Goal: Task Accomplishment & Management: Complete application form

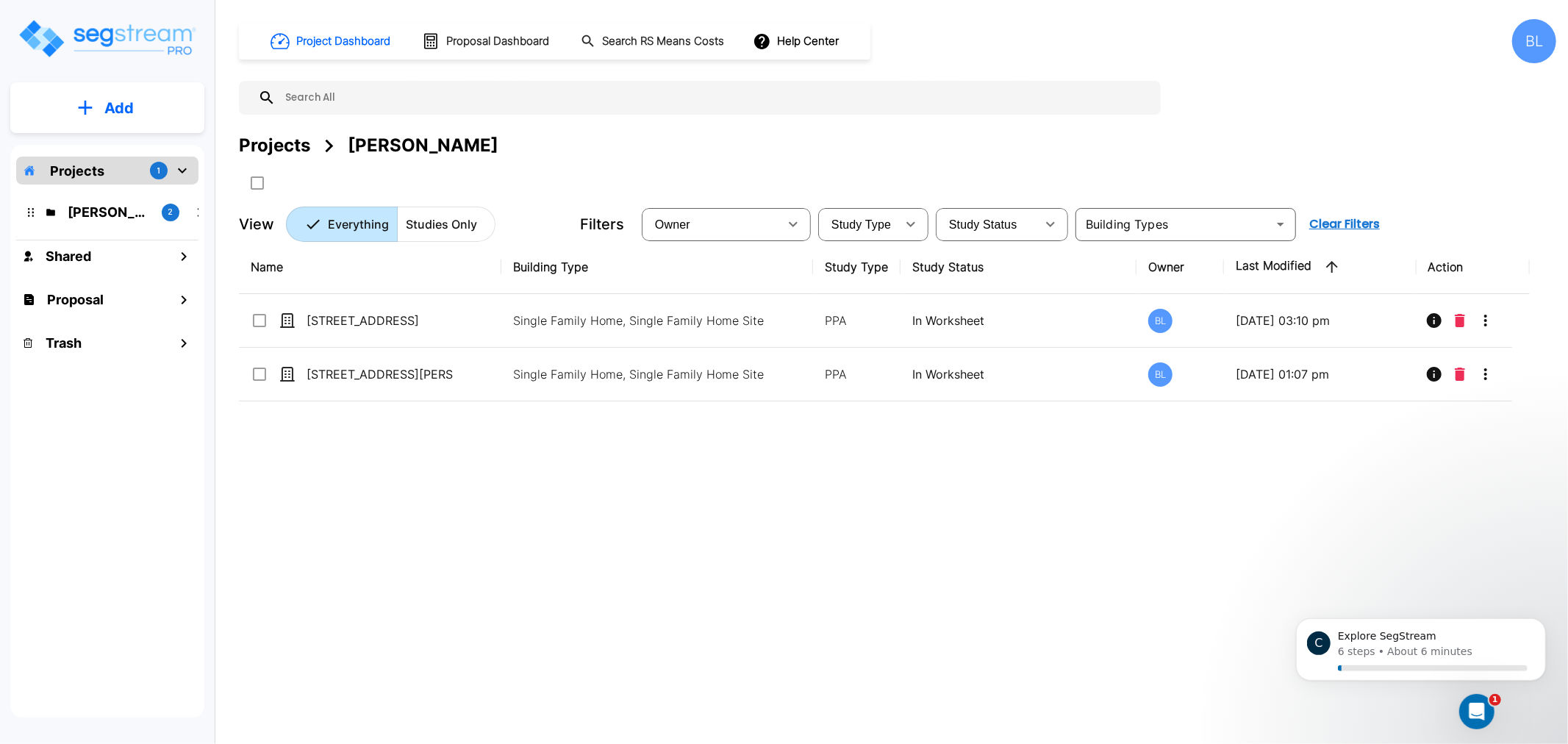
drag, startPoint x: 1047, startPoint y: 164, endPoint x: 1039, endPoint y: 161, distance: 8.5
drag, startPoint x: 1039, startPoint y: 161, endPoint x: 949, endPoint y: 145, distance: 91.4
click at [949, 145] on div "Projects Karin Howard" at bounding box center [897, 145] width 1318 height 27
drag, startPoint x: 981, startPoint y: 114, endPoint x: 936, endPoint y: 86, distance: 53.0
click at [936, 86] on input "text" at bounding box center [715, 97] width 878 height 34
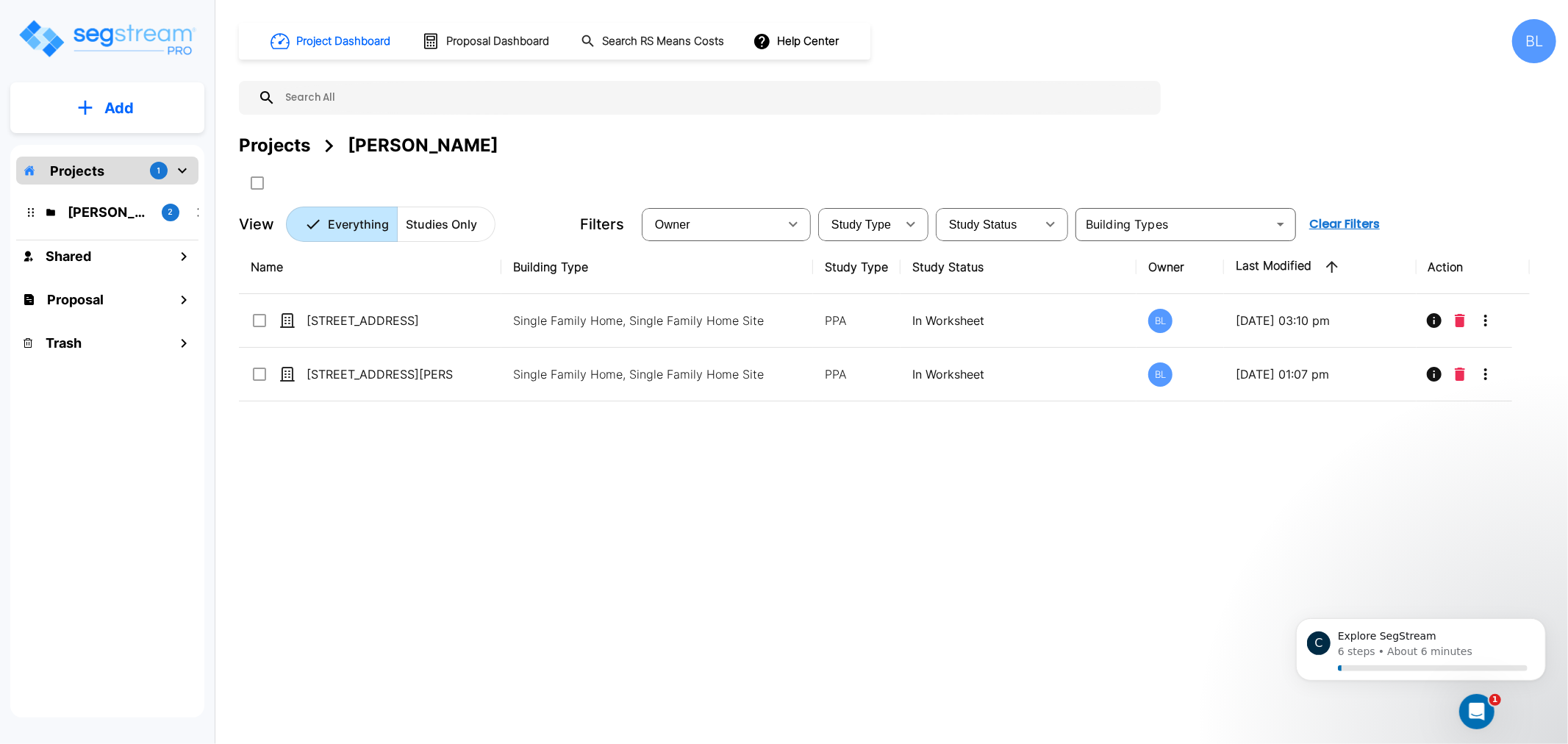
drag, startPoint x: 718, startPoint y: 568, endPoint x: 680, endPoint y: 560, distance: 38.8
drag, startPoint x: 680, startPoint y: 560, endPoint x: 489, endPoint y: 524, distance: 194.4
click at [495, 522] on div "Name Building Type Study Type Study Status Owner Last Modified Action 8904 Mart…" at bounding box center [884, 471] width 1291 height 461
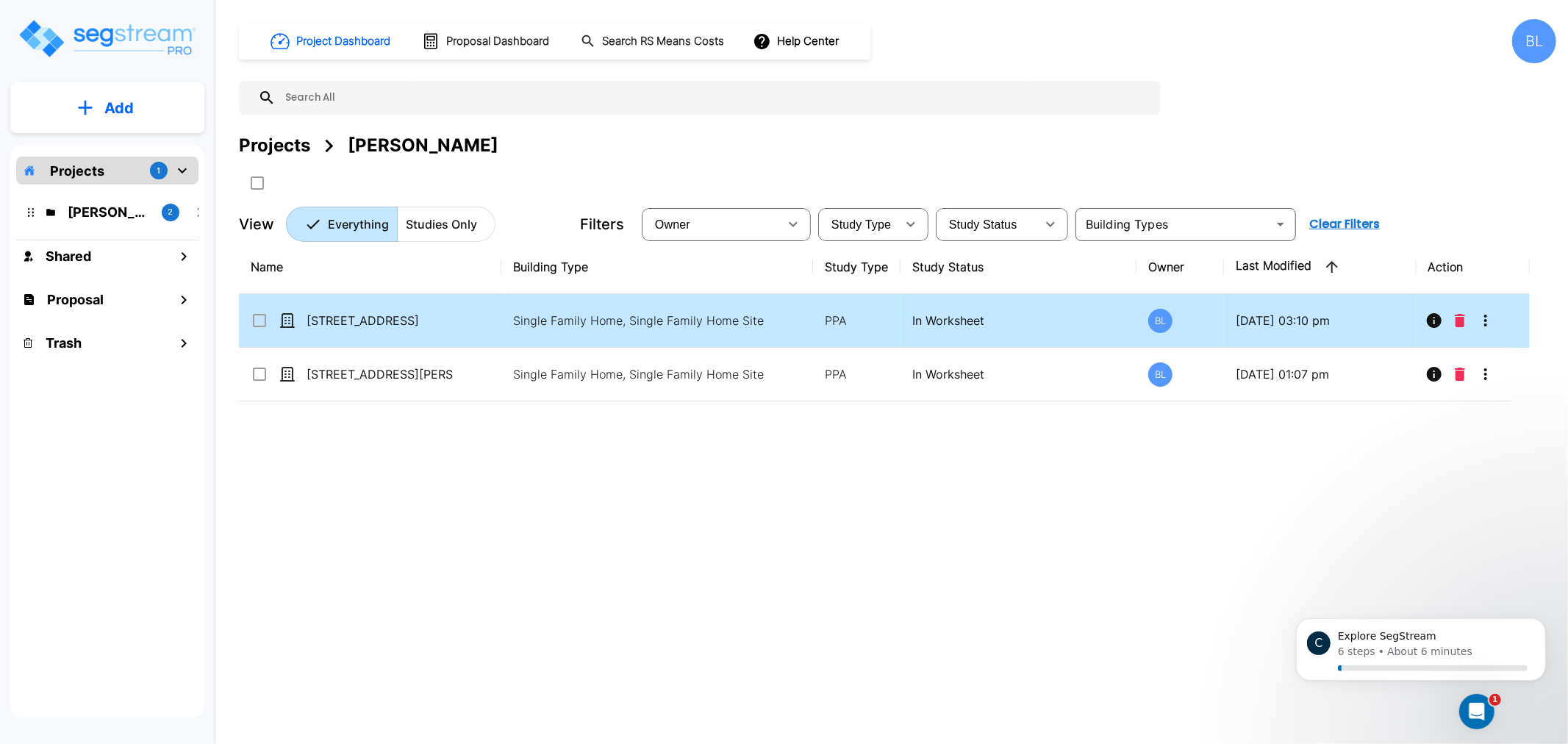
click at [439, 328] on td "[STREET_ADDRESS]" at bounding box center [370, 321] width 262 height 53
checkbox input "true"
click at [439, 328] on td "[STREET_ADDRESS]" at bounding box center [370, 321] width 262 height 53
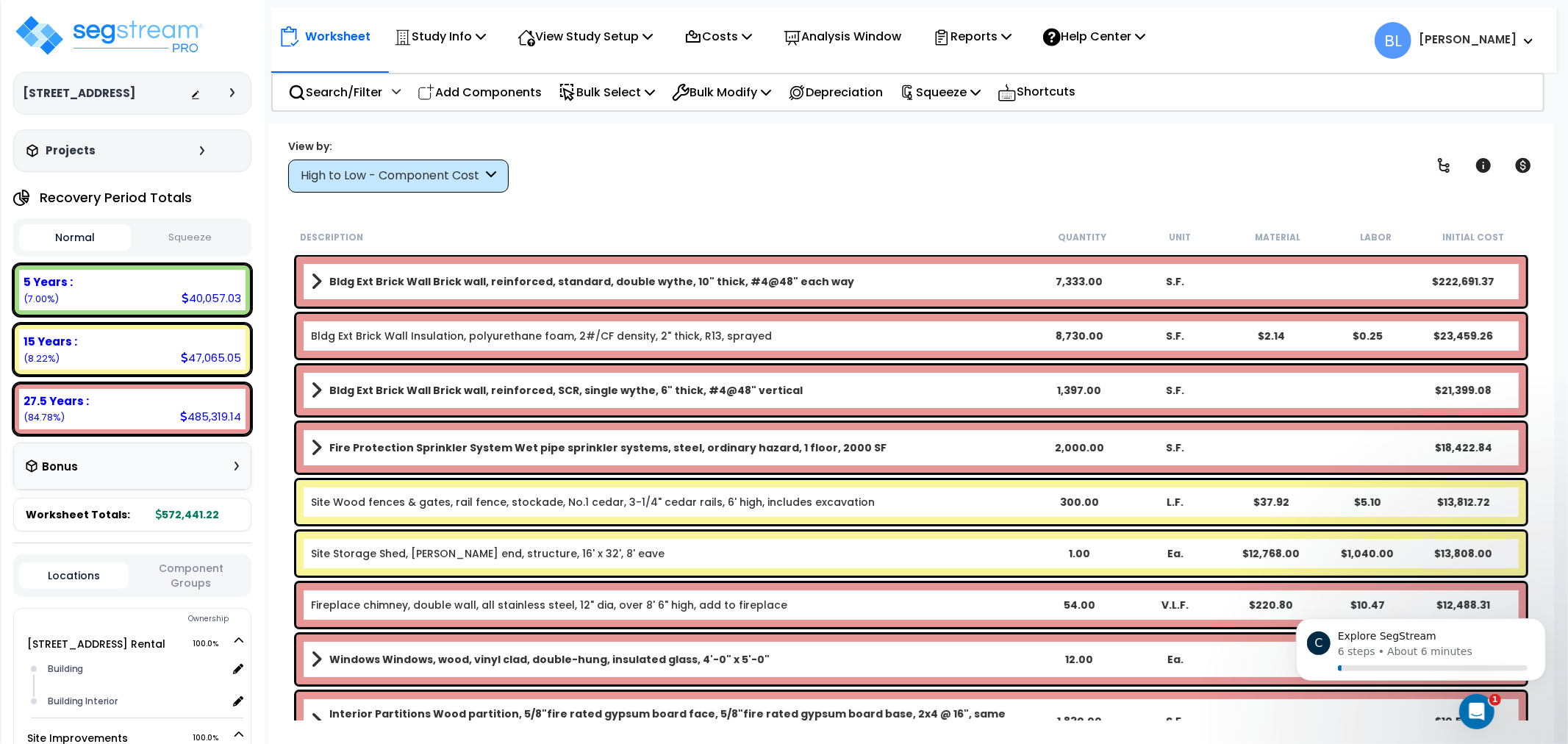
drag, startPoint x: 790, startPoint y: 230, endPoint x: 781, endPoint y: 228, distance: 9.2
drag, startPoint x: 781, startPoint y: 228, endPoint x: 686, endPoint y: 183, distance: 105.1
click at [686, 183] on div "View by: High to Low - Component Cost High to Low - Component Cost" at bounding box center [912, 165] width 1257 height 54
drag, startPoint x: 659, startPoint y: 202, endPoint x: 645, endPoint y: 187, distance: 20.5
click at [644, 190] on div "Worksheet Study Info Study Setup Add Property Unit Template study Clone study BL" at bounding box center [911, 495] width 1286 height 744
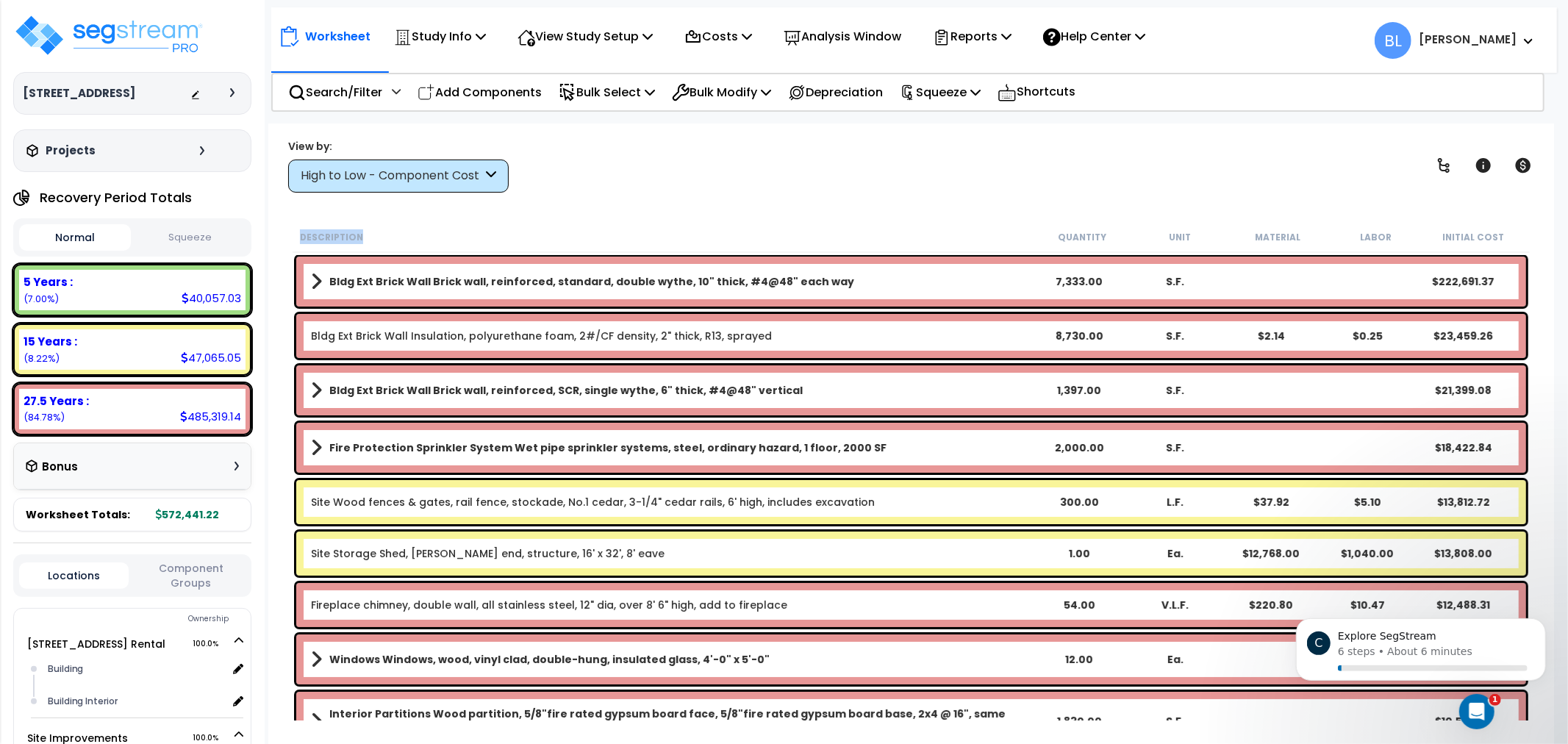
drag, startPoint x: 619, startPoint y: 215, endPoint x: 588, endPoint y: 203, distance: 33.2
drag, startPoint x: 588, startPoint y: 203, endPoint x: 561, endPoint y: 190, distance: 30.0
click at [561, 190] on div "View by: High to Low - Component Cost High to Low - Component Cost" at bounding box center [912, 165] width 1257 height 54
click at [442, 34] on p "Study Info" at bounding box center [440, 37] width 92 height 20
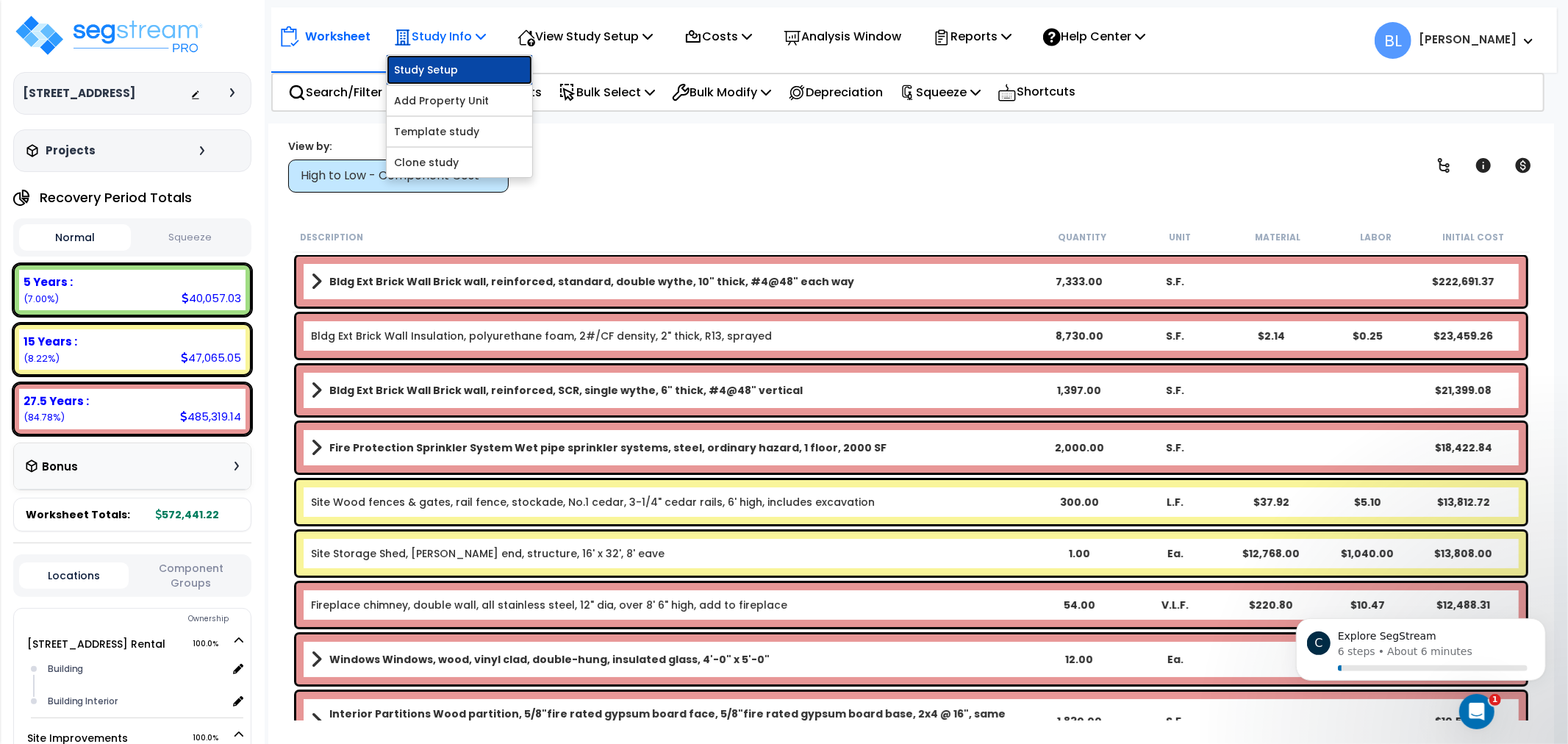
click at [445, 77] on link "Study Setup" at bounding box center [460, 70] width 146 height 29
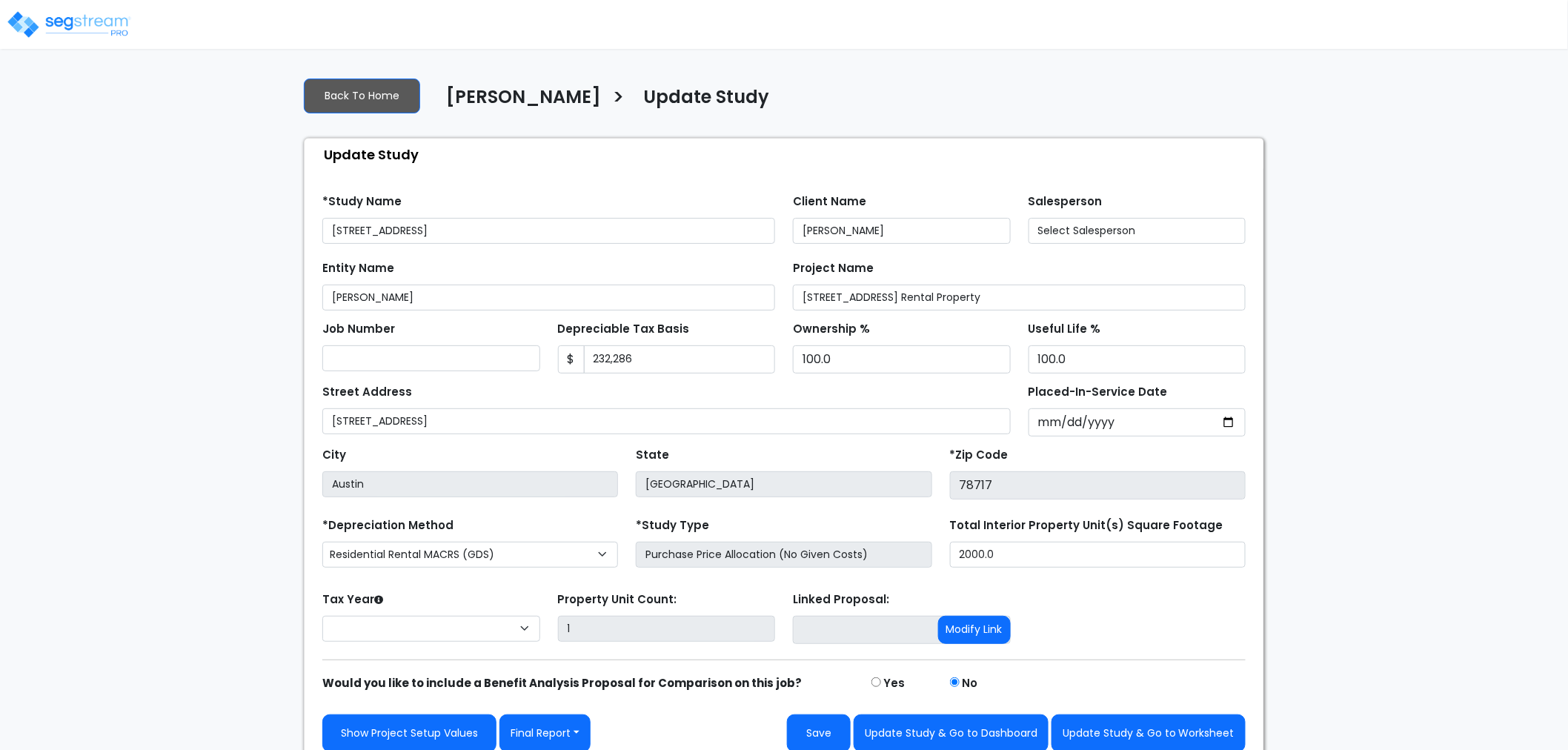
select select "2020"
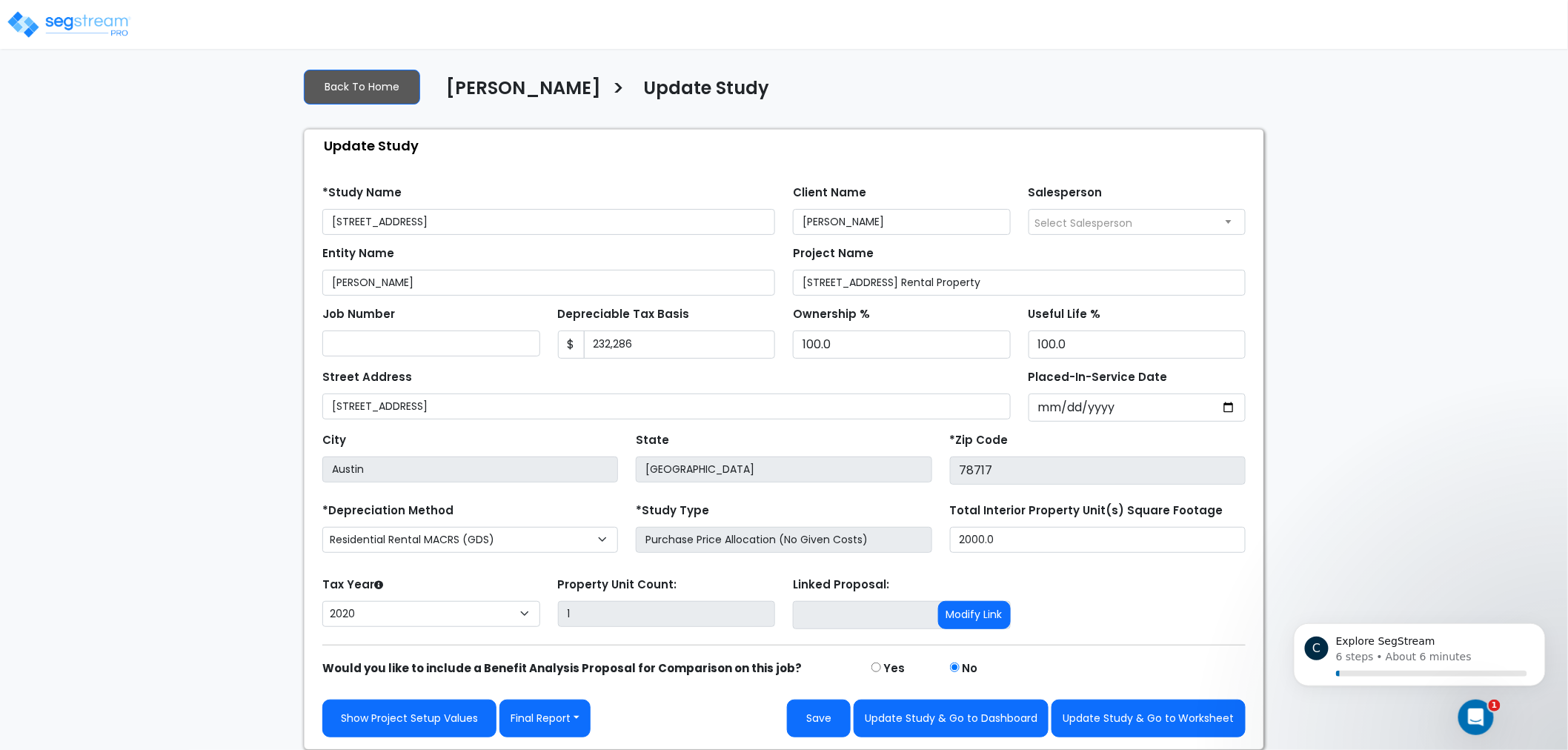
drag, startPoint x: 1467, startPoint y: 251, endPoint x: 1445, endPoint y: 293, distance: 47.4
drag, startPoint x: 1488, startPoint y: 189, endPoint x: 1476, endPoint y: 185, distance: 12.6
drag, startPoint x: 1476, startPoint y: 185, endPoint x: 1393, endPoint y: 114, distance: 109.2
click at [1393, 114] on div "We are Building your Study. So please grab a coffee and let us do the heavy lif…" at bounding box center [784, 403] width 1568 height 694
drag, startPoint x: 1389, startPoint y: 314, endPoint x: 1322, endPoint y: 218, distance: 117.1
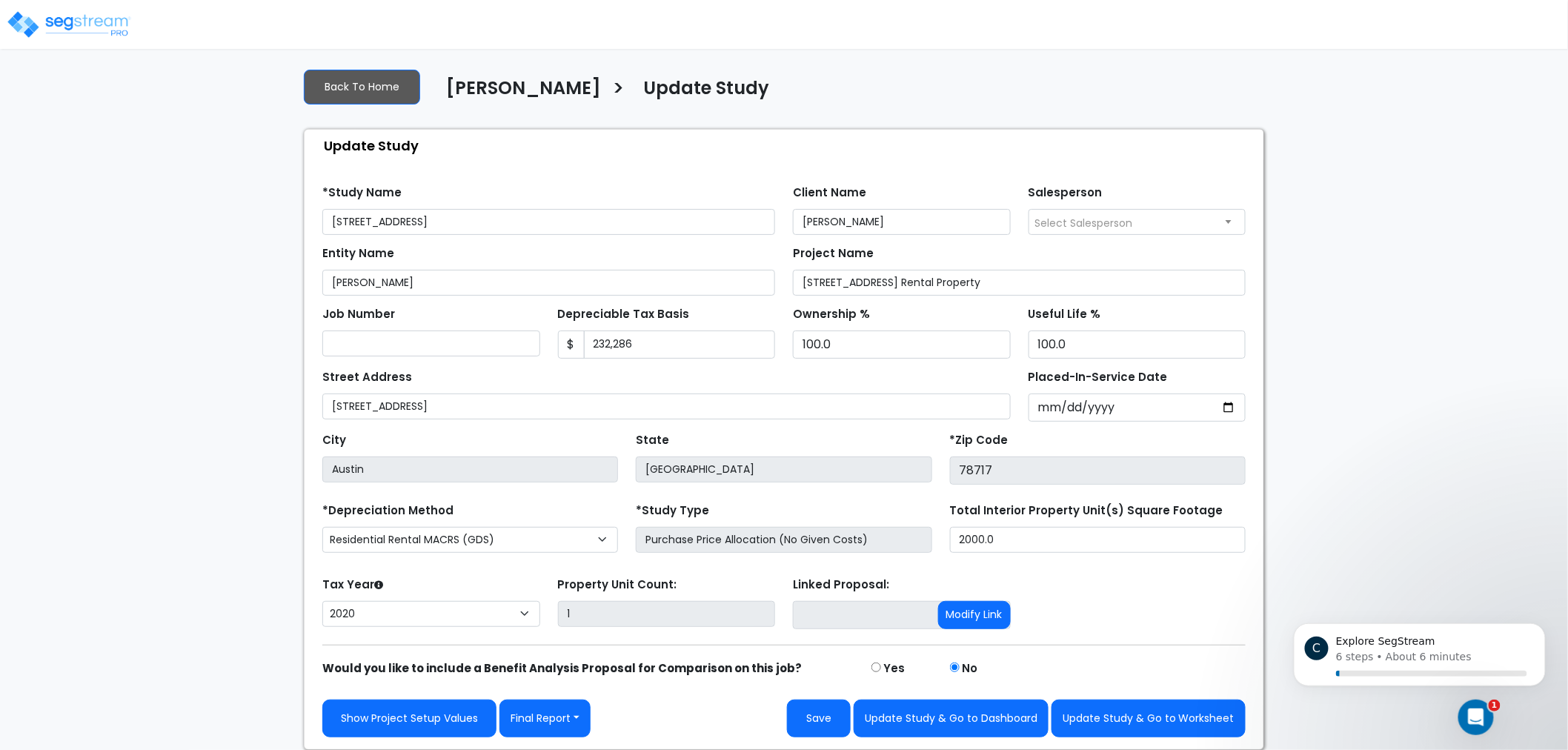
click at [1322, 218] on div "We are Building your Study. So please grab a coffee and let us do the heavy lif…" at bounding box center [784, 403] width 1568 height 694
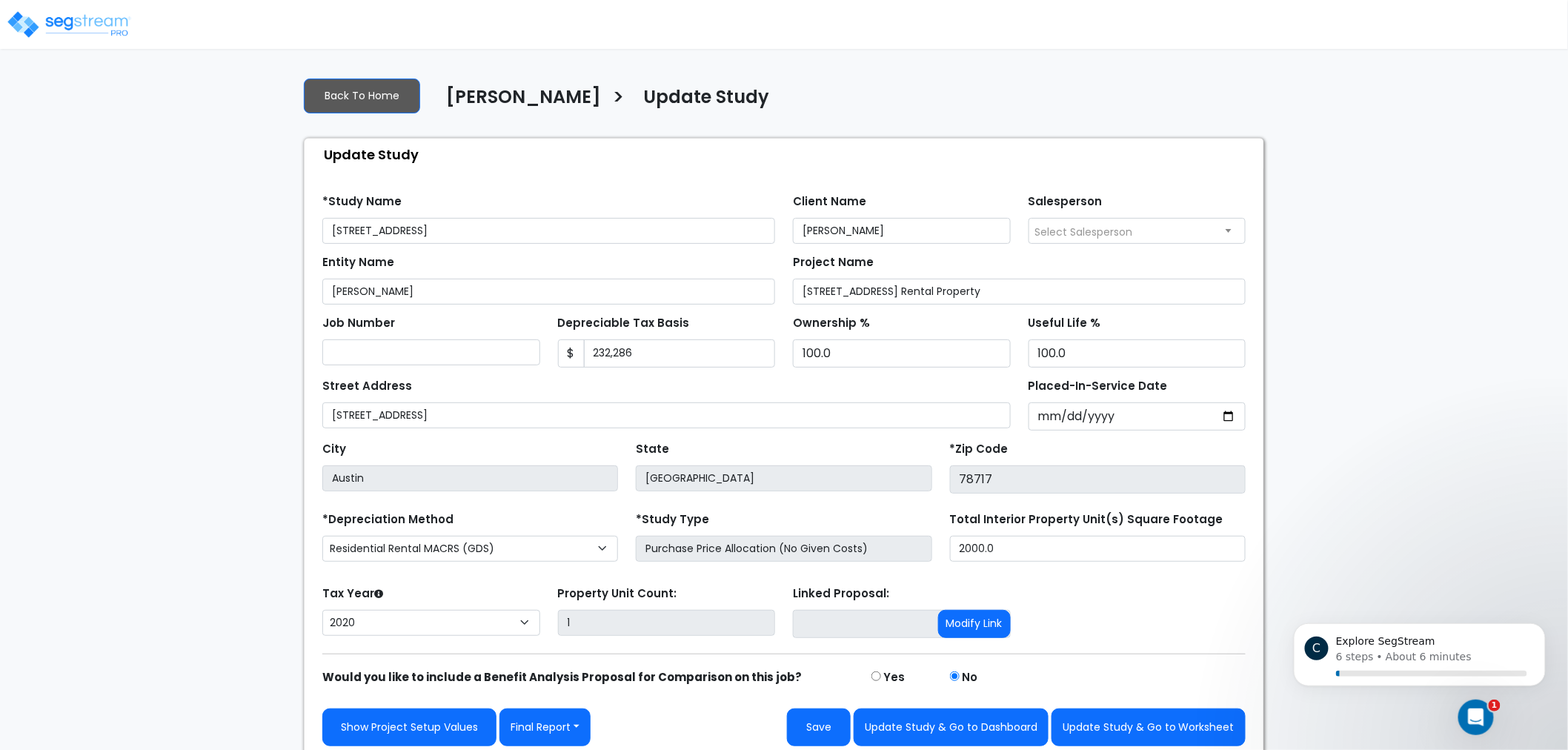
drag, startPoint x: 1415, startPoint y: 487, endPoint x: 1512, endPoint y: 556, distance: 119.0
click at [1513, 532] on div "We are Building your Study. So please grab a coffee and let us do the heavy lif…" at bounding box center [784, 412] width 1568 height 694
click at [1539, 629] on icon "Dismiss notification" at bounding box center [1540, 627] width 8 height 8
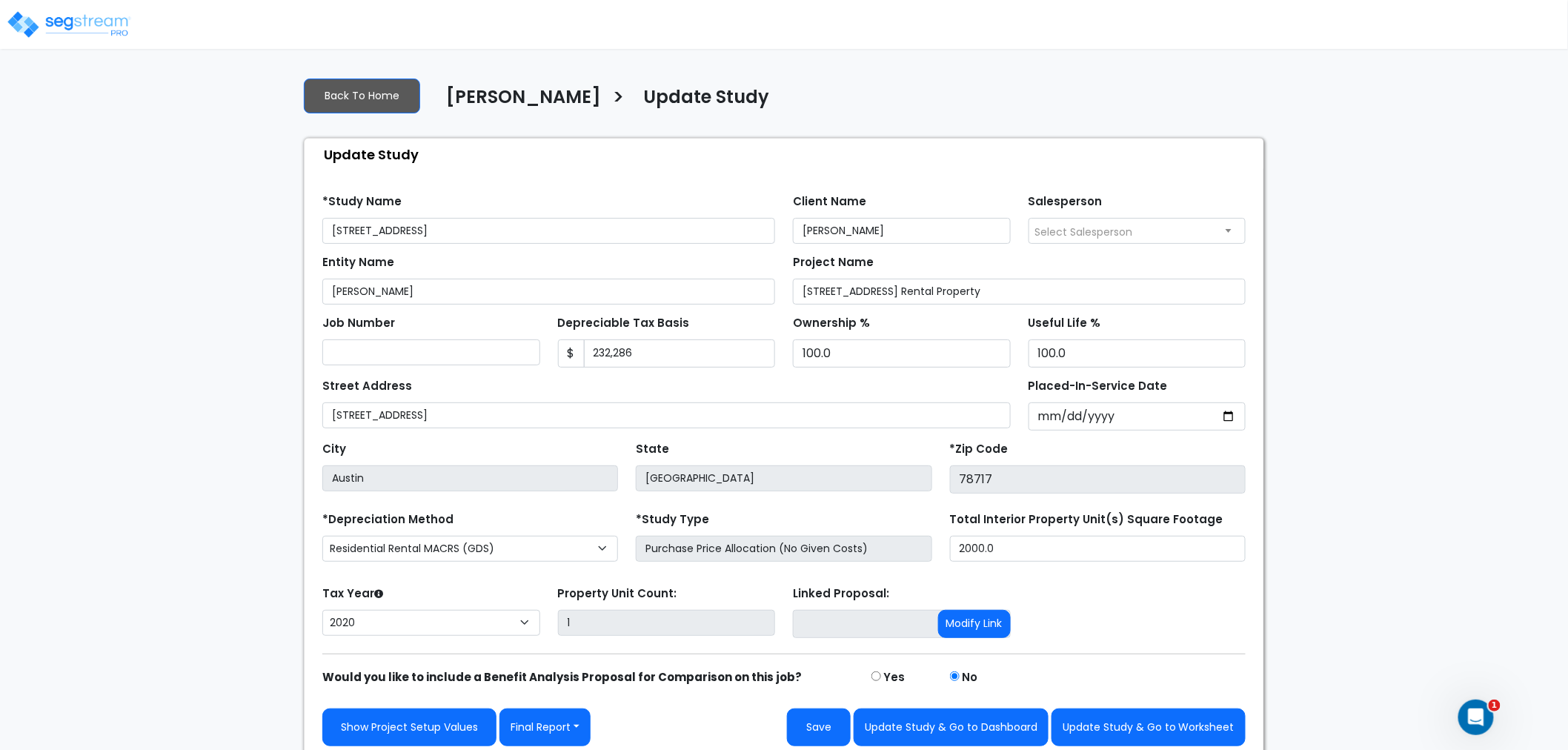
click at [282, 598] on div "We are Building your Study. So please grab a coffee and let us do the heavy lif…" at bounding box center [784, 412] width 1568 height 694
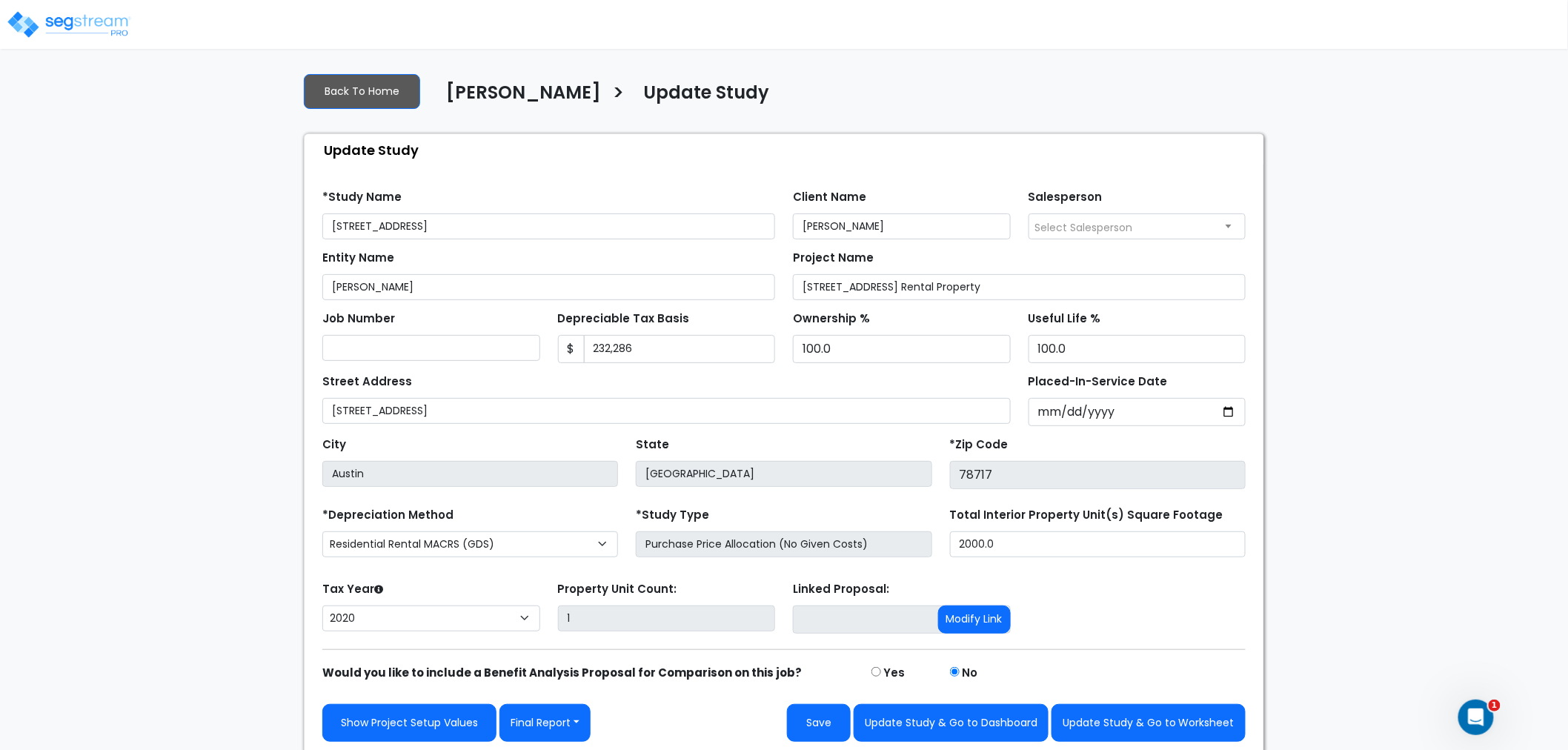
scroll to position [9, 0]
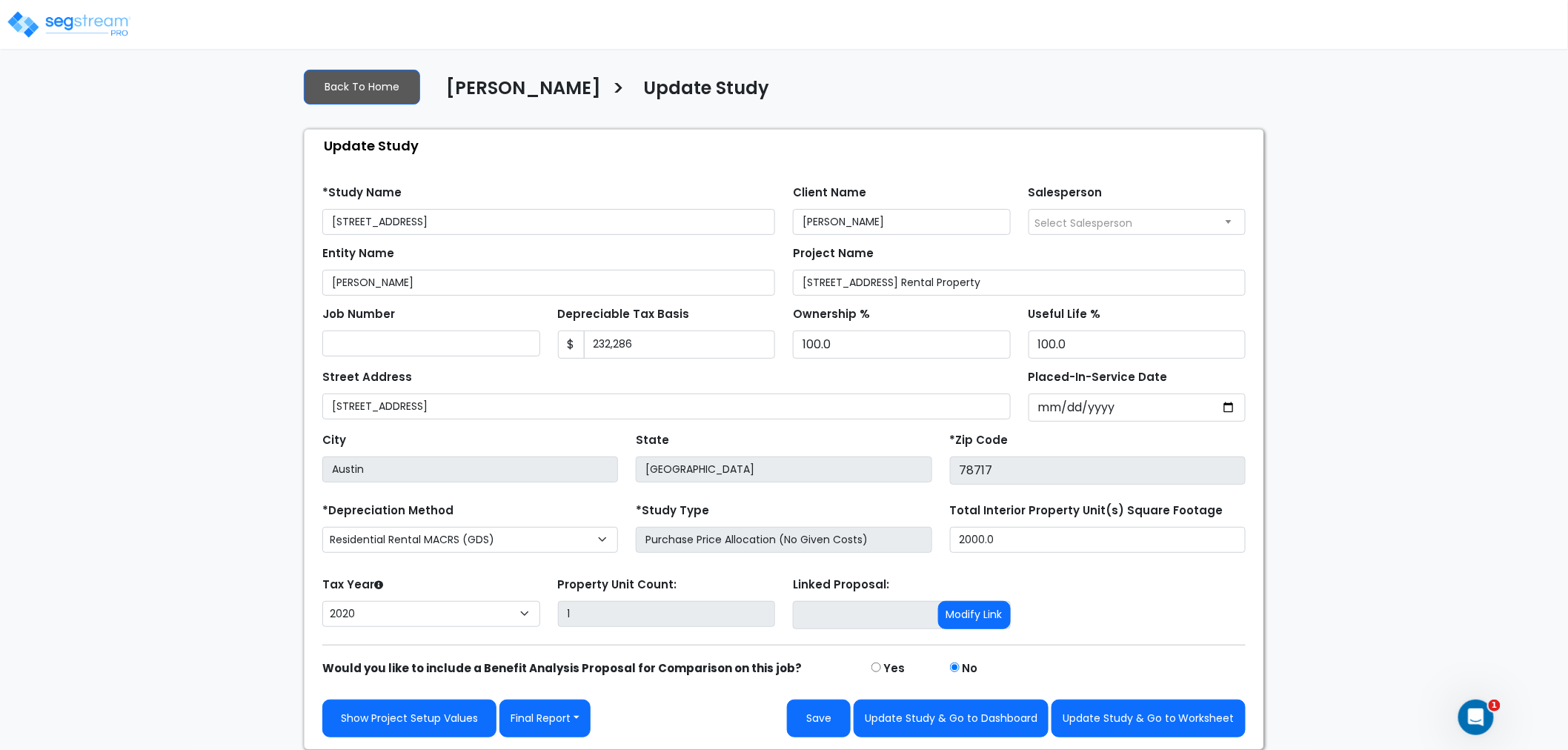
drag, startPoint x: 282, startPoint y: 596, endPoint x: 278, endPoint y: 652, distance: 56.1
click at [358, 722] on link "Show Project Setup Values" at bounding box center [410, 718] width 174 height 38
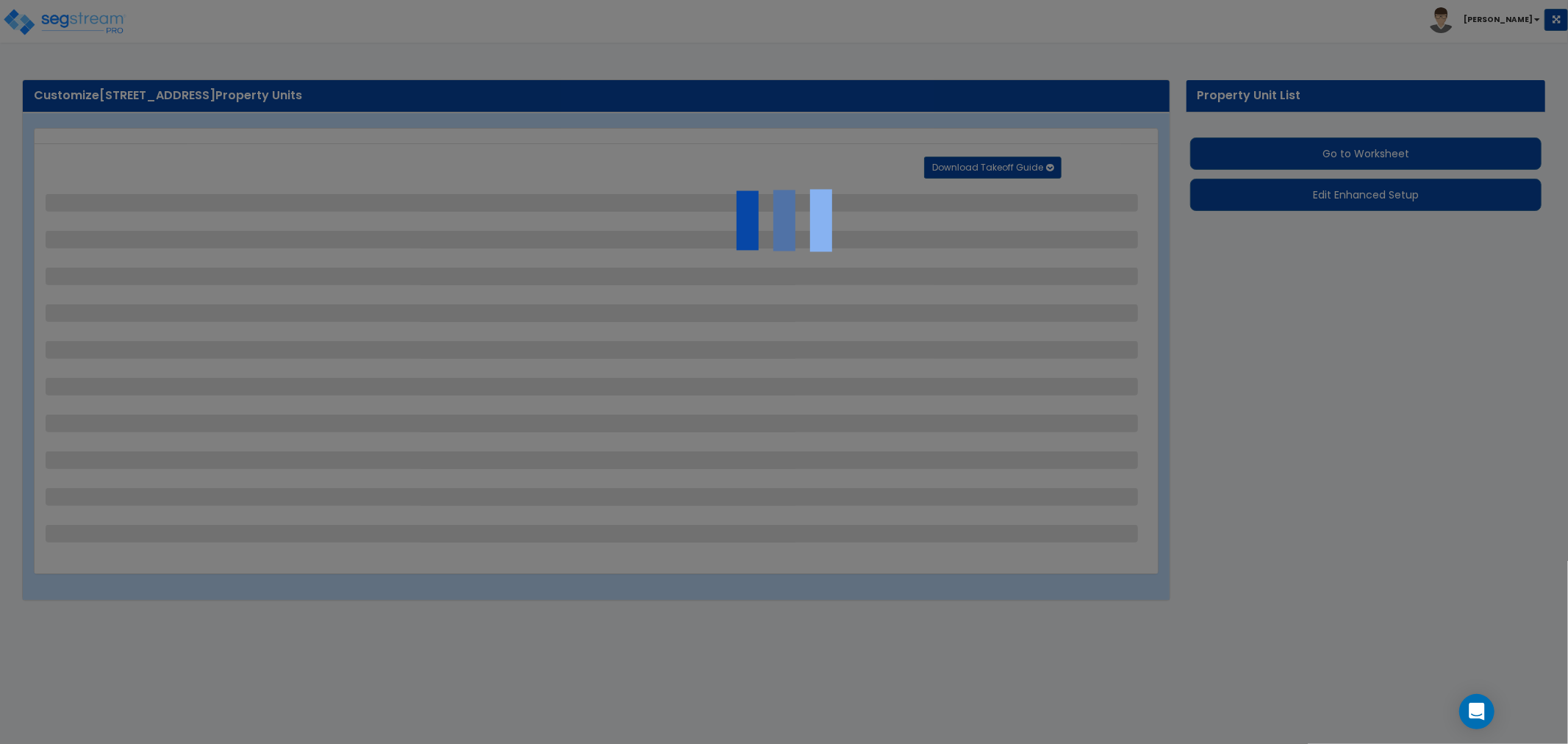
select select "2"
select select "1"
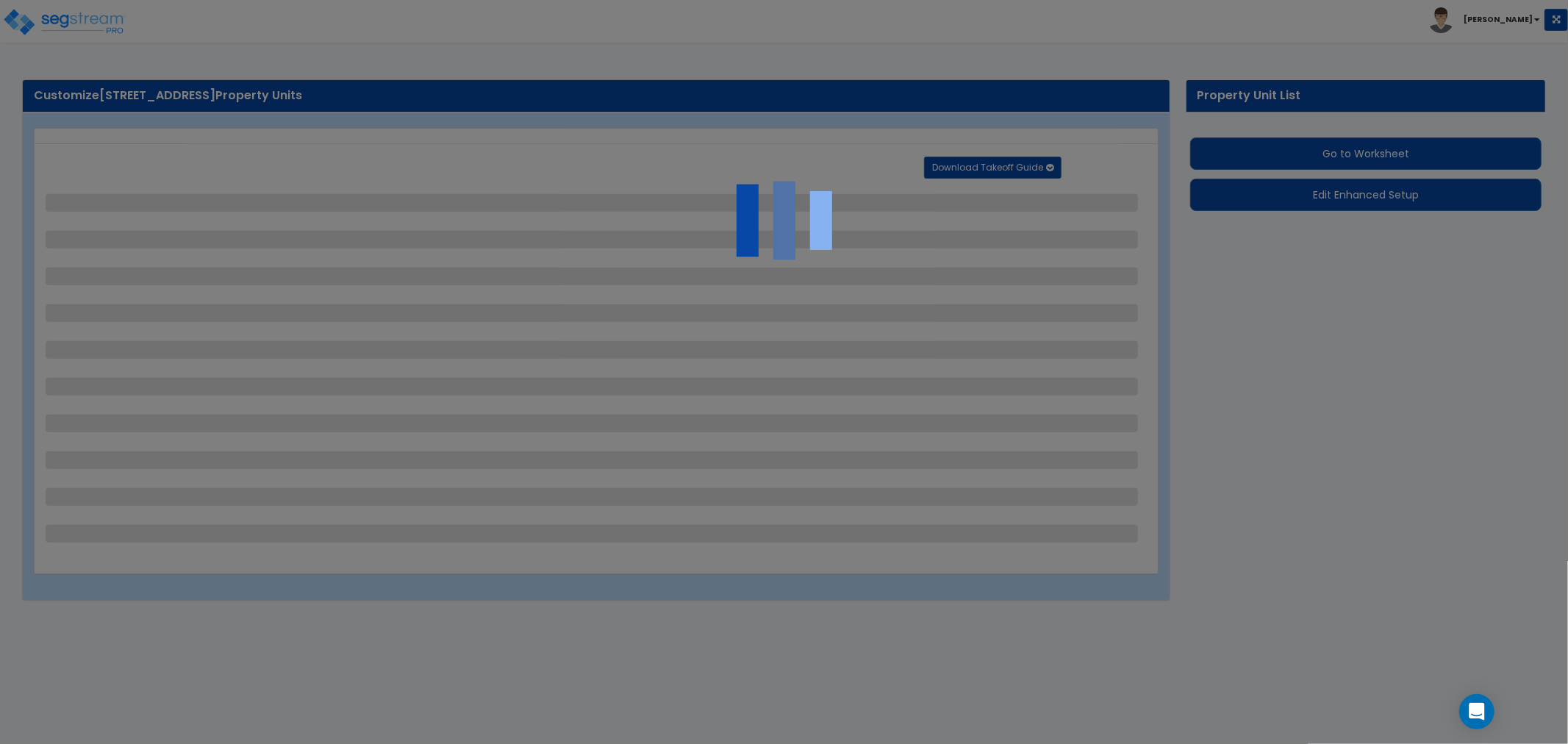
select select "1"
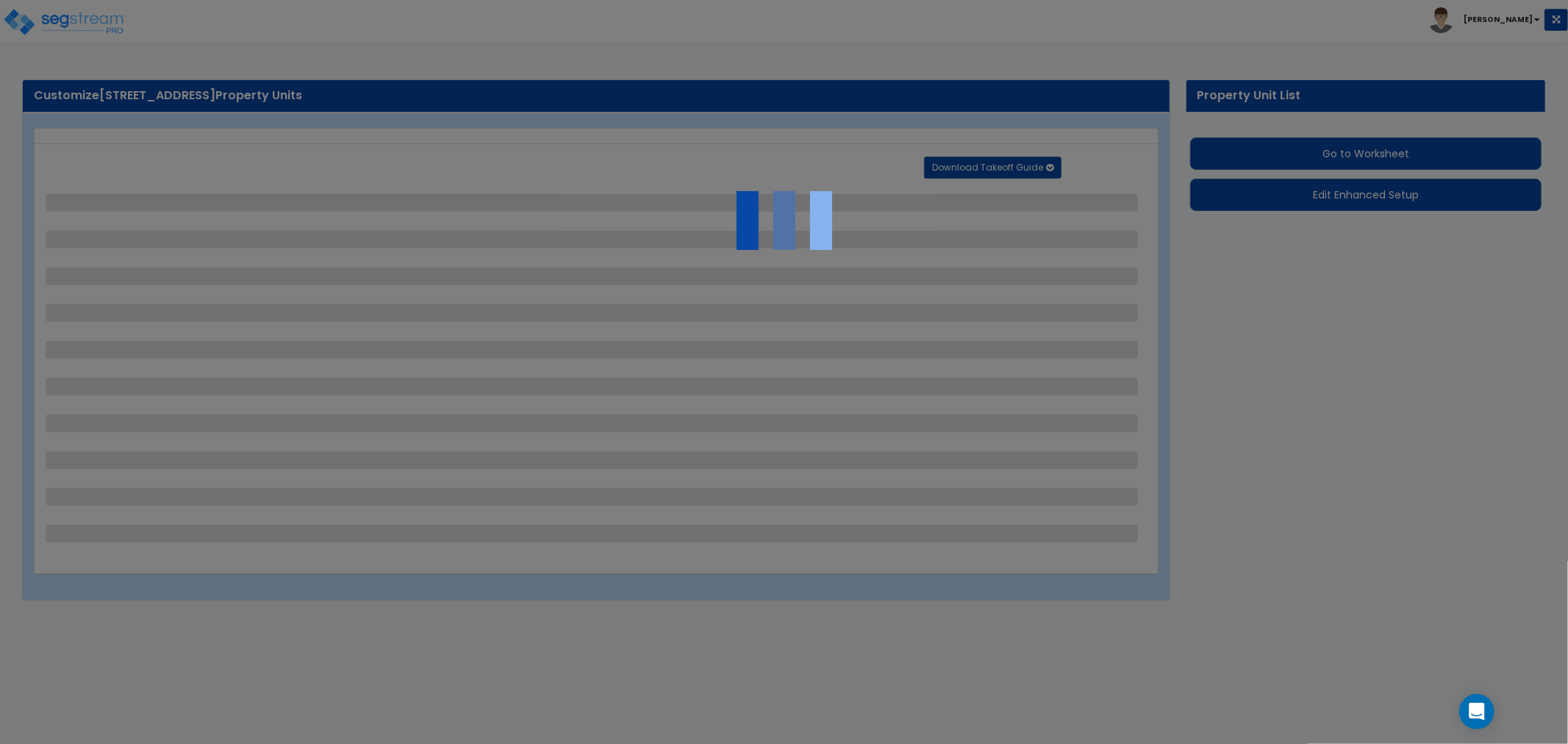
select select "2"
select select "4"
select select "1"
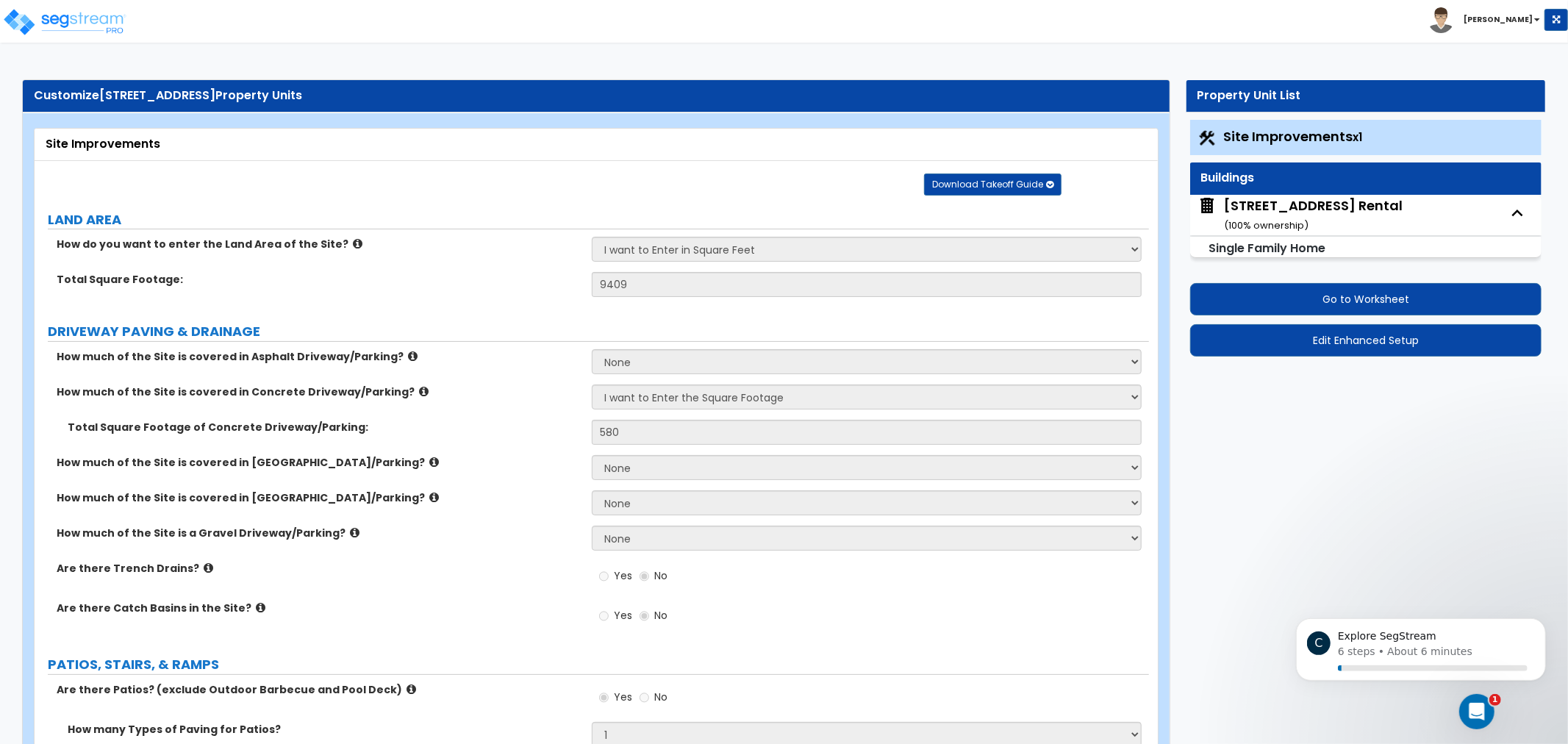
scroll to position [82, 0]
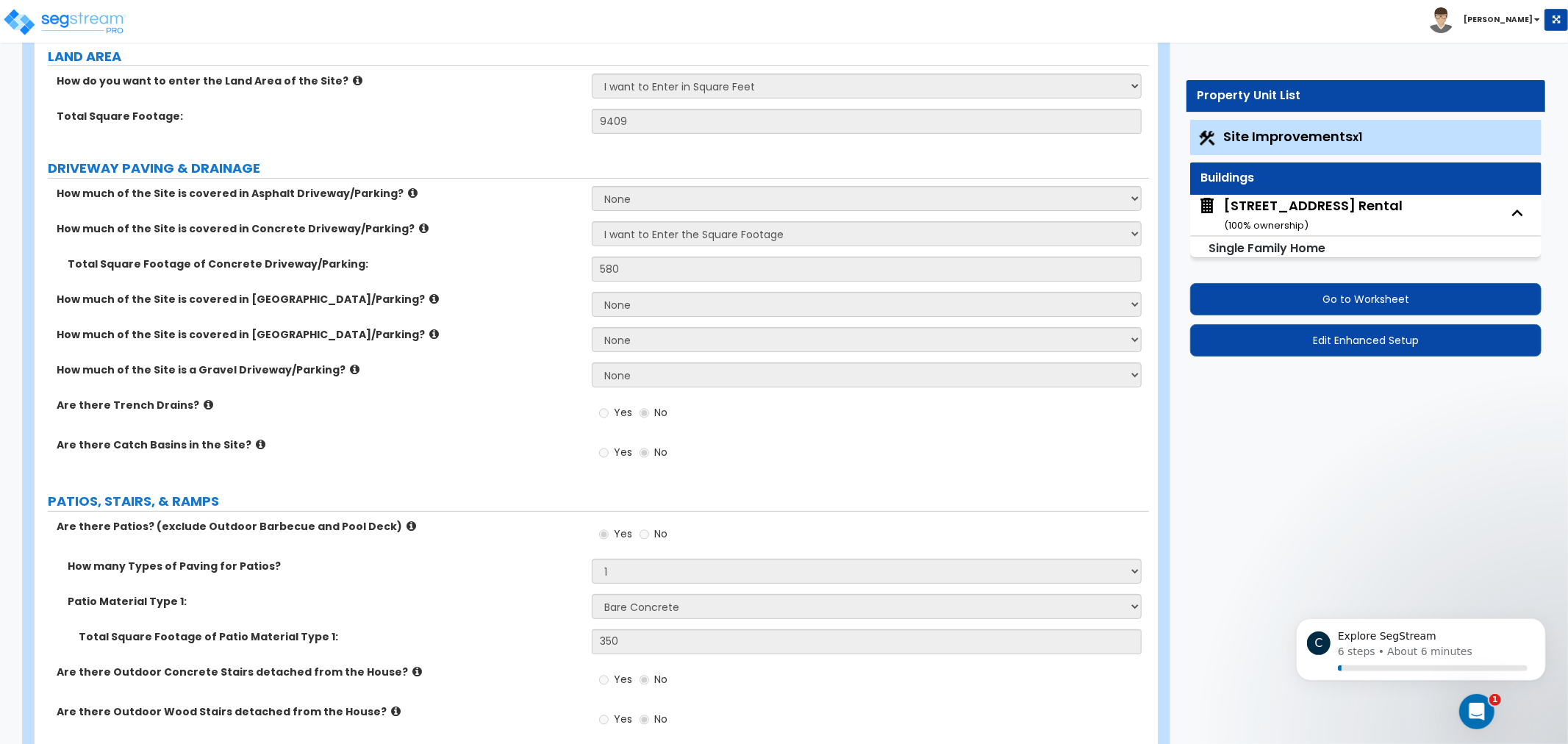
drag, startPoint x: 483, startPoint y: 252, endPoint x: 472, endPoint y: 283, distance: 32.9
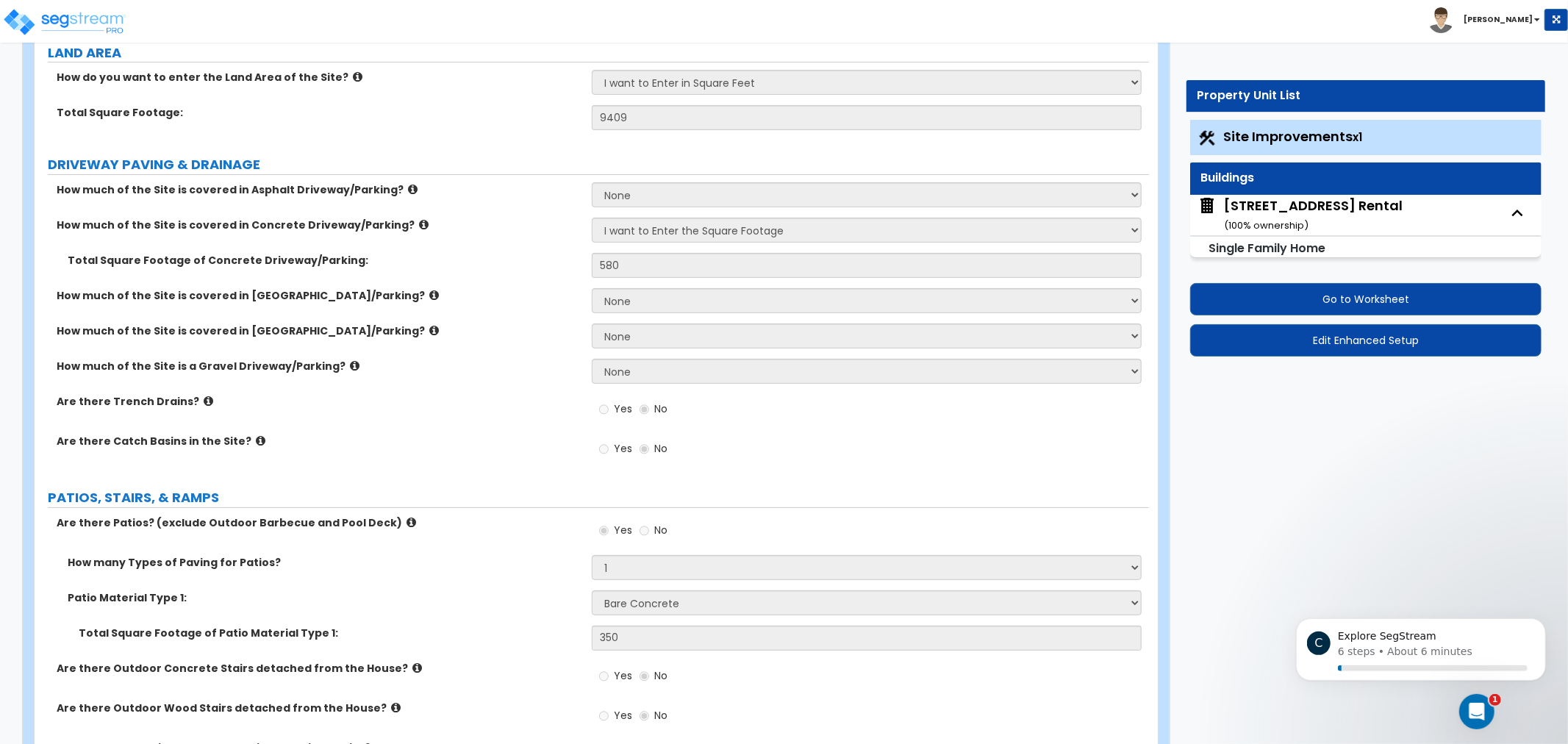
drag, startPoint x: 436, startPoint y: 383, endPoint x: 427, endPoint y: 372, distance: 14.2
drag, startPoint x: 427, startPoint y: 372, endPoint x: 393, endPoint y: 346, distance: 42.8
click at [393, 346] on div "How much of the Site is covered in Stone Driveway/Parking? None I want to Enter…" at bounding box center [592, 341] width 1115 height 35
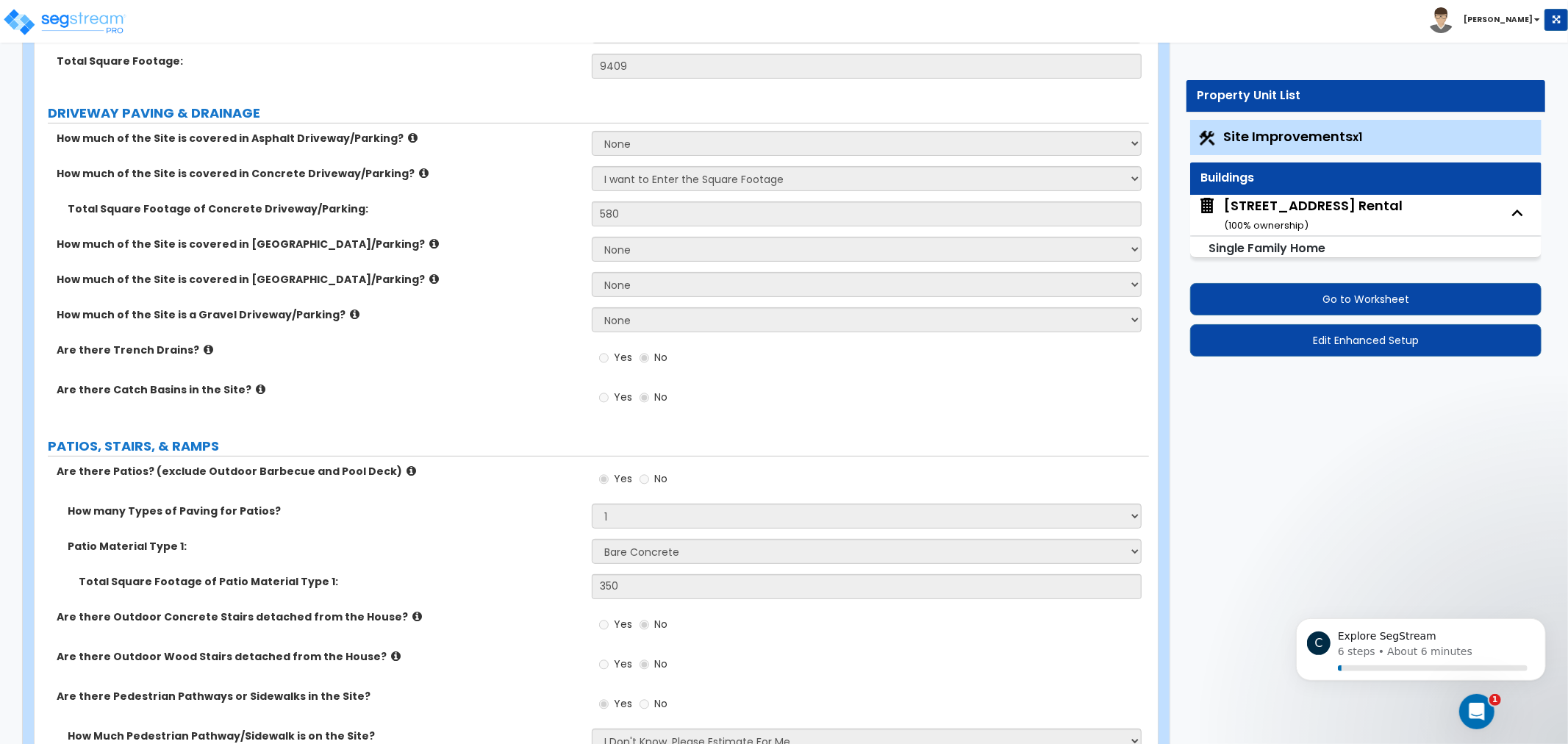
drag, startPoint x: 483, startPoint y: 383, endPoint x: 498, endPoint y: 421, distance: 40.9
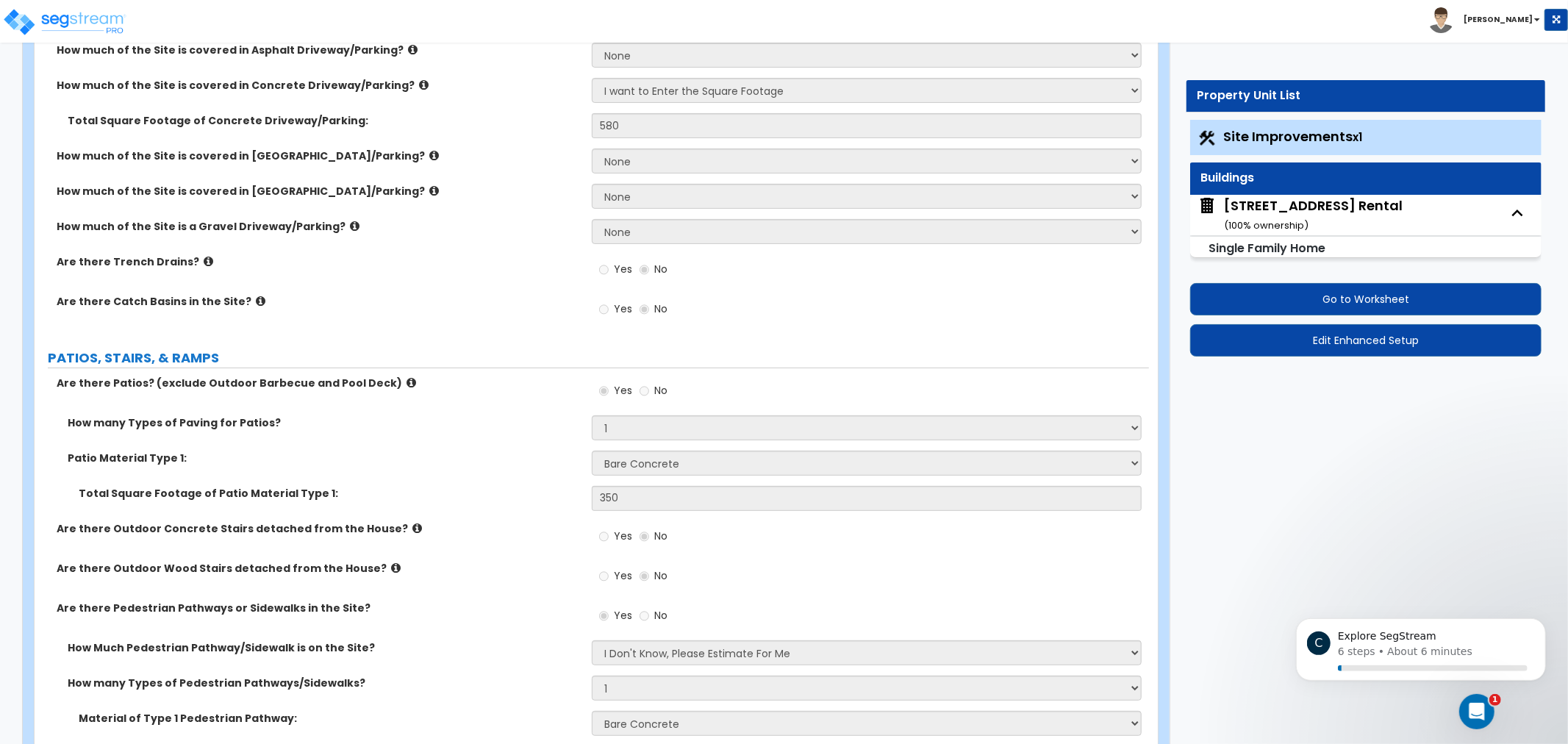
drag, startPoint x: 435, startPoint y: 231, endPoint x: 442, endPoint y: 267, distance: 36.7
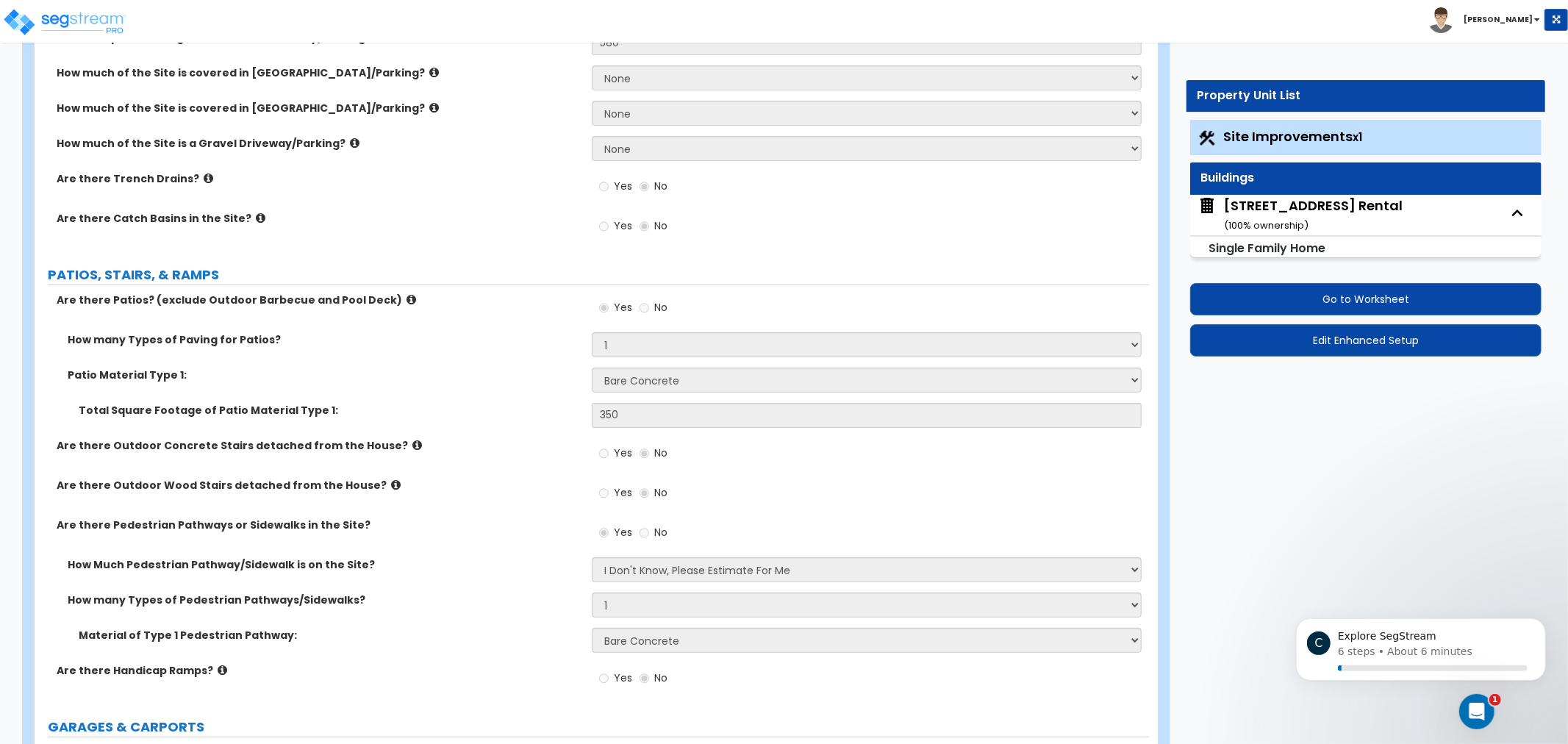
drag, startPoint x: 442, startPoint y: 302, endPoint x: 453, endPoint y: 246, distance: 57.1
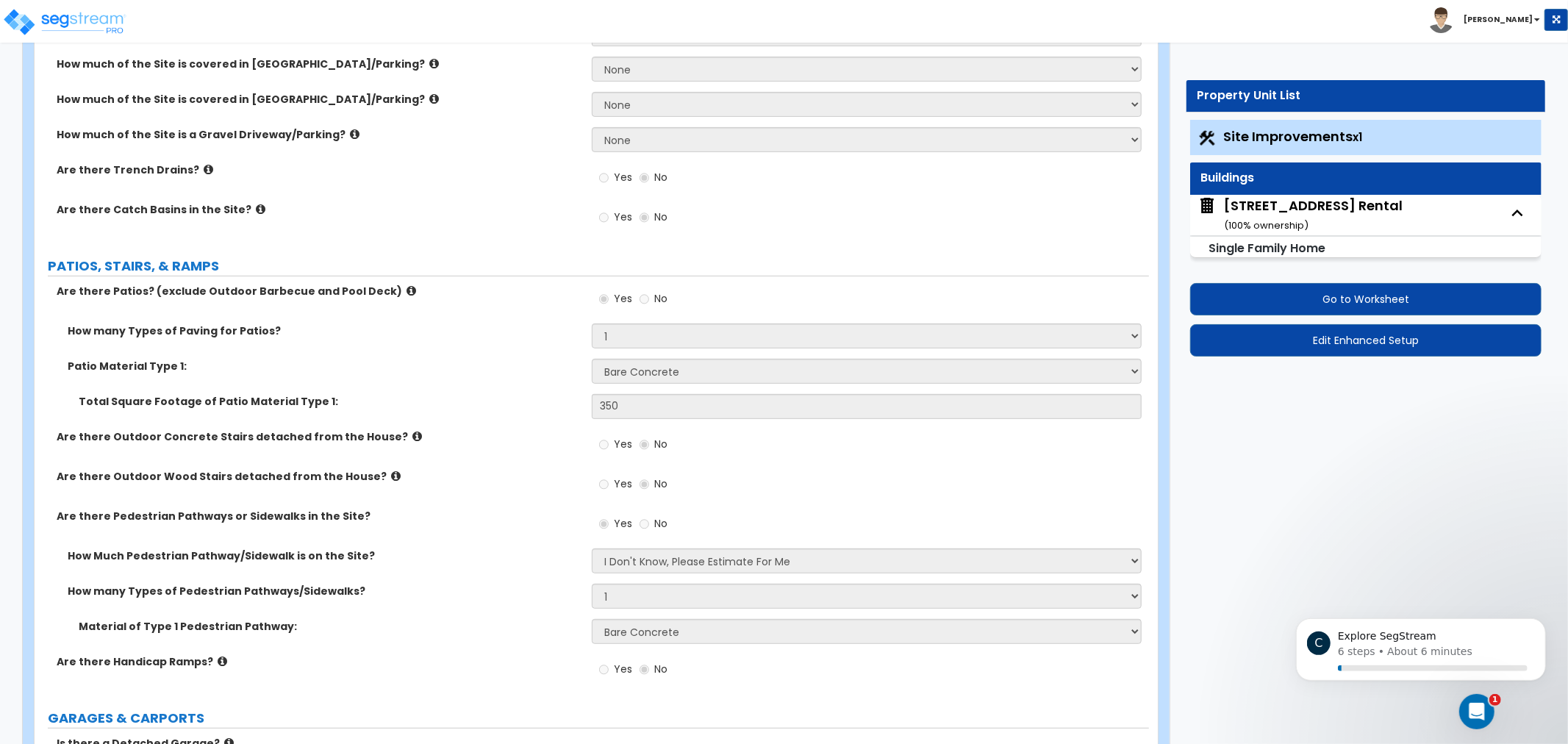
click at [204, 168] on icon at bounding box center [208, 170] width 9 height 11
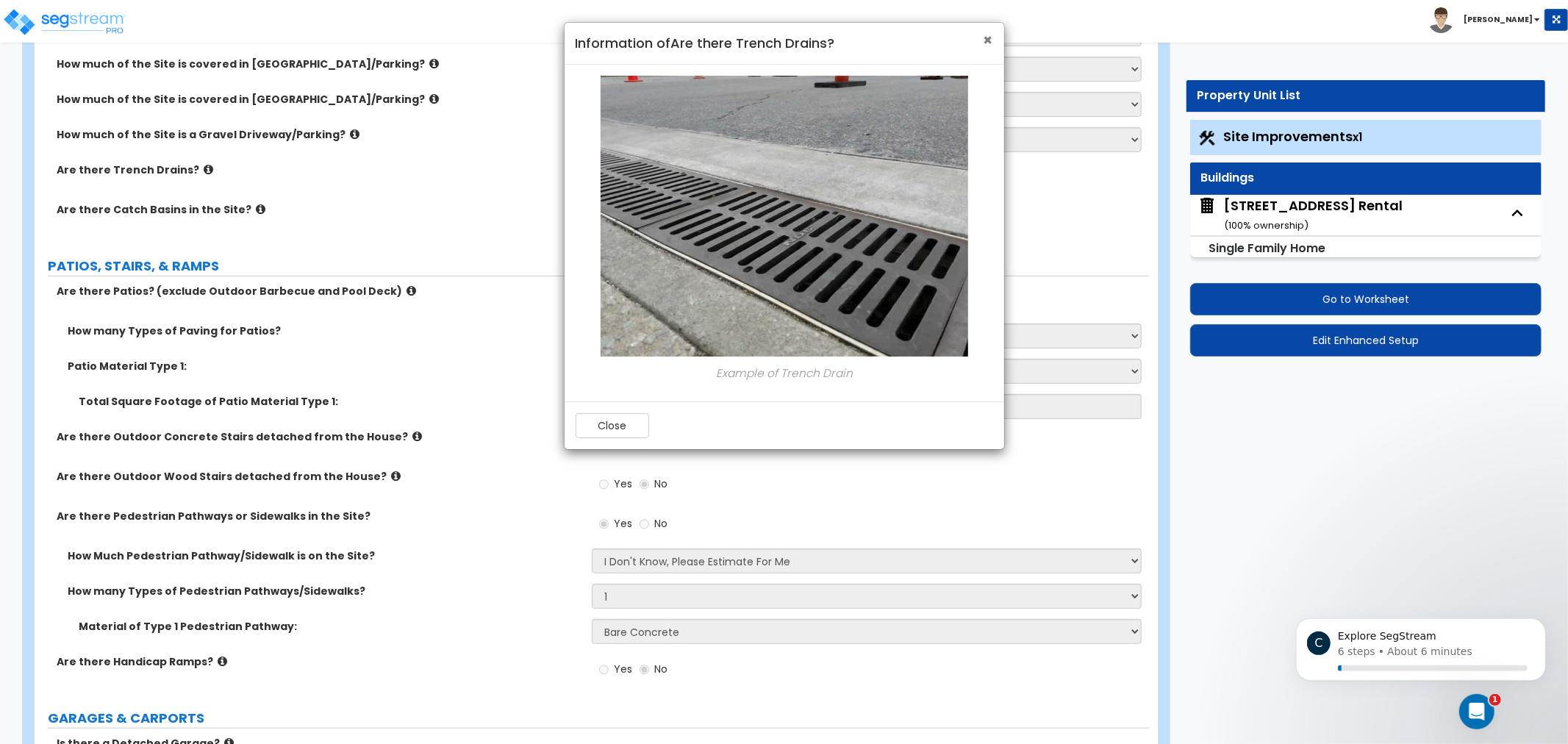
click at [984, 30] on span "×" at bounding box center [988, 39] width 9 height 21
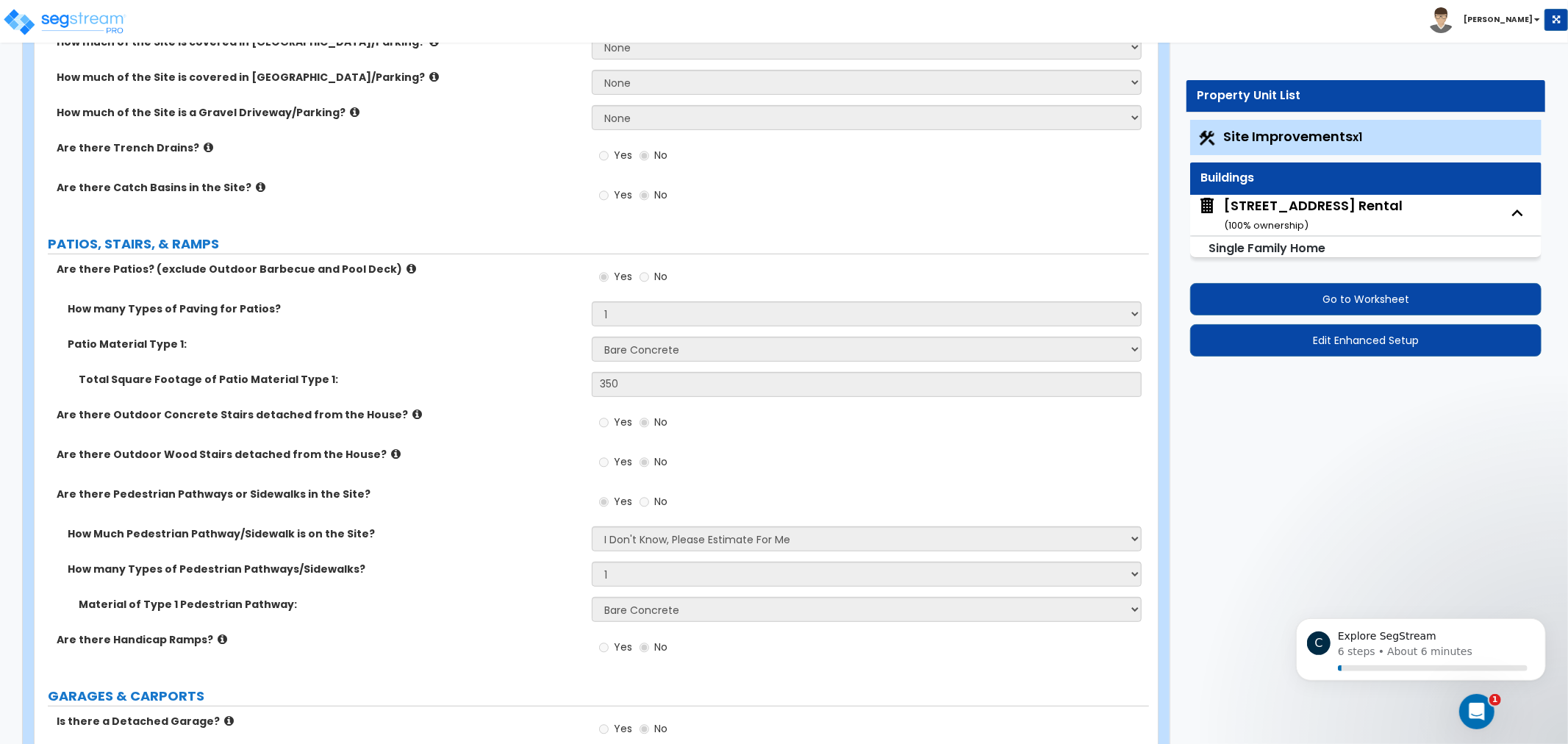
scroll to position [431, 0]
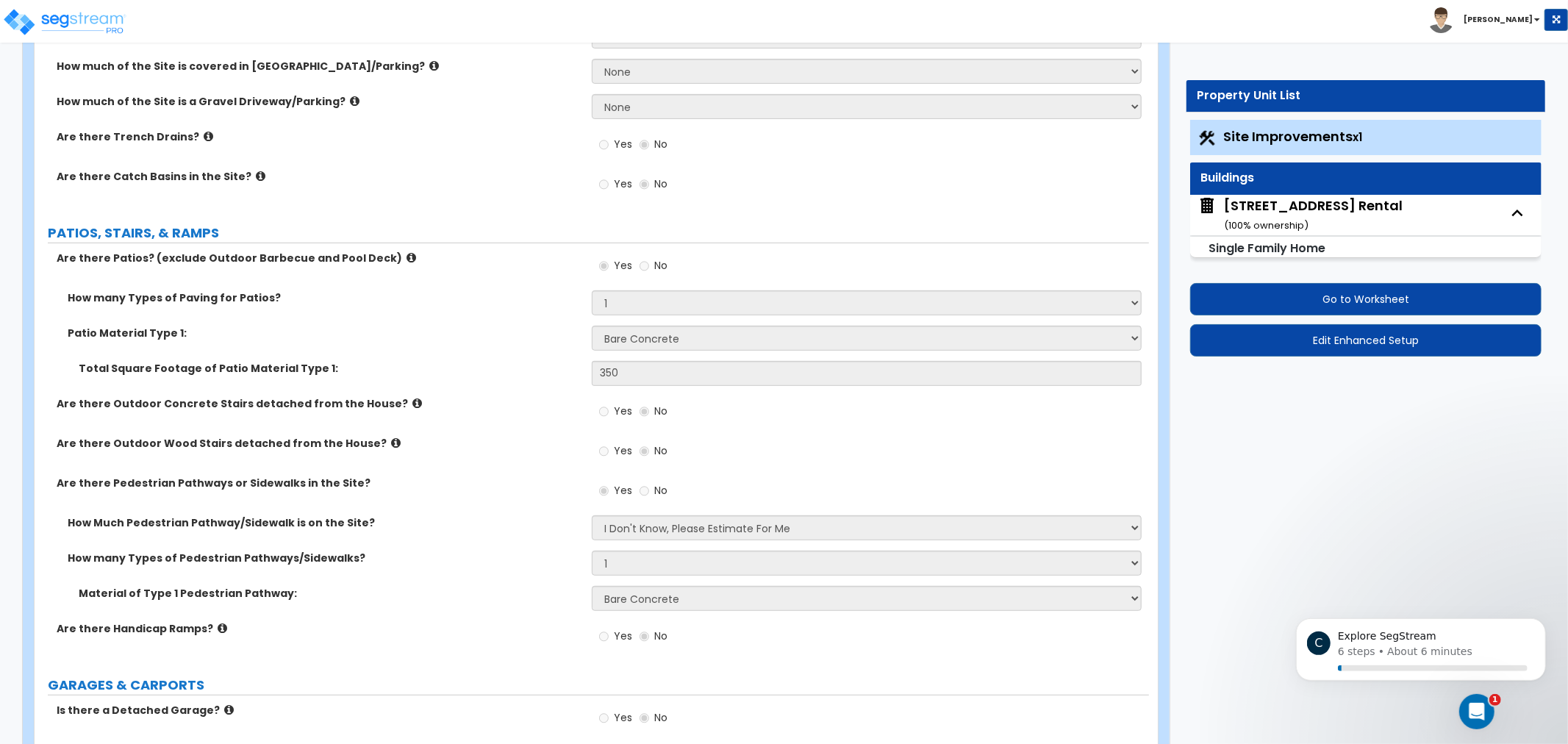
drag, startPoint x: 497, startPoint y: 195, endPoint x: 498, endPoint y: 224, distance: 29.0
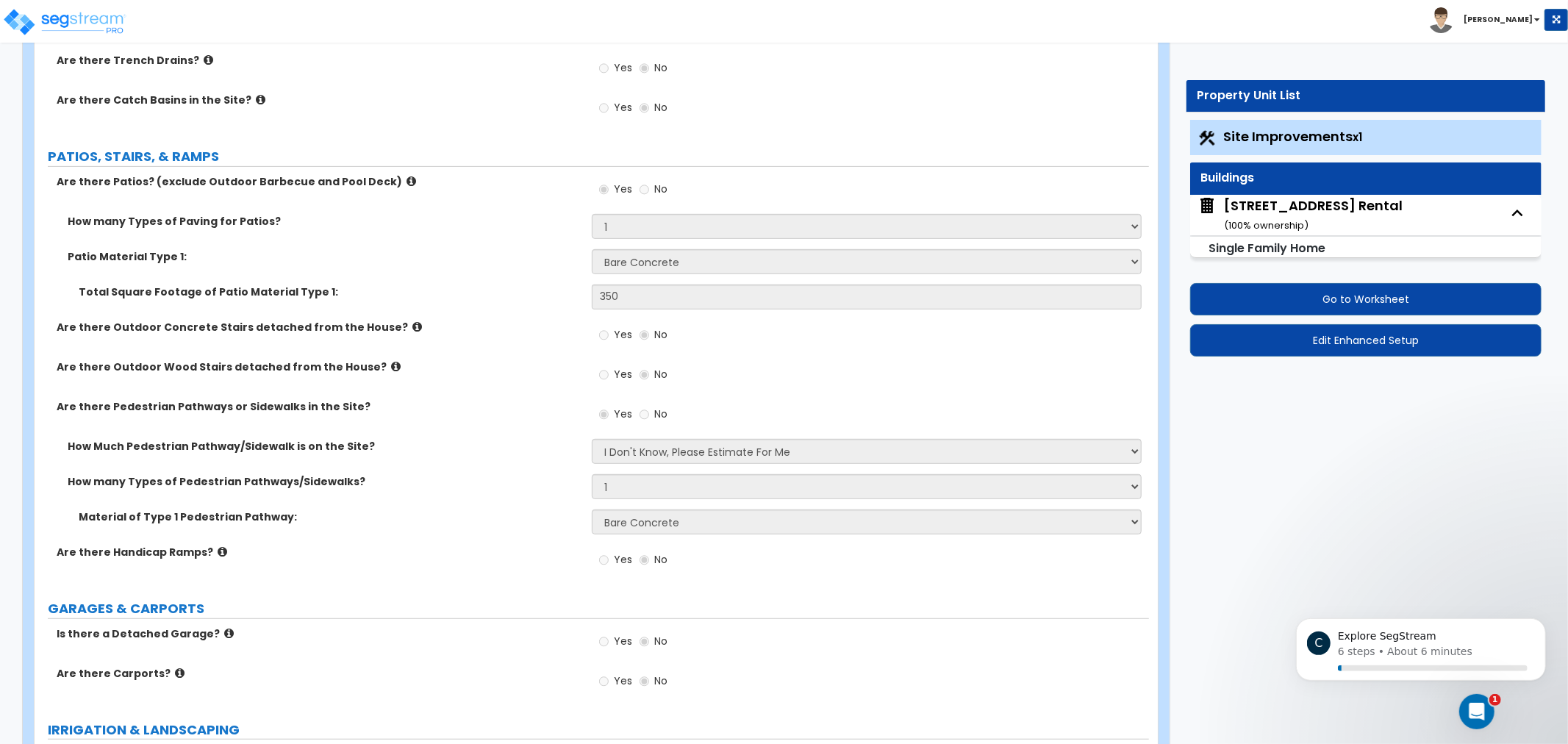
drag, startPoint x: 506, startPoint y: 339, endPoint x: 539, endPoint y: 305, distance: 47.4
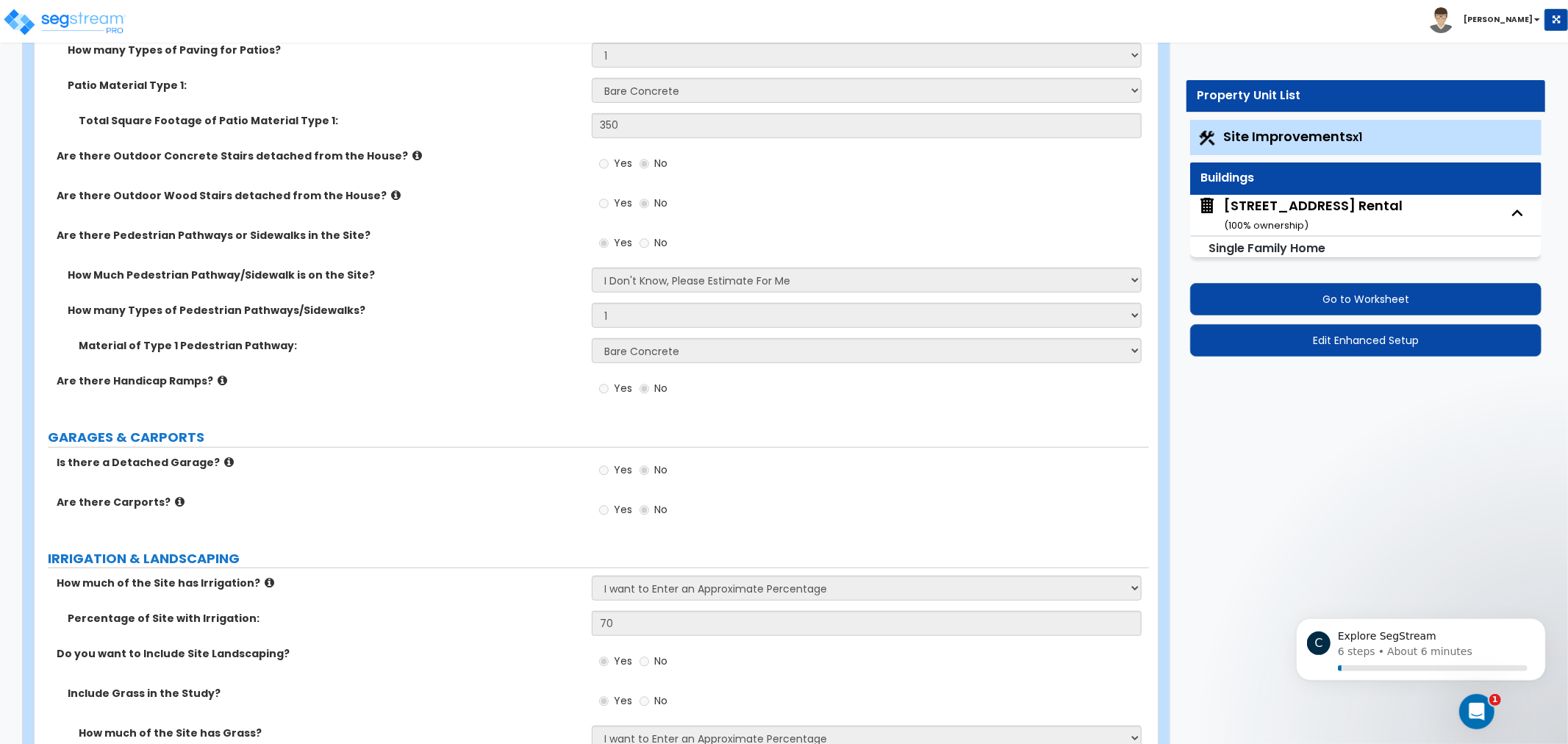
drag, startPoint x: 461, startPoint y: 357, endPoint x: 458, endPoint y: 375, distance: 18.2
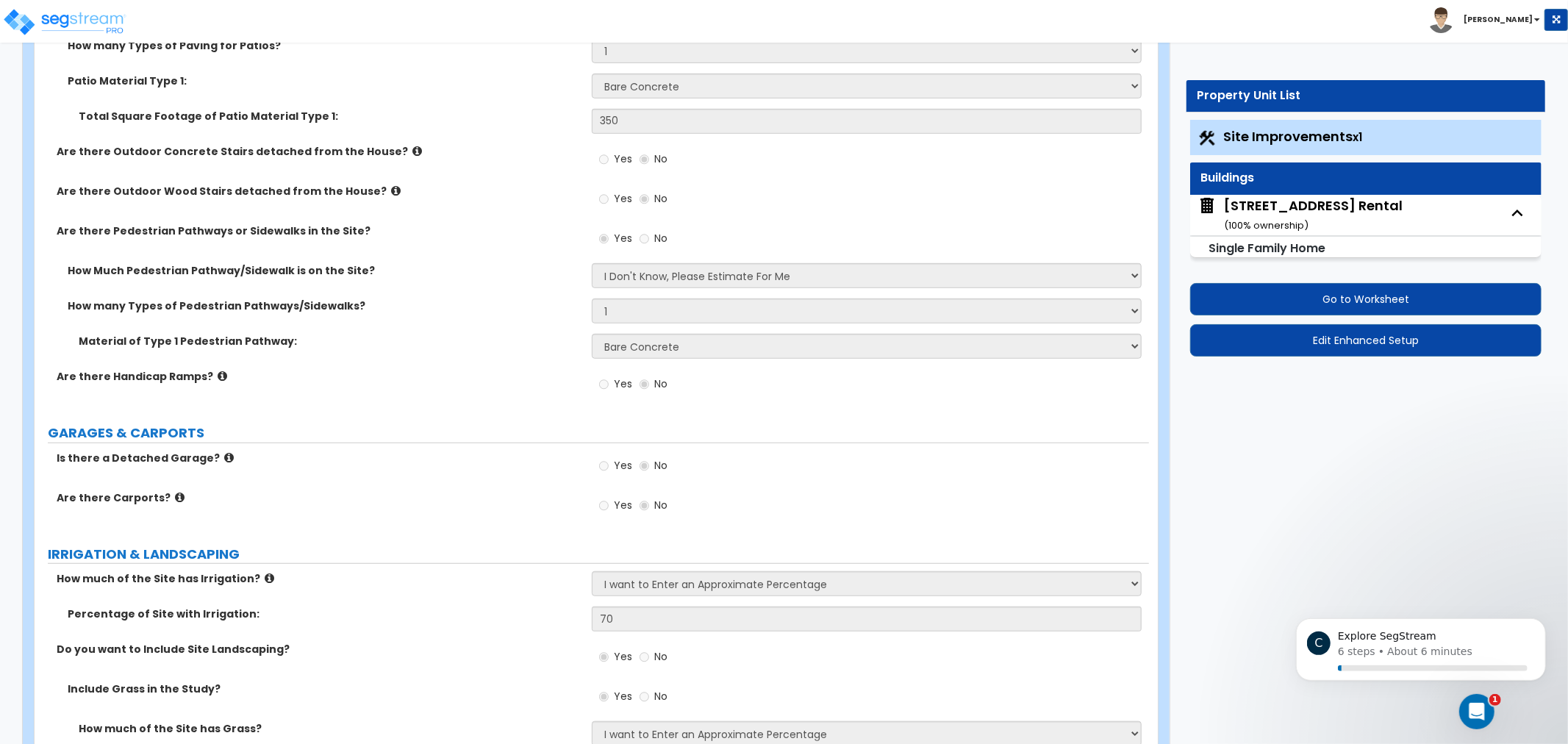
scroll to position [687, 0]
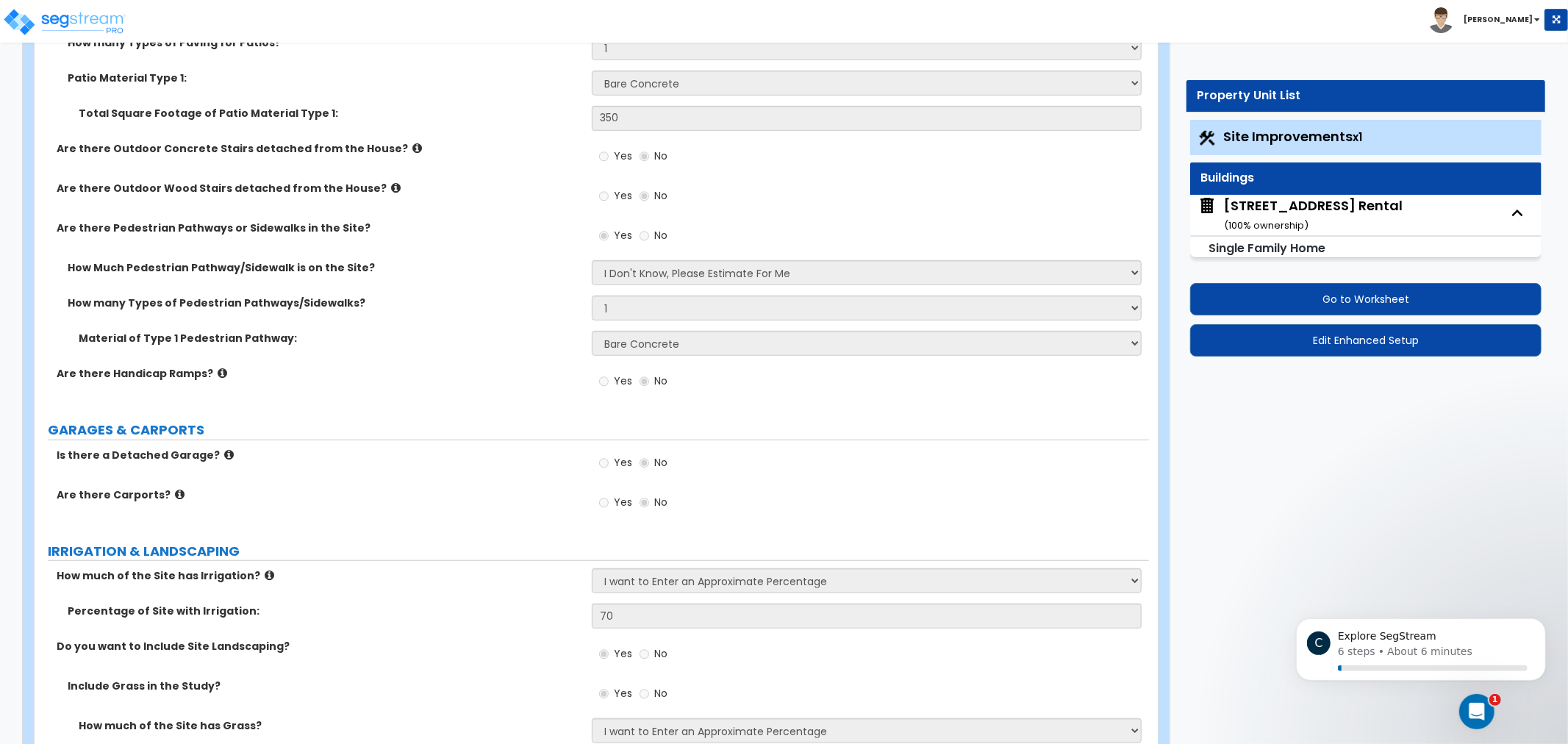
drag, startPoint x: 457, startPoint y: 361, endPoint x: 457, endPoint y: 380, distance: 19.0
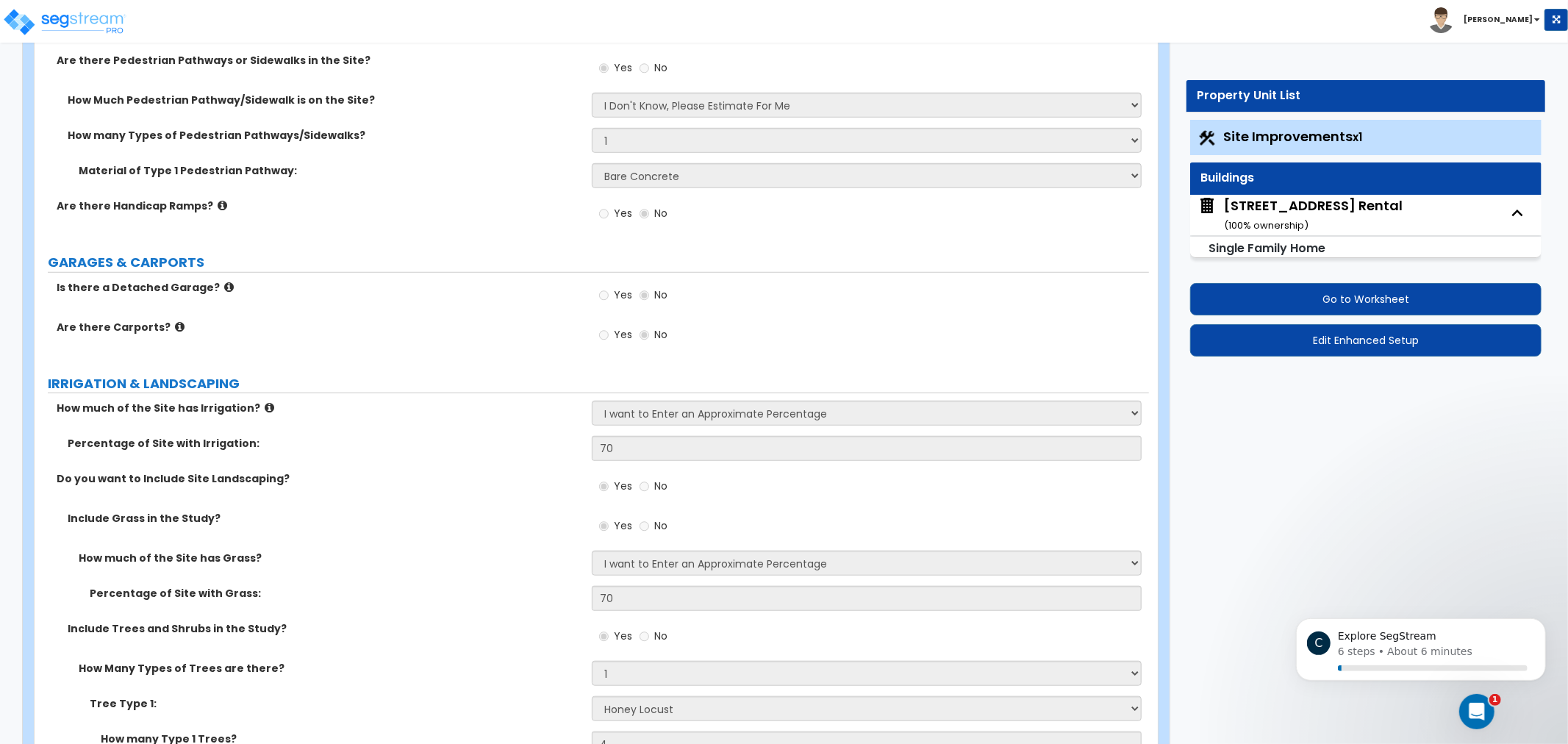
drag, startPoint x: 482, startPoint y: 428, endPoint x: 485, endPoint y: 398, distance: 30.1
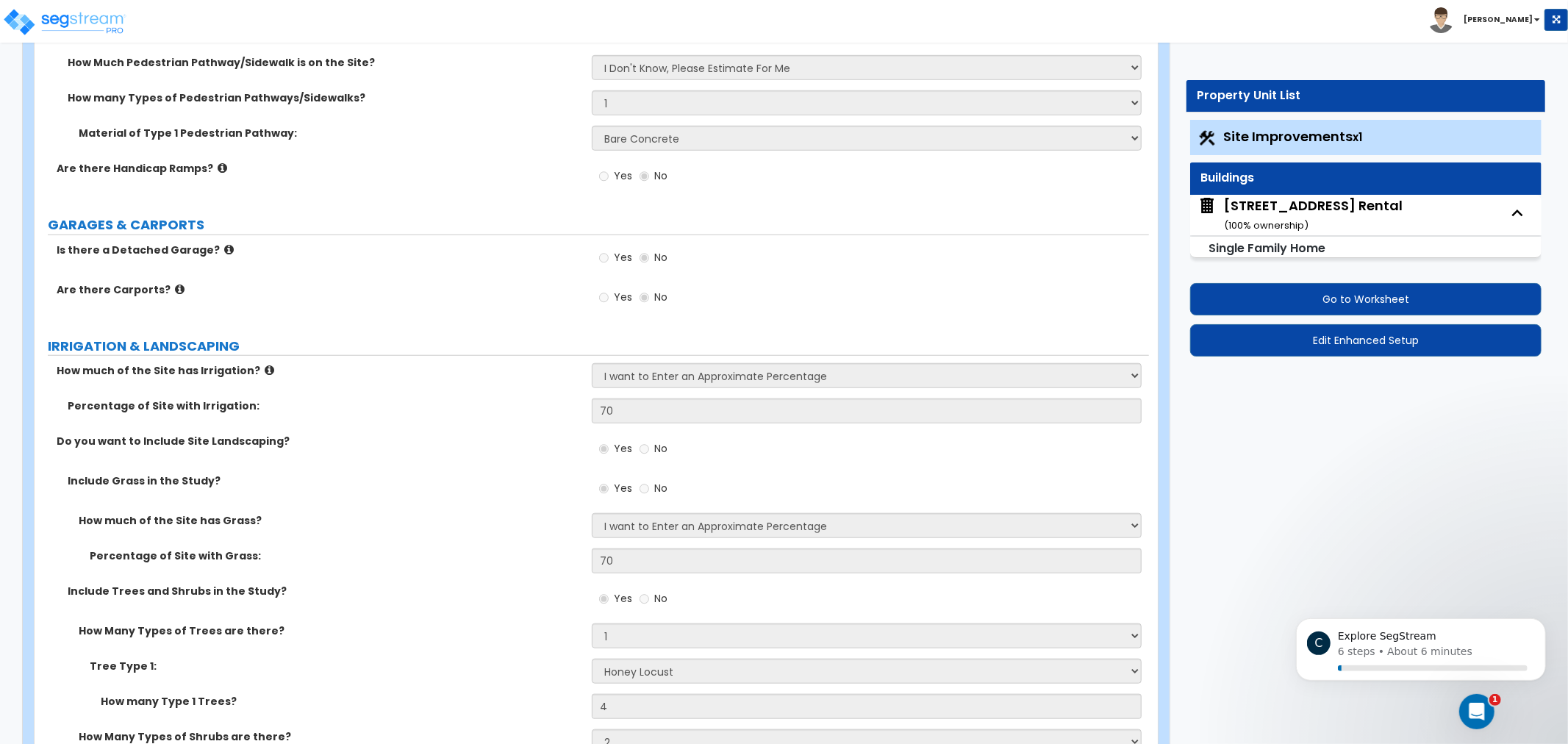
drag, startPoint x: 289, startPoint y: 205, endPoint x: 672, endPoint y: 150, distance: 386.9
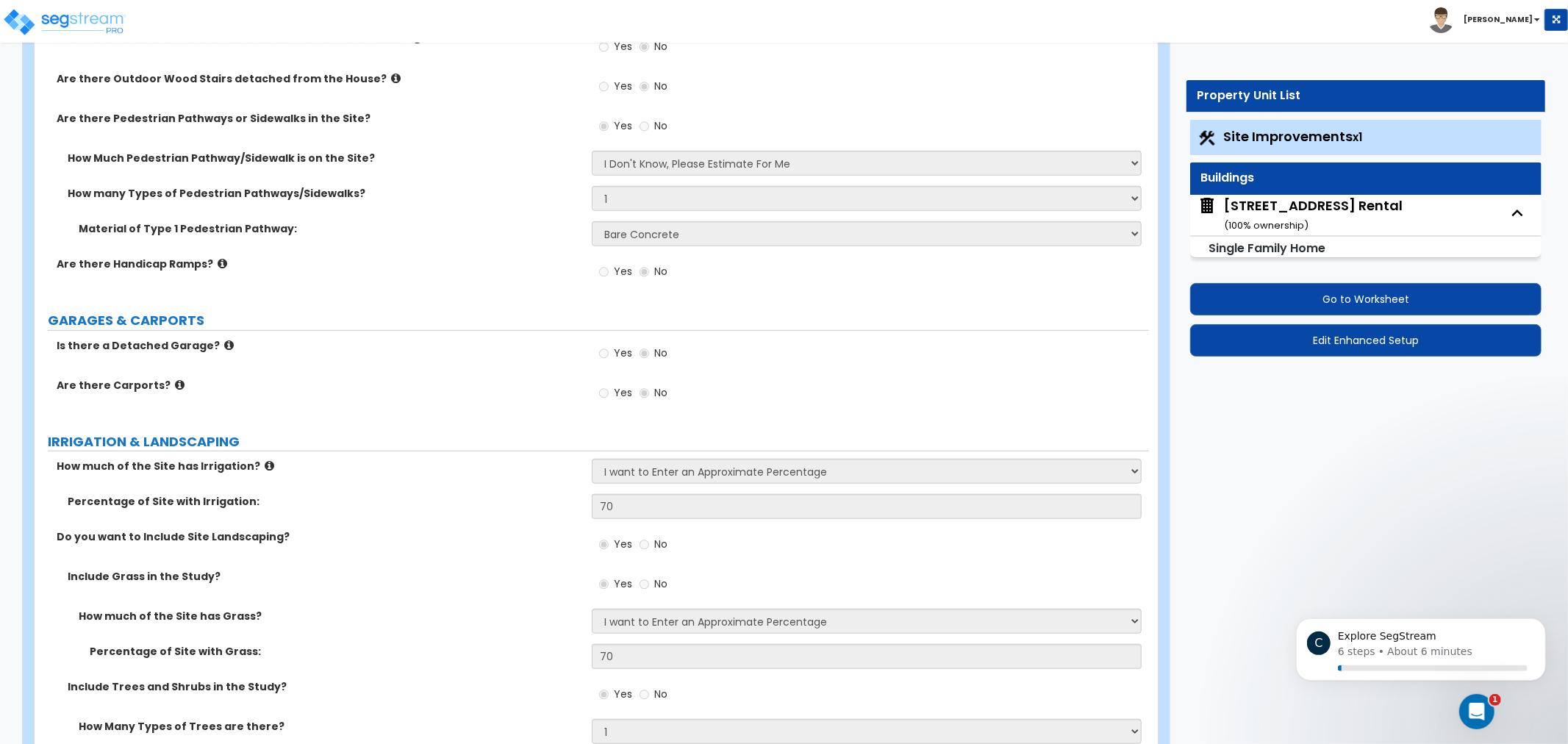
scroll to position [775, 0]
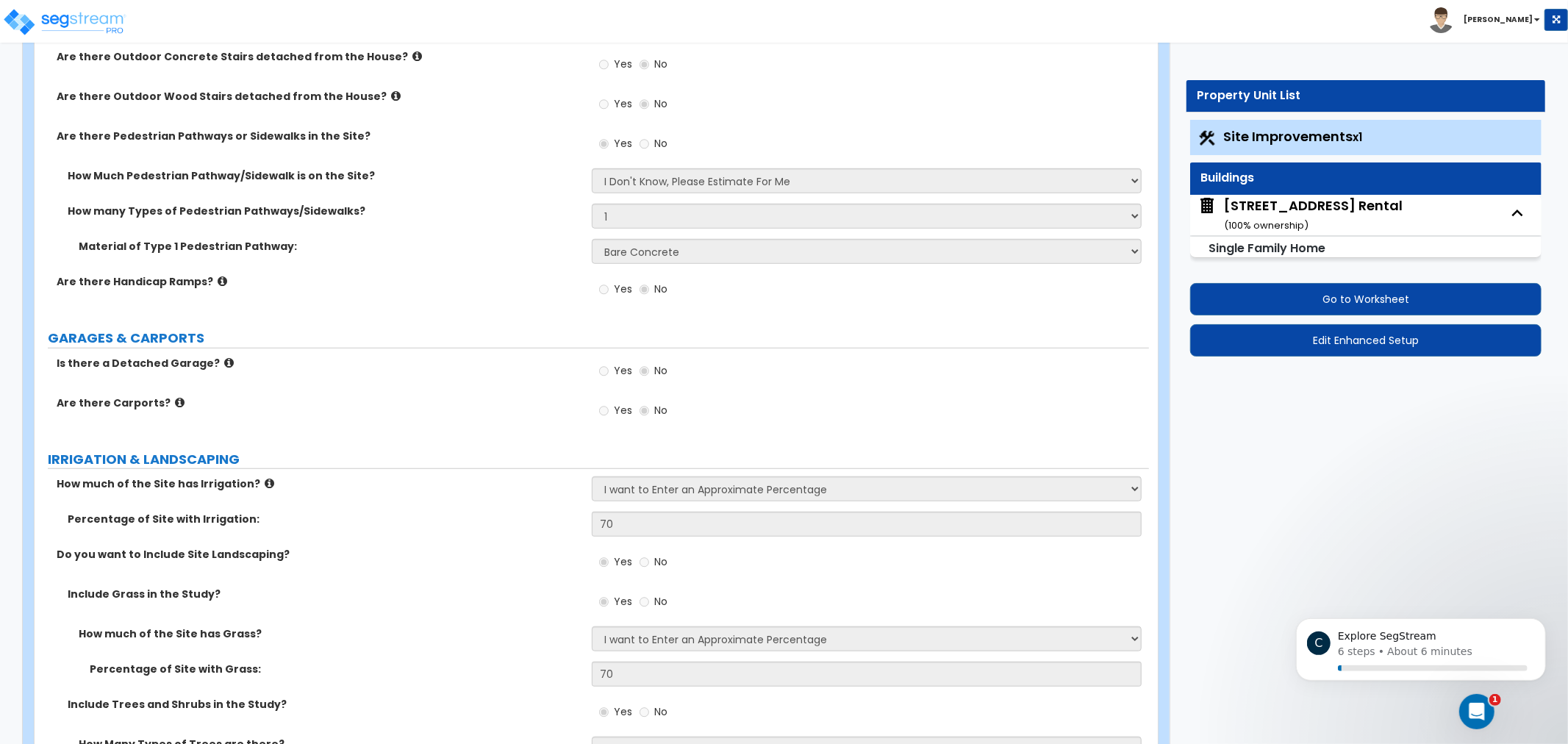
drag, startPoint x: 575, startPoint y: 363, endPoint x: 530, endPoint y: 304, distance: 74.2
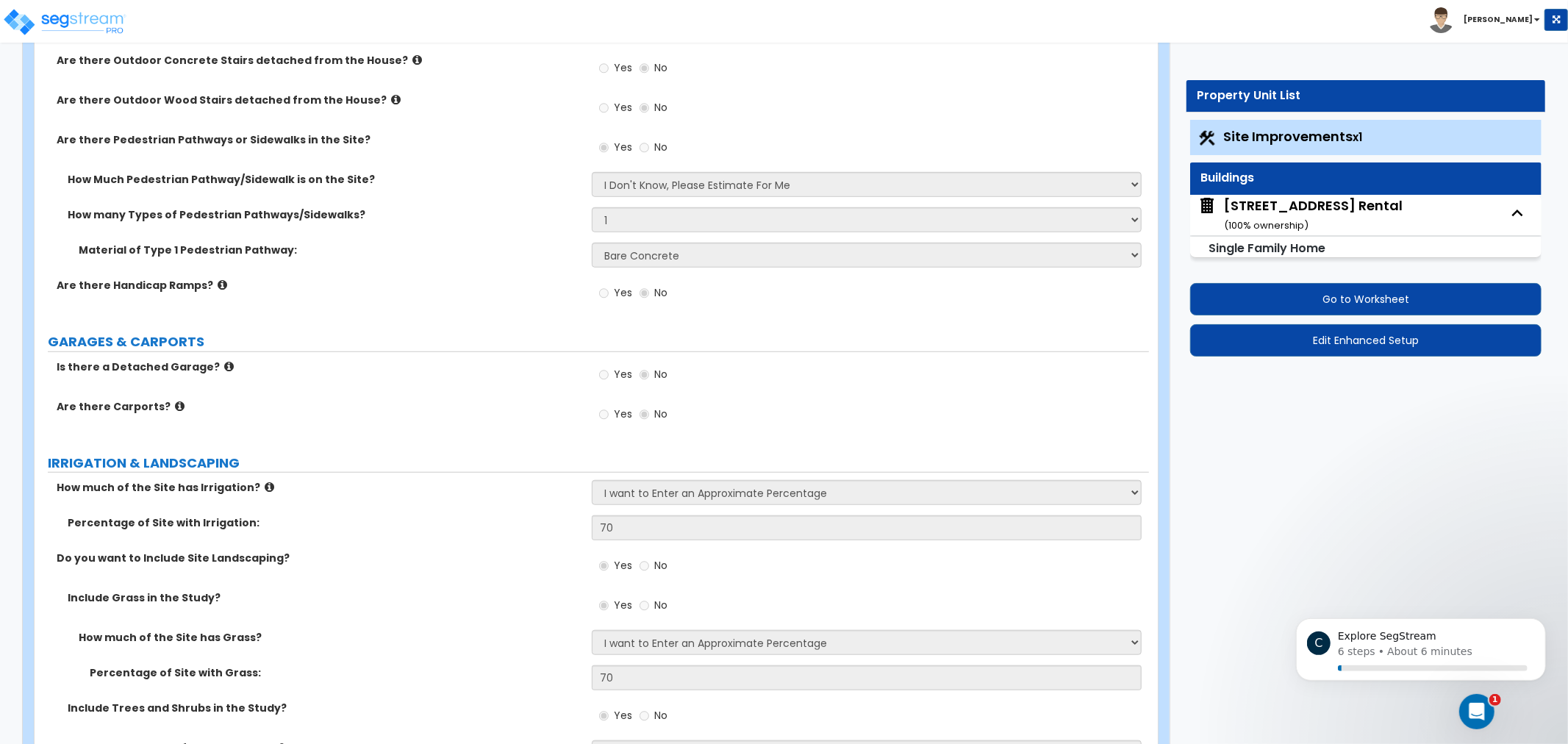
drag, startPoint x: 335, startPoint y: 274, endPoint x: 399, endPoint y: 258, distance: 66.0
click at [334, 272] on div "Material of Type 1 Pedestrian Pathway: Please Choose One Bare Concrete Stamped …" at bounding box center [592, 260] width 1115 height 35
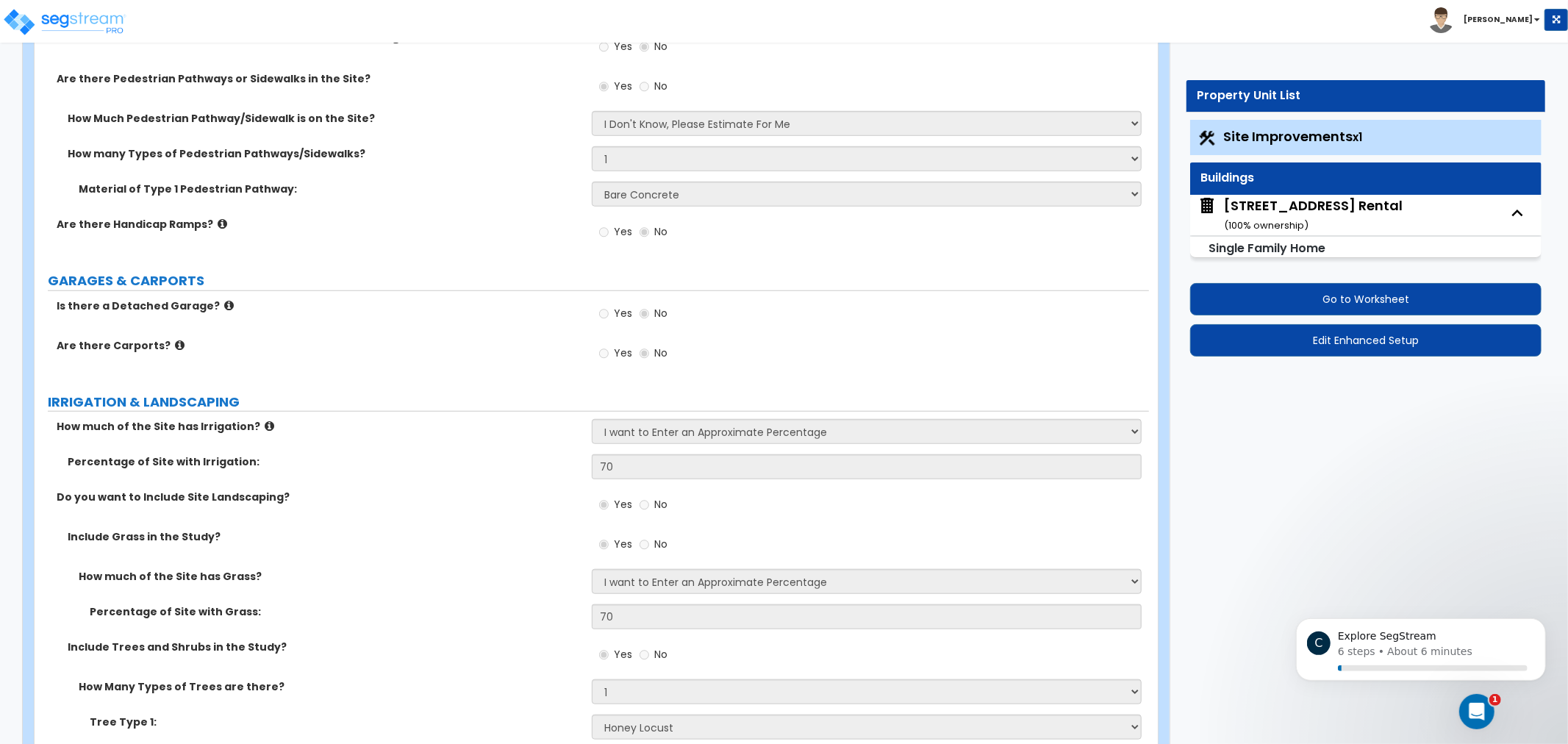
drag, startPoint x: 524, startPoint y: 385, endPoint x: 523, endPoint y: 414, distance: 29.0
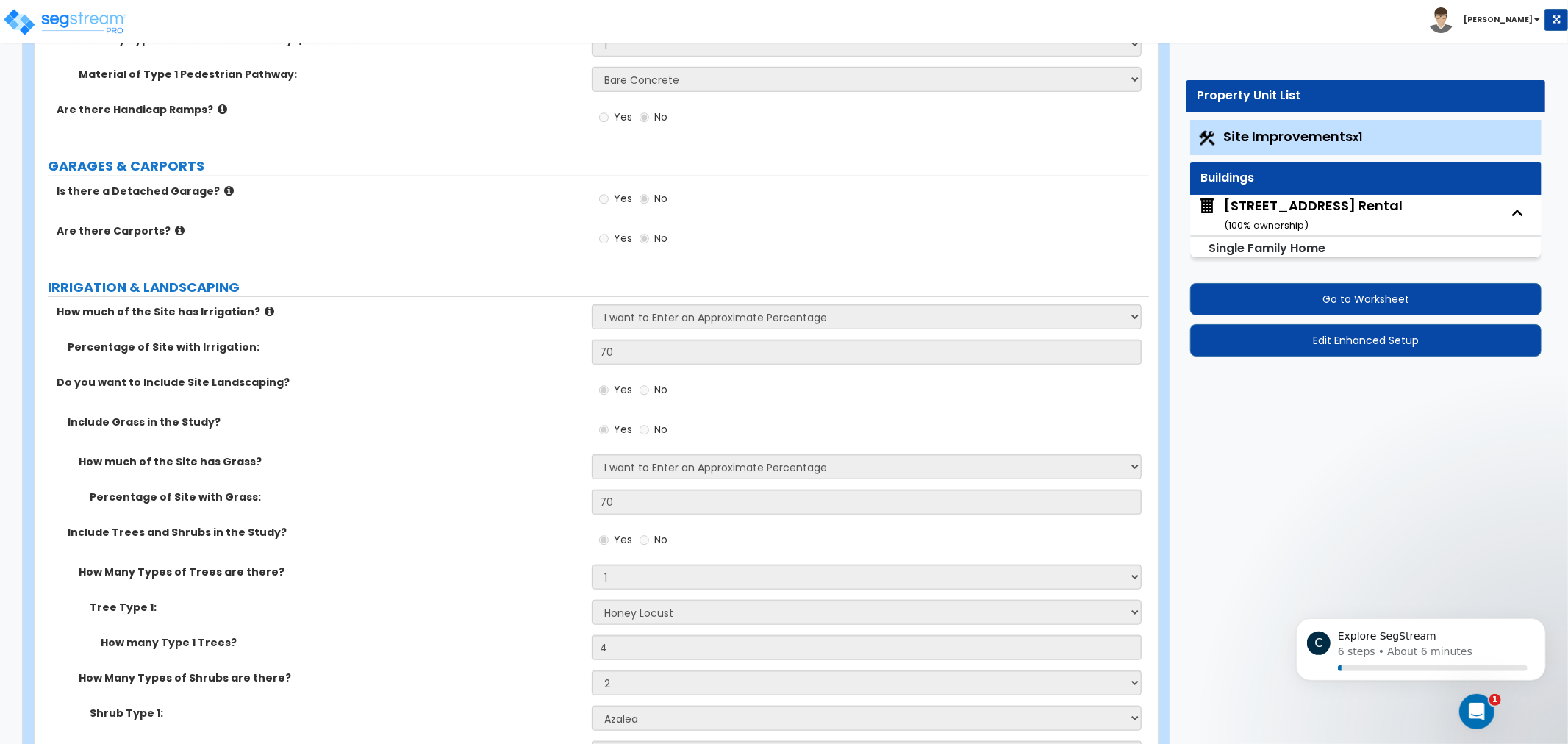
scroll to position [1024, 0]
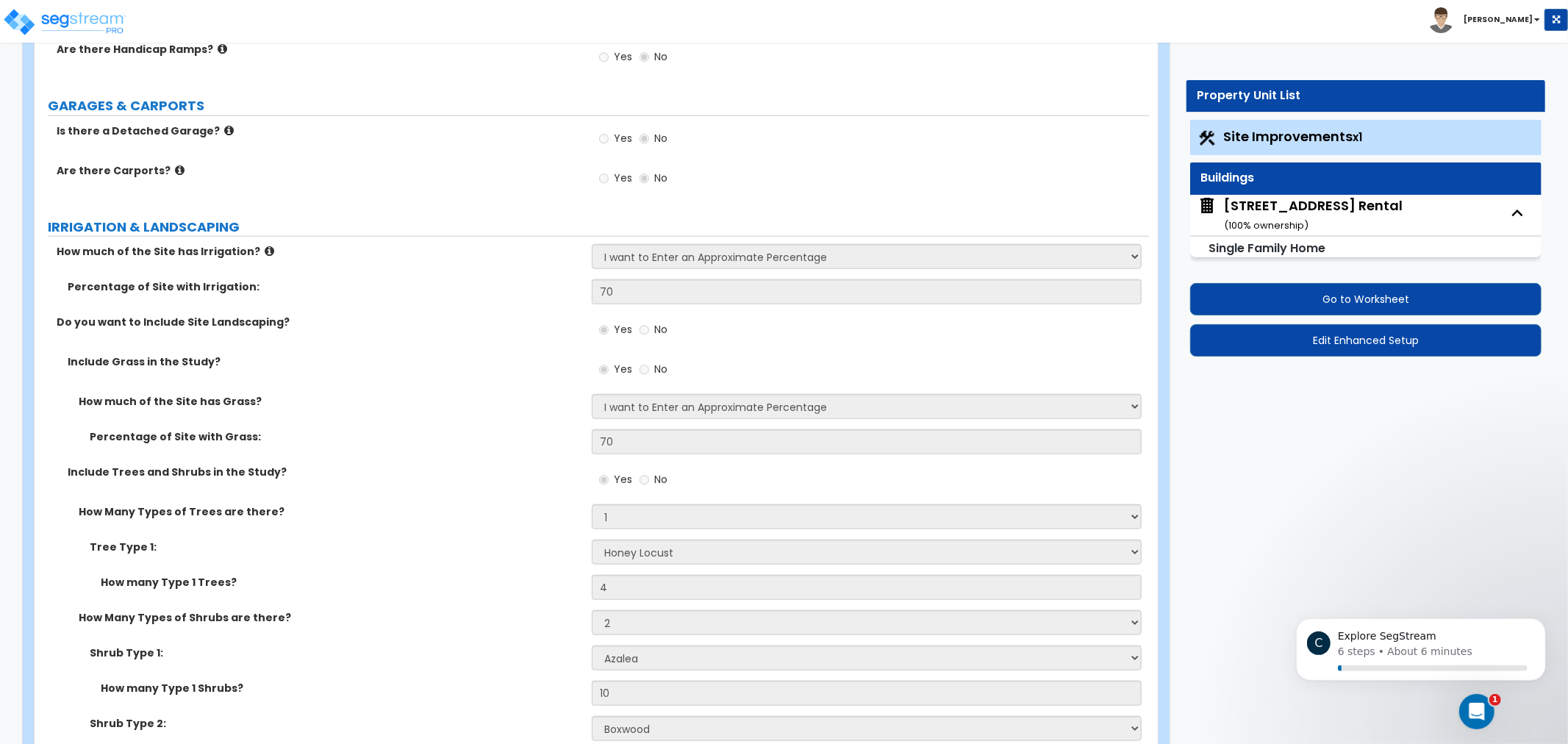
drag, startPoint x: 450, startPoint y: 350, endPoint x: 439, endPoint y: 337, distance: 17.0
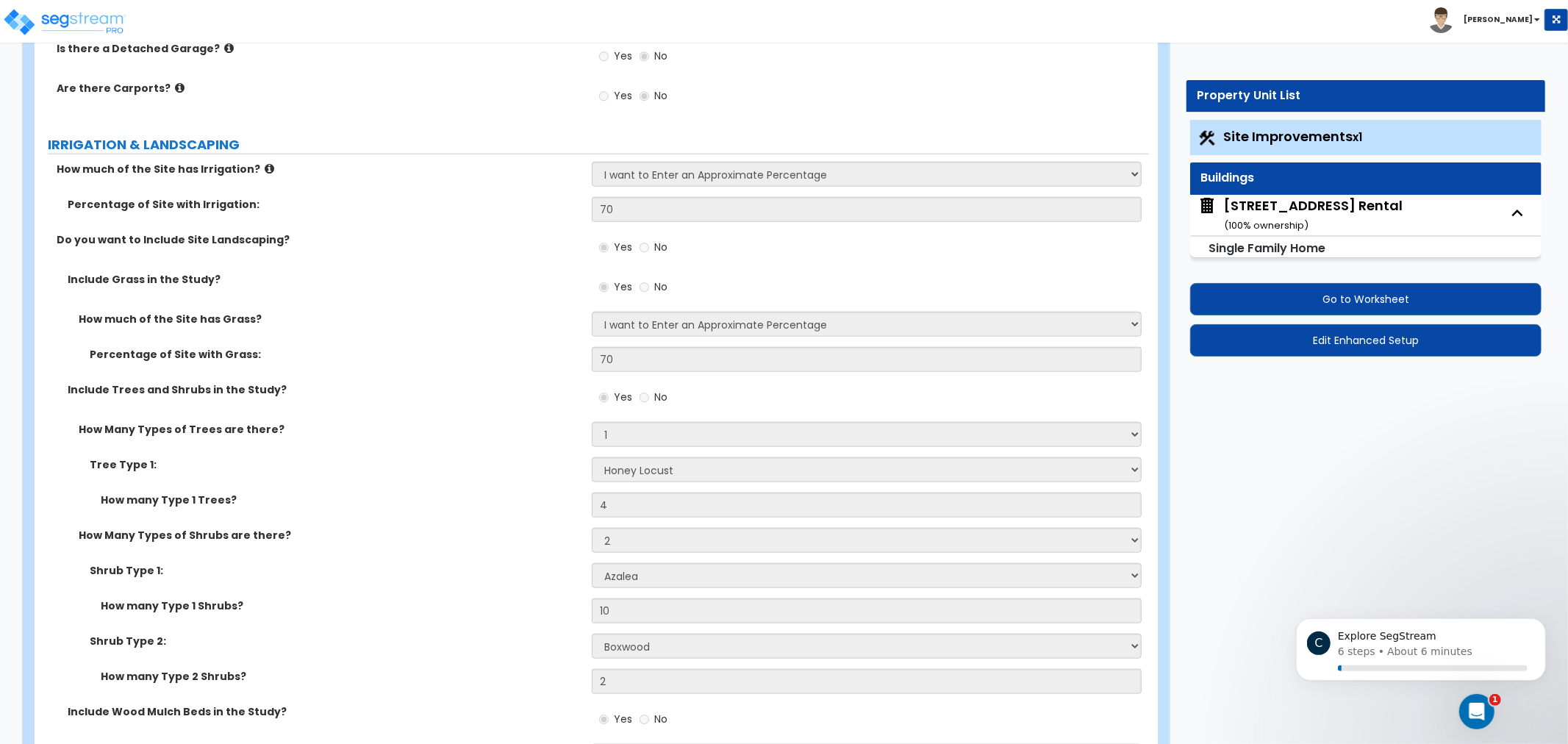
drag, startPoint x: 377, startPoint y: 311, endPoint x: 390, endPoint y: 372, distance: 62.4
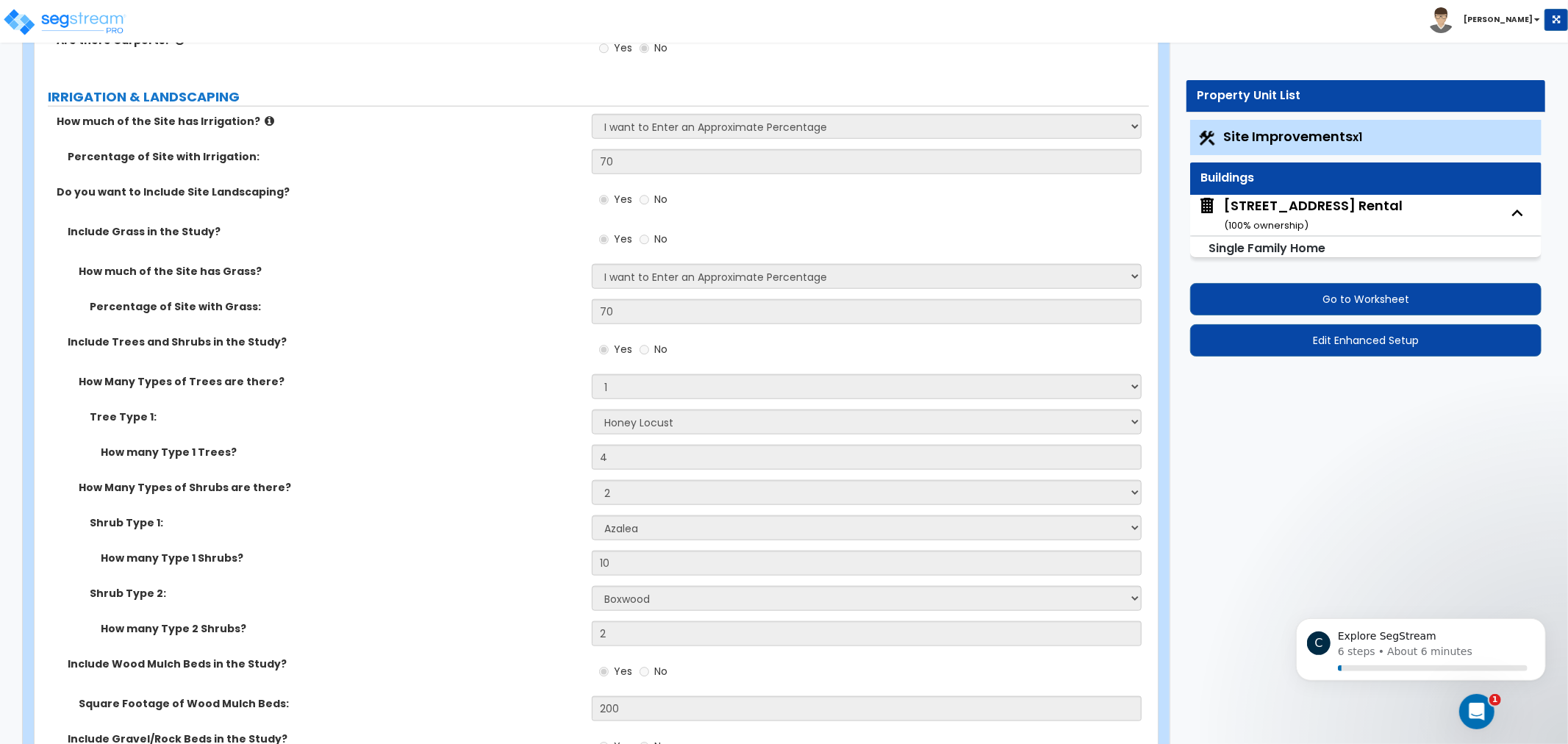
drag, startPoint x: 517, startPoint y: 245, endPoint x: 456, endPoint y: 205, distance: 72.9
drag, startPoint x: 456, startPoint y: 205, endPoint x: 435, endPoint y: 213, distance: 22.5
click at [443, 205] on div "Do you want to Include Site Landscaping? Yes No" at bounding box center [592, 204] width 1115 height 39
drag, startPoint x: 383, startPoint y: 94, endPoint x: 317, endPoint y: 113, distance: 68.7
click at [373, 98] on label "IRRIGATION & LANDSCAPING" at bounding box center [598, 96] width 1101 height 19
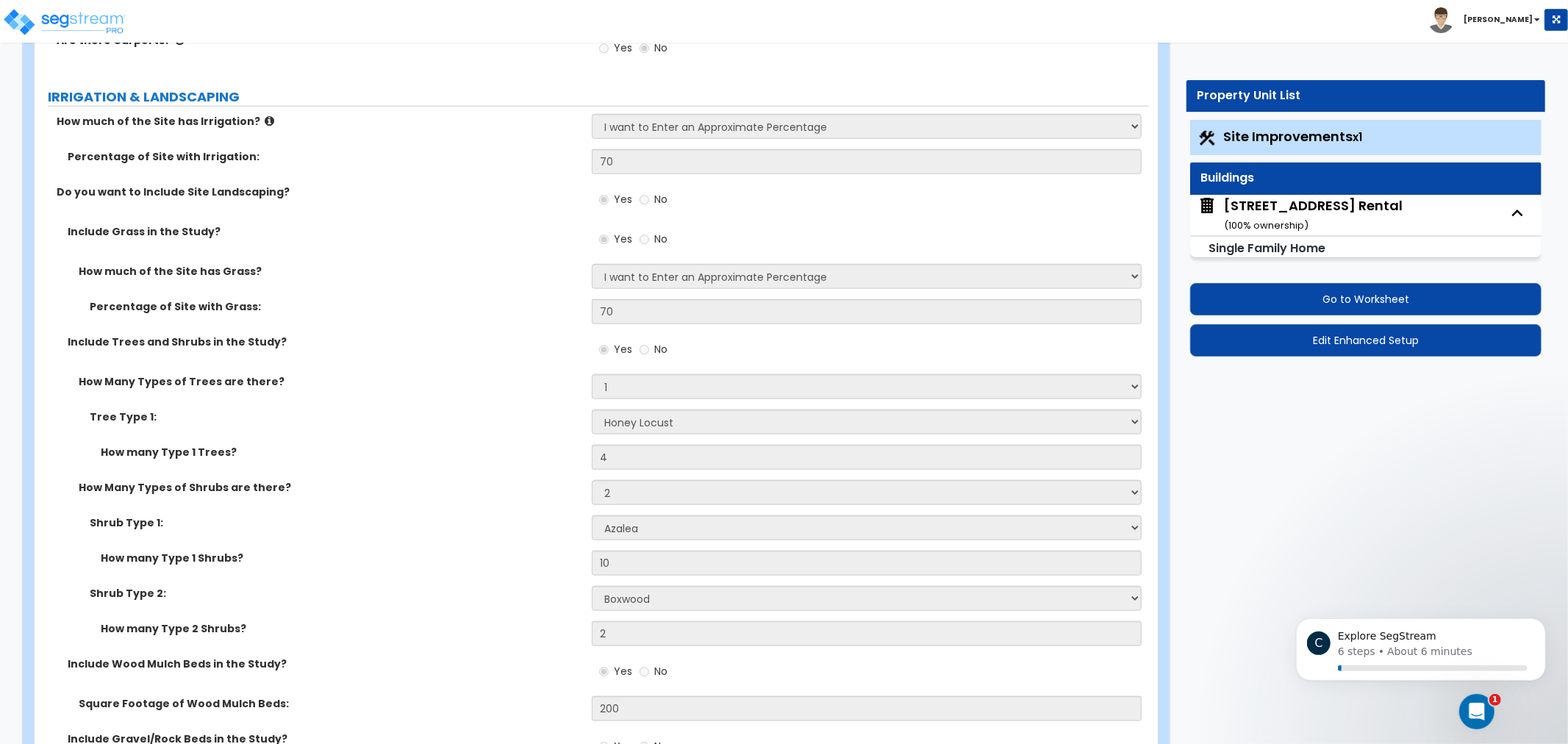
click at [264, 120] on icon at bounding box center [269, 121] width 9 height 11
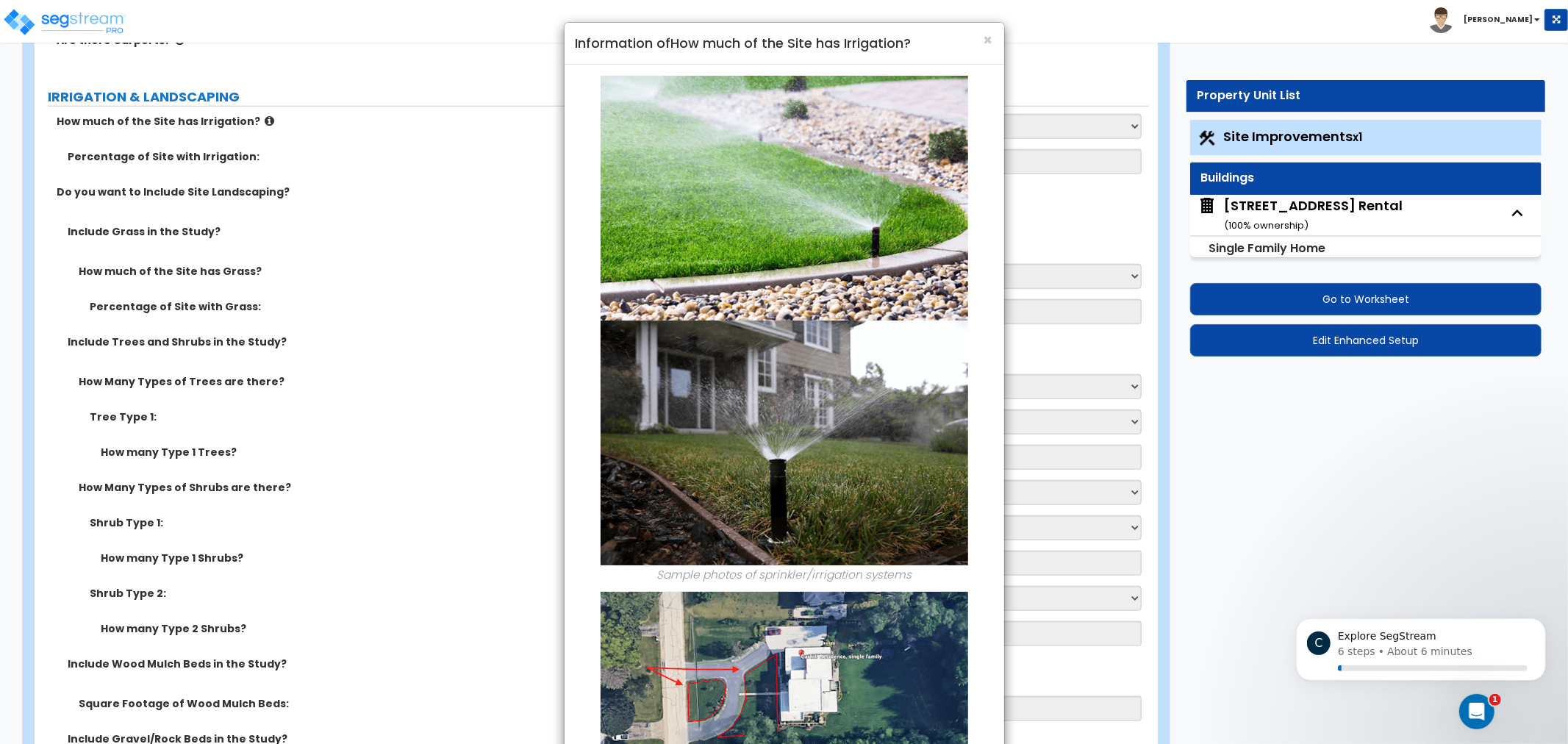
drag, startPoint x: 425, startPoint y: 106, endPoint x: 958, endPoint y: 44, distance: 536.6
click at [434, 106] on div "× Information of How much of the Site has Irrigation? Sample photos of sprinkle…" at bounding box center [784, 372] width 1568 height 744
click at [990, 32] on span "×" at bounding box center [988, 39] width 9 height 21
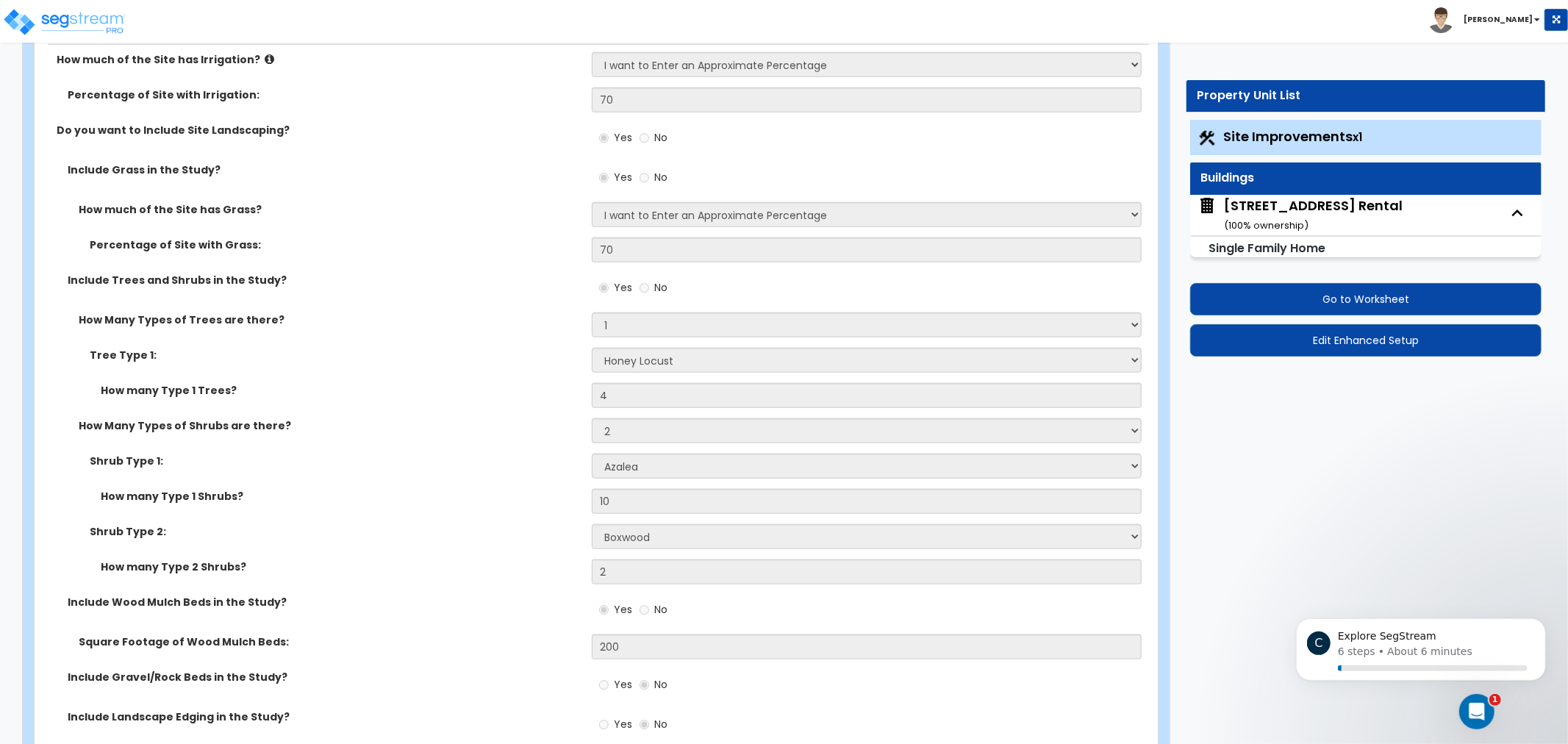
drag, startPoint x: 463, startPoint y: 247, endPoint x: 457, endPoint y: 268, distance: 21.8
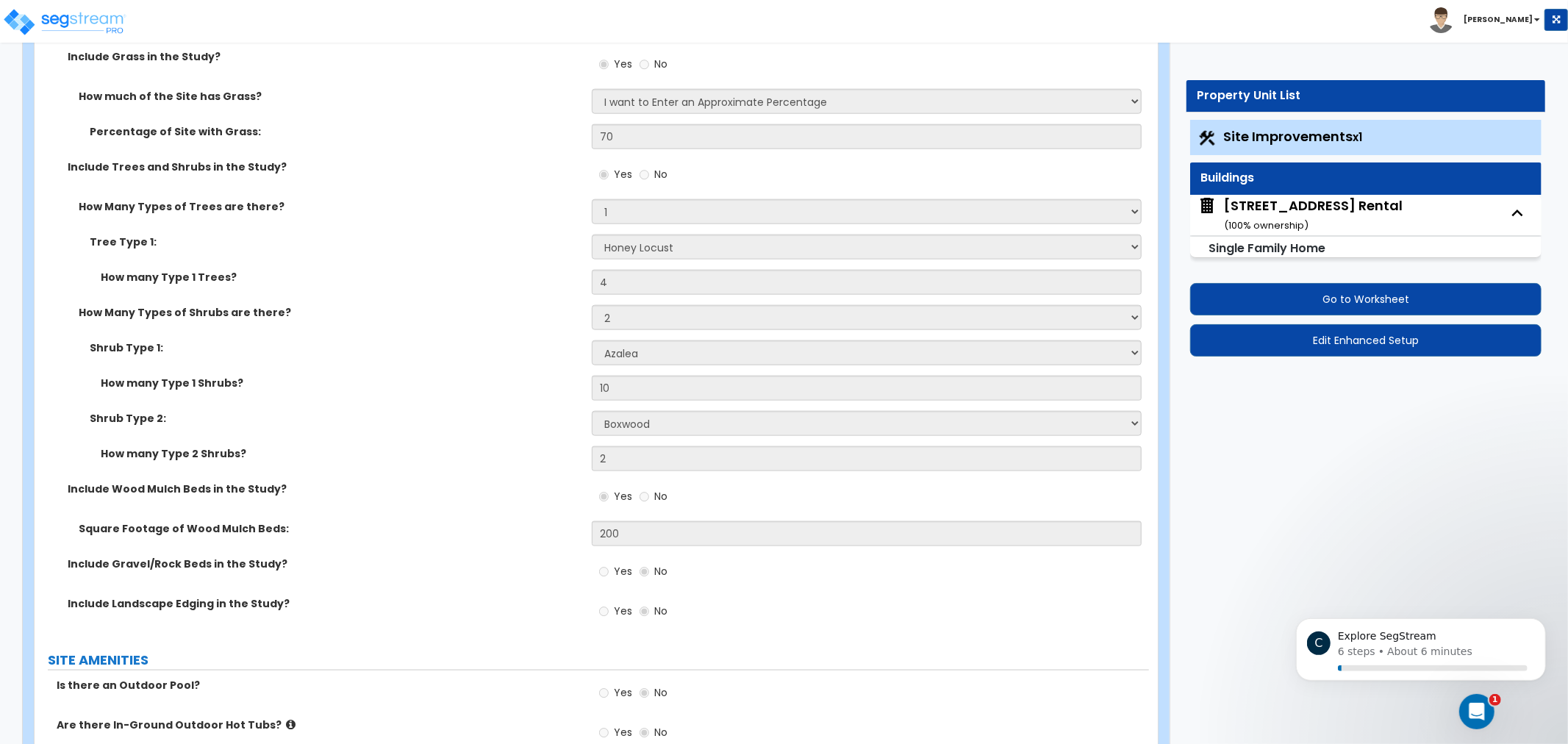
scroll to position [1343, 0]
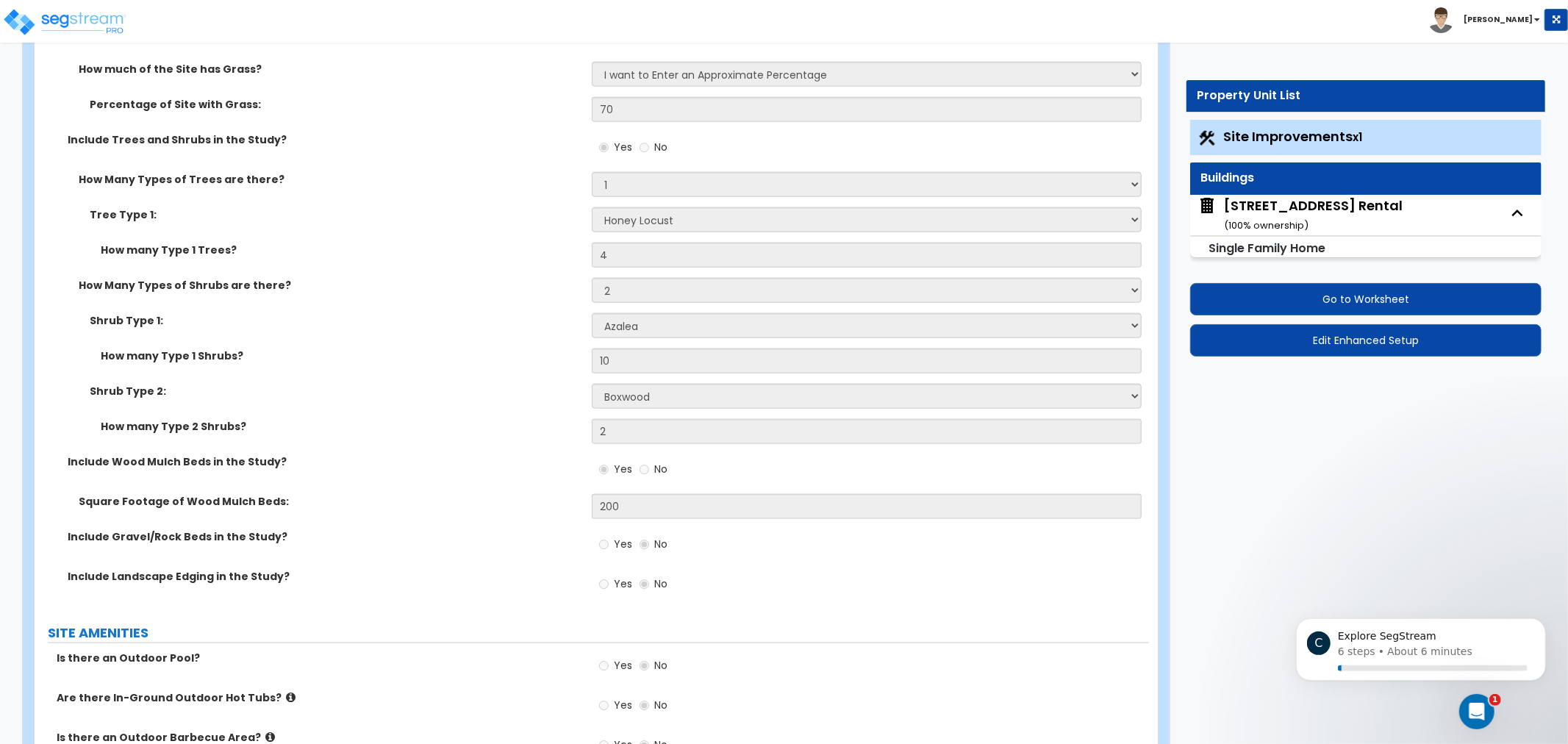
drag, startPoint x: 488, startPoint y: 424, endPoint x: 453, endPoint y: 446, distance: 41.3
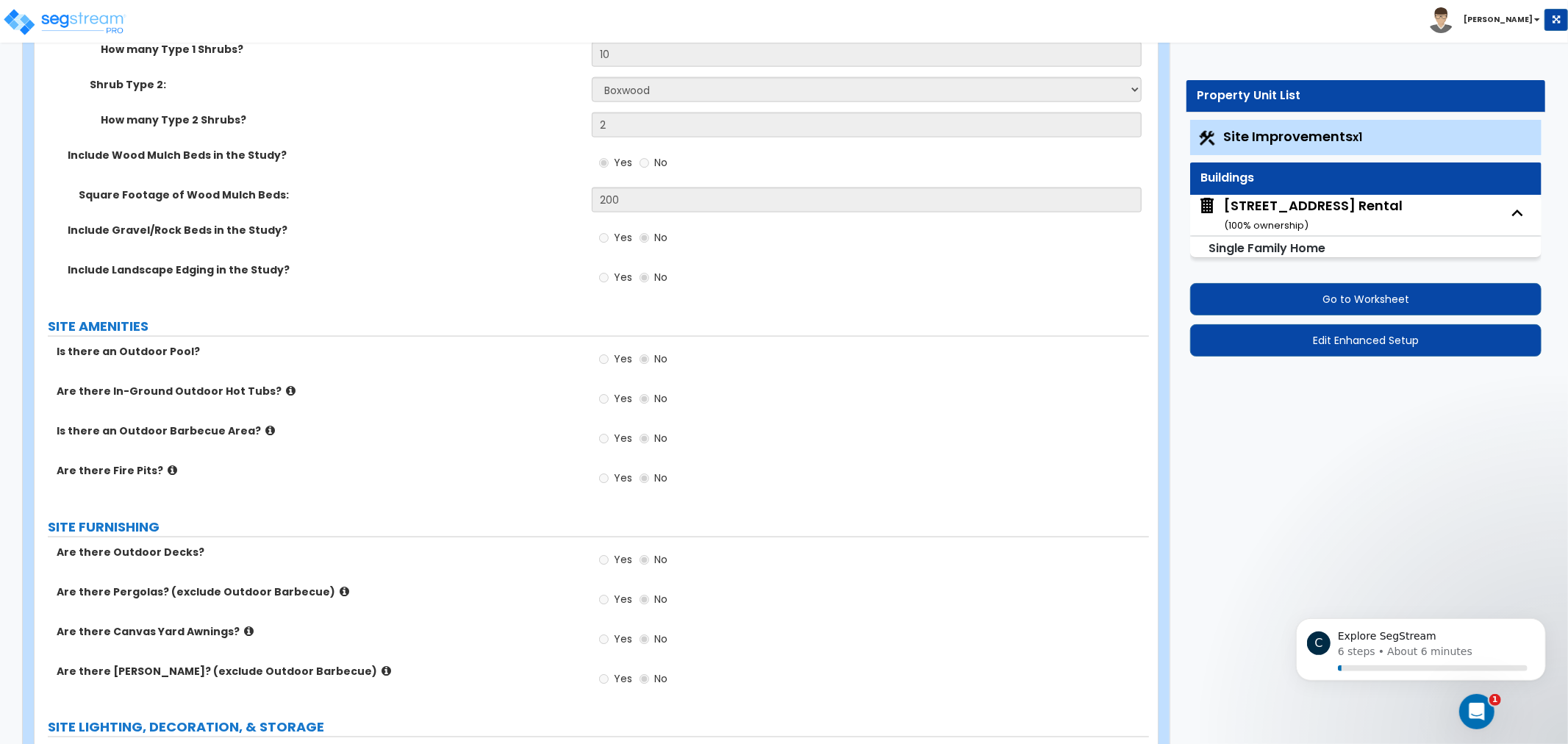
scroll to position [1661, 0]
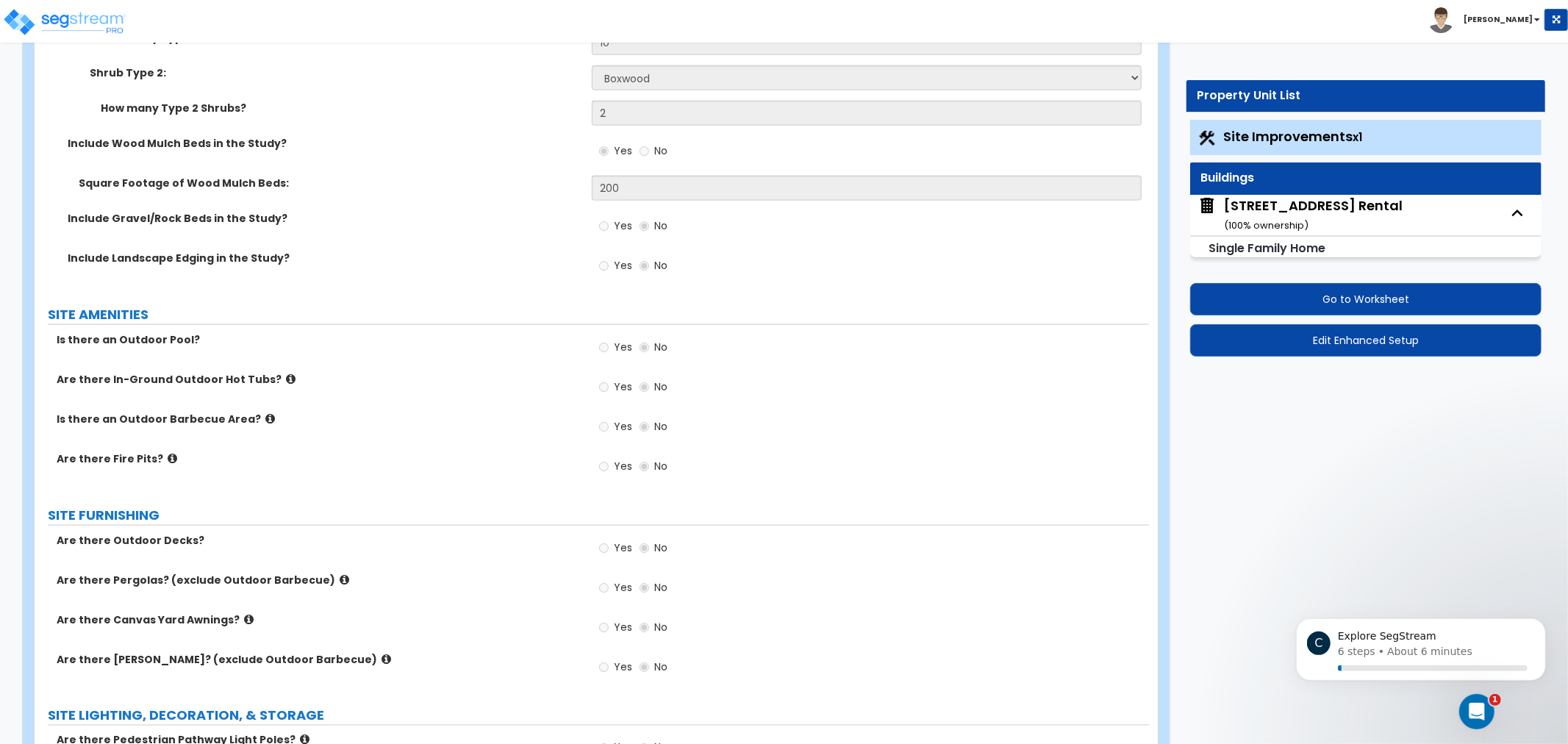
drag, startPoint x: 512, startPoint y: 339, endPoint x: 501, endPoint y: 314, distance: 27.3
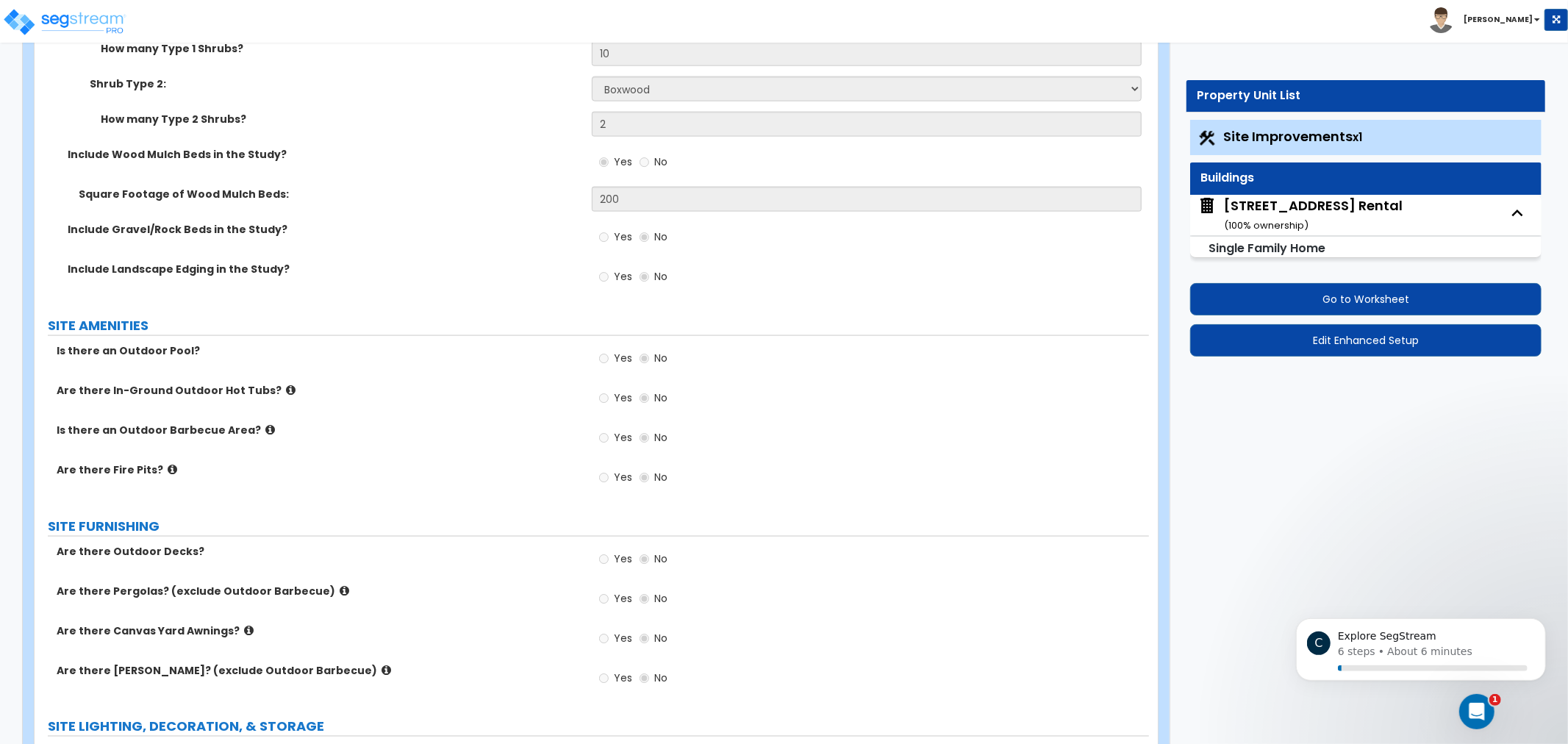
scroll to position [1623, 0]
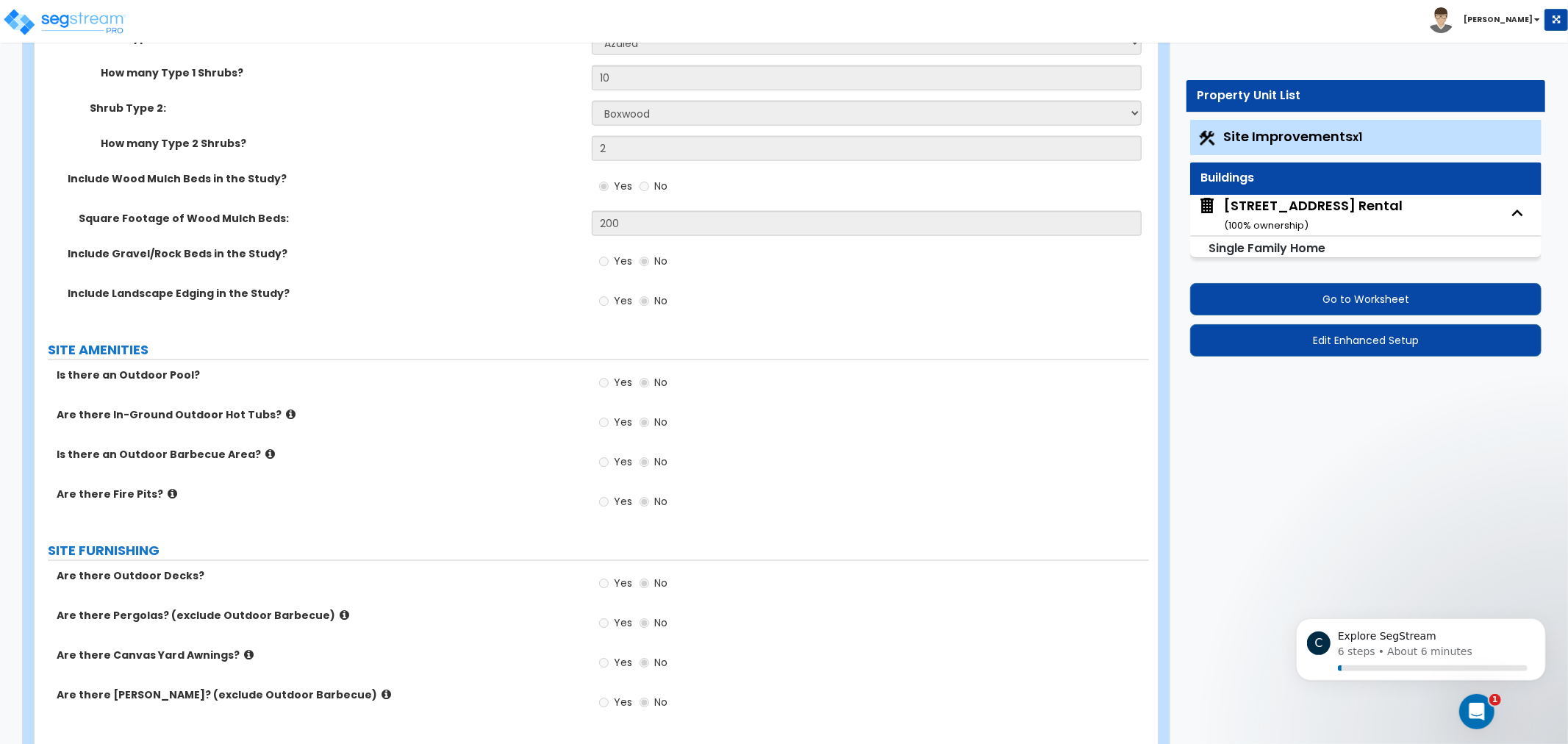
drag, startPoint x: 506, startPoint y: 255, endPoint x: 509, endPoint y: 248, distance: 7.6
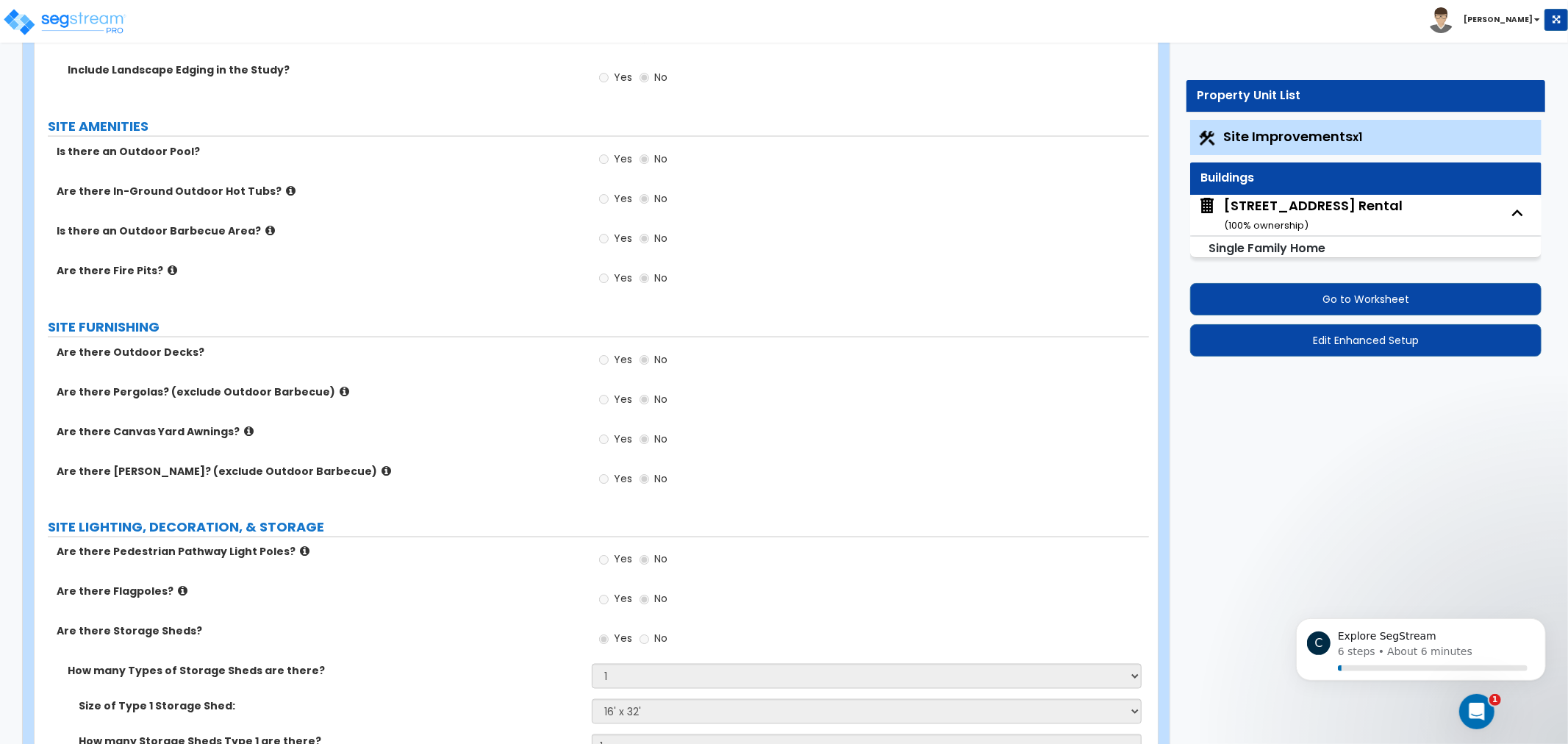
scroll to position [1850, 0]
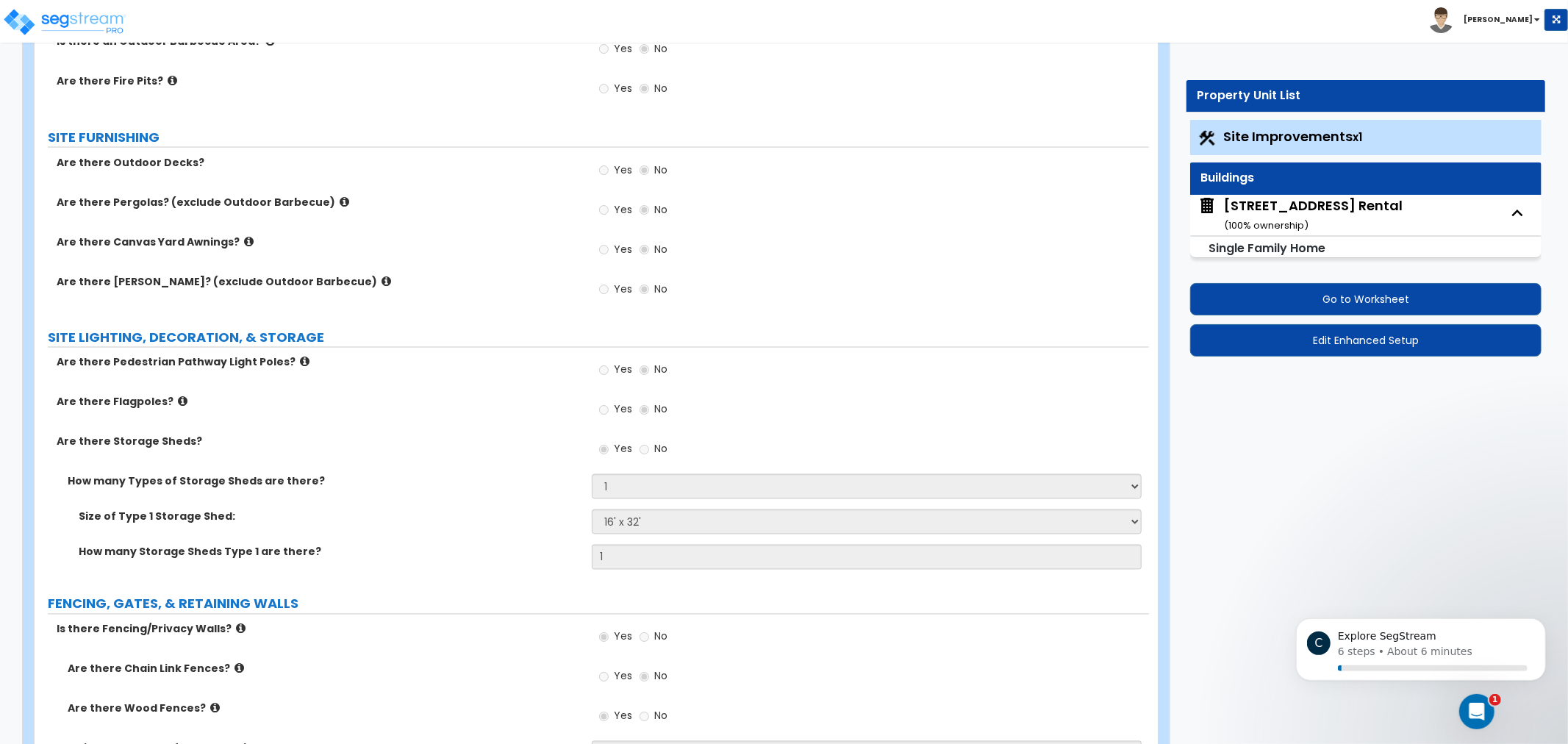
drag, startPoint x: 430, startPoint y: 199, endPoint x: 437, endPoint y: 225, distance: 26.9
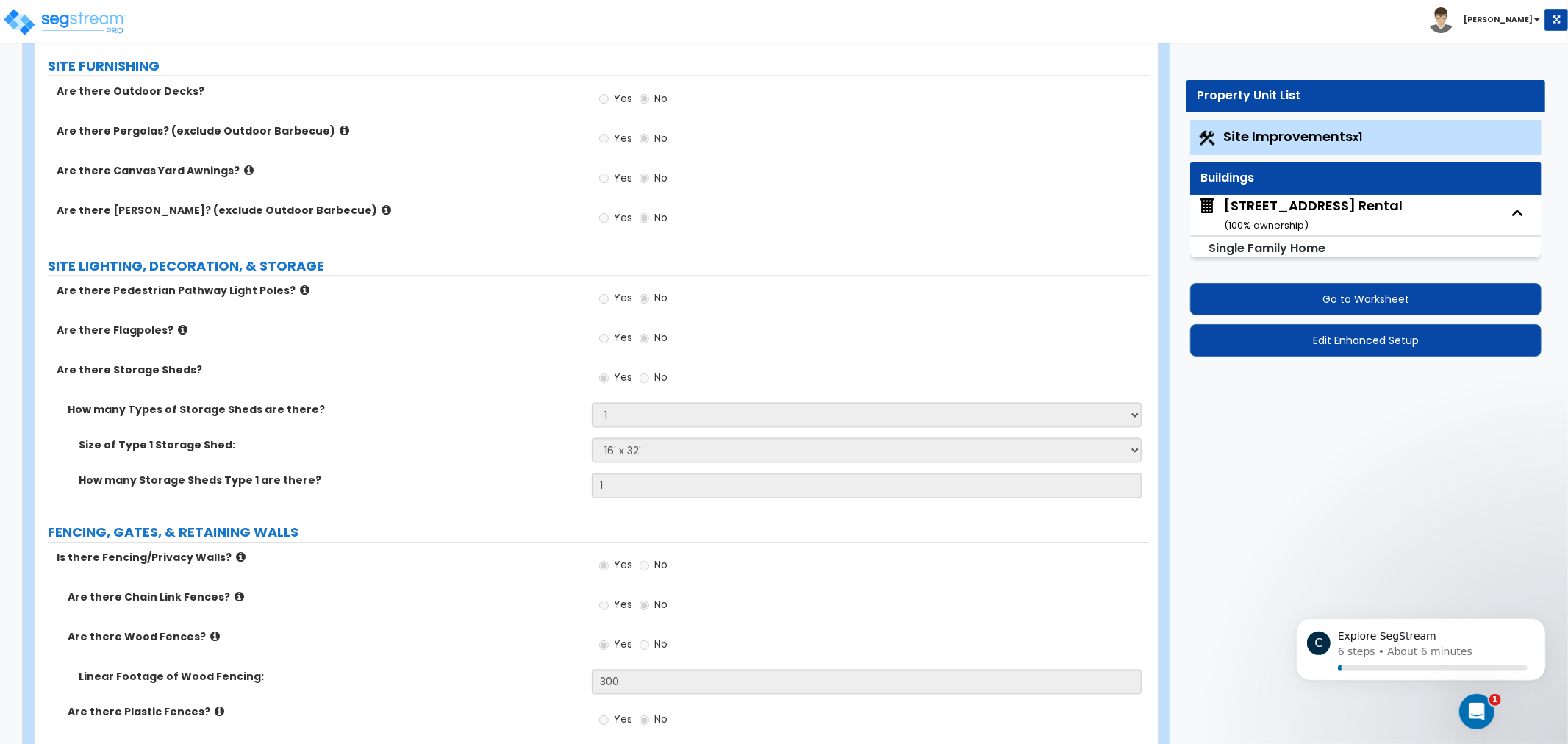
drag, startPoint x: 479, startPoint y: 224, endPoint x: 468, endPoint y: 251, distance: 29.2
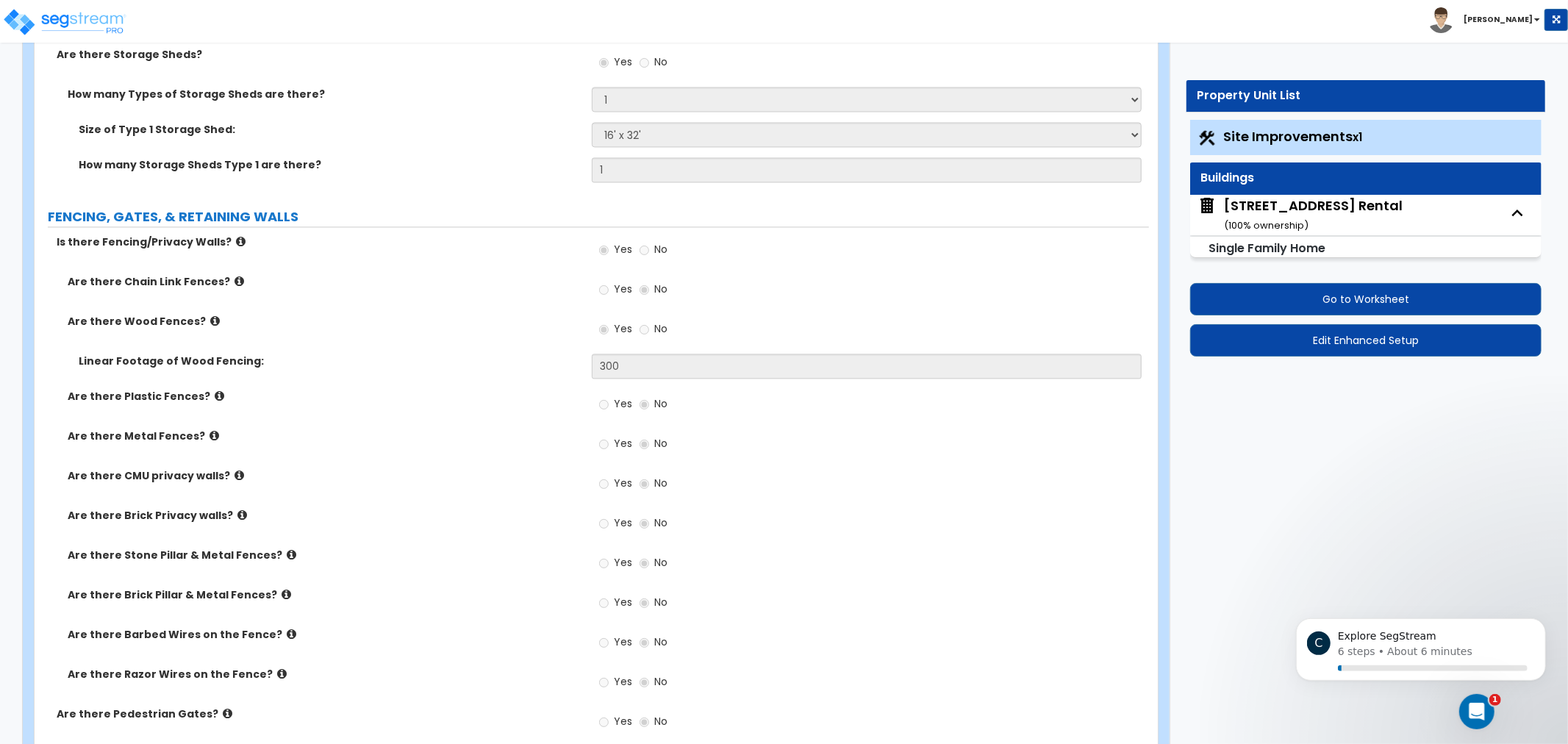
drag, startPoint x: 489, startPoint y: 221, endPoint x: 490, endPoint y: 248, distance: 27.0
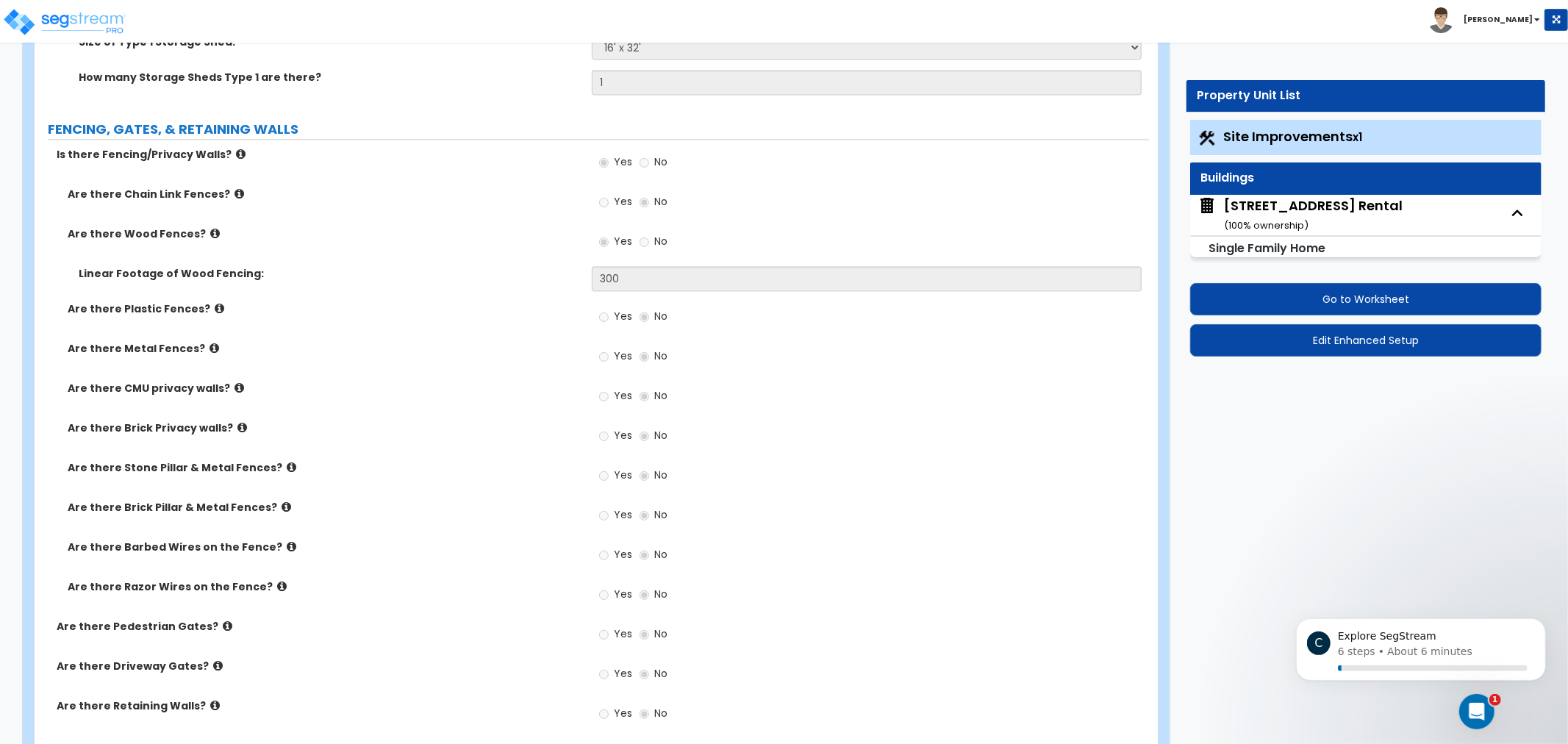
scroll to position [2537, 0]
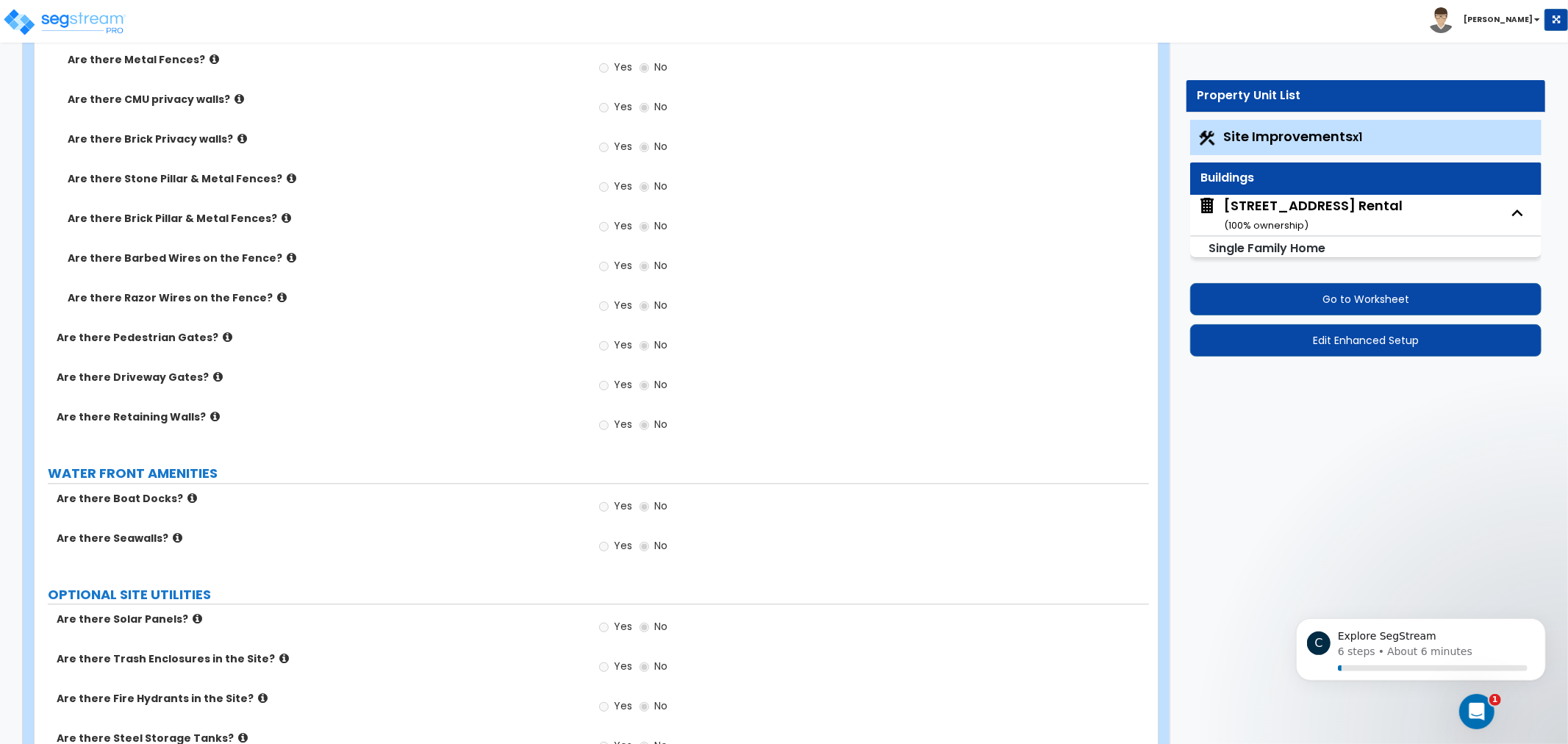
drag, startPoint x: 445, startPoint y: 372, endPoint x: 442, endPoint y: 394, distance: 22.2
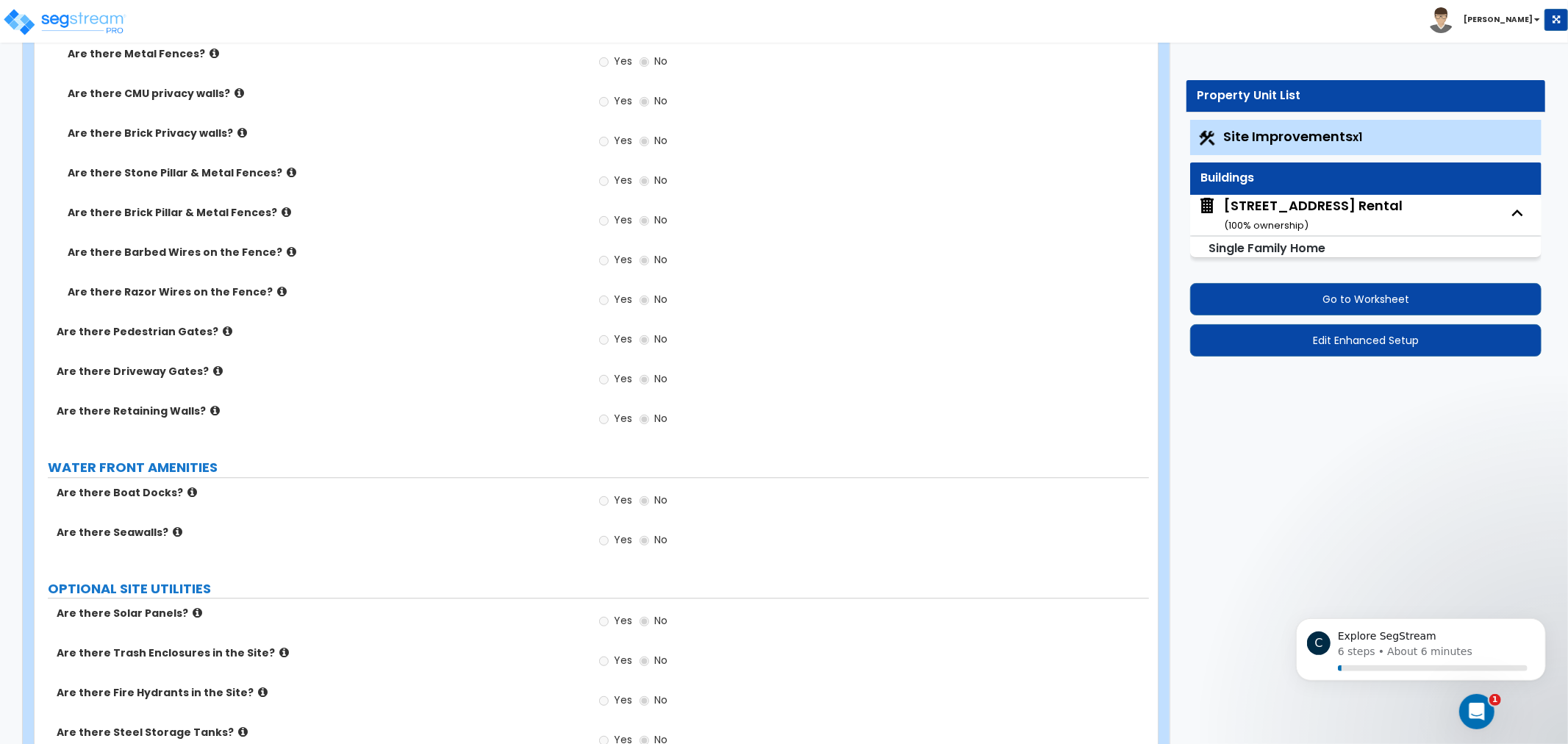
click at [484, 372] on label "Are there Driveway Gates?" at bounding box center [318, 372] width 524 height 15
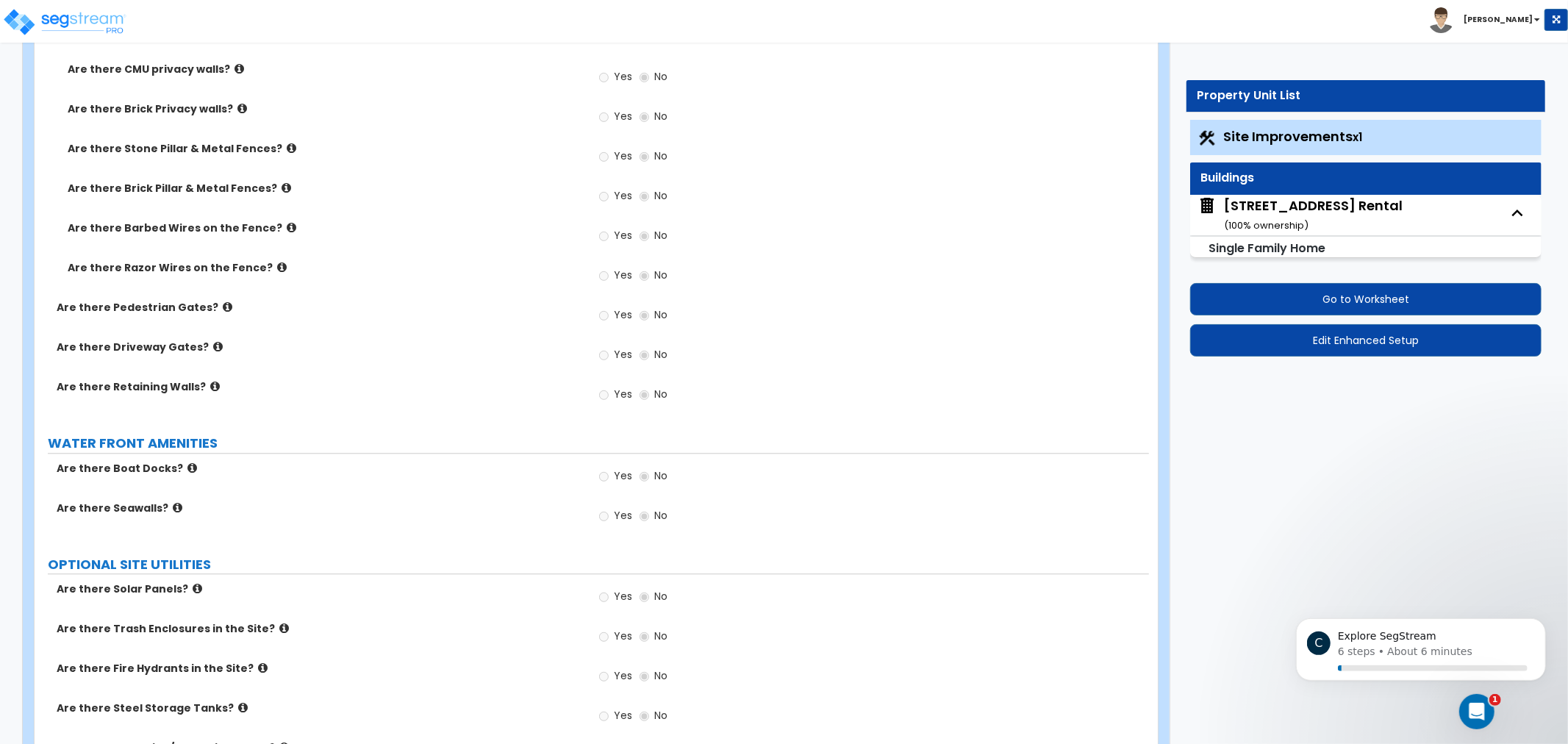
drag, startPoint x: 484, startPoint y: 372, endPoint x: 480, endPoint y: 398, distance: 26.3
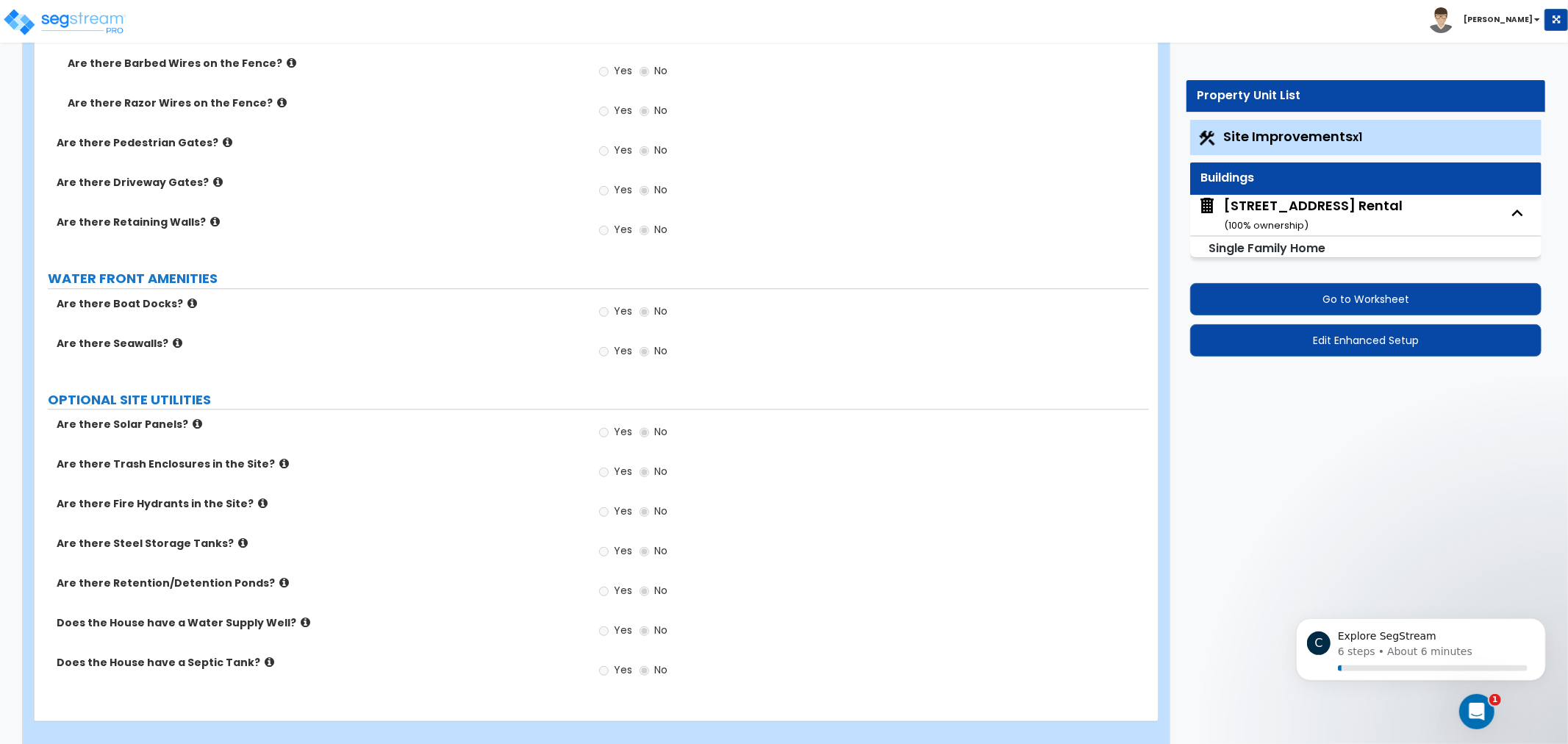
scroll to position [3015, 0]
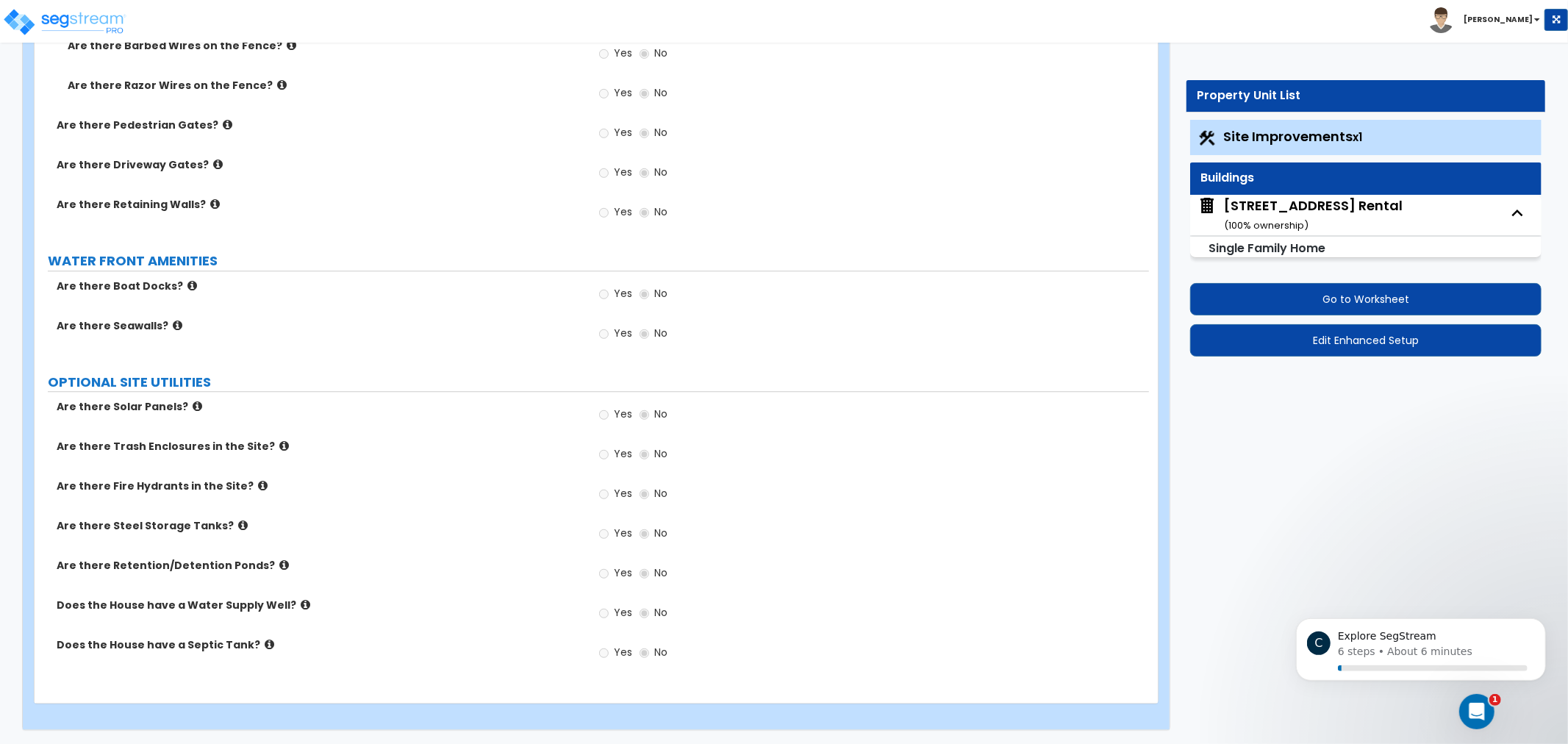
drag, startPoint x: 910, startPoint y: 277, endPoint x: 946, endPoint y: 298, distance: 41.7
drag, startPoint x: 935, startPoint y: 375, endPoint x: 921, endPoint y: 434, distance: 60.6
drag, startPoint x: 402, startPoint y: 441, endPoint x: 394, endPoint y: 439, distance: 8.2
drag, startPoint x: 394, startPoint y: 439, endPoint x: 321, endPoint y: 431, distance: 73.4
click at [341, 416] on div "Are there Solar Panels? Yes No" at bounding box center [592, 418] width 1115 height 39
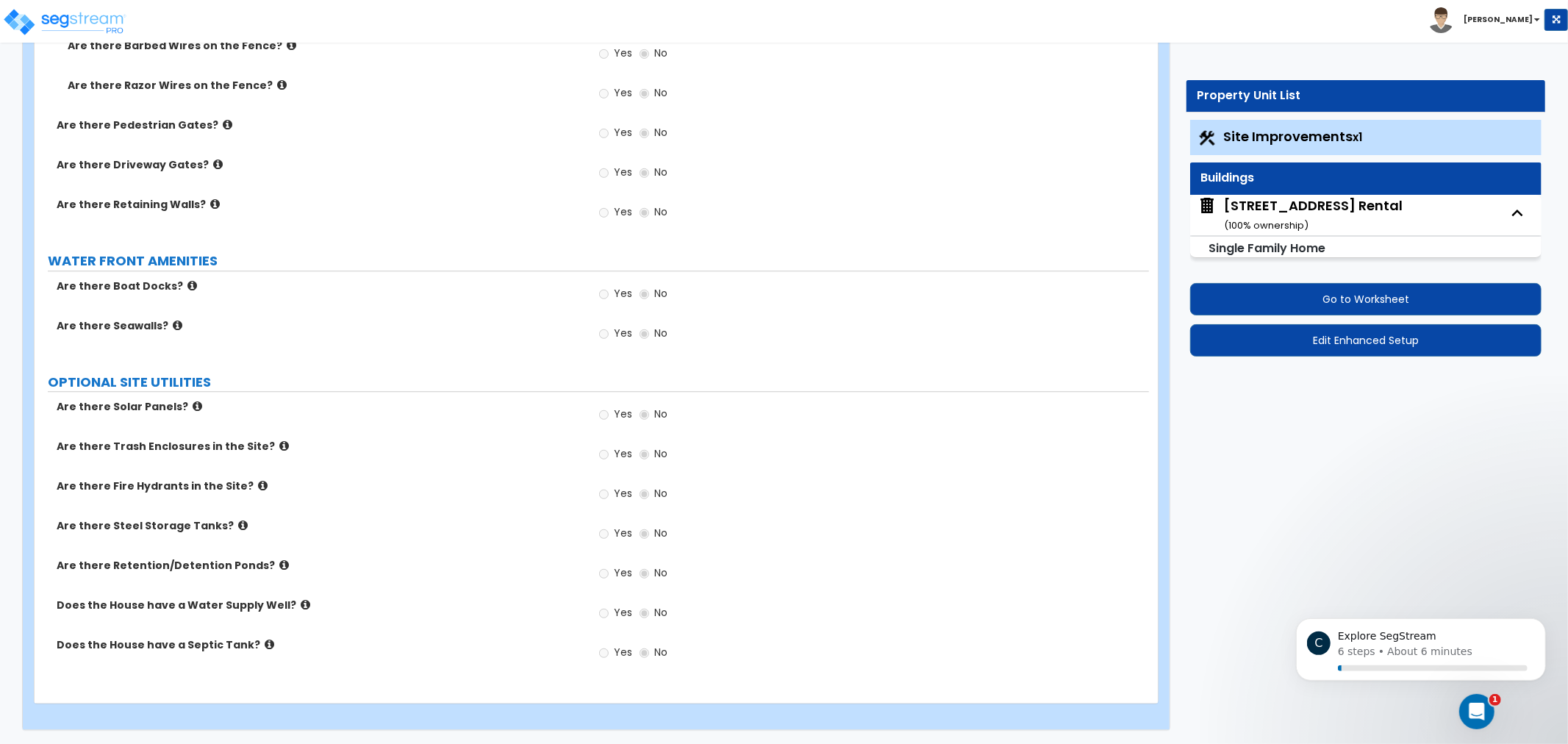
click at [280, 447] on icon at bounding box center [284, 446] width 9 height 11
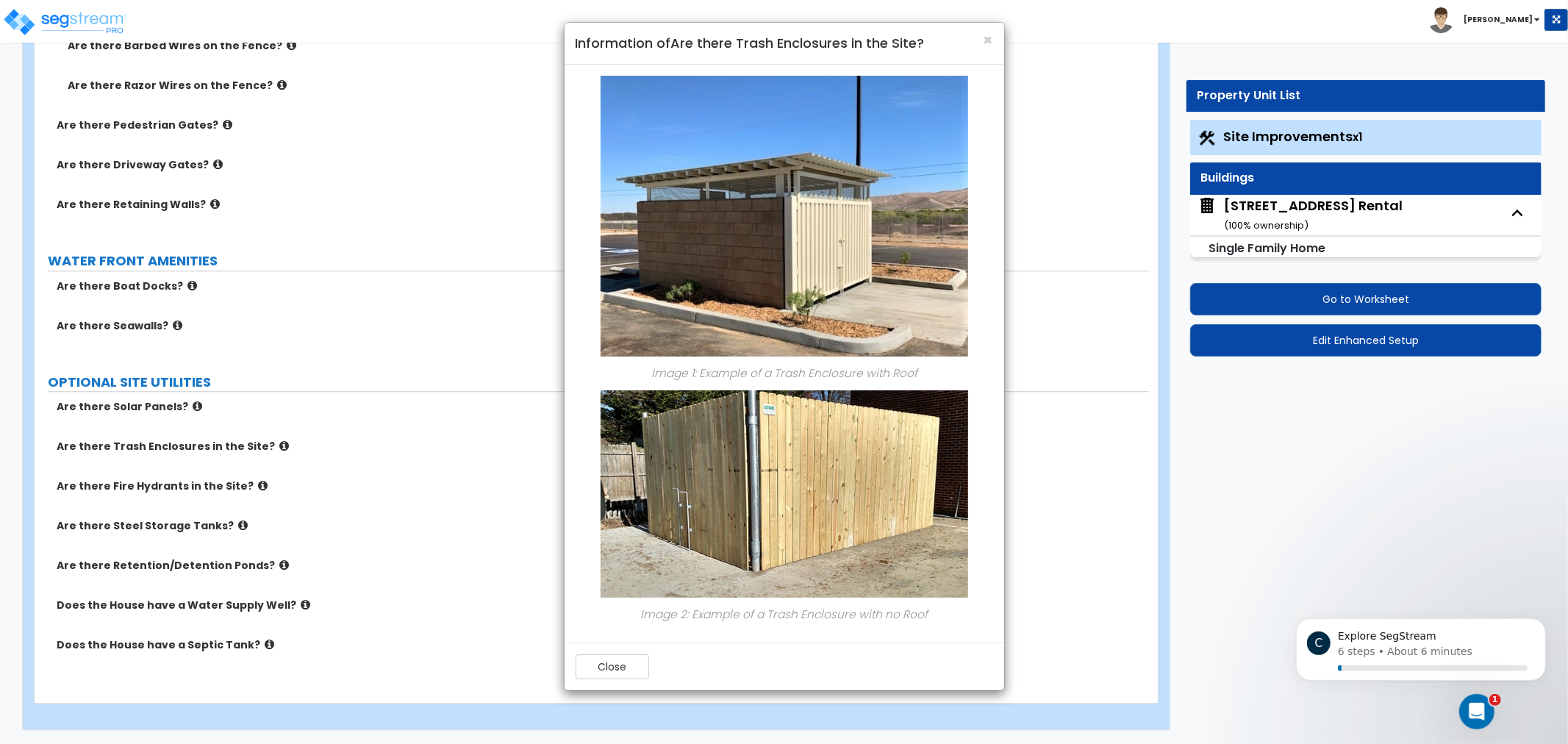
drag, startPoint x: 1001, startPoint y: 39, endPoint x: 854, endPoint y: 130, distance: 172.9
click at [997, 39] on div "× Information of Are there Trash Enclosures in the Site?" at bounding box center [784, 44] width 439 height 42
drag, startPoint x: 986, startPoint y: 46, endPoint x: 1563, endPoint y: 155, distance: 587.2
click at [987, 46] on span "×" at bounding box center [988, 39] width 9 height 21
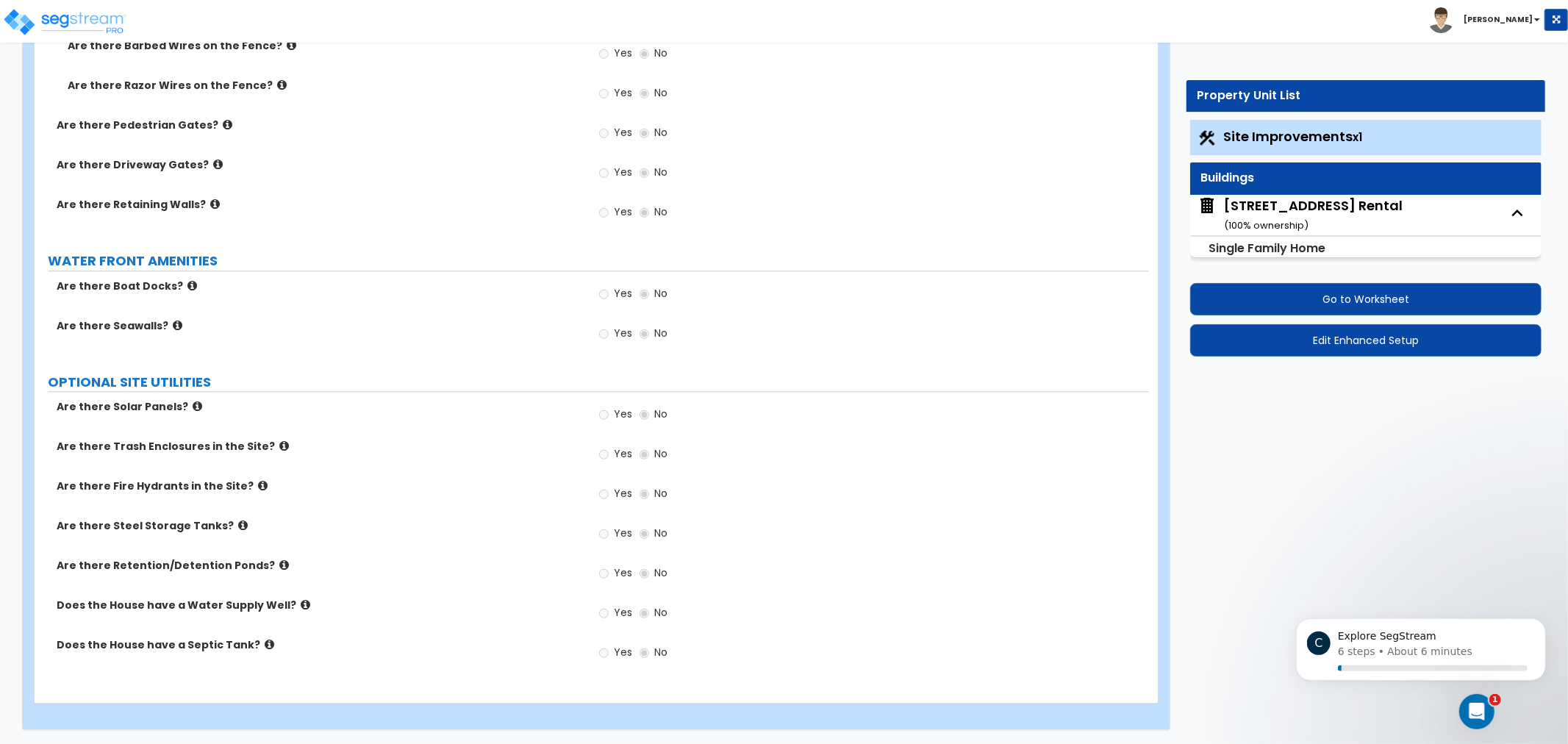
click at [250, 493] on label "Are there Fire Hydrants in the Site?" at bounding box center [318, 486] width 524 height 15
click at [238, 483] on label "Are there Fire Hydrants in the Site?" at bounding box center [318, 486] width 524 height 15
click at [280, 566] on icon at bounding box center [284, 565] width 9 height 11
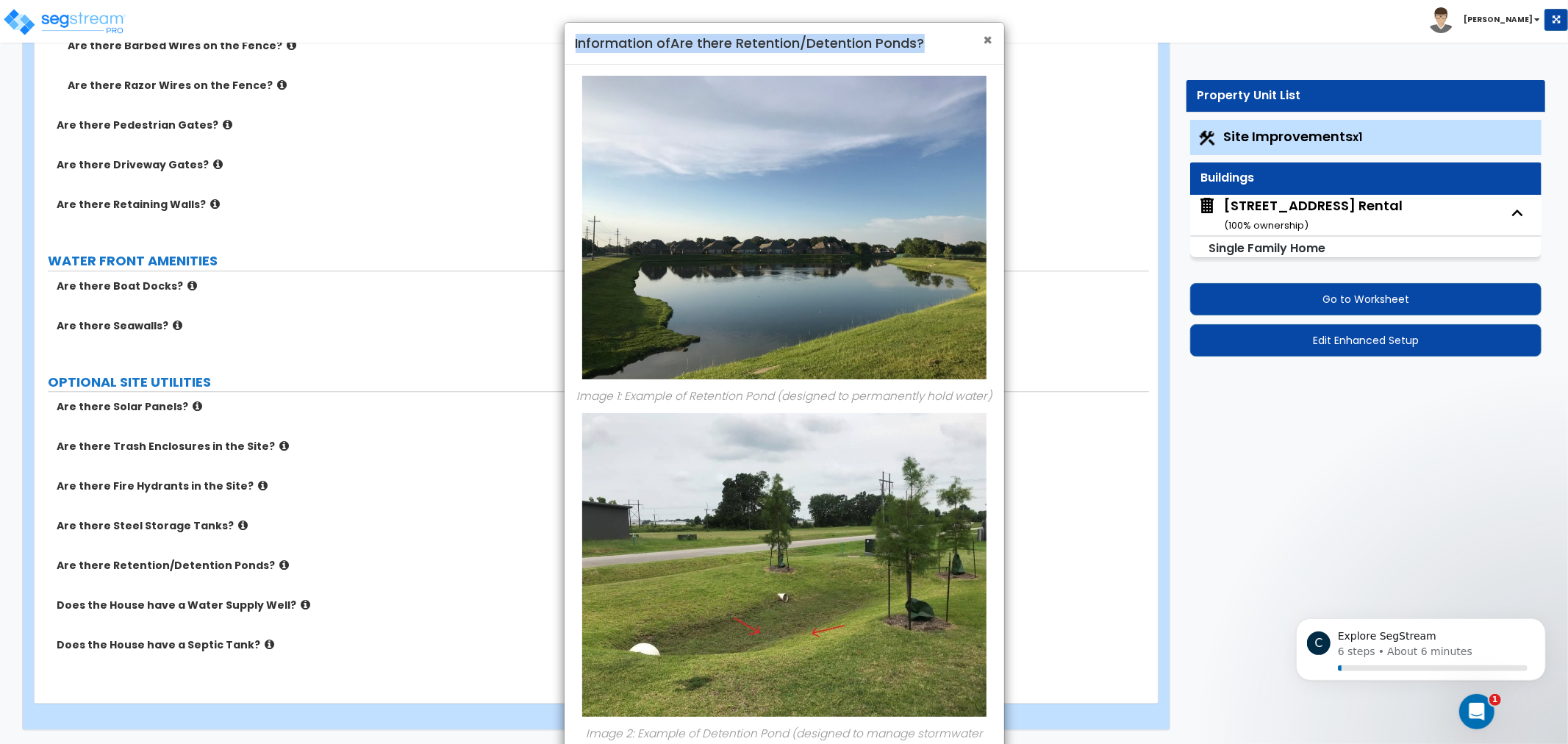
drag, startPoint x: 983, startPoint y: 39, endPoint x: 993, endPoint y: 39, distance: 10.0
click at [993, 39] on div "× Information of Are there Retention/Detention Ponds?" at bounding box center [784, 44] width 439 height 42
click at [990, 34] on span "×" at bounding box center [988, 39] width 9 height 21
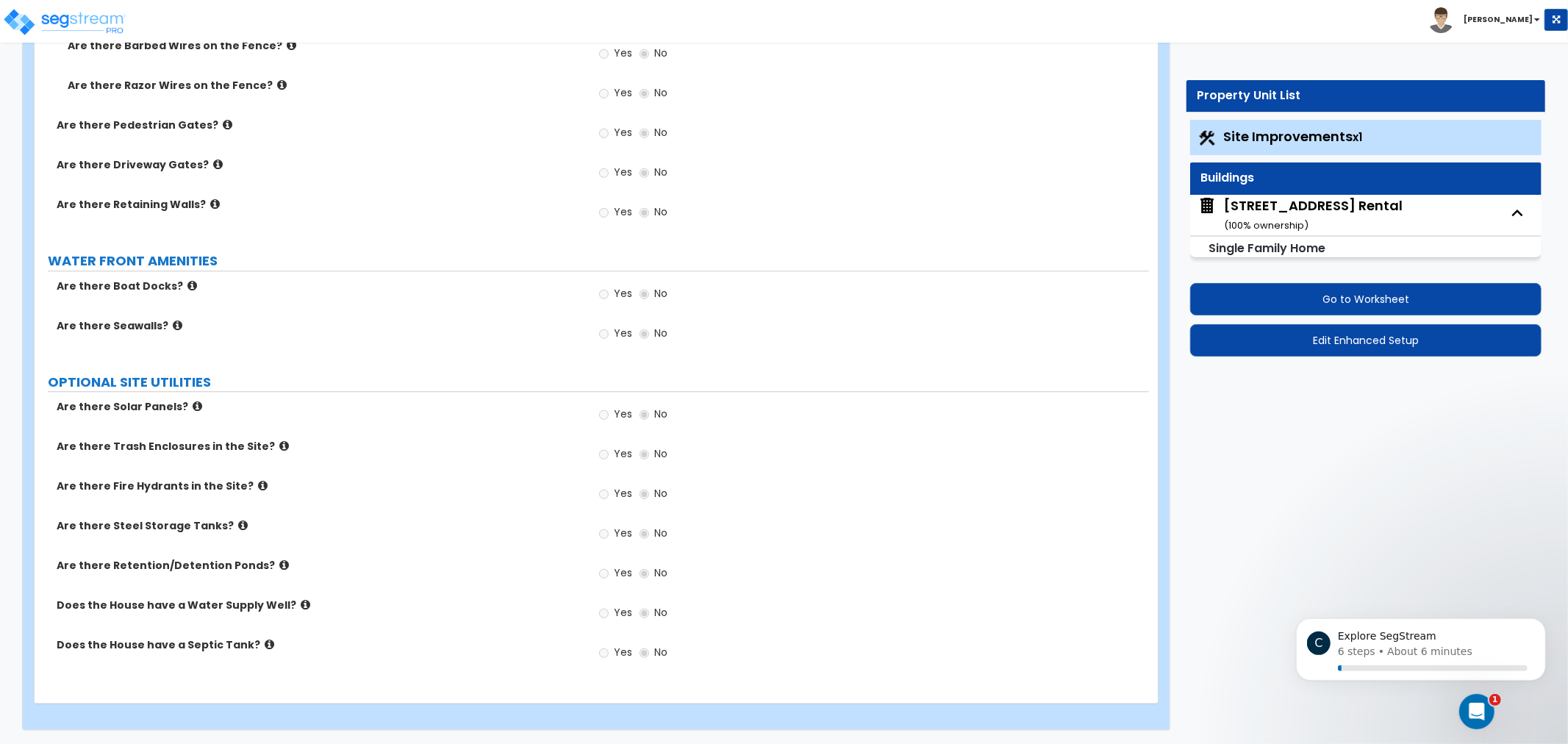
click at [301, 604] on icon at bounding box center [306, 605] width 9 height 11
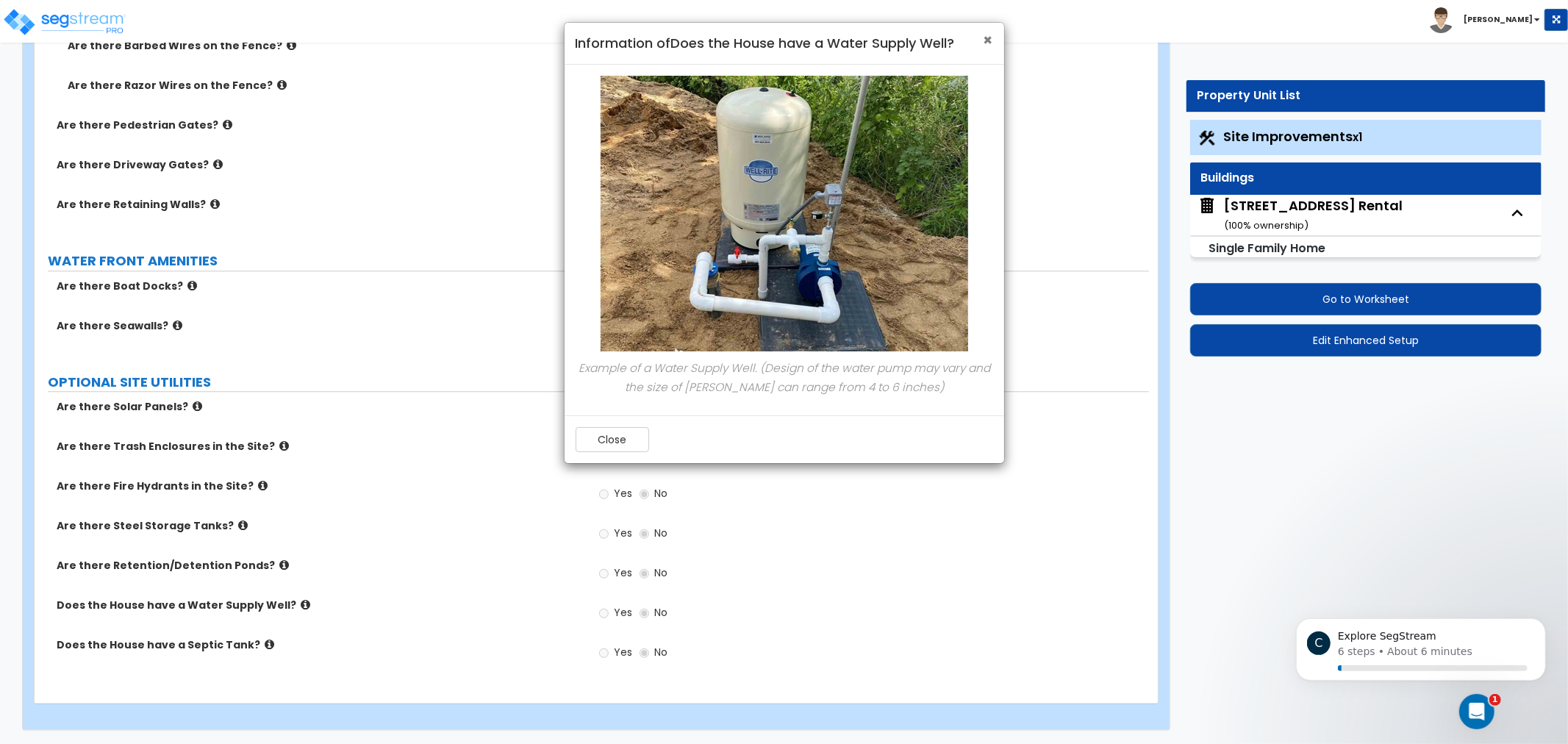
click at [986, 38] on span "×" at bounding box center [988, 39] width 9 height 21
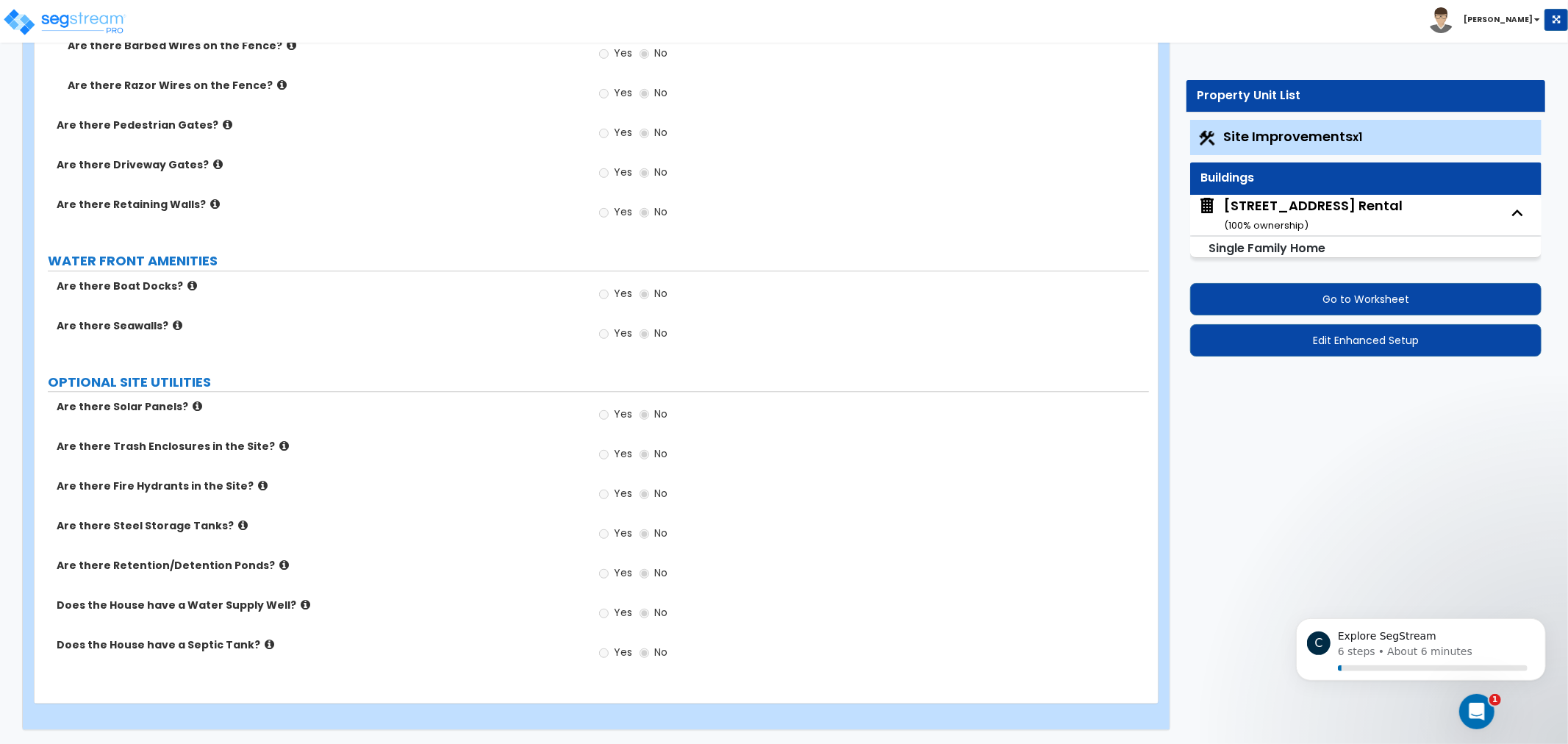
drag, startPoint x: 495, startPoint y: 494, endPoint x: 428, endPoint y: 602, distance: 127.1
click at [428, 610] on label "Does the House have a Water Supply Well?" at bounding box center [318, 605] width 524 height 15
click at [264, 640] on icon at bounding box center [269, 644] width 9 height 11
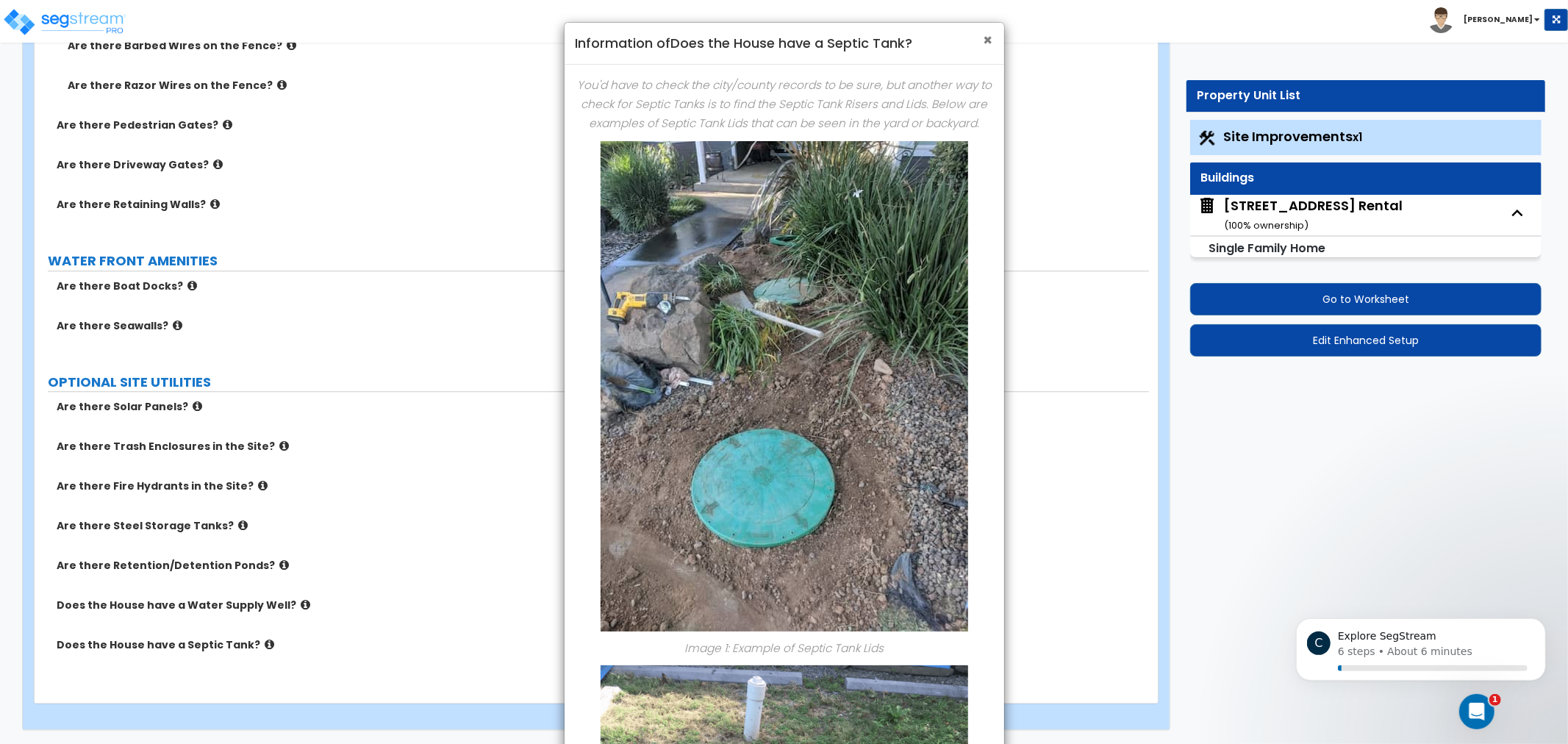
click at [987, 39] on span "×" at bounding box center [988, 39] width 9 height 21
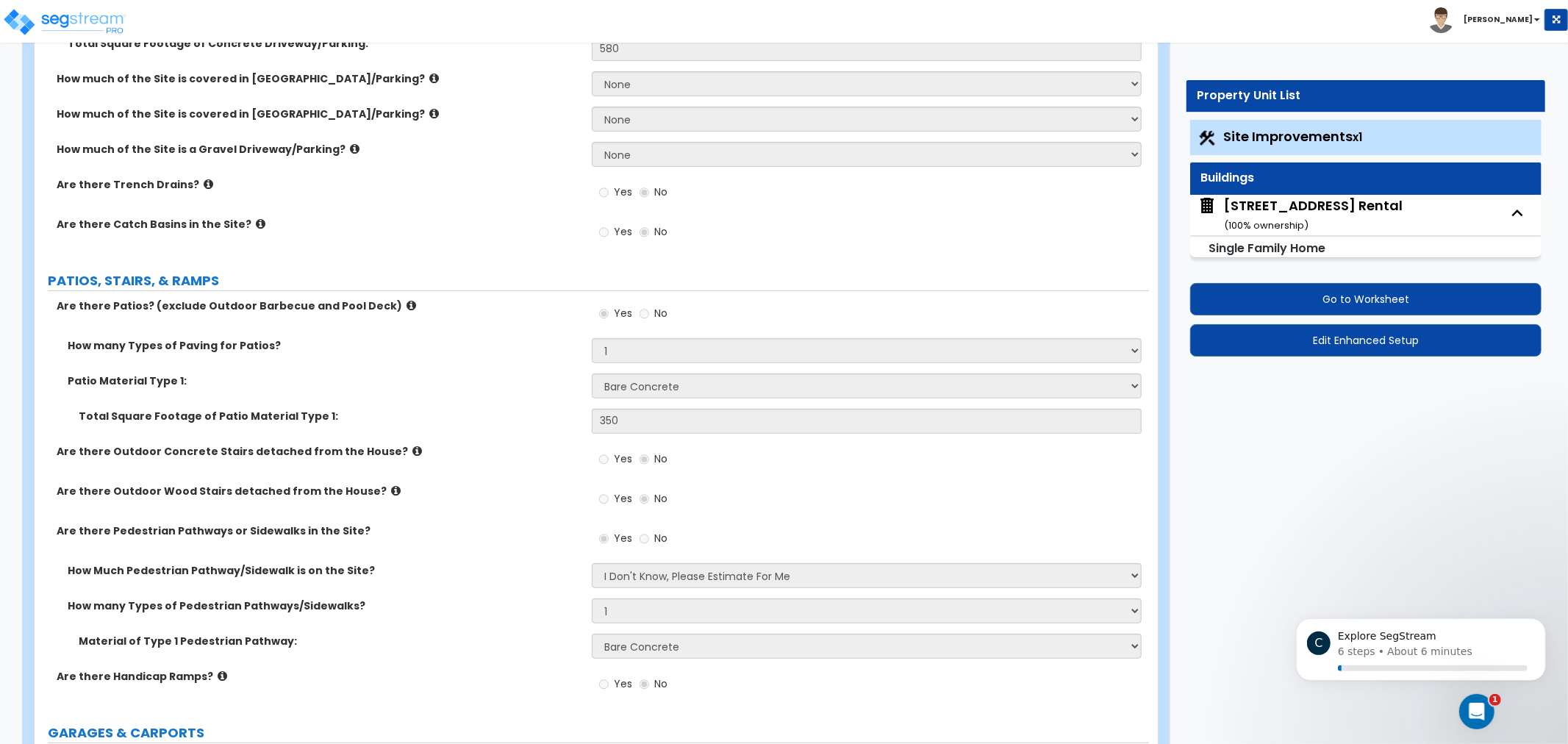
scroll to position [0, 0]
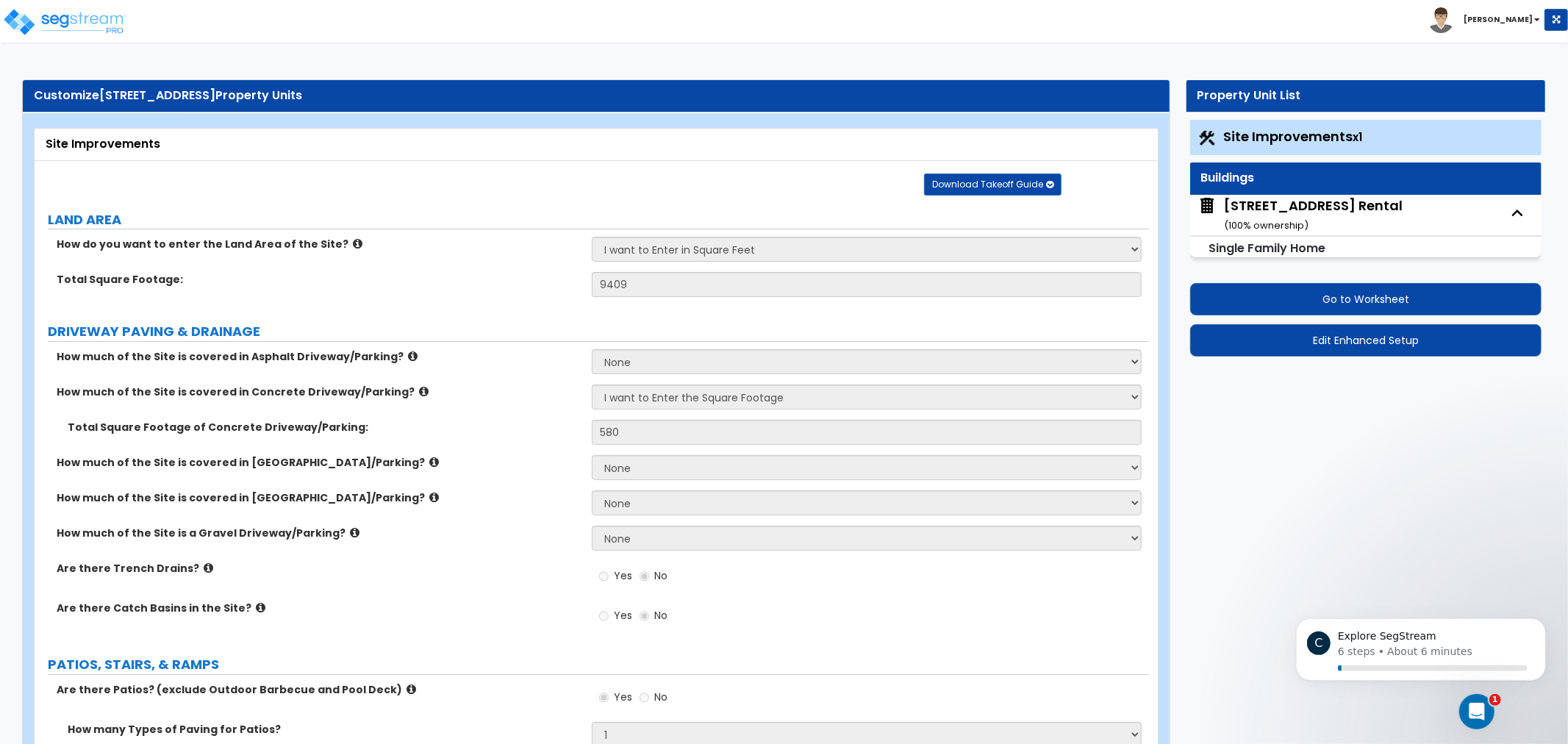
click at [1324, 221] on div "8904 Marthas Drive Rental ( 100 % ownership)" at bounding box center [1313, 215] width 179 height 38
select select "2"
select select "5"
select select "3"
select select "2"
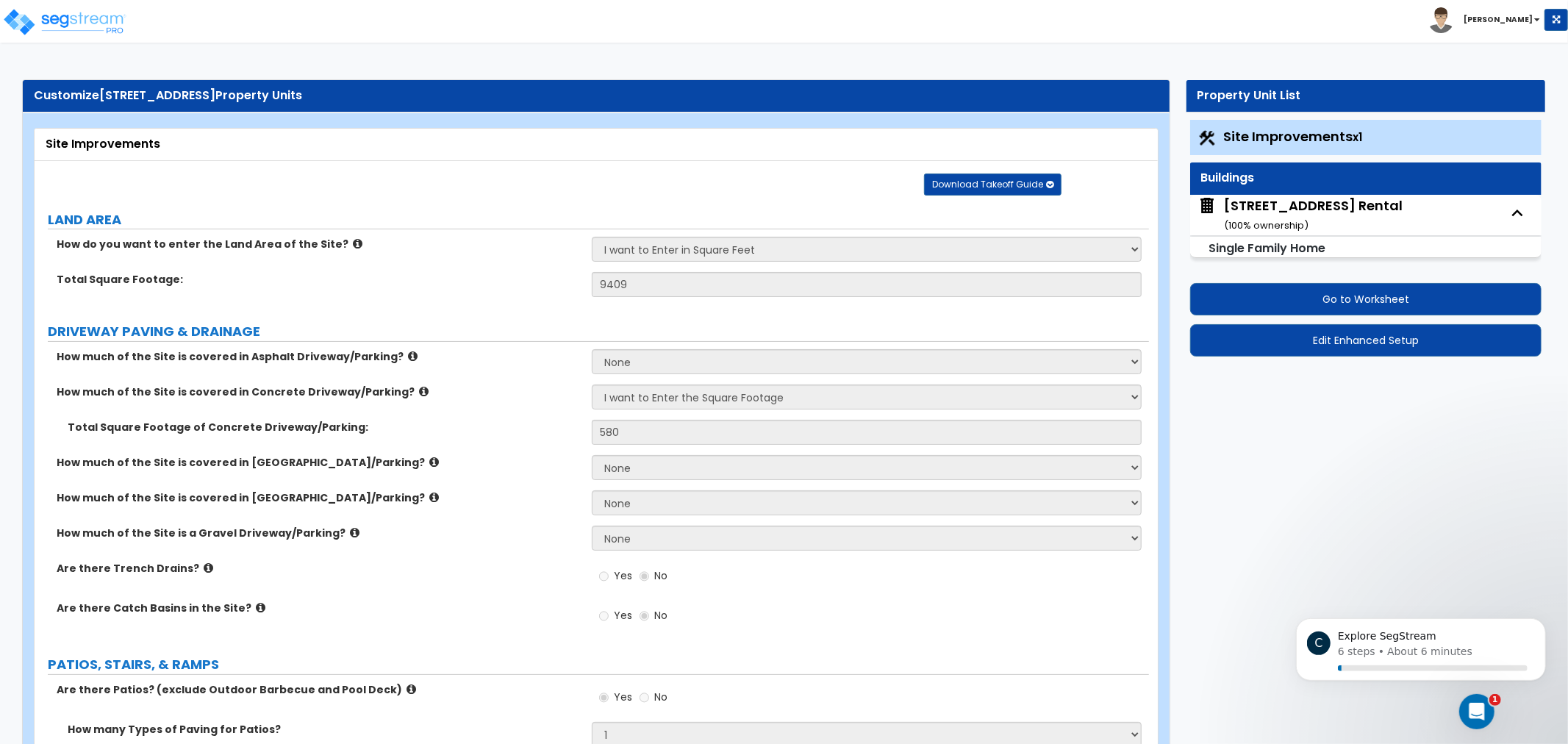
select select "1"
select select "2"
select select "1"
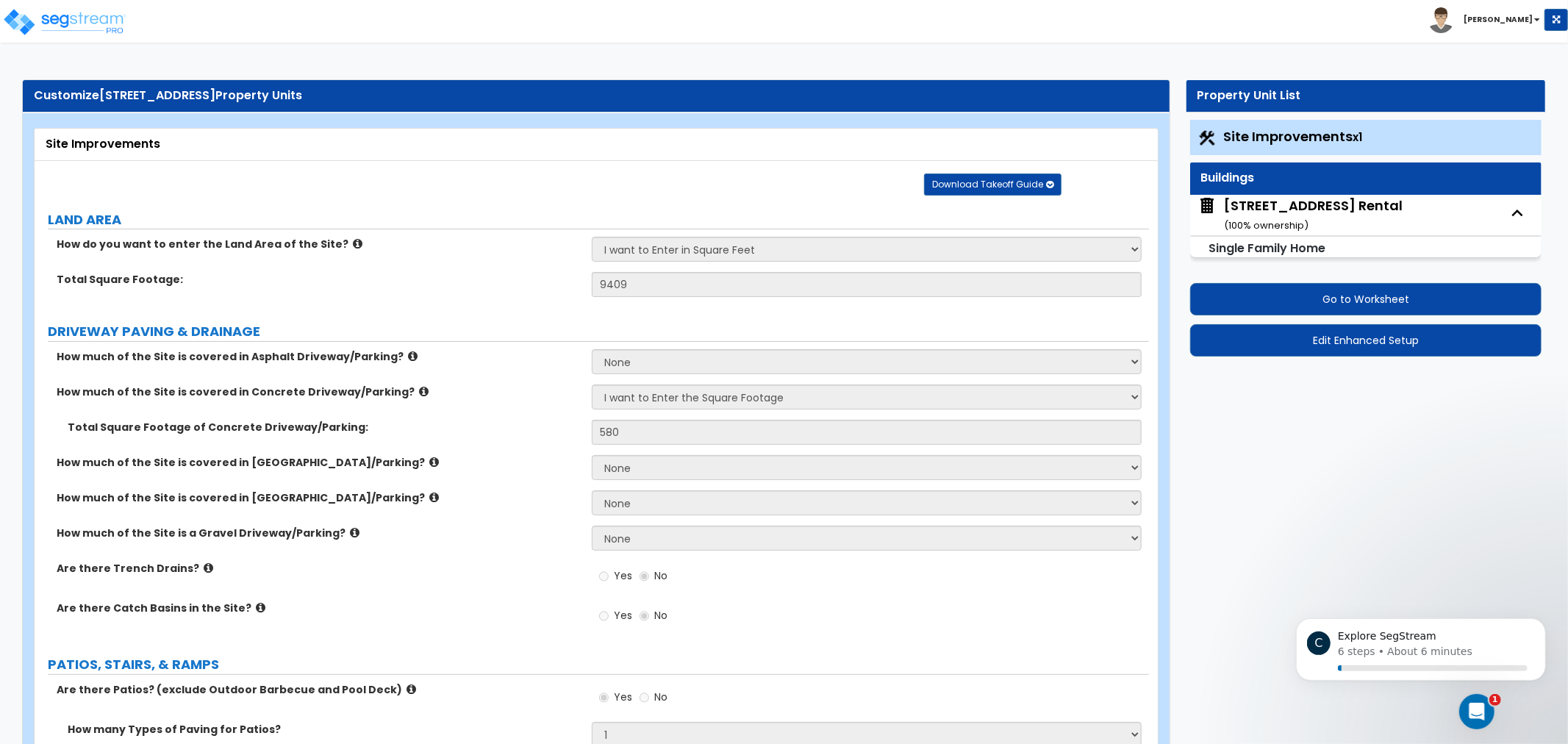
select select "2"
select select "1"
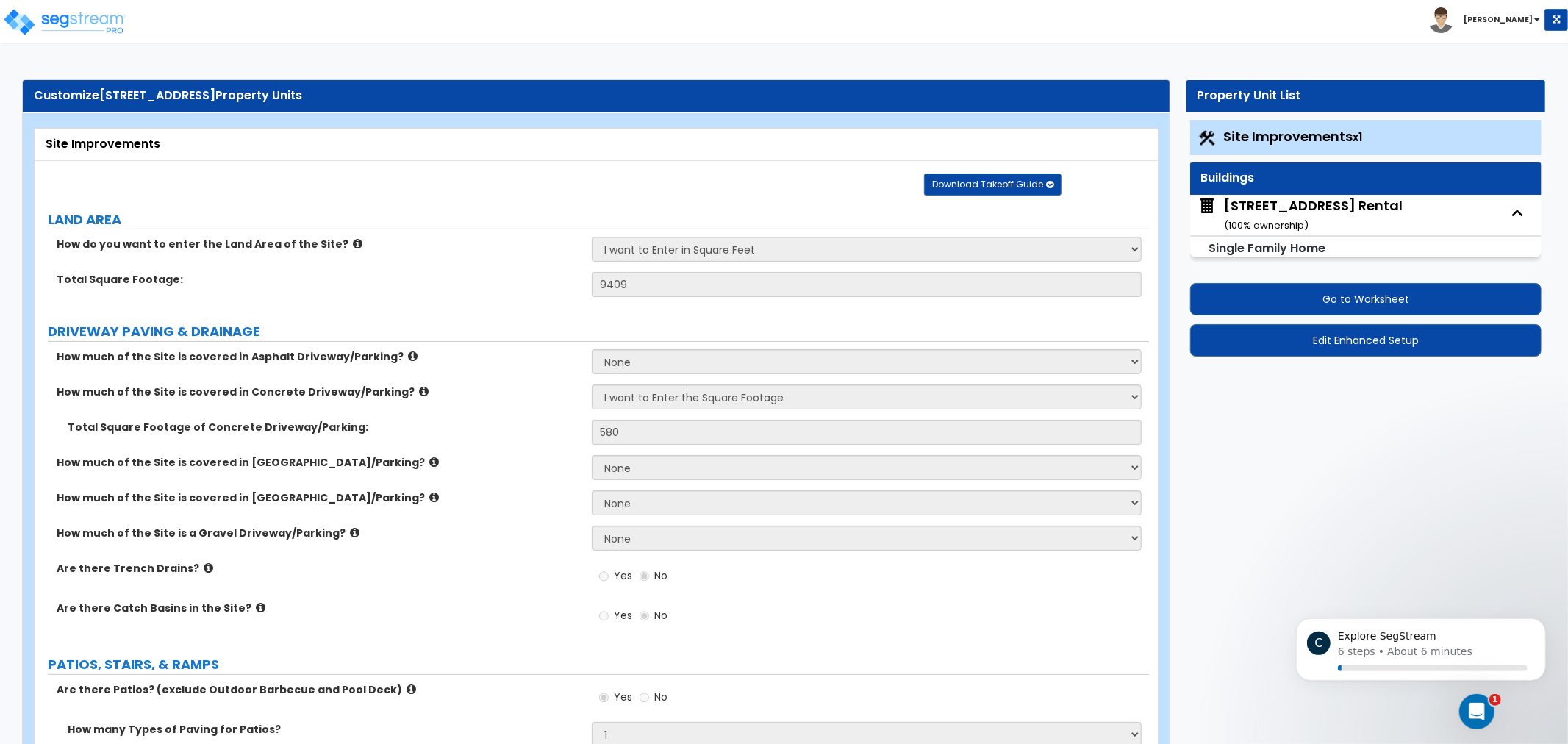
select select "1"
select select "2"
select select "1"
select select "7"
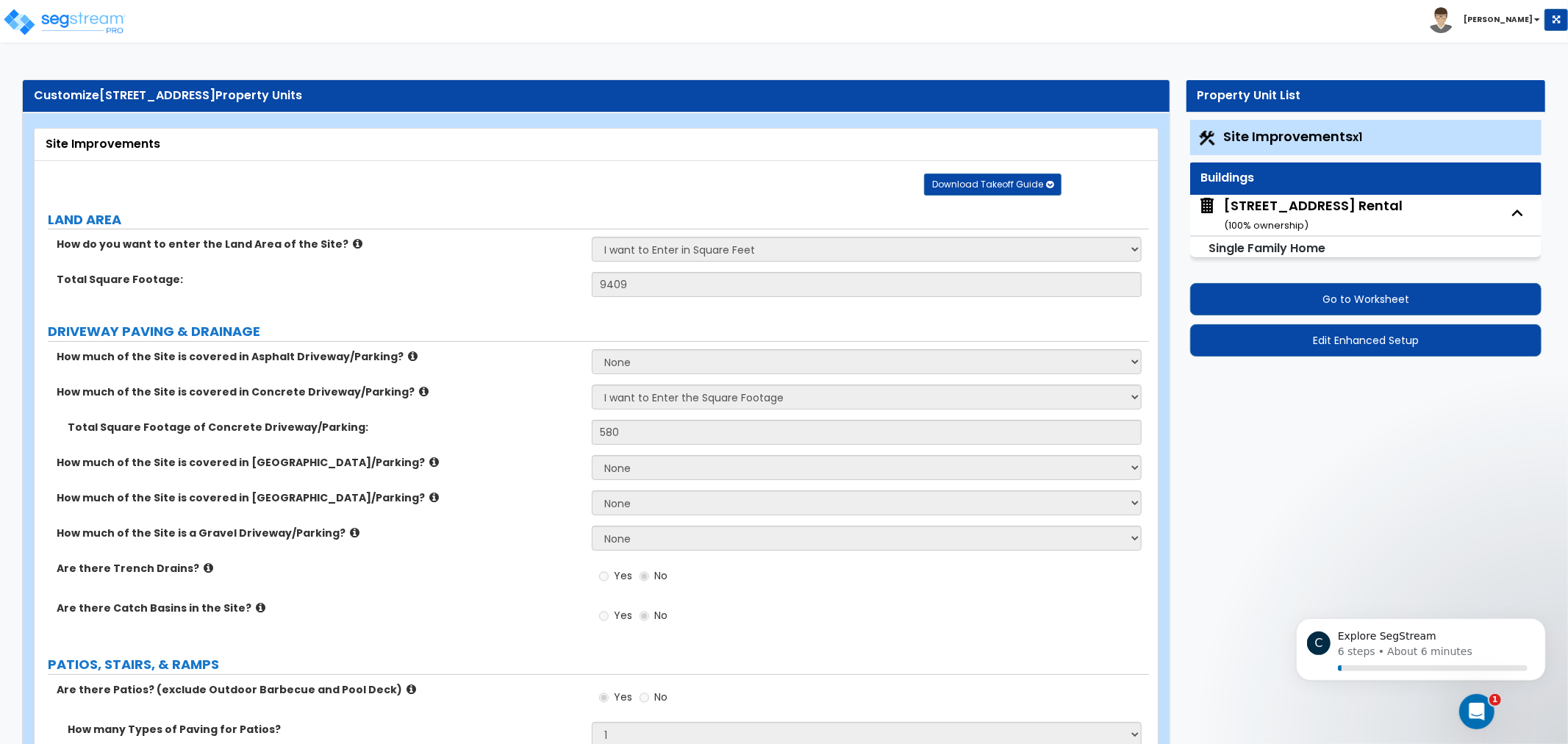
select select "7"
select select "1"
select select "2"
select select "3"
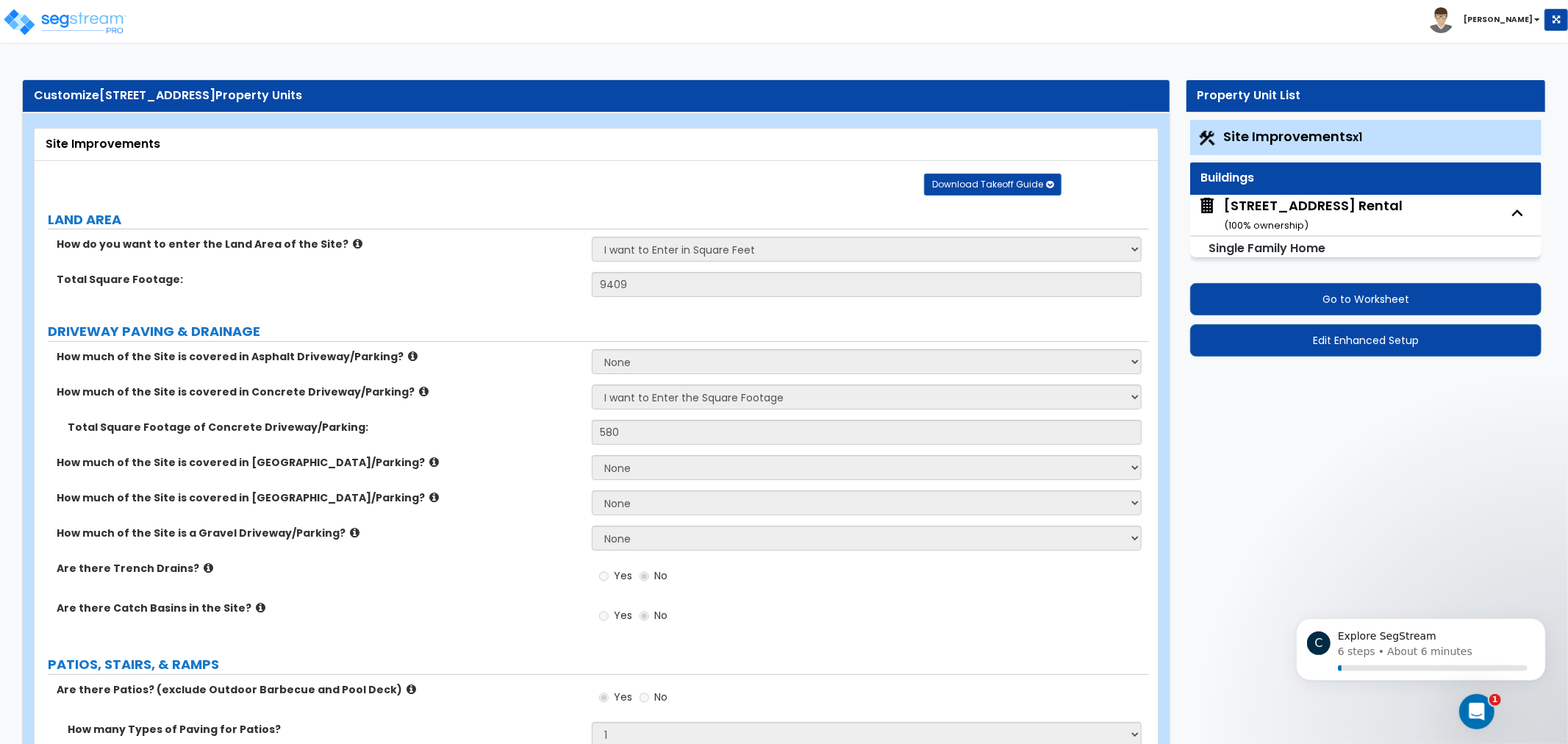
select select "1"
select select "4"
select select "3"
select select "4"
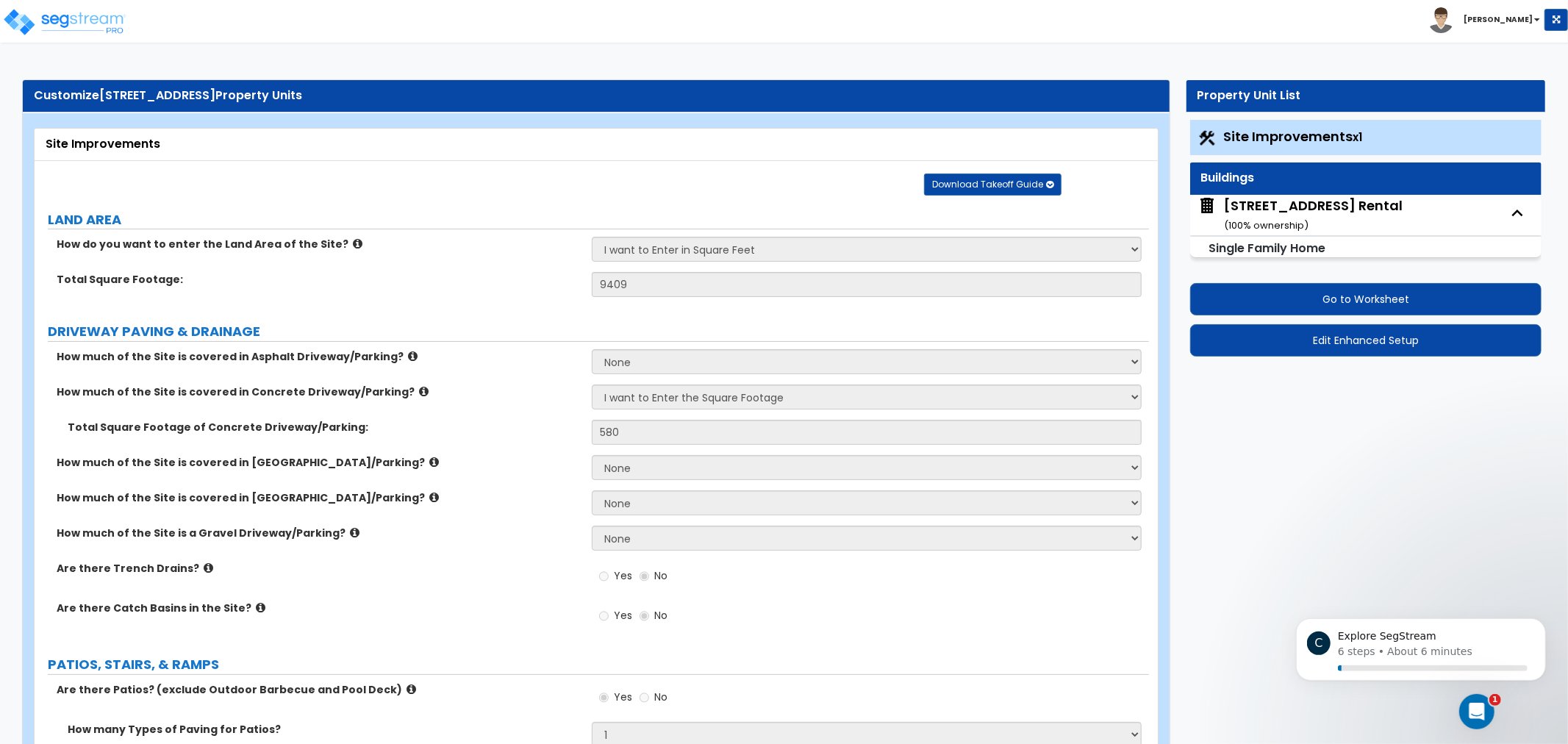
select select "1"
select select "3"
select select "5"
select select "1"
select select "5"
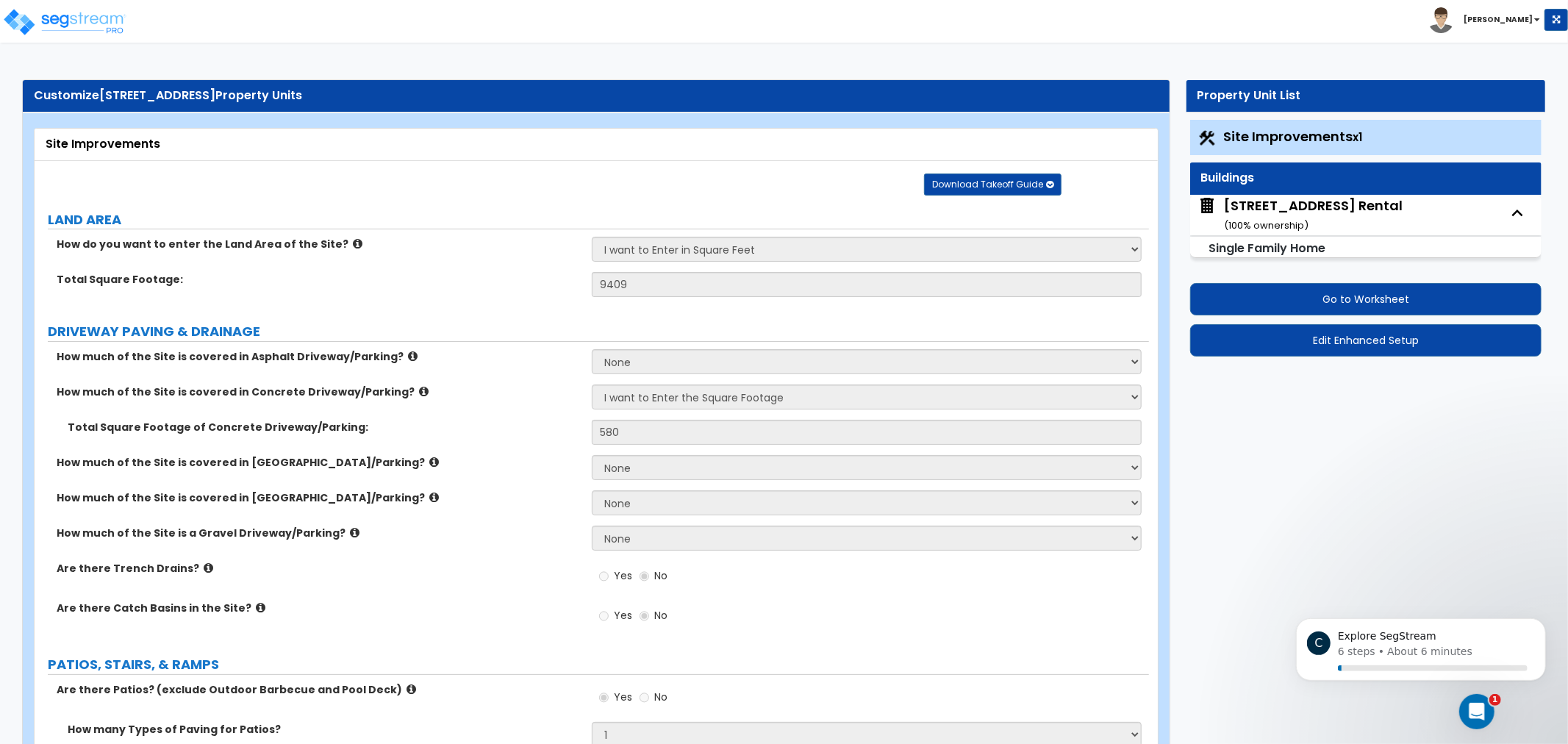
select select "2"
select select "3"
select select "5"
select select "6"
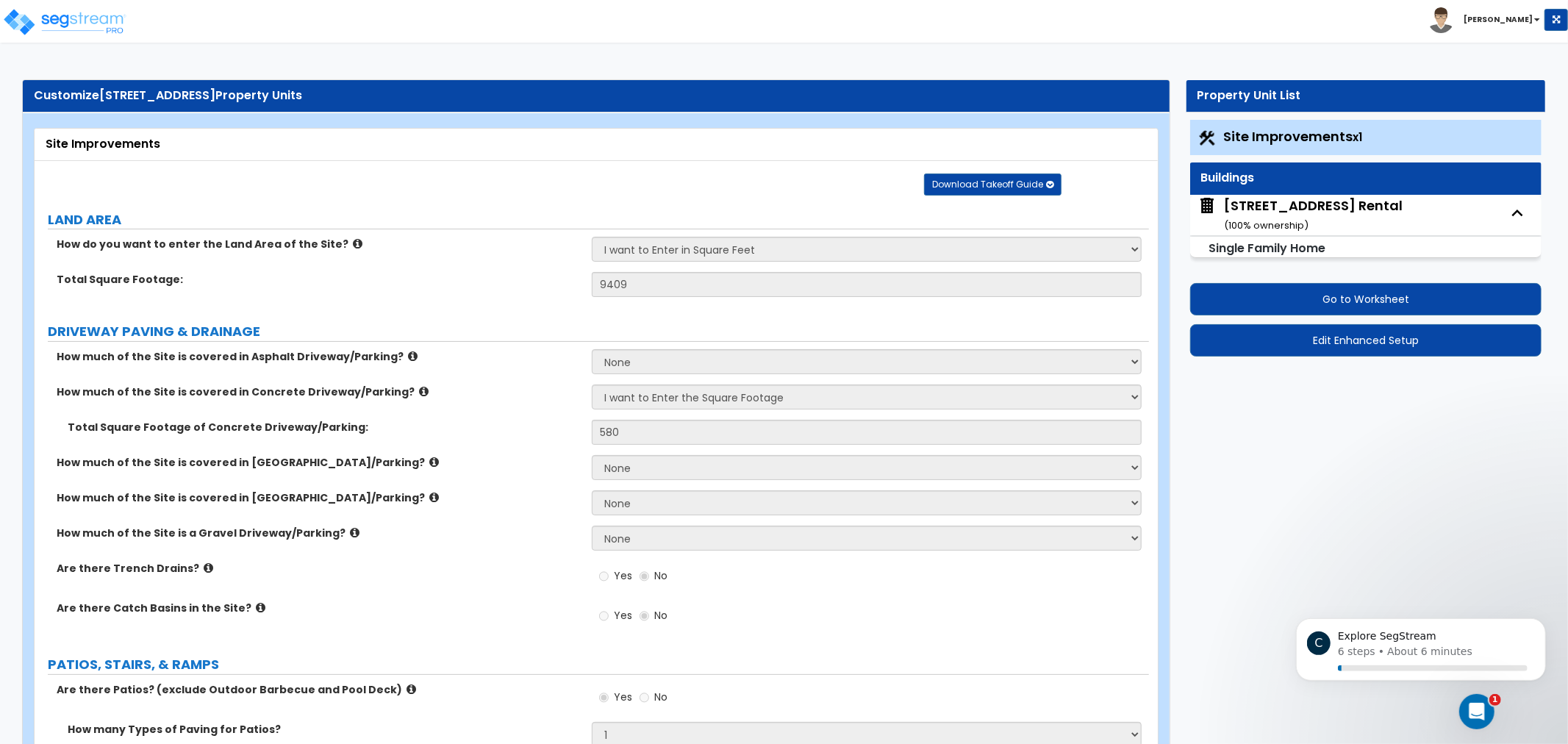
select select "1"
select select "2"
select select "1"
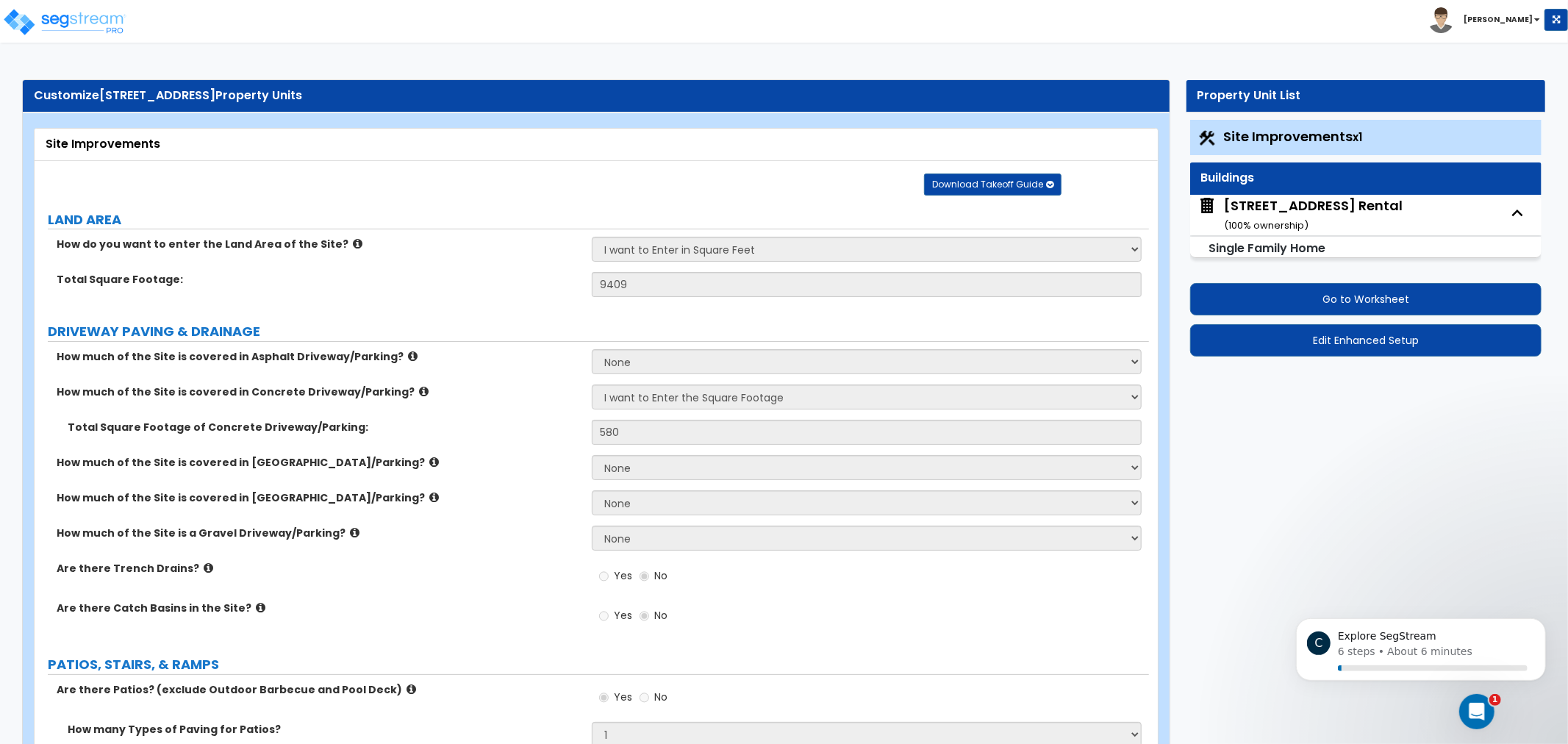
select select "2"
select select "1"
select select "2"
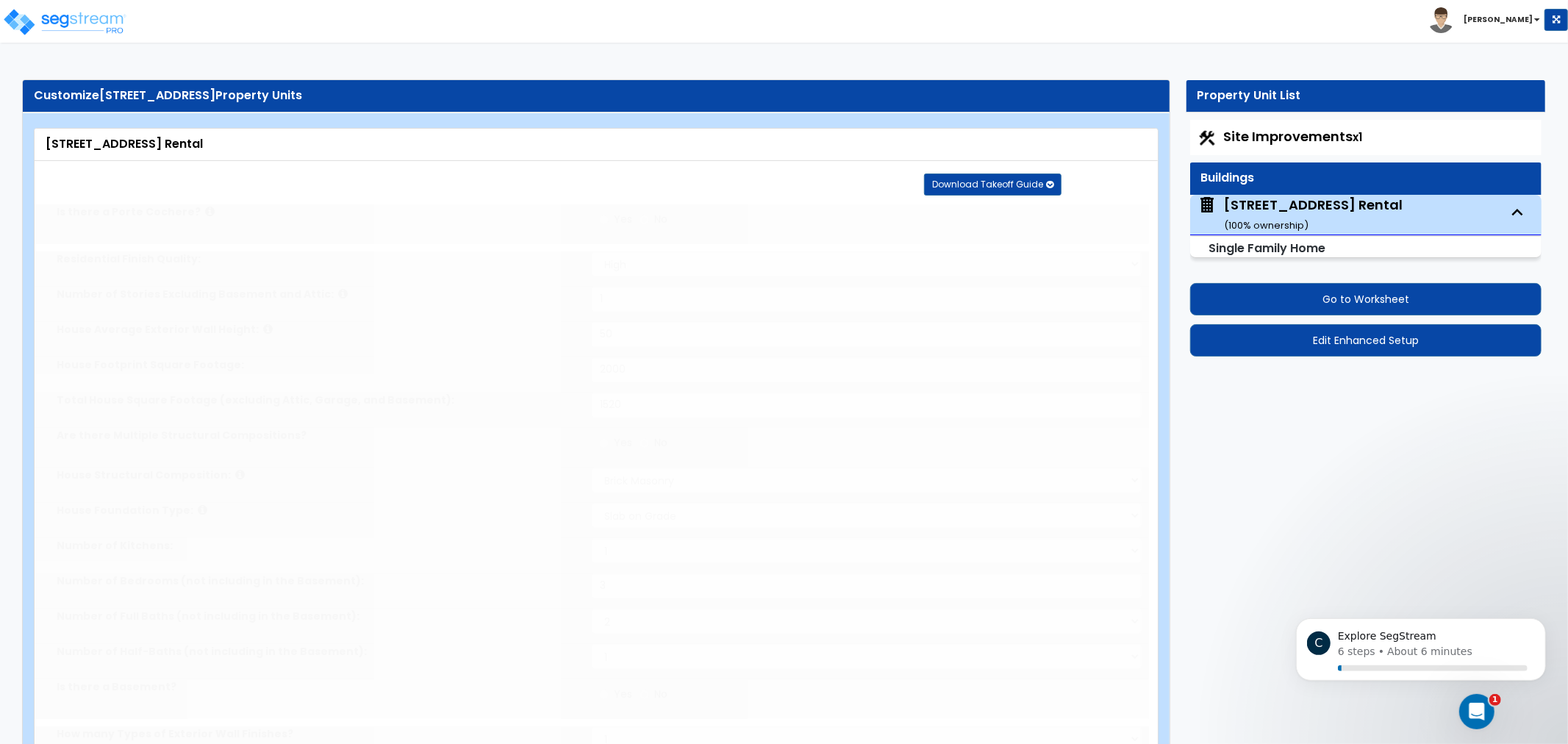
type input "2"
select select "1"
select select "2"
type input "1"
select select "2"
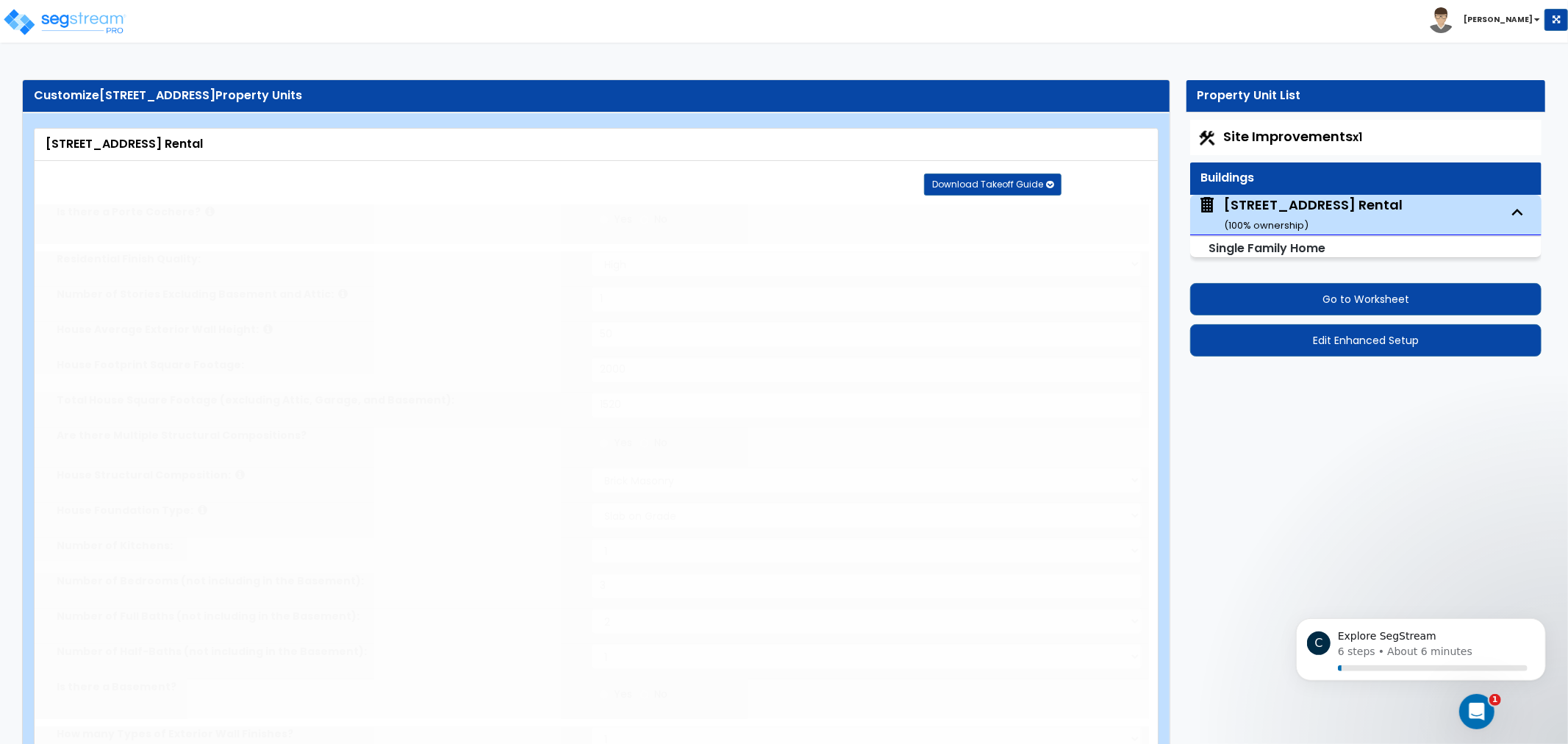
select select "2"
type input "4"
type input "1"
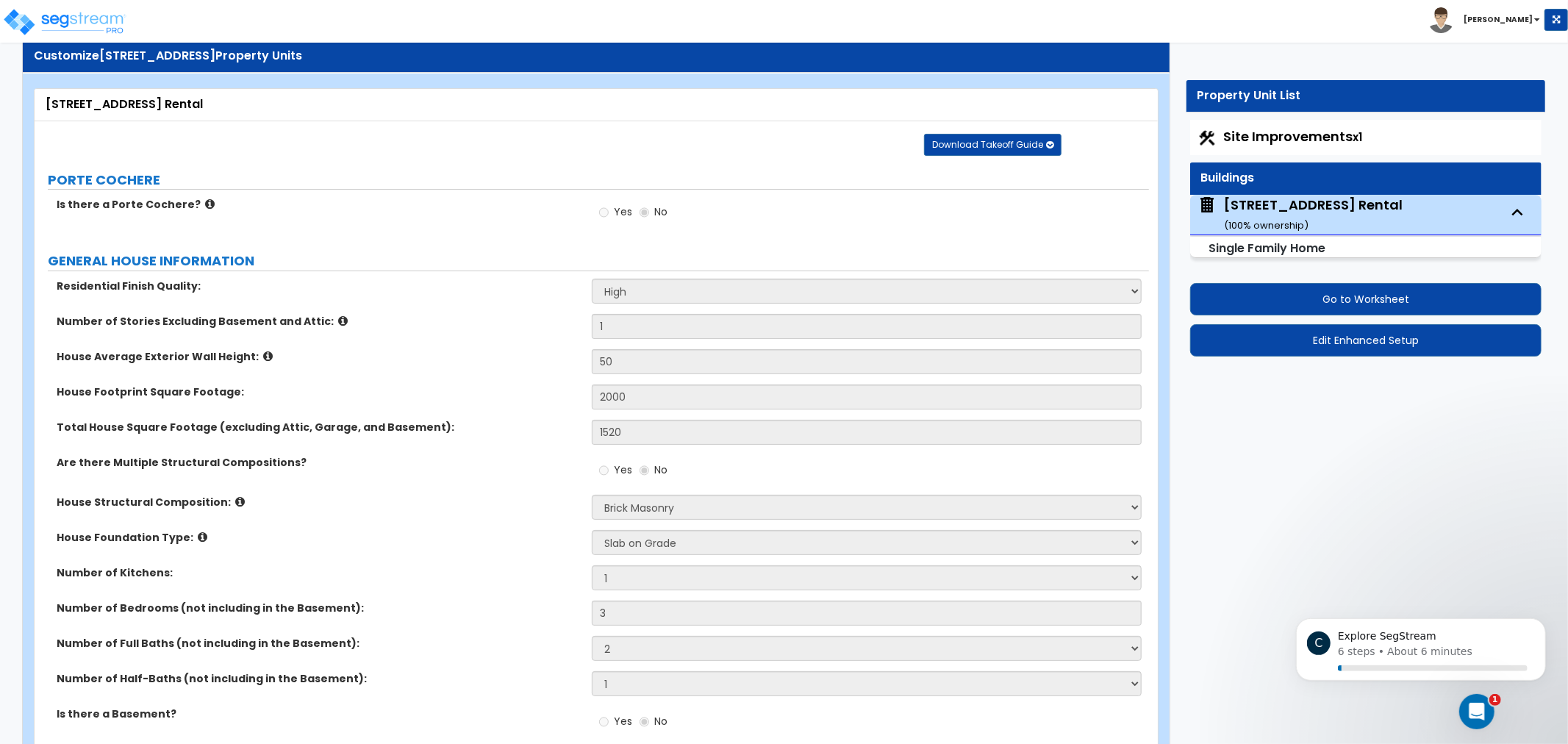
drag, startPoint x: 731, startPoint y: 164, endPoint x: 704, endPoint y: 203, distance: 47.4
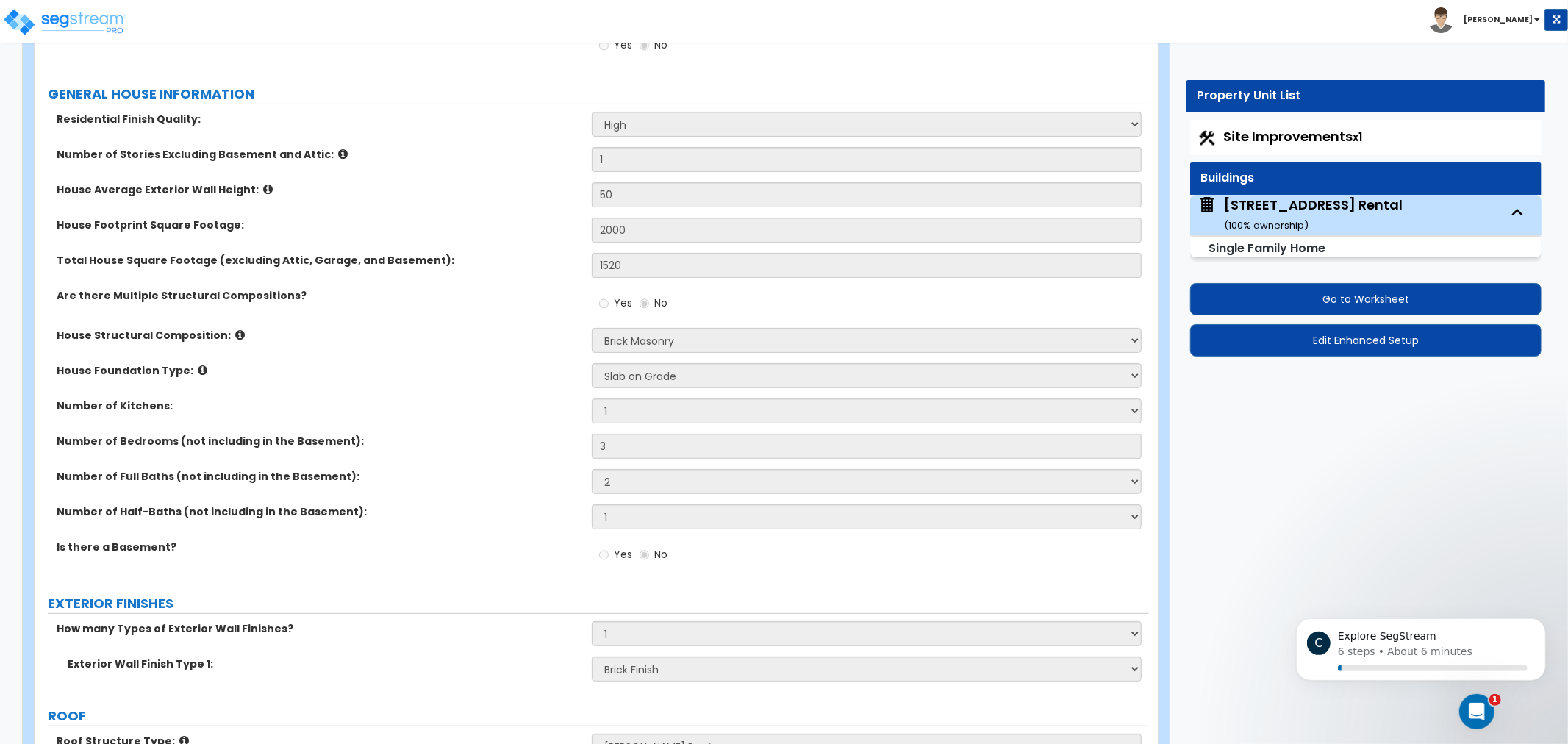
drag, startPoint x: 420, startPoint y: 299, endPoint x: 434, endPoint y: 305, distance: 15.2
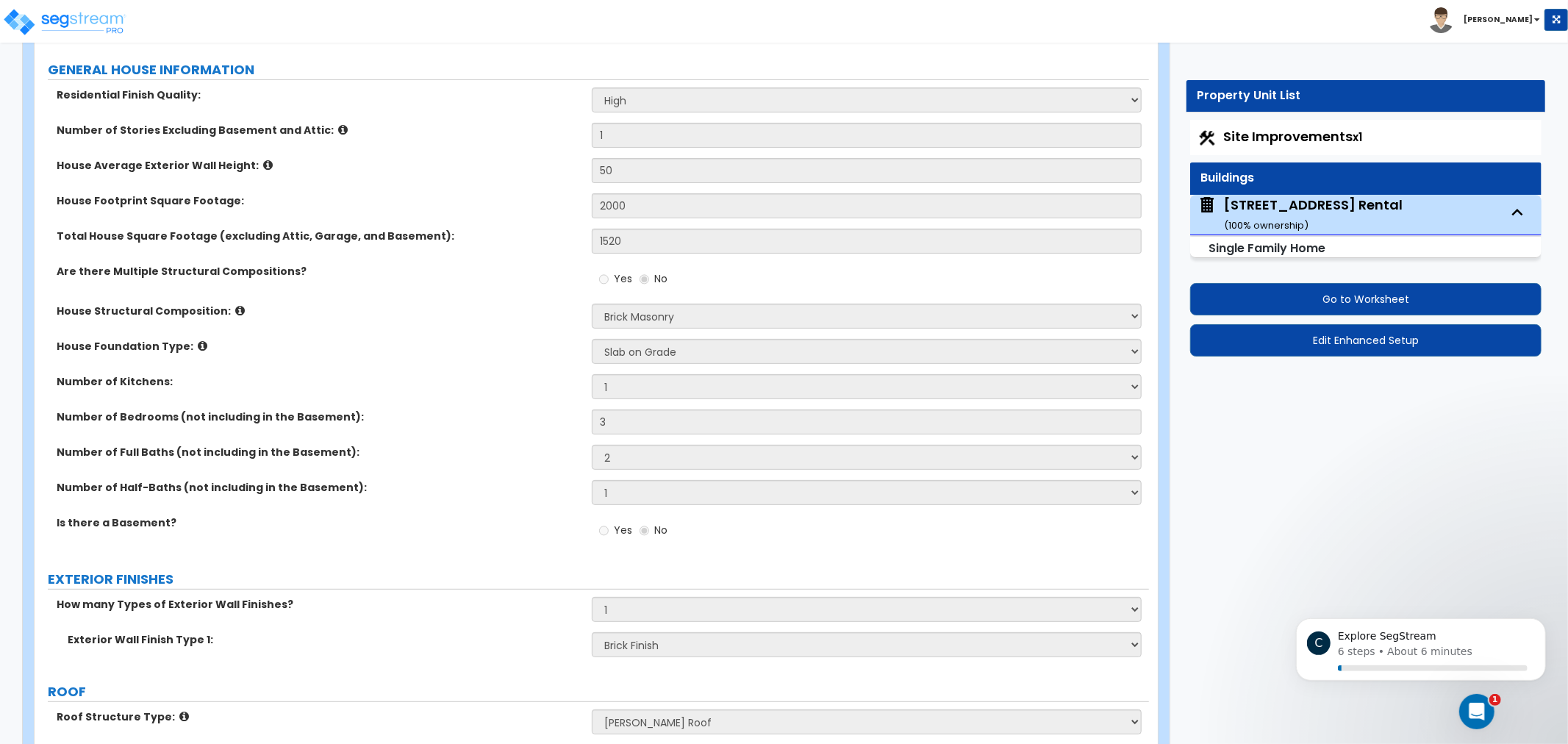
scroll to position [239, 0]
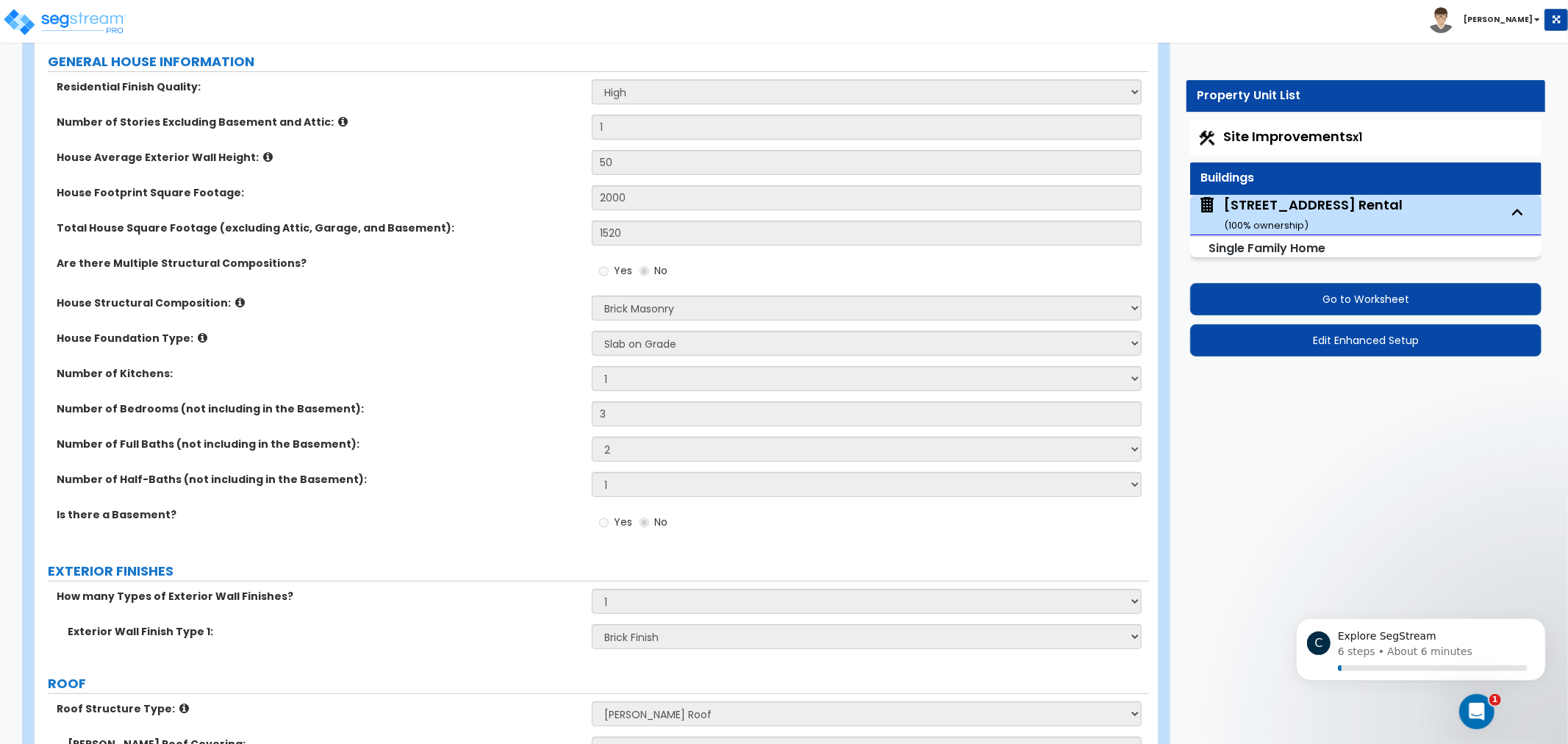
drag, startPoint x: 434, startPoint y: 305, endPoint x: 450, endPoint y: 328, distance: 28.0
click at [452, 328] on div "House Structural Composition: Please Choose One Reinforced Concrete Structural …" at bounding box center [592, 312] width 1115 height 35
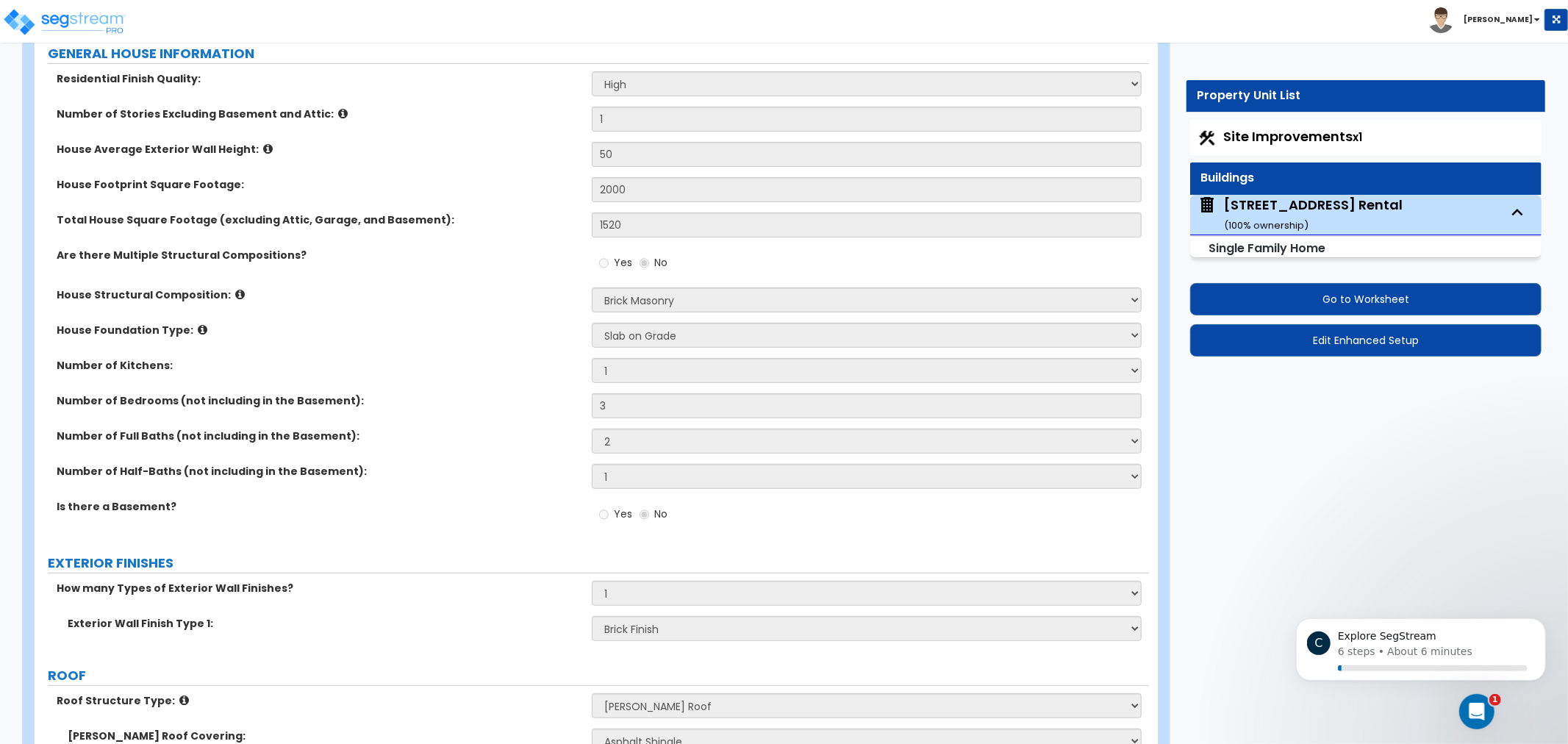
scroll to position [250, 0]
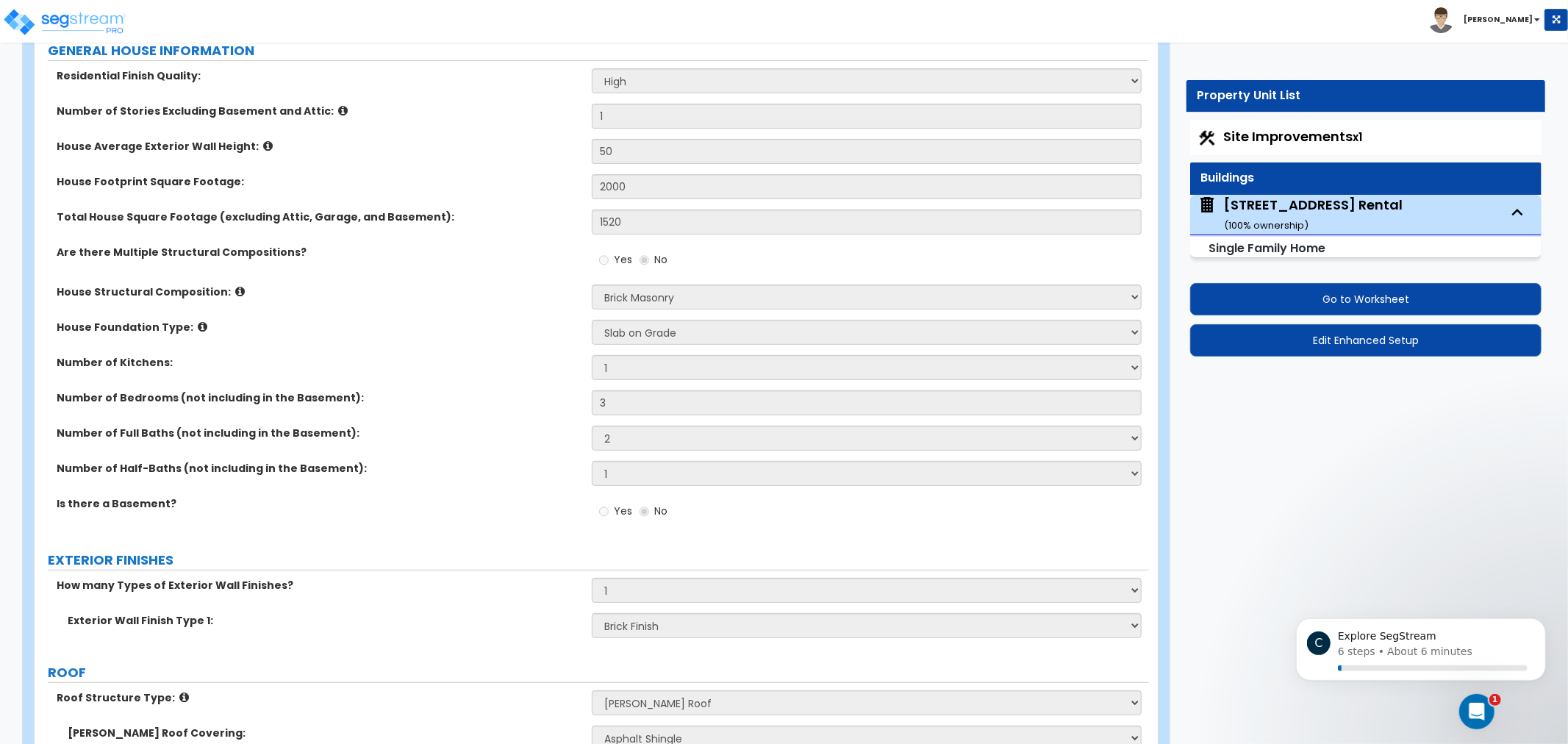
drag, startPoint x: 557, startPoint y: 179, endPoint x: 553, endPoint y: 192, distance: 13.6
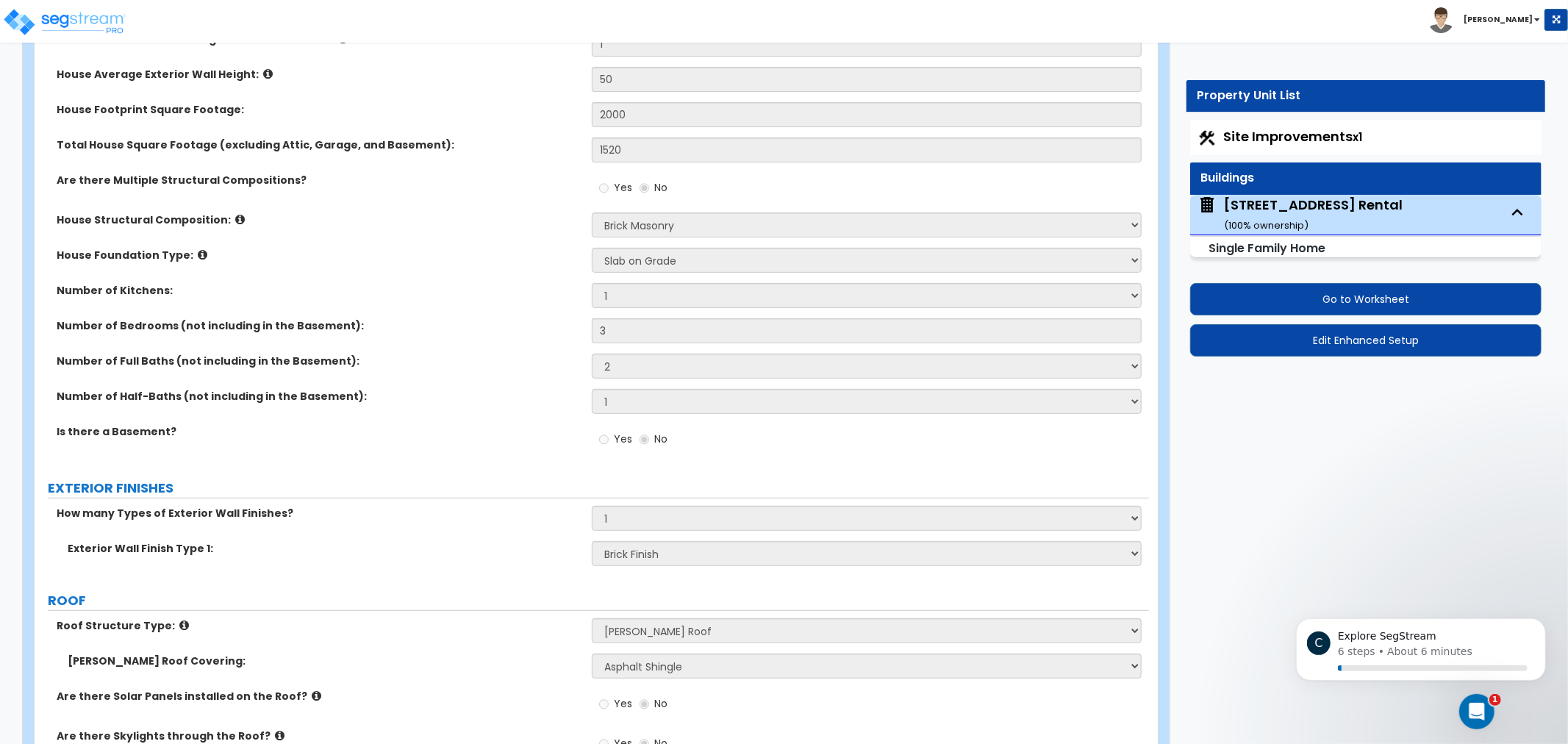
drag, startPoint x: 553, startPoint y: 184, endPoint x: 552, endPoint y: 207, distance: 23.0
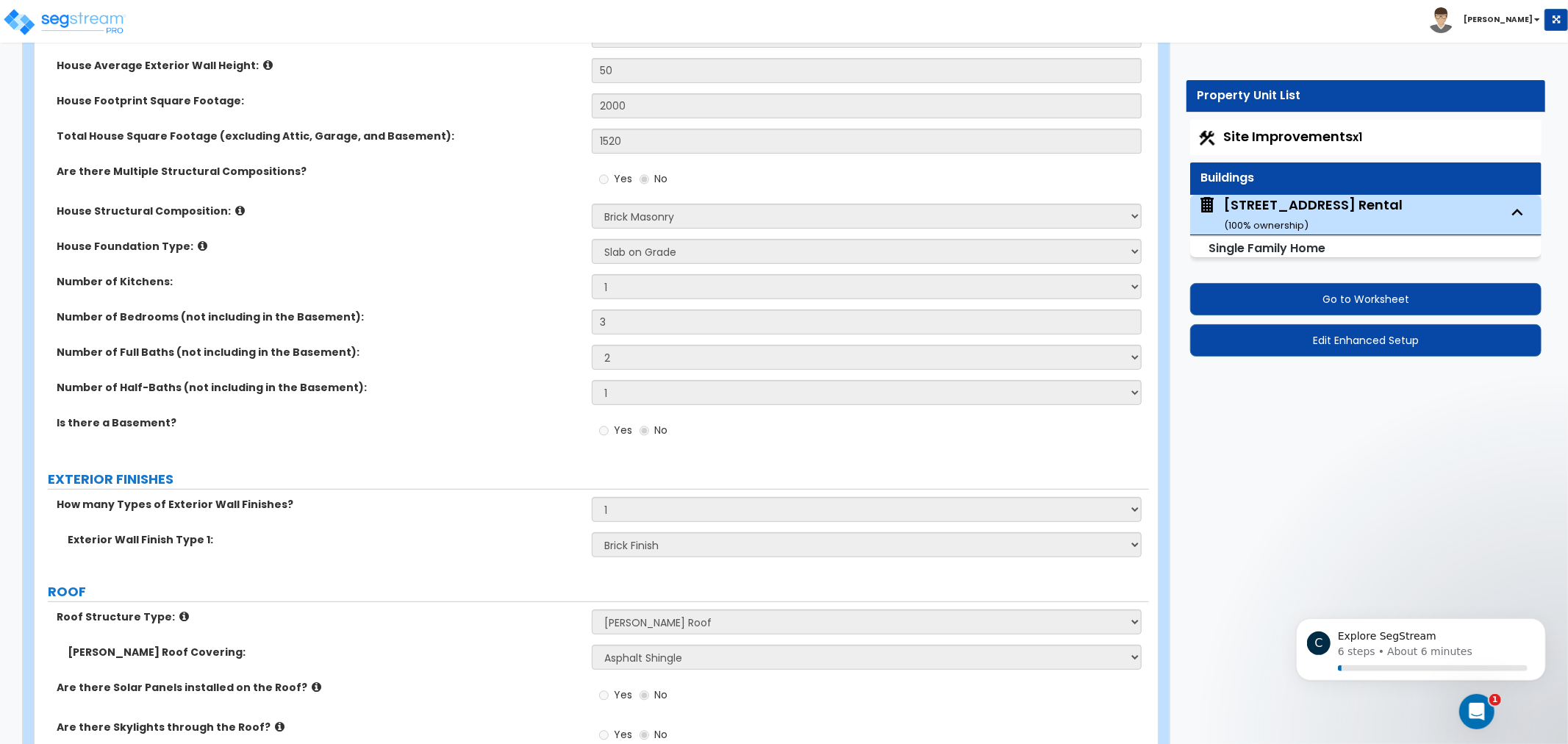
scroll to position [332, 0]
drag, startPoint x: 551, startPoint y: 154, endPoint x: 557, endPoint y: 163, distance: 10.8
click at [557, 159] on div "Total House Square Footage (excluding Attic, Garage, and Basement): 1520" at bounding box center [592, 145] width 1115 height 35
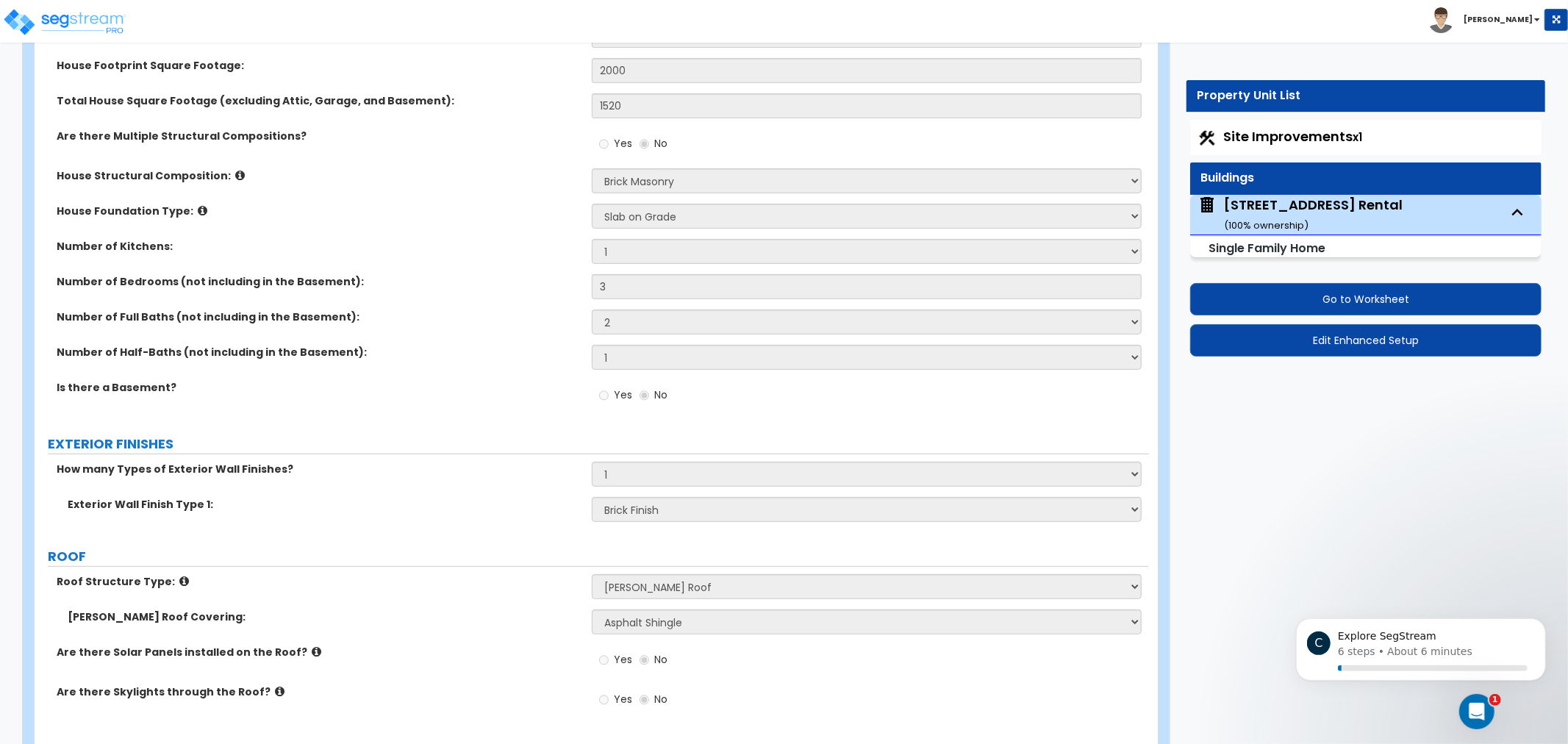
drag, startPoint x: 532, startPoint y: 172, endPoint x: 516, endPoint y: 69, distance: 104.2
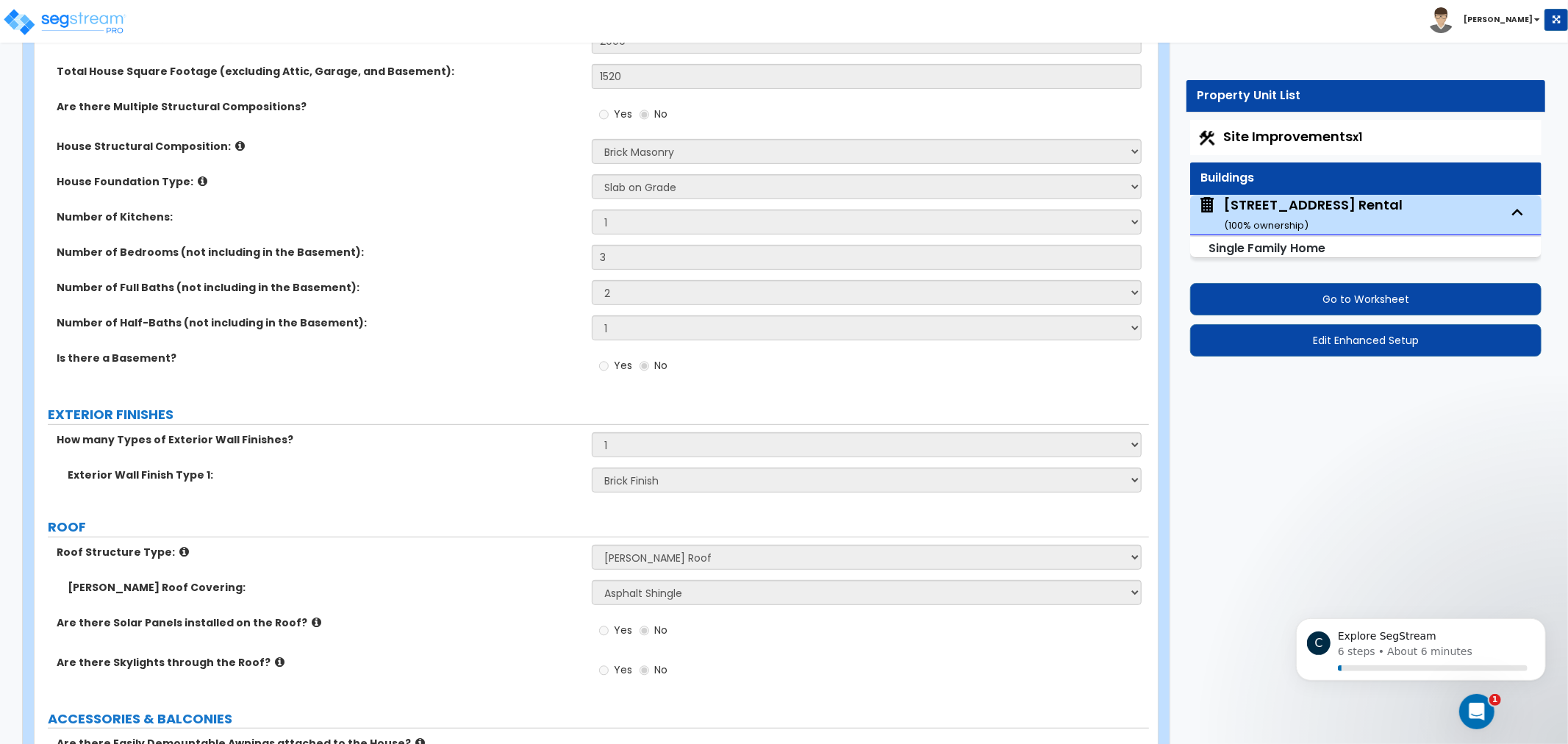
drag, startPoint x: 531, startPoint y: 187, endPoint x: 542, endPoint y: 190, distance: 11.4
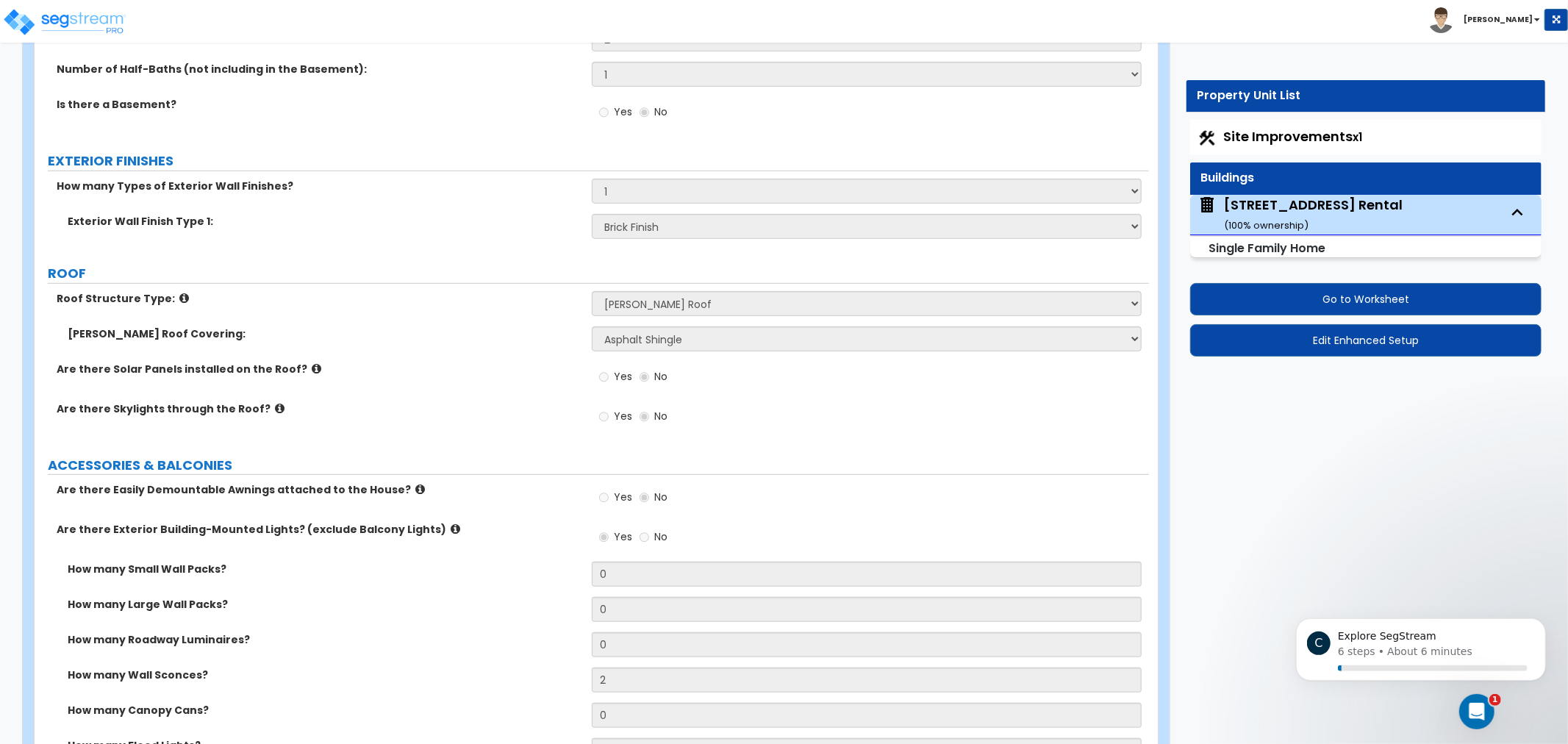
scroll to position [671, 0]
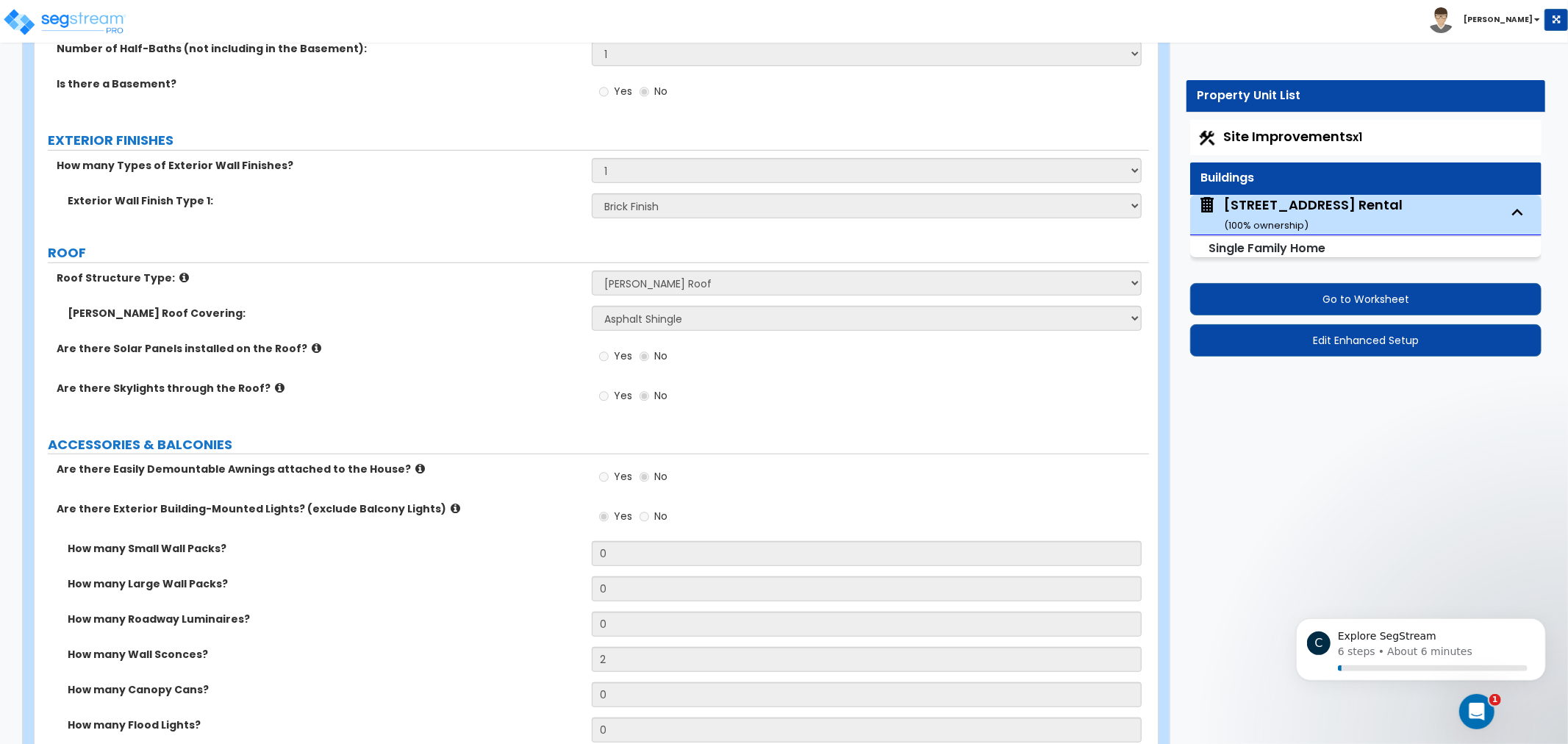
drag, startPoint x: 487, startPoint y: 218, endPoint x: 487, endPoint y: 246, distance: 28.0
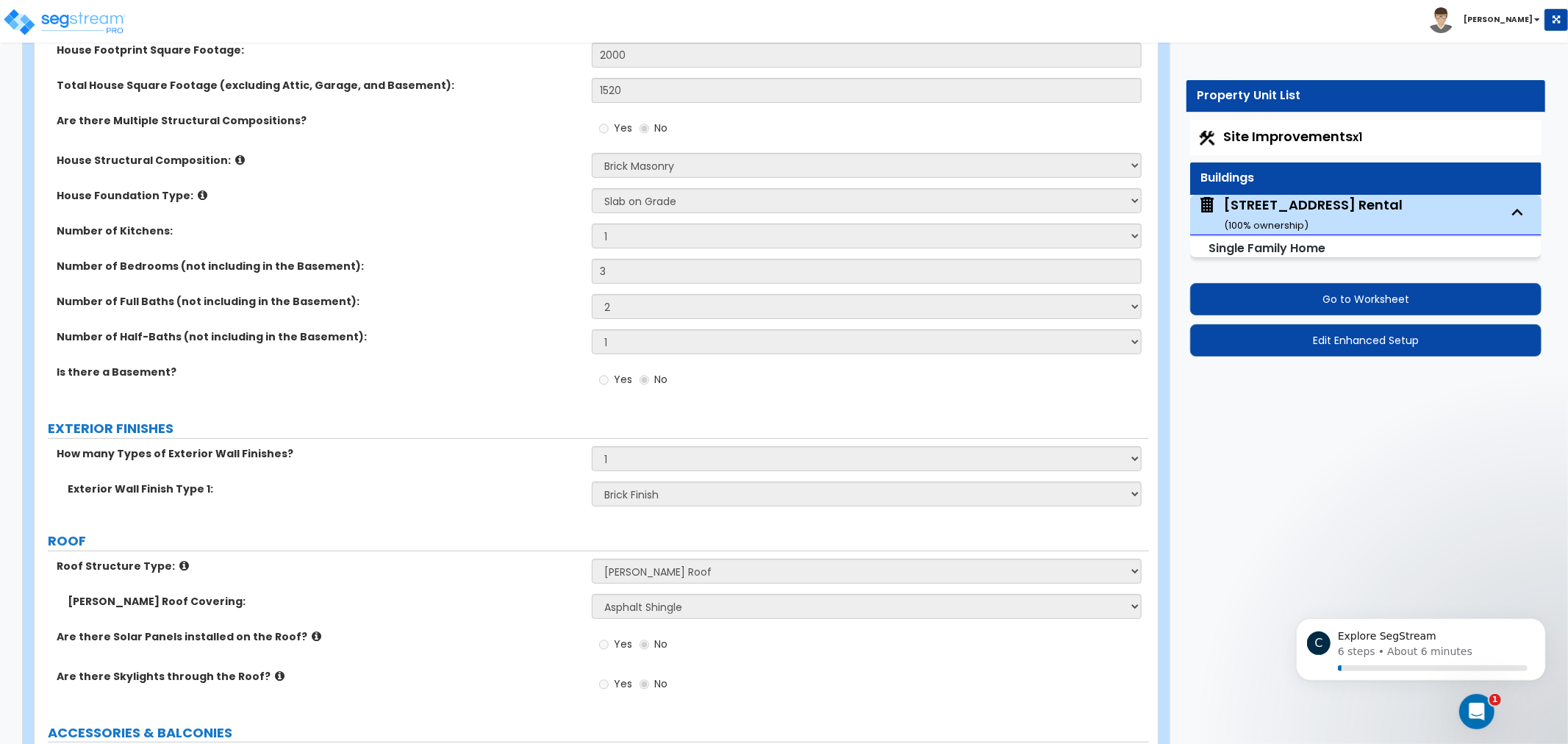
drag, startPoint x: 452, startPoint y: 316, endPoint x: 479, endPoint y: 213, distance: 106.5
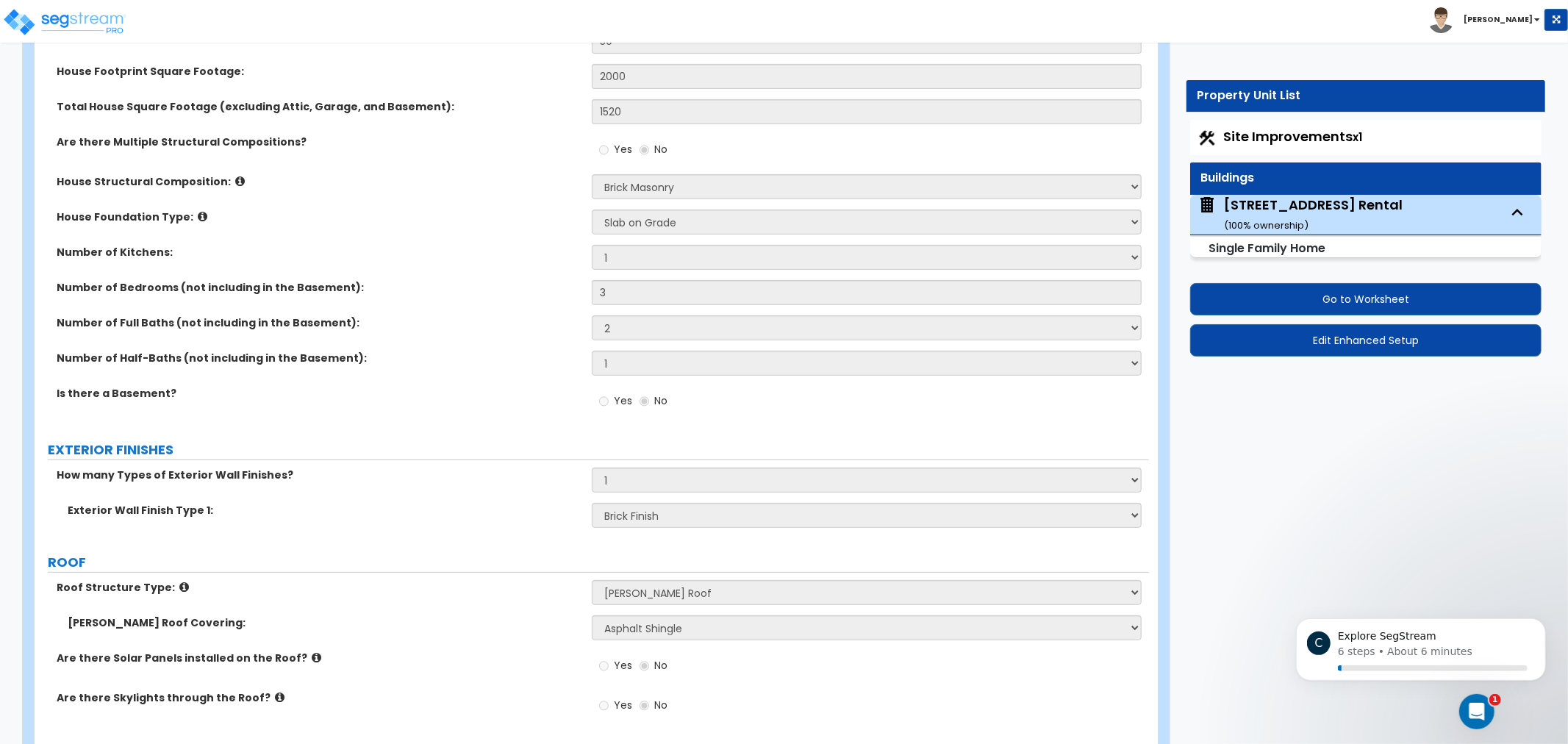
scroll to position [369, 0]
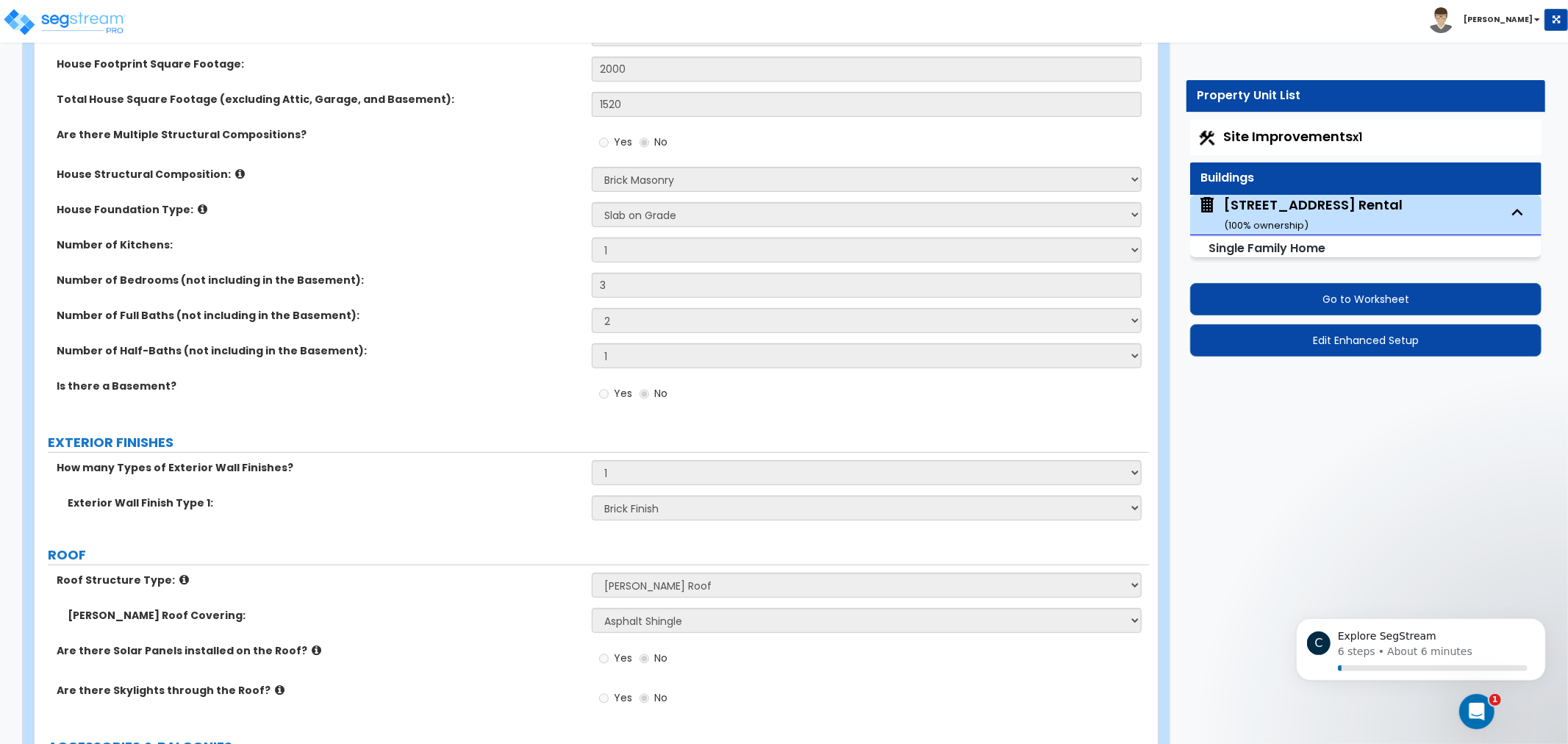
drag, startPoint x: 479, startPoint y: 276, endPoint x: 479, endPoint y: 293, distance: 17.0
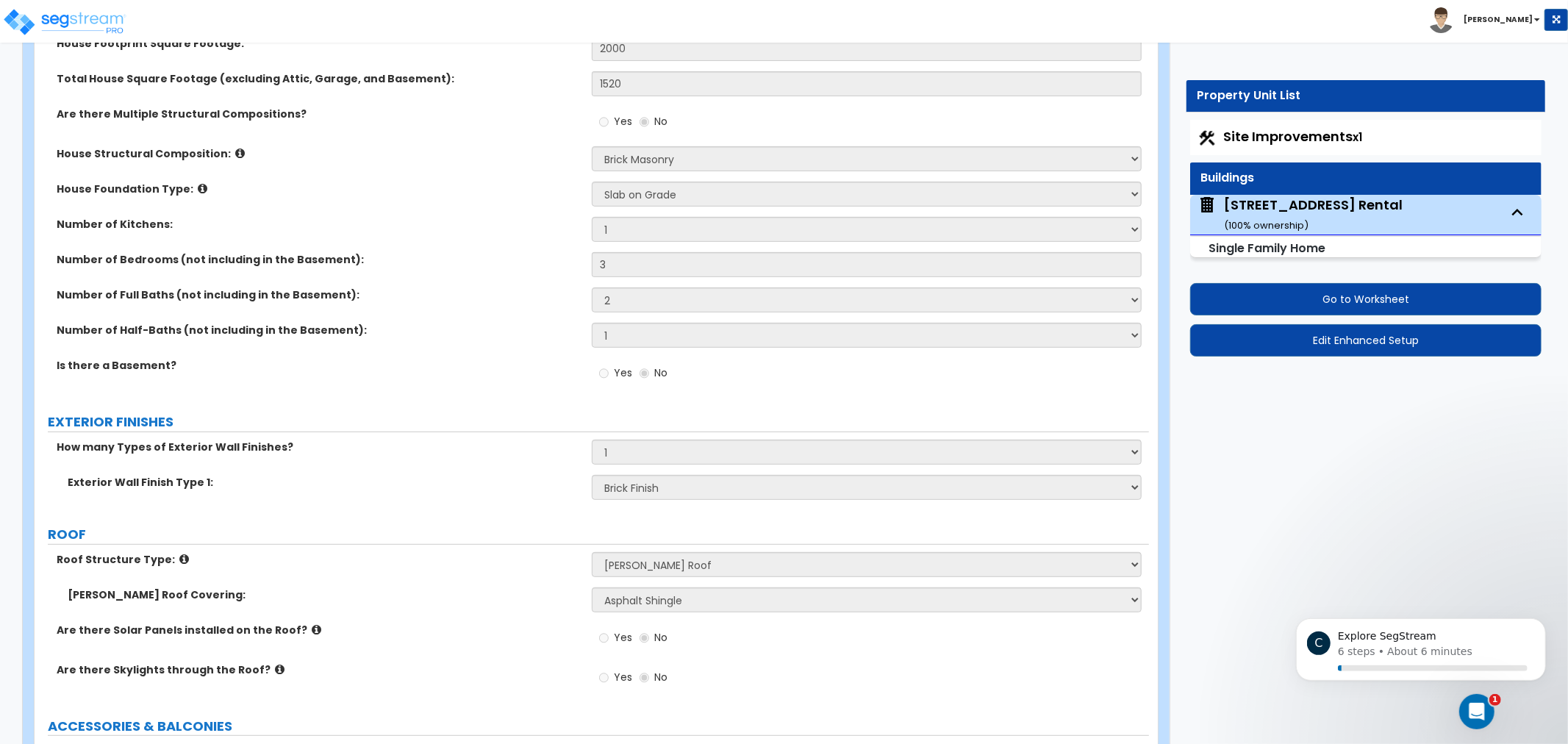
scroll to position [394, 0]
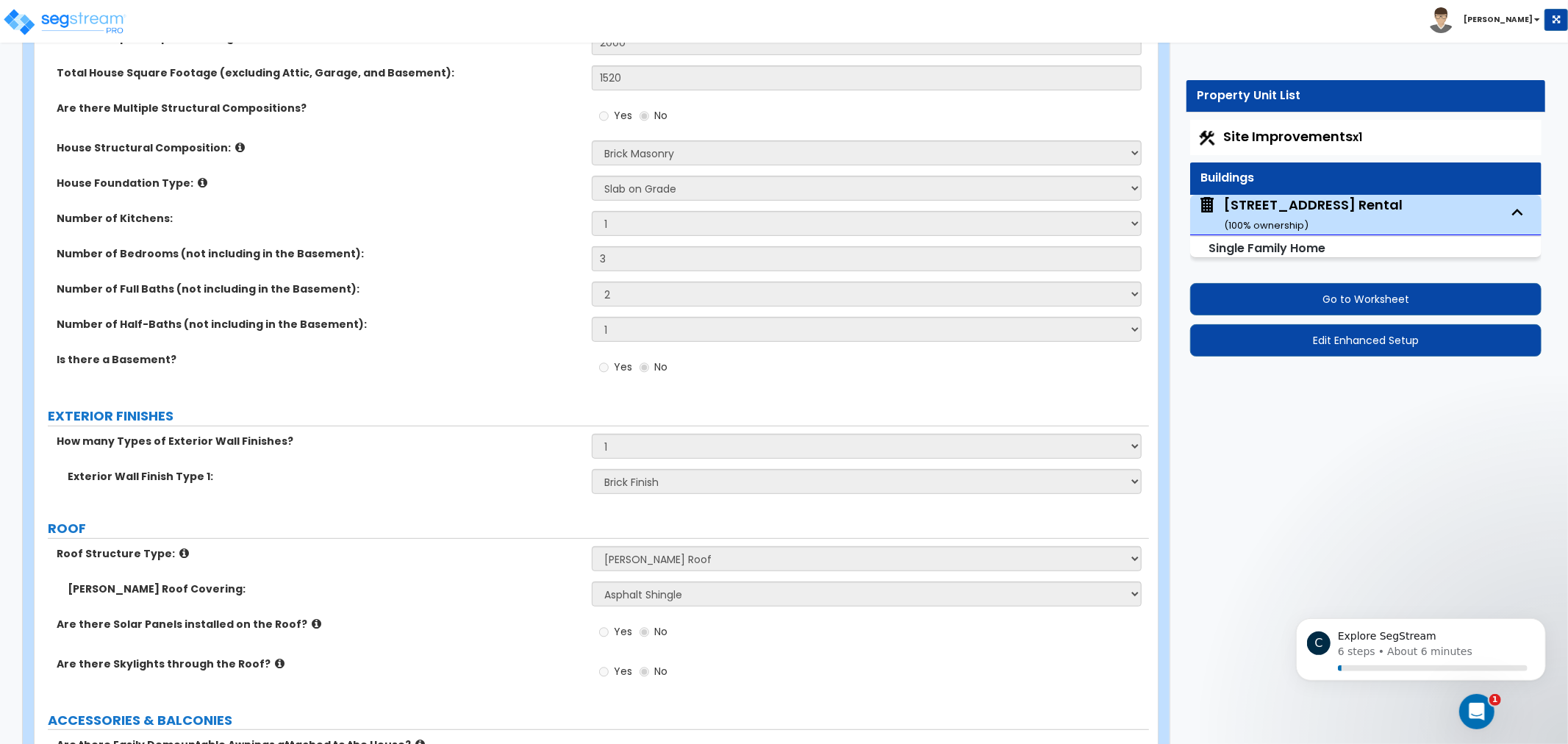
drag, startPoint x: 475, startPoint y: 294, endPoint x: 472, endPoint y: 304, distance: 10.4
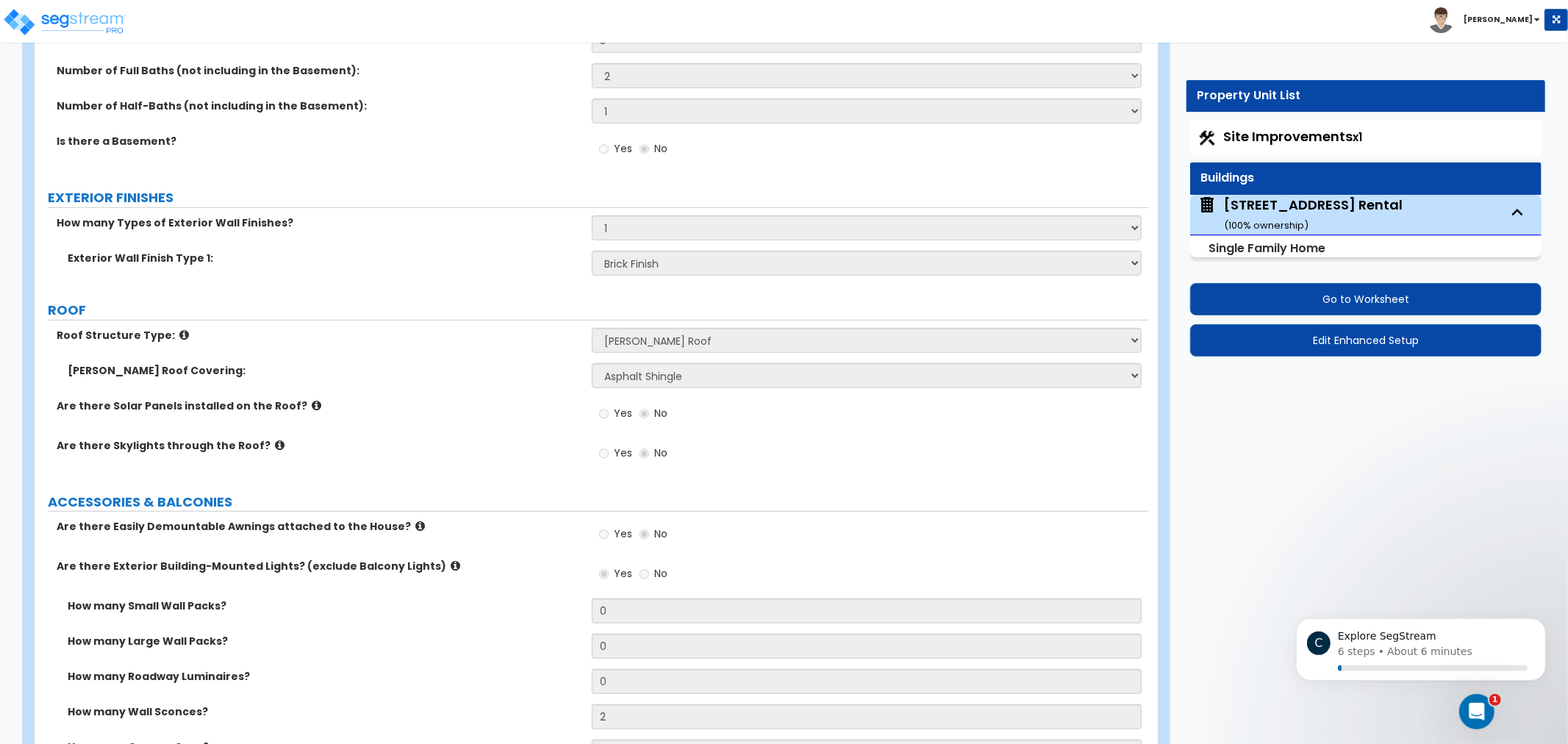
drag, startPoint x: 480, startPoint y: 314, endPoint x: 472, endPoint y: 401, distance: 87.4
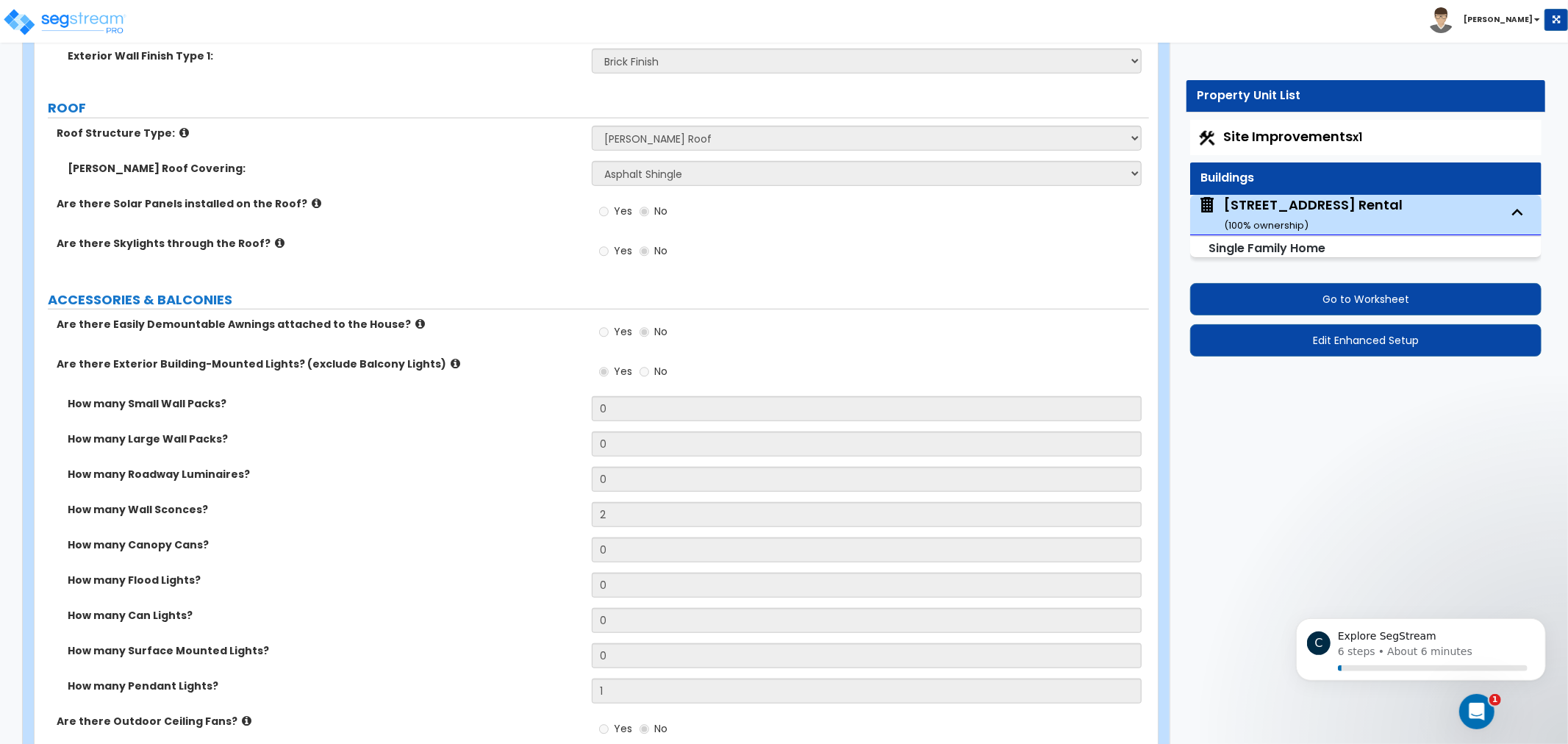
drag, startPoint x: 472, startPoint y: 316, endPoint x: 473, endPoint y: 361, distance: 45.0
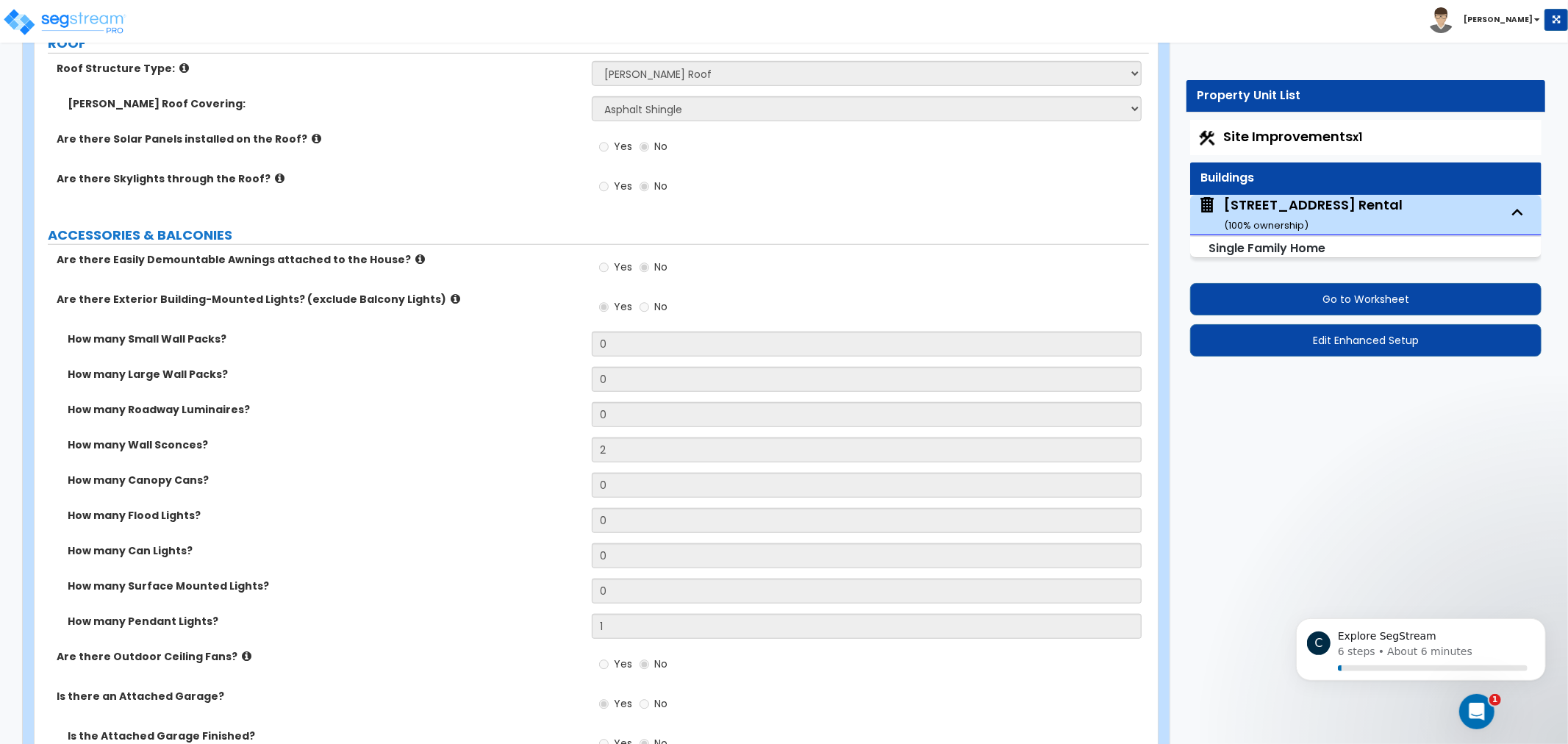
drag, startPoint x: 478, startPoint y: 336, endPoint x: 486, endPoint y: 319, distance: 18.8
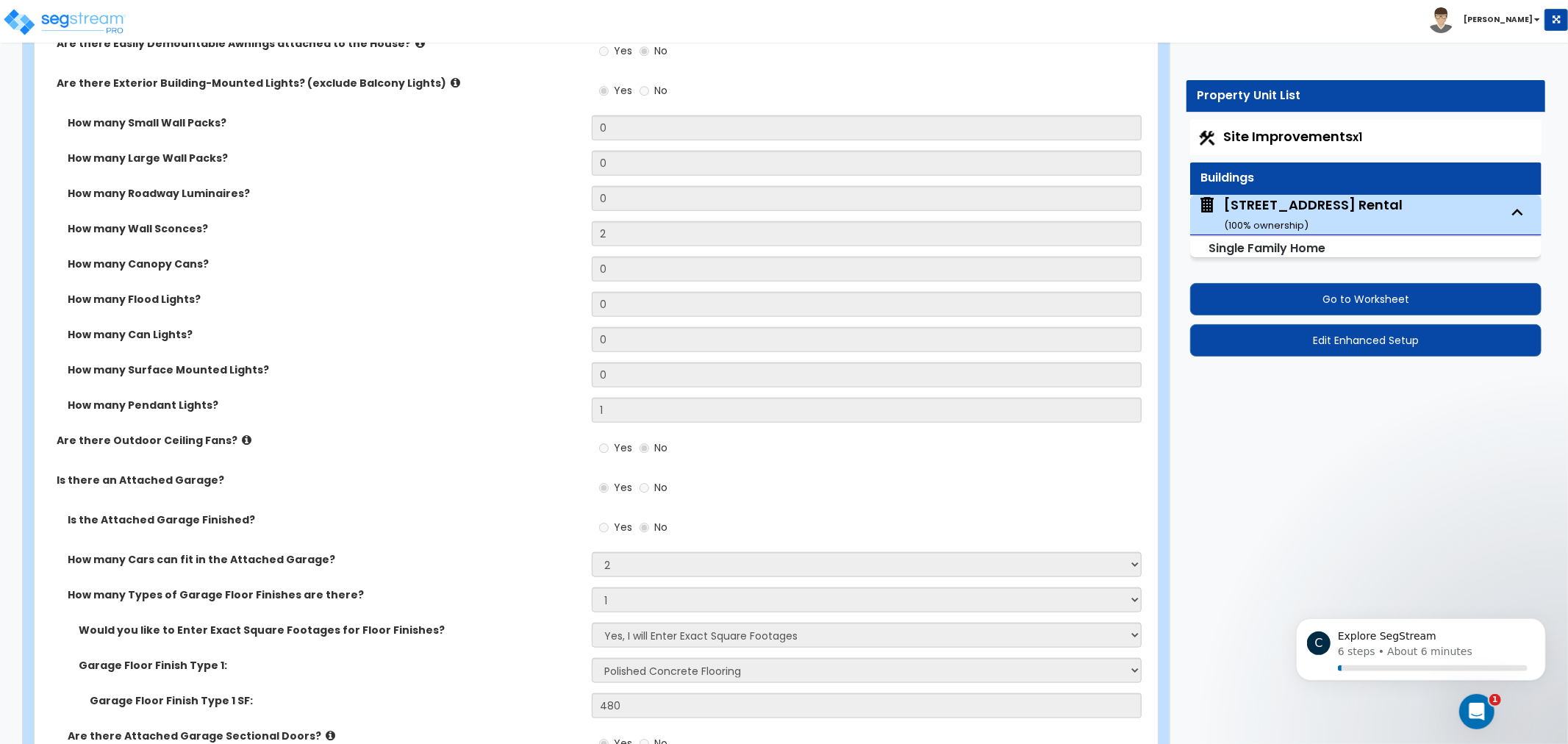
drag, startPoint x: 489, startPoint y: 348, endPoint x: 503, endPoint y: 361, distance: 19.1
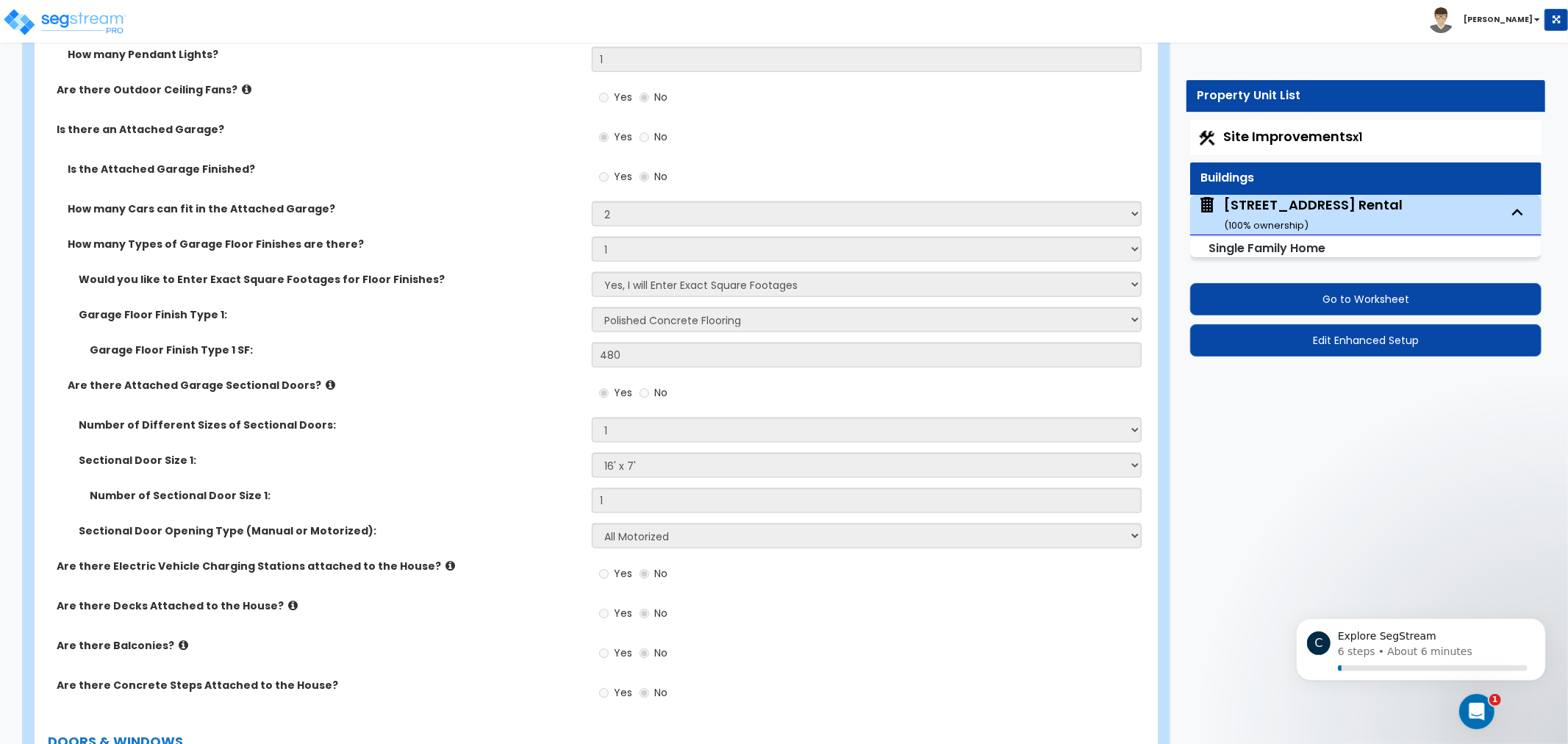
drag, startPoint x: 517, startPoint y: 368, endPoint x: 510, endPoint y: 394, distance: 26.9
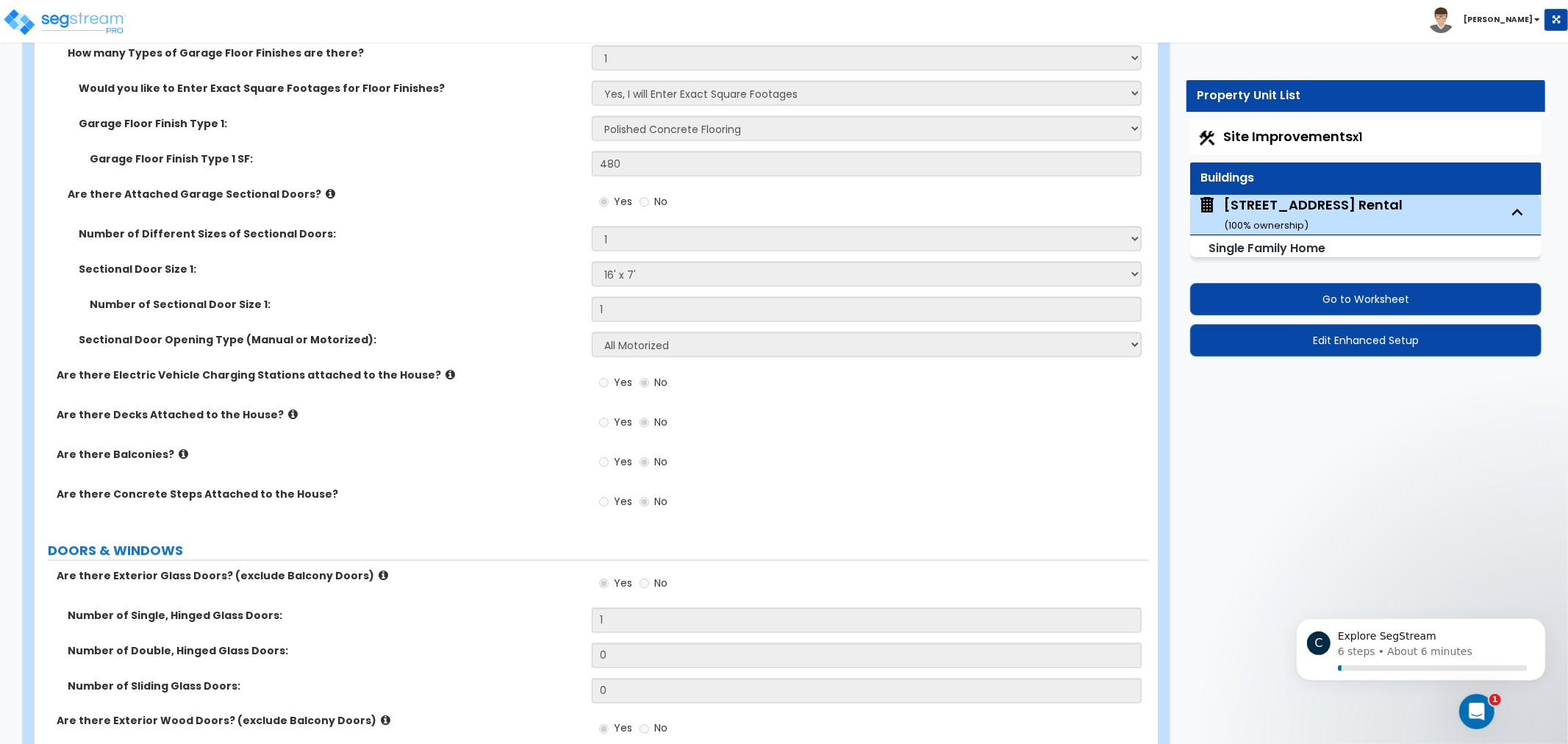
drag, startPoint x: 509, startPoint y: 390, endPoint x: 493, endPoint y: 504, distance: 115.1
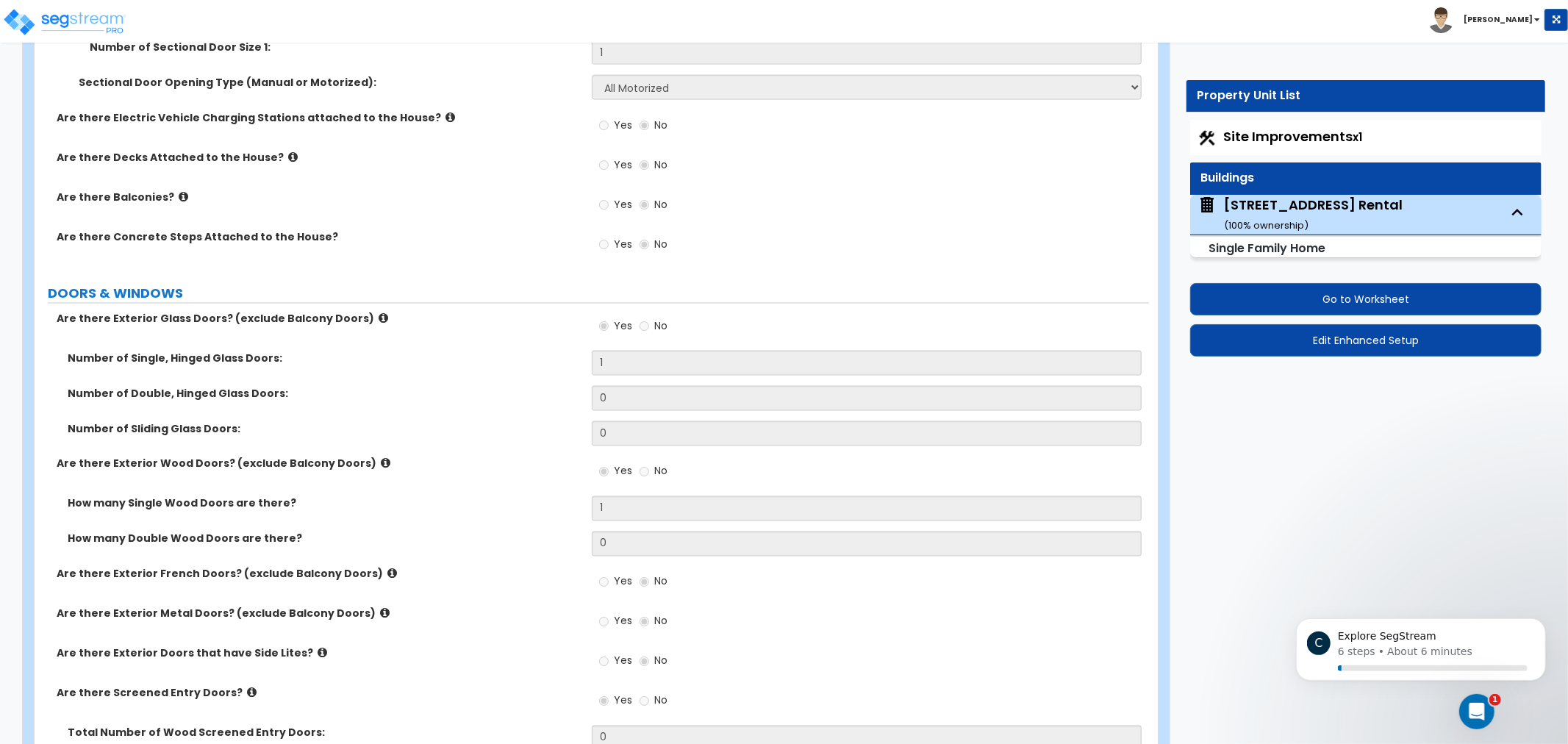
drag, startPoint x: 509, startPoint y: 388, endPoint x: 506, endPoint y: 505, distance: 117.0
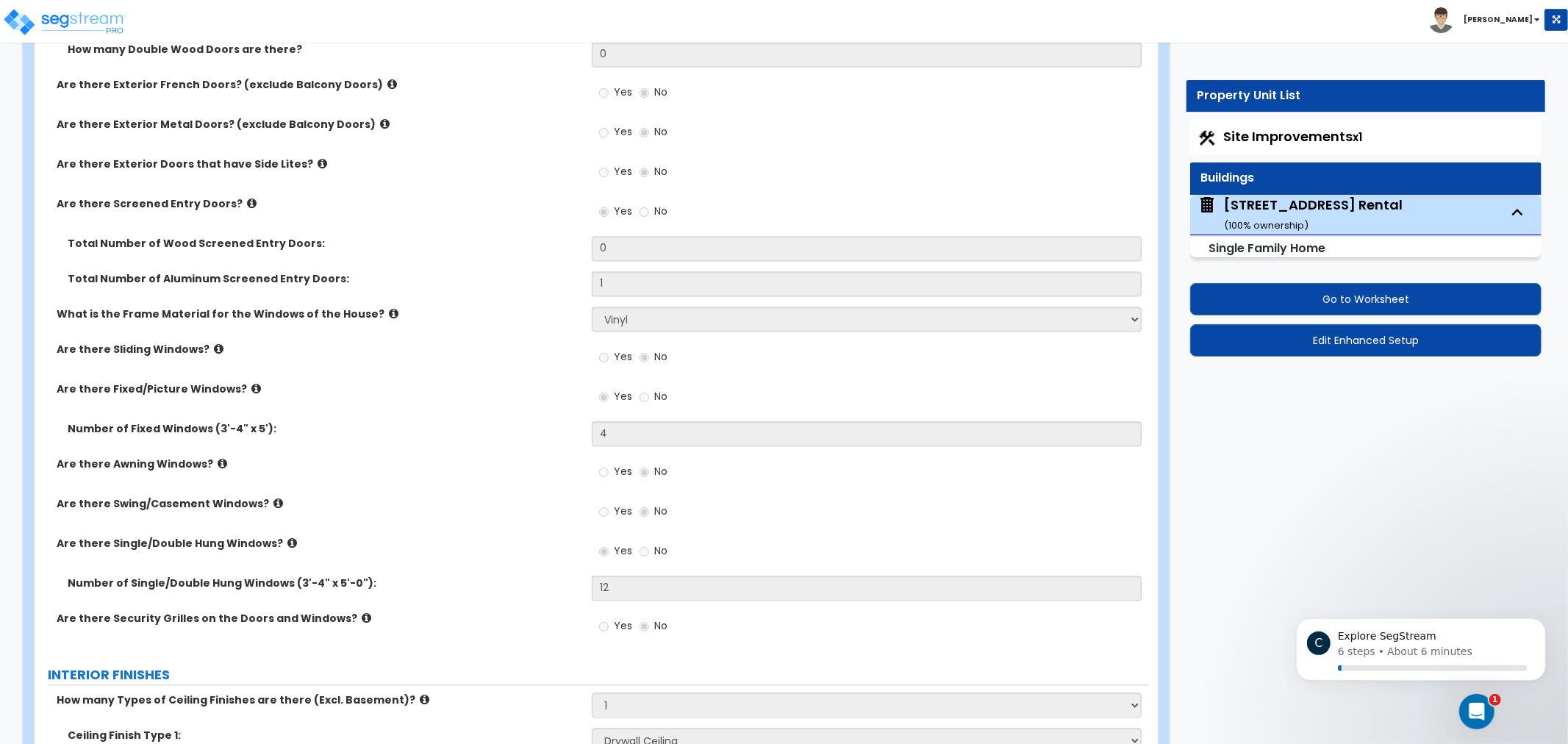
drag, startPoint x: 503, startPoint y: 591, endPoint x: 509, endPoint y: 503, distance: 88.2
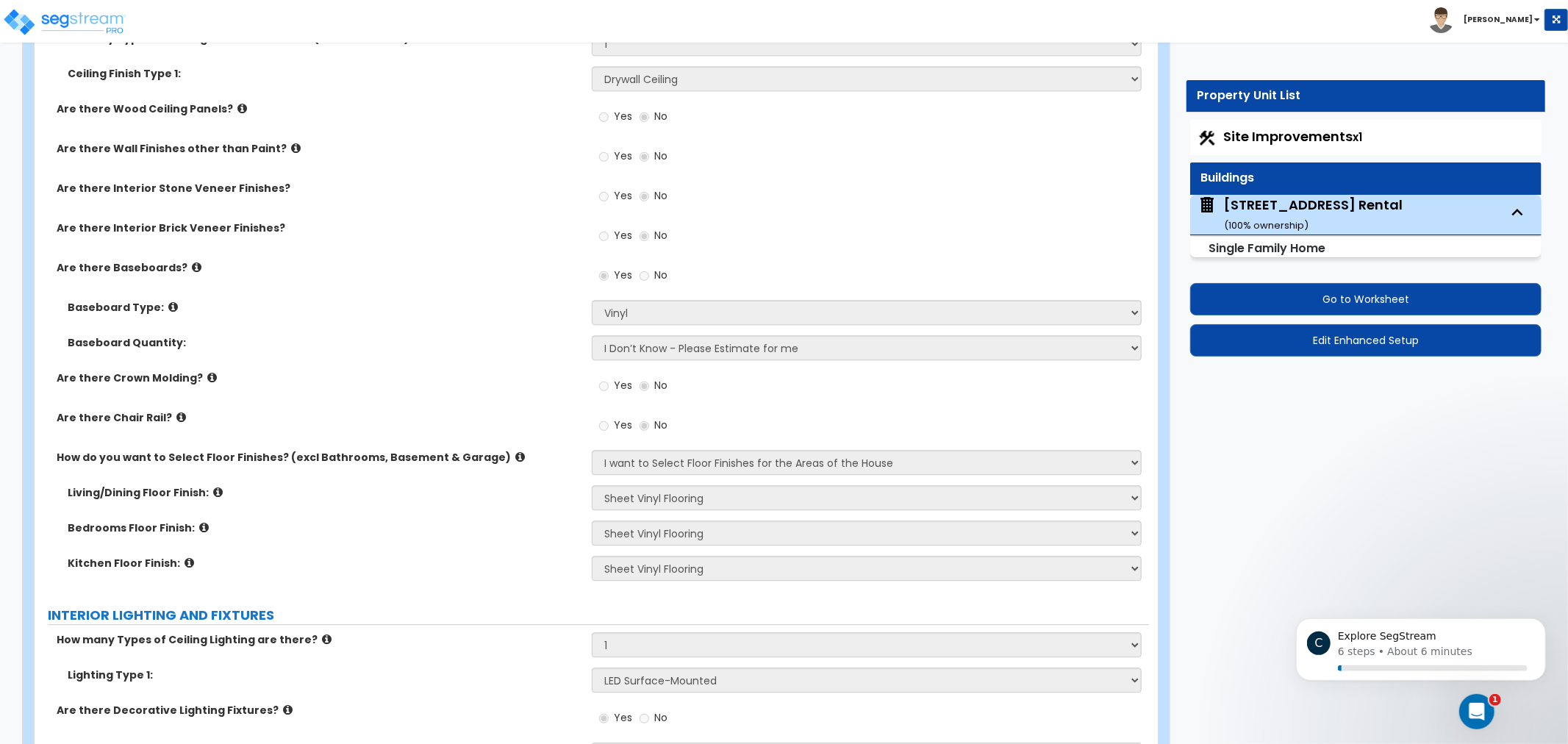
drag, startPoint x: 520, startPoint y: 364, endPoint x: 515, endPoint y: 383, distance: 19.6
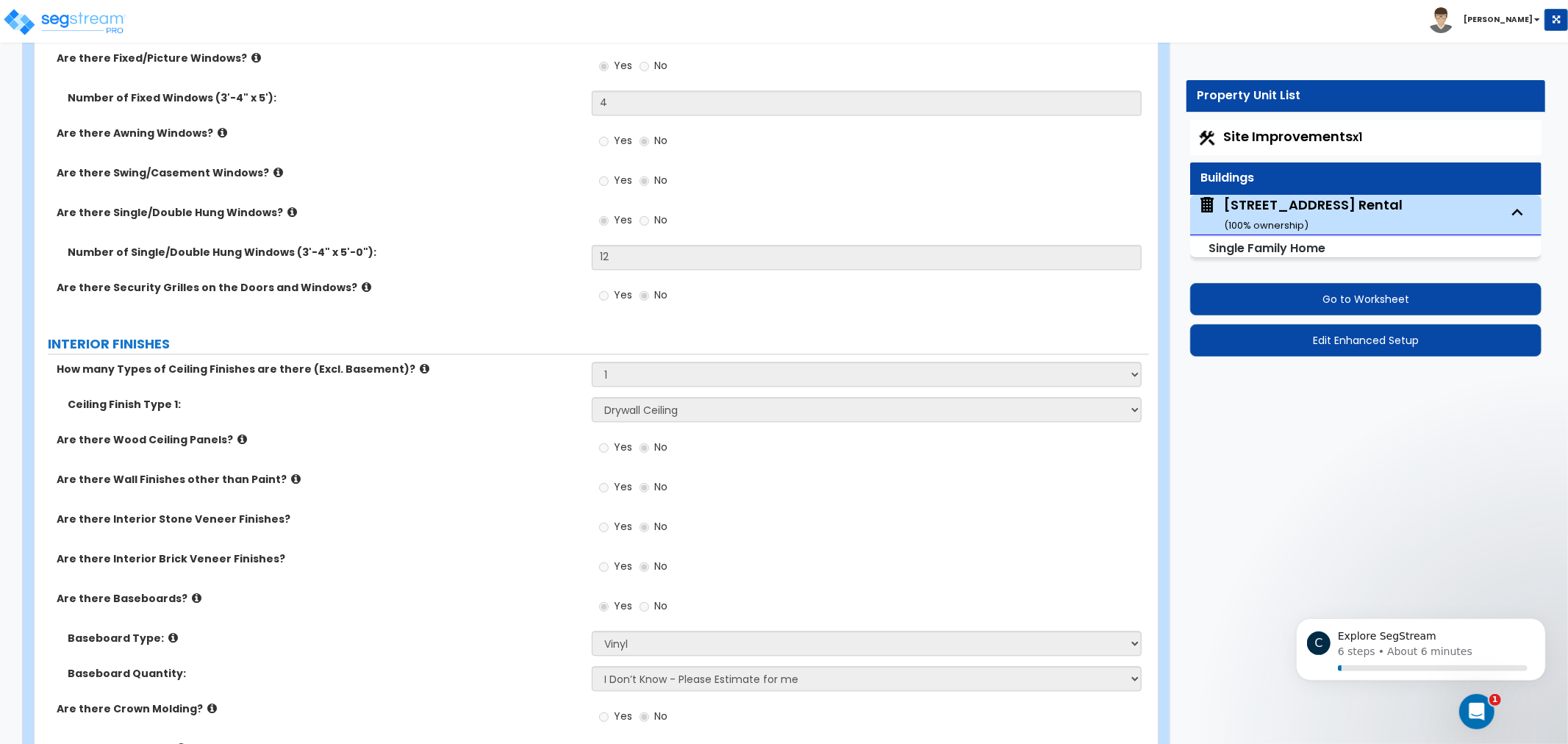
drag, startPoint x: 517, startPoint y: 375, endPoint x: 527, endPoint y: 239, distance: 136.4
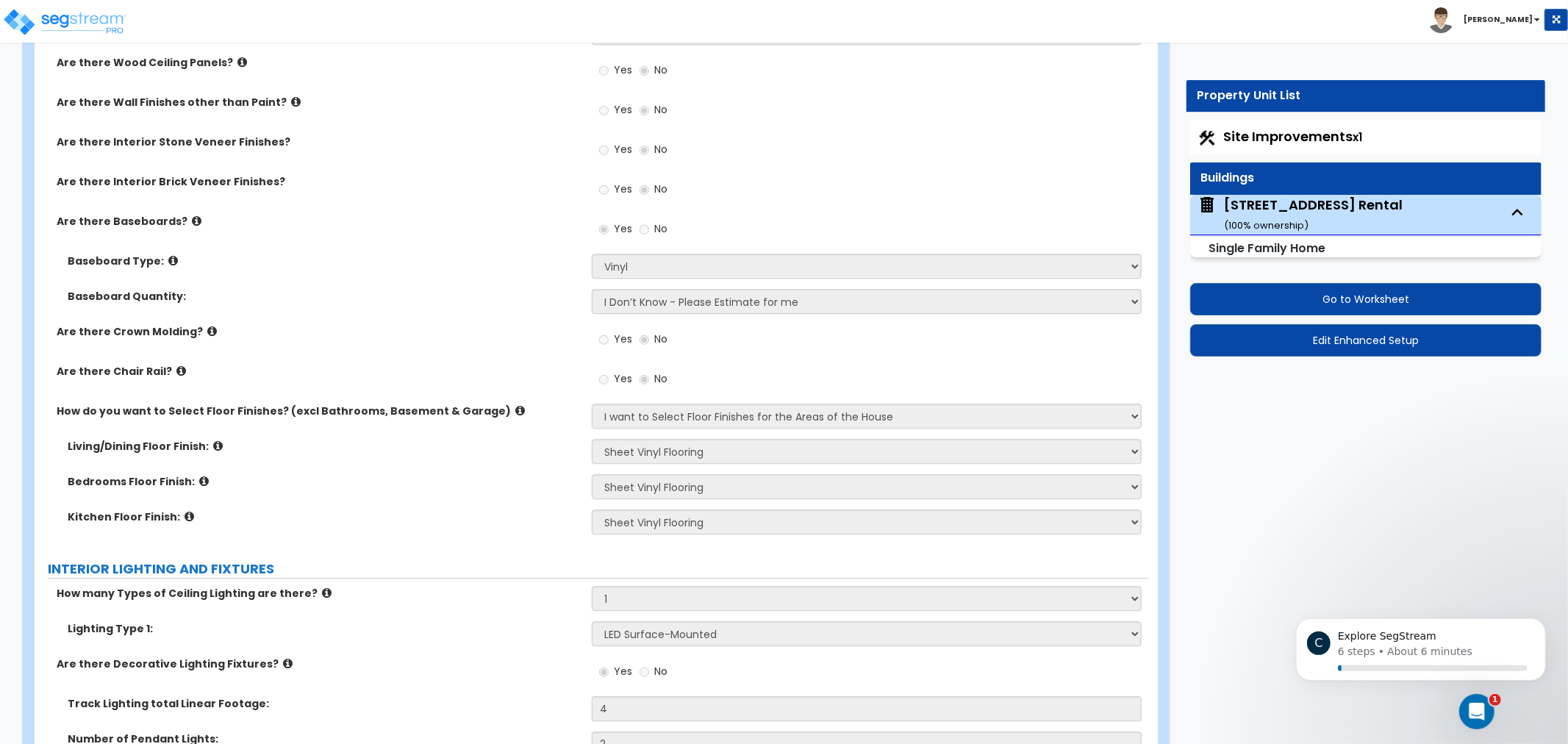
drag, startPoint x: 532, startPoint y: 298, endPoint x: 538, endPoint y: 428, distance: 130.1
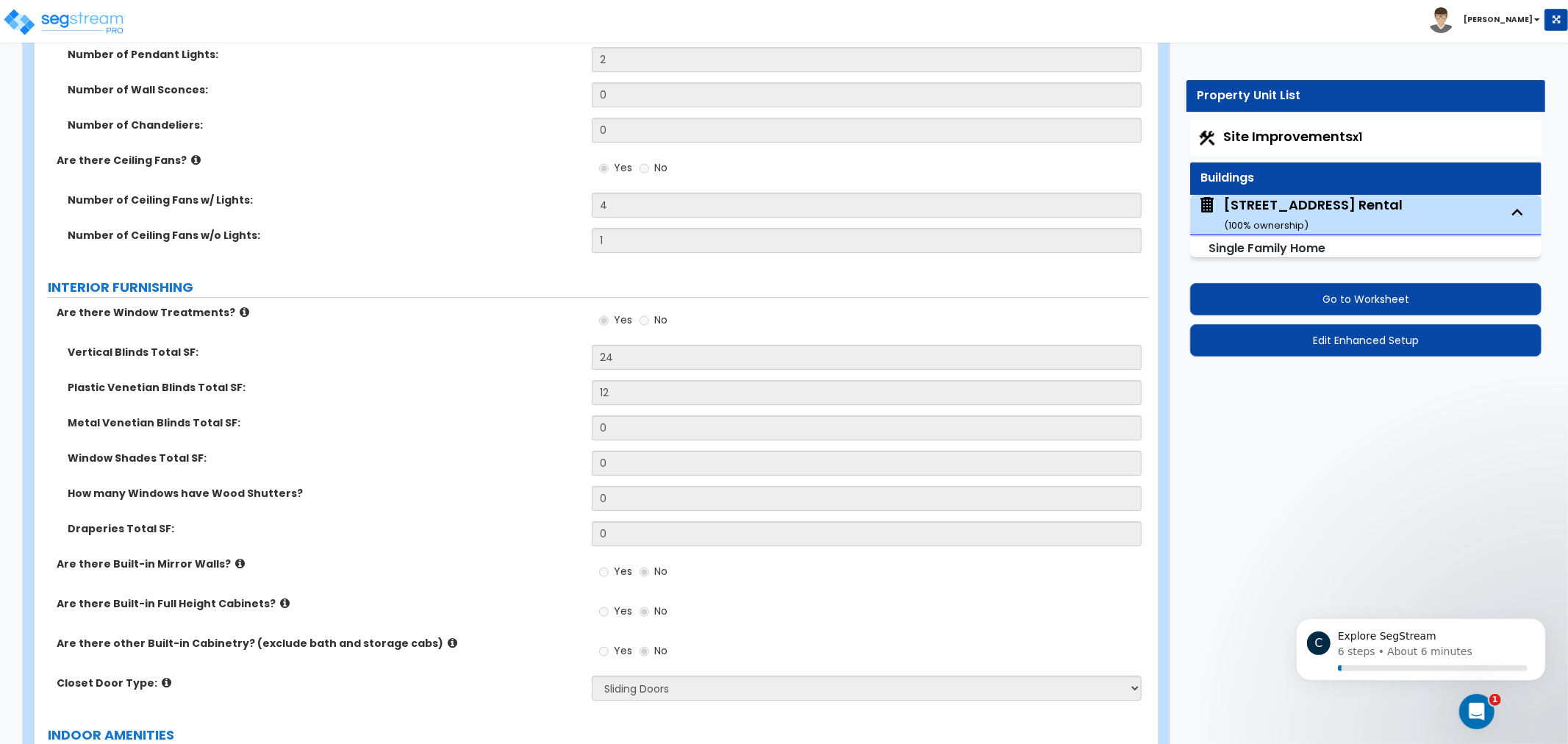
drag, startPoint x: 534, startPoint y: 361, endPoint x: 520, endPoint y: 402, distance: 43.3
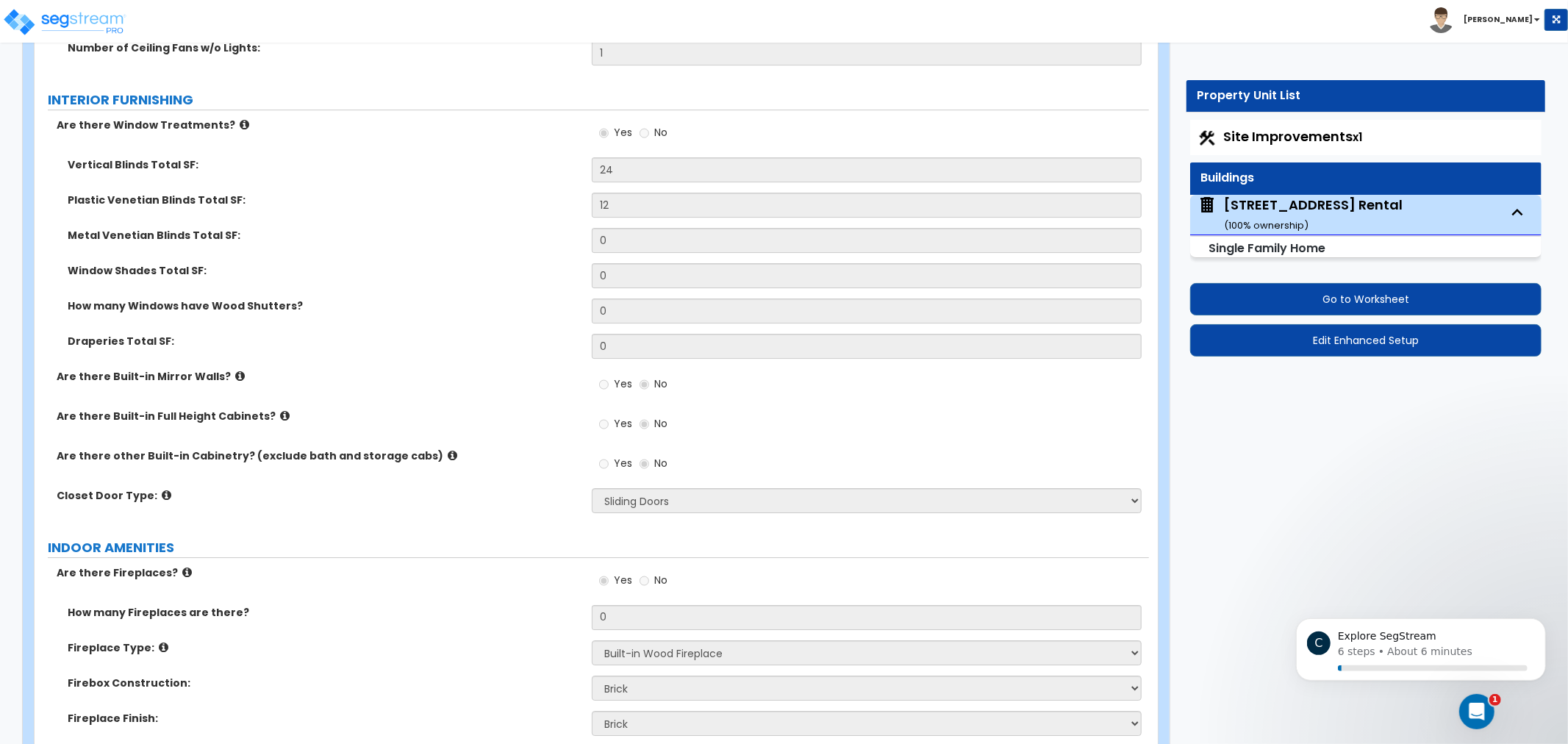
drag, startPoint x: 531, startPoint y: 364, endPoint x: 517, endPoint y: 459, distance: 96.0
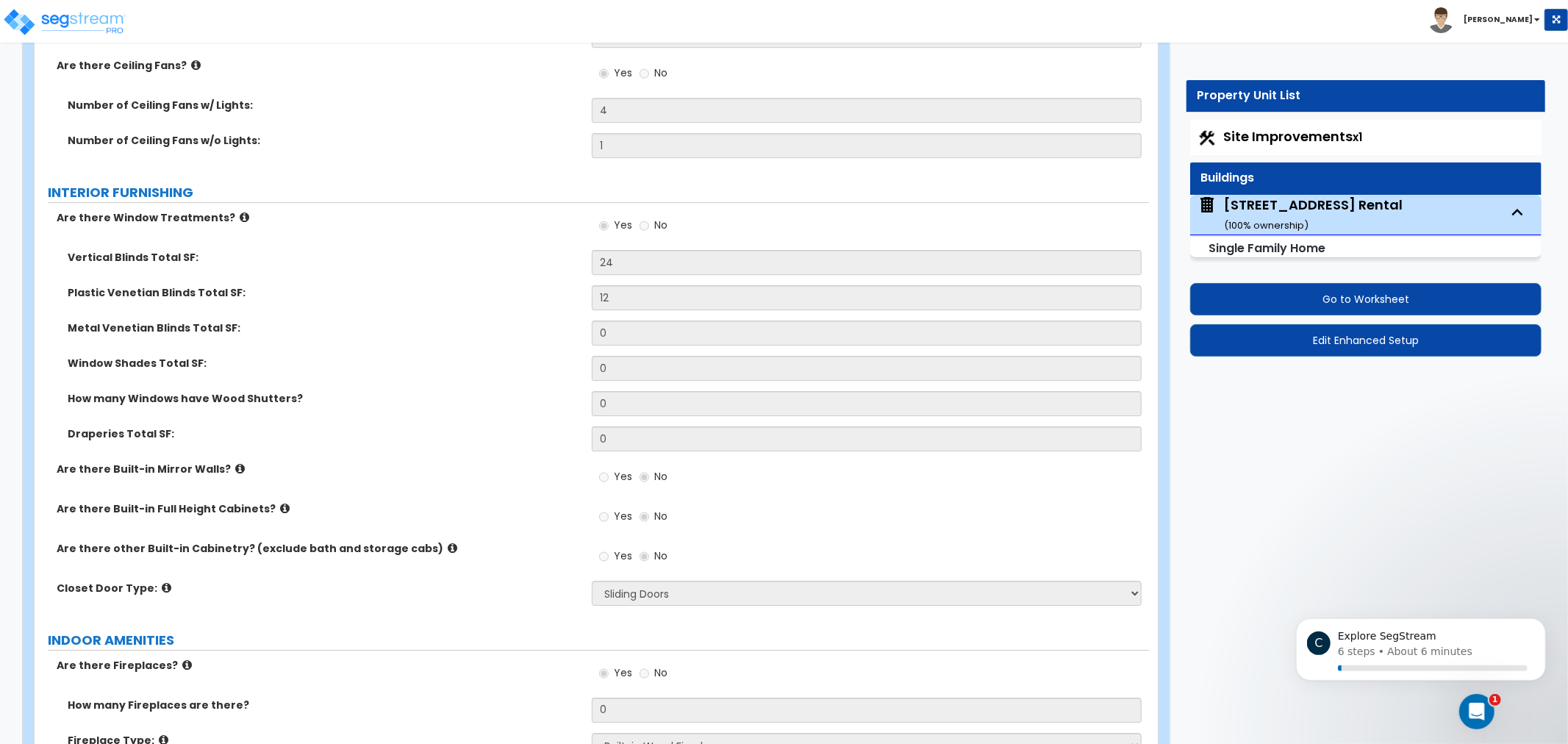
drag, startPoint x: 524, startPoint y: 328, endPoint x: 557, endPoint y: 179, distance: 152.6
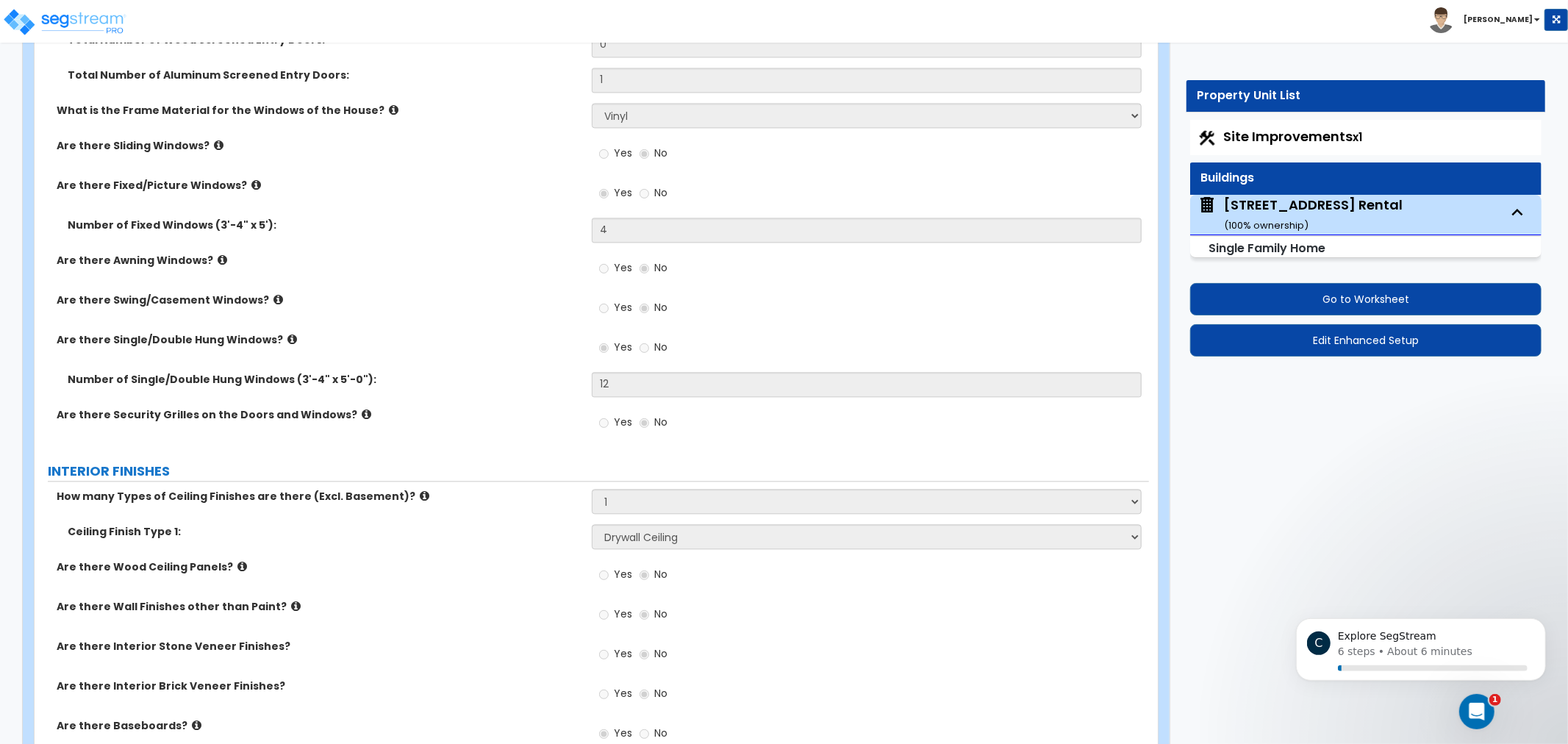
drag, startPoint x: 561, startPoint y: 278, endPoint x: 563, endPoint y: 227, distance: 51.0
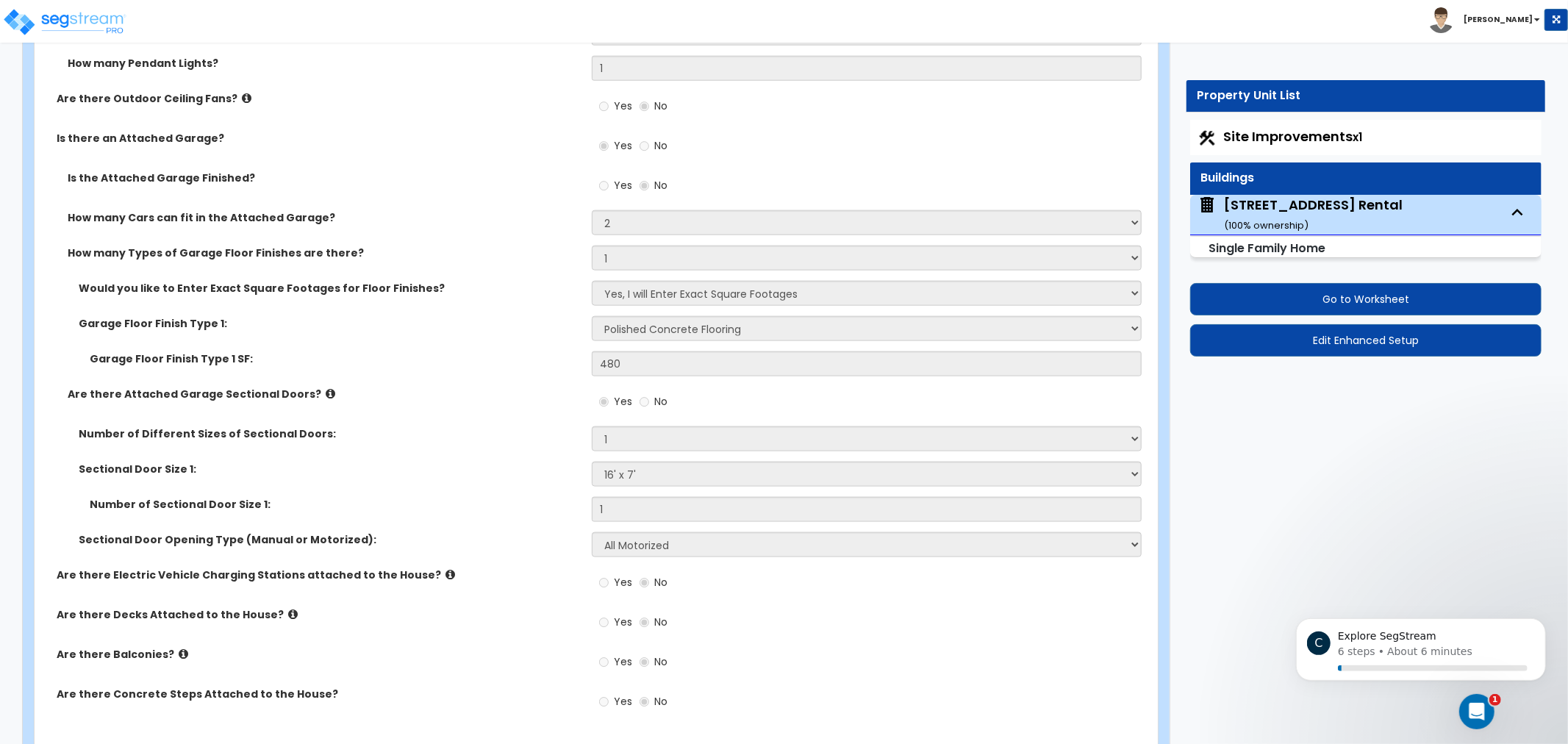
drag, startPoint x: 540, startPoint y: 357, endPoint x: 547, endPoint y: 239, distance: 118.2
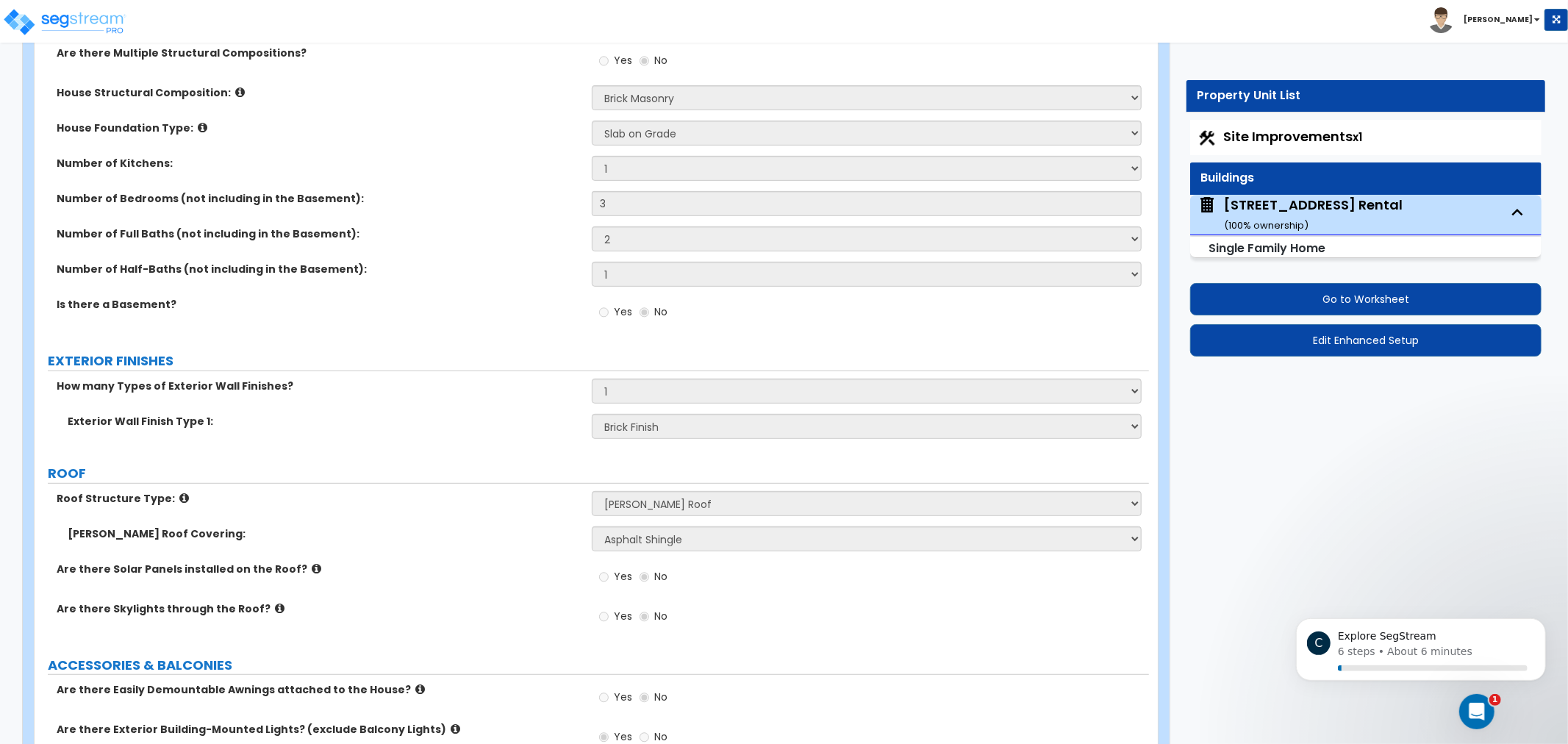
drag, startPoint x: 541, startPoint y: 288, endPoint x: 557, endPoint y: 207, distance: 82.6
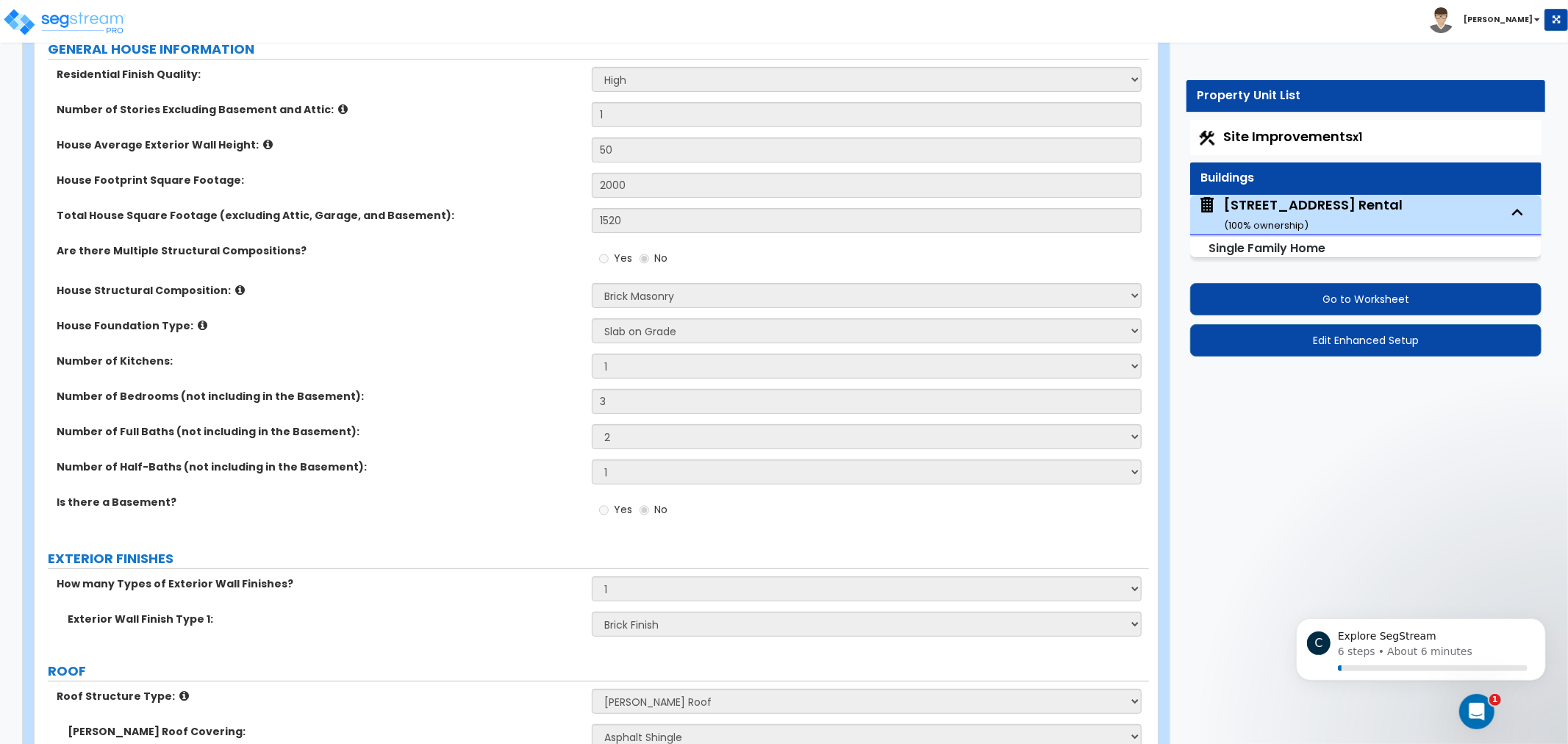
drag, startPoint x: 523, startPoint y: 324, endPoint x: 524, endPoint y: 290, distance: 34.0
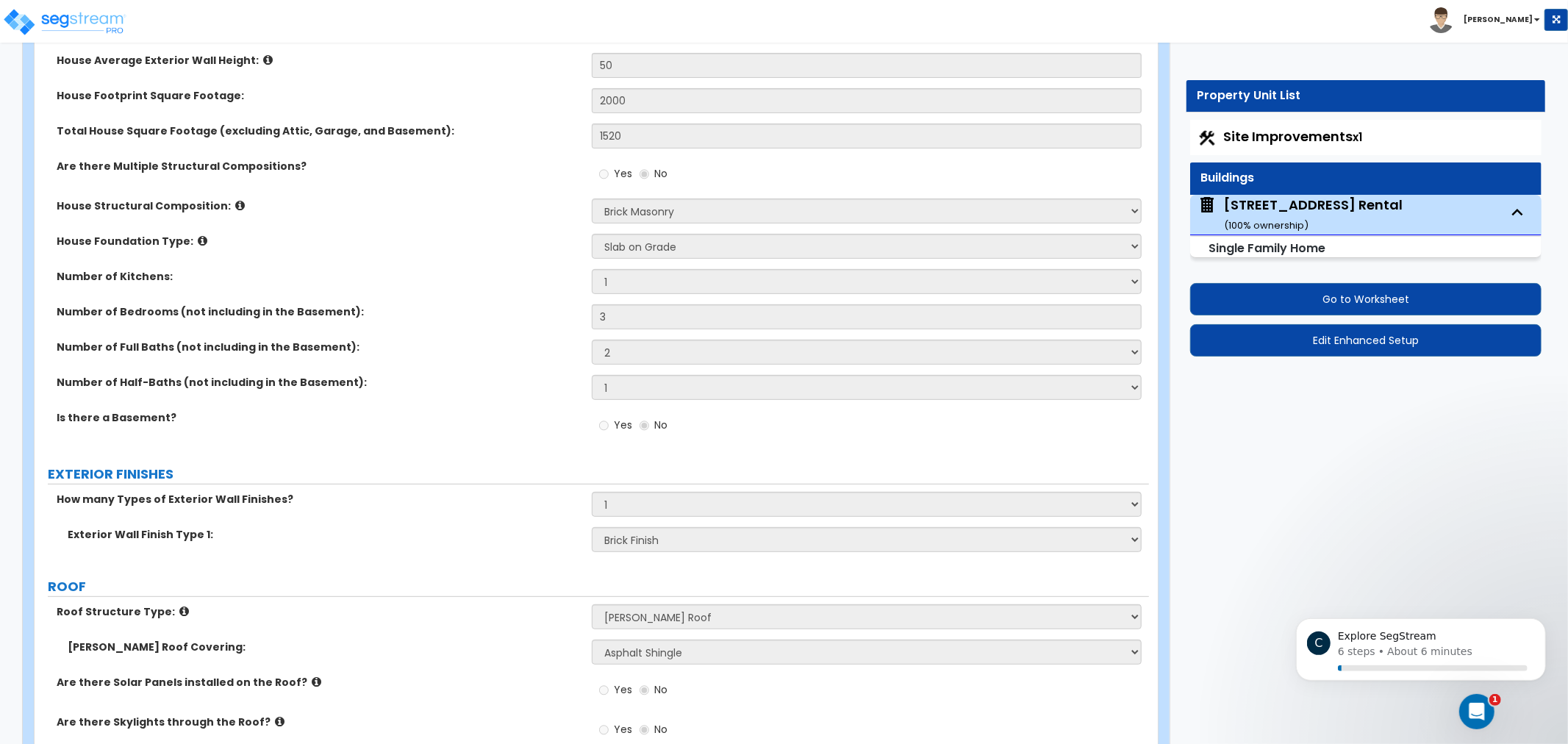
drag, startPoint x: 524, startPoint y: 304, endPoint x: 527, endPoint y: 401, distance: 97.0
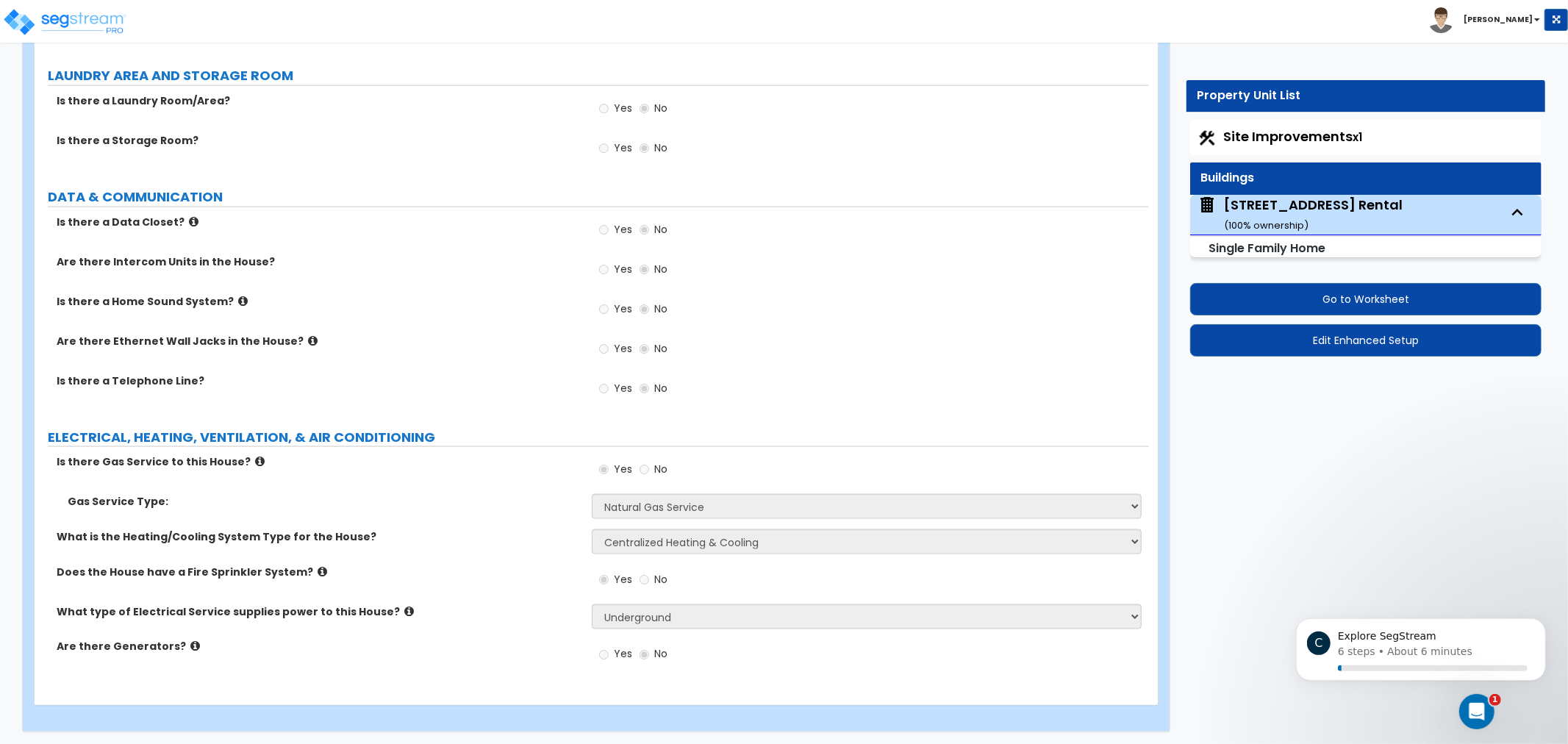
drag, startPoint x: 495, startPoint y: 430, endPoint x: 457, endPoint y: 643, distance: 216.4
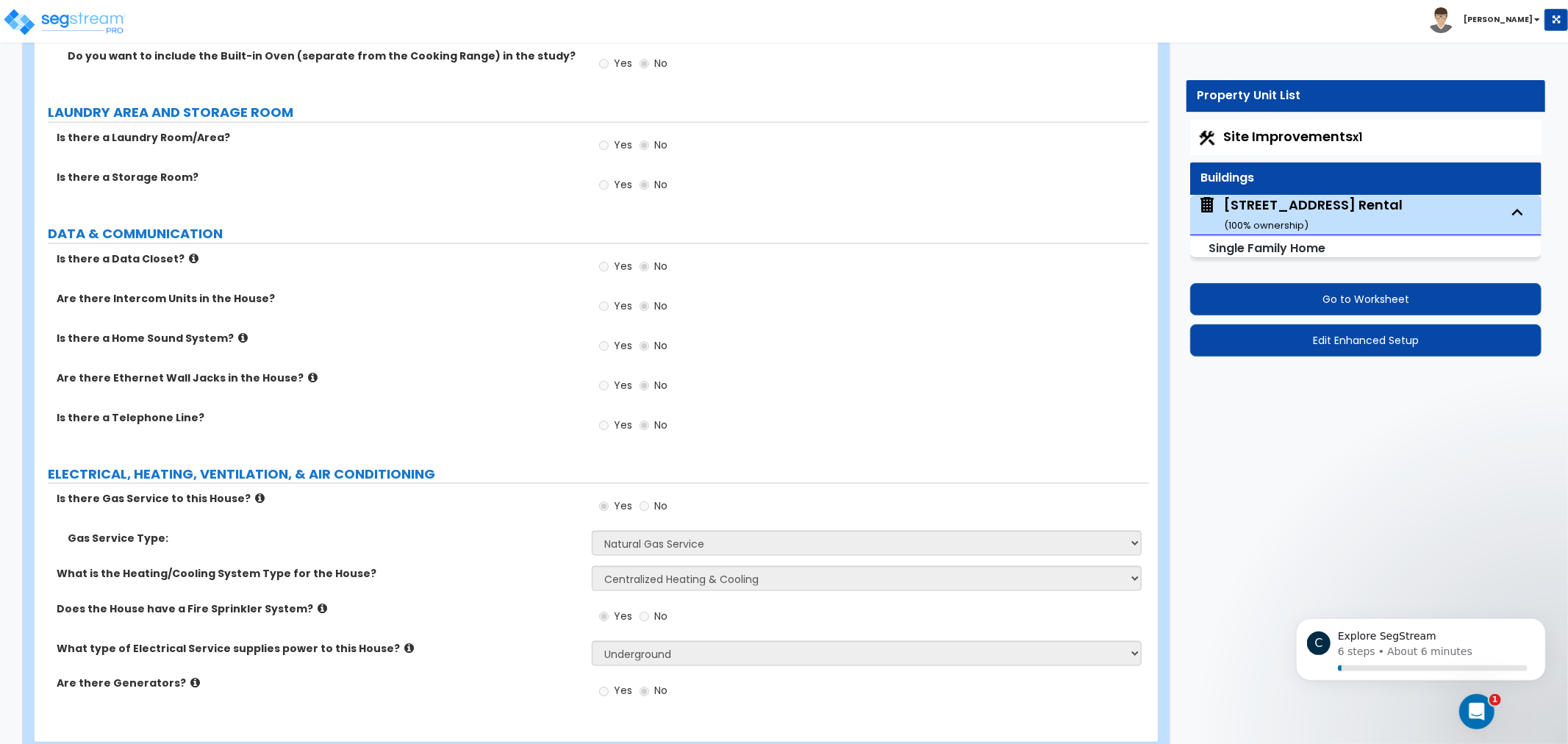
drag, startPoint x: 545, startPoint y: 387, endPoint x: 553, endPoint y: 326, distance: 61.5
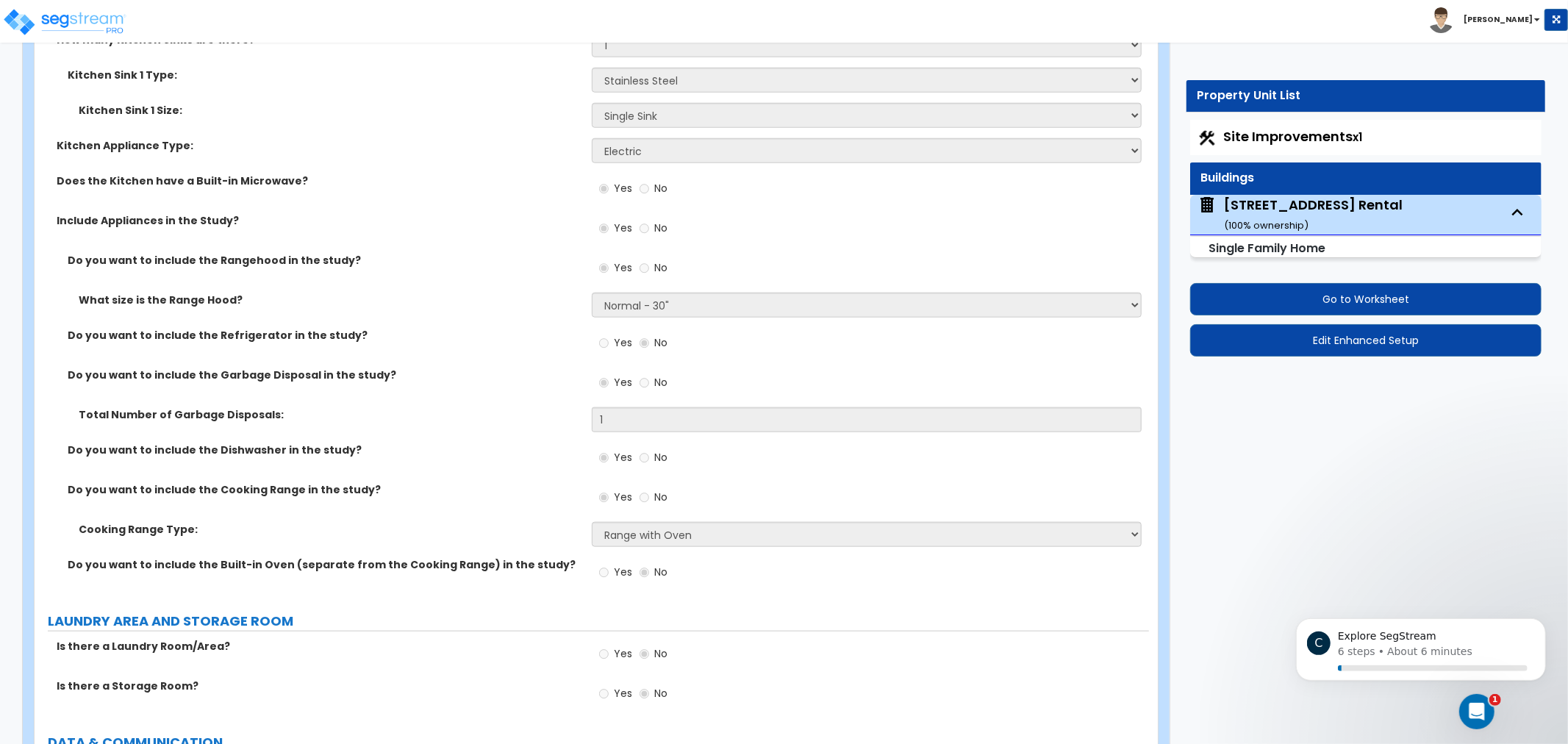
drag, startPoint x: 548, startPoint y: 346, endPoint x: 517, endPoint y: 224, distance: 125.9
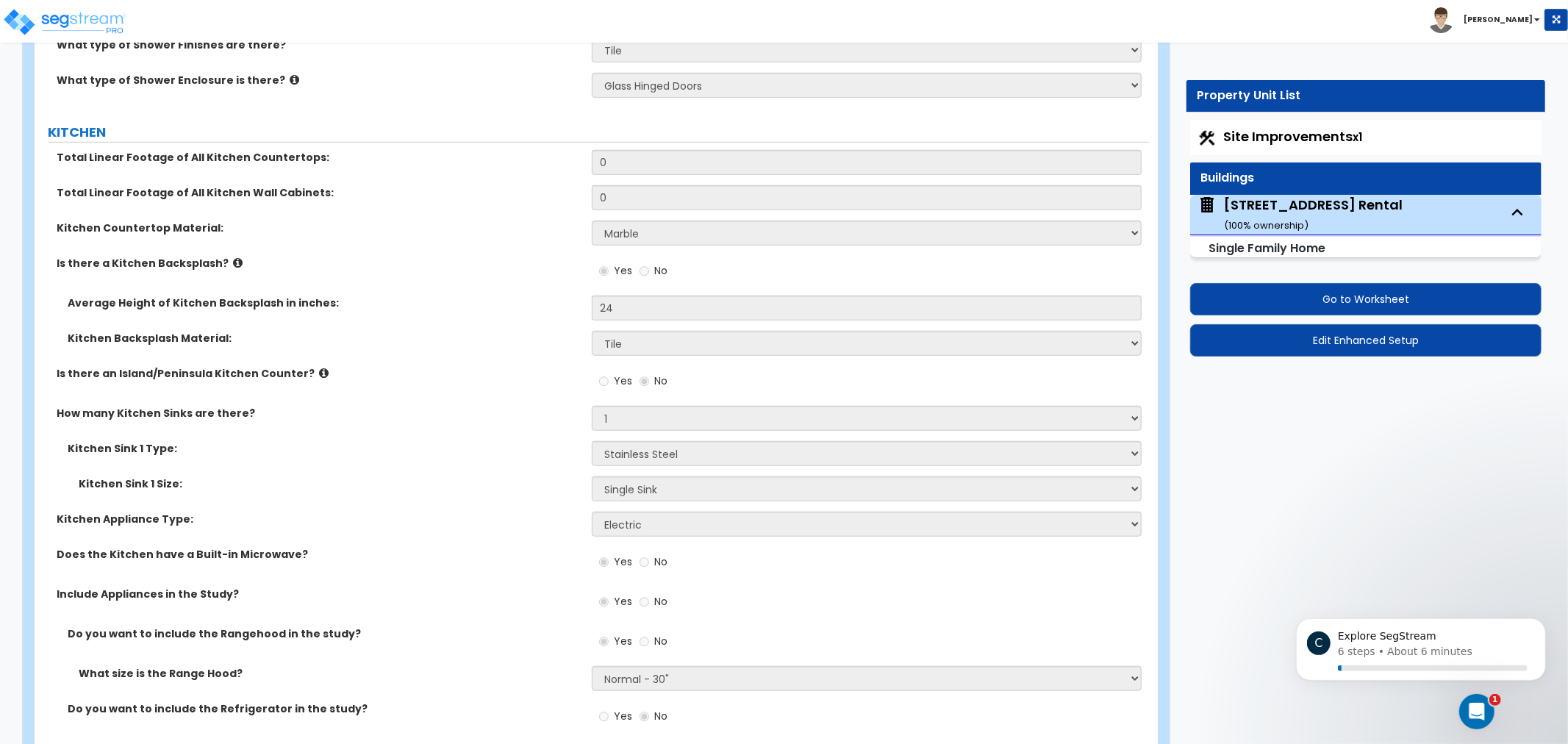
drag
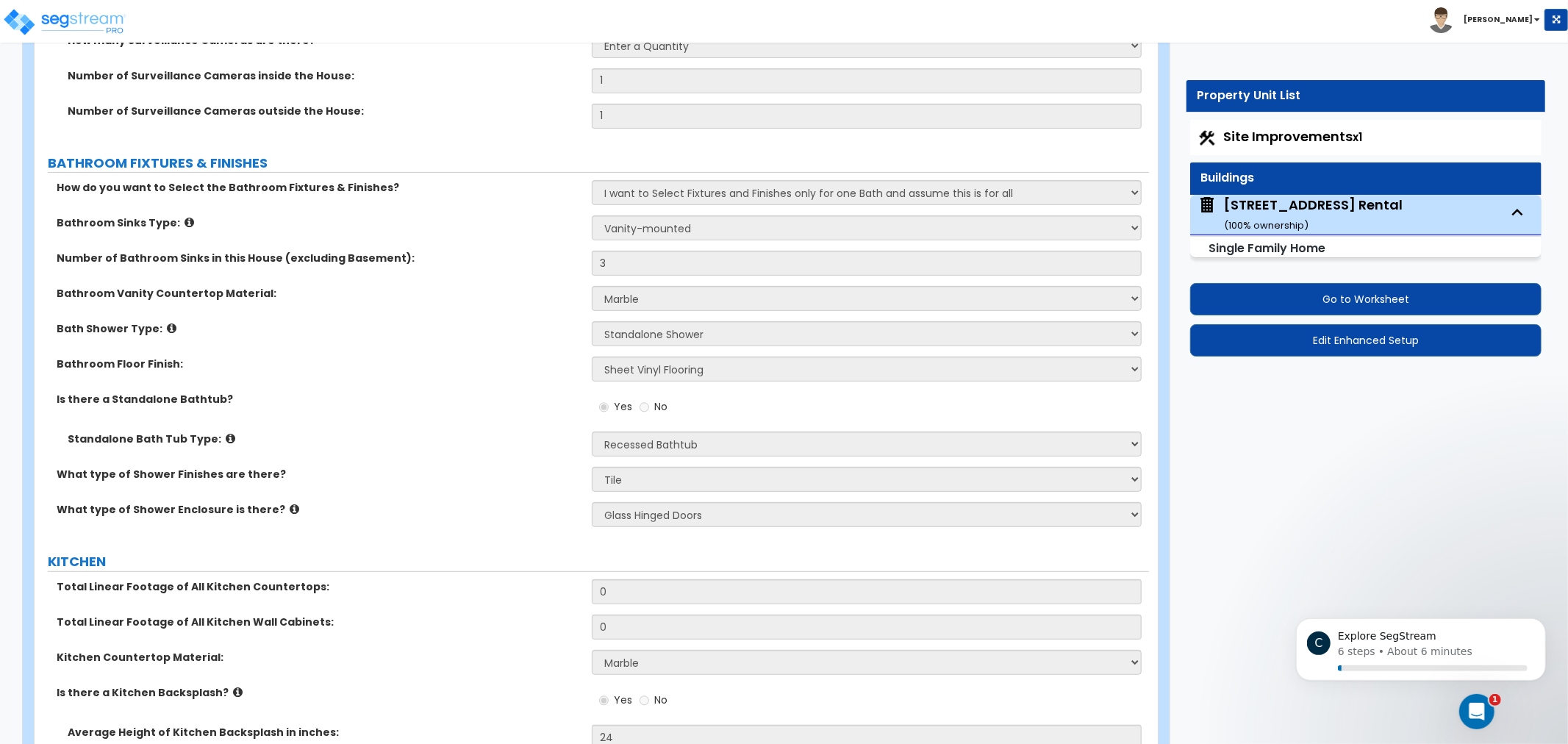
scroll to position [5052, 0]
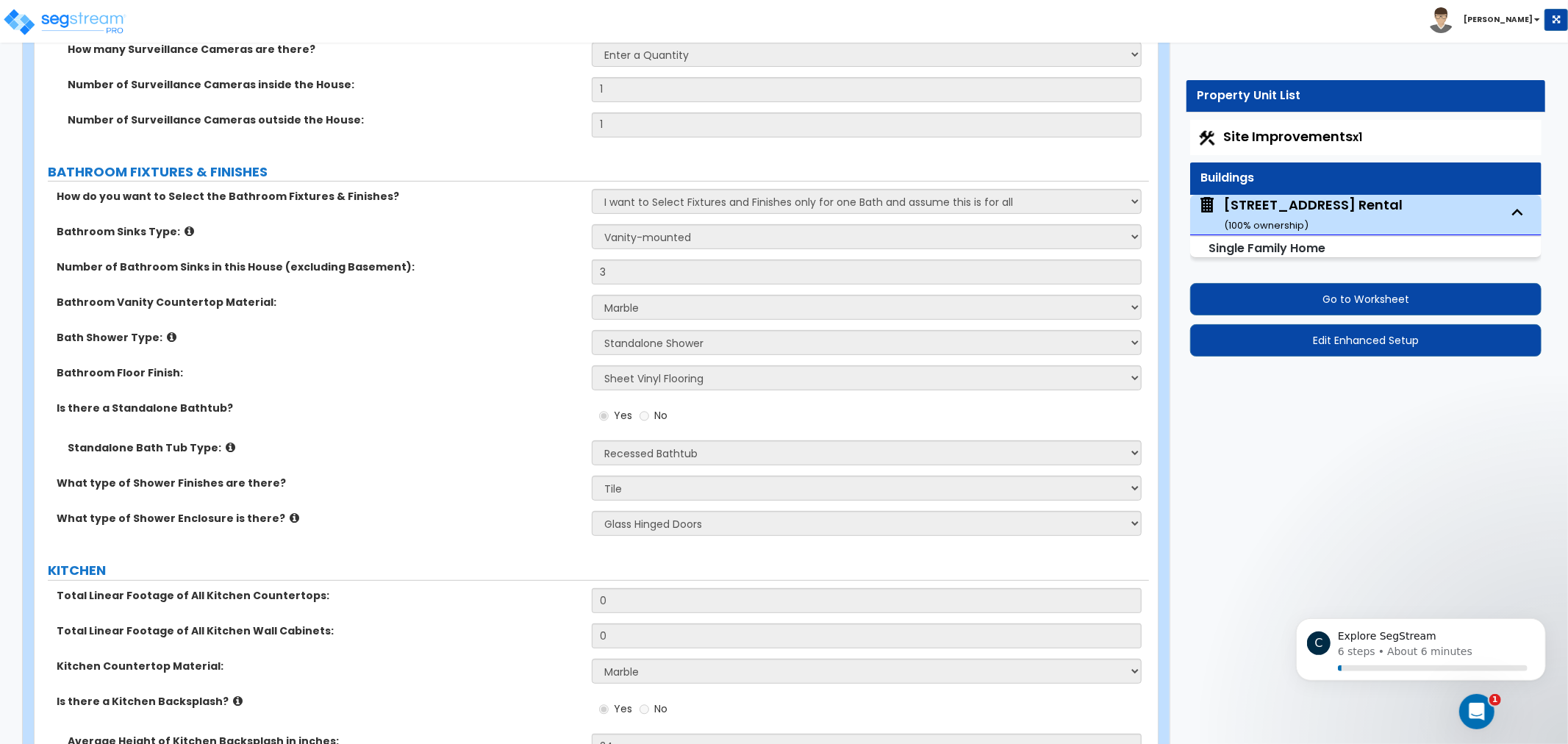
click at [861, 429] on div "Yes No" at bounding box center [870, 420] width 557 height 39
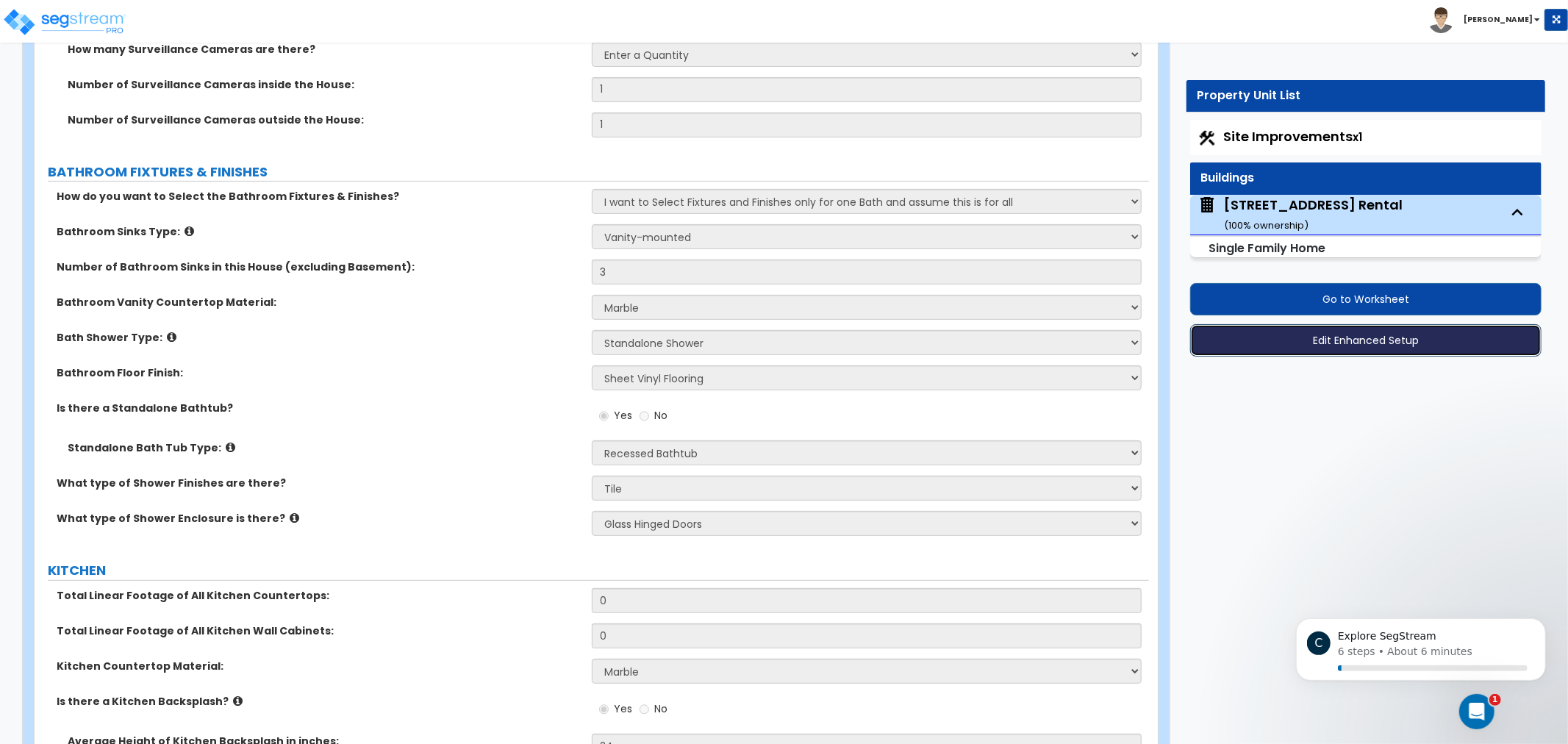
click at [1338, 335] on button "Edit Enhanced Setup" at bounding box center [1365, 339] width 351 height 32
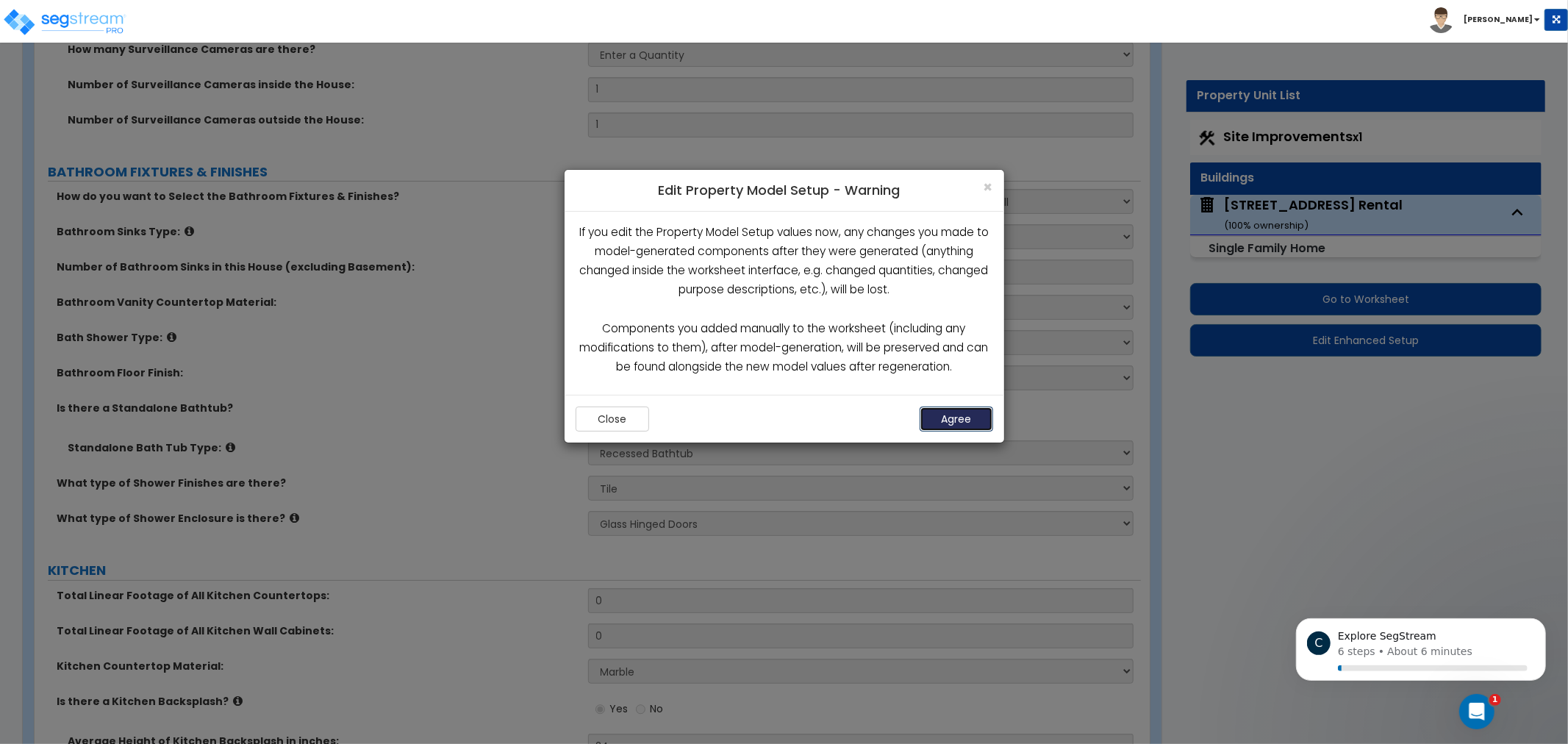
click at [939, 414] on button "Agree" at bounding box center [957, 418] width 73 height 25
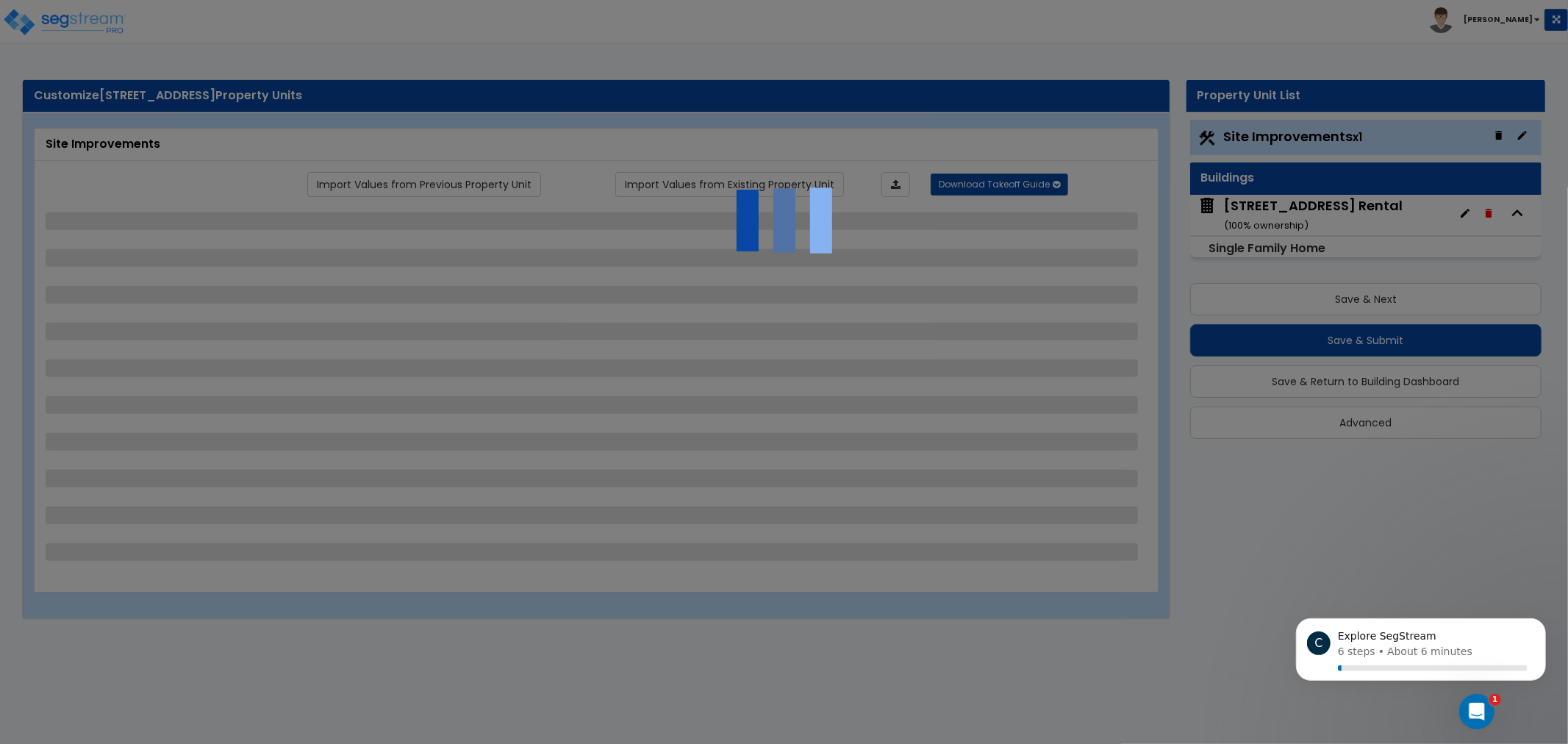
drag, startPoint x: 876, startPoint y: 91, endPoint x: 886, endPoint y: 112, distance: 23.3
drag, startPoint x: 910, startPoint y: 130, endPoint x: 908, endPoint y: 146, distance: 16.1
select select "2"
select select "1"
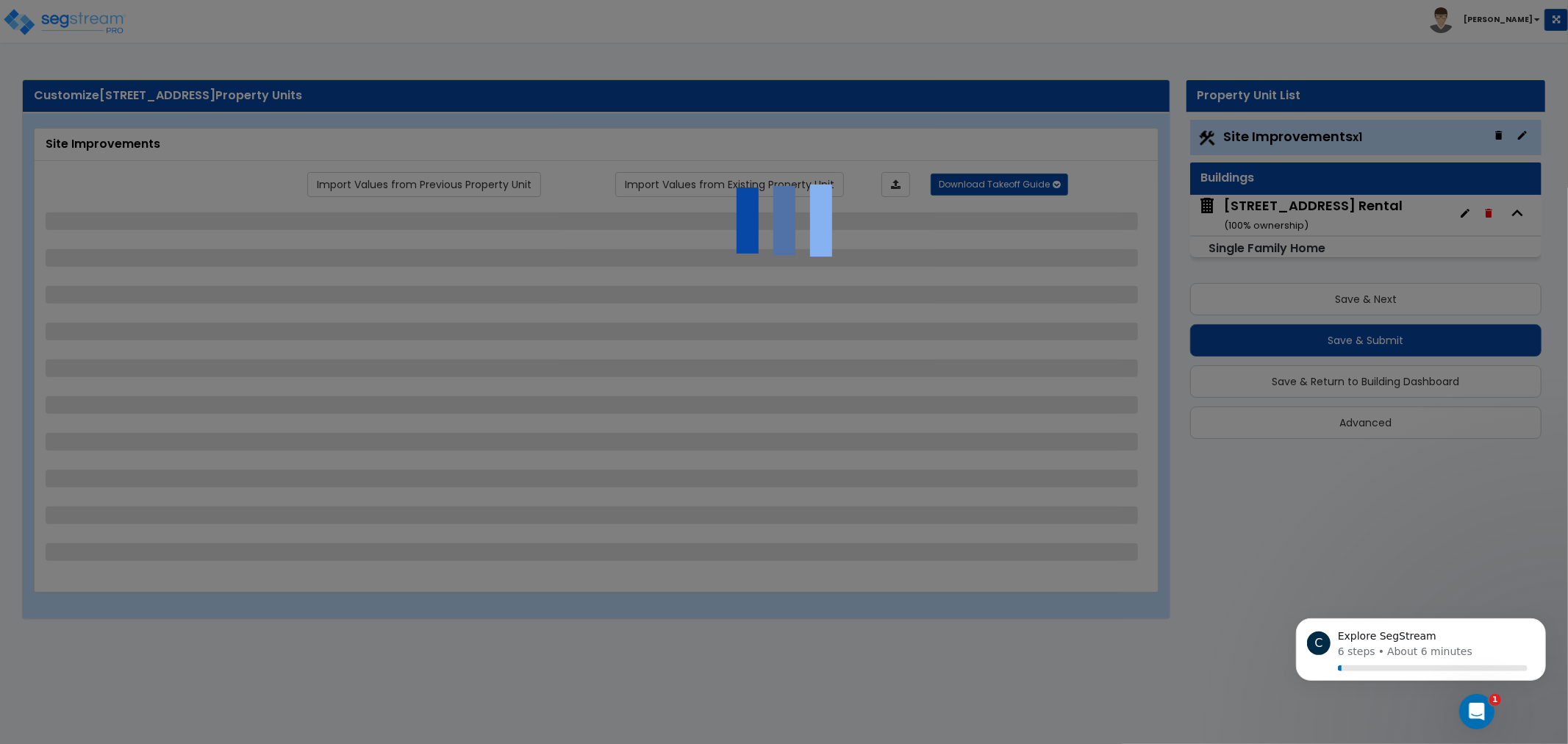
select select "1"
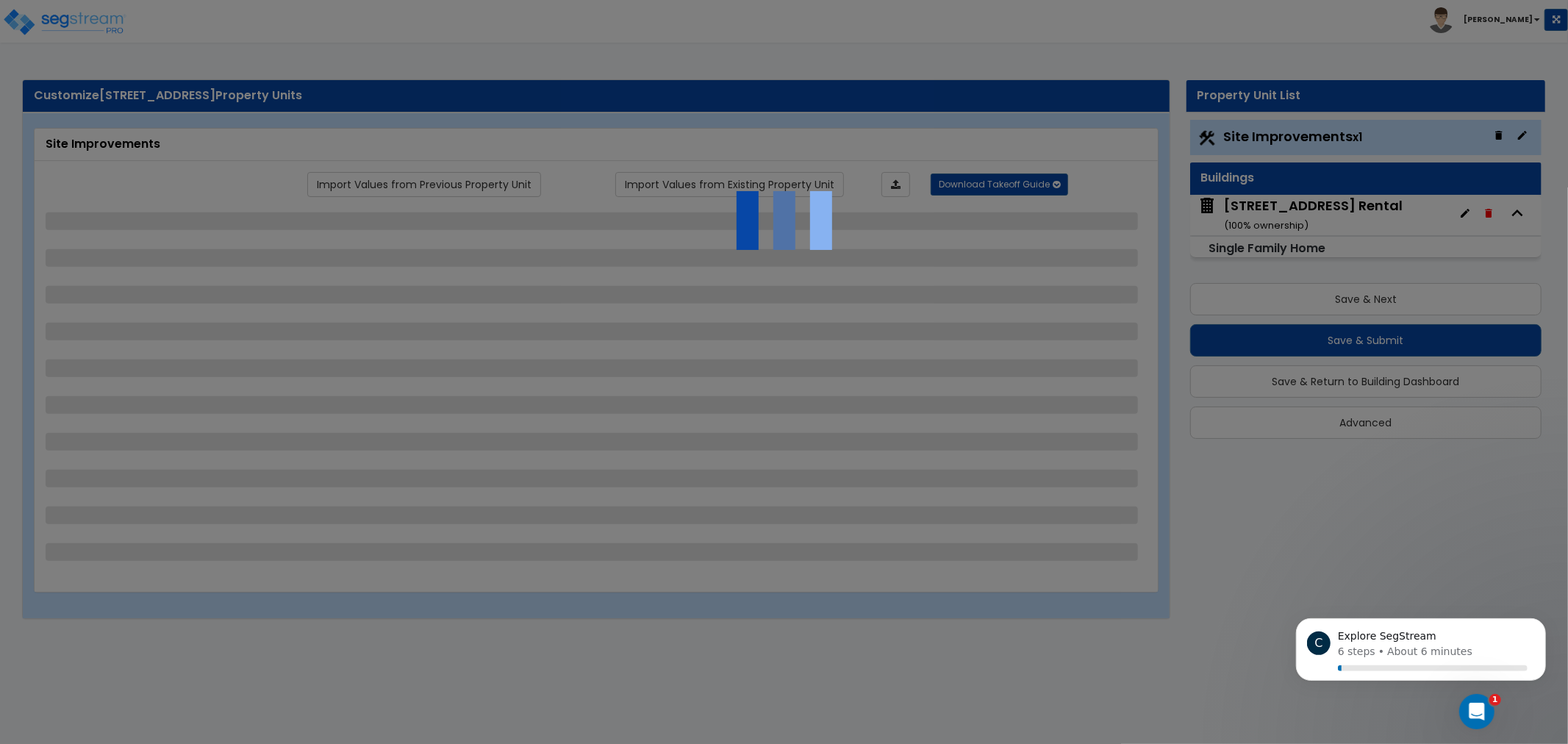
select select "1"
select select "2"
select select "4"
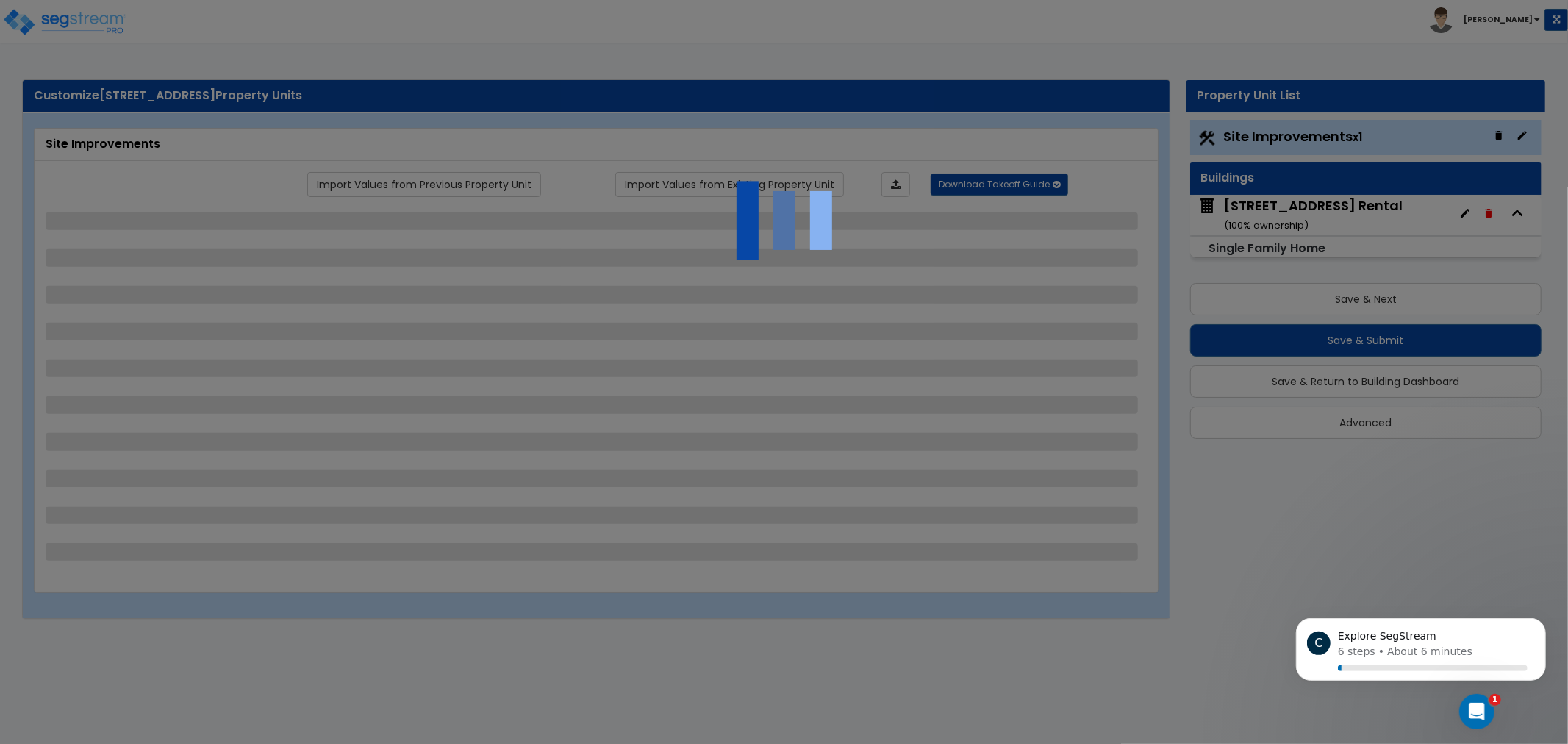
select select "1"
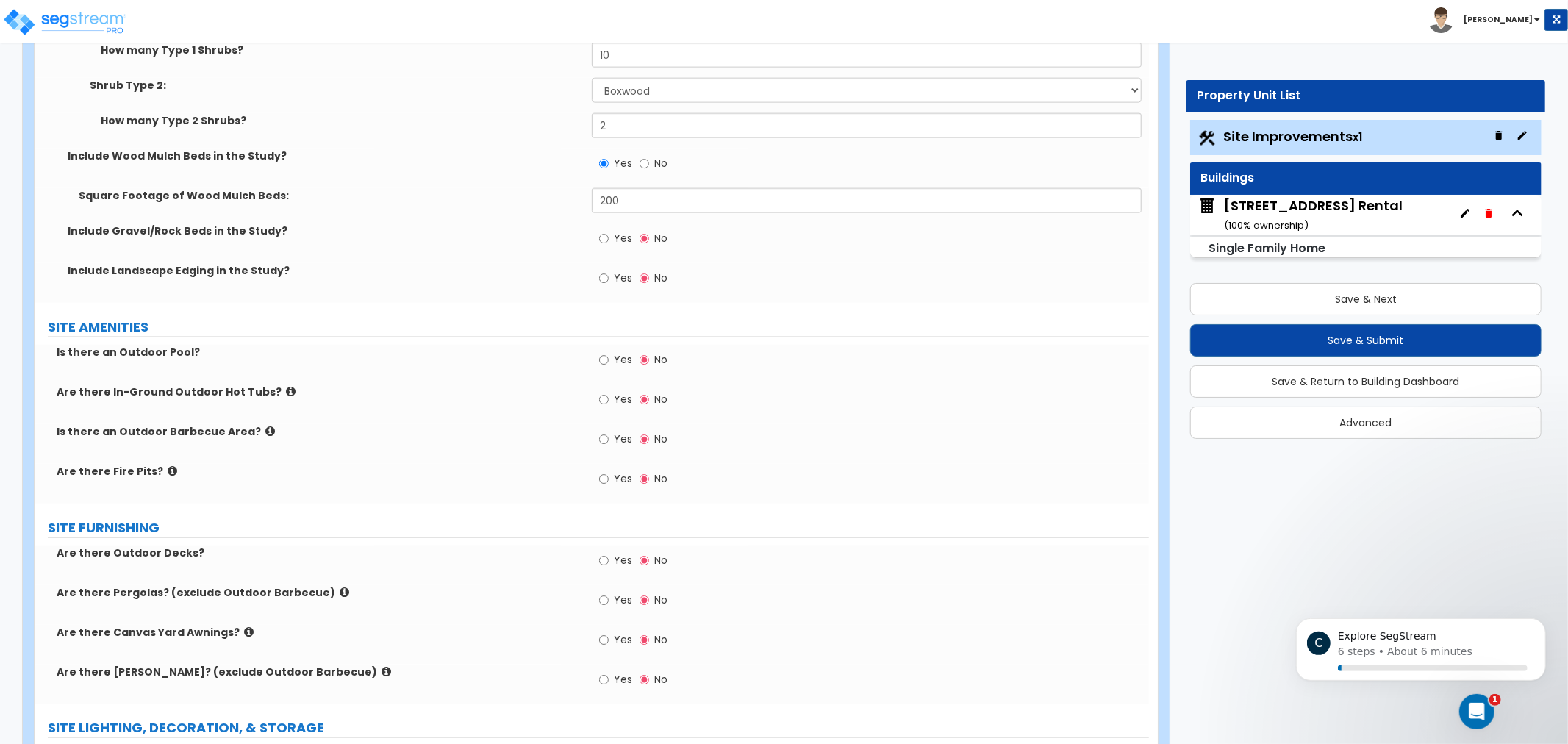
drag, startPoint x: 1020, startPoint y: 114, endPoint x: 972, endPoint y: 321, distance: 212.5
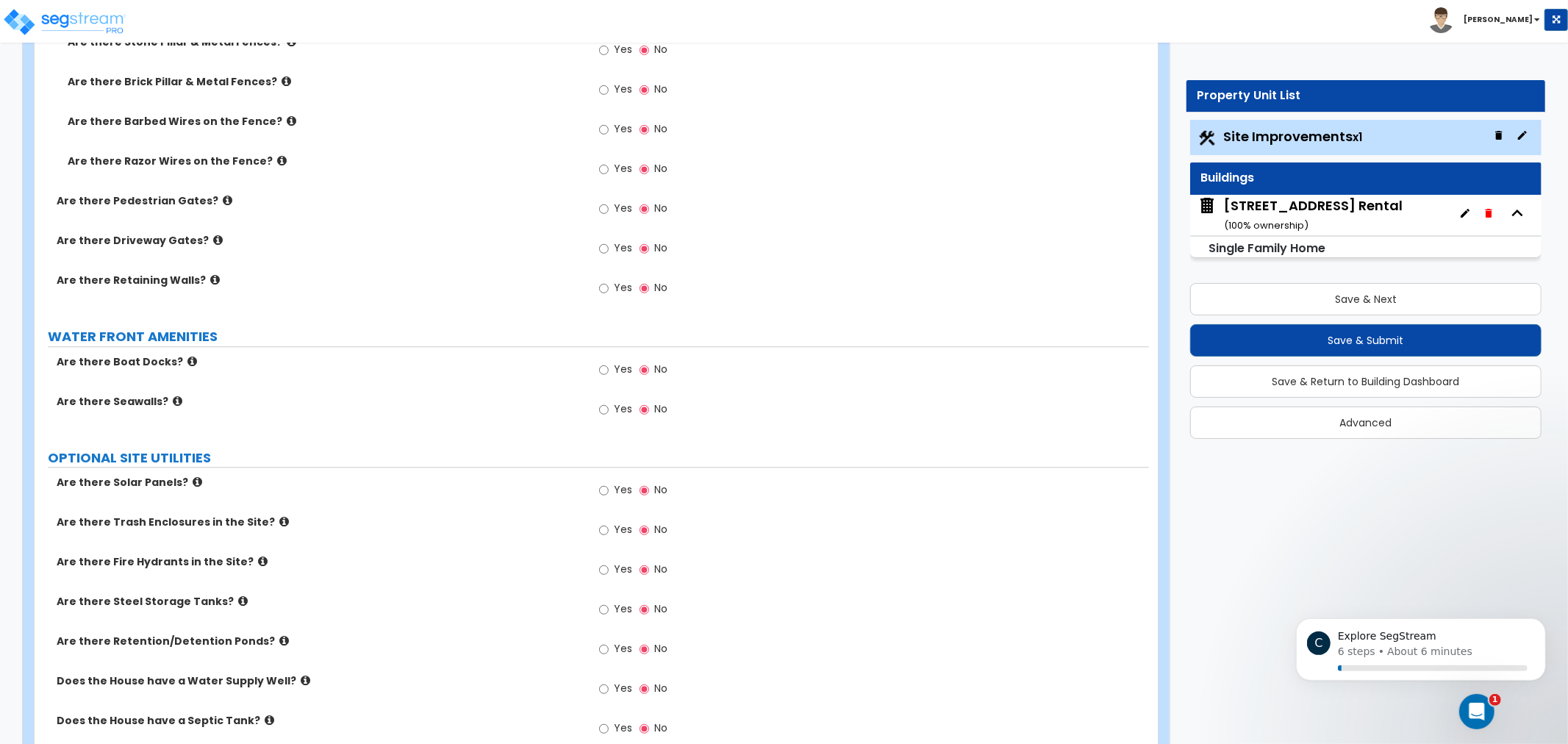
drag, startPoint x: 1012, startPoint y: 296, endPoint x: 1016, endPoint y: 240, distance: 56.1
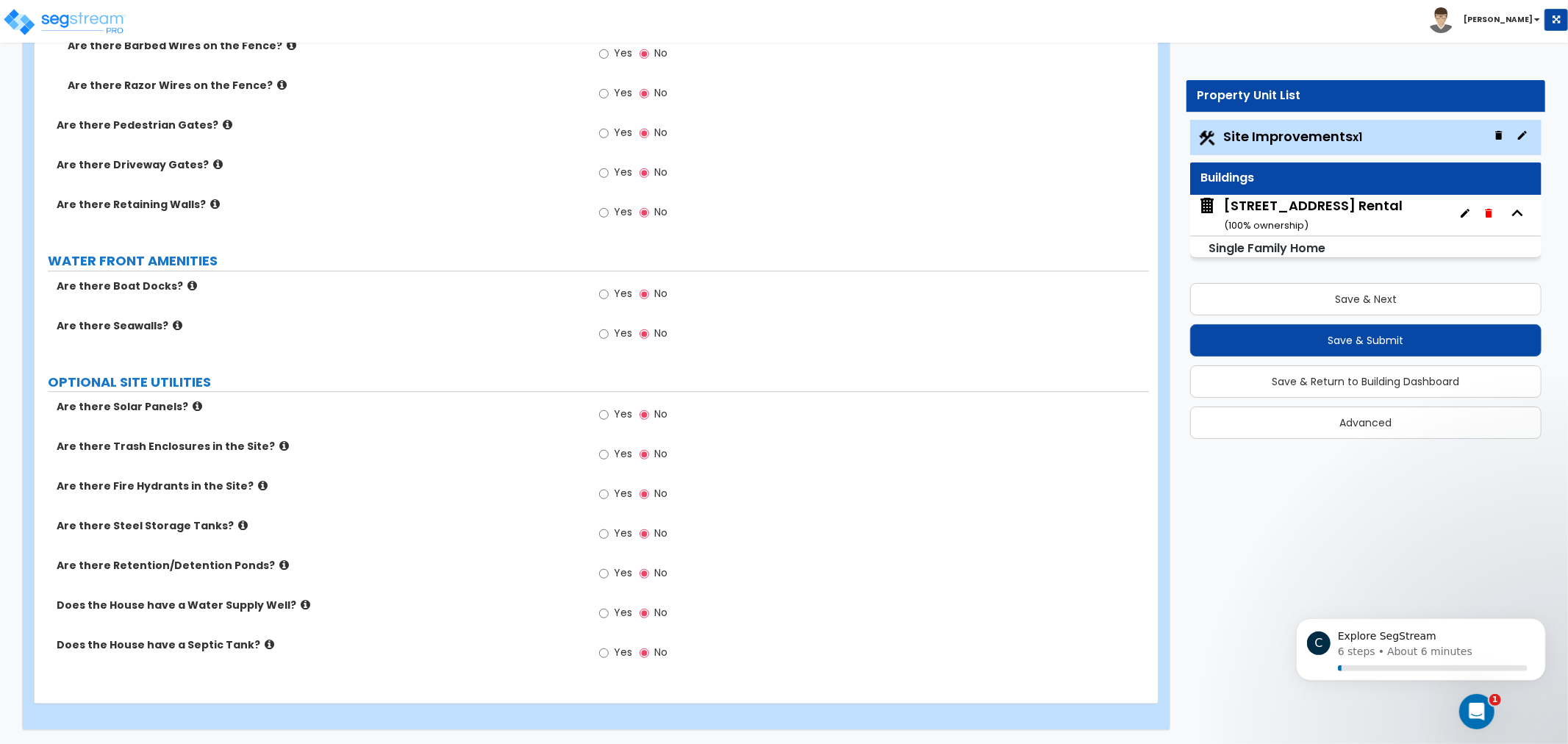
drag, startPoint x: 1012, startPoint y: 254, endPoint x: 951, endPoint y: 342, distance: 107.1
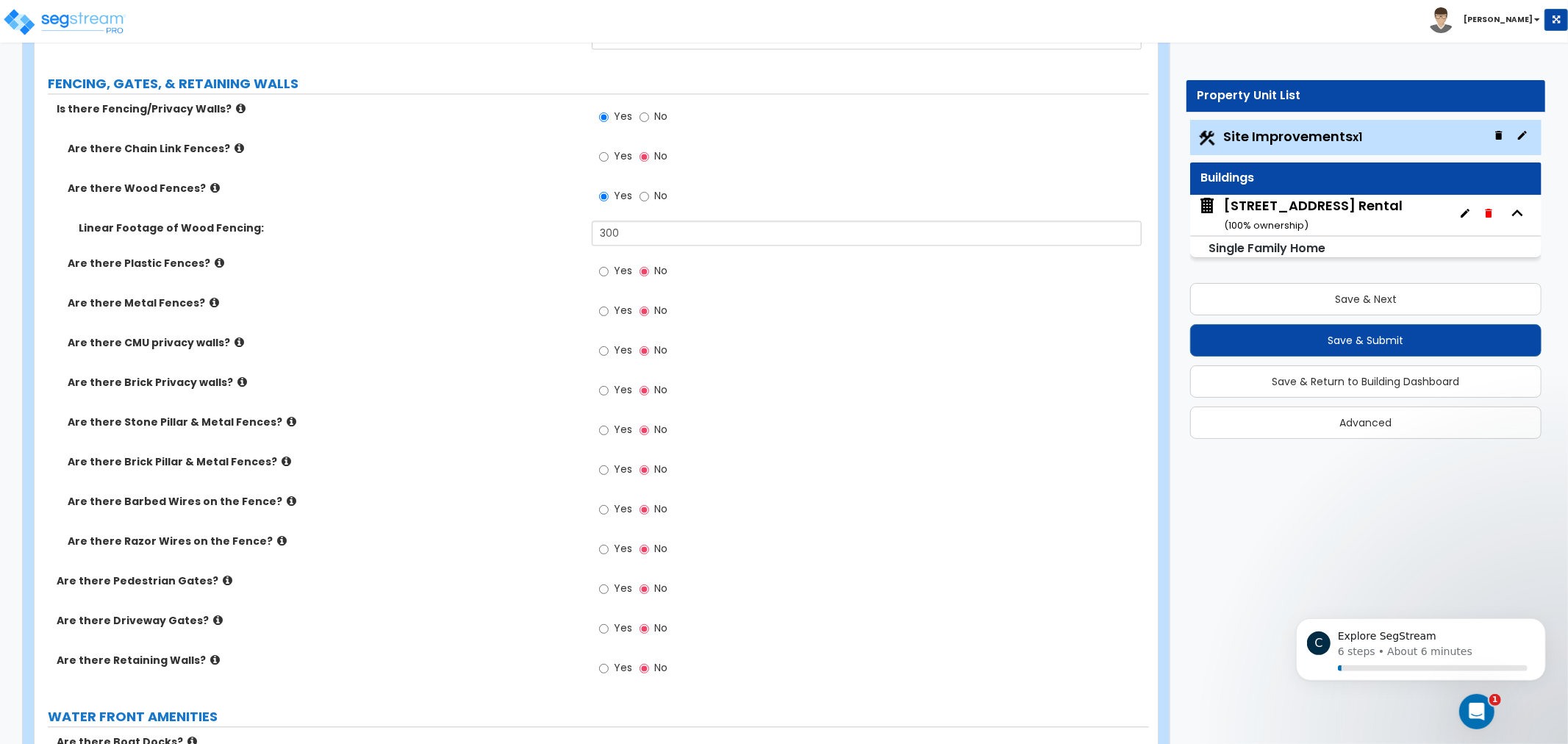
drag, startPoint x: 982, startPoint y: 280, endPoint x: 986, endPoint y: 161, distance: 119.1
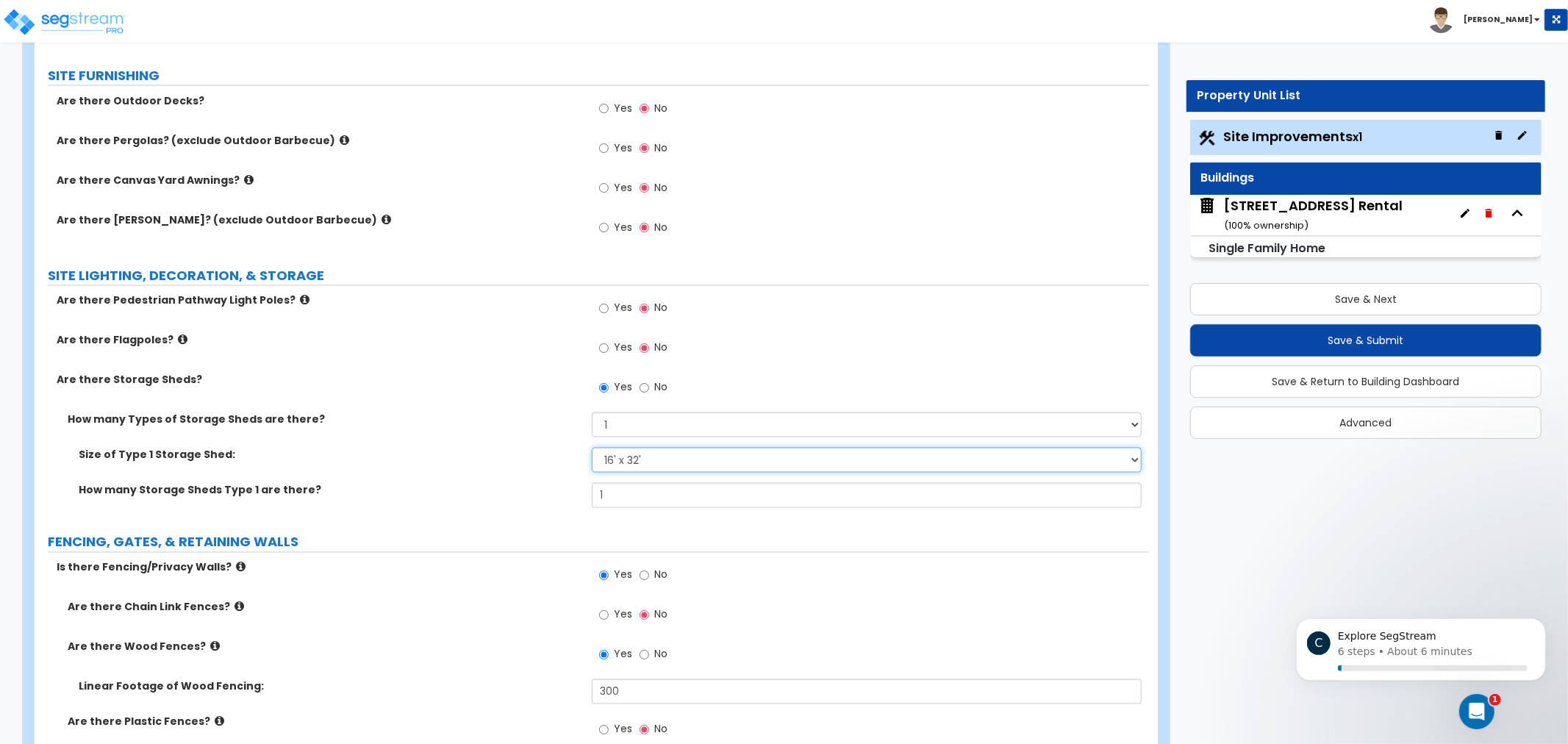
drag, startPoint x: 989, startPoint y: 317, endPoint x: 976, endPoint y: 244, distance: 74.1
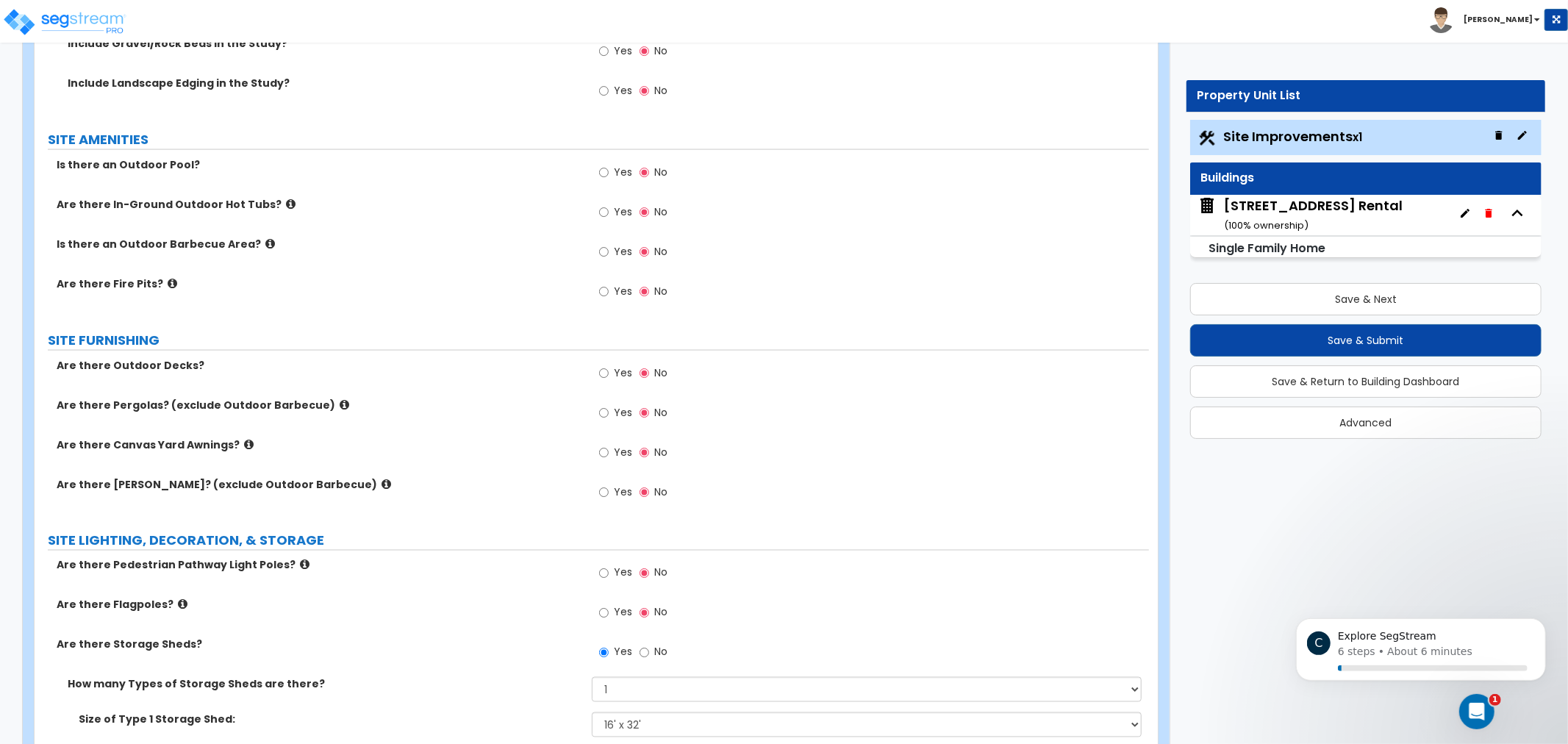
drag, startPoint x: 962, startPoint y: 217, endPoint x: 954, endPoint y: 126, distance: 91.4
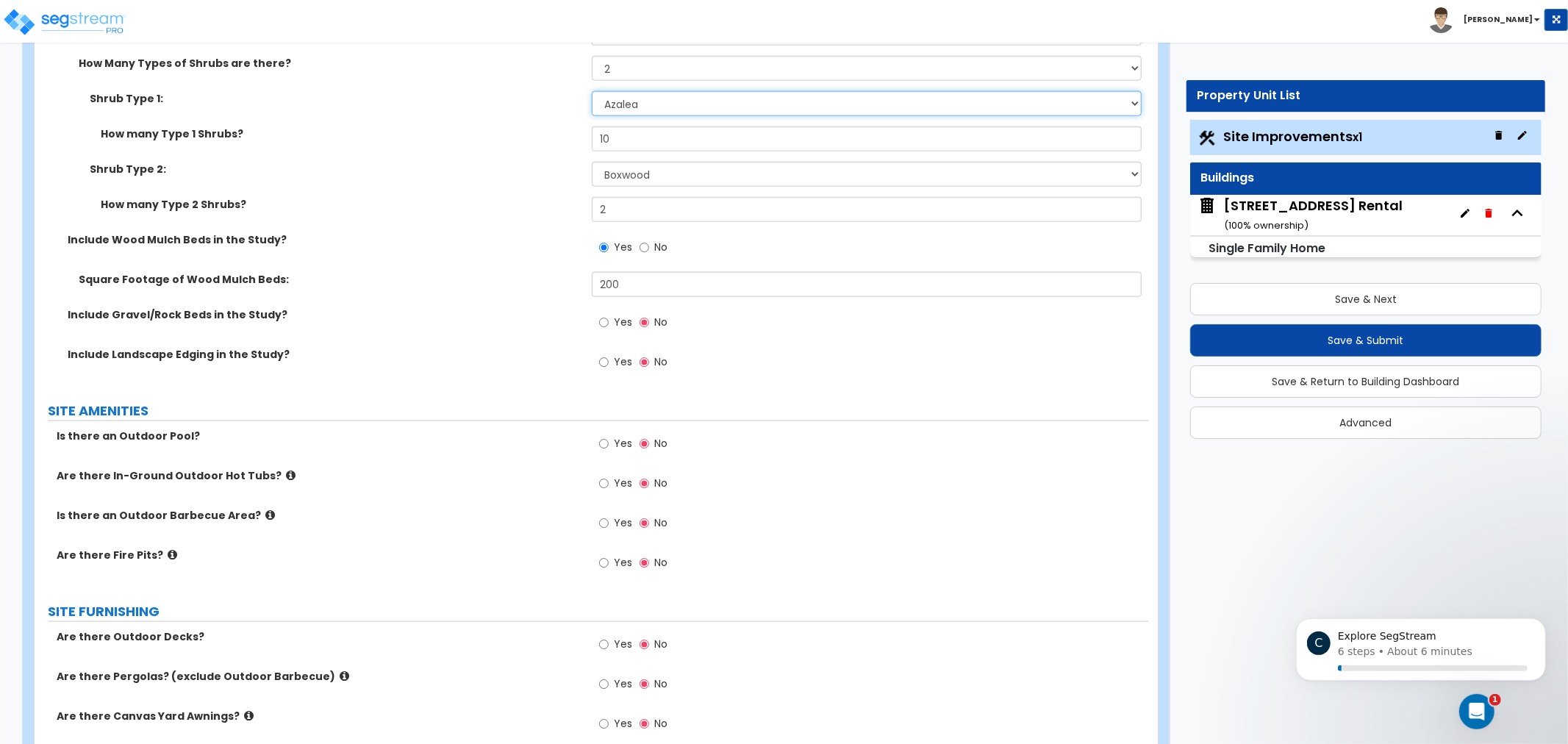
scroll to position [3017, 0]
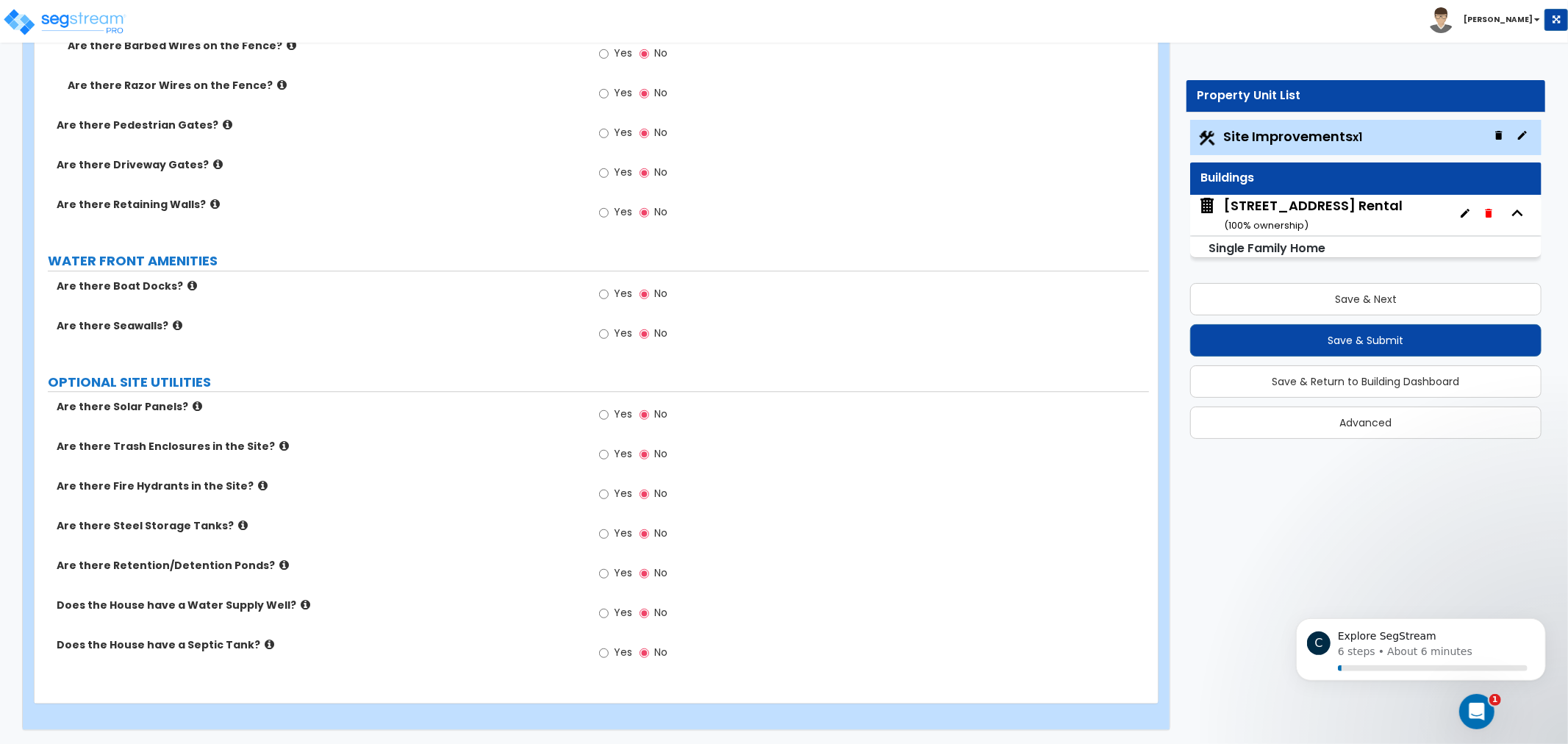
drag, startPoint x: 945, startPoint y: 248, endPoint x: 942, endPoint y: 507, distance: 259.0
click at [1333, 217] on div "8904 Marthas Drive Rental ( 100 % ownership)" at bounding box center [1313, 215] width 179 height 38
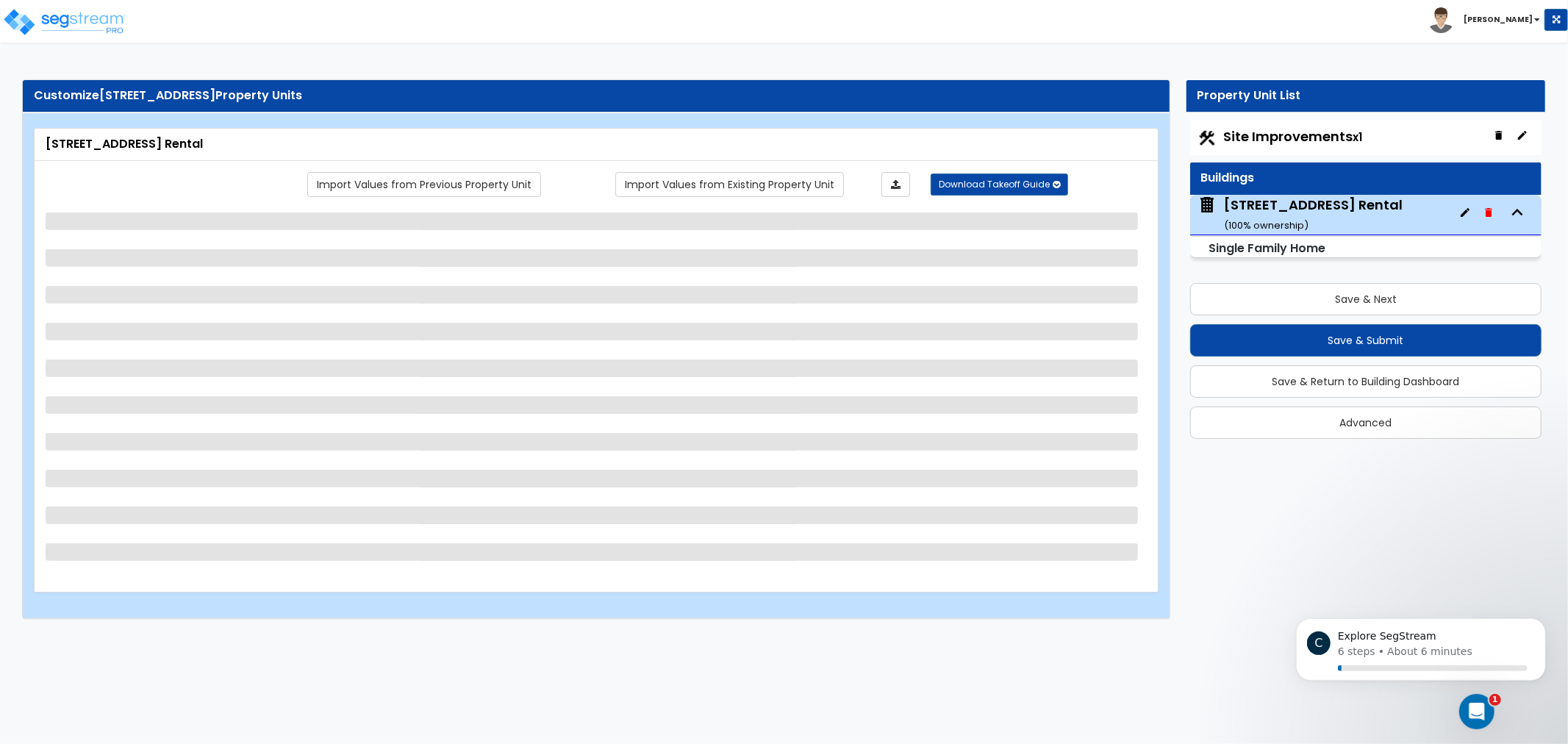
scroll to position [0, 0]
drag, startPoint x: 893, startPoint y: 231, endPoint x: 884, endPoint y: 268, distance: 38.1
select select "2"
select select "5"
select select "3"
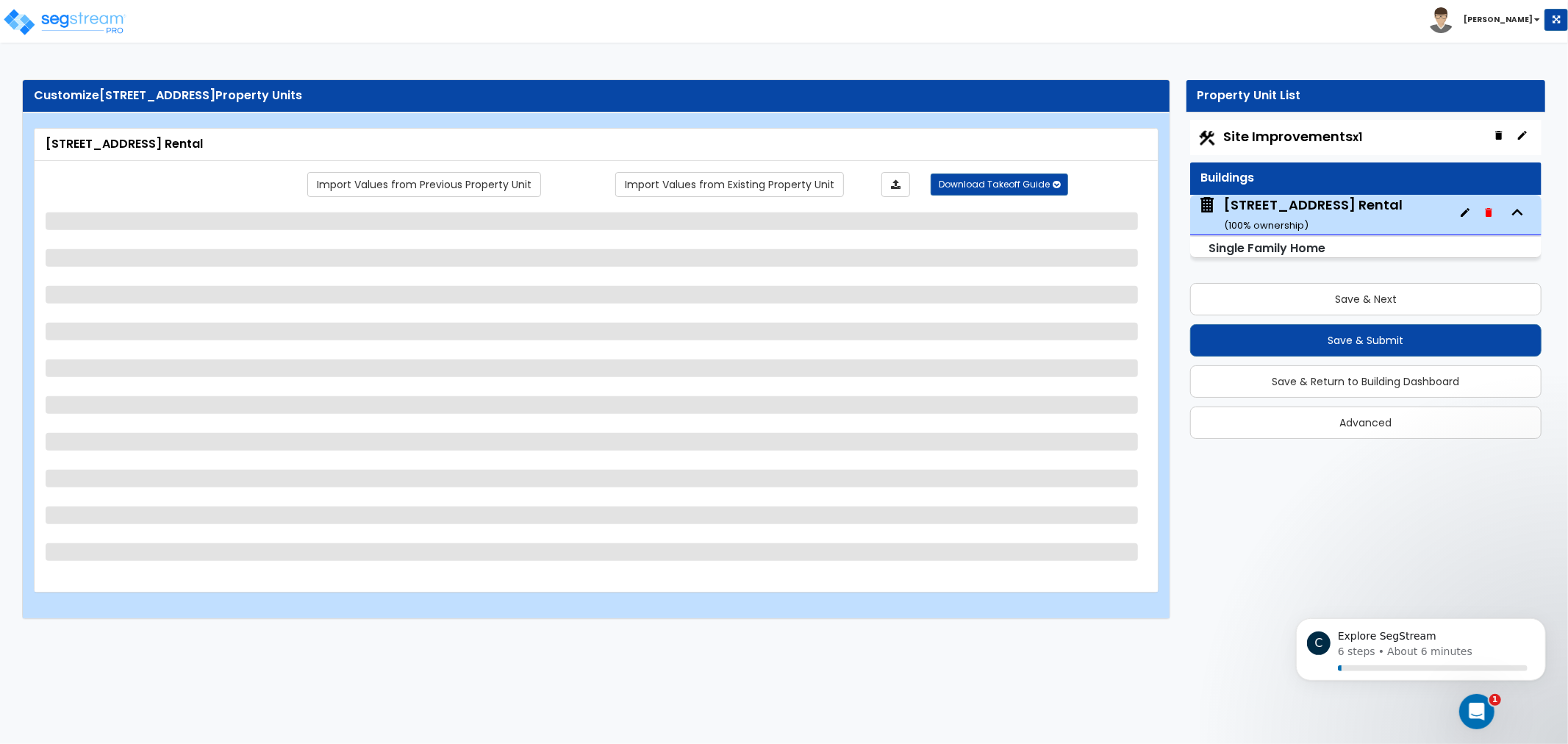
select select "2"
select select "1"
select select "2"
select select "1"
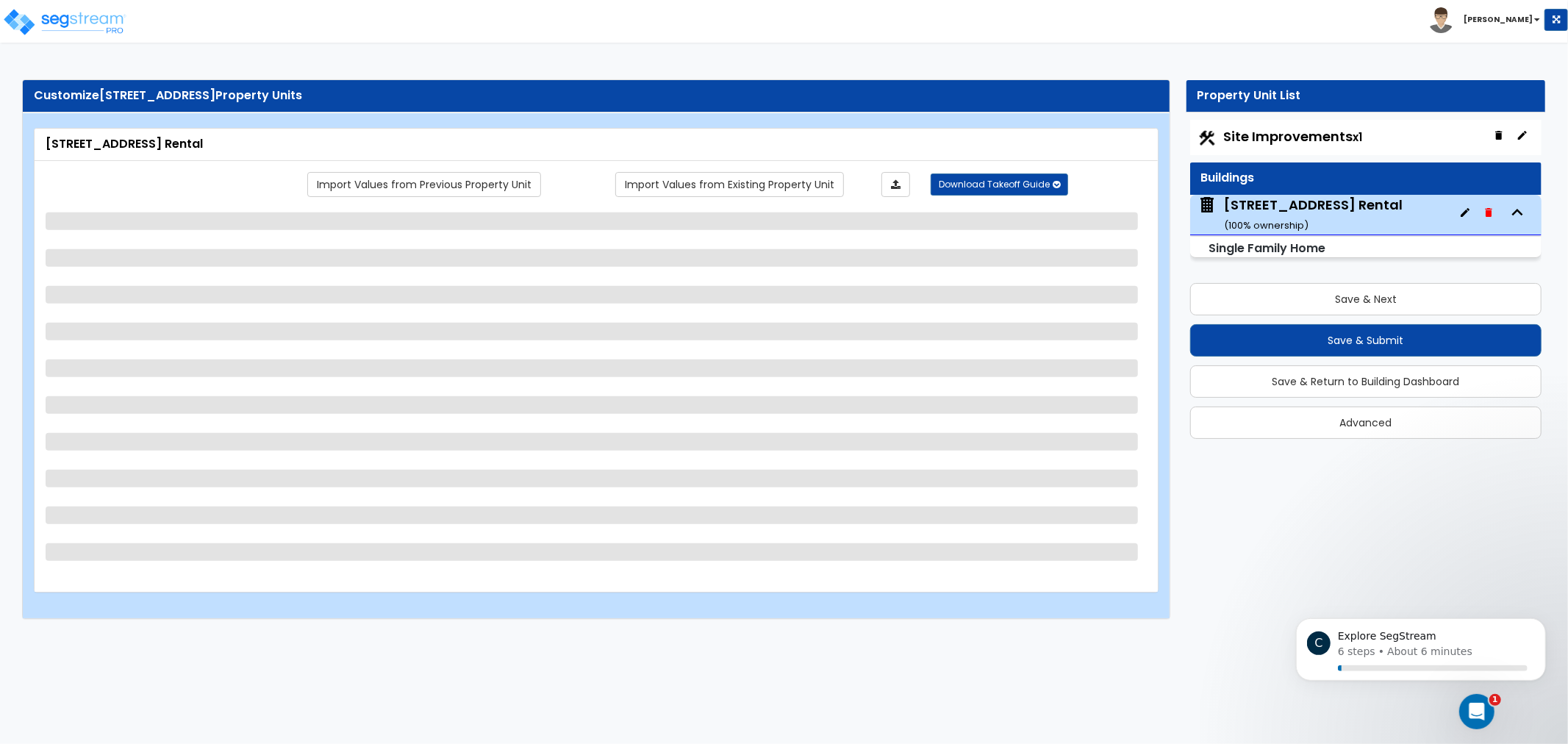
select select "1"
select select "2"
select select "1"
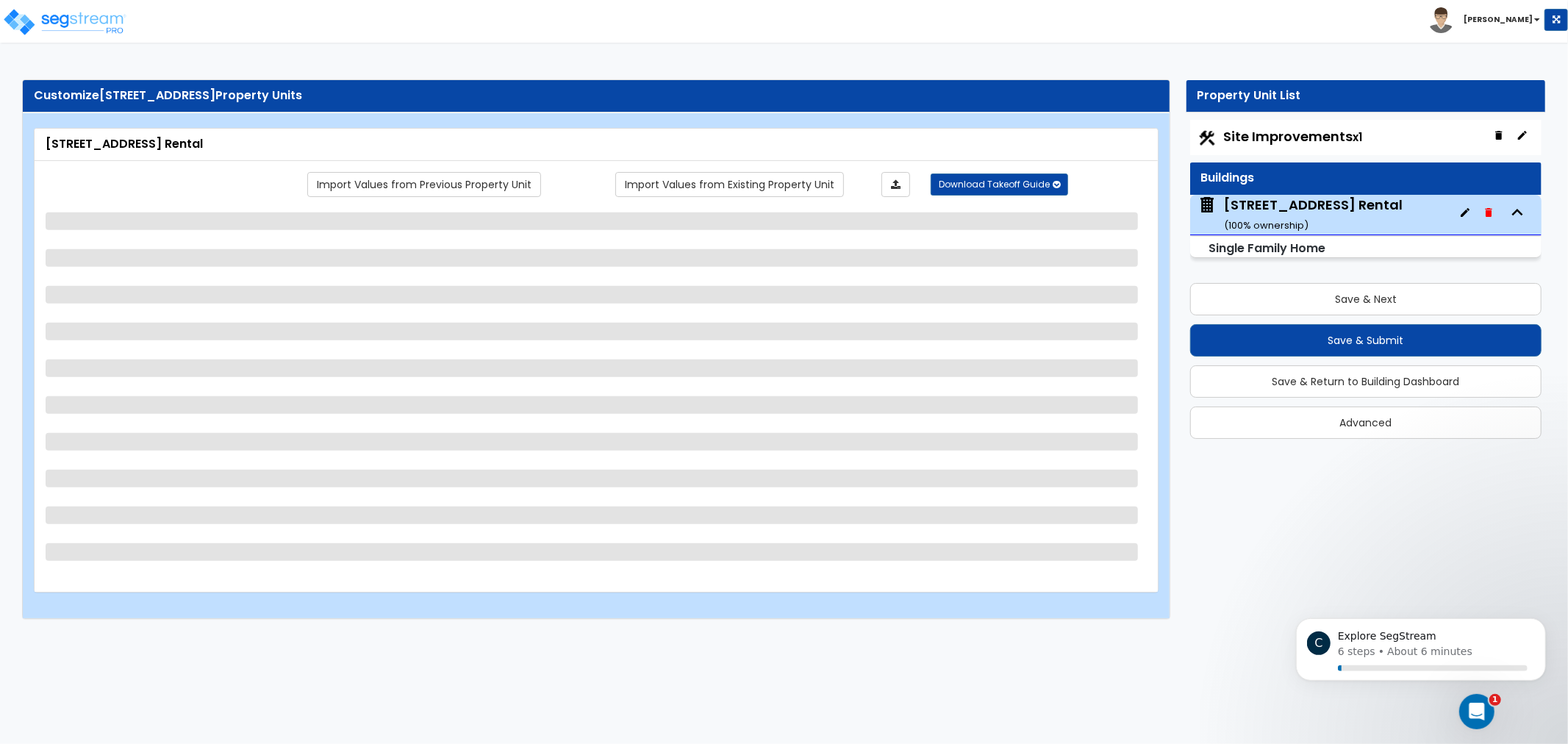
select select "1"
select select "2"
select select "1"
select select "7"
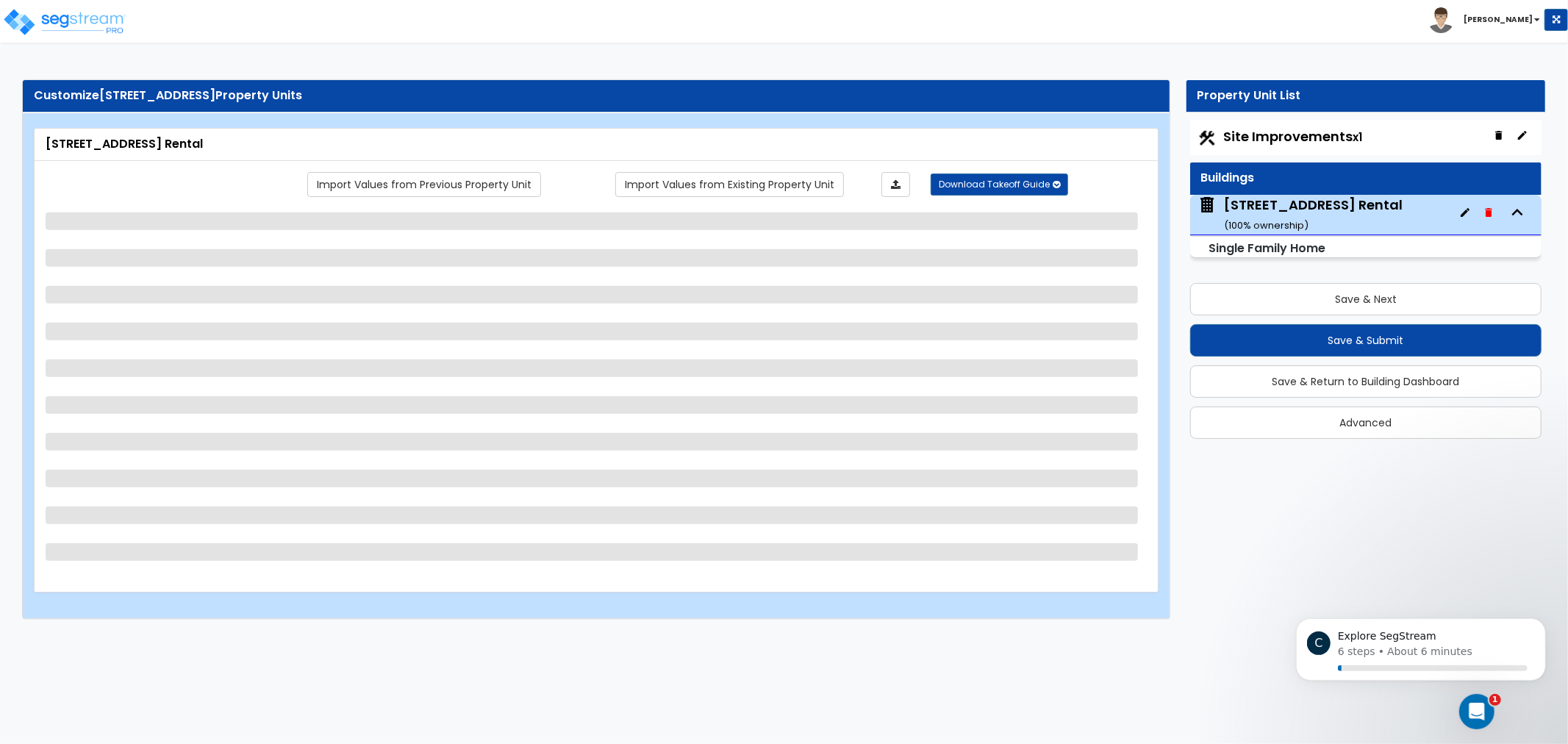
select select "7"
select select "1"
select select "2"
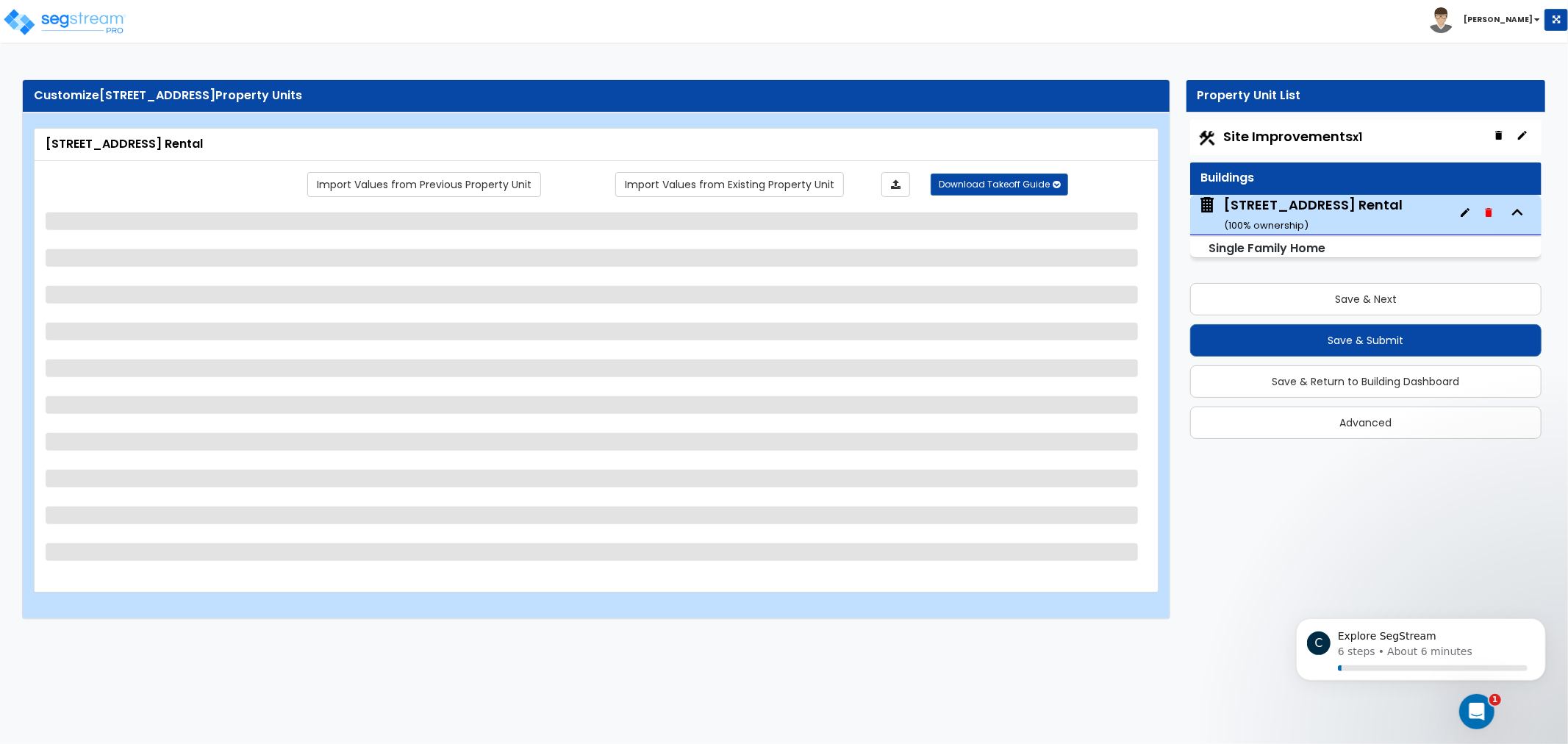
select select "3"
select select "1"
select select "4"
select select "3"
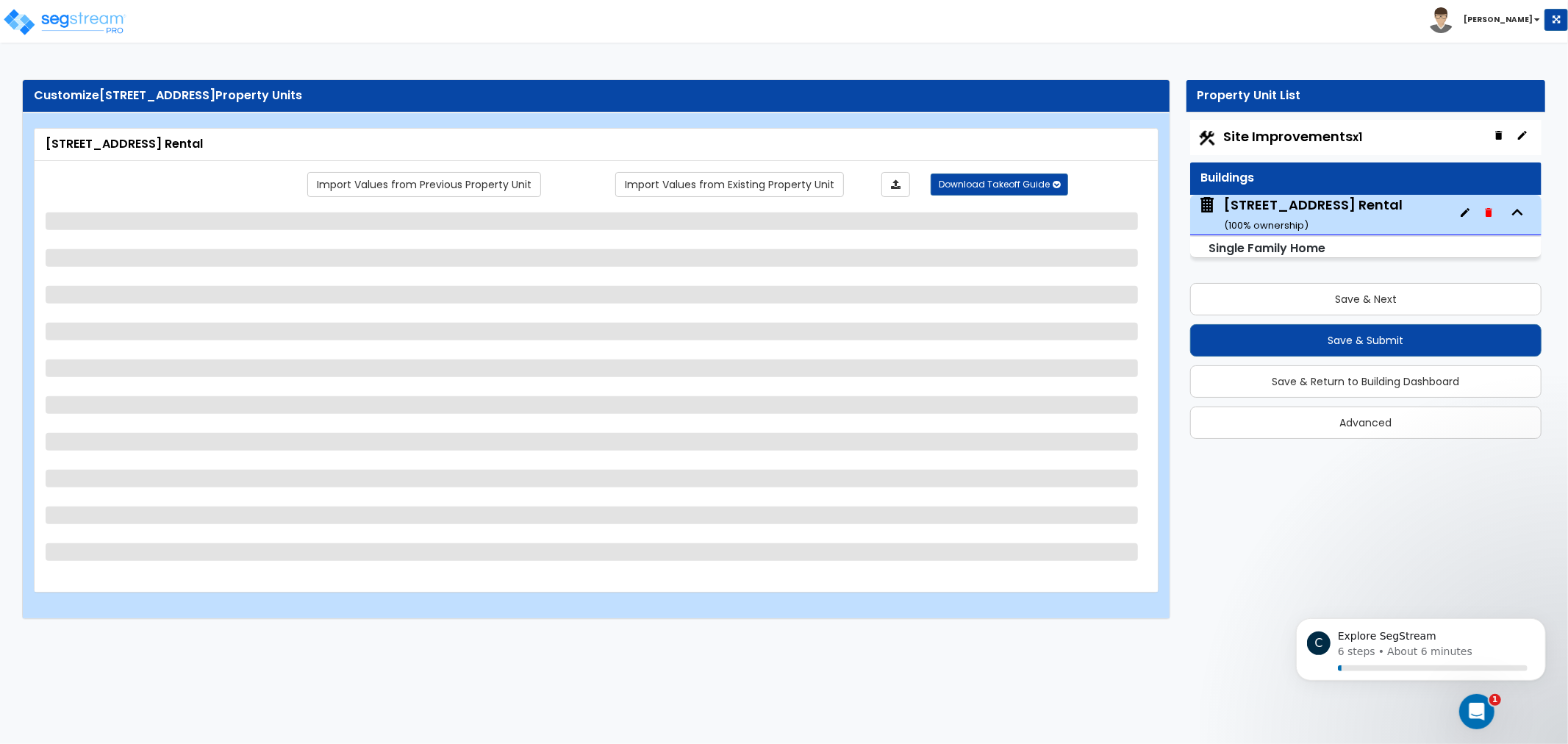
select select "4"
select select "1"
select select "3"
select select "5"
select select "1"
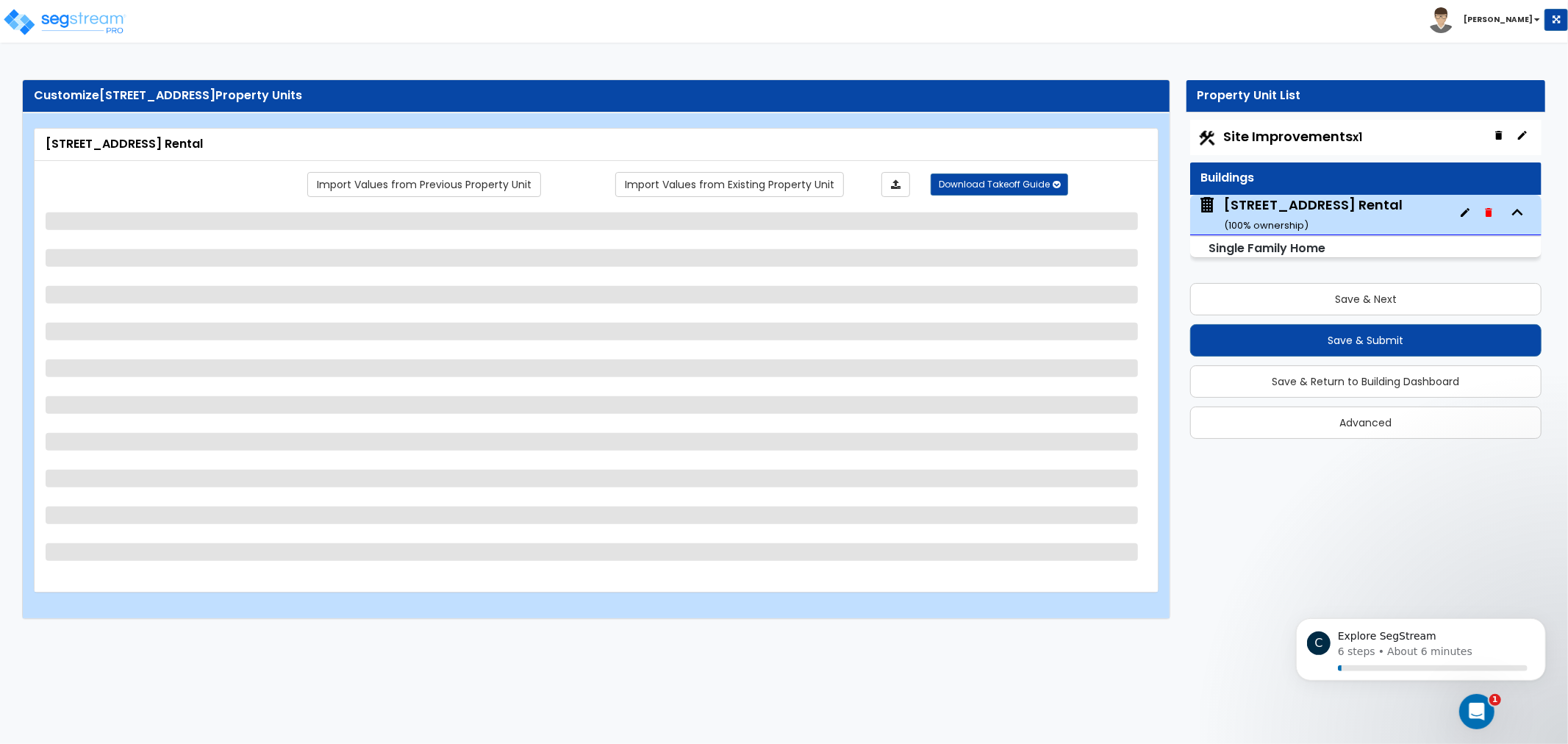
select select "5"
select select "2"
select select "3"
select select "5"
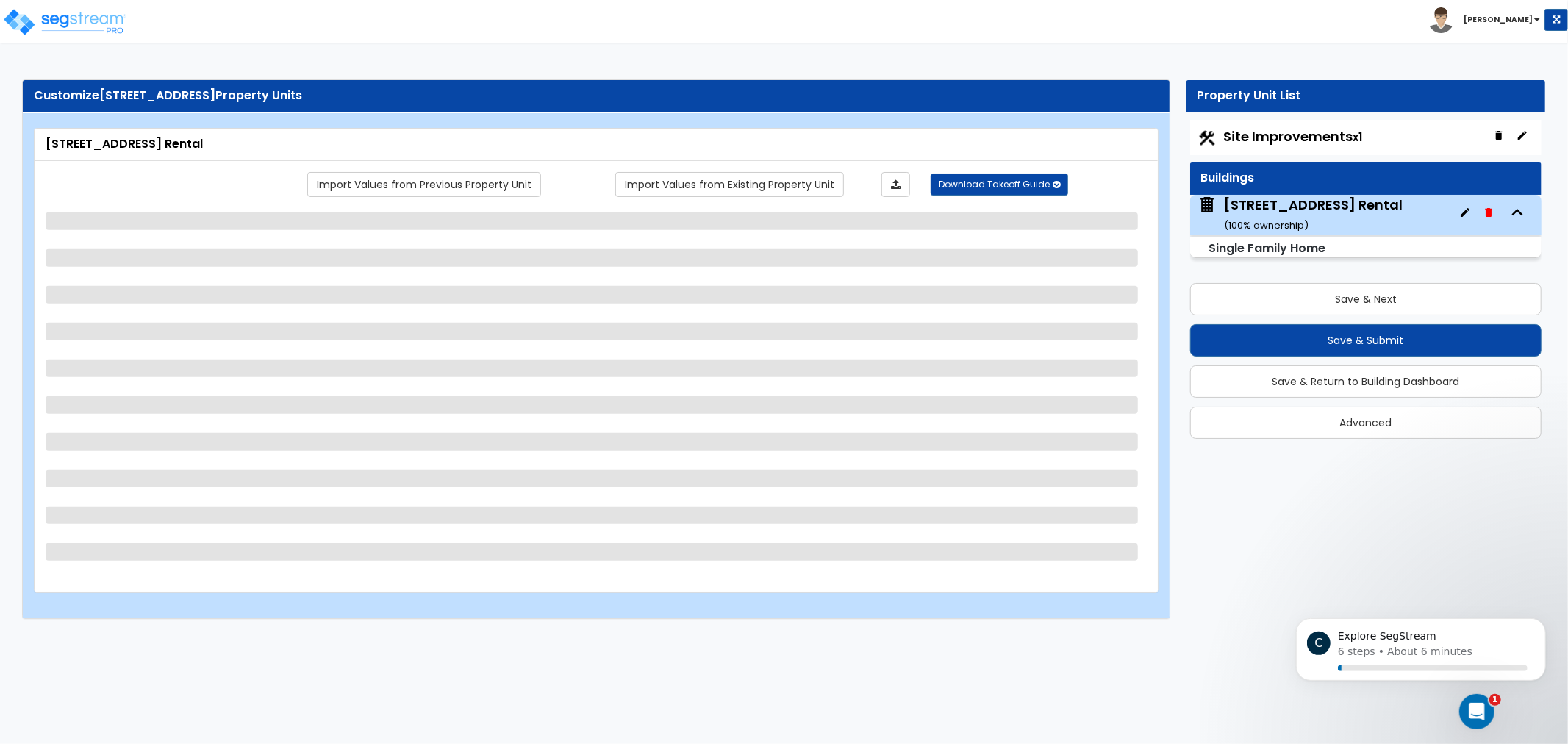
select select "6"
select select "1"
select select "2"
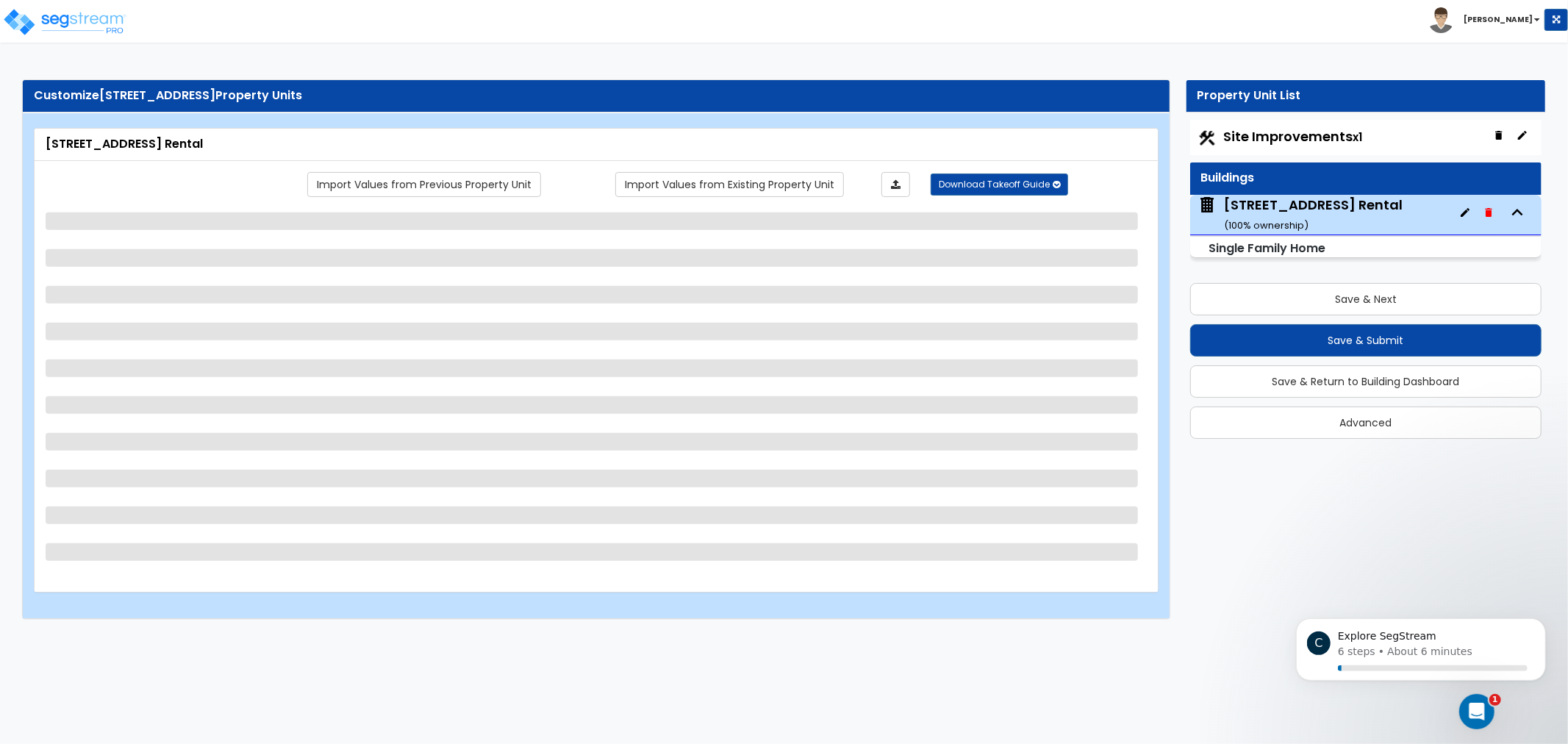
select select "1"
select select "2"
select select "1"
select select "2"
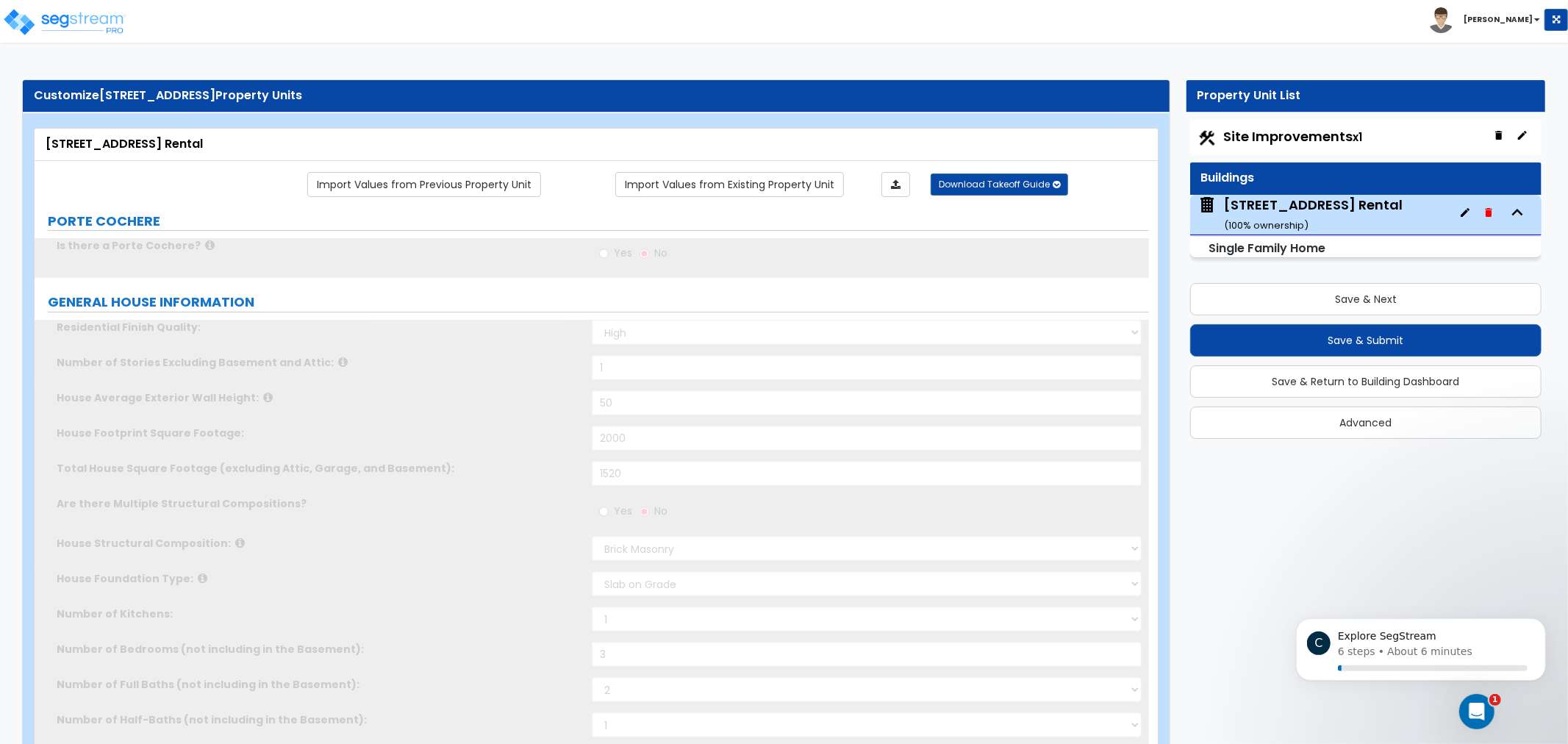
type input "2"
select select "1"
select select "2"
type input "1"
select select "2"
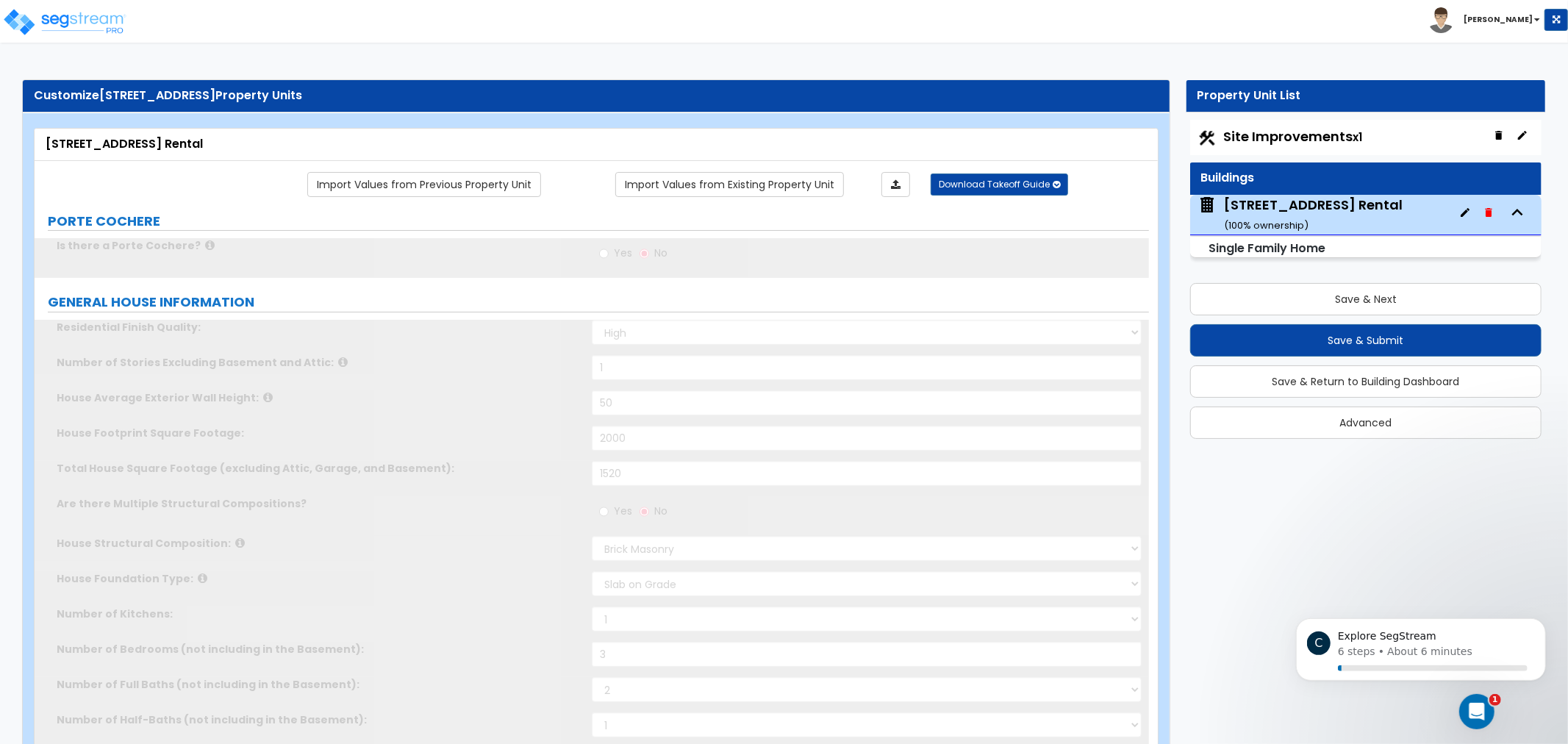
select select "2"
type input "4"
type input "1"
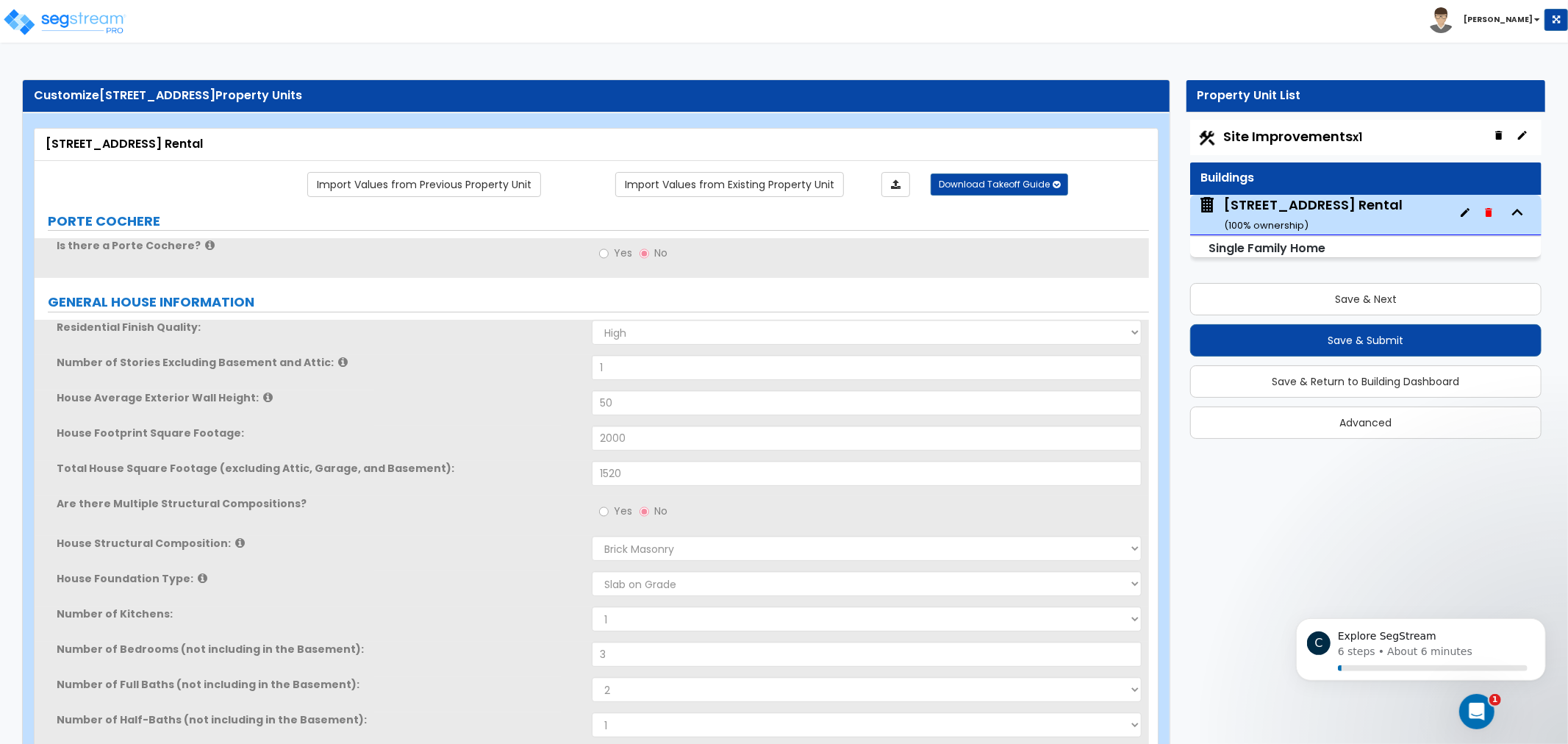
drag, startPoint x: 894, startPoint y: 219, endPoint x: 897, endPoint y: 297, distance: 78.1
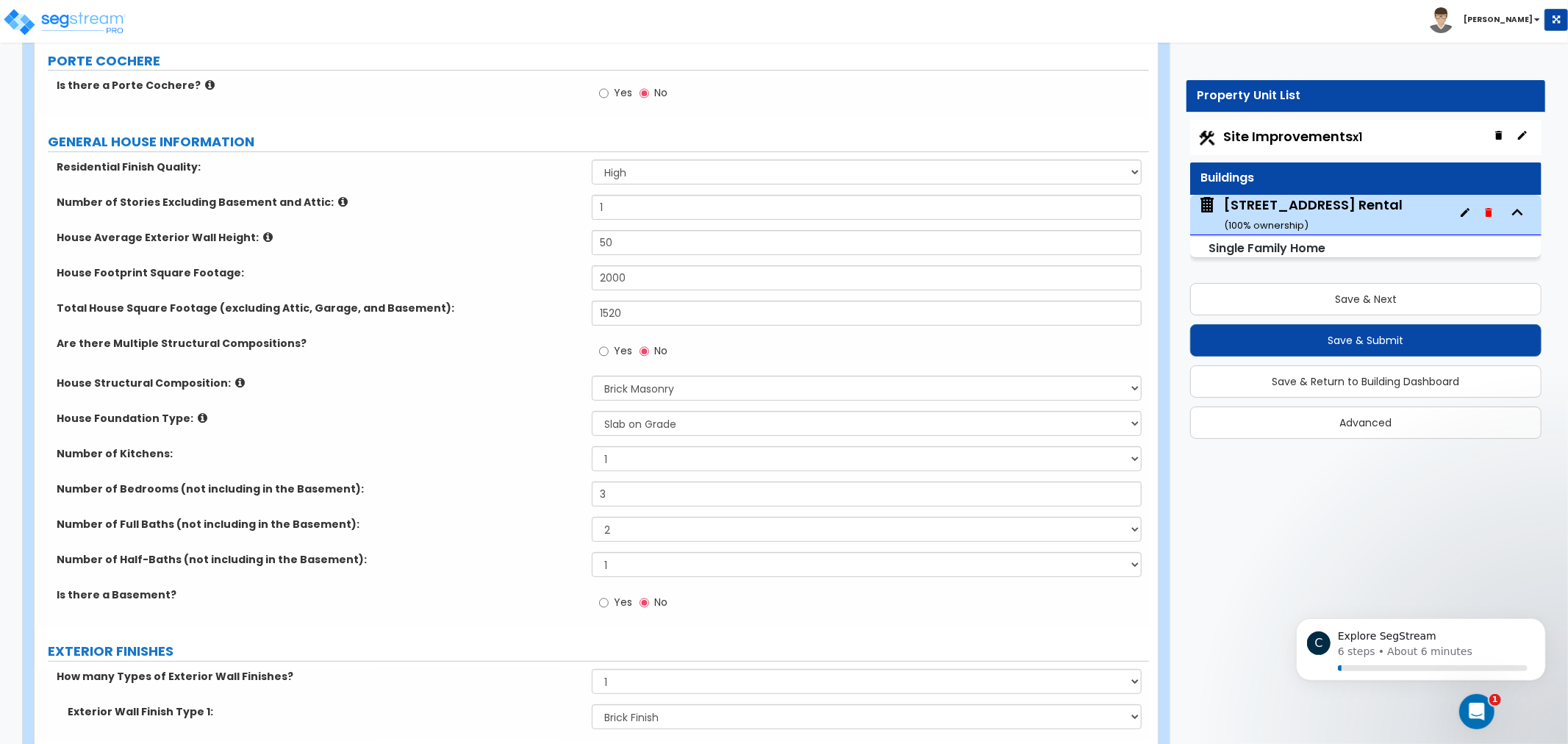
drag, startPoint x: 906, startPoint y: 258, endPoint x: 875, endPoint y: 463, distance: 207.3
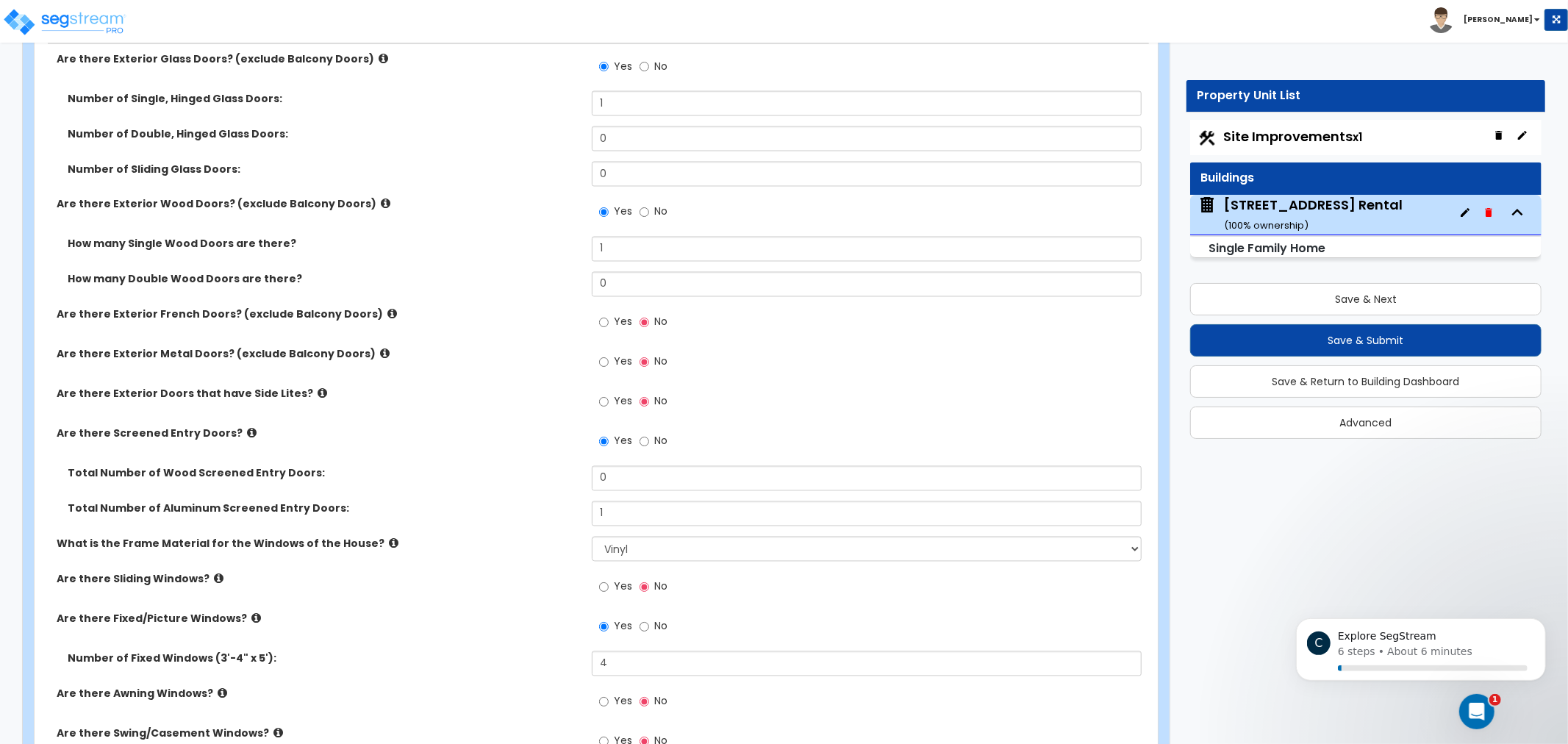
drag, startPoint x: 916, startPoint y: 246, endPoint x: 858, endPoint y: 498, distance: 258.6
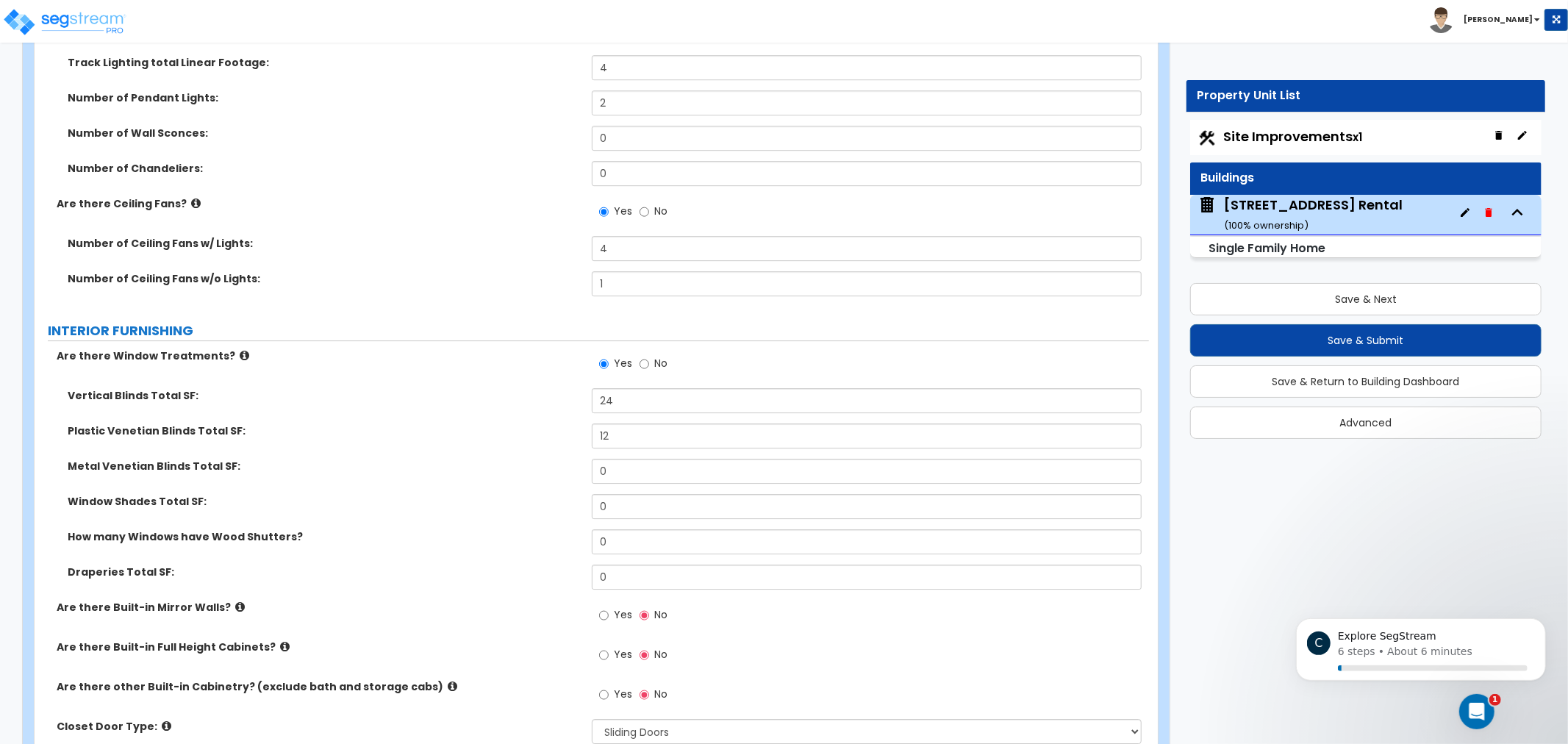
drag, startPoint x: 869, startPoint y: 355, endPoint x: 829, endPoint y: 504, distance: 154.3
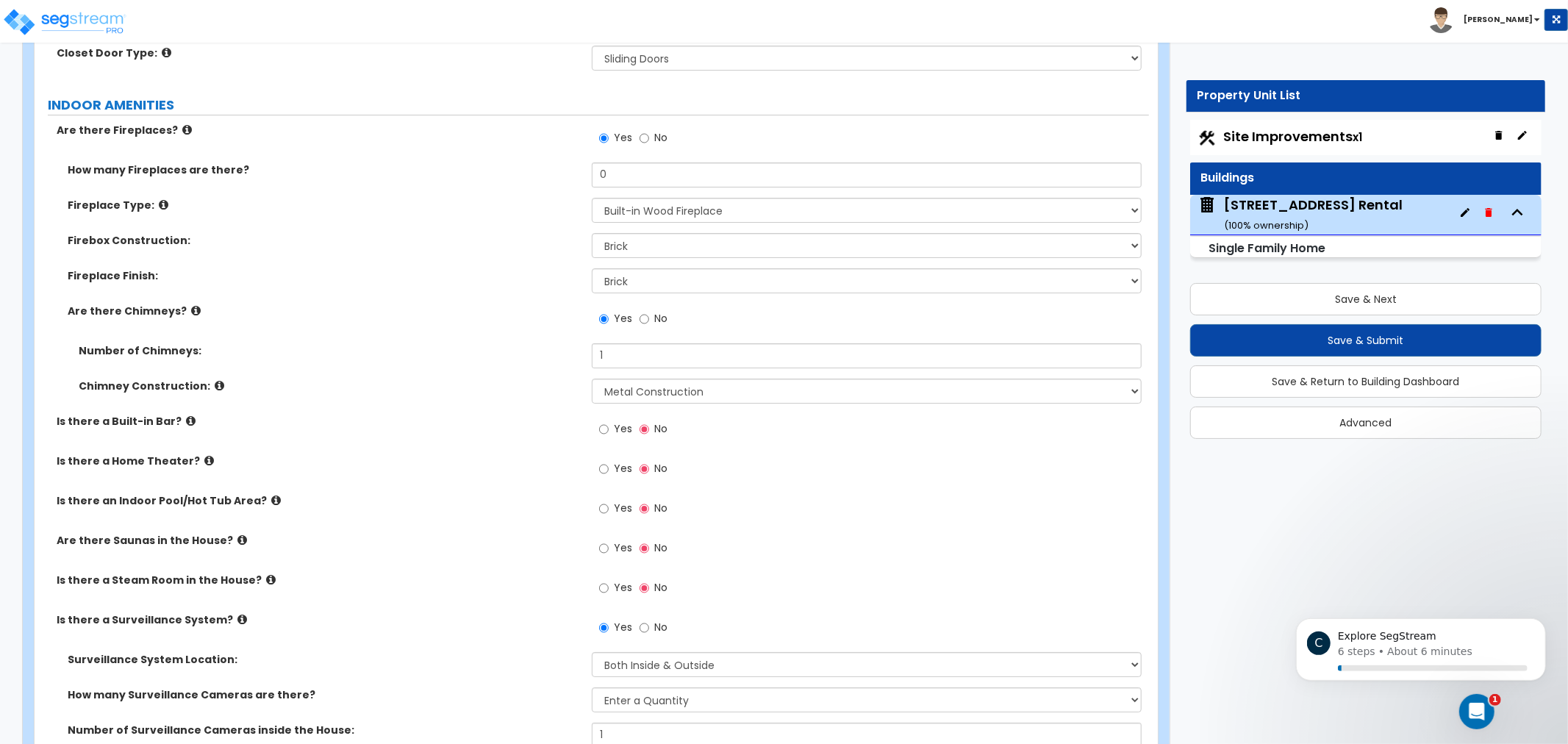
drag, startPoint x: 833, startPoint y: 442, endPoint x: 826, endPoint y: 478, distance: 36.7
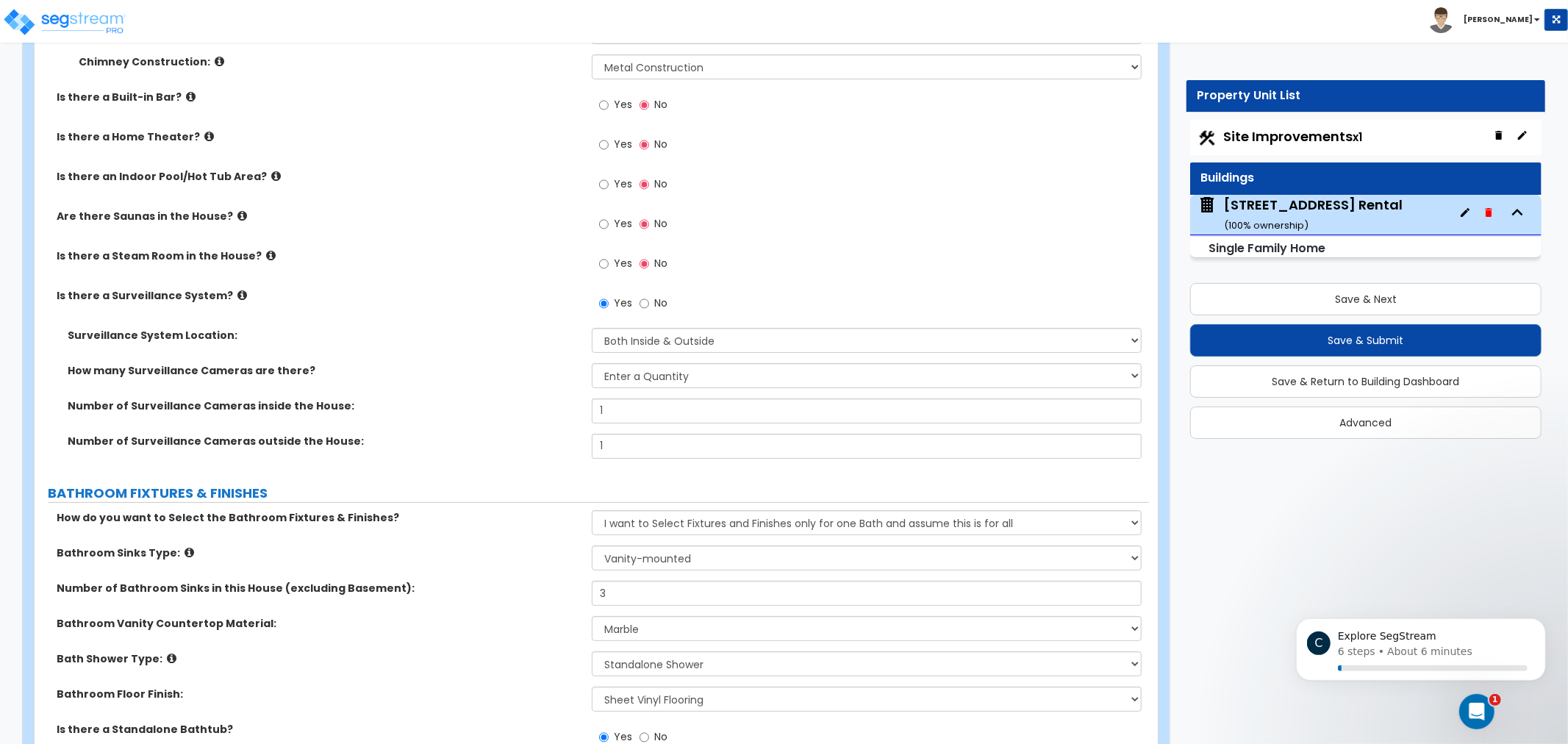
drag, startPoint x: 854, startPoint y: 368, endPoint x: 840, endPoint y: 548, distance: 180.5
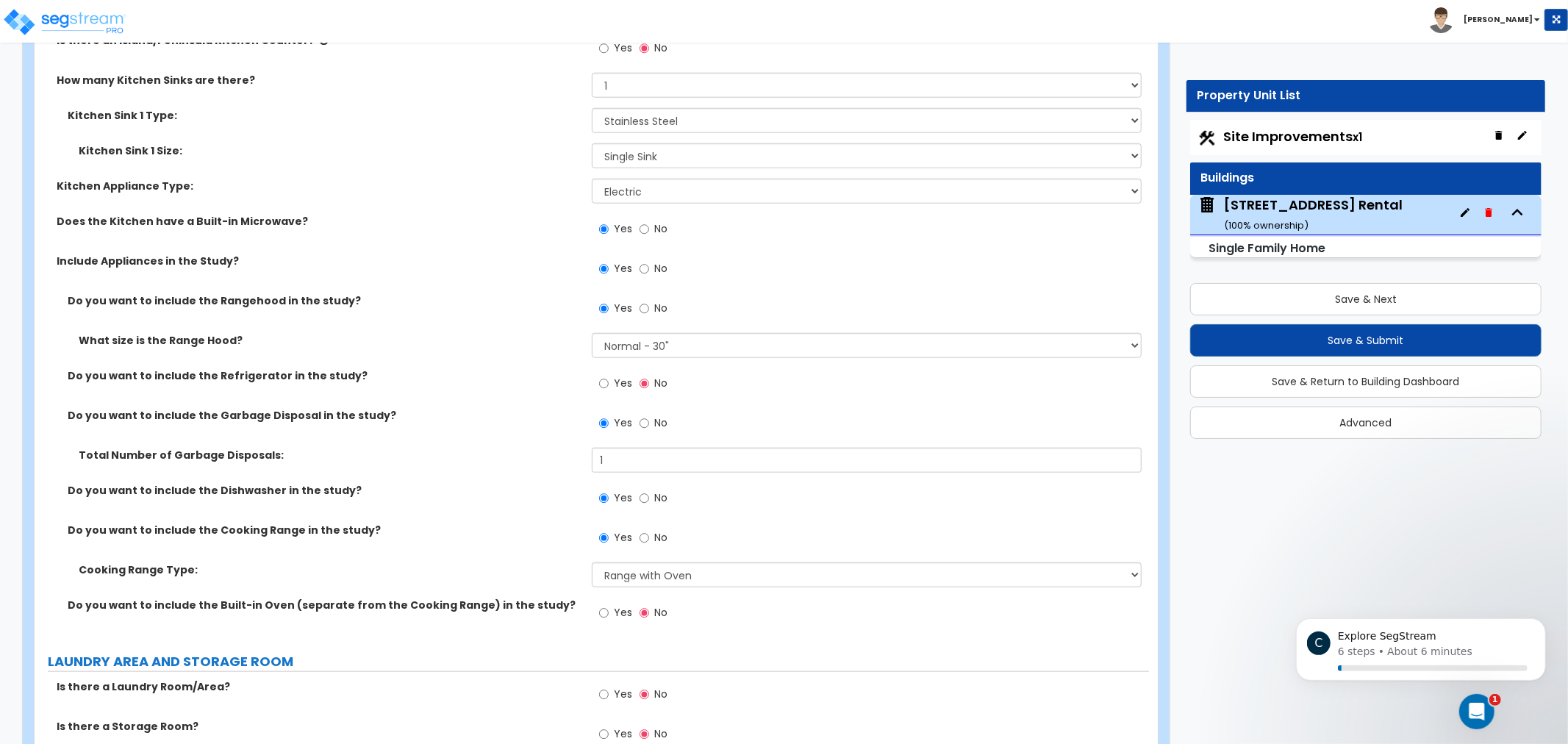
drag, startPoint x: 875, startPoint y: 401, endPoint x: 853, endPoint y: 546, distance: 146.7
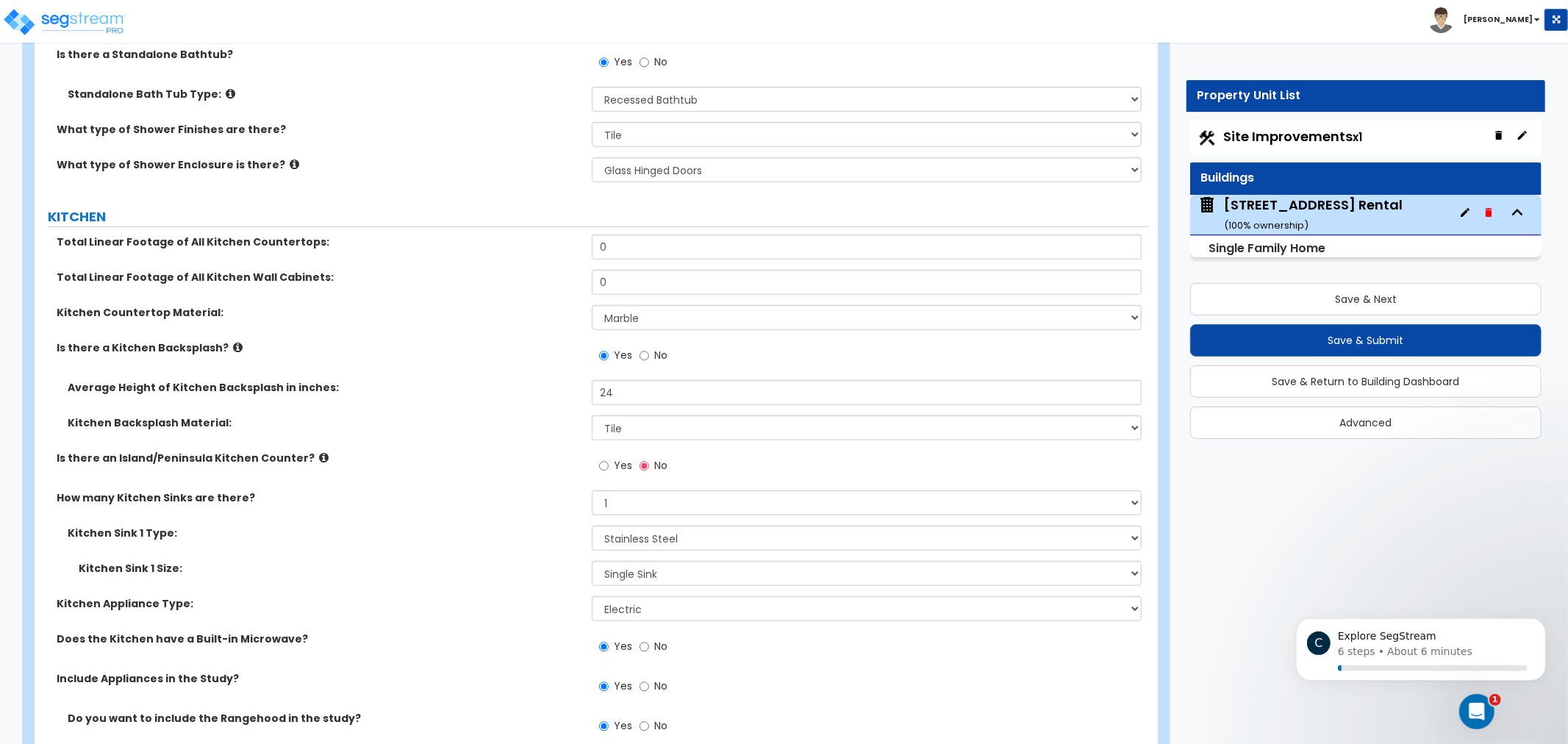
drag, startPoint x: 872, startPoint y: 368, endPoint x: 910, endPoint y: 325, distance: 57.4
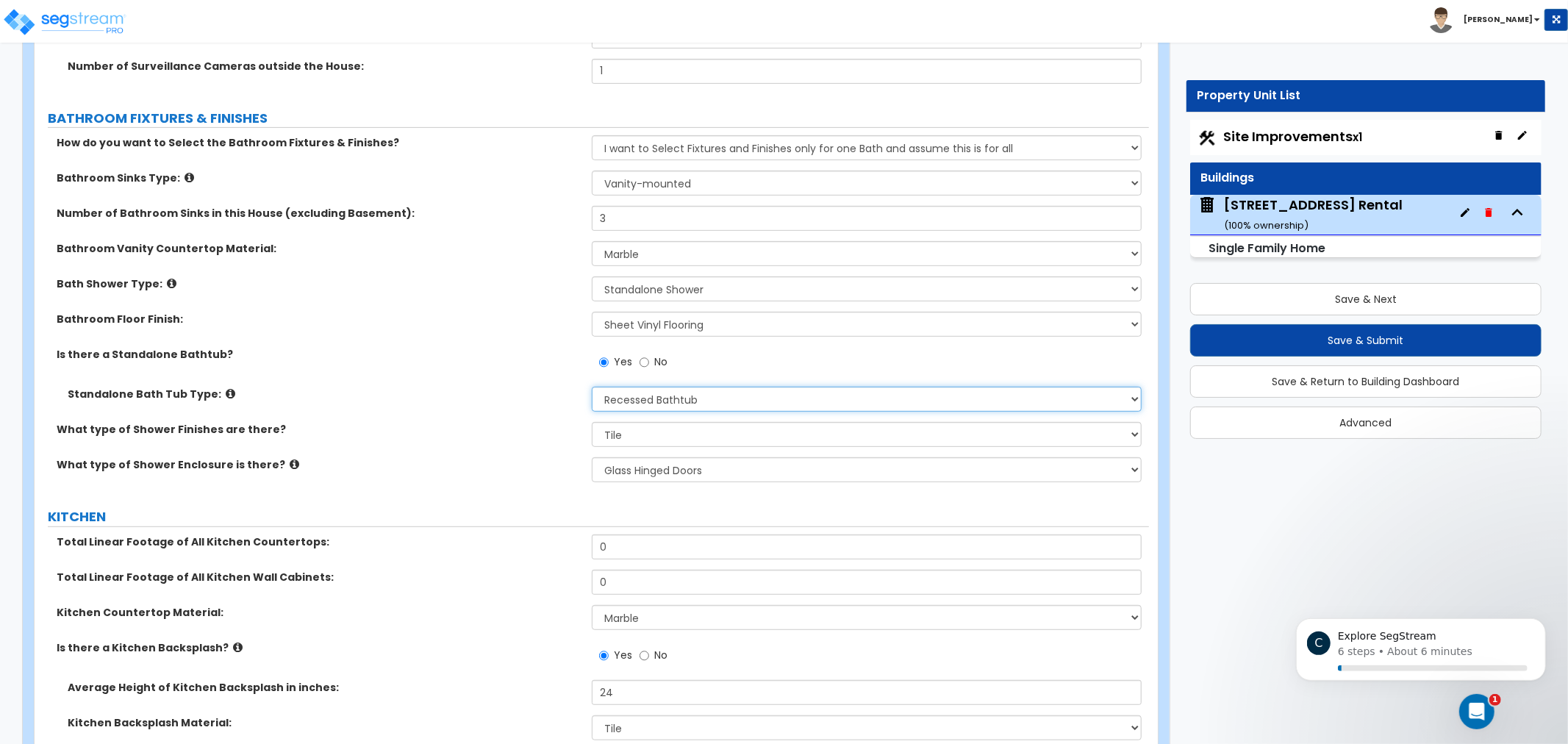
click at [785, 399] on select "Please Choose One Freestanding Bathtub Recessed Bathtub Walk-in Bathtub" at bounding box center [866, 399] width 550 height 25
click at [592, 387] on select "Please Choose One Freestanding Bathtub Recessed Bathtub Walk-in Bathtub" at bounding box center [866, 399] width 550 height 25
drag, startPoint x: 439, startPoint y: 378, endPoint x: 313, endPoint y: 342, distance: 131.0
click at [313, 342] on div "Bathroom Floor Finish: None Tile Flooring Hardwood Flooring Resilient Laminate …" at bounding box center [592, 329] width 1115 height 35
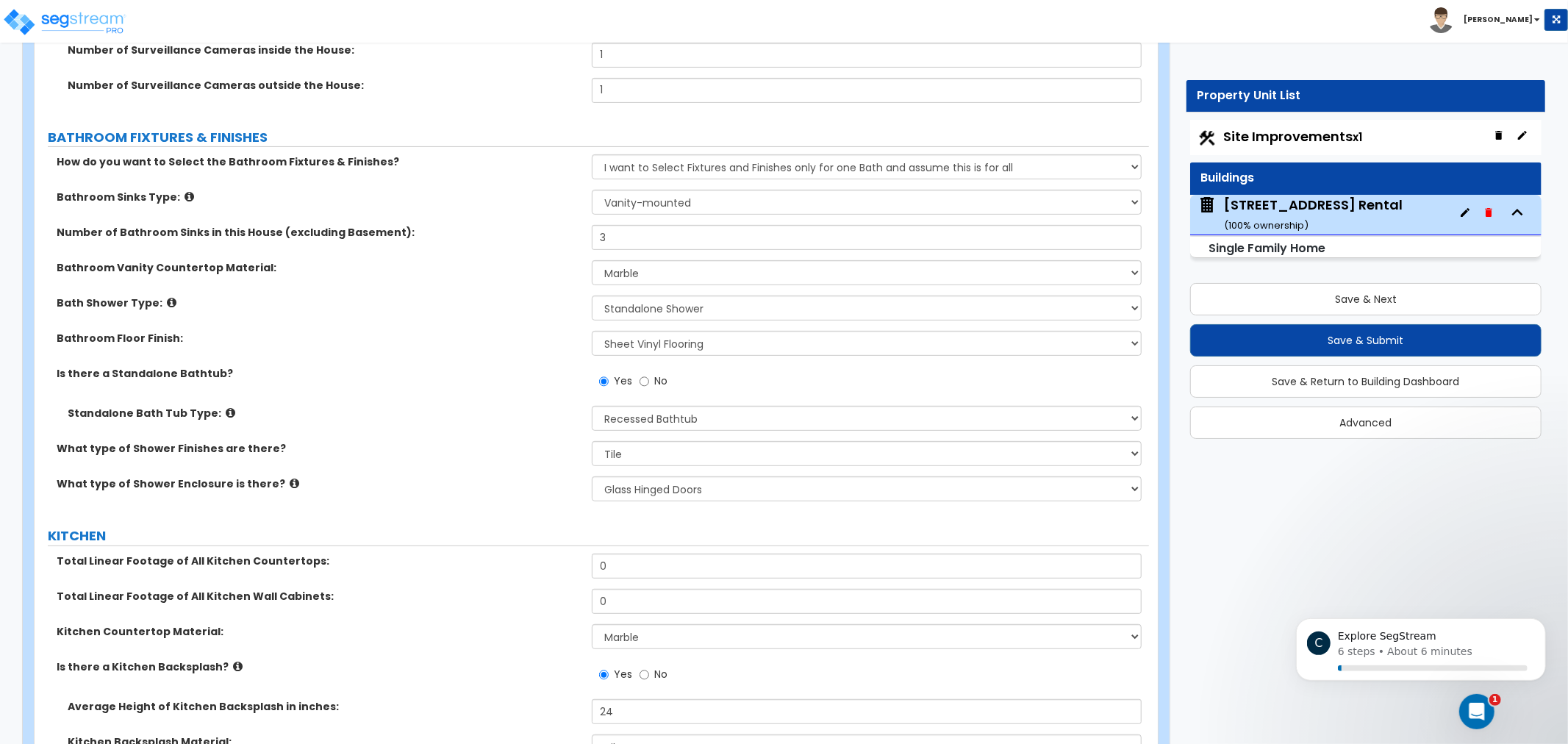
drag, startPoint x: 509, startPoint y: 451, endPoint x: 513, endPoint y: 420, distance: 31.3
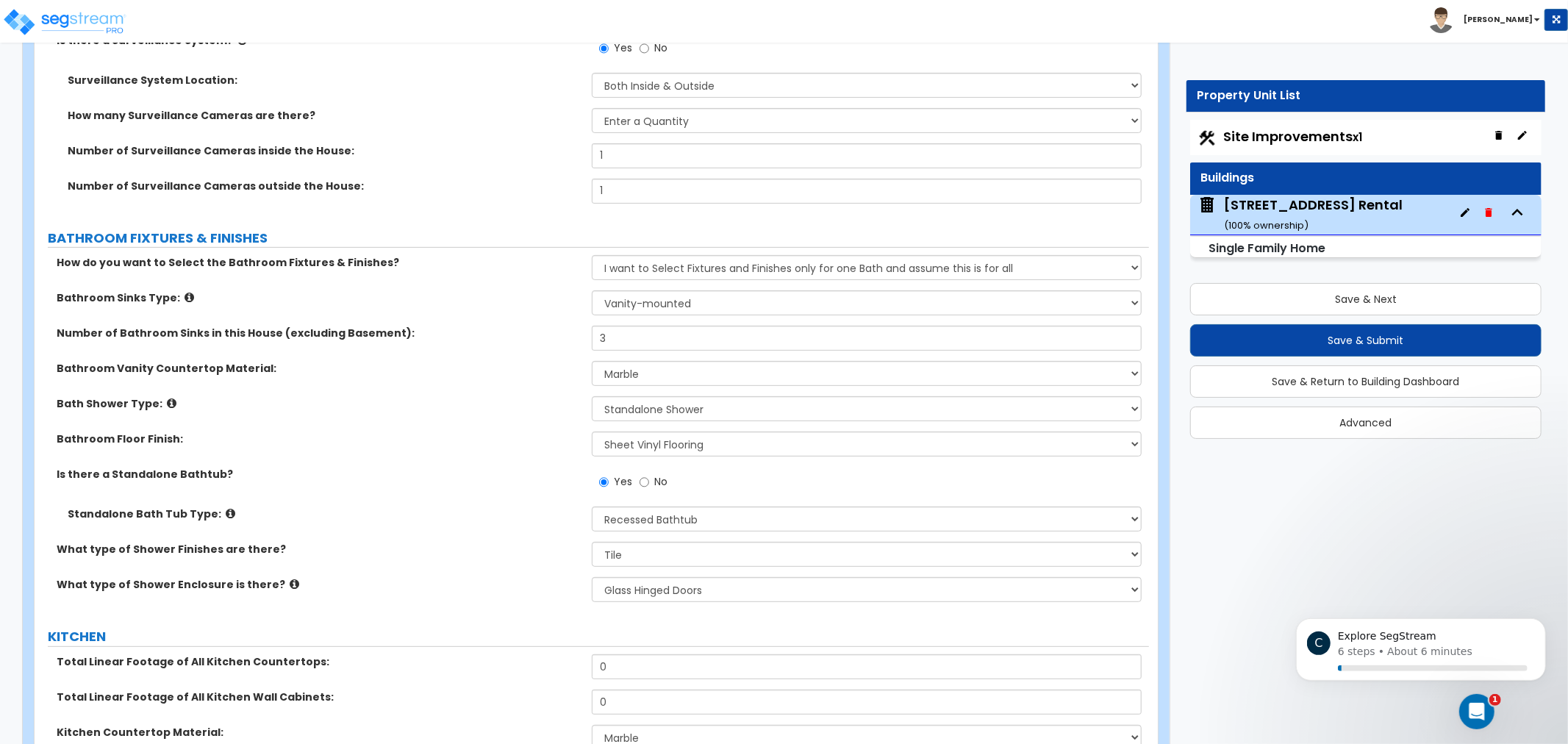
drag, startPoint x: 509, startPoint y: 375, endPoint x: 525, endPoint y: 278, distance: 98.3
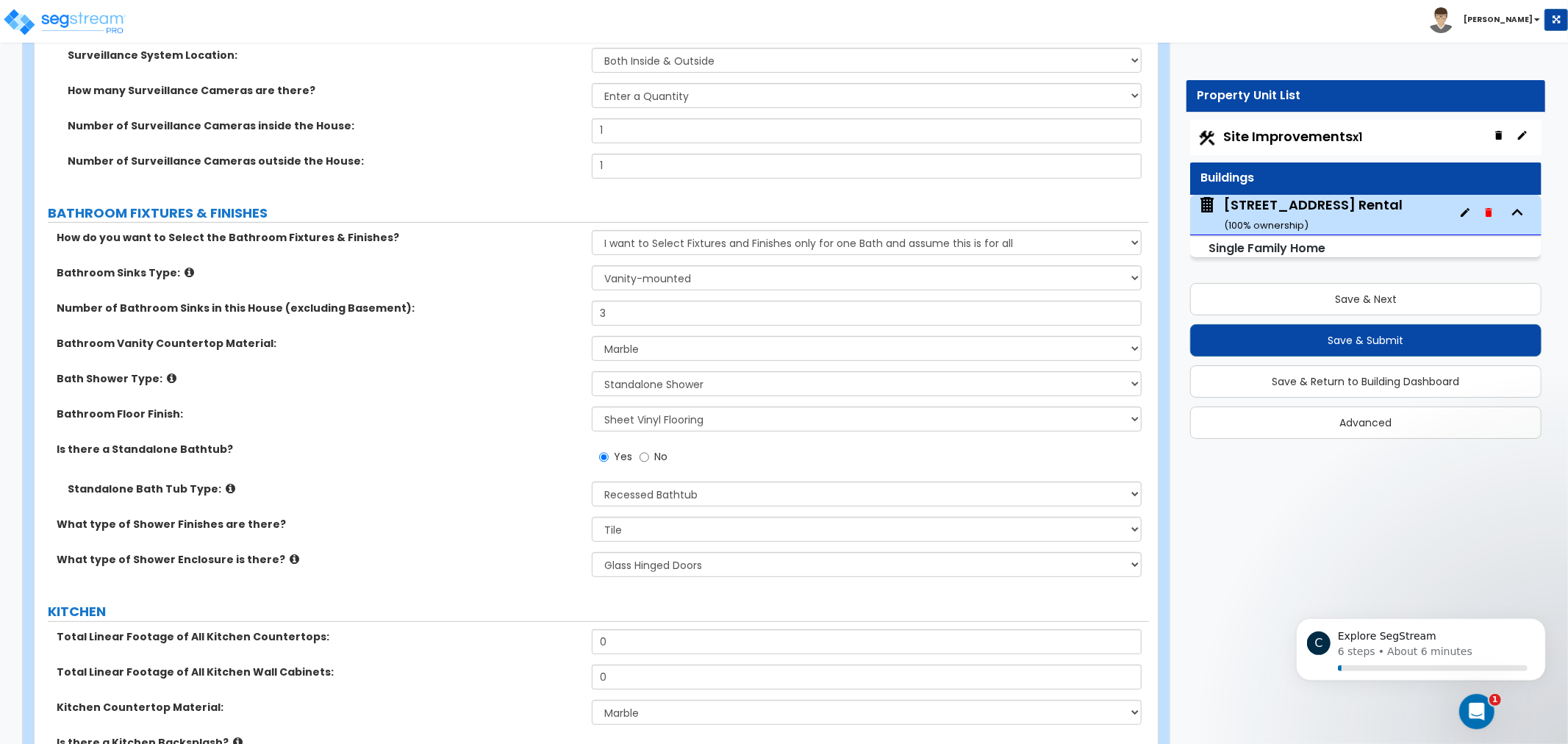
drag, startPoint x: 538, startPoint y: 450, endPoint x: 531, endPoint y: 556, distance: 106.2
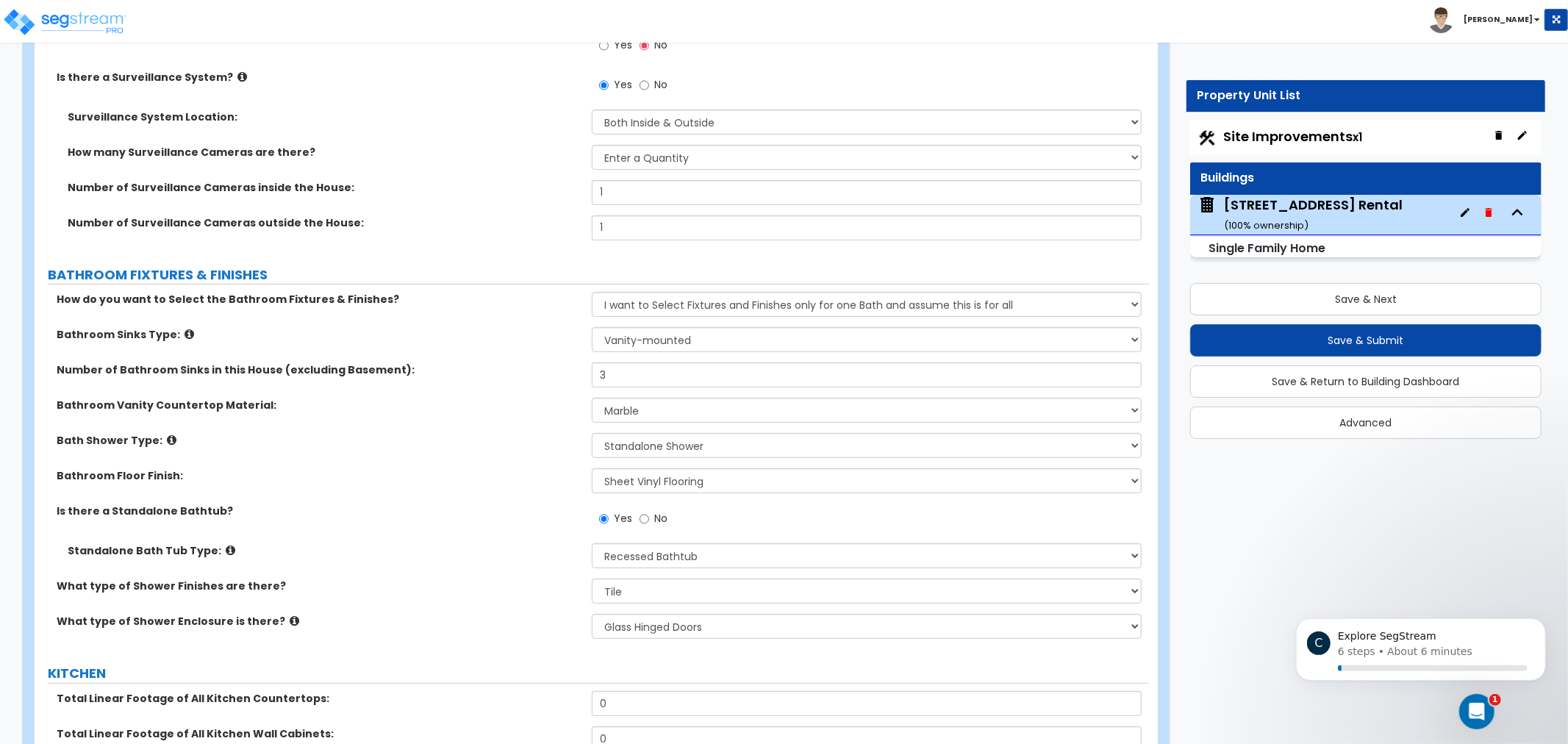
drag, startPoint x: 509, startPoint y: 479, endPoint x: 502, endPoint y: 402, distance: 77.3
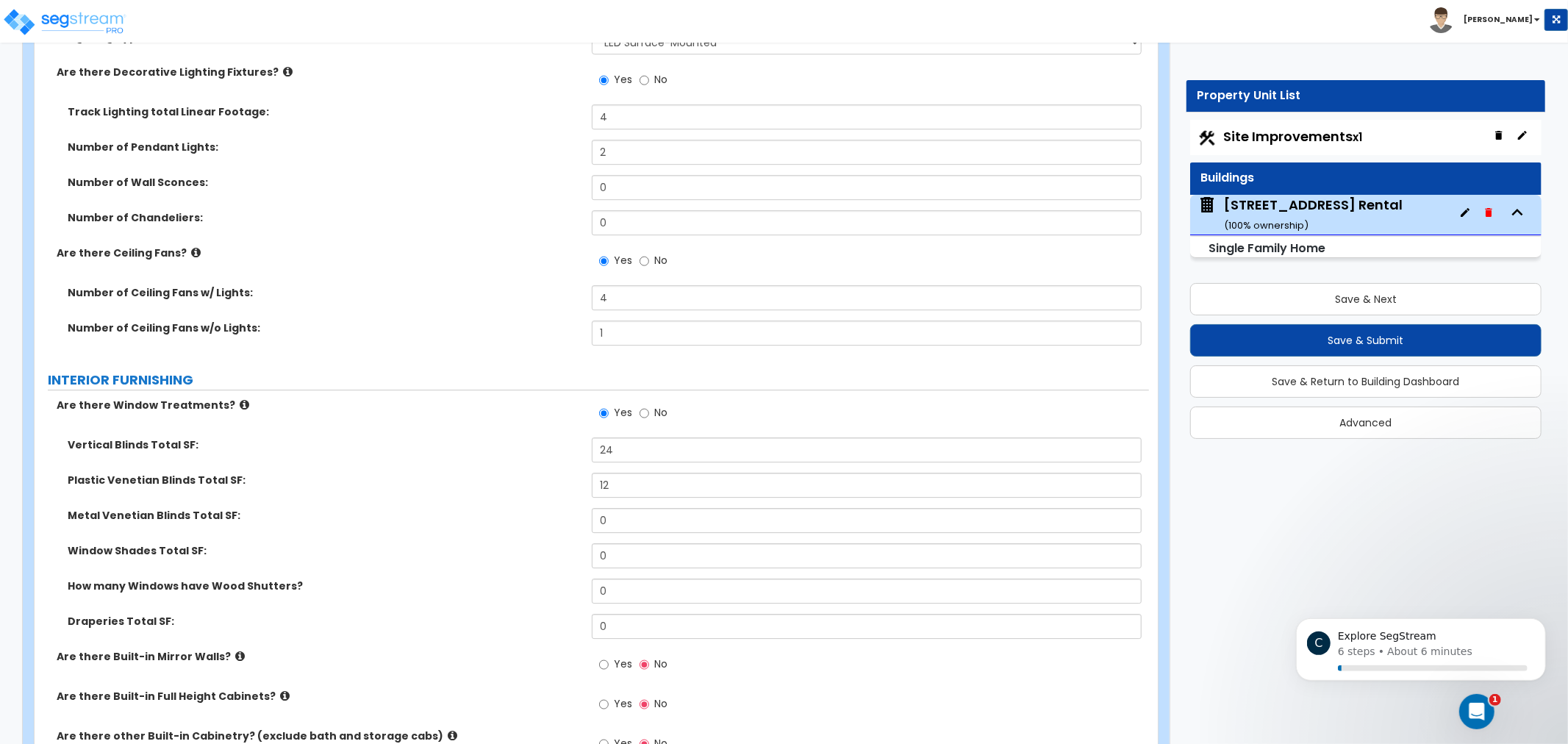
drag, startPoint x: 503, startPoint y: 380, endPoint x: 503, endPoint y: 302, distance: 78.0
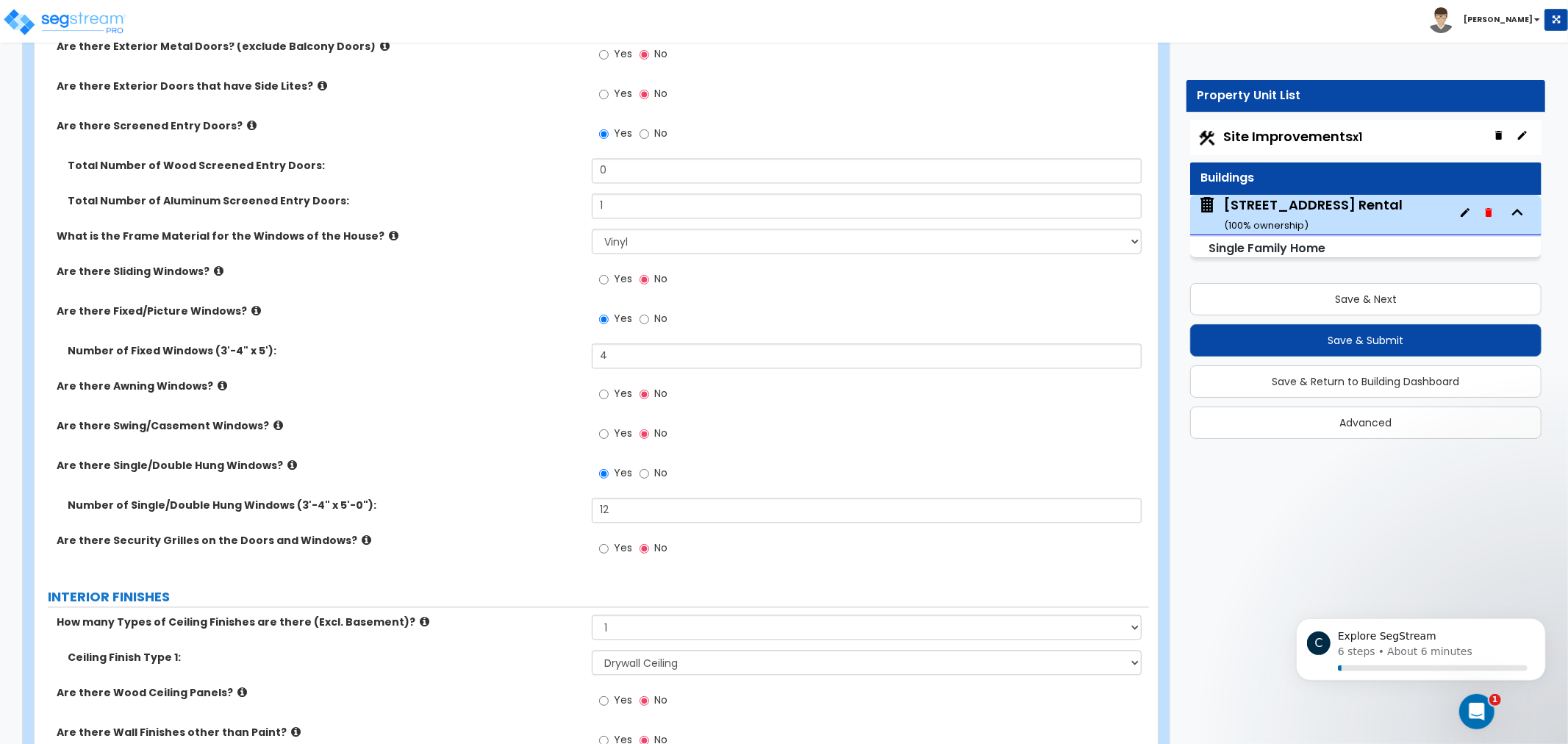
drag, startPoint x: 497, startPoint y: 378, endPoint x: 509, endPoint y: 302, distance: 76.9
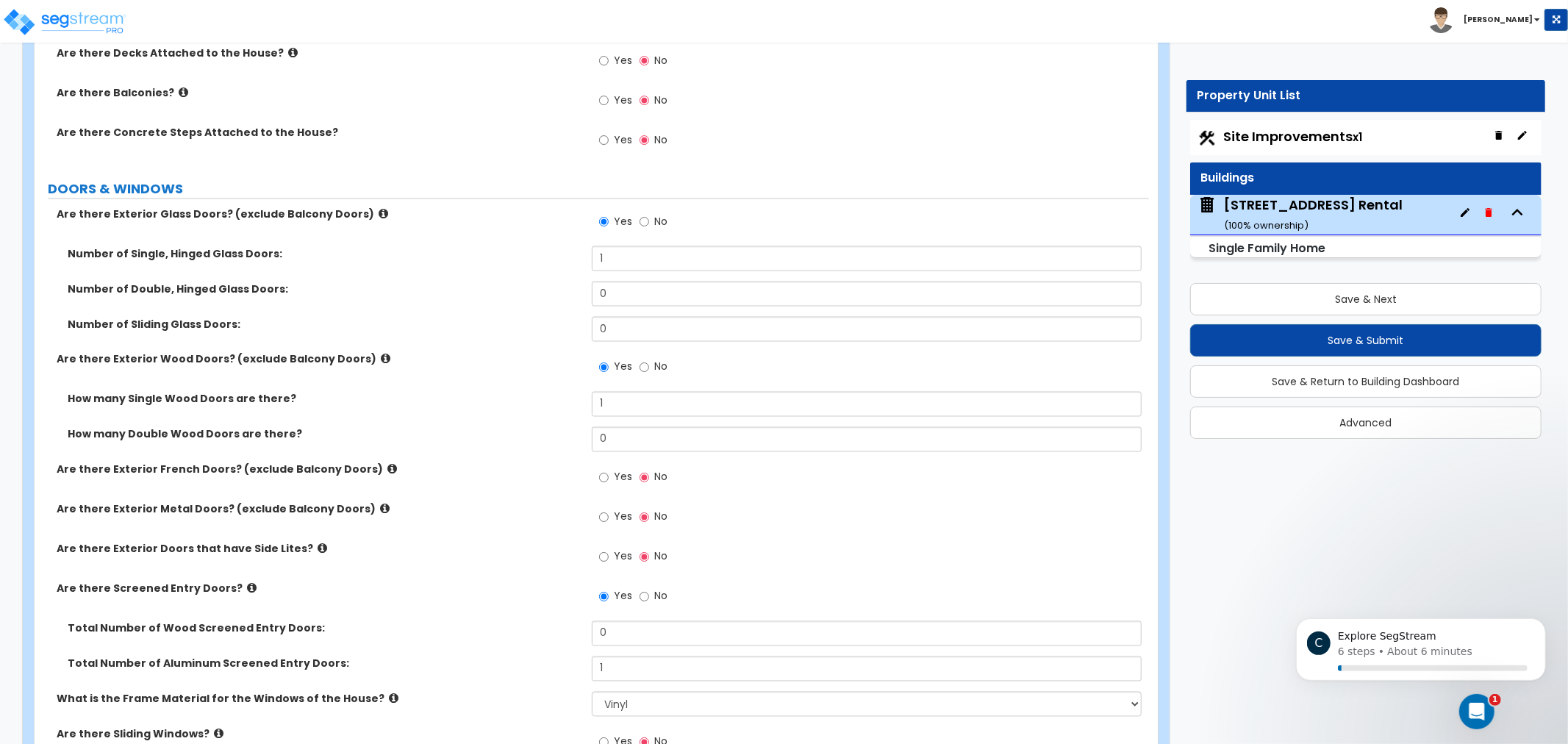
drag, startPoint x: 510, startPoint y: 409, endPoint x: 517, endPoint y: 299, distance: 110.2
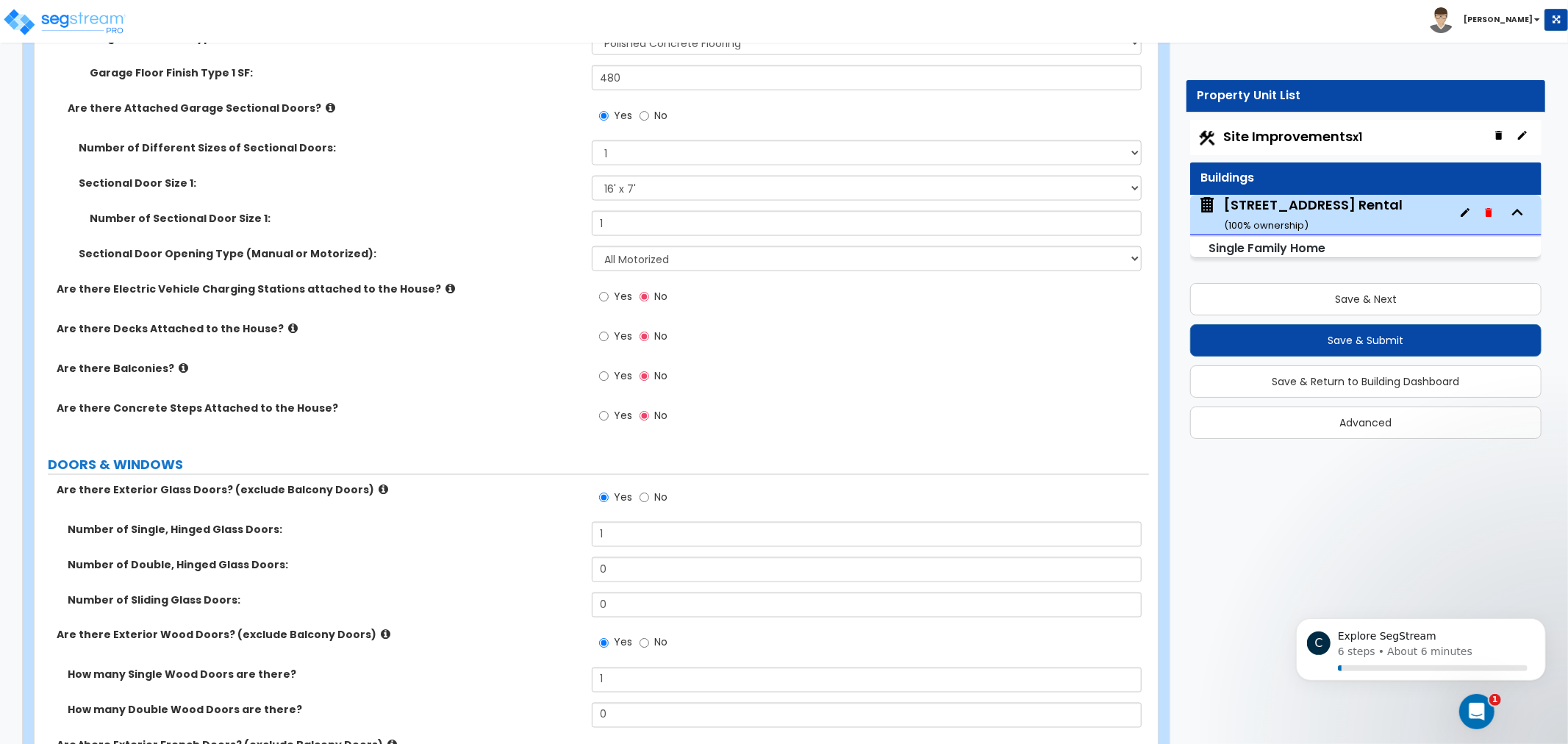
drag, startPoint x: 528, startPoint y: 416, endPoint x: 528, endPoint y: 314, distance: 102.0
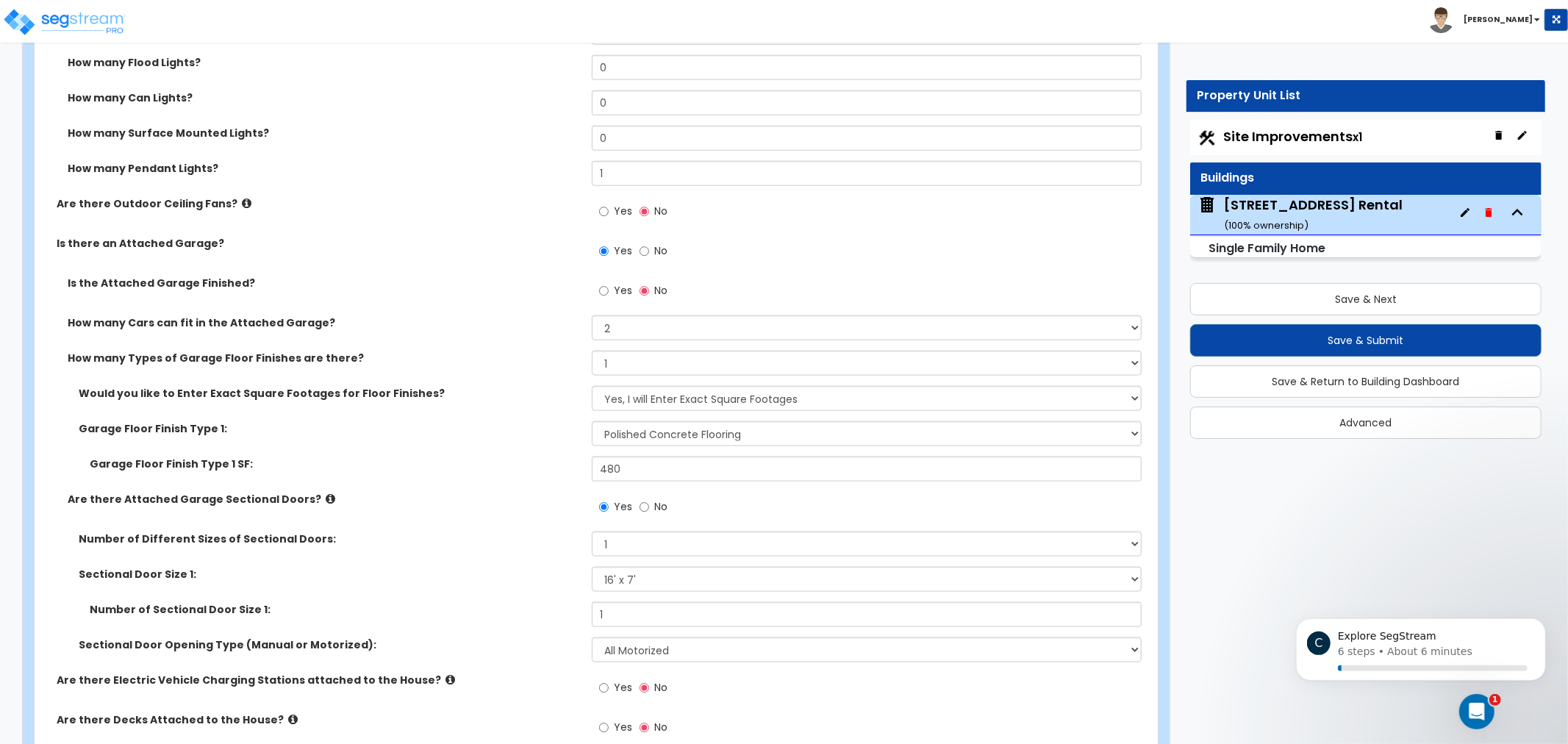
drag, startPoint x: 535, startPoint y: 466, endPoint x: 539, endPoint y: 368, distance: 98.1
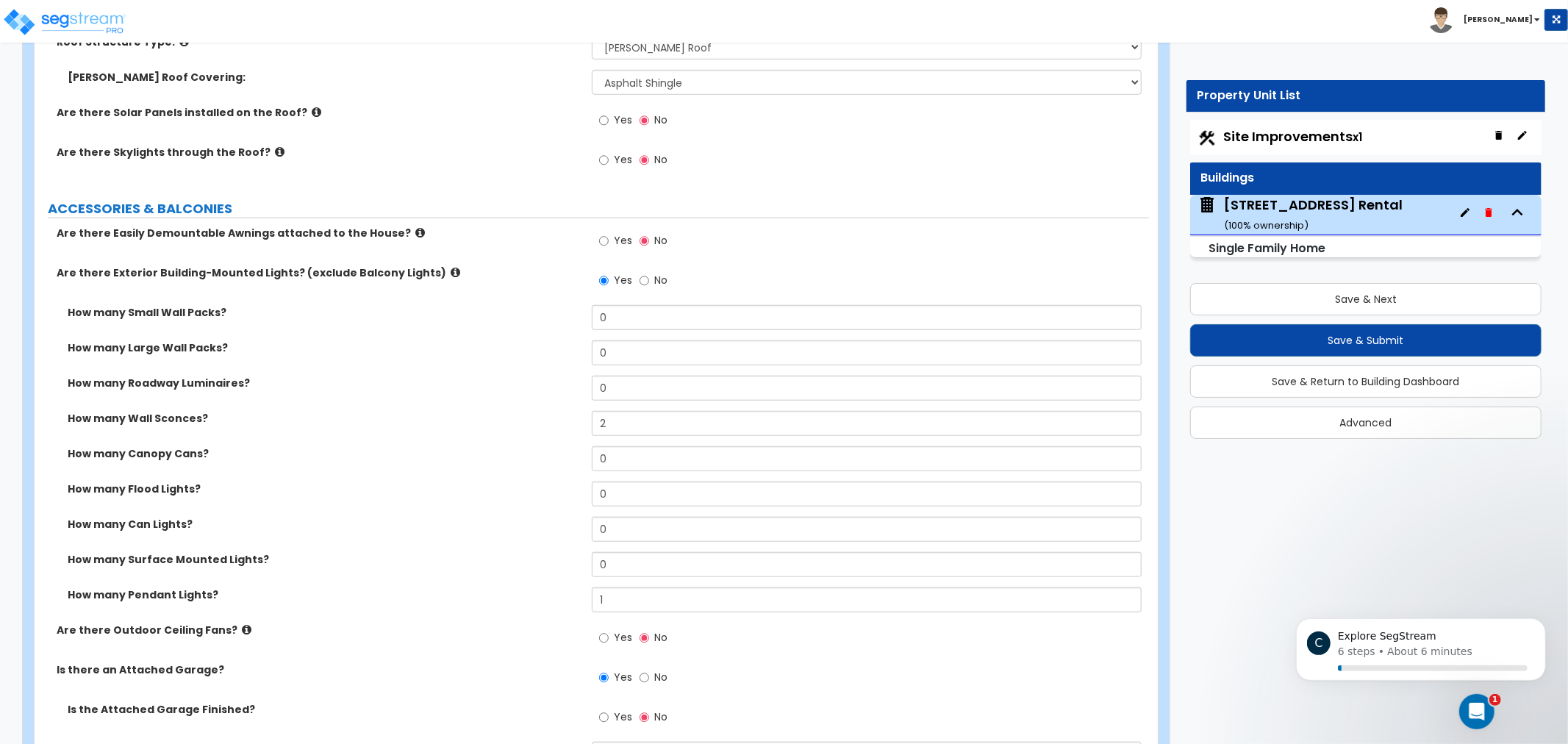
drag, startPoint x: 554, startPoint y: 270, endPoint x: 554, endPoint y: 231, distance: 39.0
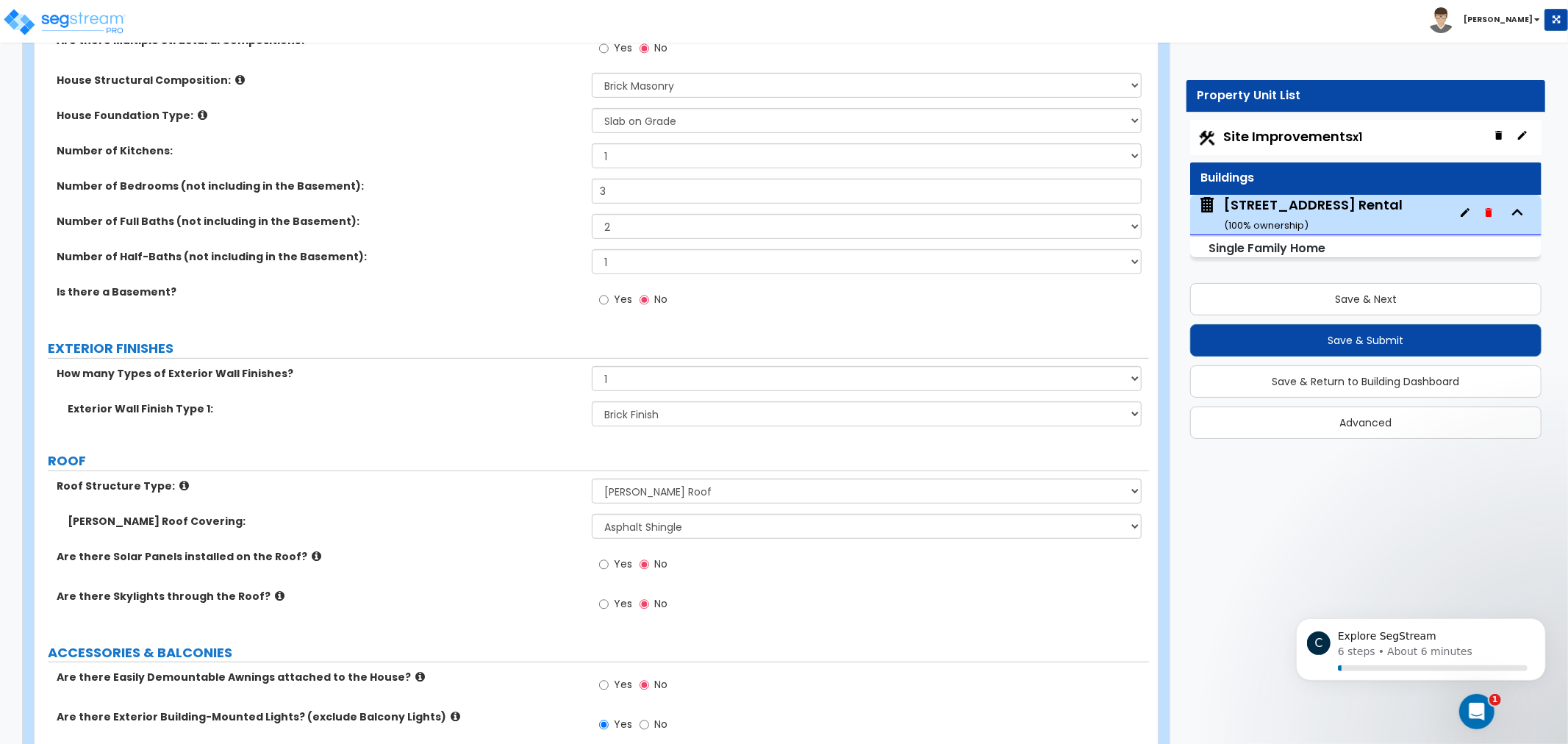
drag, startPoint x: 546, startPoint y: 434, endPoint x: 546, endPoint y: 361, distance: 73.0
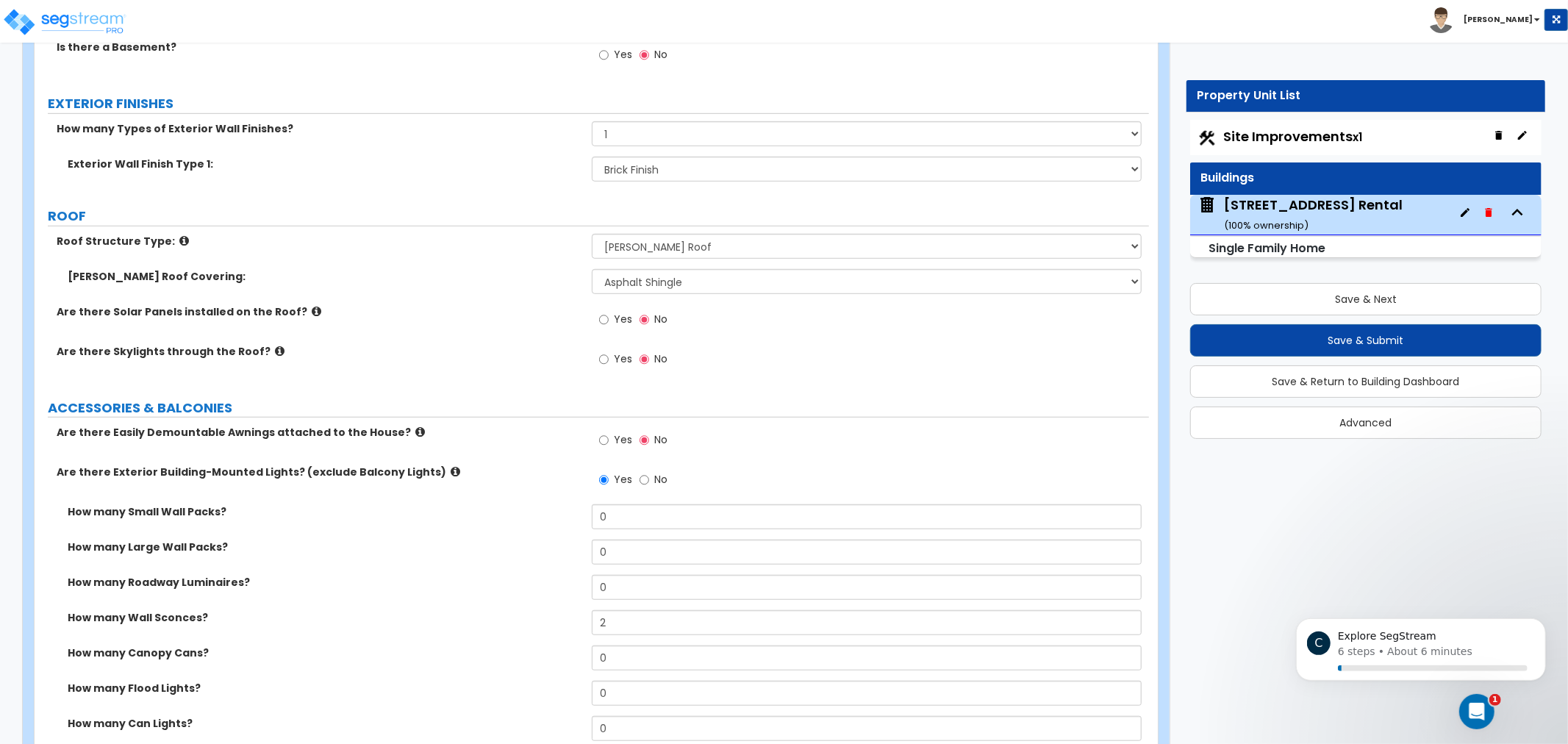
drag
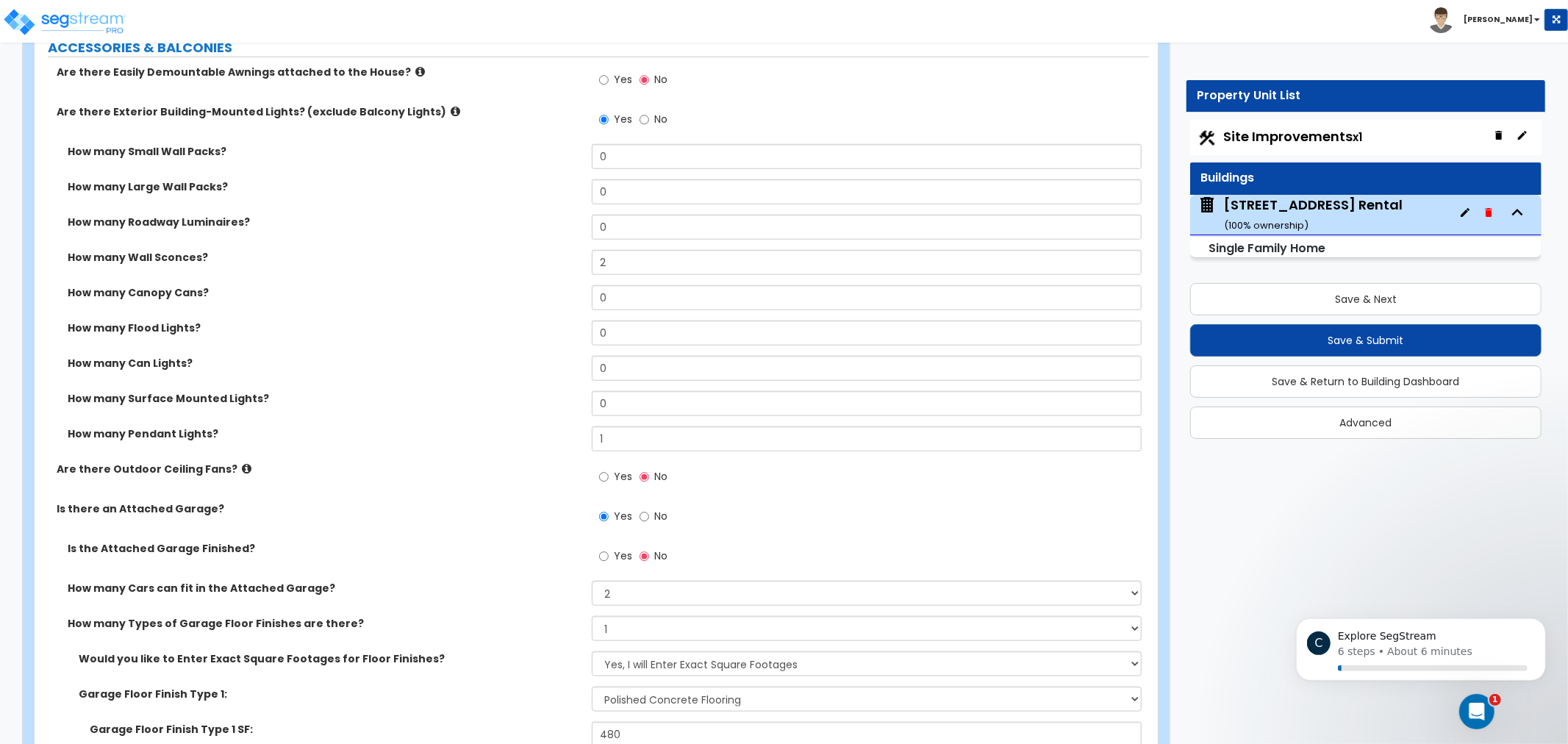
scroll to position [1072, 0]
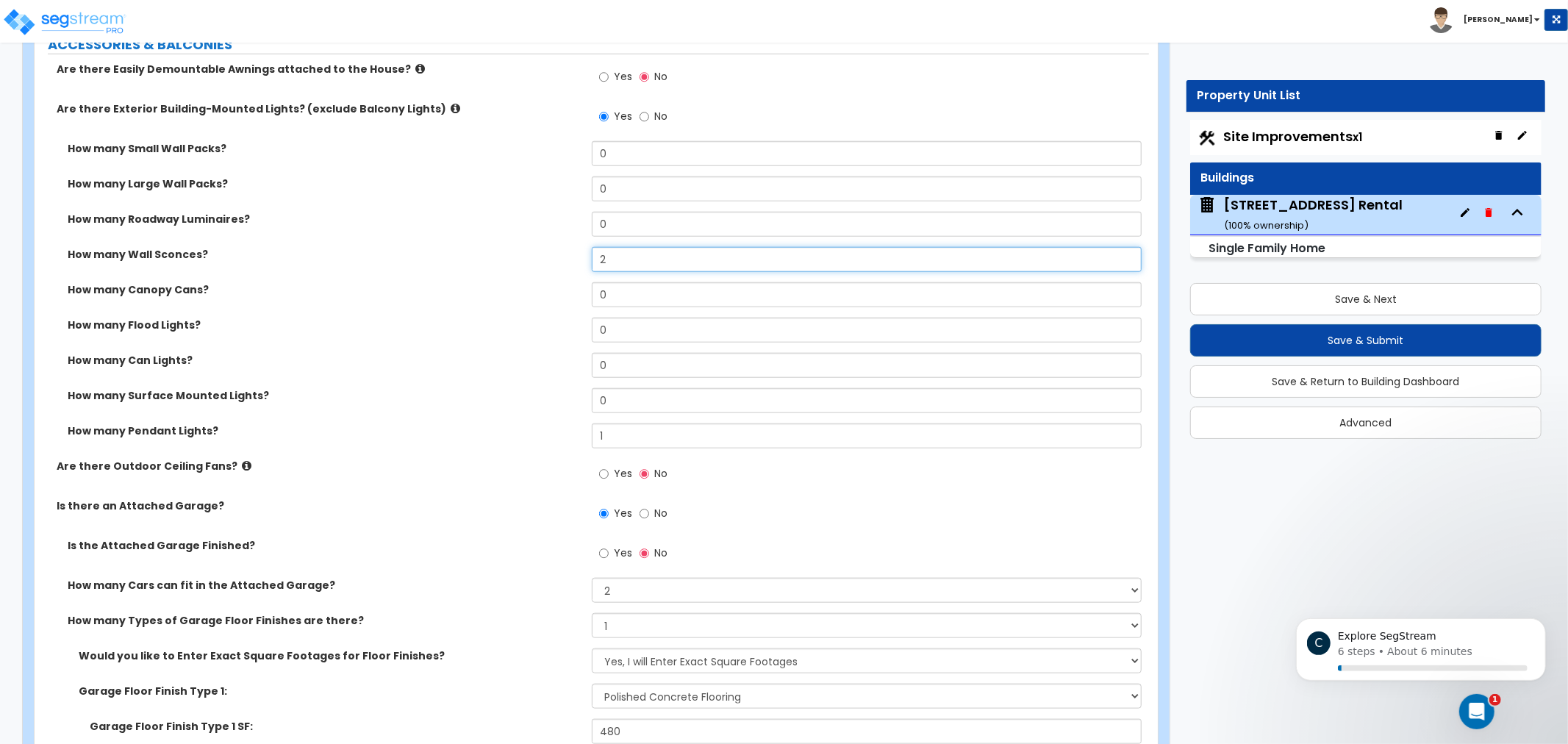
click at [646, 261] on input "2" at bounding box center [866, 259] width 550 height 25
click at [546, 439] on div "How many Pendant Lights? 1" at bounding box center [592, 441] width 1115 height 35
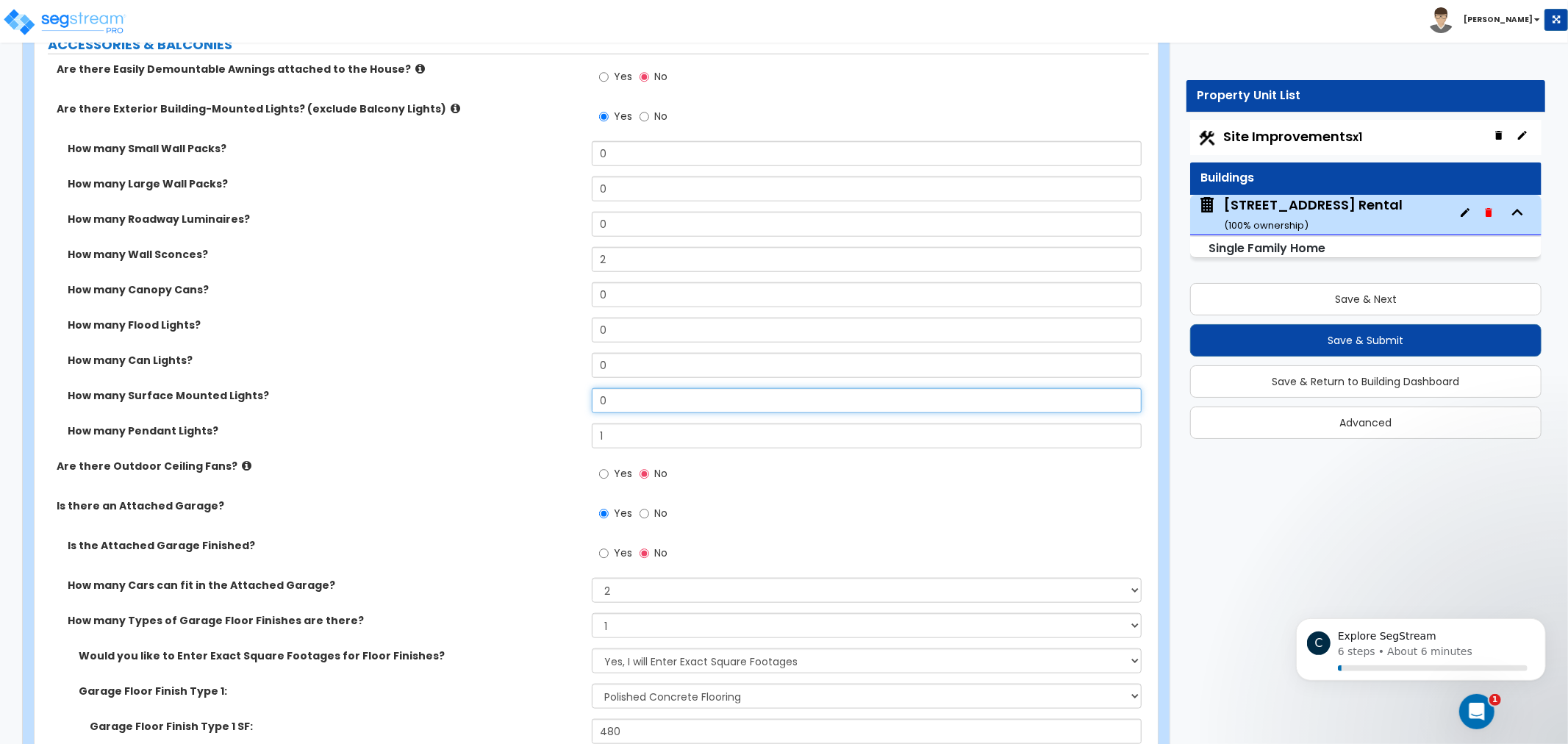
click at [672, 413] on input "0" at bounding box center [866, 400] width 550 height 25
click at [559, 437] on div "How many Pendant Lights? 1" at bounding box center [592, 441] width 1115 height 35
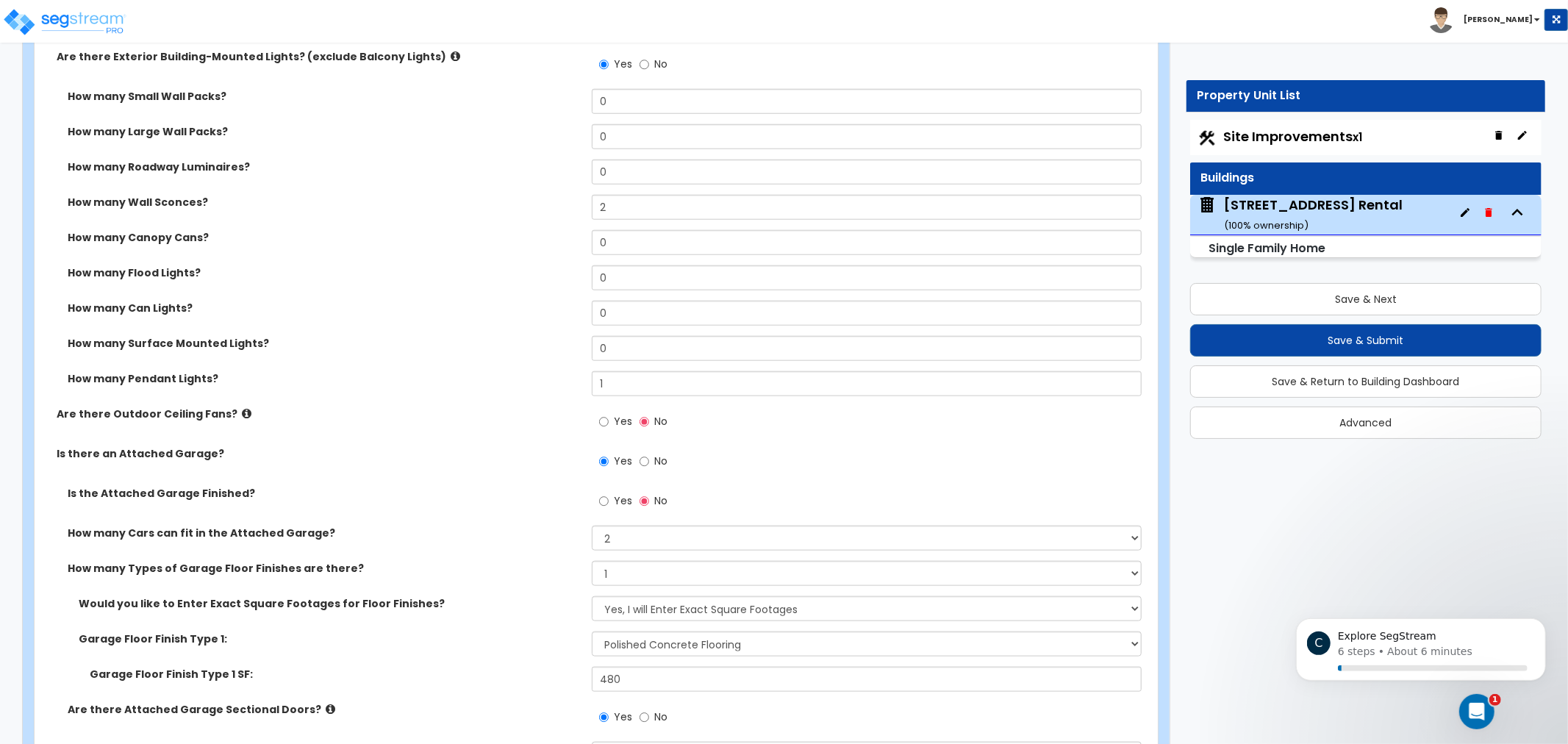
scroll to position [1188, 0]
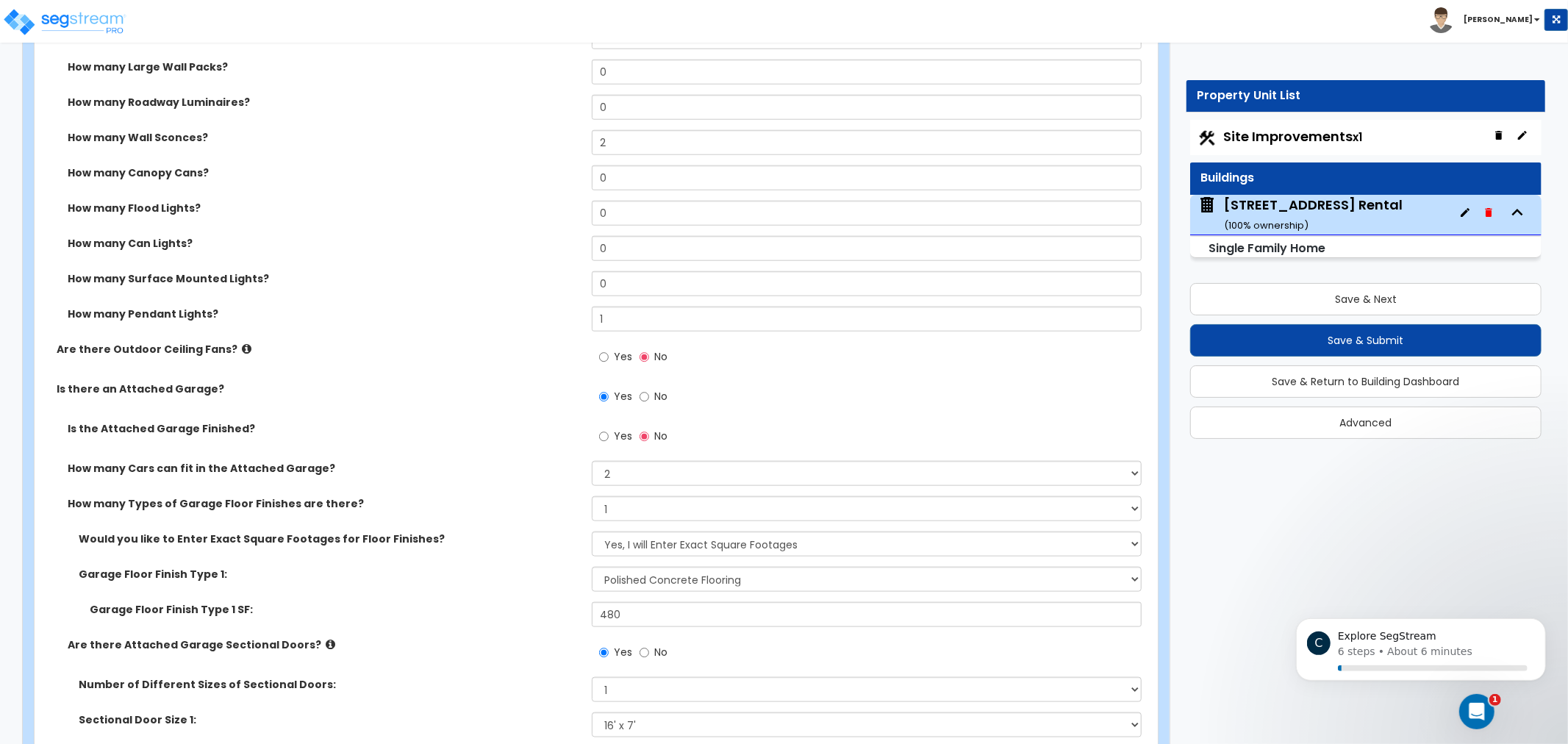
click at [450, 315] on label "How many Pendant Lights?" at bounding box center [324, 314] width 513 height 15
click at [652, 311] on input "1" at bounding box center [866, 318] width 550 height 25
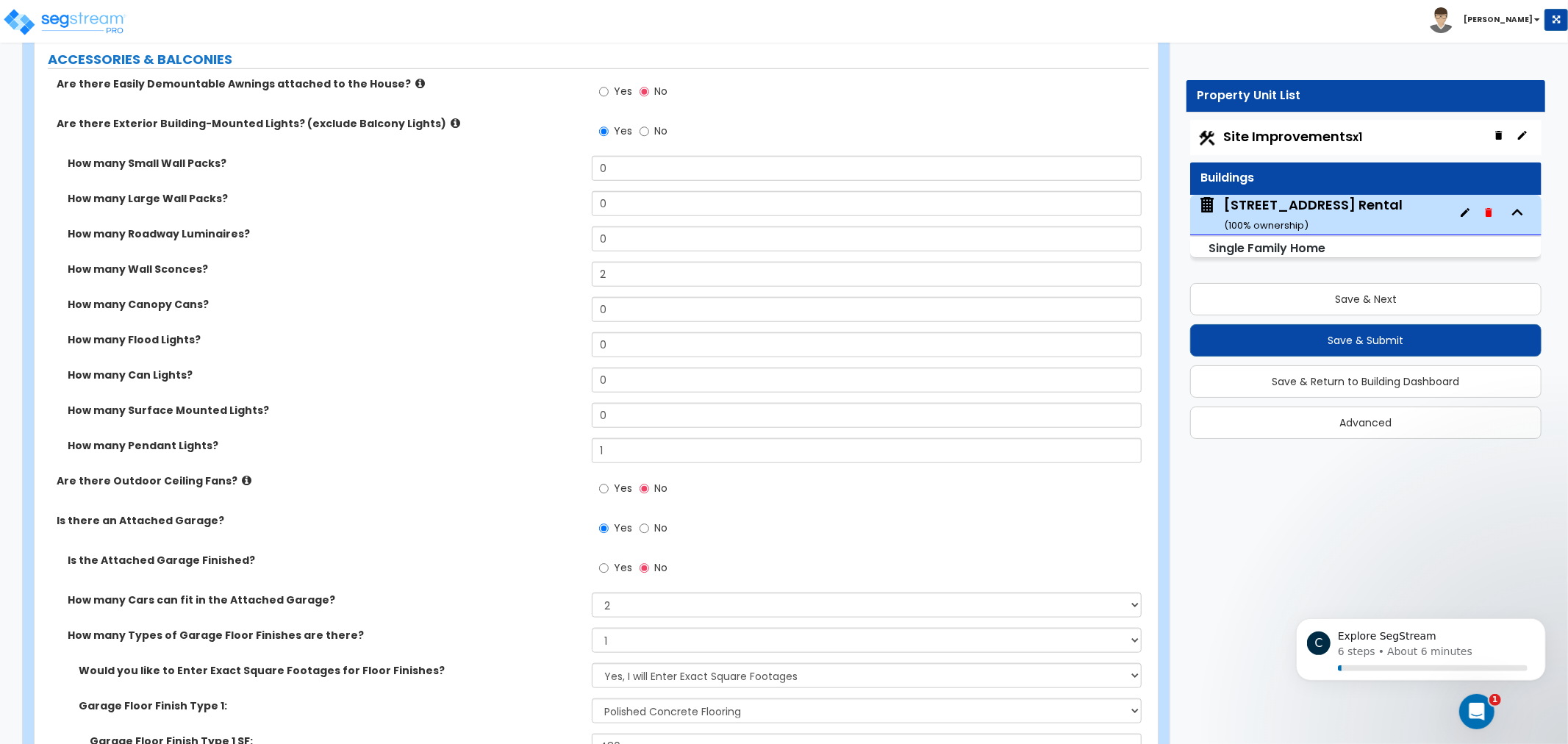
scroll to position [978, 0]
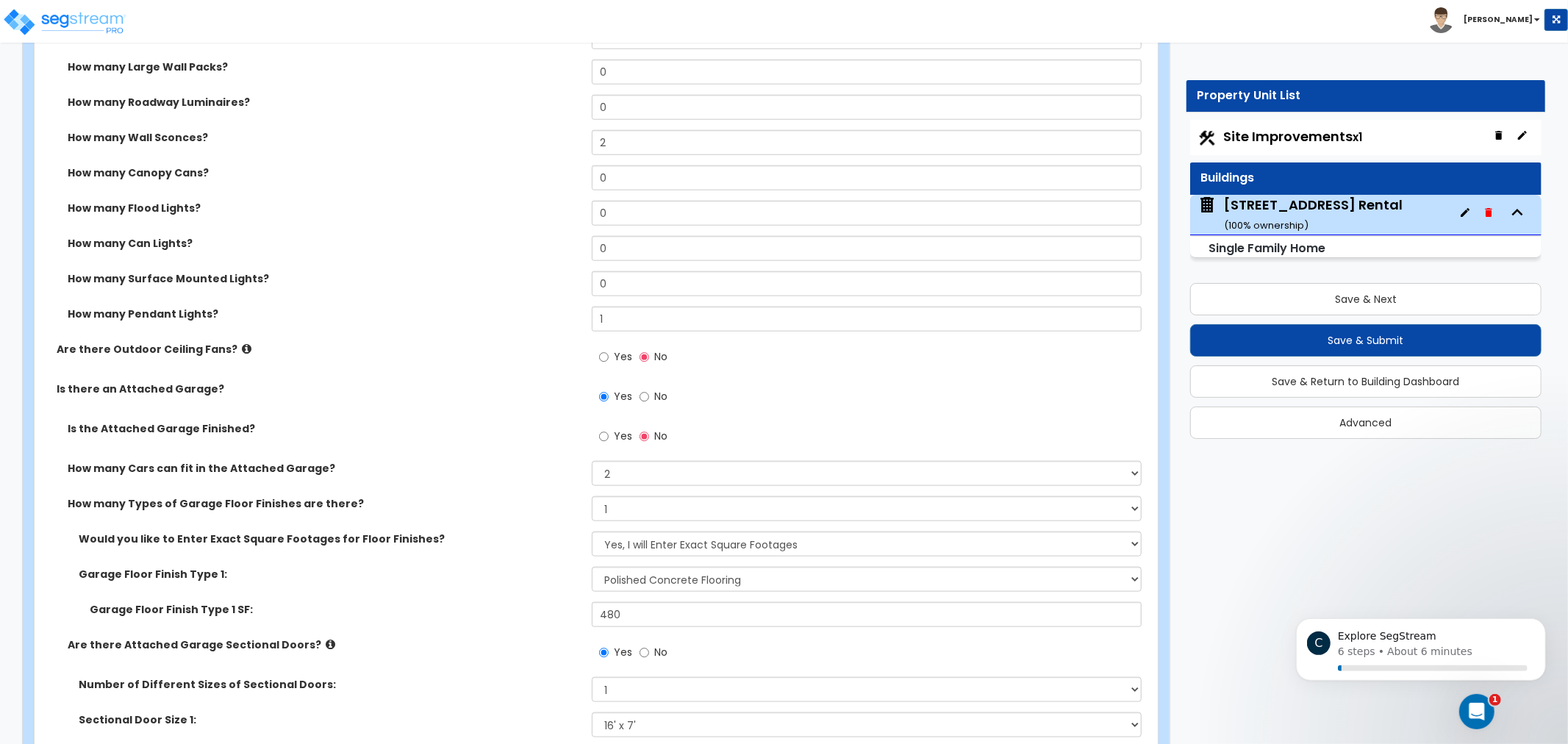
drag, startPoint x: 452, startPoint y: 427, endPoint x: 453, endPoint y: 469, distance: 42.0
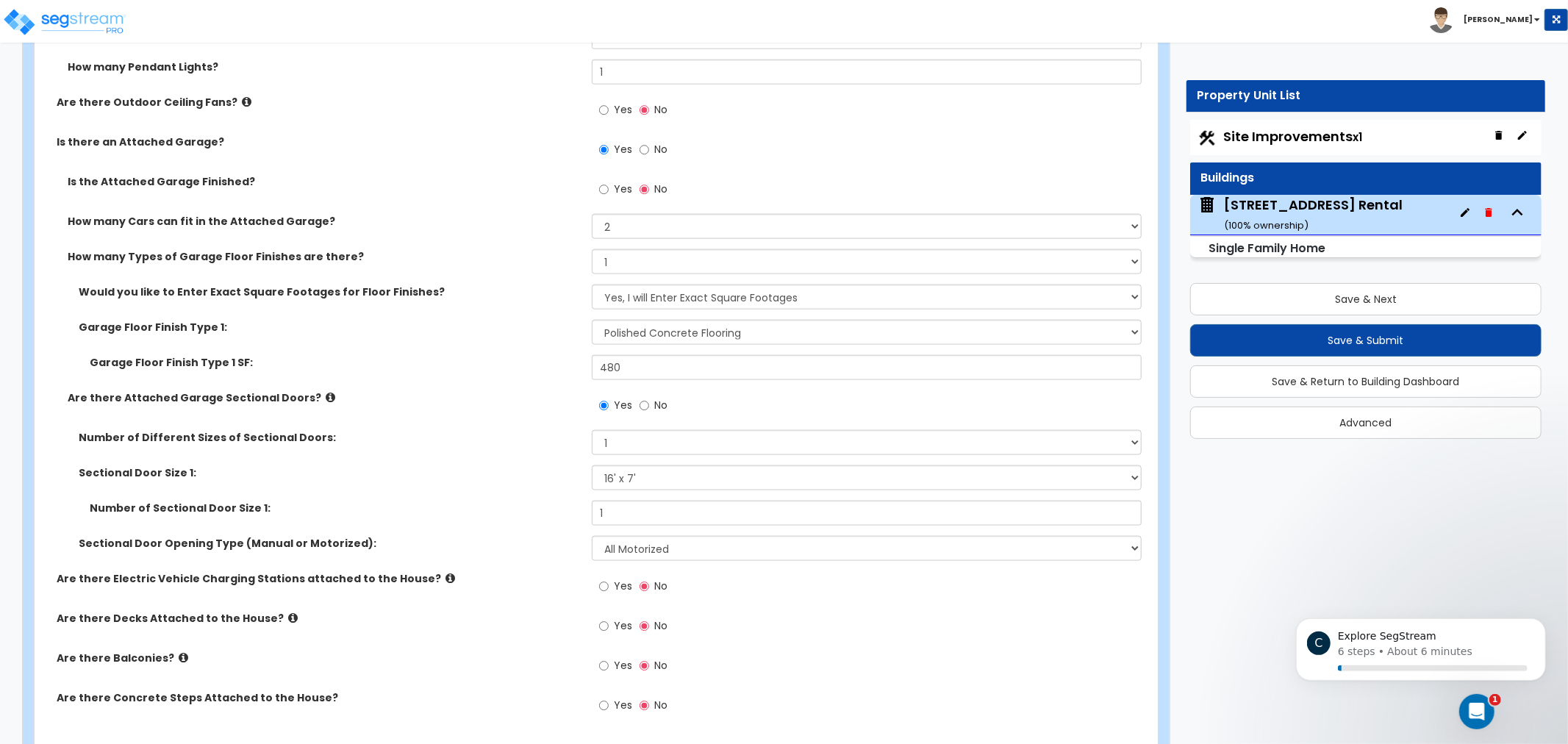
drag, startPoint x: 495, startPoint y: 446, endPoint x: 494, endPoint y: 532, distance: 86.0
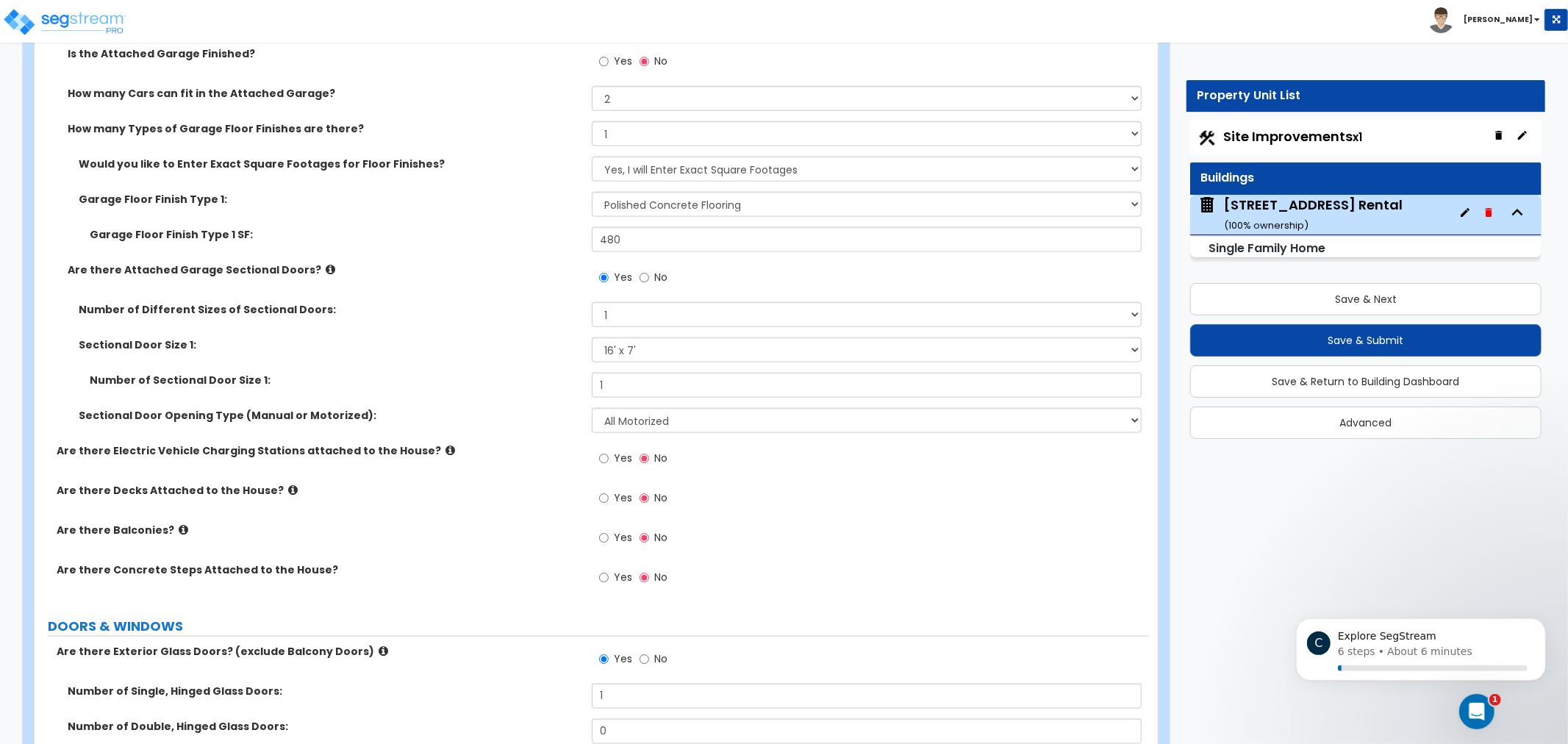
click at [530, 381] on label "Number of Sectional Door Size 1:" at bounding box center [335, 380] width 491 height 15
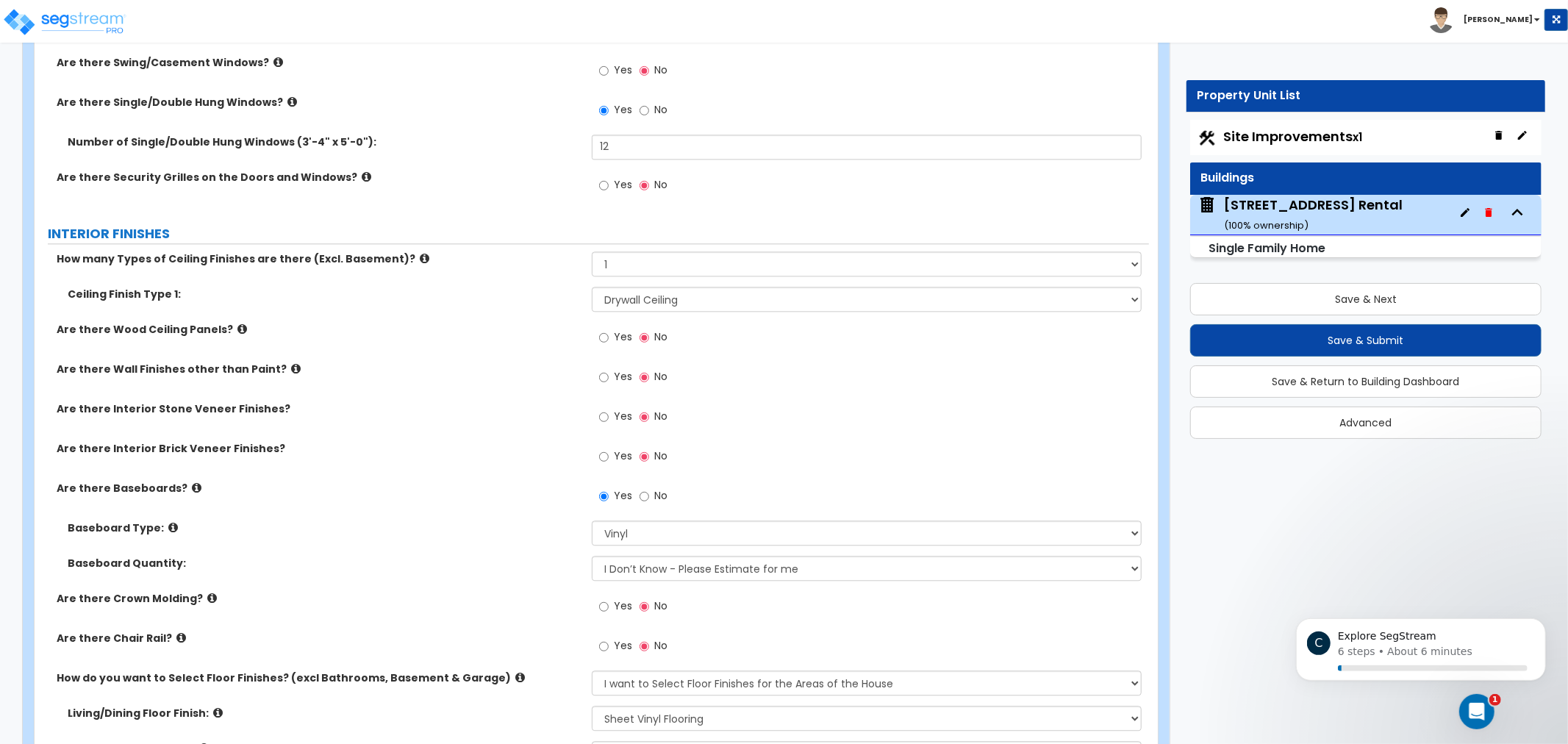
drag, startPoint x: 525, startPoint y: 504, endPoint x: 534, endPoint y: 531, distance: 28.5
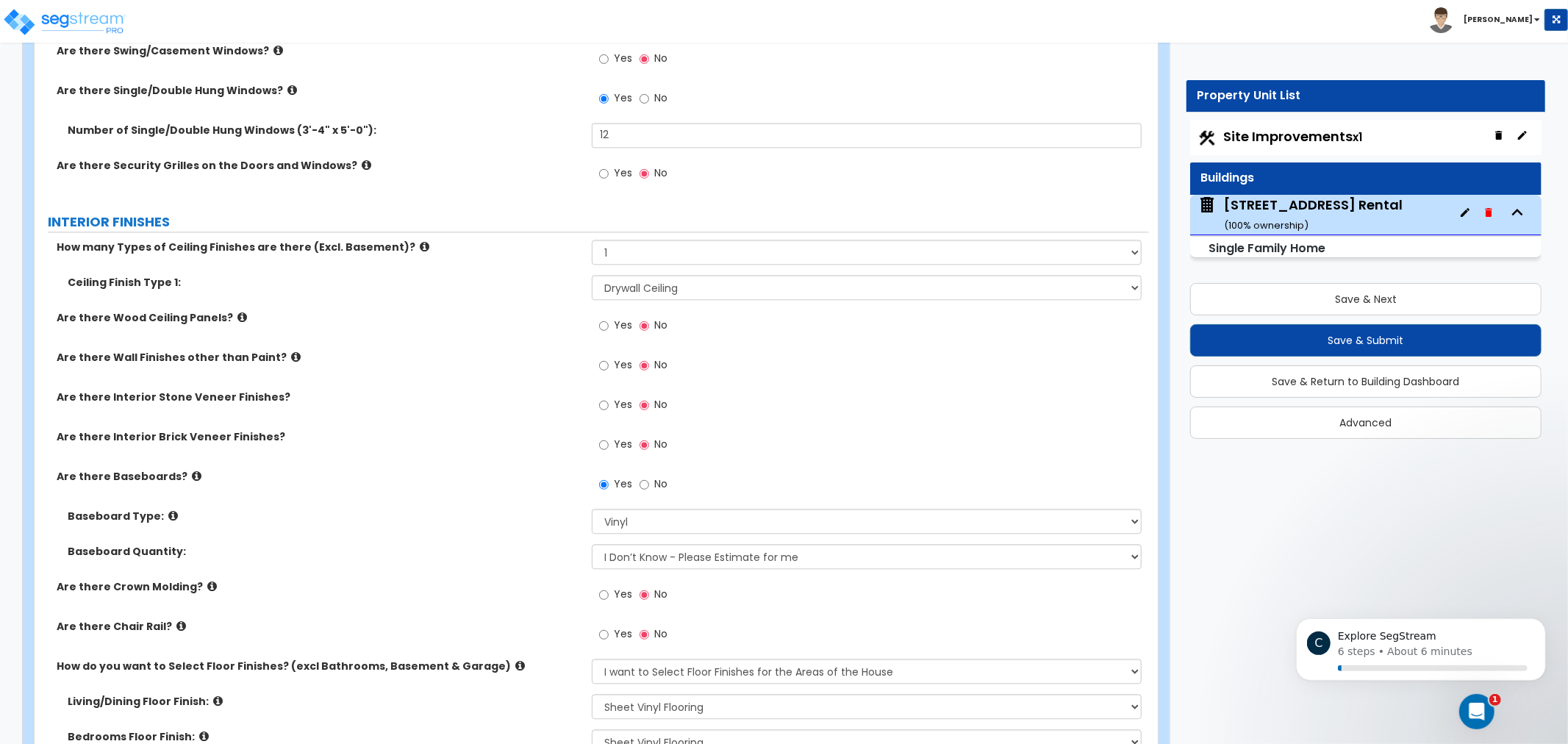
click at [447, 452] on div "Are there Interior Brick Veneer Finishes? Yes No" at bounding box center [592, 449] width 1115 height 39
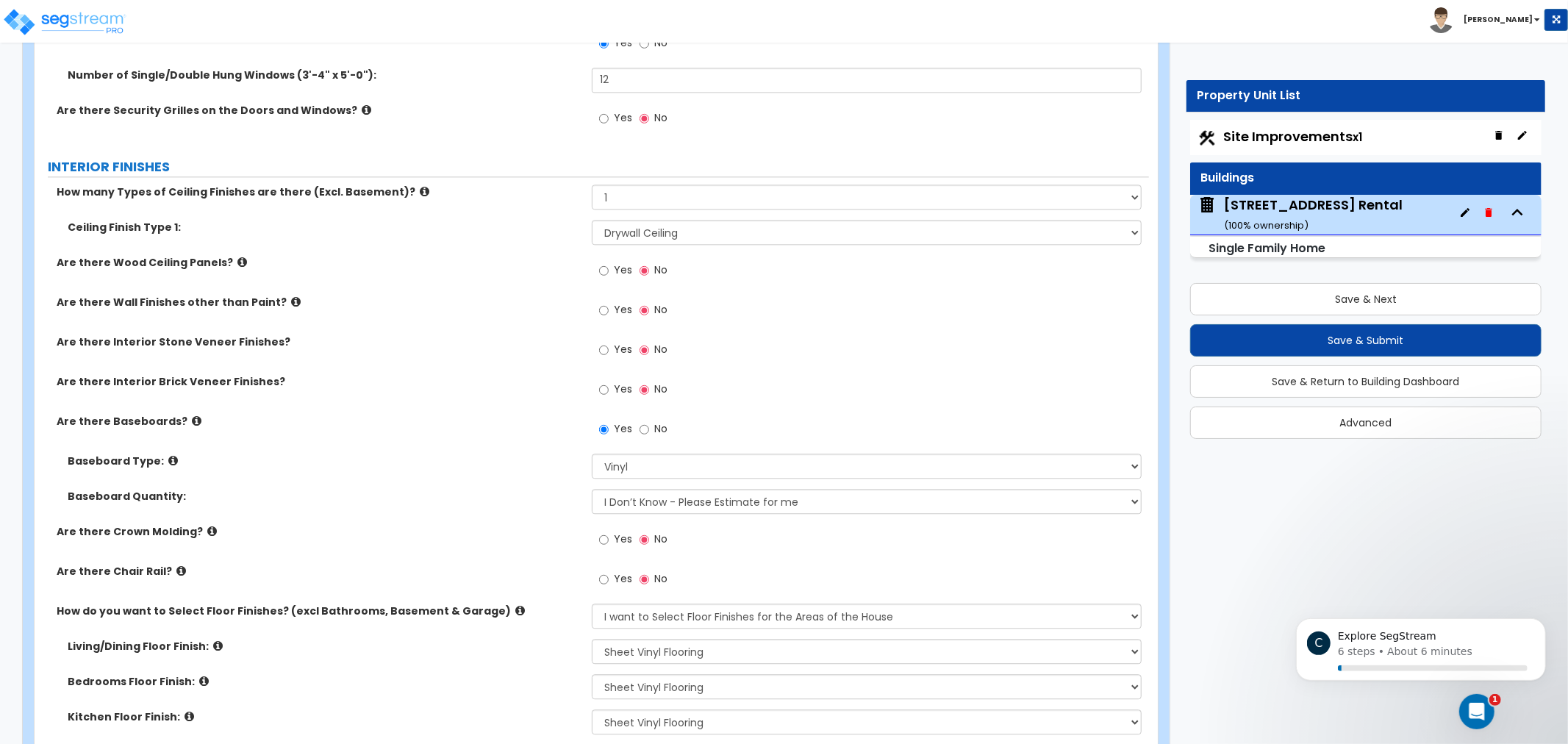
drag, startPoint x: 424, startPoint y: 328, endPoint x: 509, endPoint y: 393, distance: 107.0
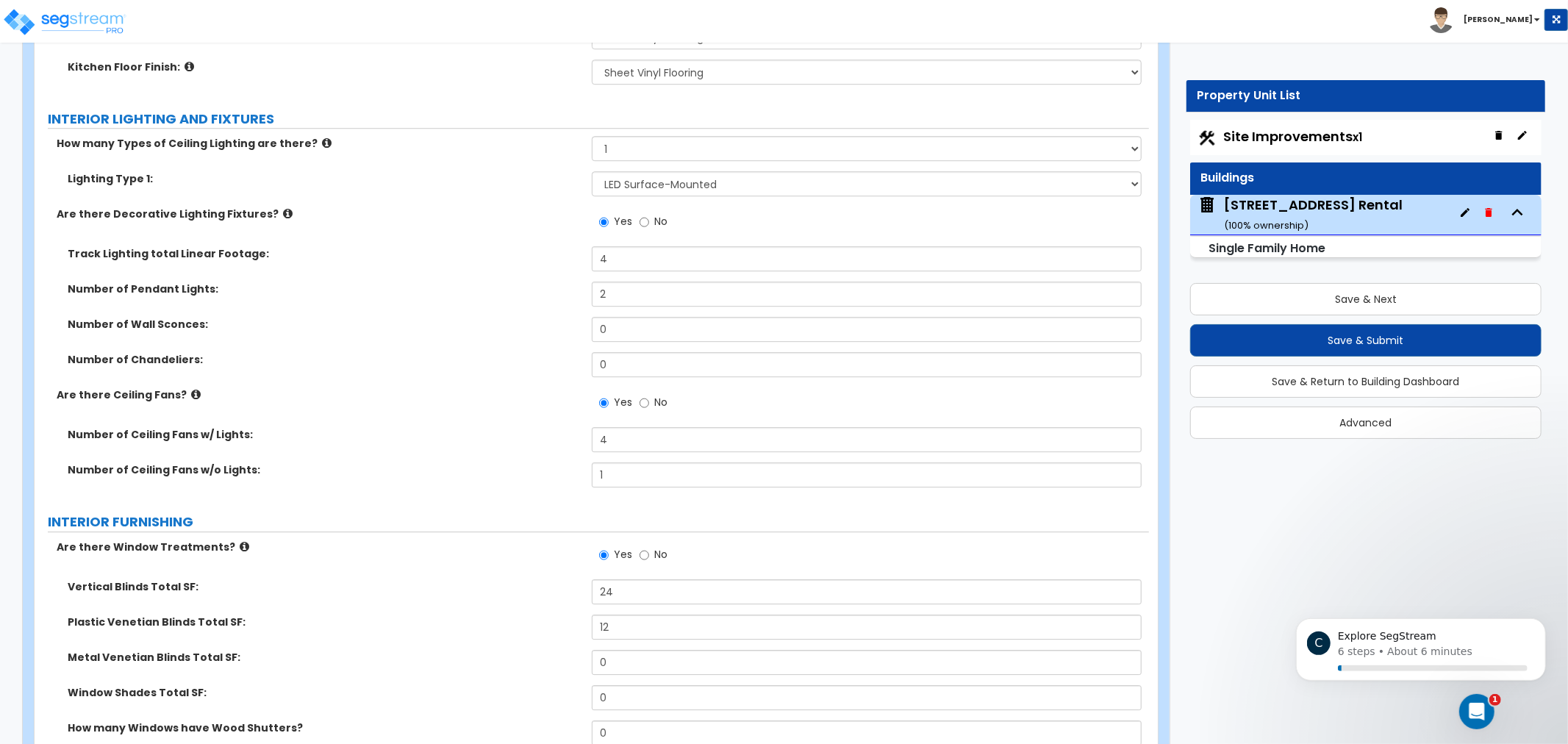
scroll to position [3590, 0]
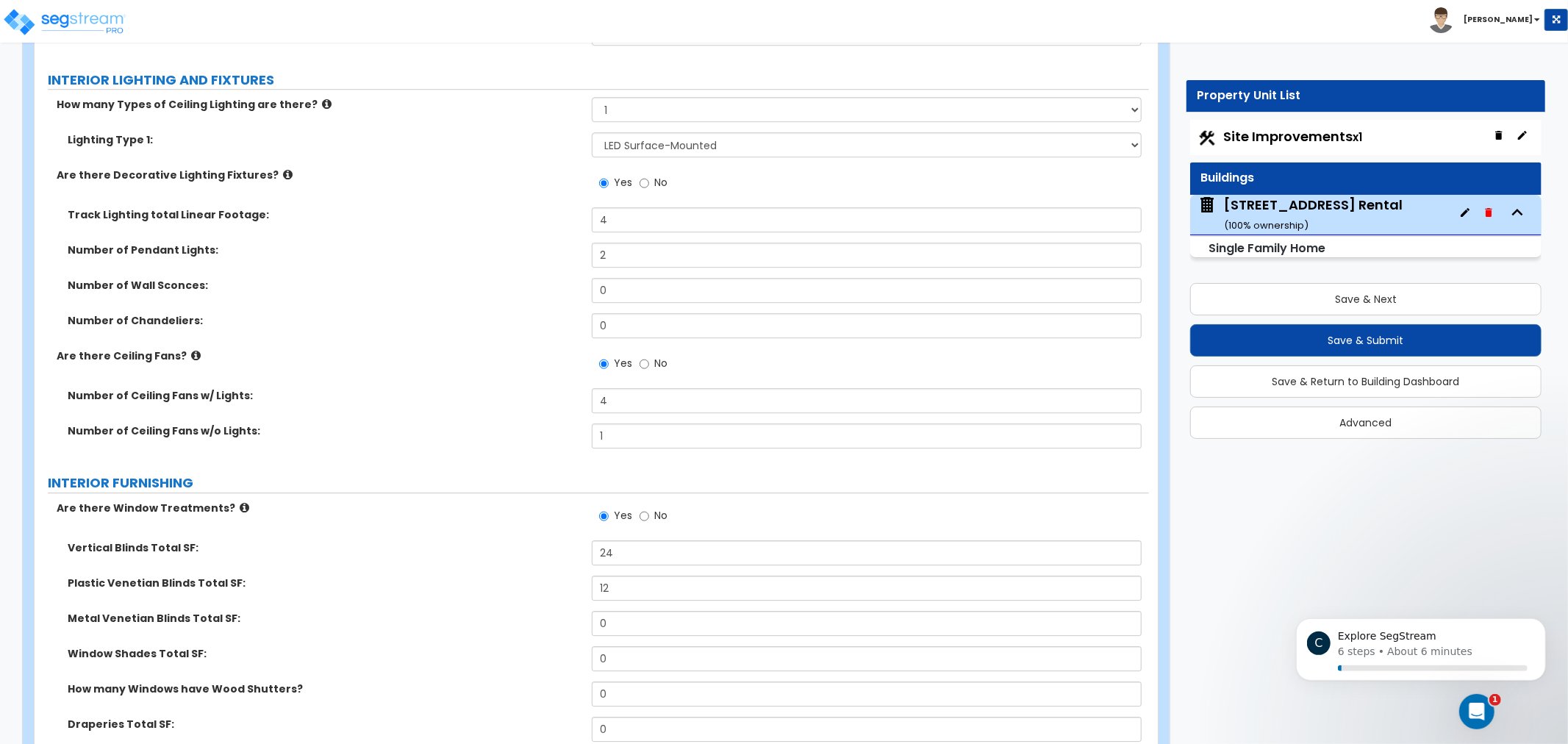
drag, startPoint x: 336, startPoint y: 533, endPoint x: 336, endPoint y: 578, distance: 45.0
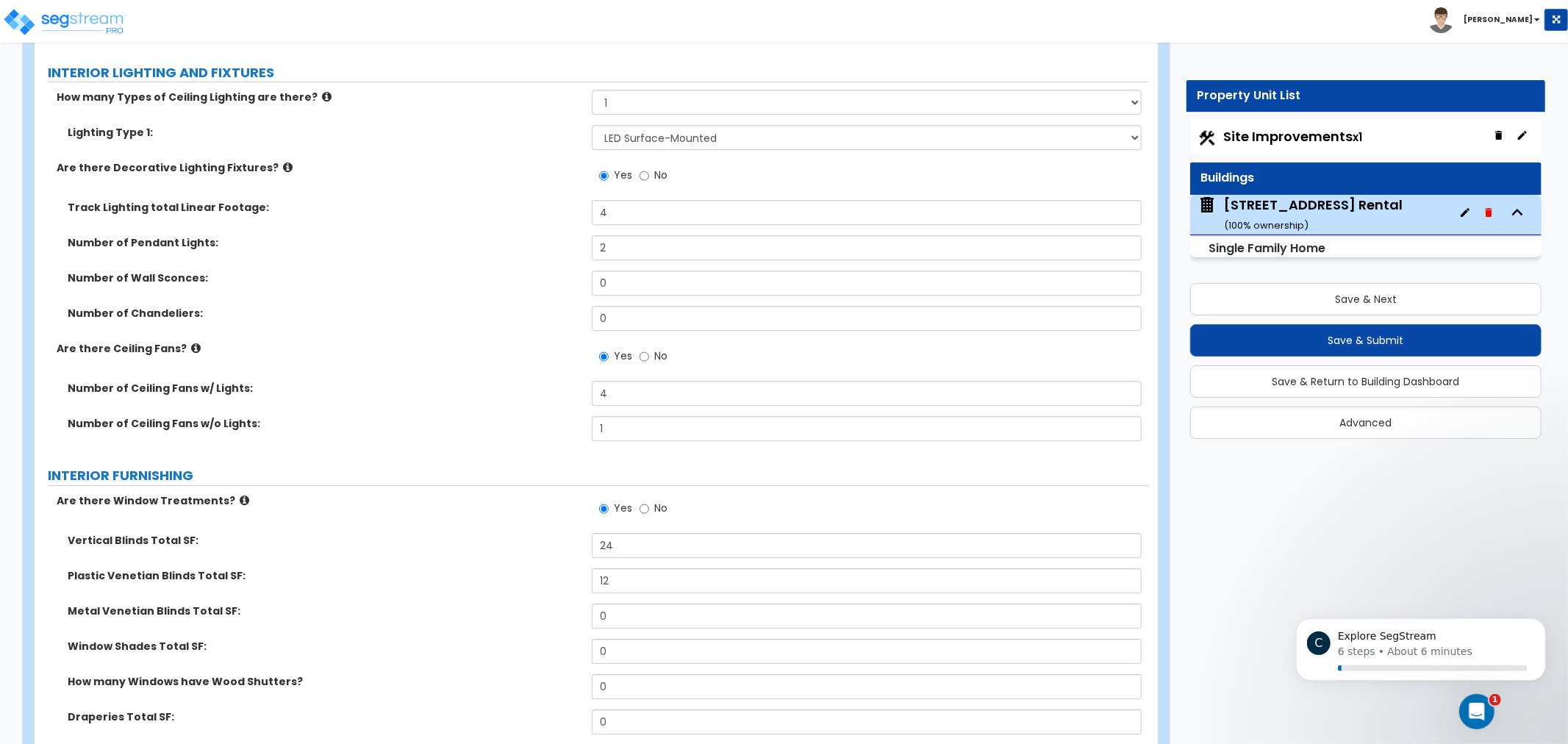
drag, startPoint x: 480, startPoint y: 524, endPoint x: 439, endPoint y: 523, distance: 41.0
drag, startPoint x: 439, startPoint y: 523, endPoint x: 395, endPoint y: 531, distance: 44.7
click at [395, 530] on div "Are there Window Treatments? Yes No" at bounding box center [592, 513] width 1115 height 39
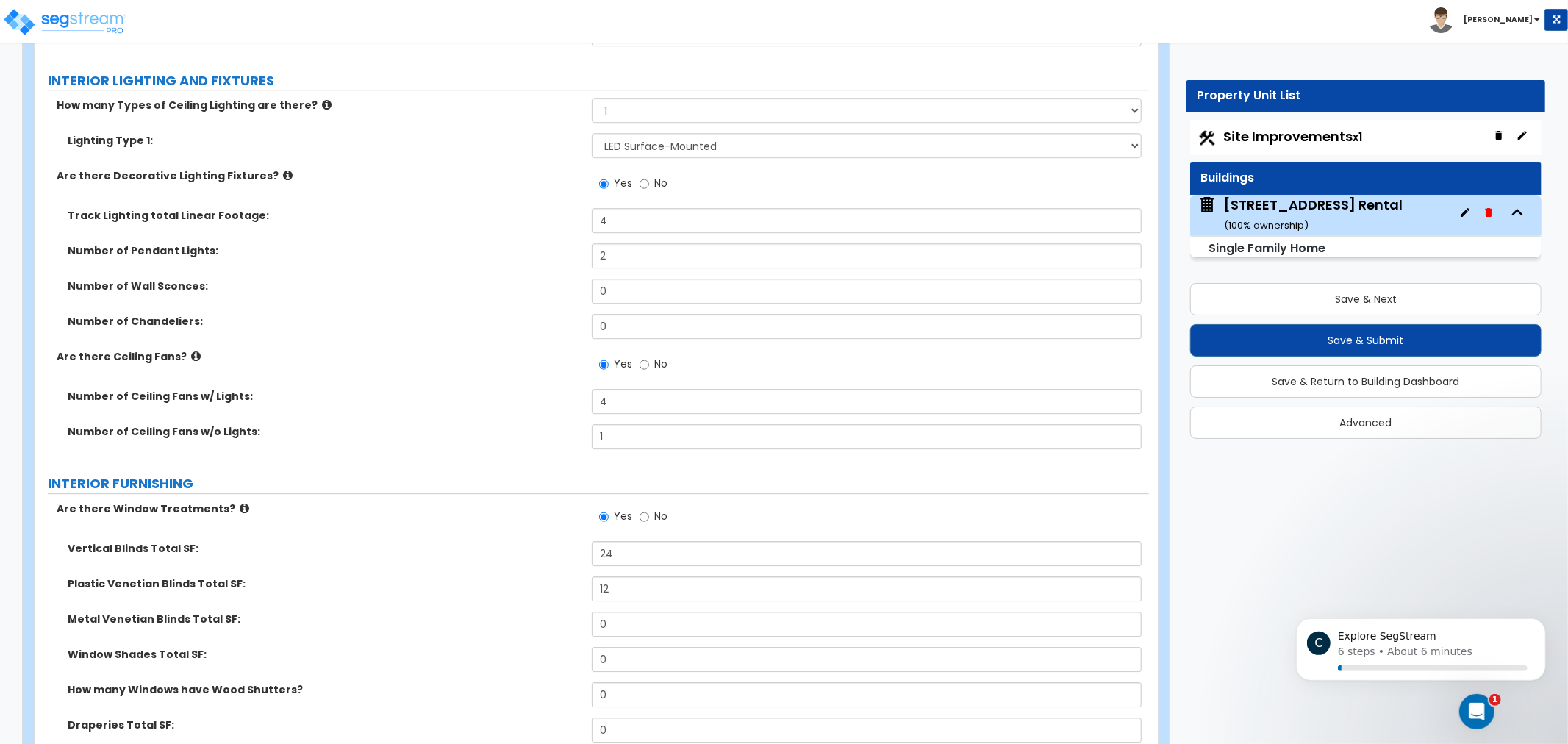
scroll to position [3523, 0]
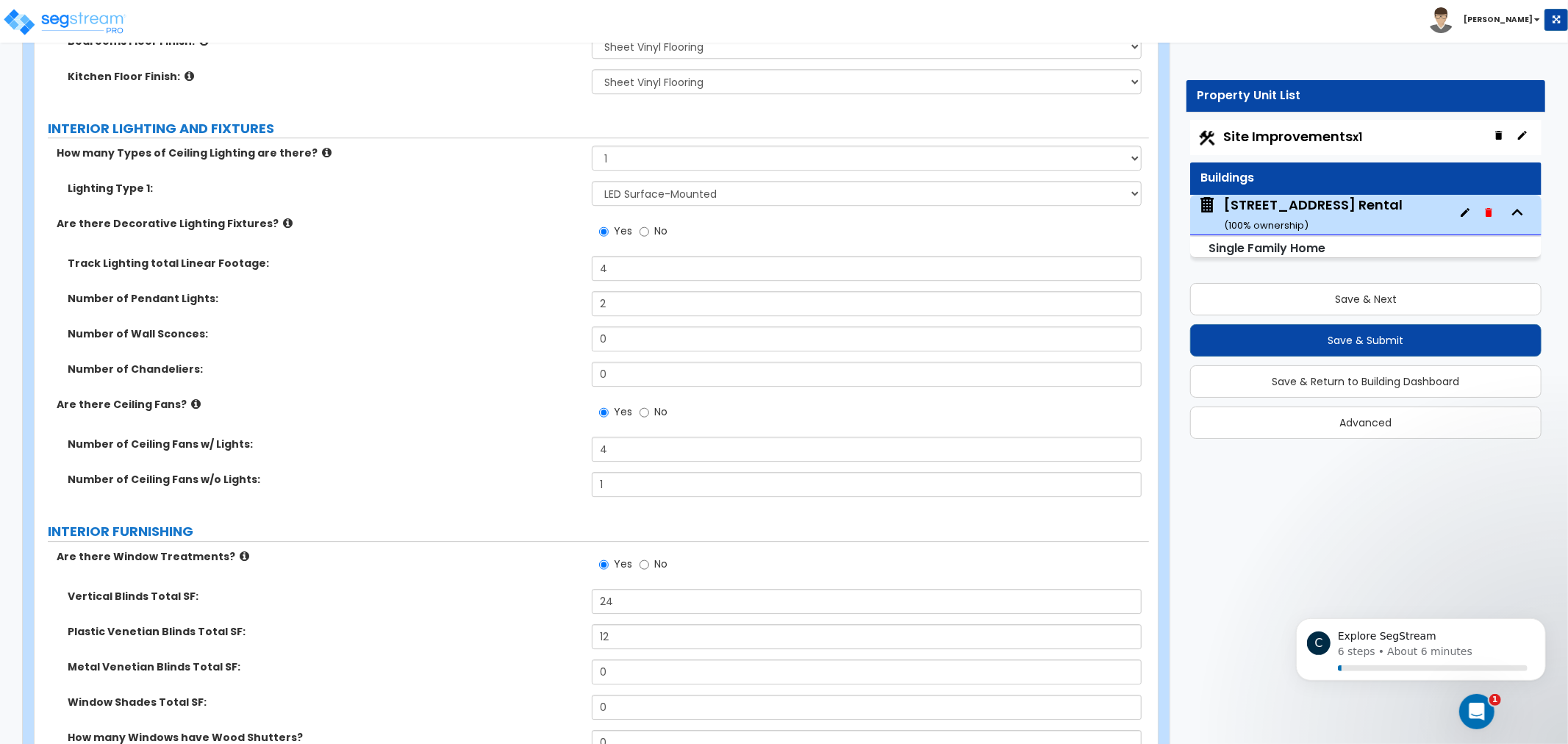
drag, startPoint x: 468, startPoint y: 527, endPoint x: 489, endPoint y: 471, distance: 59.8
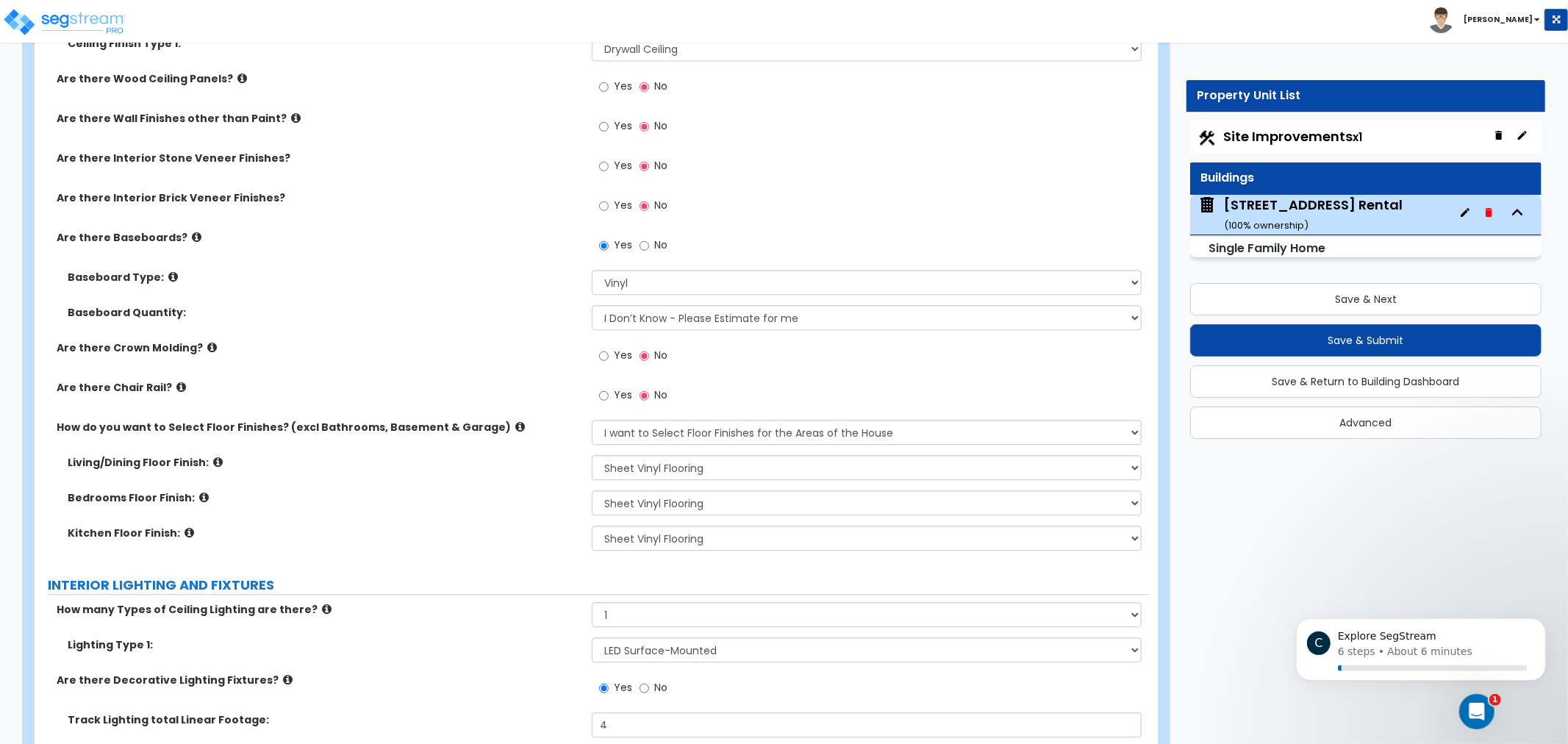
drag, startPoint x: 540, startPoint y: 553, endPoint x: 532, endPoint y: 393, distance: 160.2
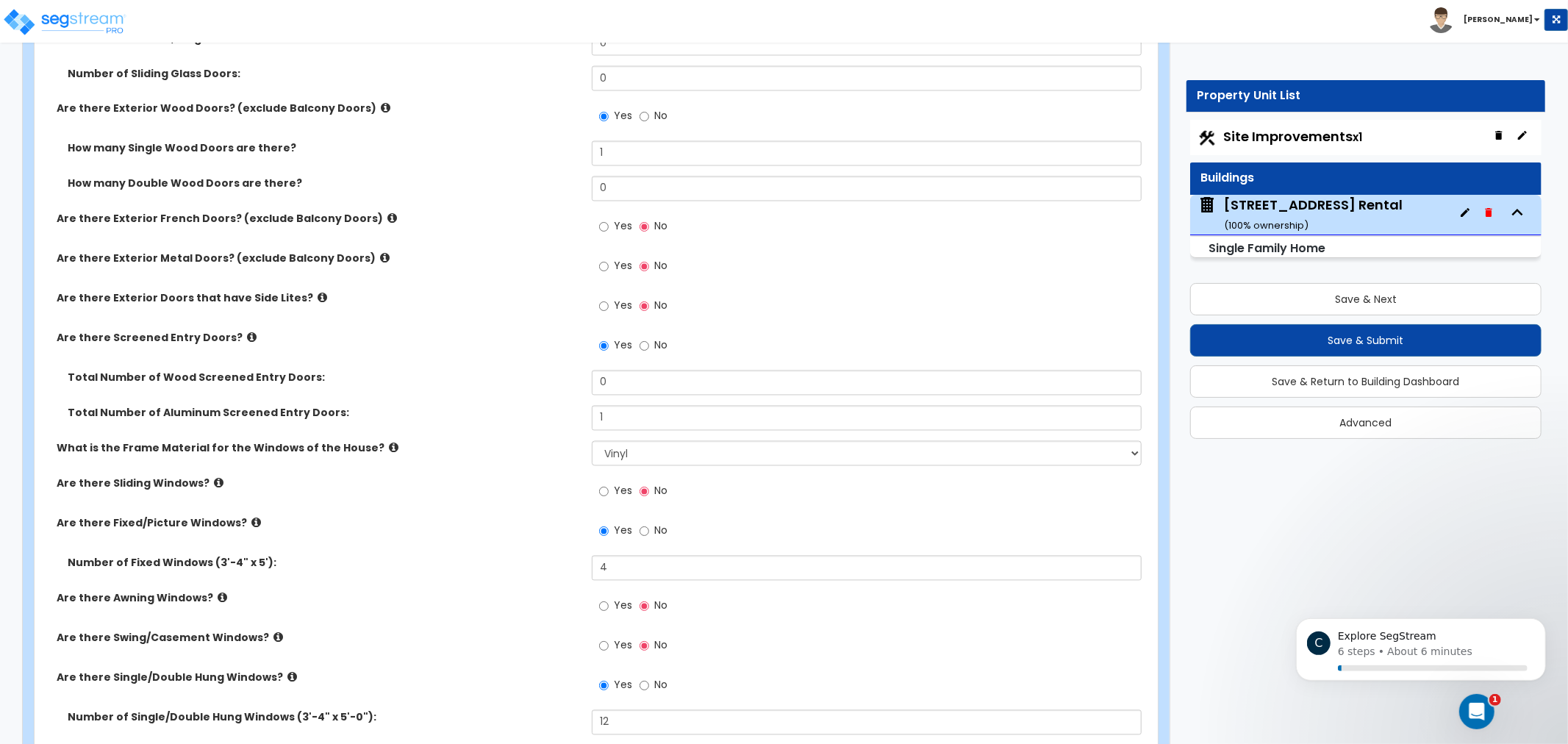
drag, startPoint x: 504, startPoint y: 298, endPoint x: 495, endPoint y: 241, distance: 57.7
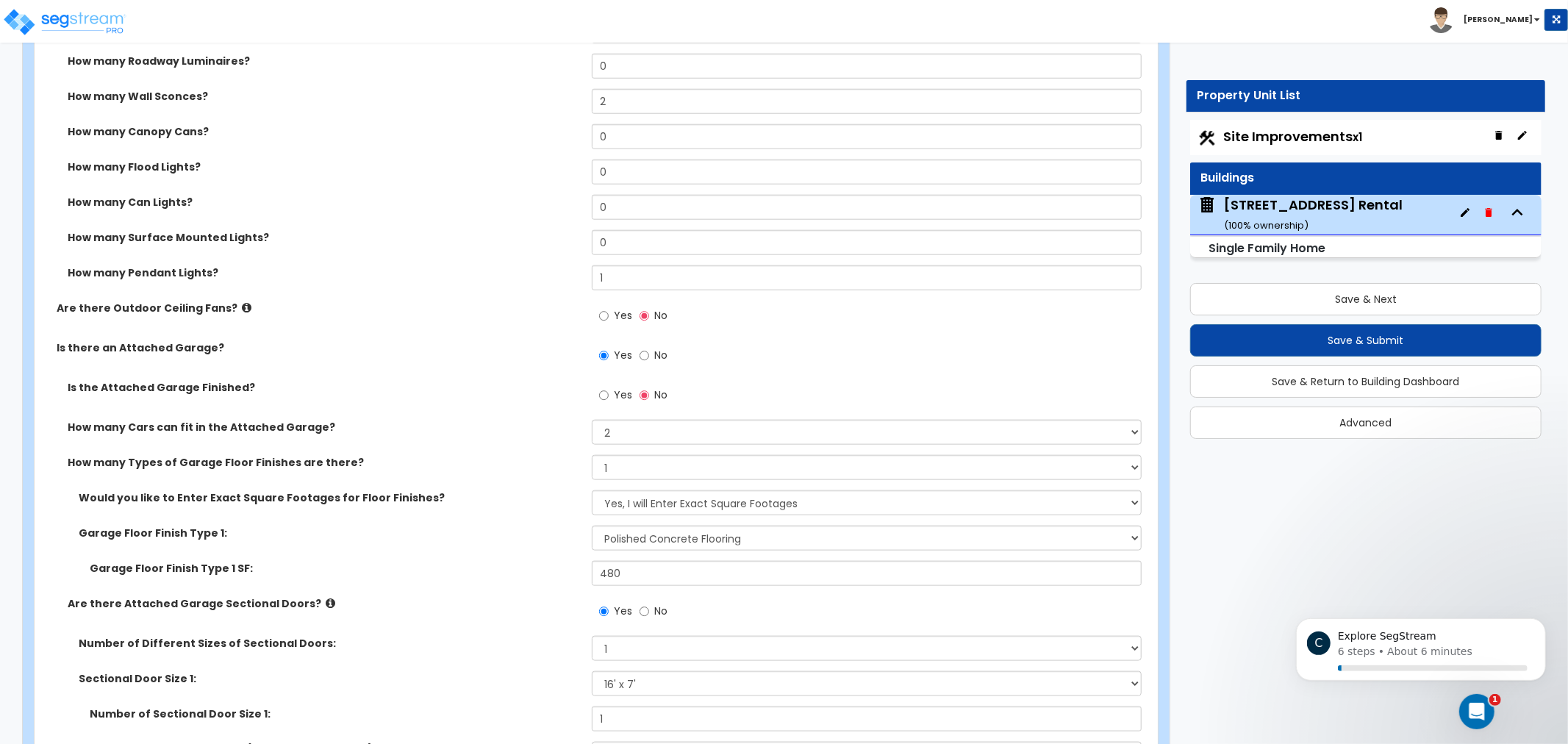
drag, startPoint x: 468, startPoint y: 380, endPoint x: 483, endPoint y: 238, distance: 142.8
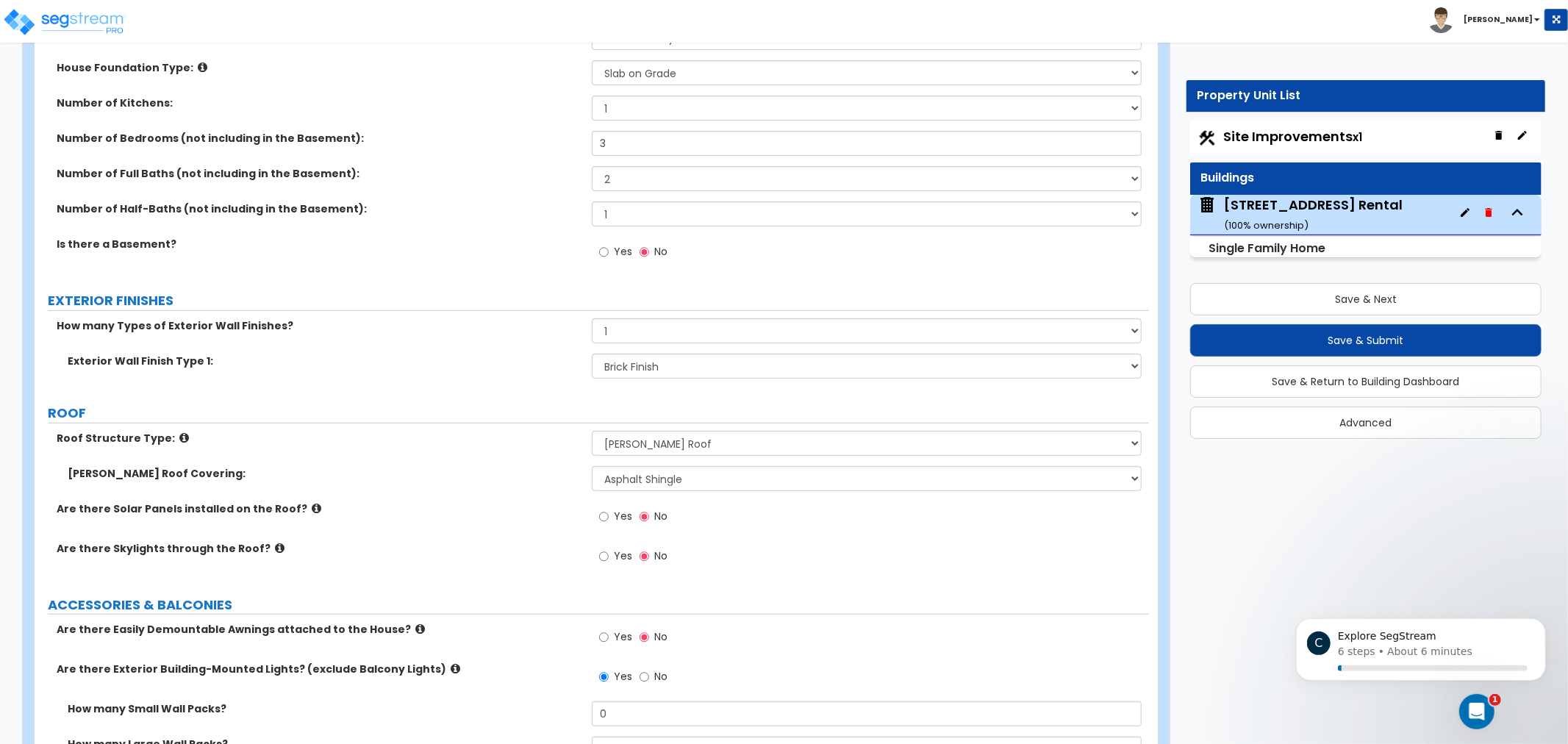
drag, startPoint x: 463, startPoint y: 334, endPoint x: 483, endPoint y: 375, distance: 45.6
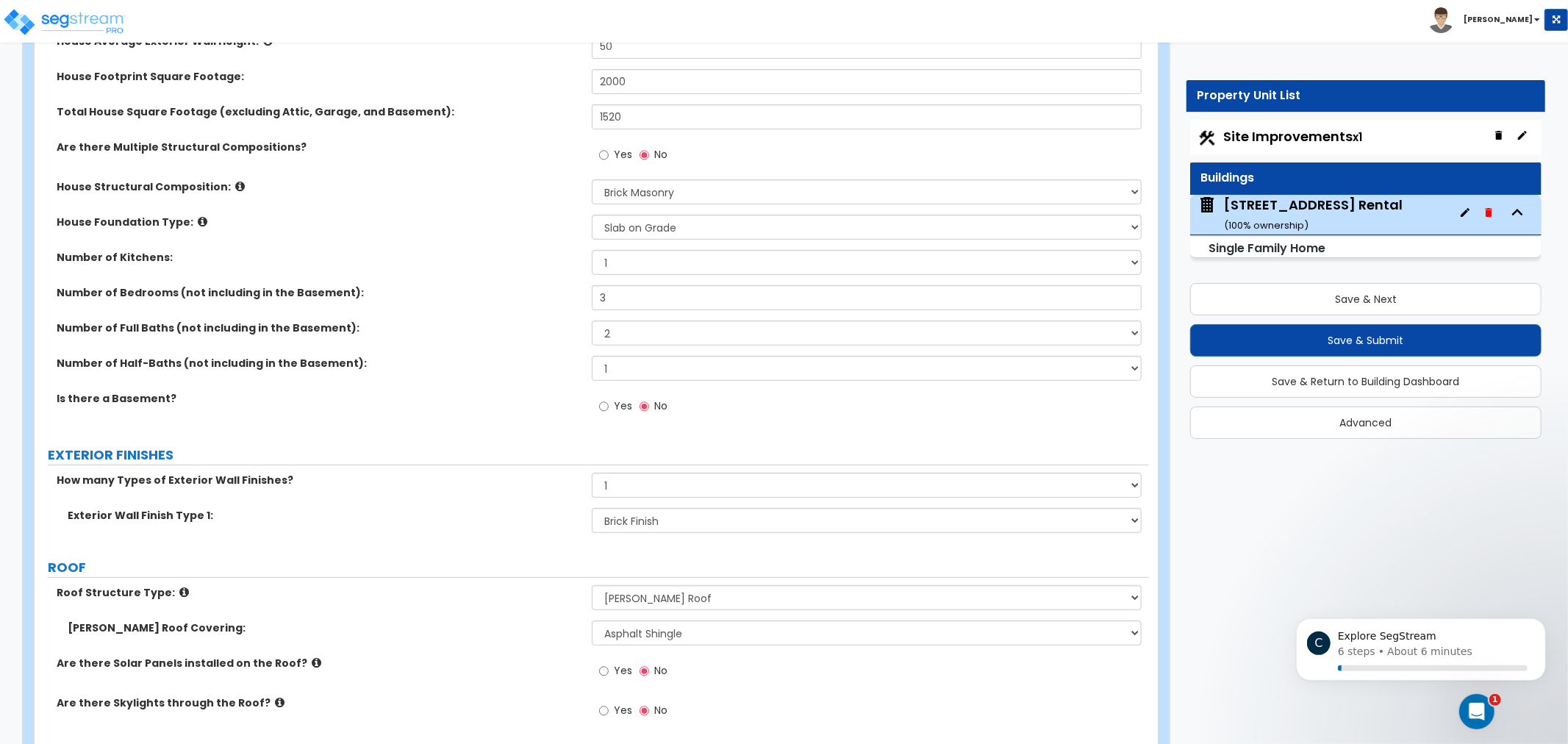
scroll to position [0, 0]
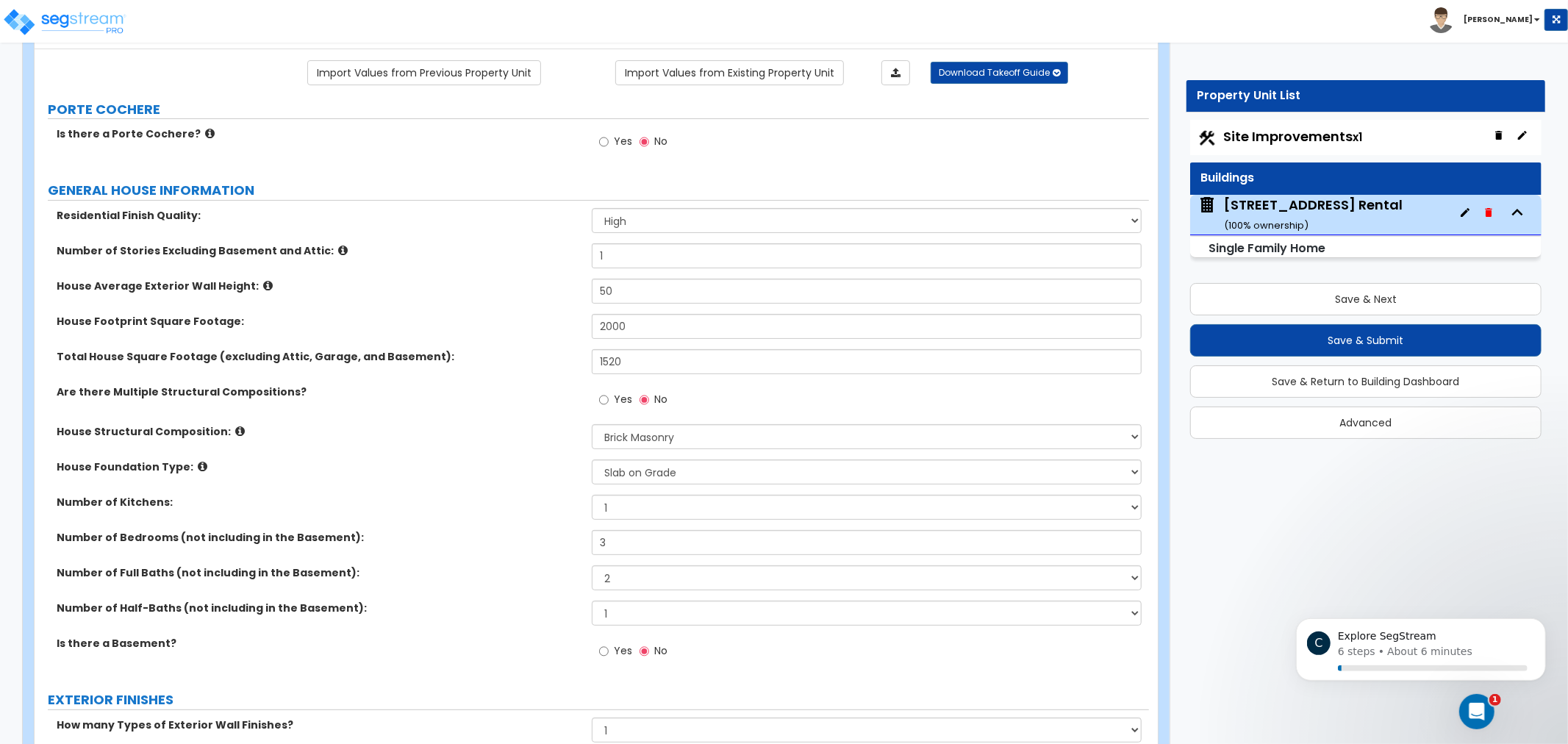
drag, startPoint x: 510, startPoint y: 198, endPoint x: 513, endPoint y: 252, distance: 54.1
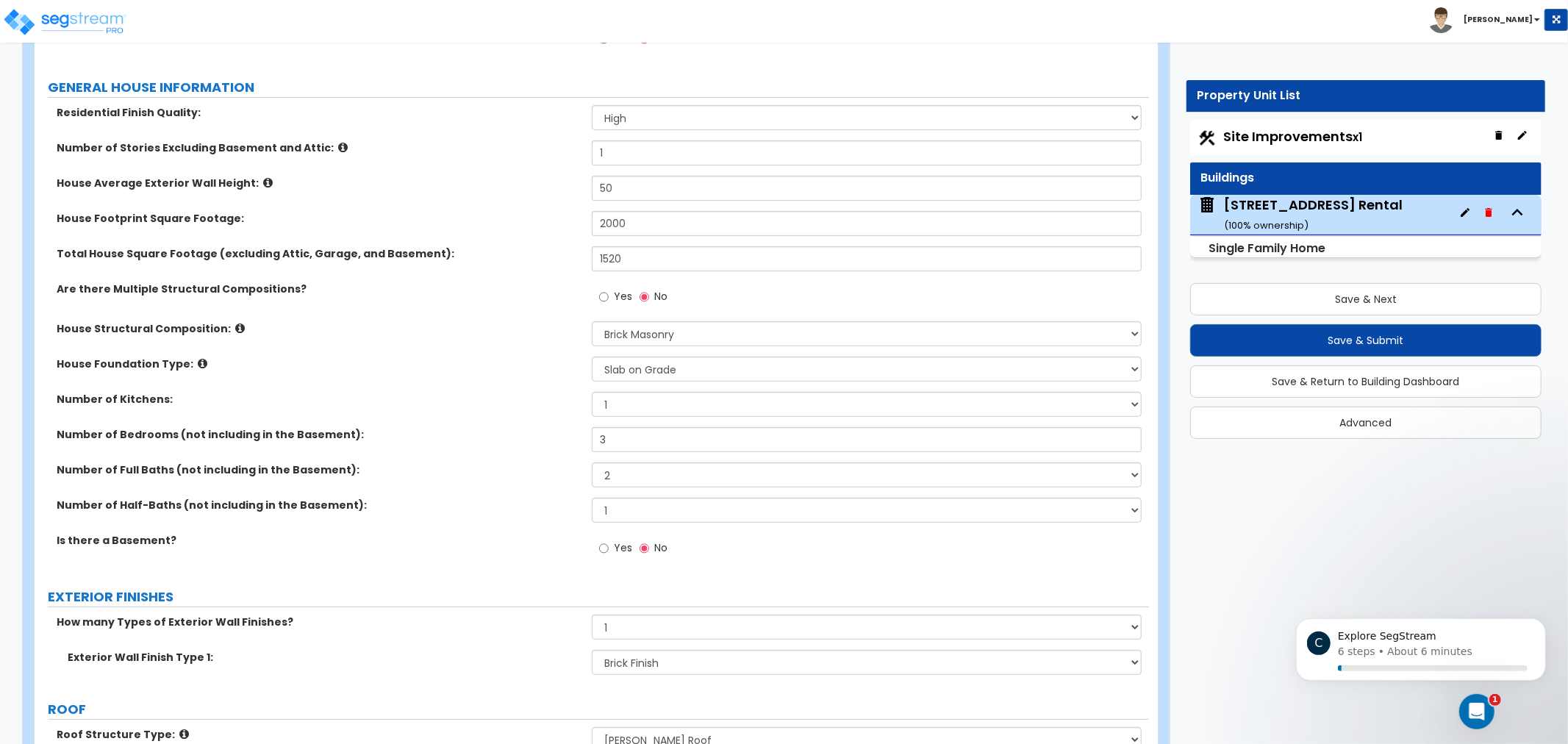
drag, startPoint x: 518, startPoint y: 339, endPoint x: 534, endPoint y: 490, distance: 151.8
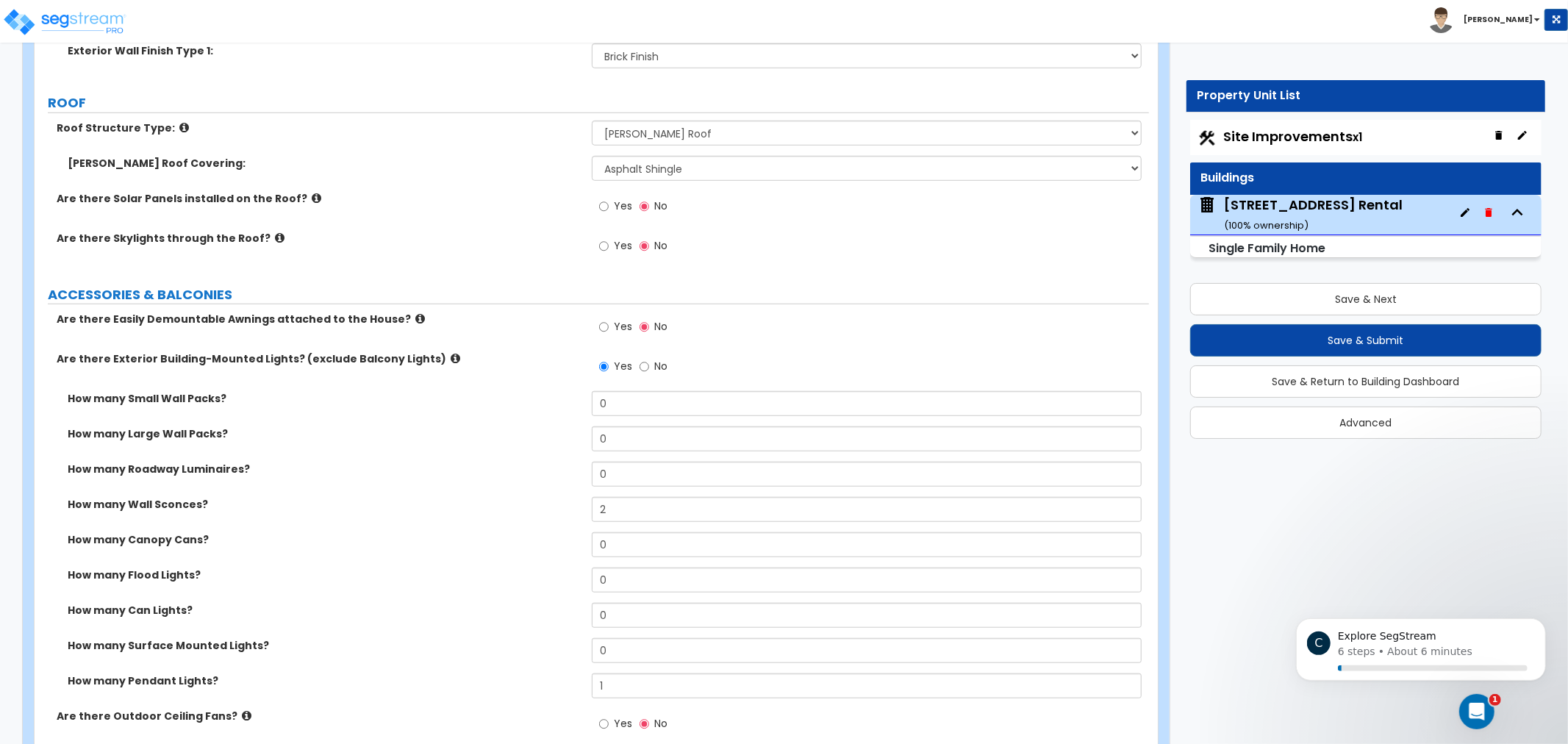
drag, startPoint x: 520, startPoint y: 413, endPoint x: 500, endPoint y: 498, distance: 87.3
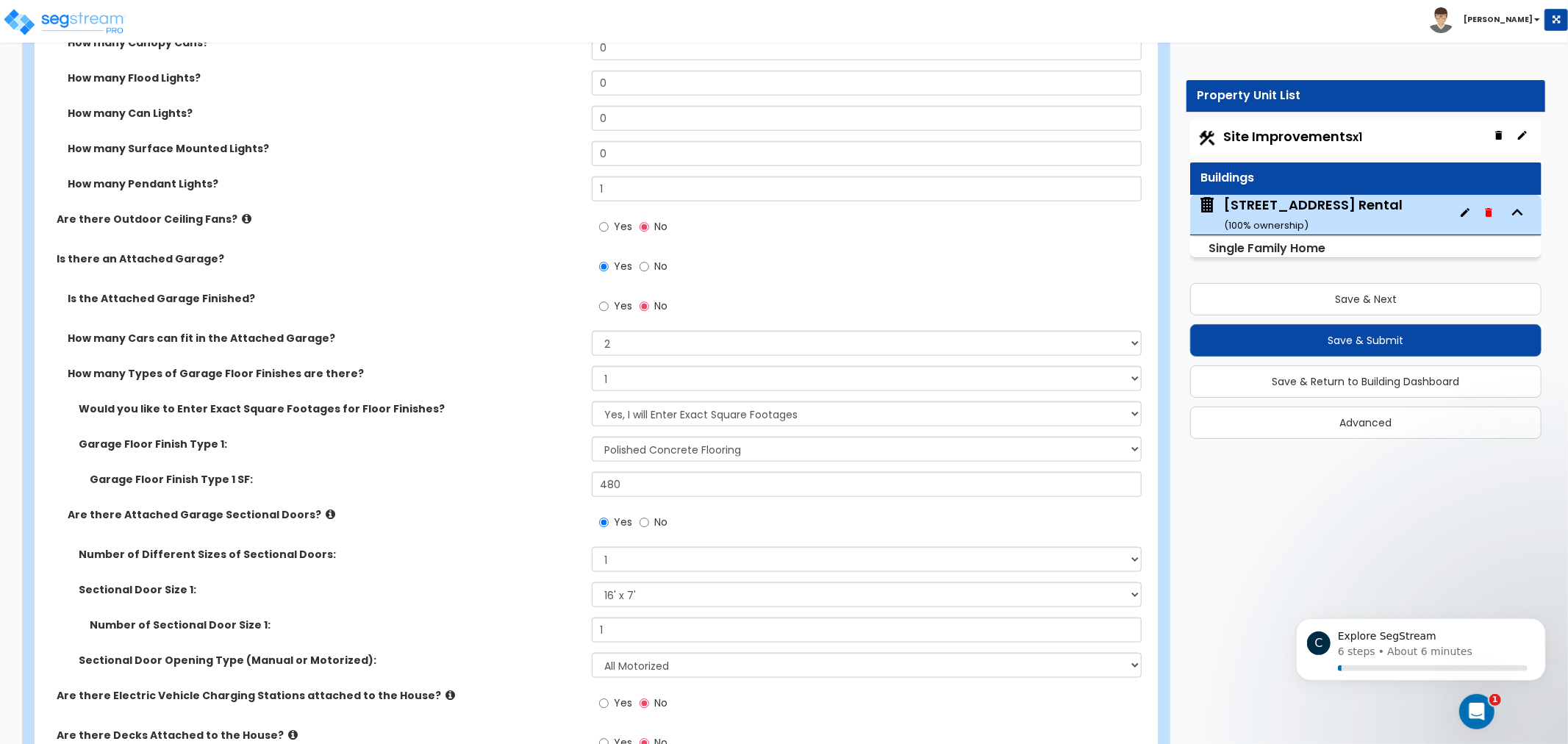
drag, startPoint x: 493, startPoint y: 467, endPoint x: 501, endPoint y: 487, distance: 21.5
click at [503, 481] on label "Garage Floor Finish Type 1 SF:" at bounding box center [335, 479] width 491 height 15
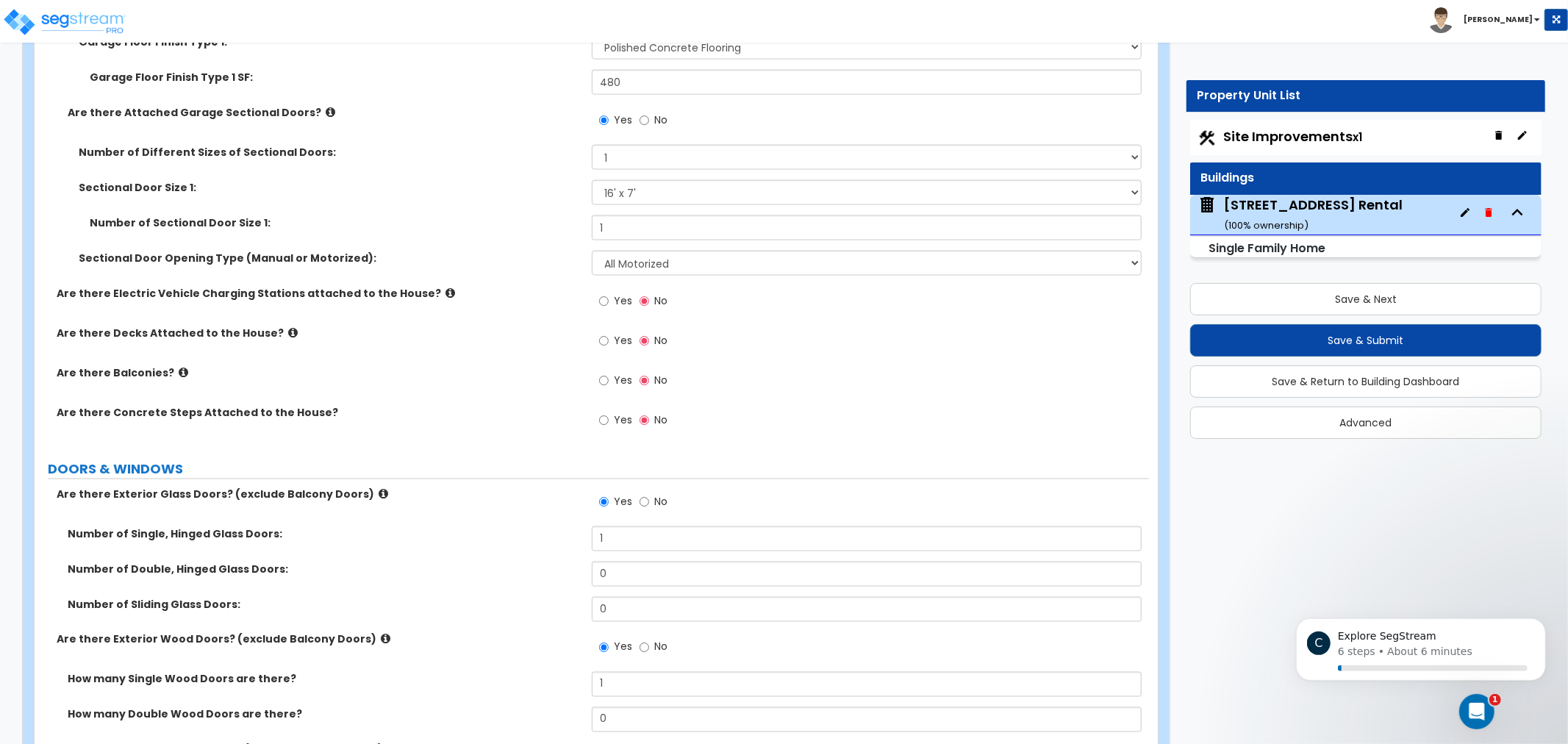
drag, startPoint x: 505, startPoint y: 441, endPoint x: 513, endPoint y: 472, distance: 32.0
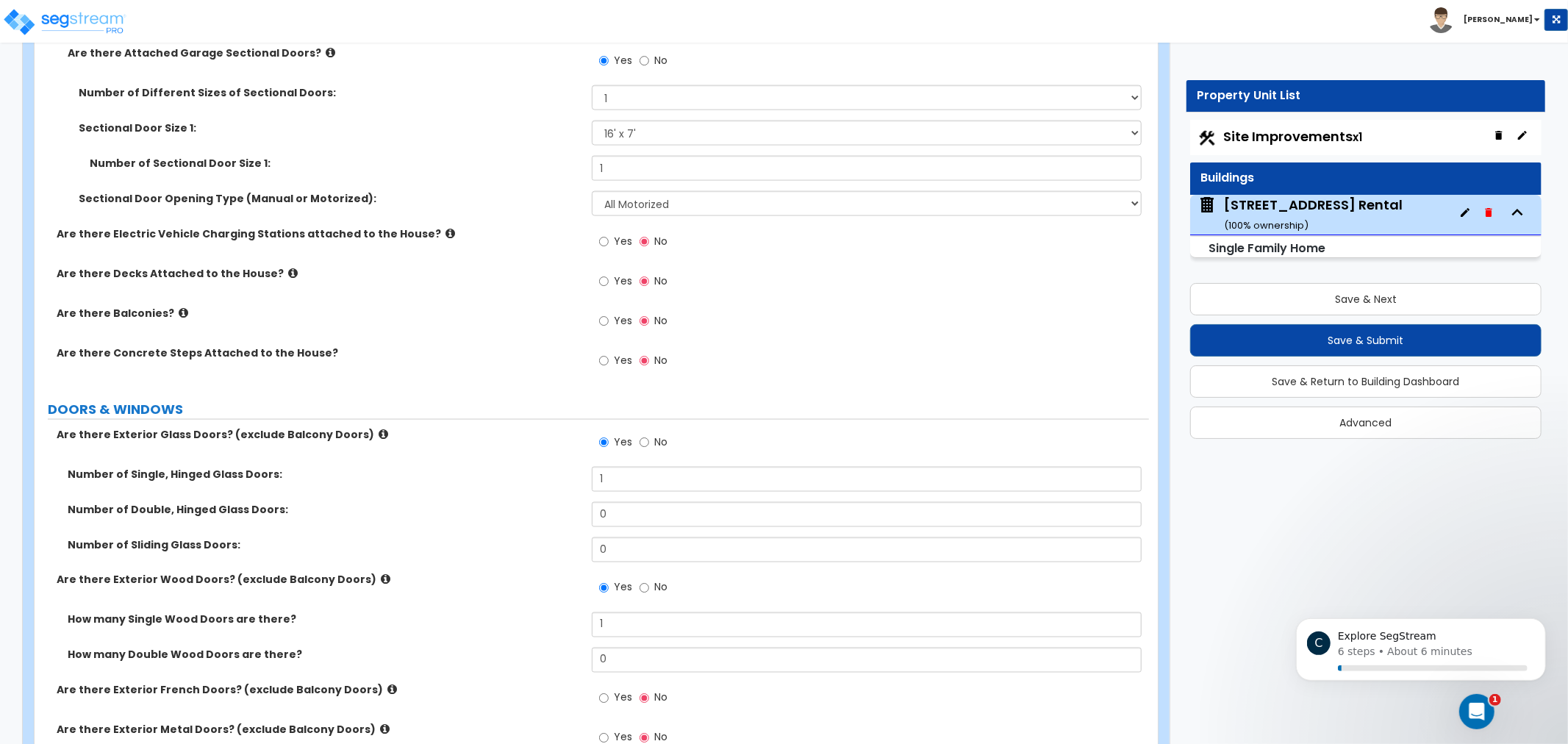
drag, startPoint x: 503, startPoint y: 453, endPoint x: 517, endPoint y: 487, distance: 36.8
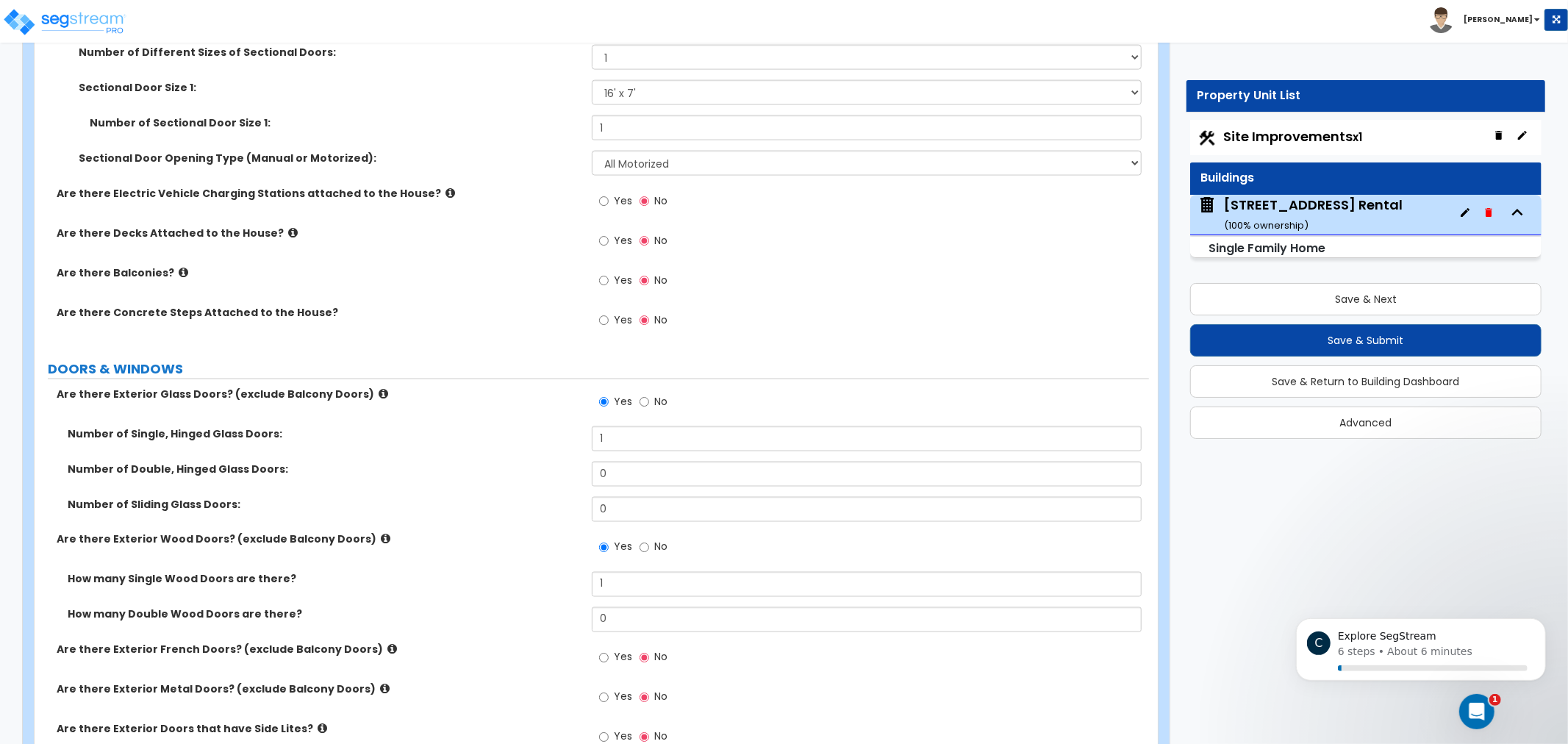
drag, startPoint x: 495, startPoint y: 391, endPoint x: 509, endPoint y: 406, distance: 20.5
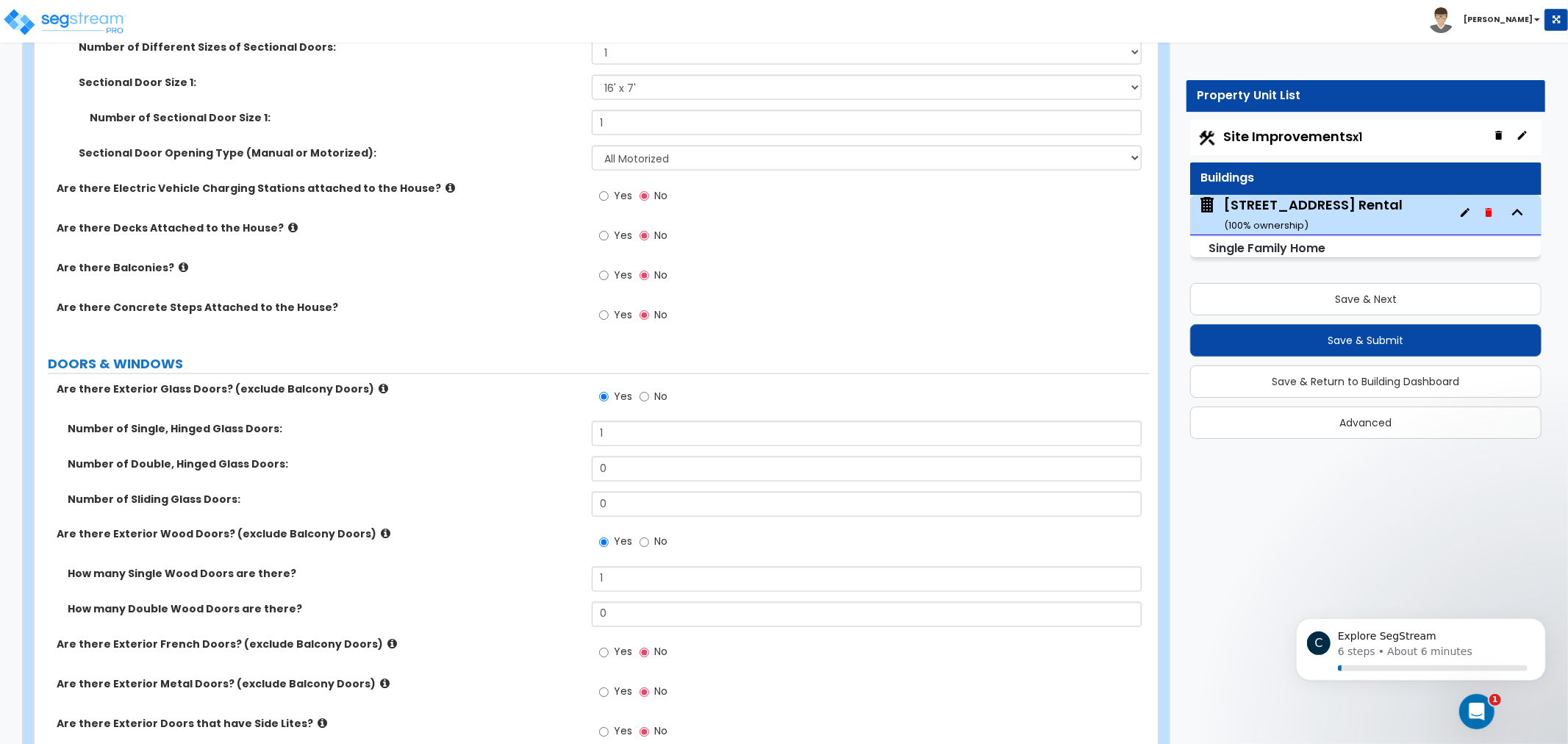
drag, startPoint x: 510, startPoint y: 394, endPoint x: 497, endPoint y: 390, distance: 13.6
drag, startPoint x: 497, startPoint y: 390, endPoint x: 469, endPoint y: 361, distance: 40.3
click at [467, 362] on label "DOORS & WINDOWS" at bounding box center [598, 363] width 1101 height 19
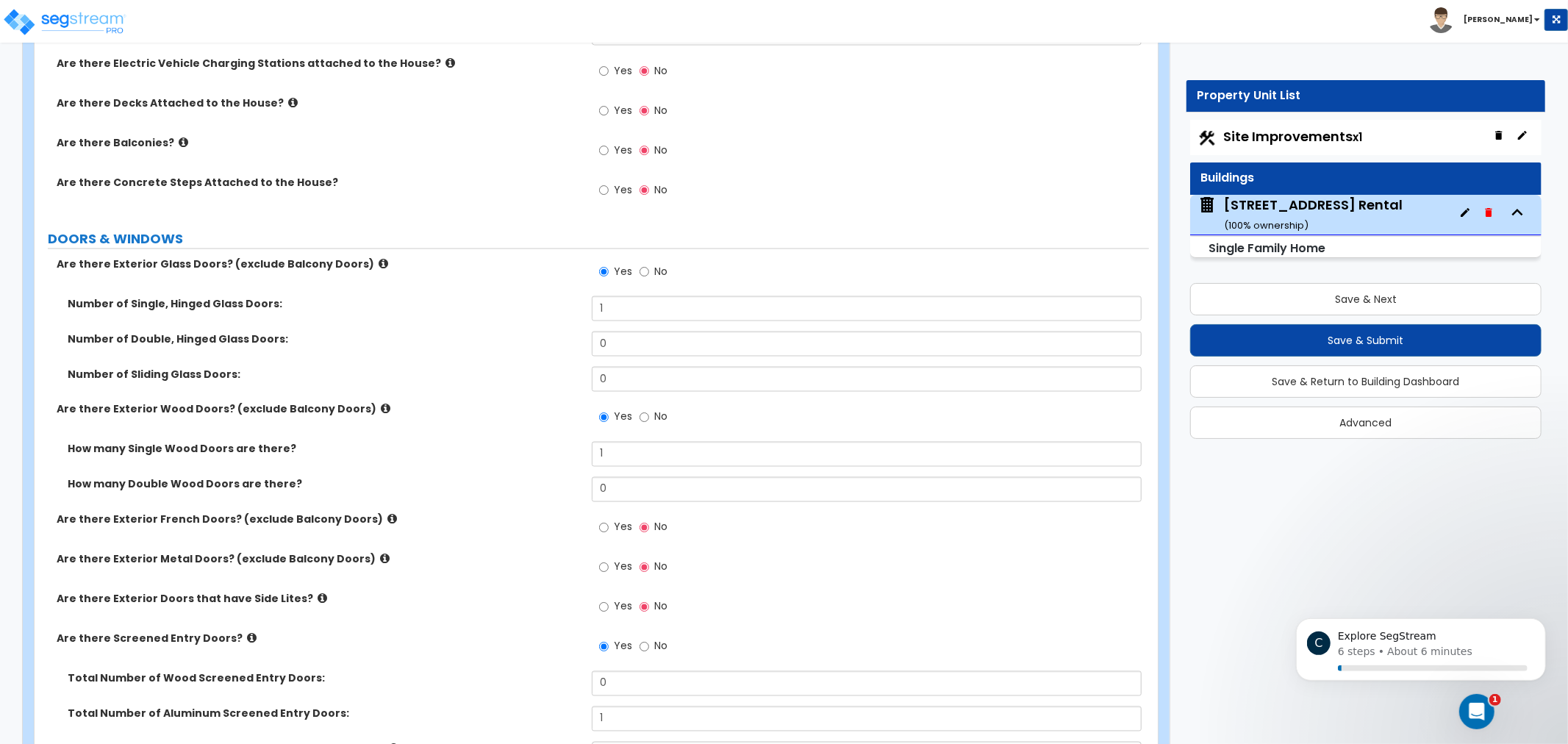
drag, startPoint x: 479, startPoint y: 397, endPoint x: 481, endPoint y: 372, distance: 25.1
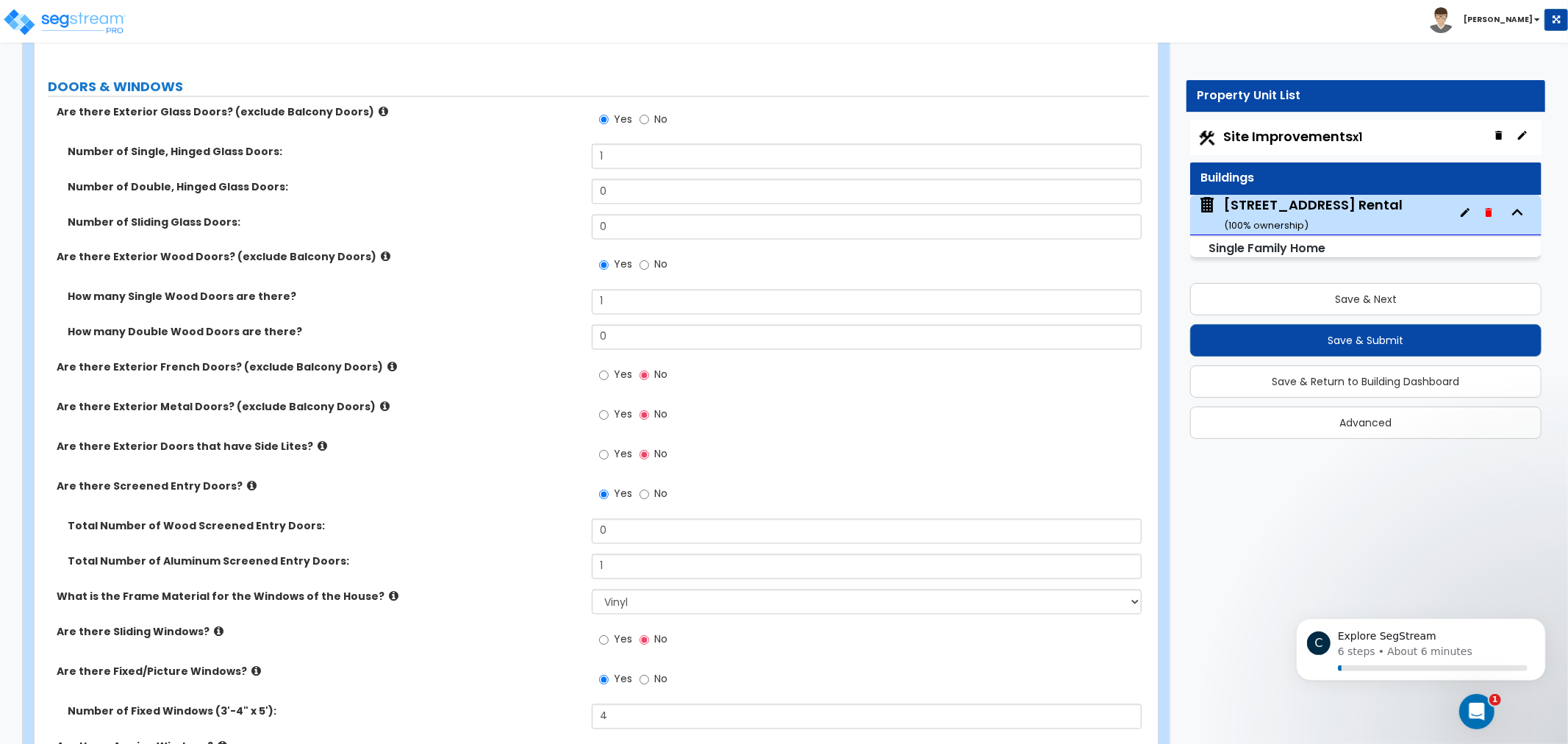
drag, startPoint x: 486, startPoint y: 361, endPoint x: 486, endPoint y: 372, distance: 11.0
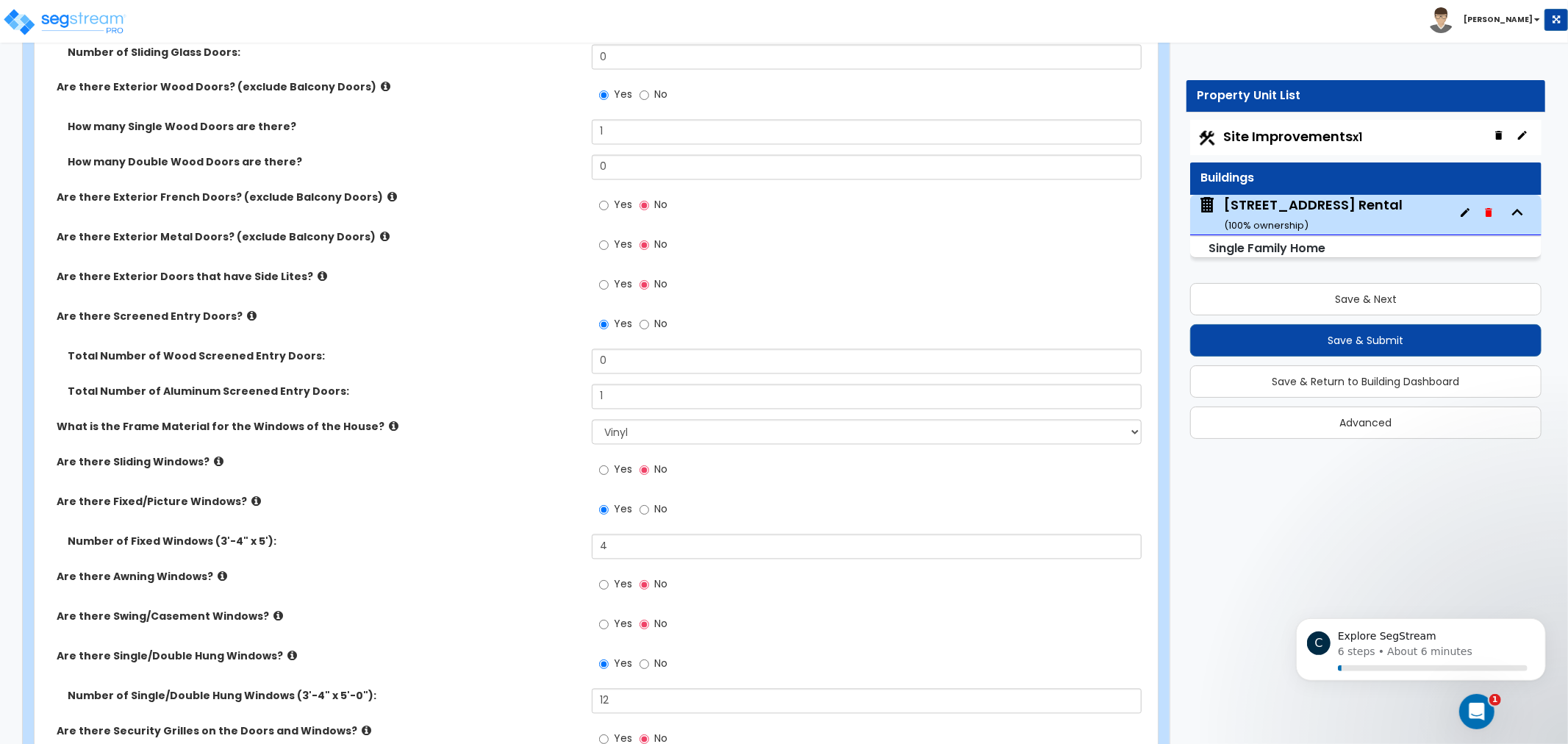
drag, startPoint x: 486, startPoint y: 372, endPoint x: 495, endPoint y: 416, distance: 44.9
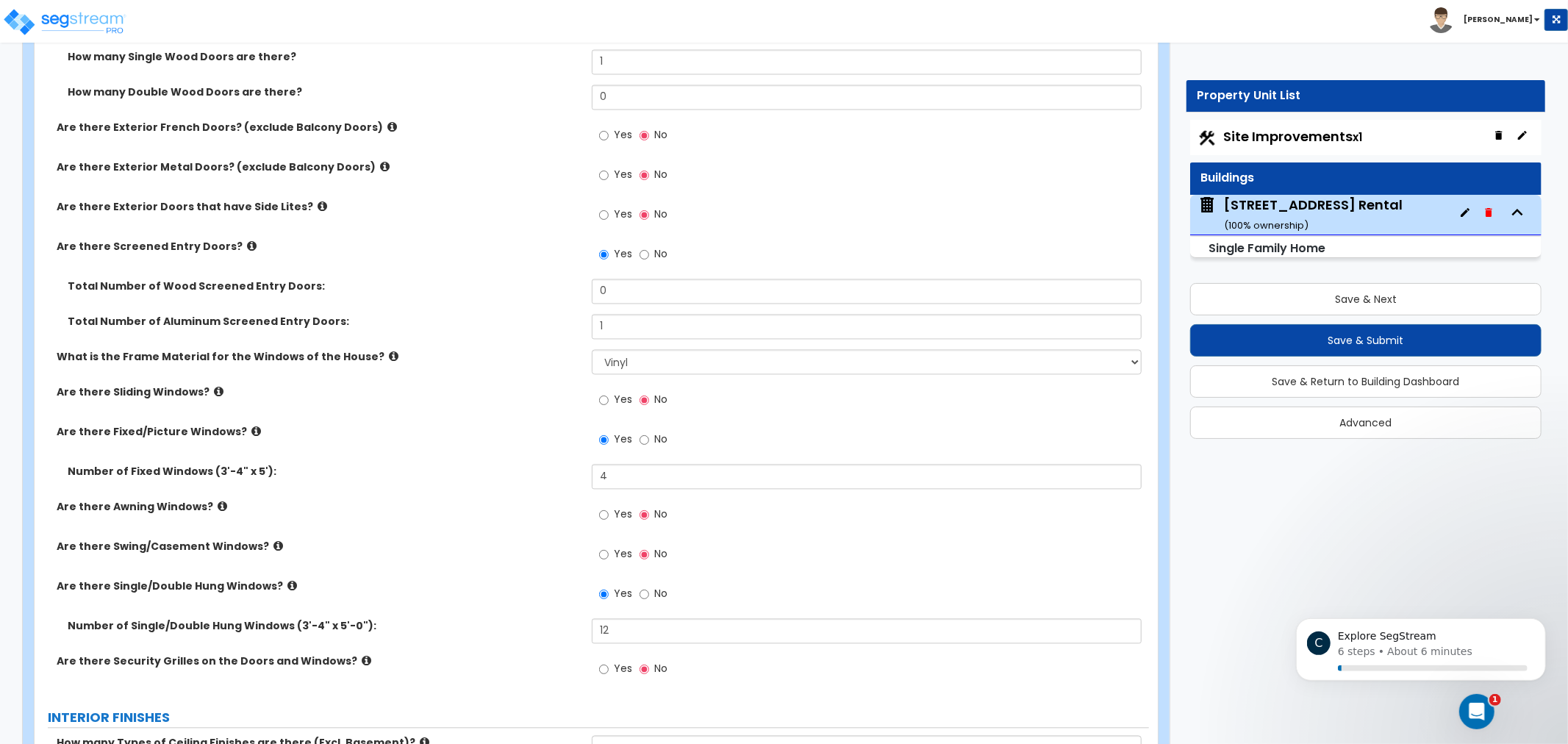
drag, startPoint x: 491, startPoint y: 384, endPoint x: 516, endPoint y: 294, distance: 93.4
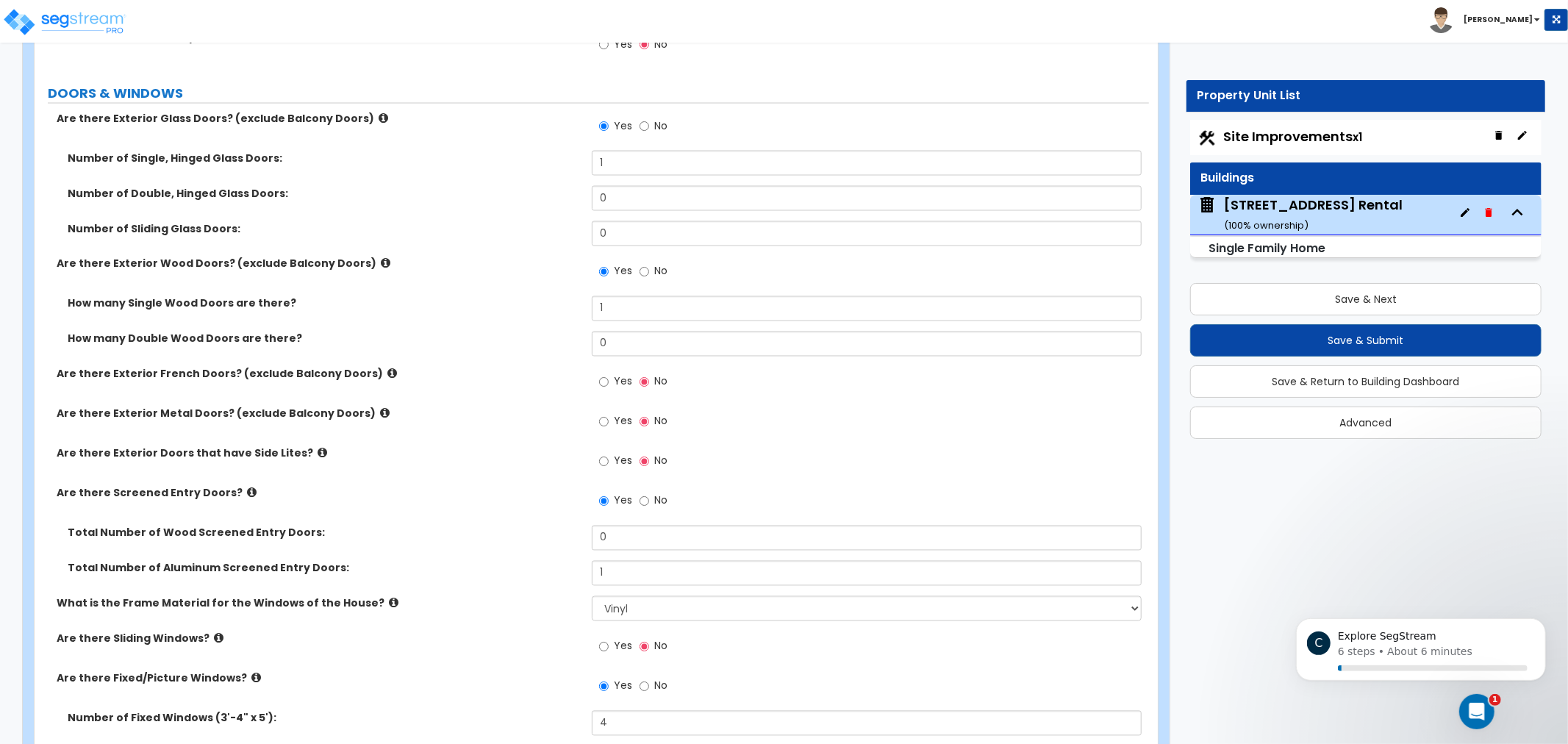
scroll to position [1904, 0]
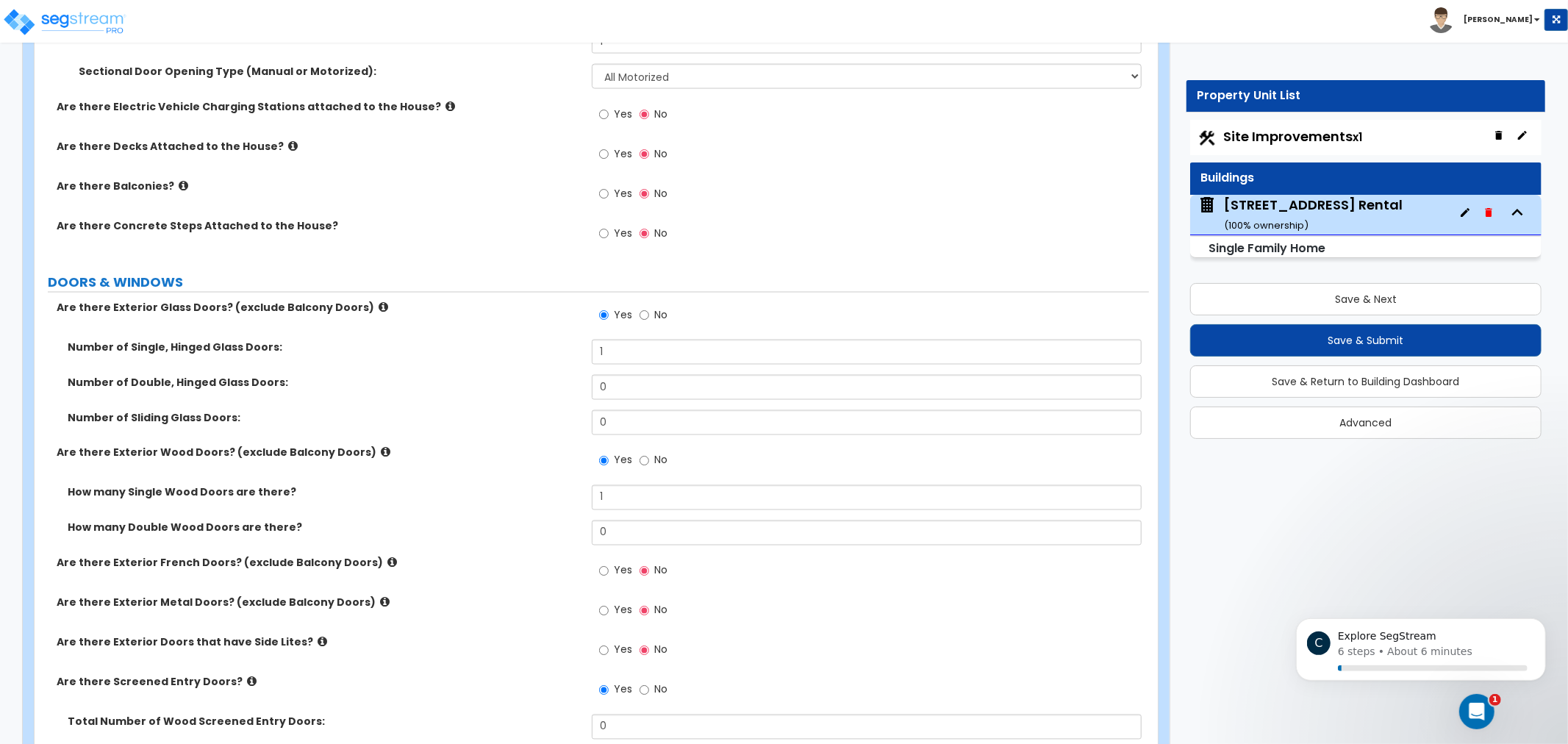
drag, startPoint x: 512, startPoint y: 299, endPoint x: 534, endPoint y: 224, distance: 78.2
click at [509, 328] on div "Are there Exterior Glass Doors? (exclude Balcony Doors) Yes No" at bounding box center [592, 321] width 1115 height 39
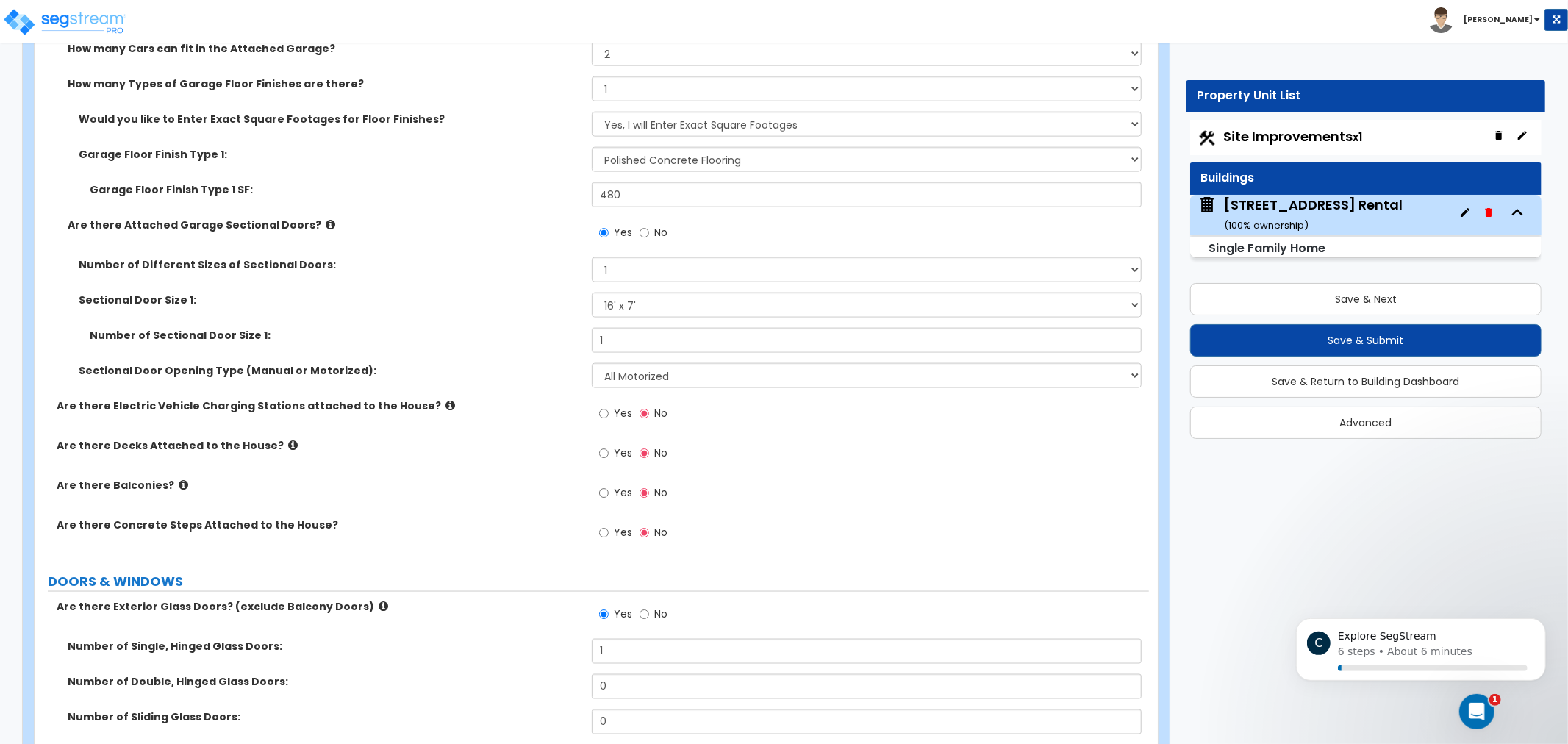
drag, startPoint x: 519, startPoint y: 328, endPoint x: 540, endPoint y: 250, distance: 80.8
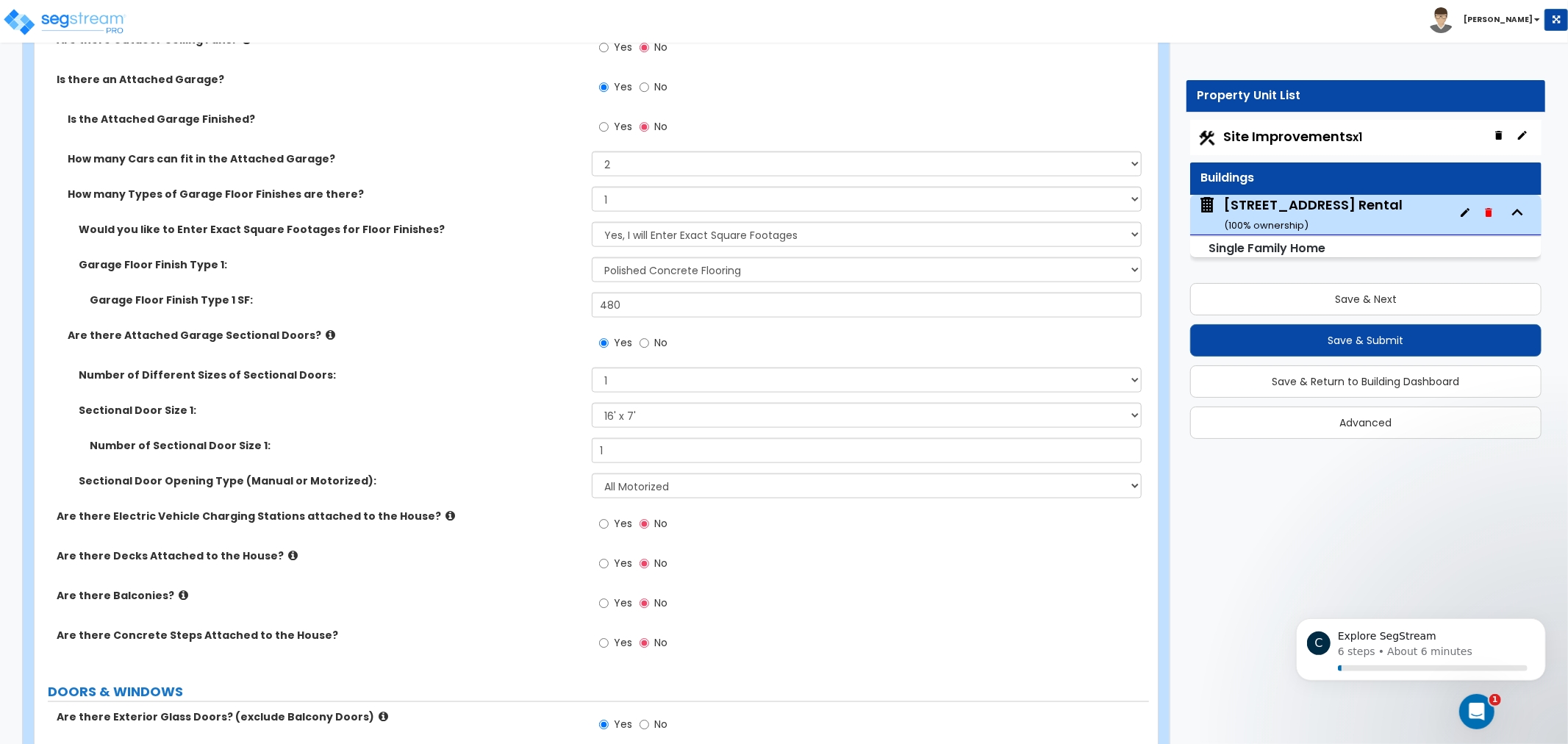
scroll to position [1332, 0]
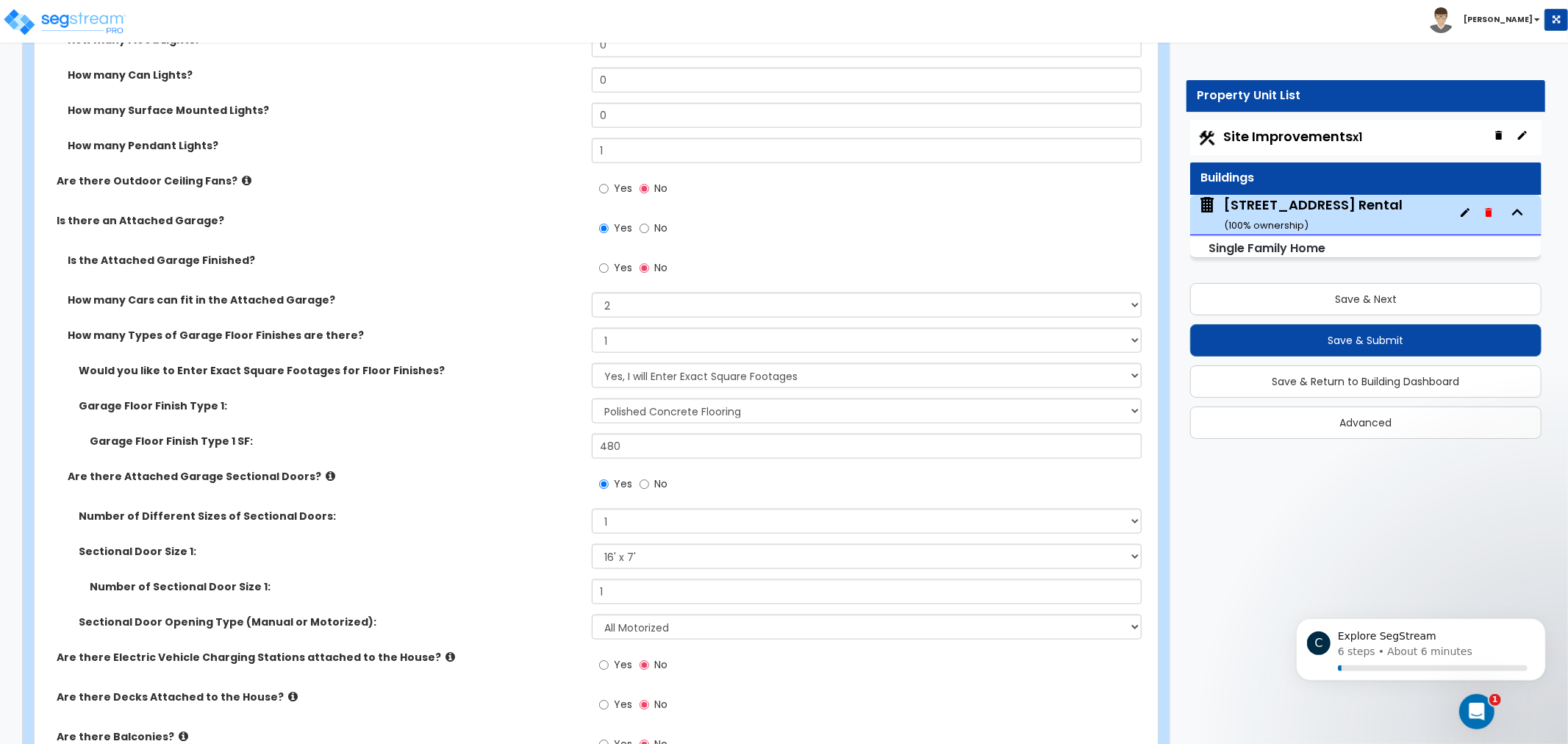
drag, startPoint x: 537, startPoint y: 319, endPoint x: 529, endPoint y: 235, distance: 84.4
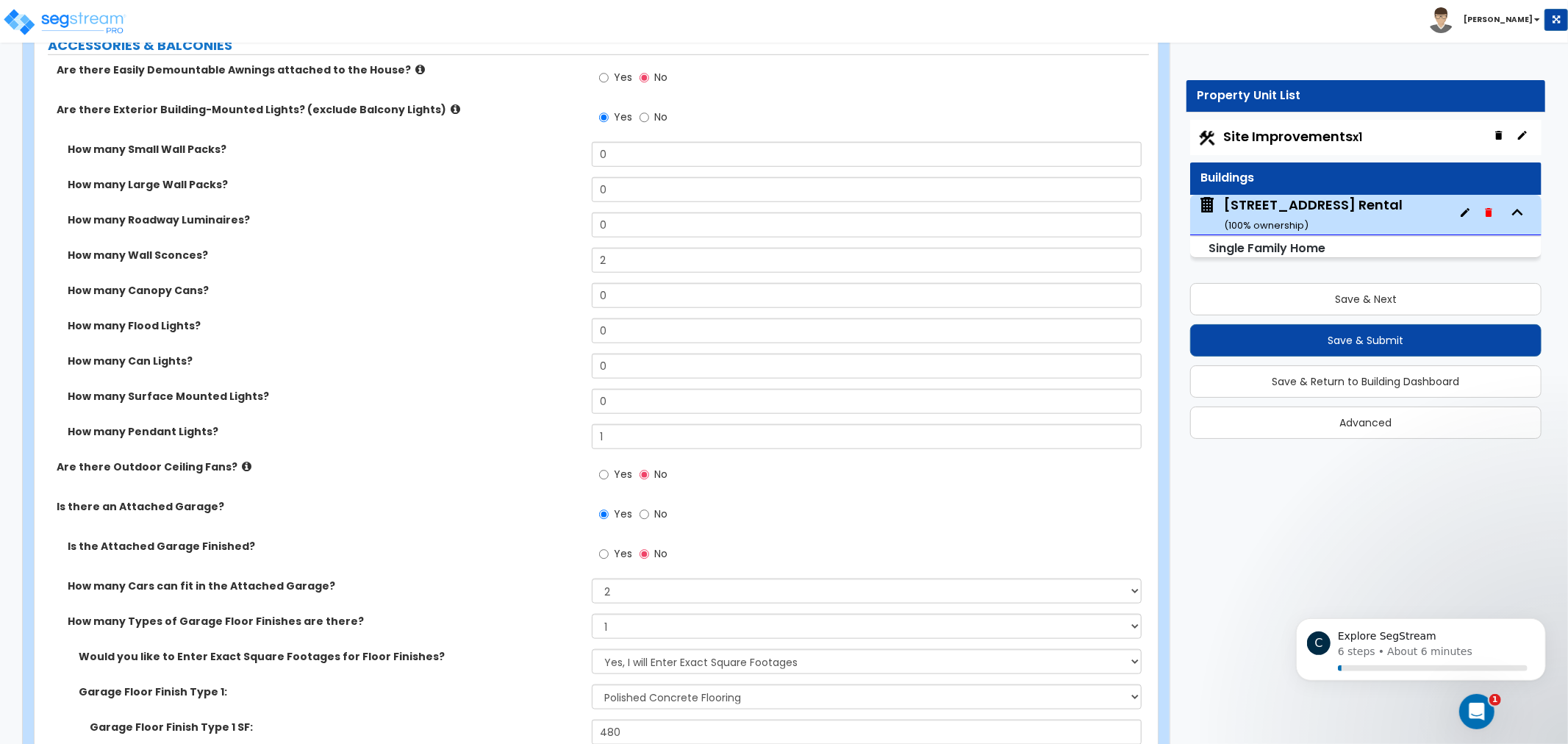
drag, startPoint x: 538, startPoint y: 277, endPoint x: 541, endPoint y: 259, distance: 18.2
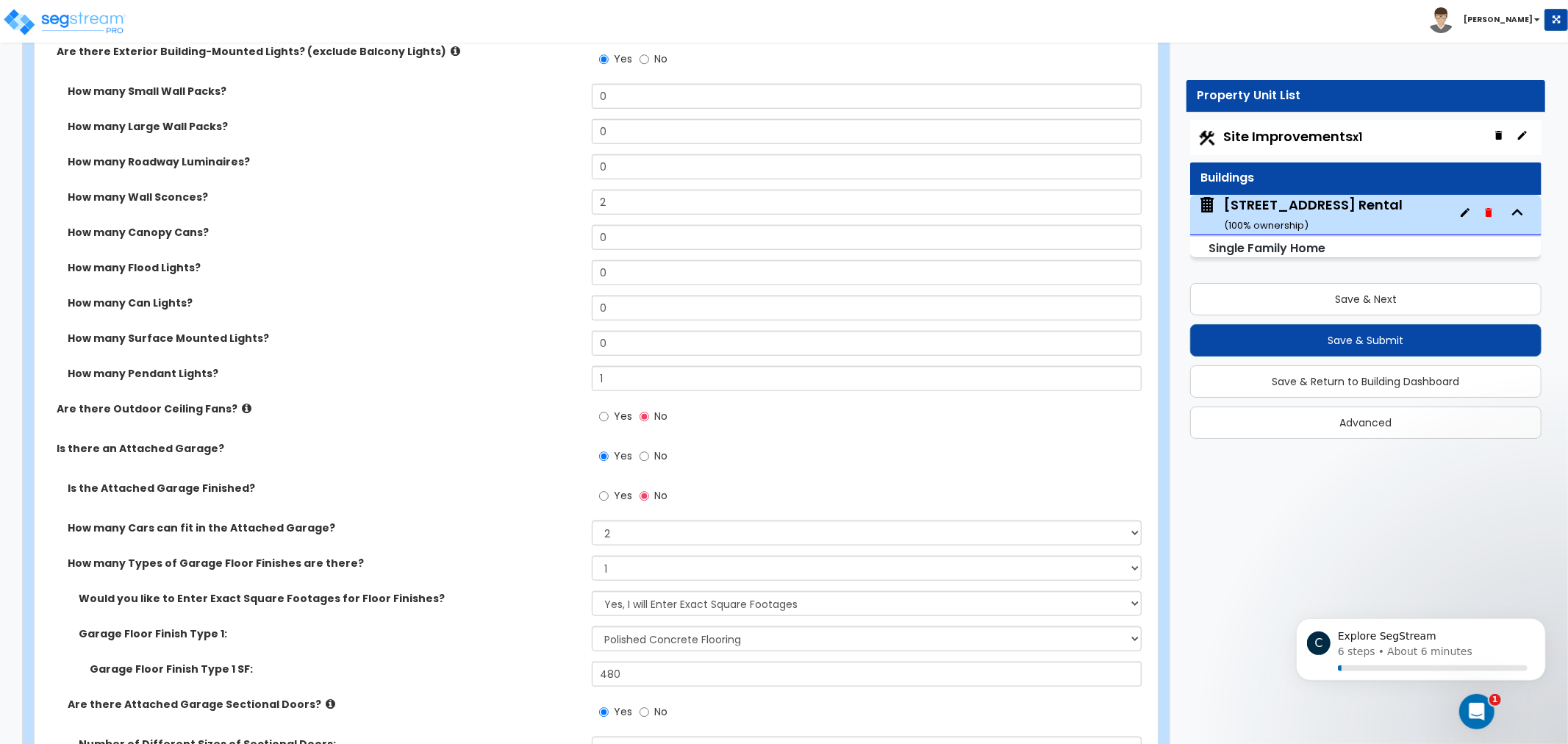
drag, startPoint x: 530, startPoint y: 336, endPoint x: 530, endPoint y: 372, distance: 36.0
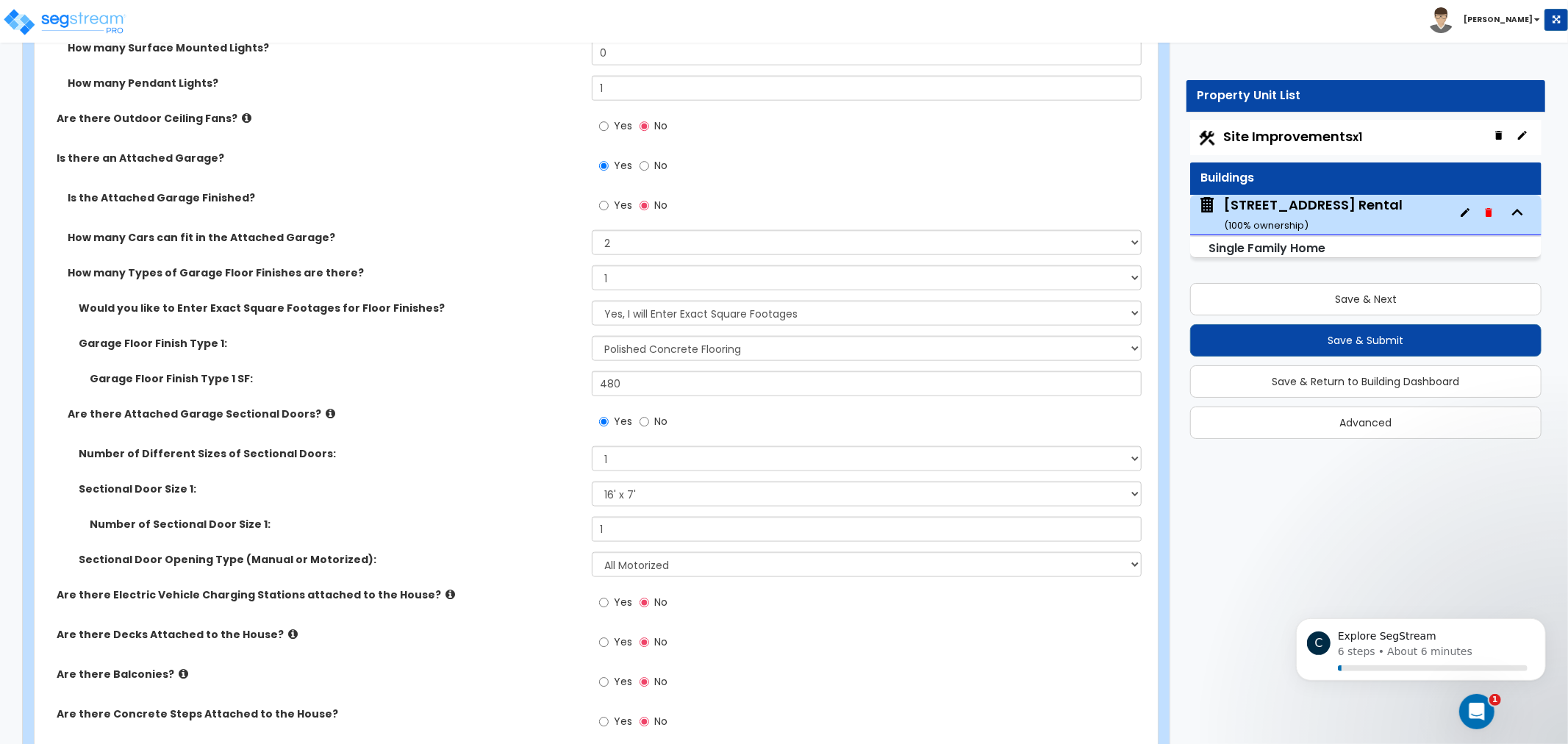
scroll to position [1488, 0]
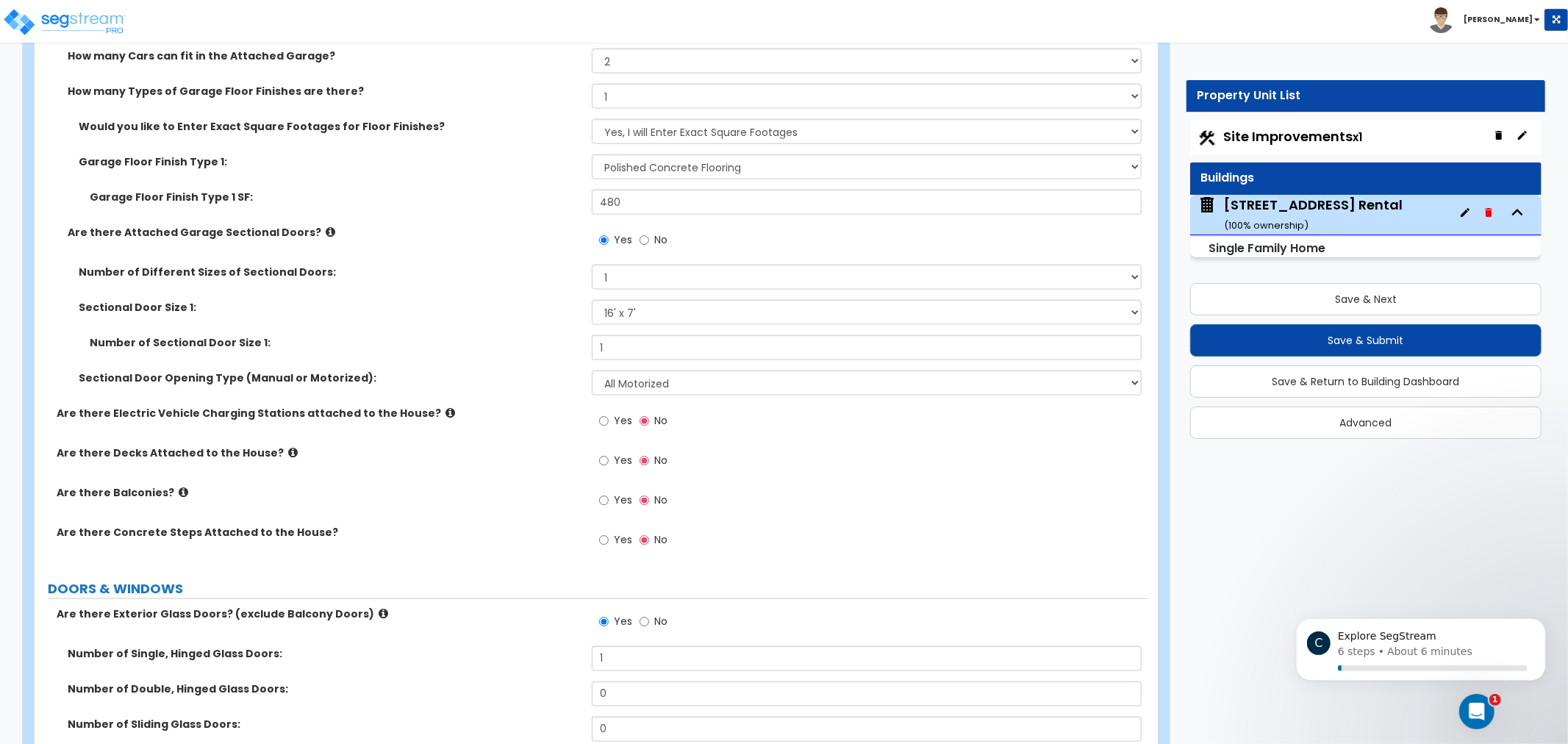
drag, startPoint x: 528, startPoint y: 218, endPoint x: 524, endPoint y: 253, distance: 35.2
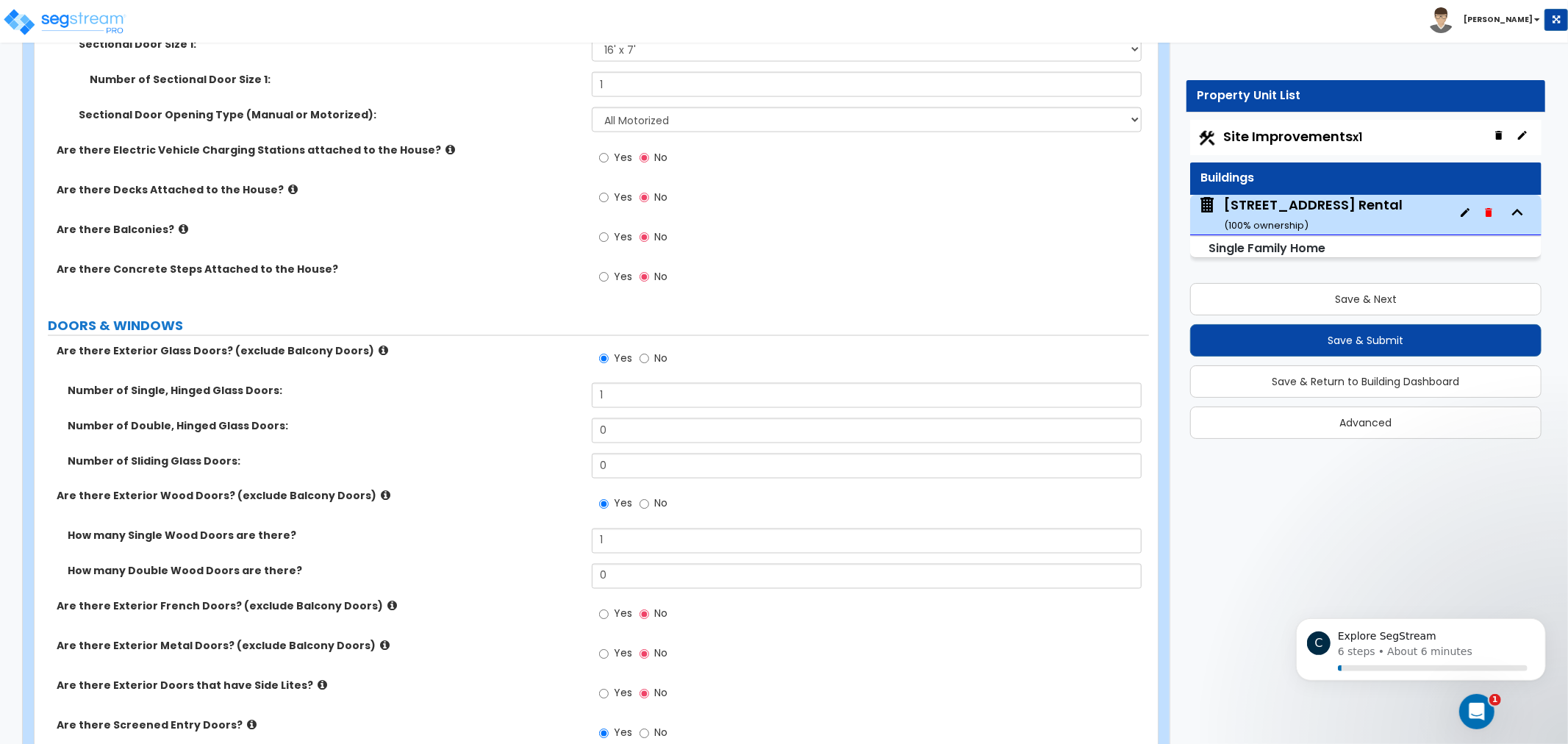
drag, startPoint x: 524, startPoint y: 253, endPoint x: 517, endPoint y: 310, distance: 57.4
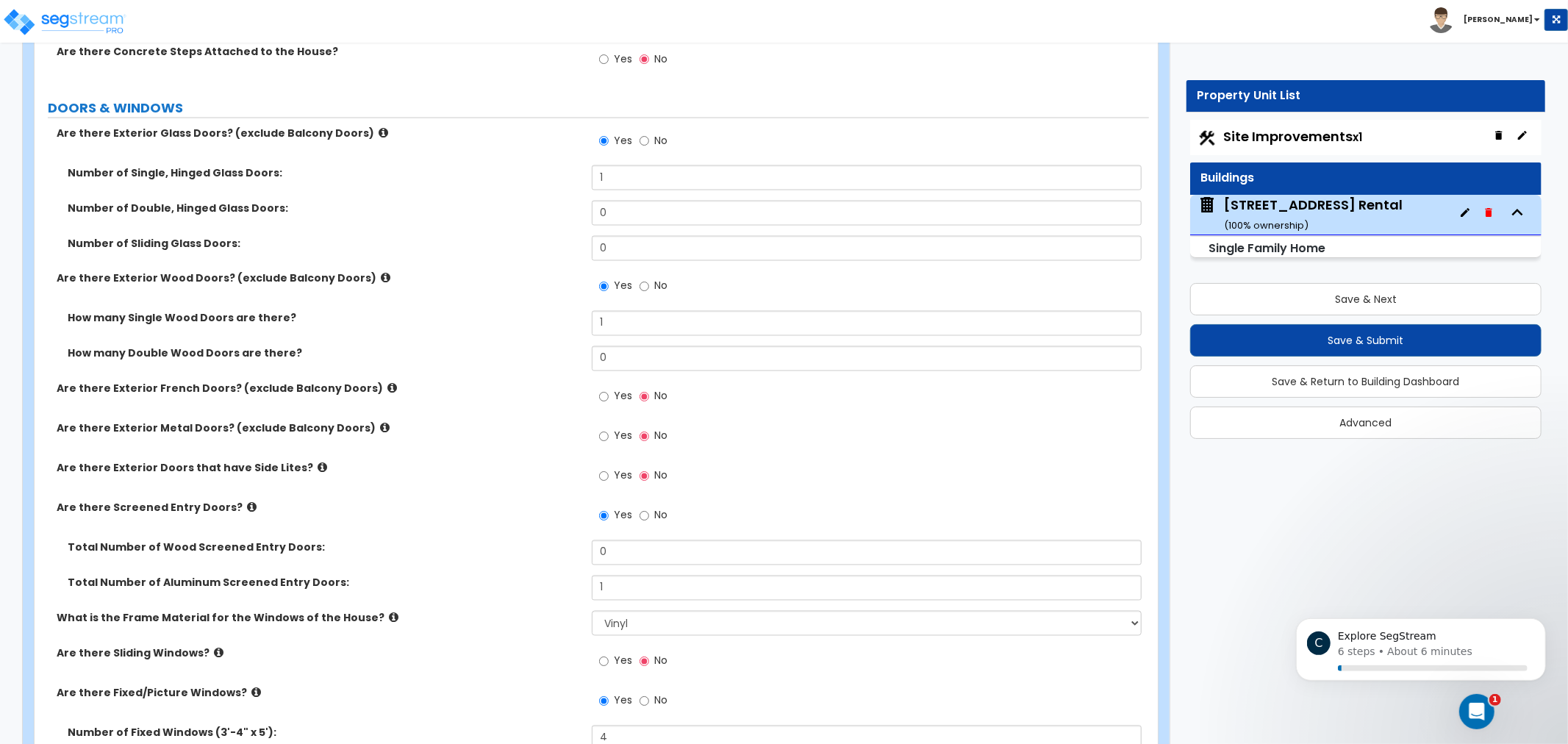
drag, startPoint x: 520, startPoint y: 294, endPoint x: 513, endPoint y: 332, distance: 38.6
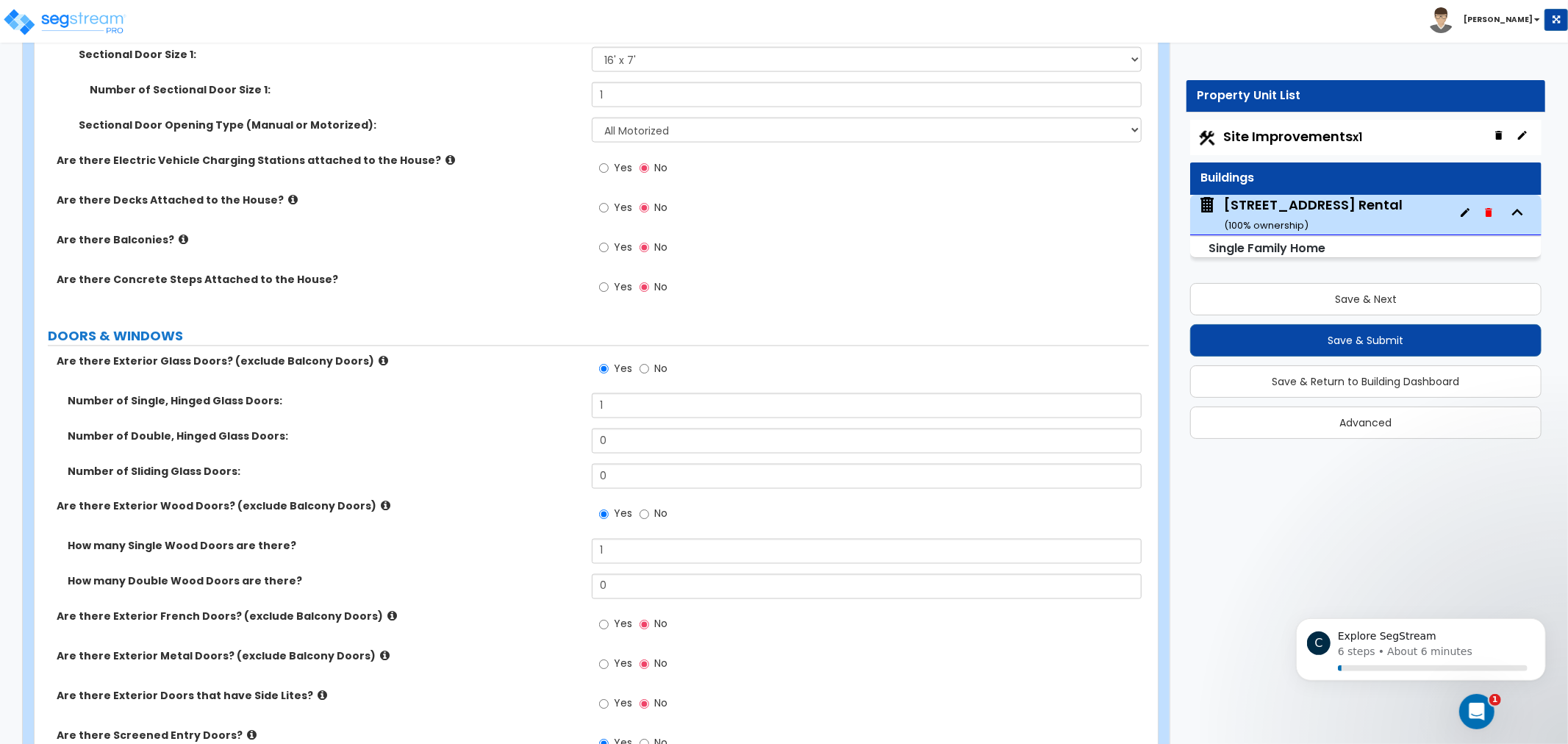
drag, startPoint x: 550, startPoint y: 253, endPoint x: 557, endPoint y: 138, distance: 115.2
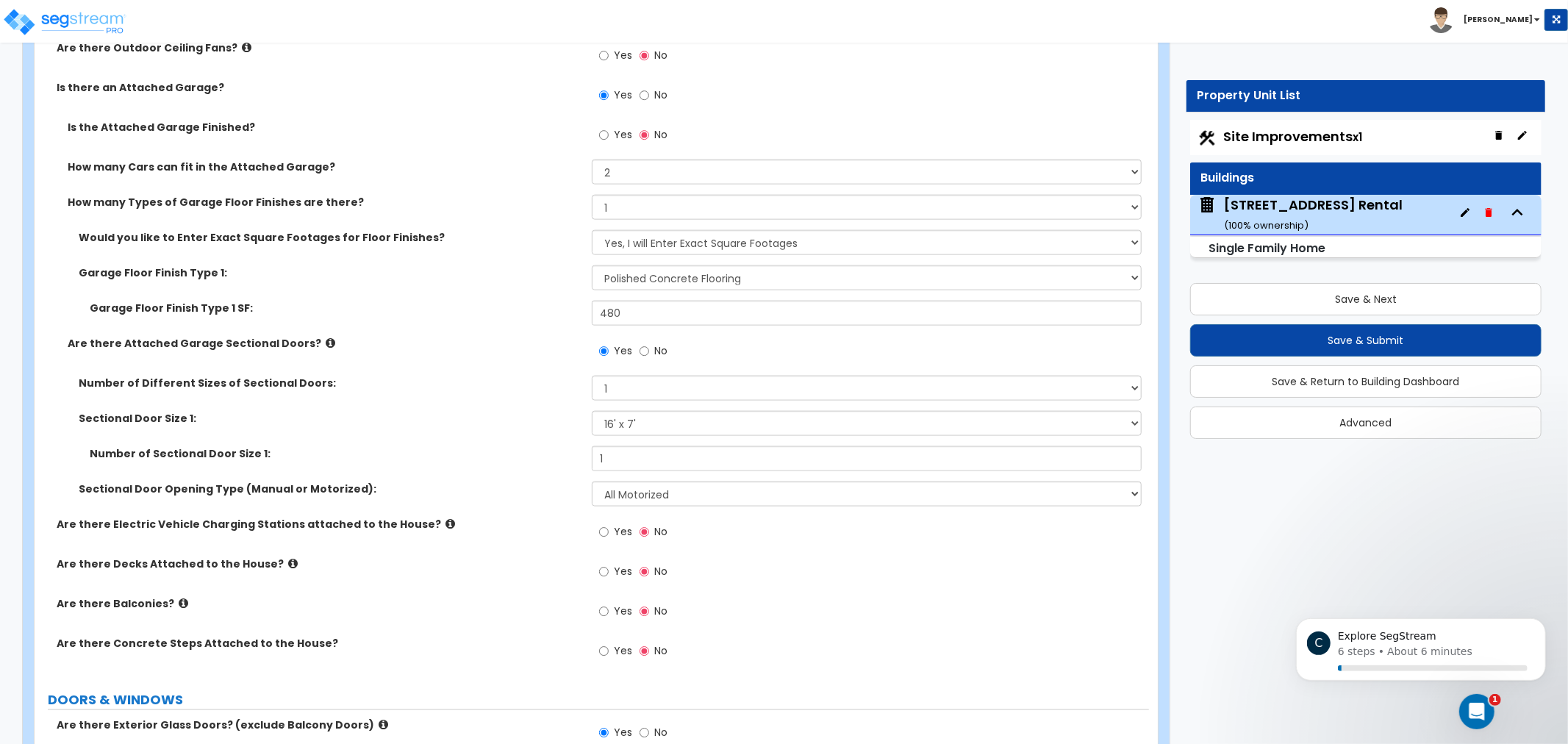
drag, startPoint x: 537, startPoint y: 295, endPoint x: 534, endPoint y: 322, distance: 27.2
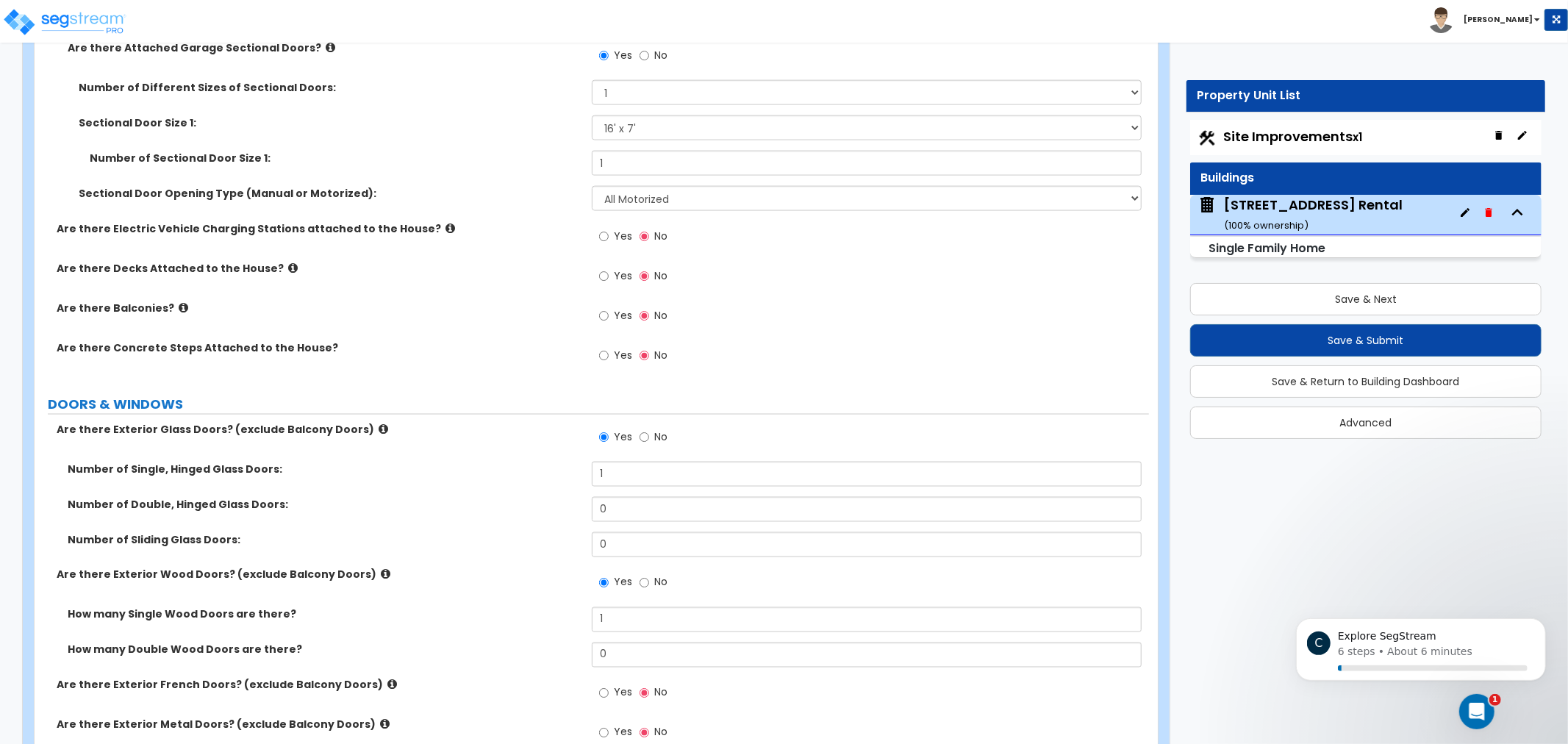
drag, startPoint x: 538, startPoint y: 429, endPoint x: 554, endPoint y: 375, distance: 56.3
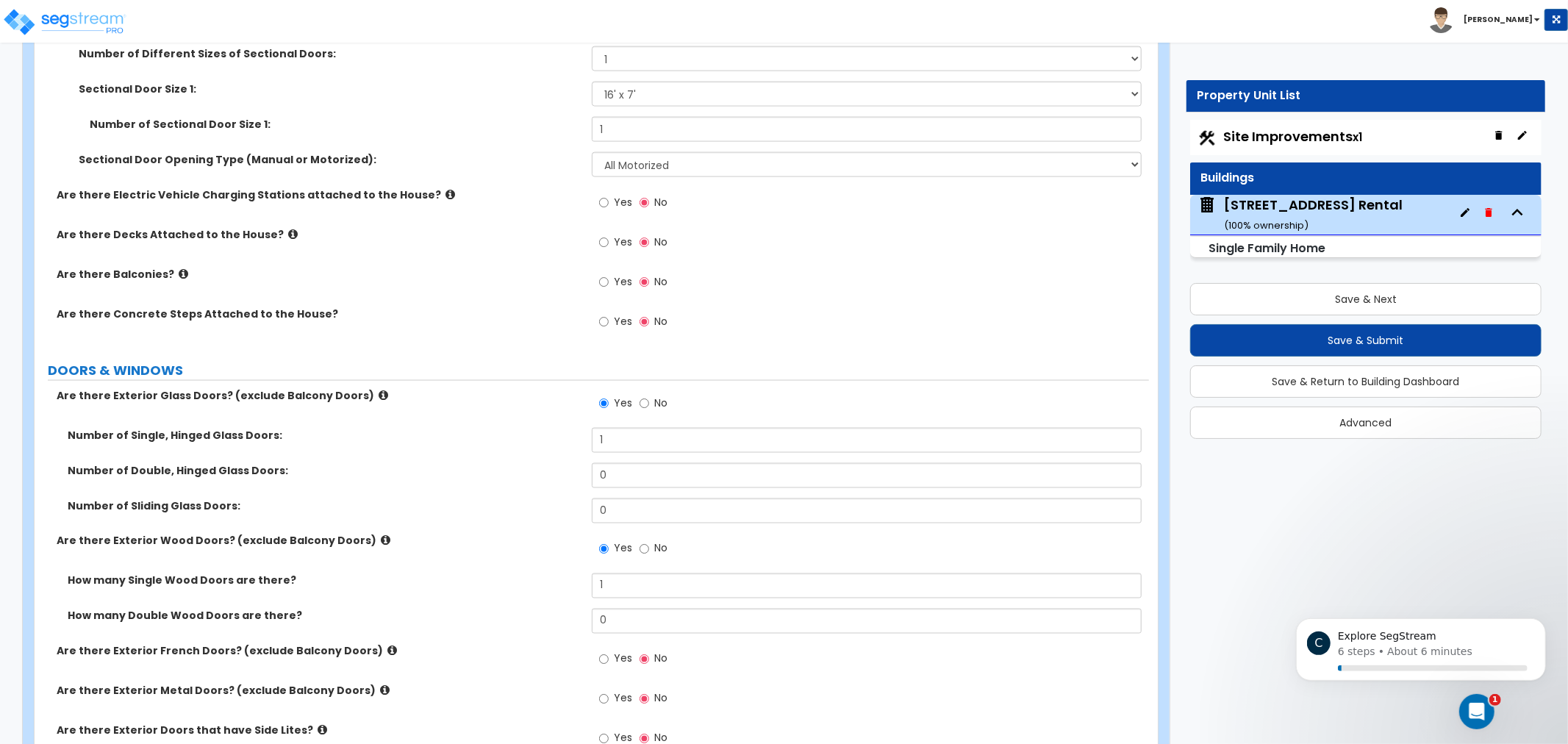
drag, startPoint x: 500, startPoint y: 290, endPoint x: 561, endPoint y: 183, distance: 123.2
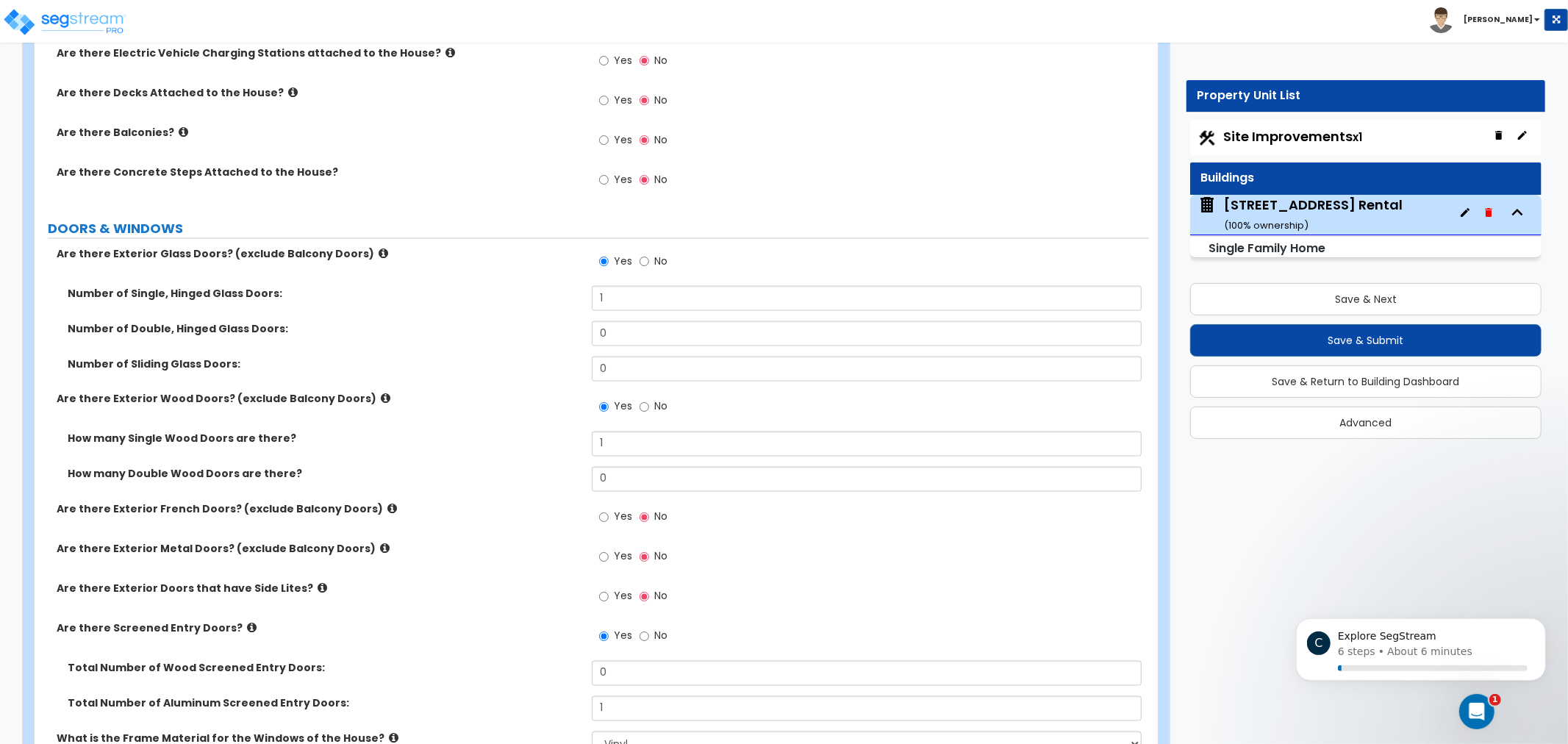
drag, startPoint x: 496, startPoint y: 361, endPoint x: 491, endPoint y: 370, distance: 10.3
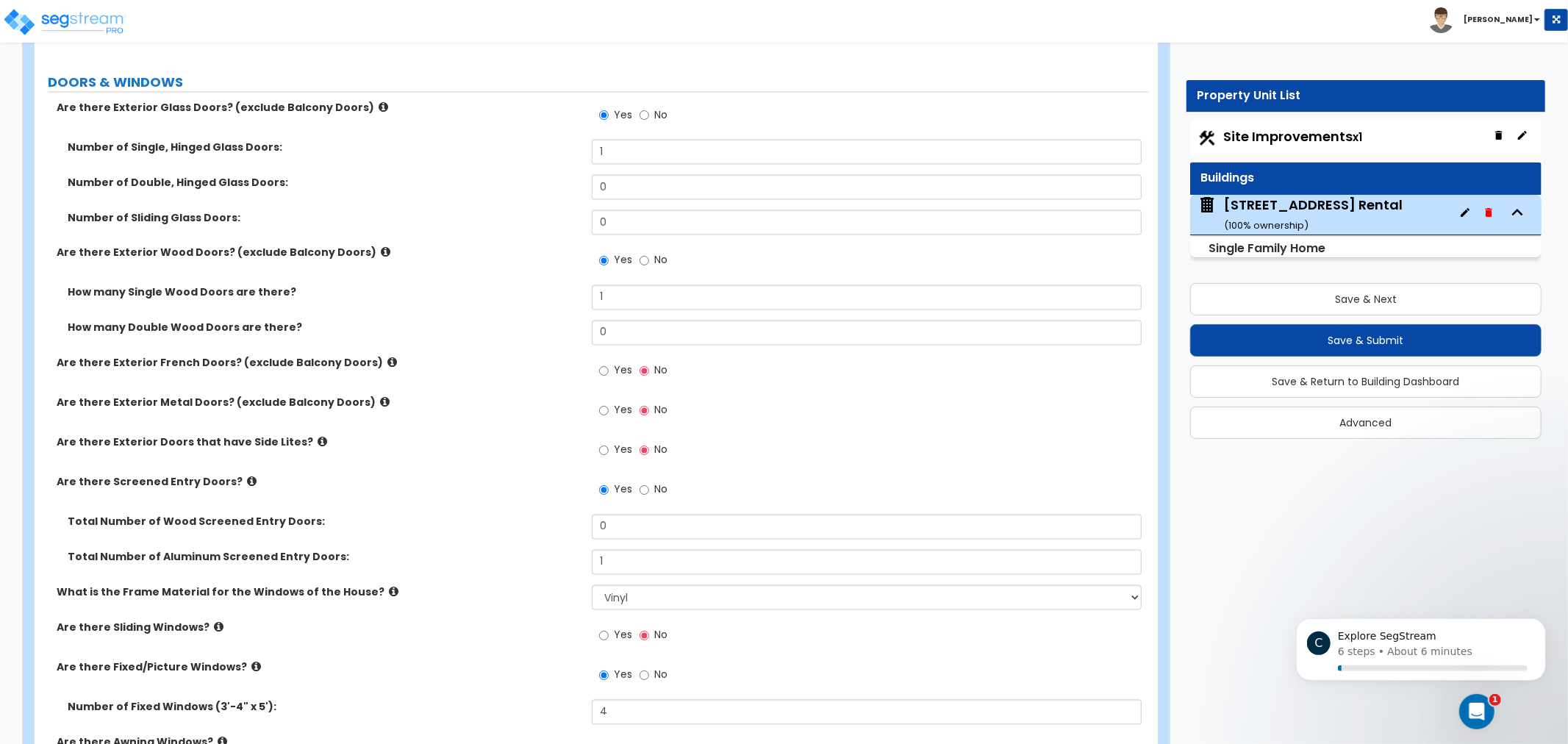
scroll to position [2110, 0]
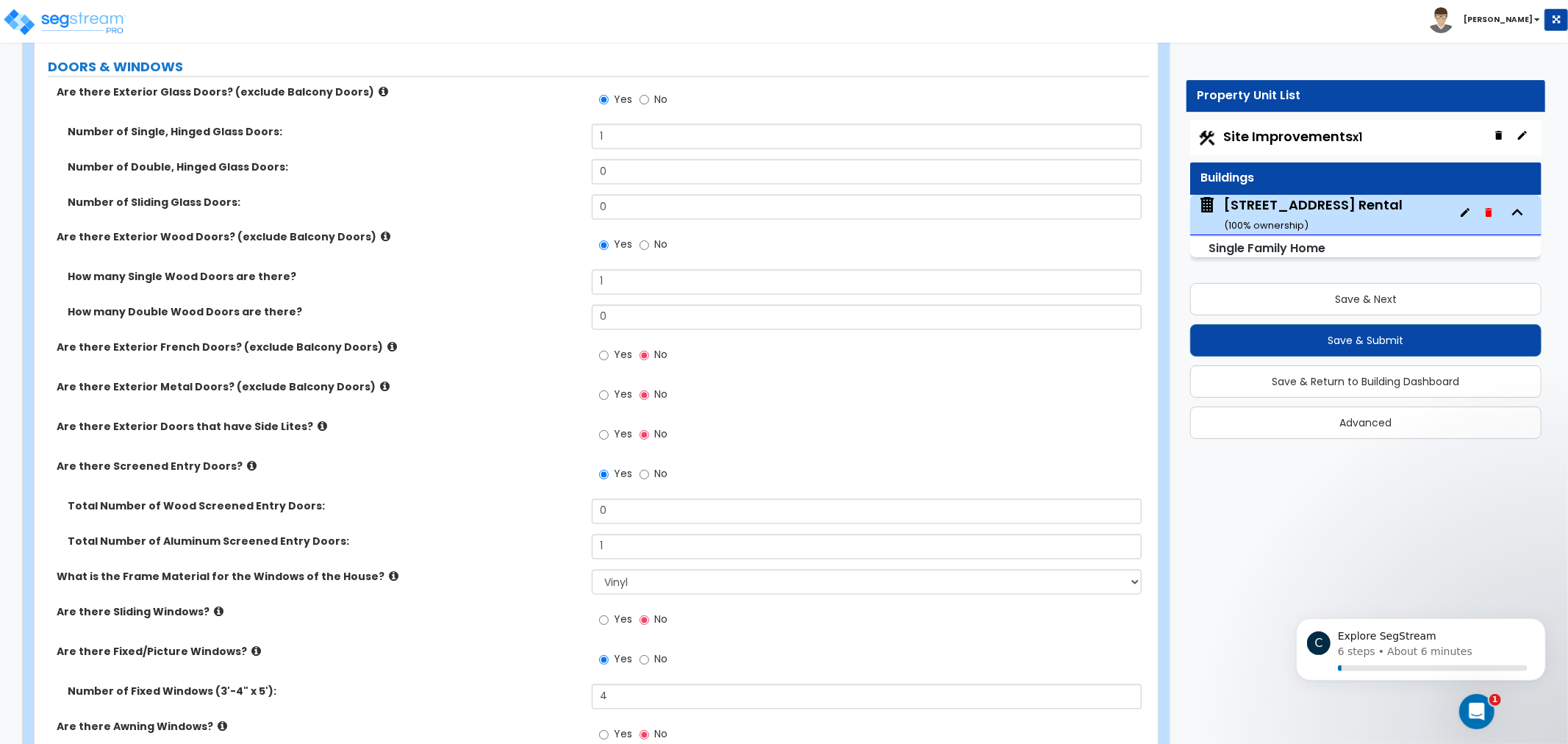
drag, startPoint x: 493, startPoint y: 205, endPoint x: 494, endPoint y: 217, distance: 12.0
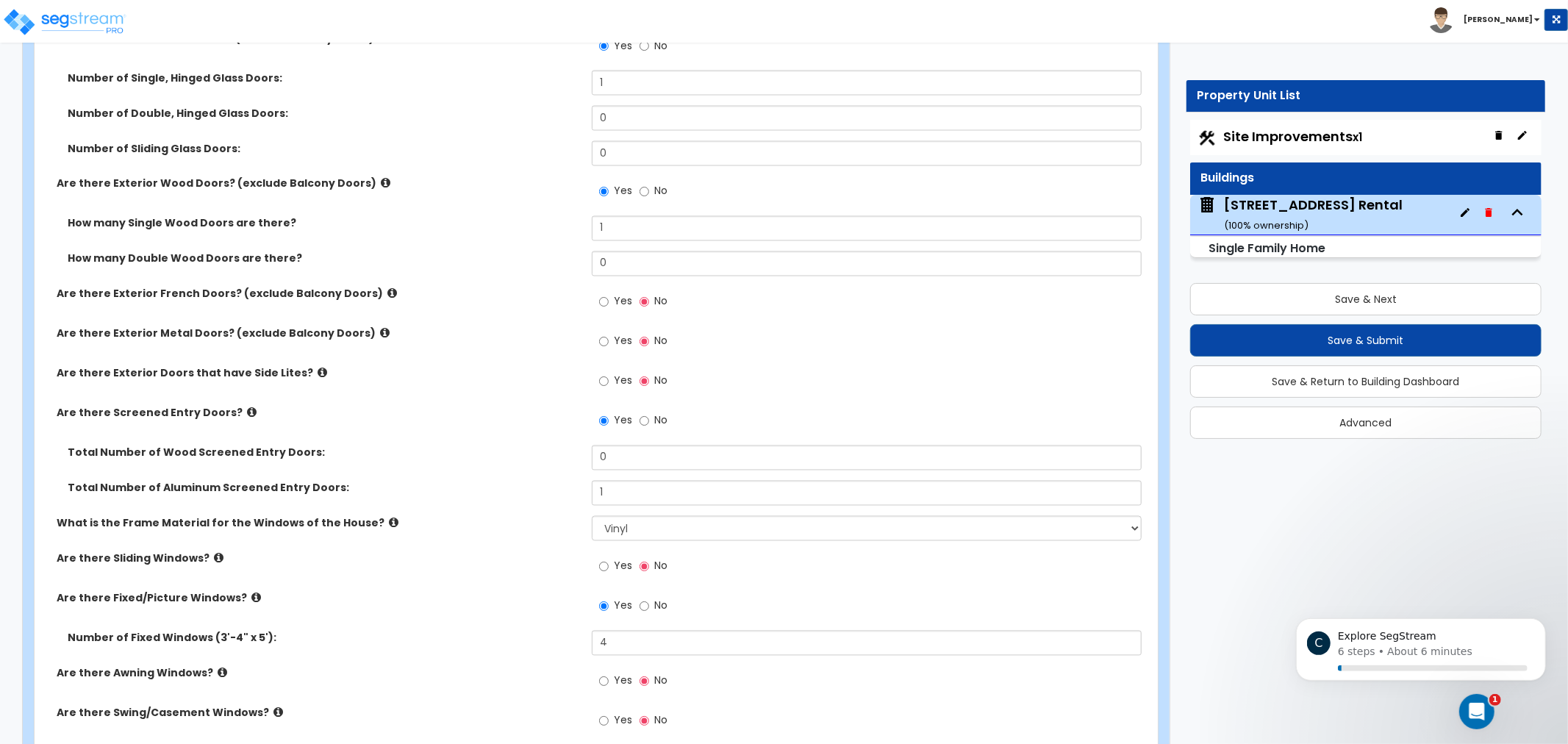
drag, startPoint x: 502, startPoint y: 204, endPoint x: 495, endPoint y: 223, distance: 20.2
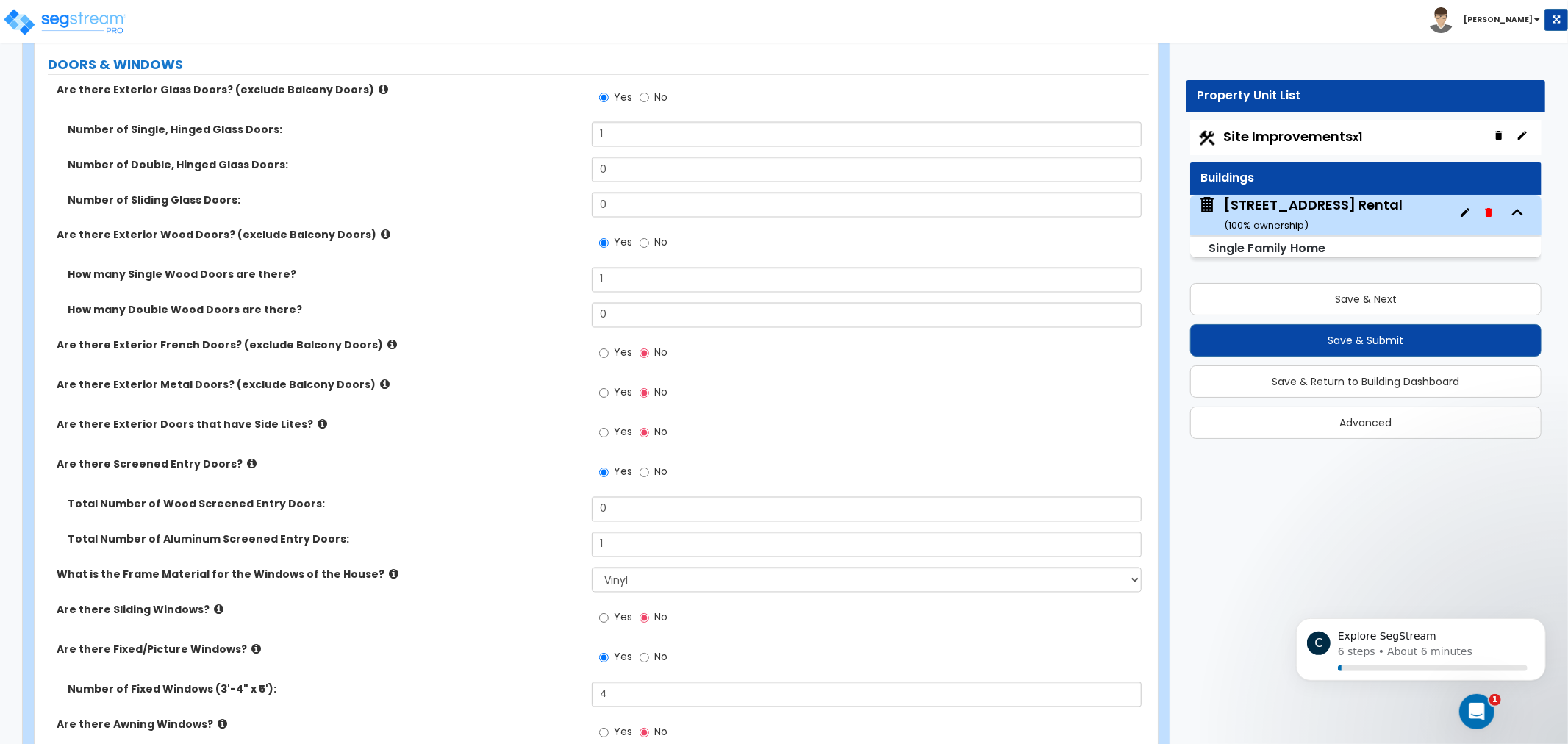
scroll to position [2059, 0]
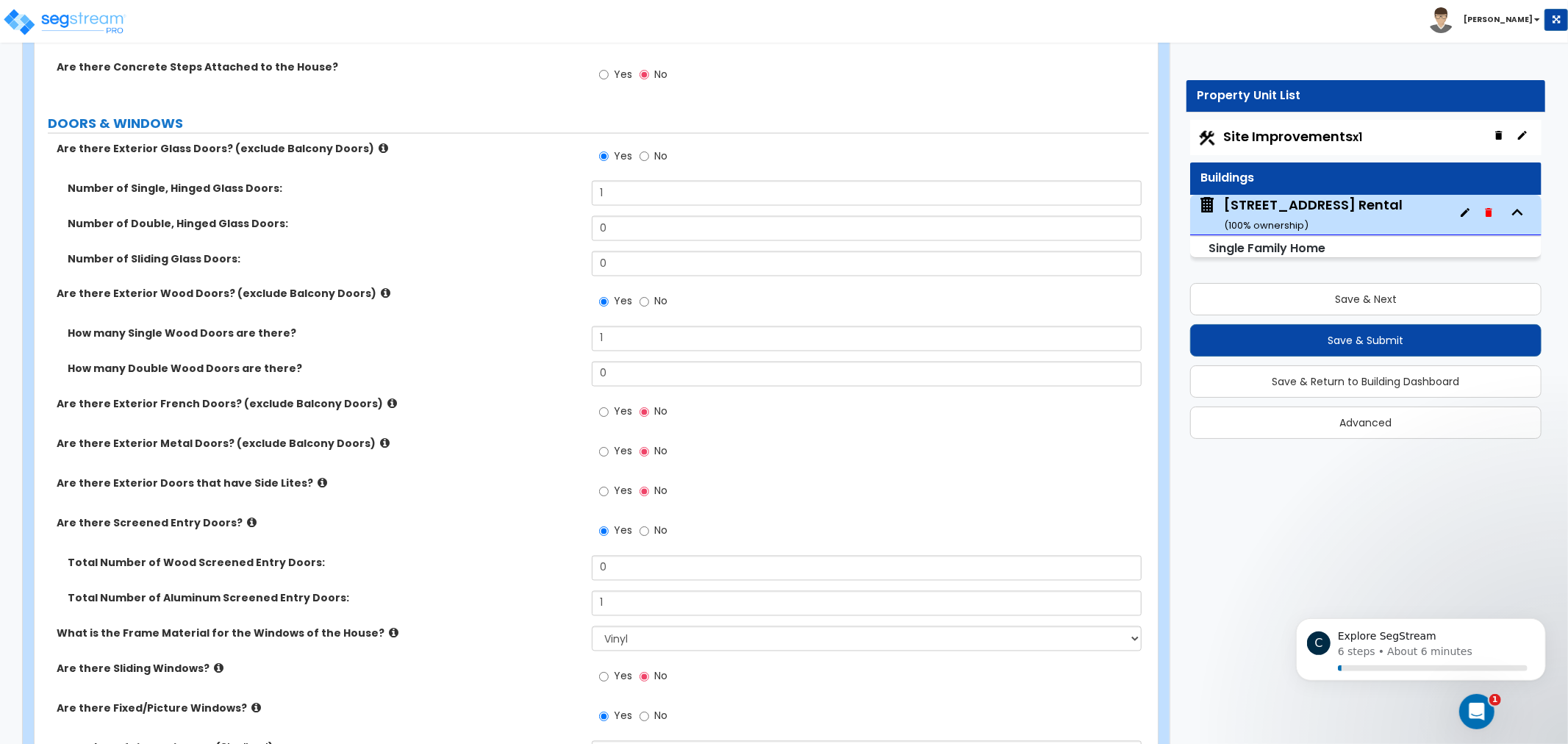
drag, startPoint x: 461, startPoint y: 188, endPoint x: 497, endPoint y: 199, distance: 37.6
drag, startPoint x: 503, startPoint y: 429, endPoint x: 506, endPoint y: 453, distance: 24.2
click at [506, 453] on div "Are there Exterior Metal Doors? (exclude Balcony Doors) Yes No" at bounding box center [592, 454] width 1115 height 39
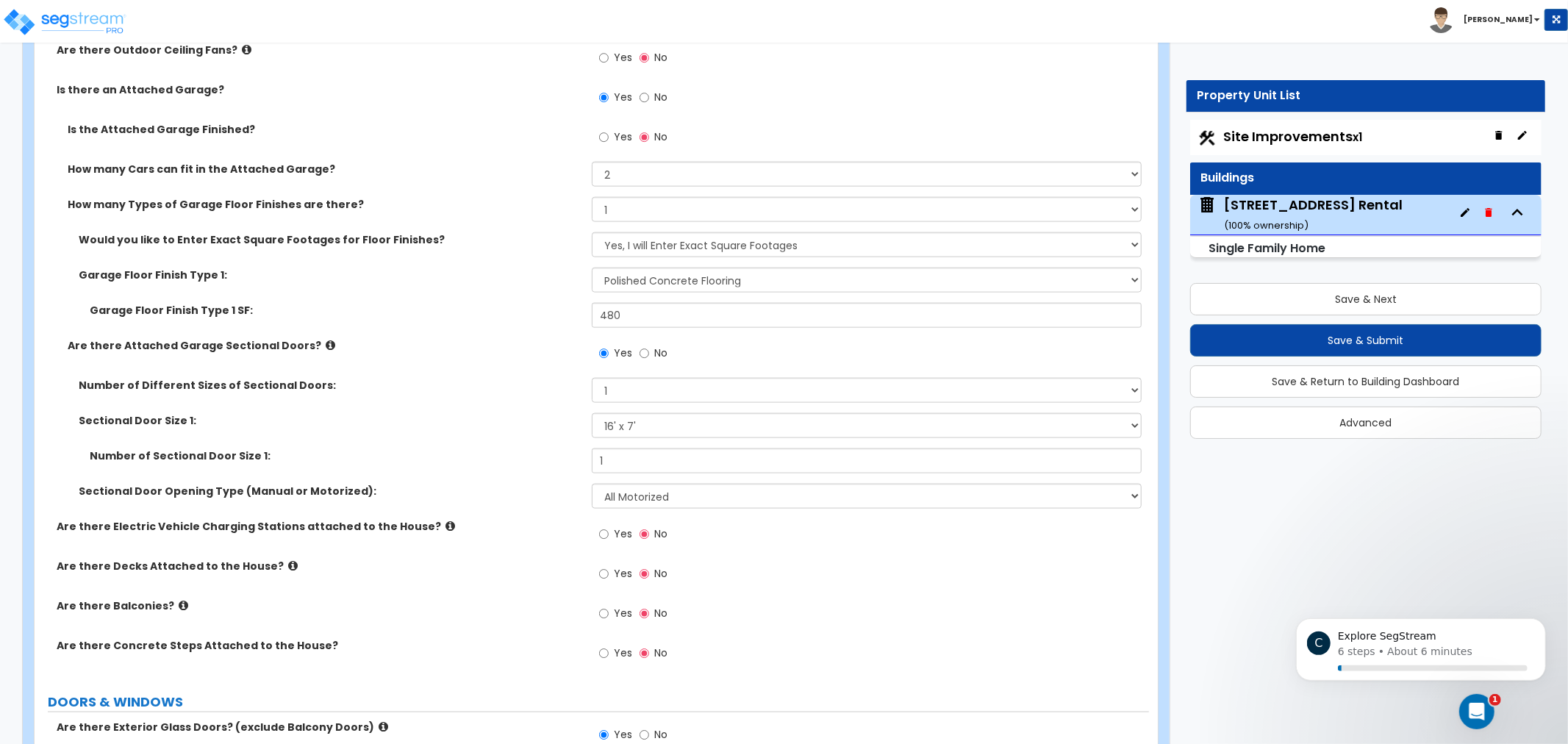
drag, startPoint x: 497, startPoint y: 414, endPoint x: 510, endPoint y: 317, distance: 97.9
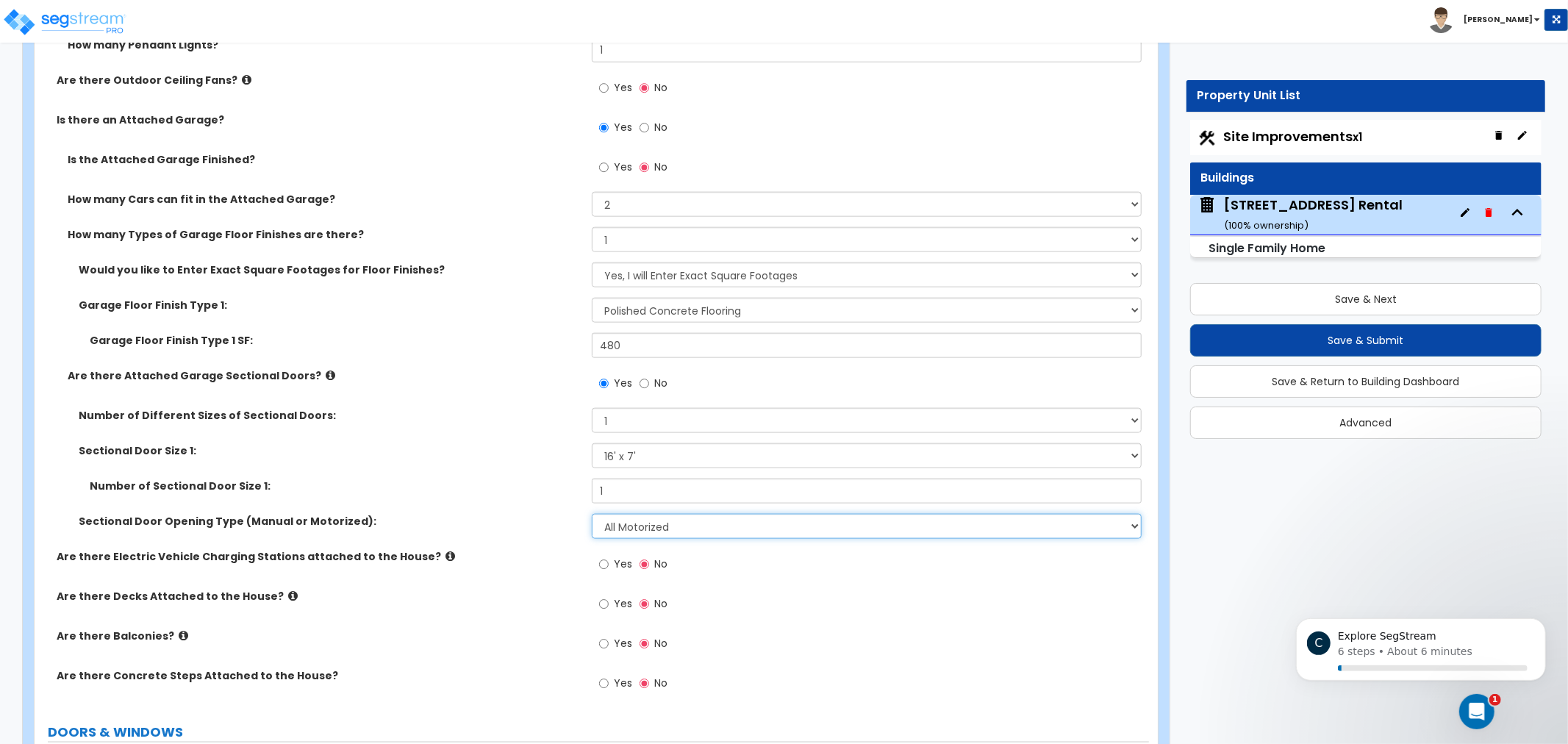
click at [839, 520] on select "Please Choose One All Manual All Motorized Some are Motorized" at bounding box center [866, 526] width 550 height 25
click at [592, 514] on select "Please Choose One All Manual All Motorized Some are Motorized" at bounding box center [866, 526] width 550 height 25
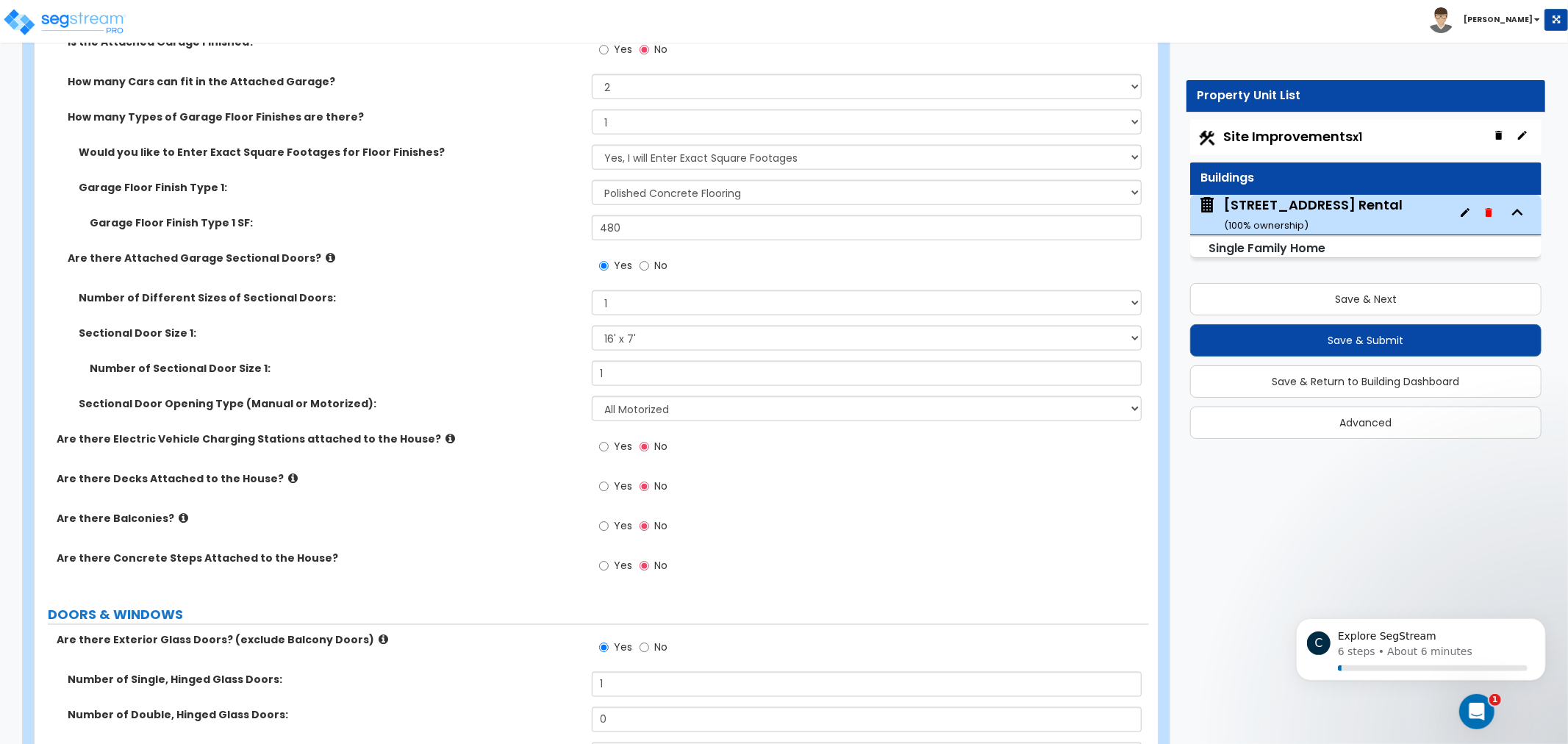
drag, startPoint x: 531, startPoint y: 495, endPoint x: 519, endPoint y: 428, distance: 68.1
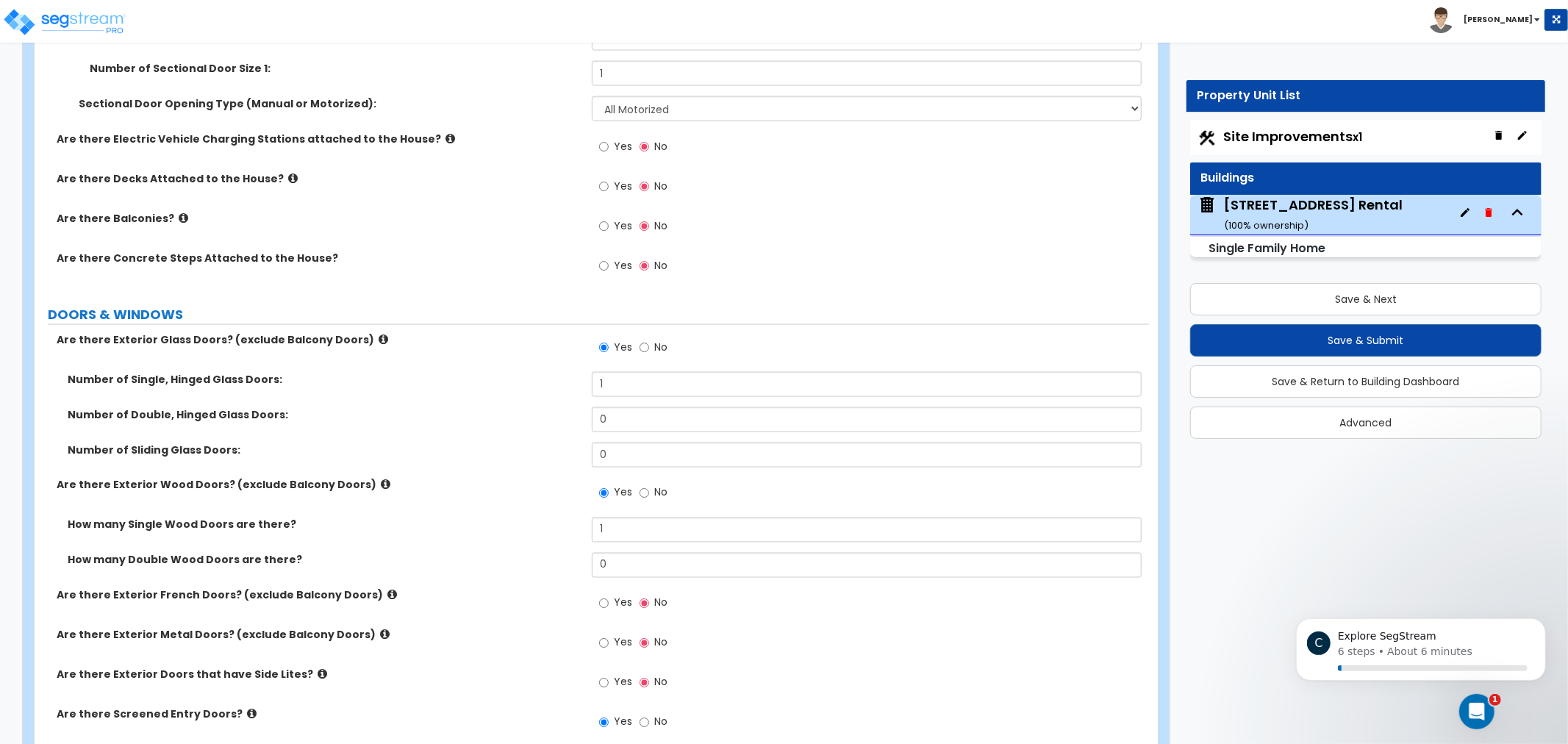
drag, startPoint x: 509, startPoint y: 516, endPoint x: 507, endPoint y: 488, distance: 28.1
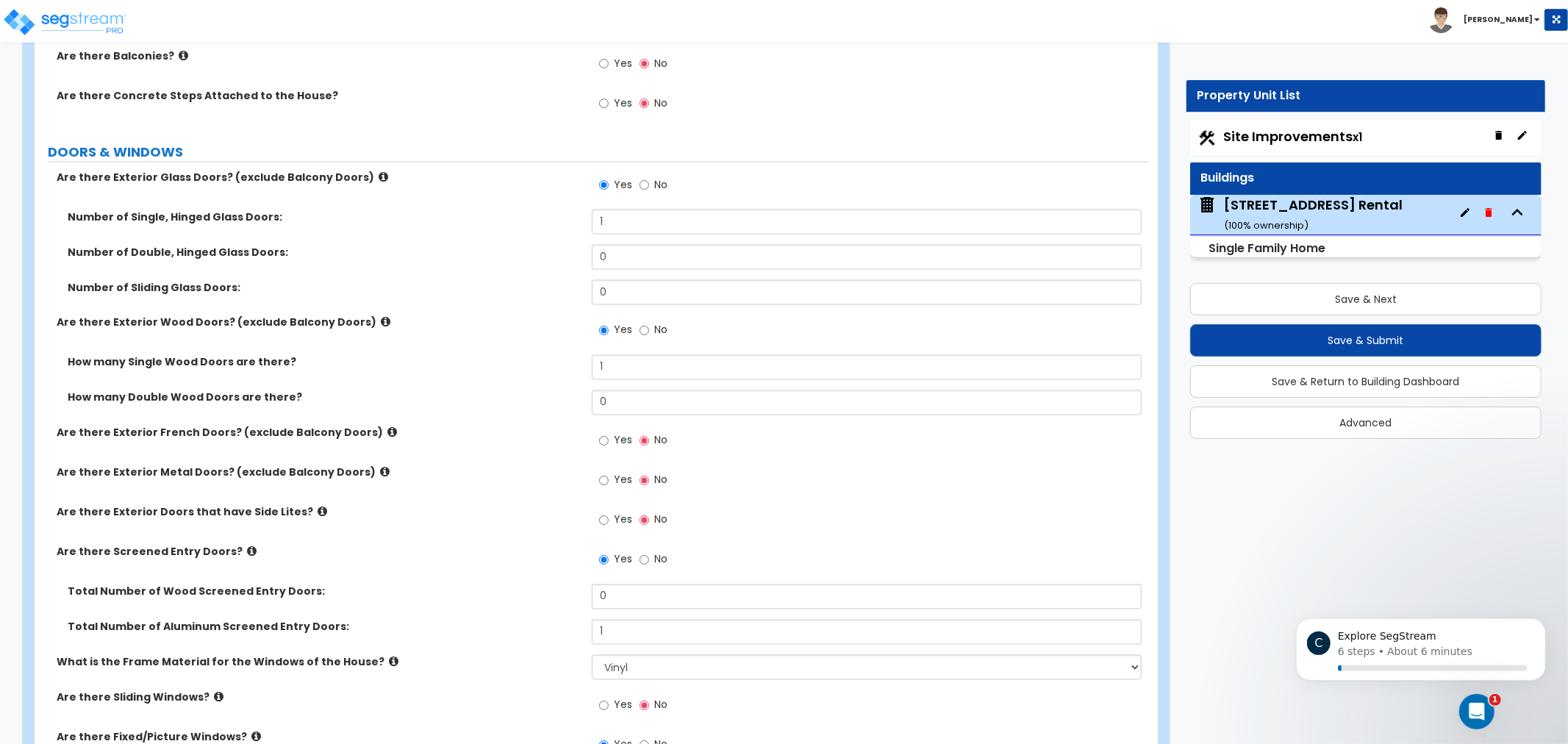
drag, startPoint x: 533, startPoint y: 328, endPoint x: 534, endPoint y: 378, distance: 50.0
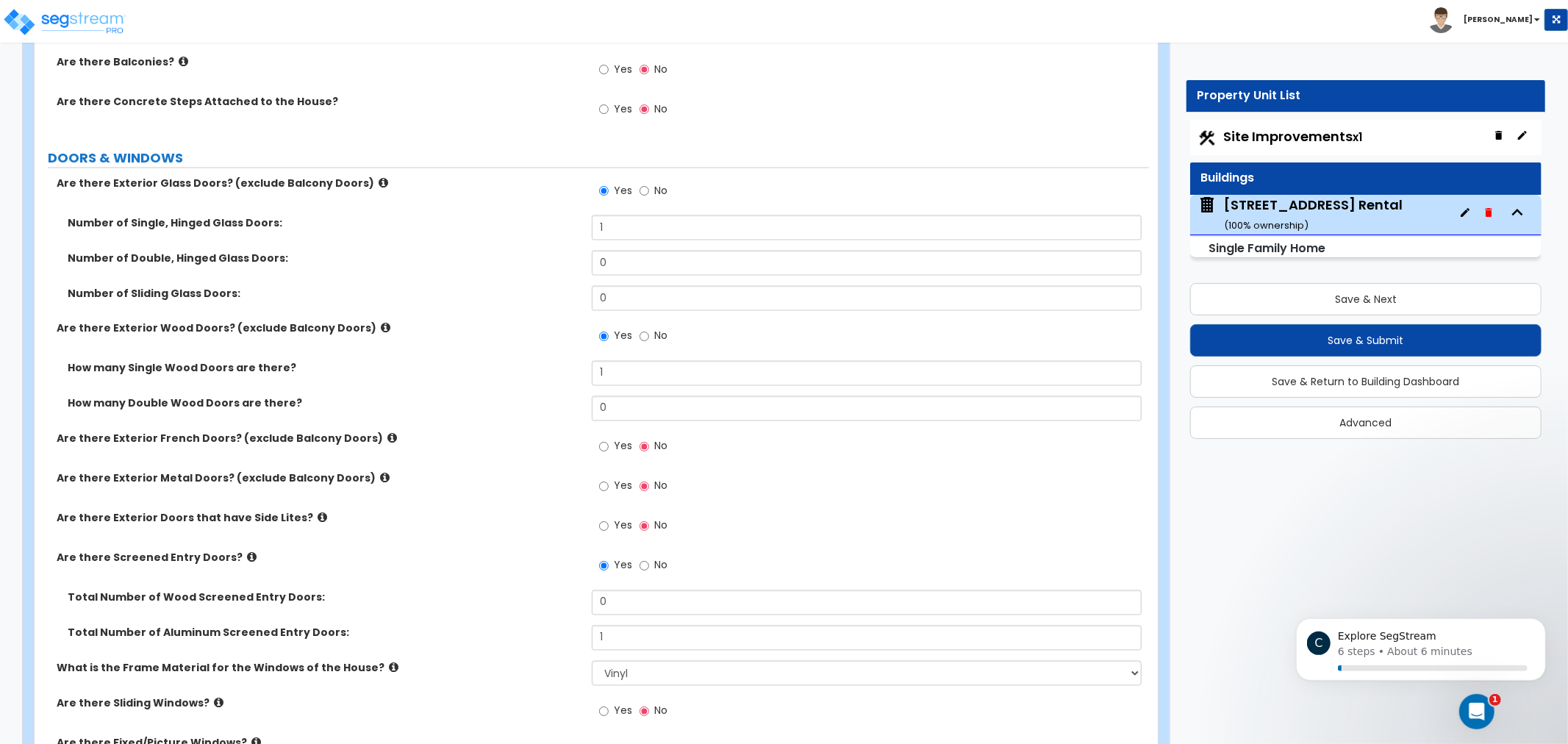
drag, startPoint x: 531, startPoint y: 363, endPoint x: 529, endPoint y: 350, distance: 13.2
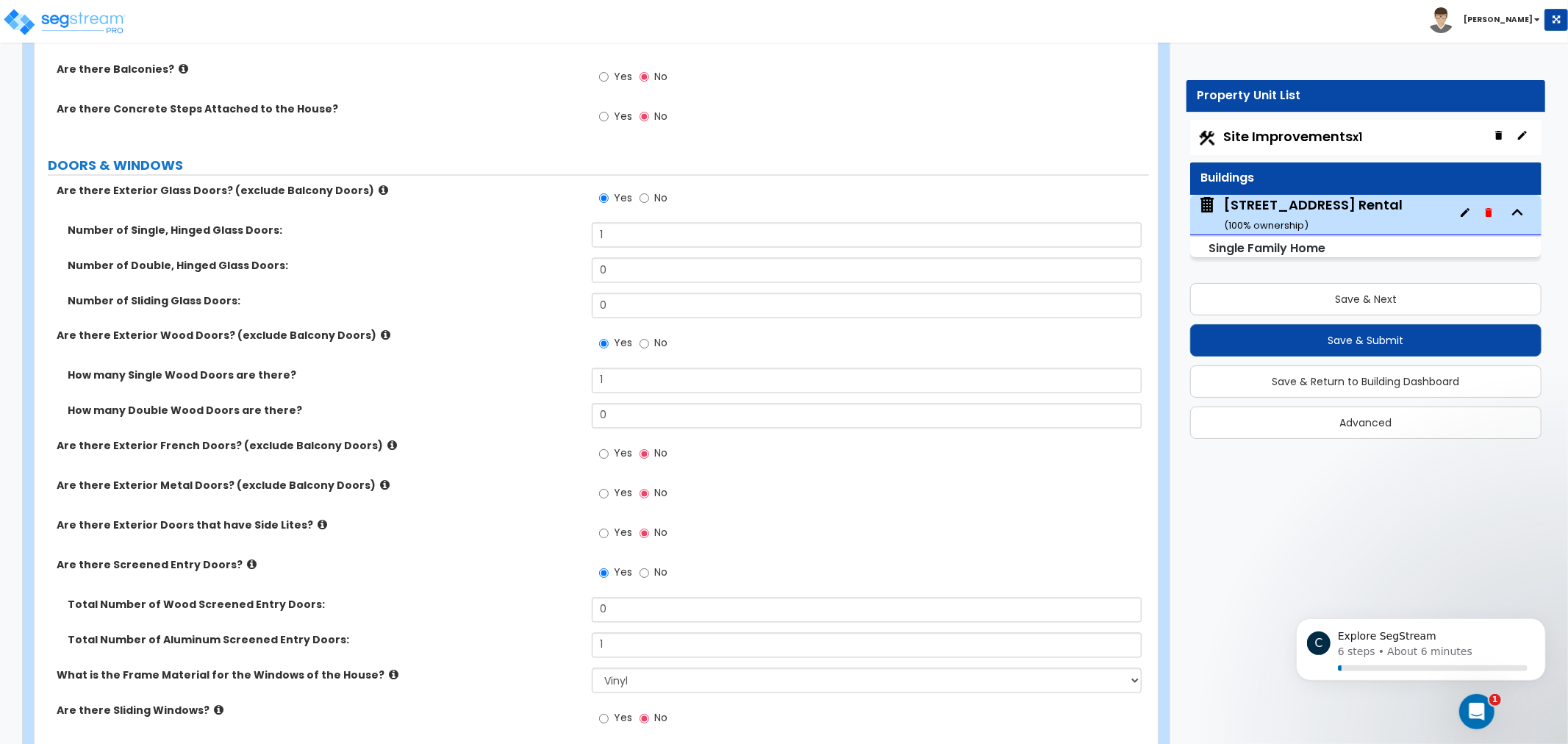
click at [529, 351] on div "Are there Exterior Wood Doors? (exclude Balcony Doors) Yes No" at bounding box center [592, 348] width 1115 height 39
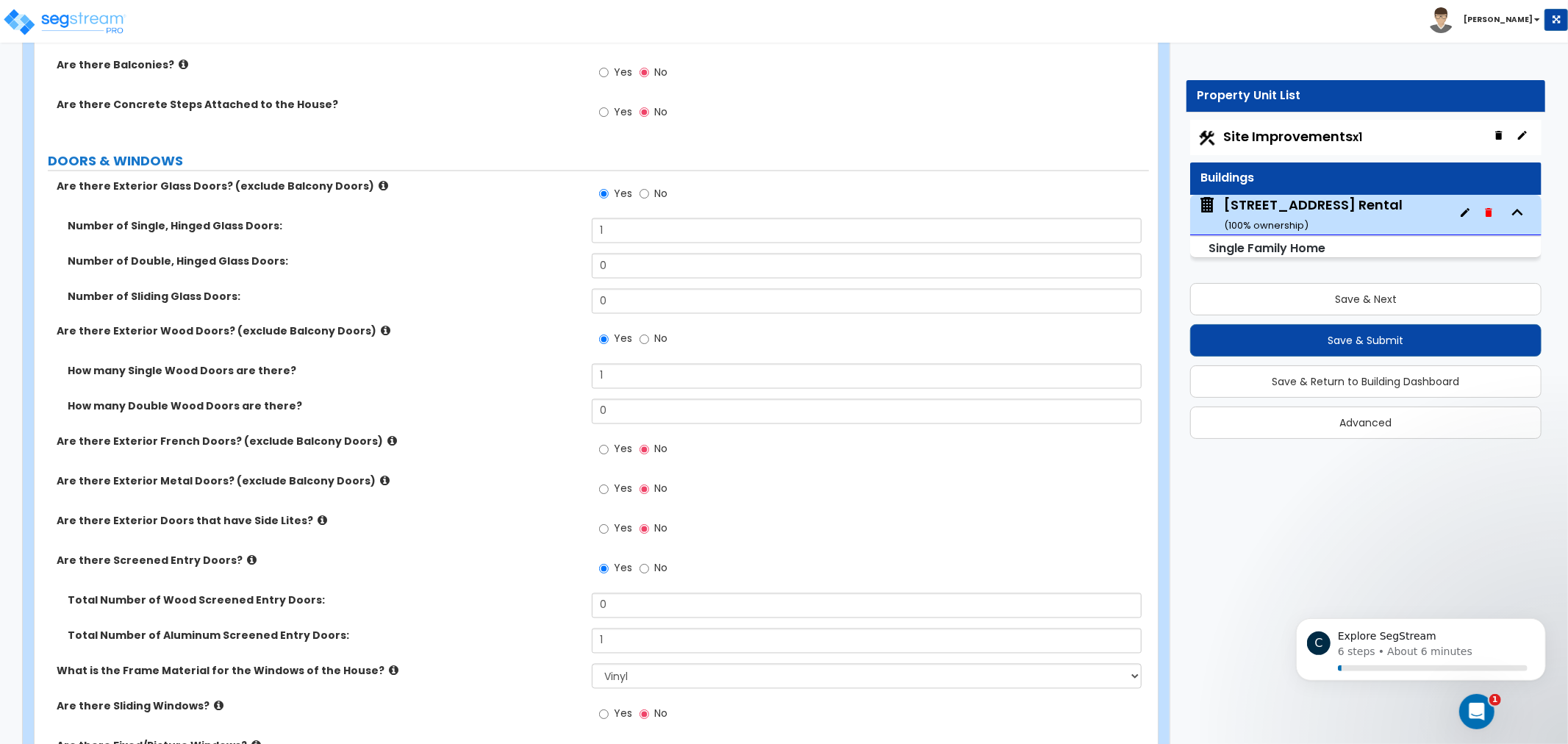
drag, startPoint x: 529, startPoint y: 351, endPoint x: 529, endPoint y: 368, distance: 17.0
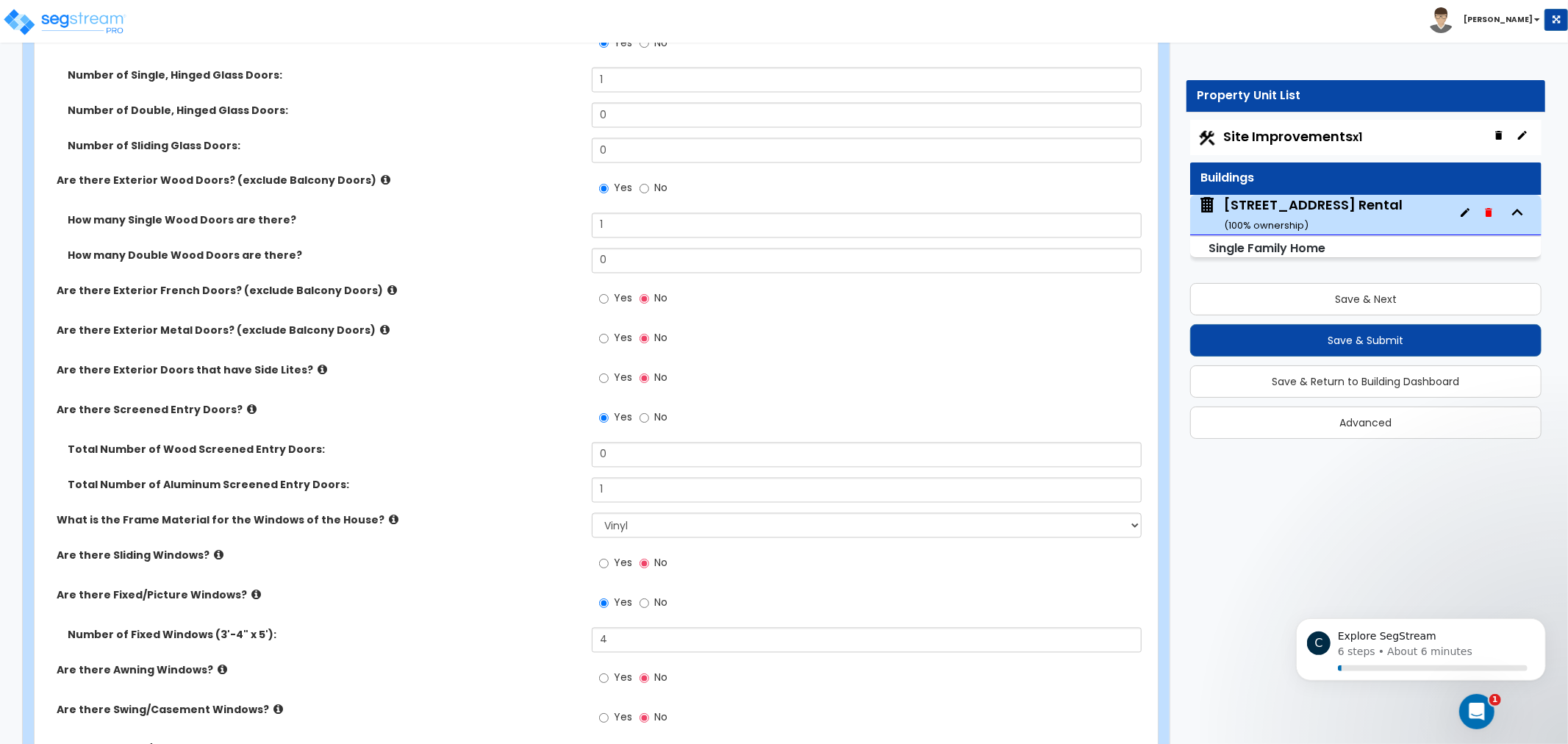
drag, startPoint x: 493, startPoint y: 292, endPoint x: 495, endPoint y: 341, distance: 49.0
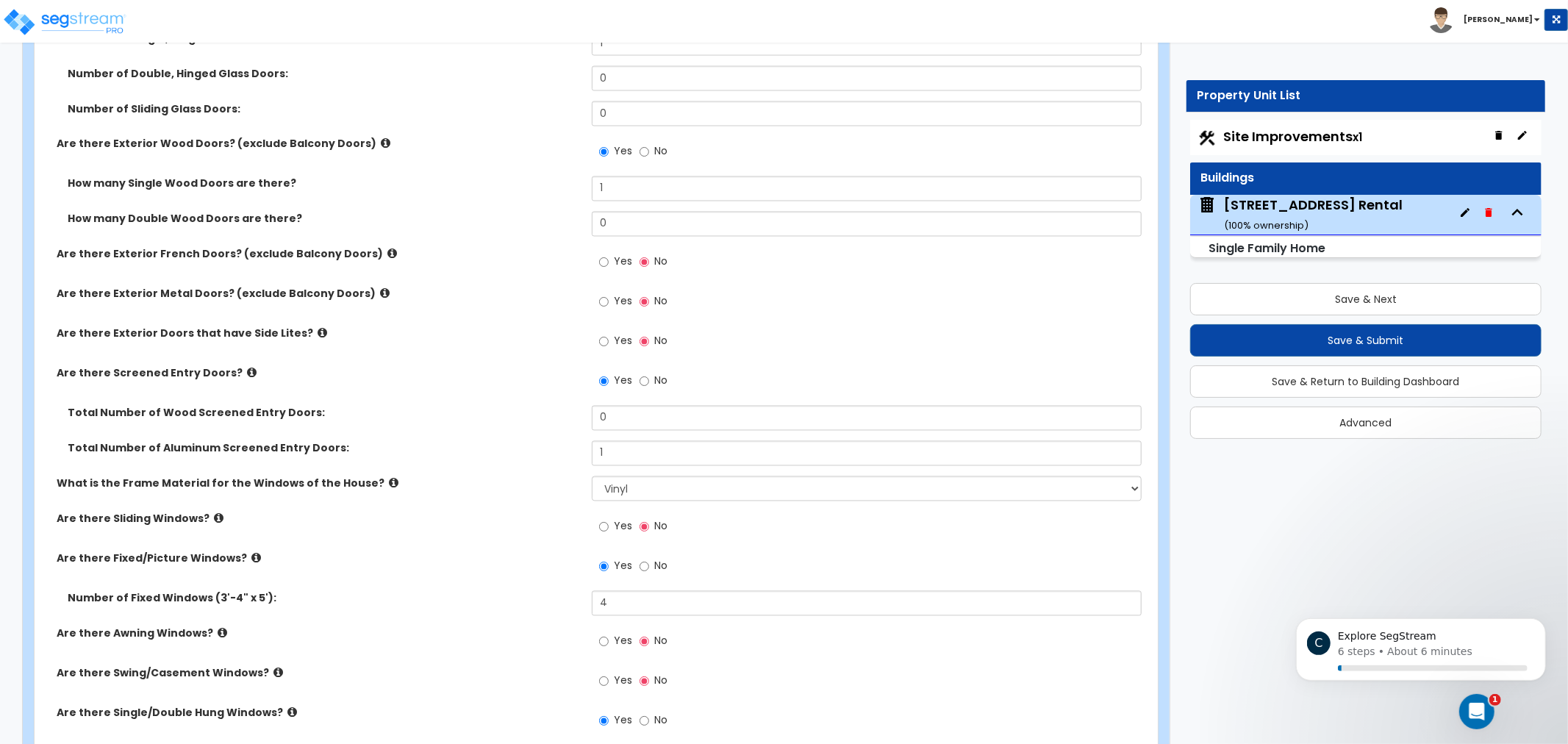
drag, startPoint x: 511, startPoint y: 385, endPoint x: 507, endPoint y: 368, distance: 17.5
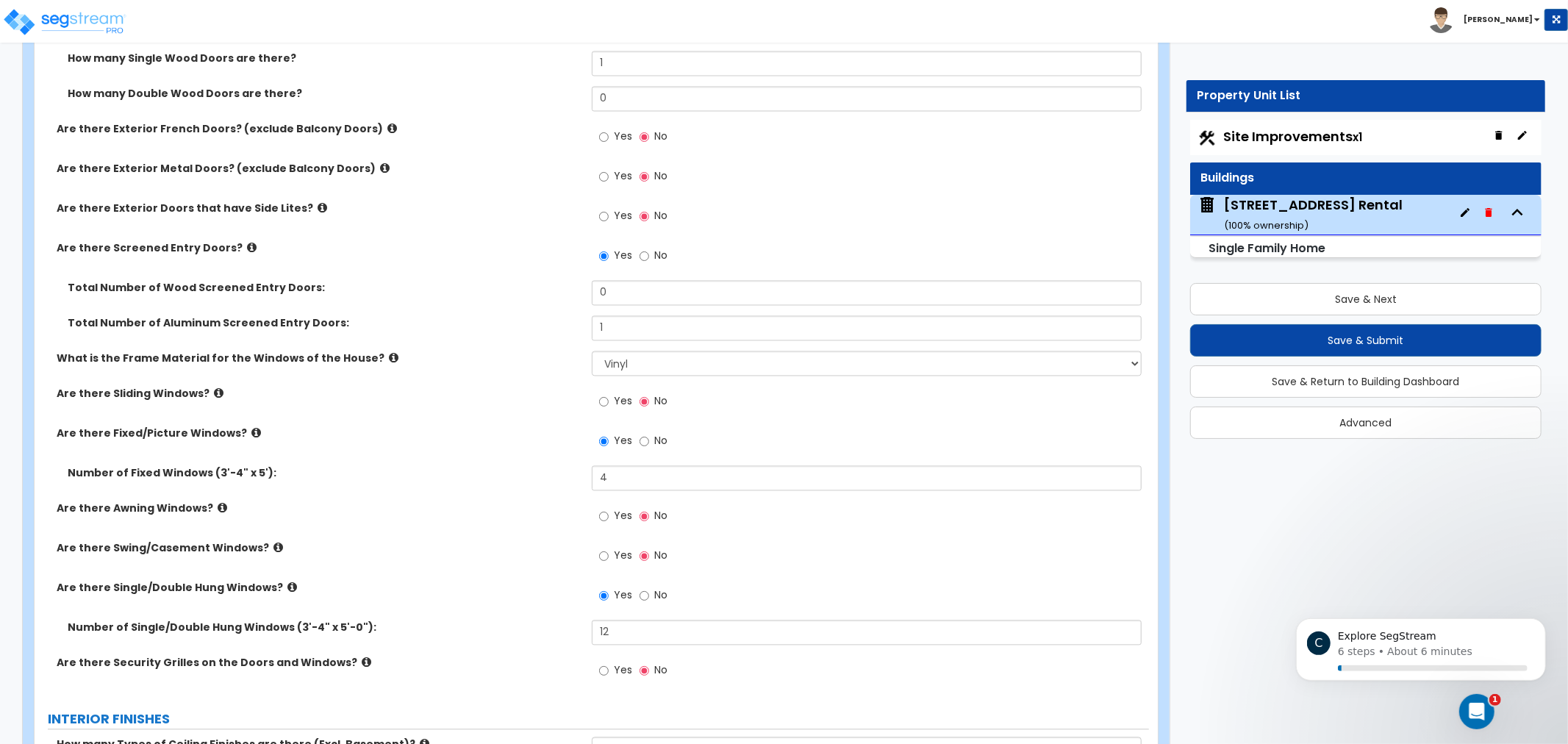
scroll to position [2351, 0]
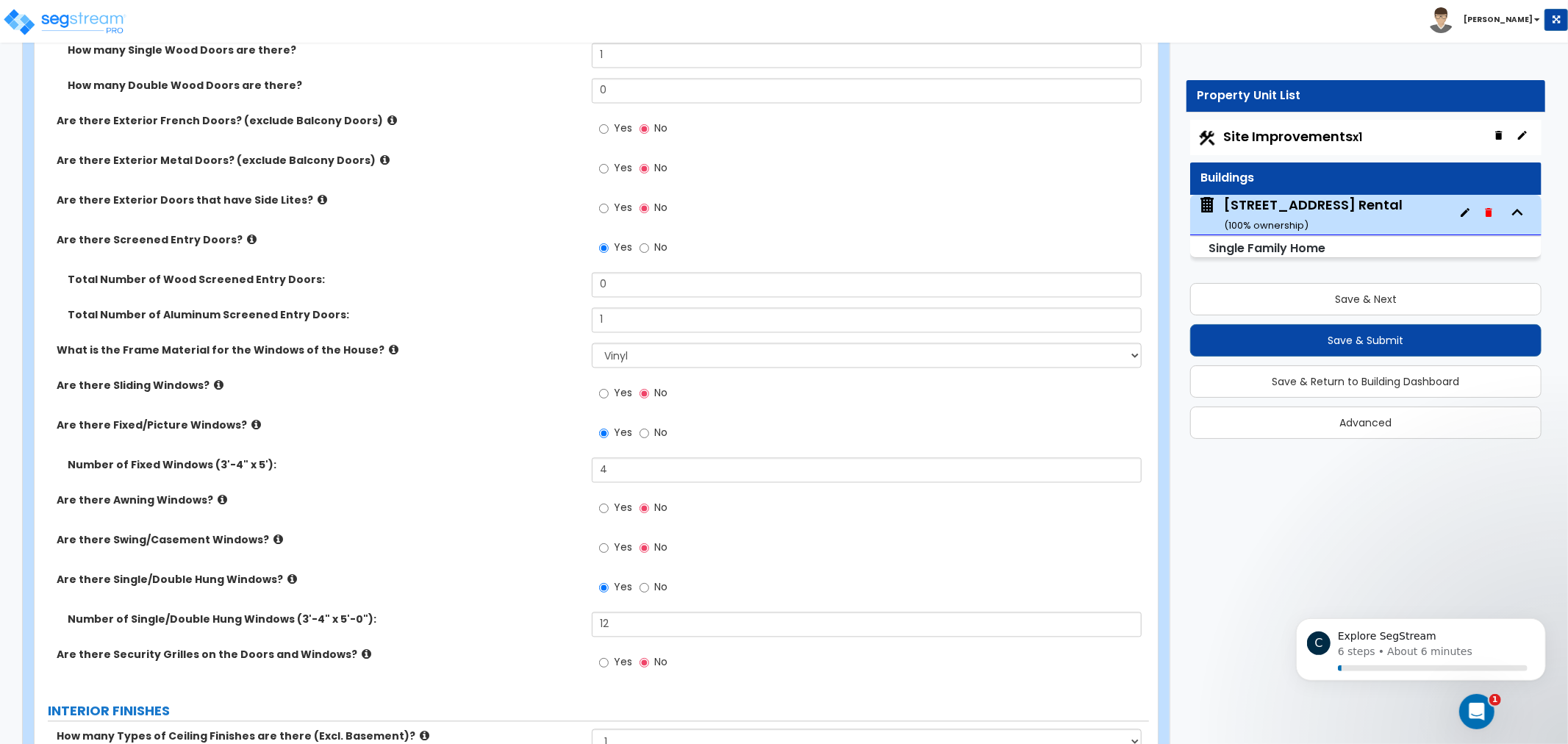
drag, startPoint x: 503, startPoint y: 324, endPoint x: 502, endPoint y: 353, distance: 29.0
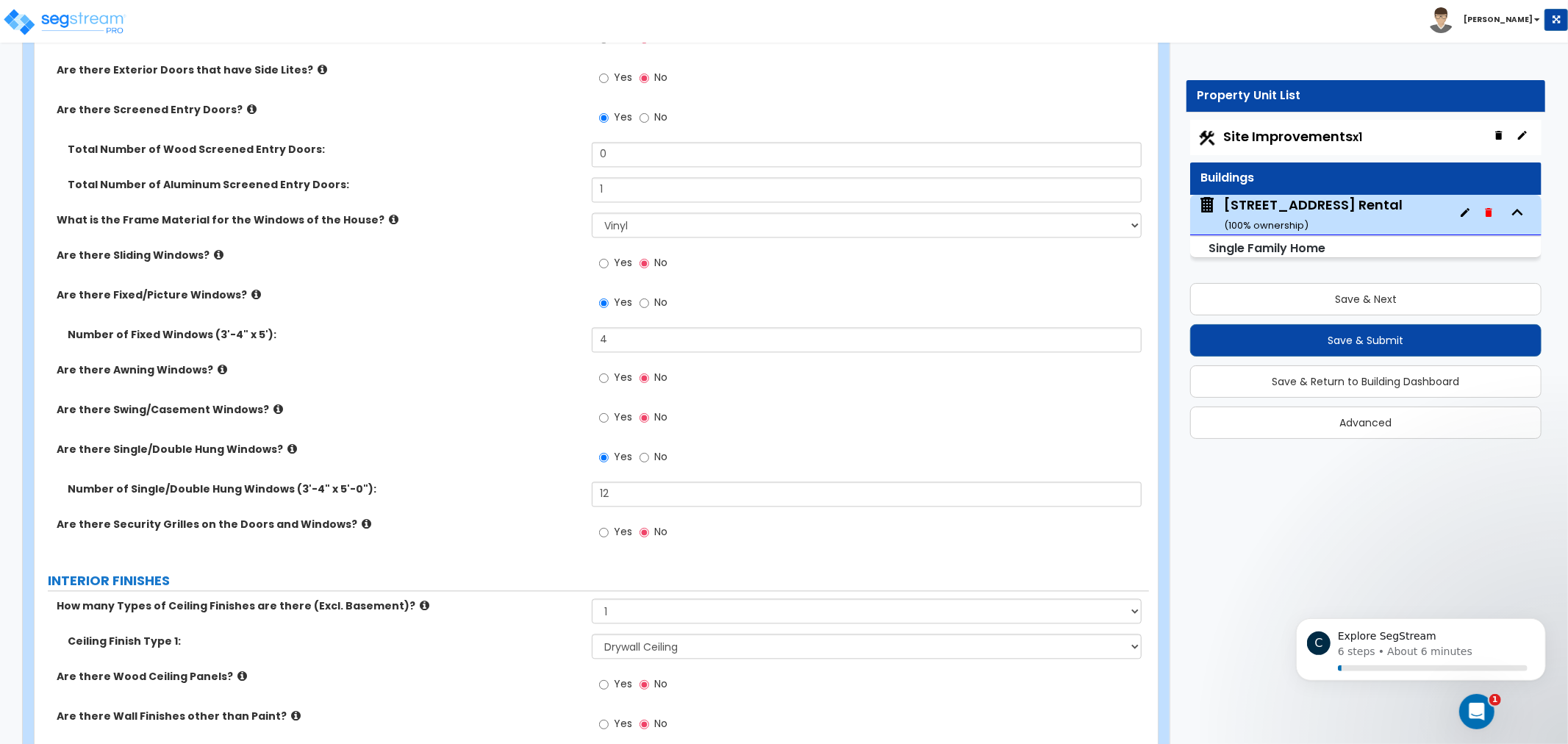
scroll to position [2504, 0]
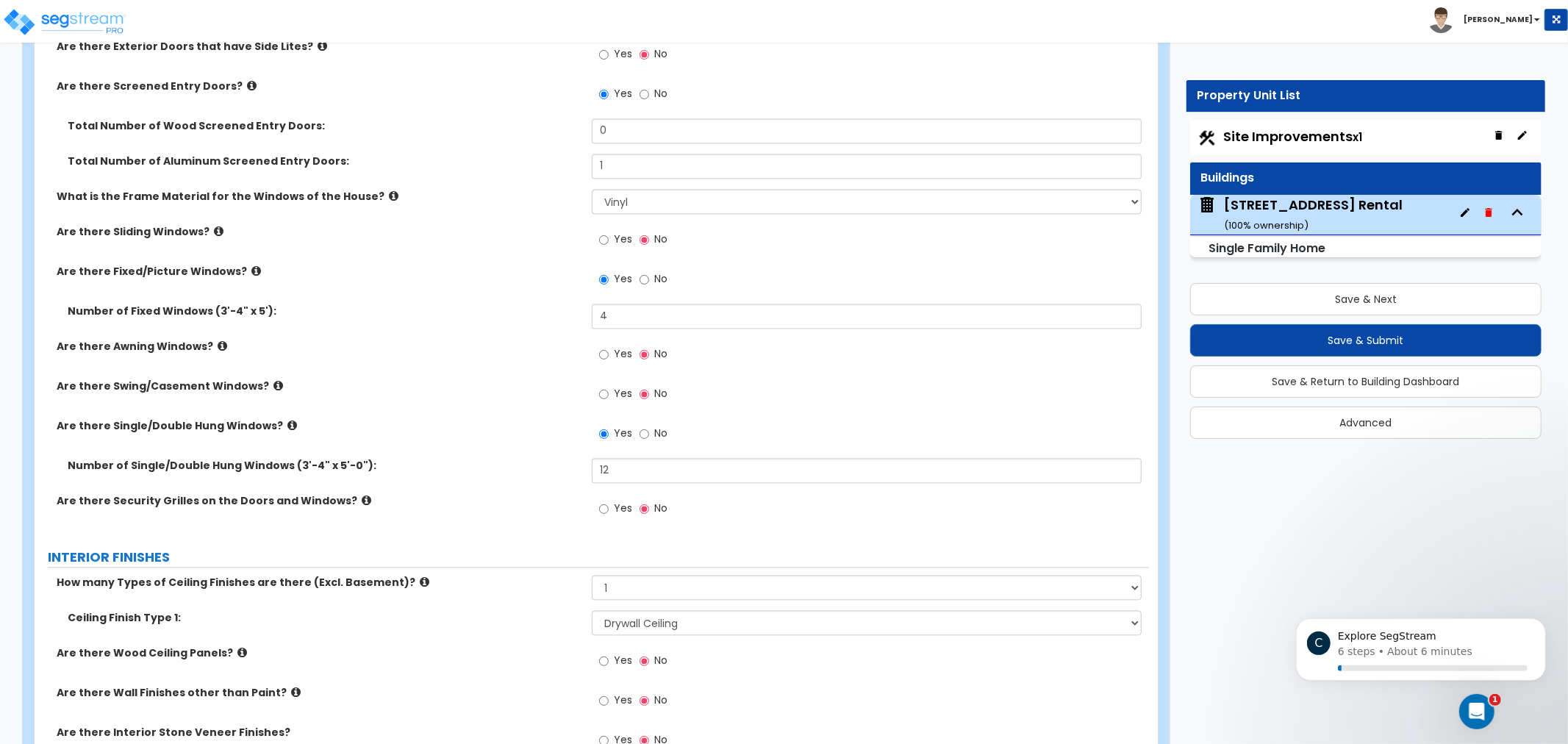
drag, startPoint x: 473, startPoint y: 349, endPoint x: 464, endPoint y: 380, distance: 32.3
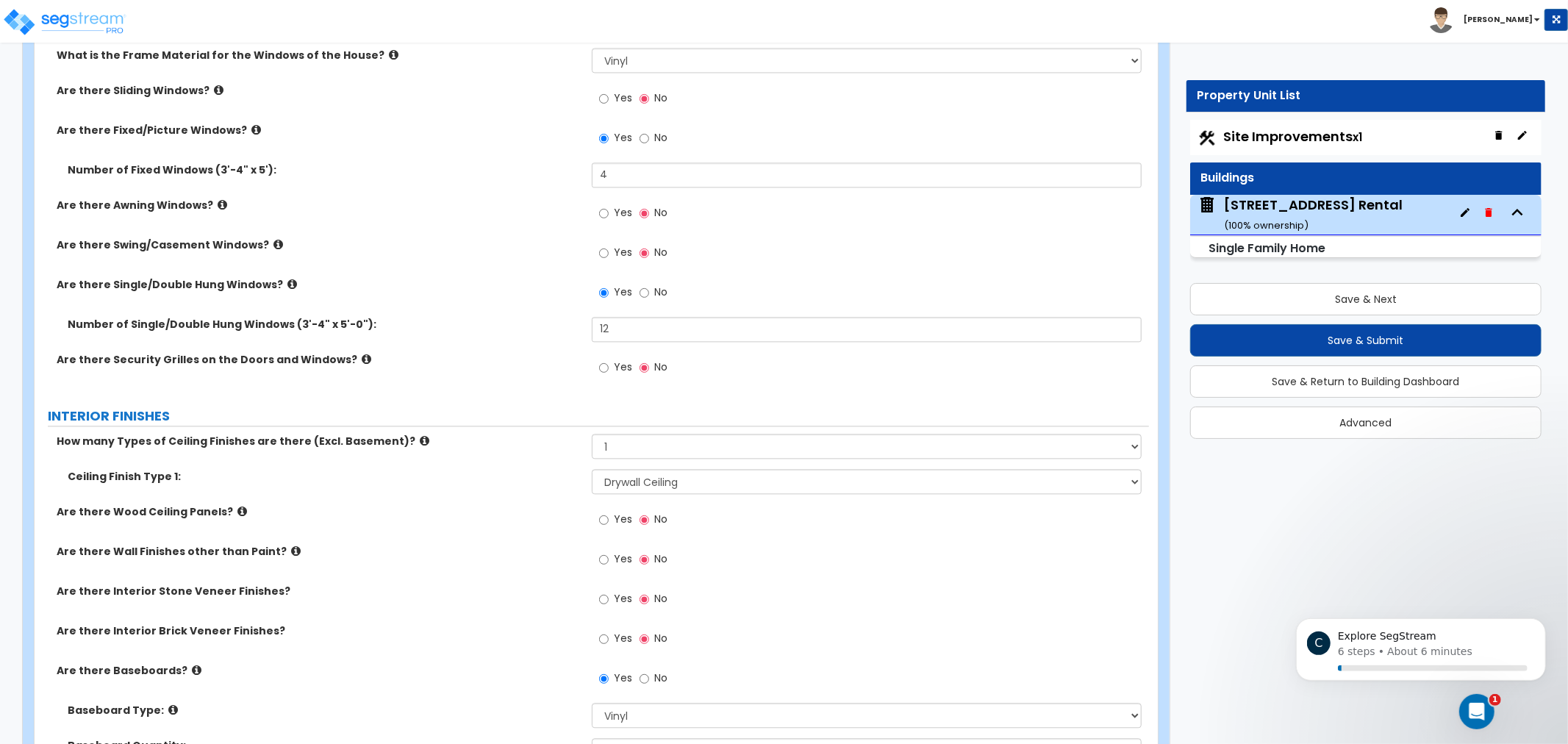
drag, startPoint x: 472, startPoint y: 353, endPoint x: 487, endPoint y: 393, distance: 42.7
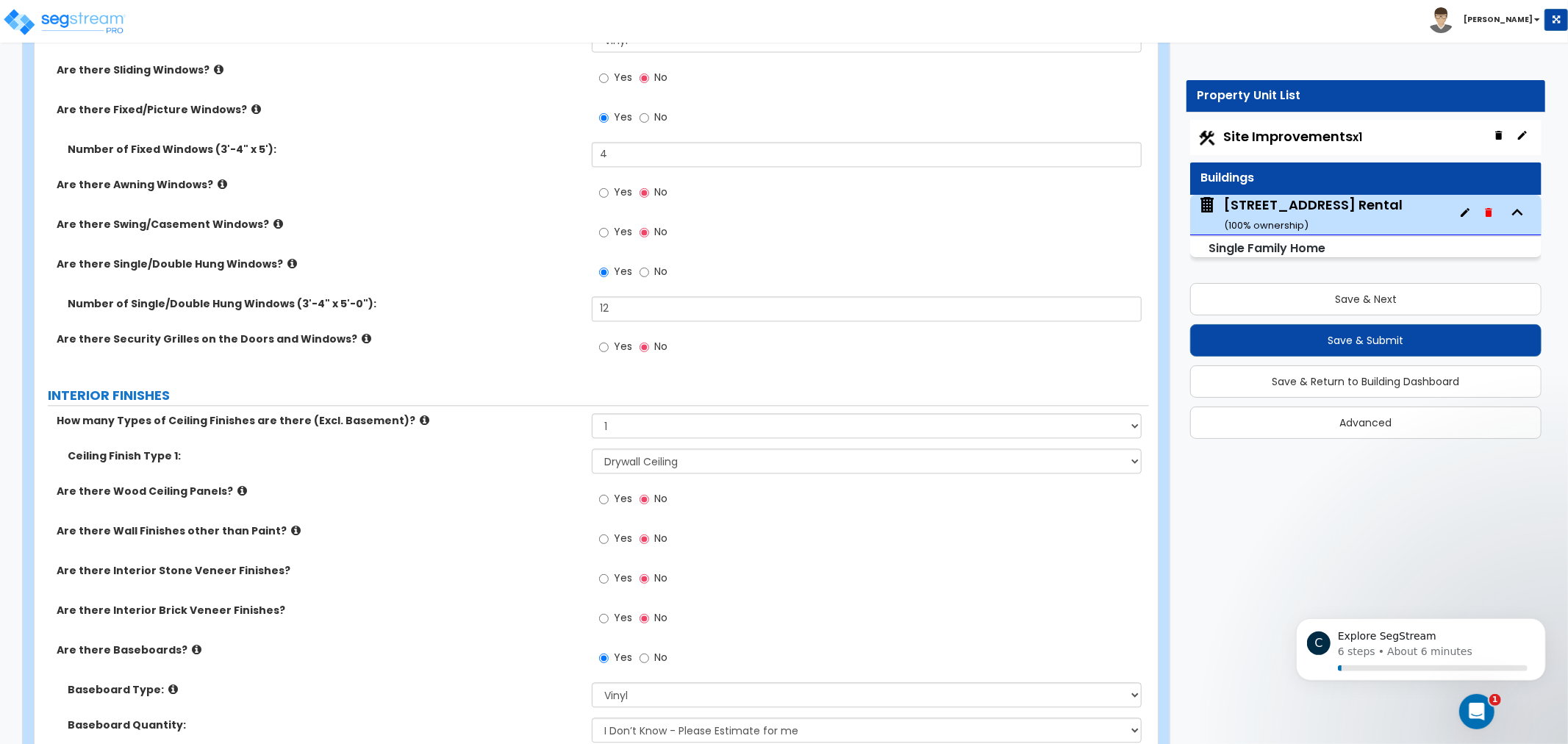
drag, startPoint x: 486, startPoint y: 317, endPoint x: 474, endPoint y: 317, distance: 12.0
click at [478, 317] on div "Number of Single/Double Hung Windows (3'-4" x 5'-0"): 12" at bounding box center [592, 314] width 1115 height 35
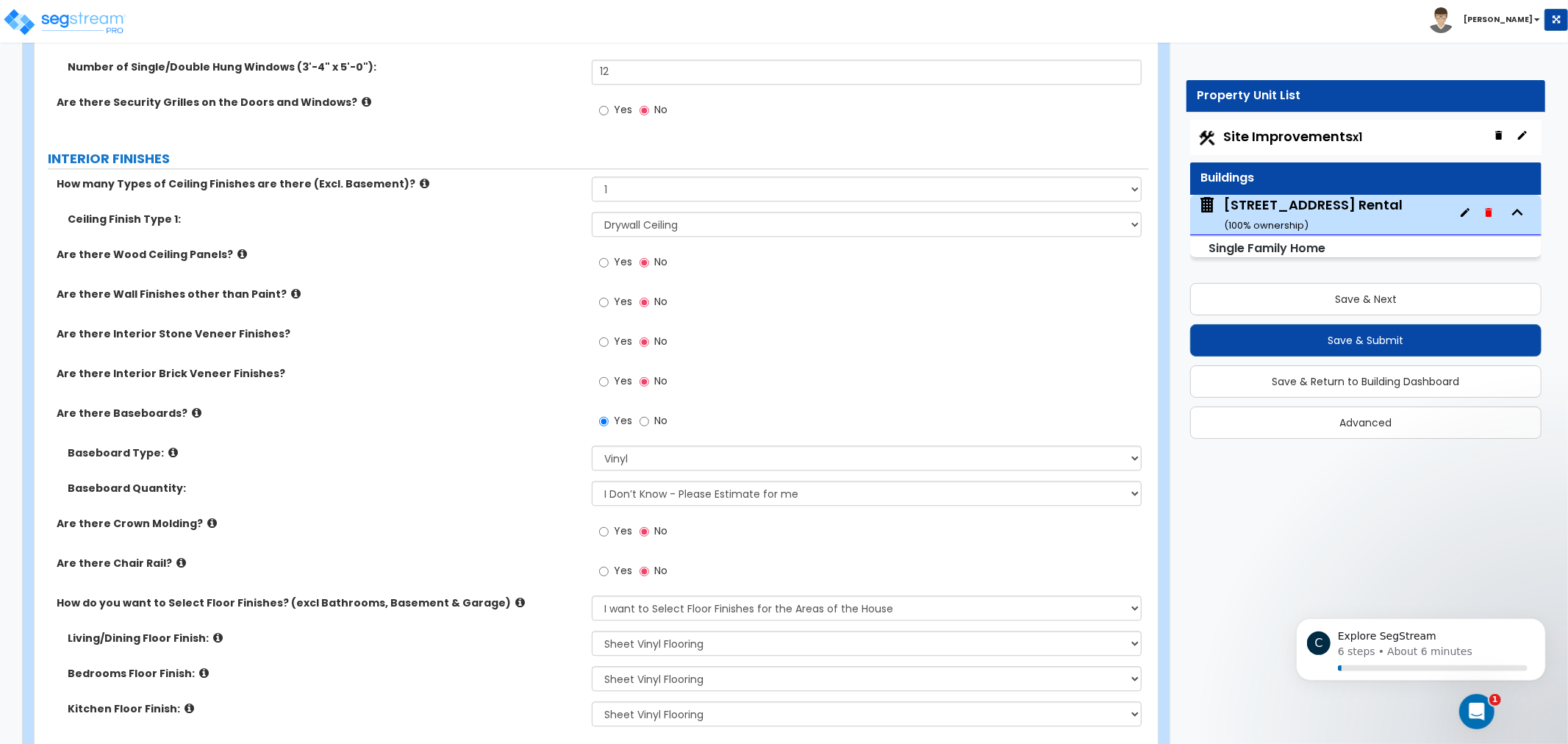
drag, startPoint x: 501, startPoint y: 276, endPoint x: 532, endPoint y: 315, distance: 49.8
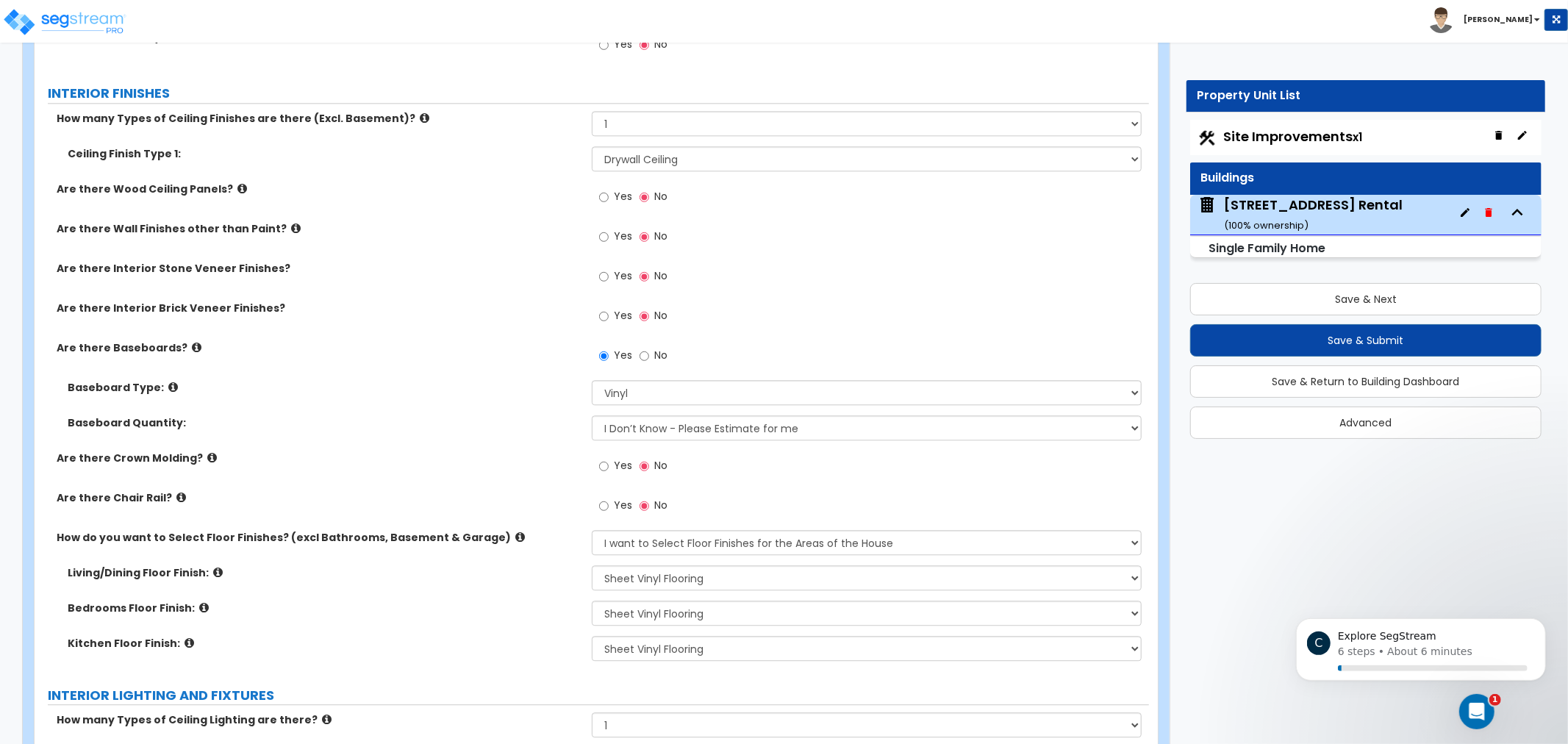
scroll to position [2985, 0]
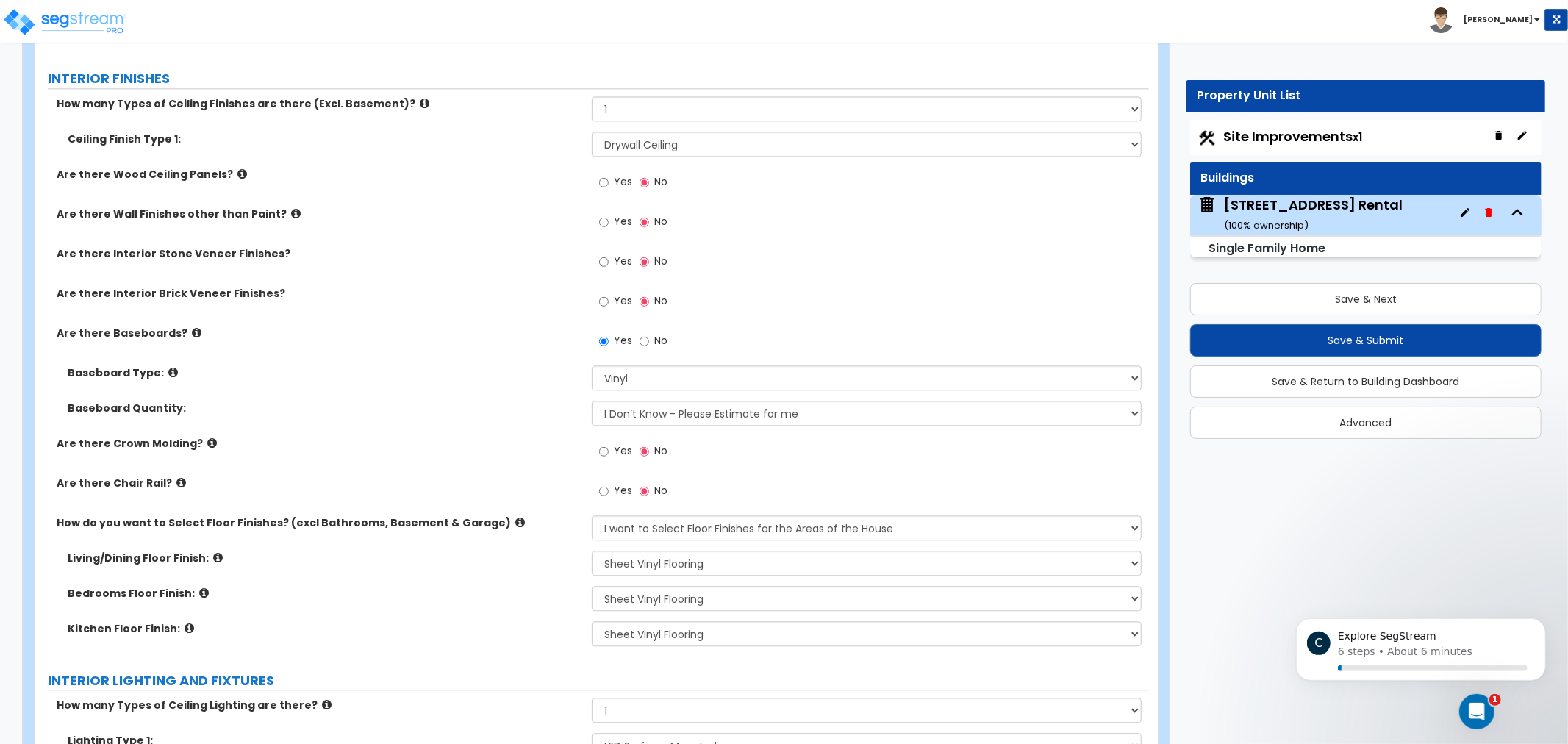
drag, startPoint x: 539, startPoint y: 324, endPoint x: 524, endPoint y: 328, distance: 15.5
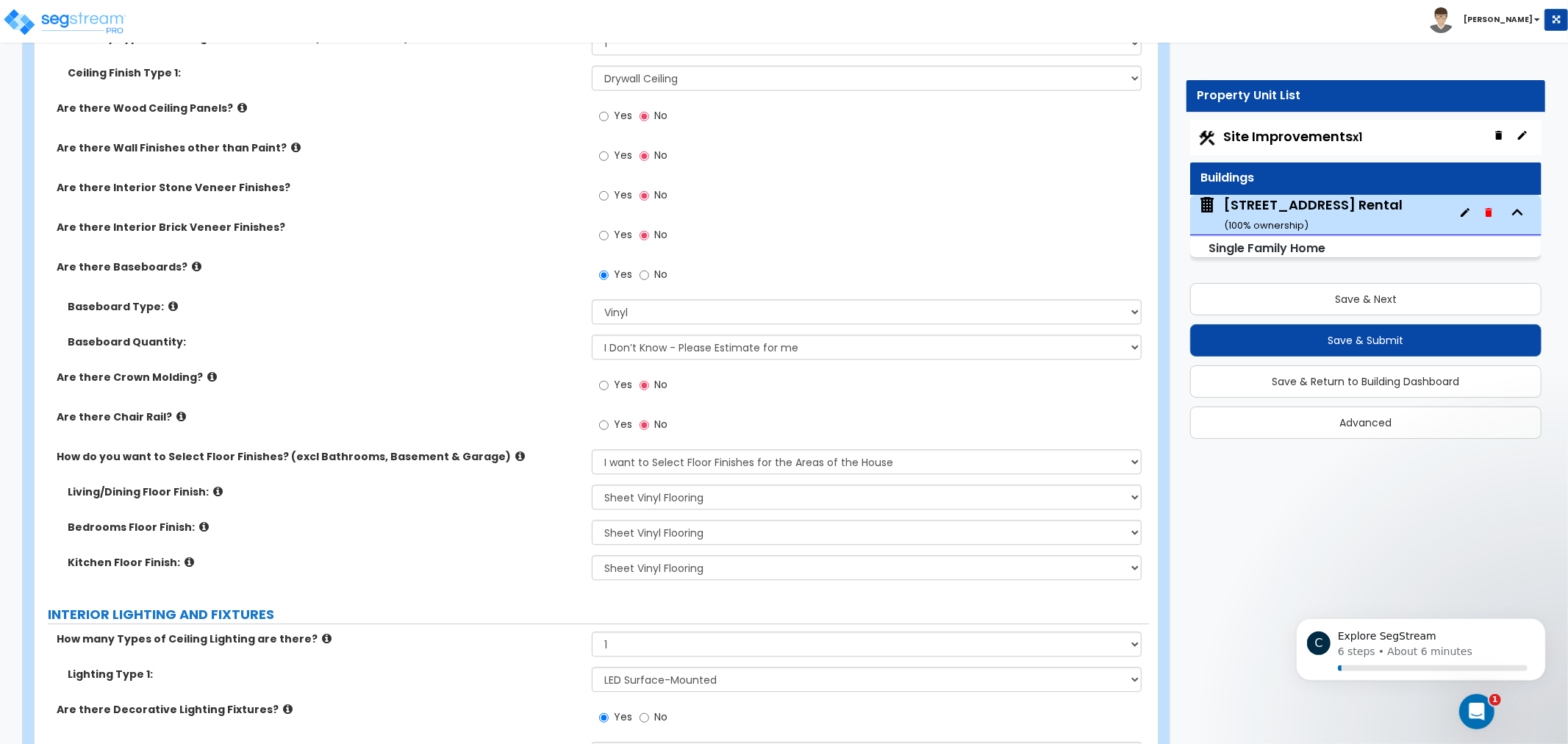
drag, startPoint x: 485, startPoint y: 424, endPoint x: 452, endPoint y: 445, distance: 39.1
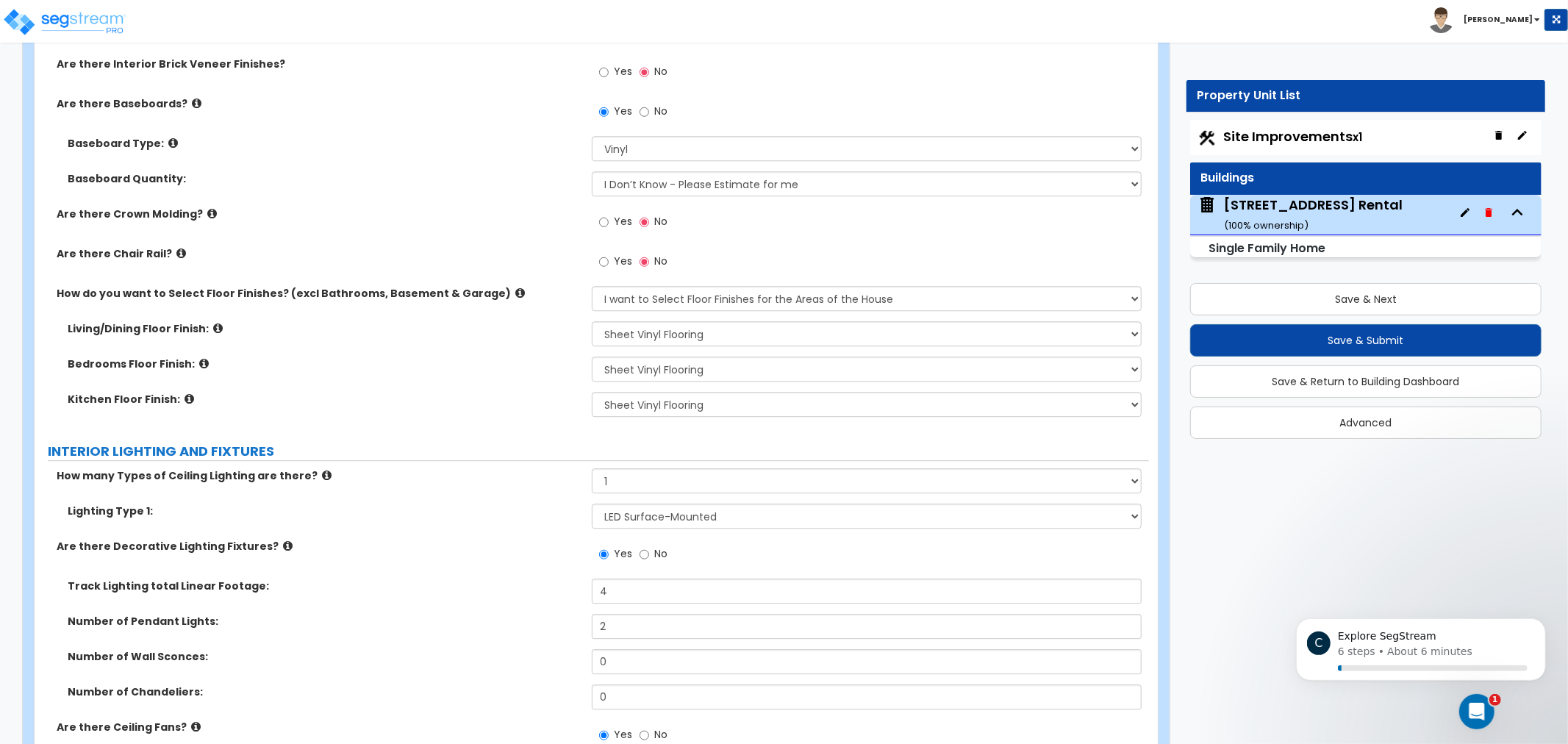
scroll to position [3229, 0]
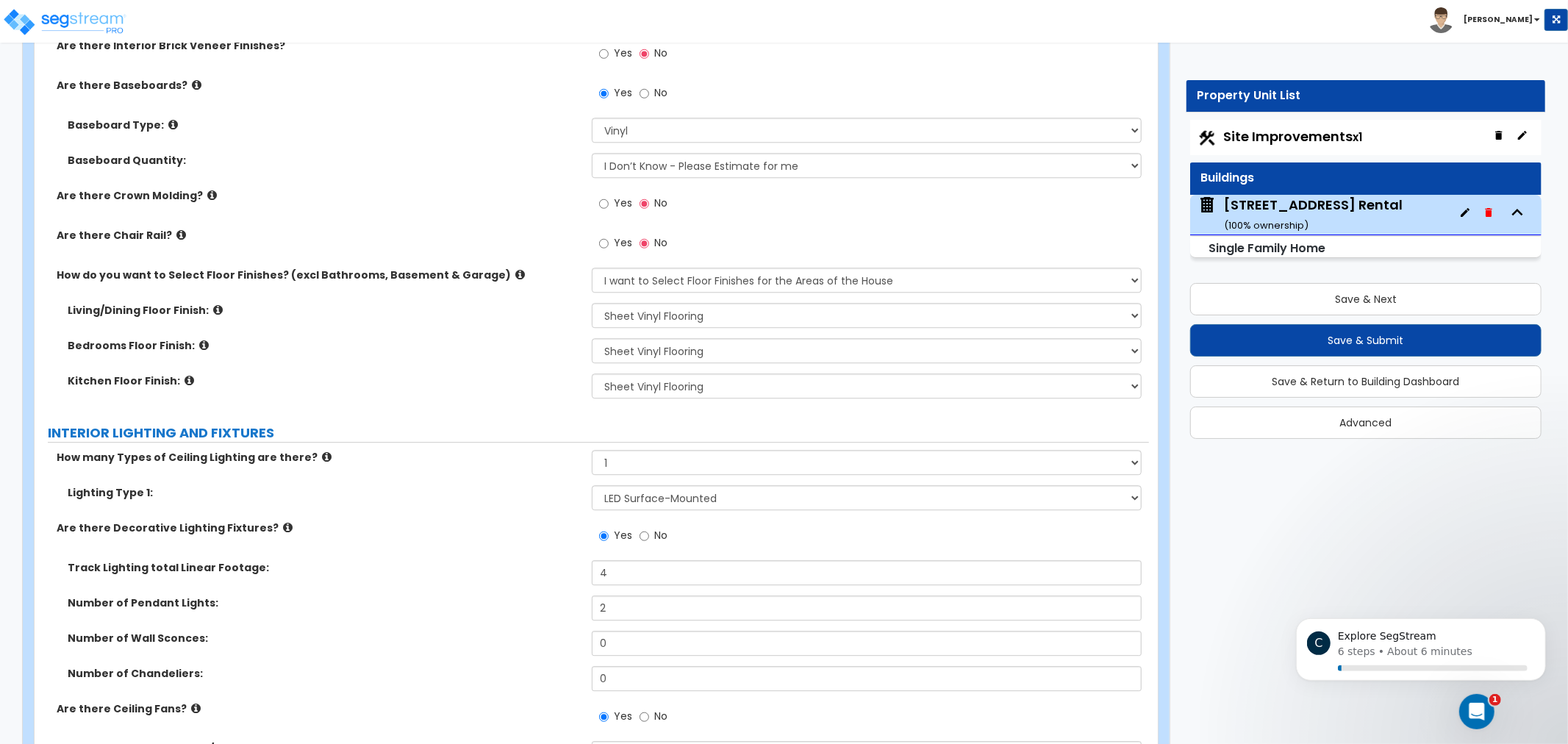
drag, startPoint x: 509, startPoint y: 303, endPoint x: 539, endPoint y: 337, distance: 45.3
click at [998, 311] on select "None Tile Flooring Hardwood Flooring Resilient Laminate Flooring VCT Flooring S…" at bounding box center [866, 315] width 550 height 25
click at [451, 486] on label "Lighting Type 1:" at bounding box center [324, 493] width 513 height 15
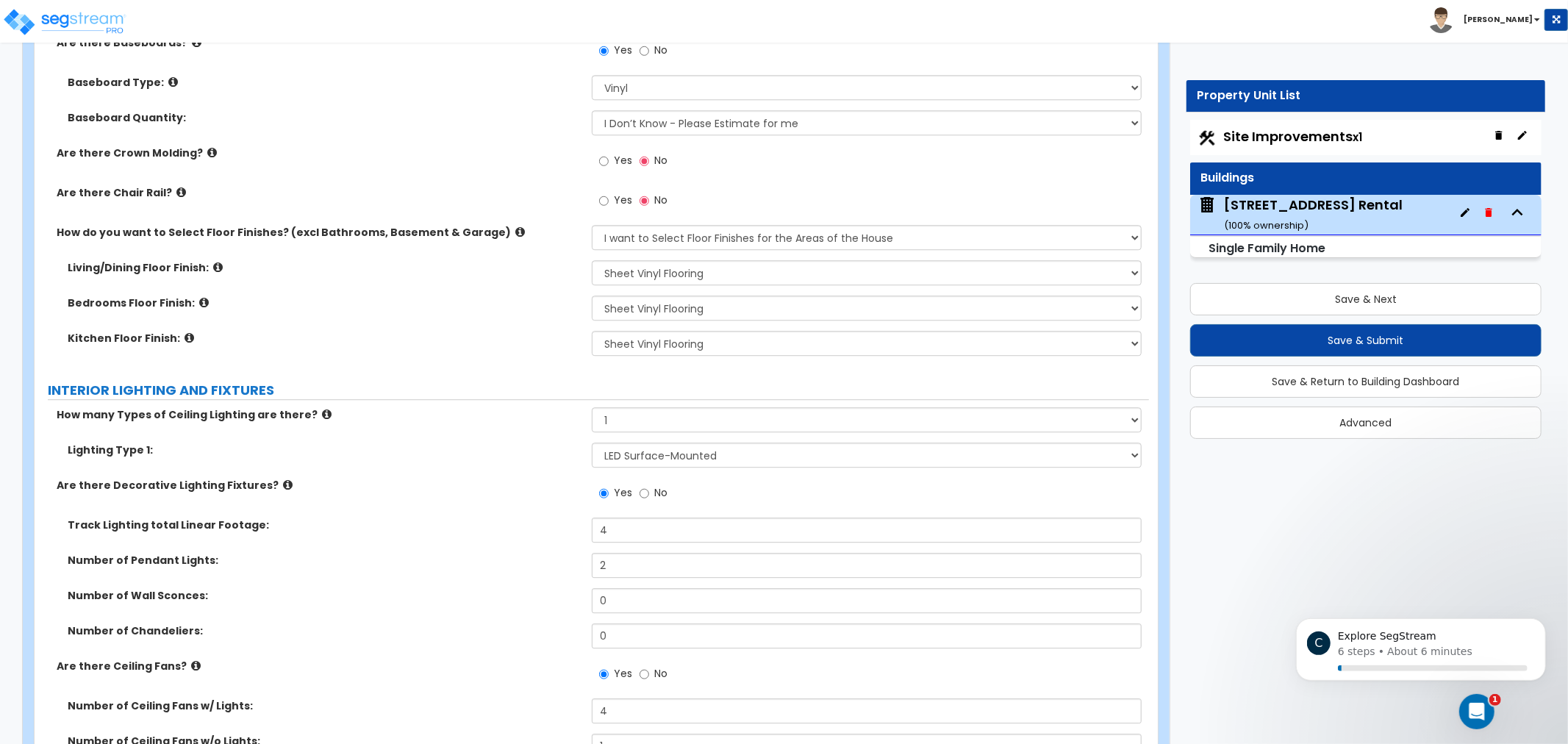
scroll to position [3304, 0]
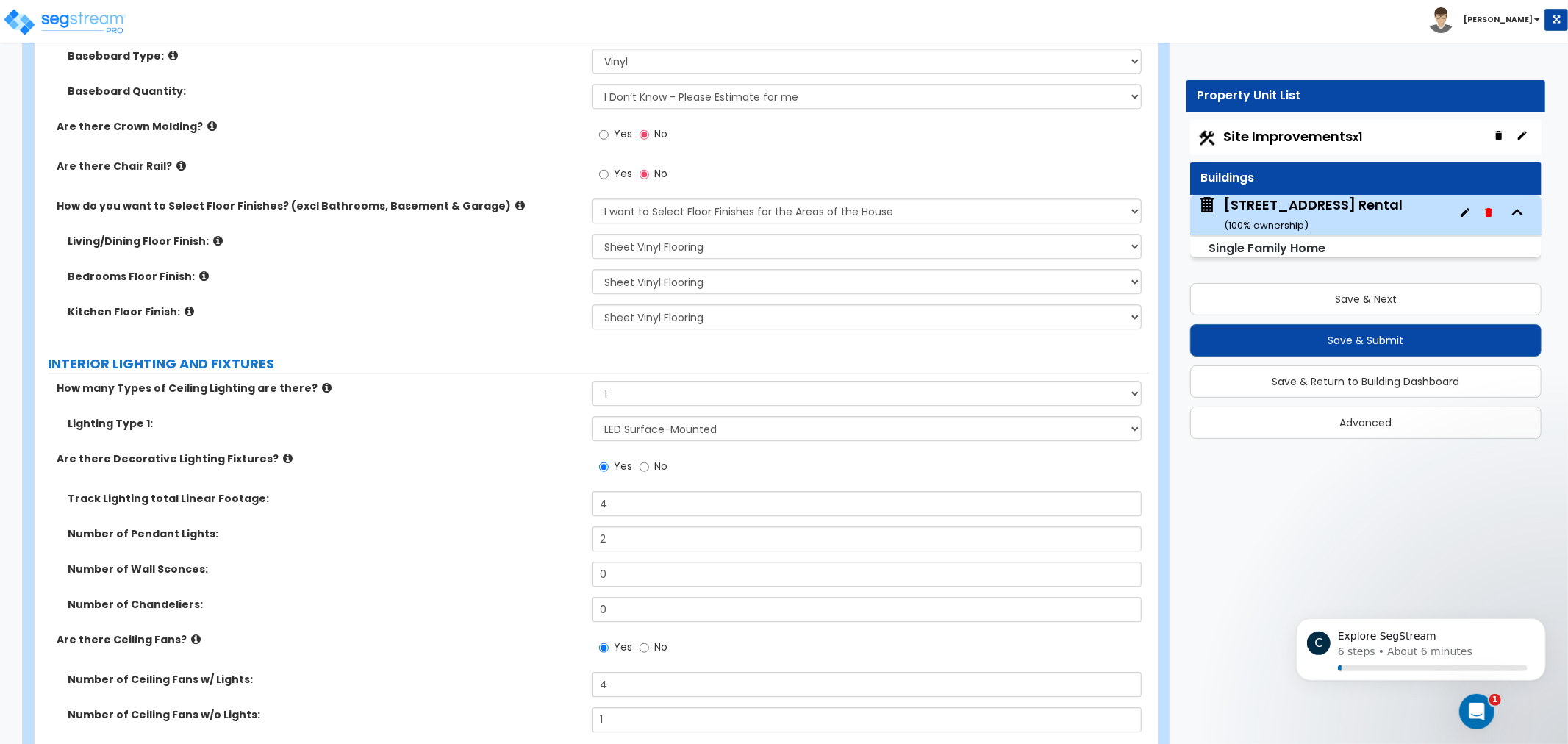
drag, startPoint x: 495, startPoint y: 421, endPoint x: 495, endPoint y: 461, distance: 40.0
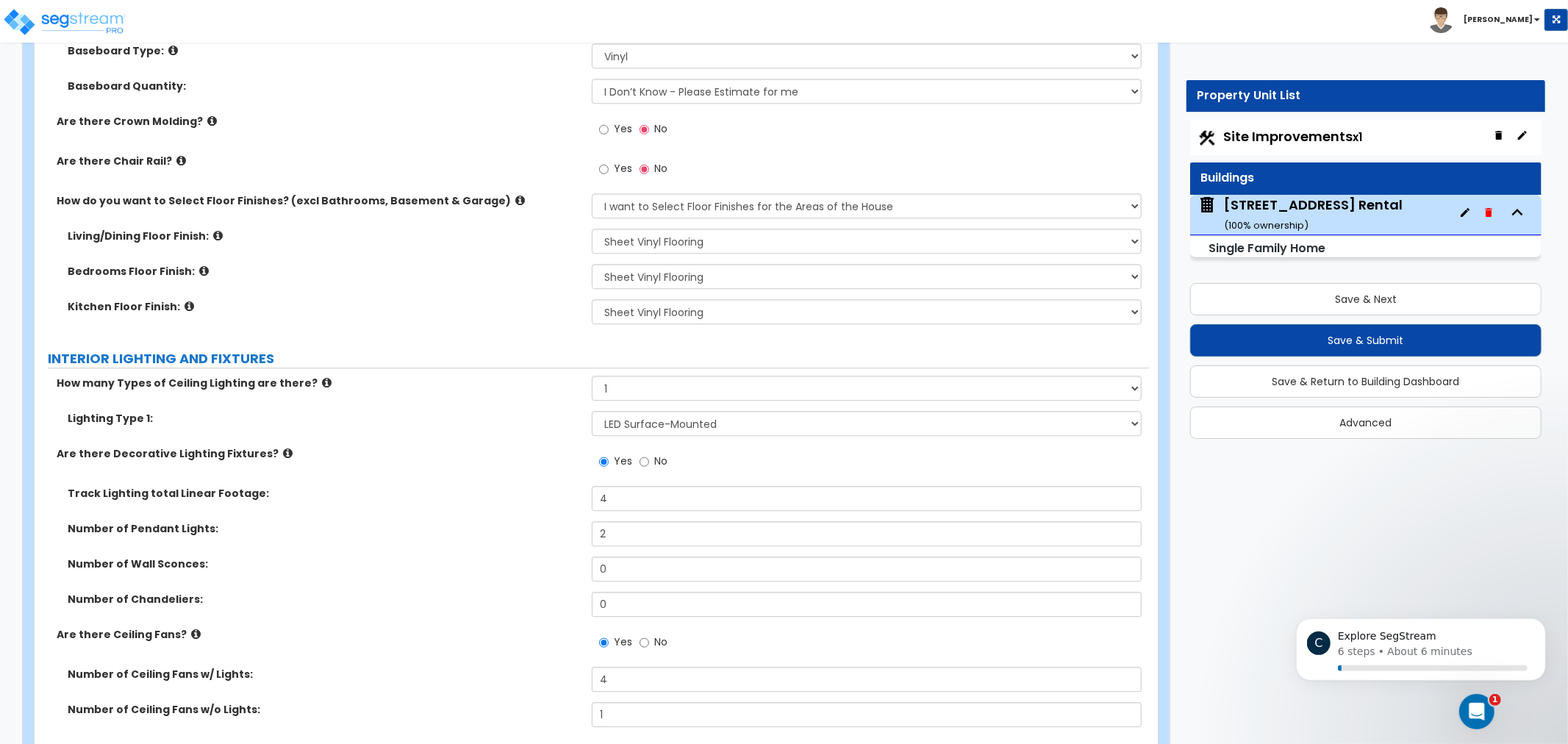
drag, startPoint x: 495, startPoint y: 461, endPoint x: 1198, endPoint y: 166, distance: 762.4
click at [497, 457] on div "Are there Decorative Lighting Fixtures? Yes No" at bounding box center [592, 465] width 1115 height 39
drag, startPoint x: 540, startPoint y: 384, endPoint x: 395, endPoint y: 379, distance: 145.1
click at [395, 379] on label "How many Types of Ceiling Lighting are there?" at bounding box center [318, 383] width 524 height 15
click at [717, 210] on select "Please Choose One I want to Select Floor Finishes for the Areas of the House I …" at bounding box center [866, 205] width 550 height 25
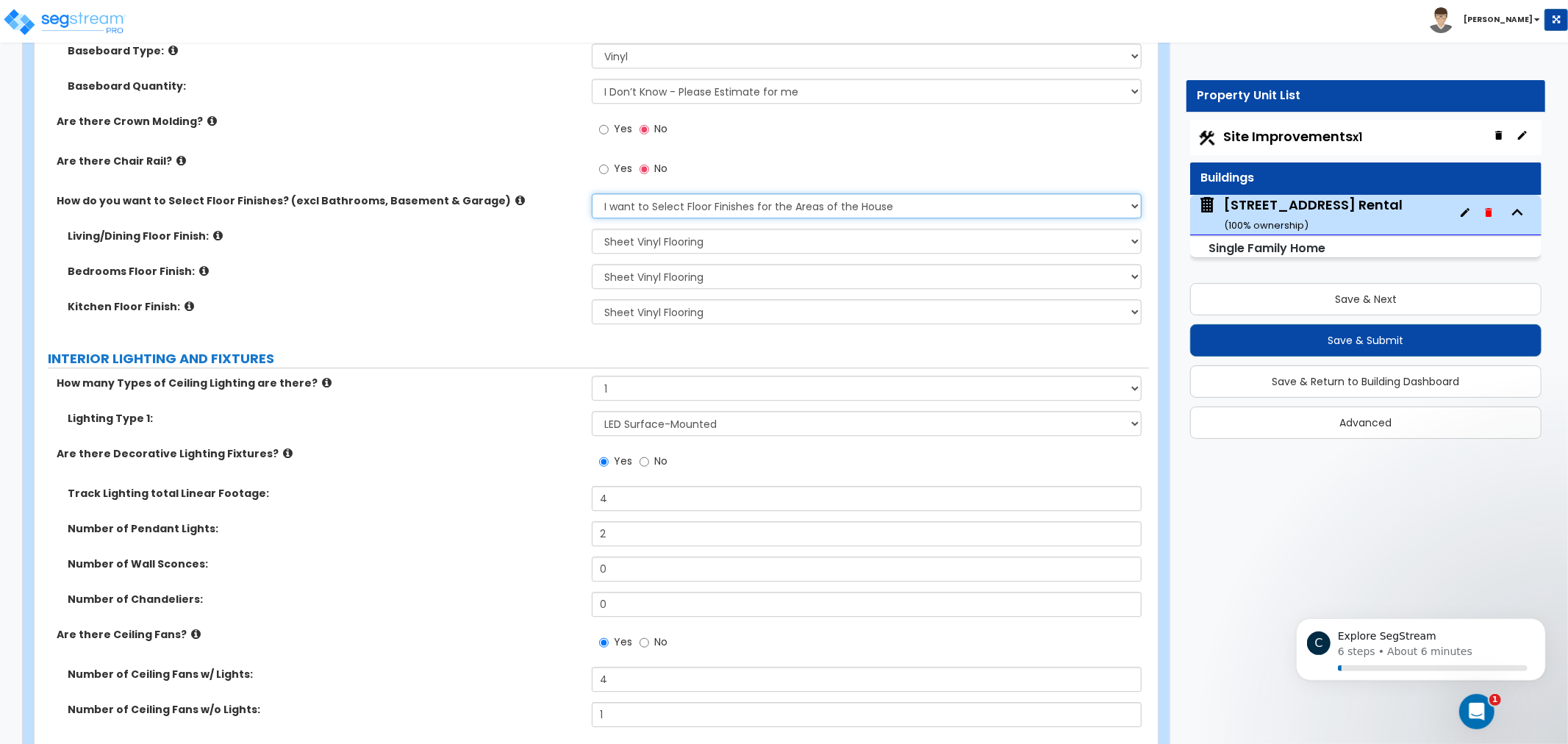
select select "2"
click at [592, 194] on select "Please Choose One I want to Select Floor Finishes for the Areas of the House I …" at bounding box center [866, 205] width 550 height 25
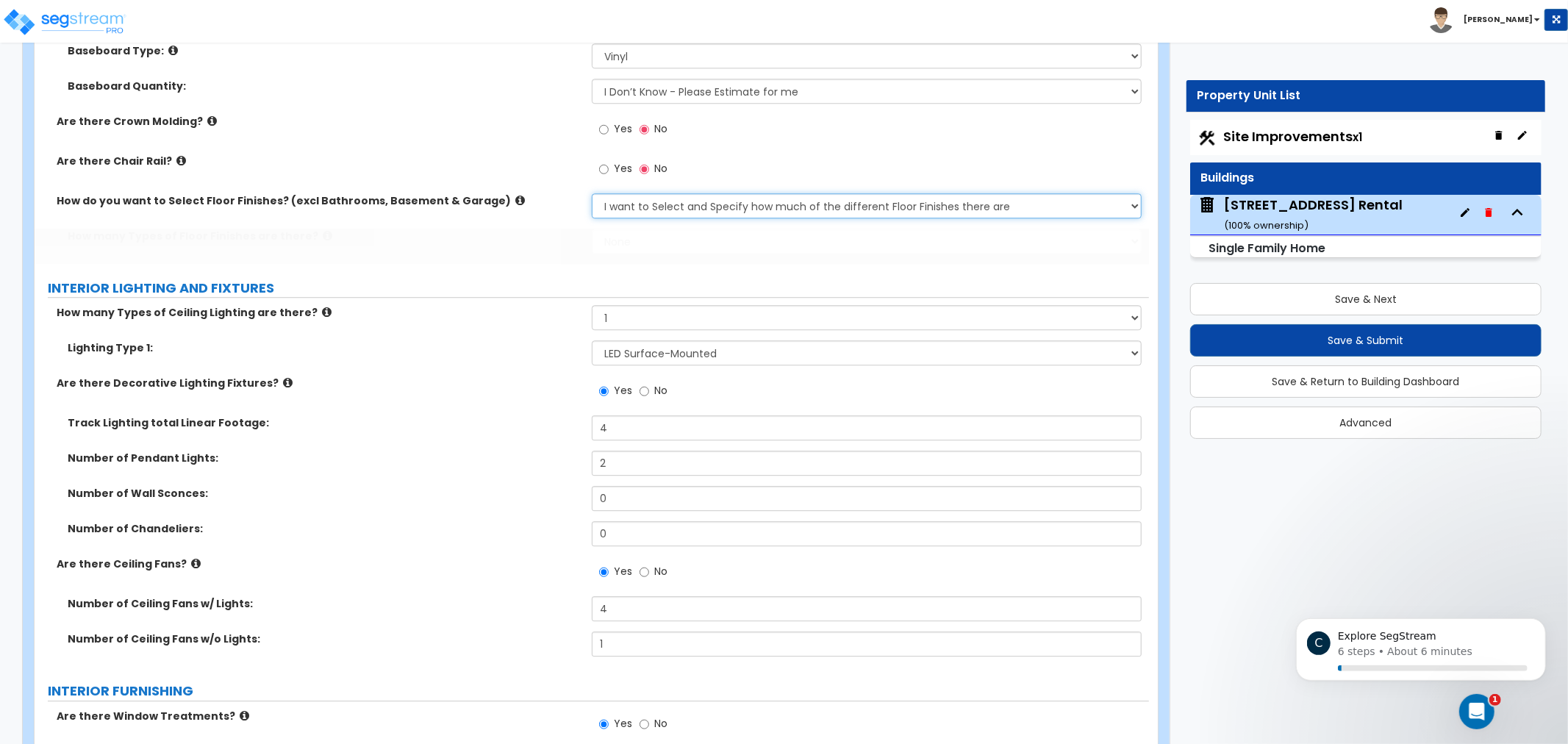
scroll to position [3233, 0]
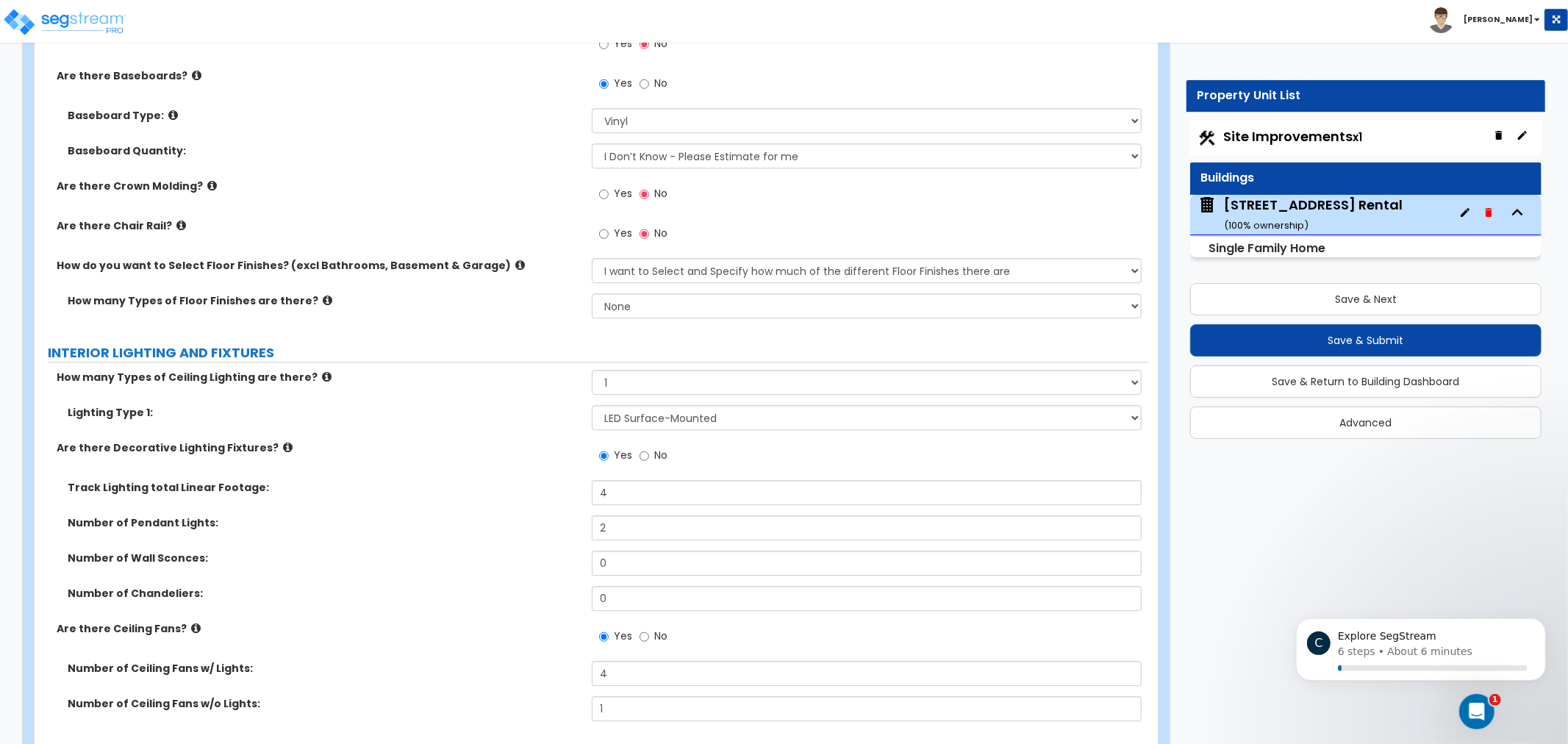
drag, startPoint x: 487, startPoint y: 412, endPoint x: 498, endPoint y: 403, distance: 14.2
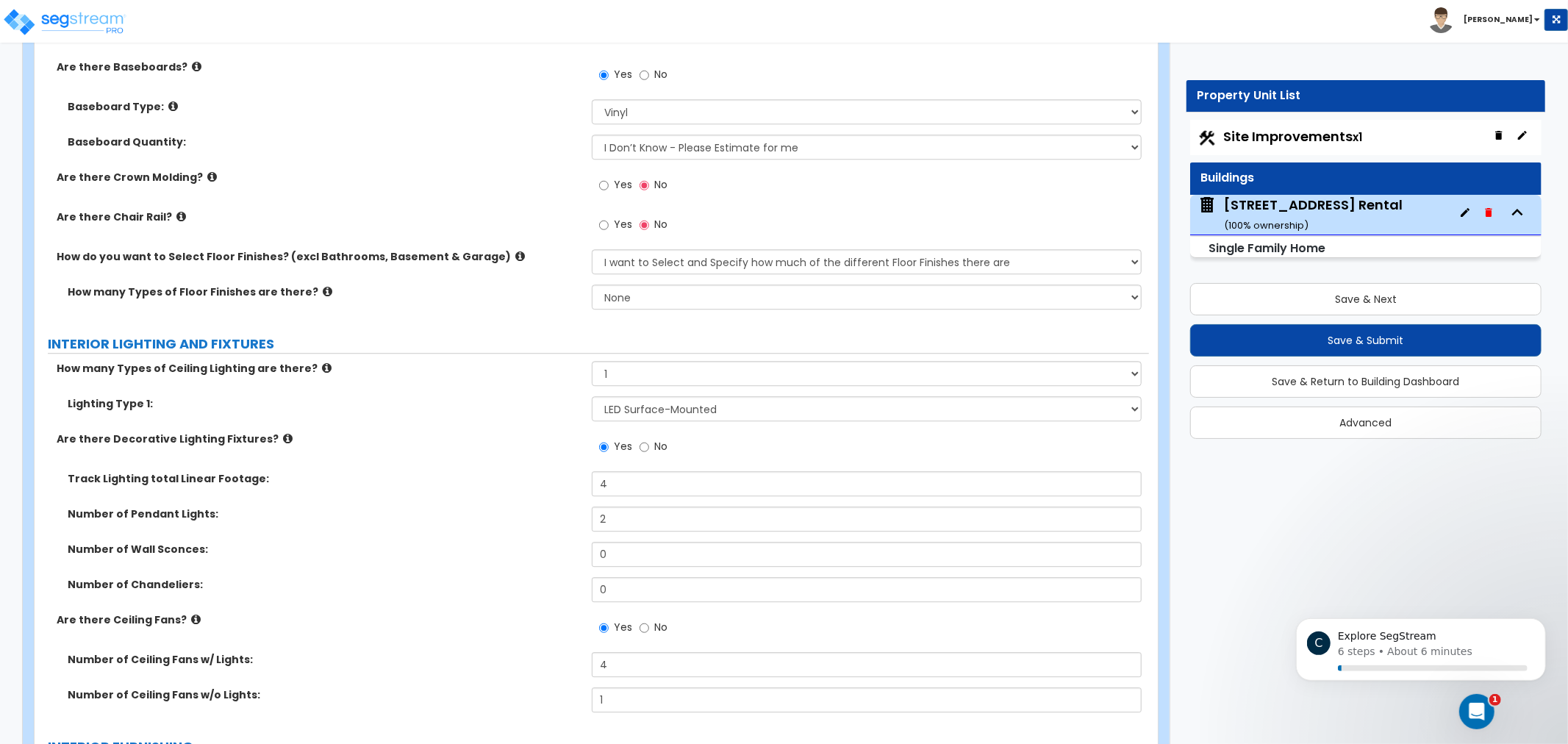
drag, startPoint x: 498, startPoint y: 384, endPoint x: 685, endPoint y: 277, distance: 215.4
click at [513, 375] on div "How many Types of Ceiling Lighting are there? Please Choose One 1 2 3" at bounding box center [592, 378] width 1115 height 35
click at [708, 261] on select "Please Choose One I want to Select Floor Finishes for the Areas of the House I …" at bounding box center [866, 261] width 550 height 25
drag, startPoint x: 461, startPoint y: 302, endPoint x: 654, endPoint y: 294, distance: 193.2
click at [502, 304] on div "How many Types of Floor Finishes are there? None 1 2 3 4" at bounding box center [592, 302] width 1115 height 35
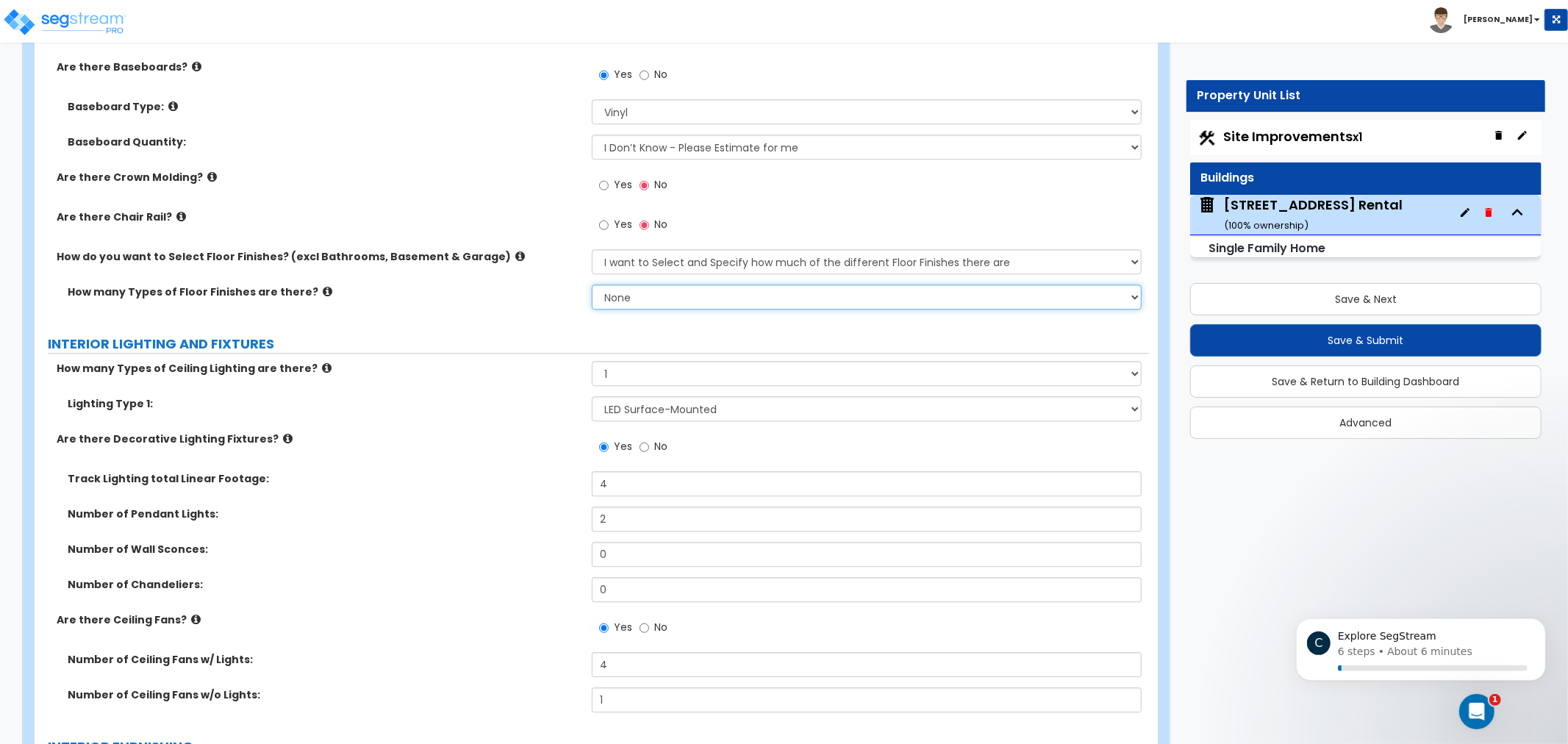
click at [663, 293] on select "None 1 2 3 4" at bounding box center [866, 296] width 550 height 25
select select "2"
click at [592, 284] on select "None 1 2 3 4" at bounding box center [866, 296] width 550 height 25
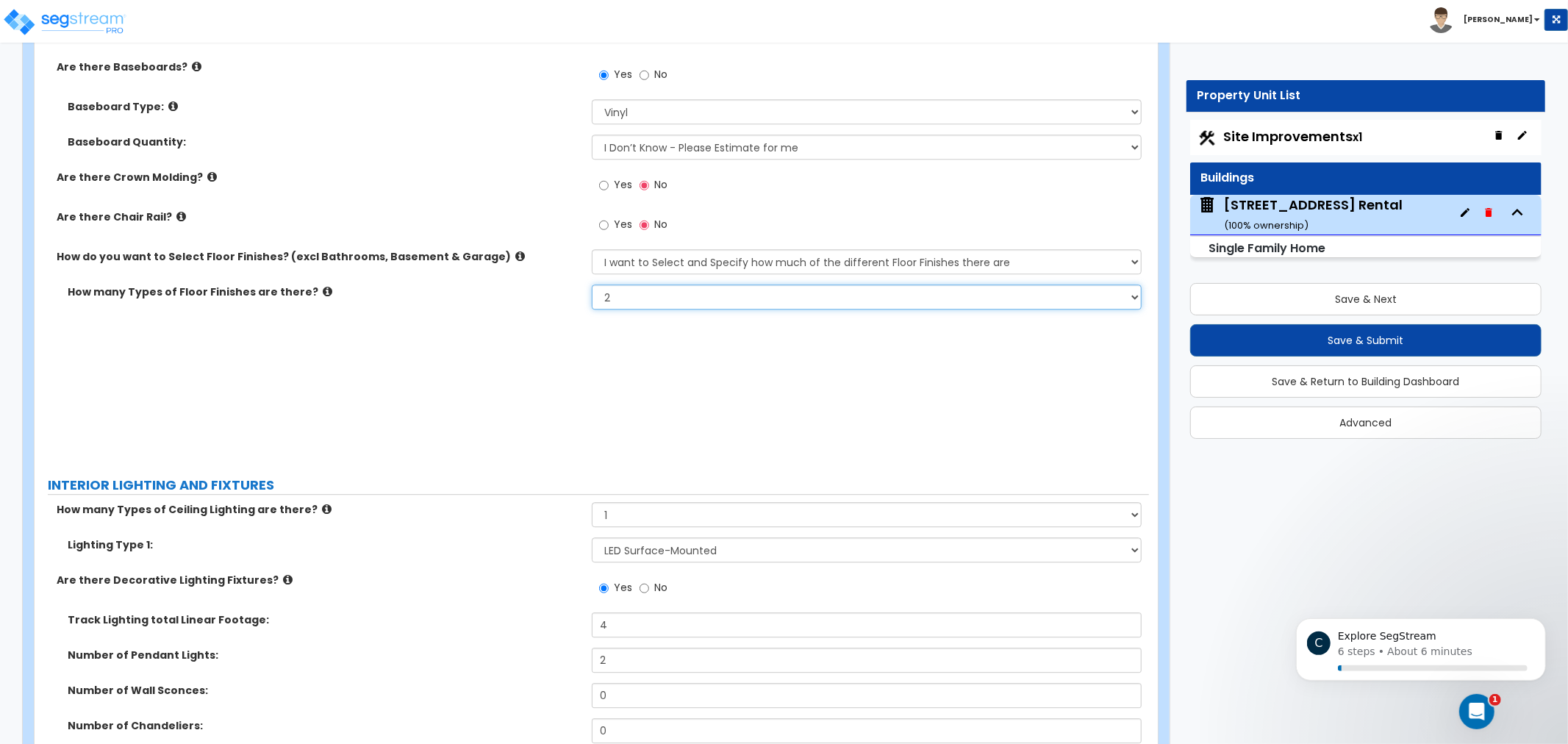
scroll to position [3390, 0]
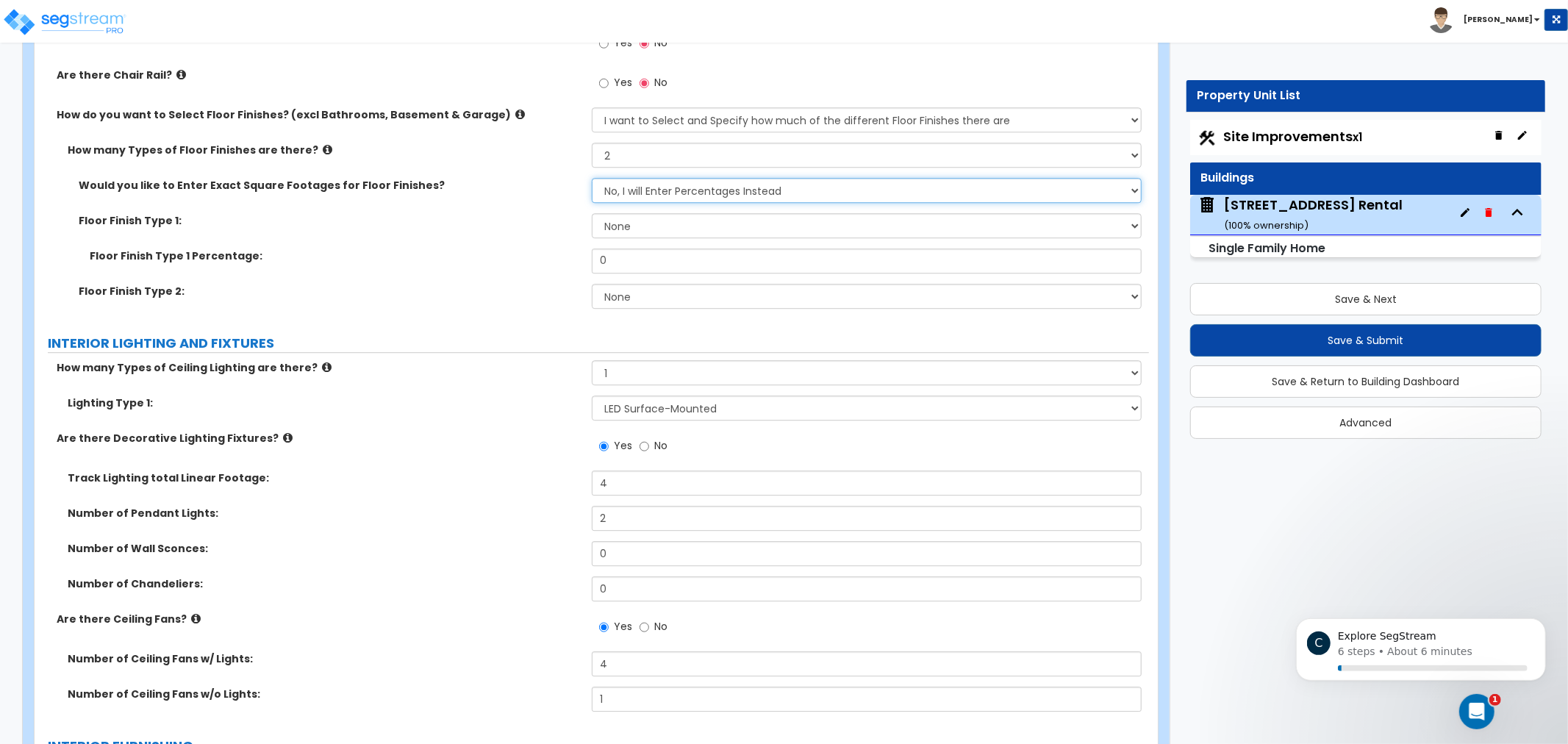
click at [636, 199] on select "No, I will Enter Percentages Instead Yes, I will Enter Exact Square Footages" at bounding box center [866, 190] width 550 height 25
click at [486, 208] on div "Would you like to Enter Exact Square Footages for Floor Finishes? No, I will En…" at bounding box center [592, 195] width 1115 height 35
drag, startPoint x: 579, startPoint y: 233, endPoint x: 620, endPoint y: 238, distance: 41.3
click at [583, 233] on div "Floor Finish Type 1: None Tile Flooring Hardwood Flooring Resilient Laminate Fl…" at bounding box center [592, 230] width 1115 height 35
click at [622, 238] on div "Floor Finish Type 1: None Tile Flooring Hardwood Flooring Resilient Laminate Fl…" at bounding box center [592, 230] width 1115 height 35
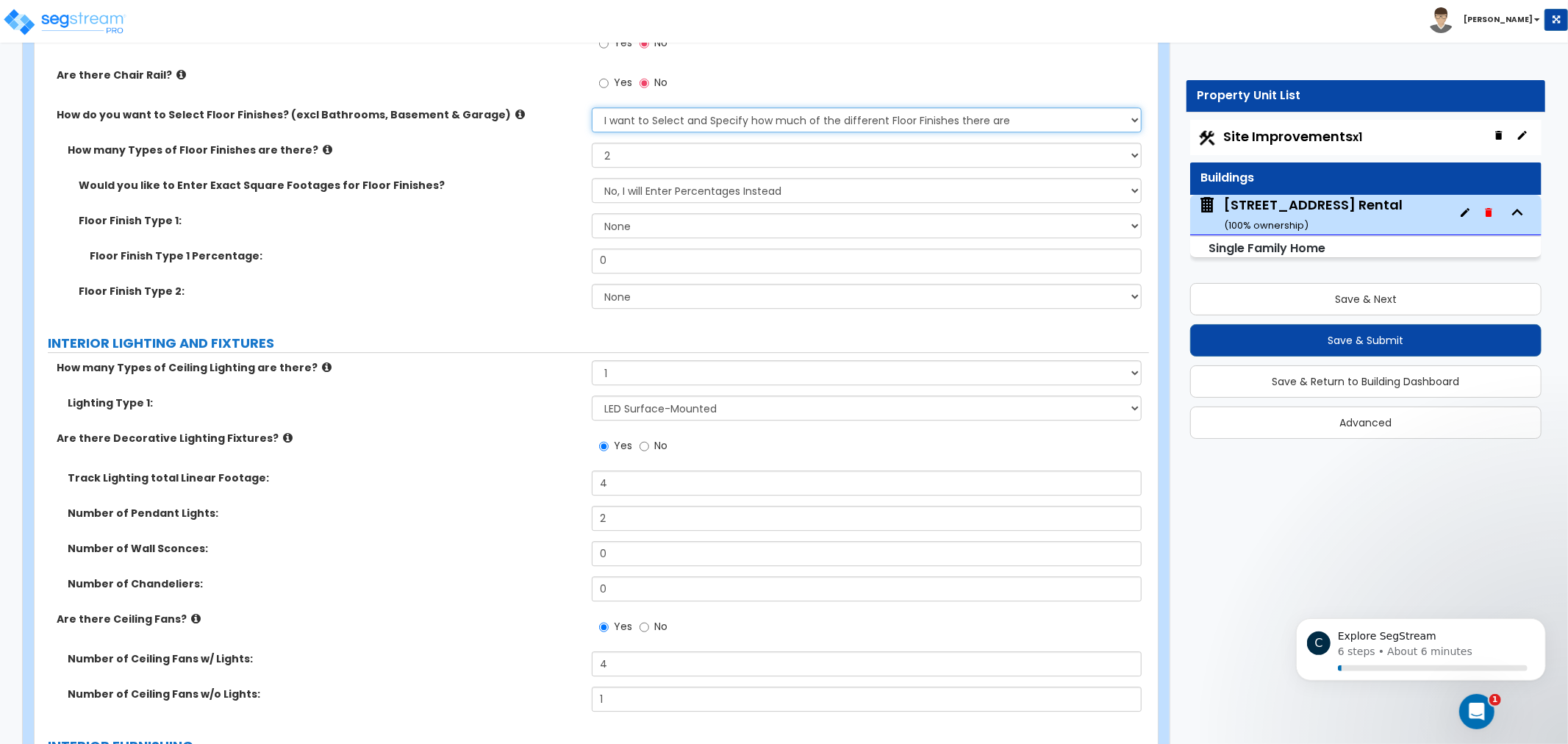
click at [722, 118] on select "Please Choose One I want to Select Floor Finishes for the Areas of the House I …" at bounding box center [866, 119] width 550 height 25
select select "1"
click at [592, 107] on select "Please Choose One I want to Select Floor Finishes for the Areas of the House I …" at bounding box center [866, 119] width 550 height 25
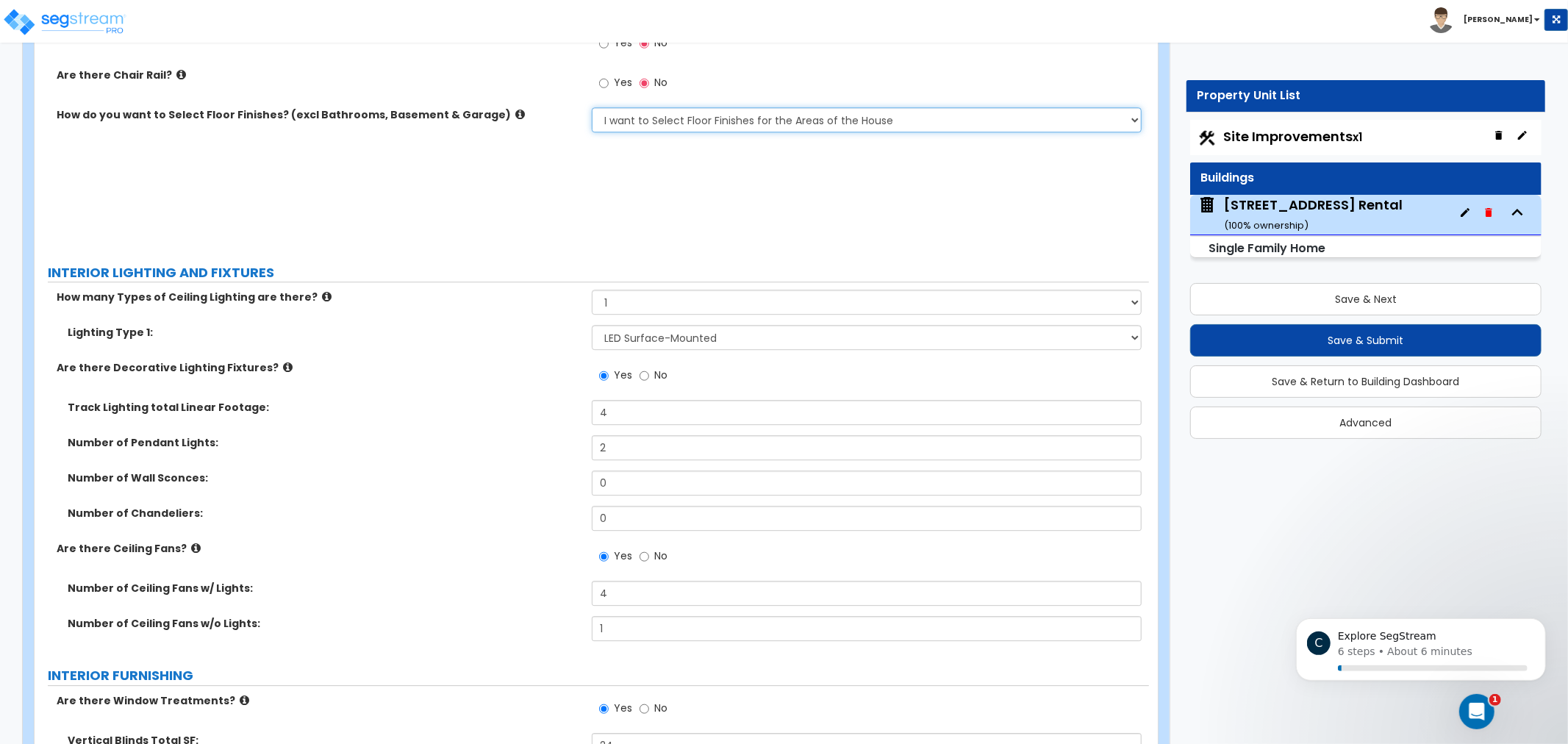
scroll to position [3319, 0]
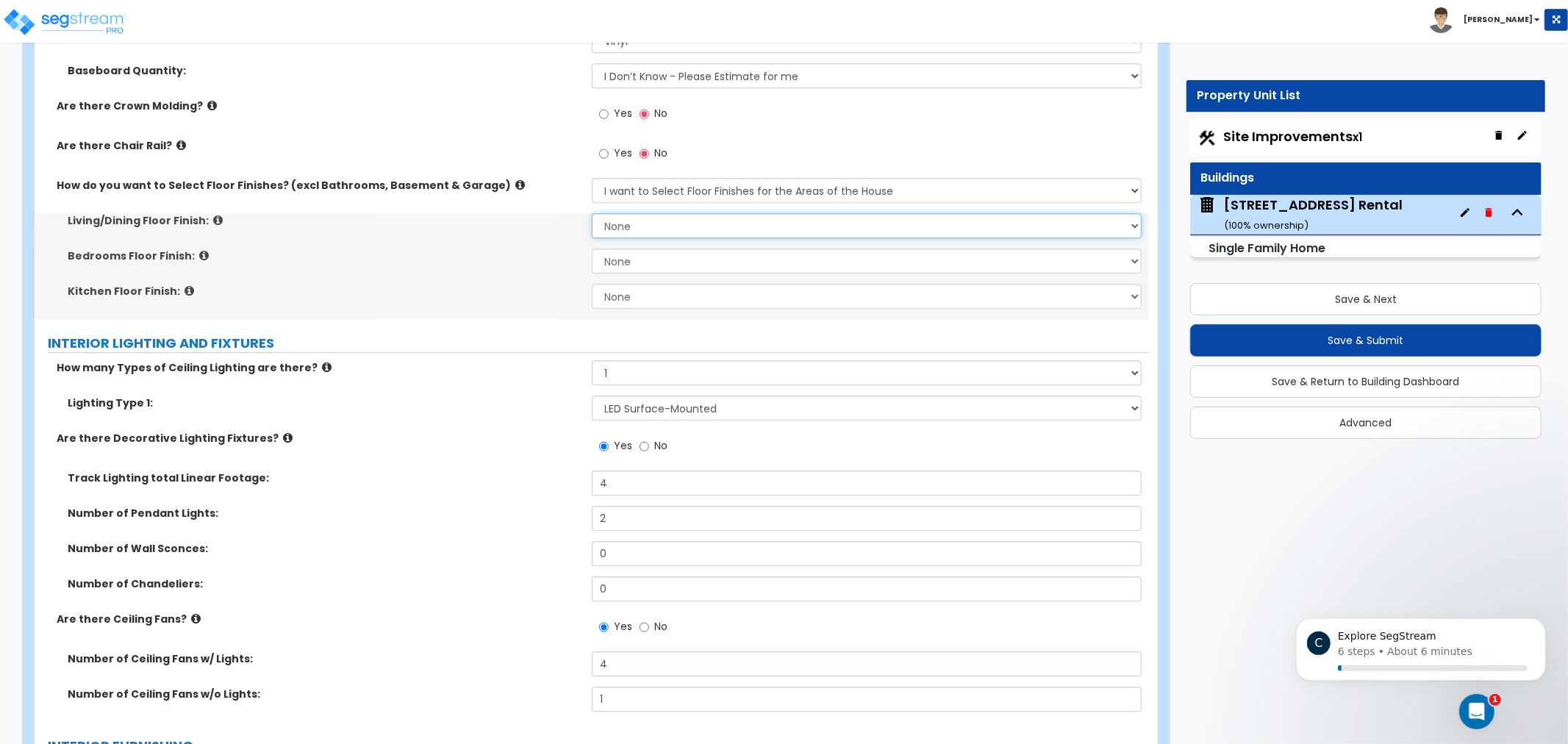
click at [701, 221] on select "None Tile Flooring Hardwood Flooring Resilient Laminate Flooring VCT Flooring S…" at bounding box center [866, 225] width 550 height 25
select select "5"
click at [592, 213] on select "None Tile Flooring Hardwood Flooring Resilient Laminate Flooring VCT Flooring S…" at bounding box center [866, 225] width 550 height 25
click at [620, 249] on select "None Tile Flooring Hardwood Flooring Resilient Laminate Flooring VCT Flooring S…" at bounding box center [866, 261] width 550 height 25
select select "7"
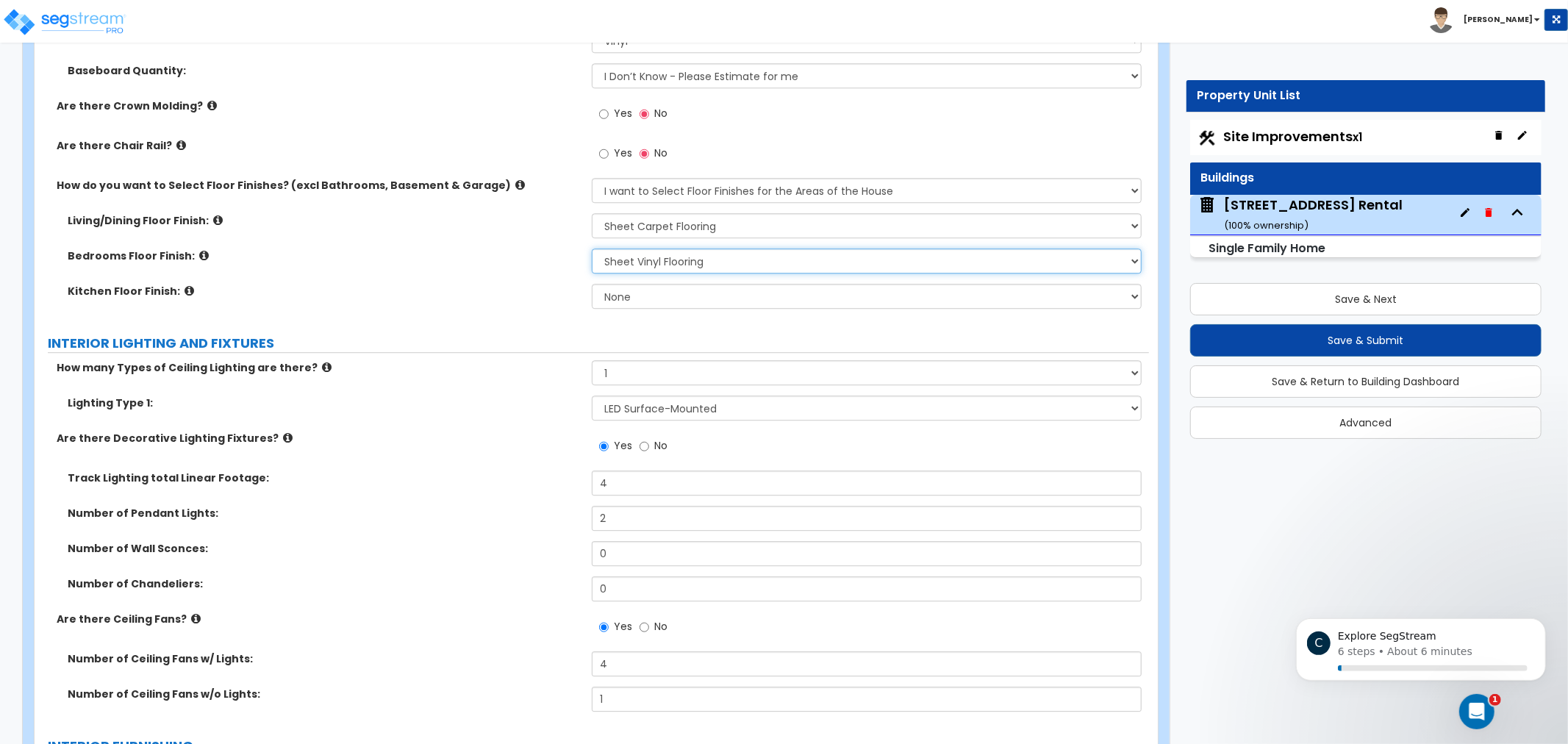
click at [592, 249] on select "None Tile Flooring Hardwood Flooring Resilient Laminate Flooring VCT Flooring S…" at bounding box center [866, 261] width 550 height 25
drag, startPoint x: 688, startPoint y: 293, endPoint x: 690, endPoint y: 305, distance: 12.2
click at [688, 296] on select "None Tile Flooring Hardwood Flooring Resilient Laminate Flooring VCT Flooring S…" at bounding box center [866, 295] width 550 height 25
select select "7"
click at [592, 283] on select "None Tile Flooring Hardwood Flooring Resilient Laminate Flooring VCT Flooring S…" at bounding box center [866, 295] width 550 height 25
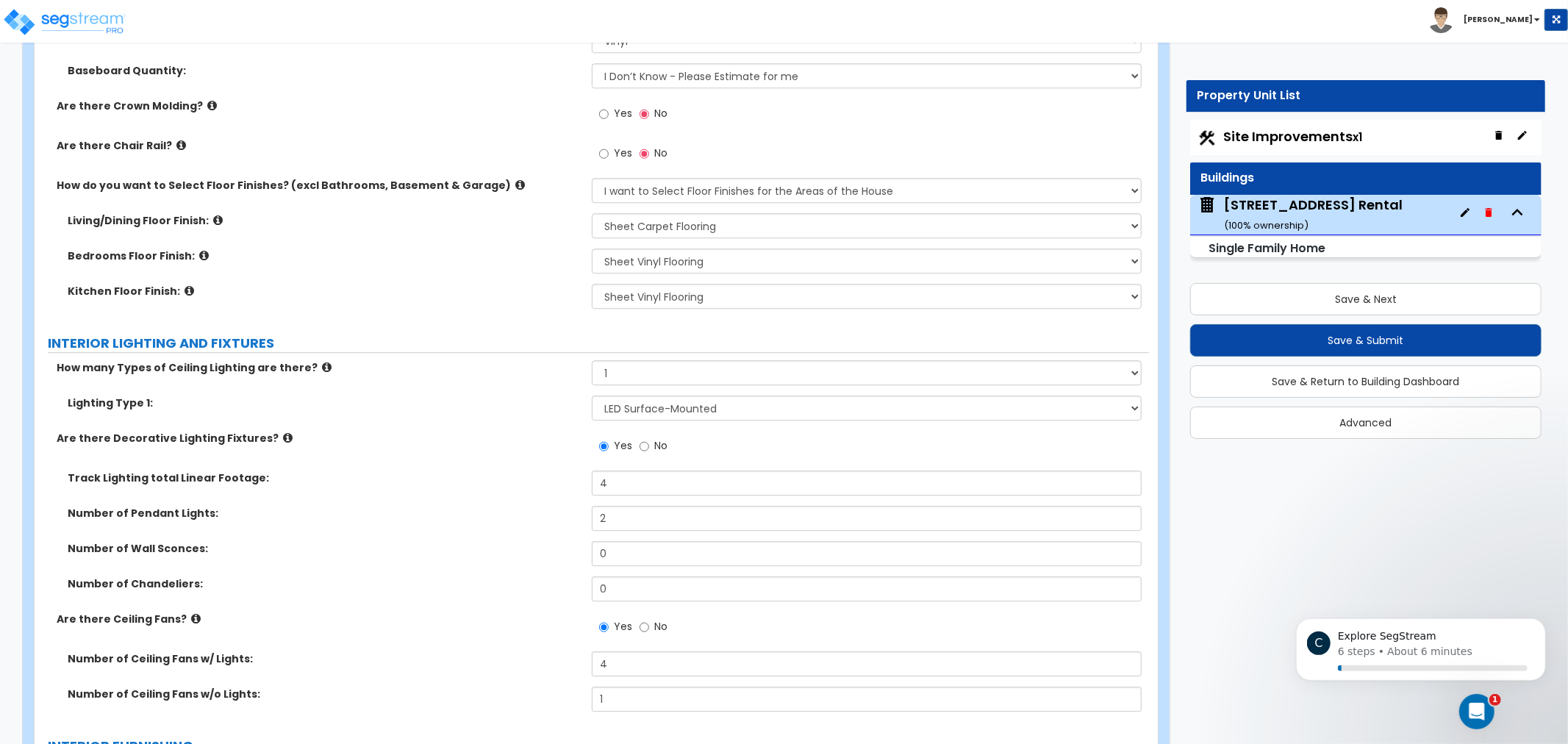
drag, startPoint x: 522, startPoint y: 317, endPoint x: 428, endPoint y: 283, distance: 100.0
click at [428, 283] on label "Kitchen Floor Finish:" at bounding box center [324, 291] width 513 height 15
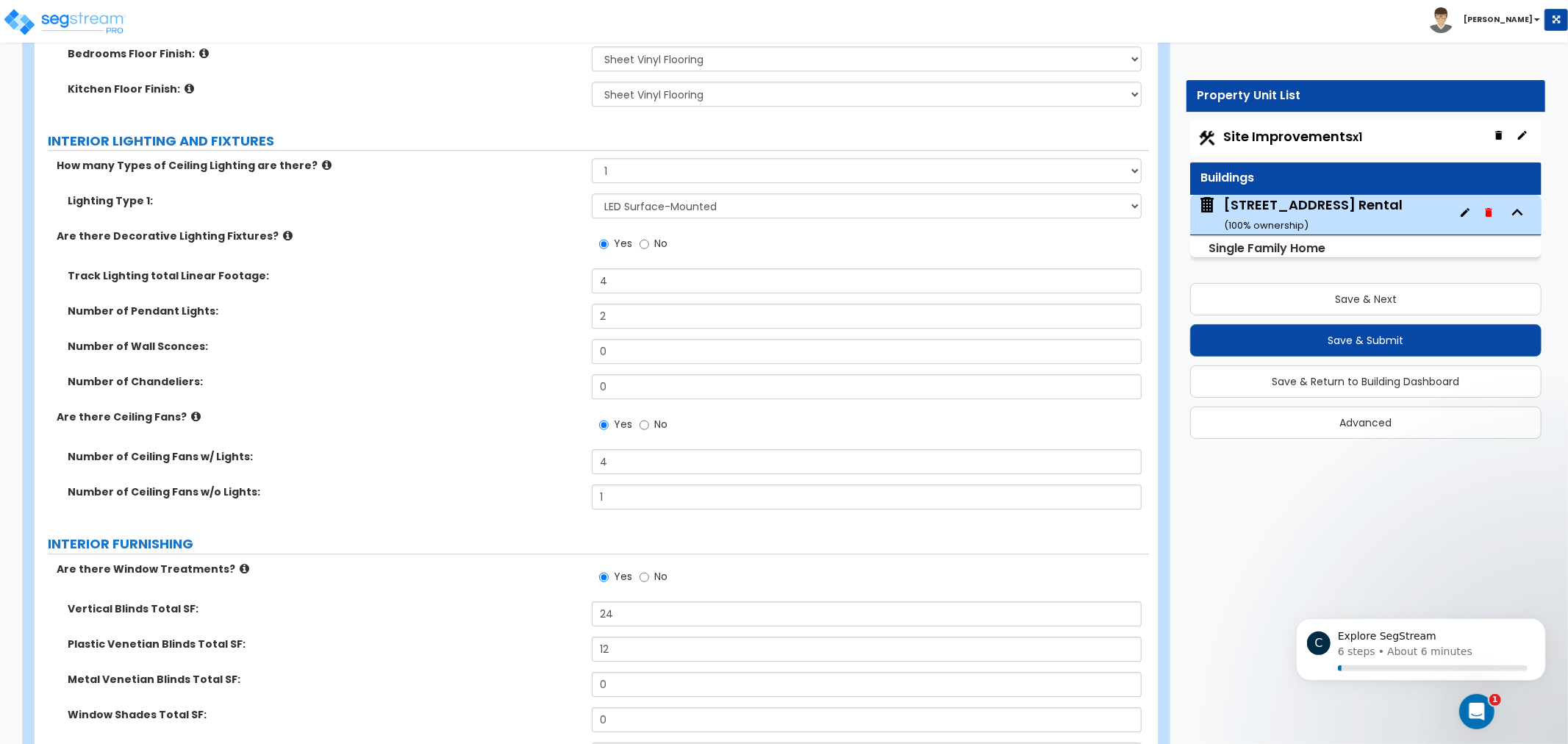
drag, startPoint x: 519, startPoint y: 325, endPoint x: 520, endPoint y: 358, distance: 33.0
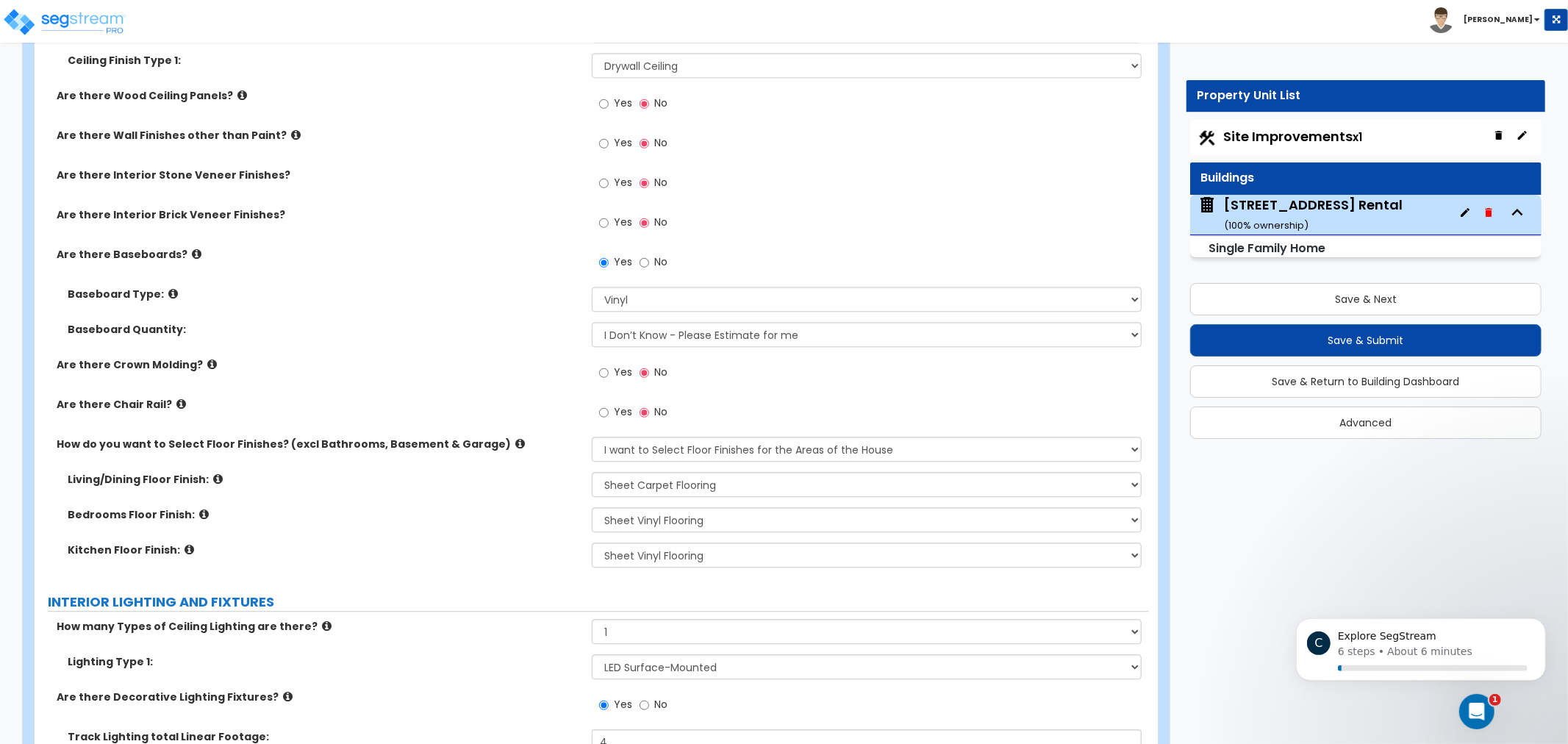
drag, startPoint x: 519, startPoint y: 231, endPoint x: 533, endPoint y: 169, distance: 63.6
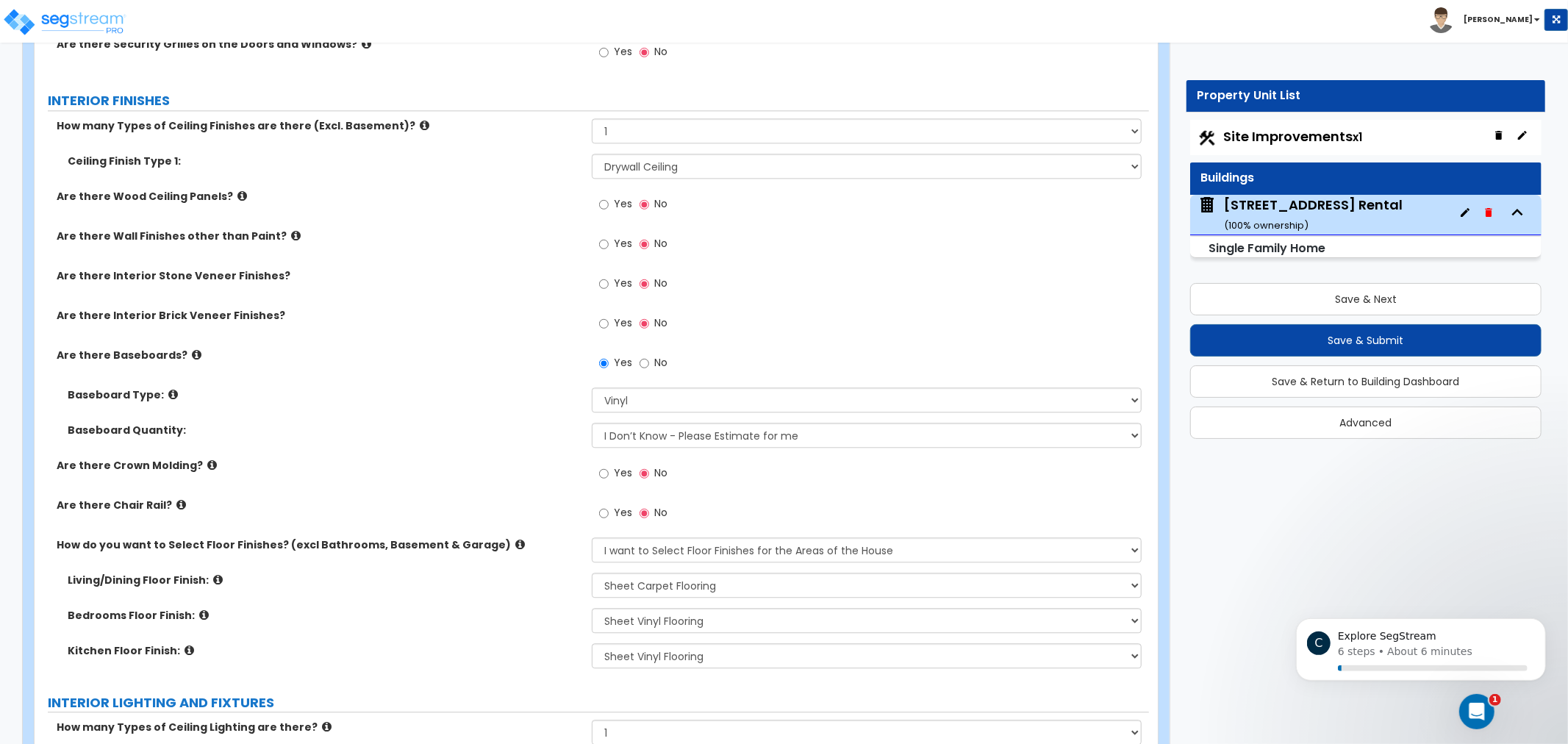
drag, startPoint x: 524, startPoint y: 227, endPoint x: 532, endPoint y: 209, distance: 19.7
click at [510, 246] on div "Are there Wall Finishes other than Paint? Yes No" at bounding box center [592, 250] width 1115 height 39
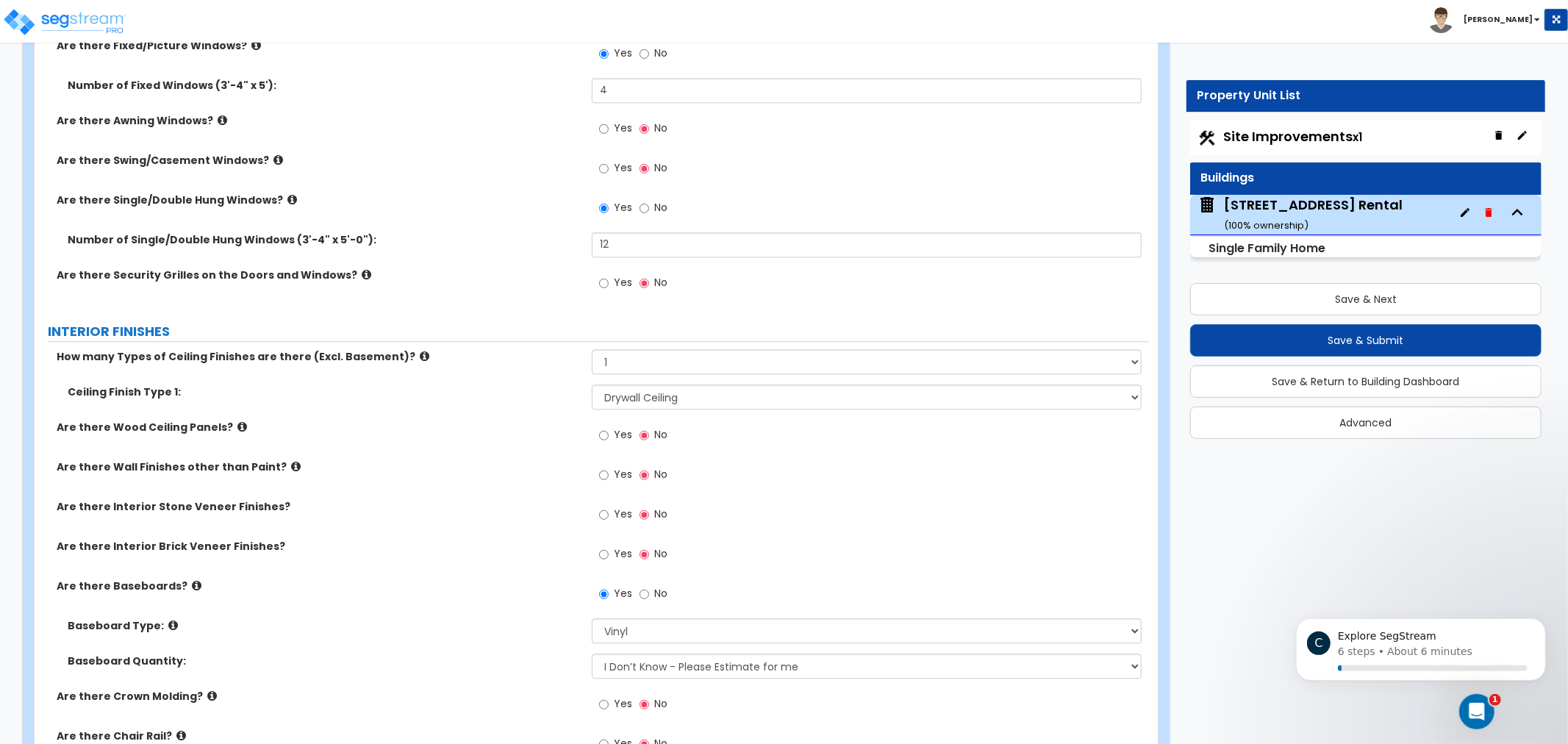
drag, startPoint x: 539, startPoint y: 337, endPoint x: 557, endPoint y: 268, distance: 71.3
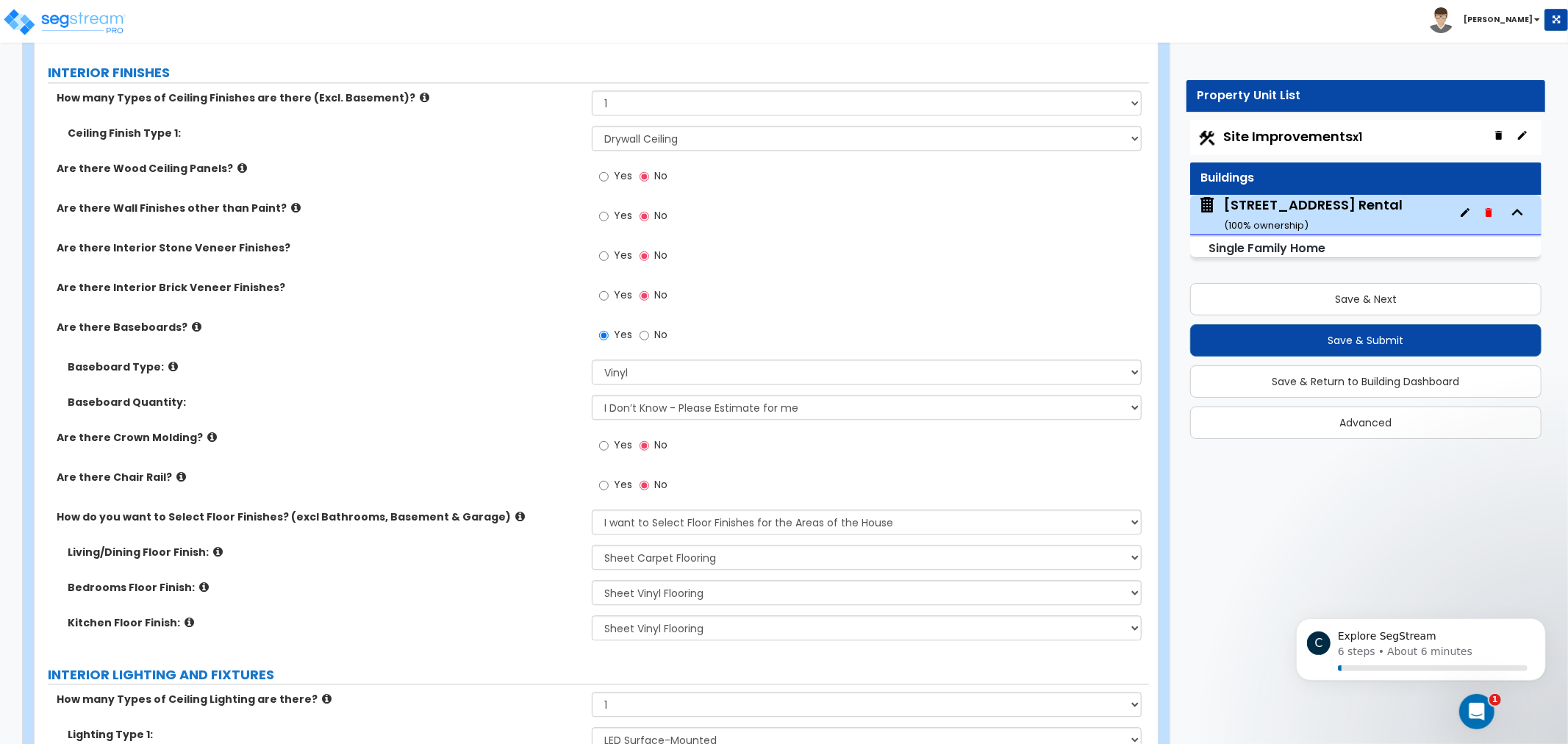
drag, startPoint x: 531, startPoint y: 358, endPoint x: 517, endPoint y: 403, distance: 47.1
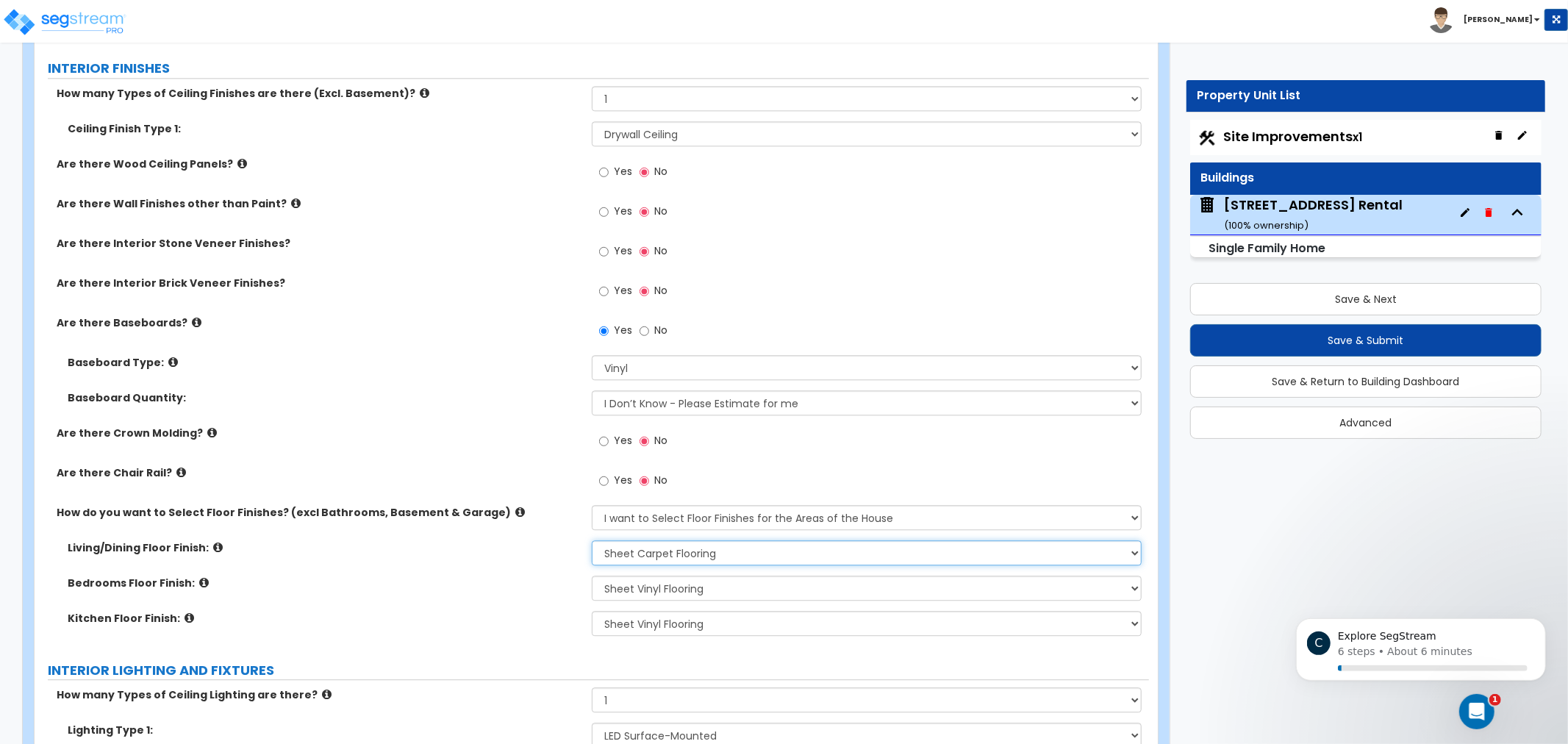
drag, startPoint x: 682, startPoint y: 547, endPoint x: 695, endPoint y: 546, distance: 13.0
click at [686, 541] on select "None Tile Flooring Hardwood Flooring Resilient Laminate Flooring VCT Flooring S…" at bounding box center [866, 552] width 550 height 25
select select "7"
click at [592, 540] on select "None Tile Flooring Hardwood Flooring Resilient Laminate Flooring VCT Flooring S…" at bounding box center [866, 552] width 550 height 25
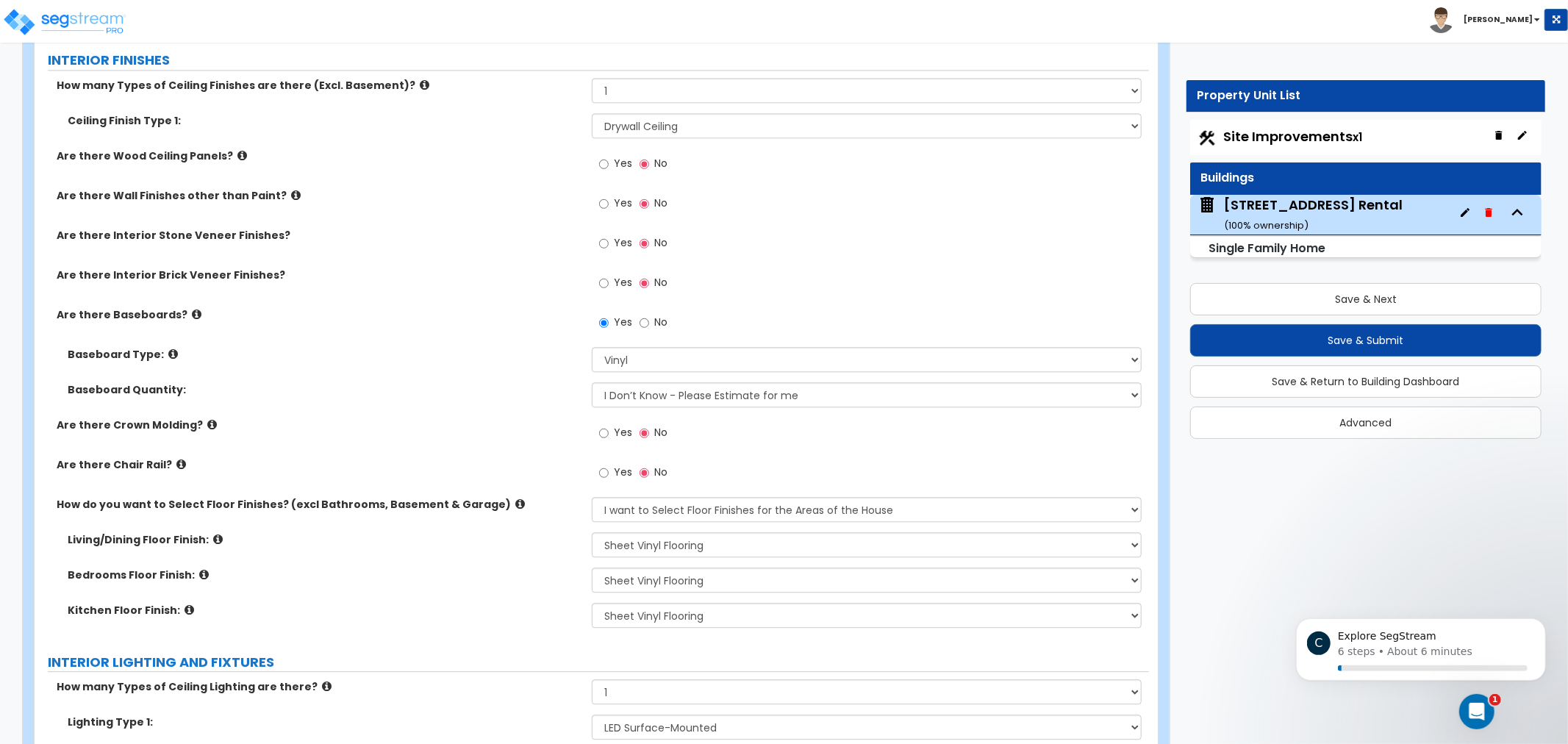
scroll to position [3195, 0]
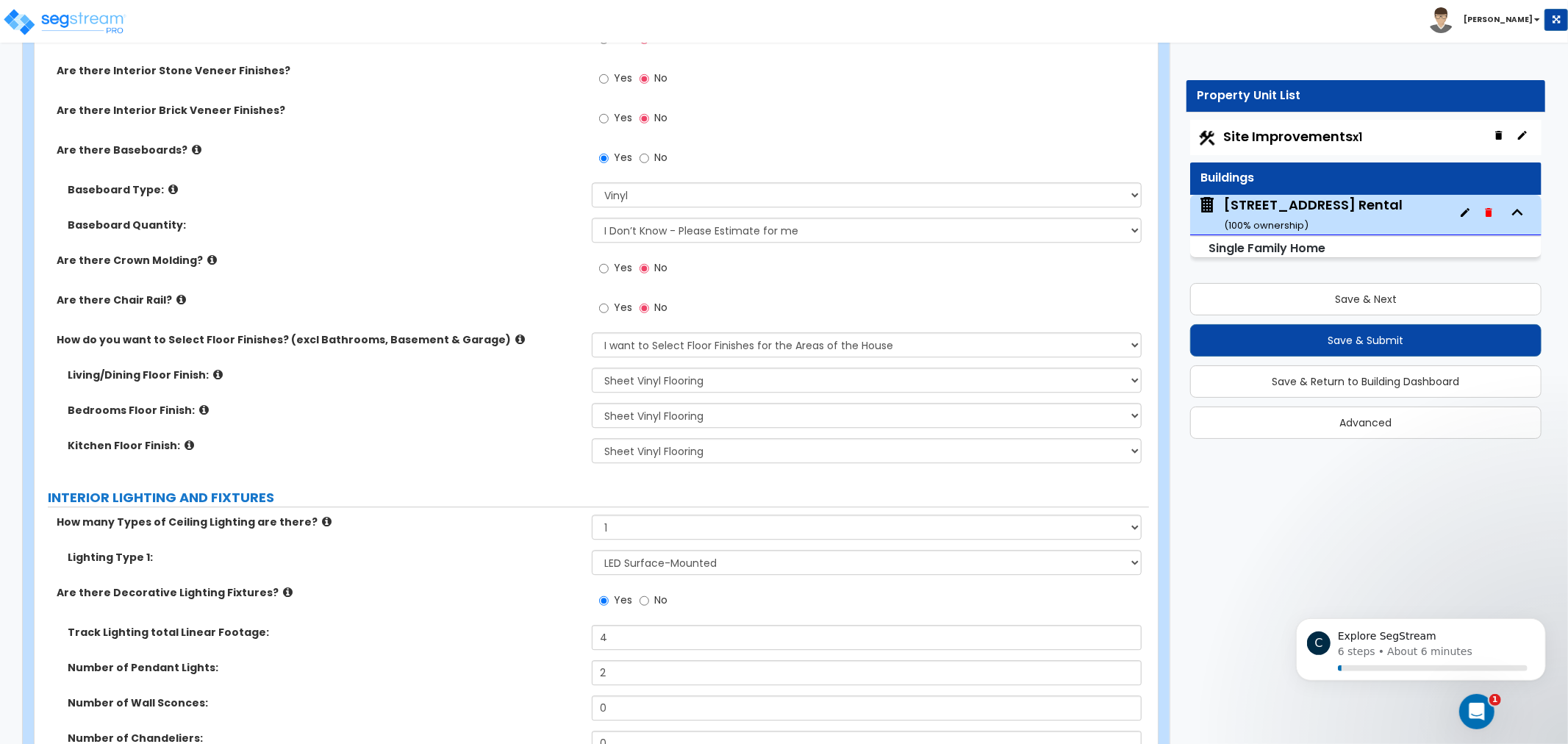
drag, startPoint x: 464, startPoint y: 517, endPoint x: 475, endPoint y: 568, distance: 52.2
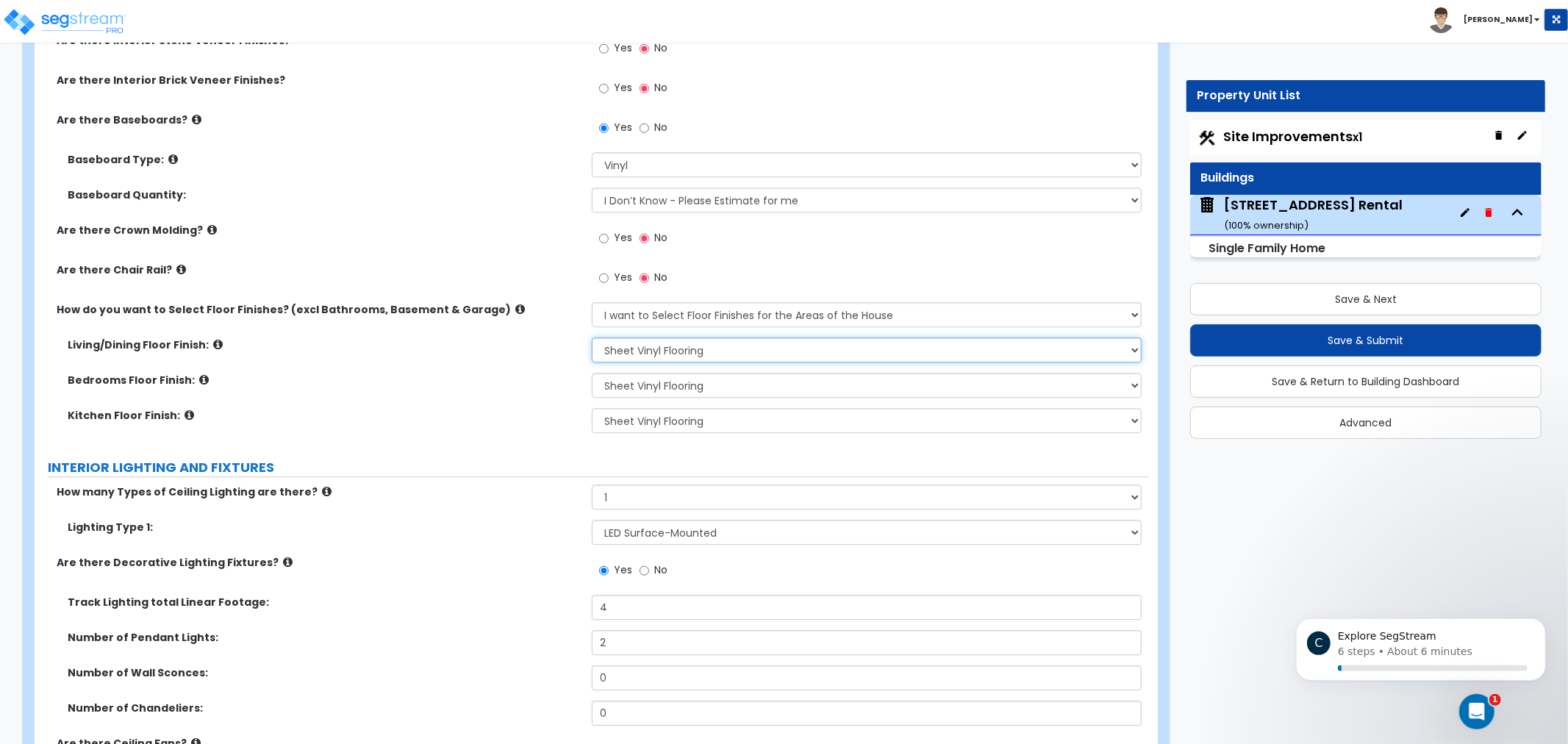
click at [693, 361] on select "None Tile Flooring Hardwood Flooring Resilient Laminate Flooring VCT Flooring S…" at bounding box center [866, 350] width 550 height 25
click at [686, 350] on select "None Tile Flooring Hardwood Flooring Resilient Laminate Flooring VCT Flooring S…" at bounding box center [866, 350] width 550 height 25
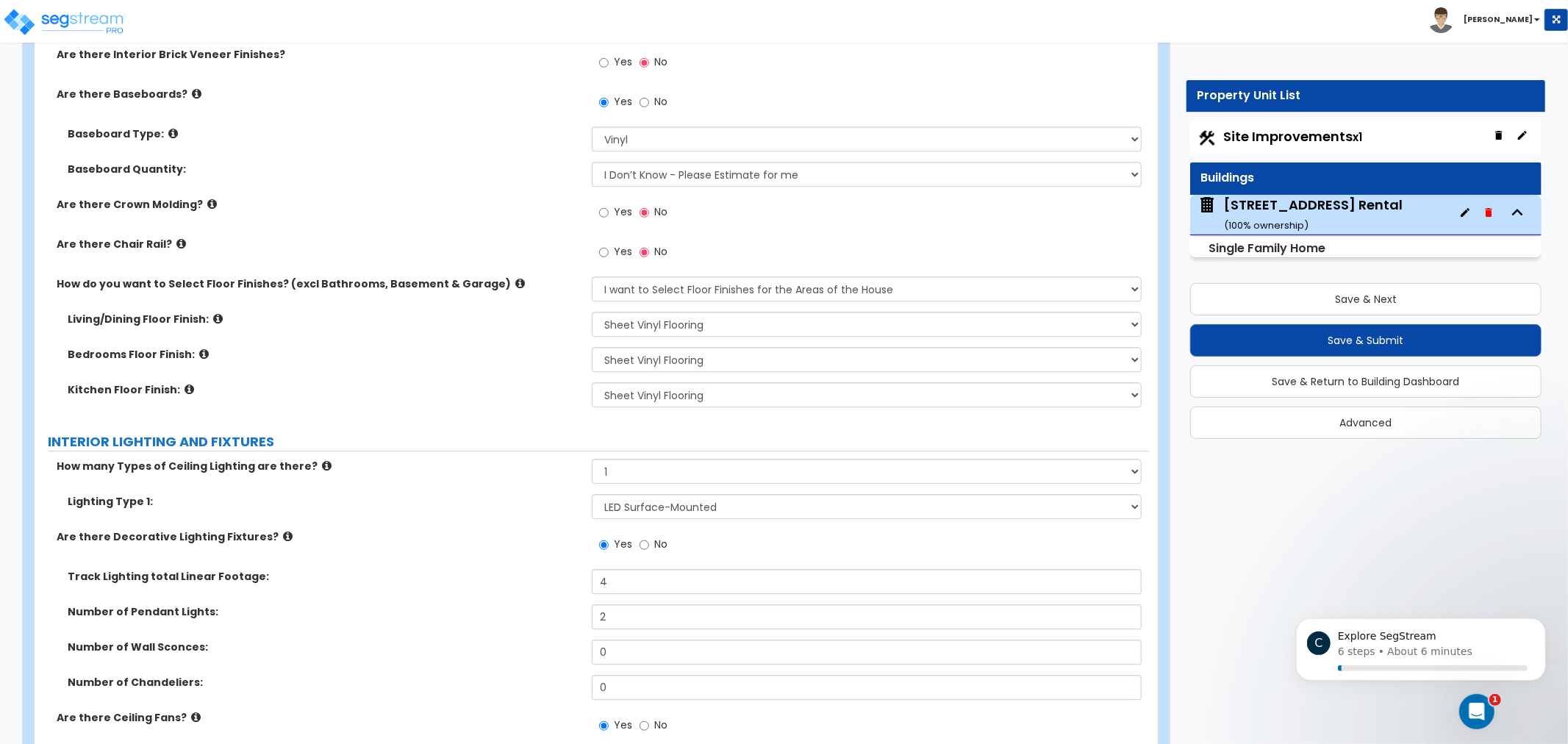
drag, startPoint x: 472, startPoint y: 398, endPoint x: 479, endPoint y: 461, distance: 63.4
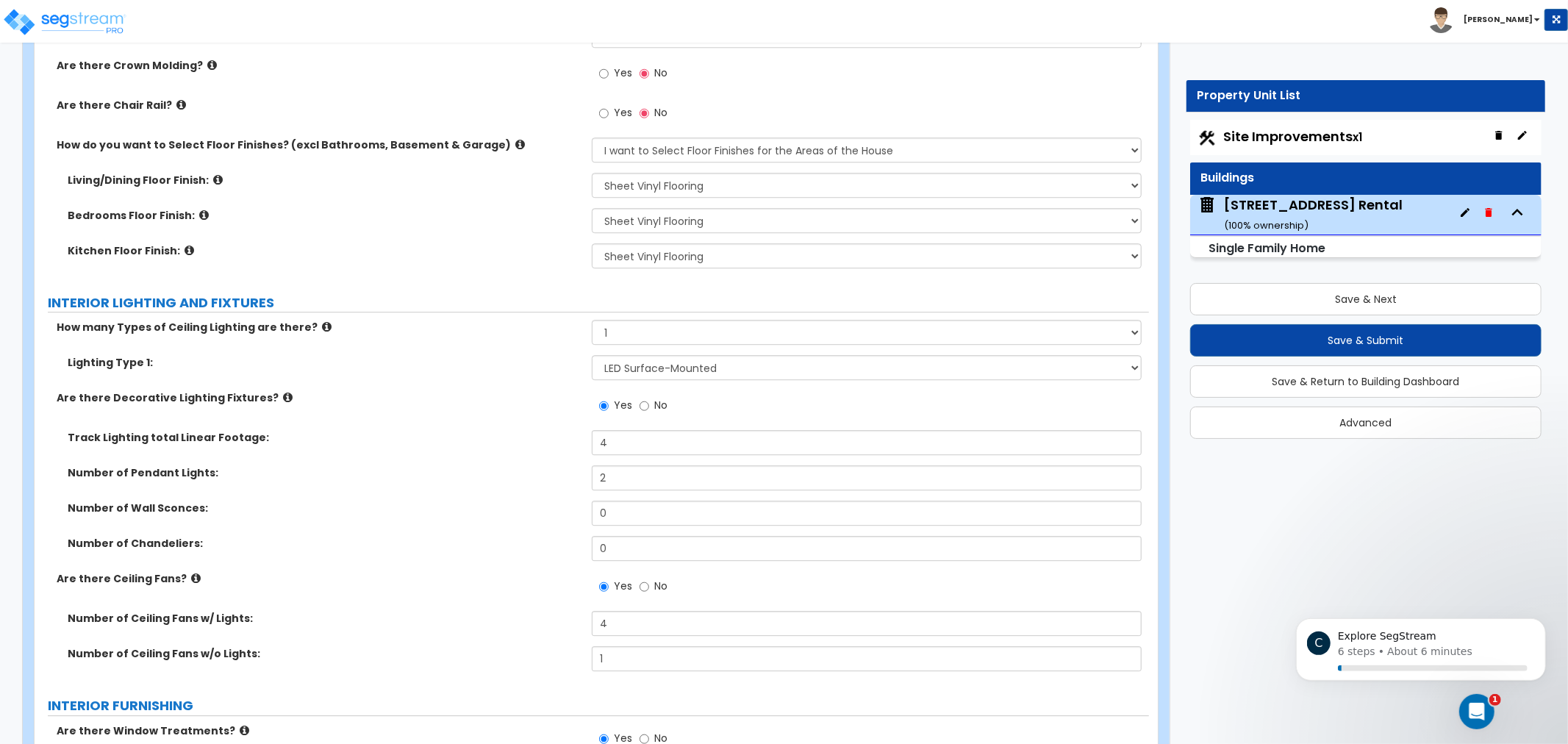
drag, startPoint x: 505, startPoint y: 419, endPoint x: 505, endPoint y: 463, distance: 44.0
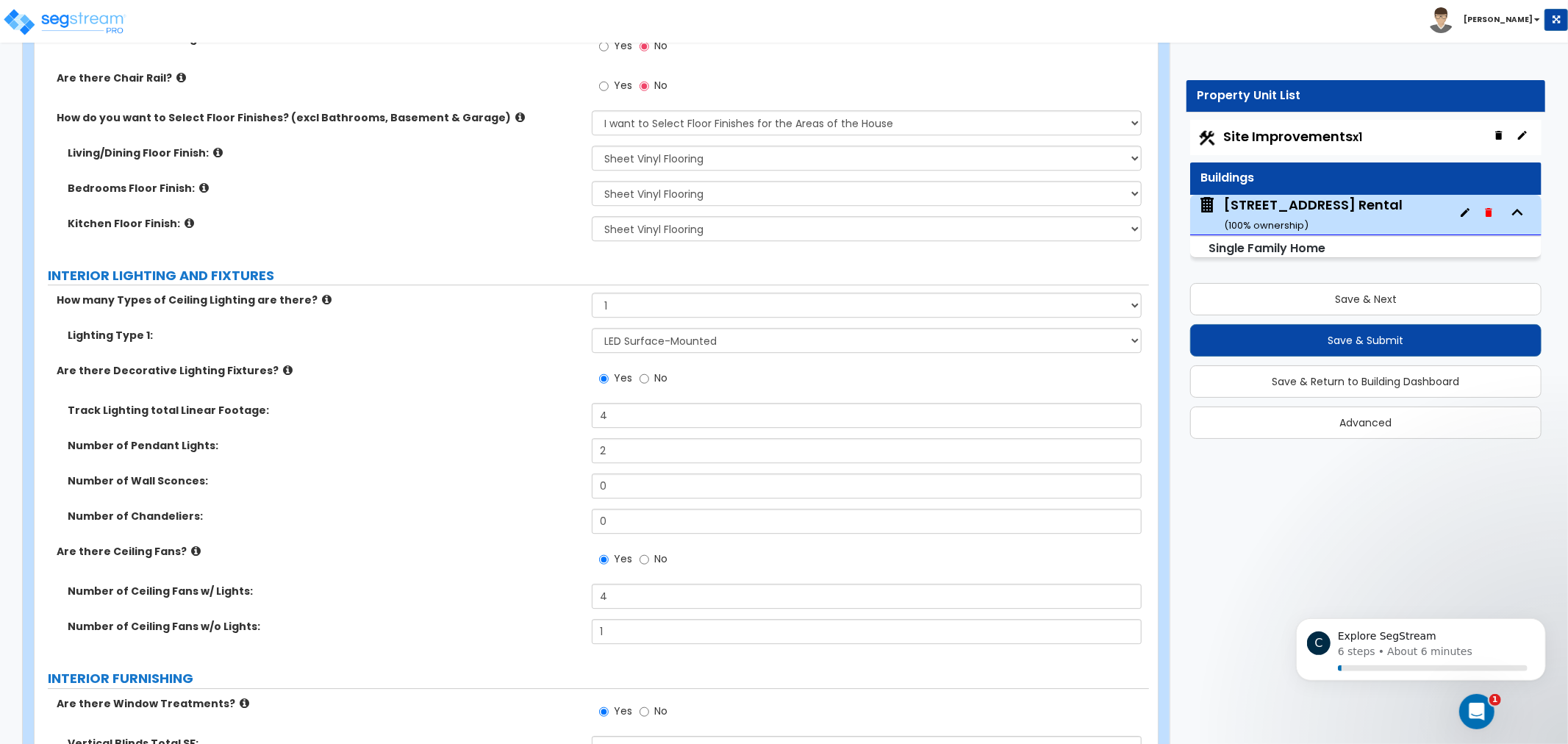
scroll to position [3392, 0]
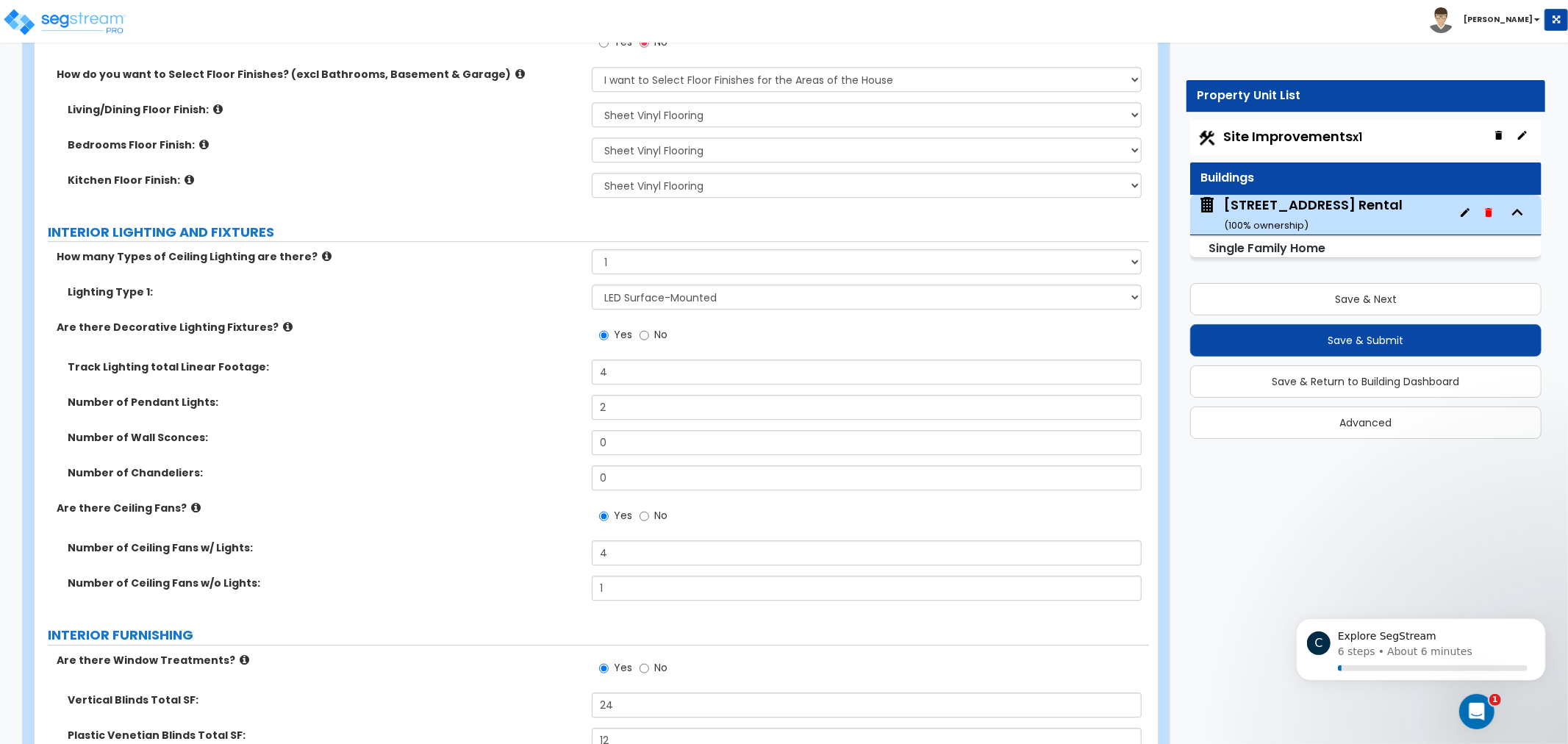
drag, startPoint x: 486, startPoint y: 419, endPoint x: 485, endPoint y: 405, distance: 14.0
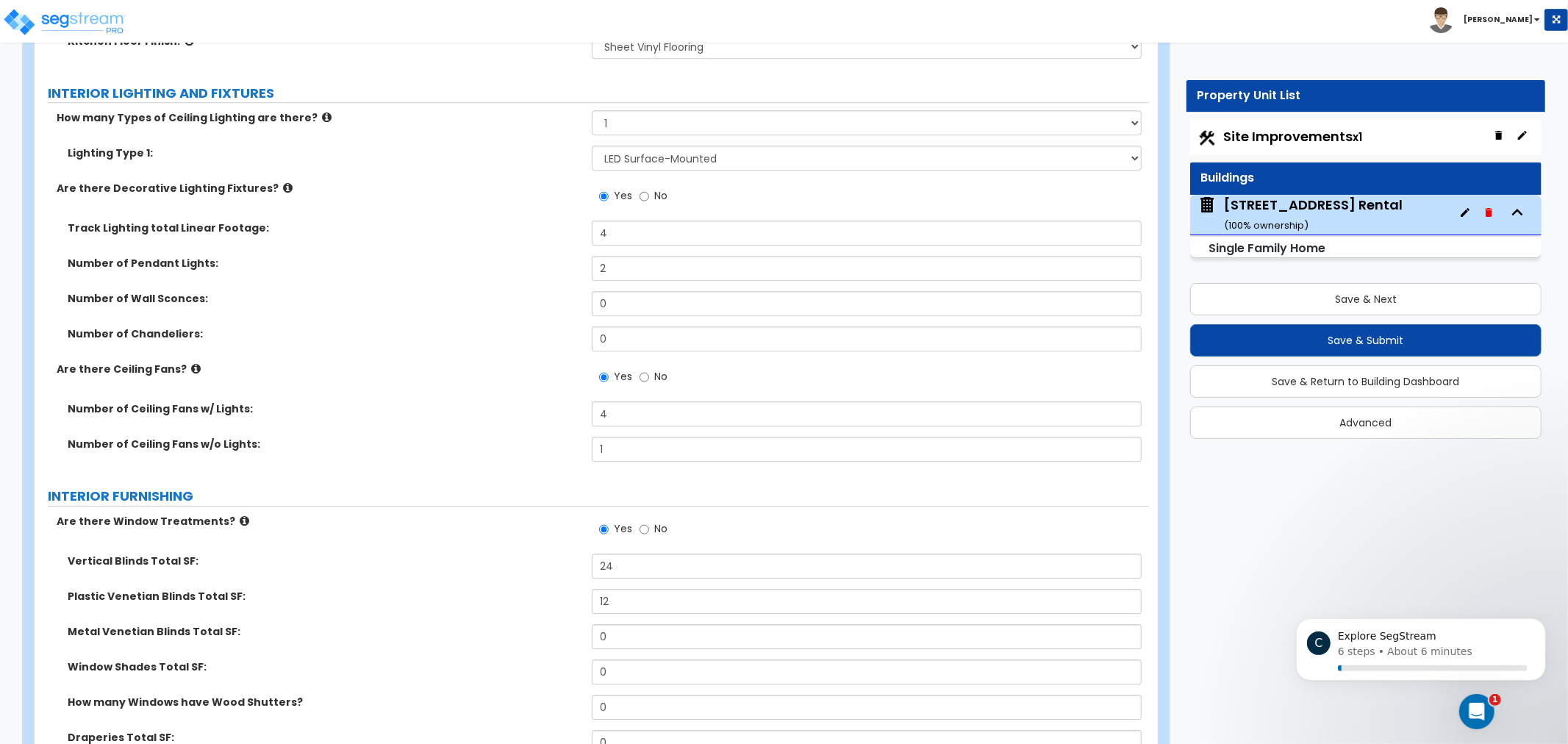
drag, startPoint x: 487, startPoint y: 394, endPoint x: 486, endPoint y: 431, distance: 37.0
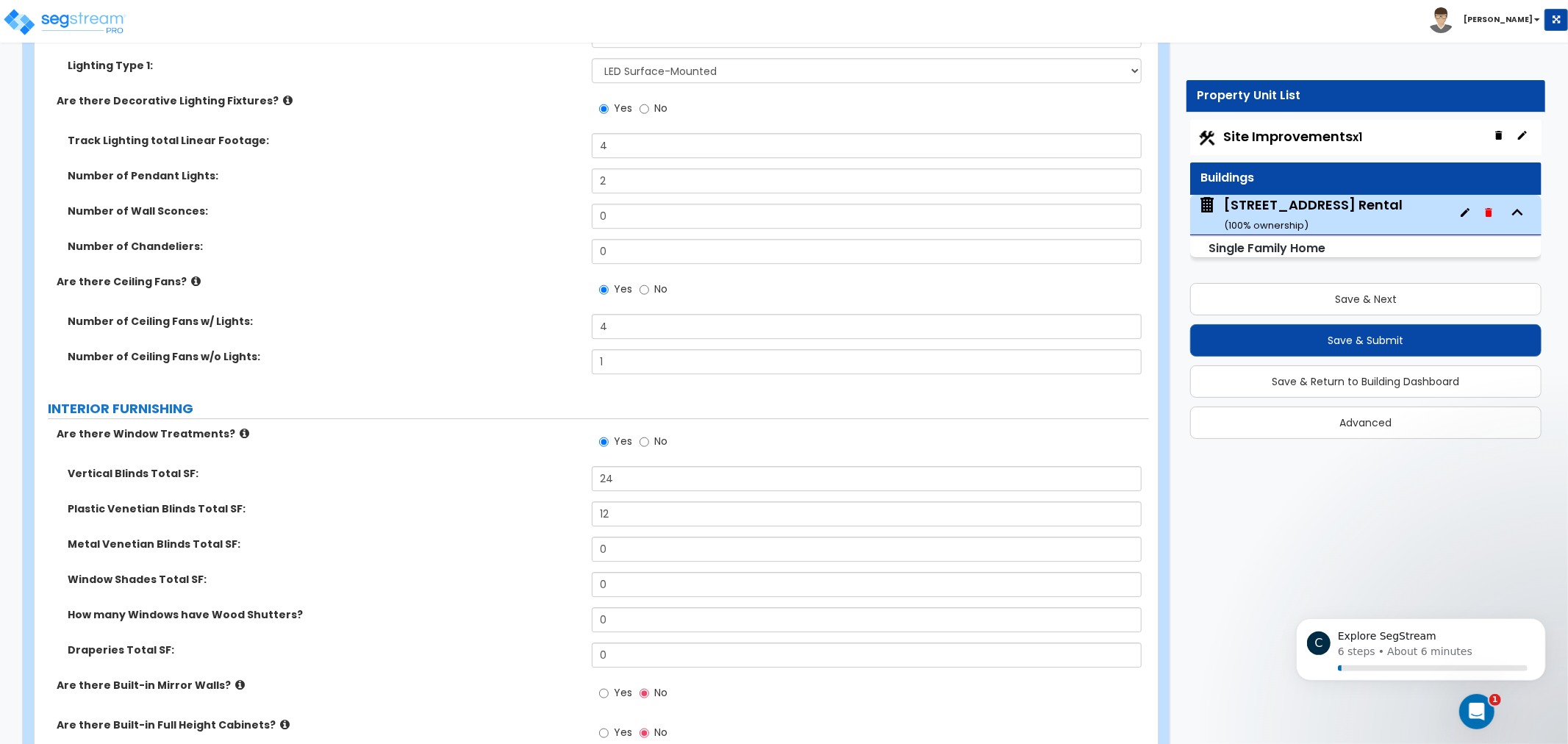
drag, startPoint x: 373, startPoint y: 326, endPoint x: 379, endPoint y: 353, distance: 27.7
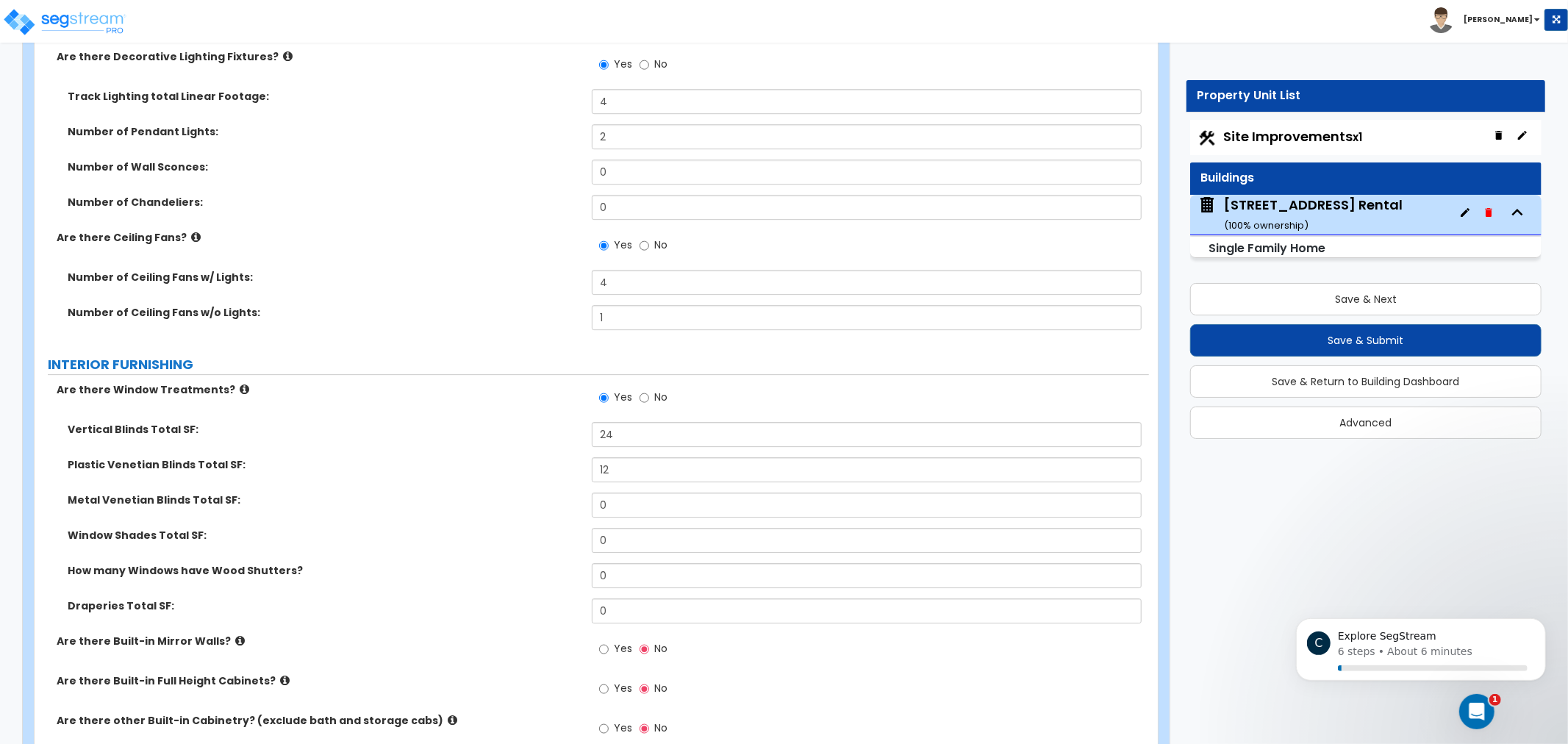
scroll to position [3703, 0]
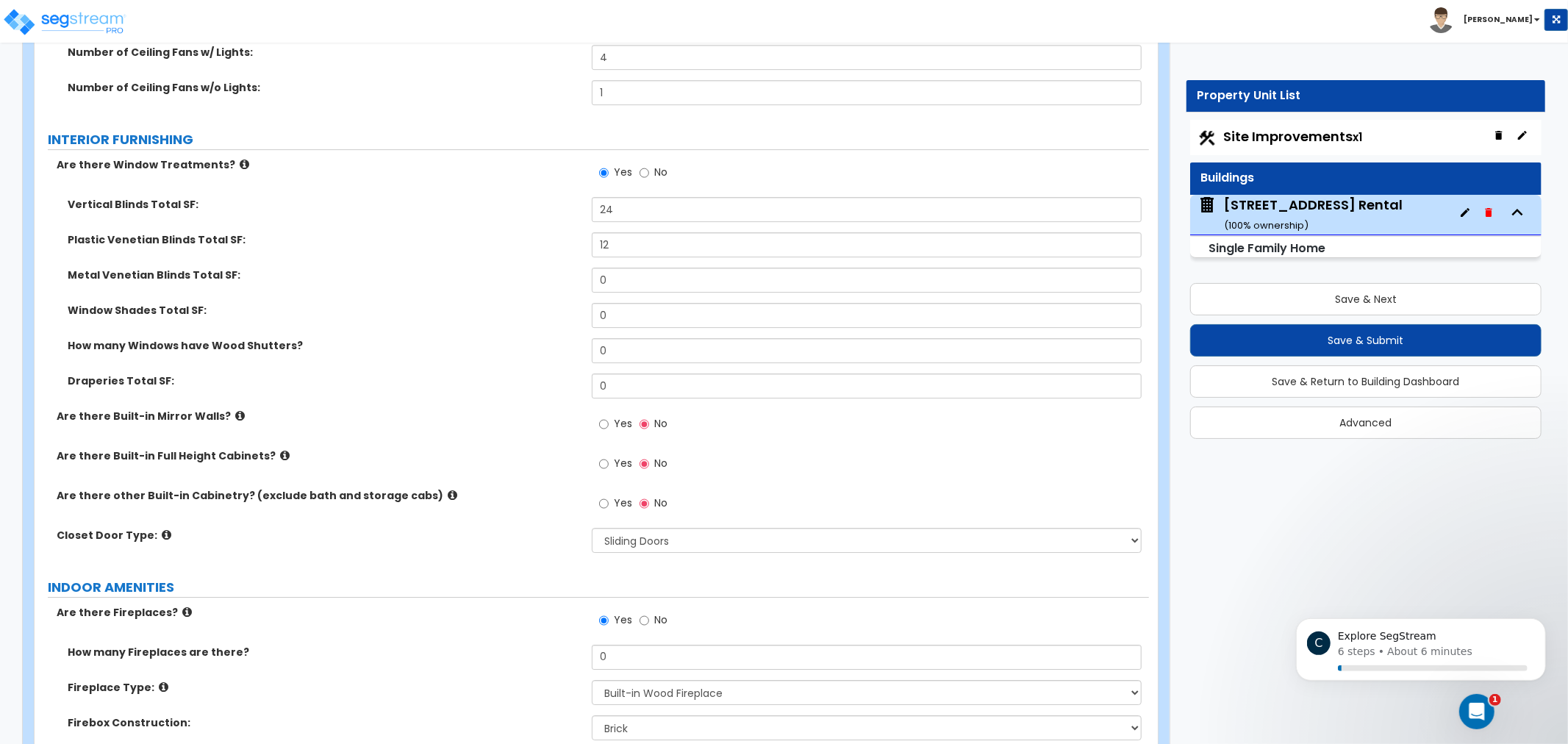
drag, startPoint x: 469, startPoint y: 368, endPoint x: 463, endPoint y: 410, distance: 42.4
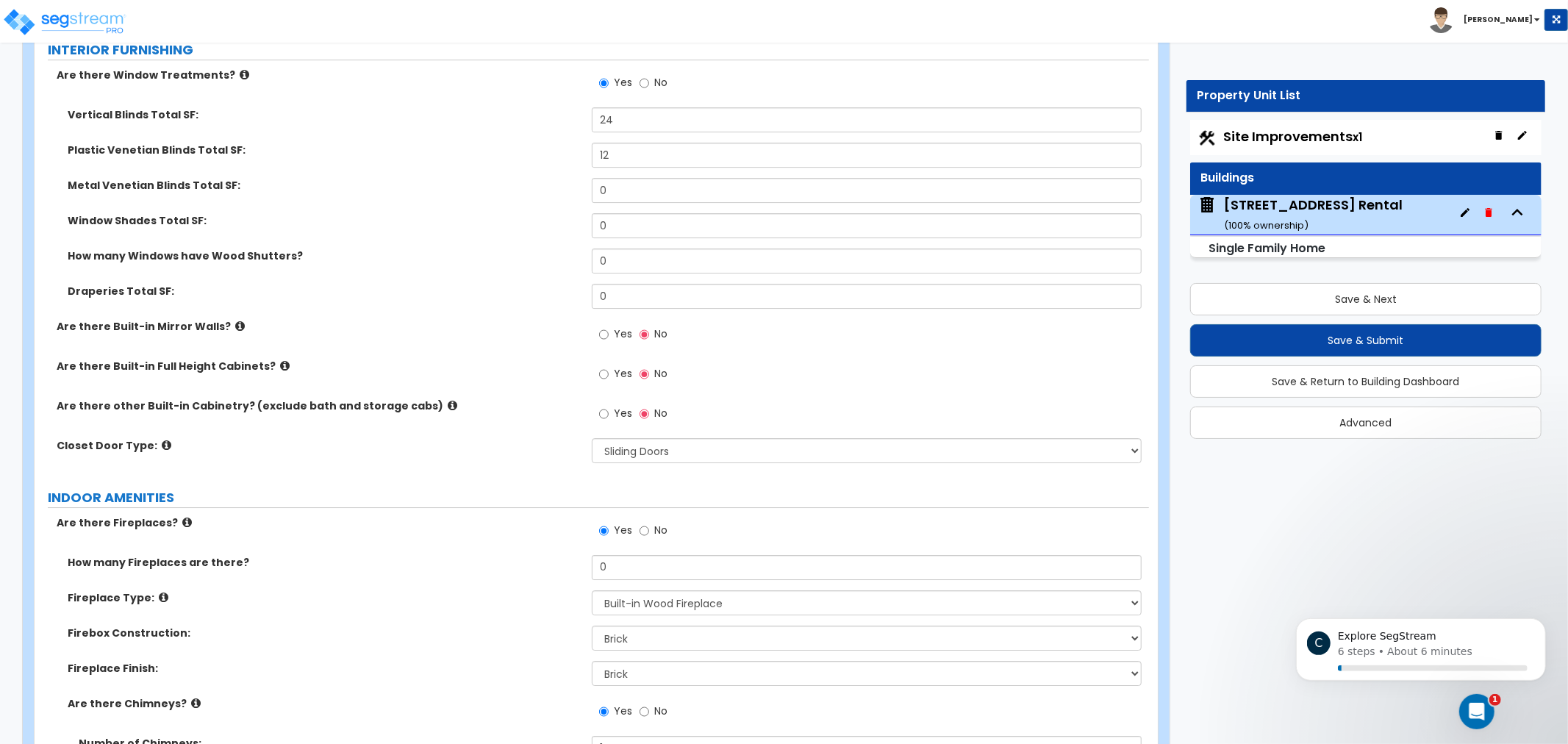
drag, startPoint x: 428, startPoint y: 261, endPoint x: 428, endPoint y: 272, distance: 11.0
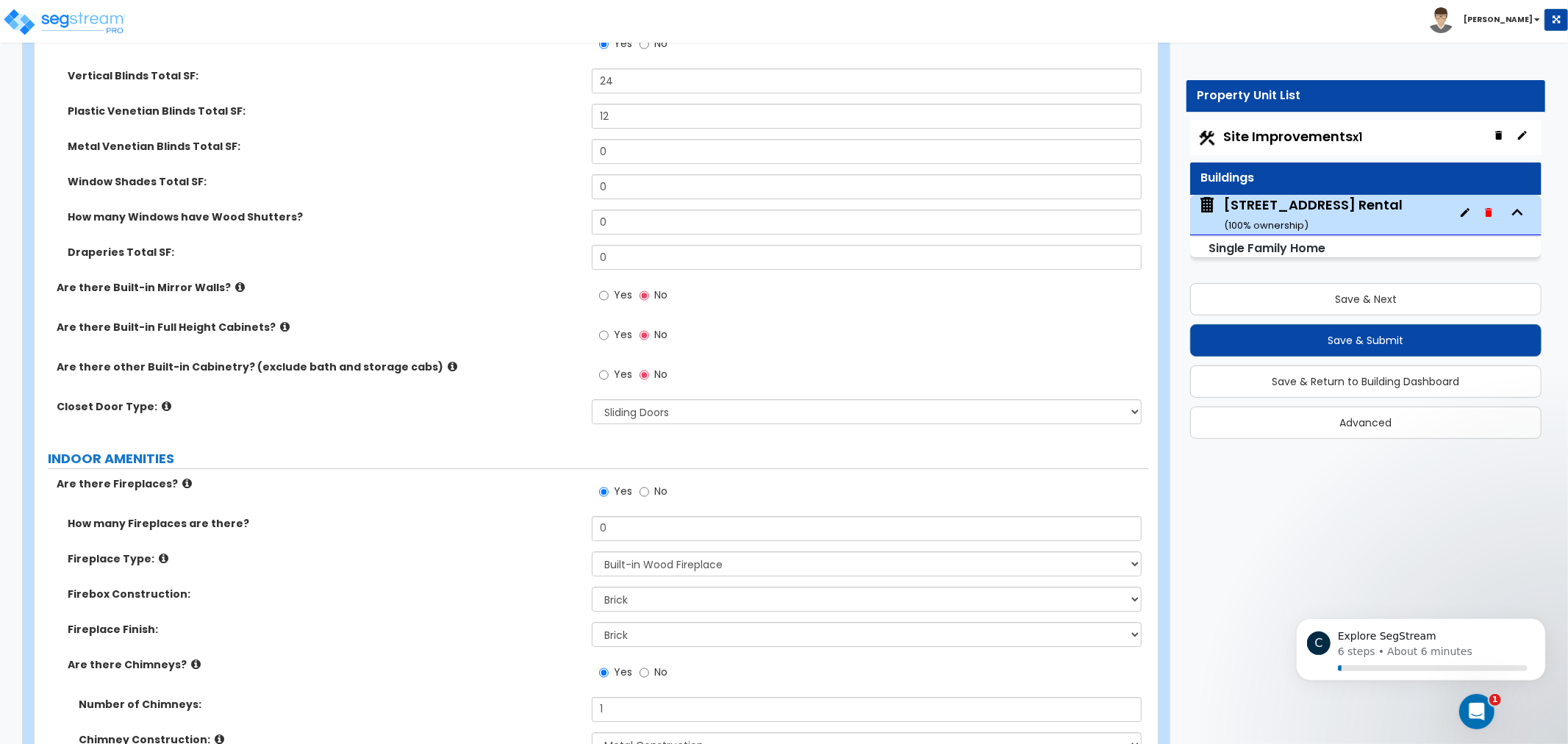
drag, startPoint x: 317, startPoint y: 142, endPoint x: 106, endPoint y: 169, distance: 212.7
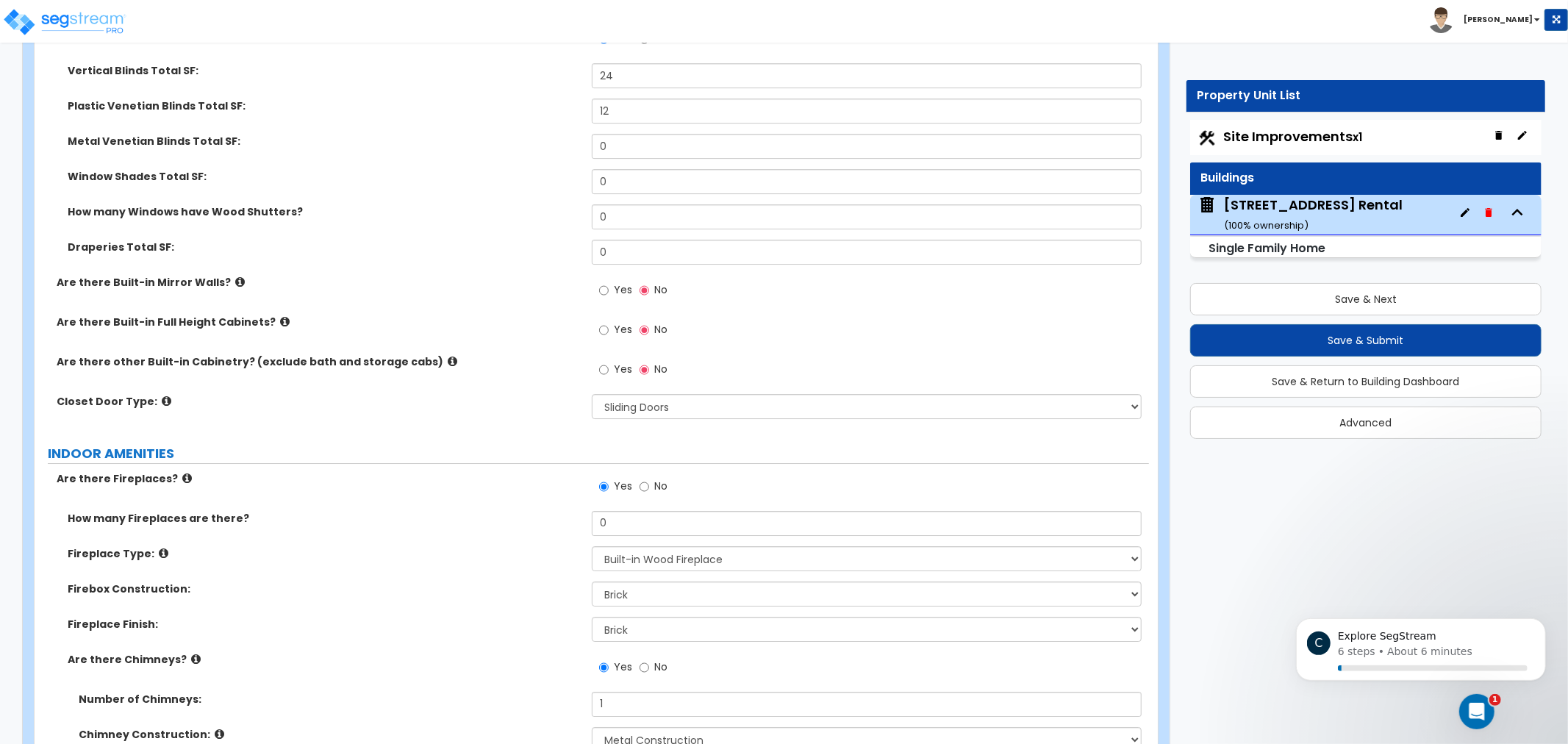
drag, startPoint x: 272, startPoint y: 136, endPoint x: 280, endPoint y: 152, distance: 17.9
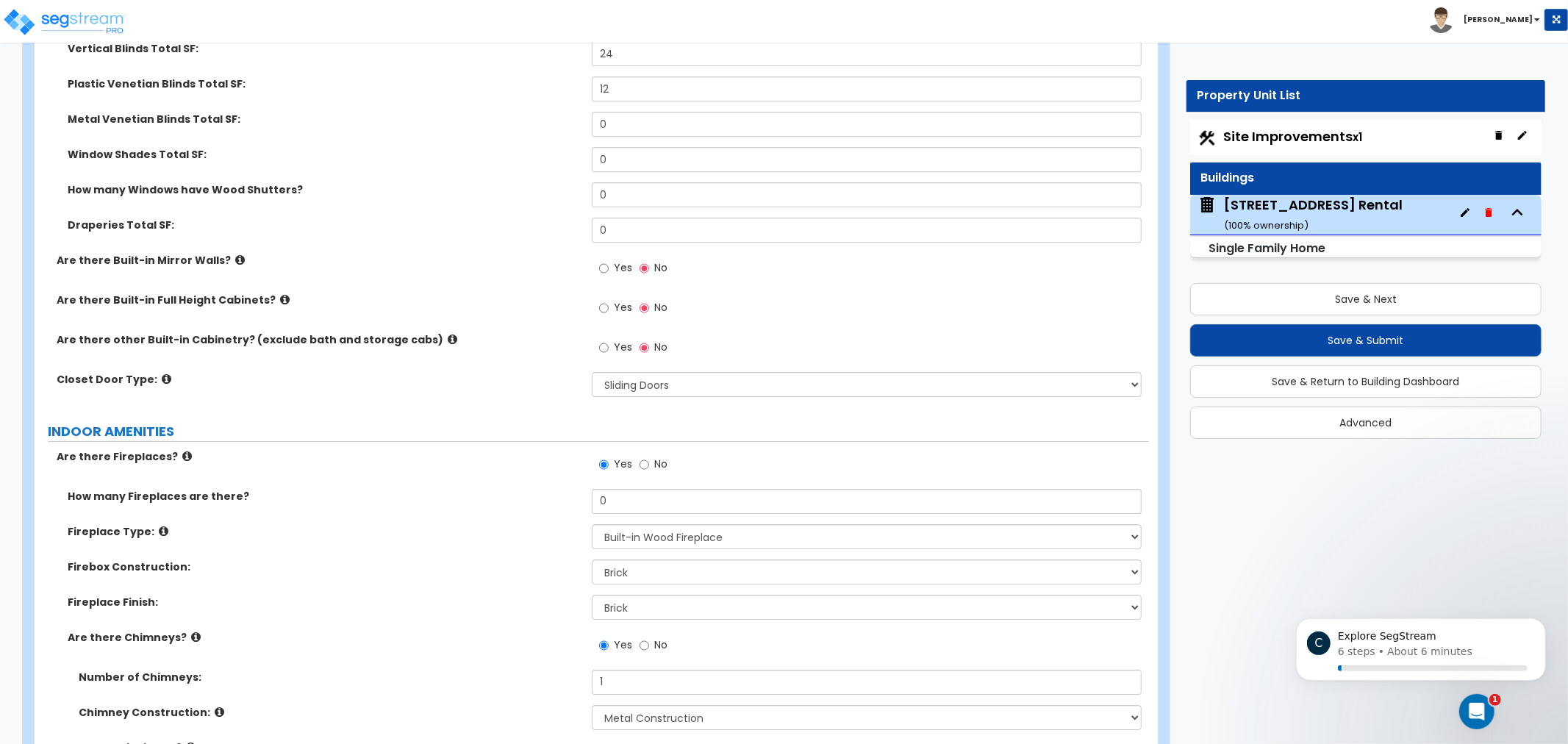
scroll to position [4097, 0]
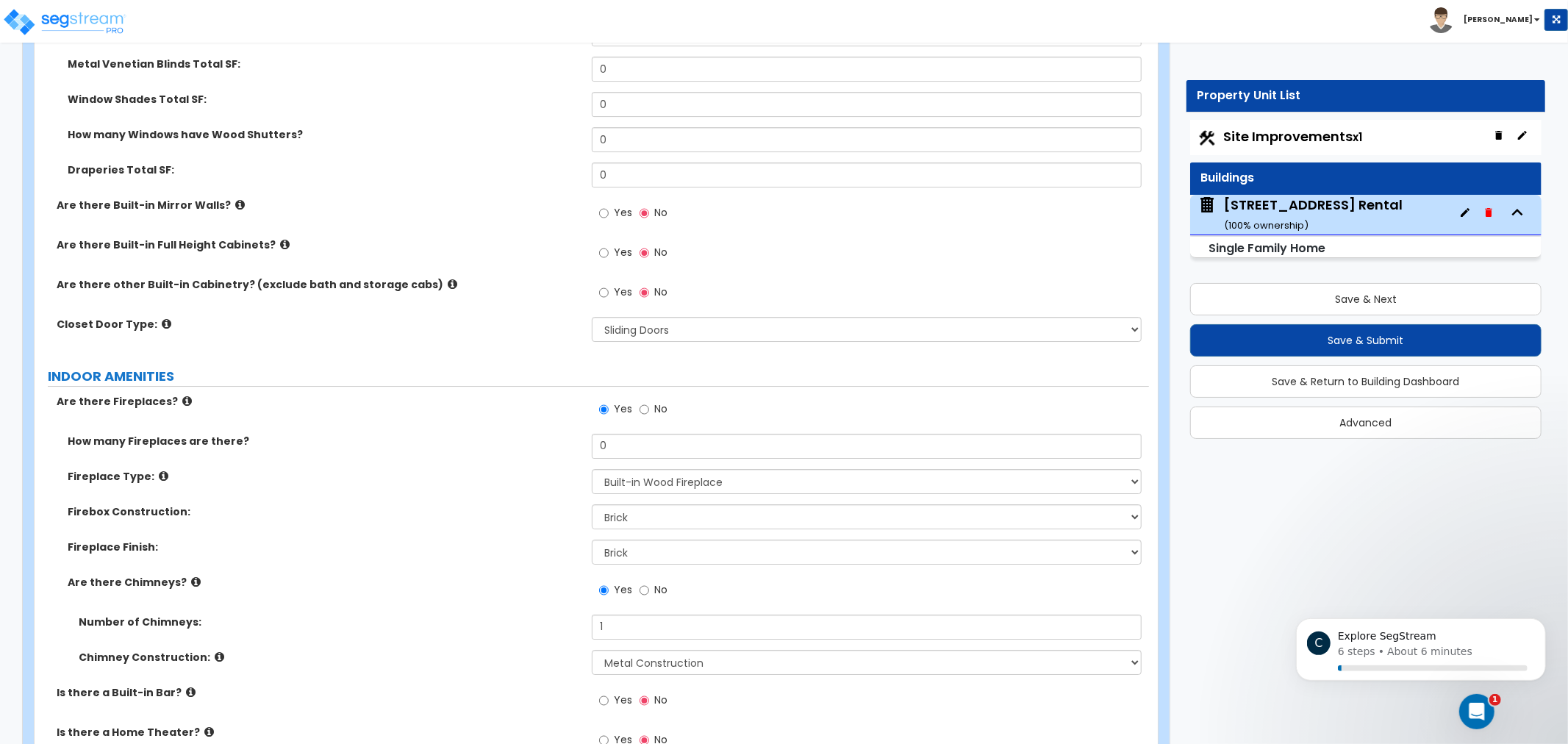
drag, startPoint x: 381, startPoint y: 405, endPoint x: 380, endPoint y: 450, distance: 45.0
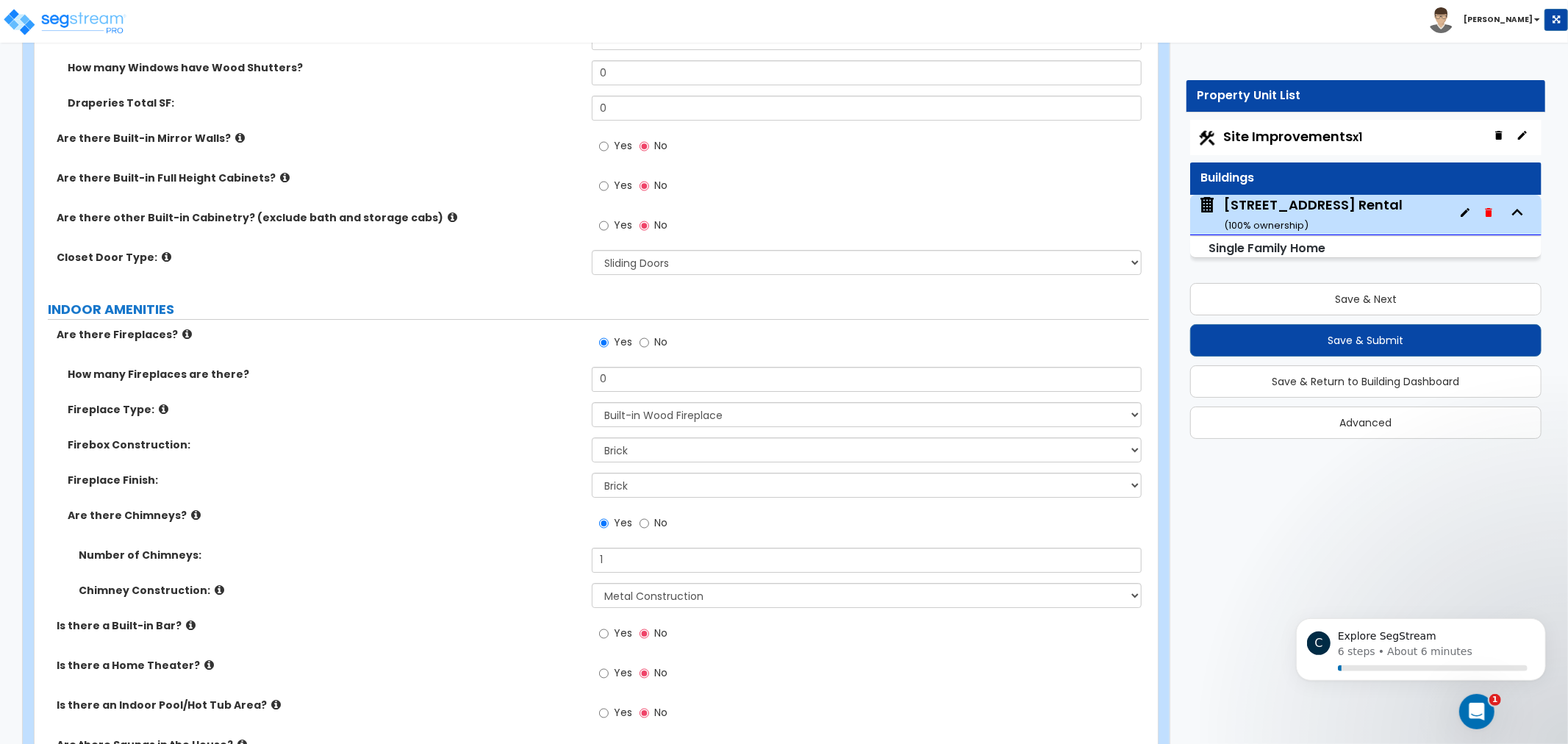
drag, startPoint x: 350, startPoint y: 406, endPoint x: 361, endPoint y: 457, distance: 52.2
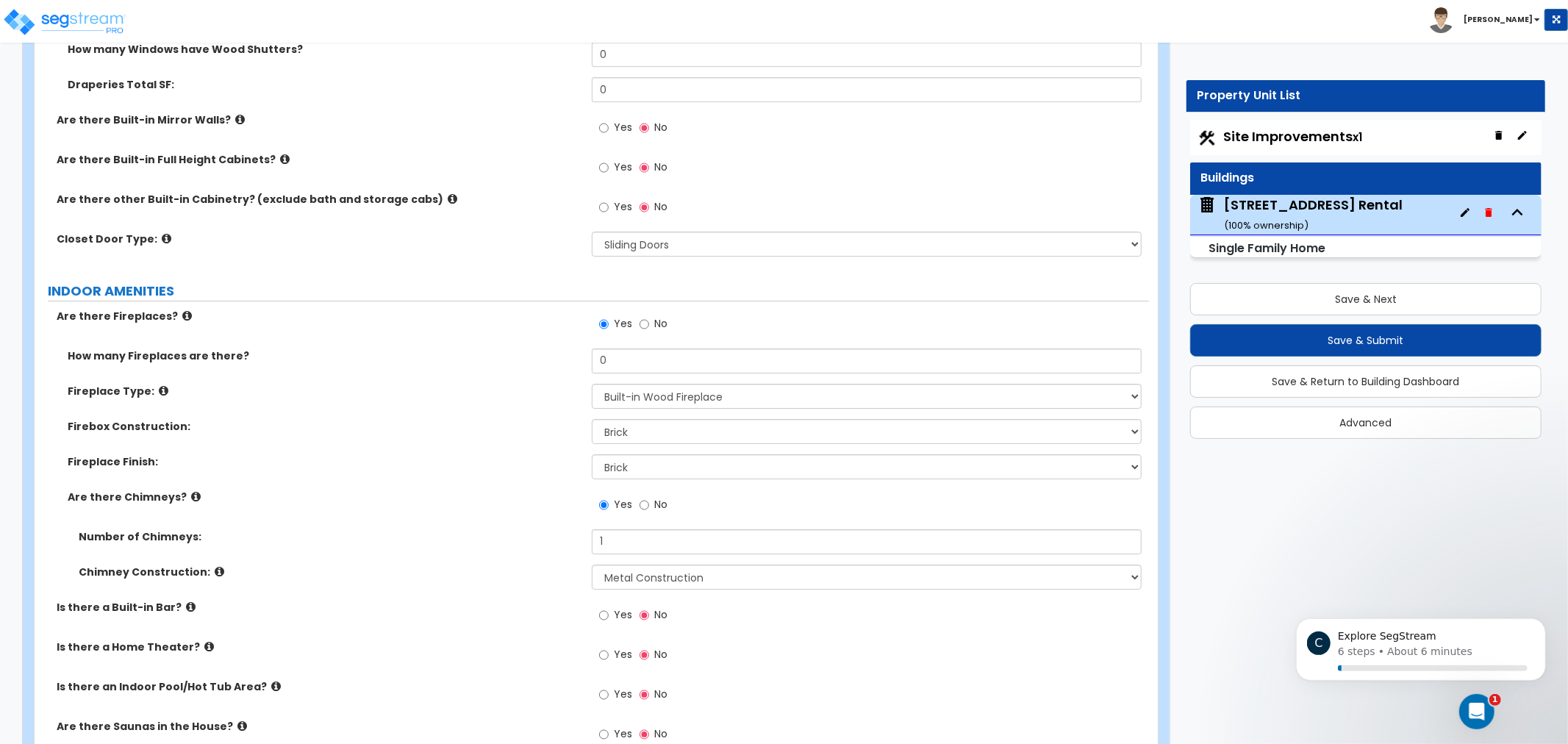
scroll to position [4201, 0]
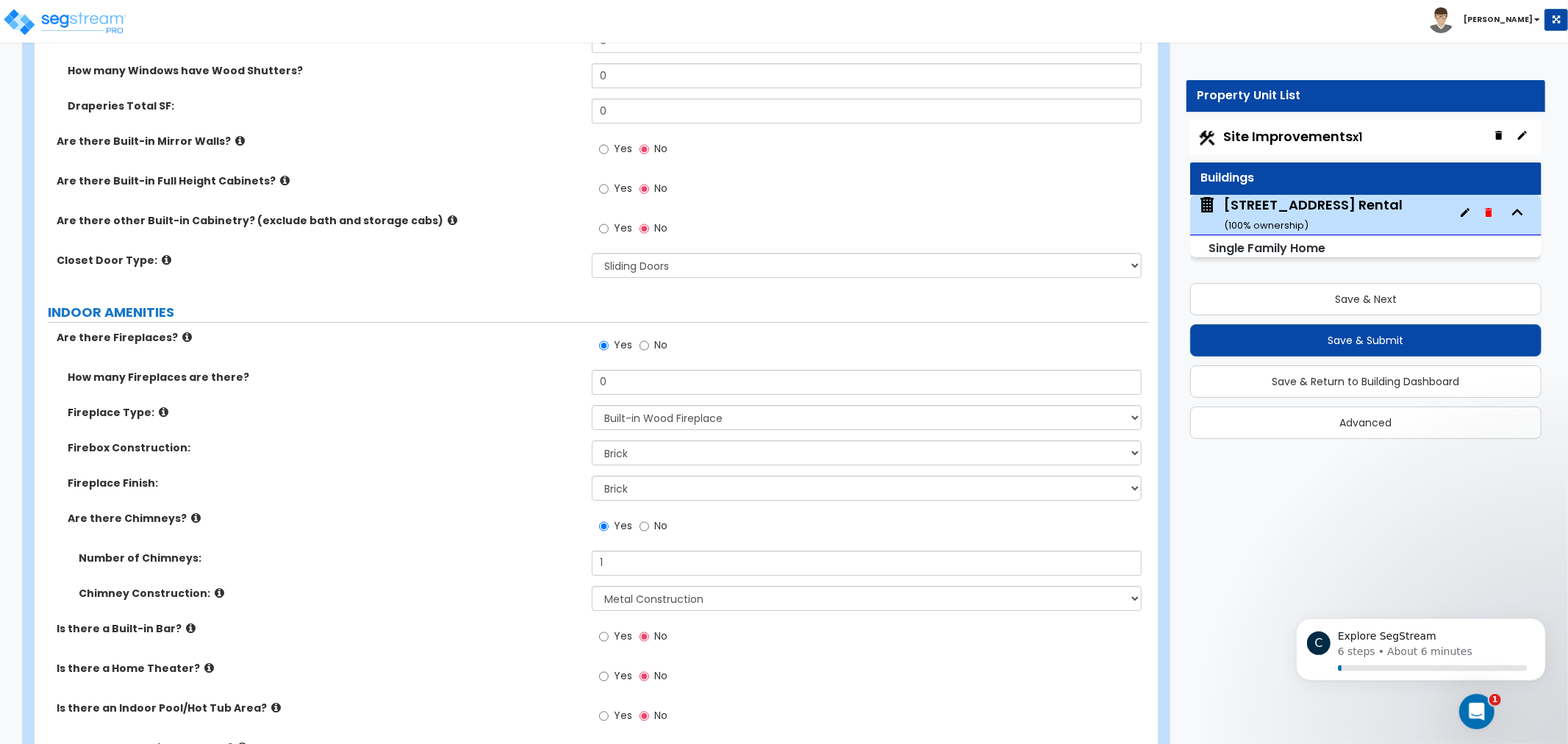
drag, startPoint x: 109, startPoint y: 347, endPoint x: 139, endPoint y: 315, distance: 43.9
drag, startPoint x: 366, startPoint y: 375, endPoint x: 332, endPoint y: 327, distance: 58.8
click at [335, 330] on label "Are there Fireplaces?" at bounding box center [318, 338] width 524 height 15
drag, startPoint x: 529, startPoint y: 300, endPoint x: 496, endPoint y: 291, distance: 34.2
drag, startPoint x: 496, startPoint y: 291, endPoint x: 456, endPoint y: 285, distance: 40.4
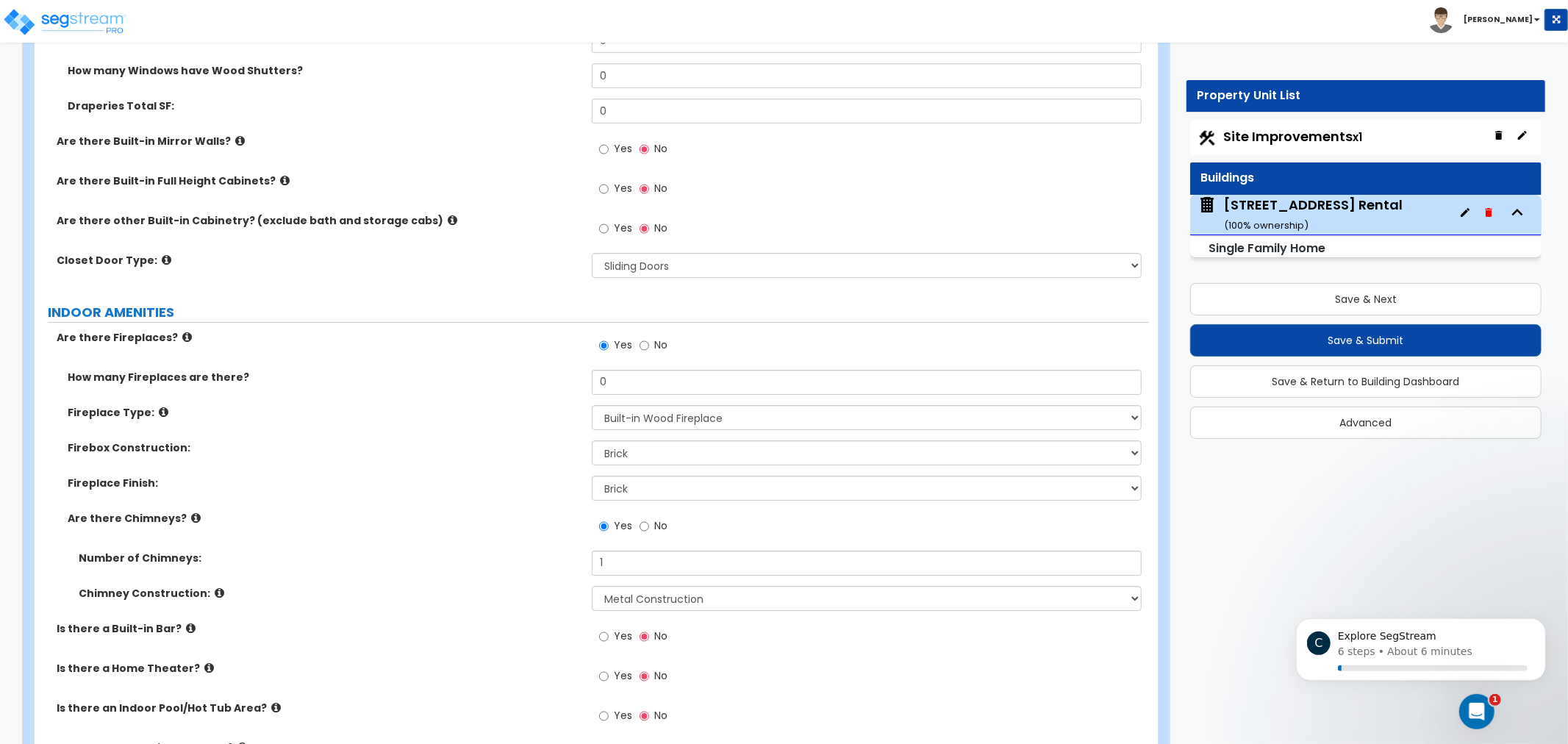
click at [456, 285] on div "Closet Door Type: None Bi-fold Louvered Doors Bi-fold Panel Doors Sliding Doors…" at bounding box center [592, 271] width 1115 height 35
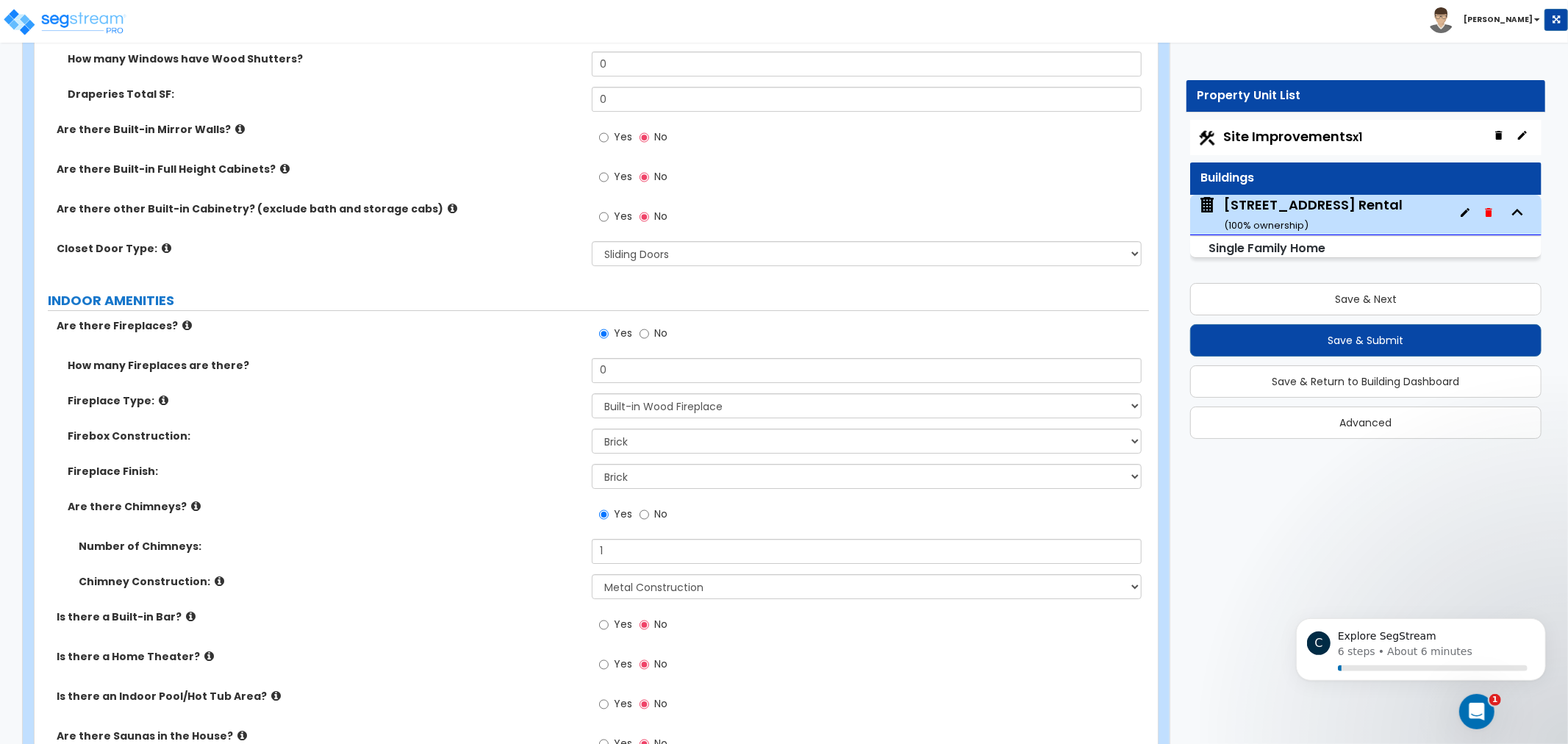
drag, startPoint x: 488, startPoint y: 458, endPoint x: 487, endPoint y: 471, distance: 13.0
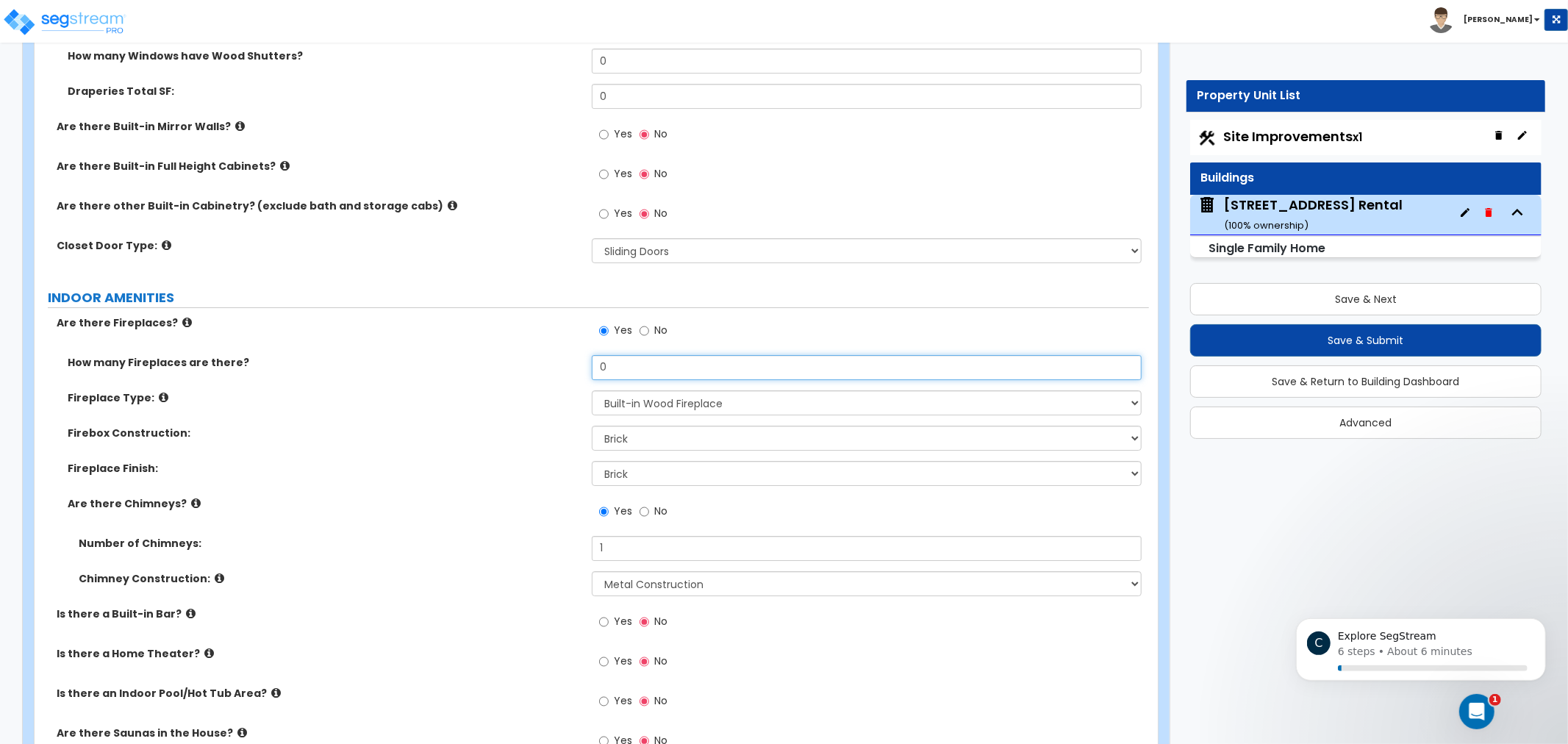
drag, startPoint x: 708, startPoint y: 351, endPoint x: 531, endPoint y: 340, distance: 177.3
click at [517, 342] on div "Are there Fireplaces? Yes No How many Fireplaces are there? 0 Fireplace Type: P…" at bounding box center [592, 650] width 1093 height 671
type input "1"
click at [320, 383] on div "How many Fireplaces are there? 1" at bounding box center [592, 372] width 1115 height 35
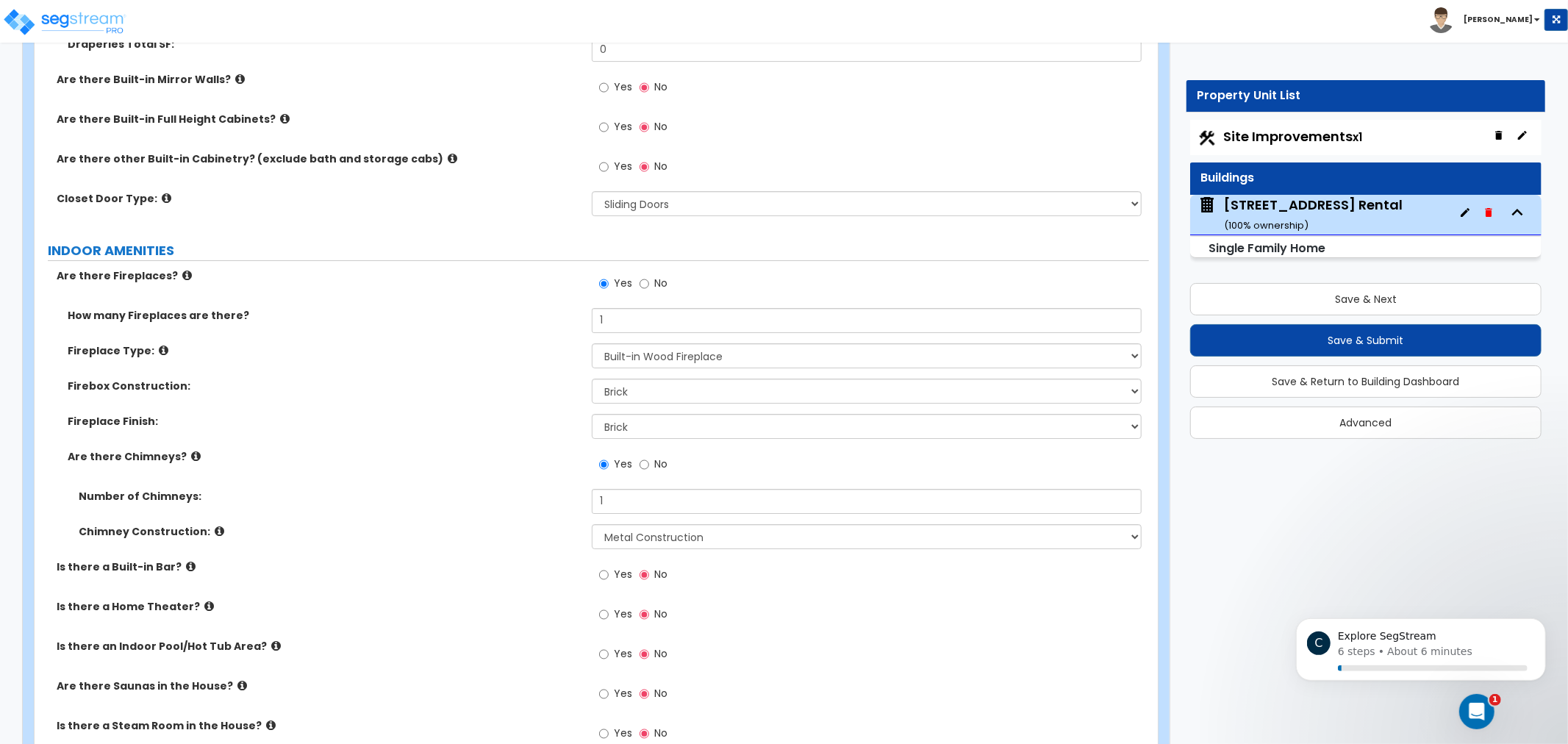
scroll to position [4302, 0]
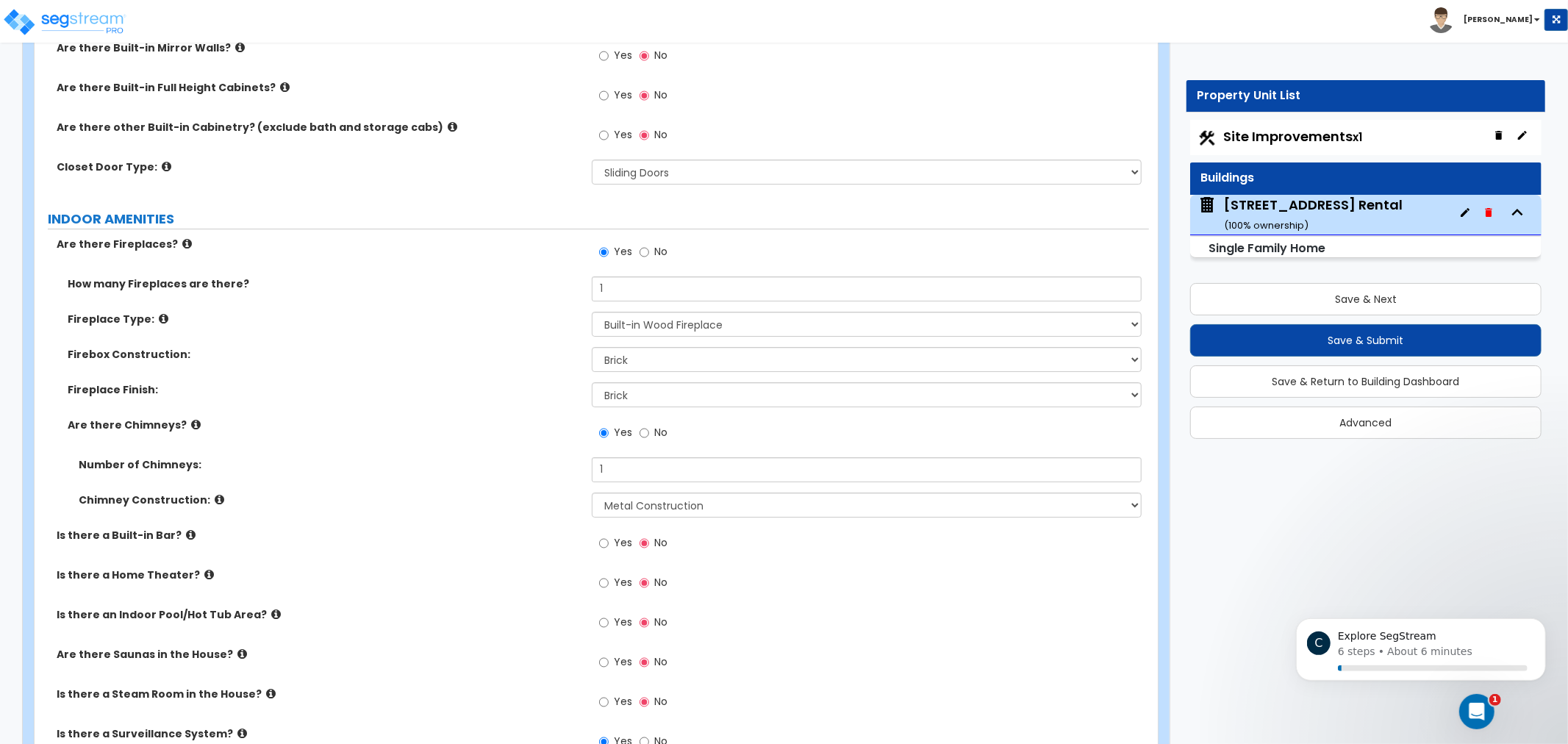
drag, startPoint x: 539, startPoint y: 515, endPoint x: 537, endPoint y: 478, distance: 37.1
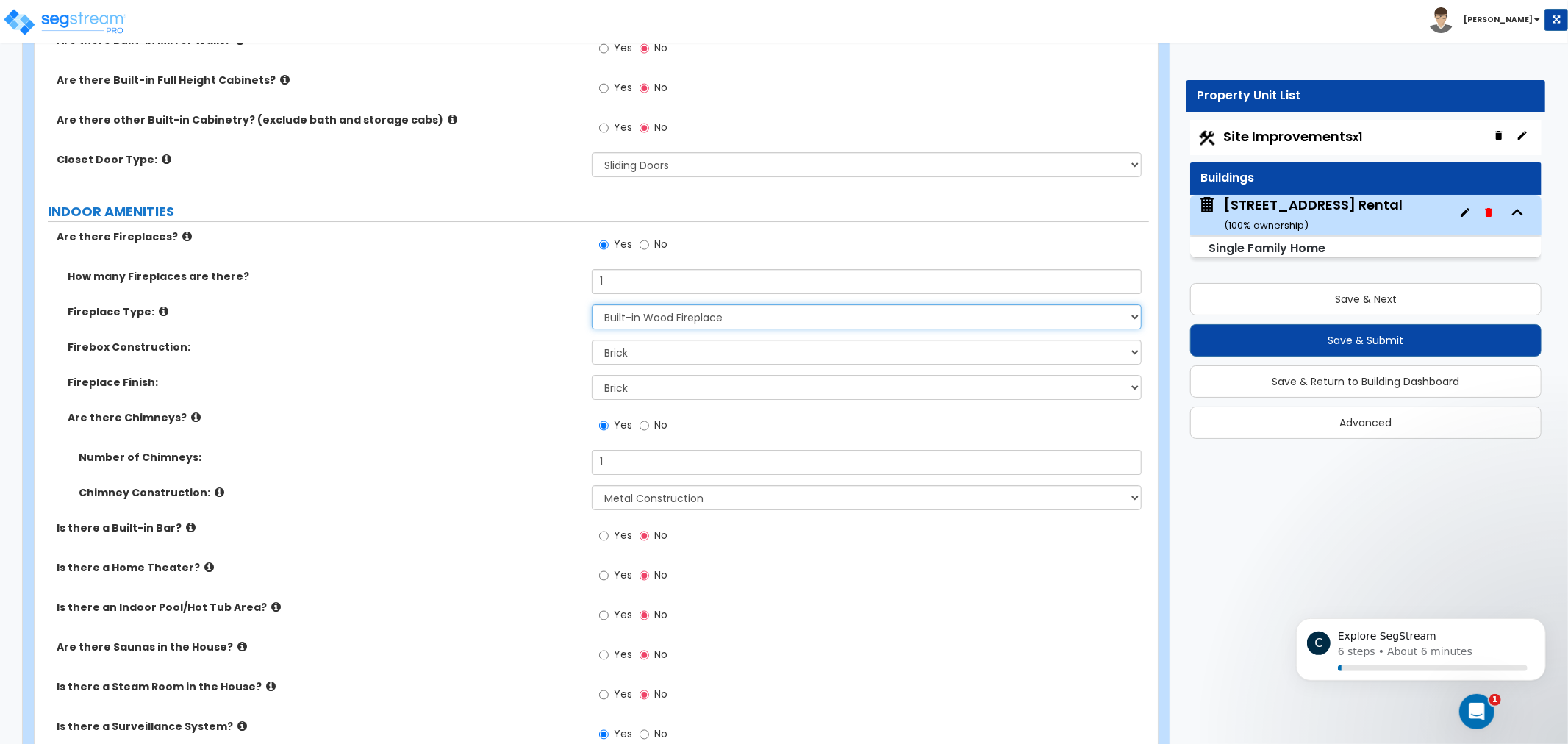
click at [768, 313] on select "Please Choose One Built-in Electric Fireplace Built-in Gas Fireplace Built-in W…" at bounding box center [866, 316] width 550 height 25
click at [592, 305] on select "Please Choose One Built-in Electric Fireplace Built-in Gas Fireplace Built-in W…" at bounding box center [866, 316] width 550 height 25
drag, startPoint x: 550, startPoint y: 409, endPoint x: 535, endPoint y: 414, distance: 15.8
drag, startPoint x: 535, startPoint y: 414, endPoint x: 359, endPoint y: 394, distance: 177.1
click at [359, 394] on div "Fireplace Finish: None Brick Stone Tile Painted Molding" at bounding box center [592, 393] width 1115 height 35
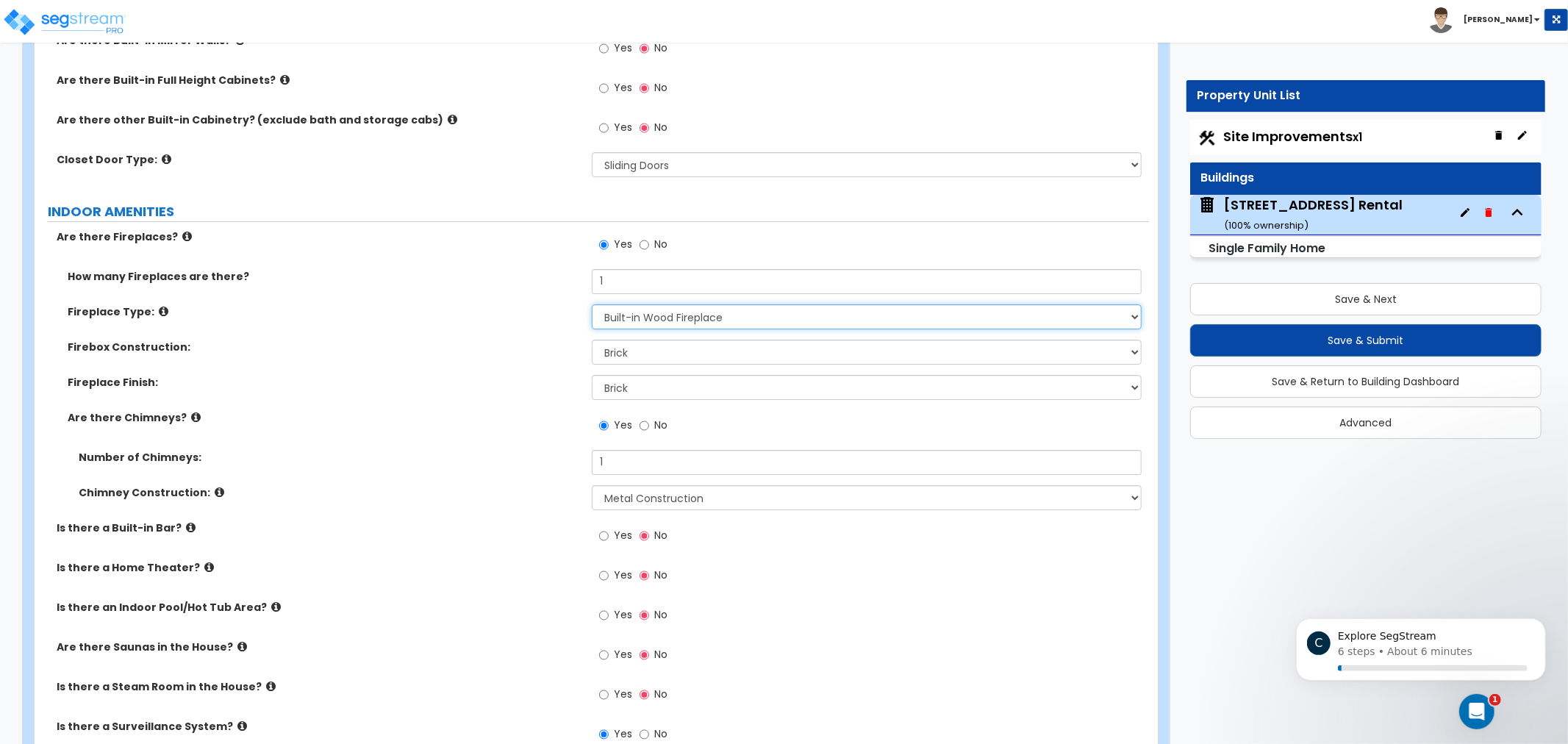
click at [688, 322] on select "Please Choose One Built-in Electric Fireplace Built-in Gas Fireplace Built-in W…" at bounding box center [866, 316] width 550 height 25
select select "2"
click at [592, 305] on select "Please Choose One Built-in Electric Fireplace Built-in Gas Fireplace Built-in W…" at bounding box center [866, 316] width 550 height 25
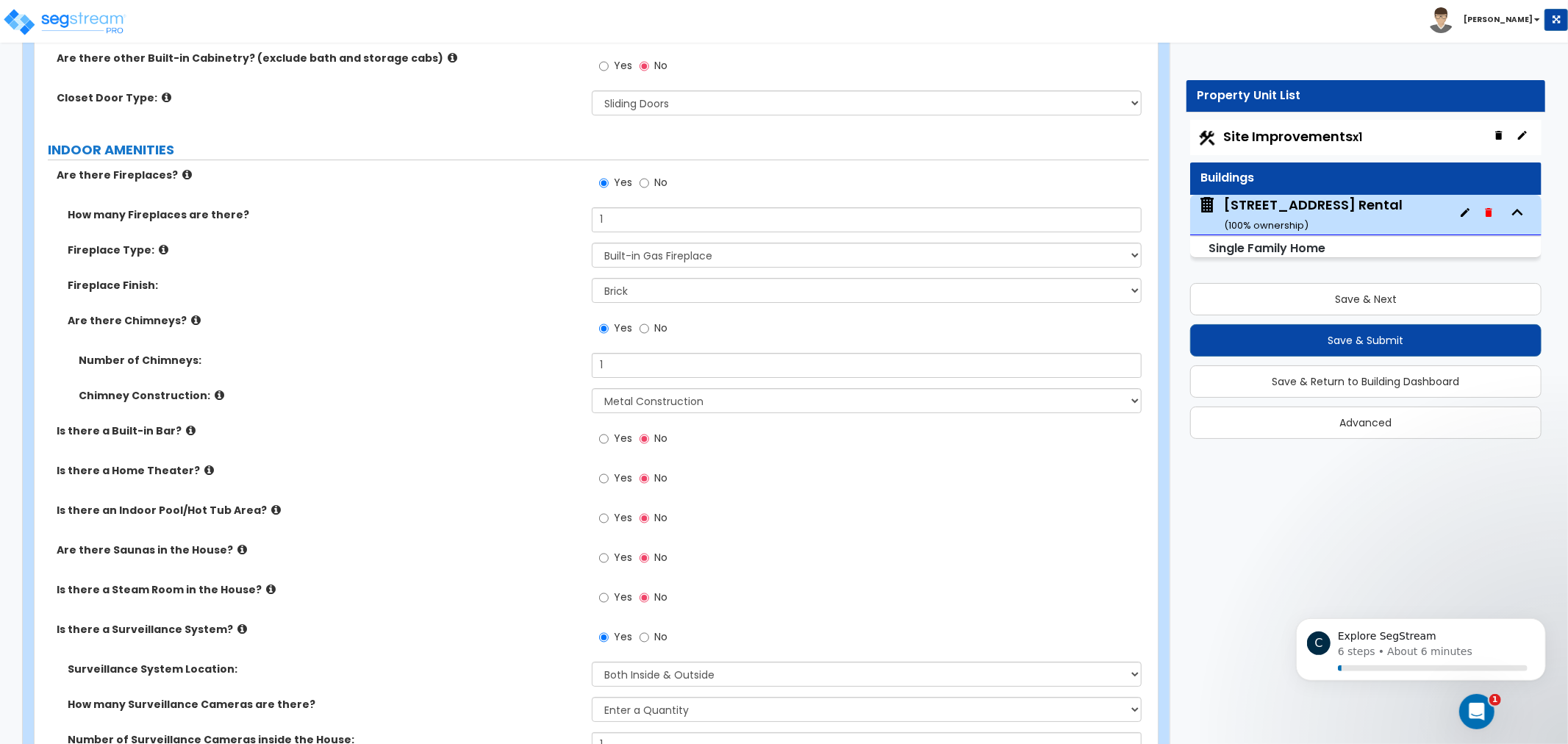
drag, startPoint x: 402, startPoint y: 378, endPoint x: 406, endPoint y: 414, distance: 36.2
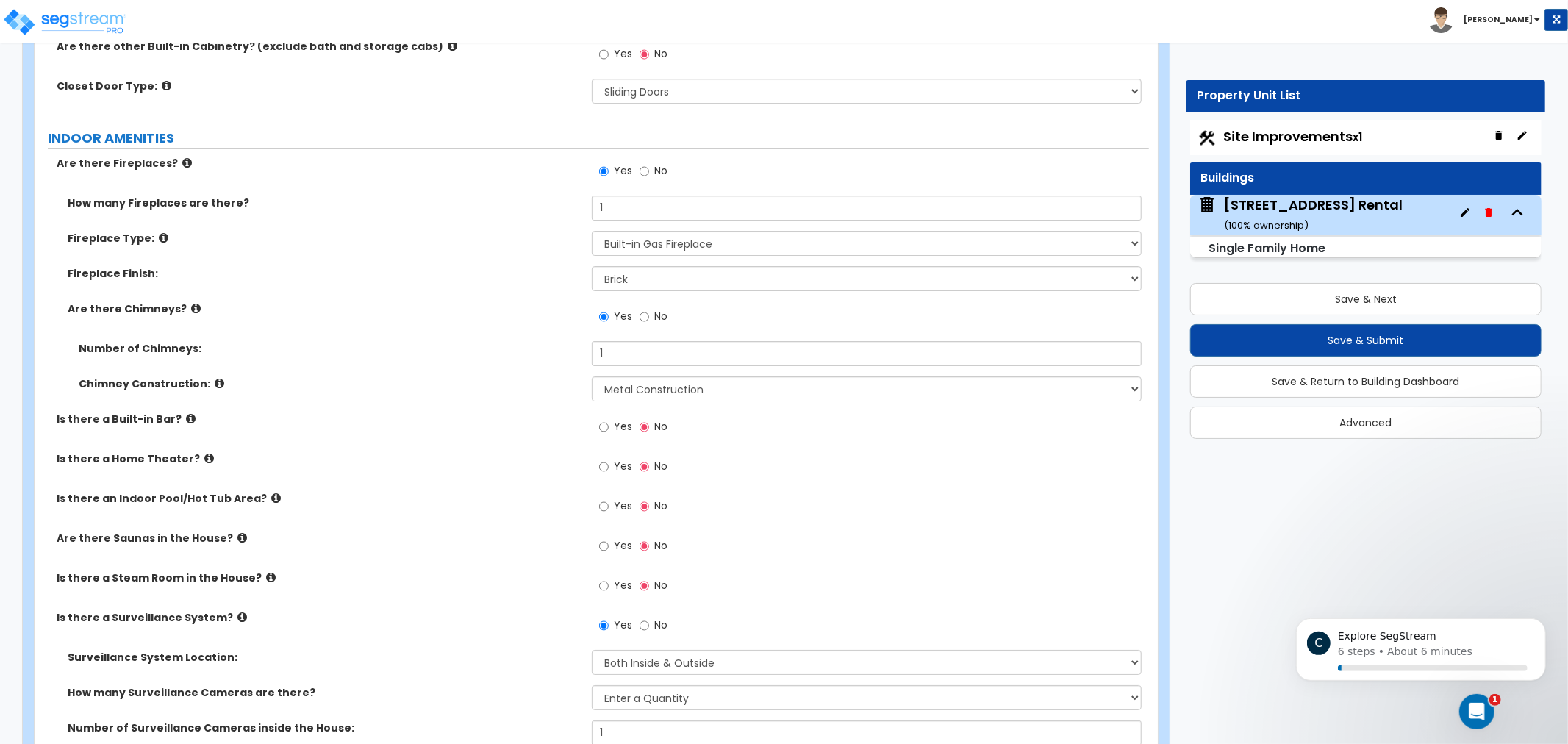
click at [414, 384] on label "Chimney Construction:" at bounding box center [329, 383] width 502 height 15
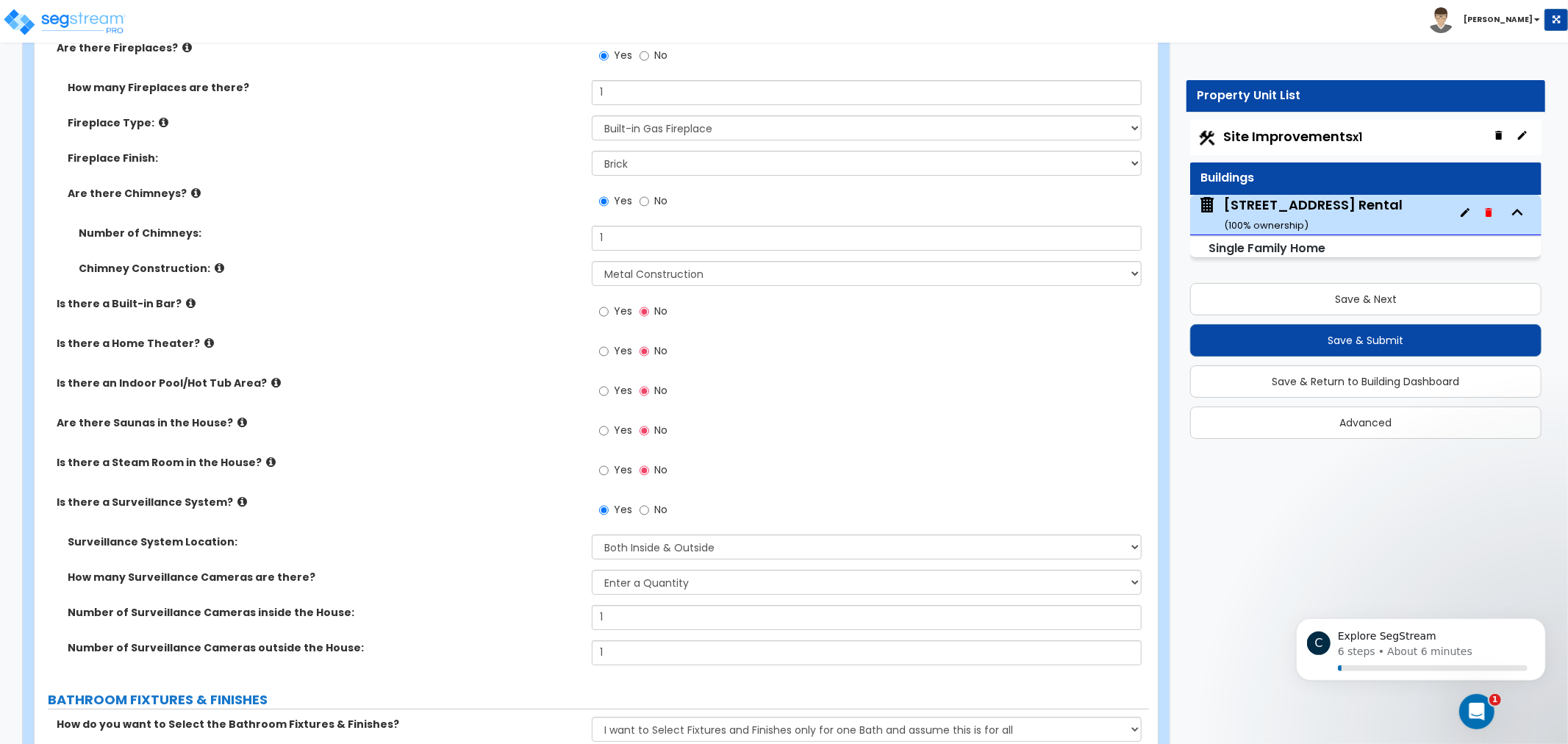
drag, startPoint x: 385, startPoint y: 290, endPoint x: 415, endPoint y: 320, distance: 42.4
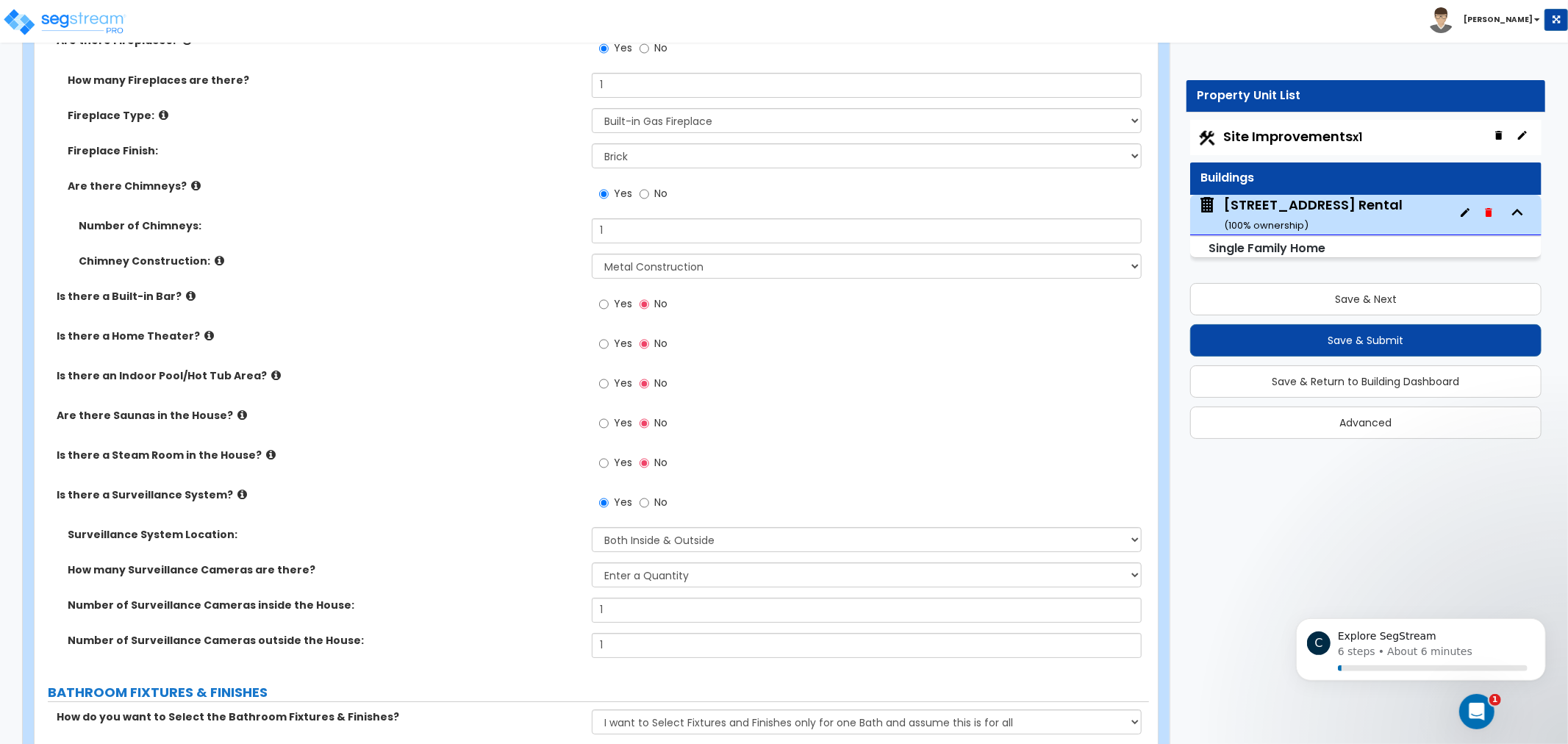
drag, startPoint x: 472, startPoint y: 280, endPoint x: 556, endPoint y: 320, distance: 93.0
click at [473, 281] on div "Chimney Construction: Please Choose One Brick Construction Cinder Block Constru…" at bounding box center [592, 271] width 1115 height 35
drag, startPoint x: 1518, startPoint y: 540, endPoint x: 1520, endPoint y: 531, distance: 9.2
click at [168, 303] on div "Is there a Built-in Bar? Yes No" at bounding box center [592, 308] width 1115 height 39
click at [177, 300] on label "Is there a Built-in Bar?" at bounding box center [318, 296] width 524 height 15
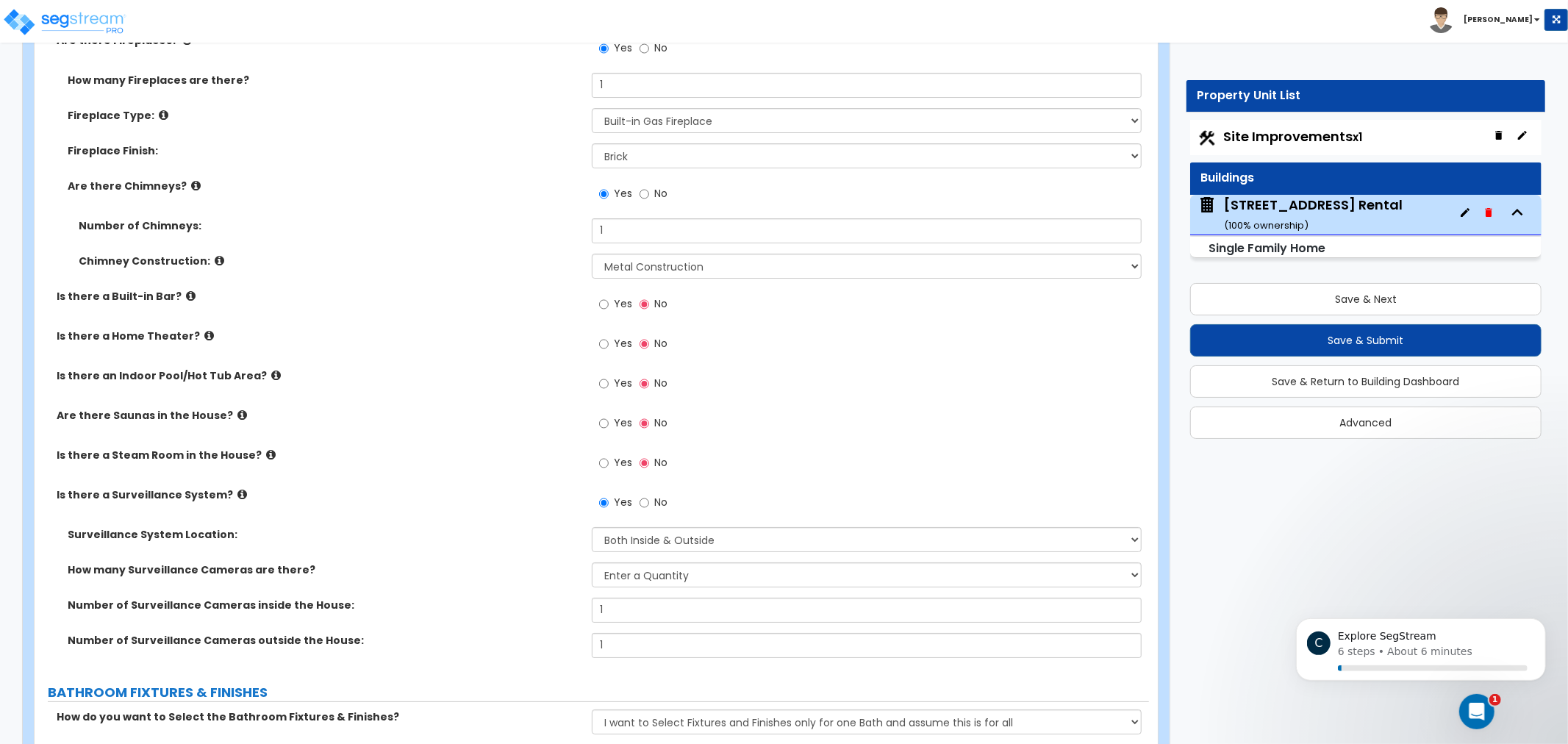
click at [186, 294] on icon at bounding box center [191, 296] width 9 height 11
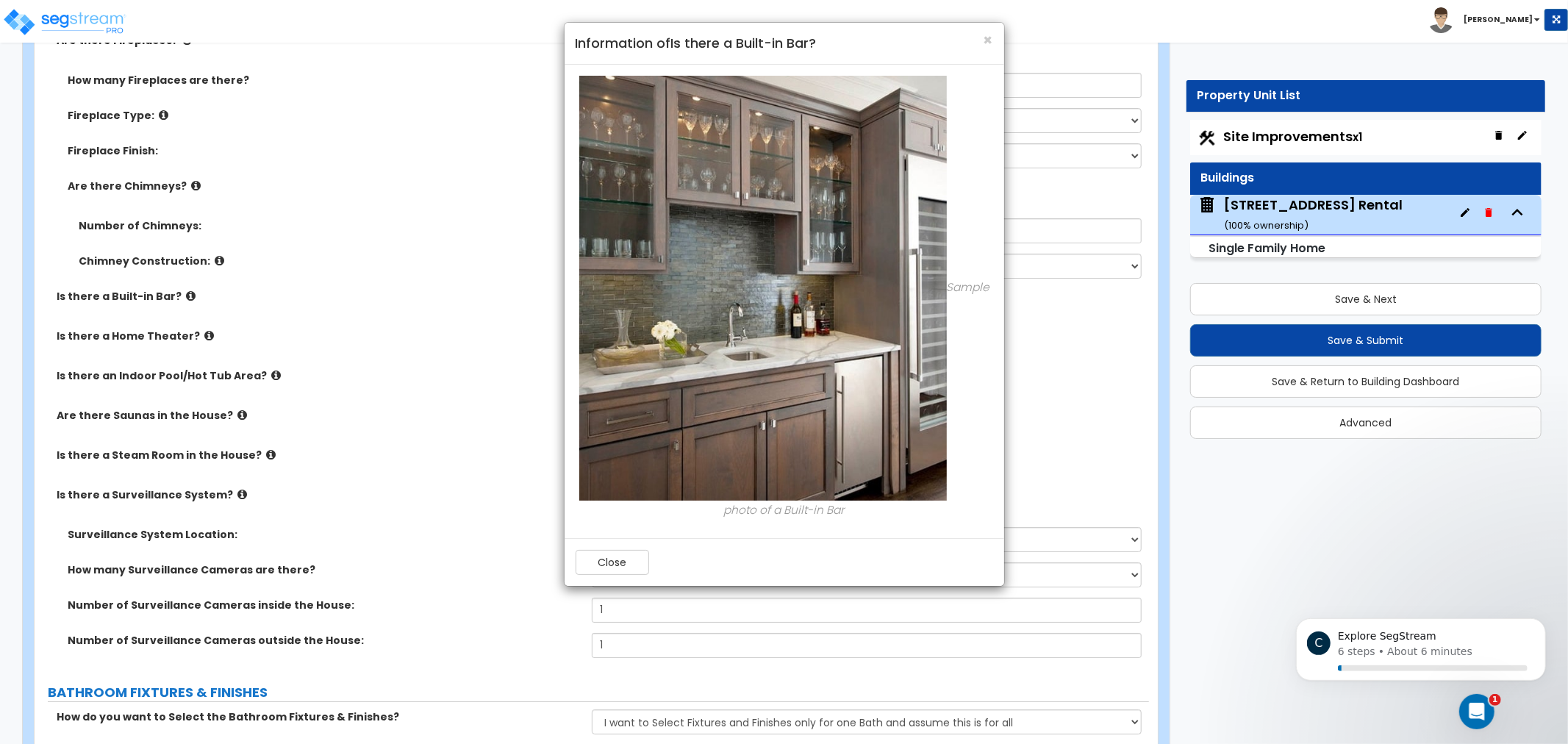
drag, startPoint x: 420, startPoint y: 393, endPoint x: 722, endPoint y: 171, distance: 374.8
click at [461, 353] on div "× Information of Is there a Built-in Bar? Sample photo of a Built-in Bar Close" at bounding box center [784, 372] width 1568 height 744
drag, startPoint x: 983, startPoint y: 31, endPoint x: 988, endPoint y: 39, distance: 9.4
click at [985, 33] on span "×" at bounding box center [988, 39] width 9 height 21
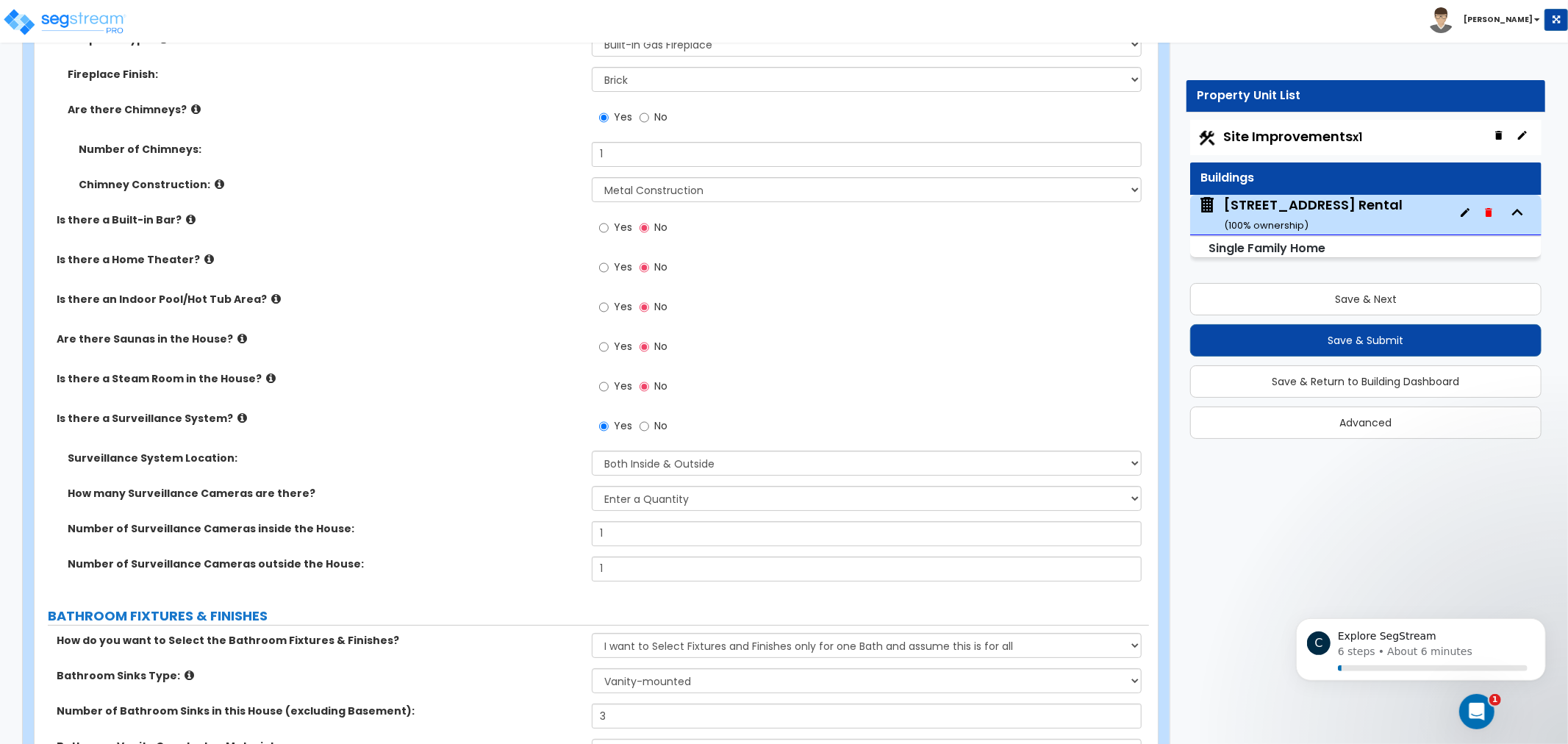
scroll to position [4695, 0]
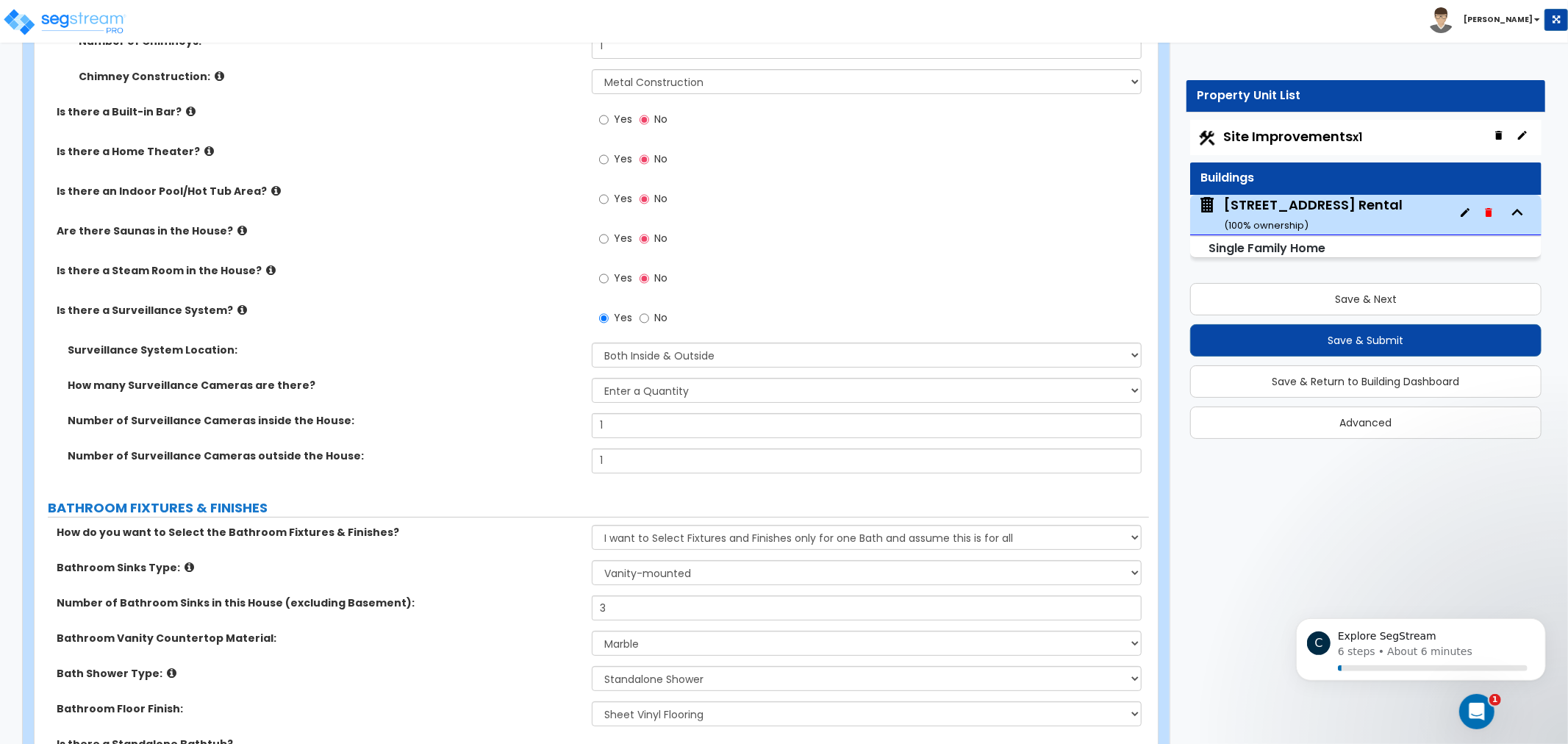
drag, startPoint x: 475, startPoint y: 298, endPoint x: 475, endPoint y: 361, distance: 63.0
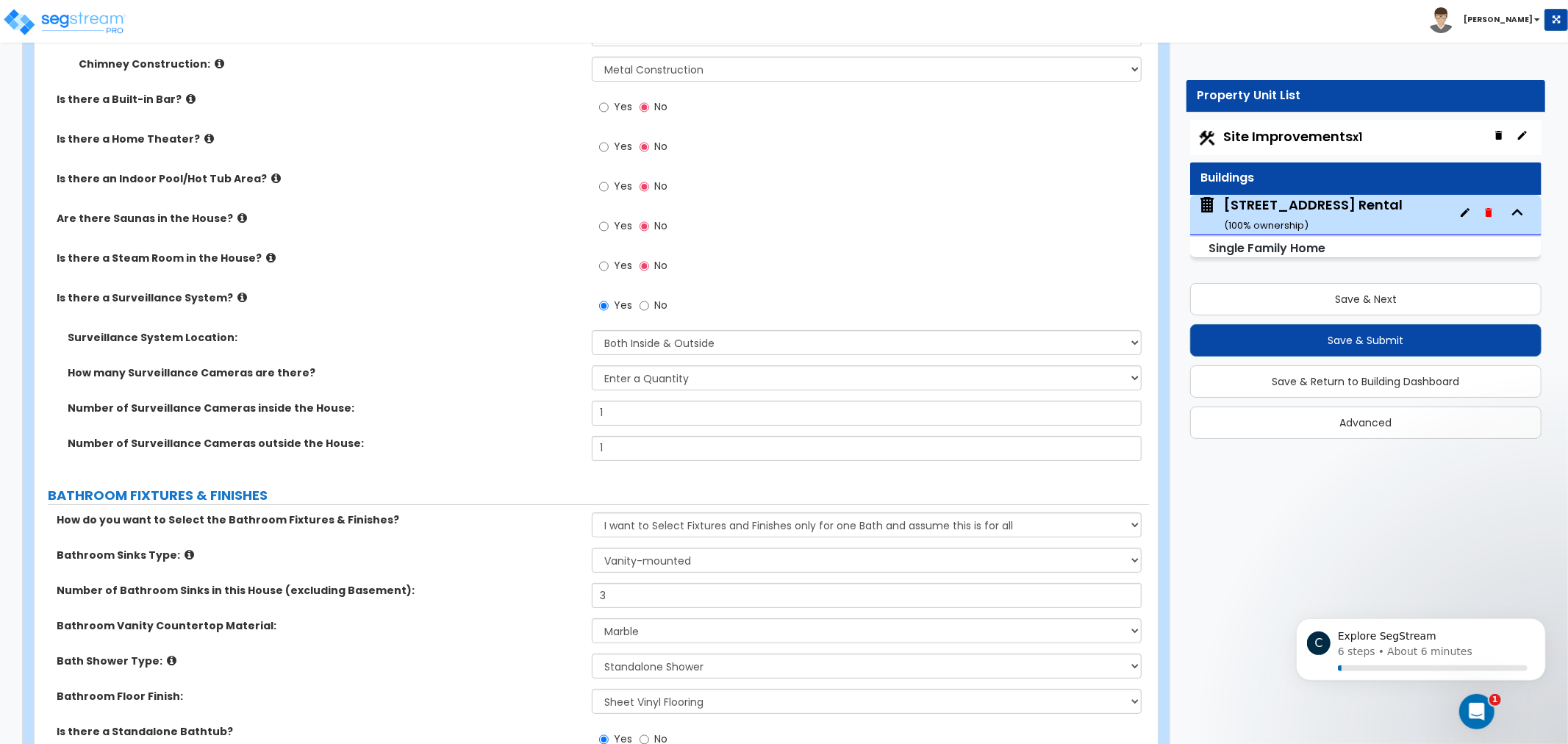
drag, startPoint x: 479, startPoint y: 372, endPoint x: 453, endPoint y: 361, distance: 28.2
drag, startPoint x: 453, startPoint y: 361, endPoint x: 391, endPoint y: 332, distance: 68.4
click at [391, 335] on label "Surveillance System Location:" at bounding box center [324, 338] width 513 height 15
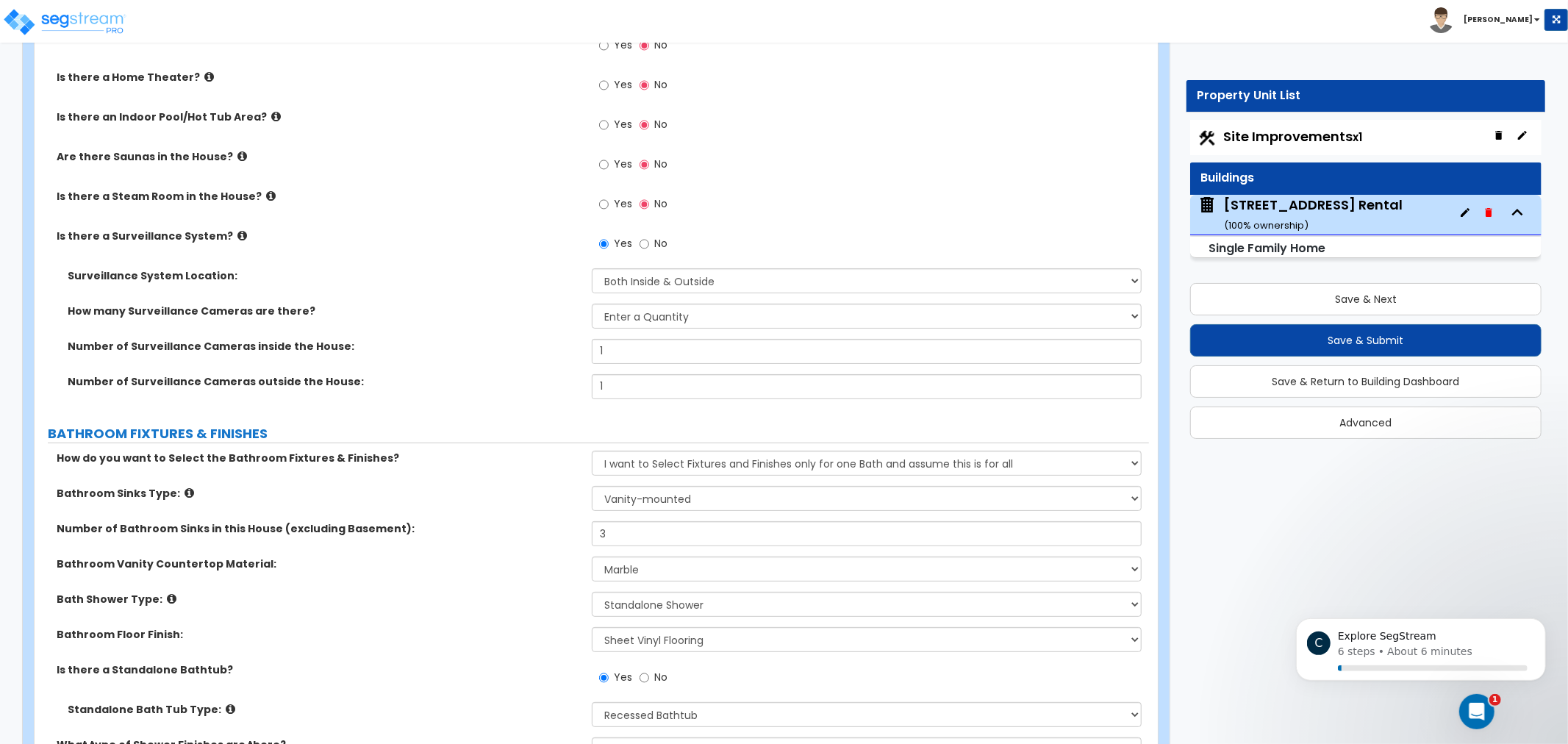
drag, startPoint x: 464, startPoint y: 274, endPoint x: 463, endPoint y: 304, distance: 30.0
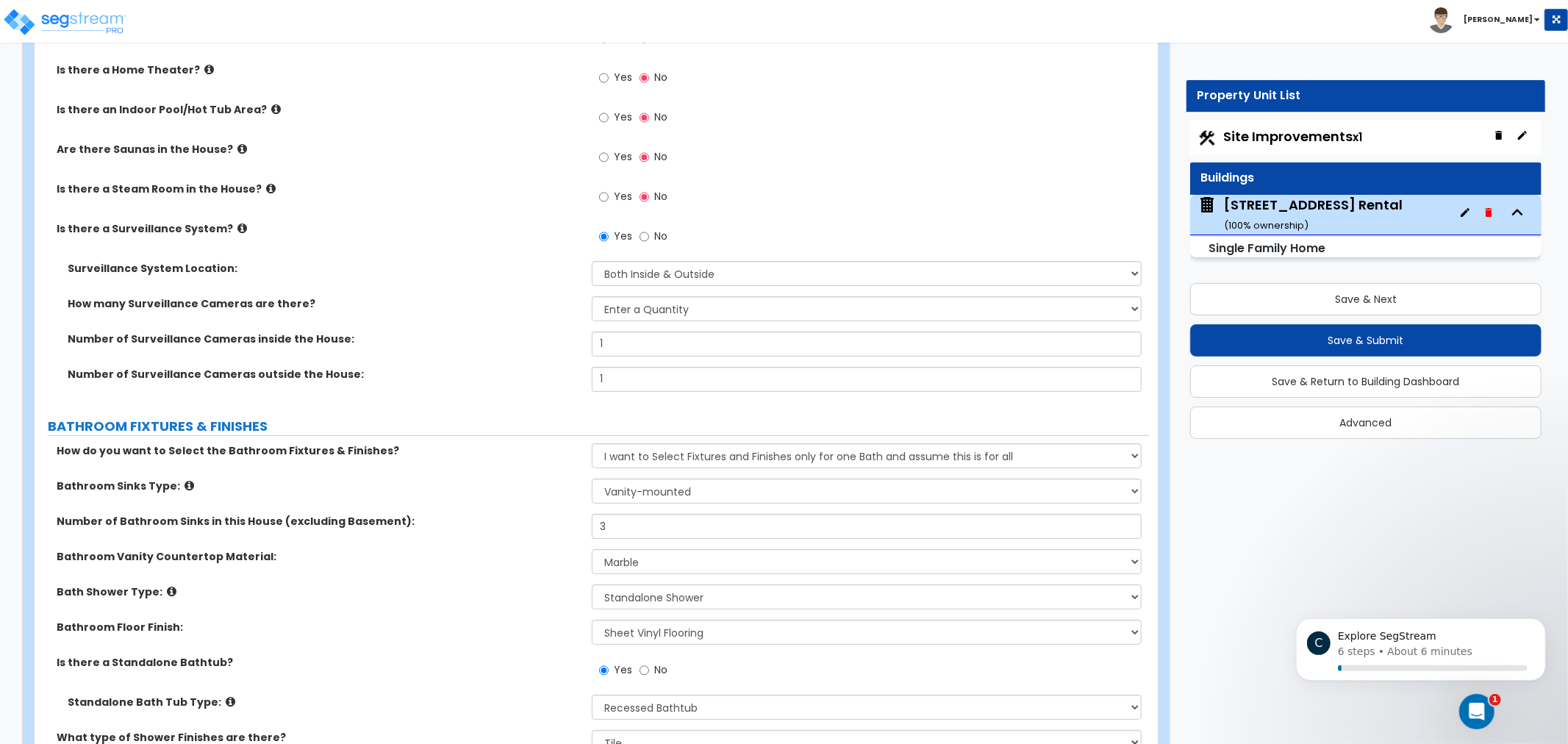
scroll to position [4772, 0]
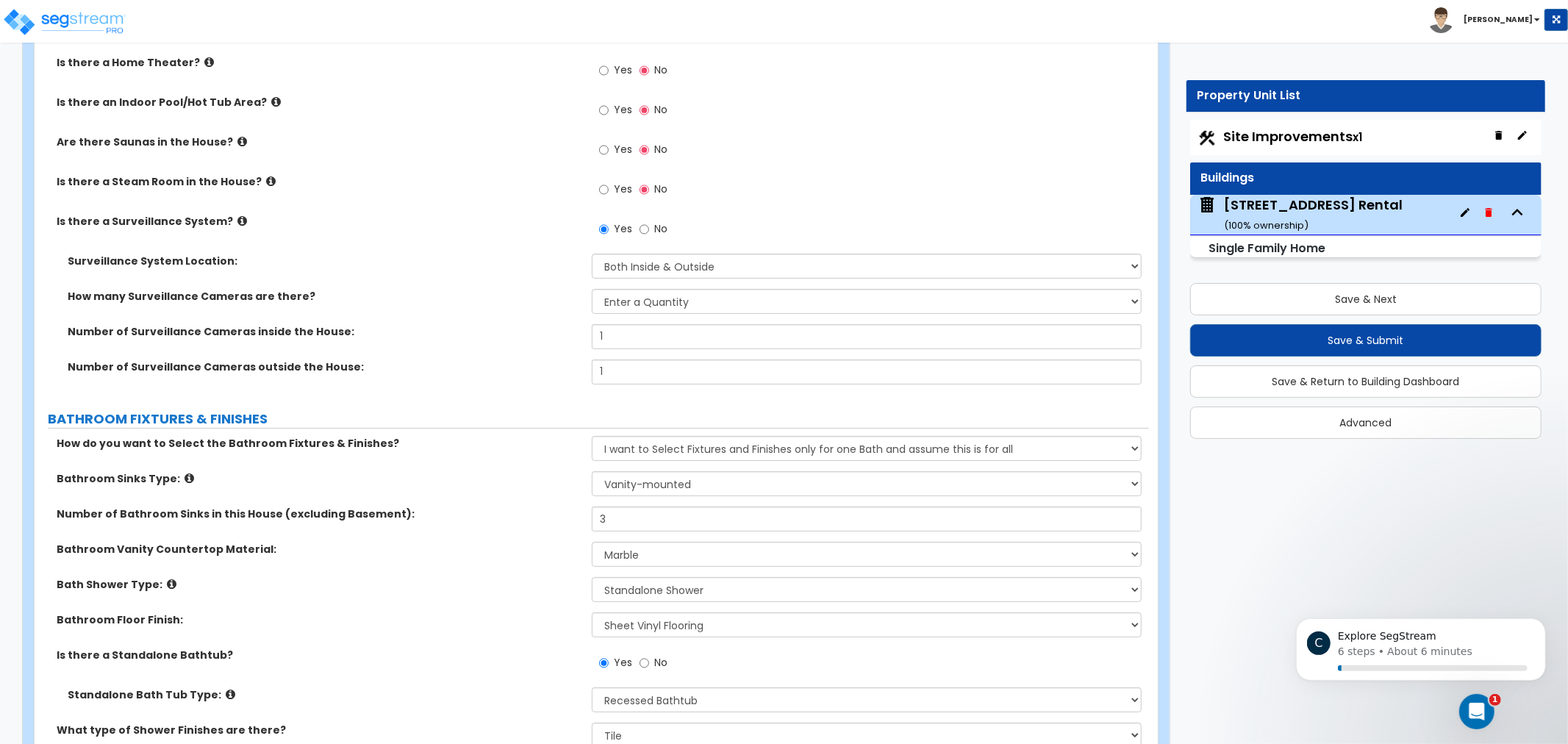
drag, startPoint x: 466, startPoint y: 309, endPoint x: 472, endPoint y: 335, distance: 26.7
drag, startPoint x: 472, startPoint y: 335, endPoint x: 575, endPoint y: 388, distance: 115.8
click at [471, 335] on div "Number of Surveillance Cameras inside the House: 1" at bounding box center [592, 340] width 1115 height 35
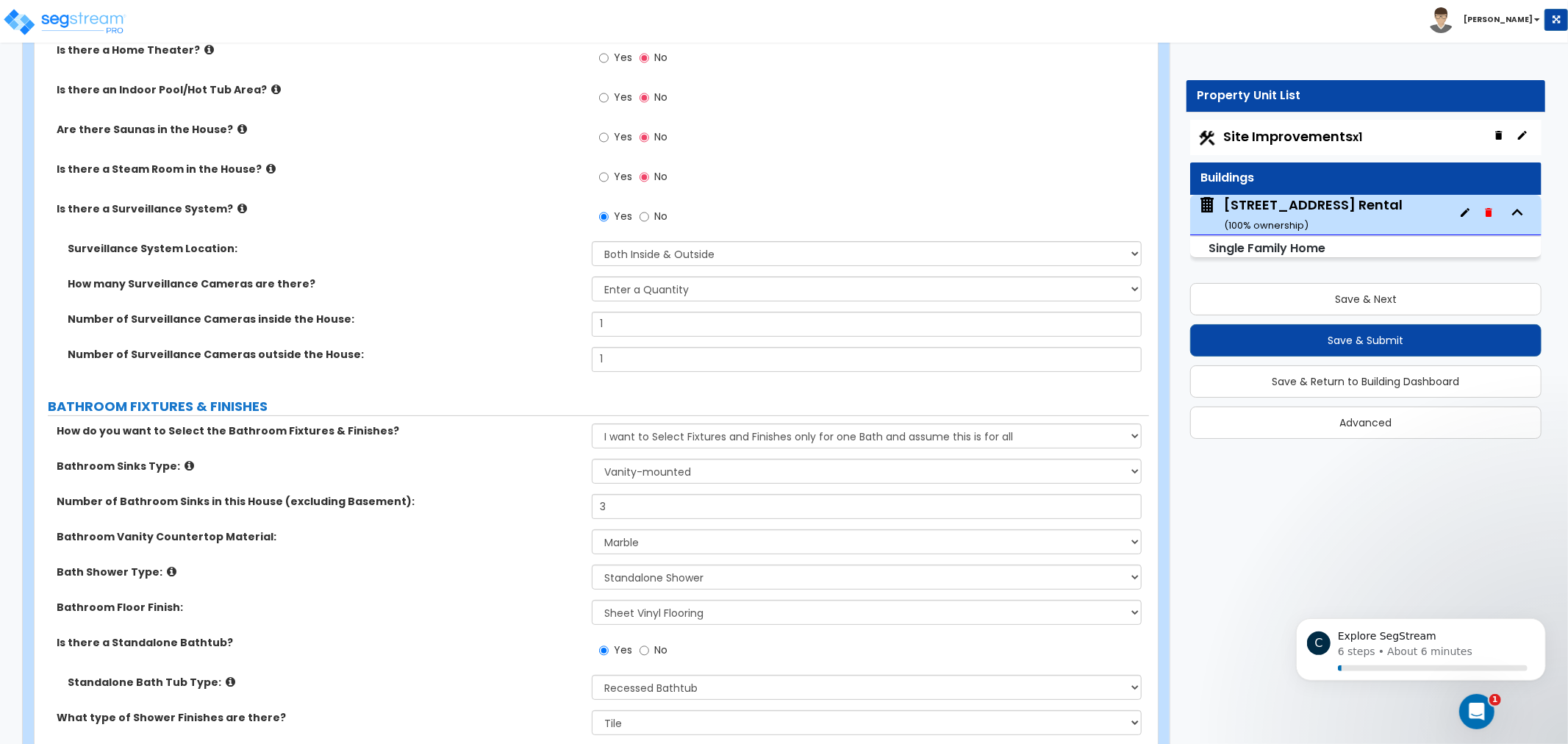
drag, startPoint x: 473, startPoint y: 163, endPoint x: 468, endPoint y: 177, distance: 14.9
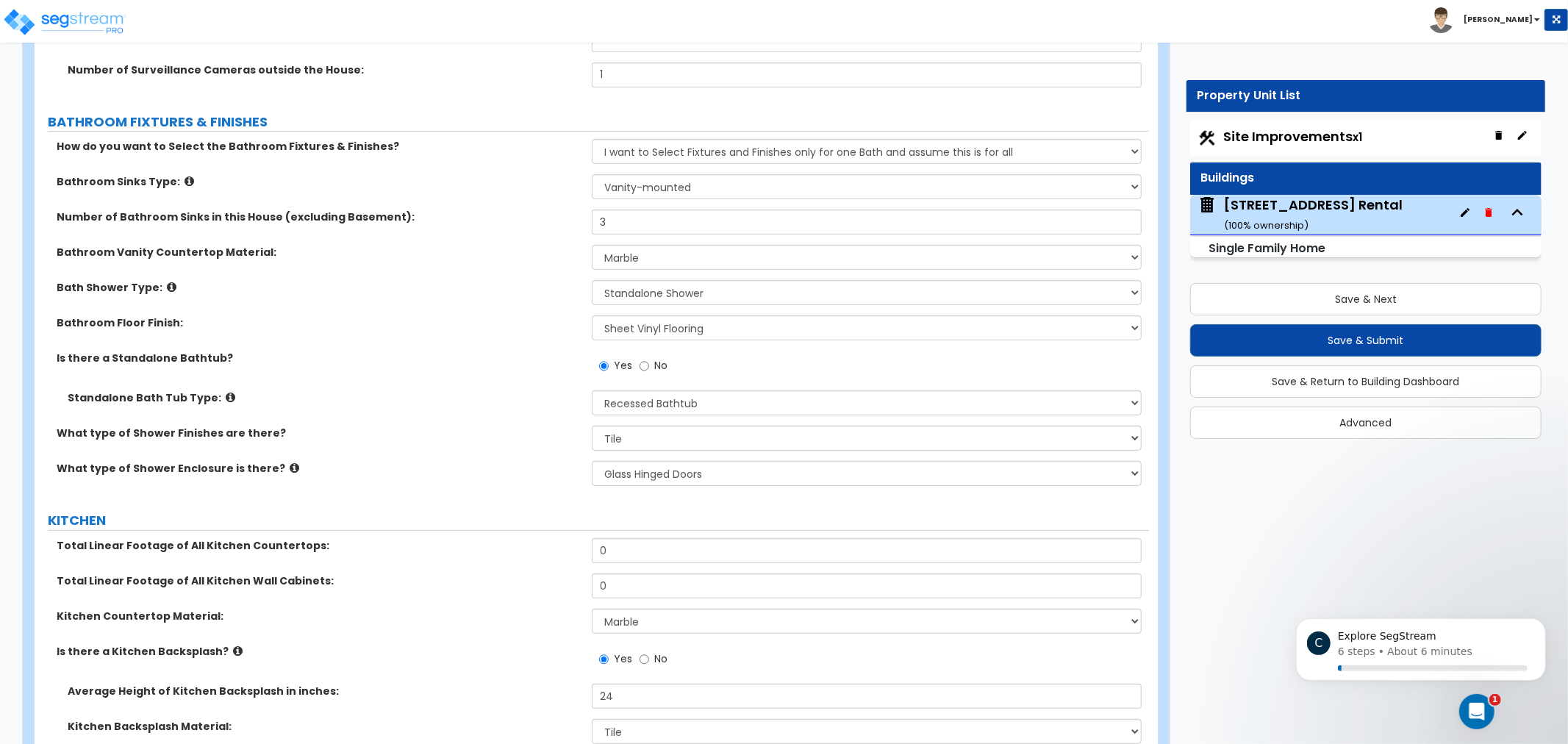
scroll to position [5120, 0]
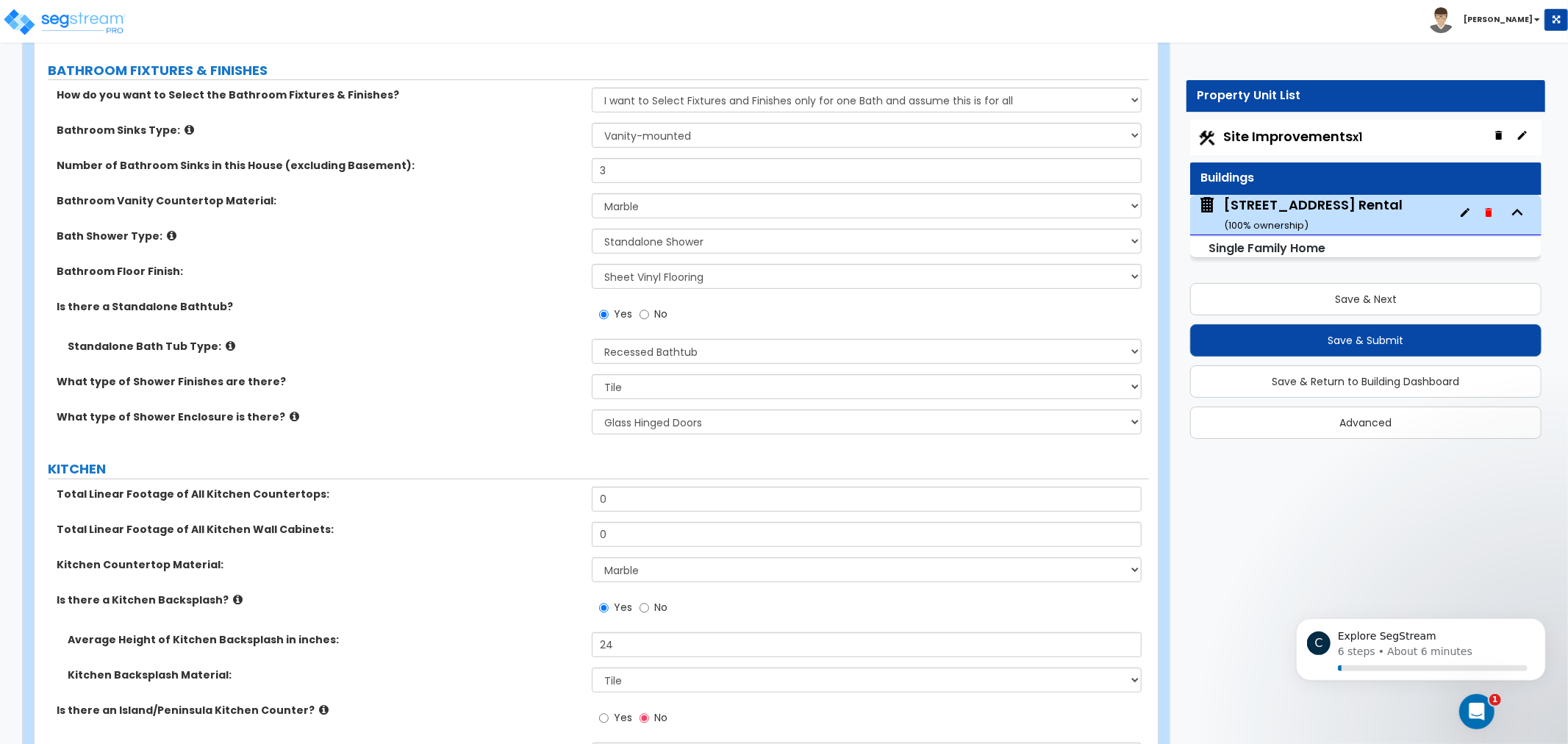
drag, startPoint x: 472, startPoint y: 206, endPoint x: 483, endPoint y: 257, distance: 52.2
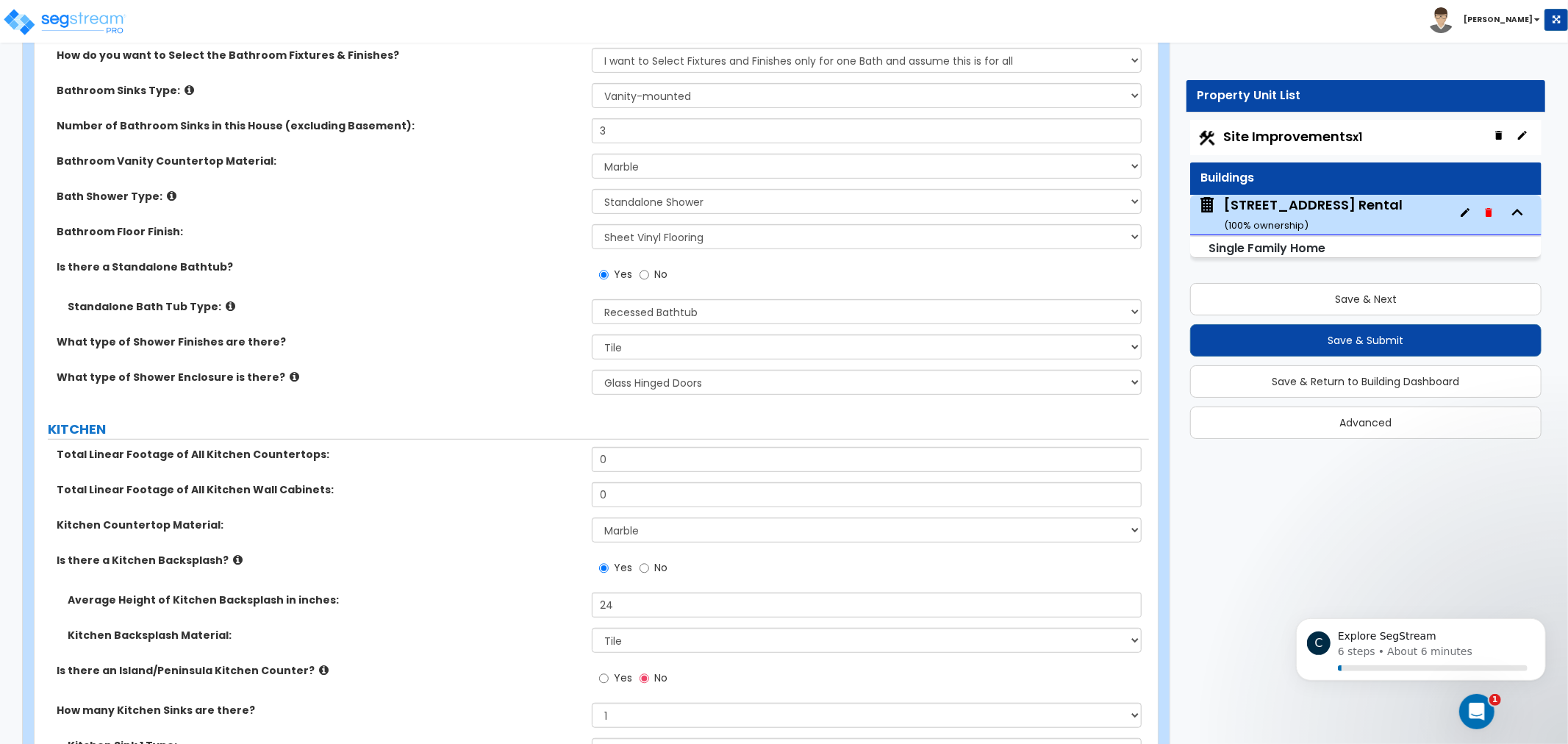
drag, startPoint x: 546, startPoint y: 280, endPoint x: 562, endPoint y: 296, distance: 22.6
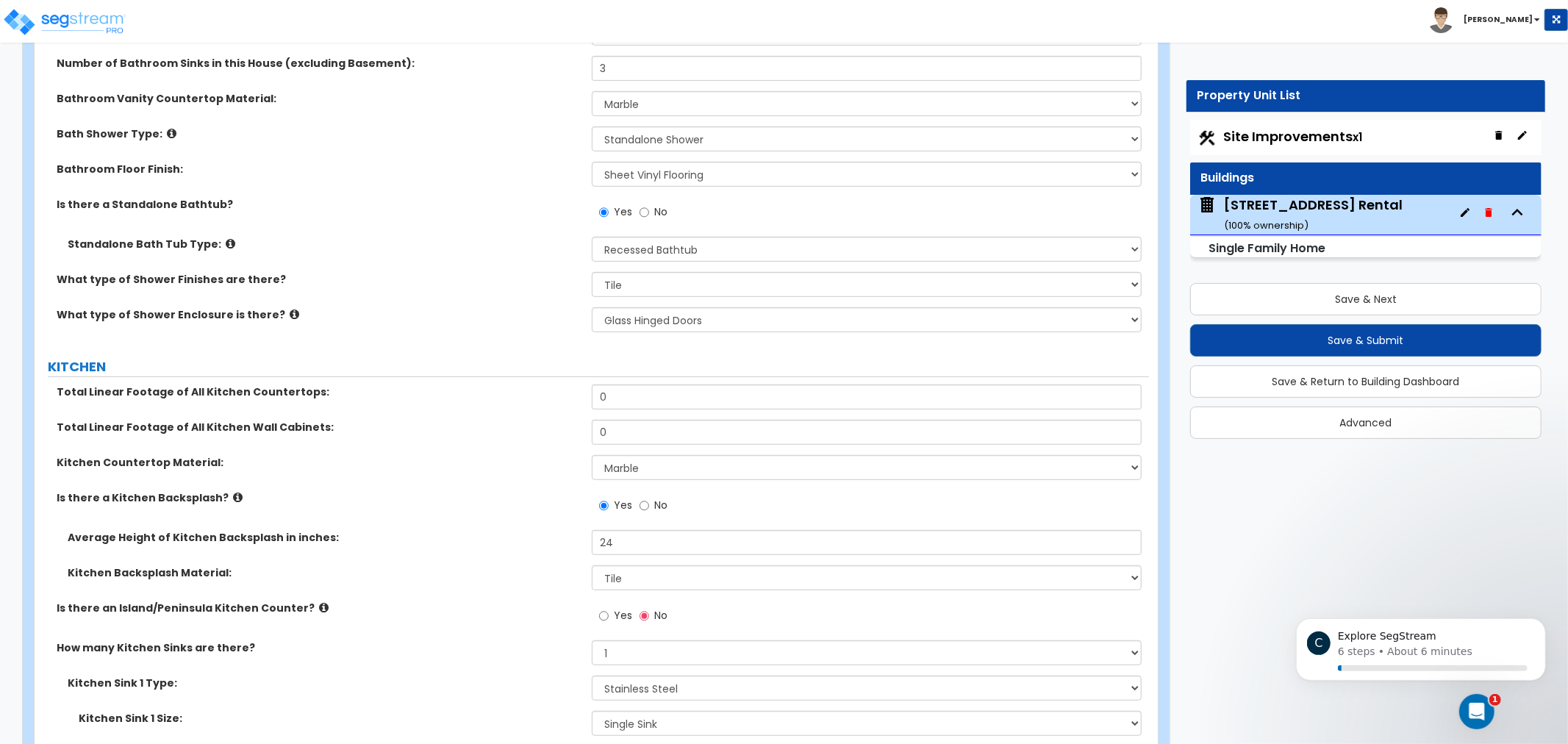
drag, startPoint x: 501, startPoint y: 209, endPoint x: 506, endPoint y: 227, distance: 18.7
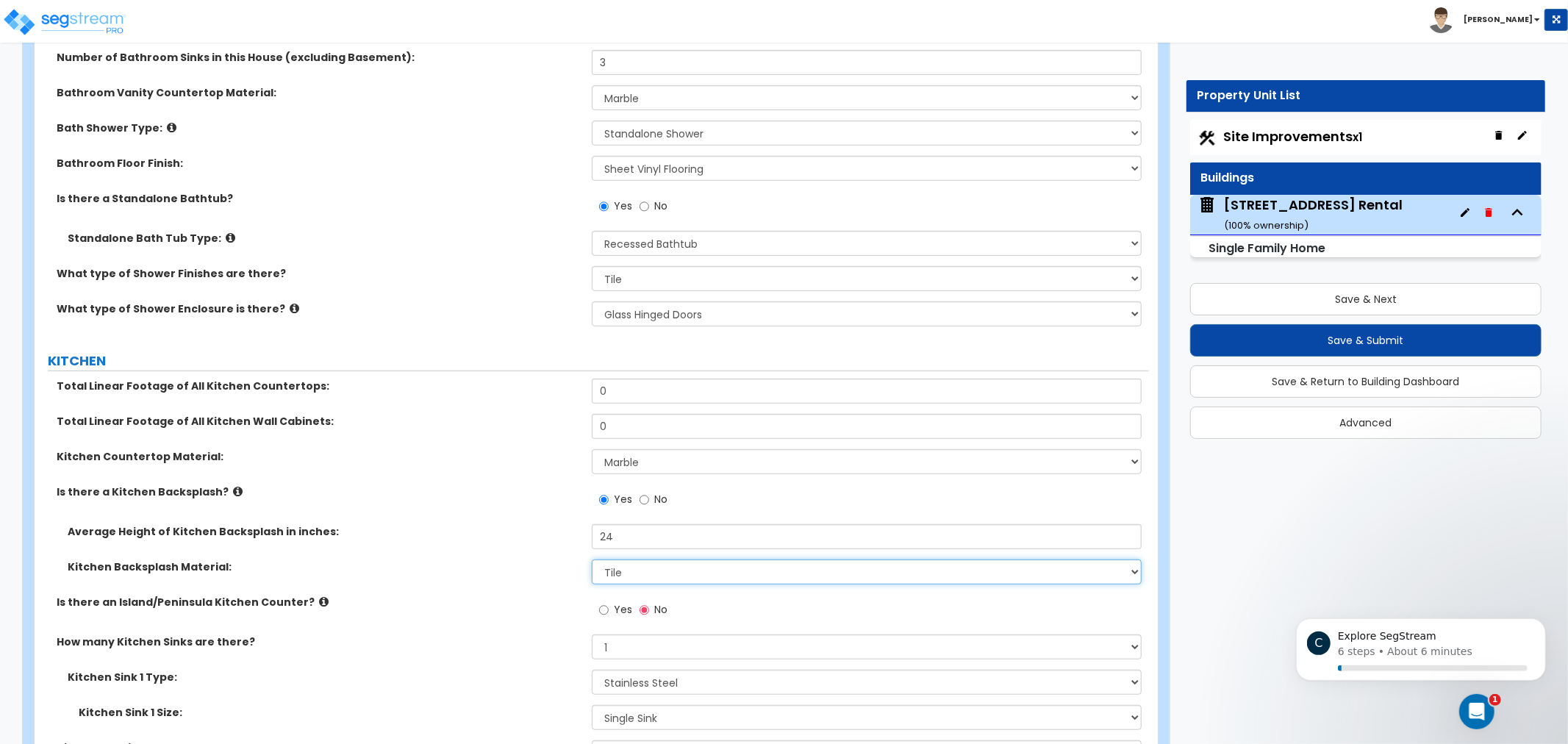
drag, startPoint x: 712, startPoint y: 564, endPoint x: 711, endPoint y: 582, distance: 18.0
click at [712, 564] on select "Please Choose One Plastic Laminate Solid Surface Stone Quartz Tile Stainless St…" at bounding box center [866, 572] width 550 height 25
drag, startPoint x: 466, startPoint y: 278, endPoint x: 657, endPoint y: 274, distance: 191.0
click at [465, 278] on div "What type of Shower Finishes are there? Please Choose One Plastic Tile Stone" at bounding box center [592, 283] width 1115 height 35
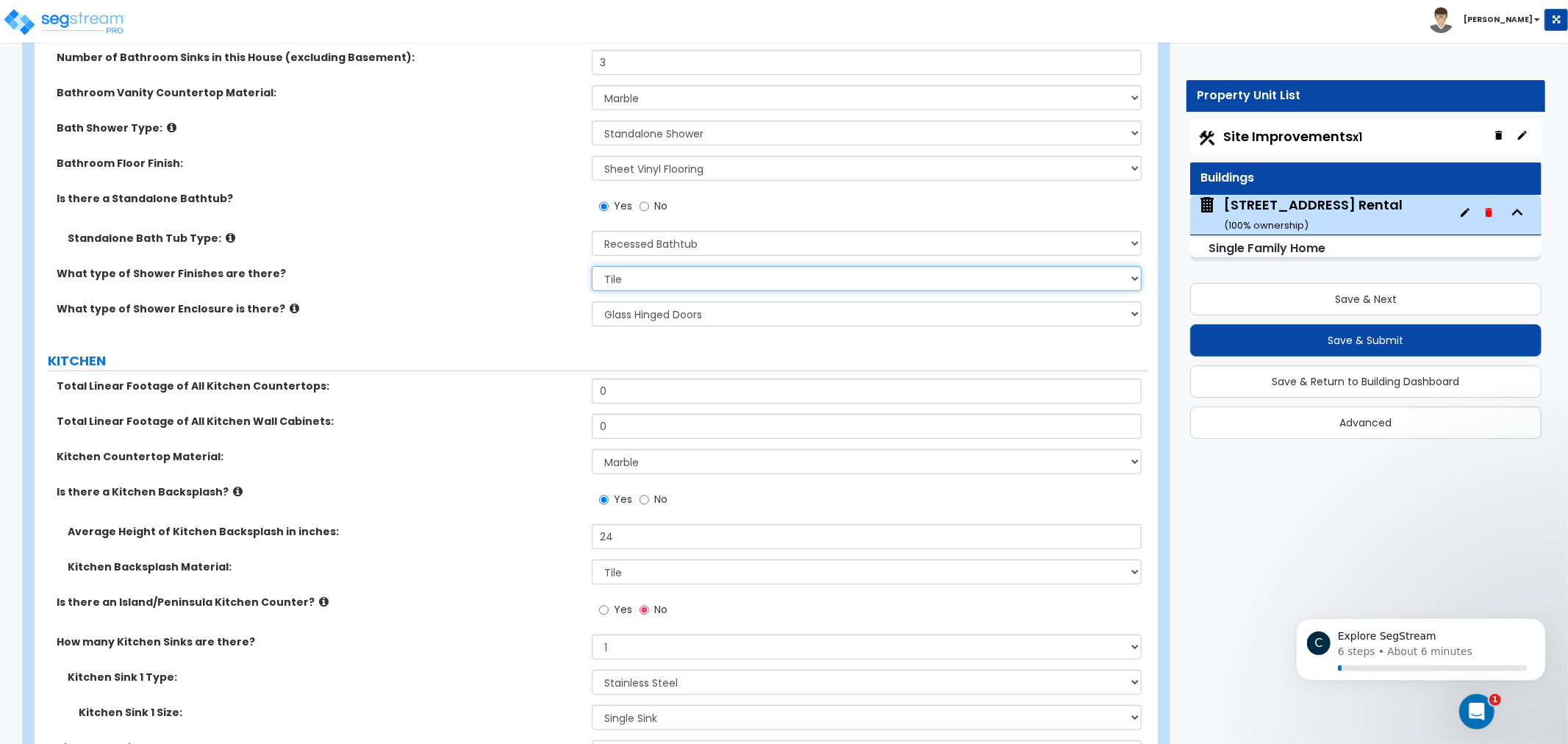
click at [670, 272] on select "Please Choose One Plastic Tile Stone" at bounding box center [866, 278] width 550 height 25
select select "1"
click at [592, 266] on select "Please Choose One Plastic Tile Stone" at bounding box center [866, 278] width 550 height 25
drag, startPoint x: 480, startPoint y: 317, endPoint x: 471, endPoint y: 309, distance: 12.0
drag, startPoint x: 471, startPoint y: 309, endPoint x: 416, endPoint y: 268, distance: 68.6
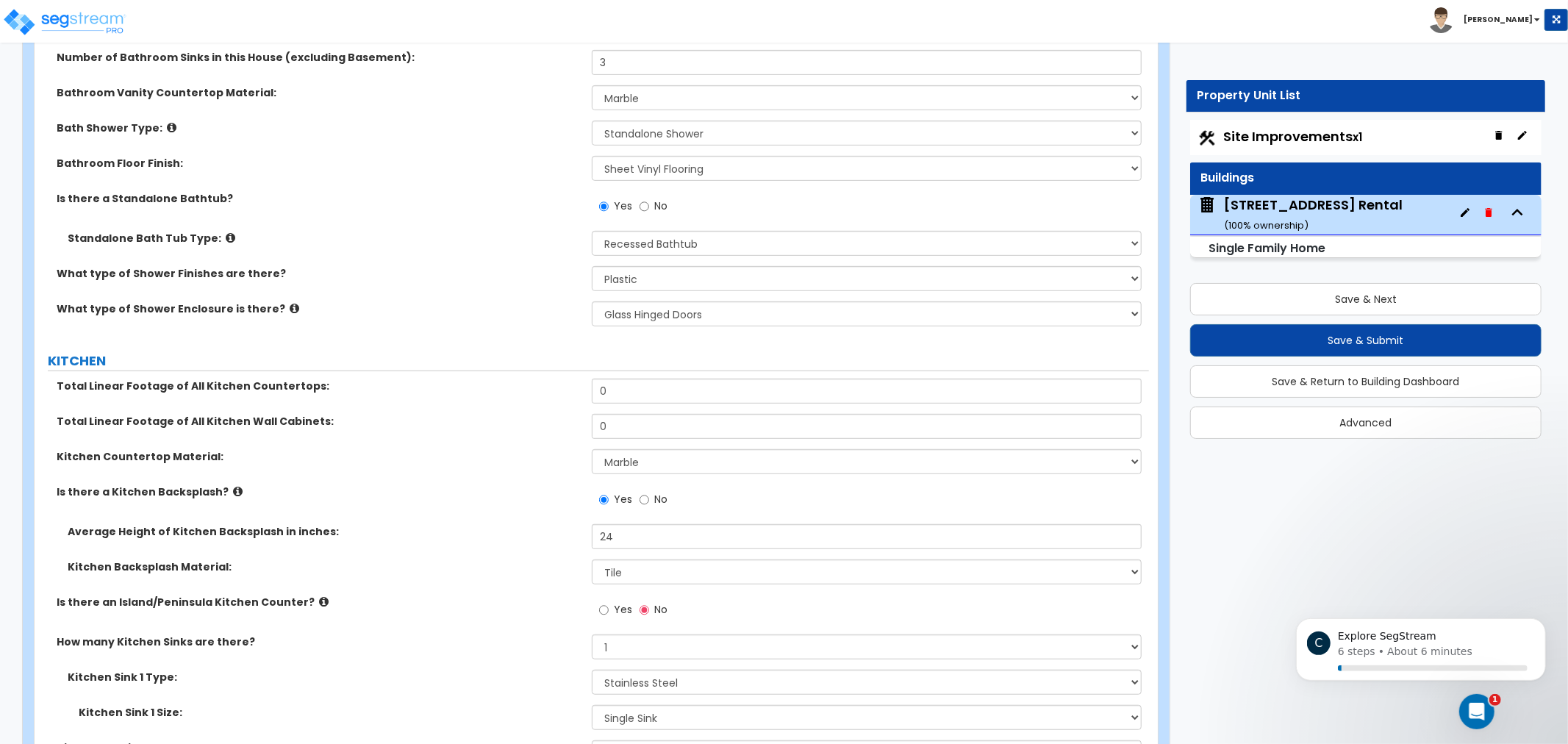
click at [410, 266] on label "What type of Shower Finishes are there?" at bounding box center [318, 273] width 524 height 15
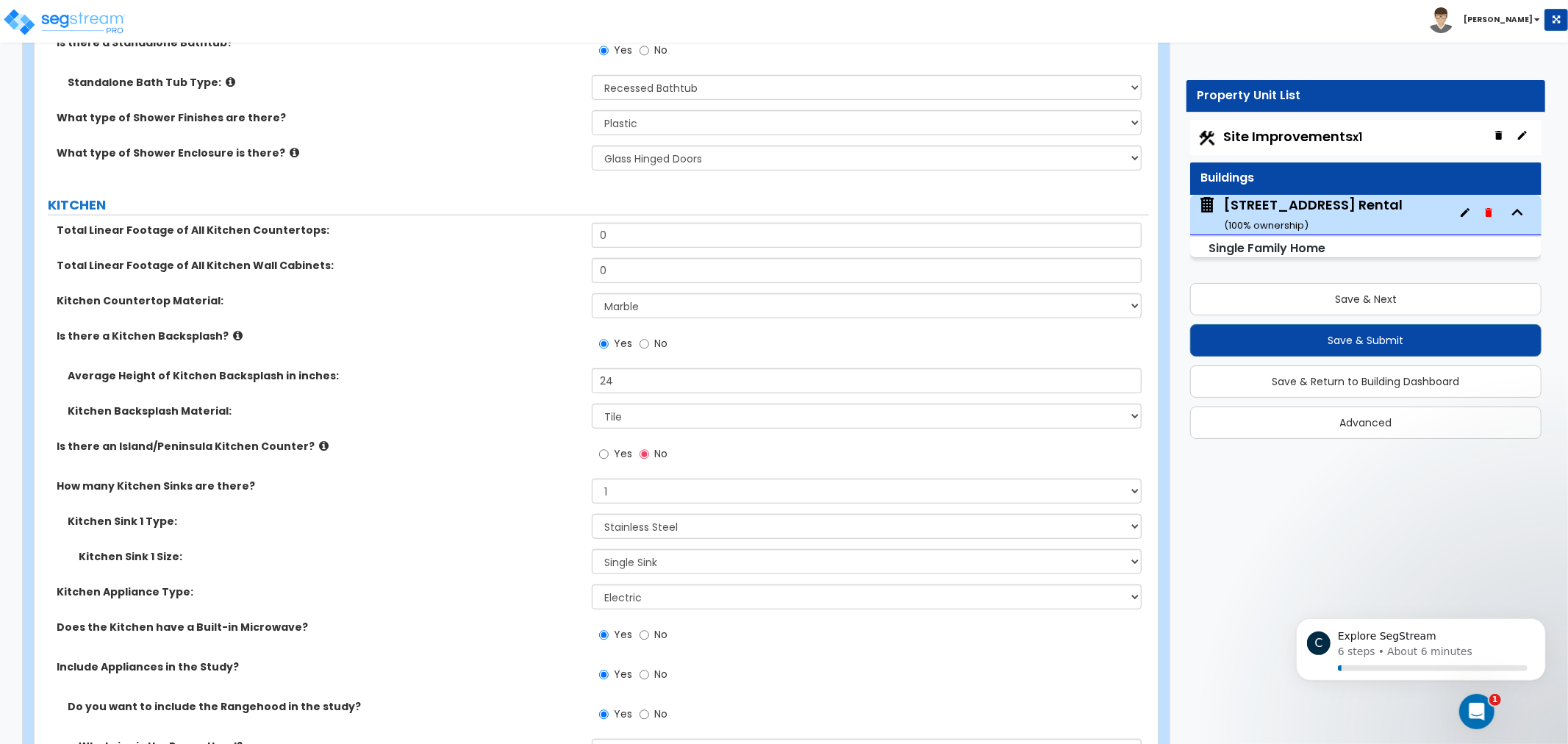
drag, startPoint x: 472, startPoint y: 450, endPoint x: 463, endPoint y: 480, distance: 31.3
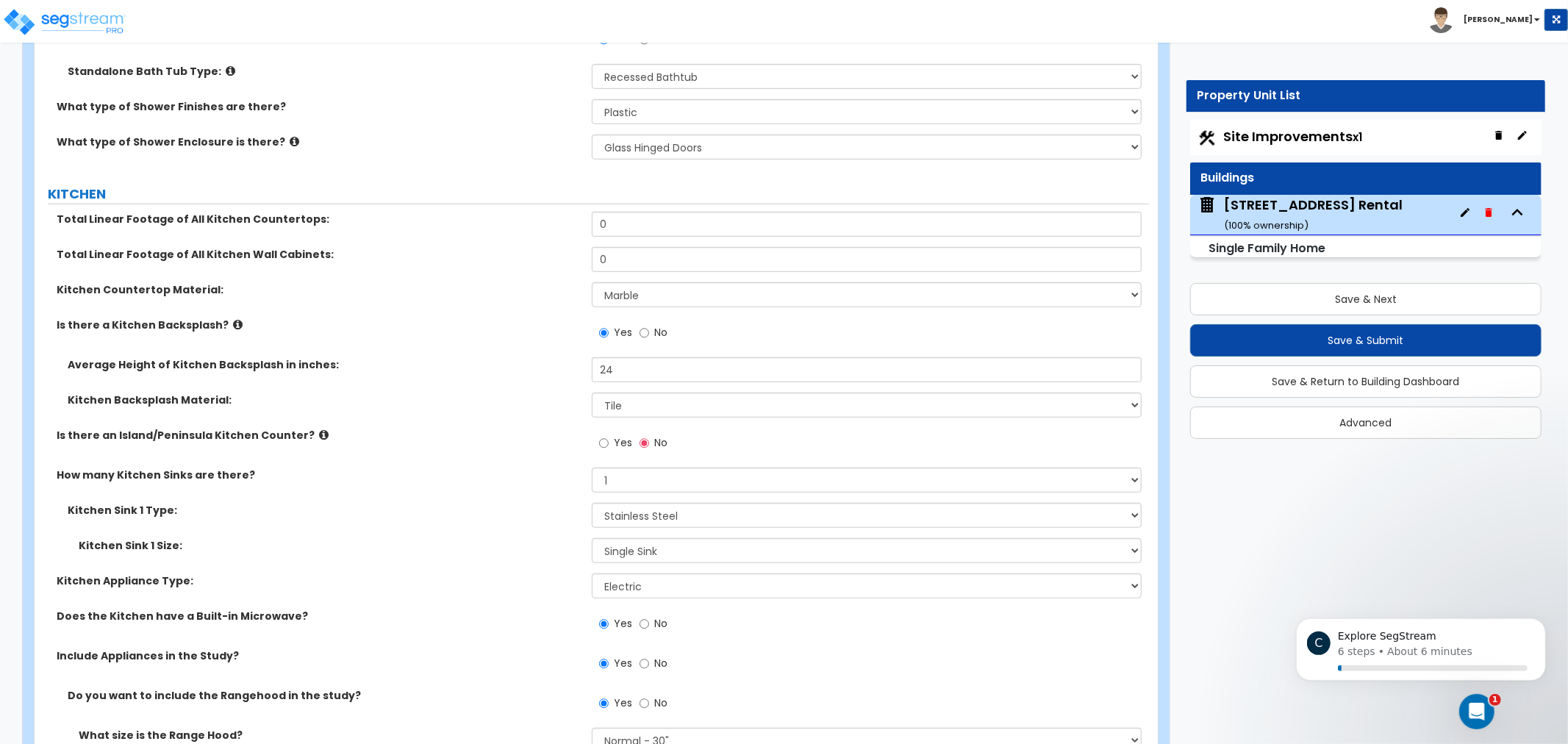
click at [542, 306] on div "Kitchen Countertop Material: Please Choose One Plastic Laminate Solid Surface S…" at bounding box center [592, 300] width 1115 height 35
drag, startPoint x: 675, startPoint y: 229, endPoint x: 425, endPoint y: 228, distance: 250.0
click at [436, 228] on div "Total Linear Footage of All Kitchen Countertops: 0" at bounding box center [592, 229] width 1115 height 35
type input "60"
click at [664, 247] on input "0" at bounding box center [866, 259] width 550 height 25
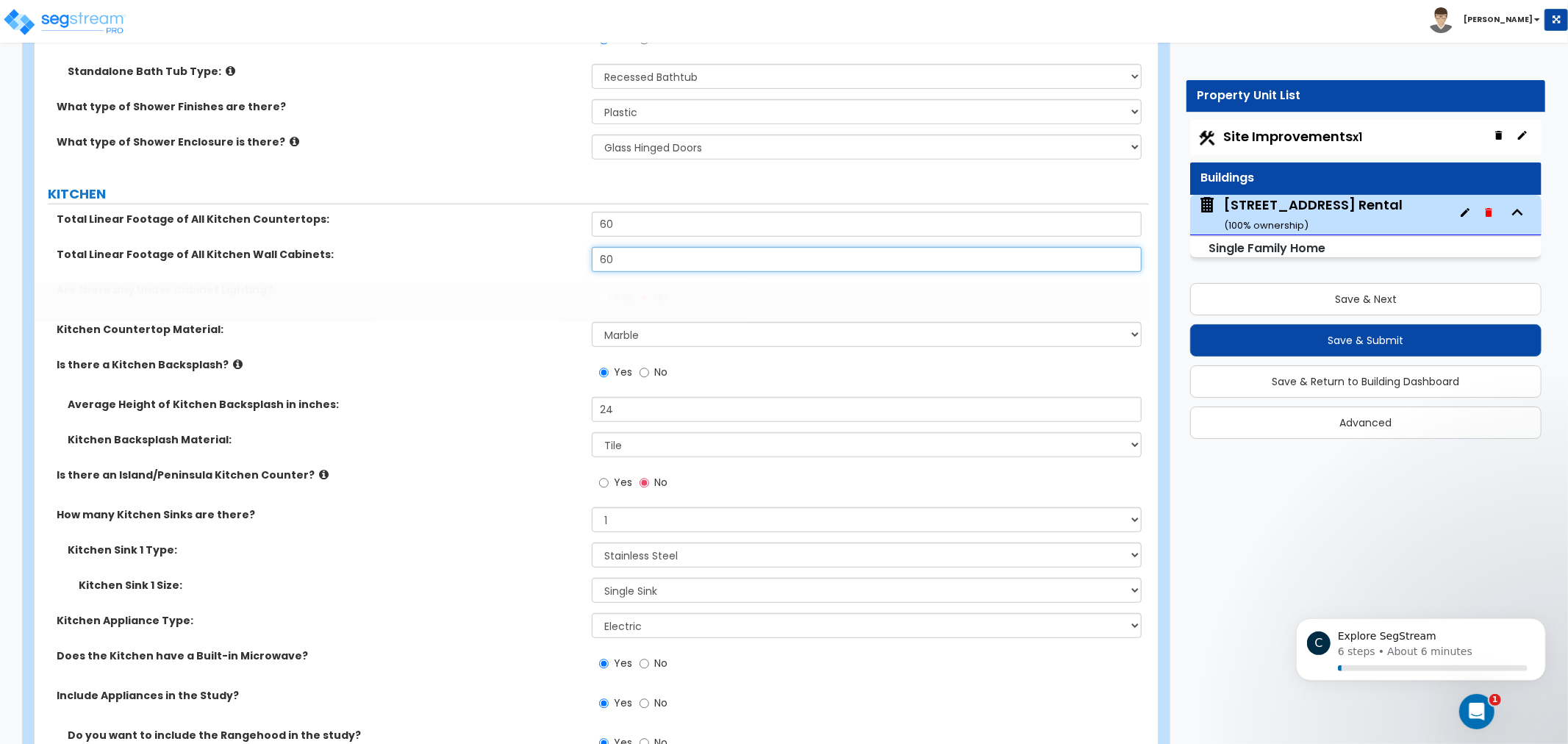
type input "60"
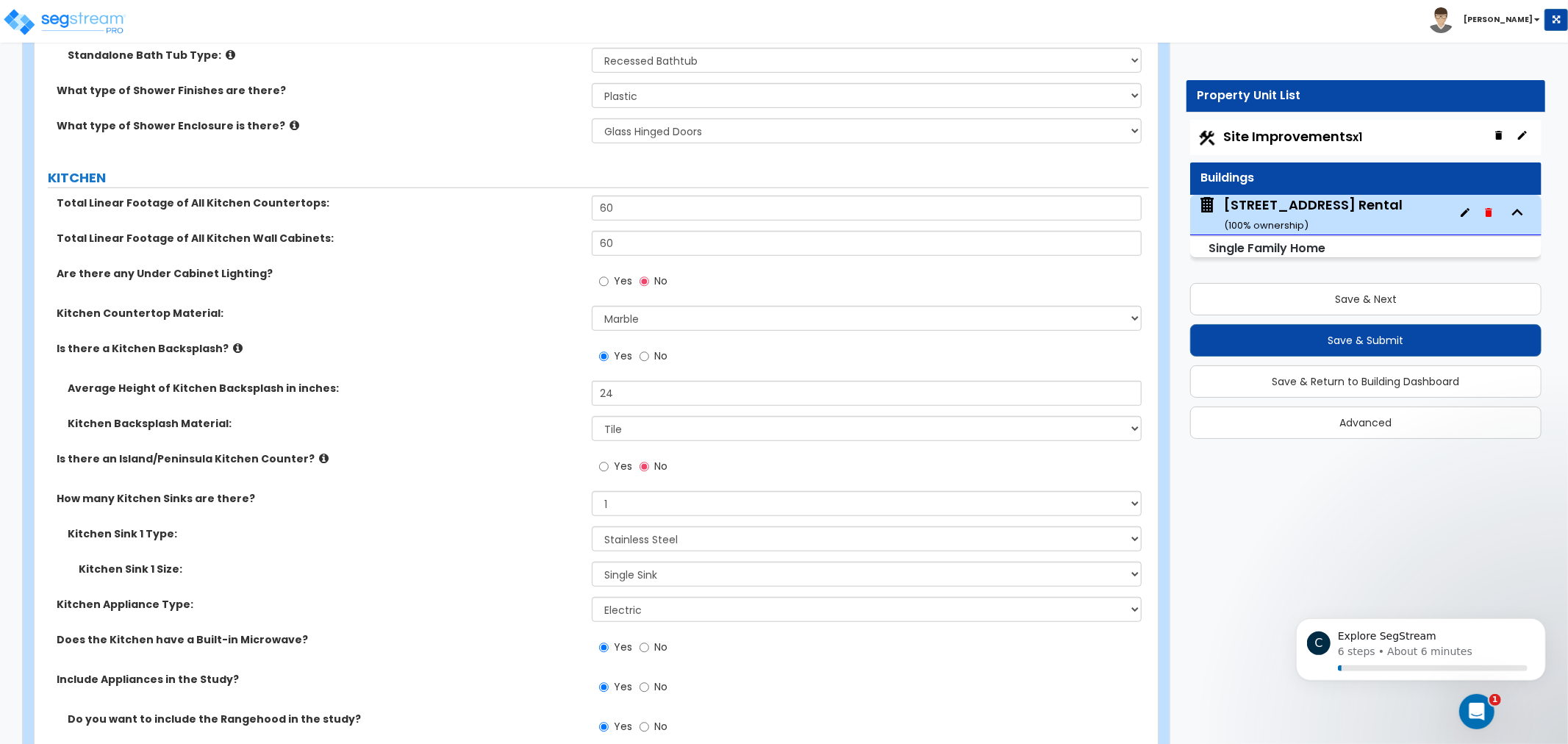
drag, startPoint x: 528, startPoint y: 320, endPoint x: 523, endPoint y: 348, distance: 28.4
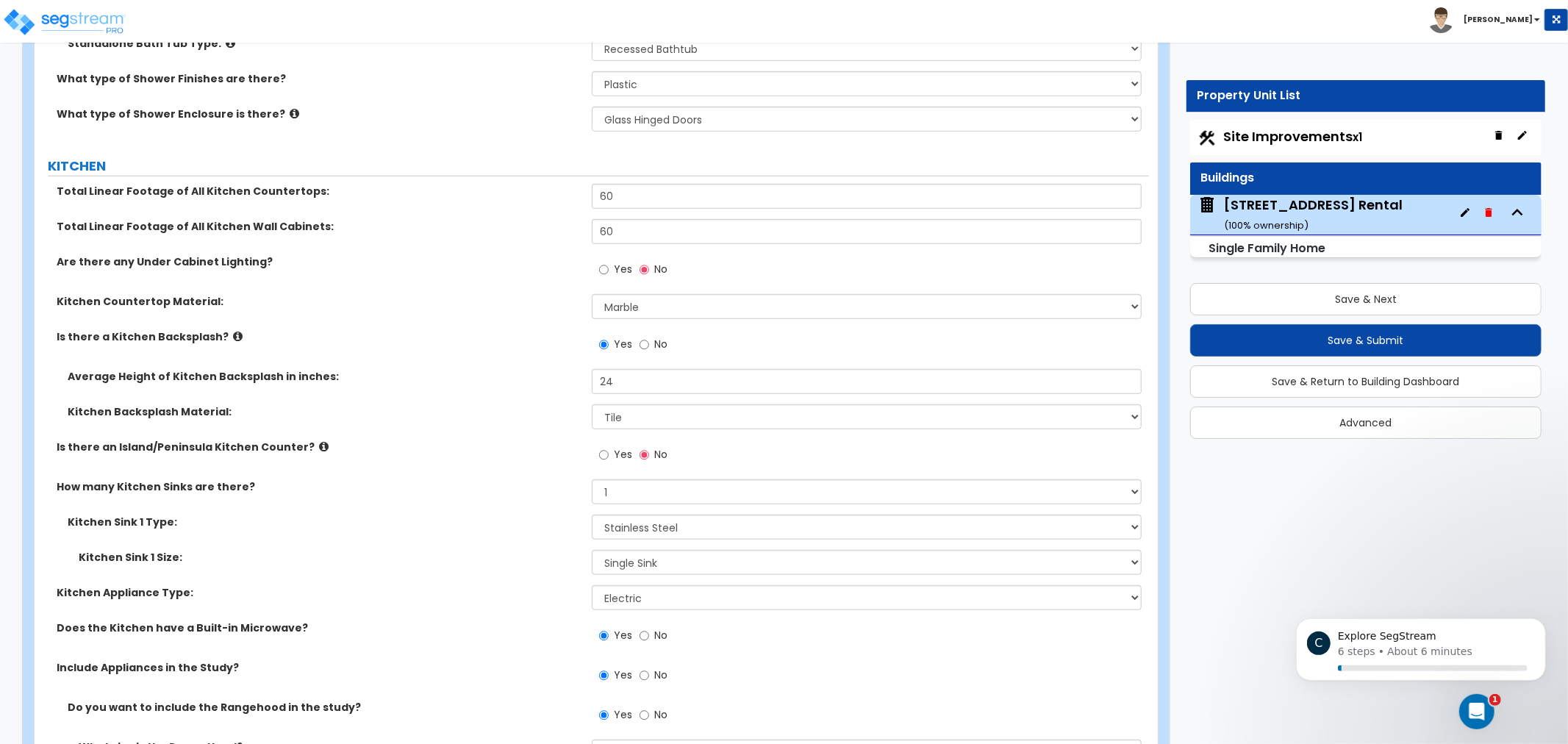
click at [518, 339] on label "Is there a Kitchen Backsplash?" at bounding box center [318, 337] width 524 height 15
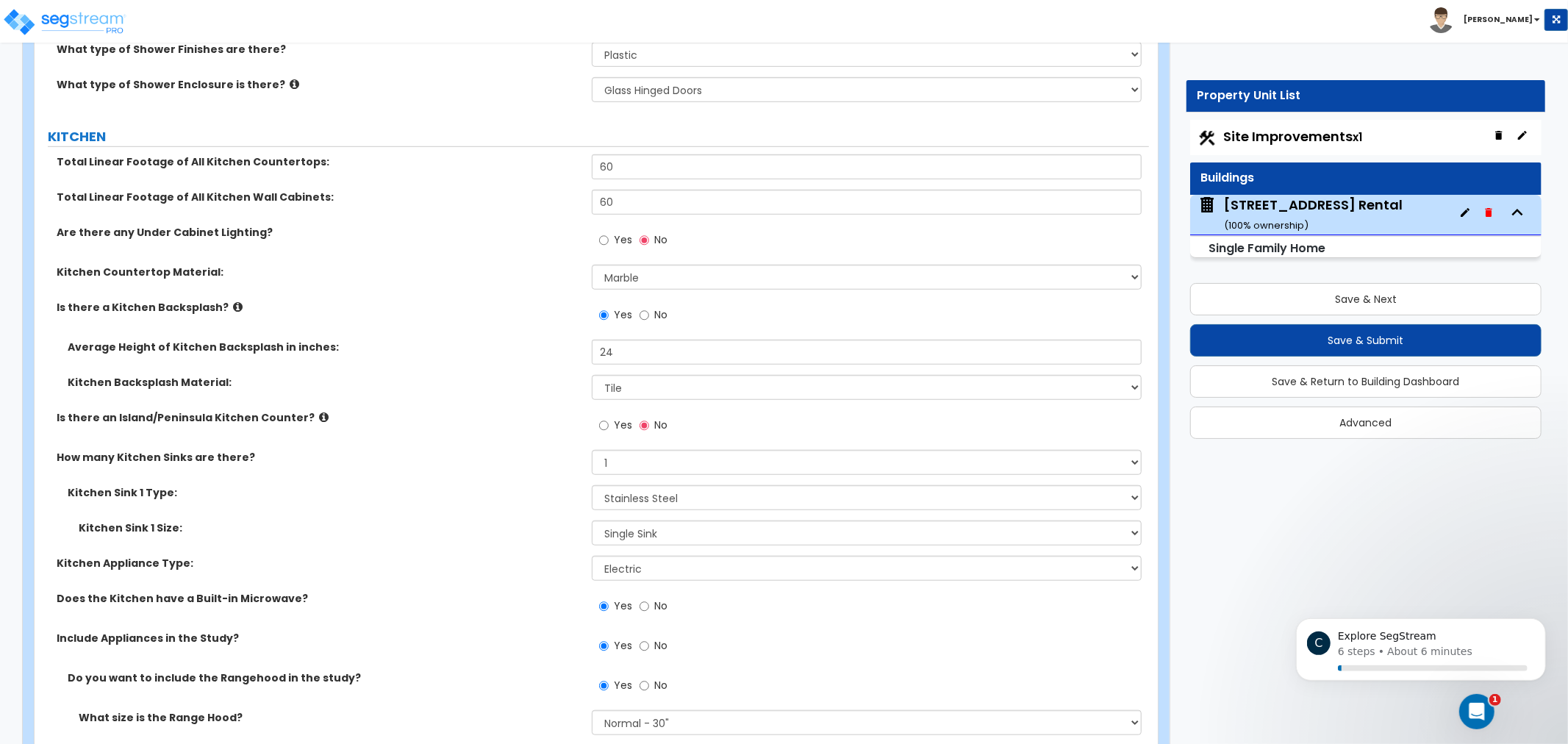
drag, startPoint x: 535, startPoint y: 348, endPoint x: 523, endPoint y: 380, distance: 34.2
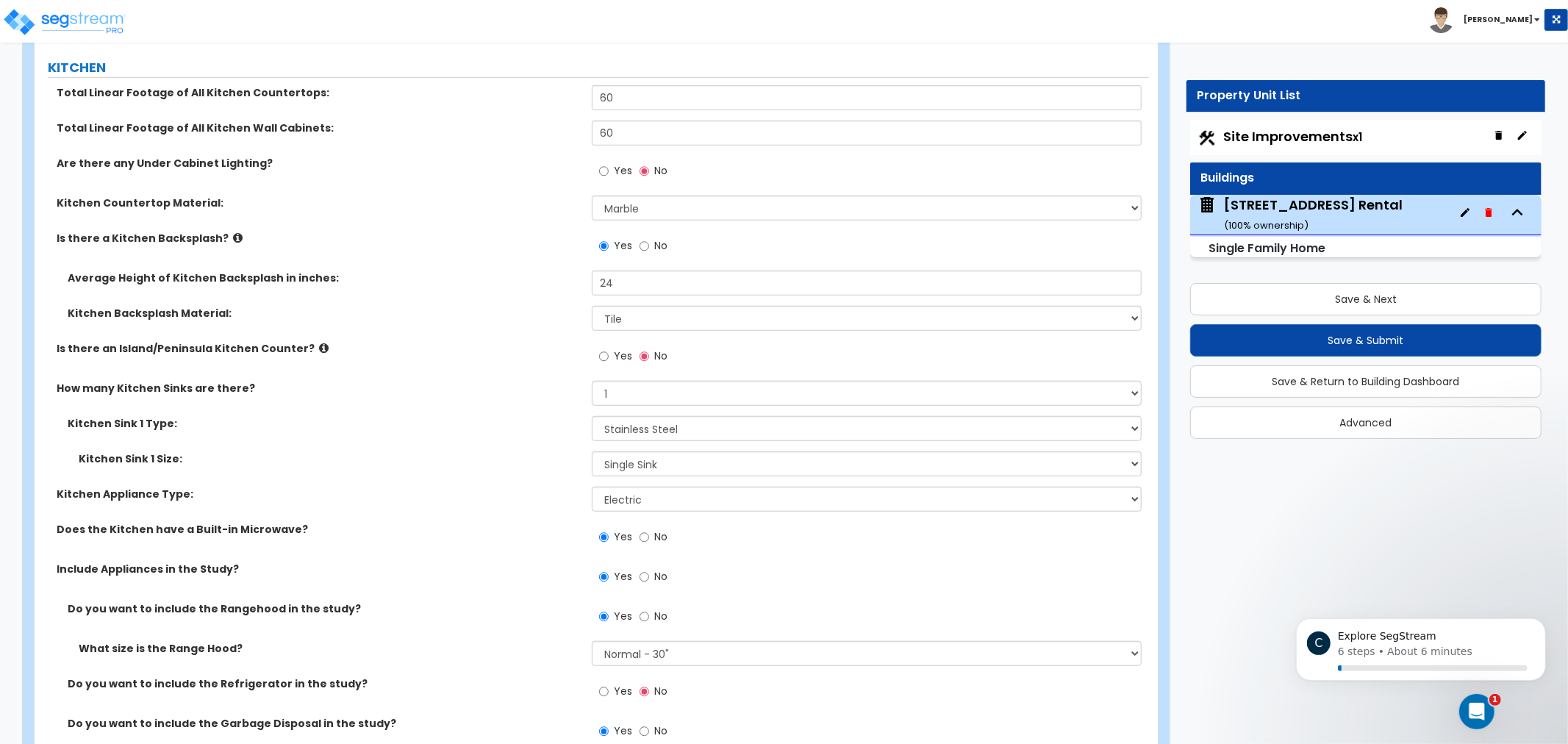
drag, startPoint x: 466, startPoint y: 385, endPoint x: 475, endPoint y: 405, distance: 21.9
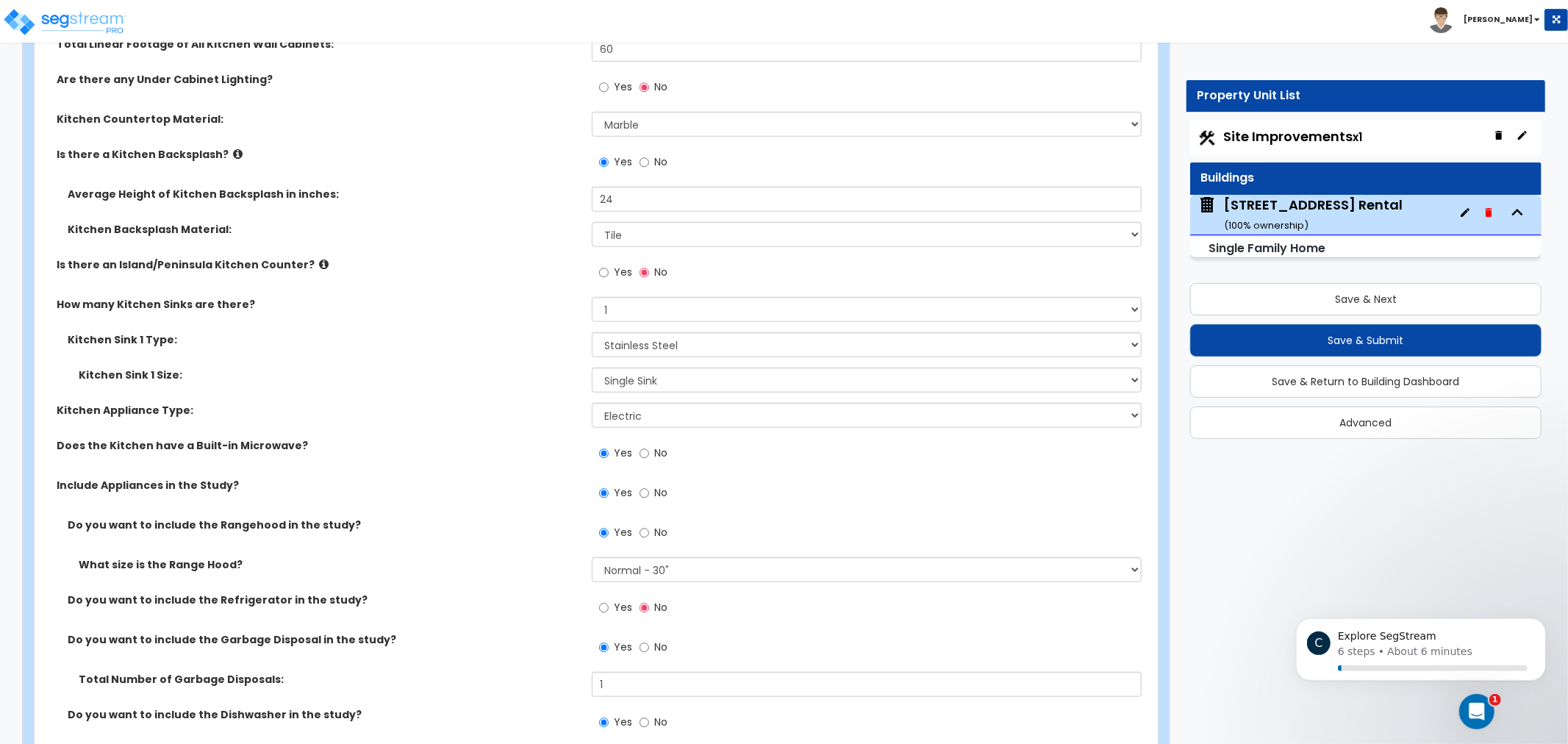
drag, startPoint x: 318, startPoint y: 399, endPoint x: 353, endPoint y: 392, distance: 35.7
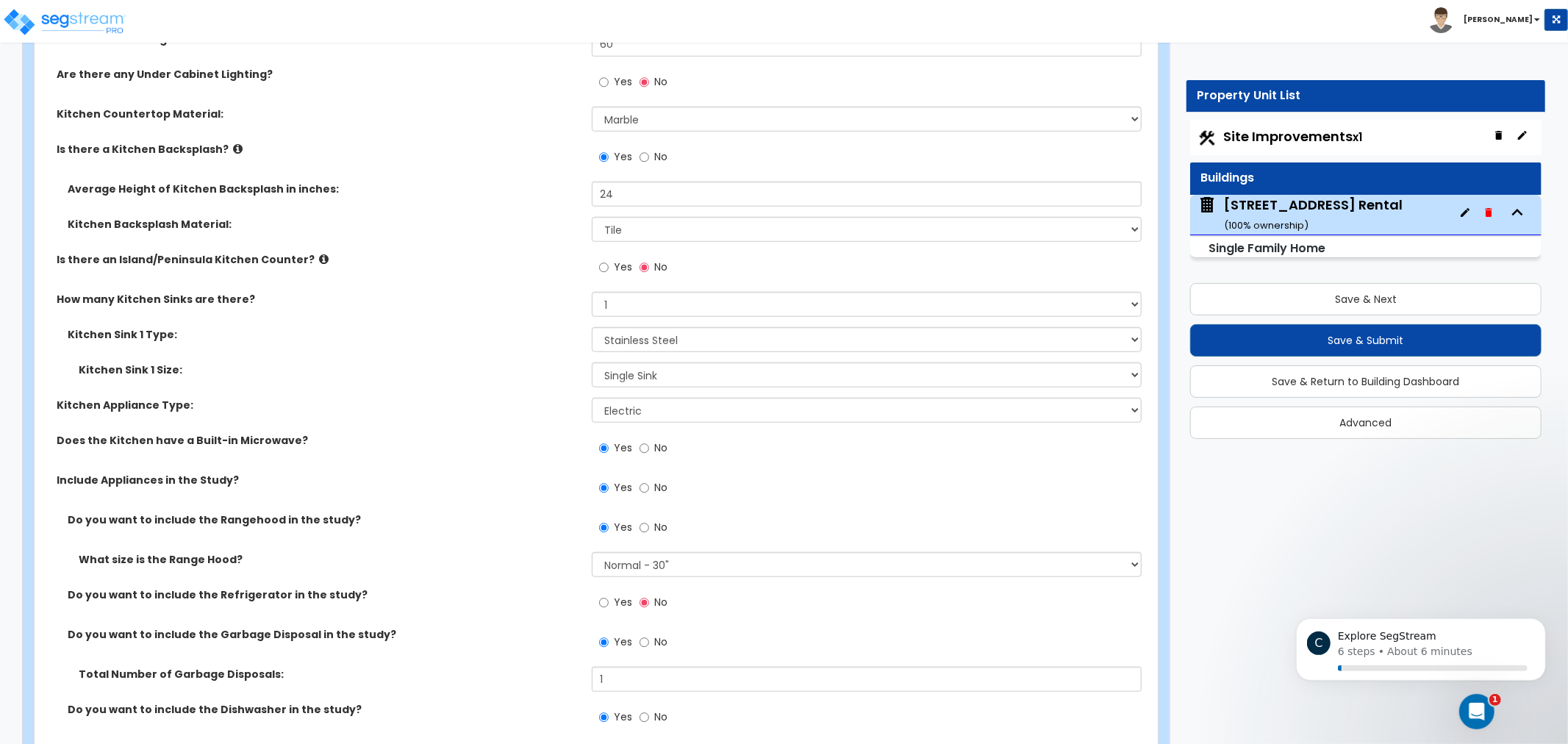
click at [319, 260] on icon at bounding box center [324, 259] width 9 height 11
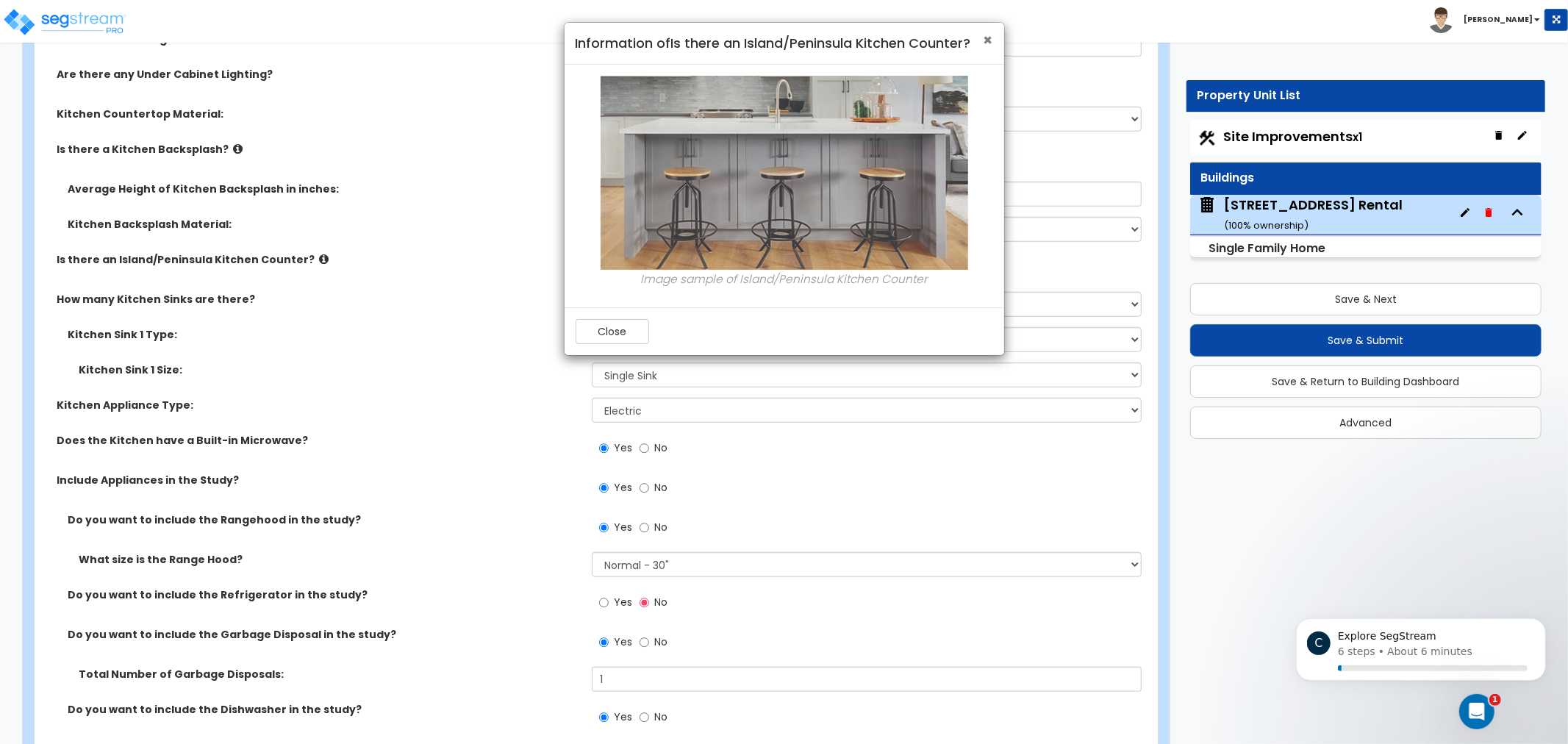
click at [987, 37] on span "×" at bounding box center [988, 39] width 9 height 21
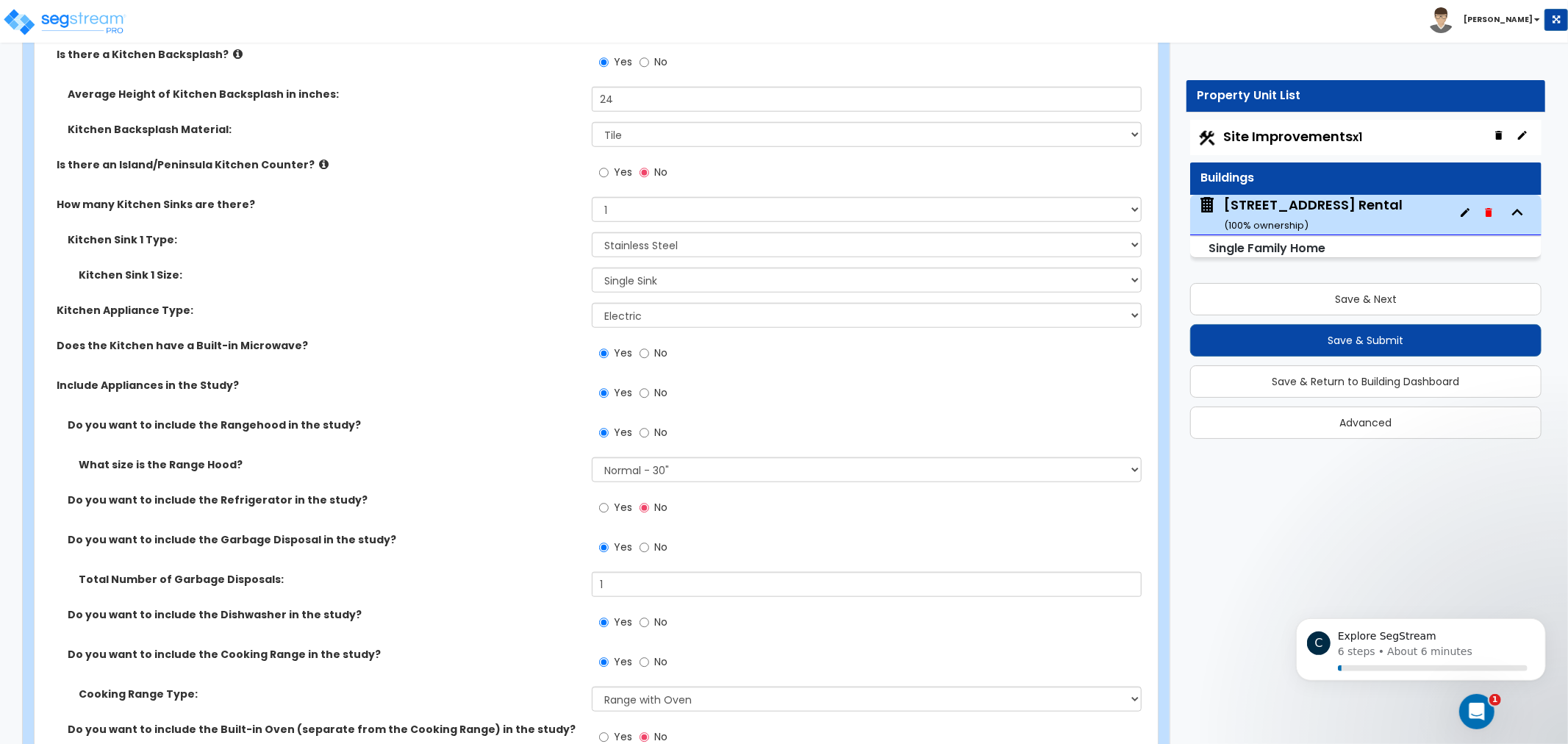
scroll to position [5710, 0]
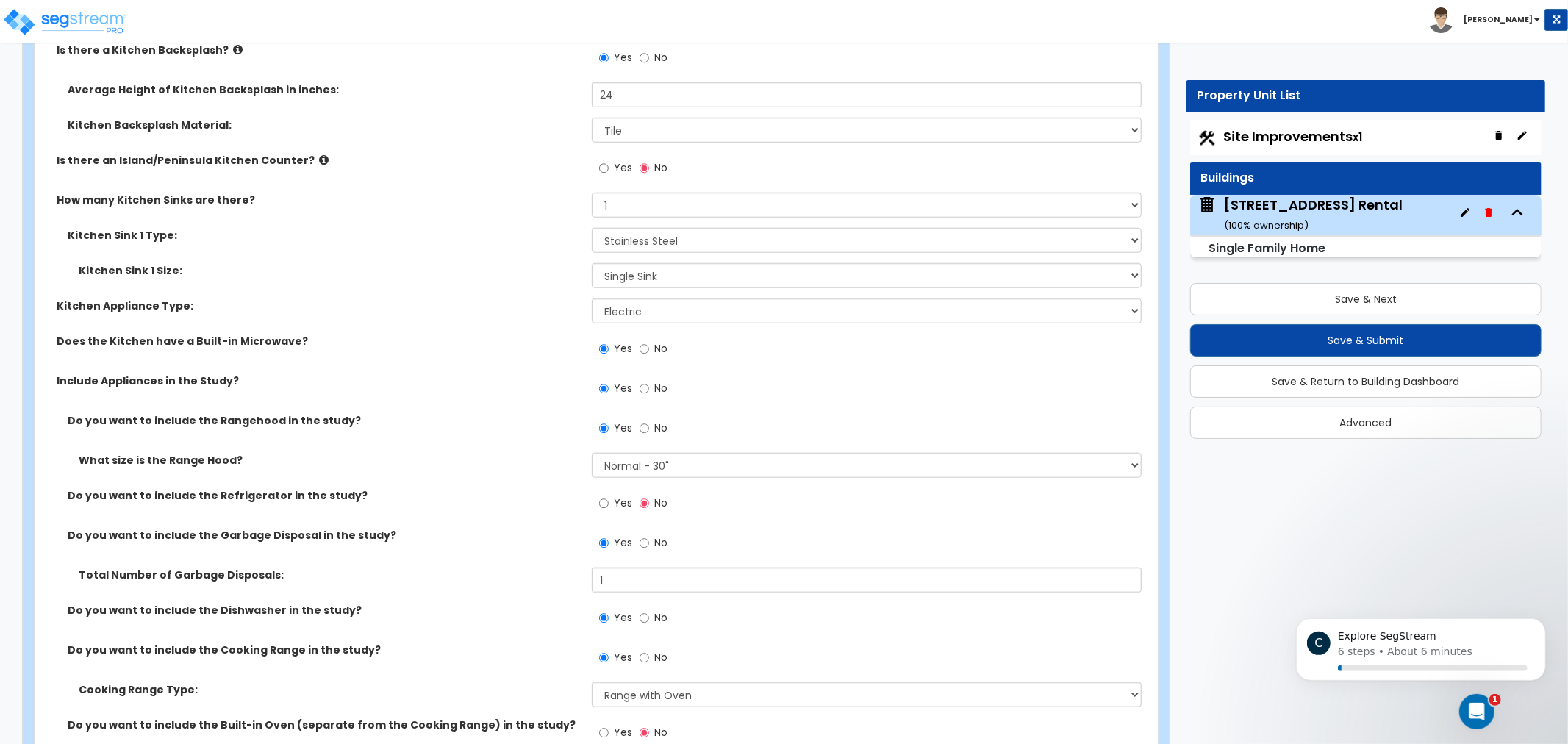
drag, startPoint x: 485, startPoint y: 342, endPoint x: 511, endPoint y: 348, distance: 26.7
drag, startPoint x: 432, startPoint y: 320, endPoint x: 446, endPoint y: 328, distance: 16.1
click at [436, 325] on div "Kitchen Appliance Type: Please Choose One Gas Electric" at bounding box center [592, 316] width 1115 height 35
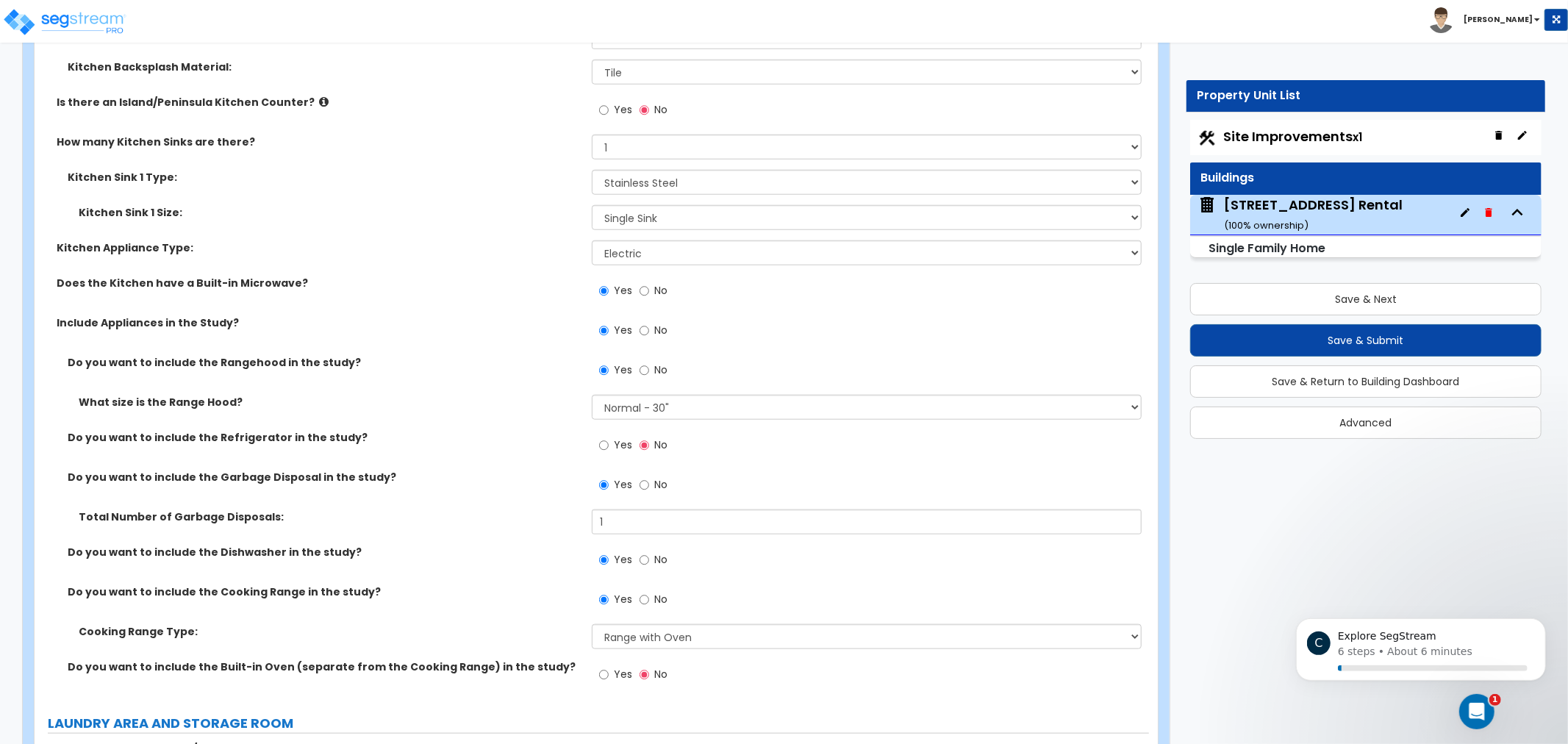
drag, startPoint x: 451, startPoint y: 324, endPoint x: 594, endPoint y: 261, distance: 156.3
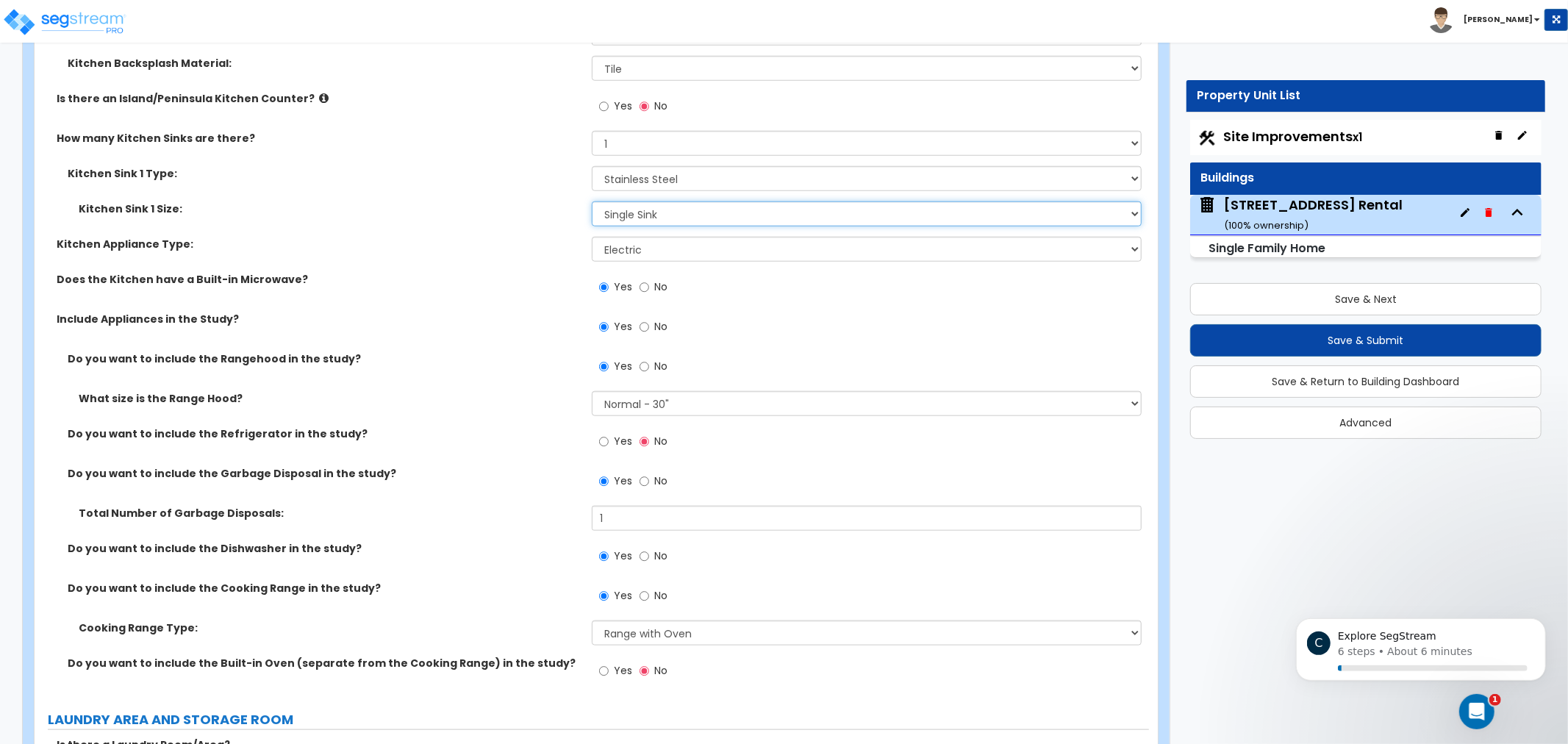
click at [670, 211] on select "Please Choose One Single Sink Double Sink" at bounding box center [866, 214] width 550 height 25
click at [592, 202] on select "Please Choose One Single Sink Double Sink" at bounding box center [866, 214] width 550 height 25
click at [669, 209] on select "Please Choose One Single Sink Double Sink" at bounding box center [866, 214] width 550 height 25
click at [592, 202] on select "Please Choose One Single Sink Double Sink" at bounding box center [866, 214] width 550 height 25
click at [662, 202] on select "Please Choose One Single Sink Double Sink" at bounding box center [866, 214] width 550 height 25
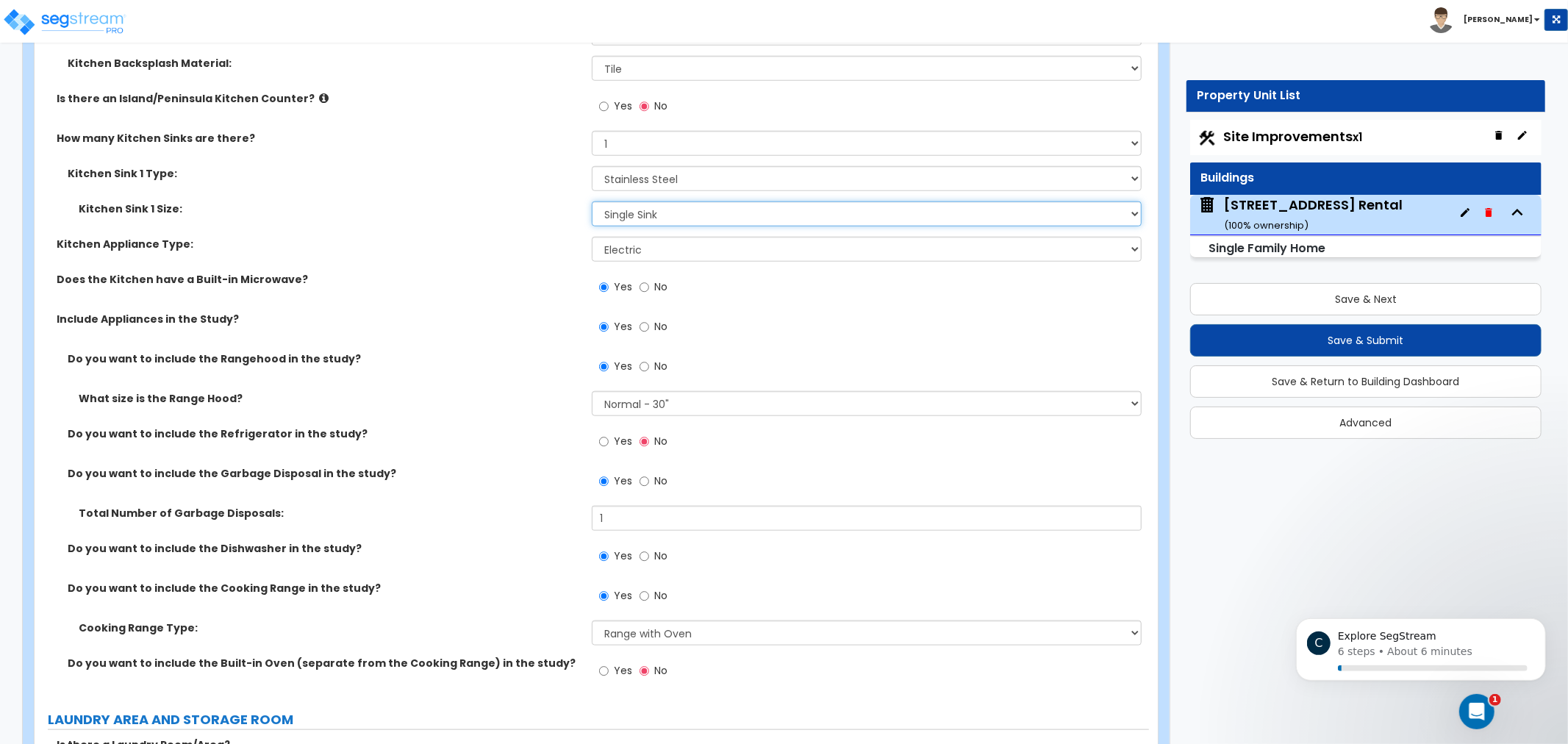
click at [592, 202] on select "Please Choose One Single Sink Double Sink" at bounding box center [866, 214] width 550 height 25
click at [784, 215] on select "Please Choose One Single Sink Double Sink" at bounding box center [866, 214] width 550 height 25
select select "2"
click at [592, 202] on select "Please Choose One Single Sink Double Sink" at bounding box center [866, 214] width 550 height 25
click at [679, 243] on select "Please Choose One Gas Electric" at bounding box center [866, 249] width 550 height 25
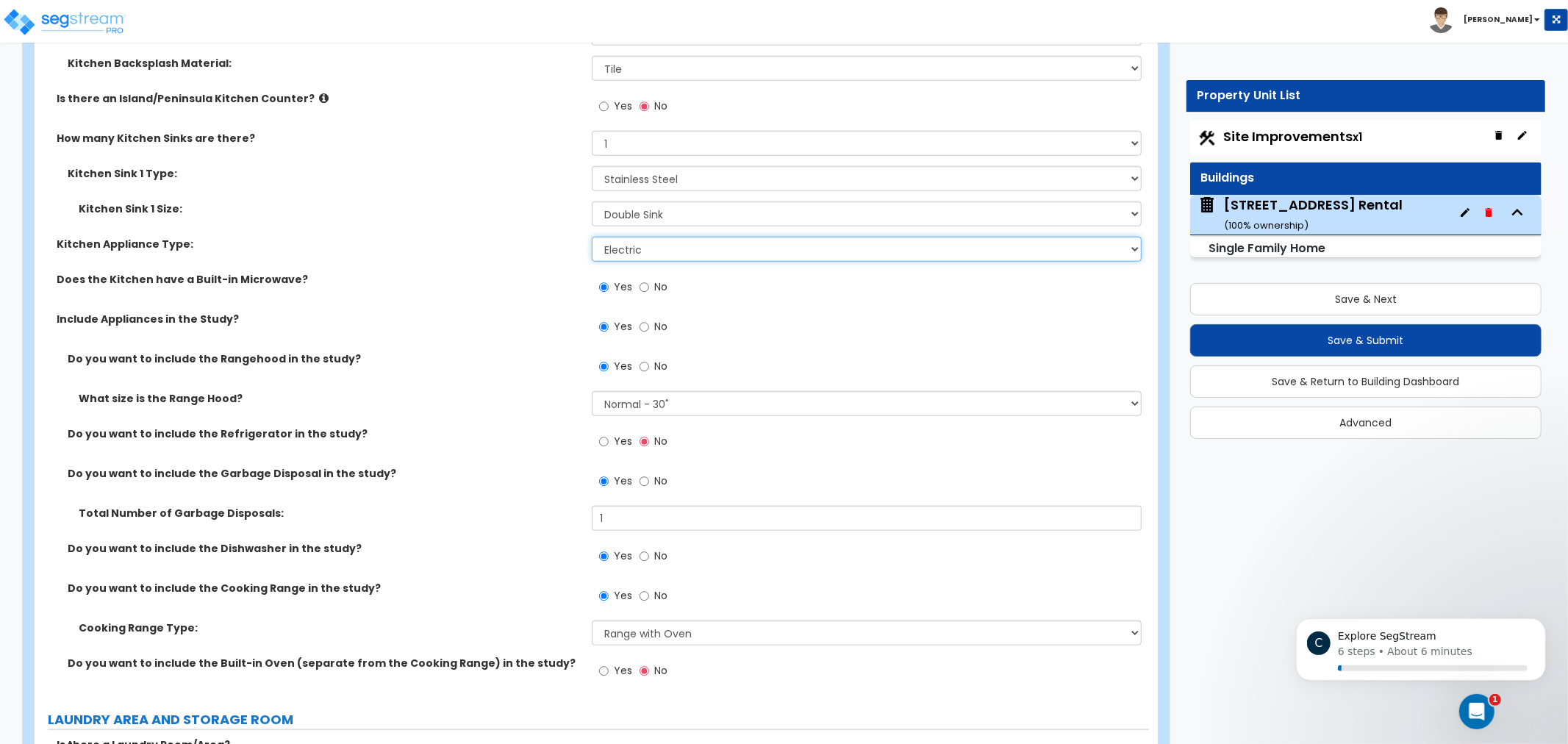
click at [659, 238] on select "Please Choose One Gas Electric" at bounding box center [866, 249] width 550 height 25
drag, startPoint x: 575, startPoint y: 372, endPoint x: 575, endPoint y: 258, distance: 114.0
drag, startPoint x: 575, startPoint y: 258, endPoint x: 406, endPoint y: 294, distance: 172.8
click at [395, 298] on div "Does the Kitchen have a Built-in Microwave? Yes No" at bounding box center [592, 292] width 1115 height 39
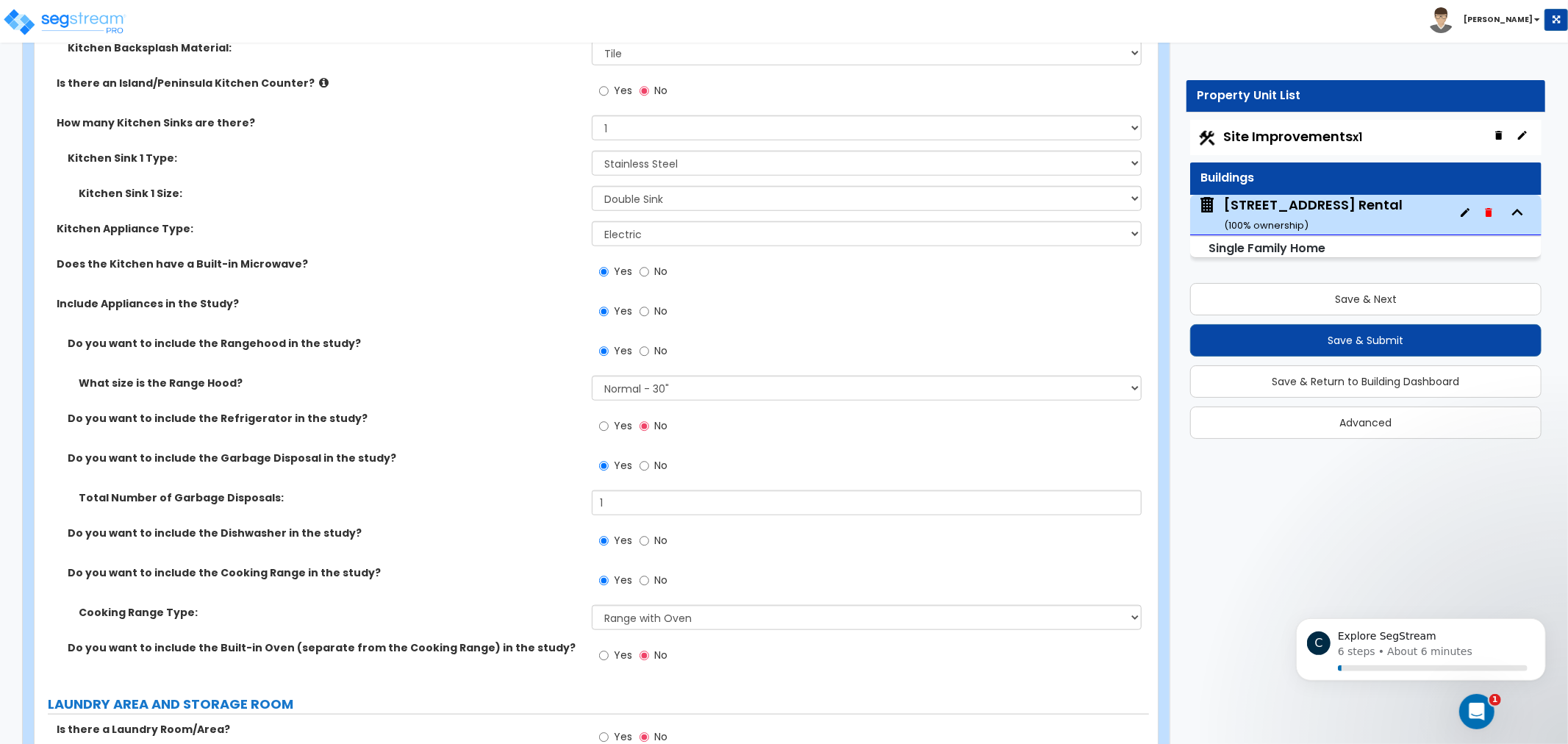
scroll to position [5795, 0]
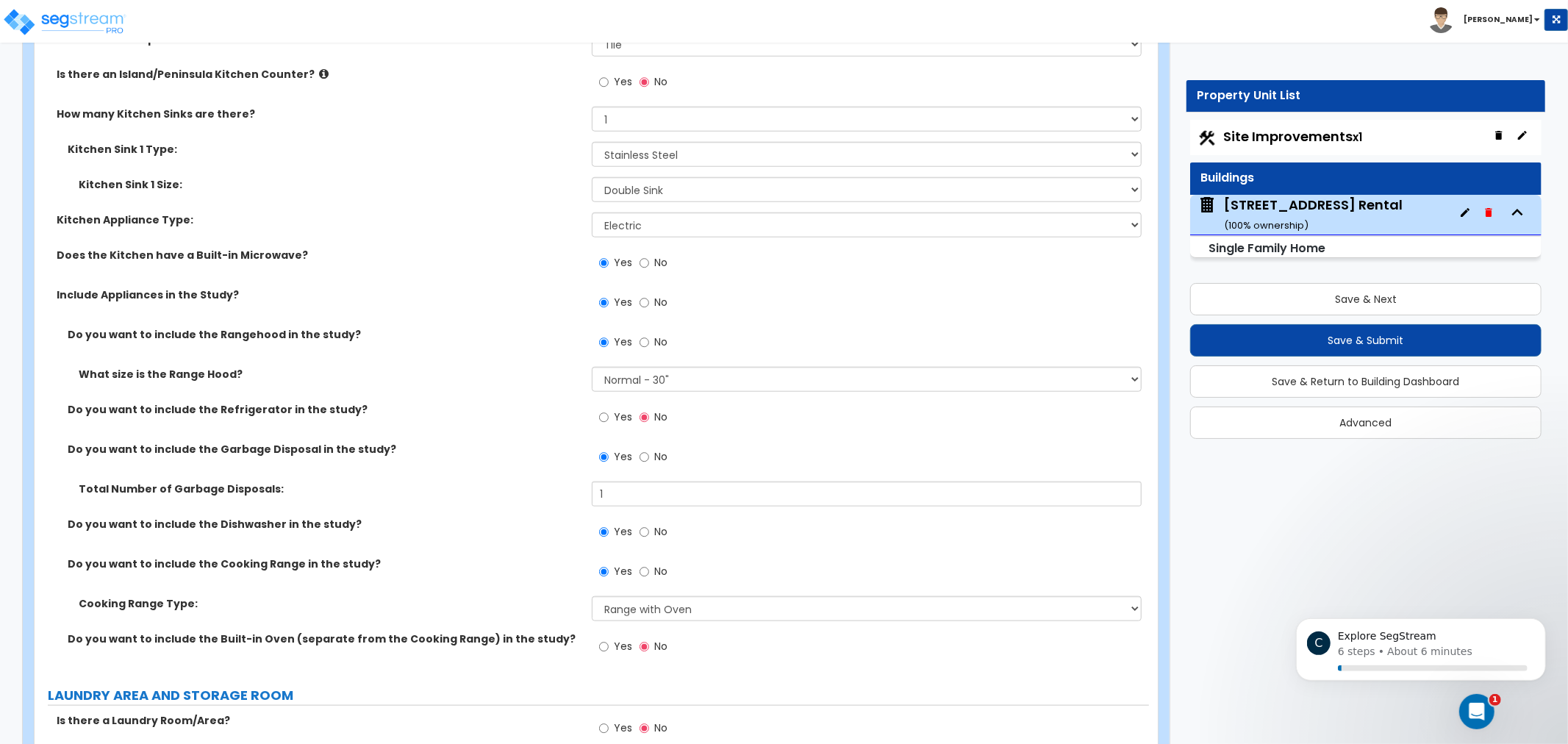
click at [613, 416] on label "Yes" at bounding box center [616, 418] width 33 height 25
click at [609, 416] on input "Yes" at bounding box center [604, 417] width 9 height 17
radio input "true"
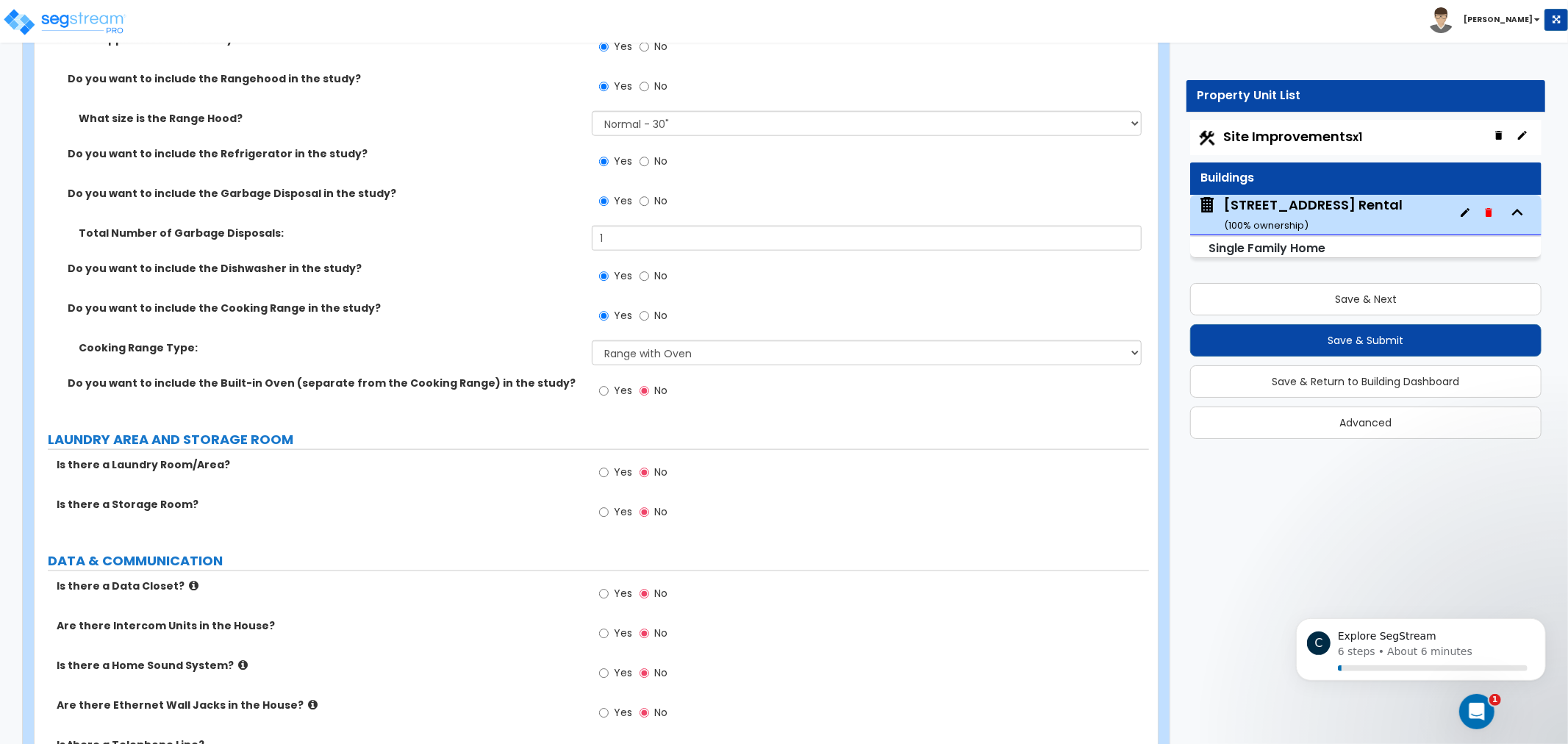
drag, startPoint x: 421, startPoint y: 551, endPoint x: 421, endPoint y: 563, distance: 12.0
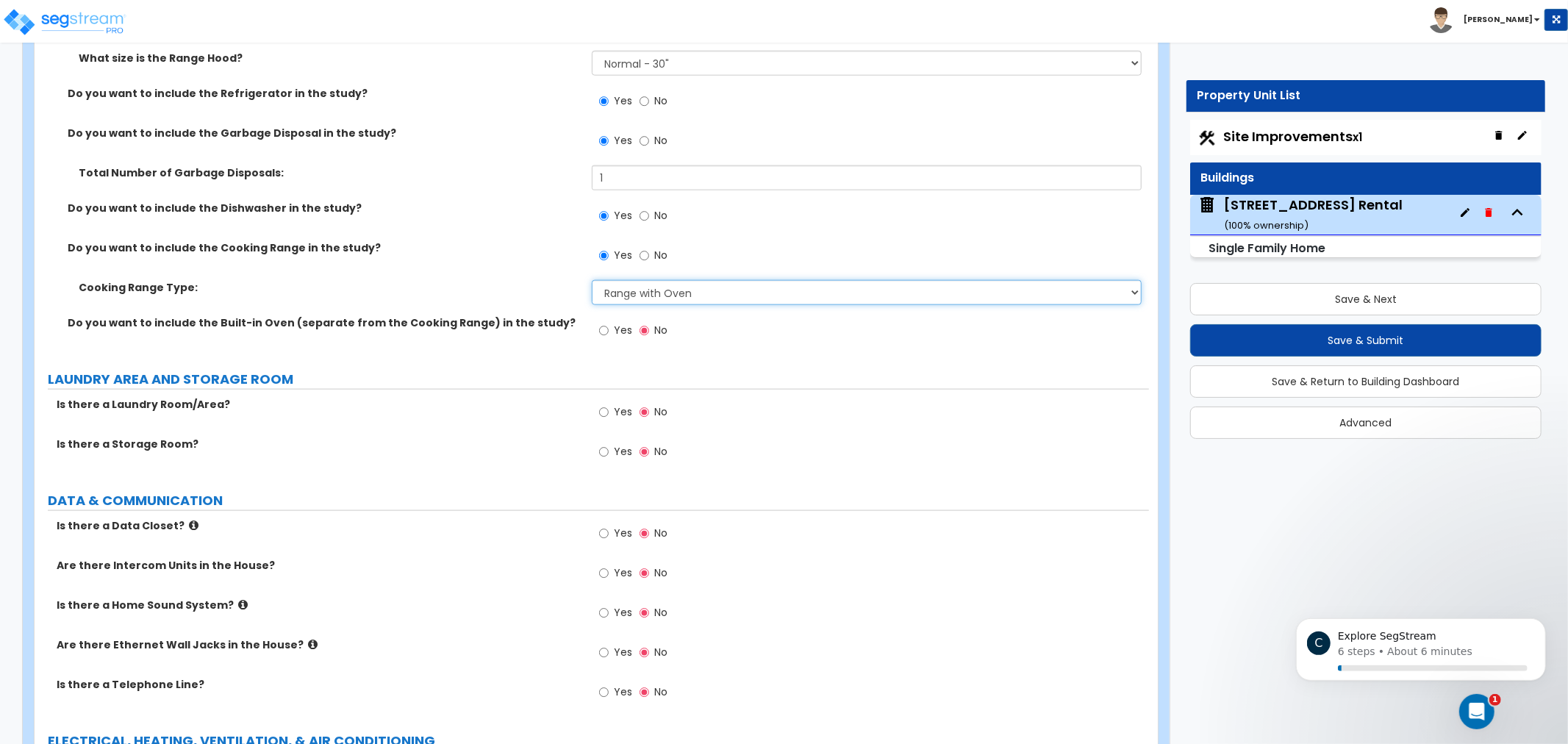
click at [652, 283] on select "Please Choose One Cook Top Only Range with Oven" at bounding box center [866, 292] width 550 height 25
click at [646, 285] on select "Please Choose One Cook Top Only Range with Oven" at bounding box center [866, 292] width 550 height 25
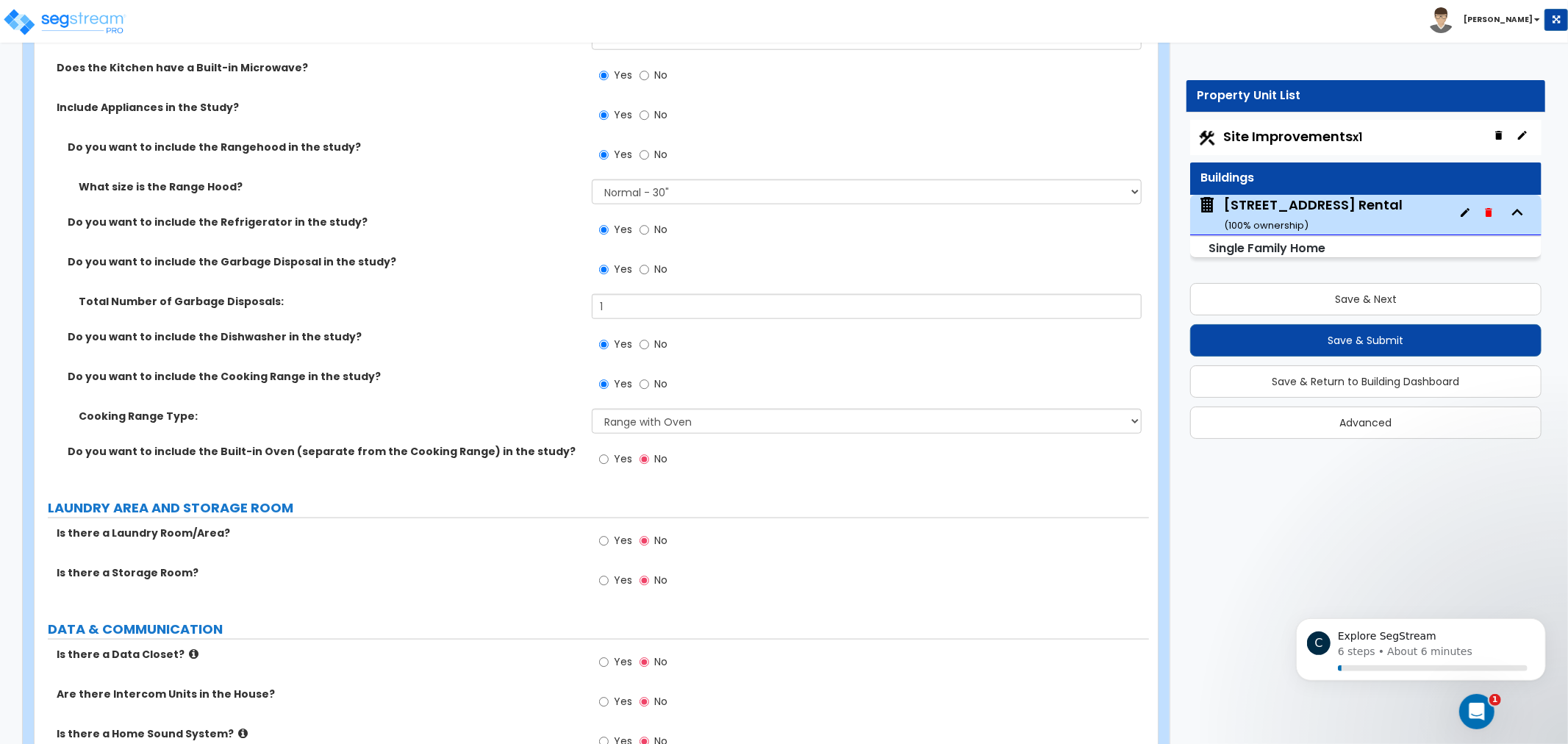
scroll to position [5870, 0]
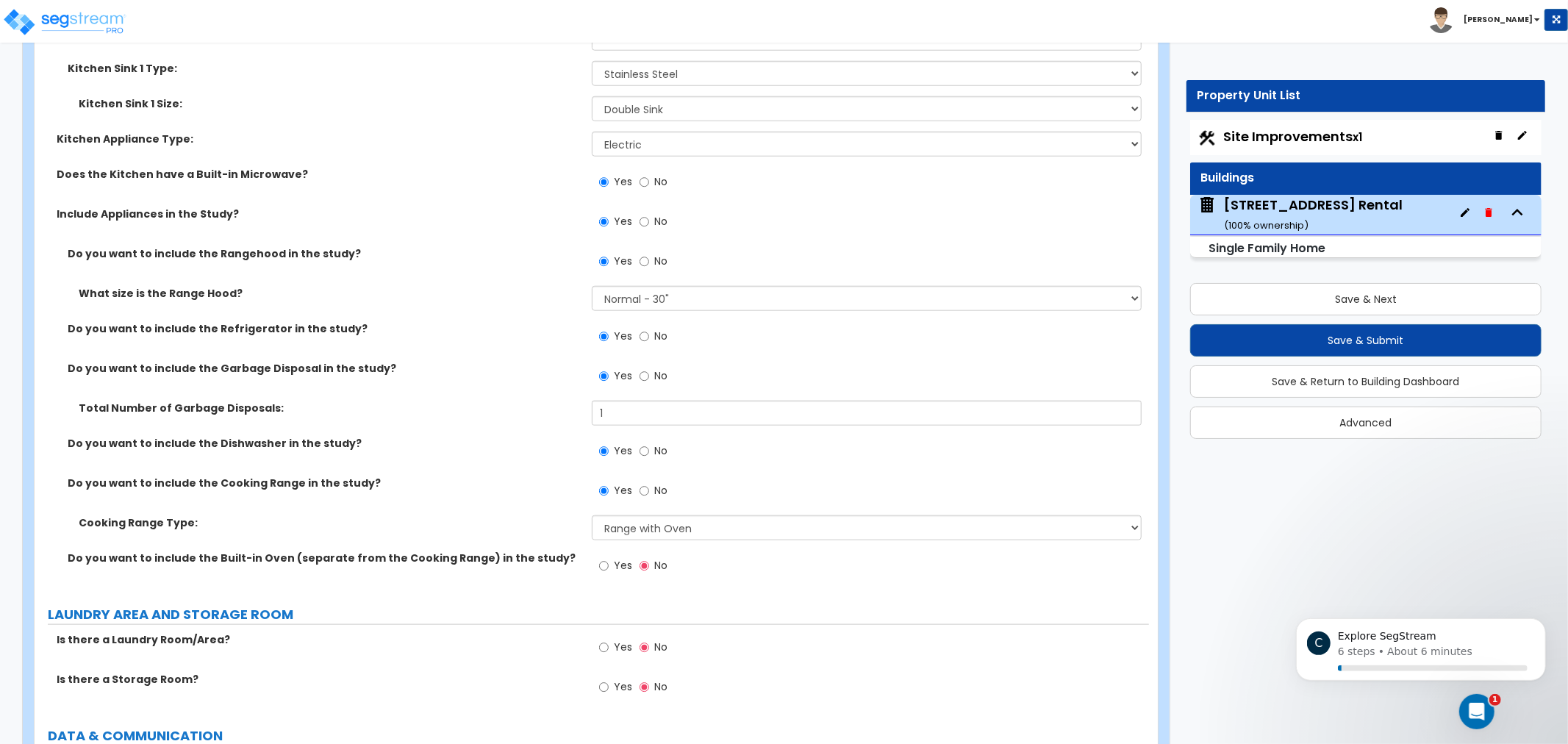
drag, startPoint x: 482, startPoint y: 339, endPoint x: 483, endPoint y: 320, distance: 19.0
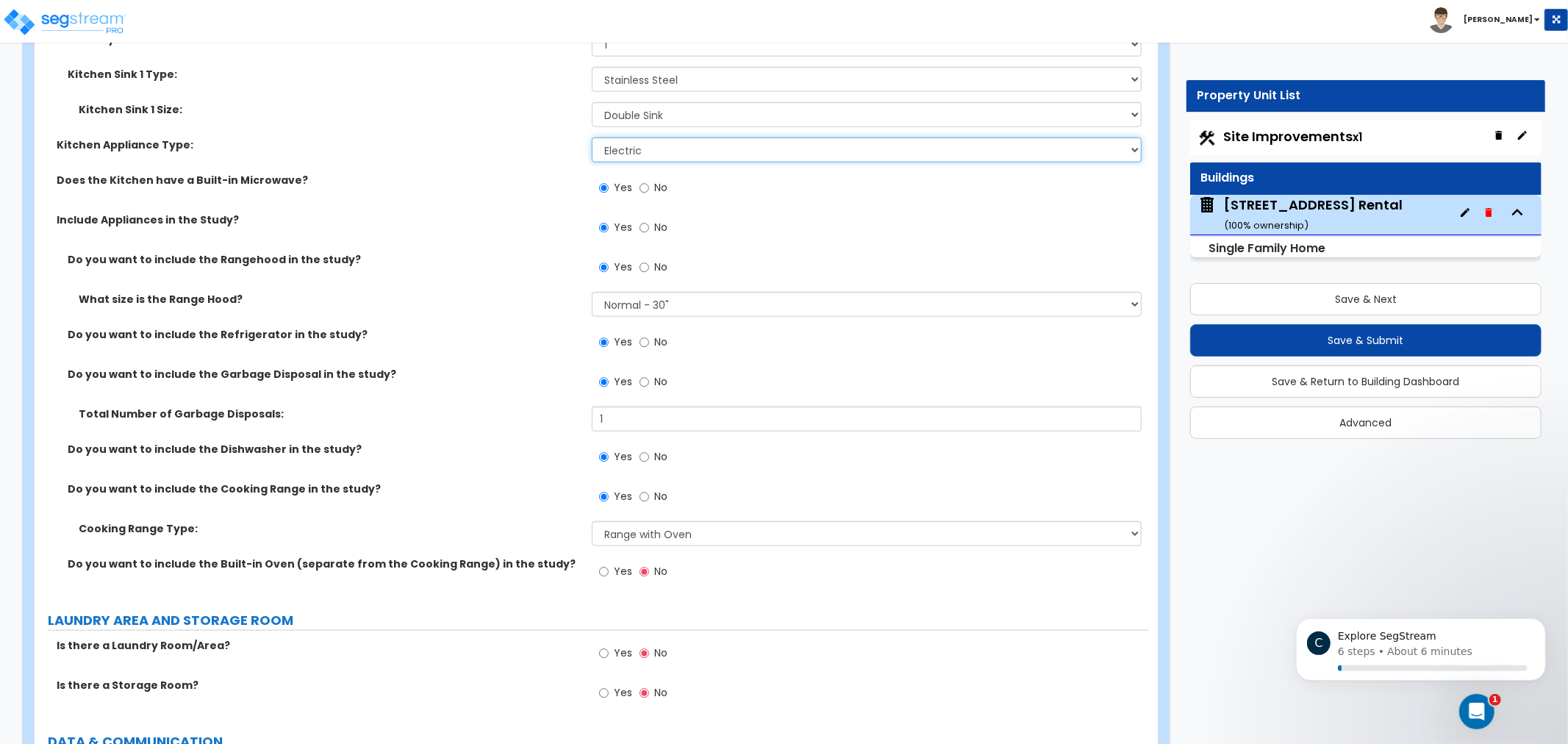
click at [713, 142] on select "Please Choose One Gas Electric" at bounding box center [866, 150] width 550 height 25
drag, startPoint x: 387, startPoint y: 165, endPoint x: 472, endPoint y: 158, distance: 85.3
click at [393, 165] on div "Kitchen Appliance Type: Please Choose One Gas Electric" at bounding box center [592, 155] width 1115 height 35
click at [686, 533] on select "Please Choose One Cook Top Only Range with Oven" at bounding box center [866, 533] width 550 height 25
click at [592, 521] on select "Please Choose One Cook Top Only Range with Oven" at bounding box center [866, 533] width 550 height 25
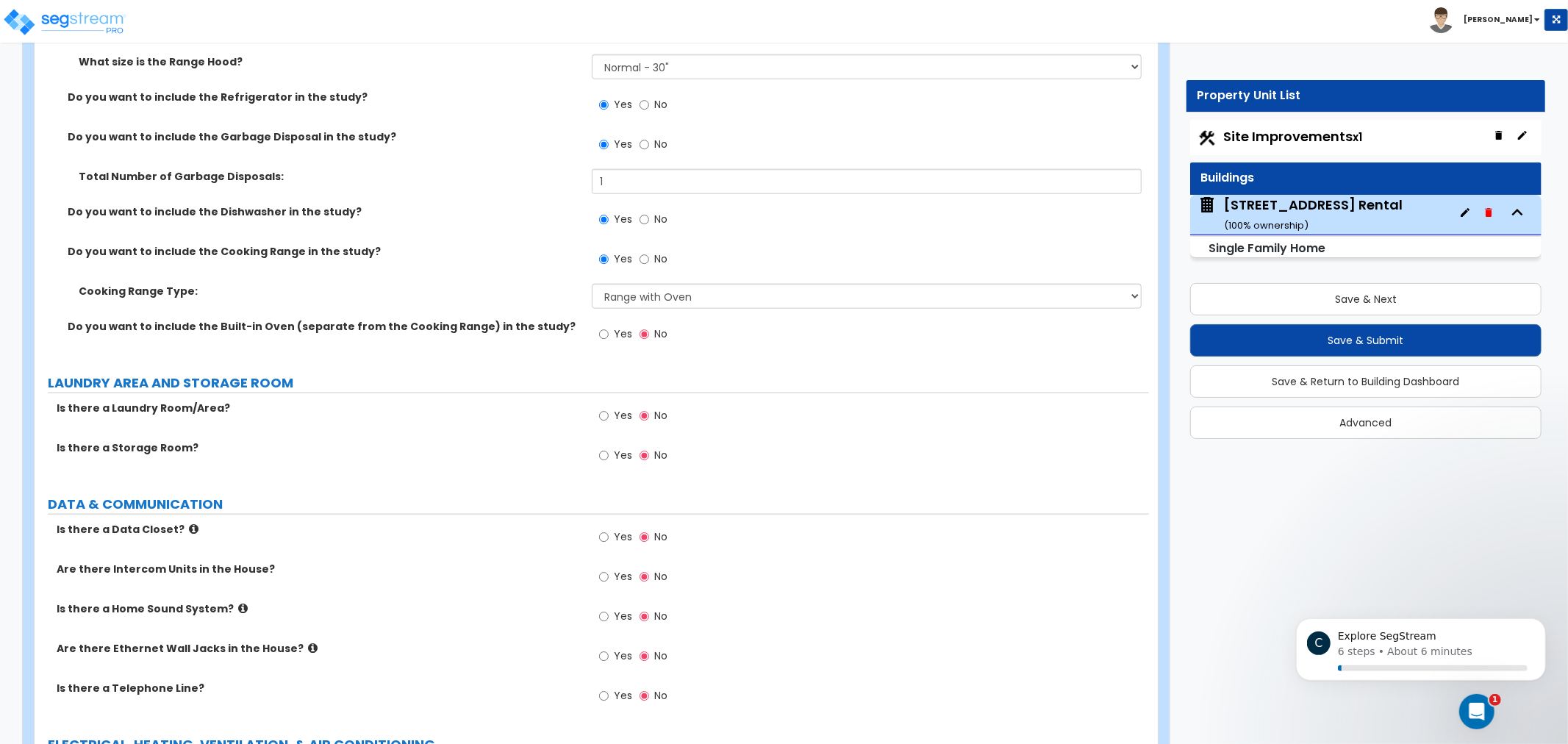
drag, startPoint x: 464, startPoint y: 471, endPoint x: 467, endPoint y: 509, distance: 38.1
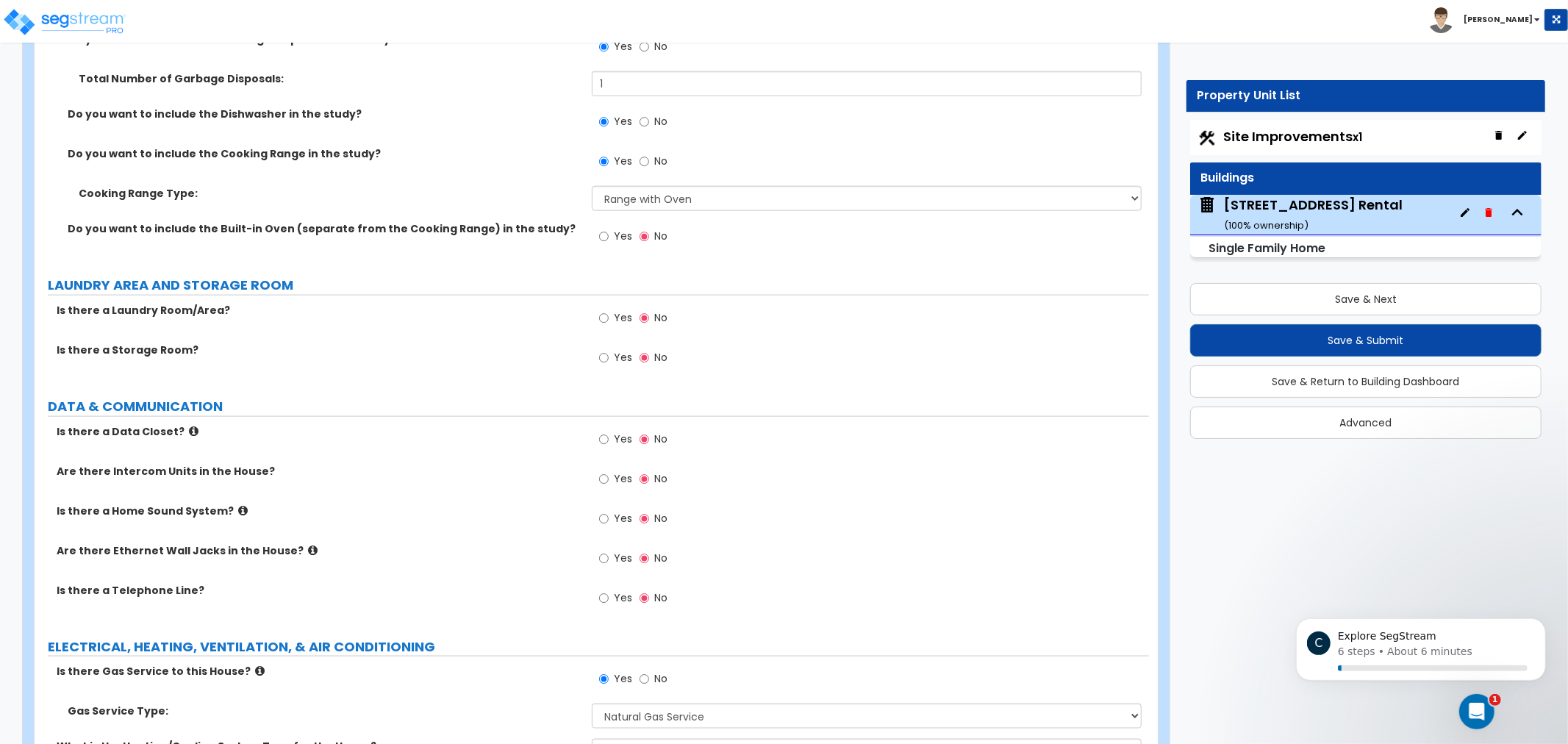
drag, startPoint x: 553, startPoint y: 468, endPoint x: 537, endPoint y: 510, distance: 44.9
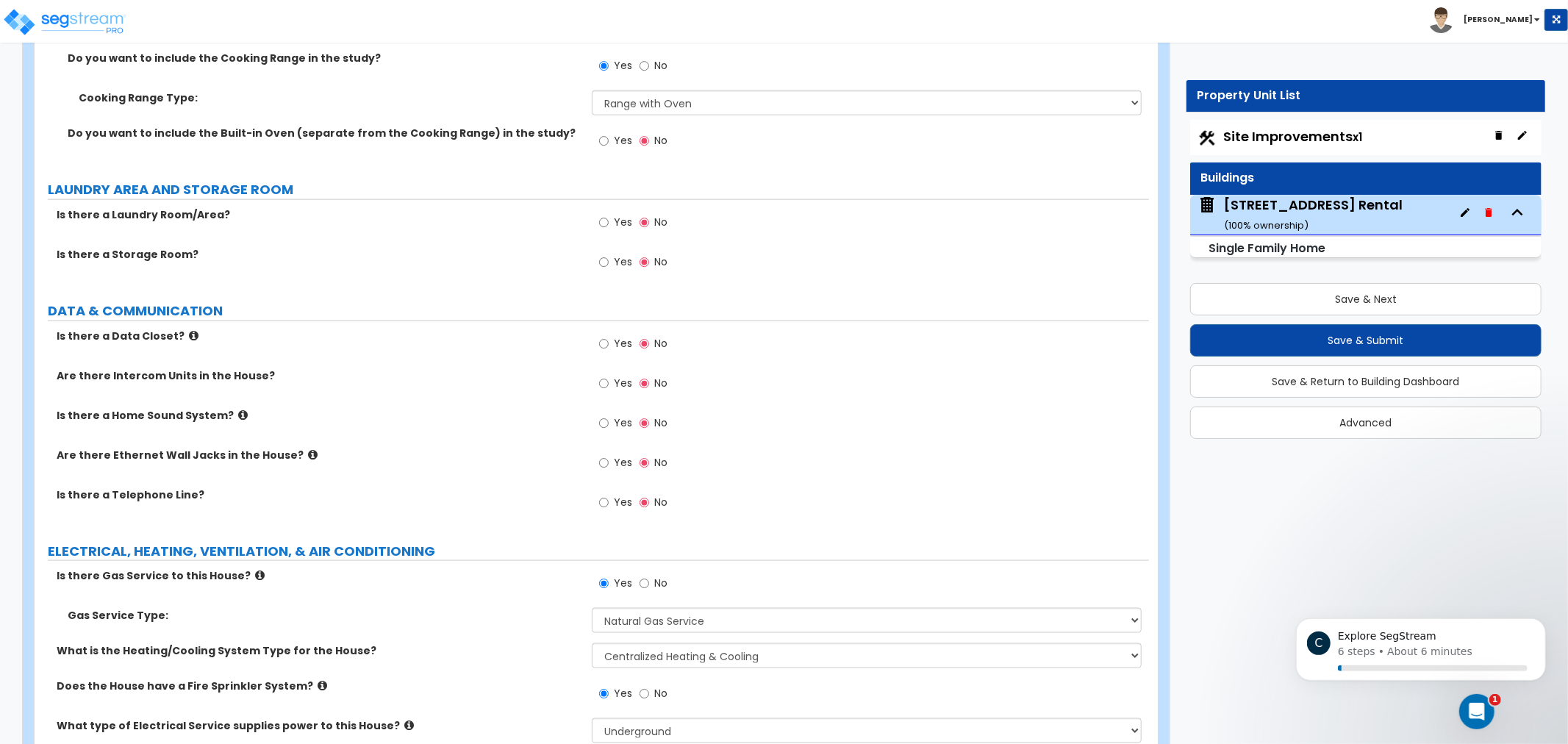
scroll to position [6330, 0]
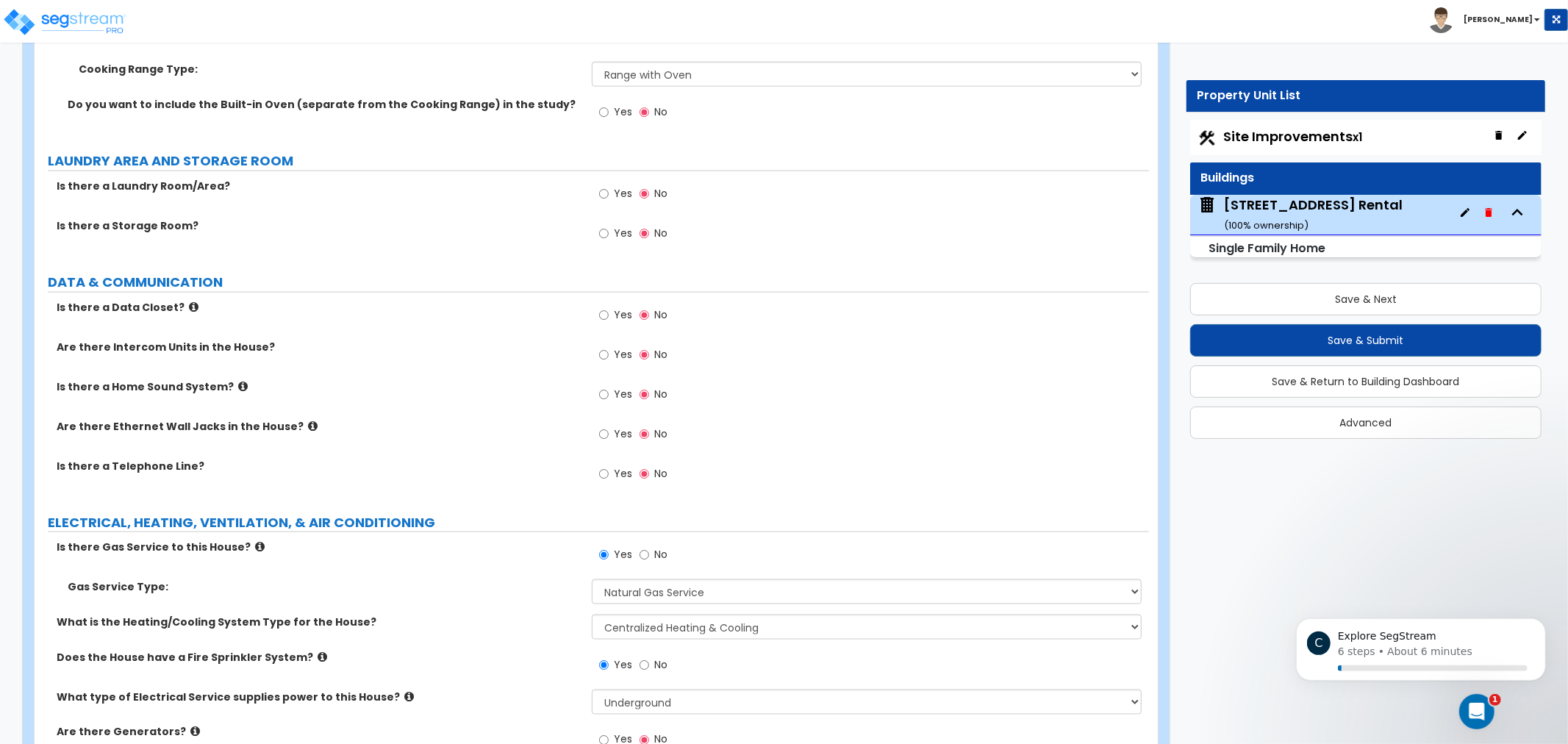
drag, startPoint x: 533, startPoint y: 475, endPoint x: 533, endPoint y: 494, distance: 19.0
click at [617, 179] on div "Yes No" at bounding box center [633, 195] width 83 height 34
click at [623, 202] on label "Yes" at bounding box center [616, 195] width 33 height 25
click at [609, 202] on input "Yes" at bounding box center [604, 194] width 9 height 17
radio input "true"
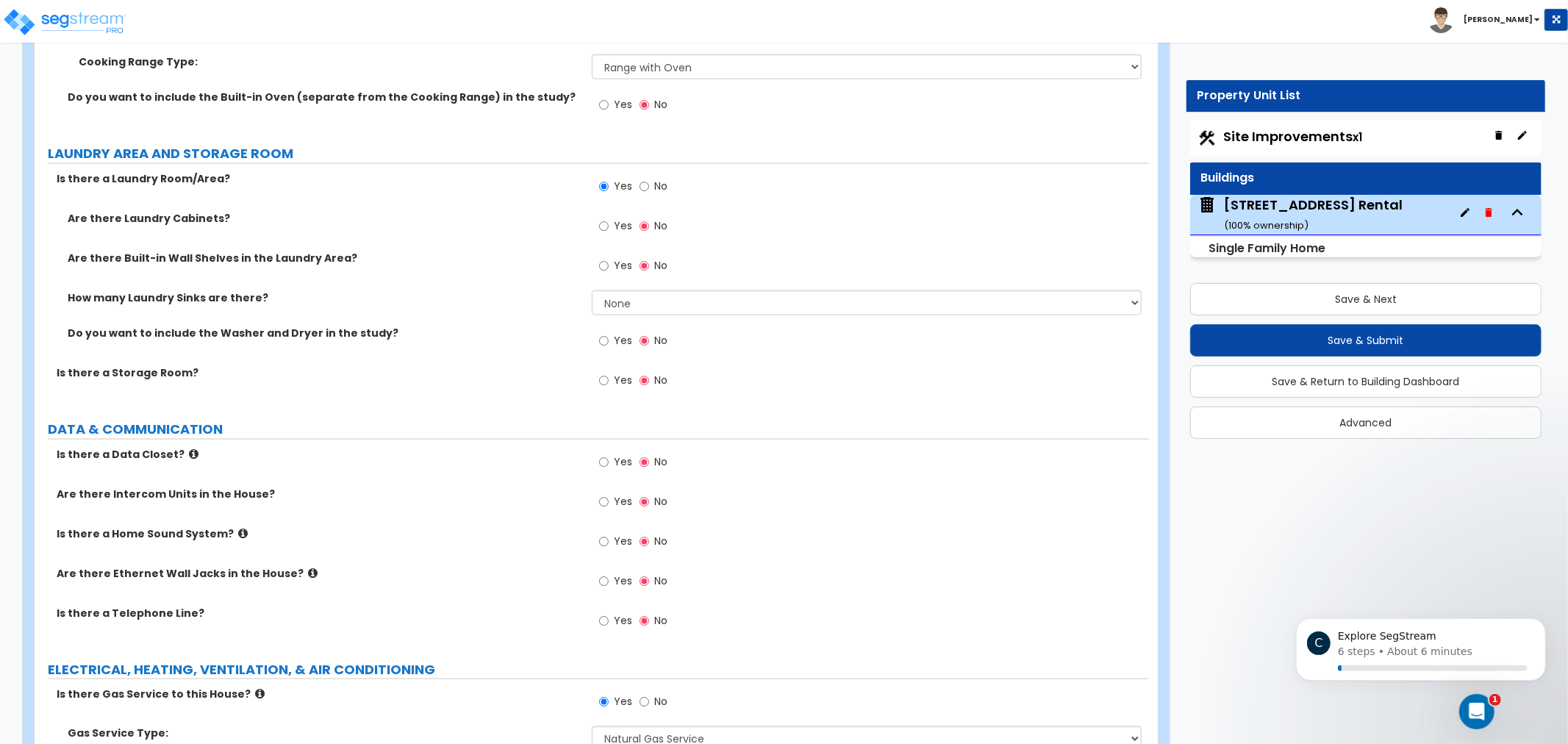
drag, startPoint x: 963, startPoint y: 490, endPoint x: 957, endPoint y: 513, distance: 23.8
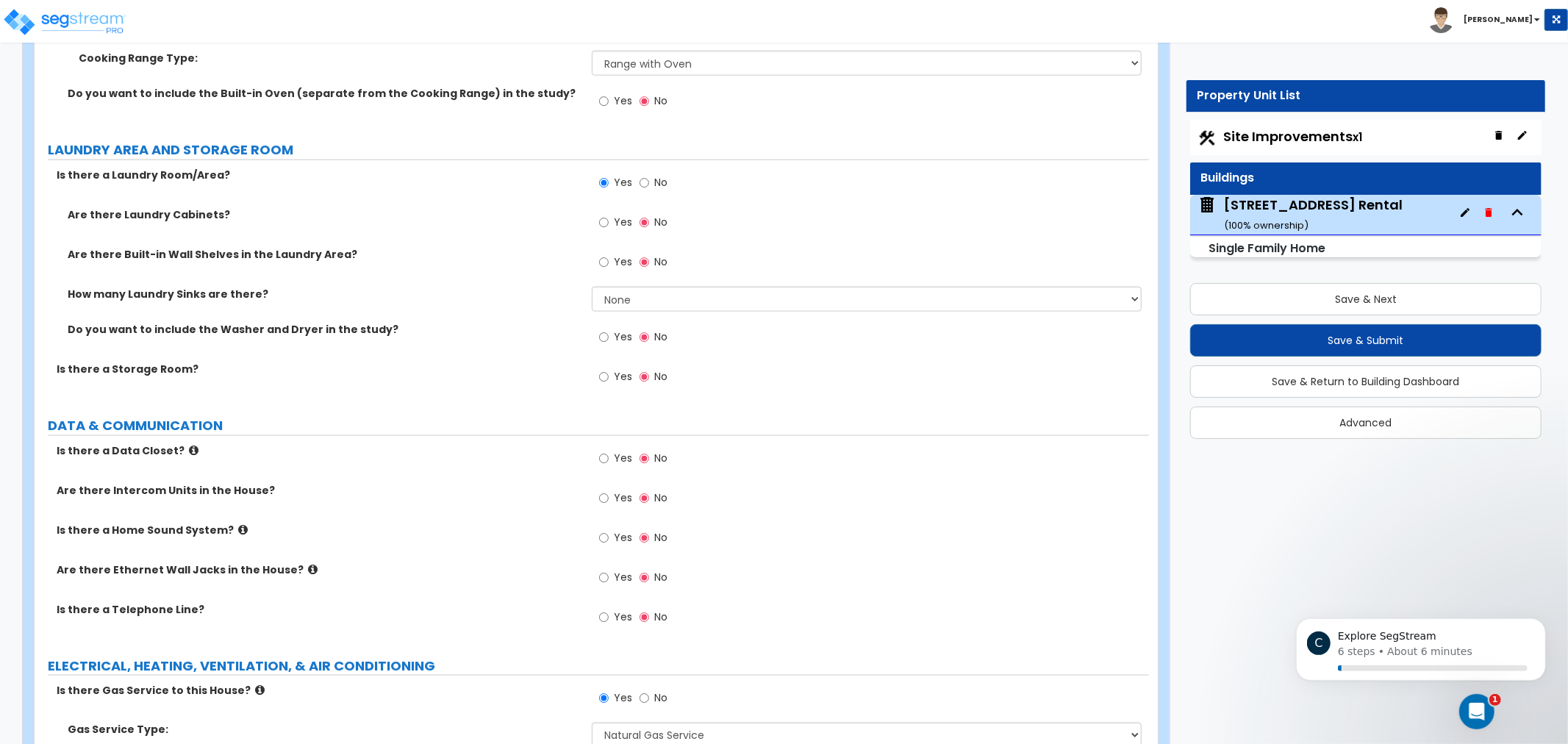
click at [952, 510] on div "Yes No" at bounding box center [870, 502] width 557 height 39
drag, startPoint x: 483, startPoint y: 229, endPoint x: 465, endPoint y: 224, distance: 18.7
drag, startPoint x: 465, startPoint y: 224, endPoint x: 394, endPoint y: 202, distance: 74.3
click at [394, 202] on div "Is there a Laundry Room/Area? Yes No" at bounding box center [592, 187] width 1115 height 39
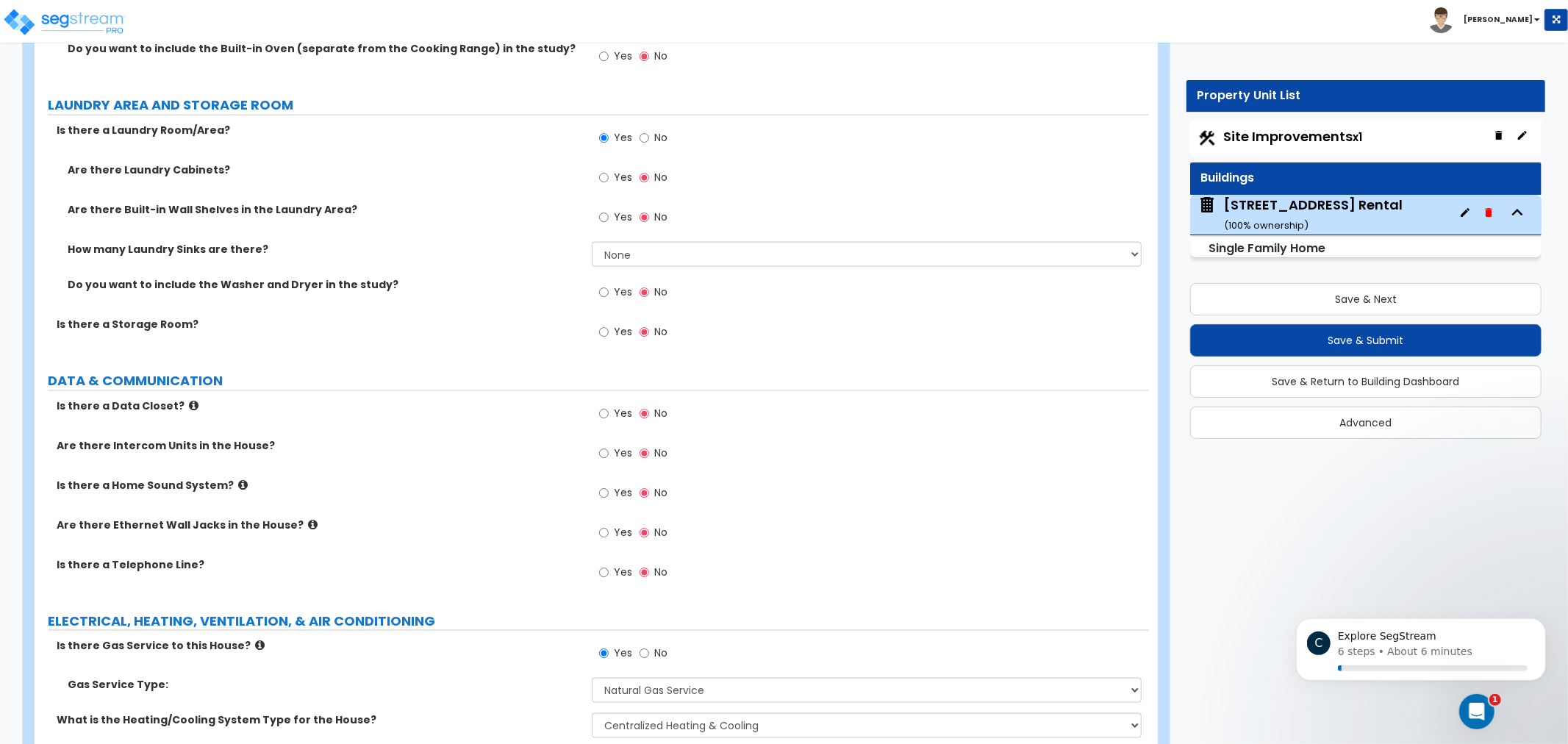
drag, startPoint x: 538, startPoint y: 256, endPoint x: 539, endPoint y: 285, distance: 29.0
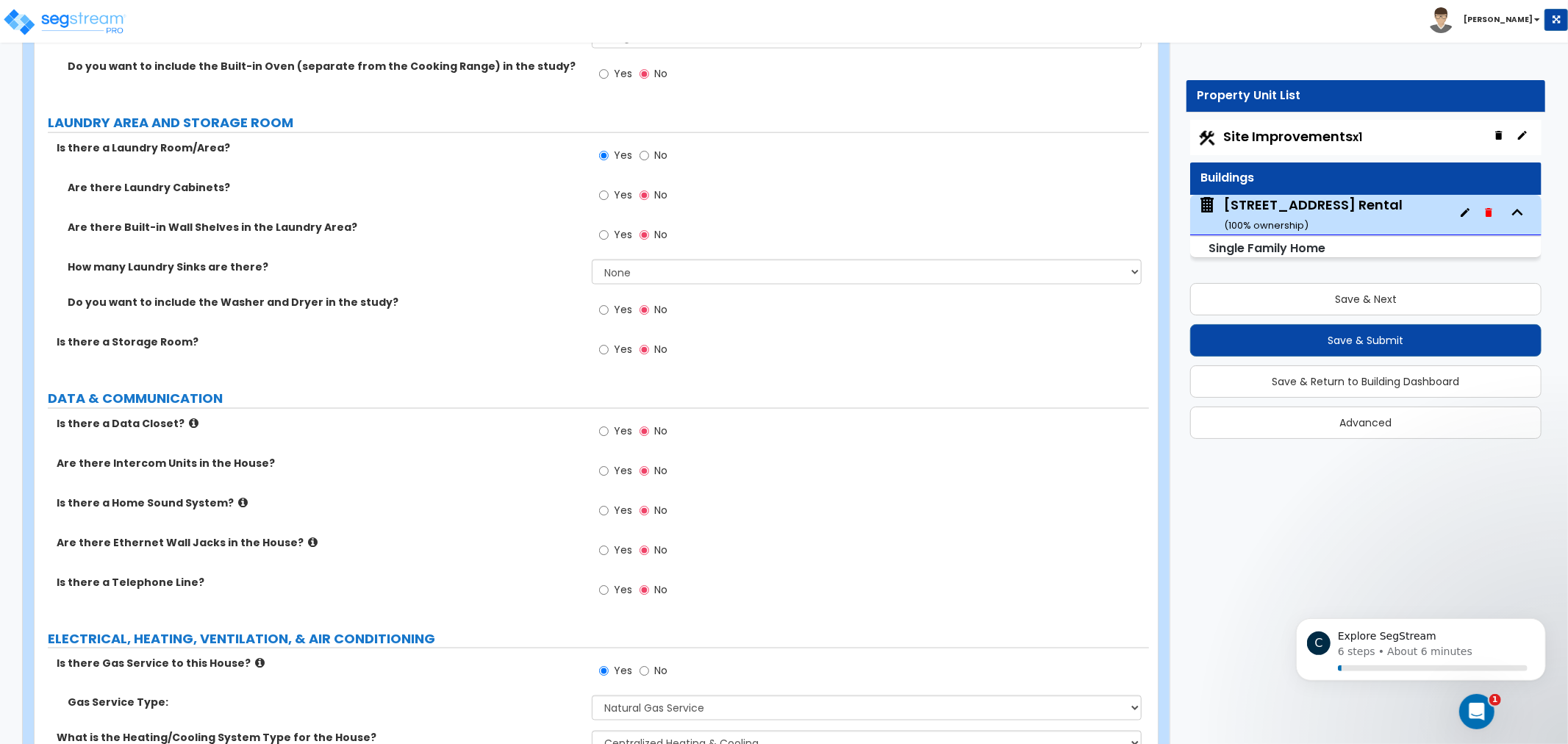
scroll to position [6362, 0]
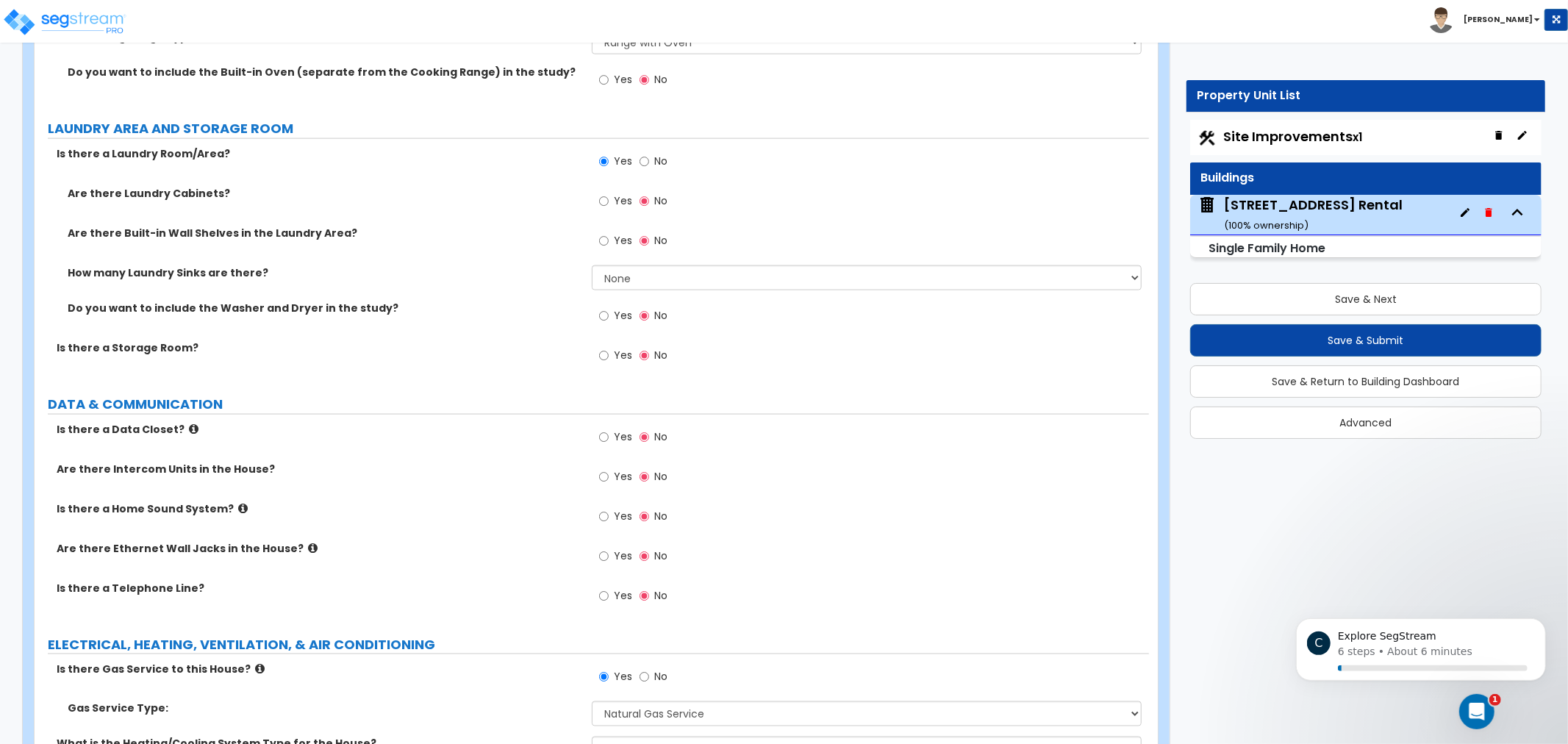
drag, startPoint x: 542, startPoint y: 391, endPoint x: 556, endPoint y: 381, distance: 17.2
drag, startPoint x: 571, startPoint y: 375, endPoint x: 522, endPoint y: 368, distance: 49.5
drag, startPoint x: 522, startPoint y: 368, endPoint x: 461, endPoint y: 342, distance: 66.3
click at [461, 342] on label "Is there a Storage Room?" at bounding box center [318, 348] width 524 height 15
drag, startPoint x: 441, startPoint y: 353, endPoint x: 408, endPoint y: 311, distance: 53.4
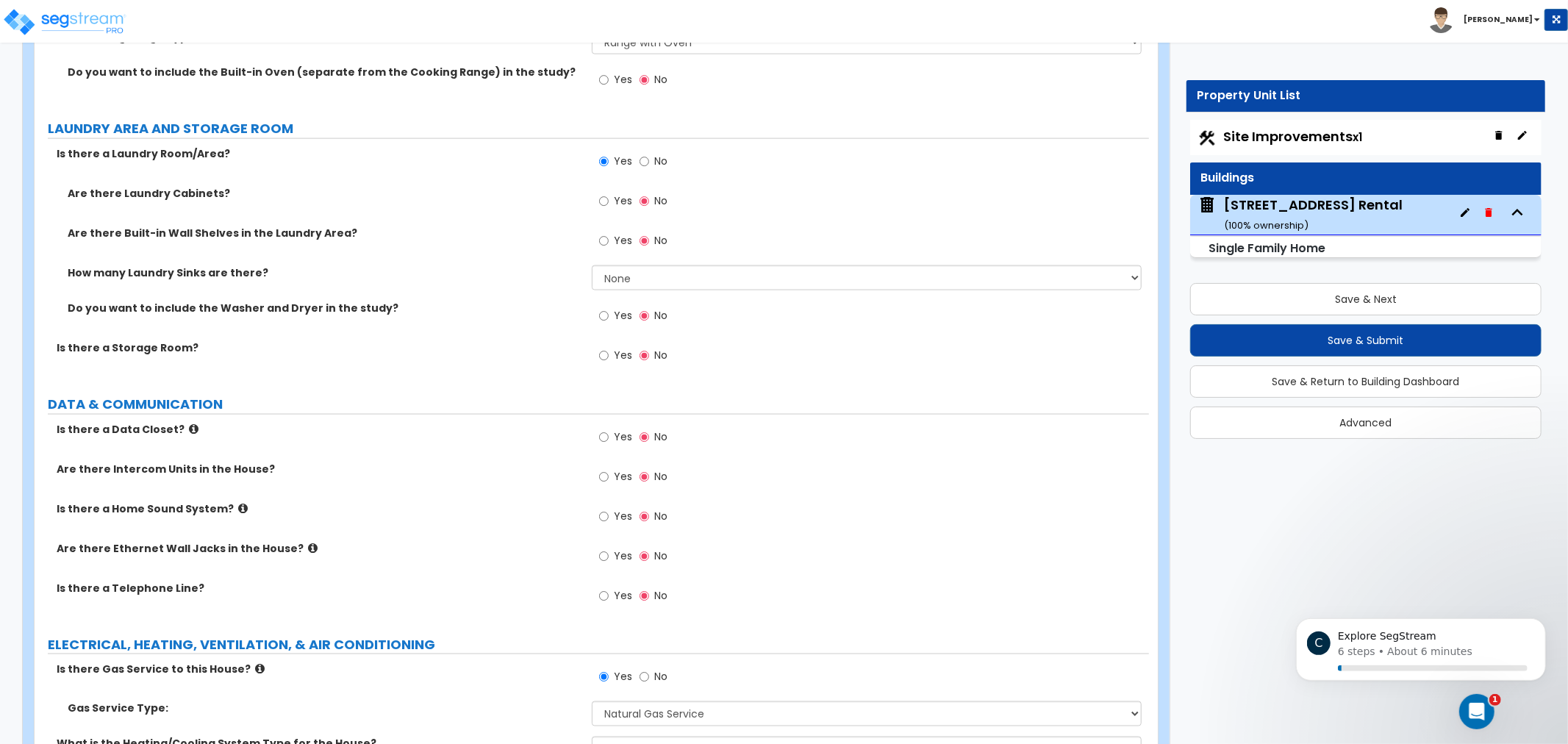
click at [408, 313] on div "Do you want to include the Washer and Dryer in the study? Yes No" at bounding box center [592, 320] width 1115 height 39
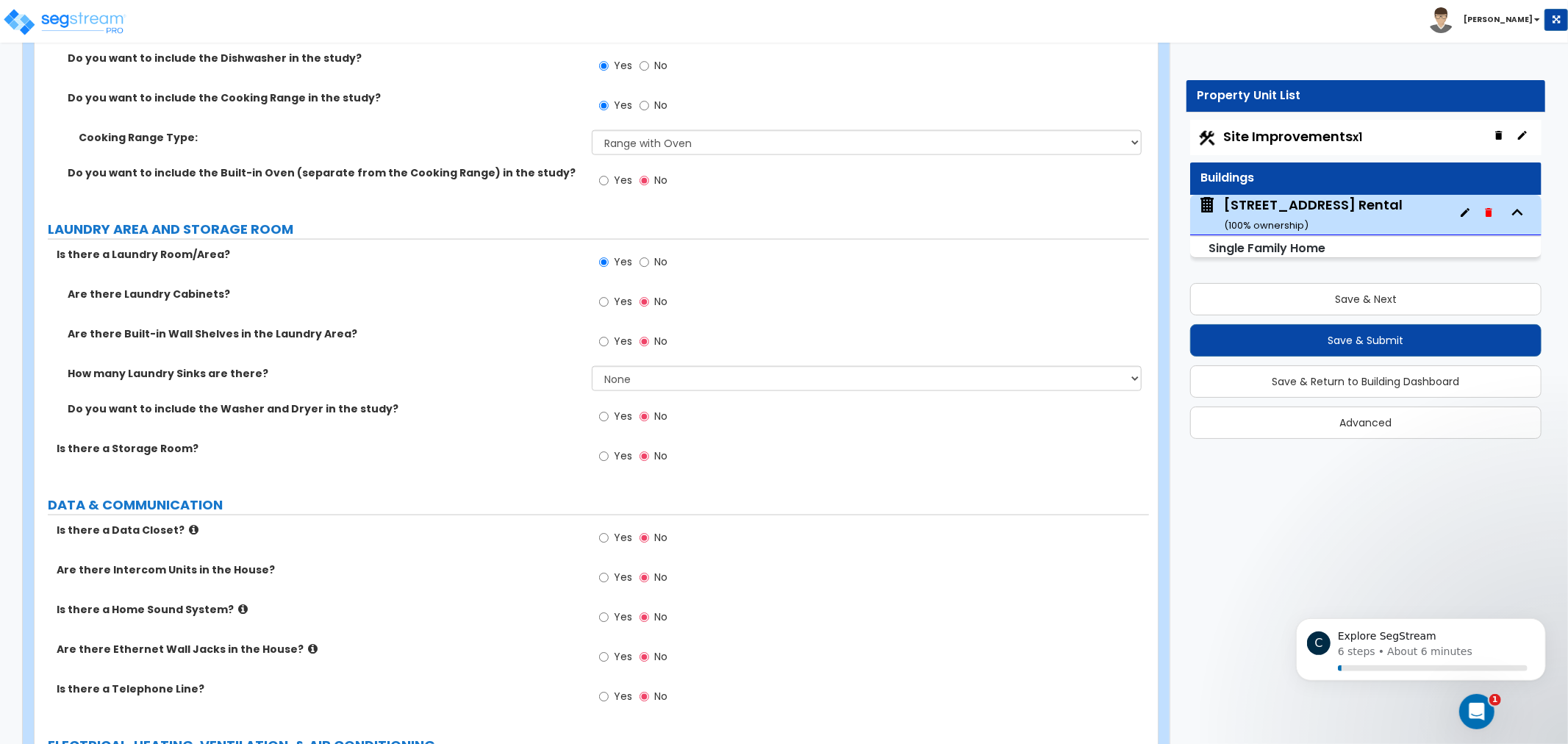
drag, startPoint x: 517, startPoint y: 336, endPoint x: 531, endPoint y: 253, distance: 84.2
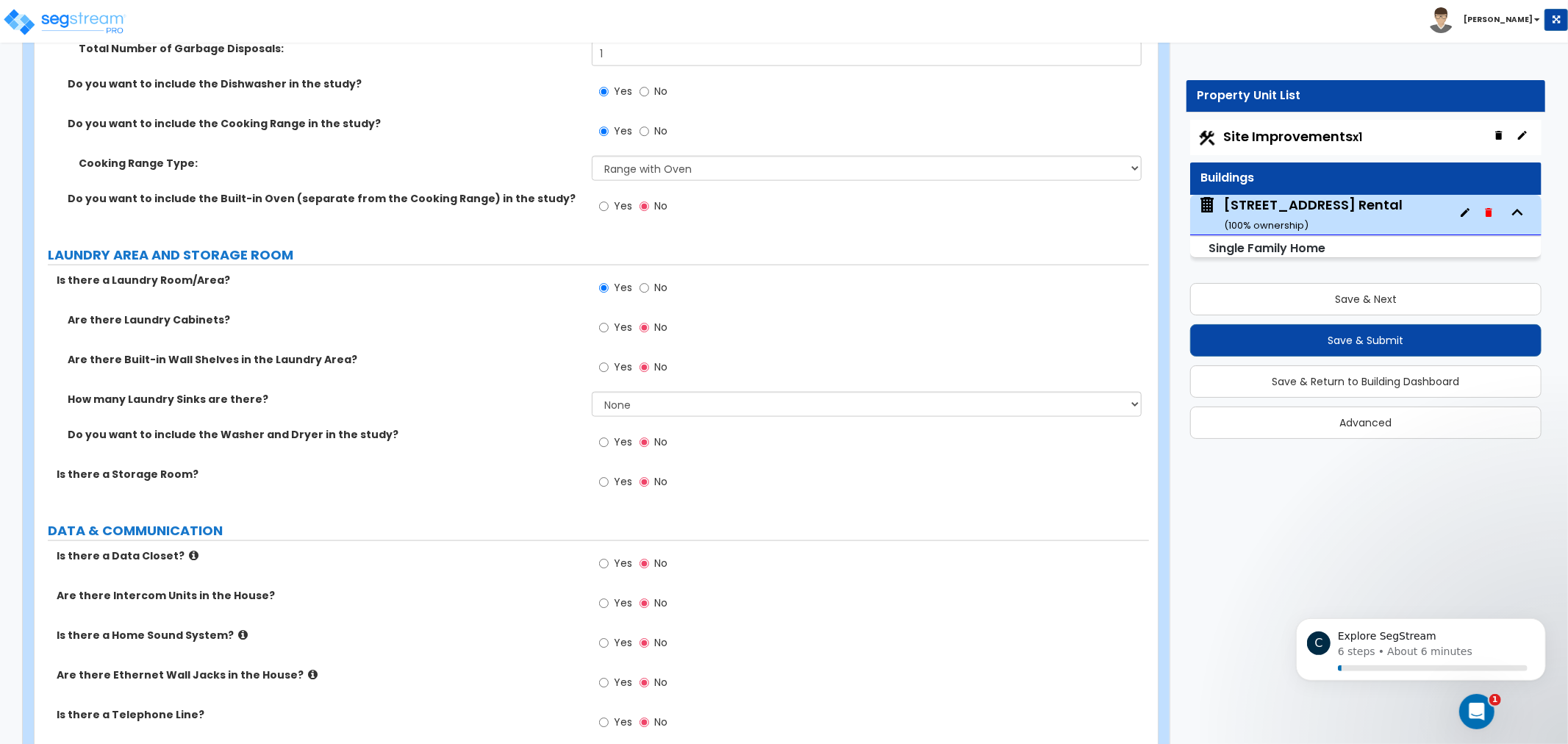
scroll to position [6304, 0]
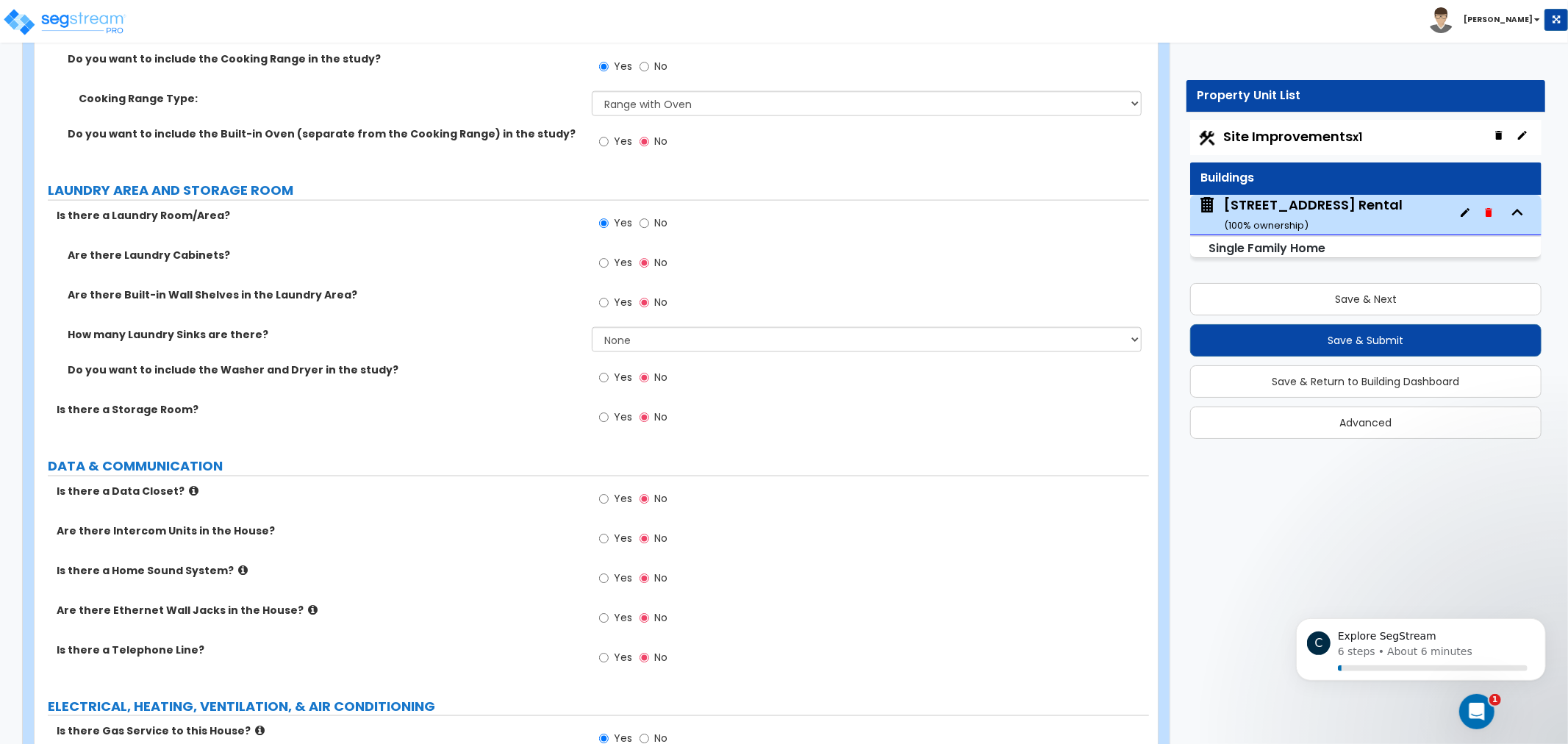
drag, startPoint x: 515, startPoint y: 445, endPoint x: 510, endPoint y: 485, distance: 40.3
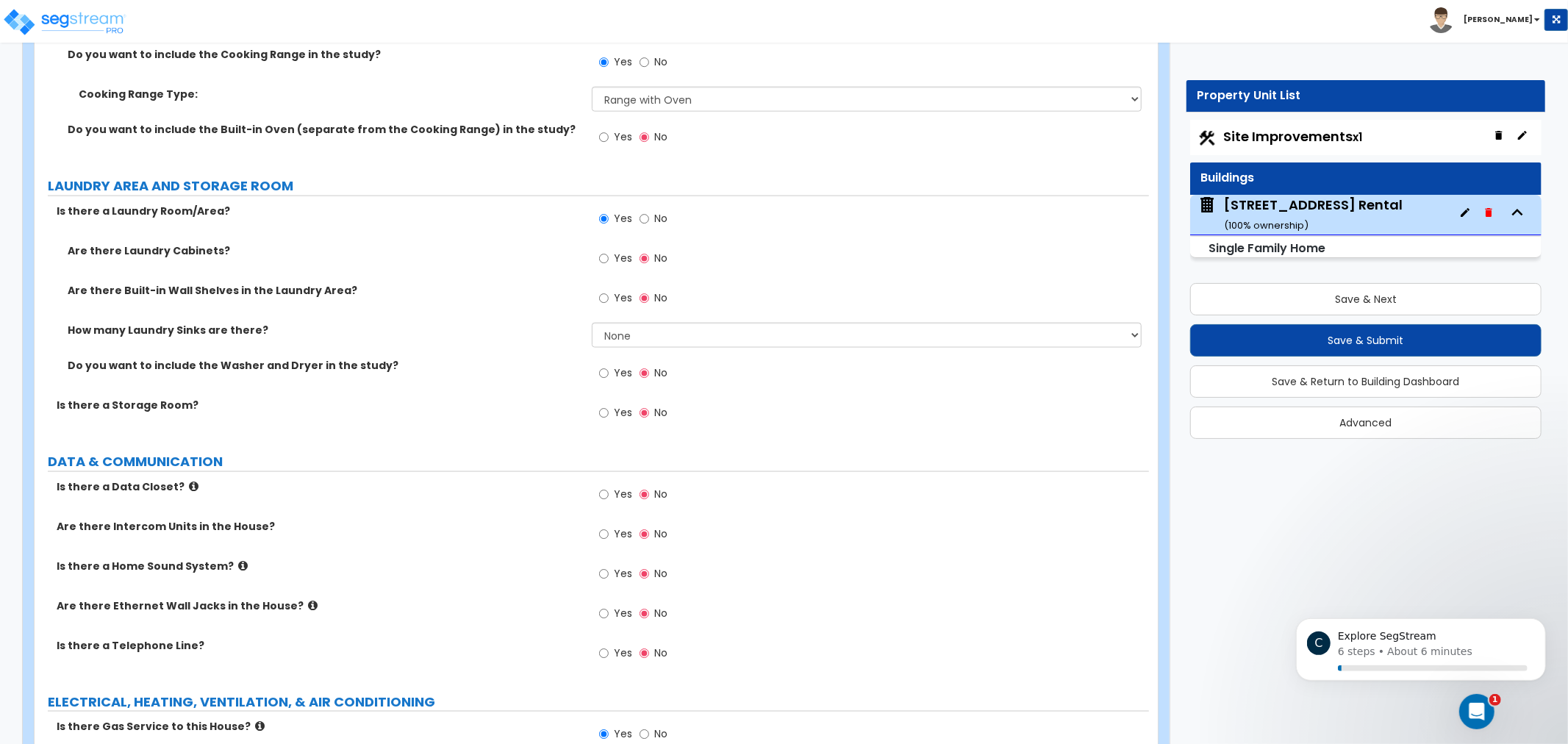
click at [617, 369] on span "Yes" at bounding box center [623, 372] width 18 height 15
click at [609, 369] on input "Yes" at bounding box center [604, 373] width 9 height 17
radio input "true"
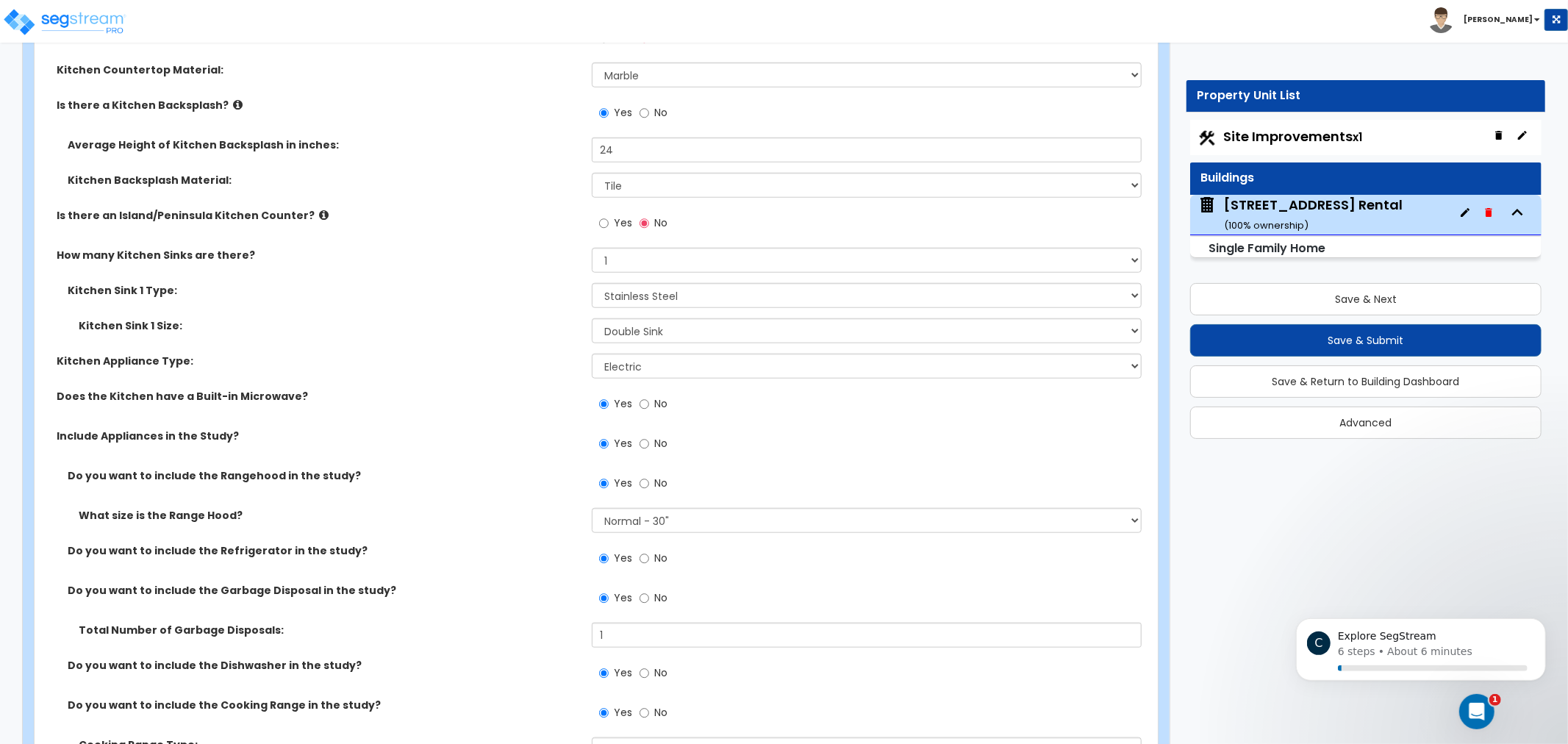
drag, startPoint x: 473, startPoint y: 428, endPoint x: 483, endPoint y: 309, distance: 119.4
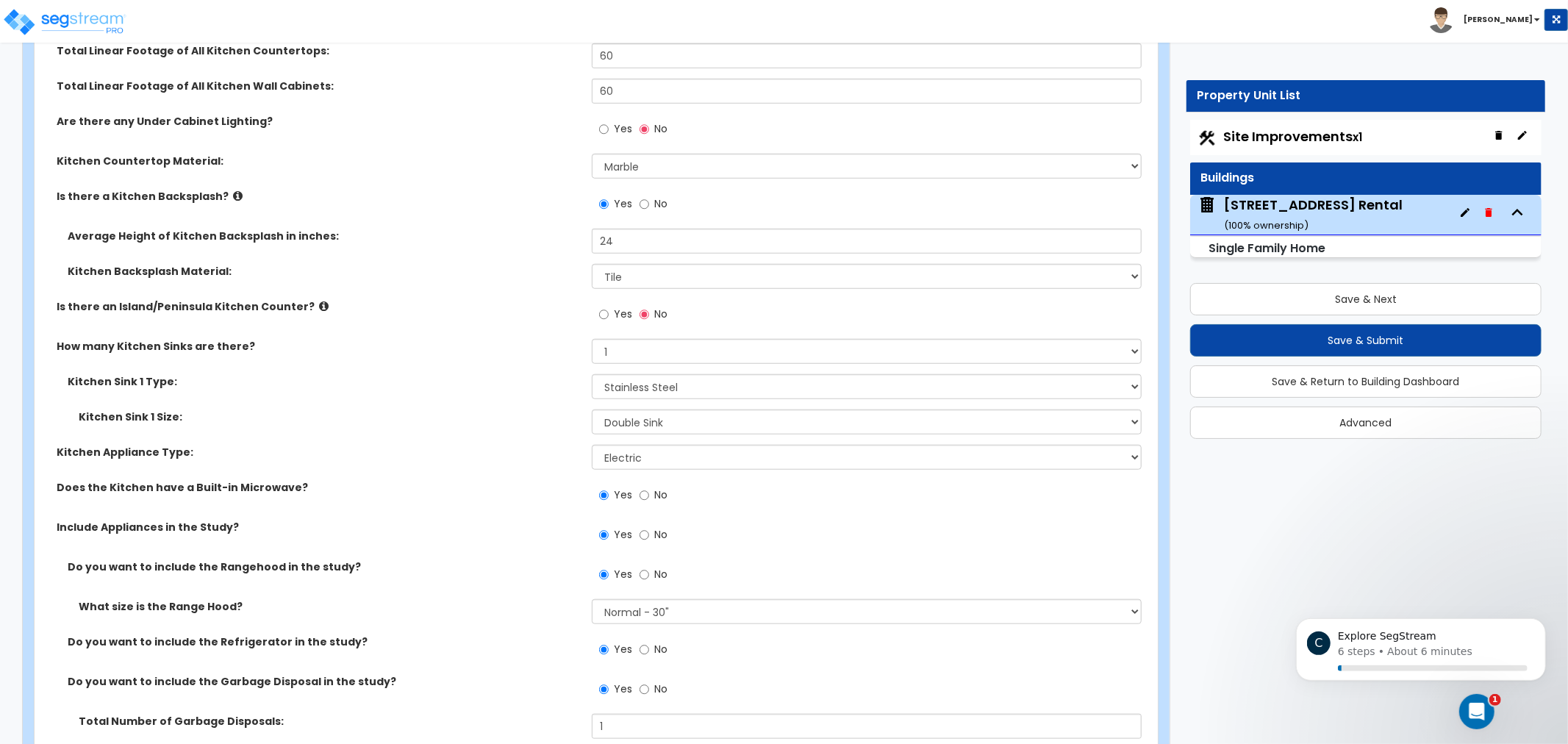
drag, startPoint x: 485, startPoint y: 313, endPoint x: 489, endPoint y: 278, distance: 35.2
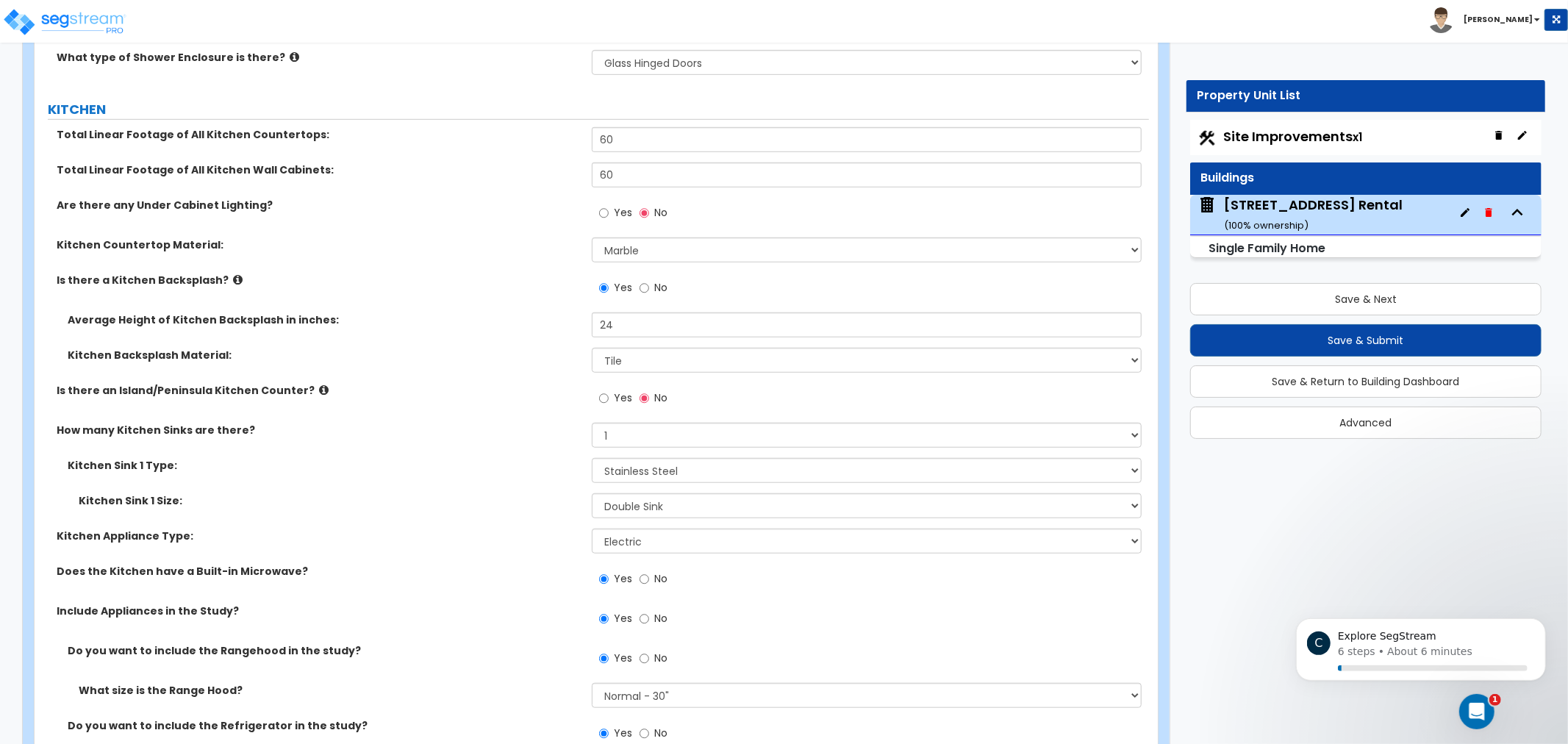
drag, startPoint x: 491, startPoint y: 305, endPoint x: 502, endPoint y: 219, distance: 86.7
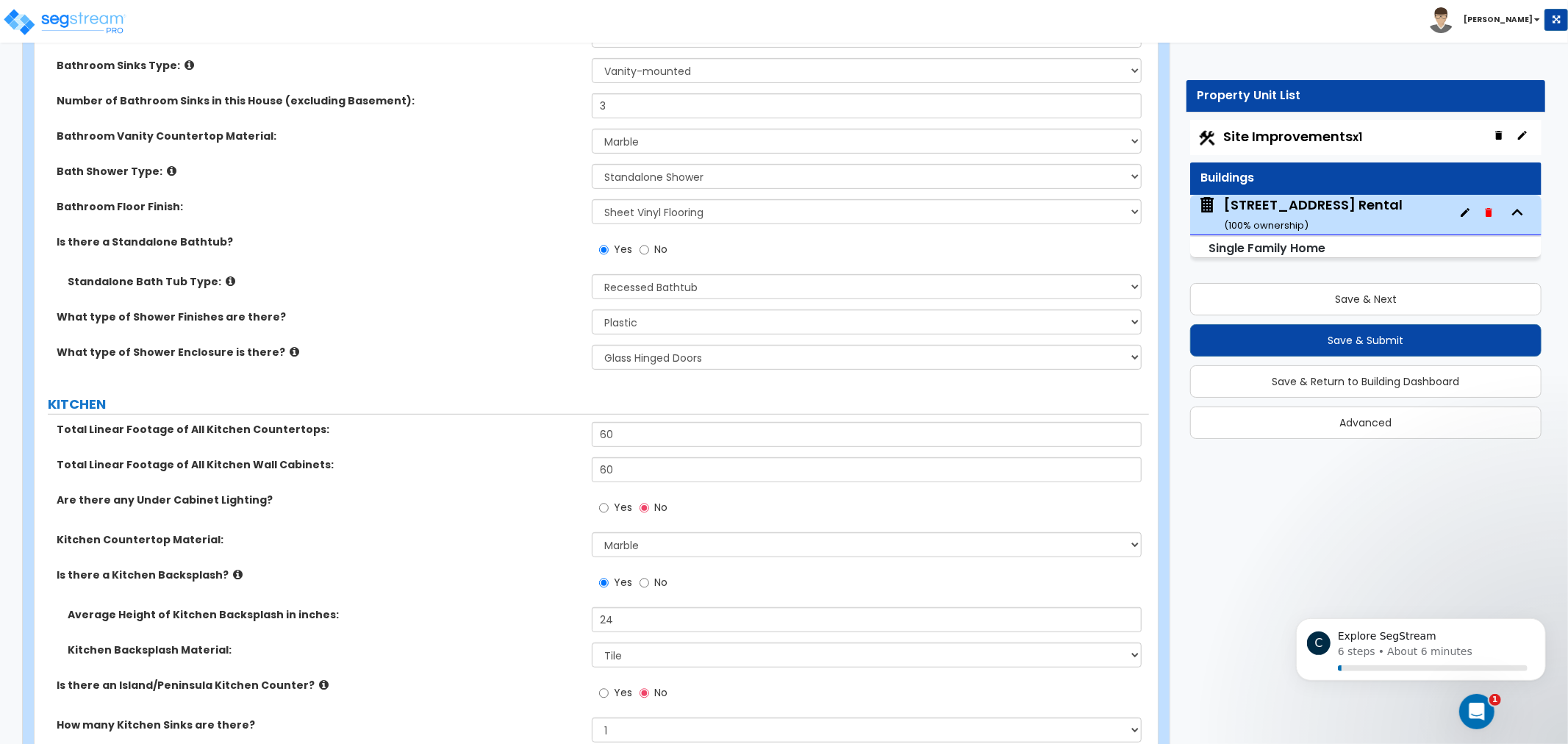
scroll to position [5159, 0]
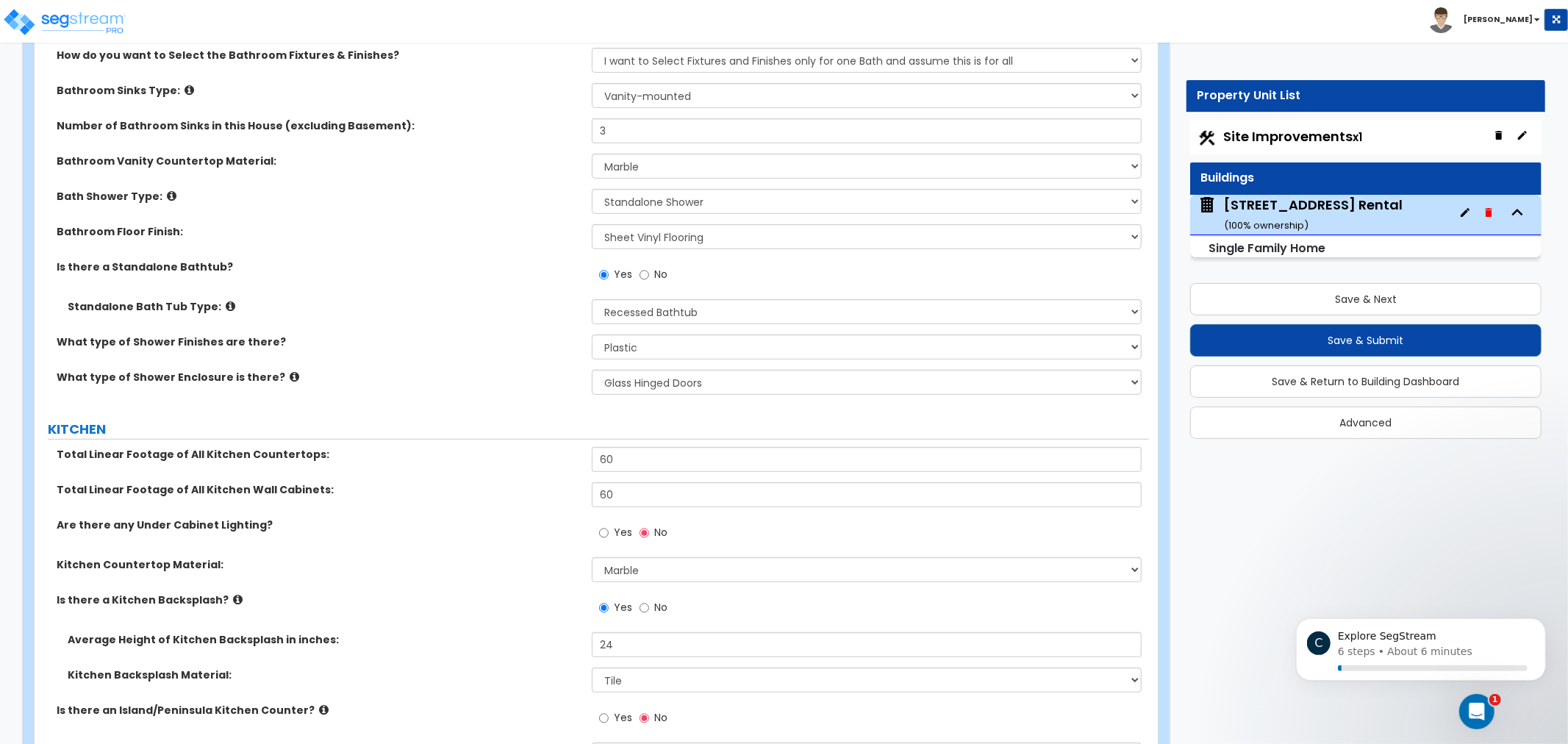
drag, startPoint x: 489, startPoint y: 259, endPoint x: 493, endPoint y: 235, distance: 24.3
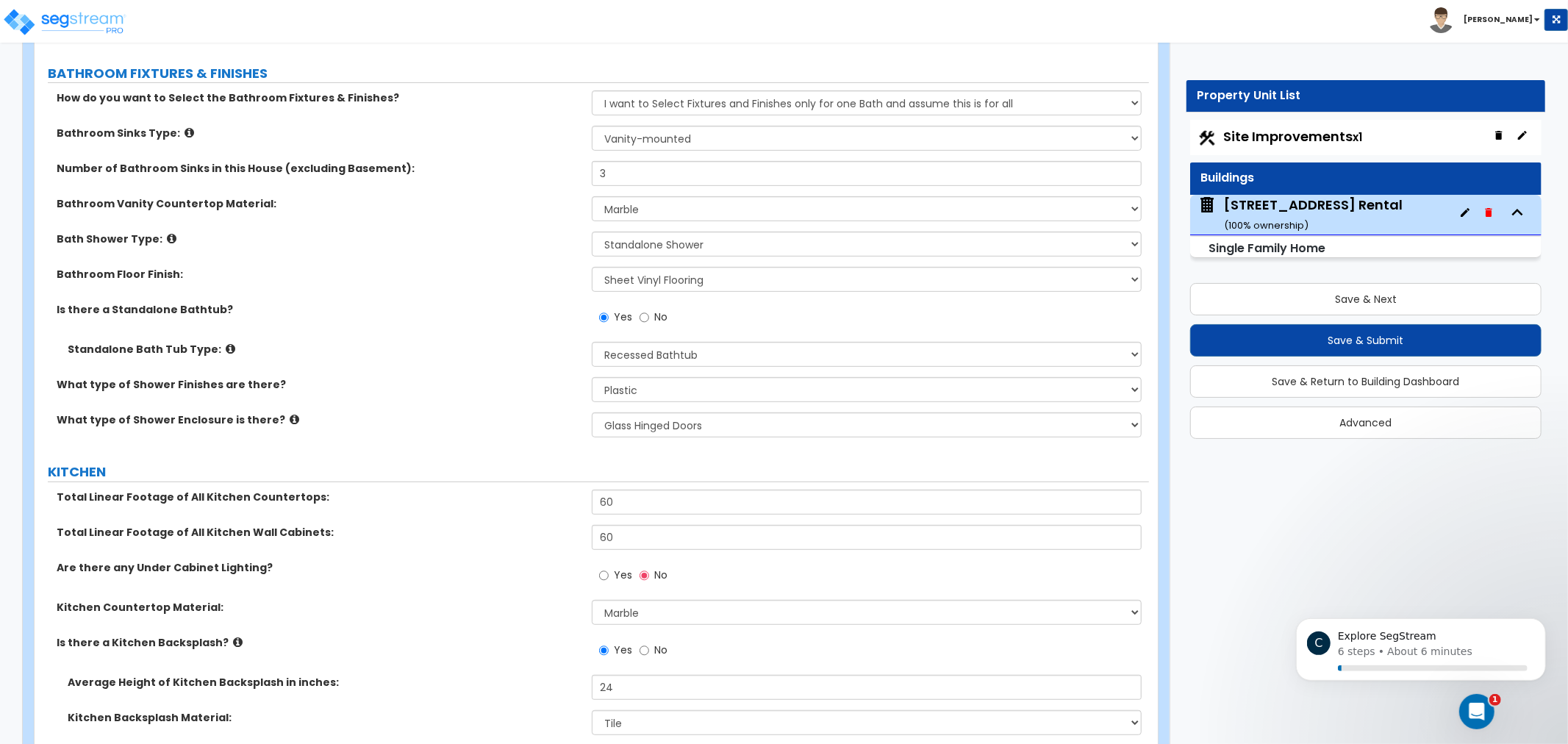
drag, startPoint x: 498, startPoint y: 290, endPoint x: 502, endPoint y: 268, distance: 22.4
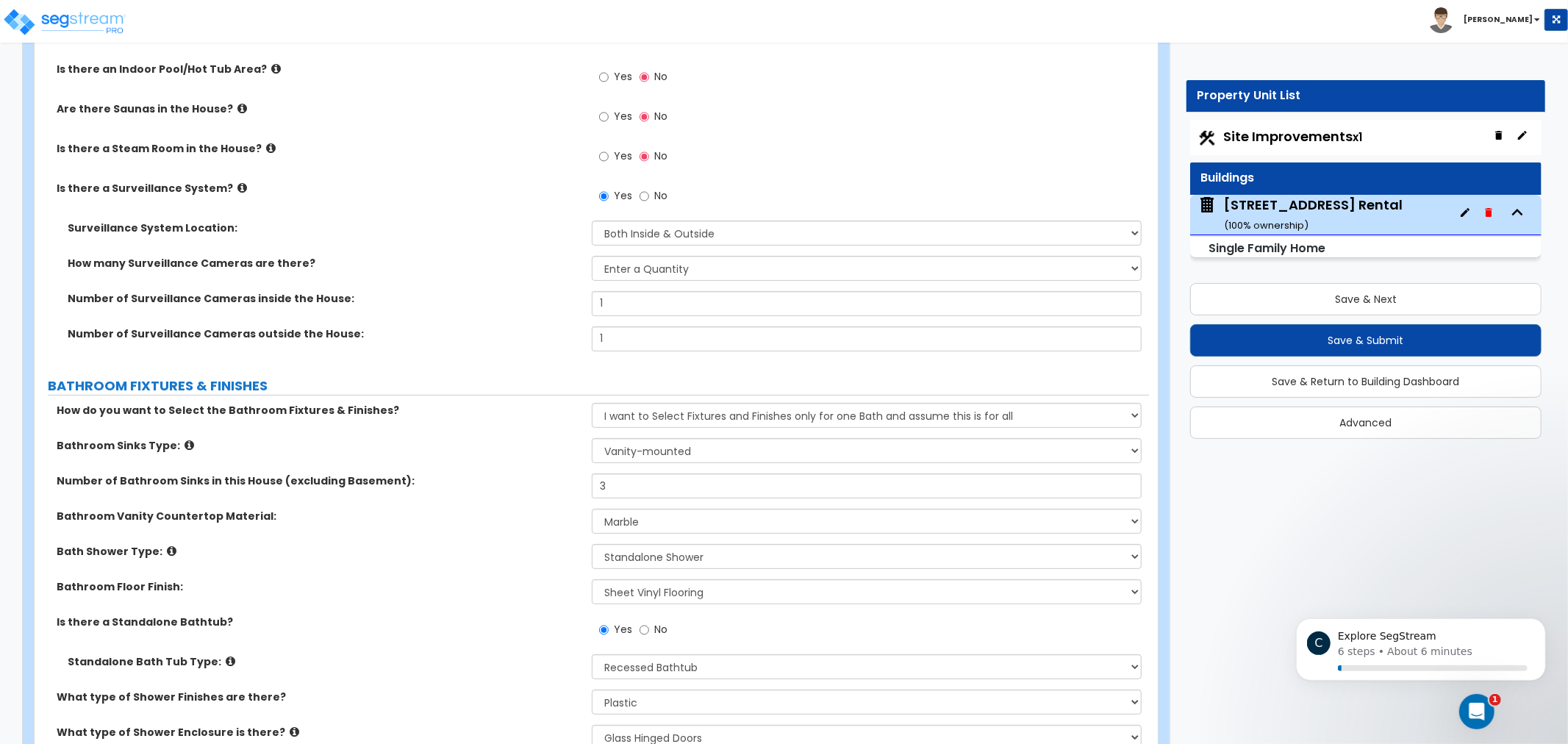
drag, startPoint x: 502, startPoint y: 268, endPoint x: 508, endPoint y: 221, distance: 47.4
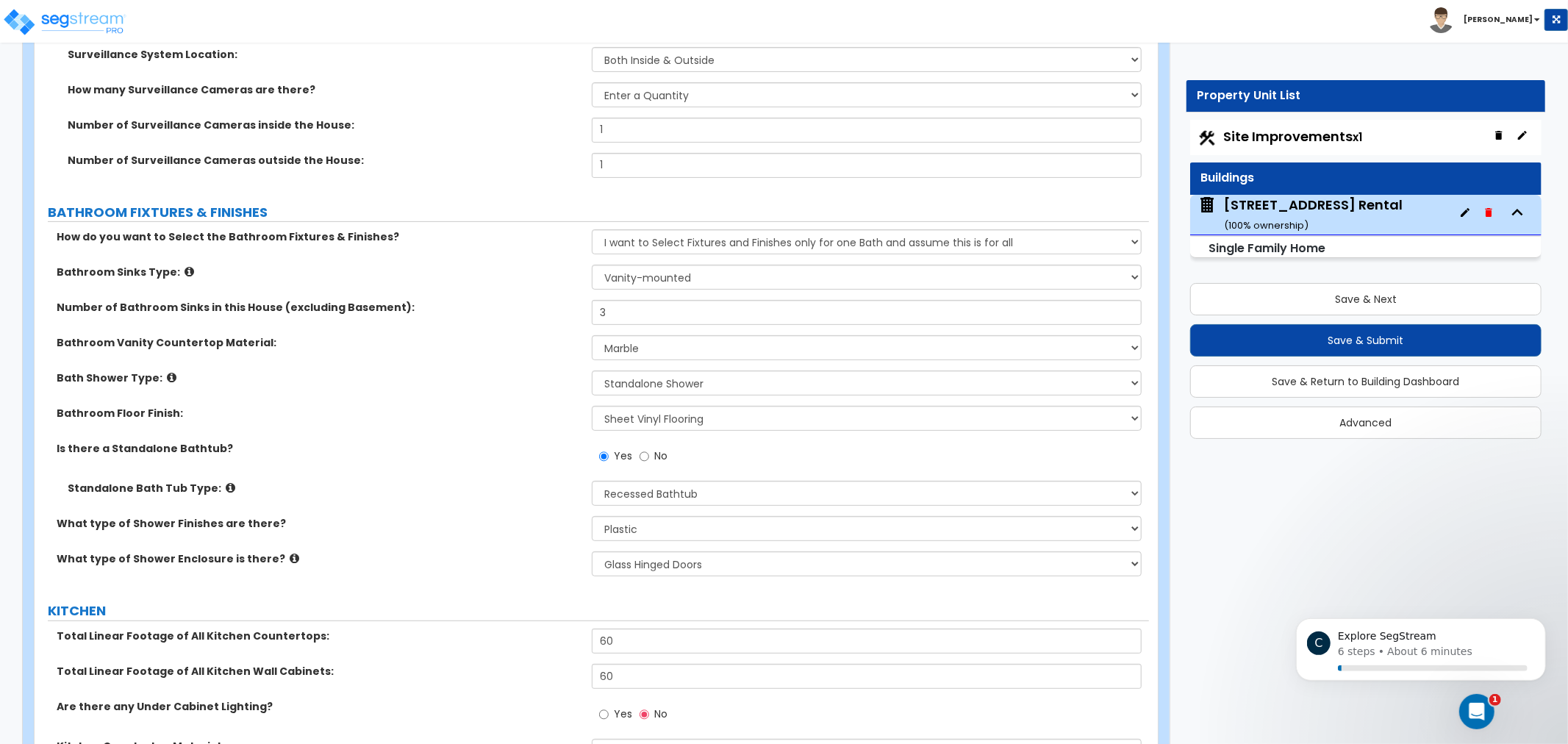
drag, startPoint x: 508, startPoint y: 402, endPoint x: 509, endPoint y: 394, distance: 8.1
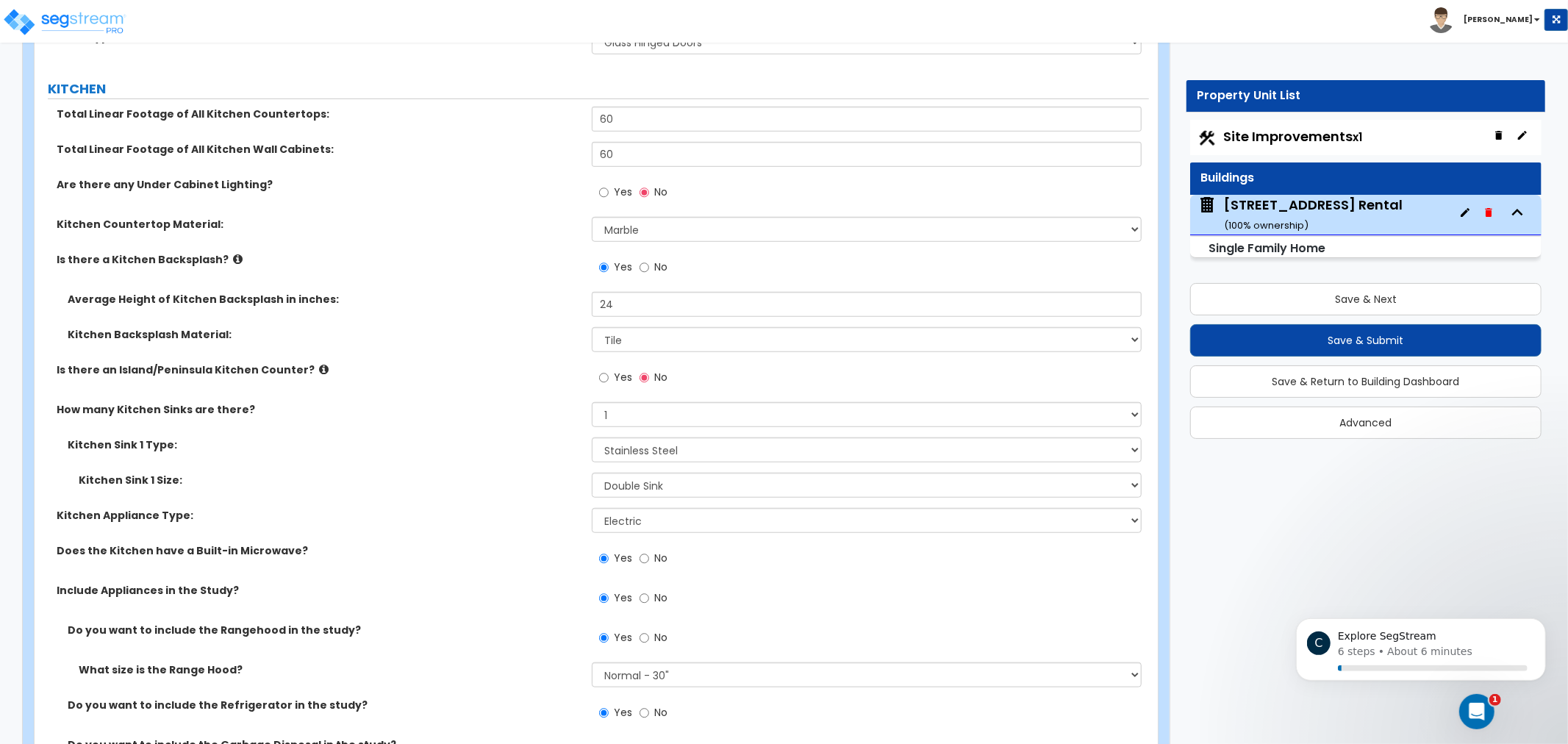
scroll to position [5502, 0]
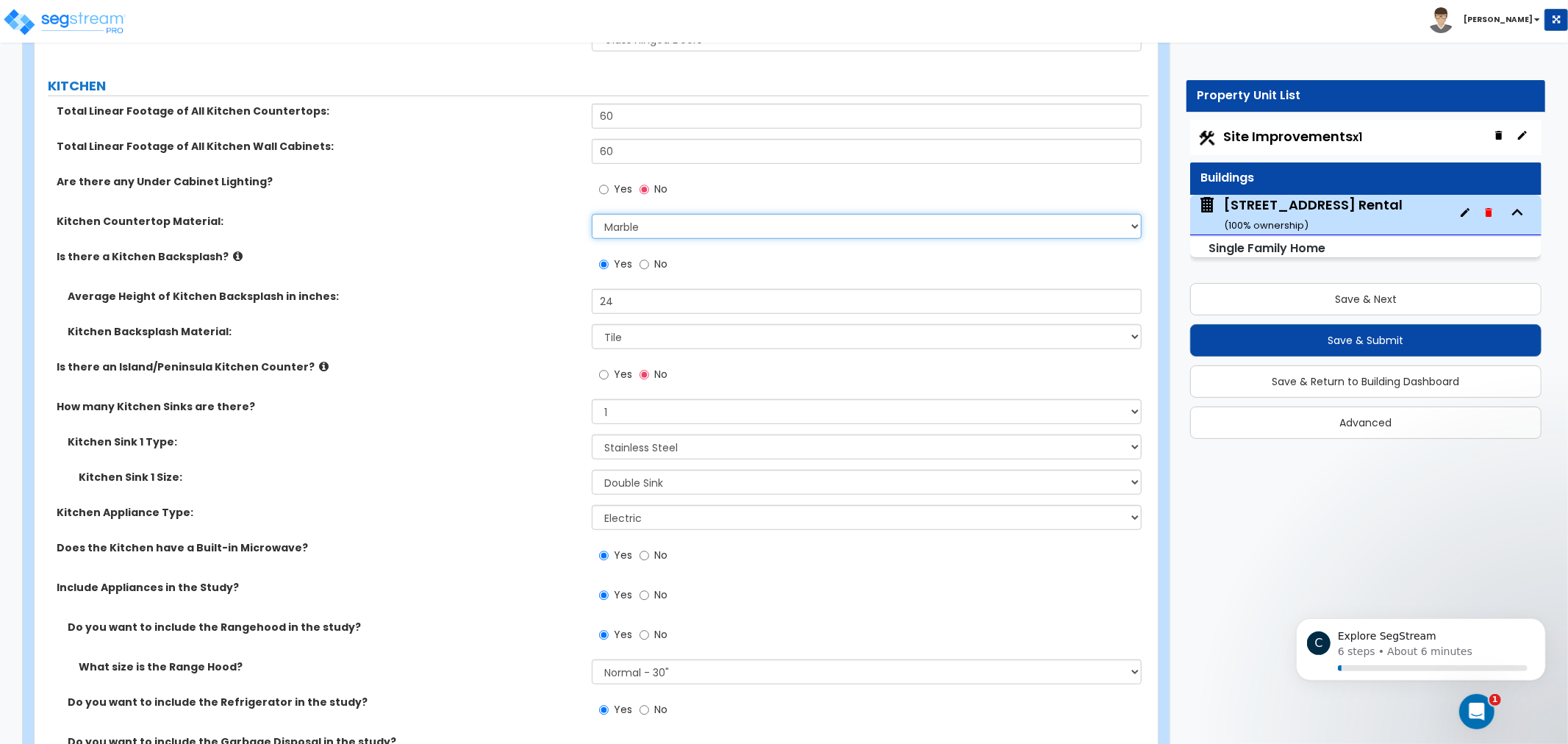
click at [700, 219] on select "Please Choose One Plastic Laminate Solid Surface Stone Quartz Marble Tile Wood …" at bounding box center [866, 226] width 550 height 25
click at [592, 214] on select "Please Choose One Plastic Laminate Solid Surface Stone Quartz Marble Tile Wood …" at bounding box center [866, 226] width 550 height 25
click at [745, 224] on select "Please Choose One Plastic Laminate Solid Surface Stone Quartz Marble Tile Wood …" at bounding box center [866, 226] width 550 height 25
click at [719, 216] on select "Please Choose One Plastic Laminate Solid Surface Stone Quartz Marble Tile Wood …" at bounding box center [866, 226] width 550 height 25
select select "4"
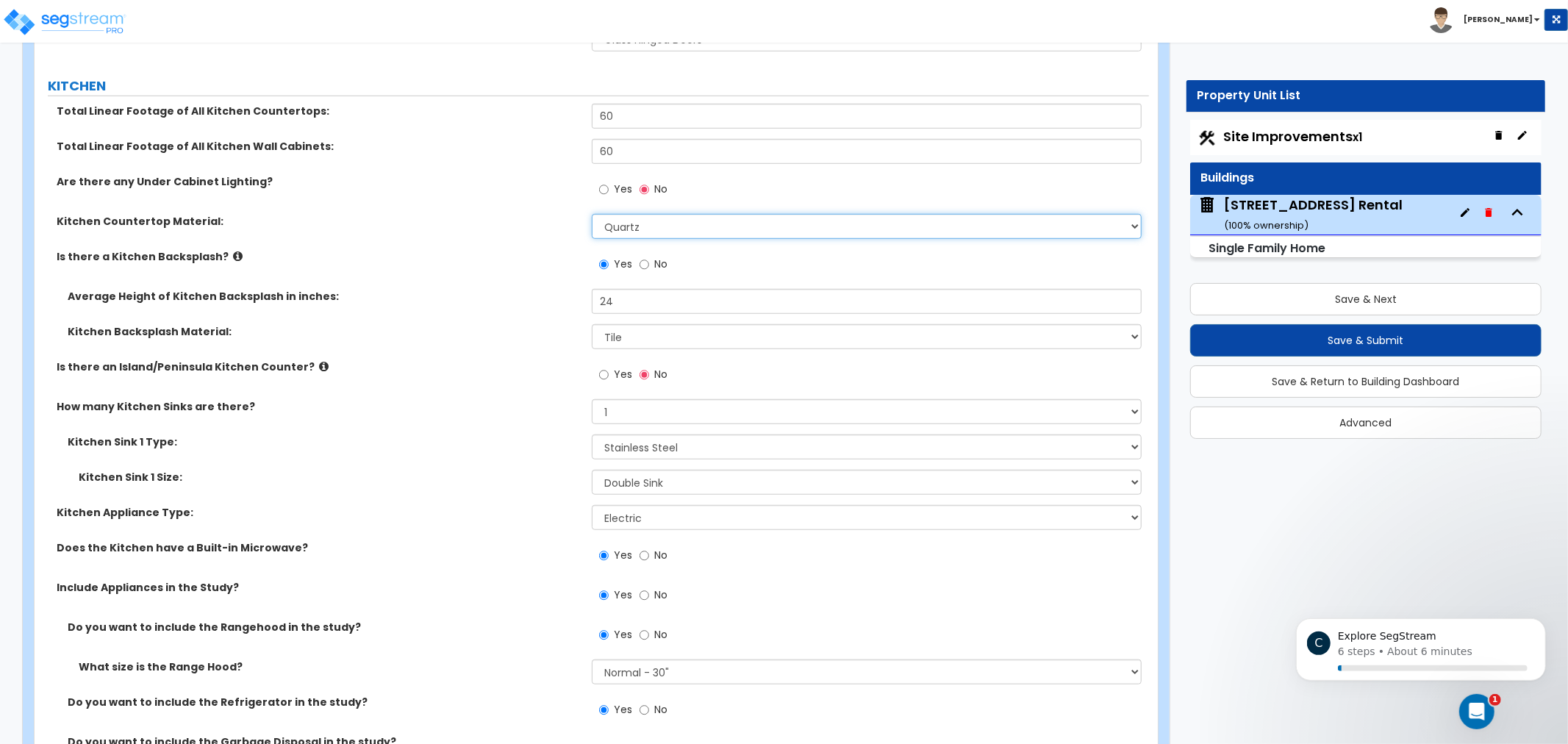
click at [592, 214] on select "Please Choose One Plastic Laminate Solid Surface Stone Quartz Marble Tile Wood …" at bounding box center [866, 226] width 550 height 25
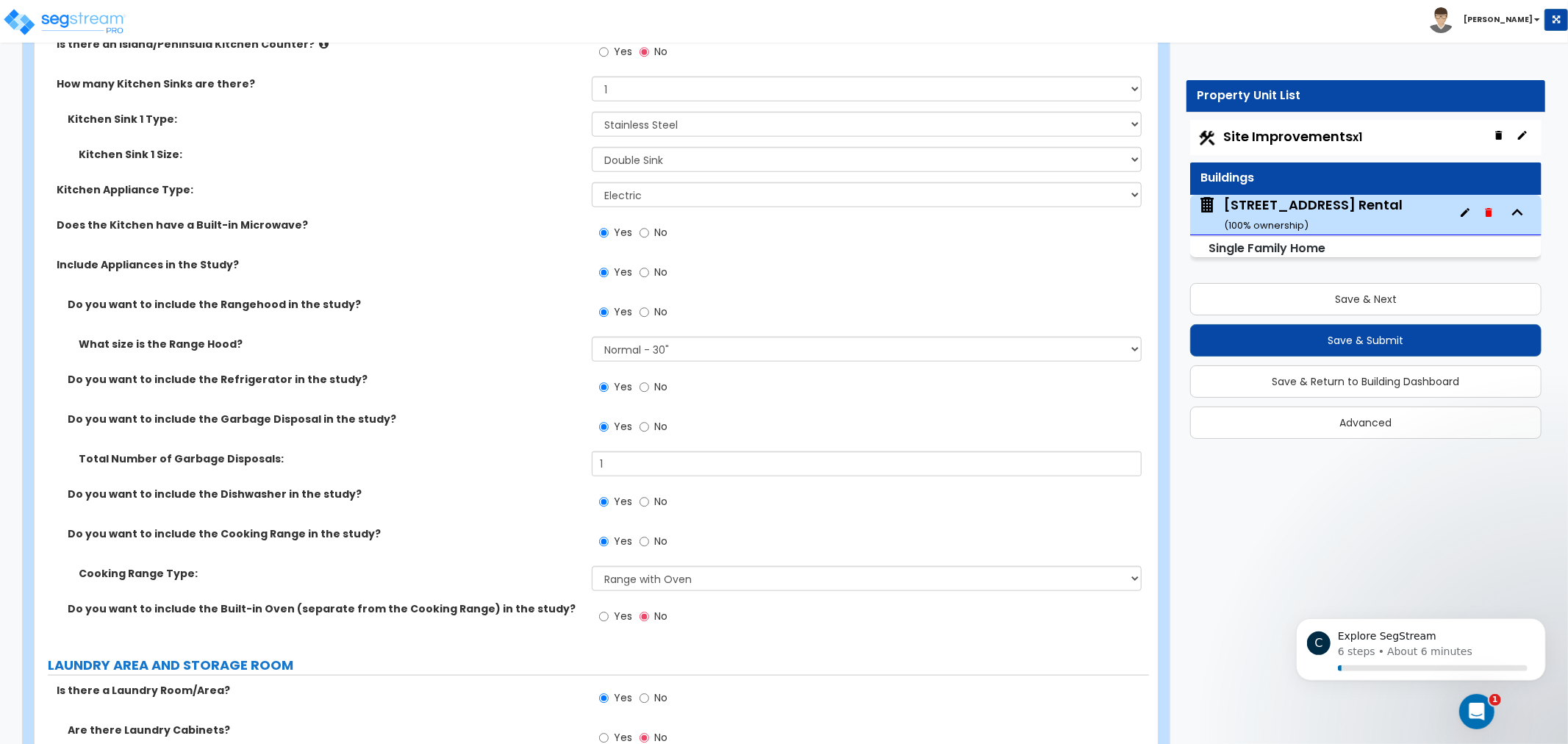
drag, startPoint x: 400, startPoint y: 342, endPoint x: 439, endPoint y: 416, distance: 83.6
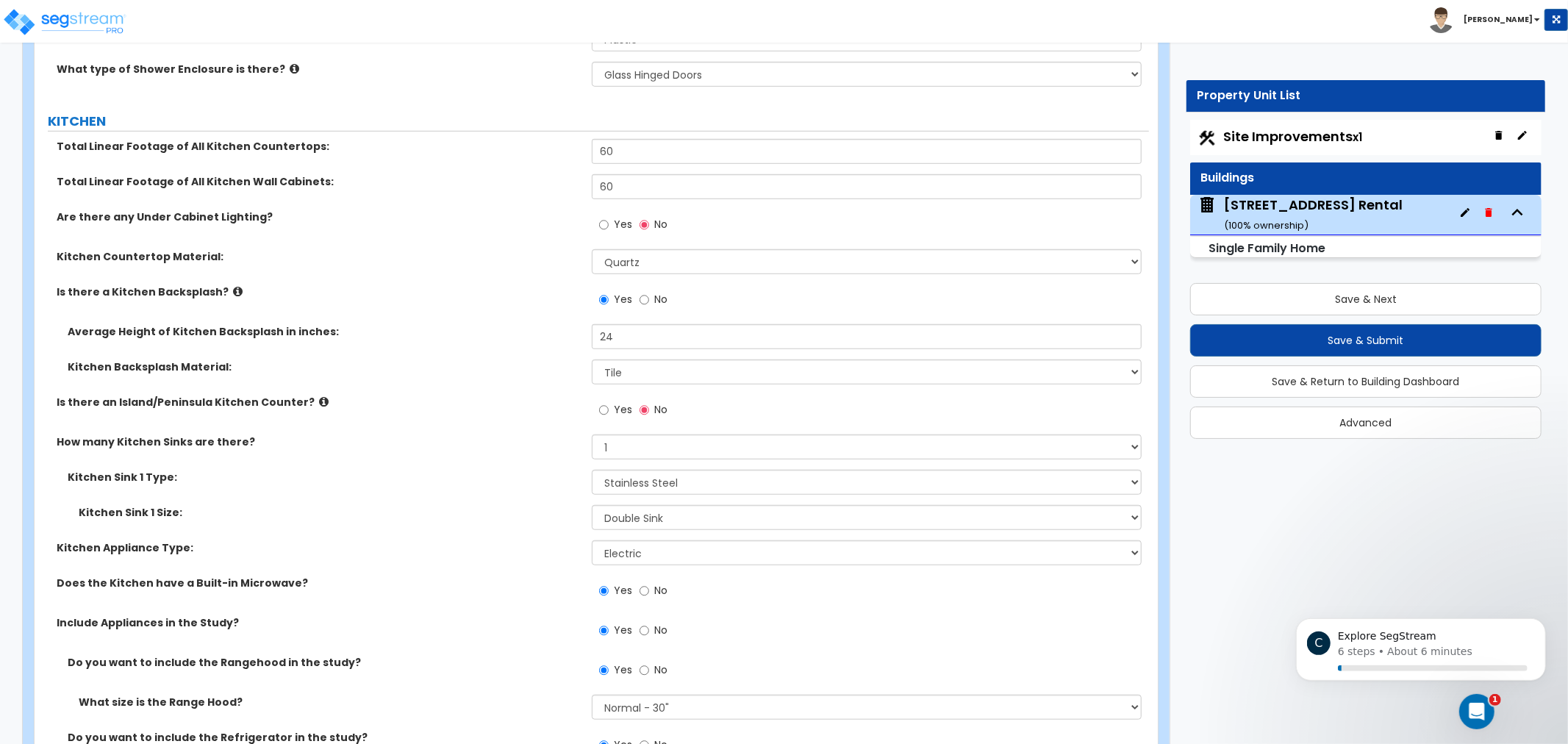
drag, startPoint x: 479, startPoint y: 219, endPoint x: 479, endPoint y: 195, distance: 24.0
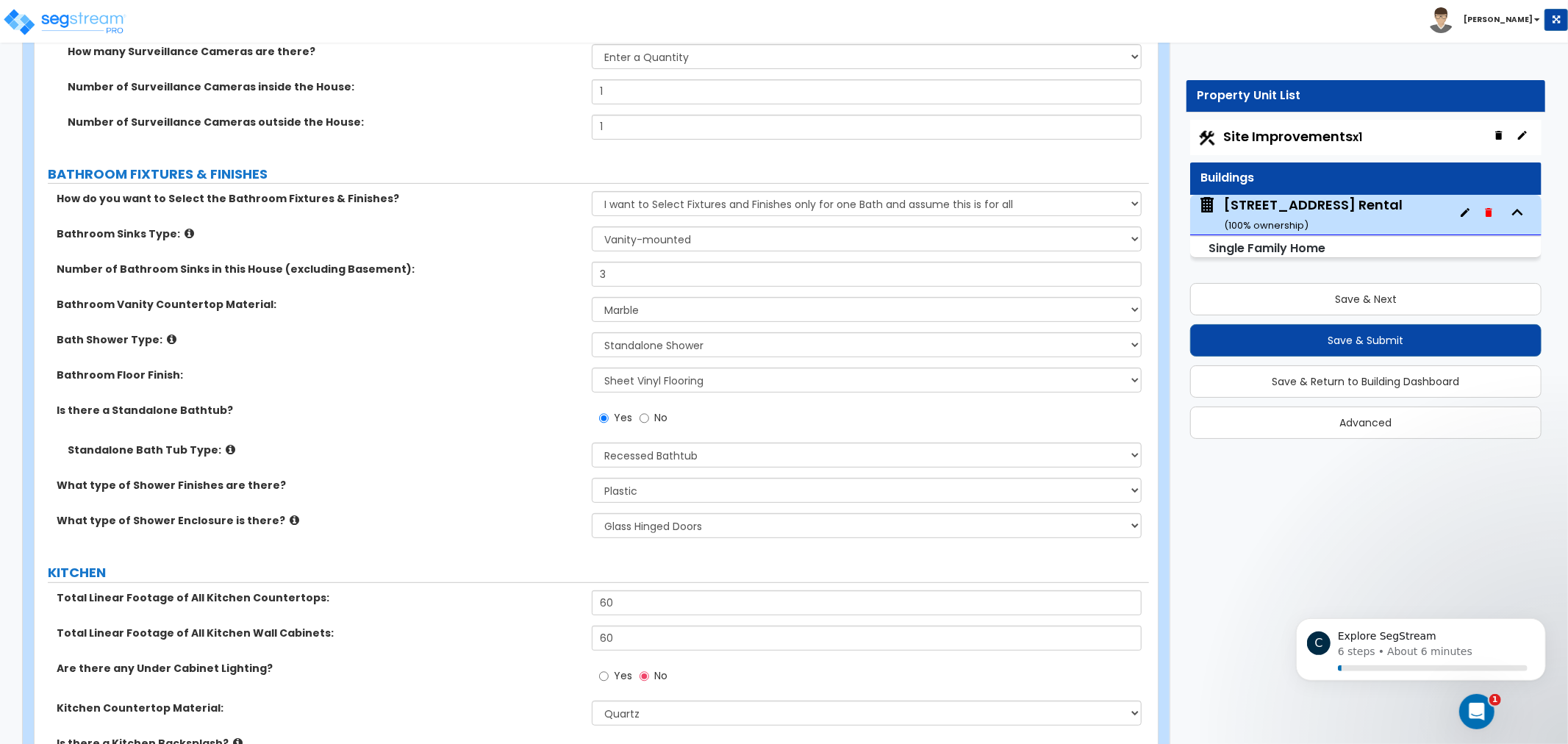
drag, startPoint x: 486, startPoint y: 262, endPoint x: 485, endPoint y: 194, distance: 68.0
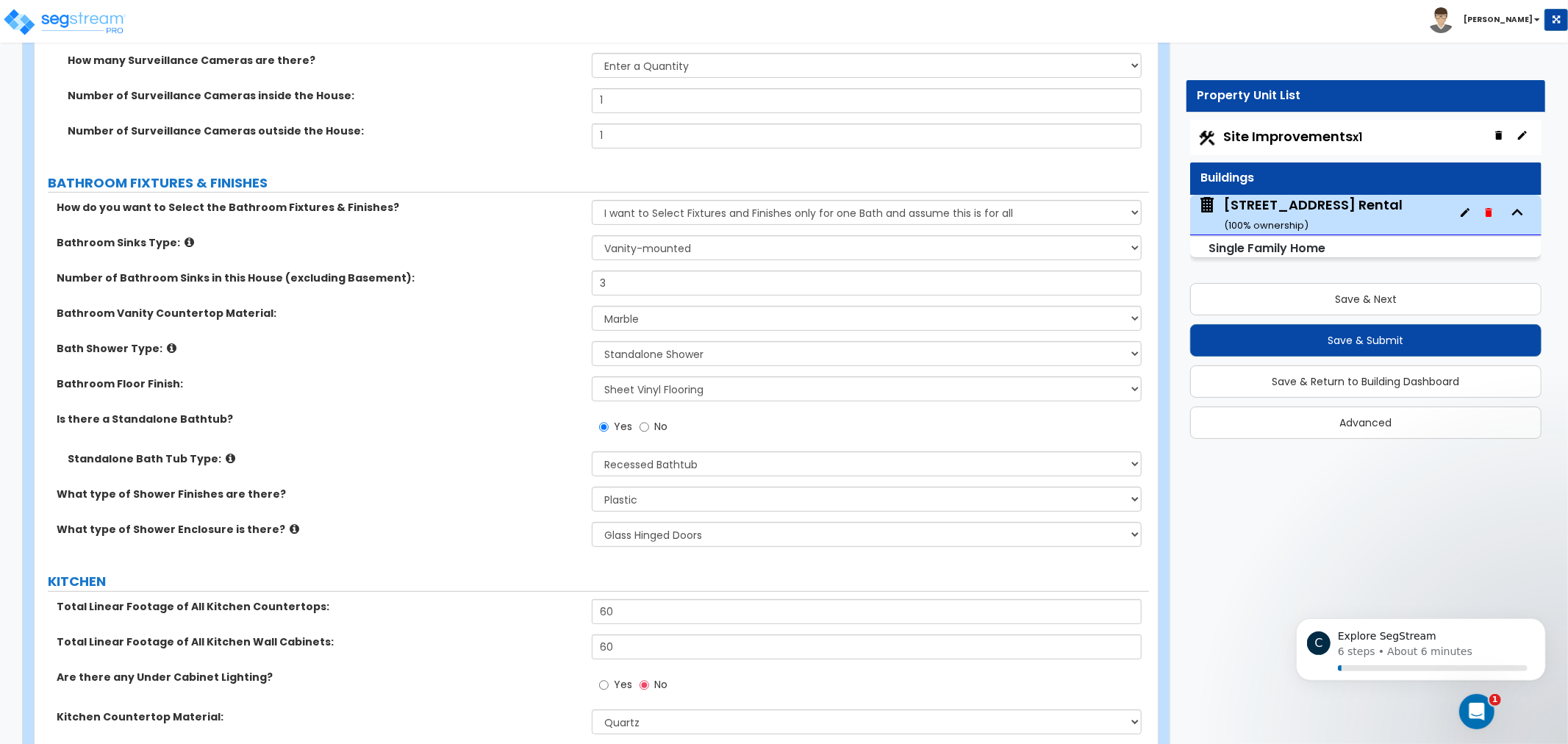
drag, startPoint x: 504, startPoint y: 281, endPoint x: 525, endPoint y: 267, distance: 25.2
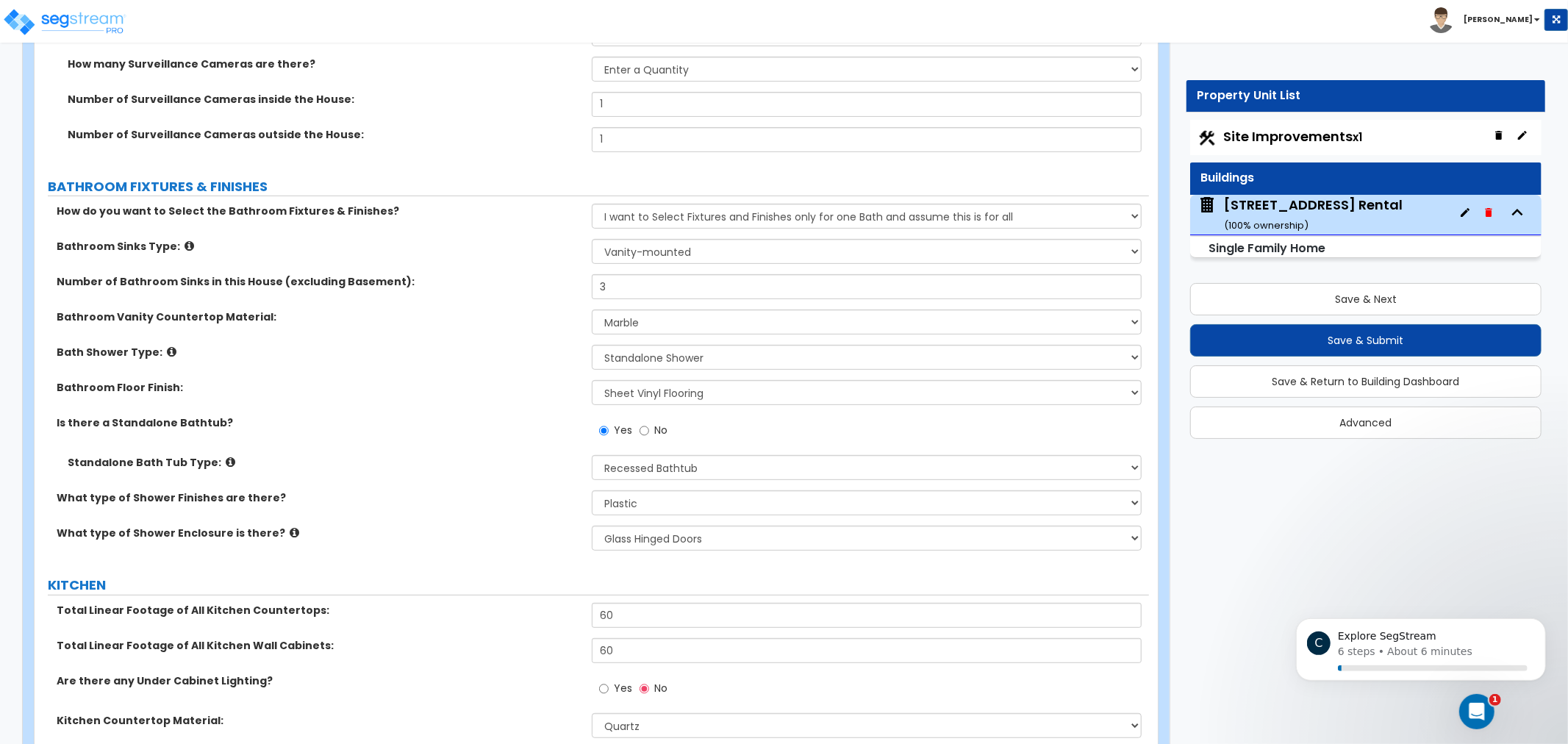
drag, startPoint x: 525, startPoint y: 267, endPoint x: 545, endPoint y: 305, distance: 42.9
click at [523, 272] on div "How do you want to Select the Bathroom Fixtures & Finishes? Please Choose One I…" at bounding box center [592, 382] width 1093 height 357
click at [650, 324] on select "None Plastic Laminate Solid Surface Stone Quartz Marble Tile Wood Stainless Ste…" at bounding box center [866, 321] width 550 height 25
select select "4"
click at [592, 309] on select "None Plastic Laminate Solid Surface Stone Quartz Marble Tile Wood Stainless Ste…" at bounding box center [866, 321] width 550 height 25
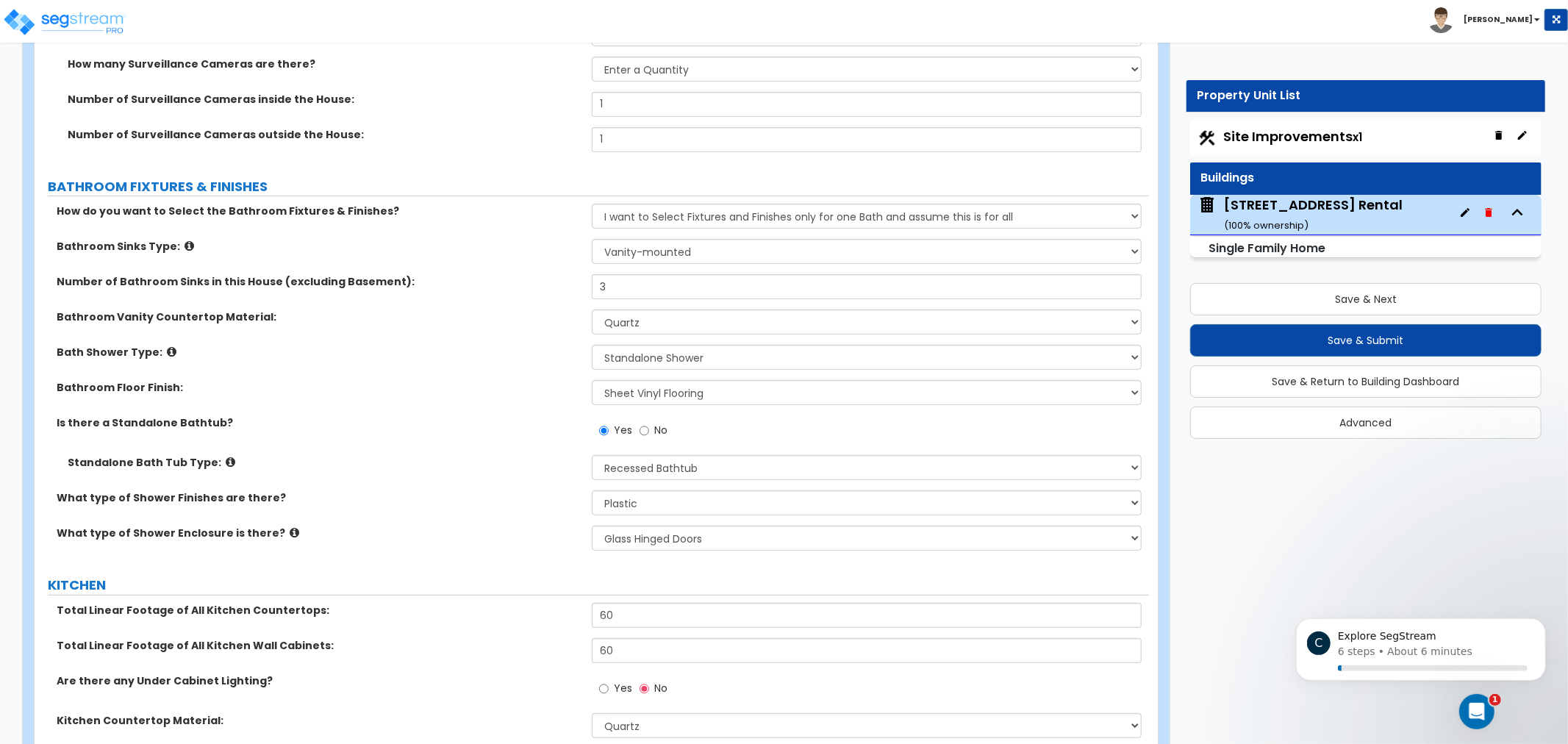
click at [443, 335] on div "Bathroom Vanity Countertop Material: None Plastic Laminate Solid Surface Stone …" at bounding box center [592, 327] width 1115 height 35
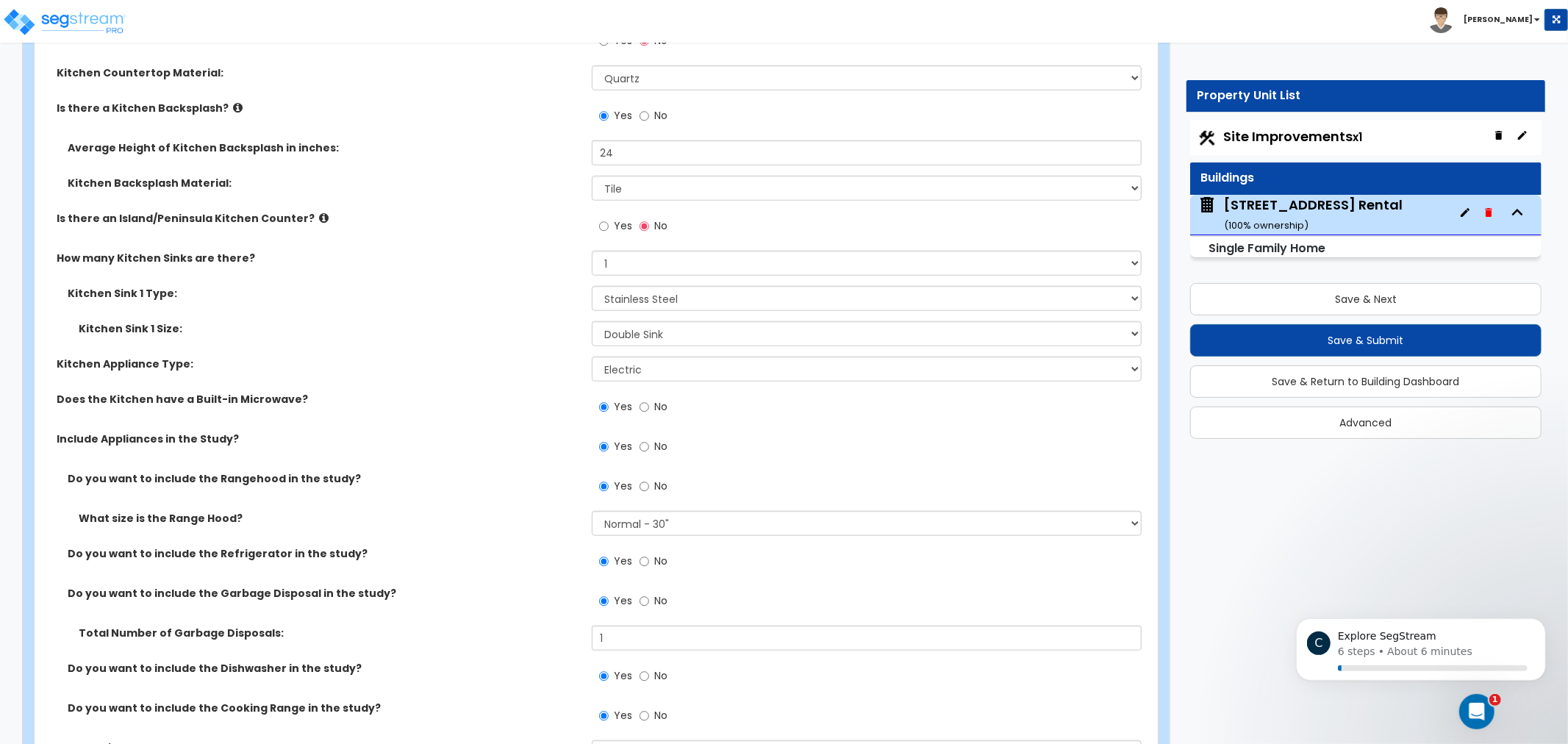
drag, startPoint x: 473, startPoint y: 188, endPoint x: 504, endPoint y: 331, distance: 146.3
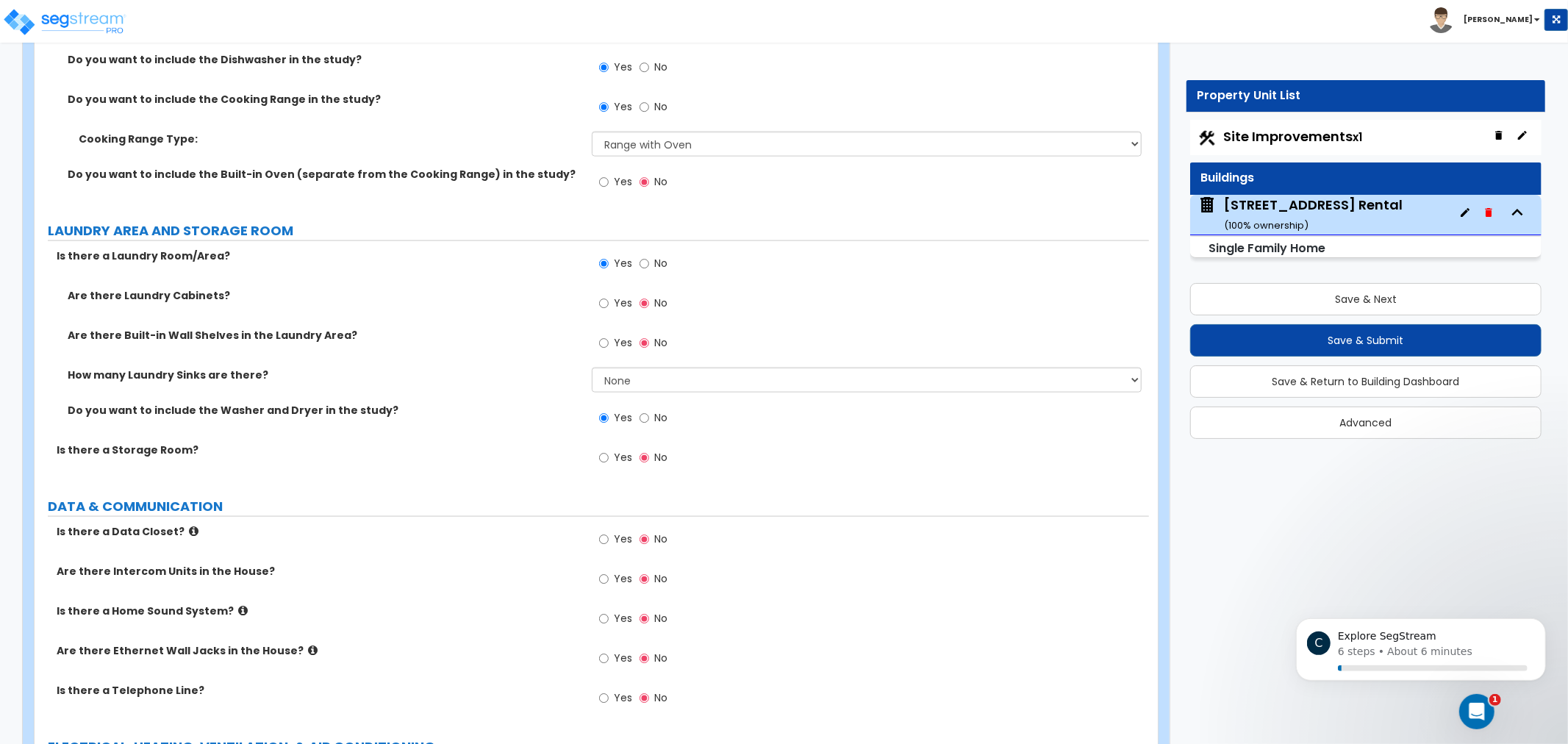
drag, startPoint x: 493, startPoint y: 209, endPoint x: 465, endPoint y: 325, distance: 119.3
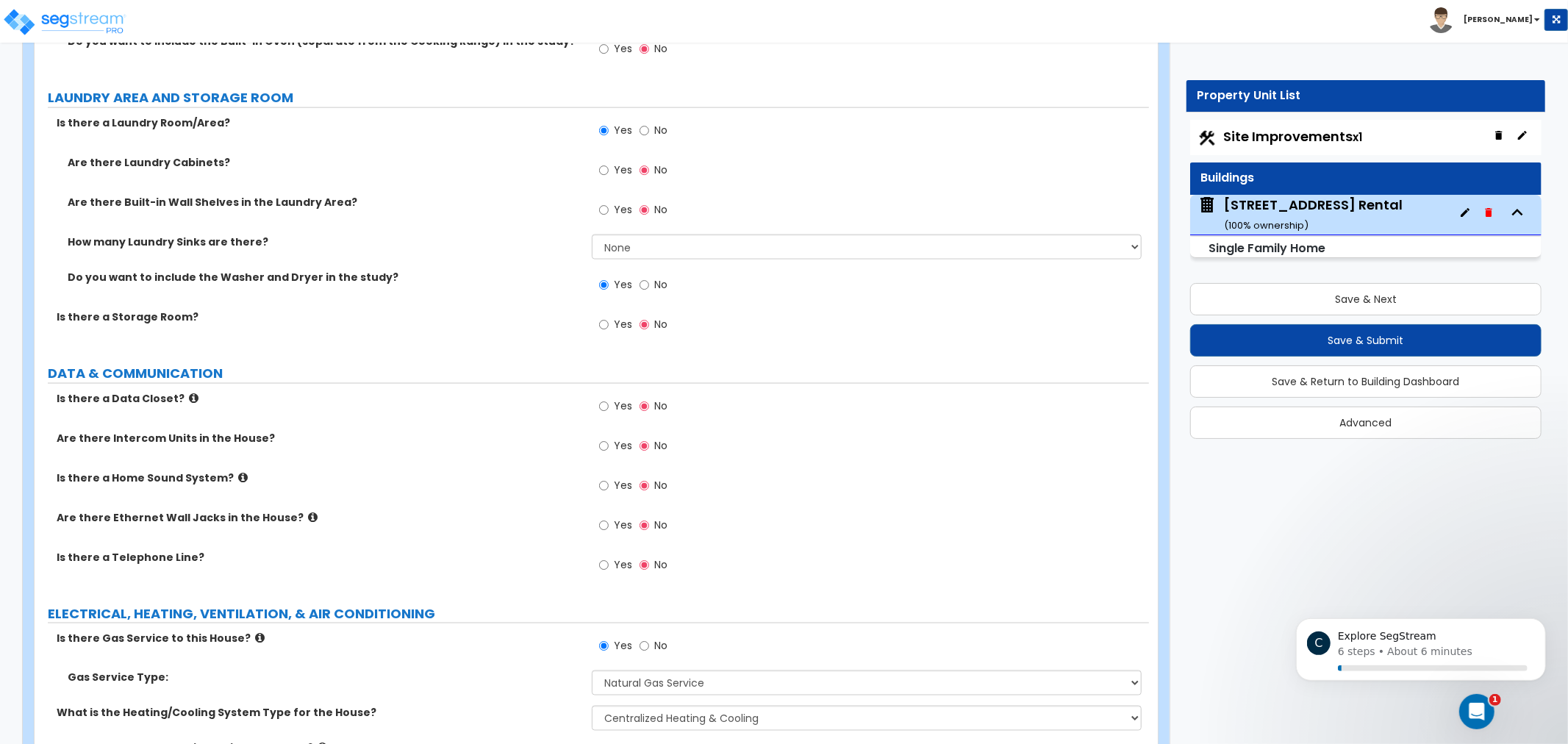
drag, startPoint x: 452, startPoint y: 257, endPoint x: 444, endPoint y: 290, distance: 34.0
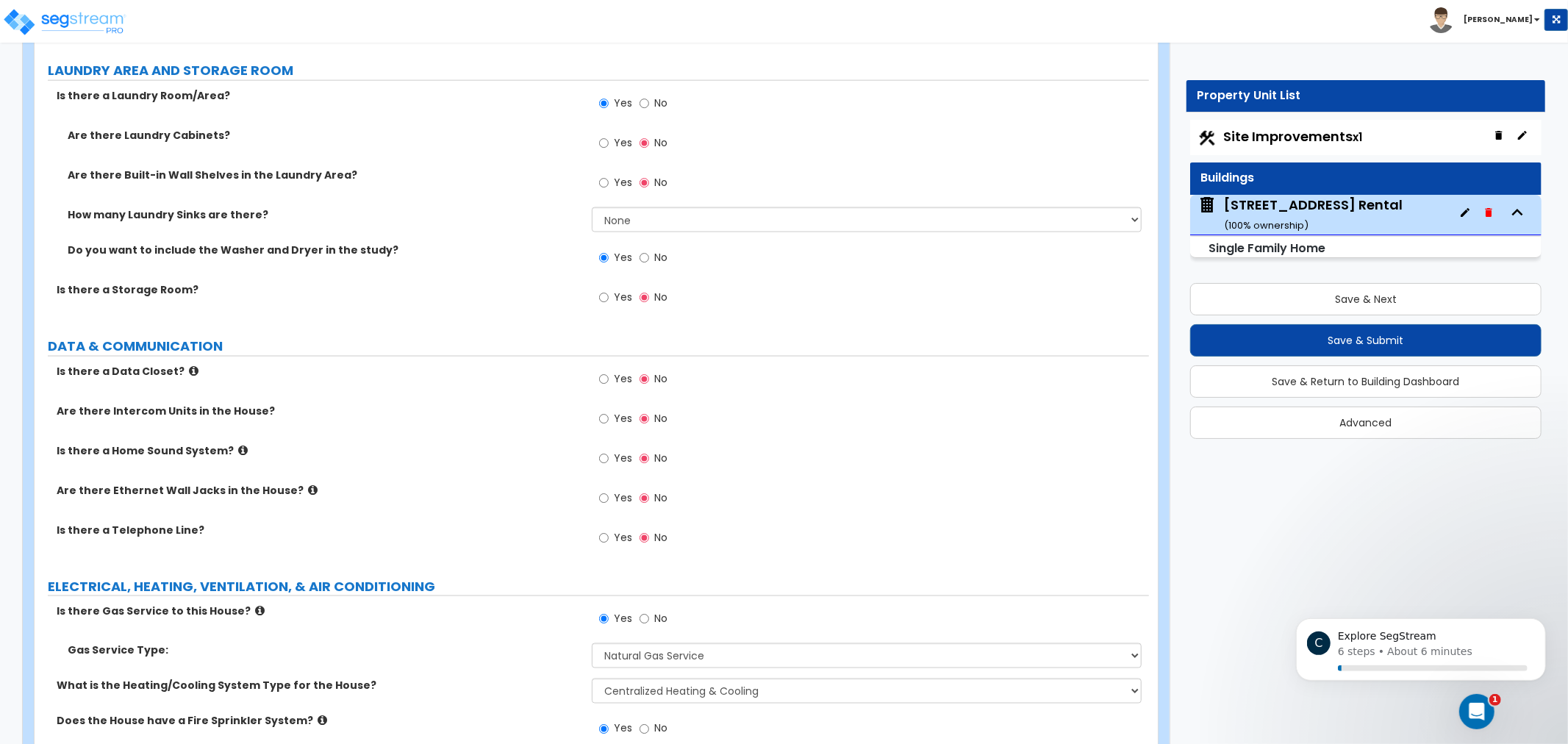
scroll to position [6446, 0]
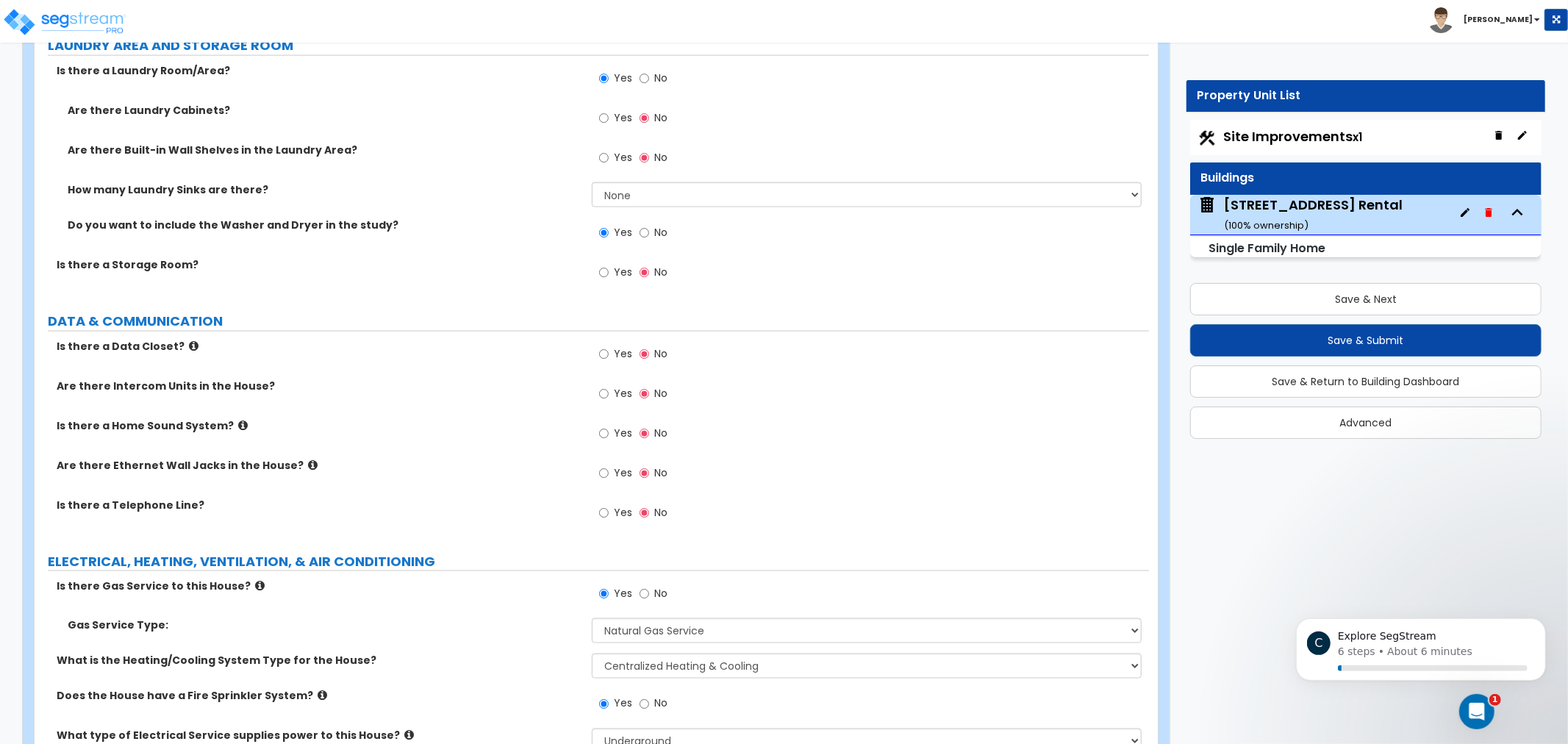
drag, startPoint x: 457, startPoint y: 292, endPoint x: 468, endPoint y: 318, distance: 28.2
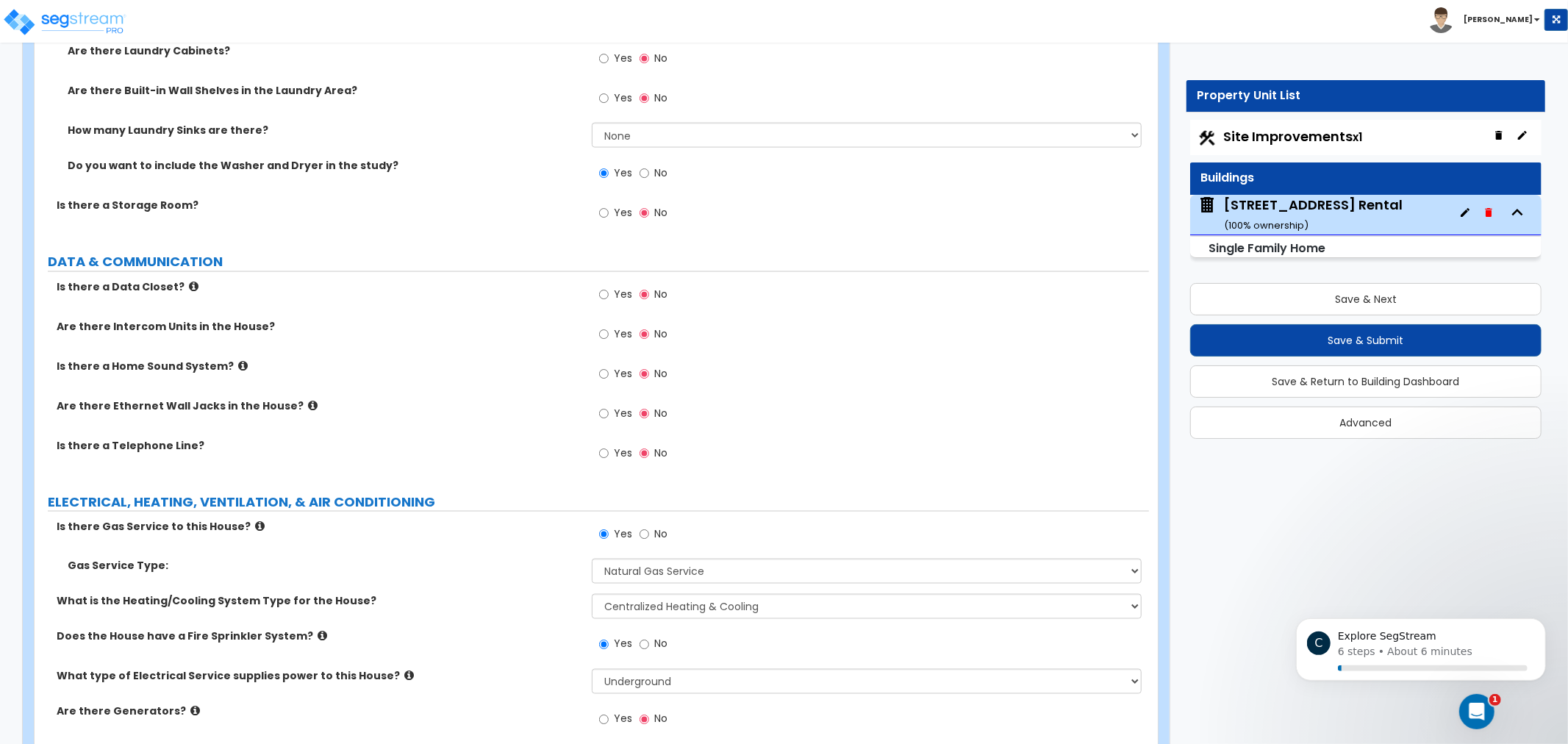
drag, startPoint x: 471, startPoint y: 300, endPoint x: 491, endPoint y: 315, distance: 25.0
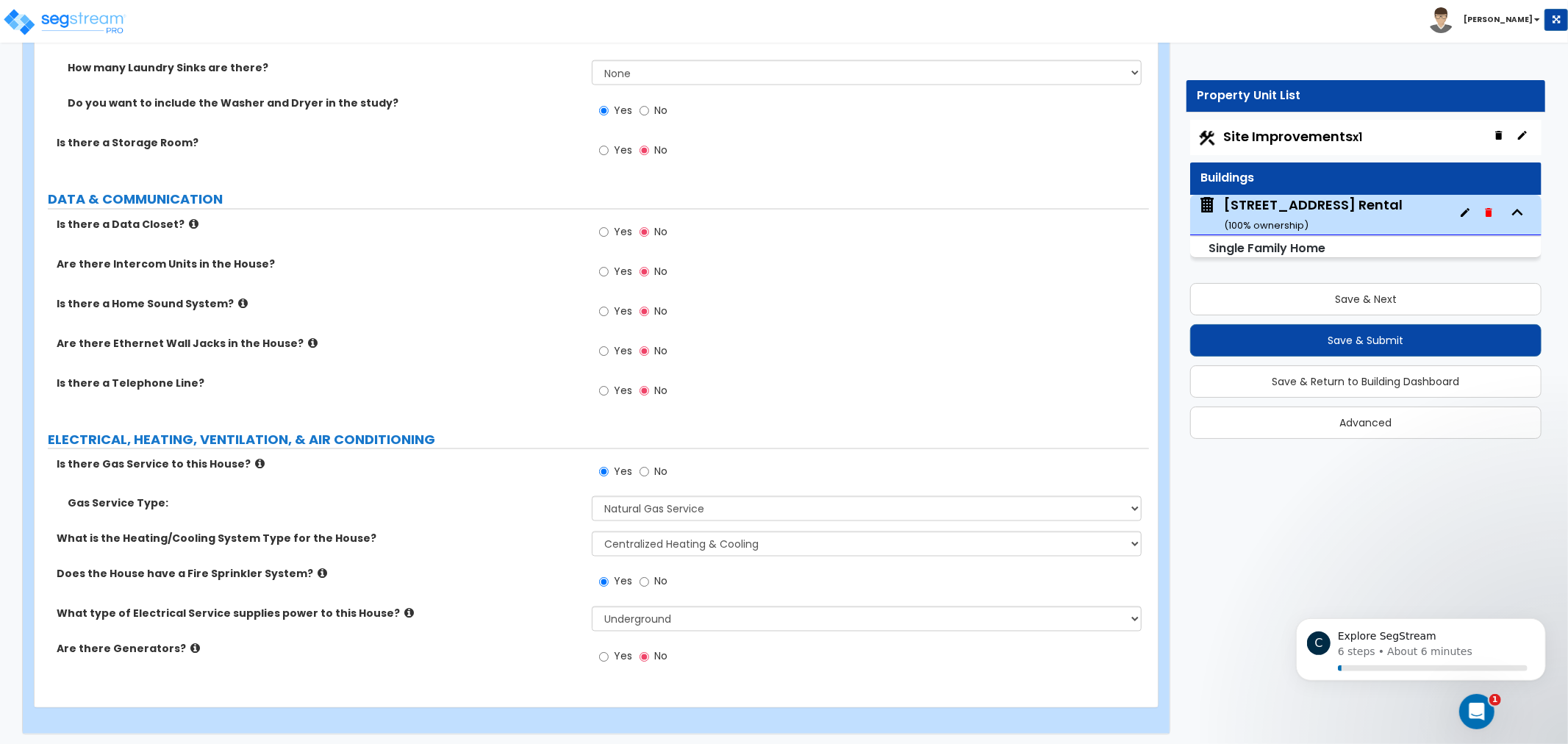
scroll to position [6569, 0]
drag, startPoint x: 489, startPoint y: 316, endPoint x: 488, endPoint y: 380, distance: 64.0
drag, startPoint x: 504, startPoint y: 239, endPoint x: 453, endPoint y: 209, distance: 59.2
drag, startPoint x: 445, startPoint y: 520, endPoint x: 395, endPoint y: 510, distance: 51.0
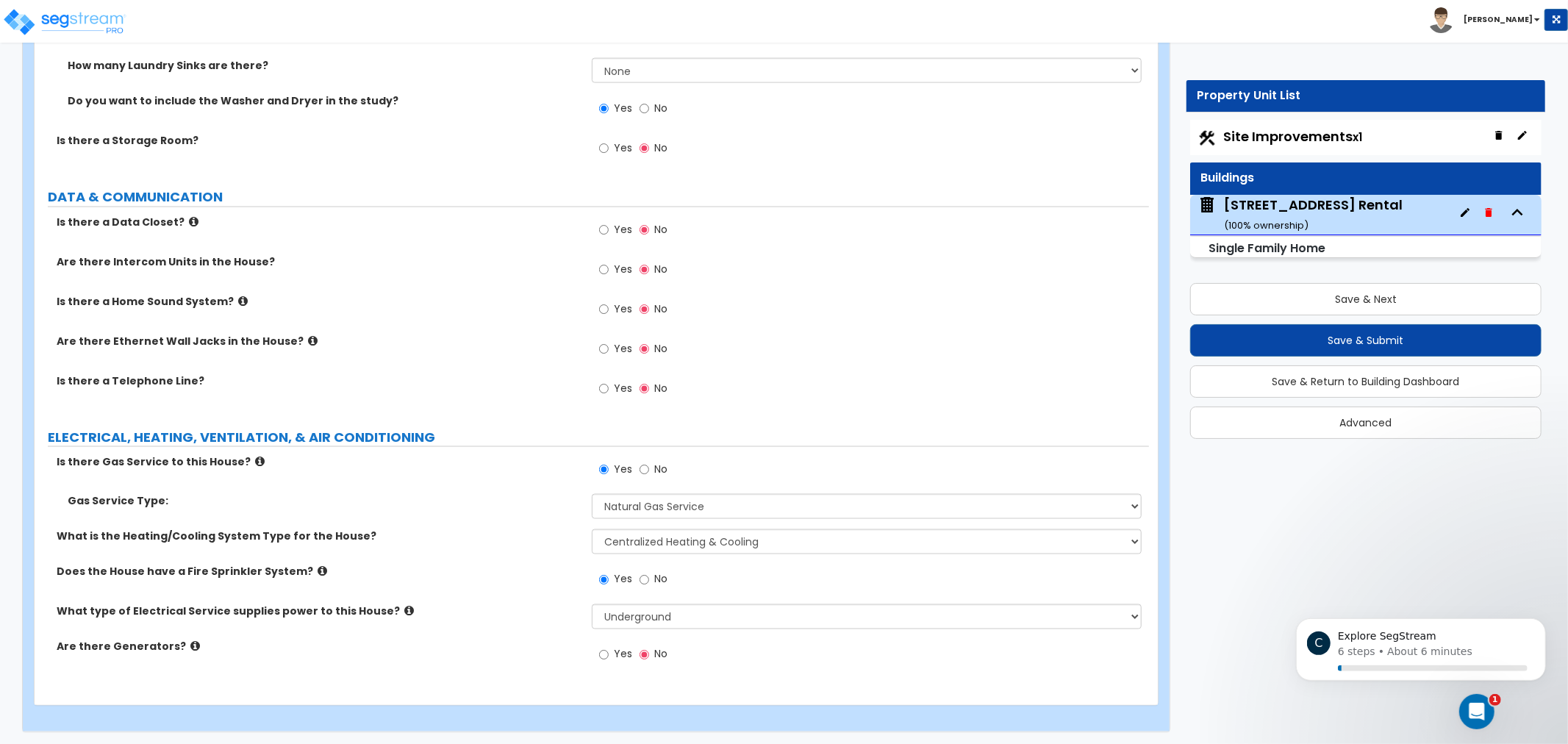
click at [395, 510] on div "Gas Service Type: Please Choose One Natural Gas Service Propane Tank On-site" at bounding box center [592, 512] width 1115 height 35
click at [624, 393] on label "Yes" at bounding box center [616, 390] width 33 height 25
click at [609, 393] on input "Yes" at bounding box center [604, 389] width 9 height 17
radio input "true"
drag, startPoint x: 534, startPoint y: 482, endPoint x: 532, endPoint y: 533, distance: 51.0
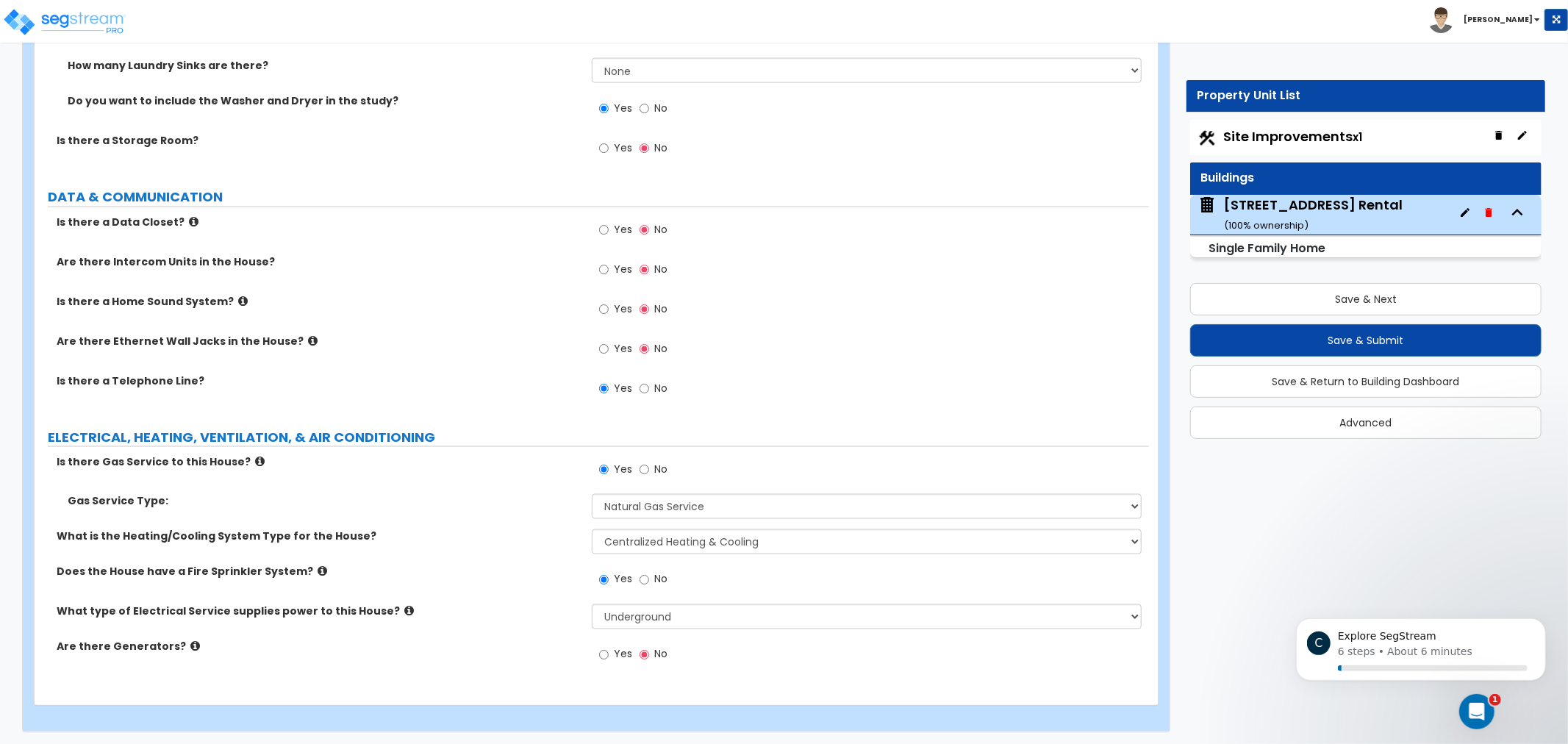
drag, startPoint x: 539, startPoint y: 520, endPoint x: 628, endPoint y: 510, distance: 89.6
click at [537, 520] on div "Gas Service Type: Please Choose One Natural Gas Service Propane Tank On-site" at bounding box center [592, 512] width 1115 height 35
drag, startPoint x: 497, startPoint y: 547, endPoint x: 689, endPoint y: 653, distance: 219.3
drag, startPoint x: 465, startPoint y: 556, endPoint x: 453, endPoint y: 584, distance: 30.5
click at [464, 582] on div "Does the House have a Fire Sprinkler System? Yes No" at bounding box center [592, 583] width 1115 height 39
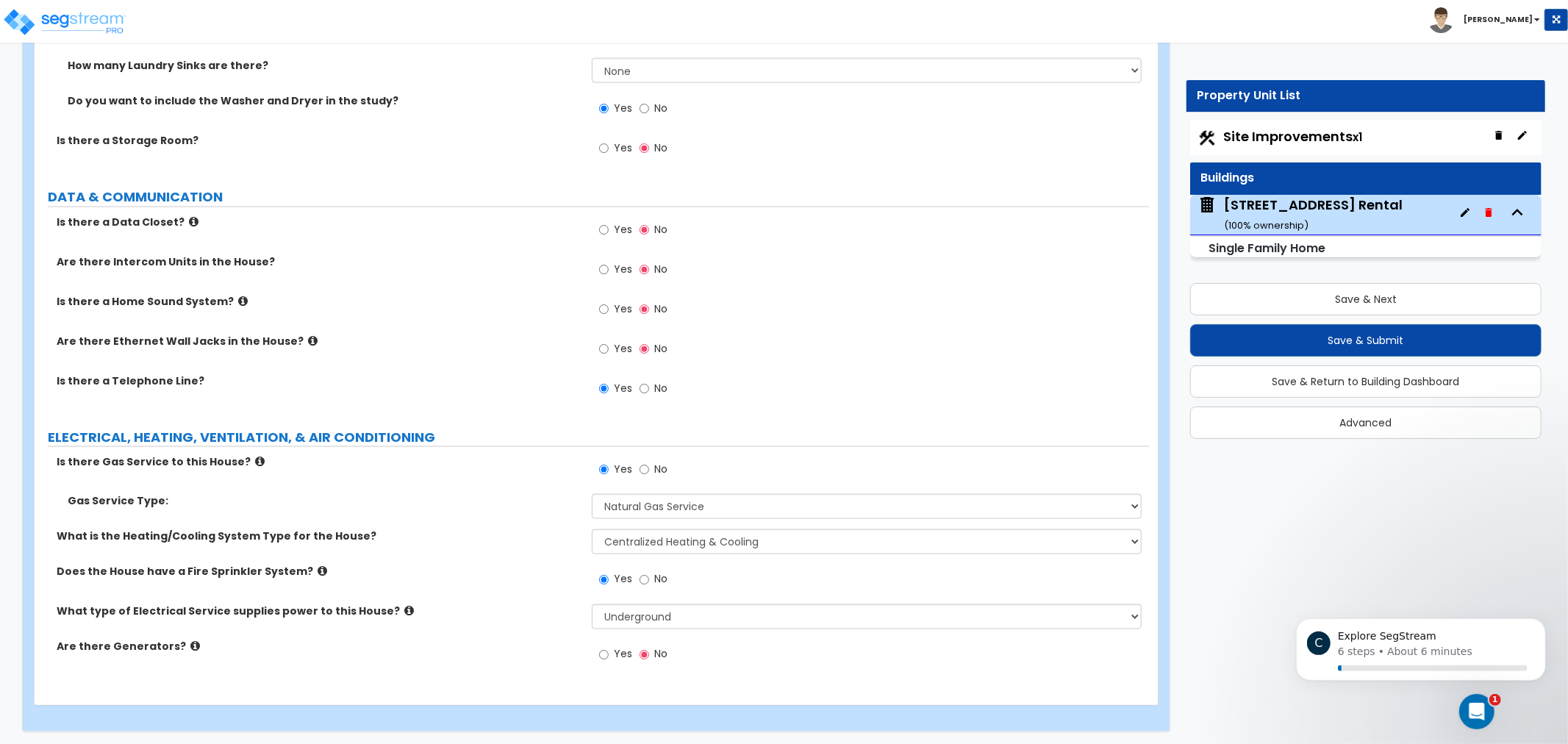
click at [656, 579] on span "No" at bounding box center [661, 579] width 13 height 15
click at [650, 579] on input "No" at bounding box center [644, 580] width 9 height 17
radio input "false"
radio input "true"
drag, startPoint x: 444, startPoint y: 523, endPoint x: 415, endPoint y: 535, distance: 31.4
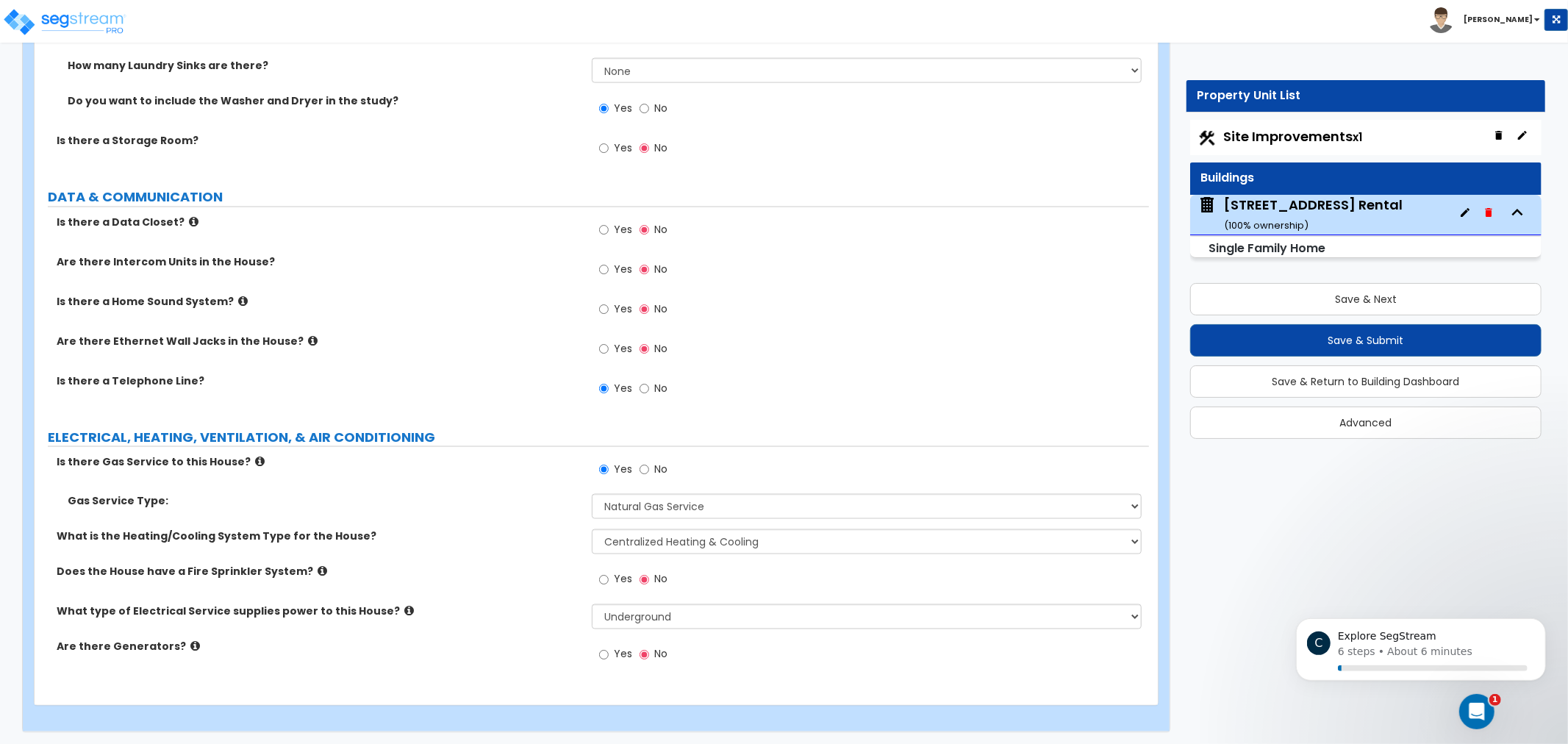
drag, startPoint x: 415, startPoint y: 535, endPoint x: 354, endPoint y: 561, distance: 66.3
click at [356, 564] on label "Does the House have a Fire Sprinkler System?" at bounding box center [318, 572] width 524 height 15
drag, startPoint x: 366, startPoint y: 557, endPoint x: 417, endPoint y: 598, distance: 65.4
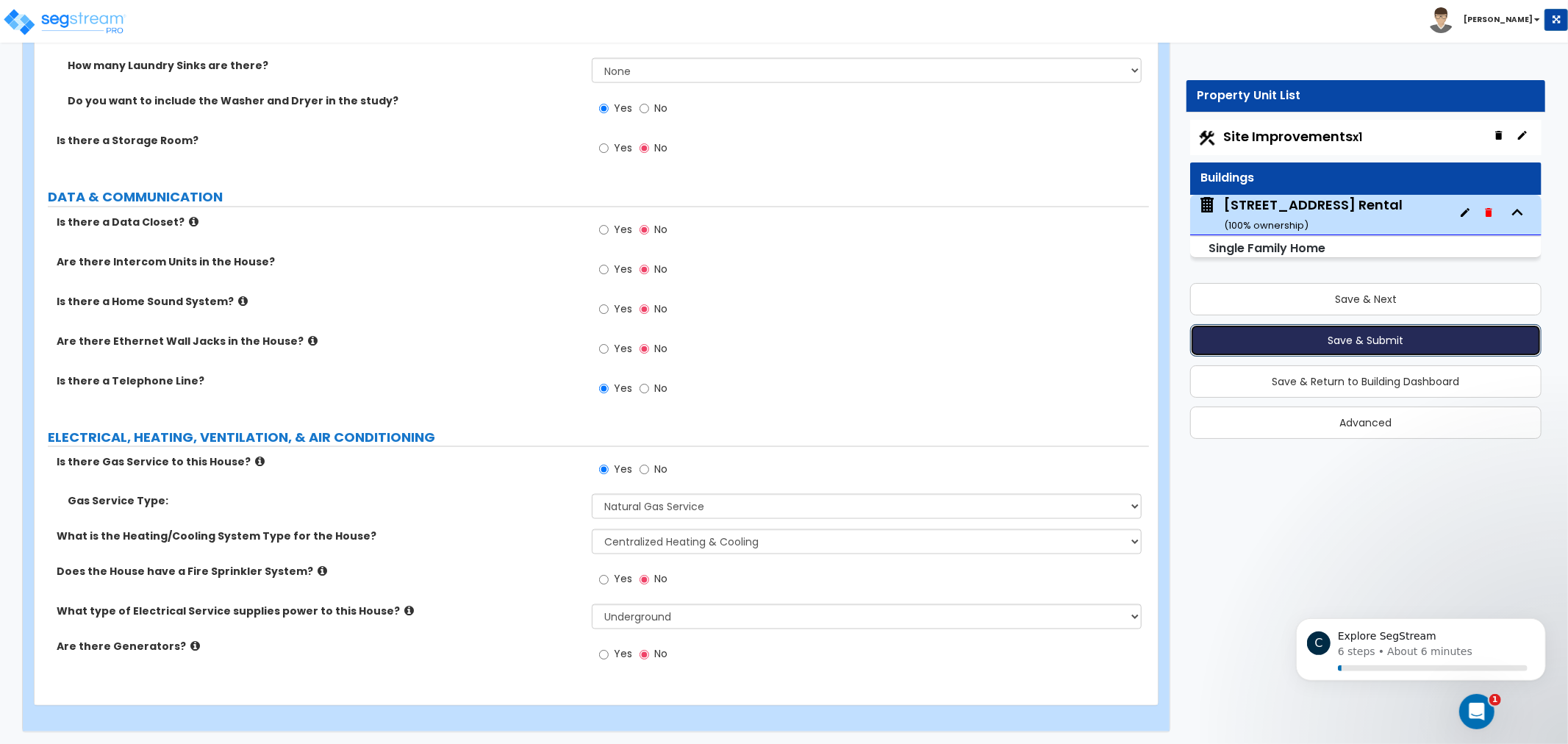
click at [1336, 339] on button "Save & Submit" at bounding box center [1365, 339] width 351 height 32
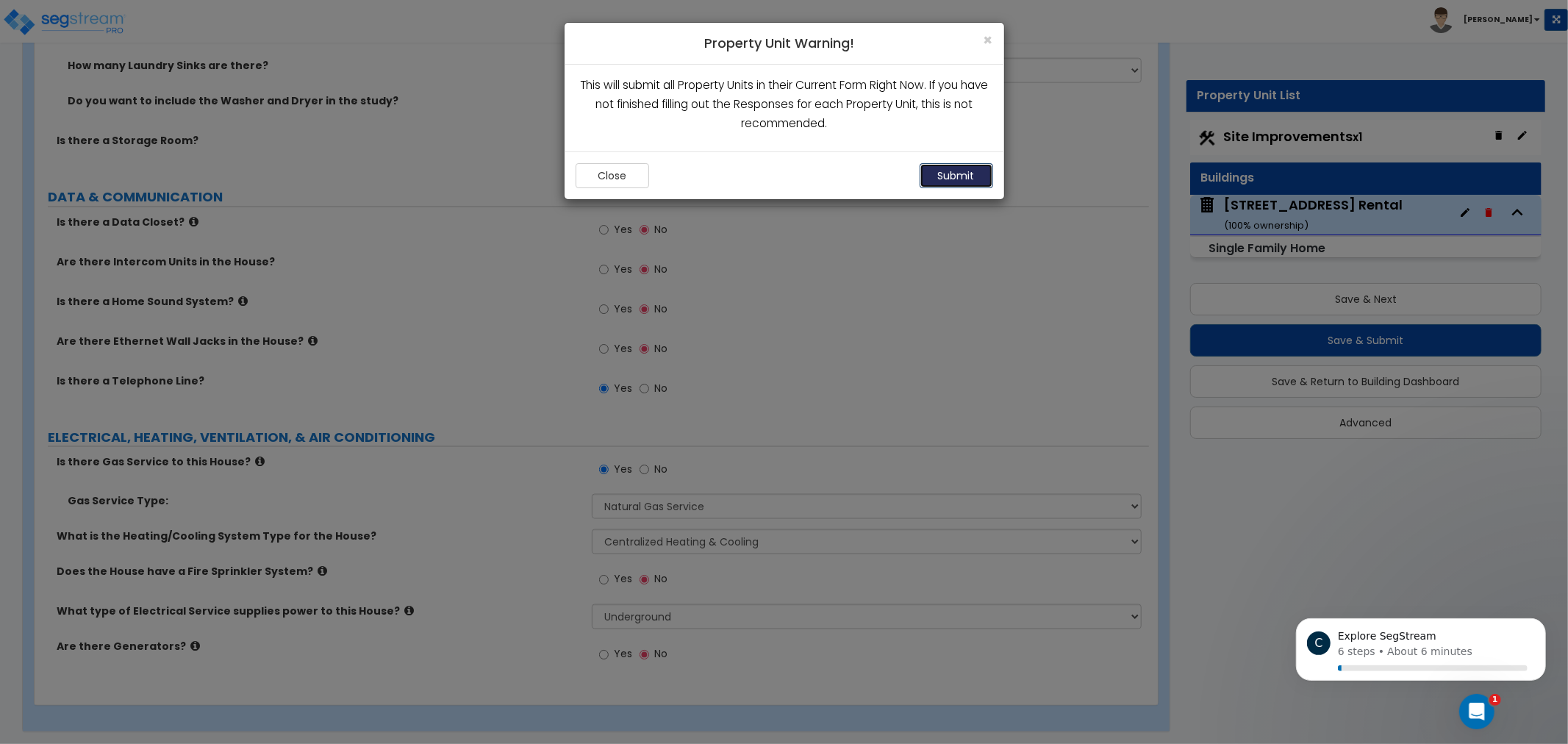
click at [958, 178] on button "Submit" at bounding box center [957, 175] width 73 height 25
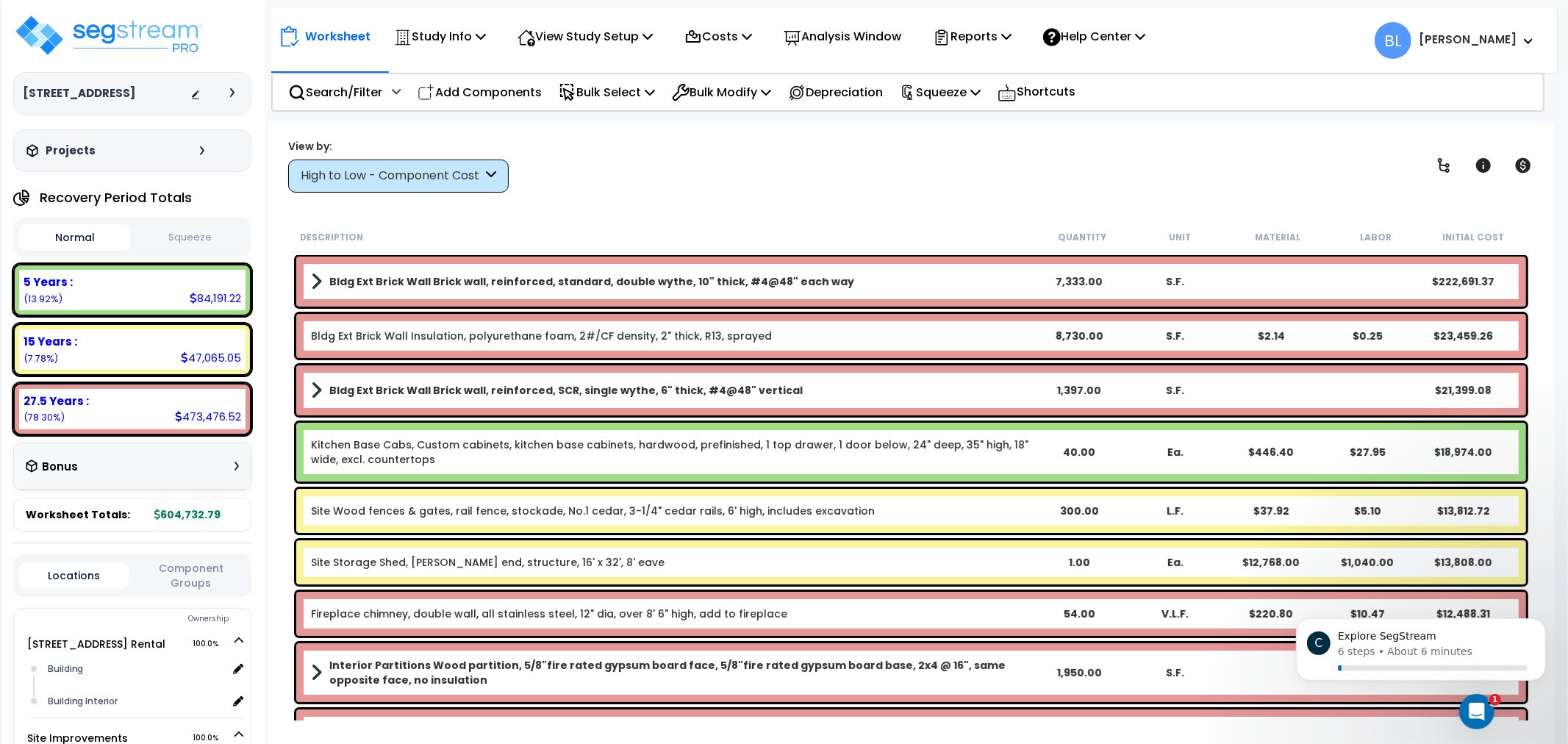
scroll to position [64, 0]
drag, startPoint x: 798, startPoint y: 198, endPoint x: 799, endPoint y: 321, distance: 123.0
click at [748, 37] on p "Costs" at bounding box center [718, 37] width 68 height 20
drag, startPoint x: 1008, startPoint y: 180, endPoint x: 972, endPoint y: 85, distance: 101.6
click at [1001, 170] on div "View by: High to Low - Component Cost High to Low - Component Cost" at bounding box center [912, 165] width 1257 height 54
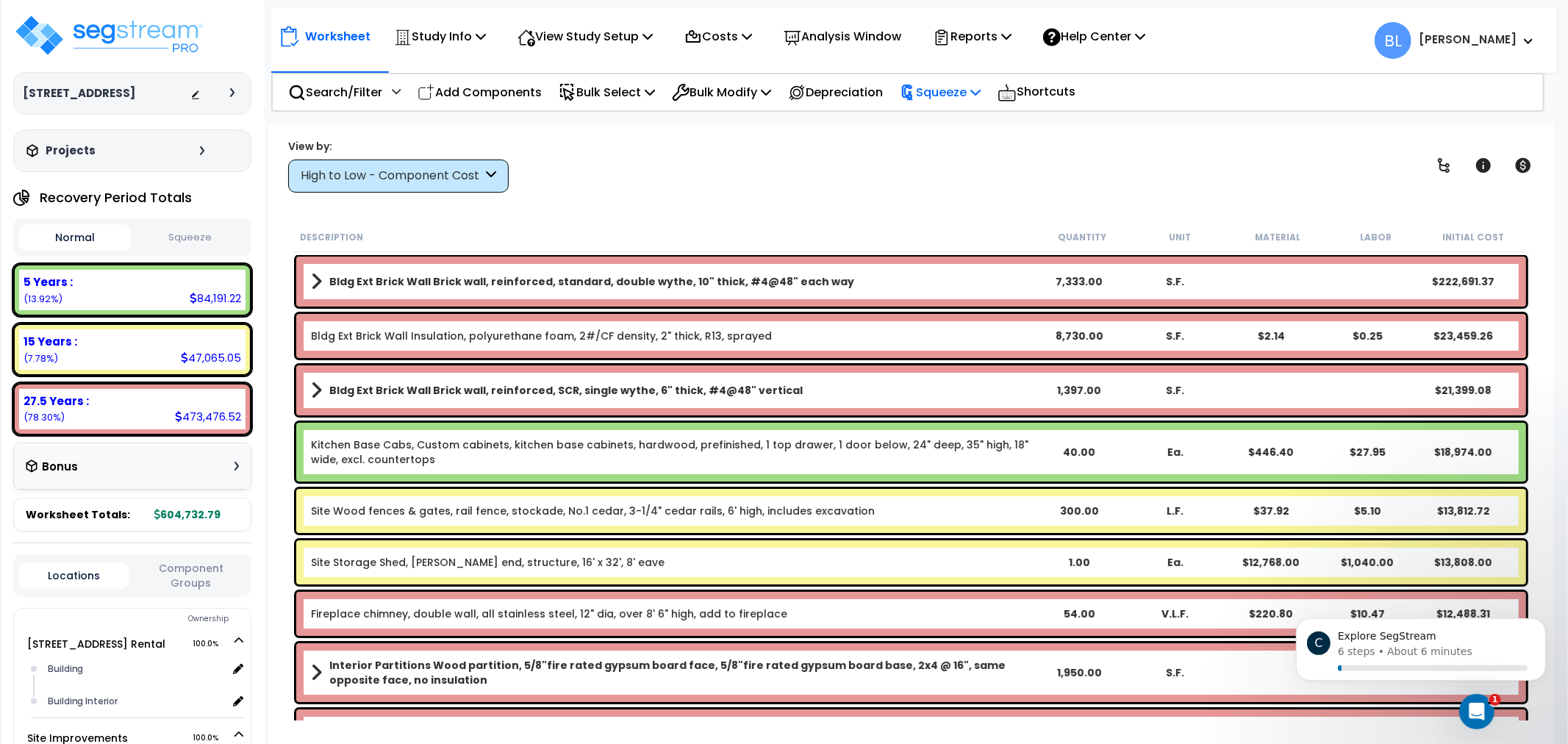
click at [972, 85] on p "Squeeze" at bounding box center [940, 93] width 81 height 20
drag, startPoint x: 991, startPoint y: 121, endPoint x: 1008, endPoint y: 119, distance: 17.1
click at [994, 121] on link "Squeeze" at bounding box center [965, 125] width 146 height 29
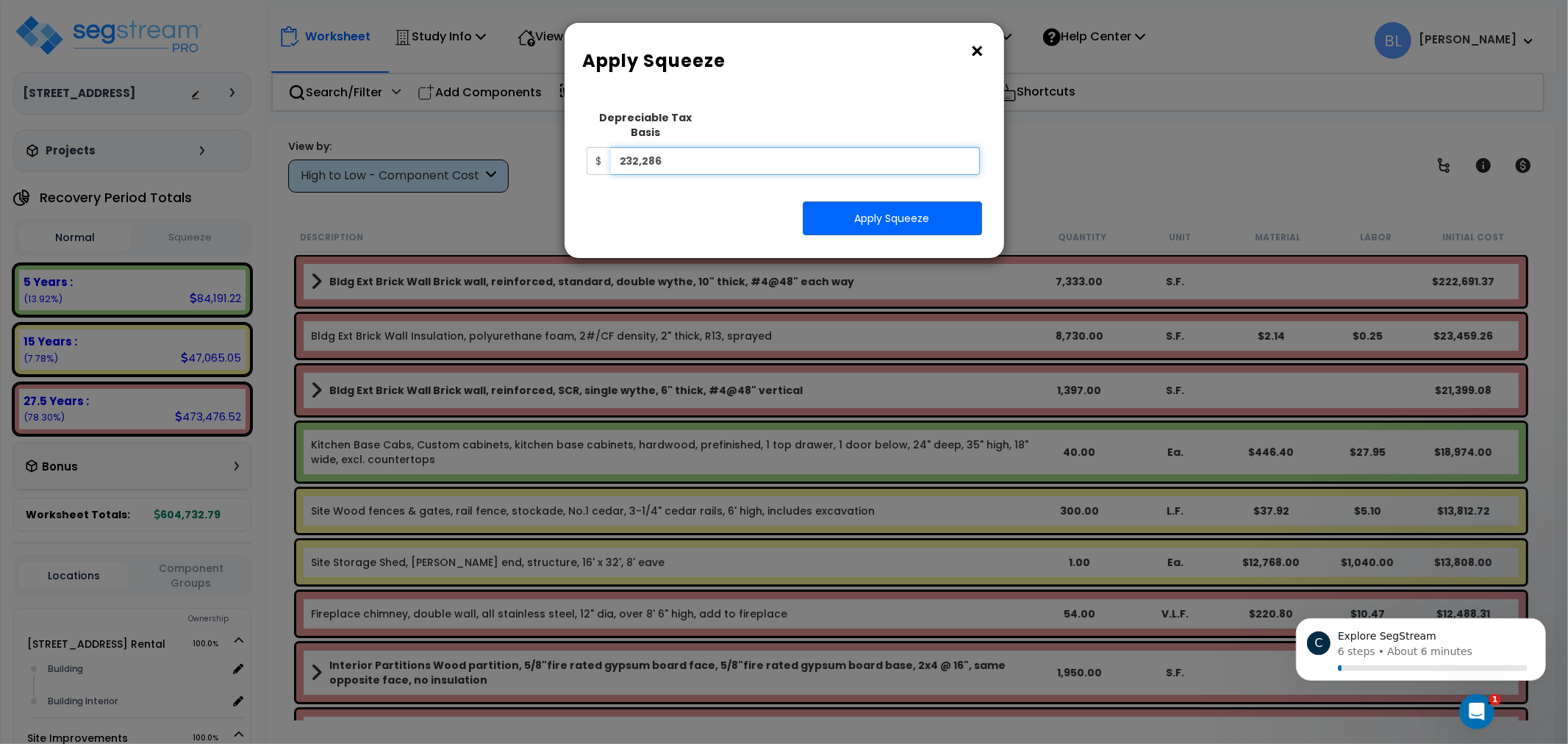
drag, startPoint x: 797, startPoint y: 153, endPoint x: 483, endPoint y: 183, distance: 315.4
click at [483, 180] on div "× Apply Squeeze Squeeze Type Select 1. Squeeze Entire Worksheet 2. Squeeze by […" at bounding box center [784, 372] width 1568 height 744
click at [903, 204] on button "Apply Squeeze" at bounding box center [893, 218] width 180 height 34
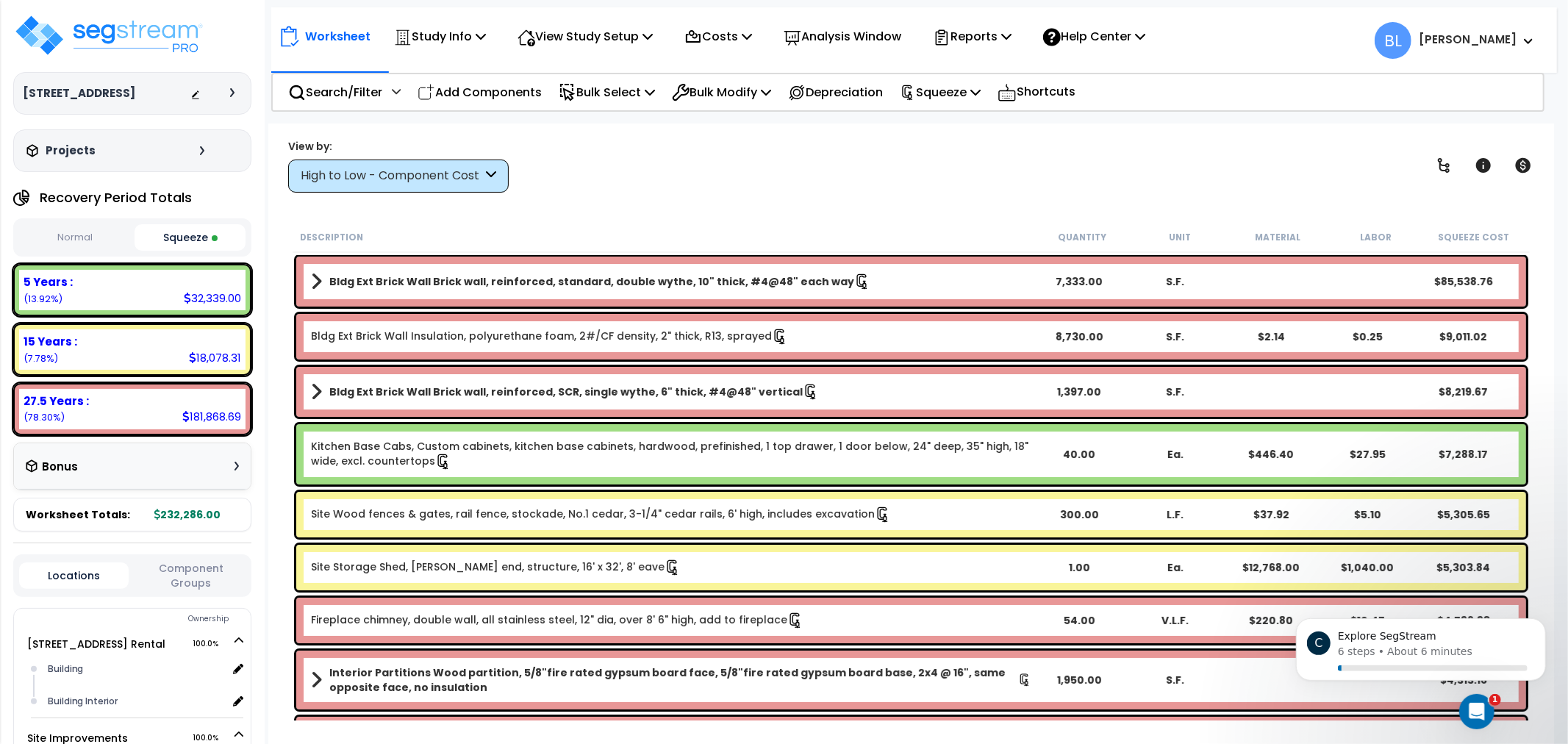
drag, startPoint x: 805, startPoint y: 170, endPoint x: 791, endPoint y: 273, distance: 103.9
click at [800, 217] on div "Worksheet Study Info Study Setup Add Property Unit Template study Clone study BL" at bounding box center [911, 495] width 1286 height 744
drag, startPoint x: 748, startPoint y: 166, endPoint x: 861, endPoint y: 327, distance: 196.7
click at [1540, 624] on icon "Dismiss notification" at bounding box center [1541, 622] width 8 height 8
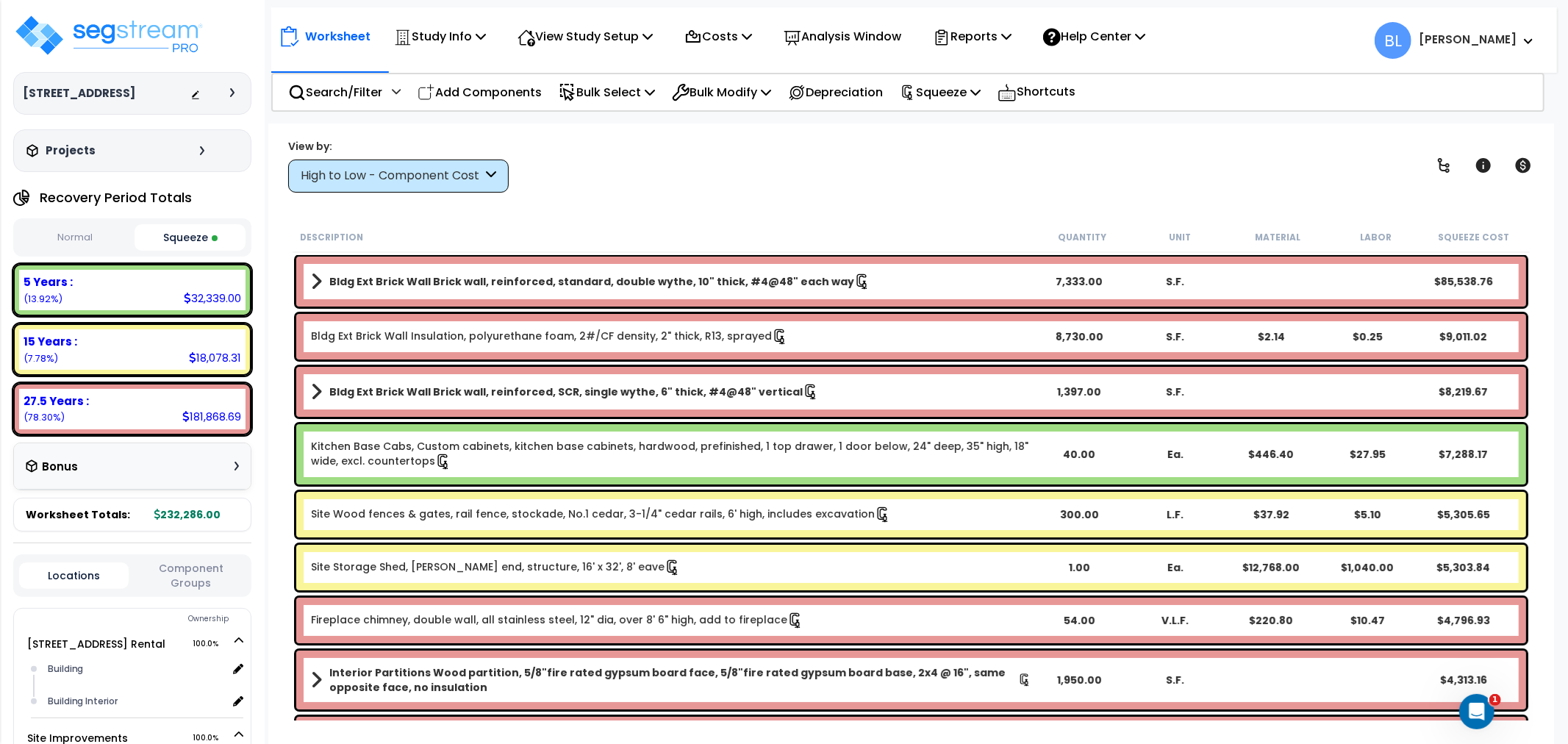
drag, startPoint x: 719, startPoint y: 225, endPoint x: 535, endPoint y: 479, distance: 313.6
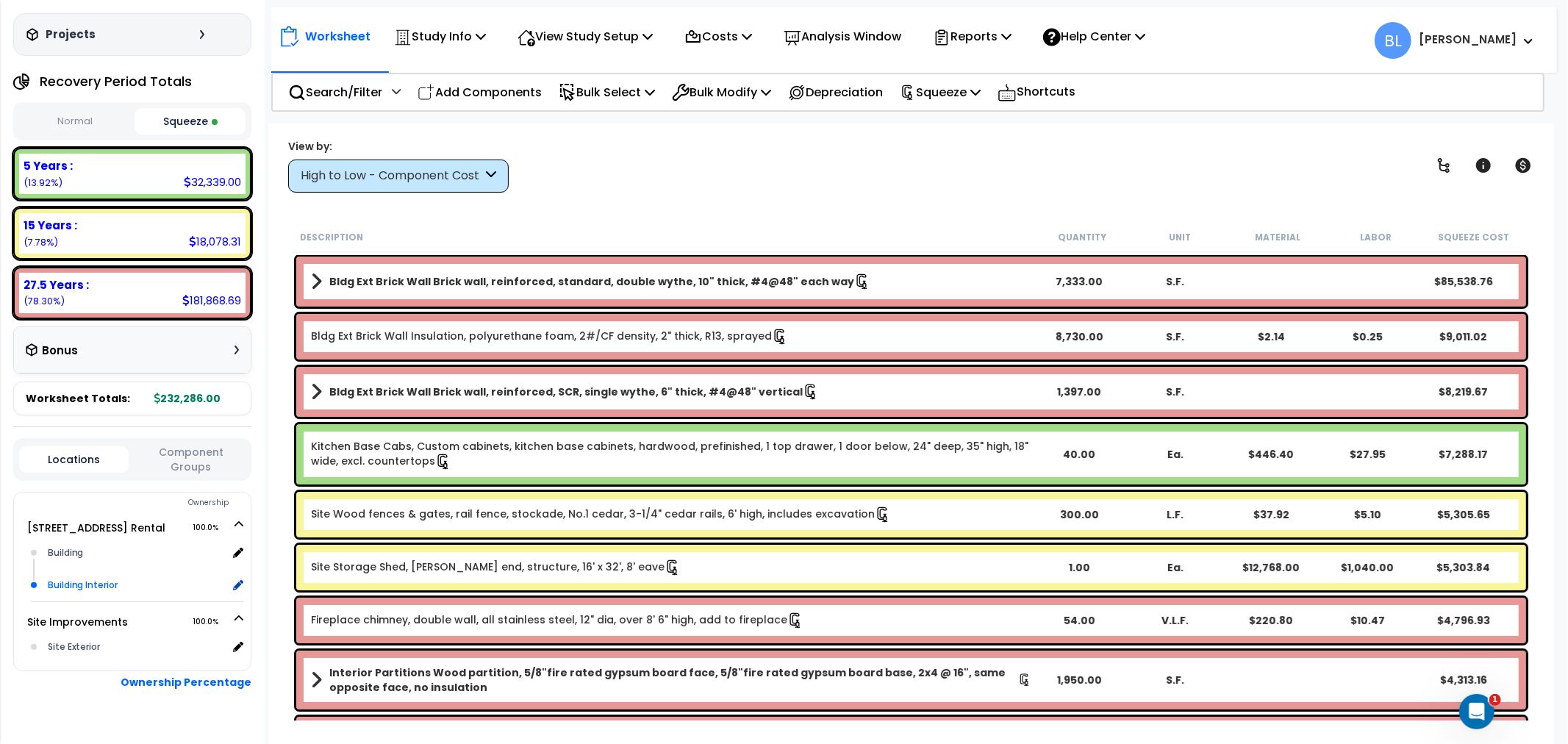
scroll to position [145, 0]
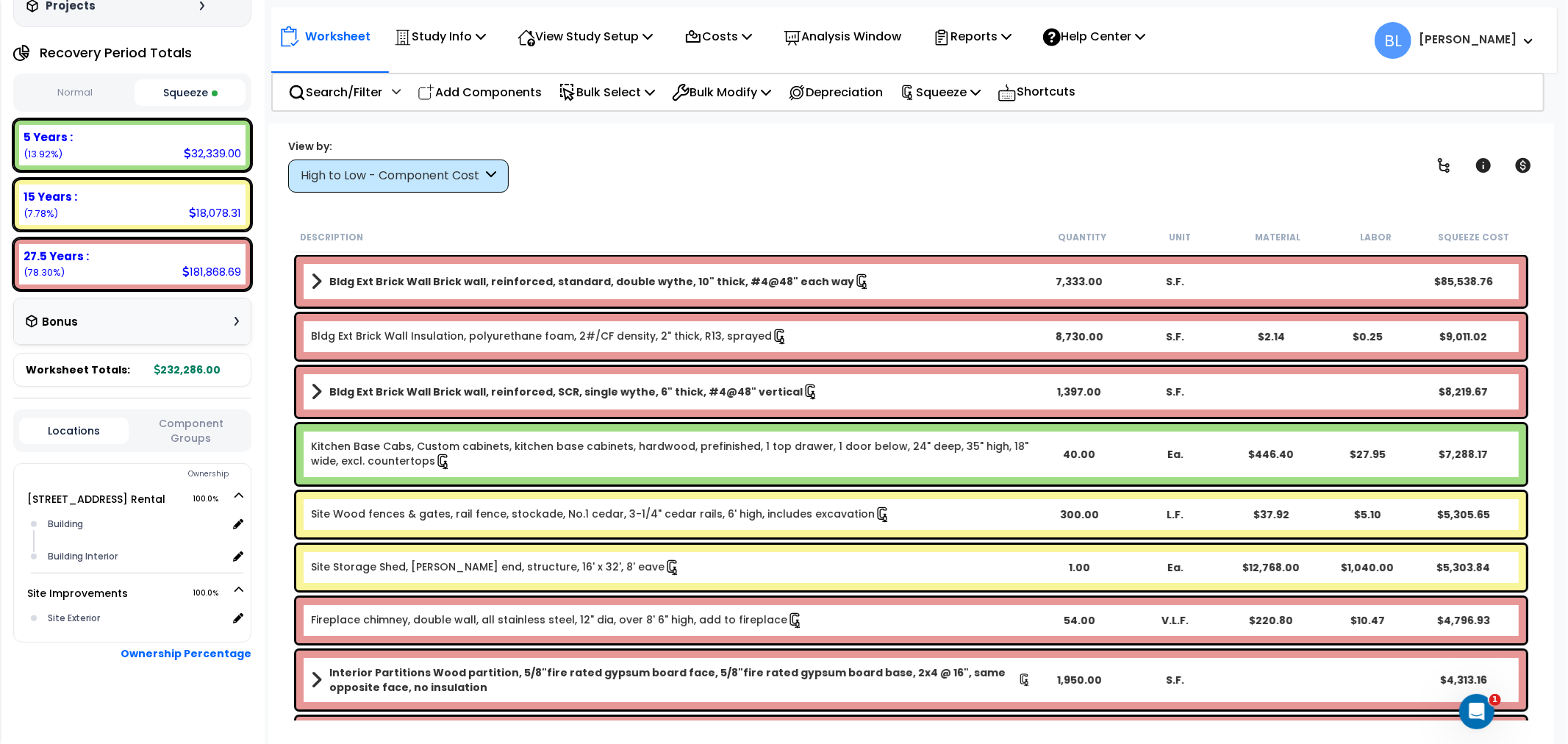
click at [186, 314] on div "Bonus" at bounding box center [132, 321] width 213 height 28
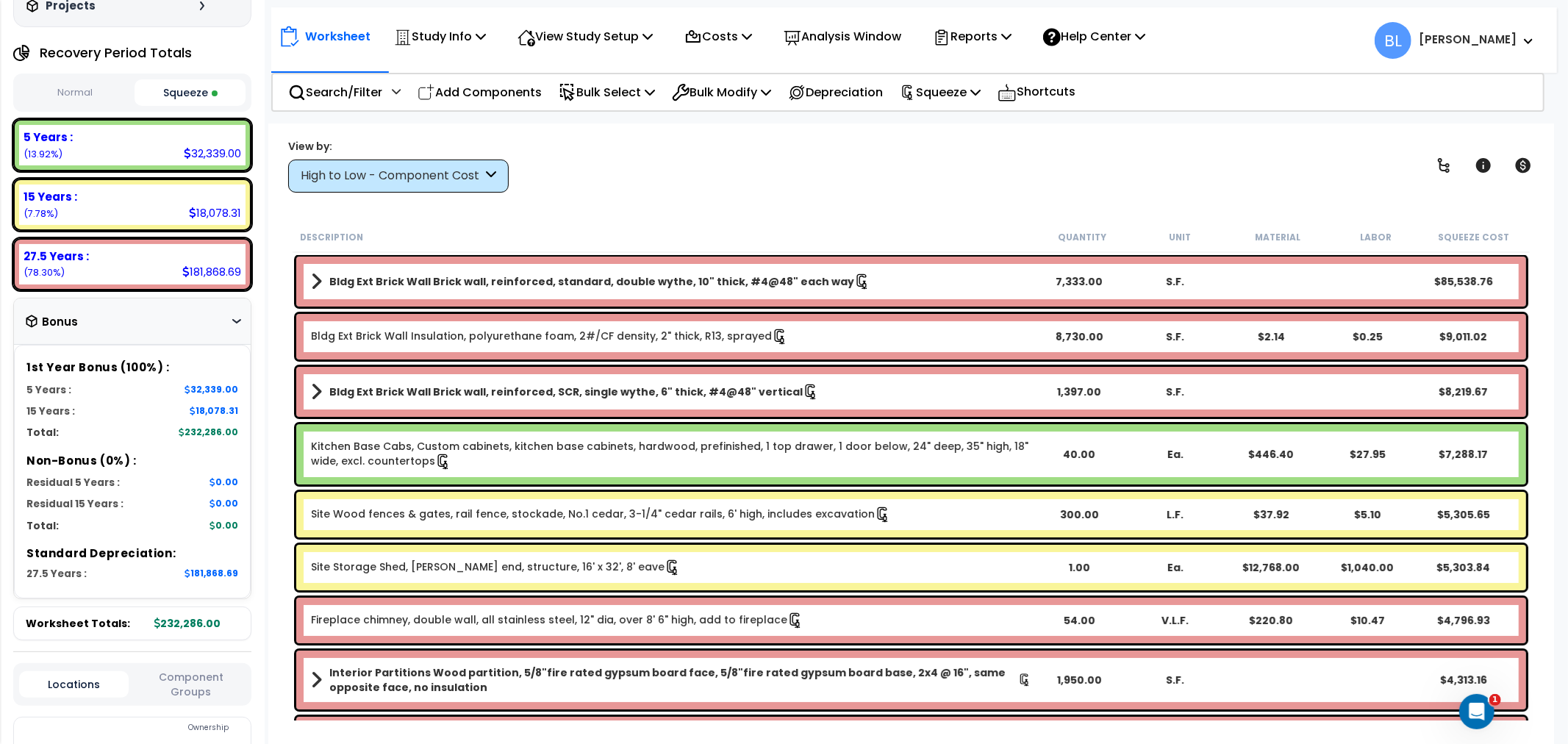
click at [223, 321] on div "Bonus" at bounding box center [132, 321] width 213 height 28
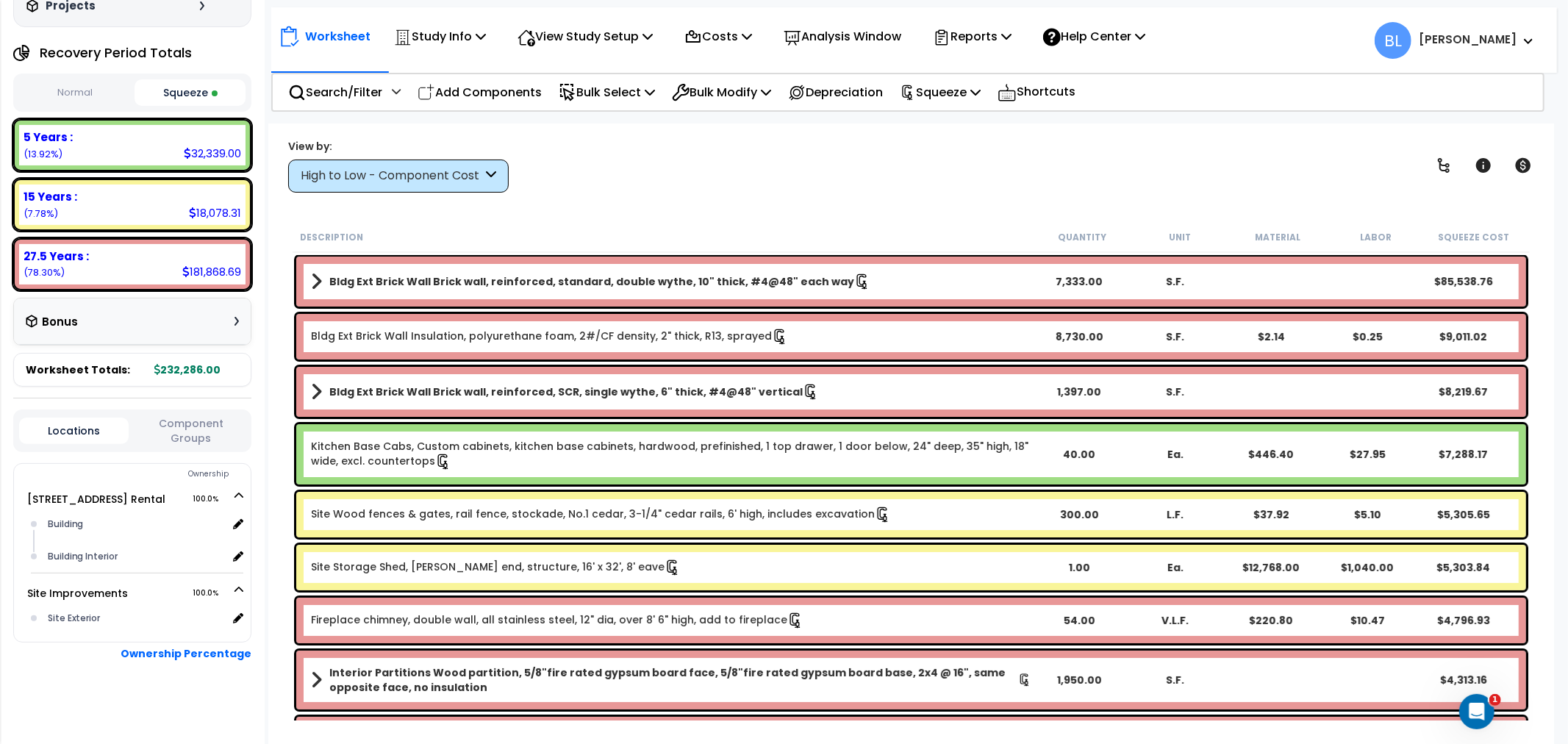
scroll to position [64, 0]
drag, startPoint x: 678, startPoint y: 226, endPoint x: 651, endPoint y: 405, distance: 181.0
click at [221, 318] on div "Bonus" at bounding box center [132, 321] width 213 height 28
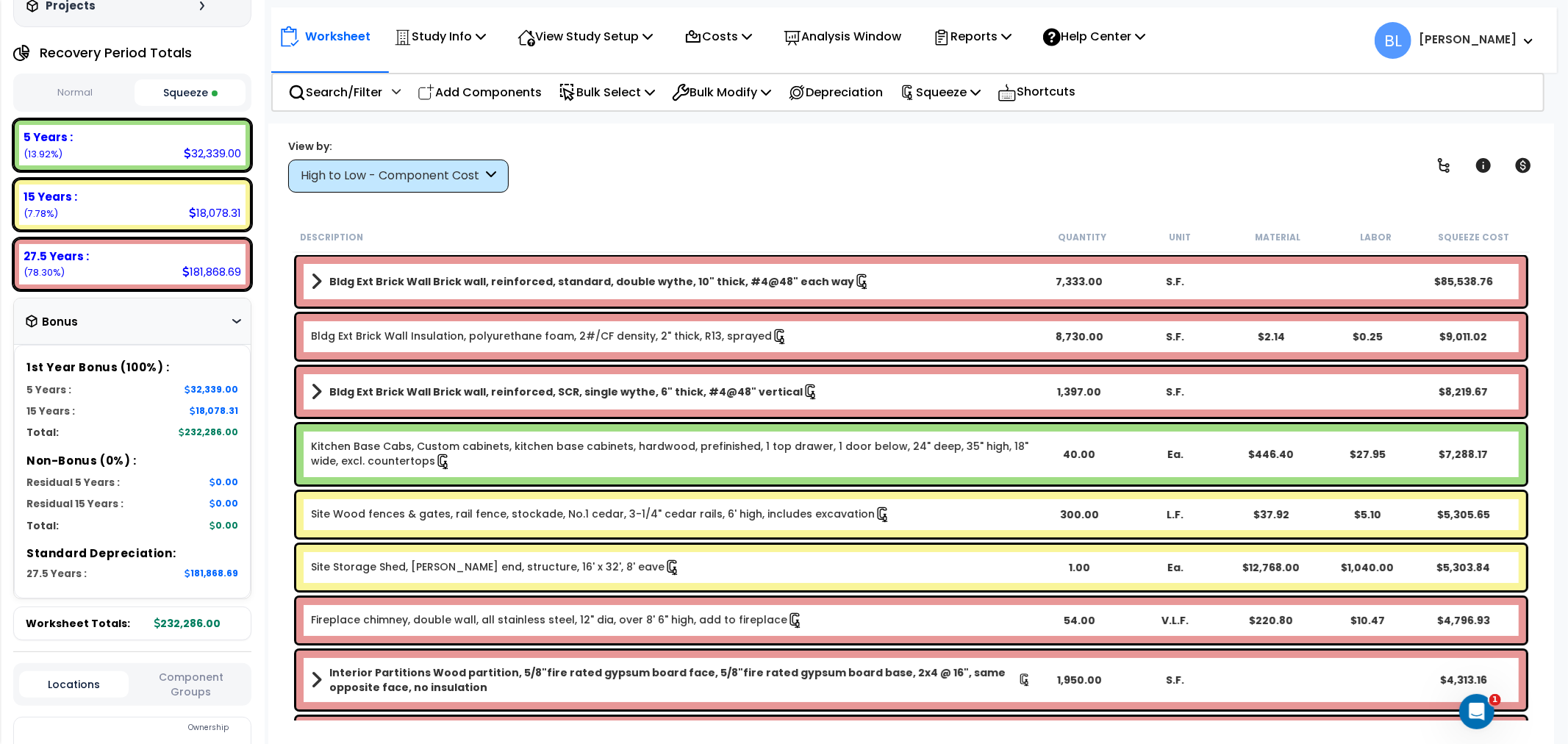
scroll to position [0, 0]
drag, startPoint x: 728, startPoint y: 234, endPoint x: 721, endPoint y: 180, distance: 54.5
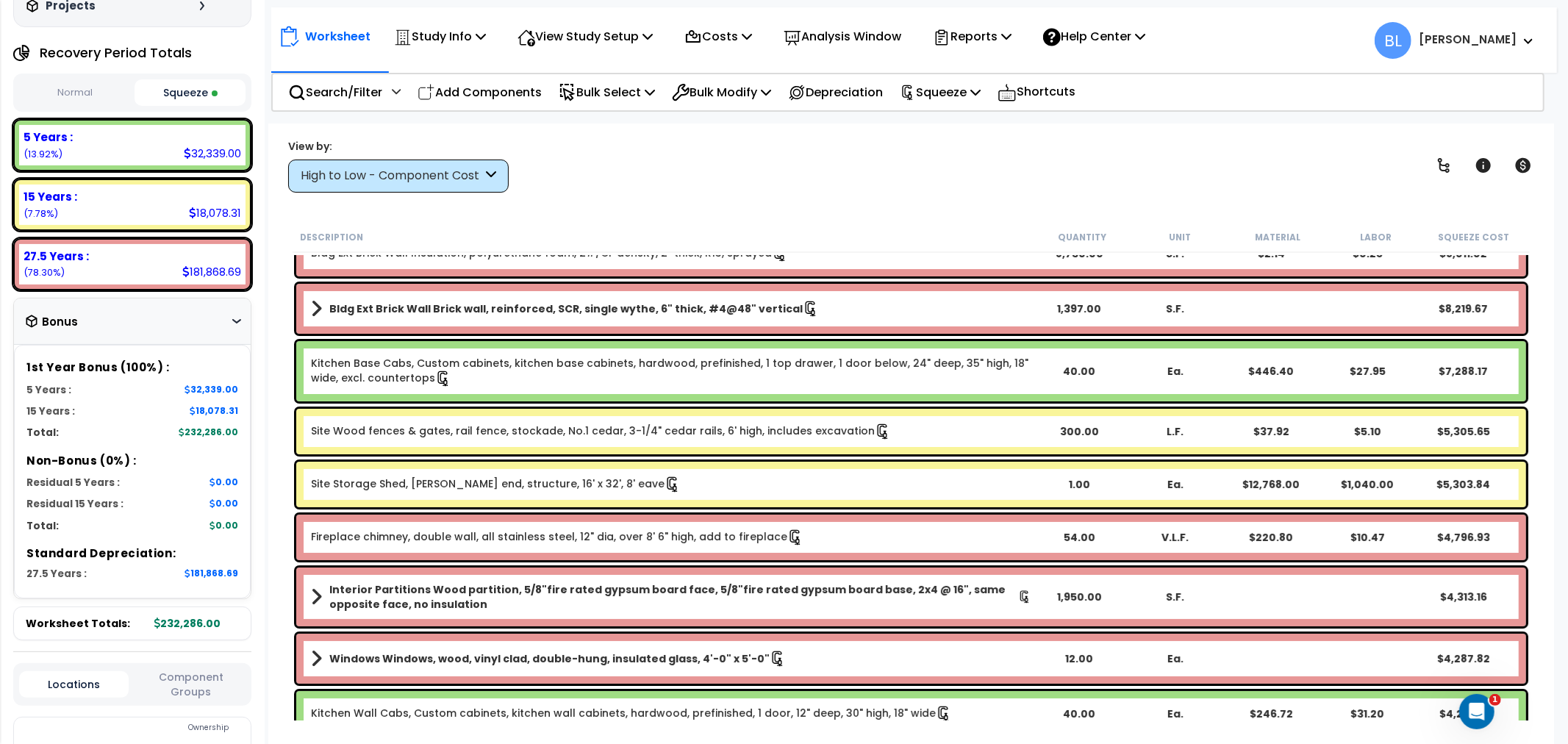
scroll to position [82, 0]
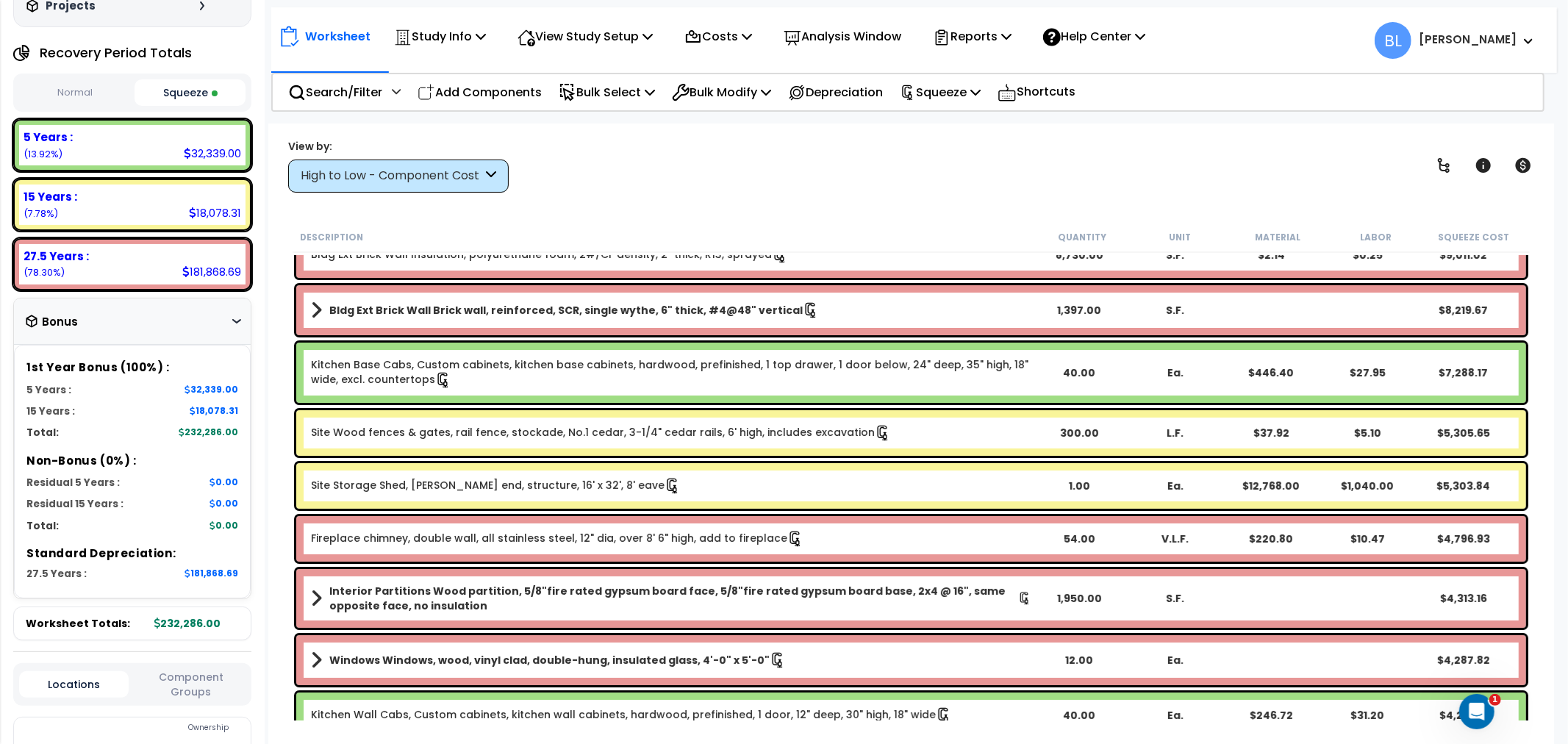
click at [159, 126] on div "5 Years : 32,339.00 (13.92%)" at bounding box center [132, 145] width 227 height 40
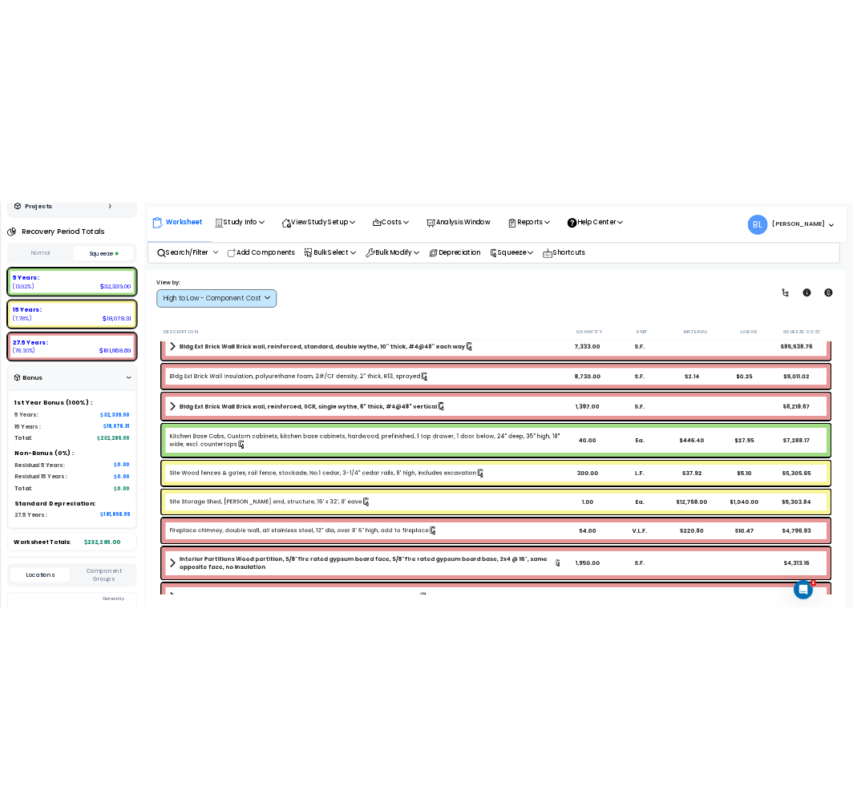
scroll to position [0, 0]
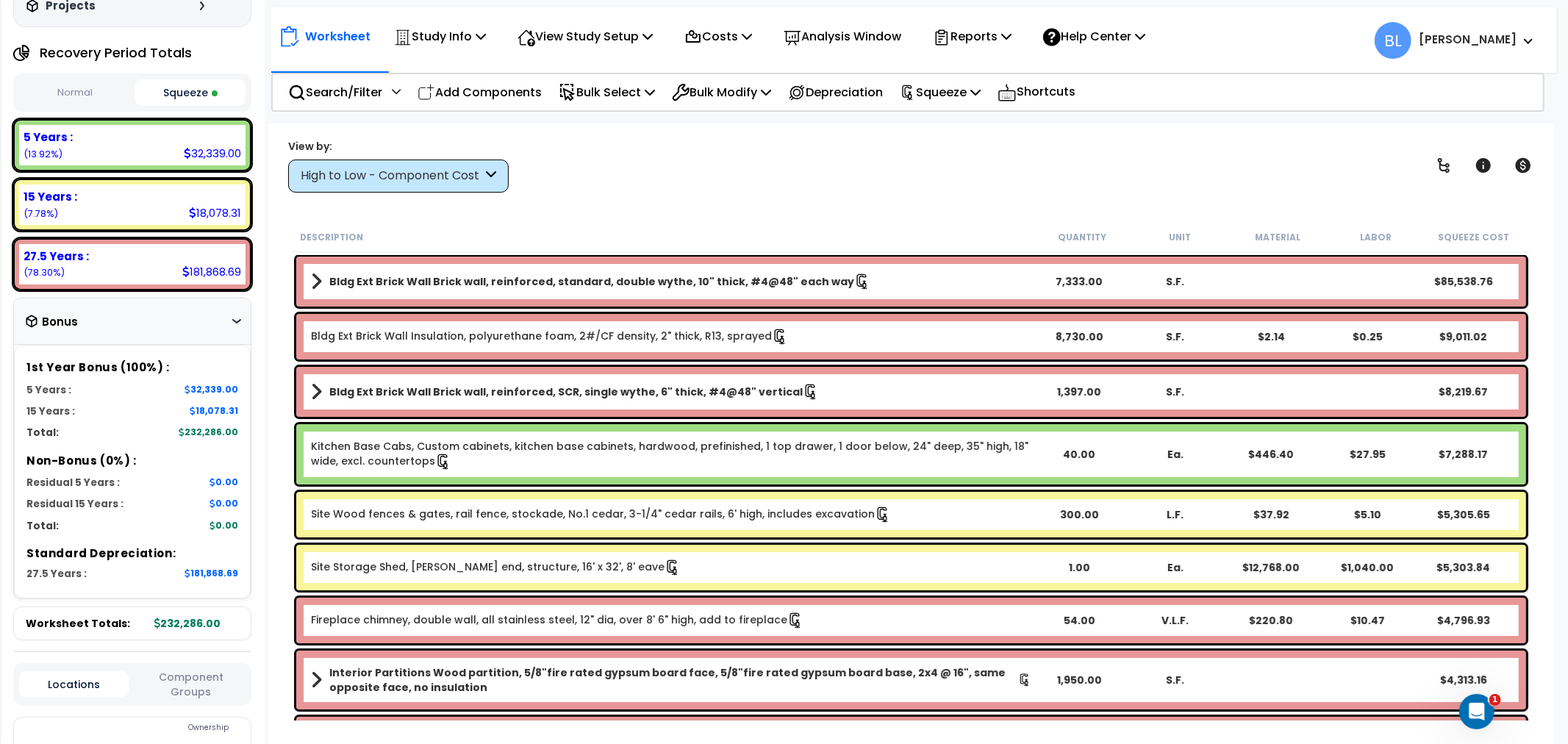
click at [500, 461] on link "Kitchen Base Cabs, Custom cabinets, kitchen base cabinets, hardwood, prefinishe…" at bounding box center [671, 454] width 720 height 31
click at [321, 83] on p "Search/Filter" at bounding box center [335, 93] width 95 height 20
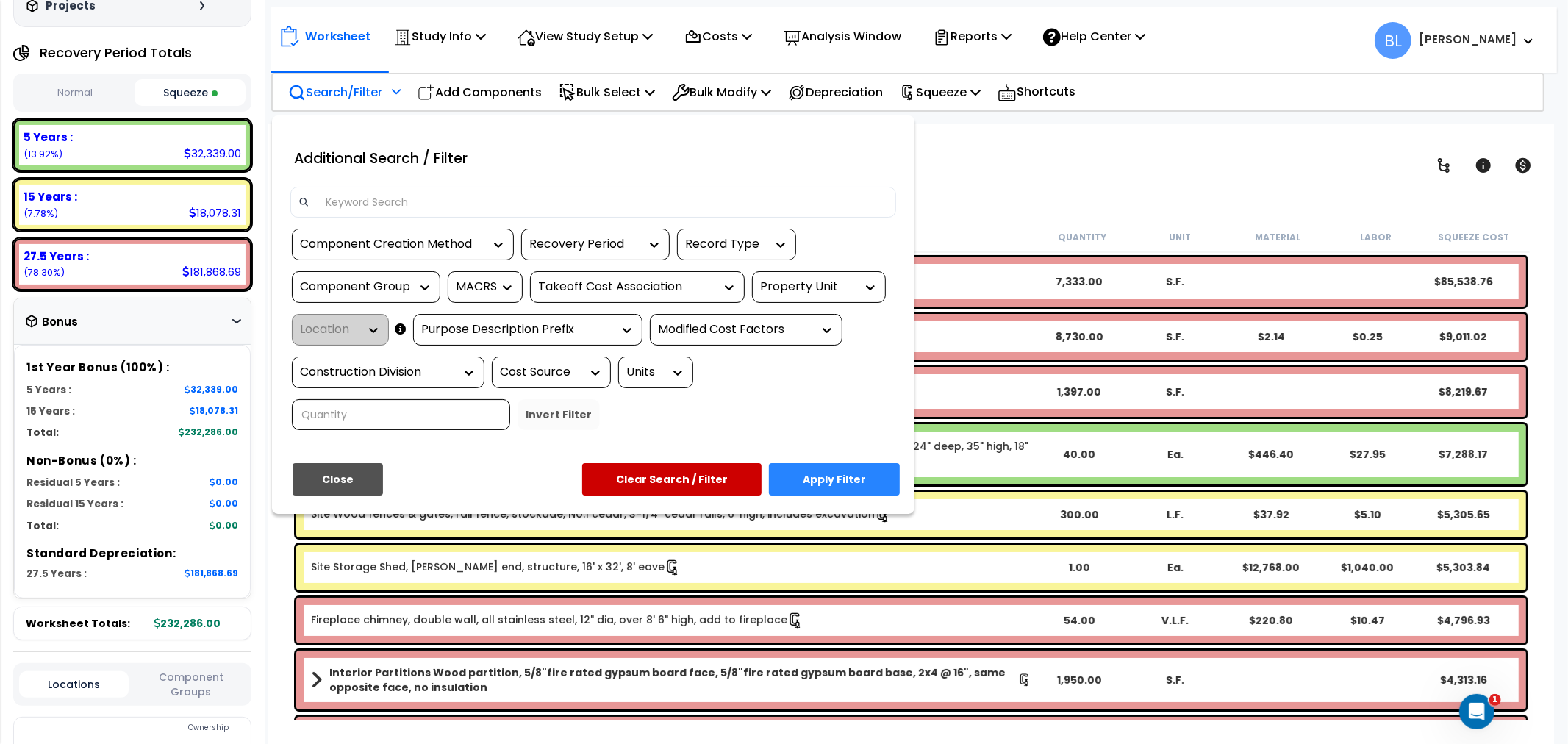
click at [591, 242] on div "Recovery Period" at bounding box center [584, 244] width 110 height 17
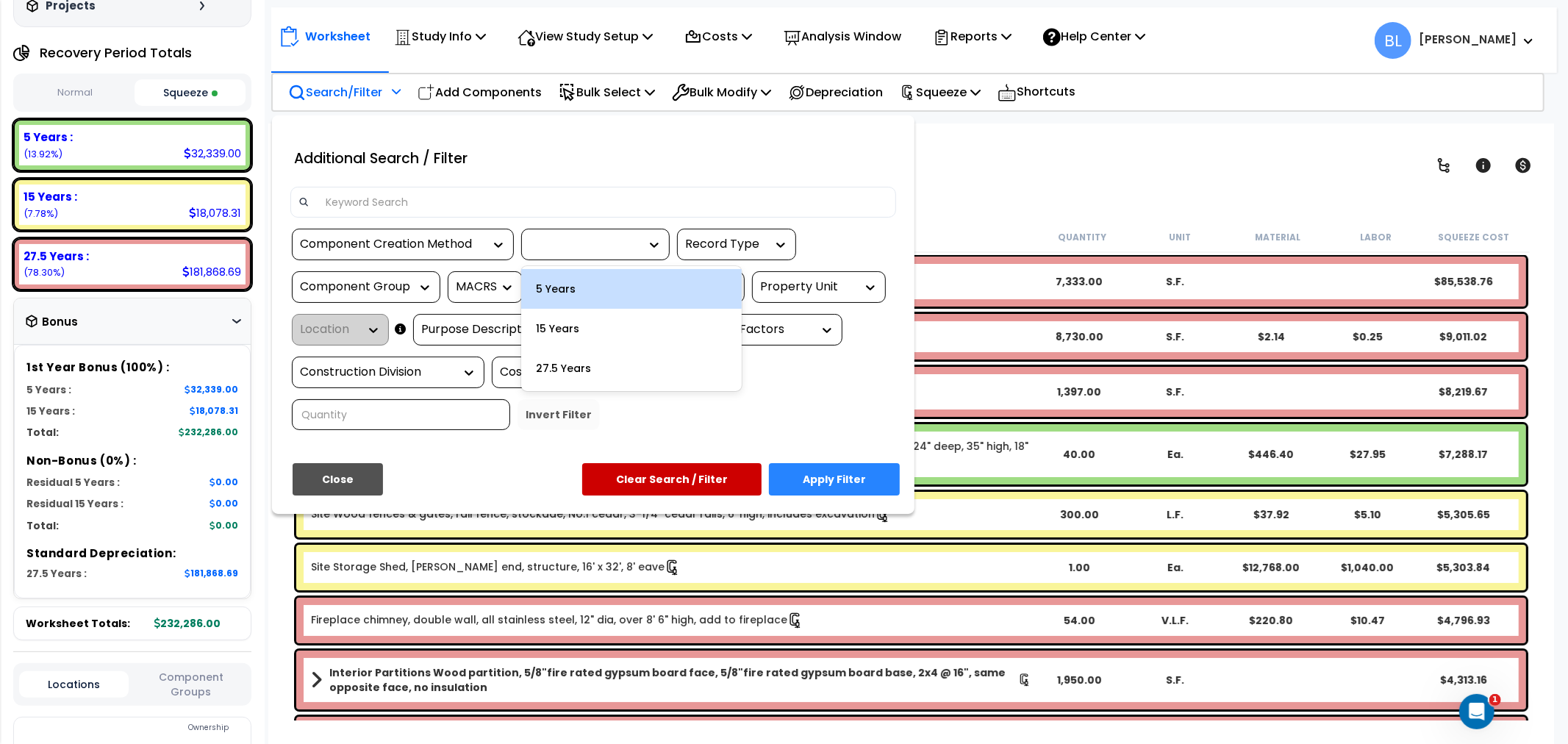
click at [595, 280] on div "5 Years" at bounding box center [631, 288] width 220 height 39
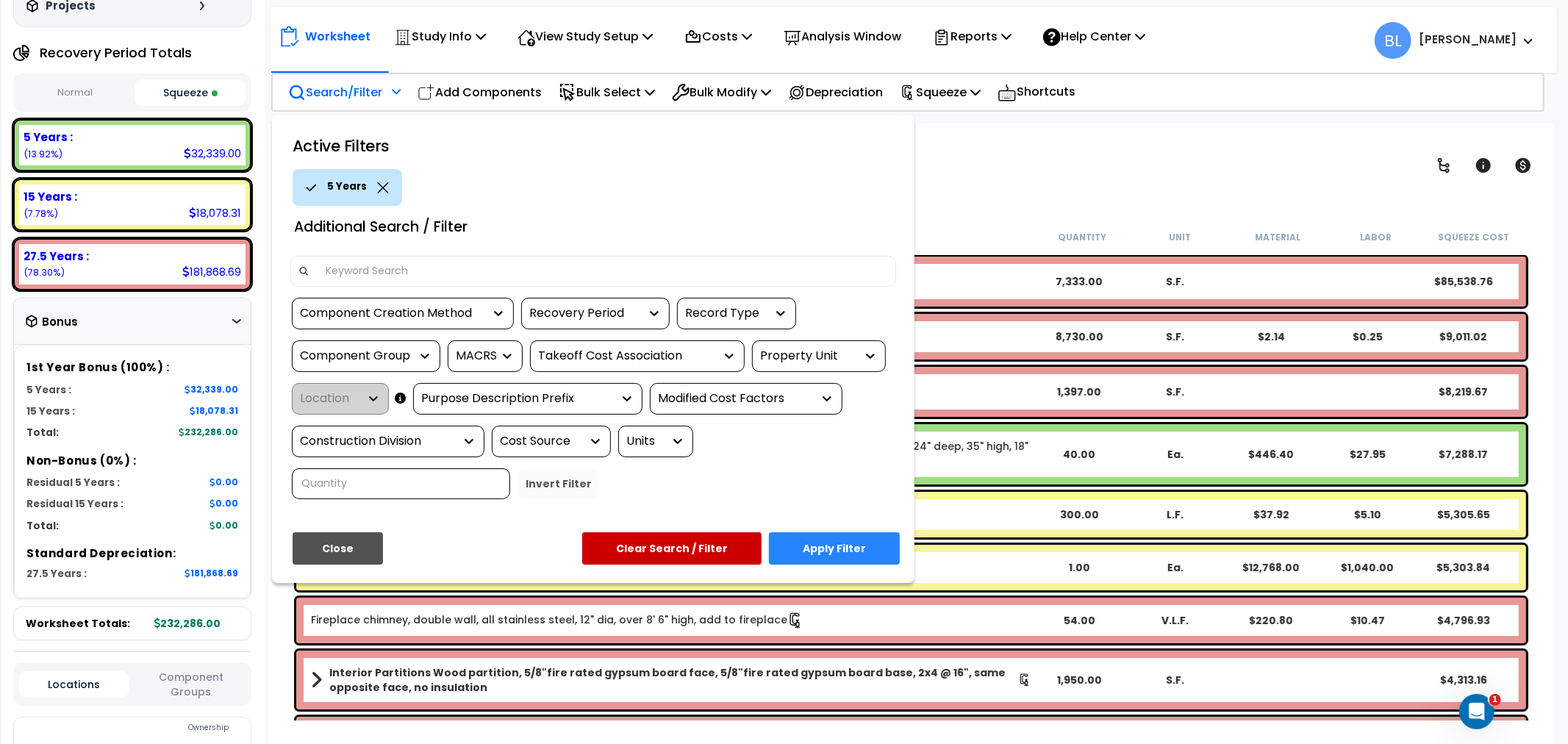
click at [861, 552] on button "Apply Filter" at bounding box center [834, 548] width 131 height 32
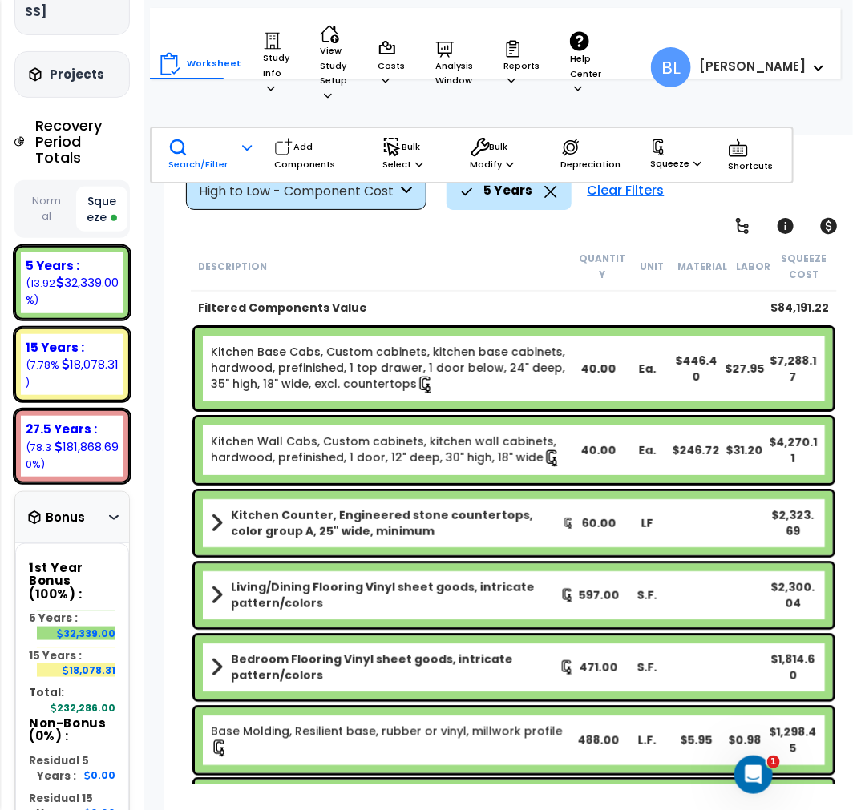
drag, startPoint x: 551, startPoint y: 285, endPoint x: 537, endPoint y: 180, distance: 105.9
click at [245, 529] on b "Kitchen Counter, Engineered stone countertops, color group A, 25" wide, minimum" at bounding box center [397, 523] width 332 height 32
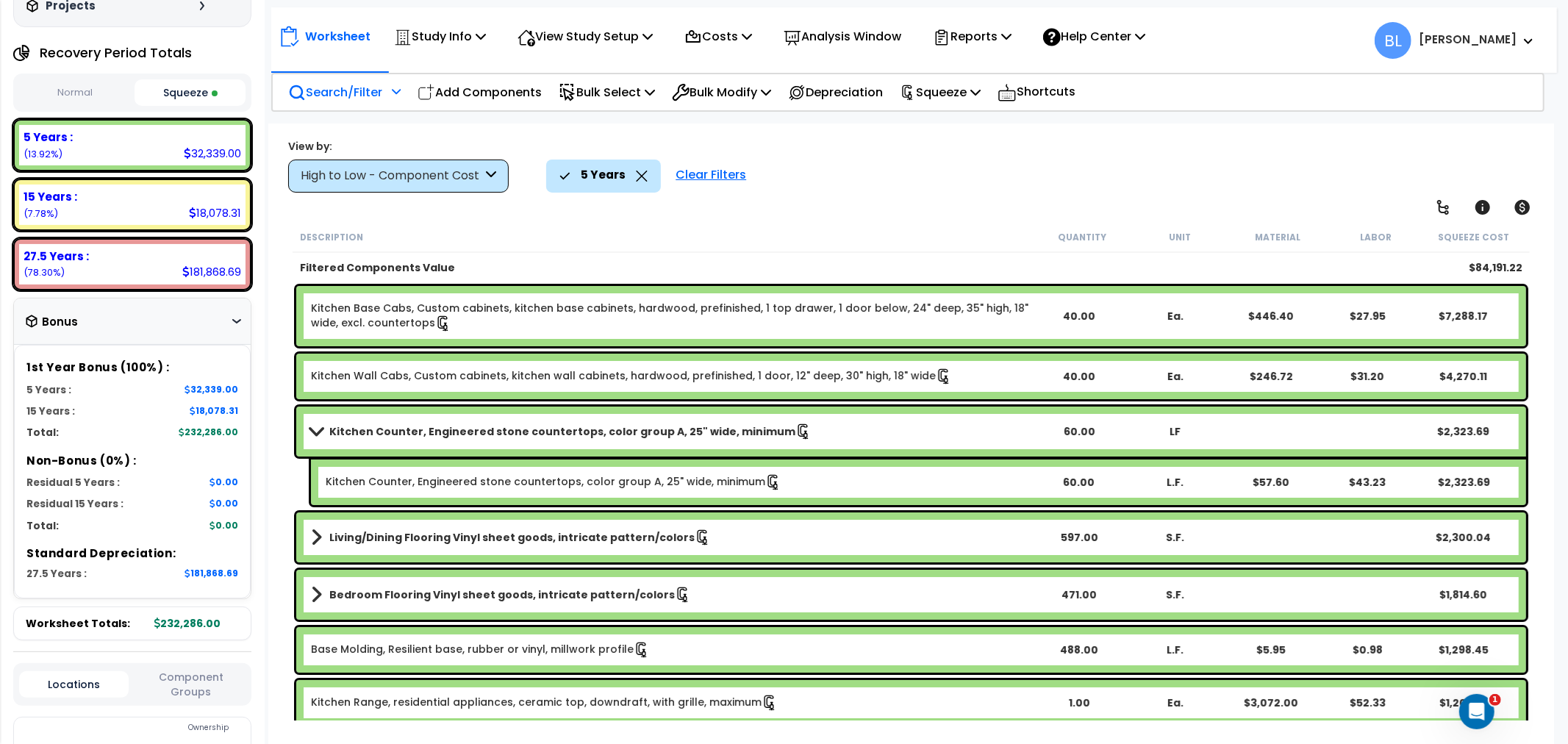
drag, startPoint x: 1022, startPoint y: 226, endPoint x: 1004, endPoint y: 222, distance: 18.4
drag, startPoint x: 1004, startPoint y: 222, endPoint x: 925, endPoint y: 206, distance: 80.6
click at [925, 206] on div "Worksheet Study Info Study Setup Add Property Unit Template study Clone study BL" at bounding box center [911, 495] width 1286 height 744
click at [1012, 32] on icon at bounding box center [1006, 36] width 10 height 12
click at [1012, 33] on icon at bounding box center [1006, 36] width 10 height 12
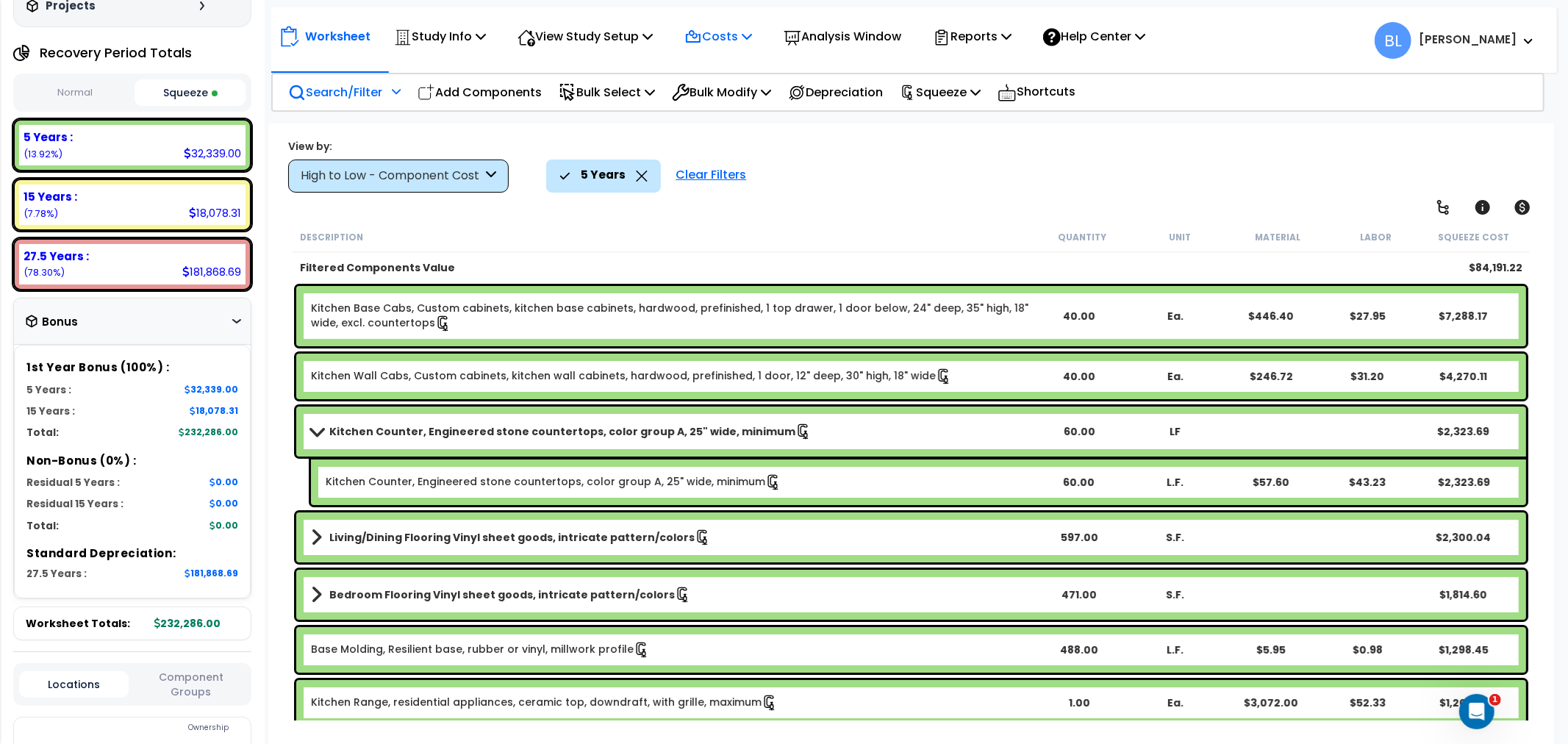
click at [724, 40] on p "Costs" at bounding box center [718, 37] width 68 height 20
click at [724, 39] on p "Costs" at bounding box center [718, 37] width 68 height 20
drag, startPoint x: 941, startPoint y: 182, endPoint x: 883, endPoint y: 148, distance: 67.2
click at [883, 148] on div "View by: High to Low - Component Cost High to Low - Component Cost" at bounding box center [912, 165] width 1257 height 54
drag, startPoint x: 886, startPoint y: 161, endPoint x: 869, endPoint y: 151, distance: 19.7
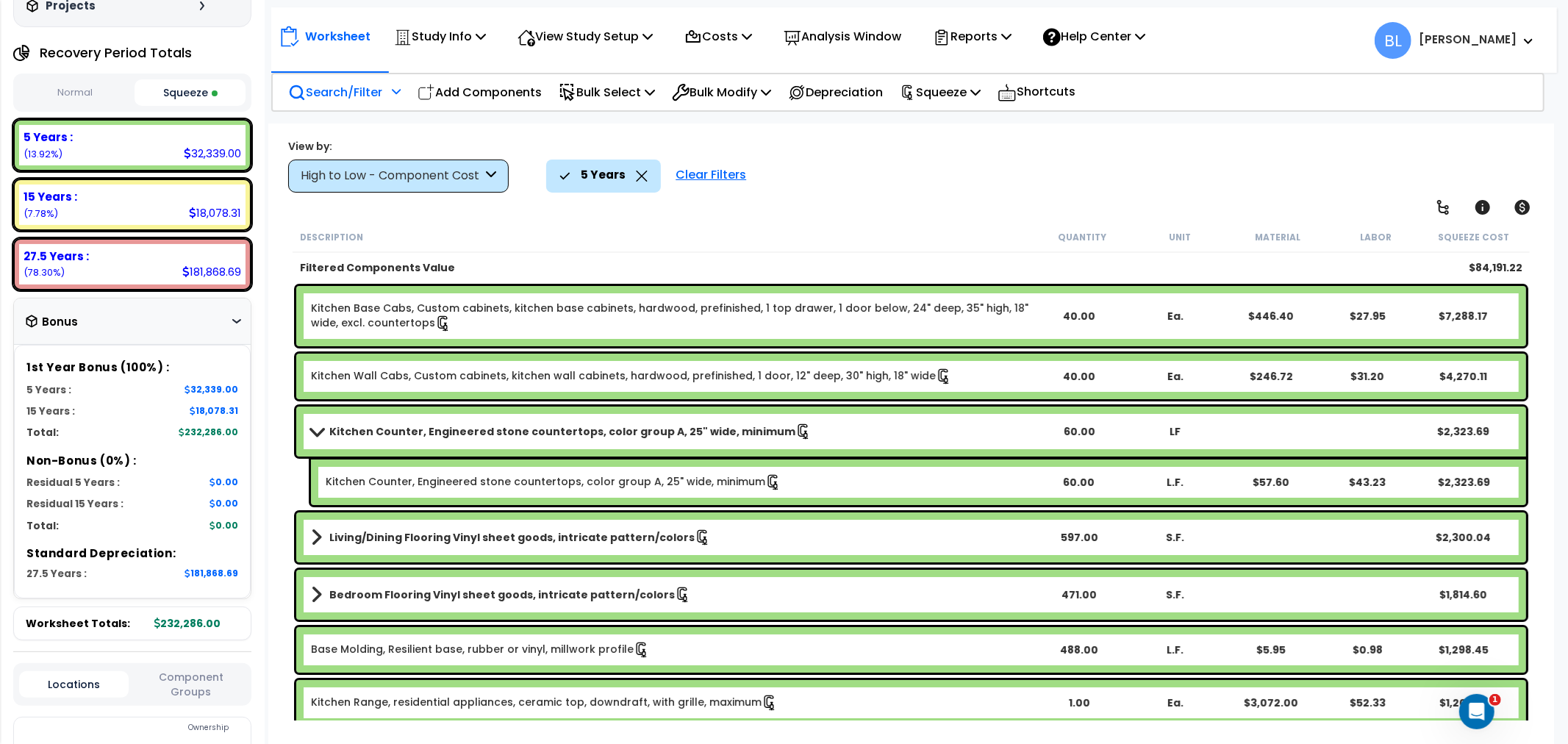
click at [869, 151] on div "View by: High to Low - Component Cost High to Low - Component Cost" at bounding box center [912, 165] width 1257 height 54
drag, startPoint x: 950, startPoint y: 205, endPoint x: 931, endPoint y: 232, distance: 33.0
drag, startPoint x: 463, startPoint y: 83, endPoint x: 348, endPoint y: 106, distance: 117.3
click at [342, 117] on body "We are Building your Study. So please grab a coffee and let us do the heavy lif…" at bounding box center [784, 397] width 1568 height 744
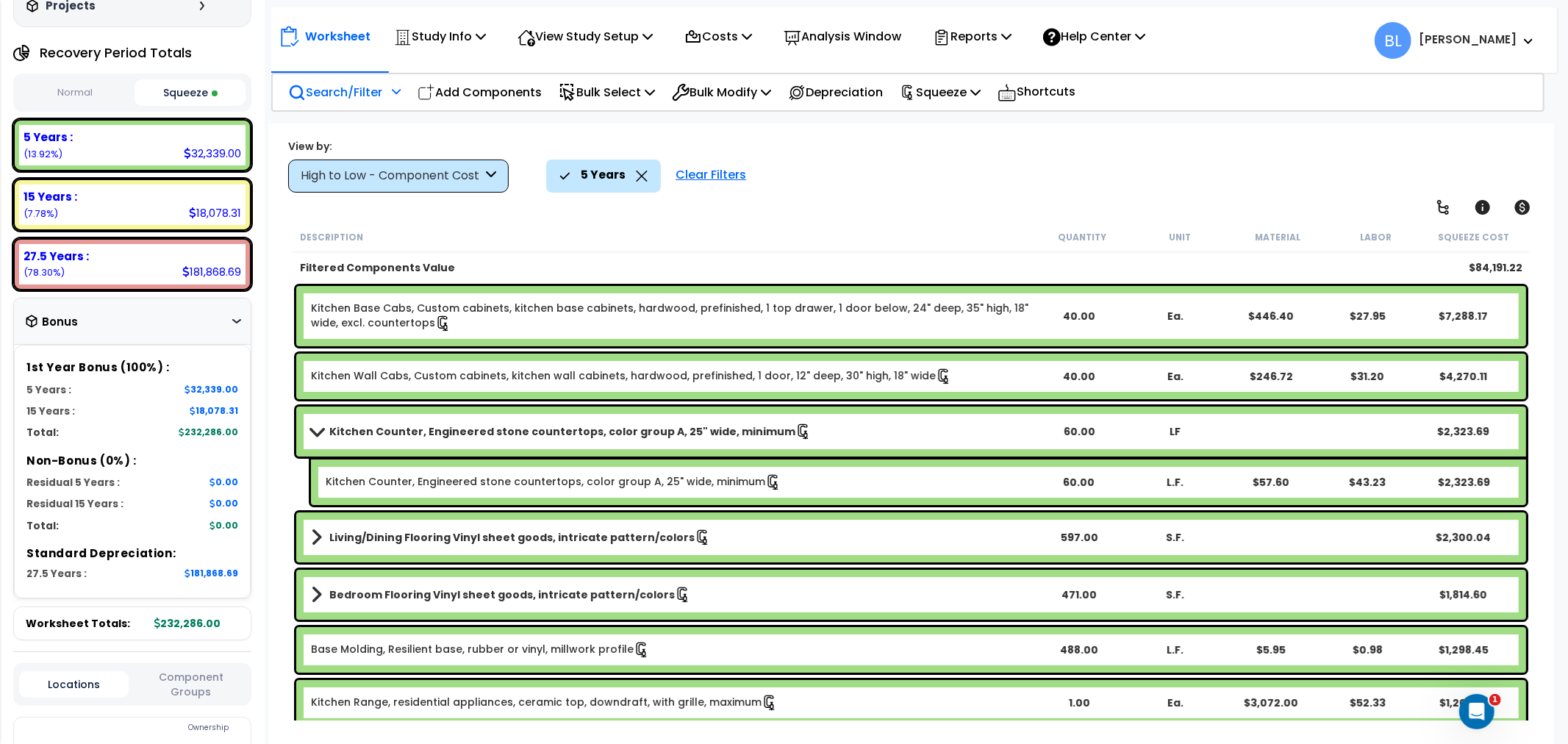
click at [349, 105] on div "Search/Filter Additional Search / Filter" at bounding box center [344, 93] width 113 height 35
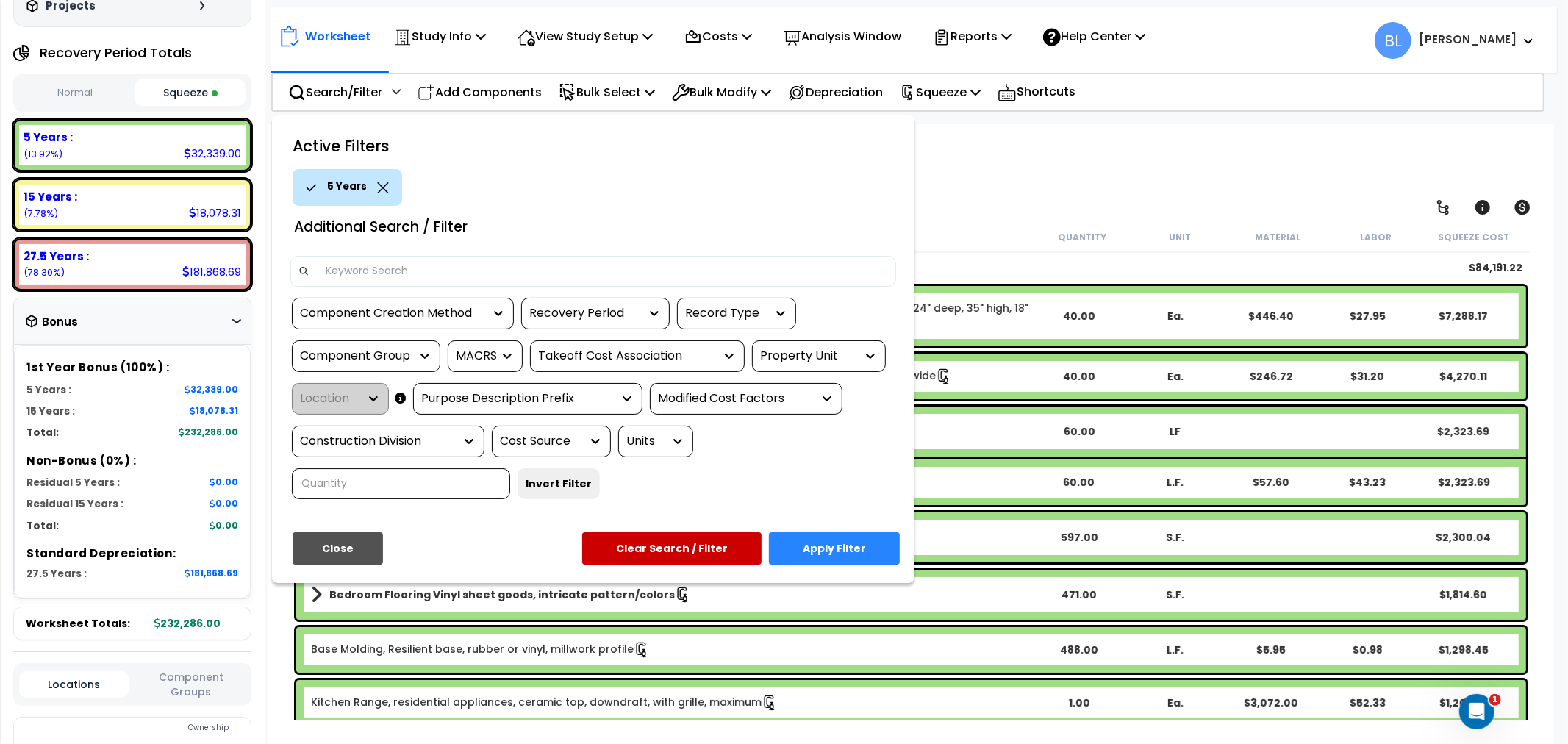
click at [381, 187] on icon at bounding box center [383, 188] width 12 height 11
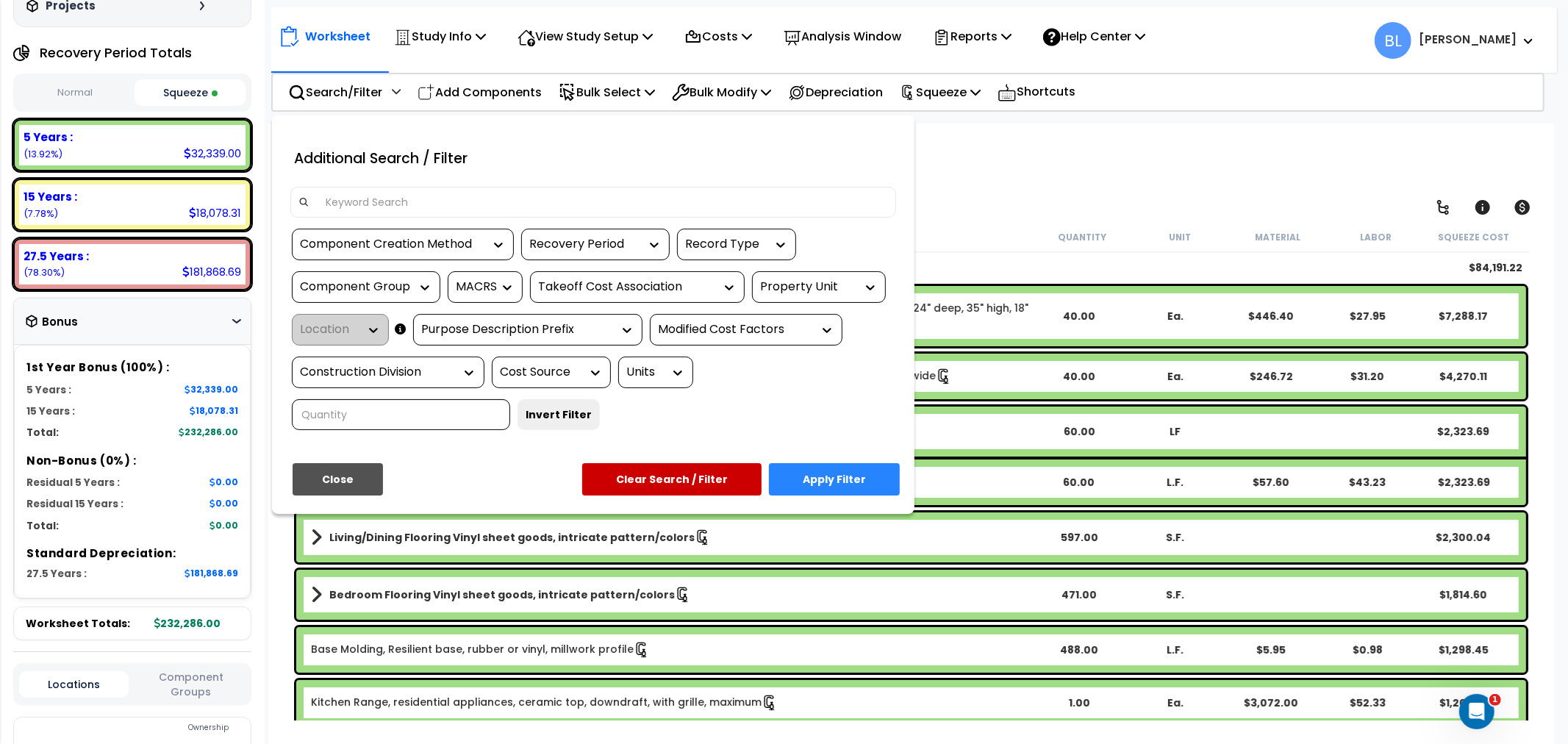
click at [725, 486] on button "Clear Search / Filter" at bounding box center [673, 479] width 180 height 32
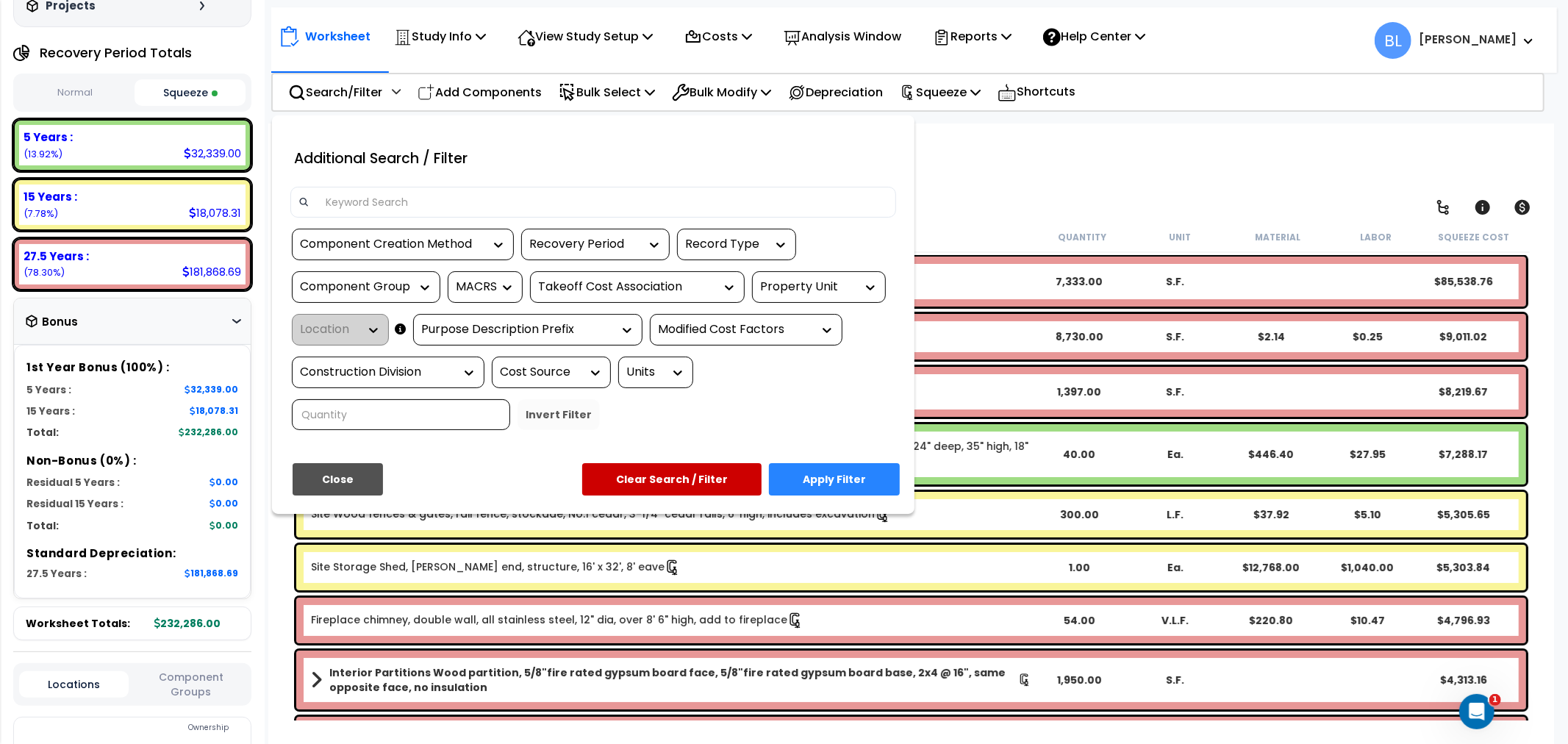
click at [1075, 132] on div at bounding box center [784, 372] width 1568 height 744
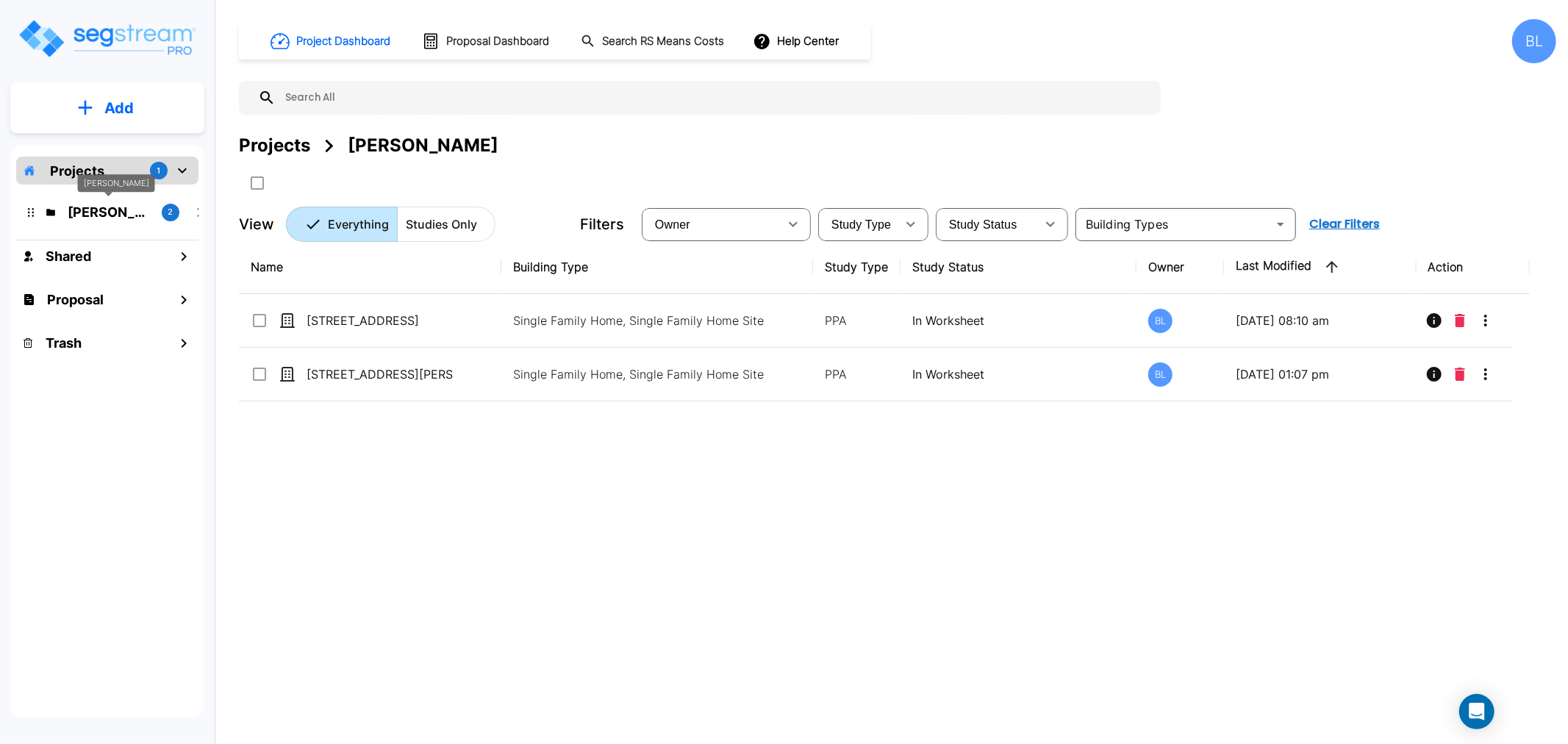
click at [117, 207] on p "[PERSON_NAME]" at bounding box center [109, 212] width 83 height 20
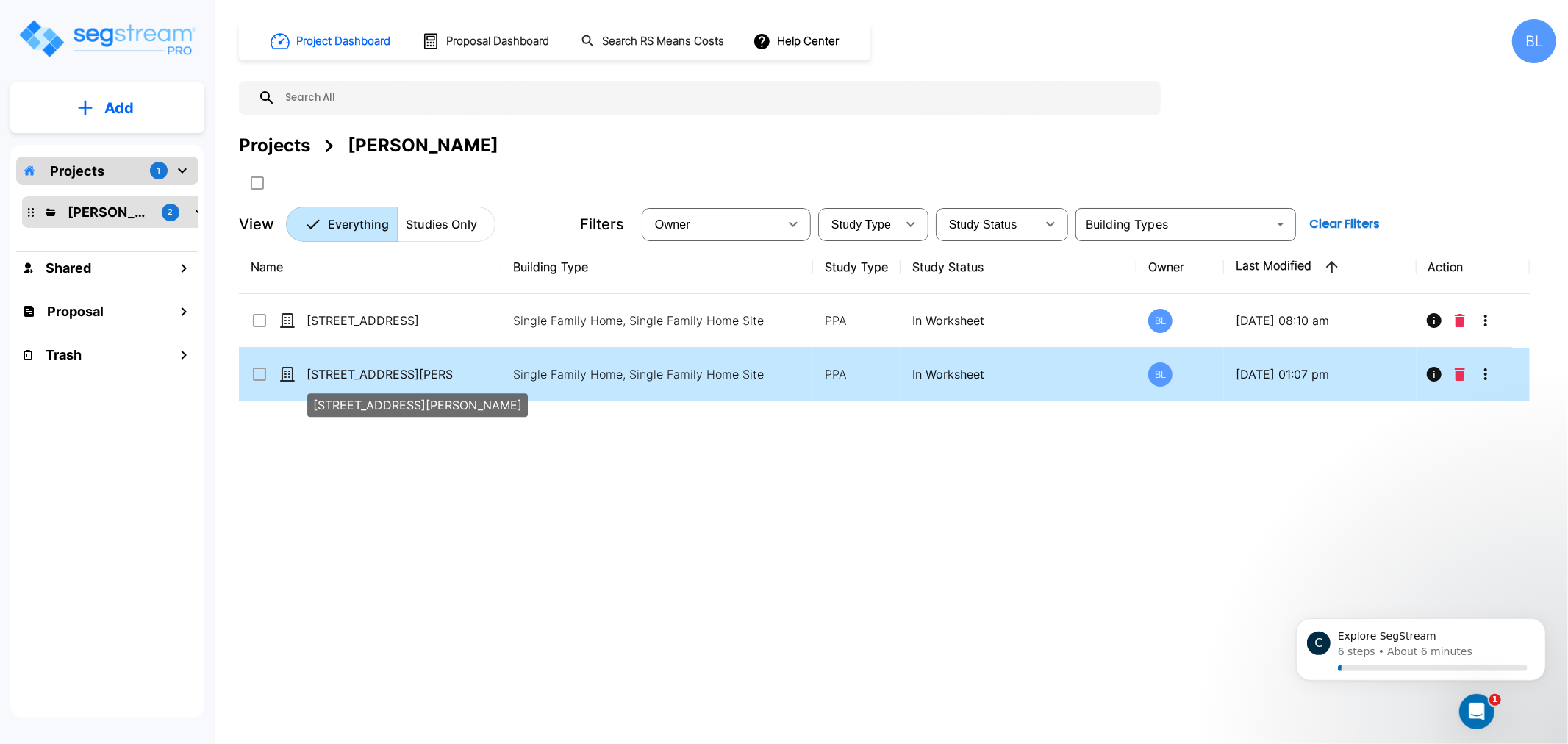
click at [447, 372] on p "[STREET_ADDRESS][PERSON_NAME]" at bounding box center [380, 373] width 147 height 17
checkbox input "true"
click at [447, 372] on p "[STREET_ADDRESS][PERSON_NAME]" at bounding box center [380, 373] width 147 height 17
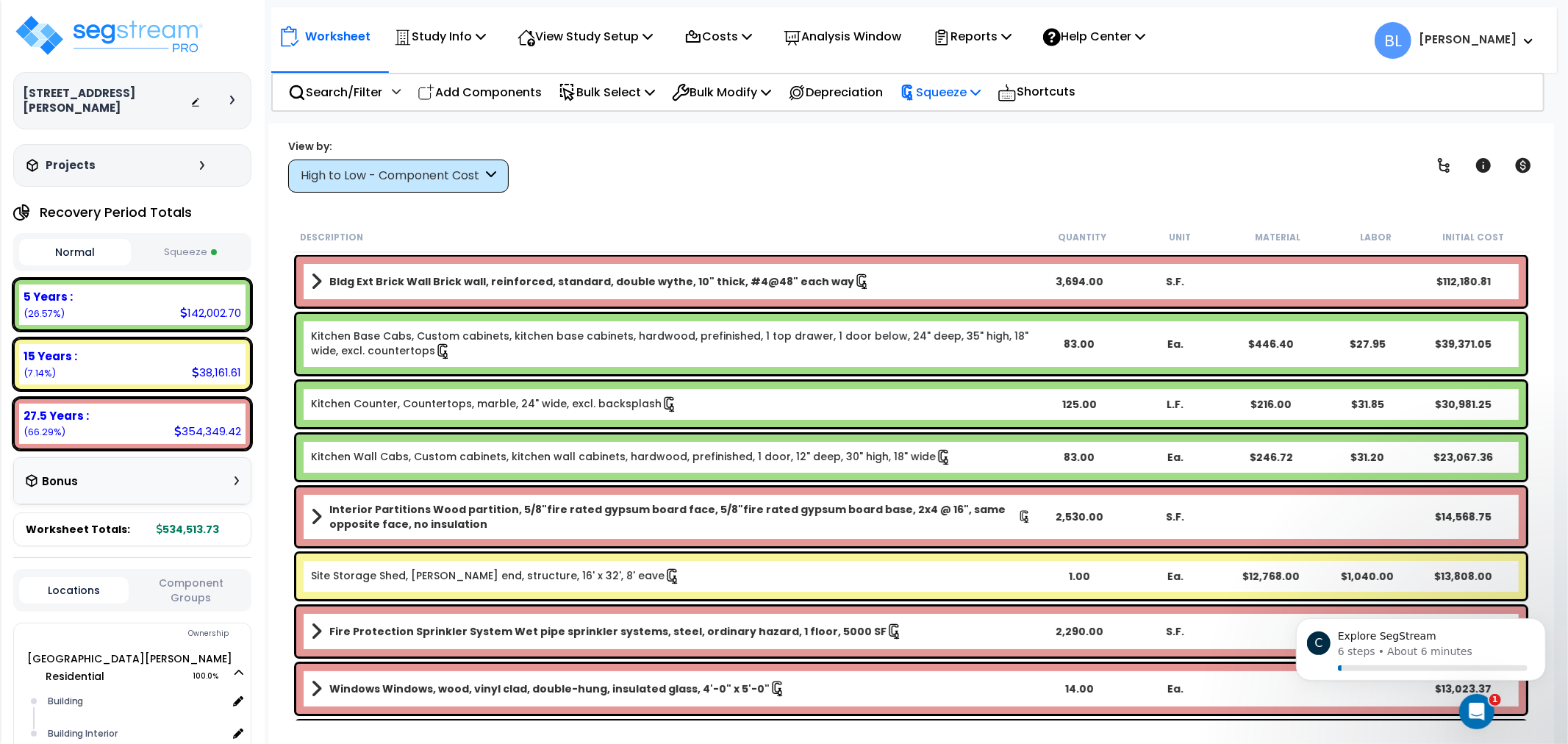
click at [973, 93] on p "Squeeze" at bounding box center [940, 93] width 81 height 20
click at [990, 110] on link "Re-squeeze" at bounding box center [965, 125] width 146 height 29
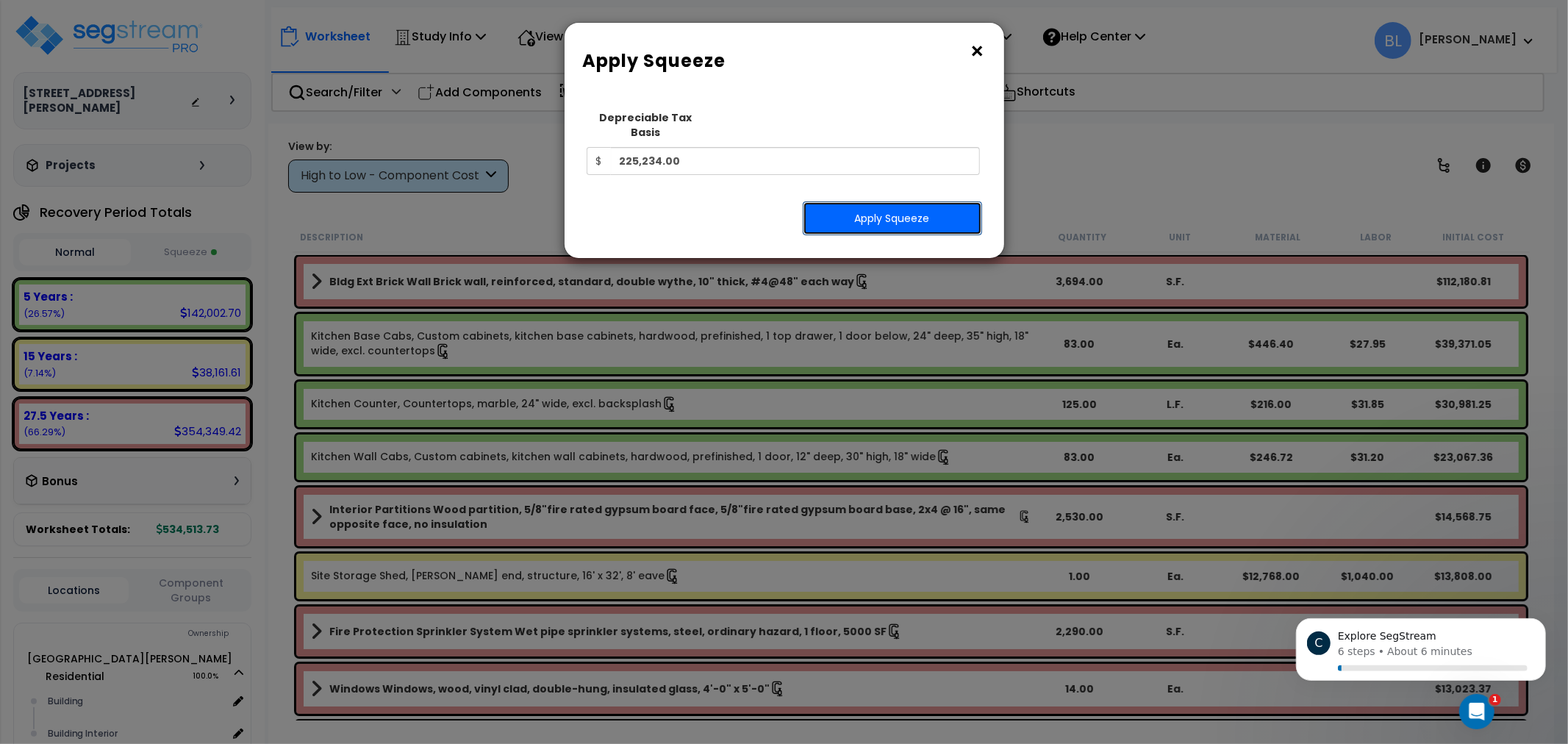
click at [886, 202] on button "Apply Squeeze" at bounding box center [893, 218] width 180 height 34
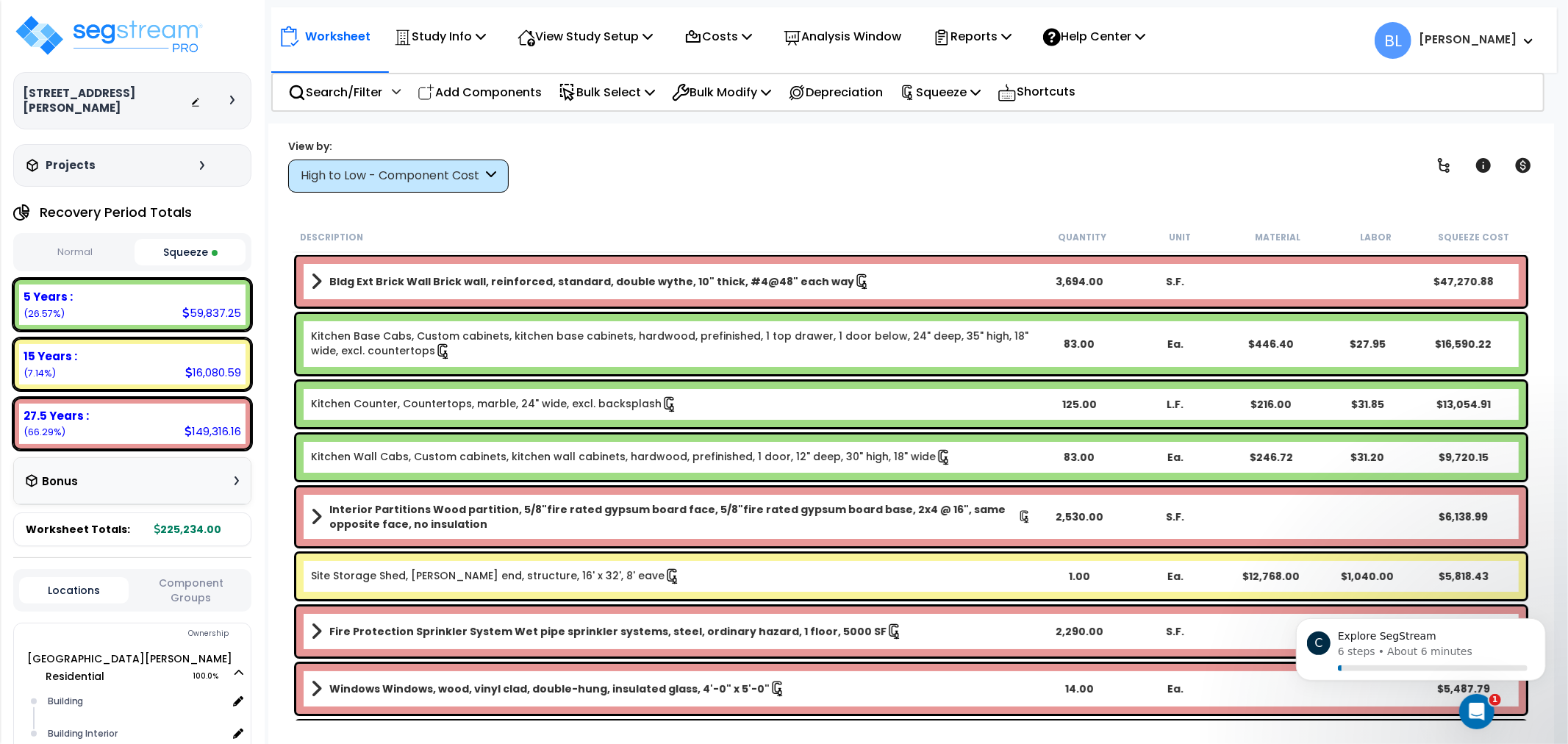
drag, startPoint x: 198, startPoint y: 471, endPoint x: 280, endPoint y: 430, distance: 91.7
click at [197, 472] on div "Bonus" at bounding box center [132, 481] width 213 height 28
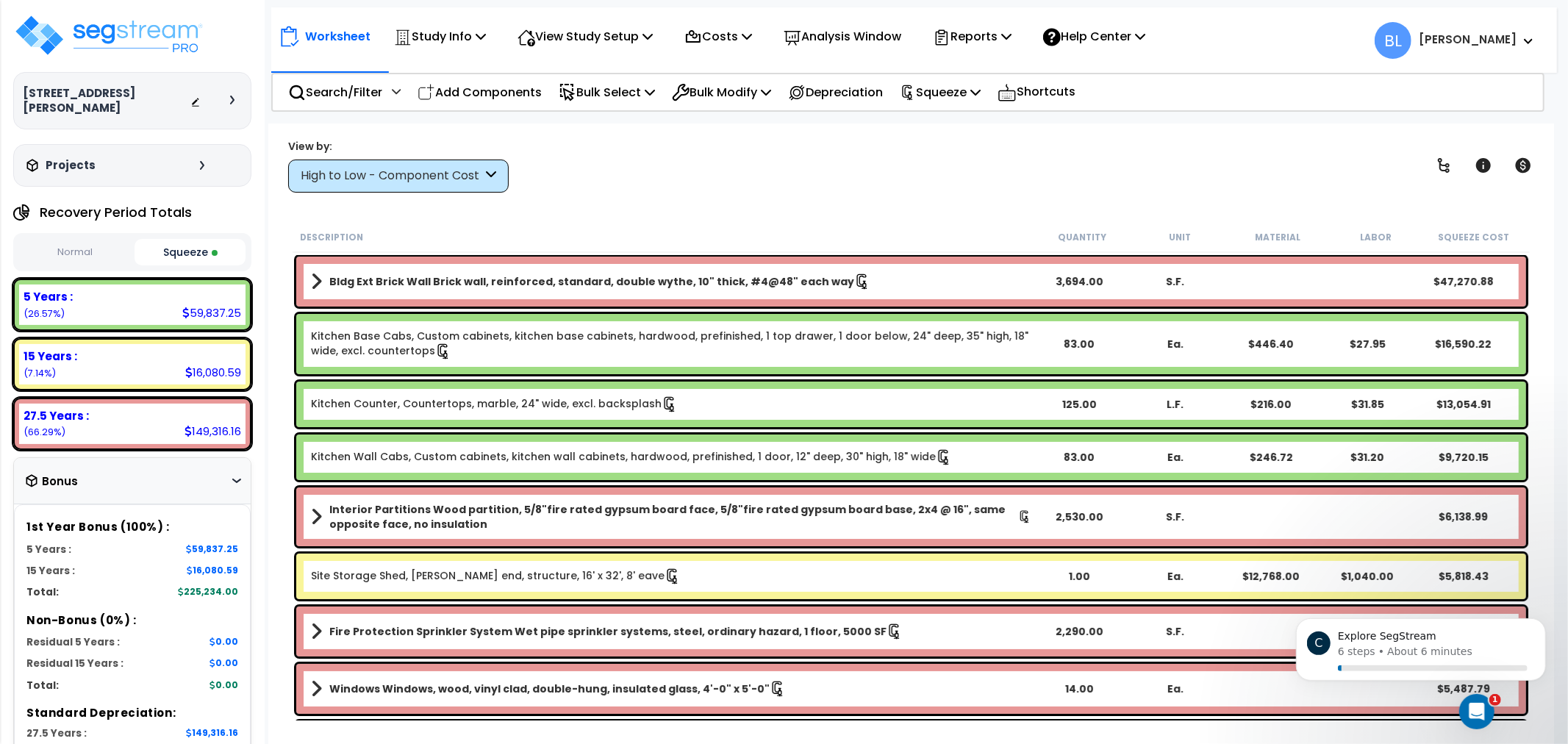
drag, startPoint x: 593, startPoint y: 211, endPoint x: 584, endPoint y: 305, distance: 94.4
drag, startPoint x: 1493, startPoint y: 178, endPoint x: 1261, endPoint y: 386, distance: 311.6
drag, startPoint x: 1261, startPoint y: 386, endPoint x: 818, endPoint y: 231, distance: 469.3
click at [843, 209] on div "Worksheet Study Info Study Setup Add Property Unit Template study Clone study BL" at bounding box center [911, 495] width 1286 height 744
click at [115, 289] on div "5 Years :" at bounding box center [132, 296] width 217 height 16
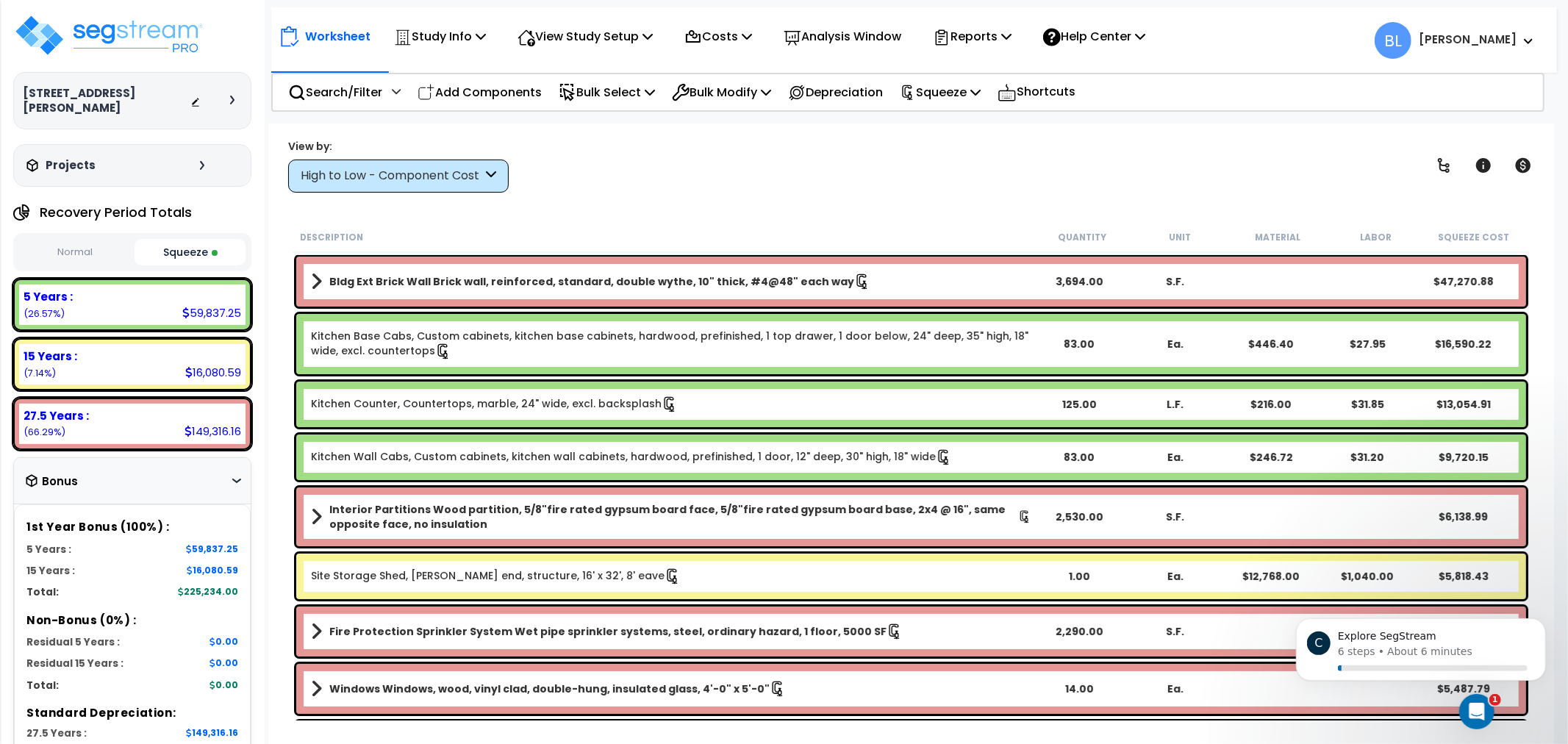
drag, startPoint x: 174, startPoint y: 281, endPoint x: 202, endPoint y: 287, distance: 28.6
click at [183, 289] on div "5 Years :" at bounding box center [132, 296] width 217 height 16
click at [439, 172] on div "High to Low - Component Cost" at bounding box center [392, 176] width 182 height 17
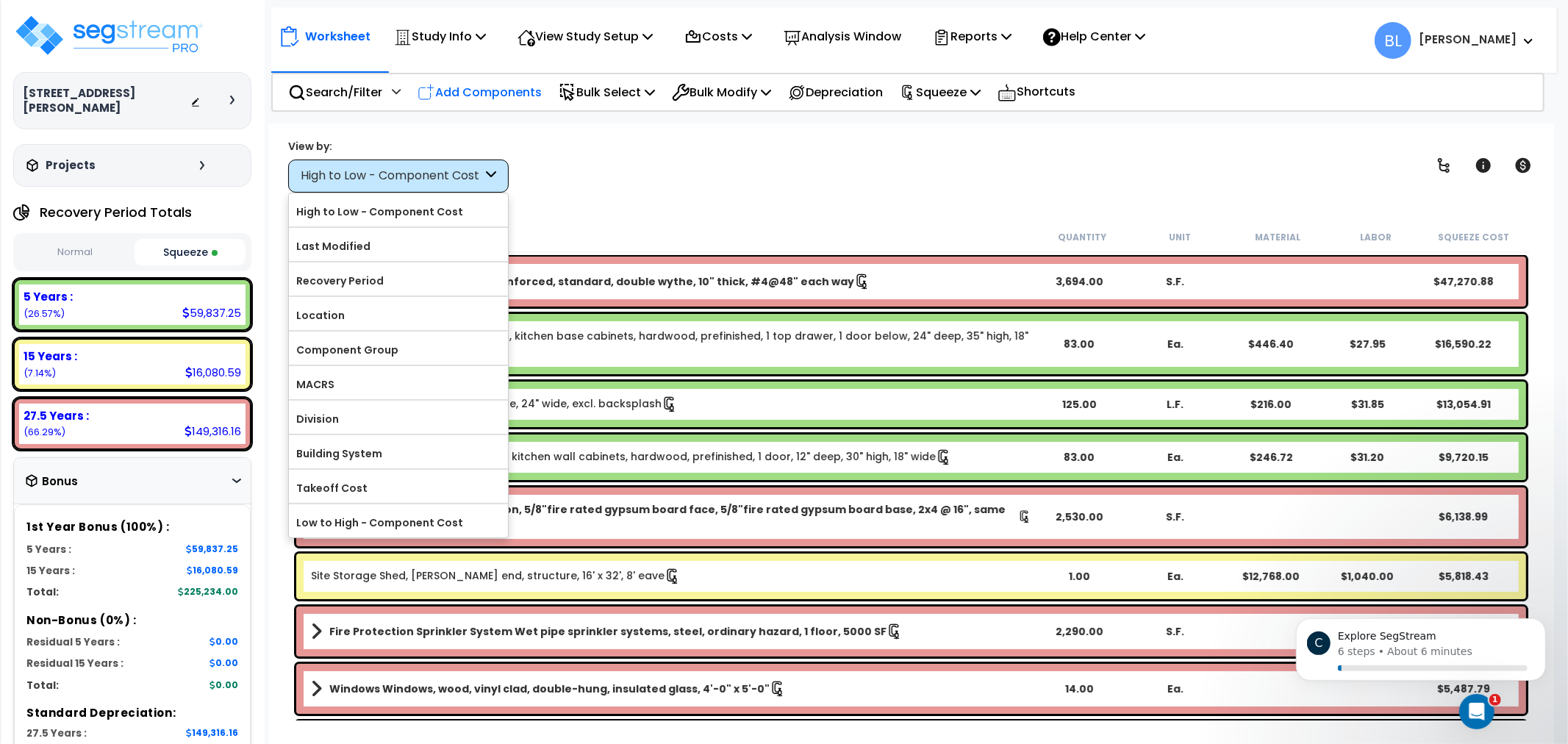
drag, startPoint x: 584, startPoint y: 132, endPoint x: 550, endPoint y: 98, distance: 48.1
click at [579, 128] on div "Worksheet Study Info Study Setup Add Property Unit Template study Clone study BL" at bounding box center [911, 495] width 1286 height 744
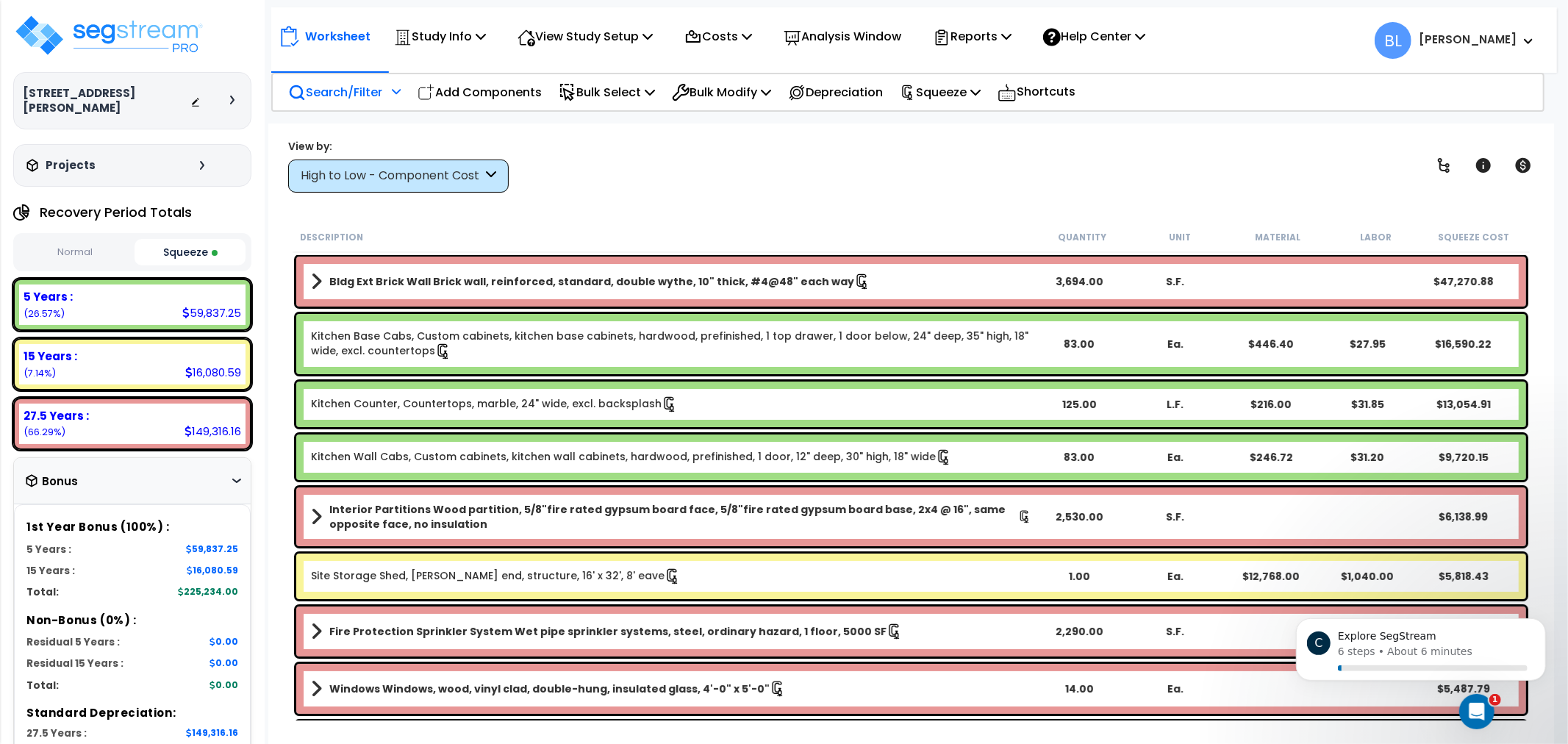
click at [335, 86] on p "Search/Filter" at bounding box center [335, 93] width 95 height 20
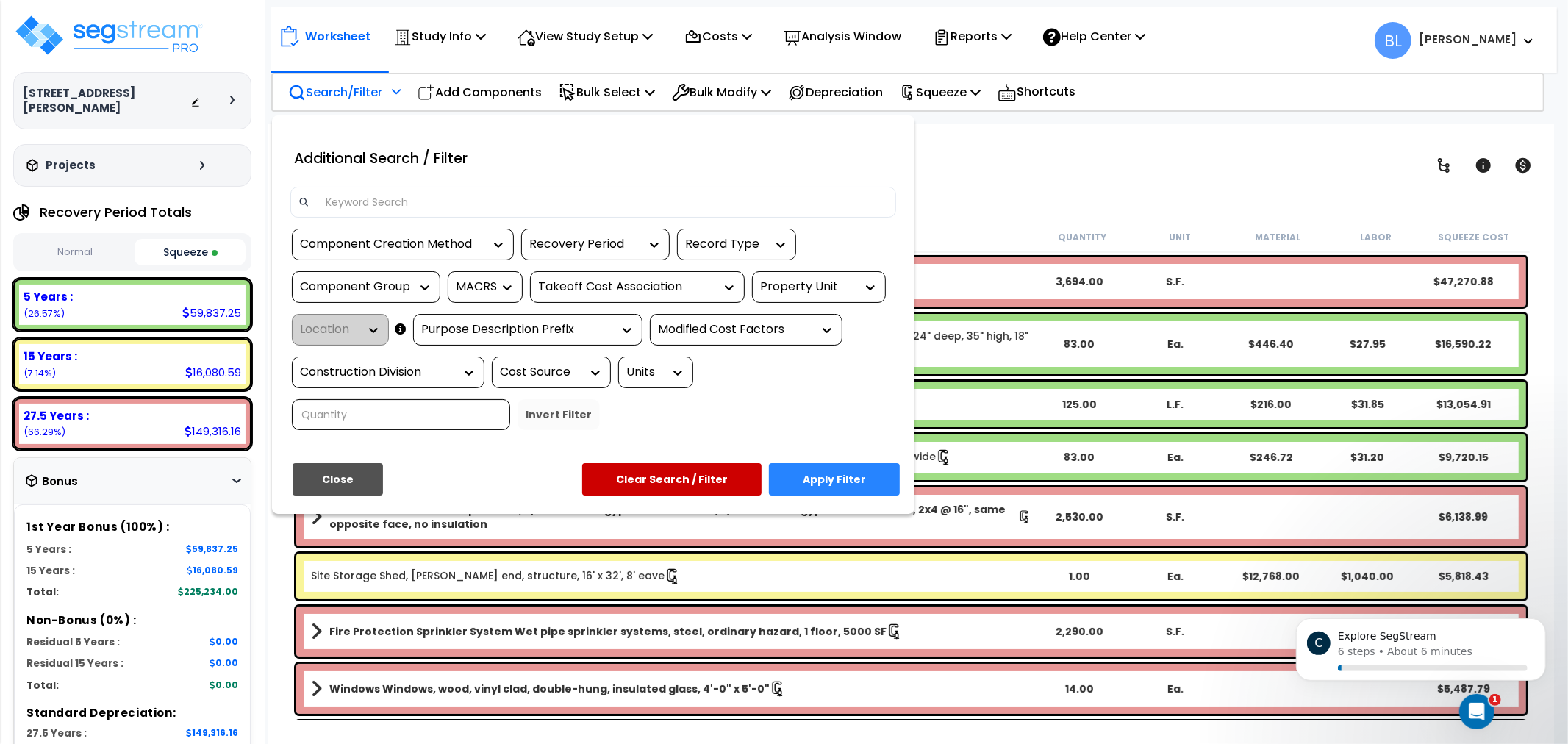
click at [593, 249] on div "Recovery Period" at bounding box center [584, 244] width 110 height 17
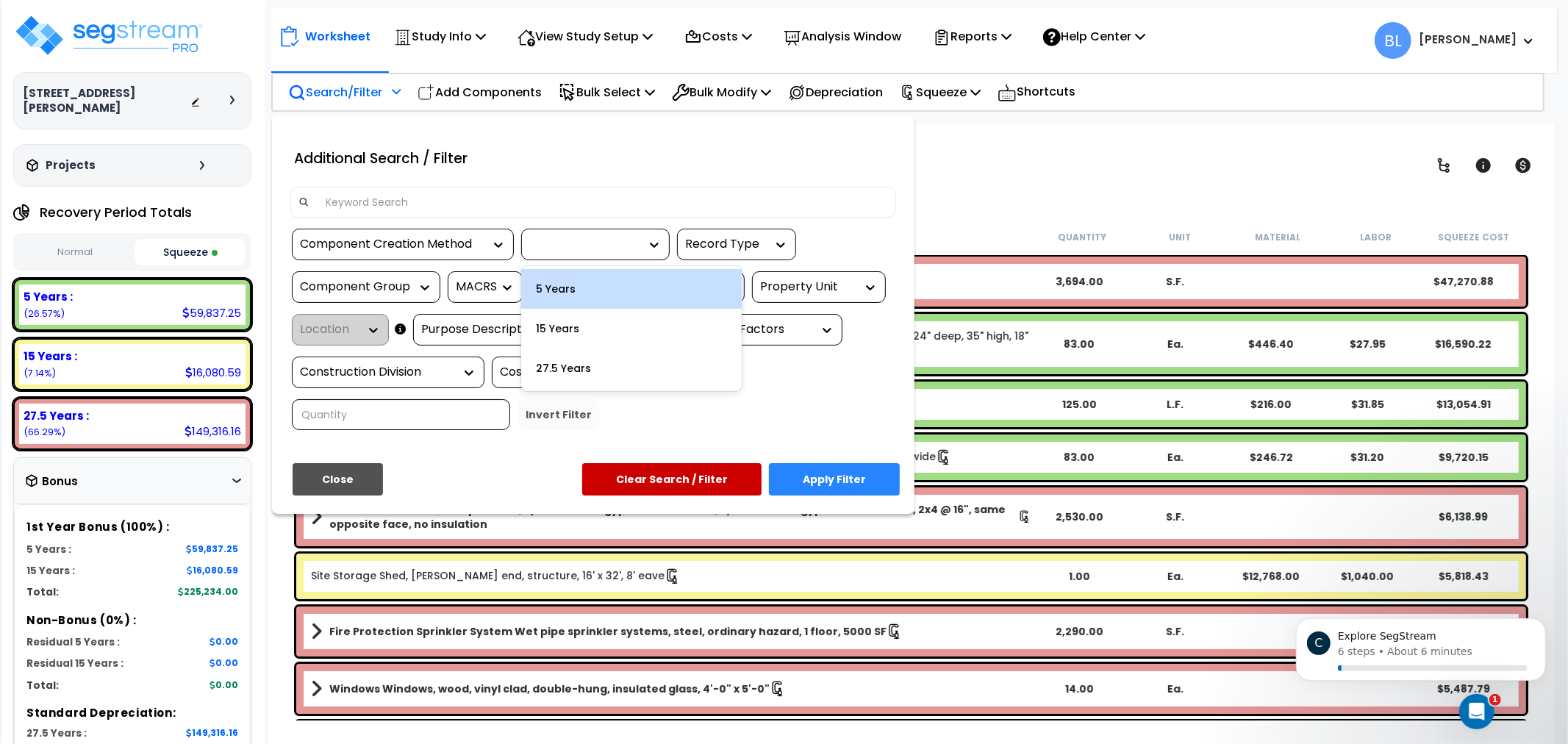
click at [606, 298] on div "5 Years" at bounding box center [631, 288] width 220 height 39
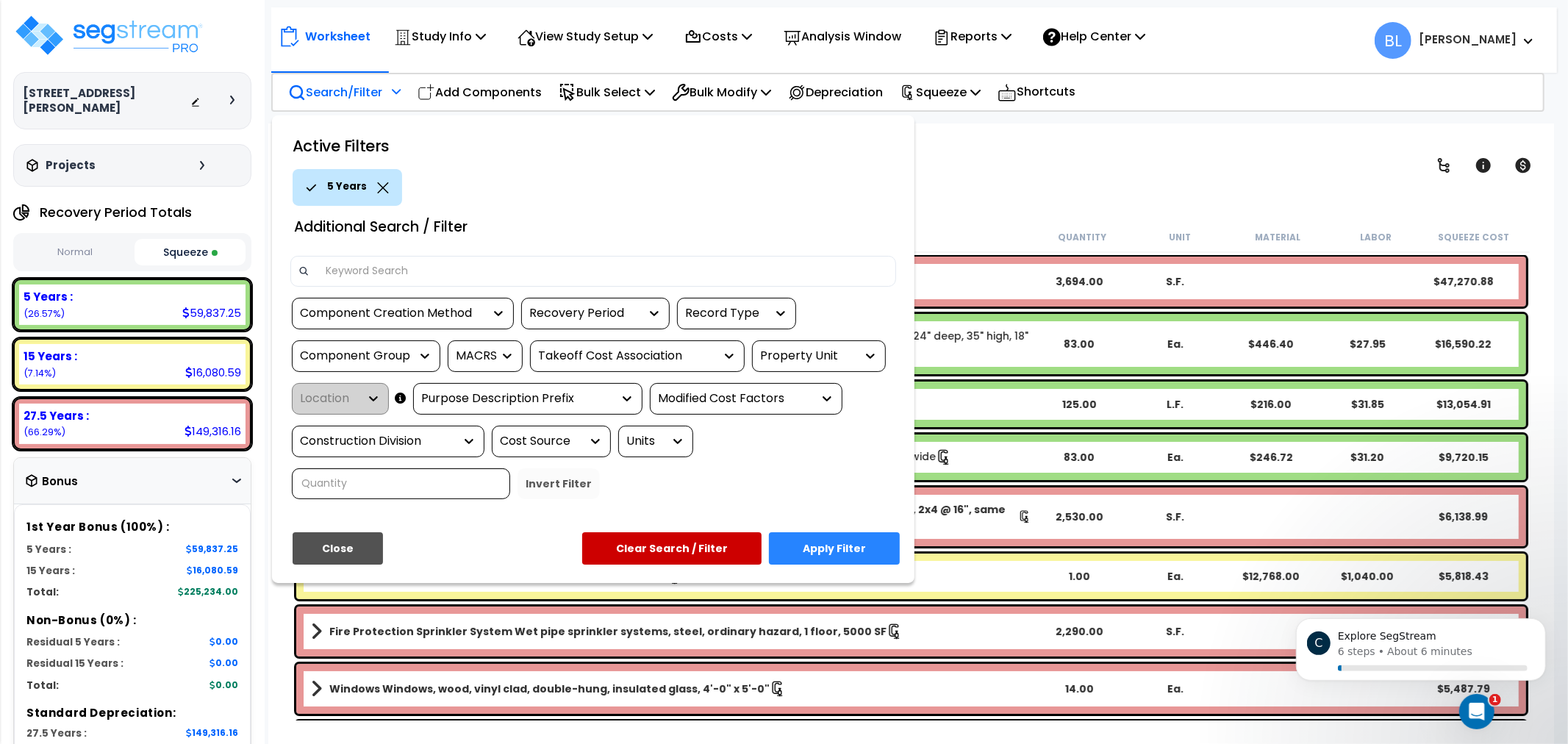
click at [843, 554] on button "Apply Filter" at bounding box center [834, 548] width 131 height 32
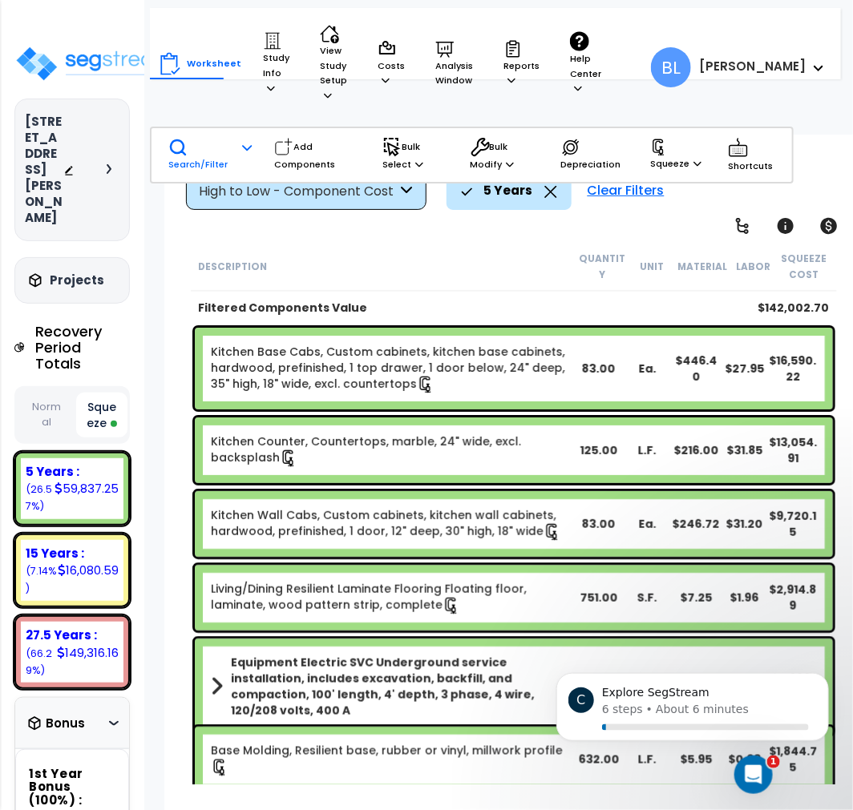
scroll to position [70, 0]
click at [824, 676] on icon "Dismiss notification" at bounding box center [823, 678] width 6 height 6
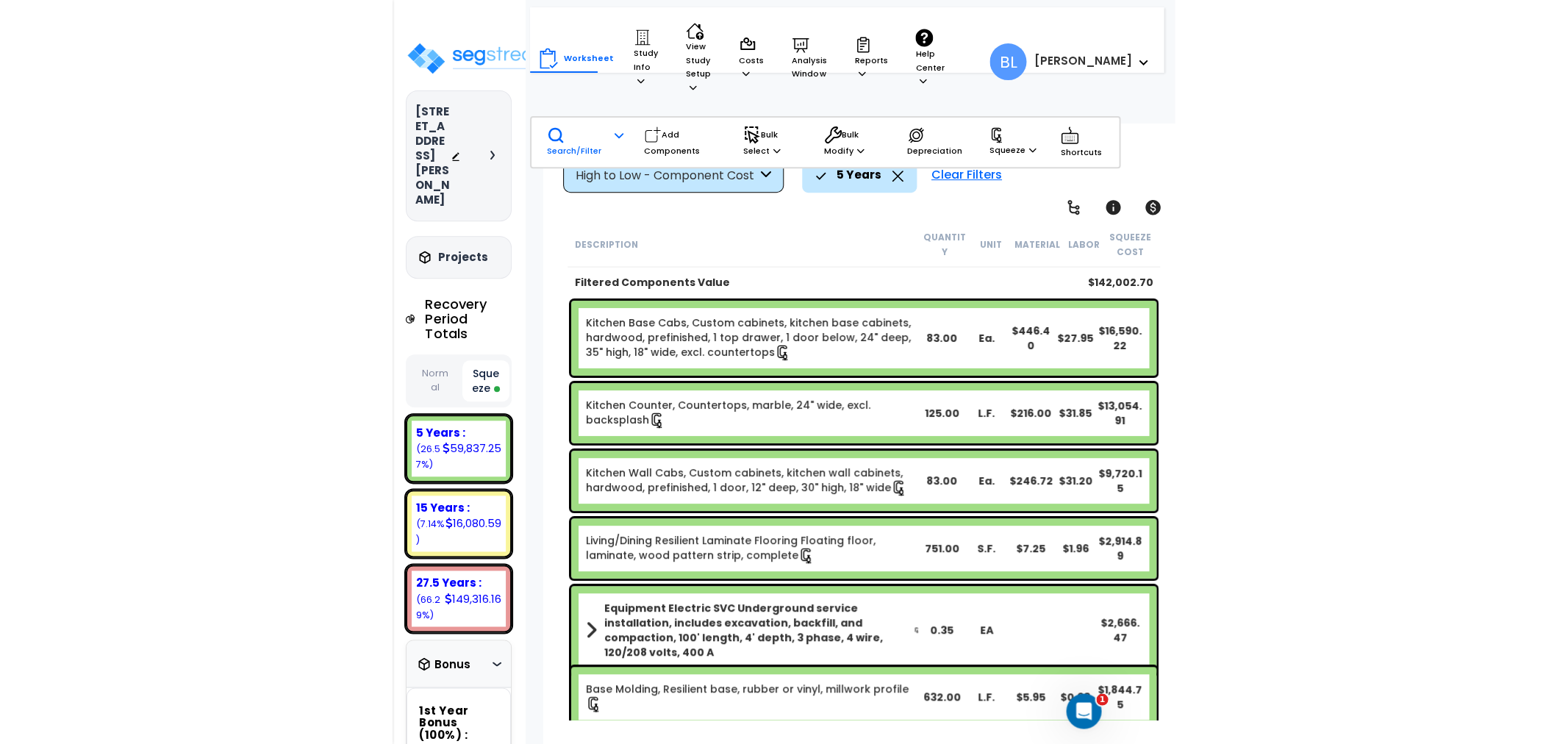
scroll to position [0, 0]
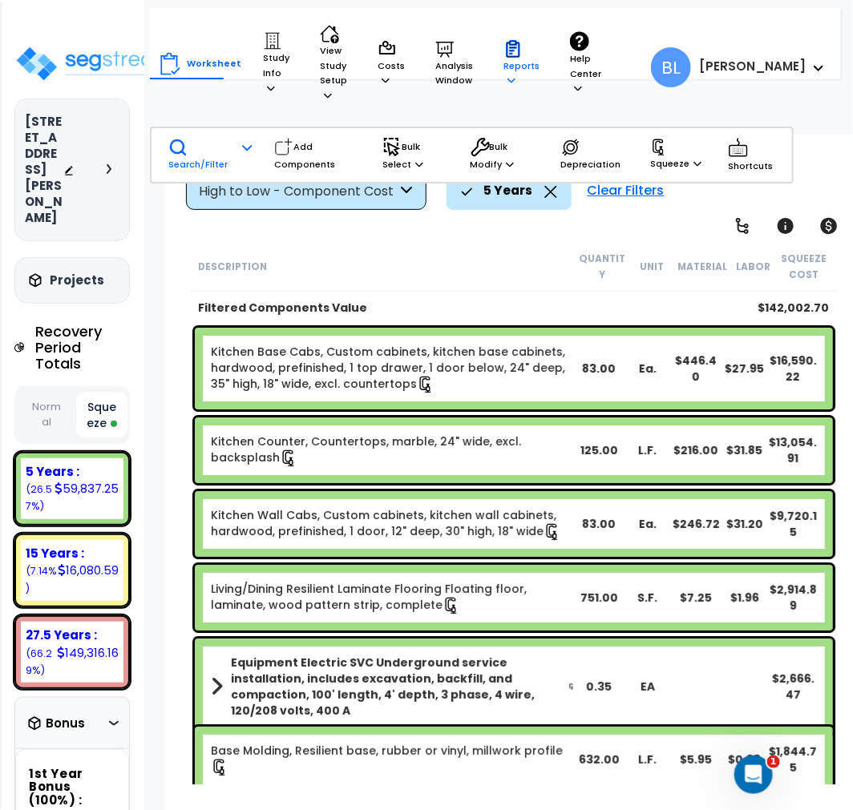
click at [494, 54] on div "Reports Get Report Manage Report Images Manage Report Custom Fields Download Re…" at bounding box center [521, 63] width 54 height 65
click at [508, 80] on p "Reports" at bounding box center [521, 63] width 36 height 49
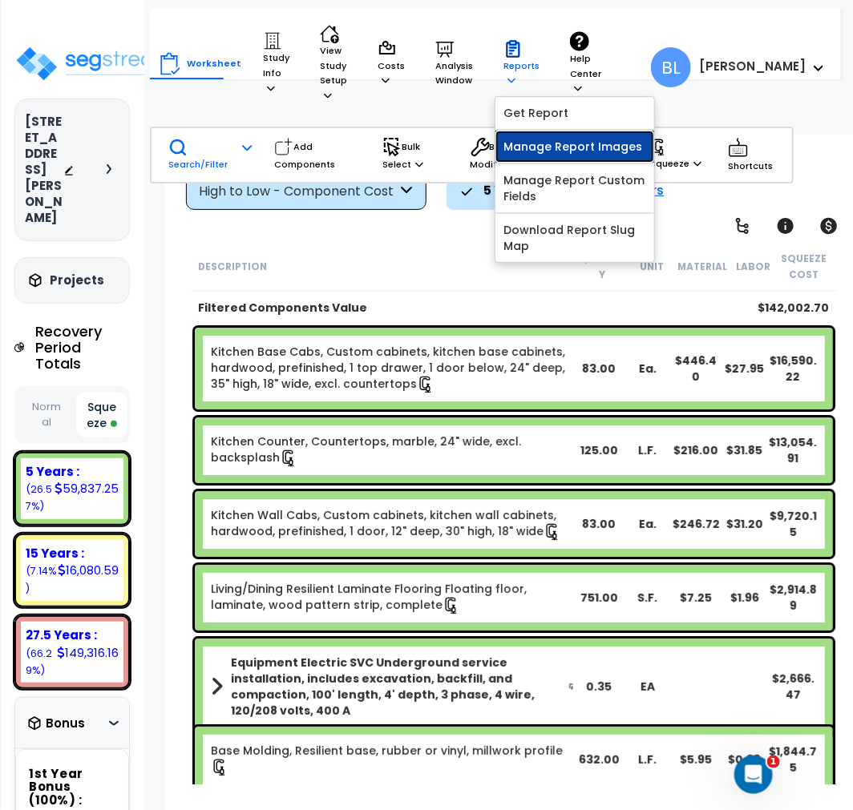
click at [558, 153] on link "Manage Report Images" at bounding box center [574, 147] width 159 height 32
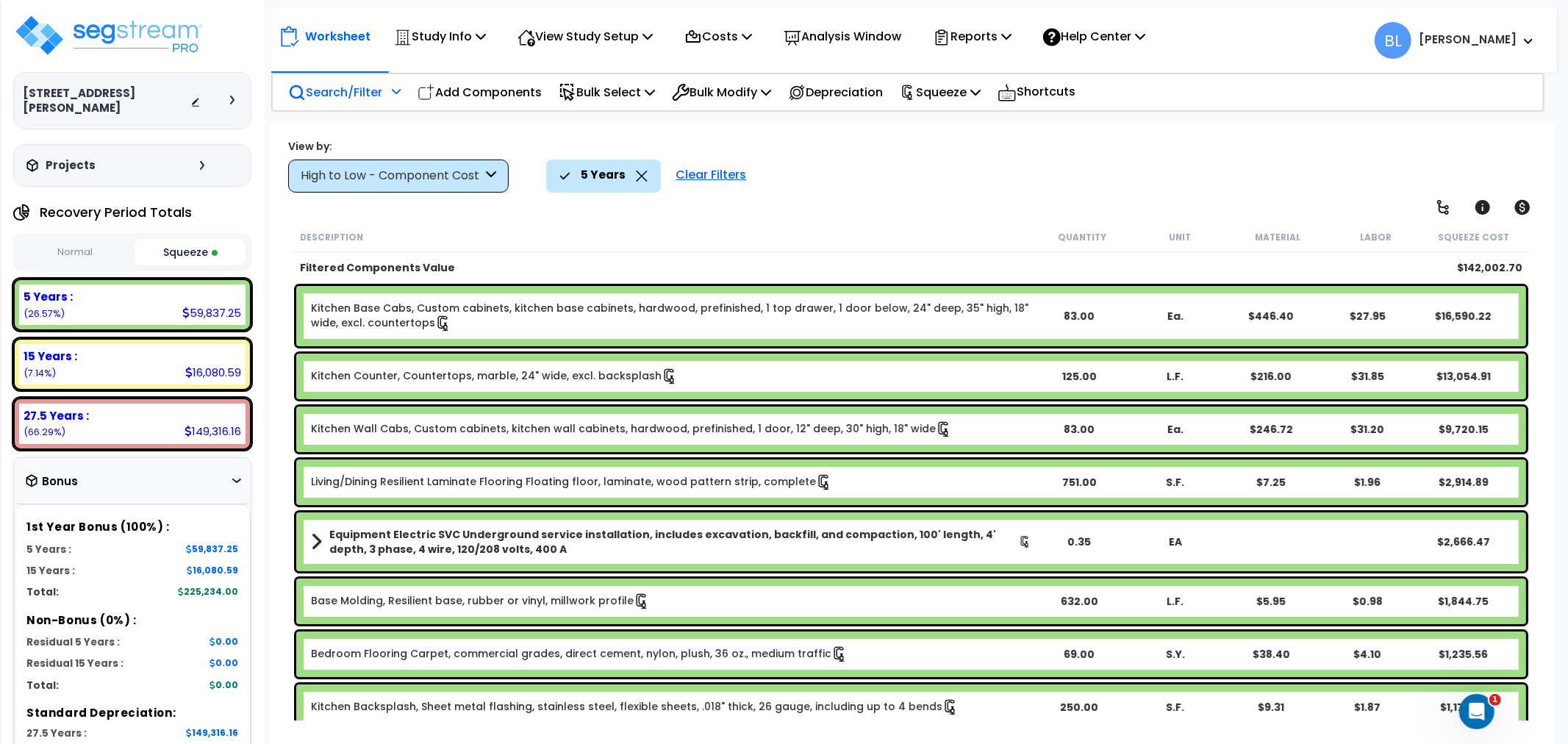
click at [359, 83] on p "Search/Filter" at bounding box center [335, 93] width 95 height 20
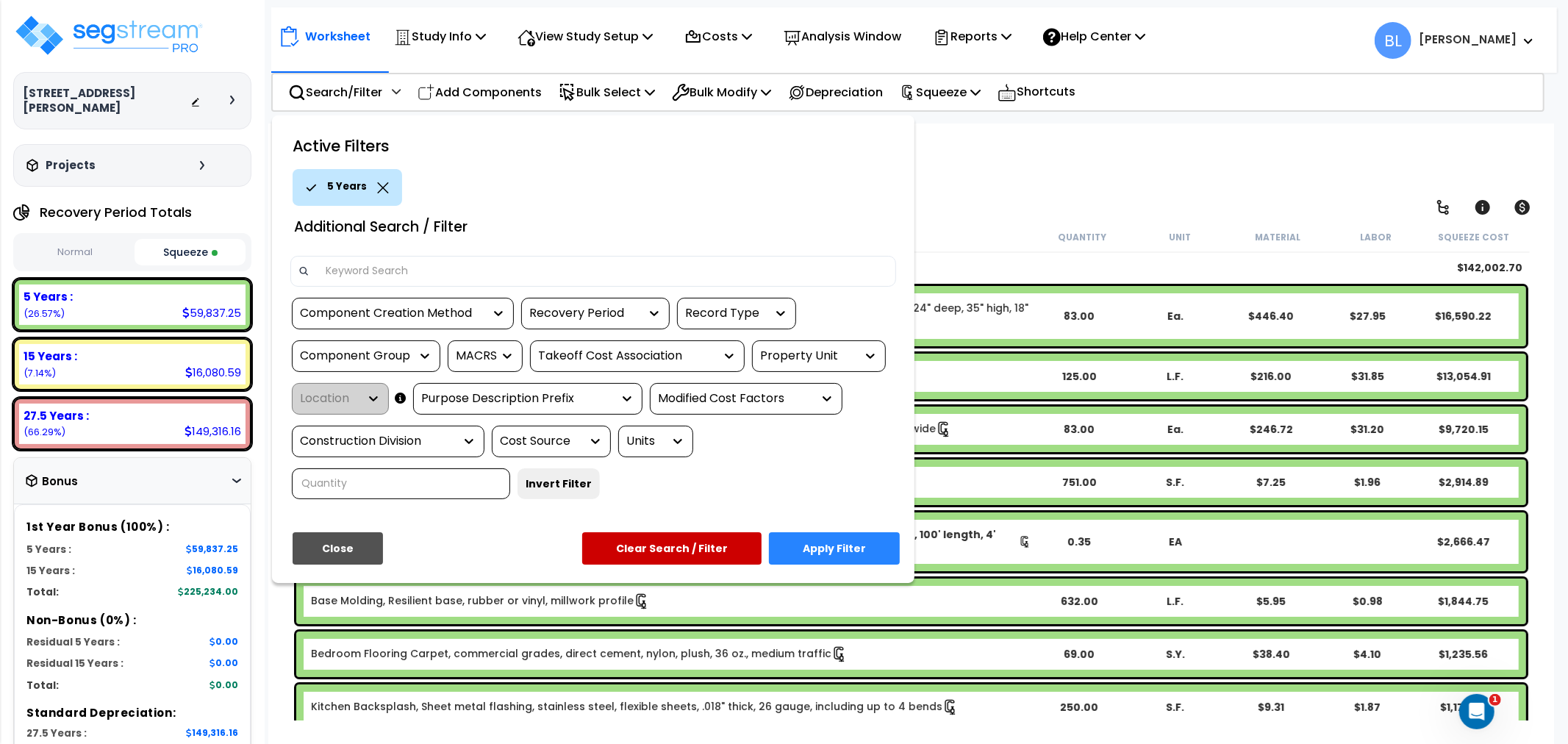
click at [668, 556] on button "Clear Search / Filter" at bounding box center [673, 548] width 180 height 32
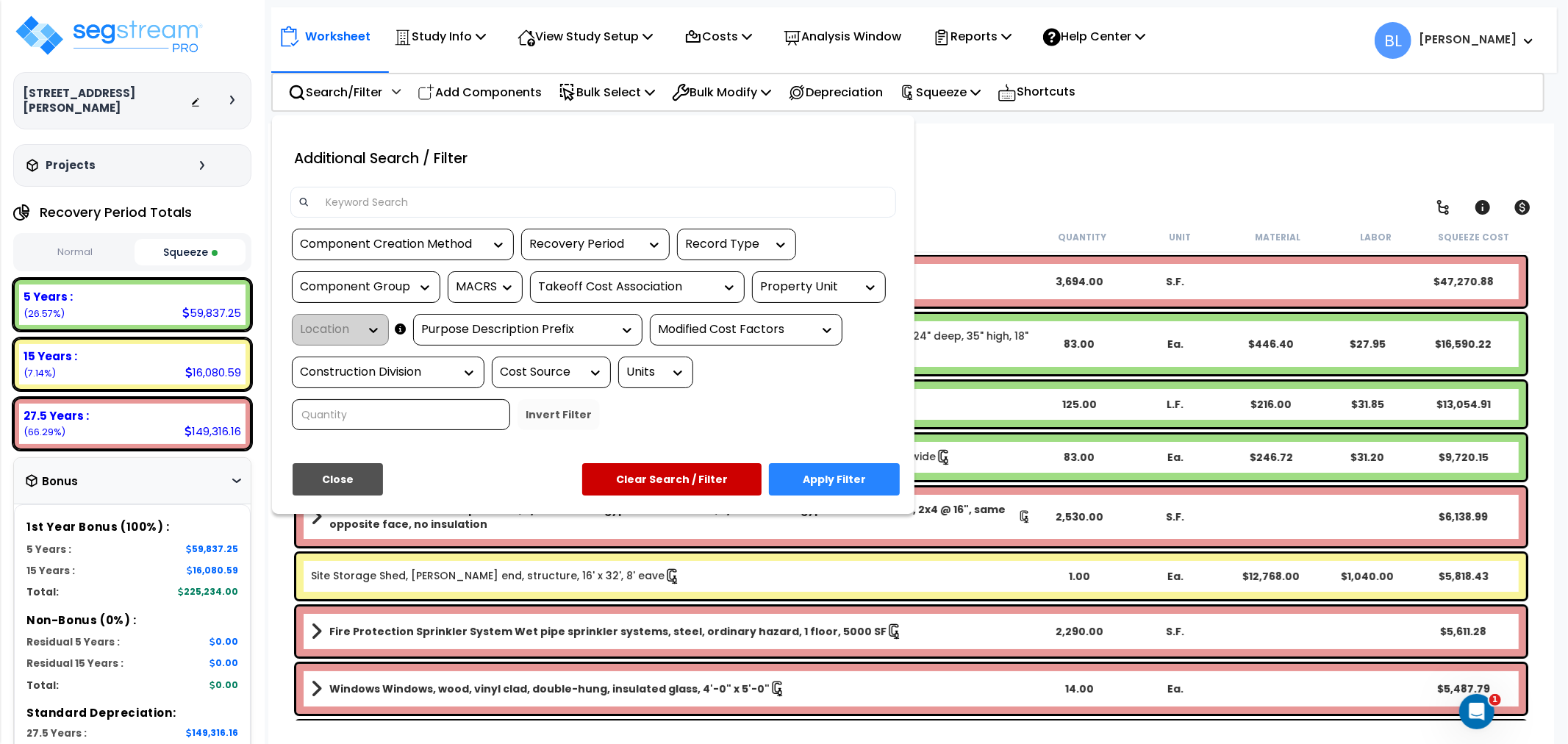
click at [866, 487] on button "Apply Filter" at bounding box center [834, 479] width 131 height 32
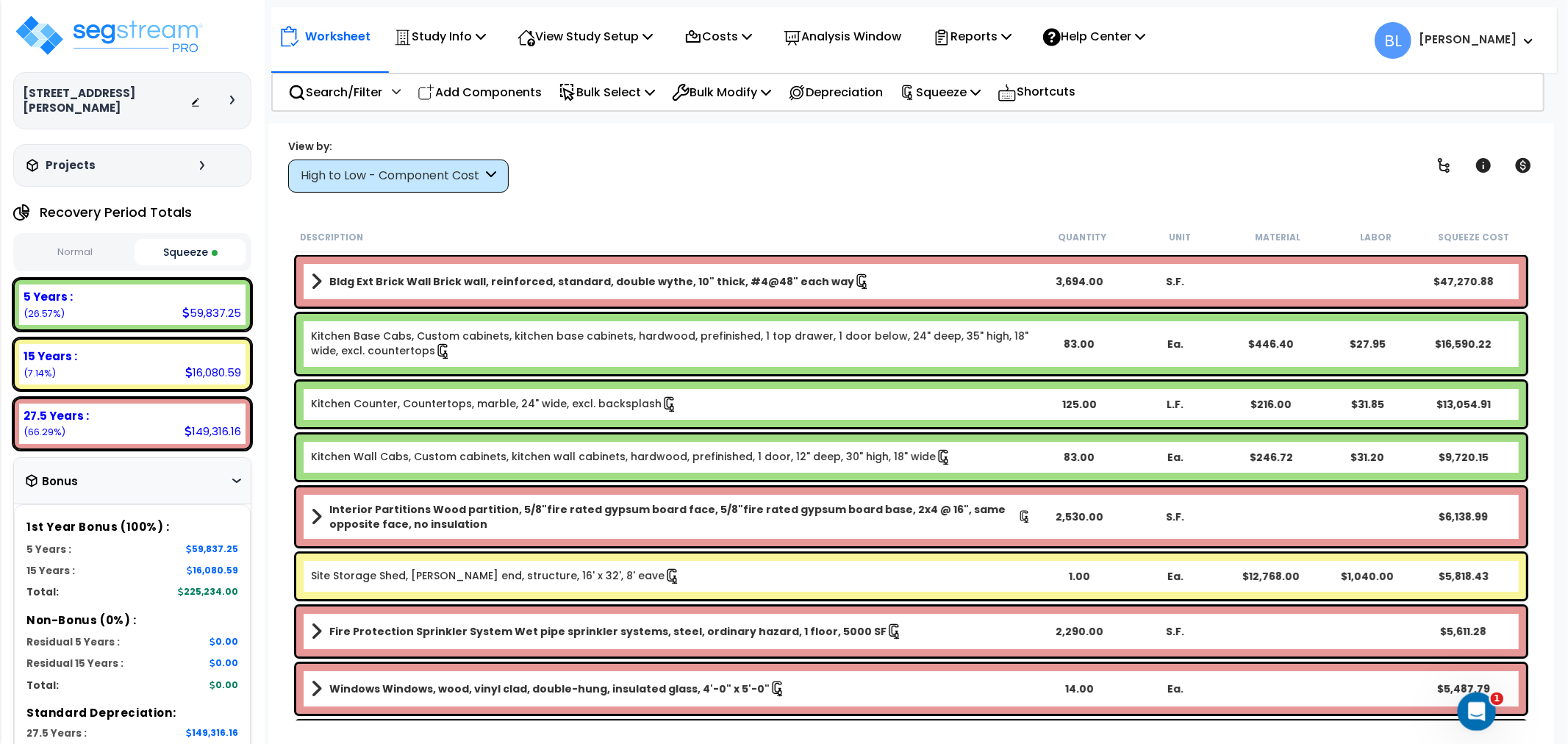
click at [1480, 718] on div "Open Intercom Messenger" at bounding box center [1474, 709] width 49 height 49
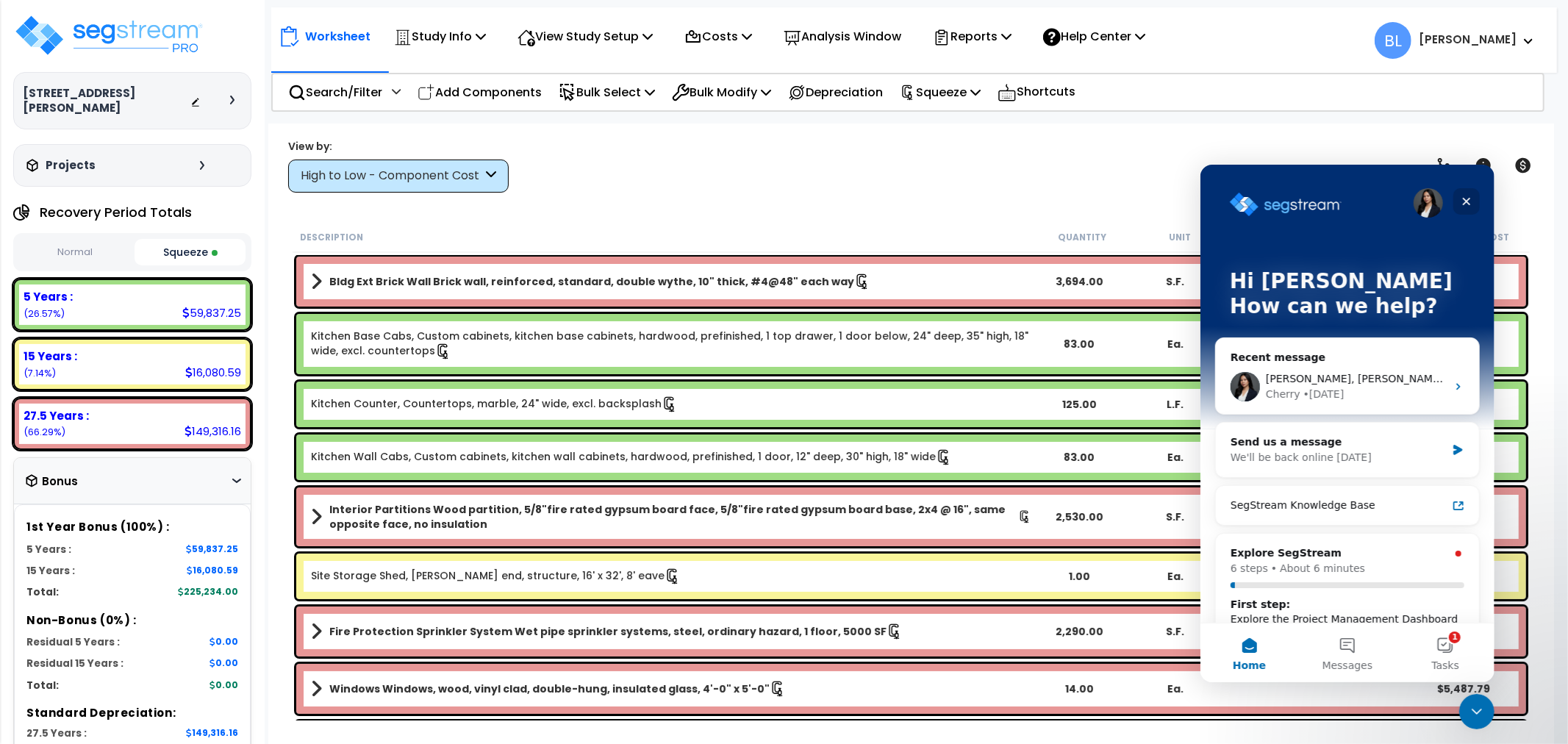
click at [1470, 198] on icon "Close" at bounding box center [1466, 200] width 12 height 12
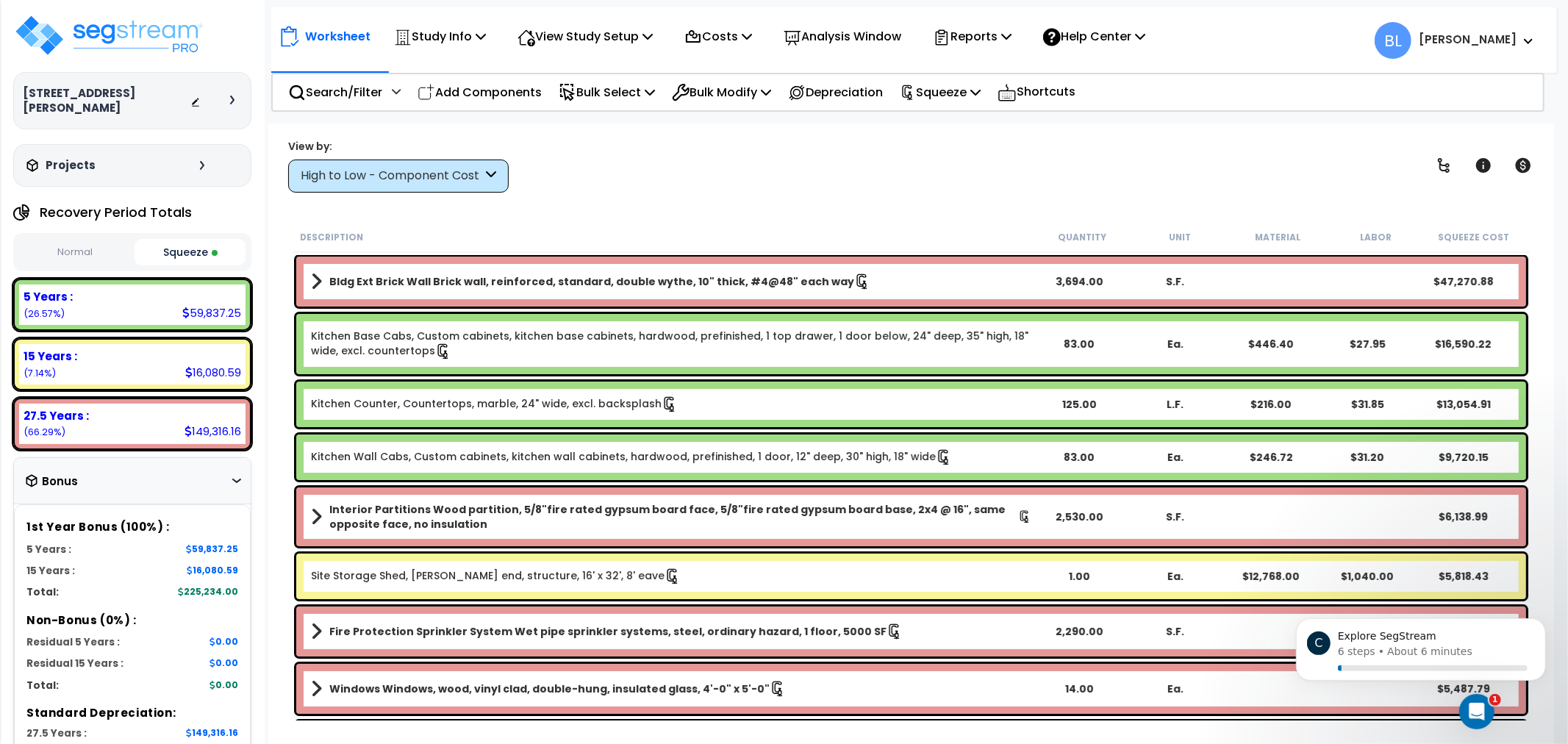
drag, startPoint x: 1026, startPoint y: 198, endPoint x: 949, endPoint y: 202, distance: 77.1
drag, startPoint x: 949, startPoint y: 202, endPoint x: 839, endPoint y: 188, distance: 110.9
click at [835, 188] on div "View by: High to Low - Component Cost High to Low - Component Cost" at bounding box center [912, 165] width 1257 height 54
drag, startPoint x: 903, startPoint y: 200, endPoint x: 792, endPoint y: 198, distance: 111.0
click at [792, 198] on div "Worksheet Study Info Study Setup Add Property Unit Template study Clone study BL" at bounding box center [911, 495] width 1286 height 744
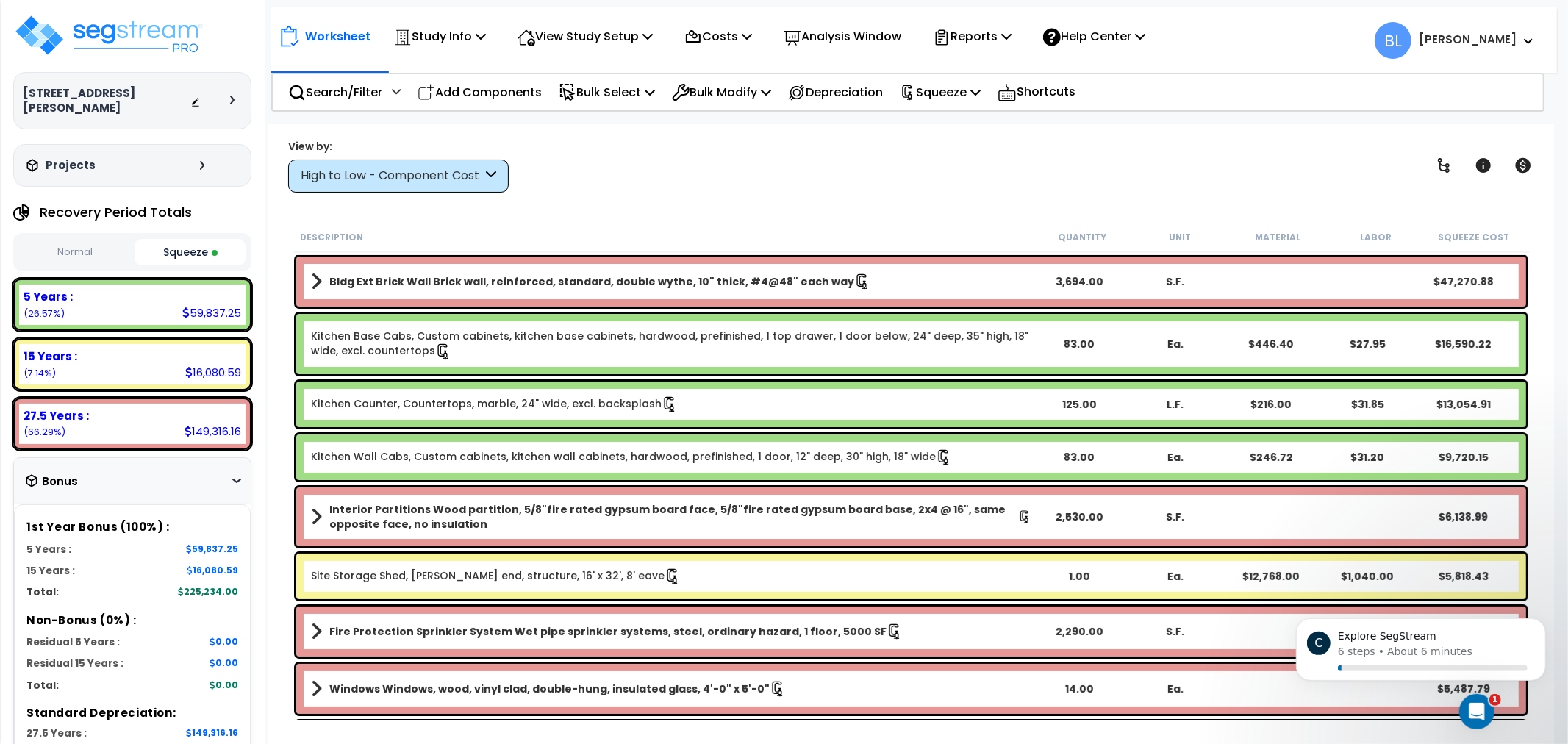
click at [840, 215] on div "Worksheet Study Info Study Setup Add Property Unit Template study Clone study BL" at bounding box center [911, 495] width 1286 height 744
drag, startPoint x: 834, startPoint y: 211, endPoint x: 801, endPoint y: 186, distance: 41.4
click at [801, 186] on div "View by: High to Low - Component Cost High to Low - Component Cost" at bounding box center [912, 165] width 1257 height 54
click at [979, 41] on p "Reports" at bounding box center [973, 37] width 79 height 20
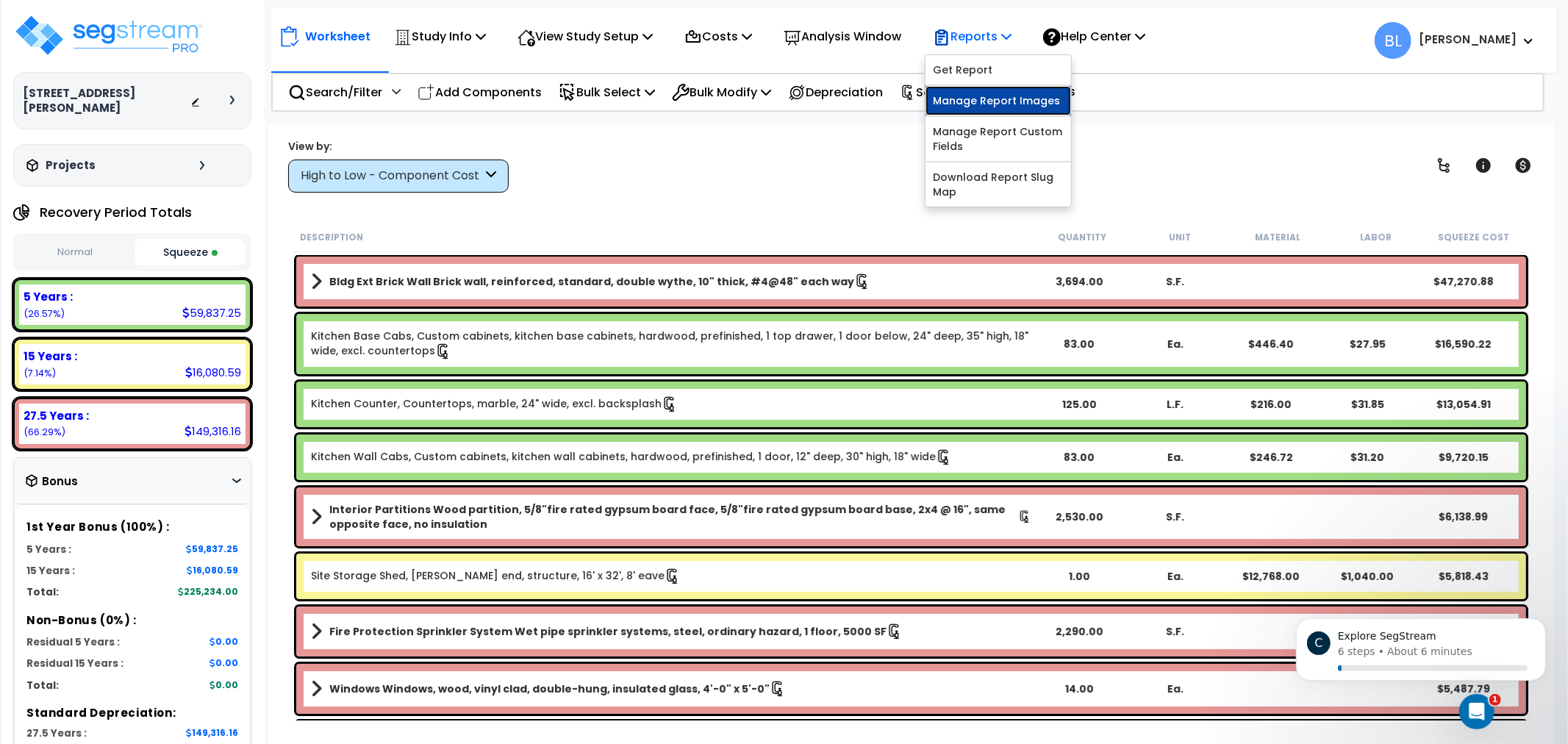
click at [990, 100] on link "Manage Report Images" at bounding box center [998, 101] width 146 height 29
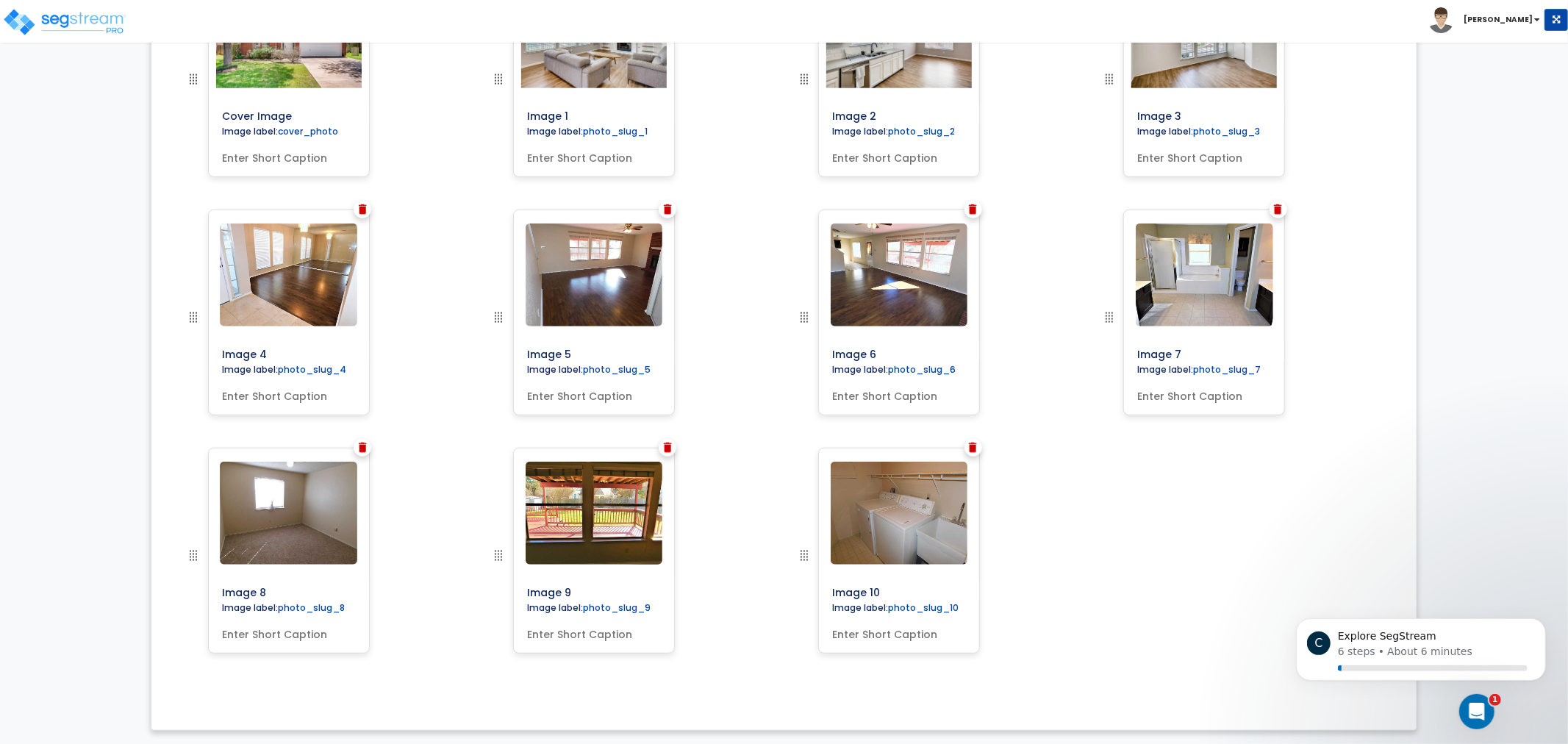
scroll to position [616, 0]
drag, startPoint x: 1108, startPoint y: 249, endPoint x: 1098, endPoint y: 364, distance: 115.4
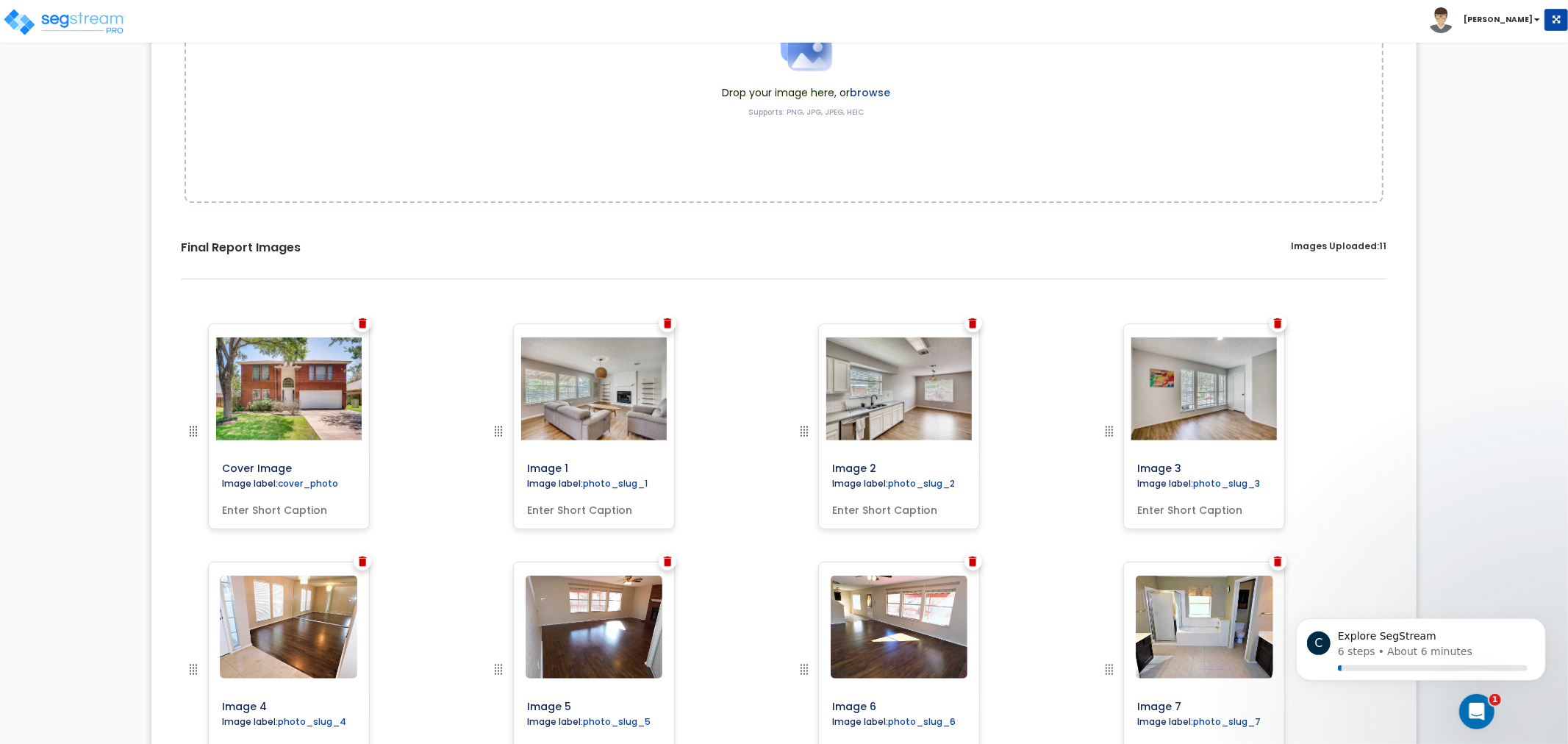
drag, startPoint x: 1086, startPoint y: 439, endPoint x: 1094, endPoint y: 349, distance: 90.4
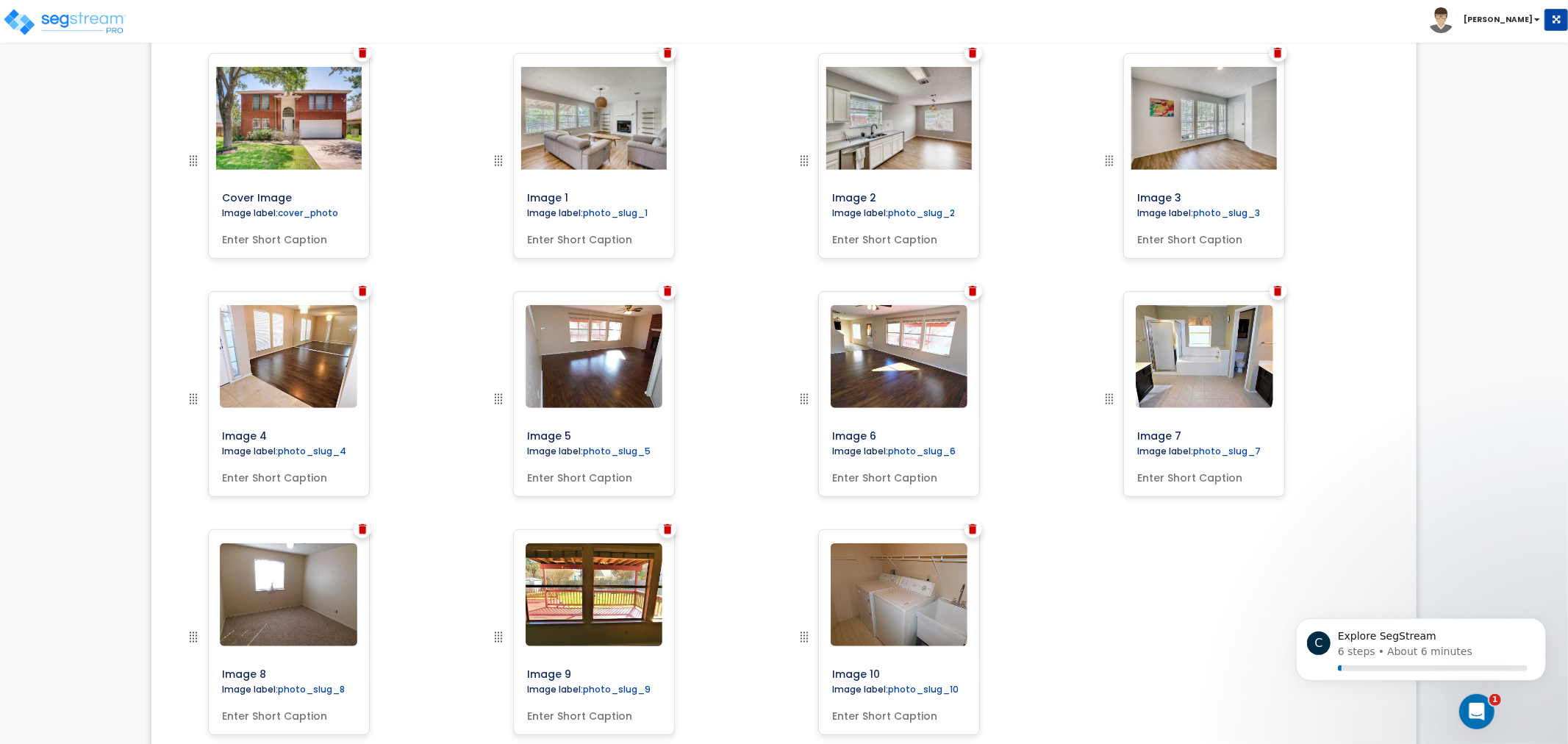
scroll to position [616, 0]
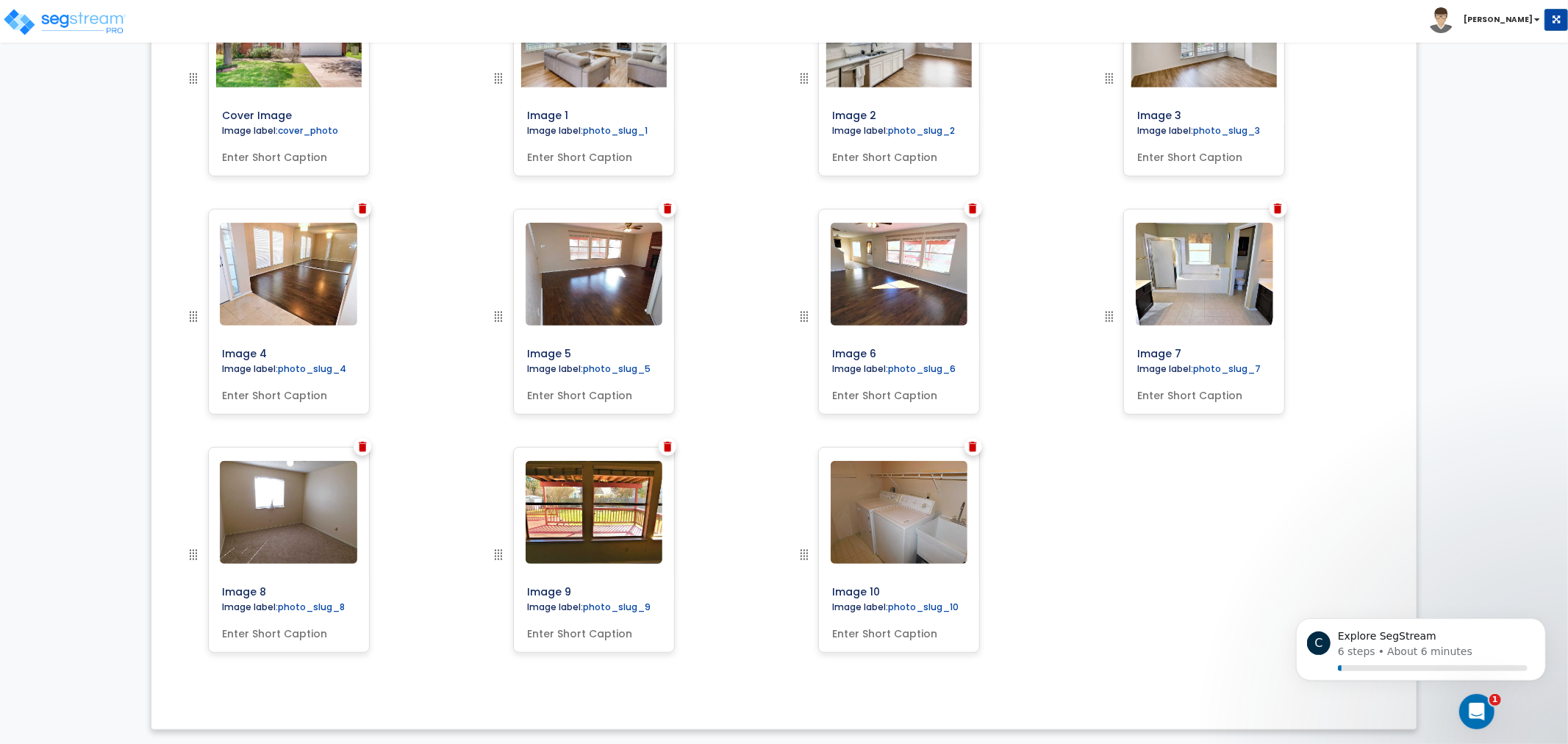
drag, startPoint x: 1035, startPoint y: 602, endPoint x: 1059, endPoint y: 696, distance: 97.0
drag, startPoint x: 1085, startPoint y: 483, endPoint x: 1071, endPoint y: 568, distance: 86.1
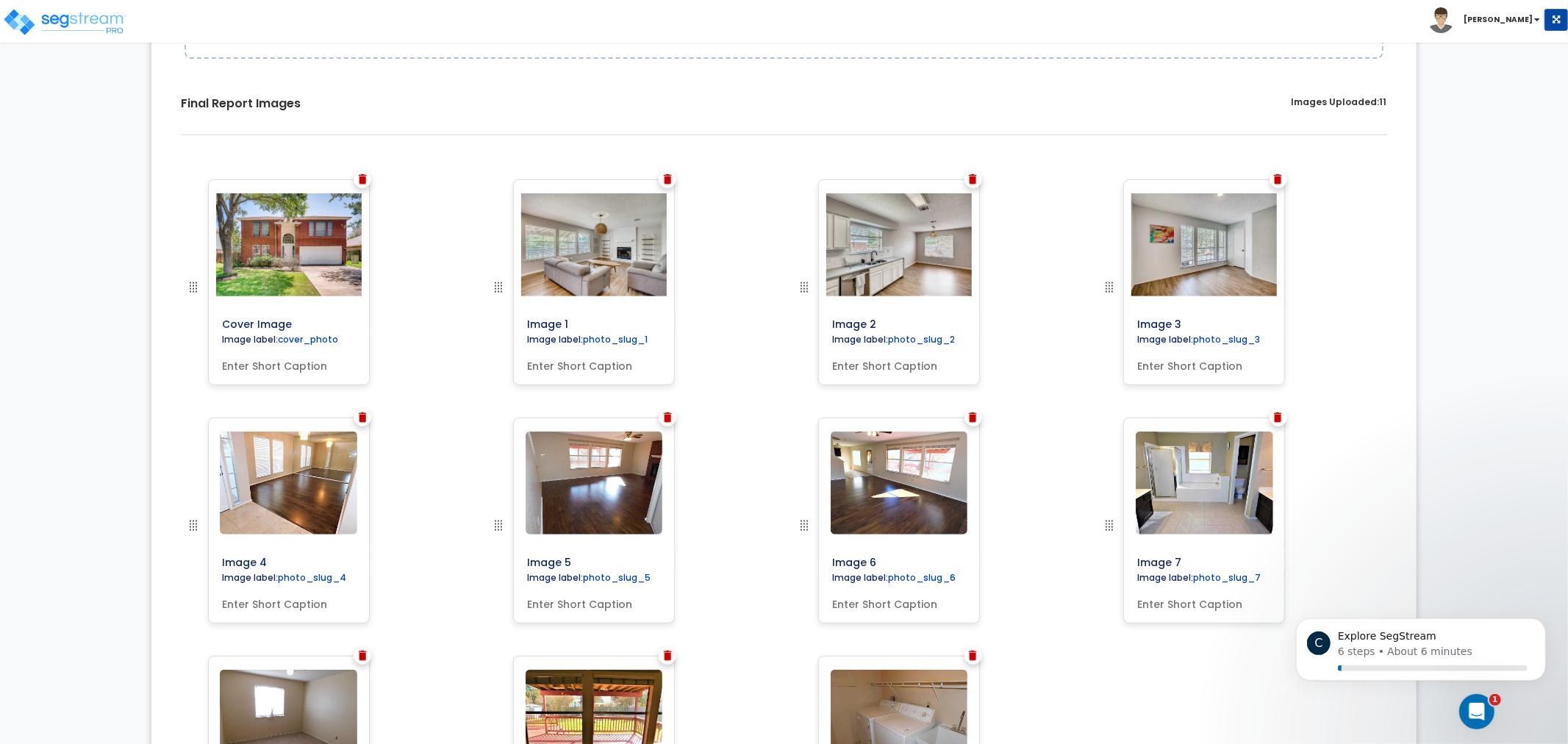
drag, startPoint x: 1075, startPoint y: 524, endPoint x: 1099, endPoint y: 299, distance: 226.3
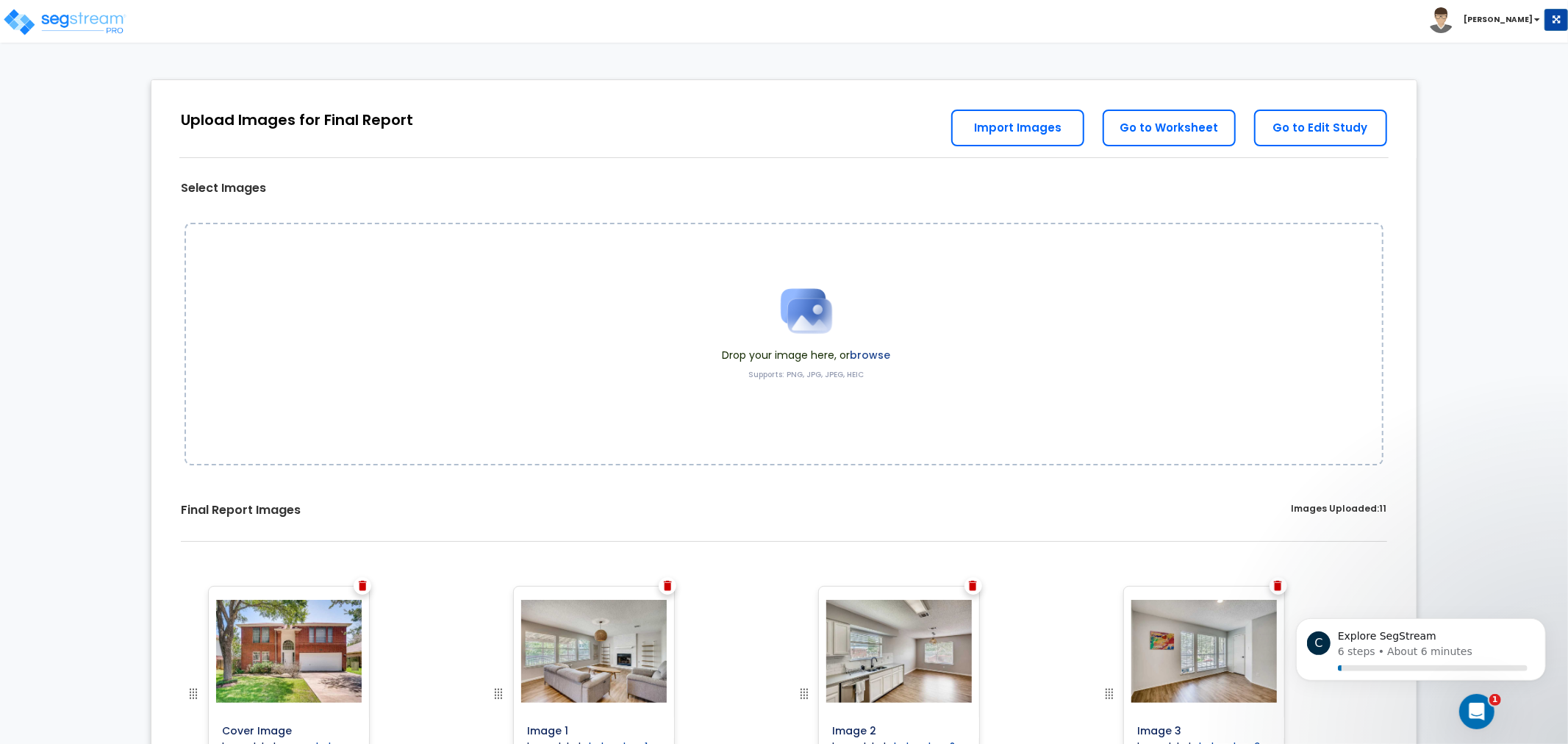
click at [1005, 276] on div "Drop your image here, or browse Supports: PNG, JPG, JPEG, HEIC" at bounding box center [784, 344] width 1199 height 242
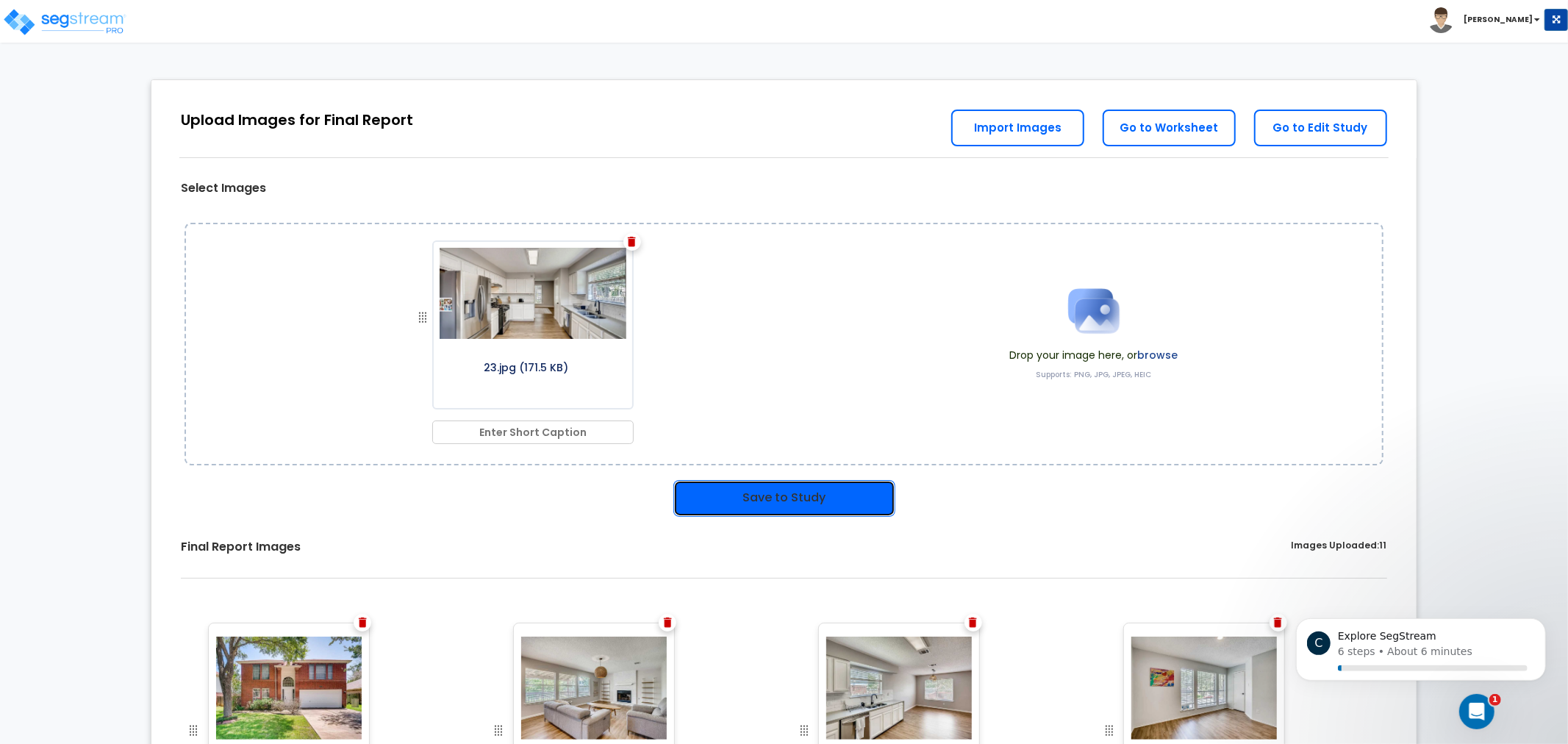
click at [836, 510] on button "Save to Study" at bounding box center [784, 498] width 222 height 37
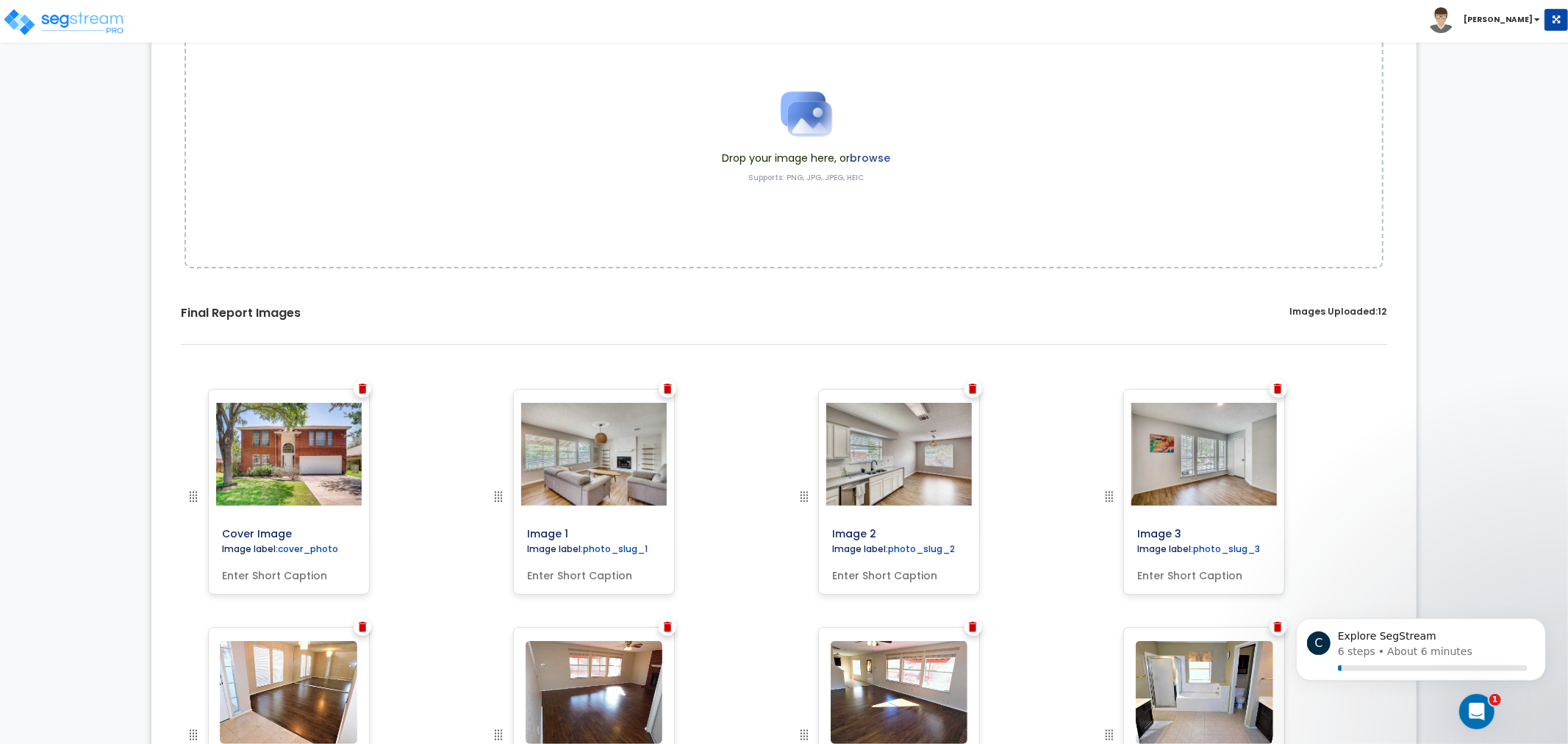
drag, startPoint x: 1487, startPoint y: 313, endPoint x: 1431, endPoint y: 549, distance: 242.6
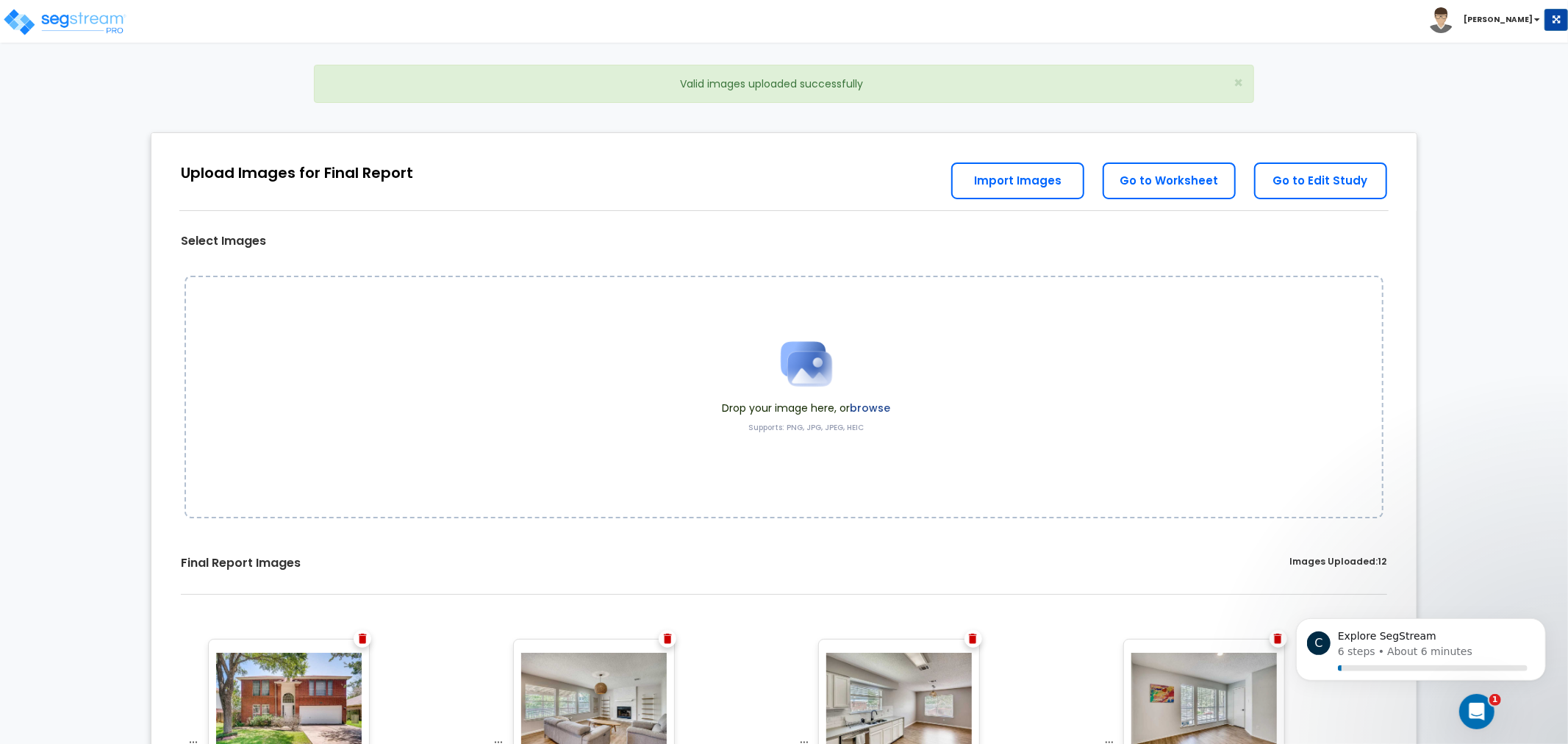
drag, startPoint x: 1435, startPoint y: 307, endPoint x: 1458, endPoint y: 111, distance: 197.3
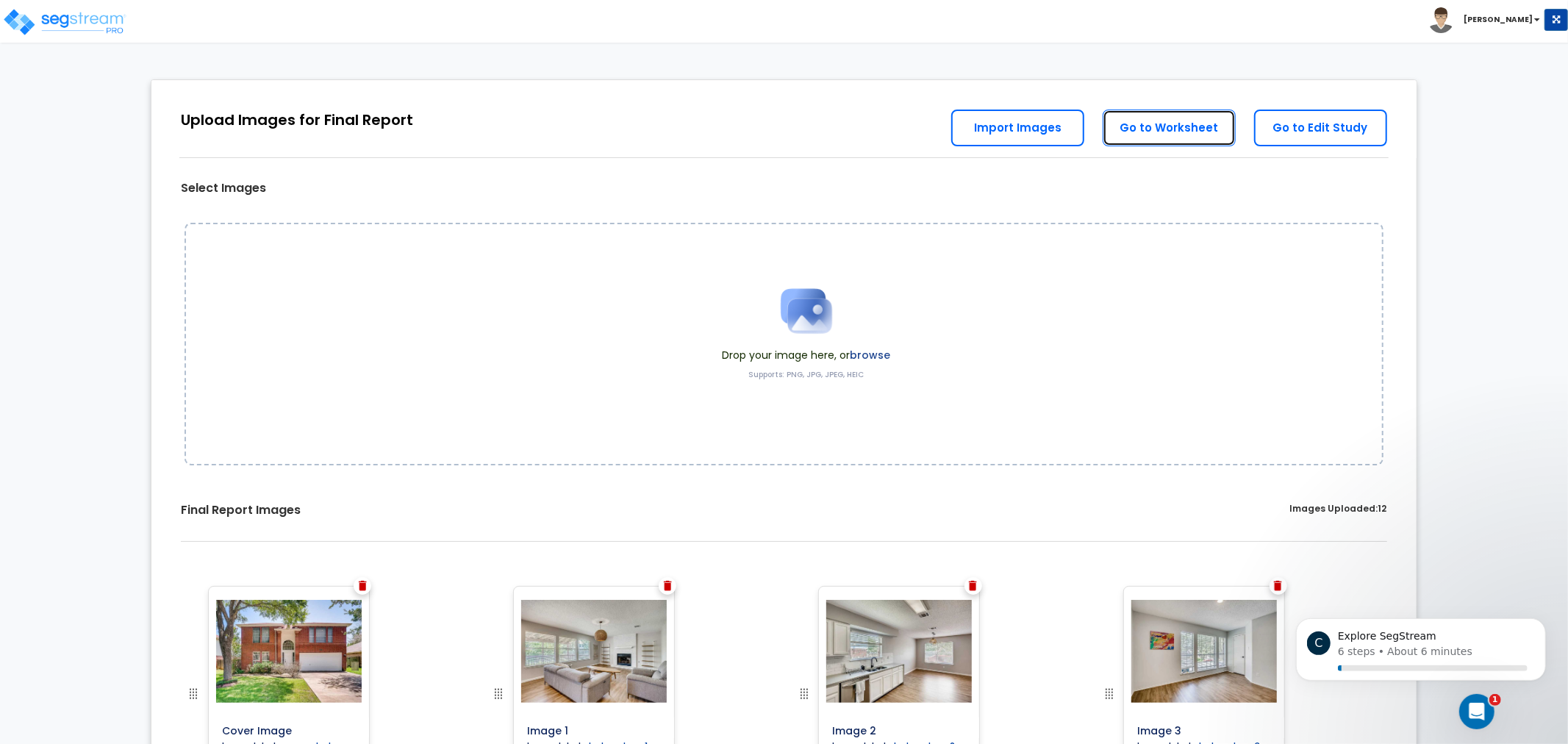
click at [1184, 118] on link "Go to Worksheet" at bounding box center [1169, 128] width 133 height 37
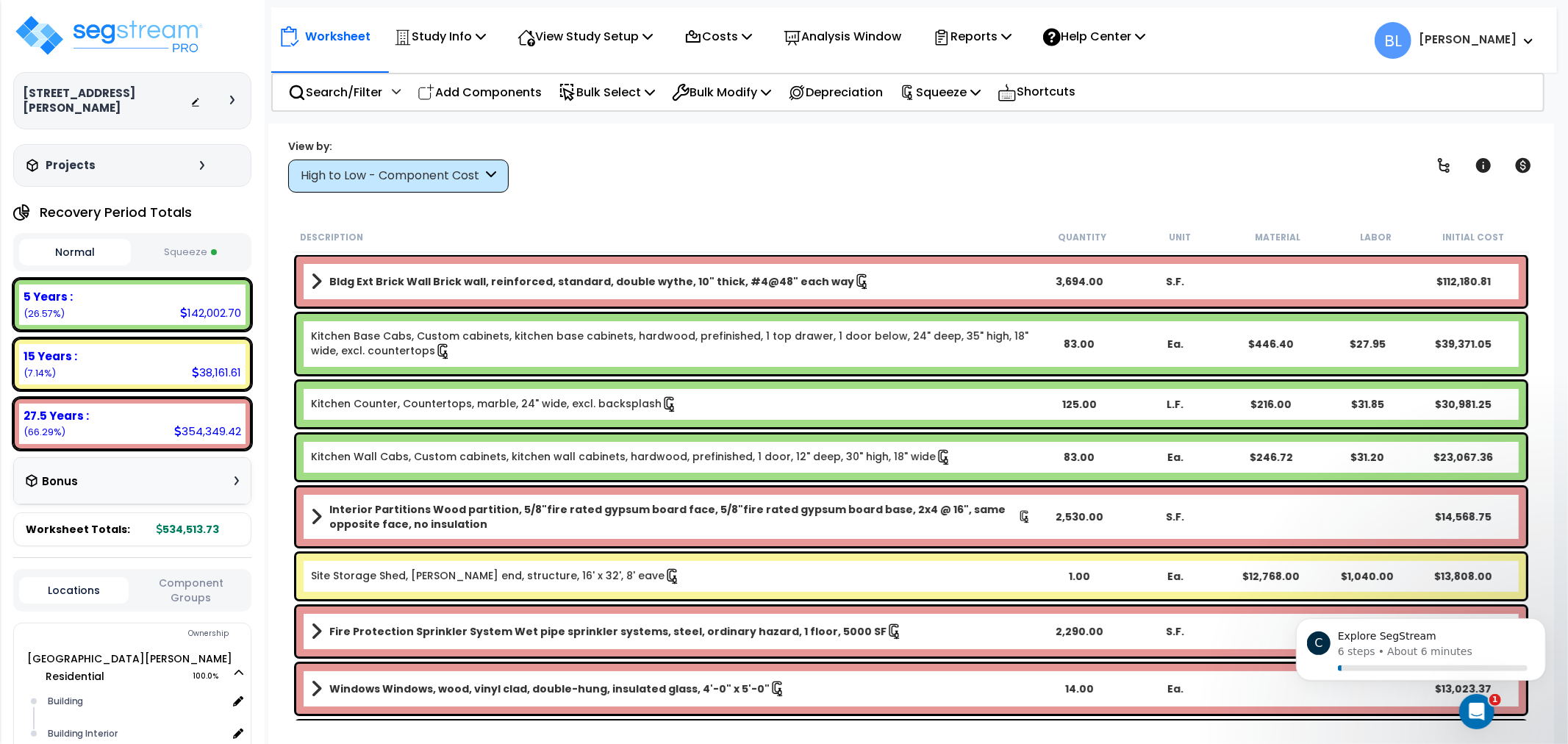
click at [195, 239] on button "Squeeze" at bounding box center [191, 252] width 112 height 26
click at [976, 31] on p "Reports" at bounding box center [973, 37] width 79 height 20
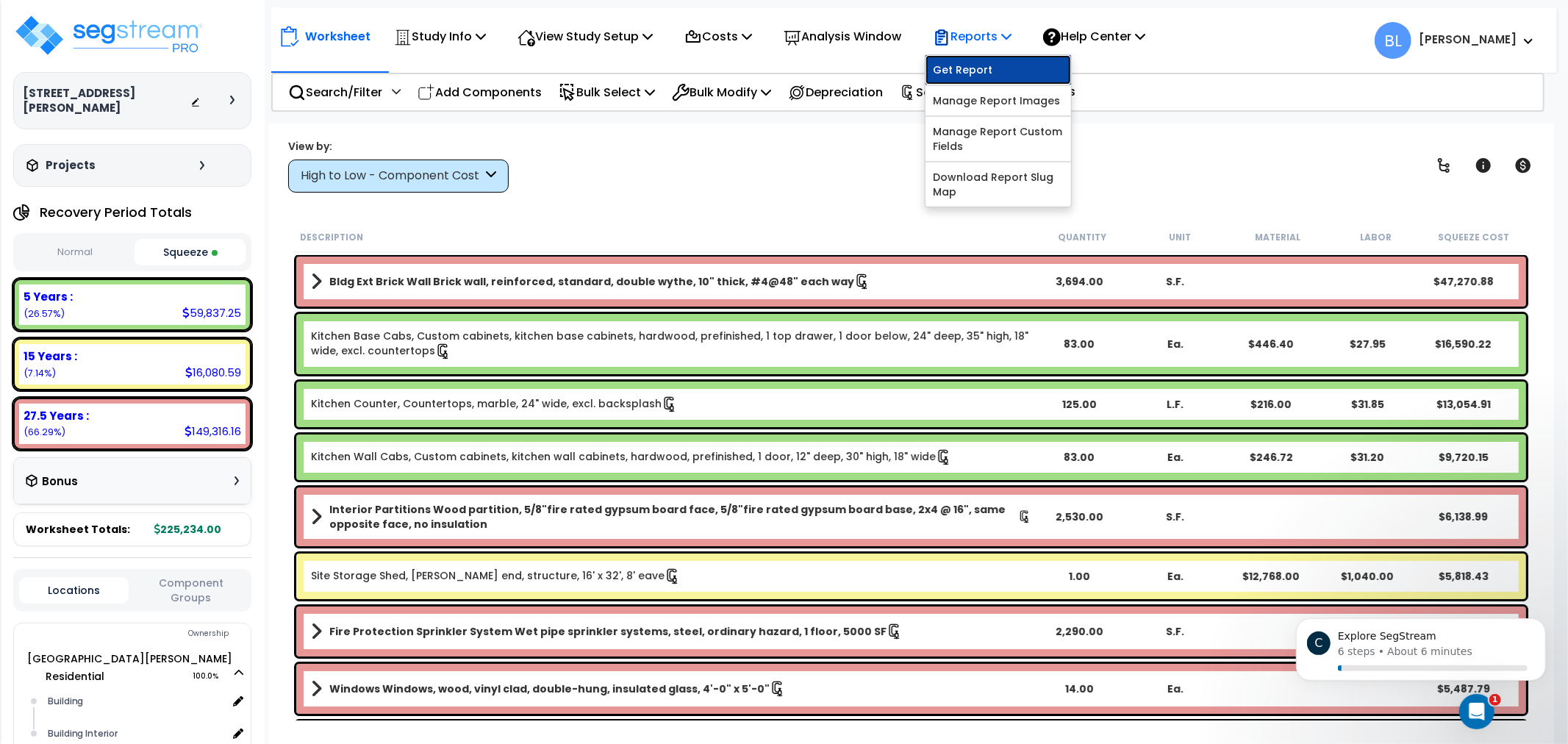
click at [980, 60] on link "Get Report" at bounding box center [998, 70] width 146 height 29
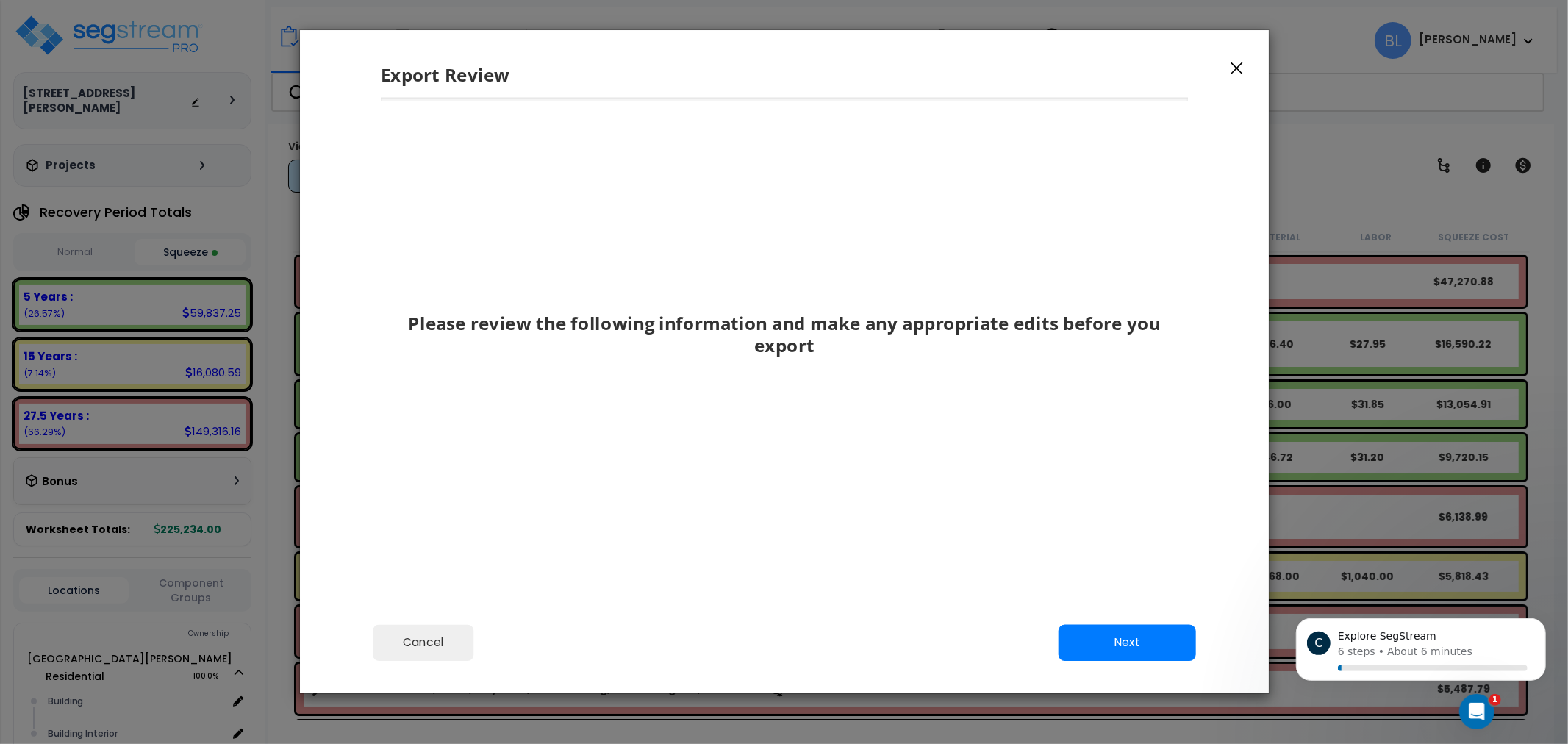
drag, startPoint x: 995, startPoint y: 398, endPoint x: 1034, endPoint y: 546, distance: 153.1
click at [1112, 649] on button "Next" at bounding box center [1127, 643] width 138 height 37
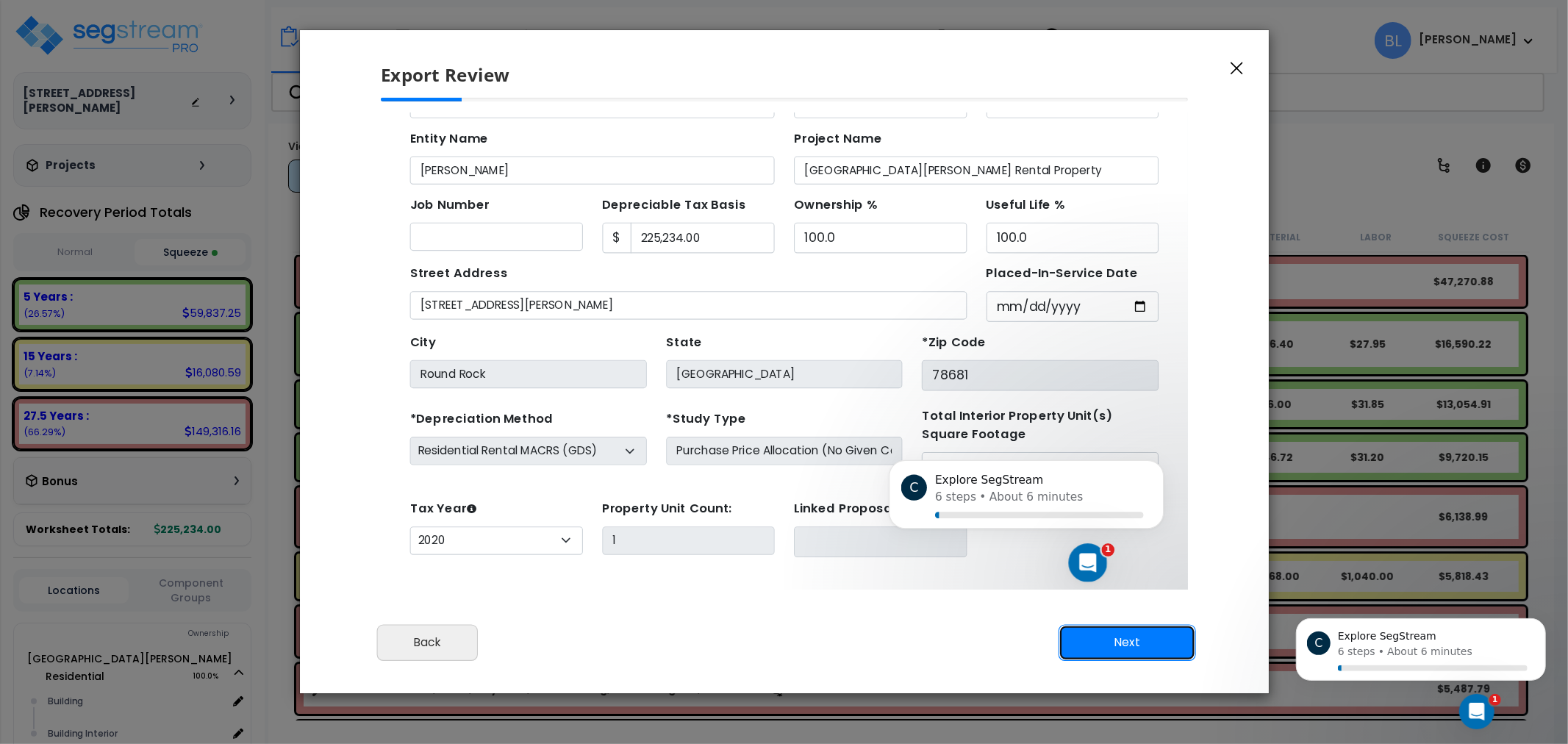
click at [1089, 639] on button "Next" at bounding box center [1127, 643] width 138 height 37
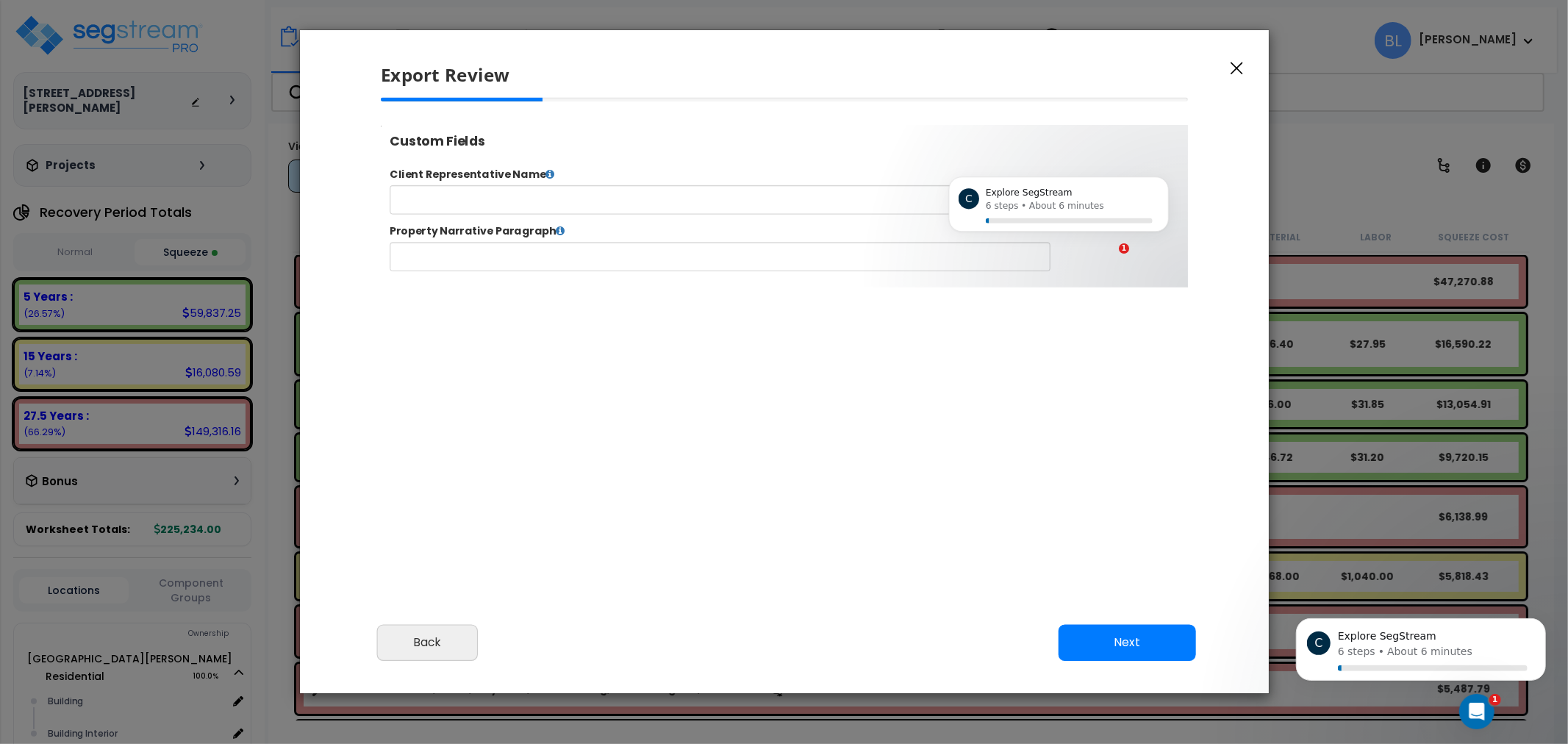
select select "2020"
click at [862, 194] on input "text" at bounding box center [766, 210] width 751 height 33
click at [573, 182] on label "Client Representative Name" at bounding box center [843, 182] width 928 height 17
click at [568, 181] on icon at bounding box center [573, 181] width 10 height 12
click at [1197, 193] on icon "Dismiss notification" at bounding box center [1196, 192] width 8 height 8
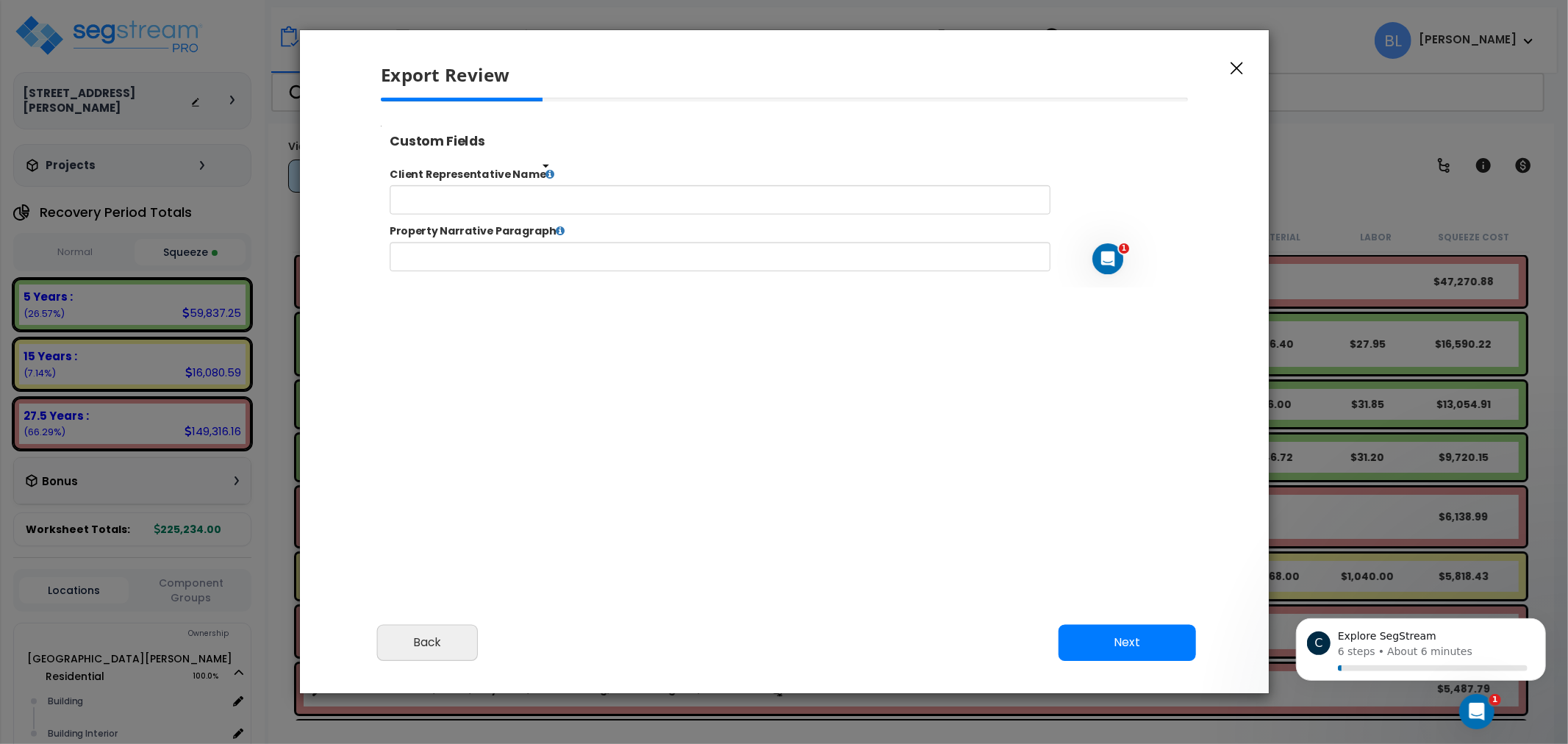
click at [568, 178] on icon at bounding box center [573, 181] width 10 height 12
click at [568, 183] on icon at bounding box center [573, 181] width 10 height 12
click at [1116, 257] on icon "Open Intercom Messenger" at bounding box center [1108, 260] width 24 height 24
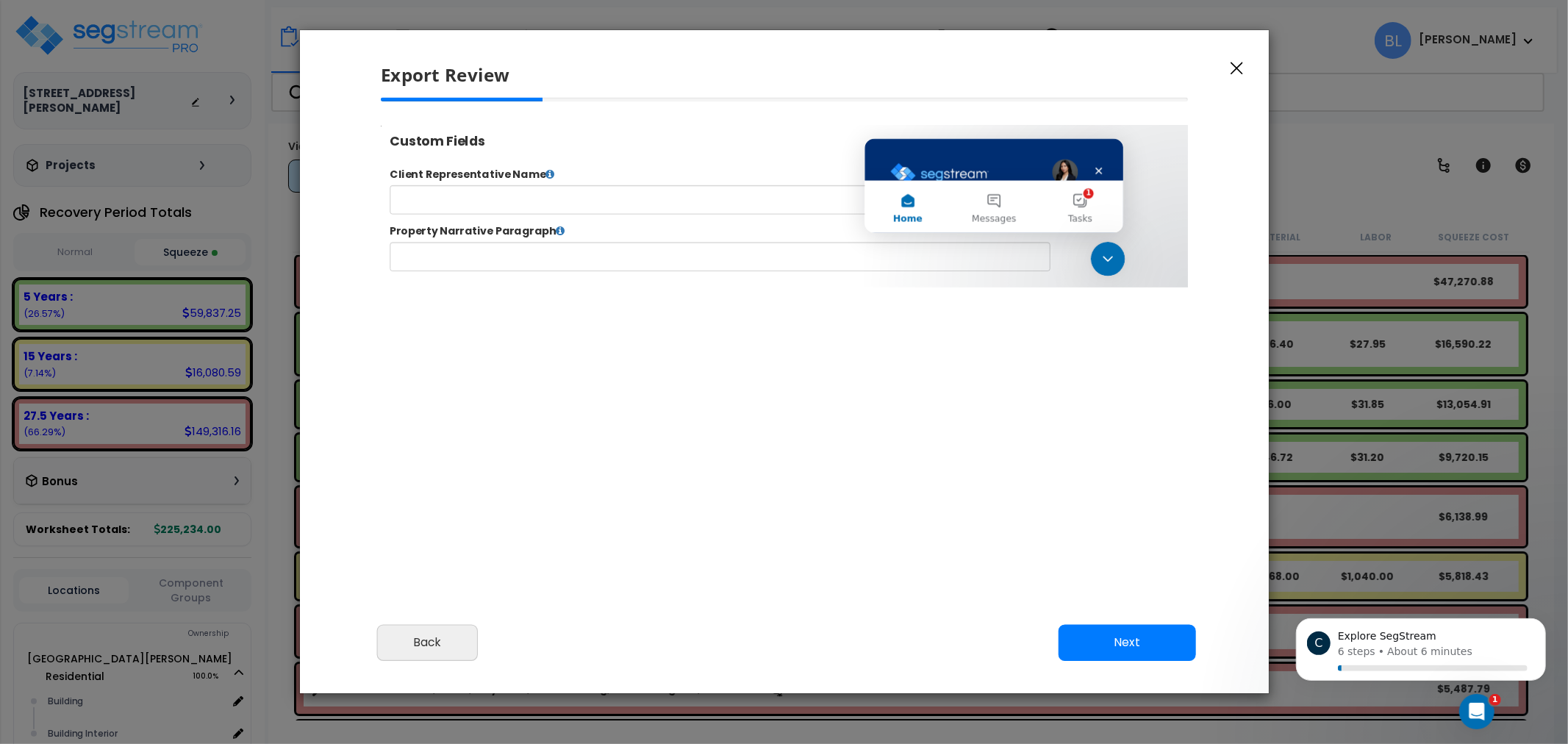
drag, startPoint x: 1110, startPoint y: 258, endPoint x: 1054, endPoint y: 185, distance: 92.0
click at [1090, 242] on html at bounding box center [1107, 260] width 35 height 35
click at [1094, 205] on button "1 Tasks" at bounding box center [1109, 217] width 98 height 59
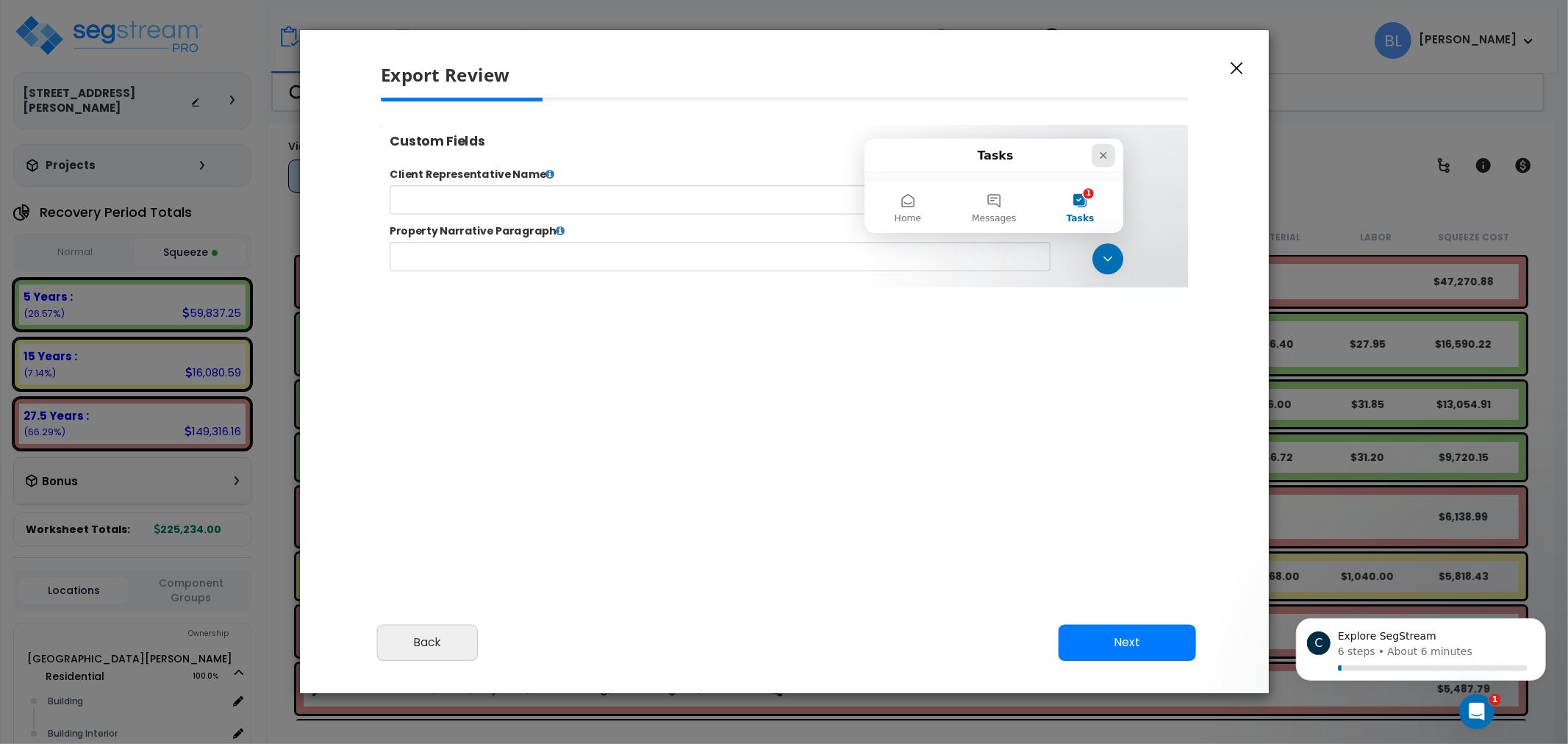
click at [1129, 154] on icon "Close" at bounding box center [1135, 157] width 12 height 12
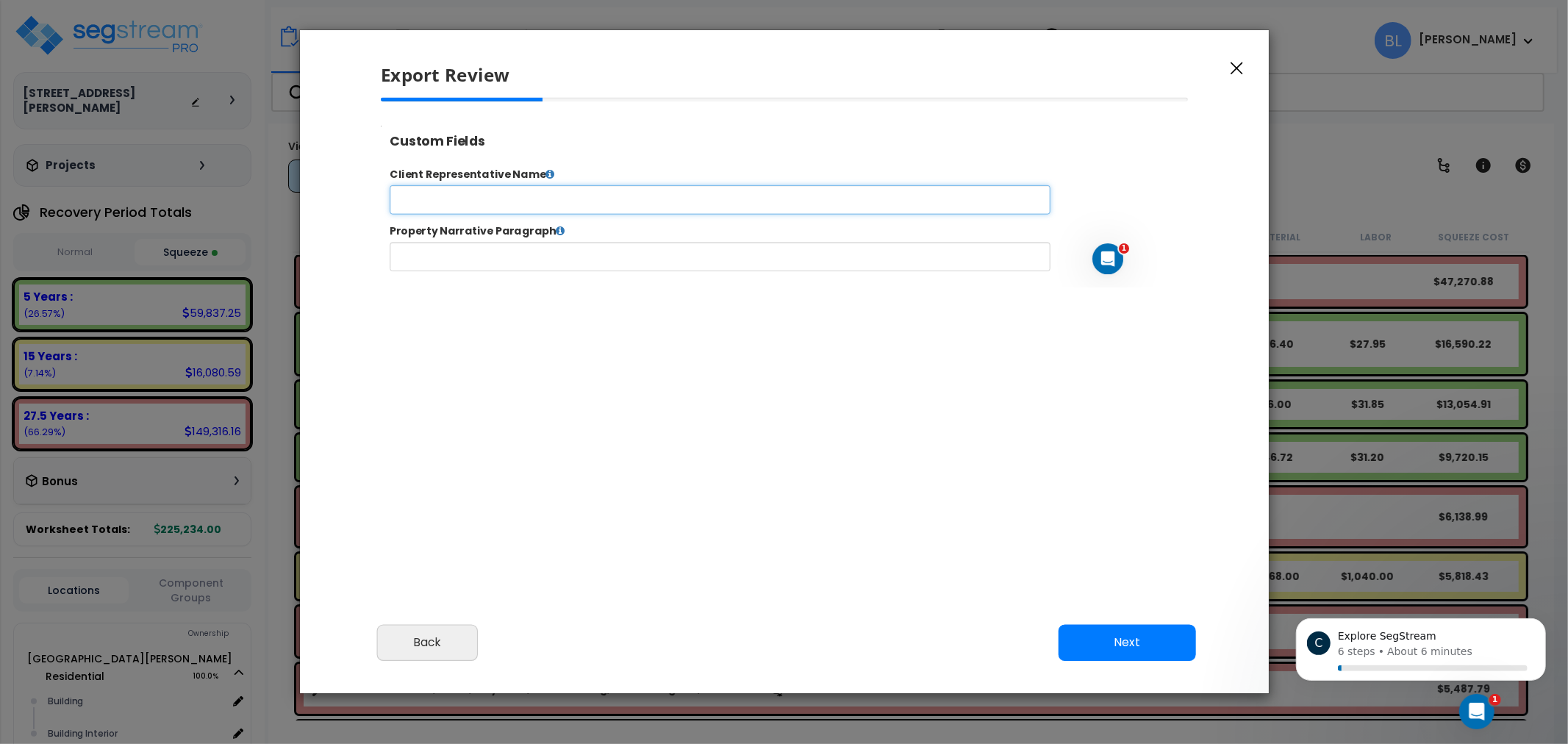
click at [802, 220] on input "text" at bounding box center [766, 210] width 751 height 33
click at [674, 228] on form "Client Representative Name Property Narrative Paragraph Submit Go to Edit Study…" at bounding box center [843, 232] width 905 height 118
click at [673, 212] on input "text" at bounding box center [766, 210] width 751 height 33
type input "Brian E. Leyde"
click at [694, 217] on input "Brian E. Leyde" at bounding box center [766, 210] width 751 height 33
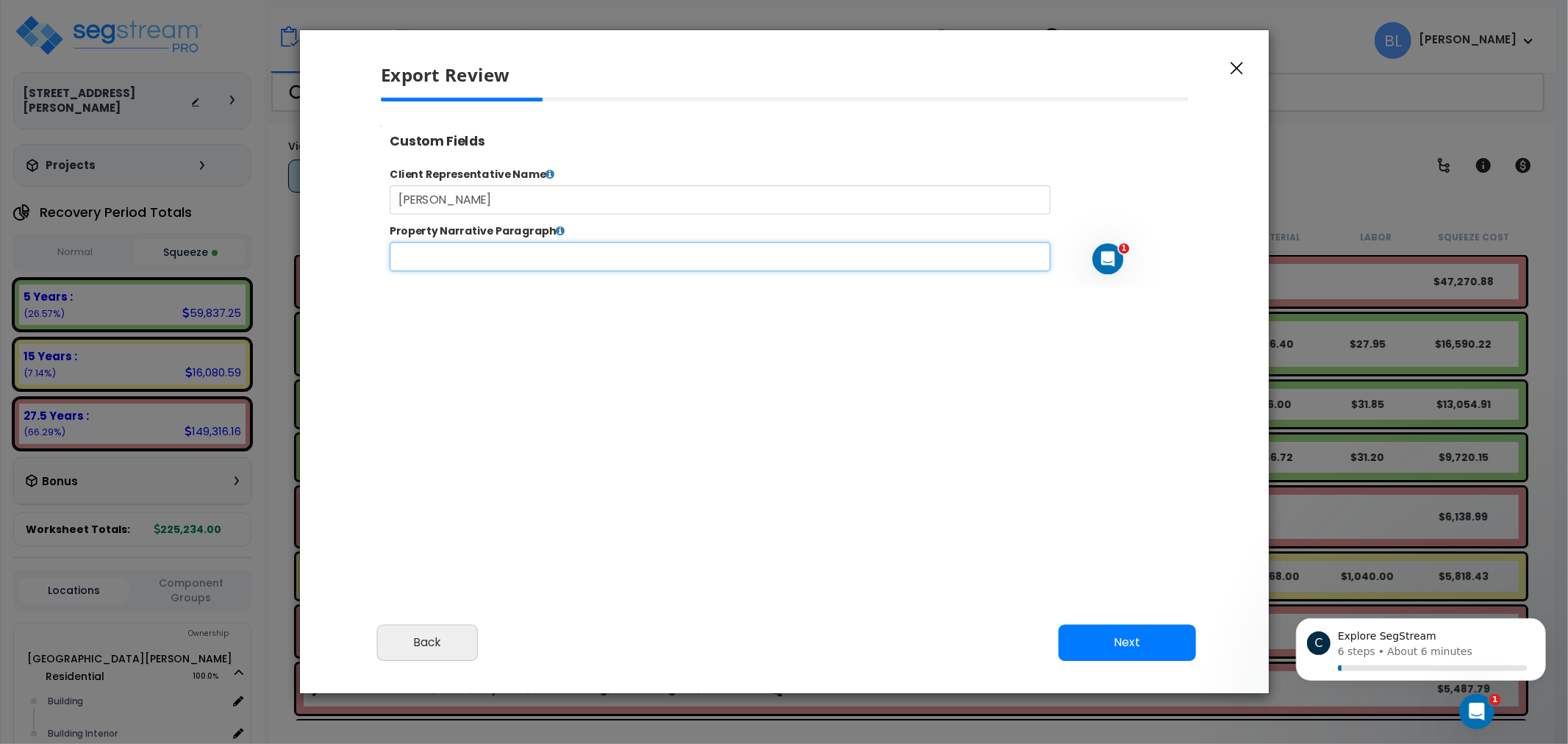
click at [669, 286] on input "text" at bounding box center [766, 274] width 751 height 33
click at [579, 248] on icon at bounding box center [584, 244] width 10 height 12
click at [579, 250] on icon at bounding box center [584, 244] width 10 height 12
click at [588, 292] on div "Client Representative Name Brian E. Leyde Property Narrative Paragraph {{ prop_…" at bounding box center [843, 238] width 928 height 151
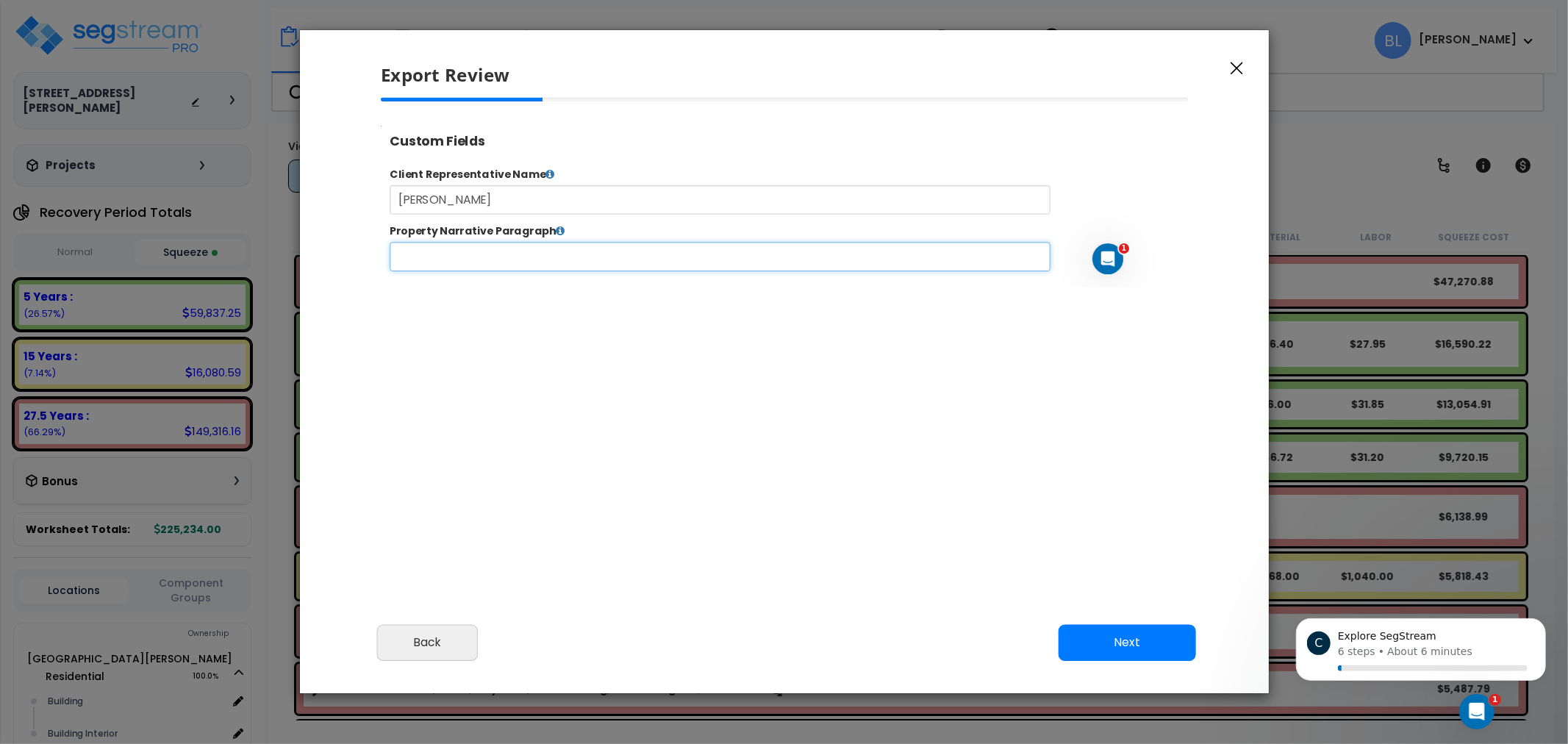
click at [593, 273] on input "text" at bounding box center [766, 274] width 751 height 33
drag, startPoint x: 886, startPoint y: 328, endPoint x: 880, endPoint y: 333, distance: 7.8
drag, startPoint x: 880, startPoint y: 333, endPoint x: 680, endPoint y: 341, distance: 200.2
click at [679, 342] on div at bounding box center [784, 300] width 831 height 405
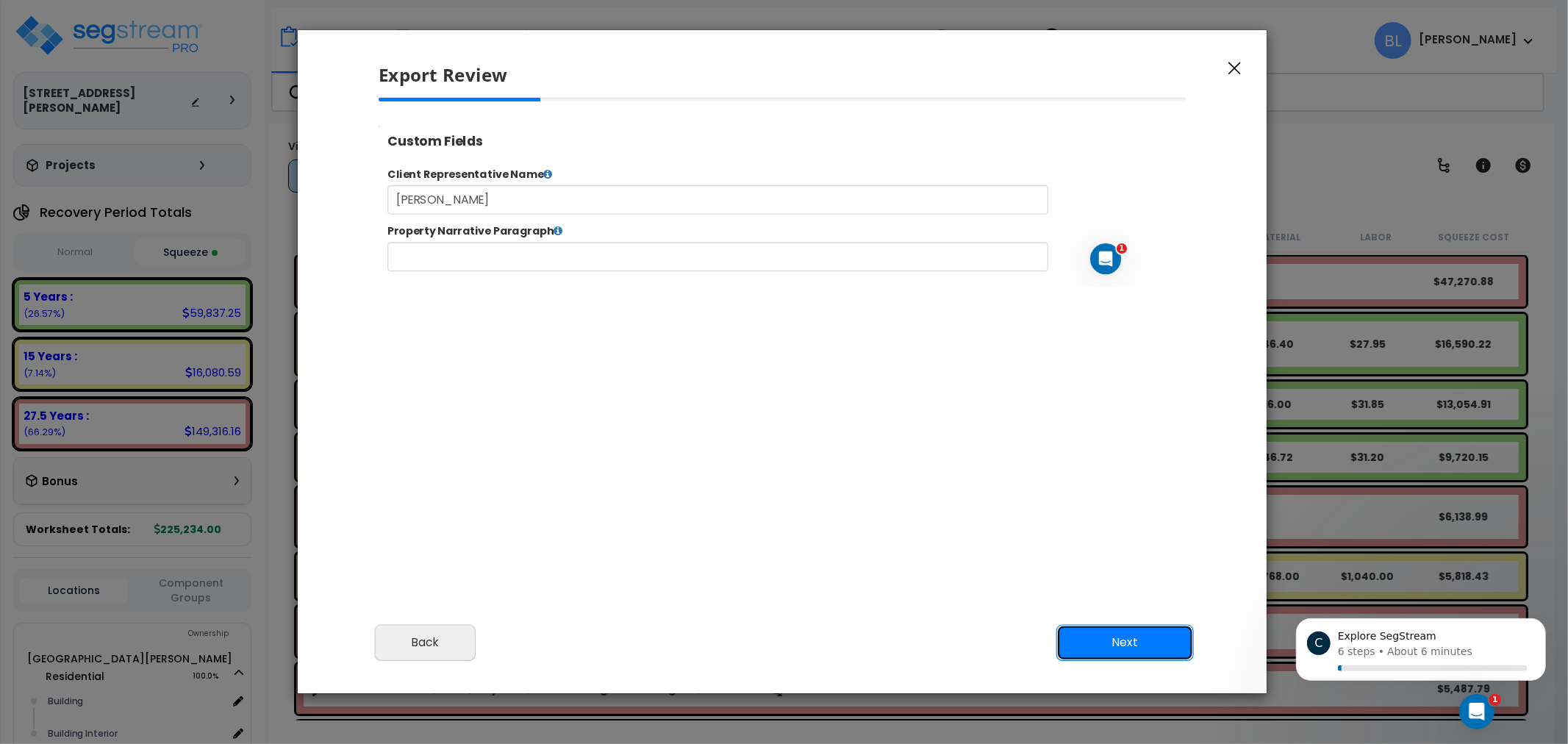
click at [1118, 647] on button "Next" at bounding box center [1126, 643] width 138 height 37
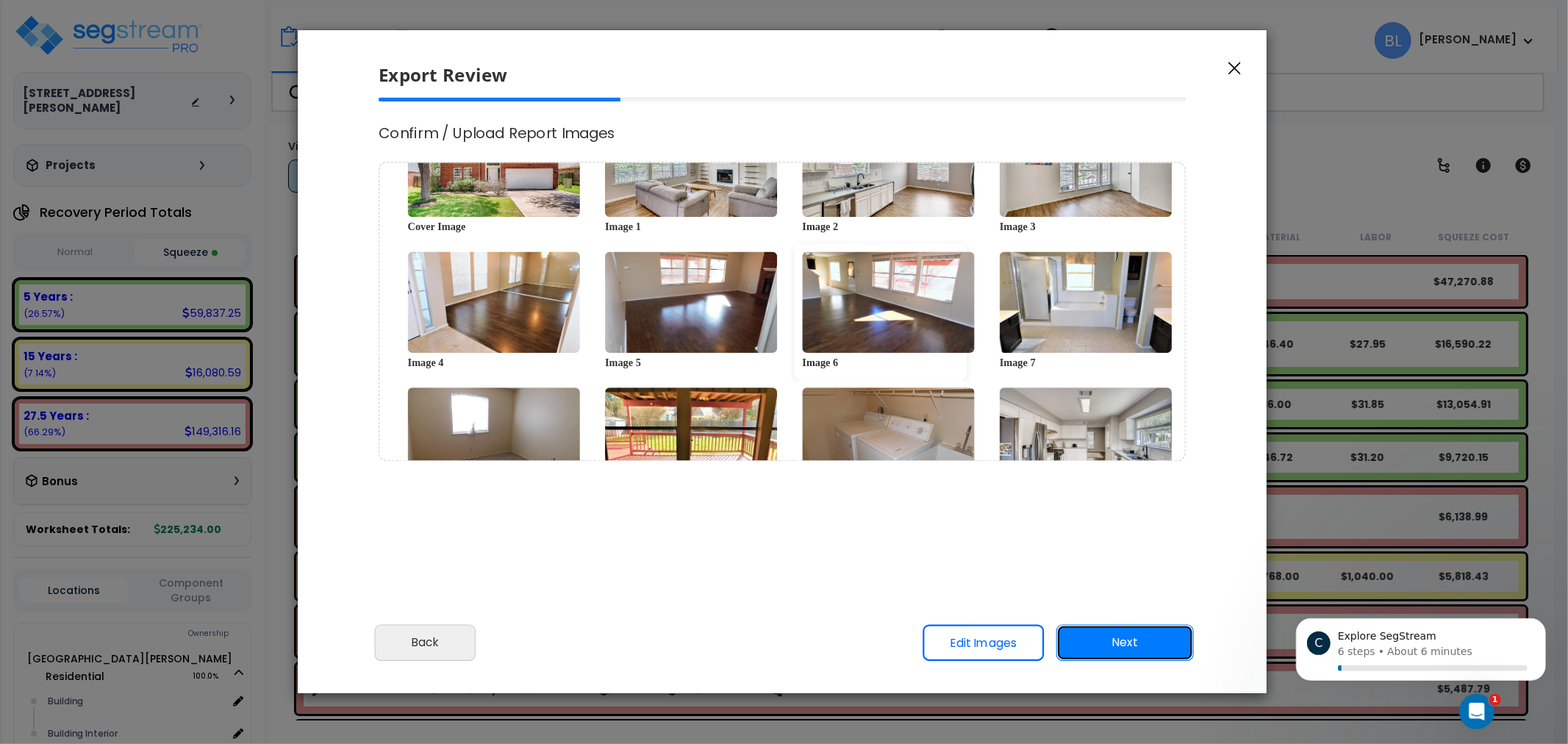
scroll to position [33, 0]
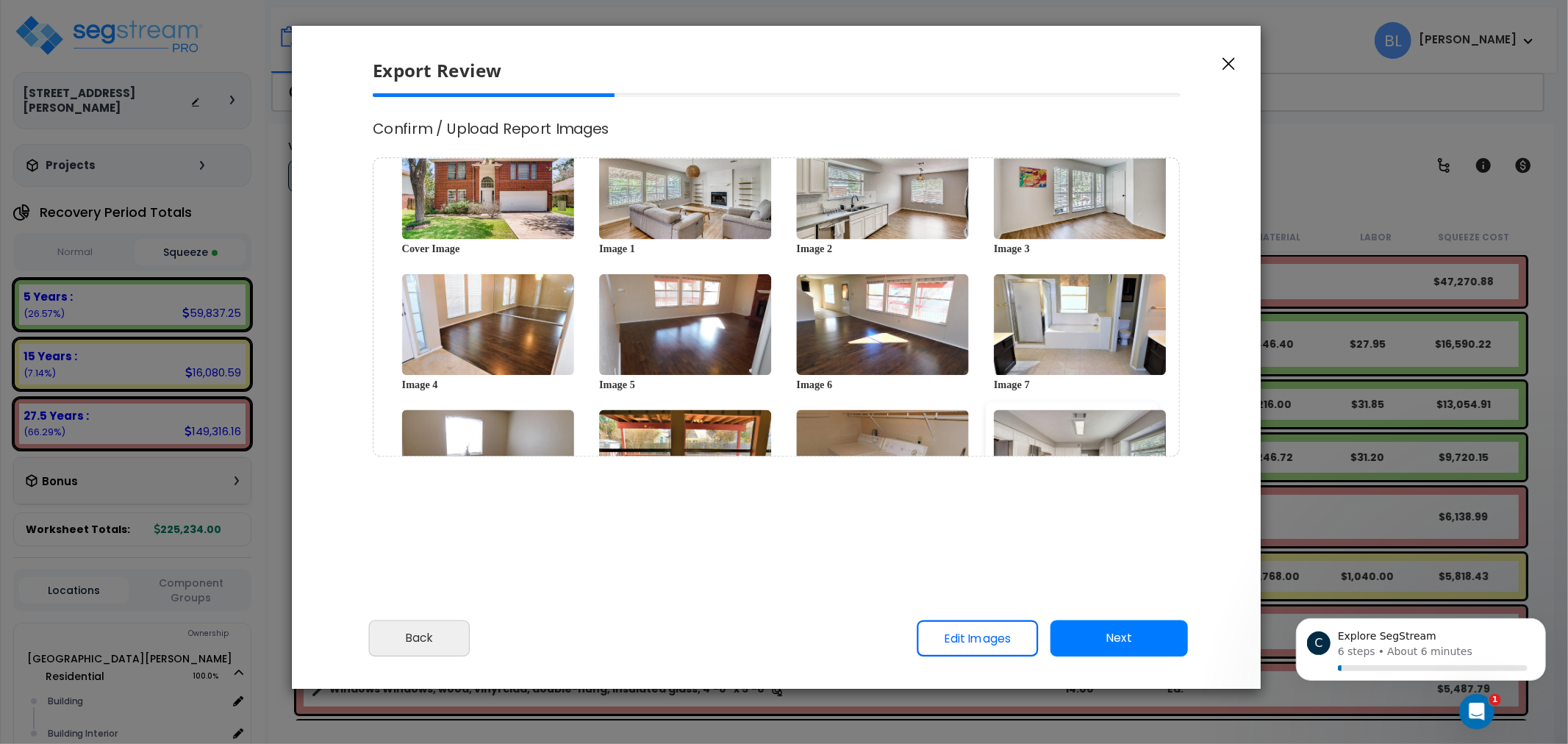
drag, startPoint x: 1054, startPoint y: 457, endPoint x: 1048, endPoint y: 452, distance: 7.8
click at [1048, 452] on img at bounding box center [1080, 461] width 172 height 102
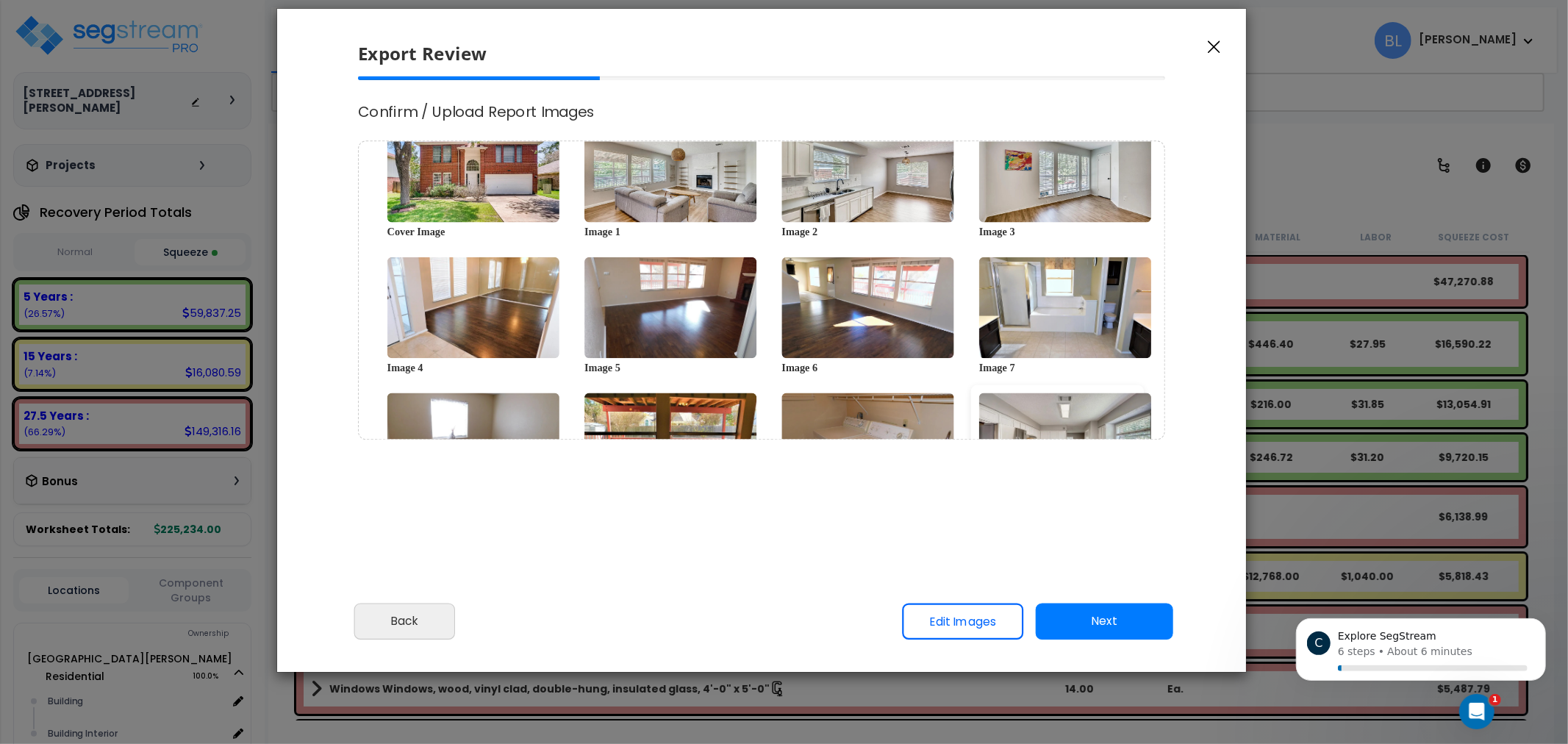
drag, startPoint x: 1040, startPoint y: 431, endPoint x: 1025, endPoint y: 416, distance: 21.2
click at [1025, 416] on img at bounding box center [1065, 444] width 172 height 102
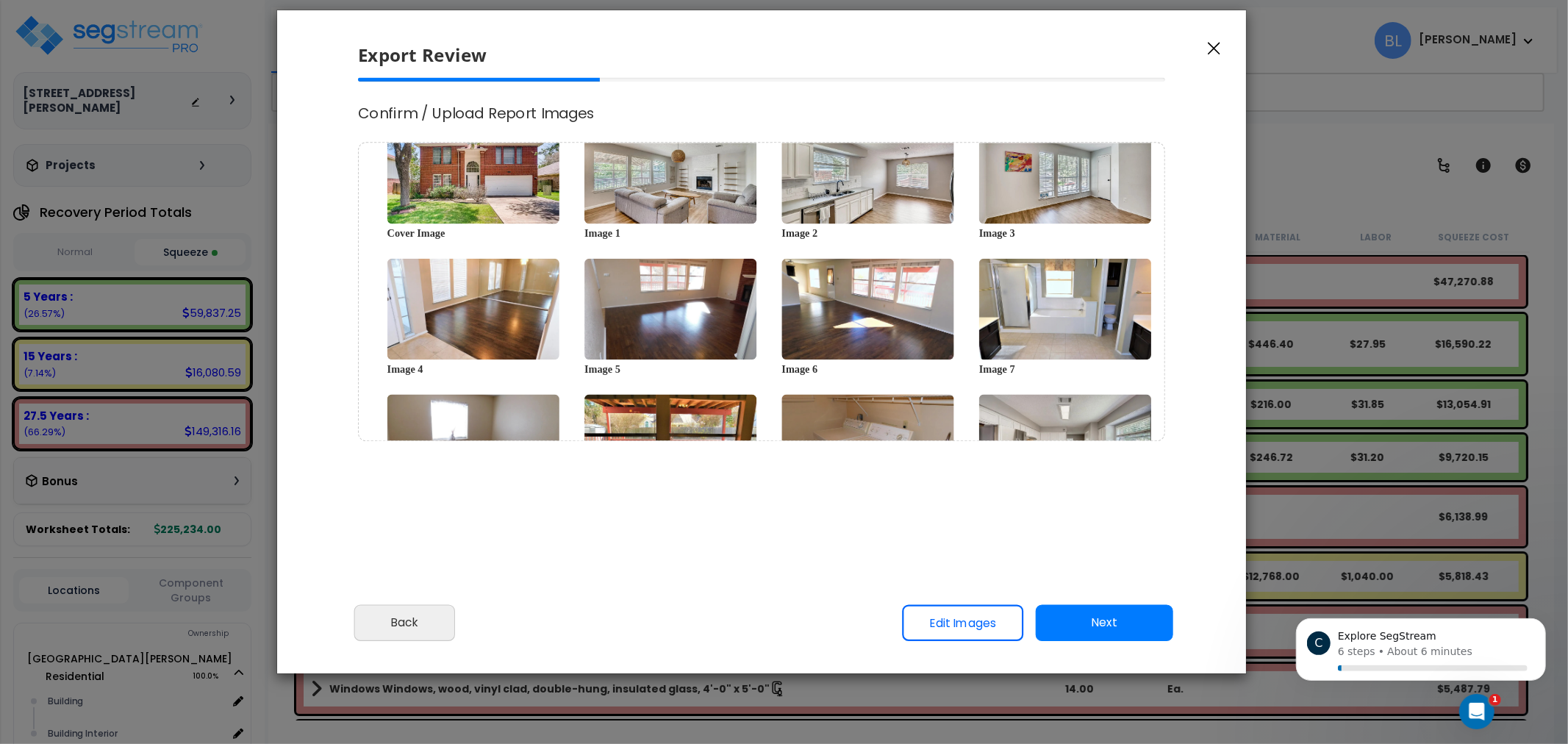
drag, startPoint x: 959, startPoint y: 516, endPoint x: 932, endPoint y: 520, distance: 27.3
drag, startPoint x: 932, startPoint y: 520, endPoint x: 808, endPoint y: 497, distance: 126.1
click at [808, 497] on div "Please review the following information and make any appropriate edits before y…" at bounding box center [762, 336] width 969 height 516
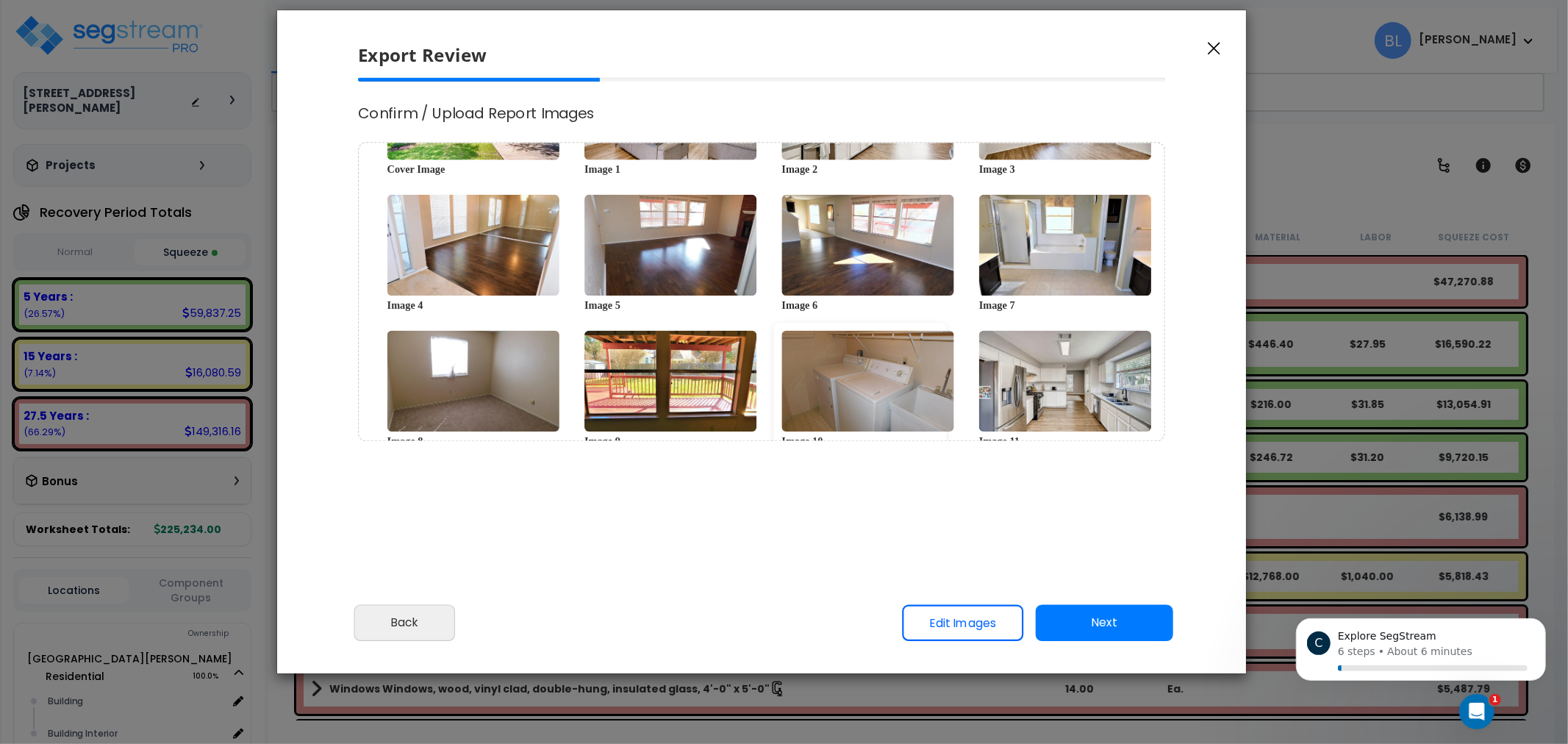
scroll to position [115, 0]
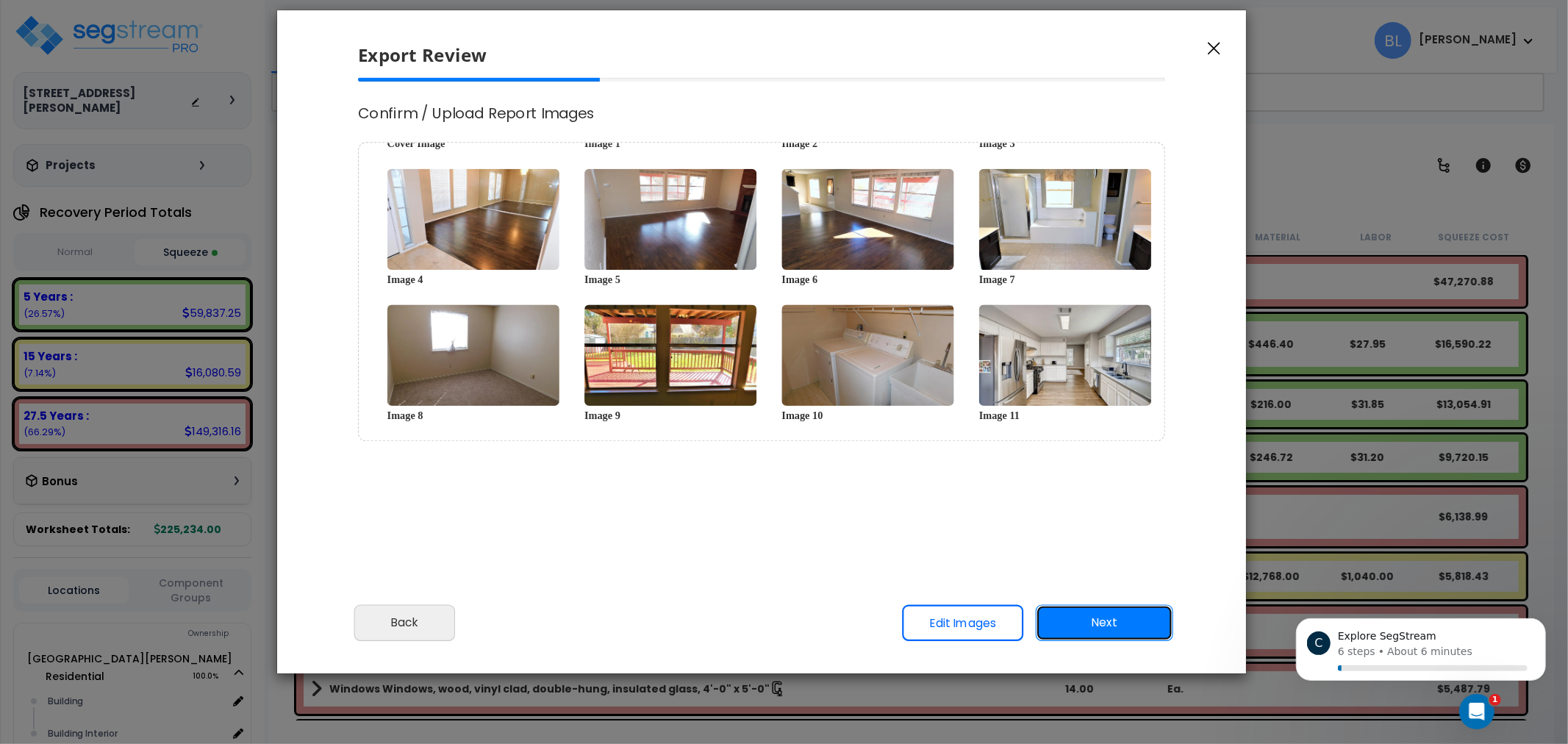
click at [1086, 622] on button "Next" at bounding box center [1105, 624] width 138 height 37
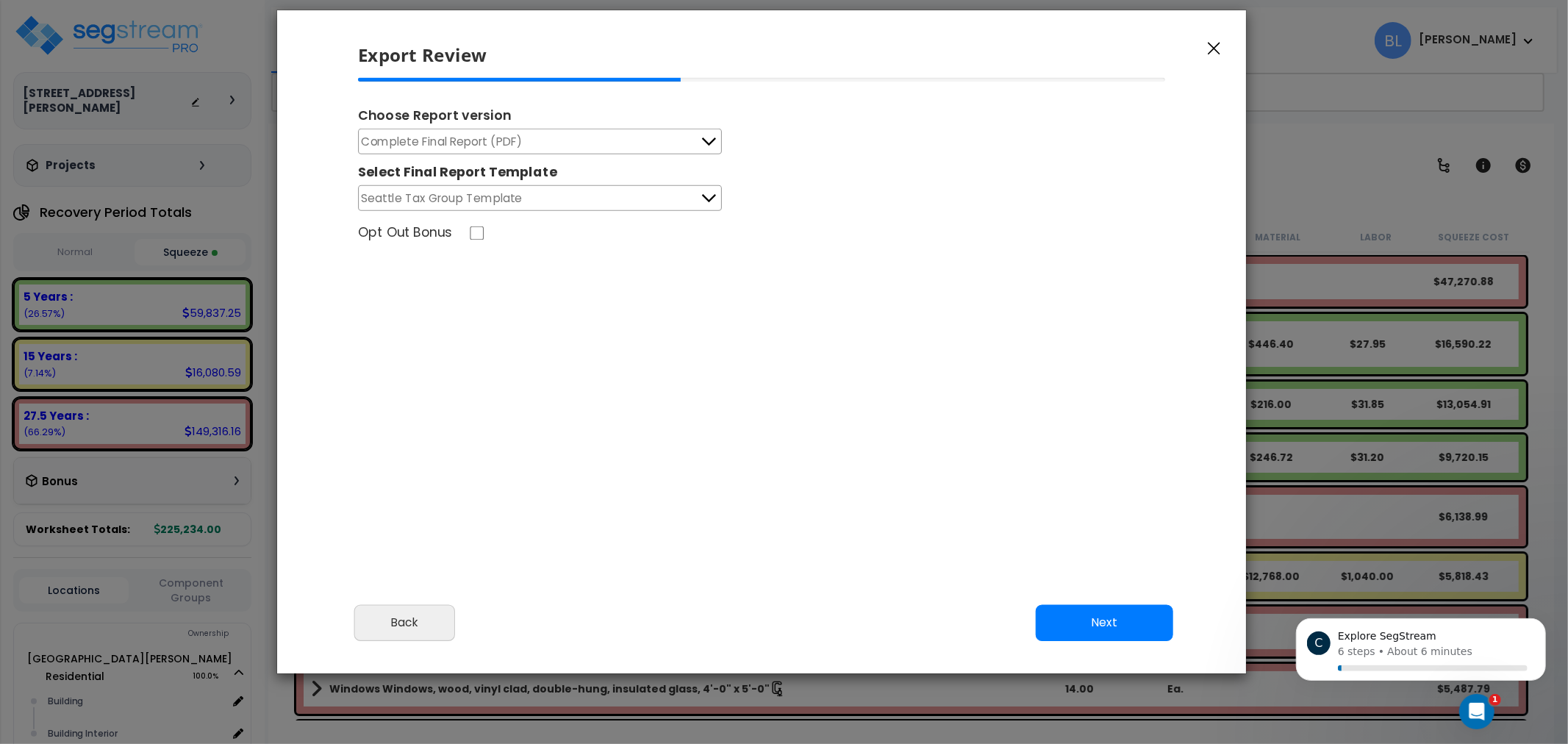
click at [584, 187] on button "Seattle Tax Group Template" at bounding box center [539, 198] width 364 height 26
click at [592, 148] on button "Complete Final Report (PDF)" at bounding box center [539, 141] width 364 height 26
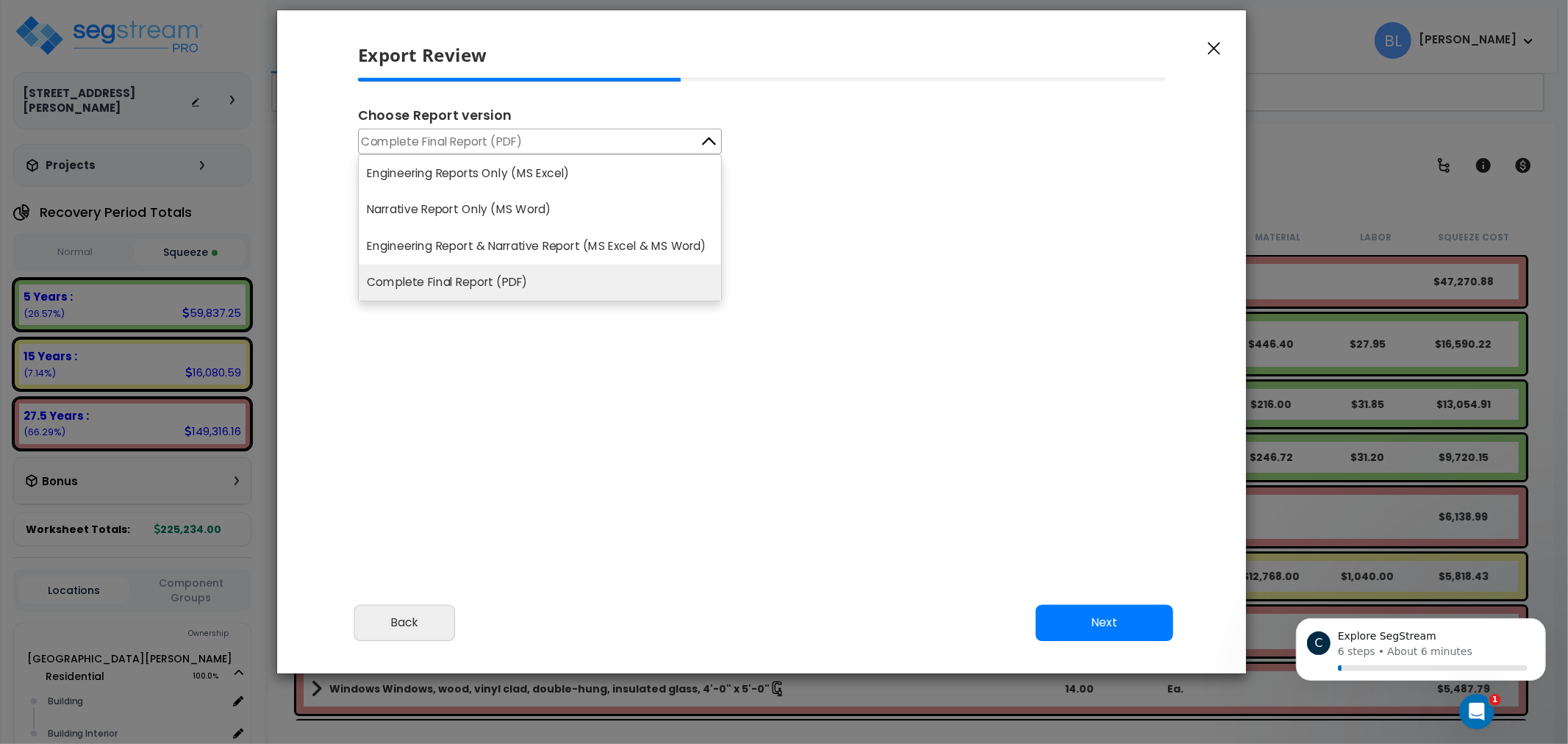
click at [586, 142] on button "Complete Final Report (PDF)" at bounding box center [539, 141] width 364 height 26
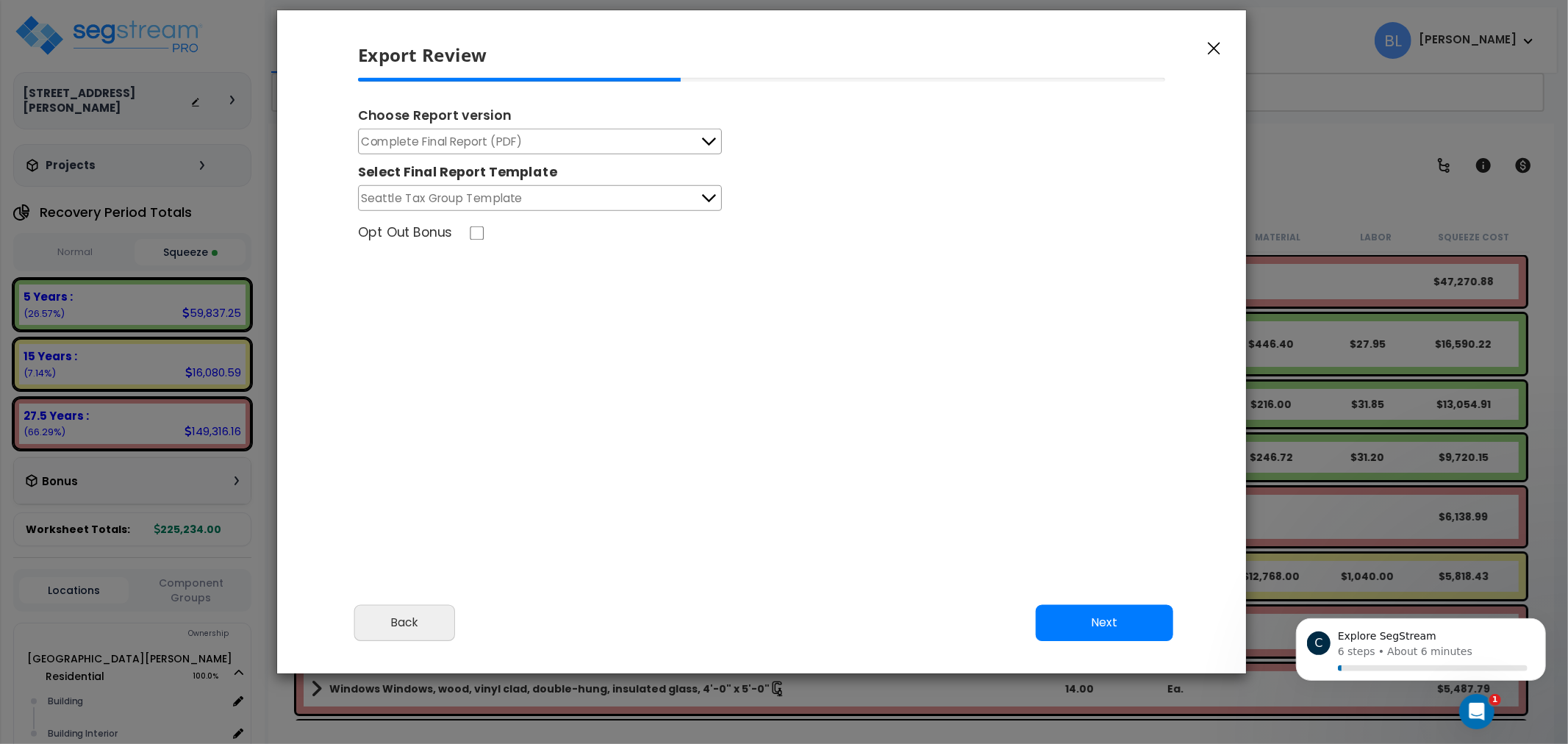
drag, startPoint x: 899, startPoint y: 388, endPoint x: 886, endPoint y: 391, distance: 13.3
drag, startPoint x: 886, startPoint y: 391, endPoint x: 749, endPoint y: 400, distance: 137.3
click at [749, 399] on div "Choose Report version Complete Final Report (PDF) Engineering Reports Only (MS …" at bounding box center [762, 280] width 831 height 405
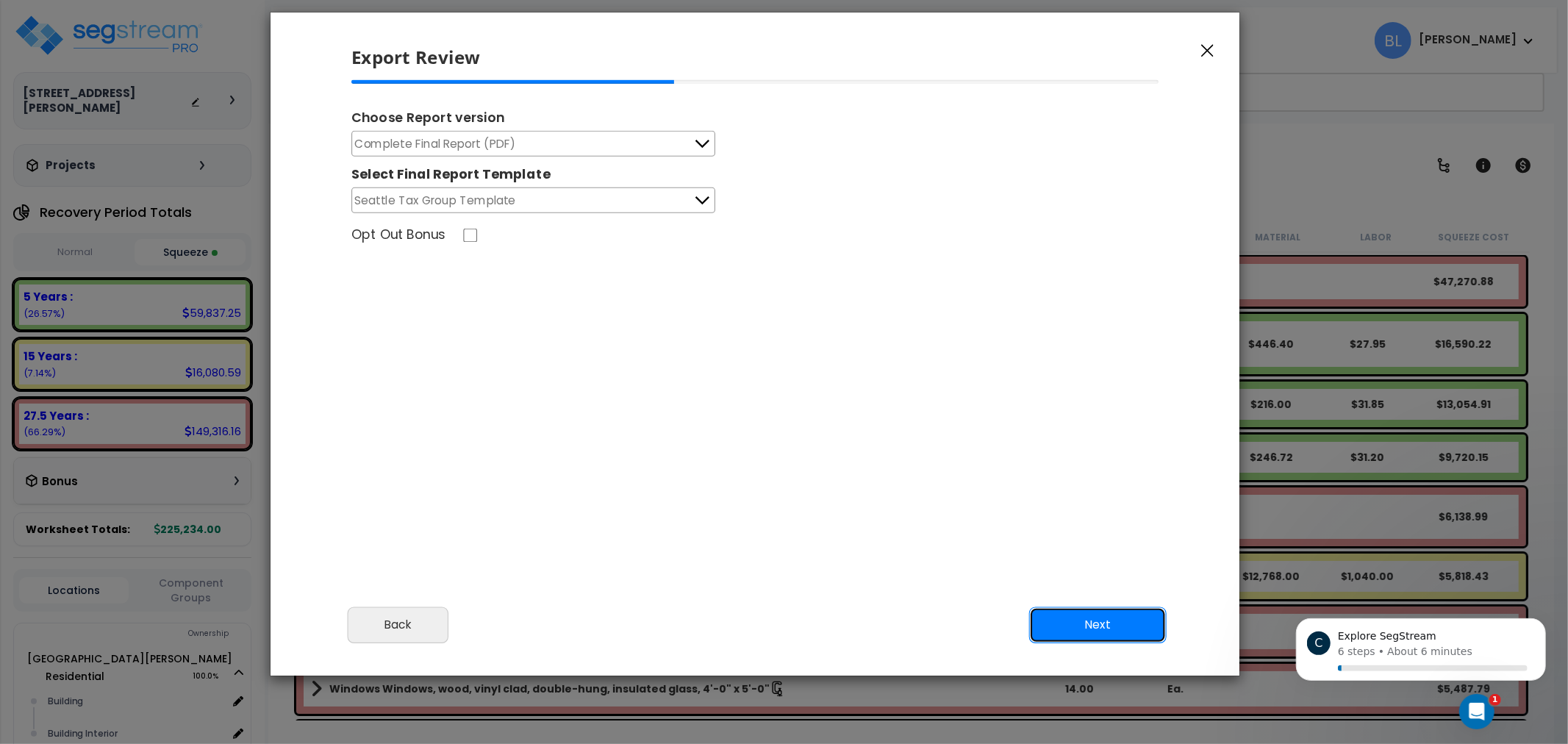
click at [1053, 612] on button "Next" at bounding box center [1098, 626] width 138 height 37
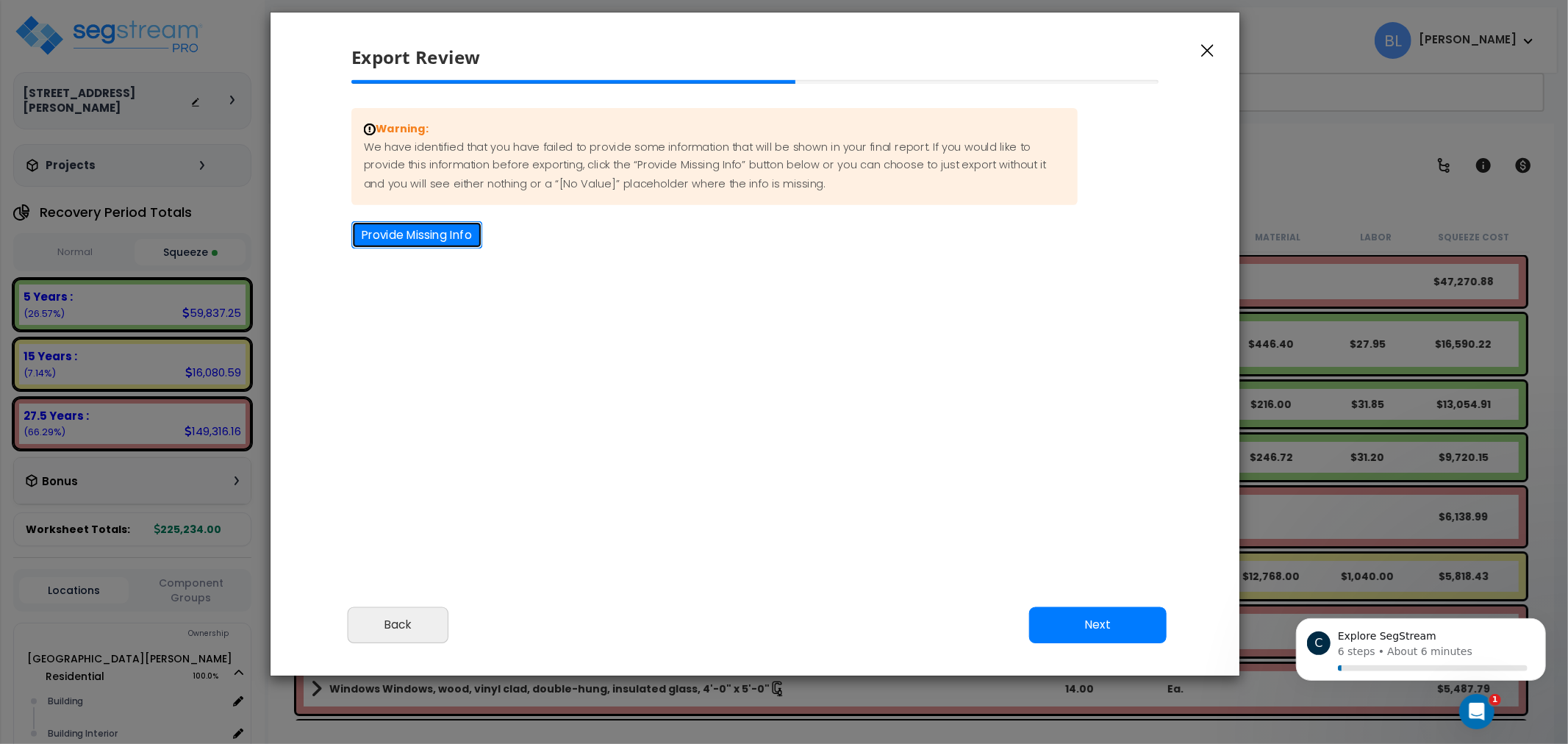
click at [432, 235] on button "Provide Missing Info" at bounding box center [417, 235] width 131 height 28
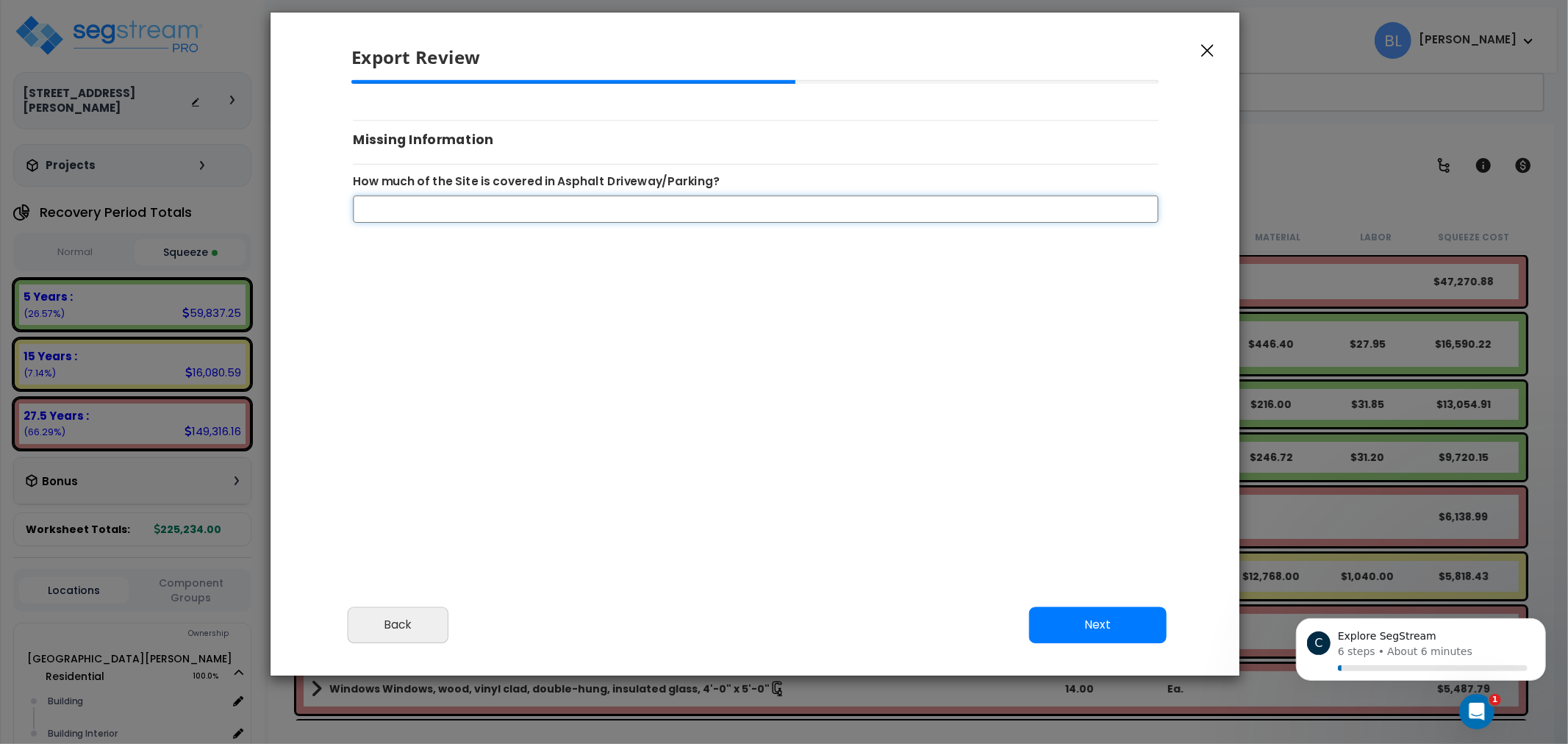
click at [451, 215] on input "How much of the Site is covered in Asphalt Driveway/Parking?" at bounding box center [756, 208] width 806 height 28
type input "0"
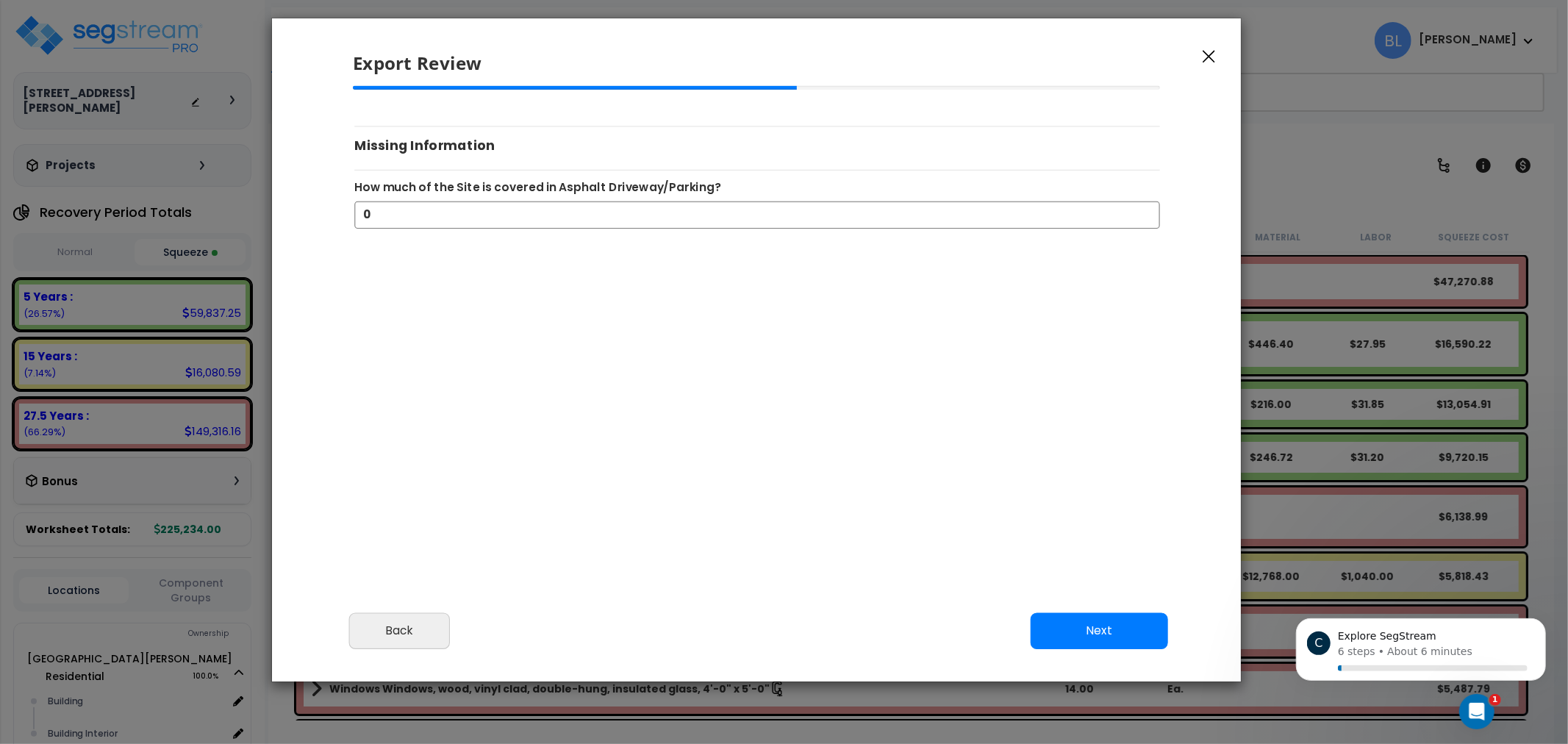
drag, startPoint x: 468, startPoint y: 465, endPoint x: 458, endPoint y: 598, distance: 133.4
click at [464, 491] on div "Warning: We have identified that you have failed to provide some information th…" at bounding box center [757, 288] width 831 height 405
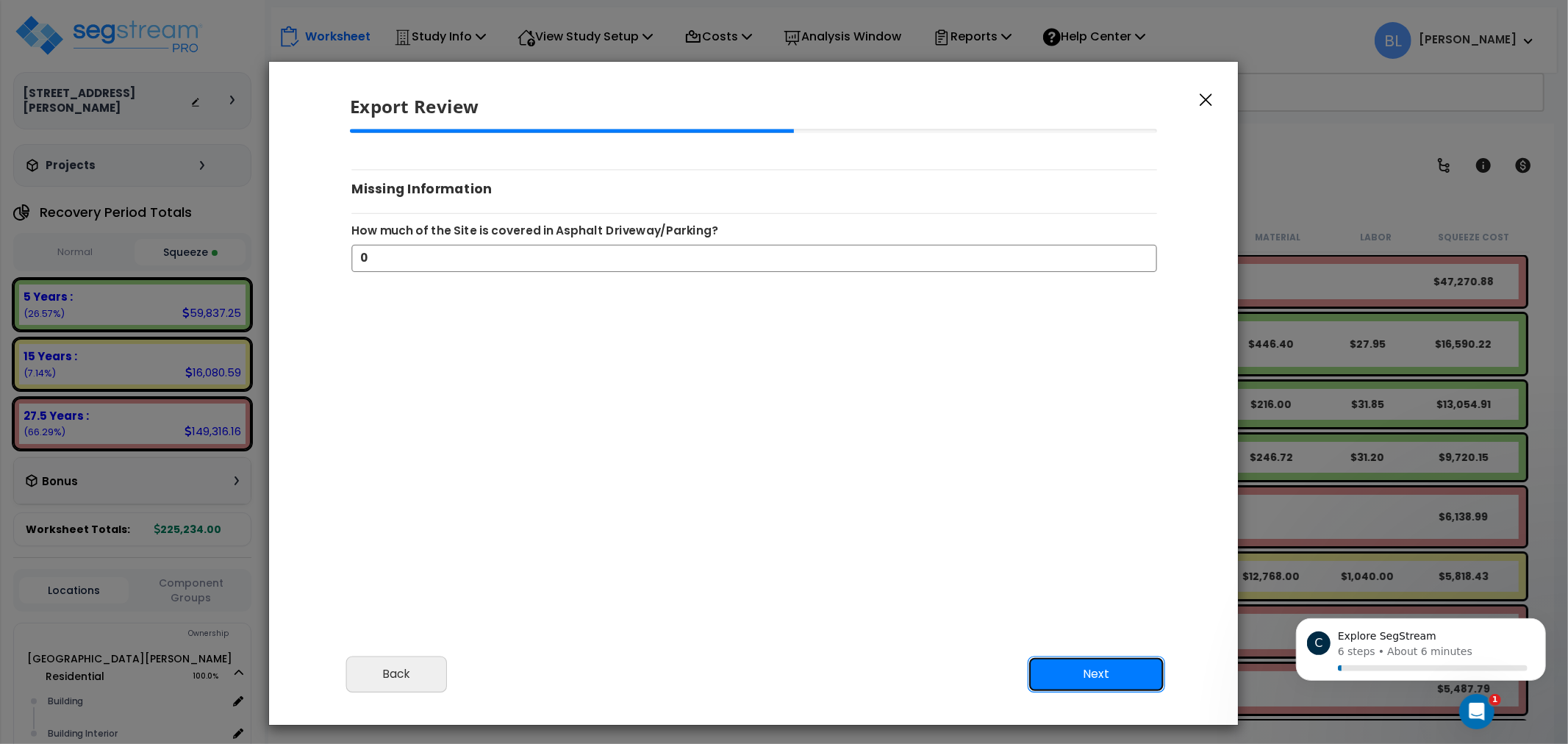
click at [1069, 674] on button "Next" at bounding box center [1096, 675] width 138 height 37
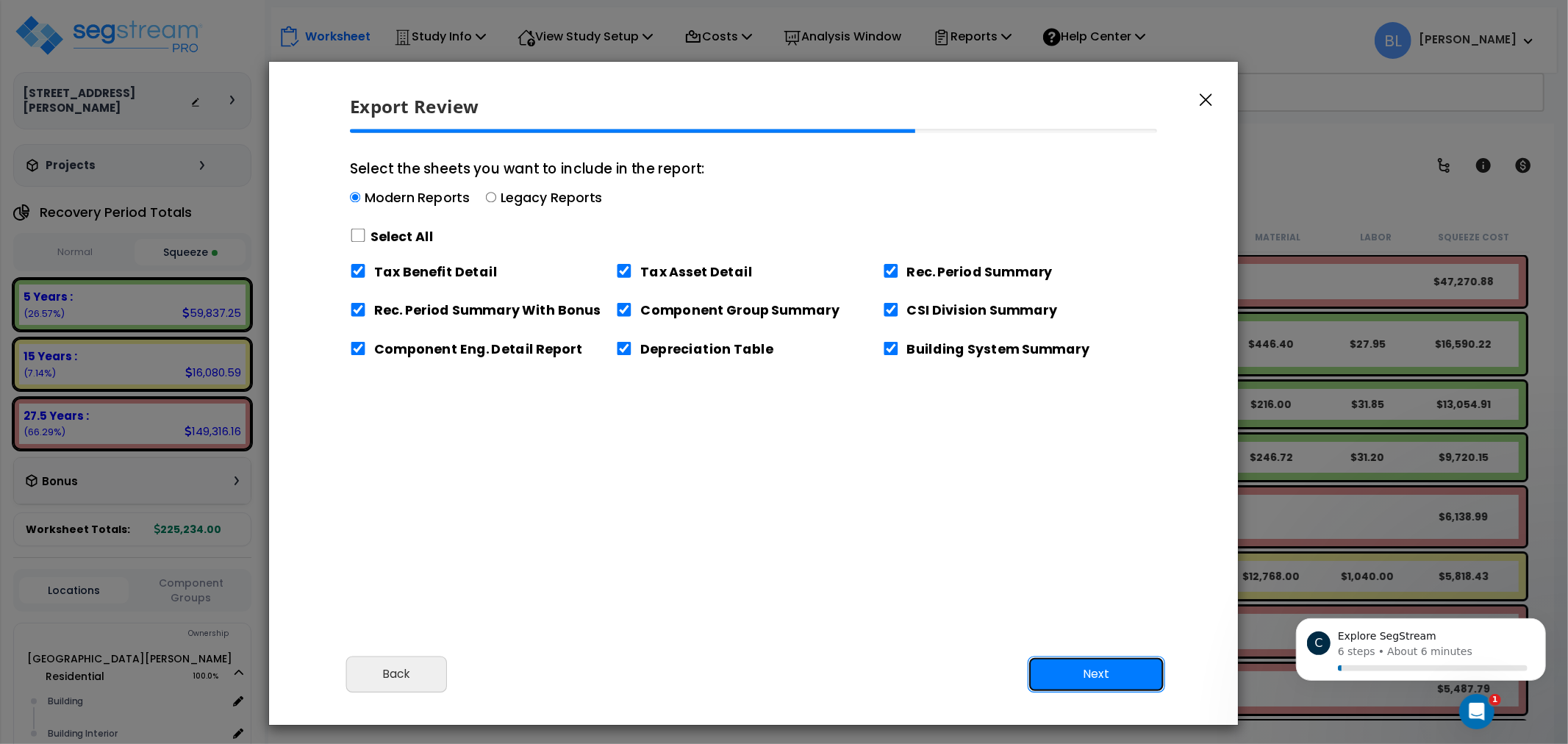
click at [1075, 684] on button "Next" at bounding box center [1096, 675] width 138 height 37
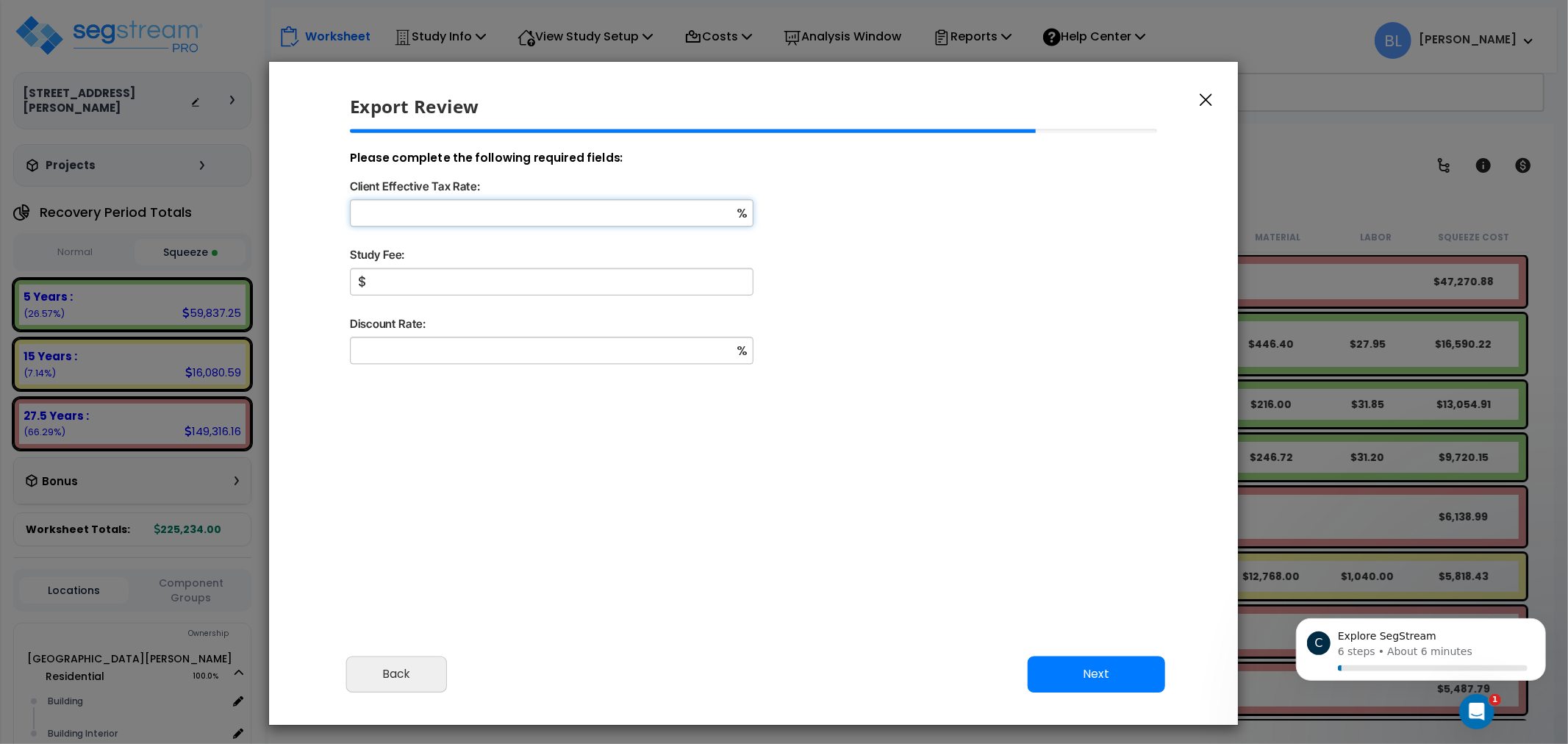
click at [579, 220] on input "Client Effective Tax Rate:" at bounding box center [551, 213] width 404 height 28
drag, startPoint x: 593, startPoint y: 350, endPoint x: 1224, endPoint y: 350, distance: 631.0
click at [595, 350] on input "Discount Rate:" at bounding box center [551, 350] width 404 height 28
click at [518, 210] on input "Client Effective Tax Rate:" at bounding box center [551, 213] width 404 height 28
type input "25"
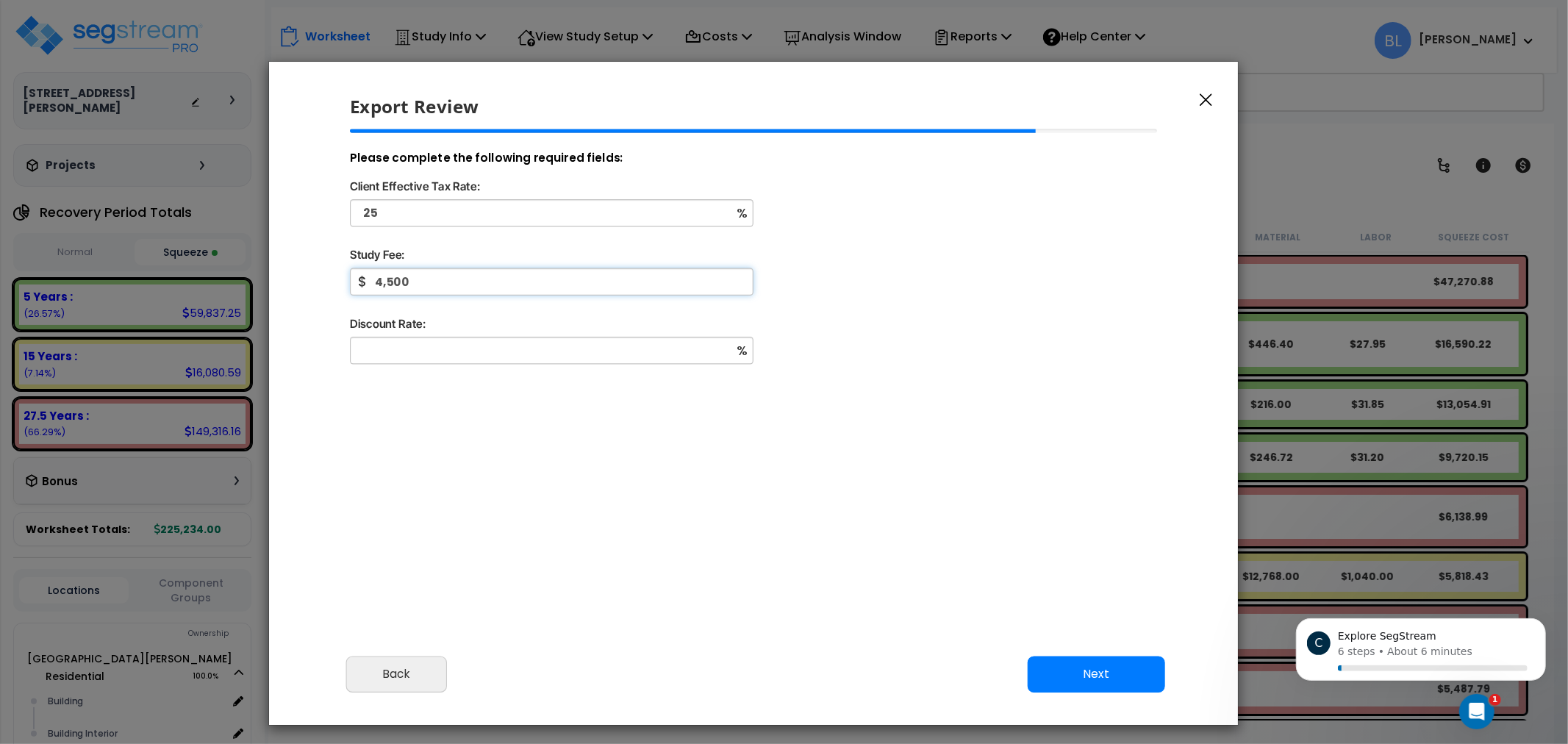
type input "4,500"
drag, startPoint x: 427, startPoint y: 432, endPoint x: 387, endPoint y: 355, distance: 86.8
click at [361, 385] on div "Please complete the following required fields: Client Effective Tax Rate: 25 % …" at bounding box center [754, 331] width 831 height 405
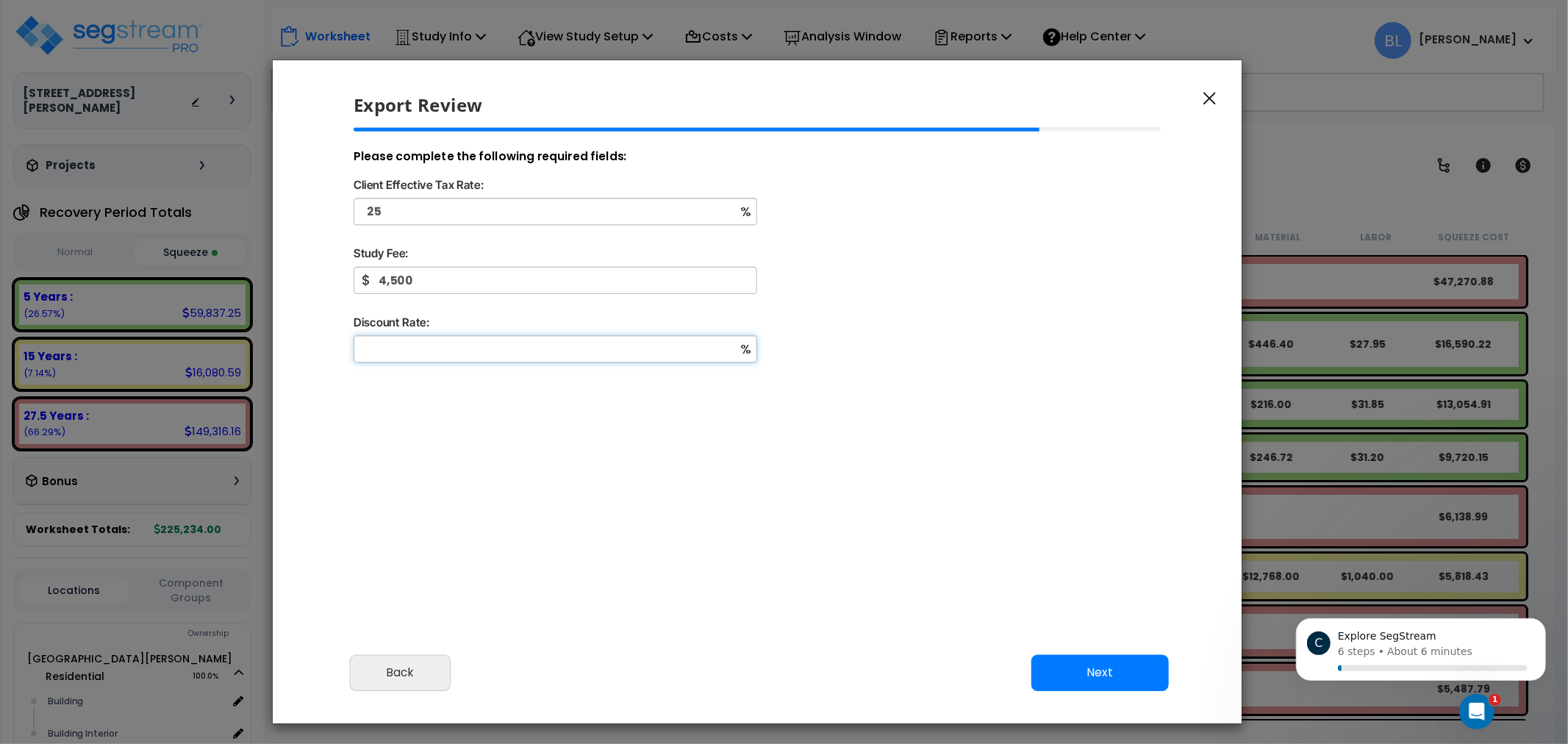
click at [401, 339] on input "Discount Rate:" at bounding box center [555, 349] width 404 height 28
type input "8"
drag, startPoint x: 974, startPoint y: 529, endPoint x: 928, endPoint y: 529, distance: 46.0
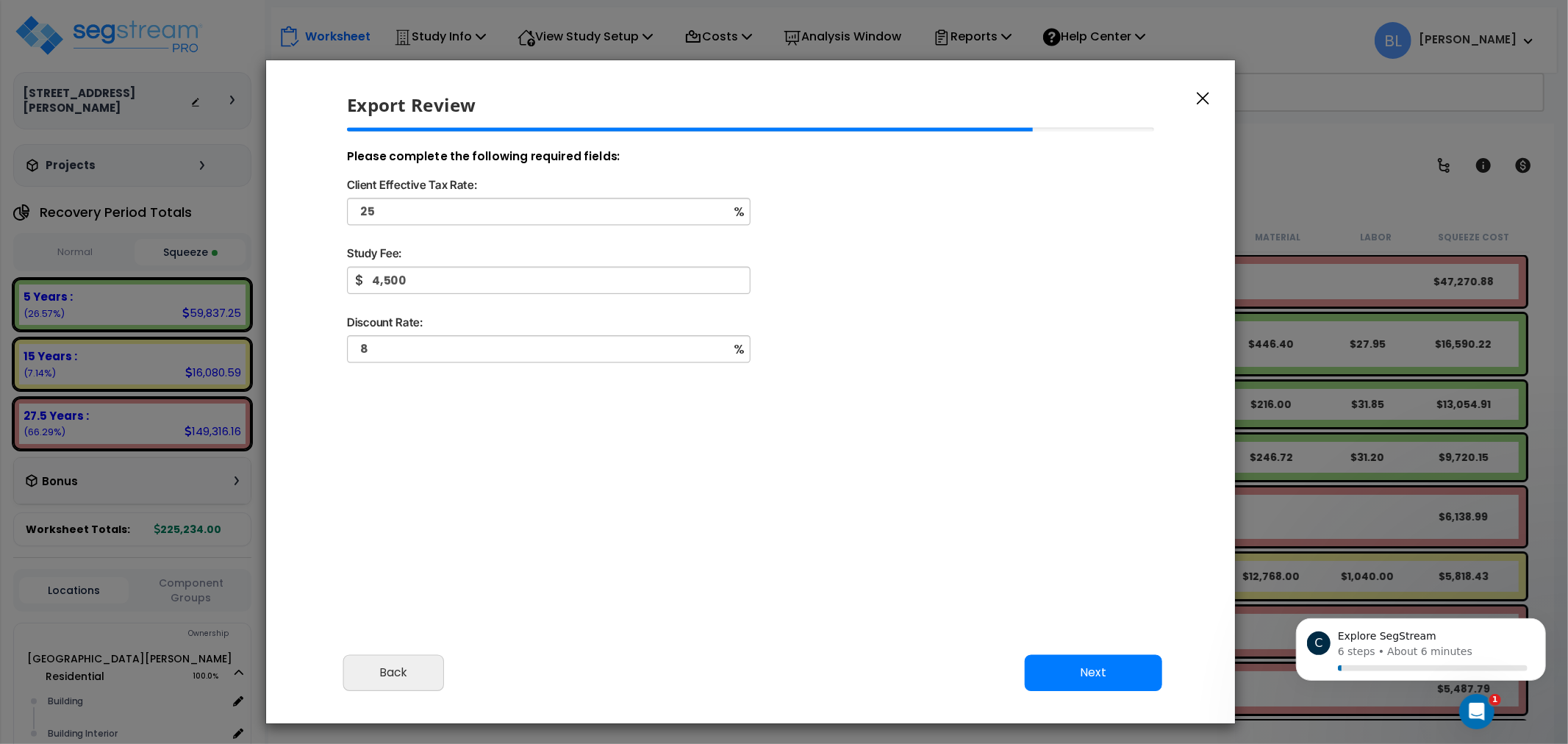
drag, startPoint x: 928, startPoint y: 529, endPoint x: 755, endPoint y: 500, distance: 175.4
click at [746, 488] on div "Please complete the following required fields: Client Effective Tax Rate: 25 % …" at bounding box center [751, 329] width 831 height 405
click at [1111, 693] on div "Cancel Back Next Export Edit Images" at bounding box center [751, 683] width 969 height 80
click at [1122, 675] on button "Next" at bounding box center [1094, 674] width 138 height 37
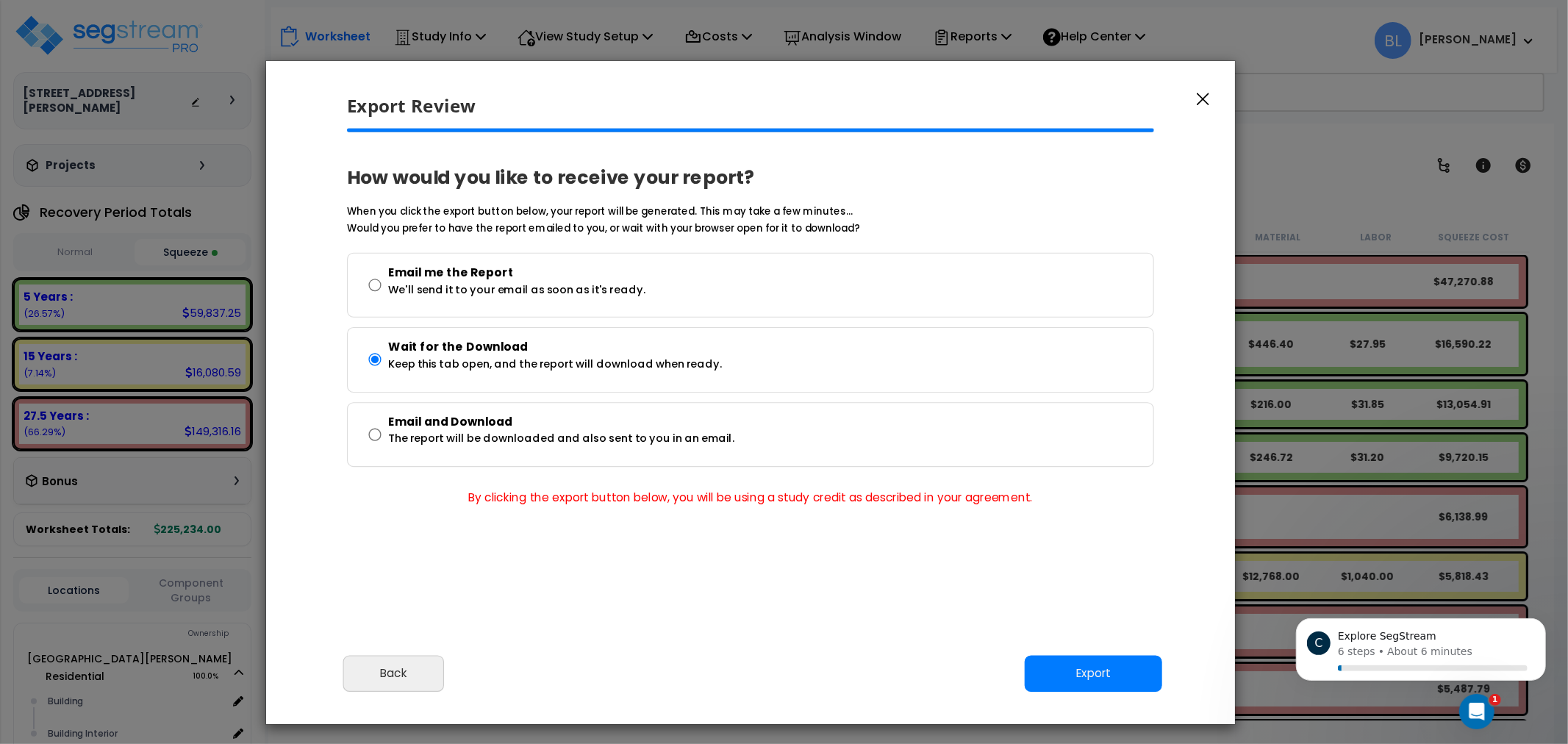
drag, startPoint x: 833, startPoint y: 645, endPoint x: 824, endPoint y: 638, distance: 11.4
drag, startPoint x: 824, startPoint y: 638, endPoint x: 757, endPoint y: 609, distance: 73.0
click at [757, 609] on div "Please review the following information and make any appropriate edits before y…" at bounding box center [751, 386] width 969 height 516
drag, startPoint x: 757, startPoint y: 609, endPoint x: 724, endPoint y: 606, distance: 33.1
drag, startPoint x: 724, startPoint y: 606, endPoint x: 813, endPoint y: 625, distance: 91.0
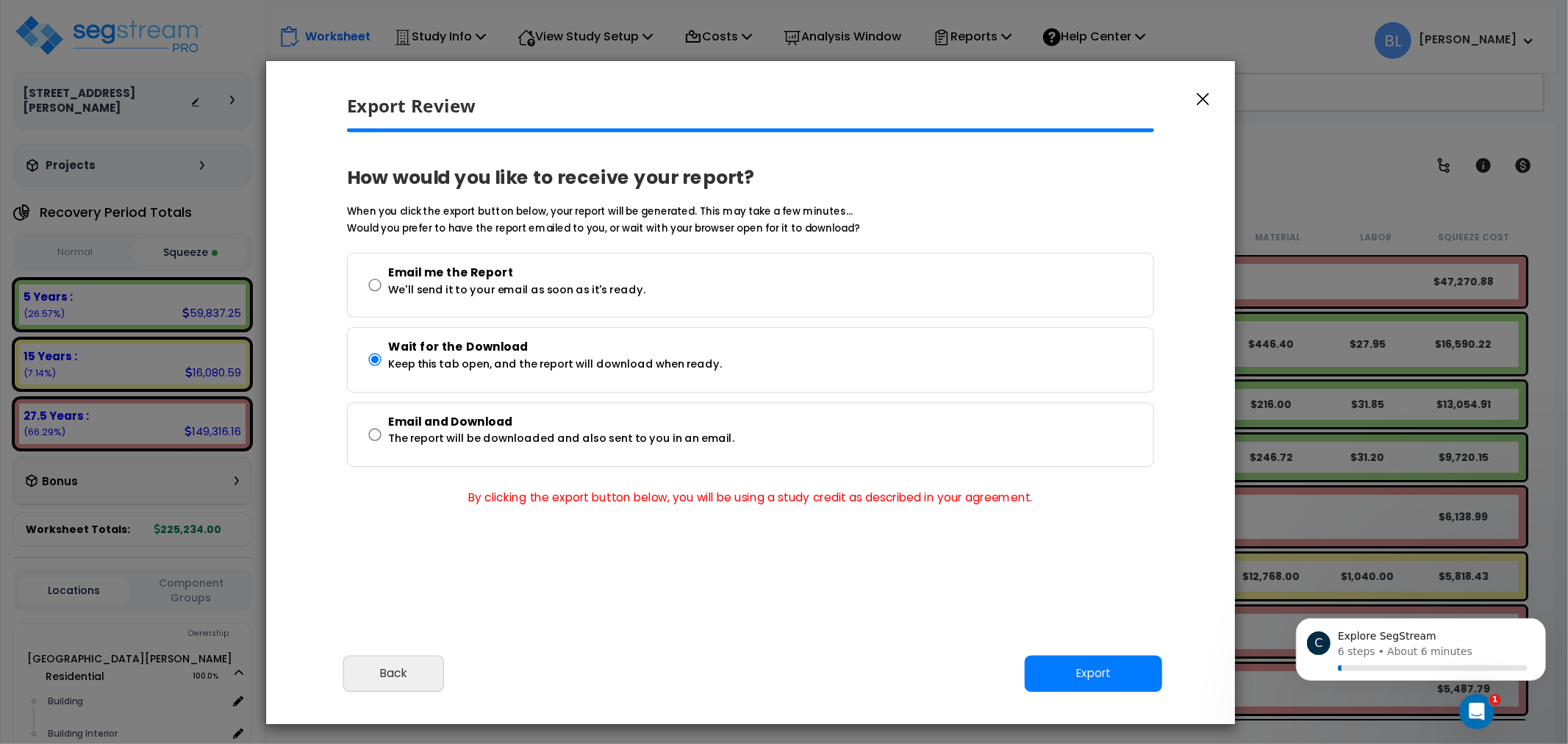
click at [689, 603] on div "Please review the following information and make any appropriate edits before y…" at bounding box center [751, 386] width 969 height 516
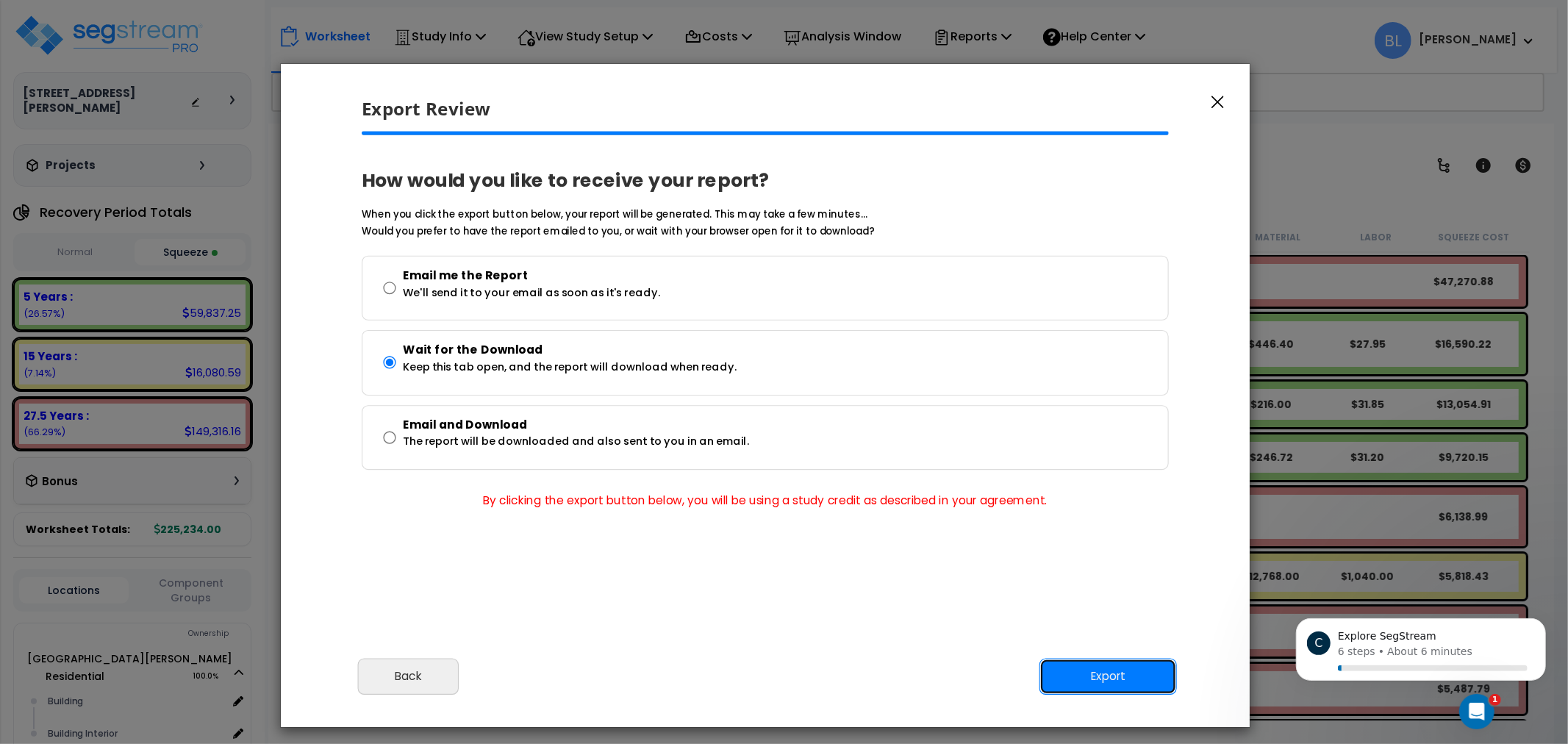
click at [1107, 683] on button "Export" at bounding box center [1108, 677] width 138 height 37
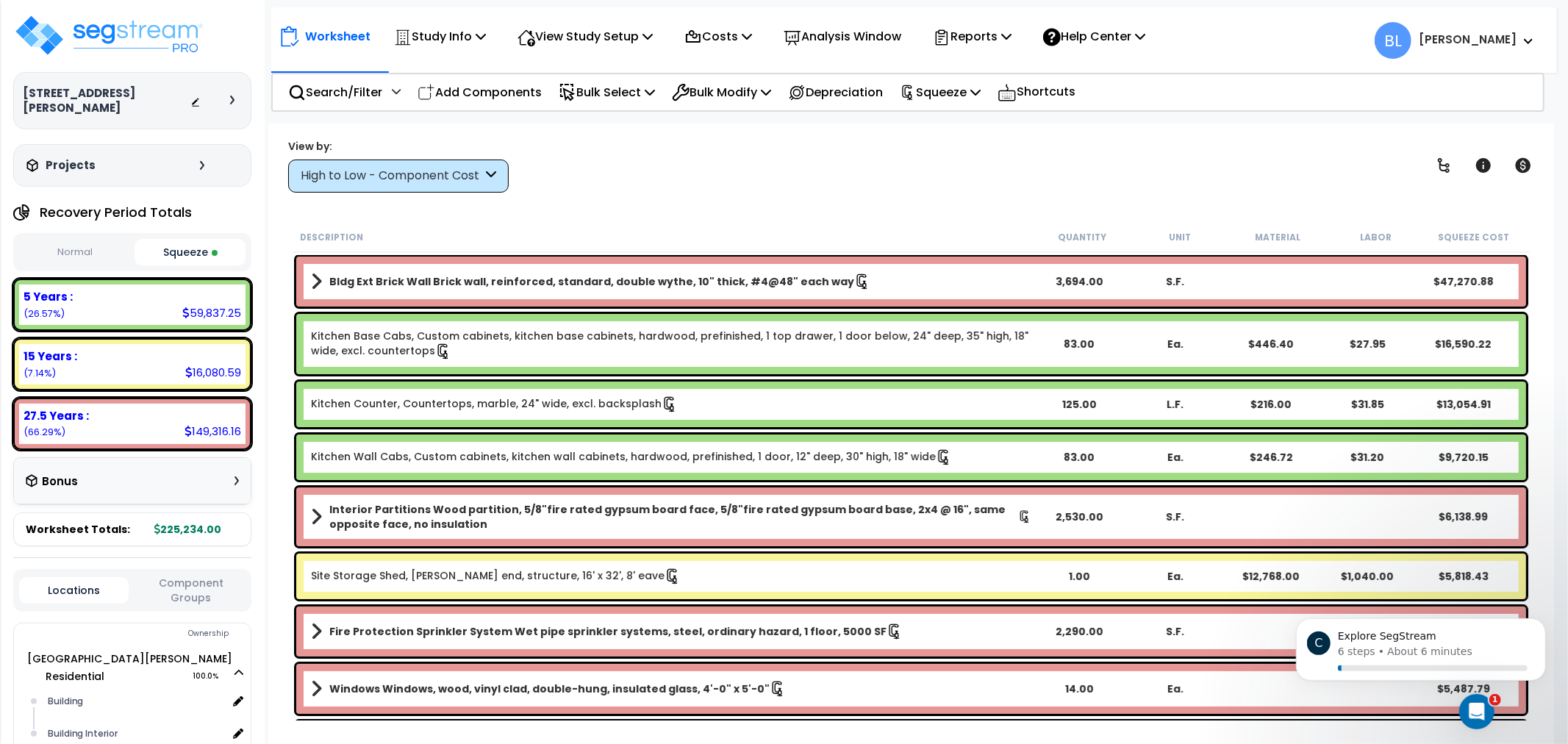
click at [1005, 193] on div "Worksheet Study Info Study Setup Add Property Unit Template study Clone study BL" at bounding box center [911, 495] width 1286 height 744
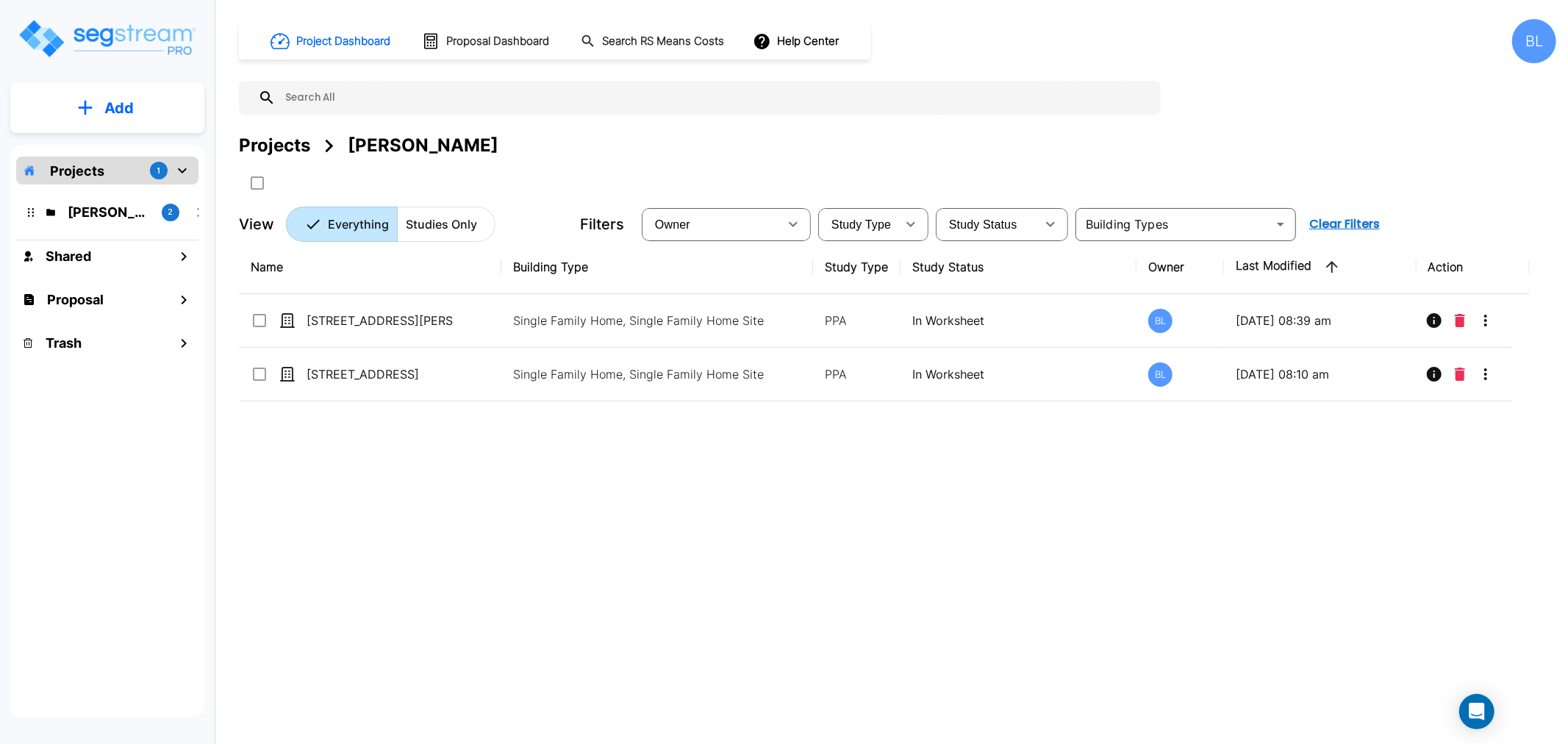
click at [92, 166] on p "Projects" at bounding box center [76, 171] width 54 height 20
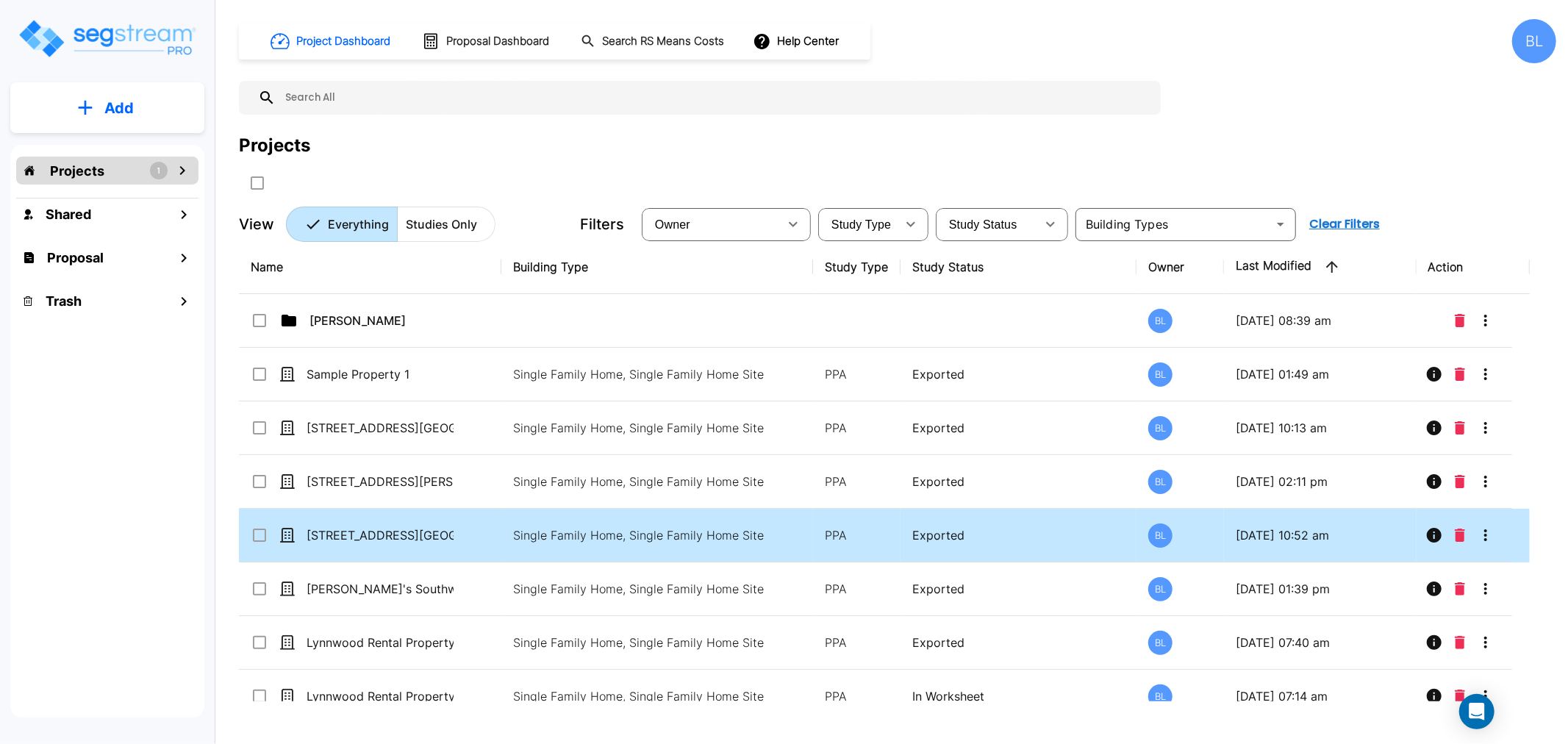
click at [461, 546] on td "[STREET_ADDRESS][GEOGRAPHIC_DATA]" at bounding box center [370, 536] width 262 height 53
click at [462, 546] on td "[STREET_ADDRESS][GEOGRAPHIC_DATA]" at bounding box center [370, 536] width 262 height 53
click at [546, 539] on p "Single Family Home, Single Family Home Site" at bounding box center [644, 535] width 262 height 17
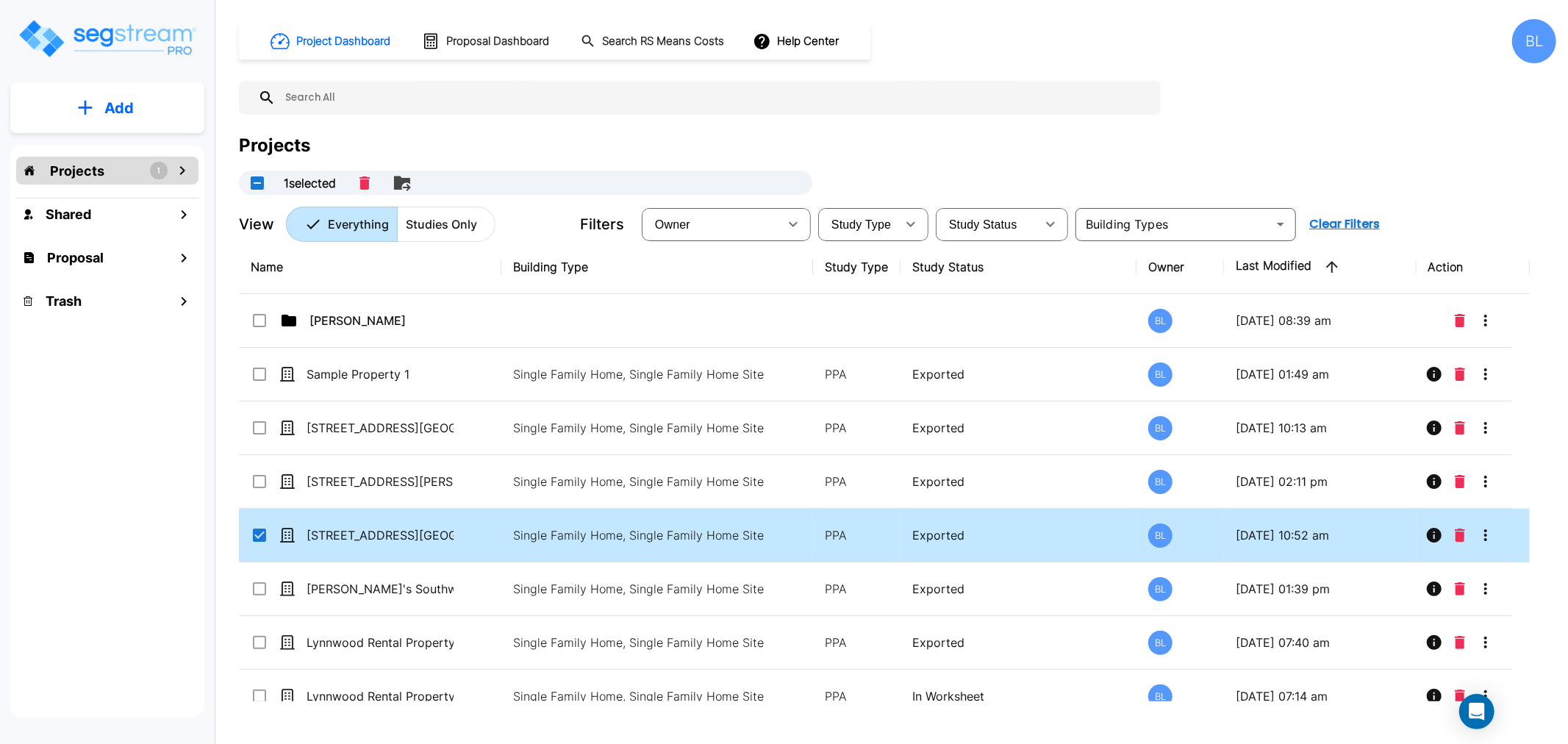
checkbox input "false"
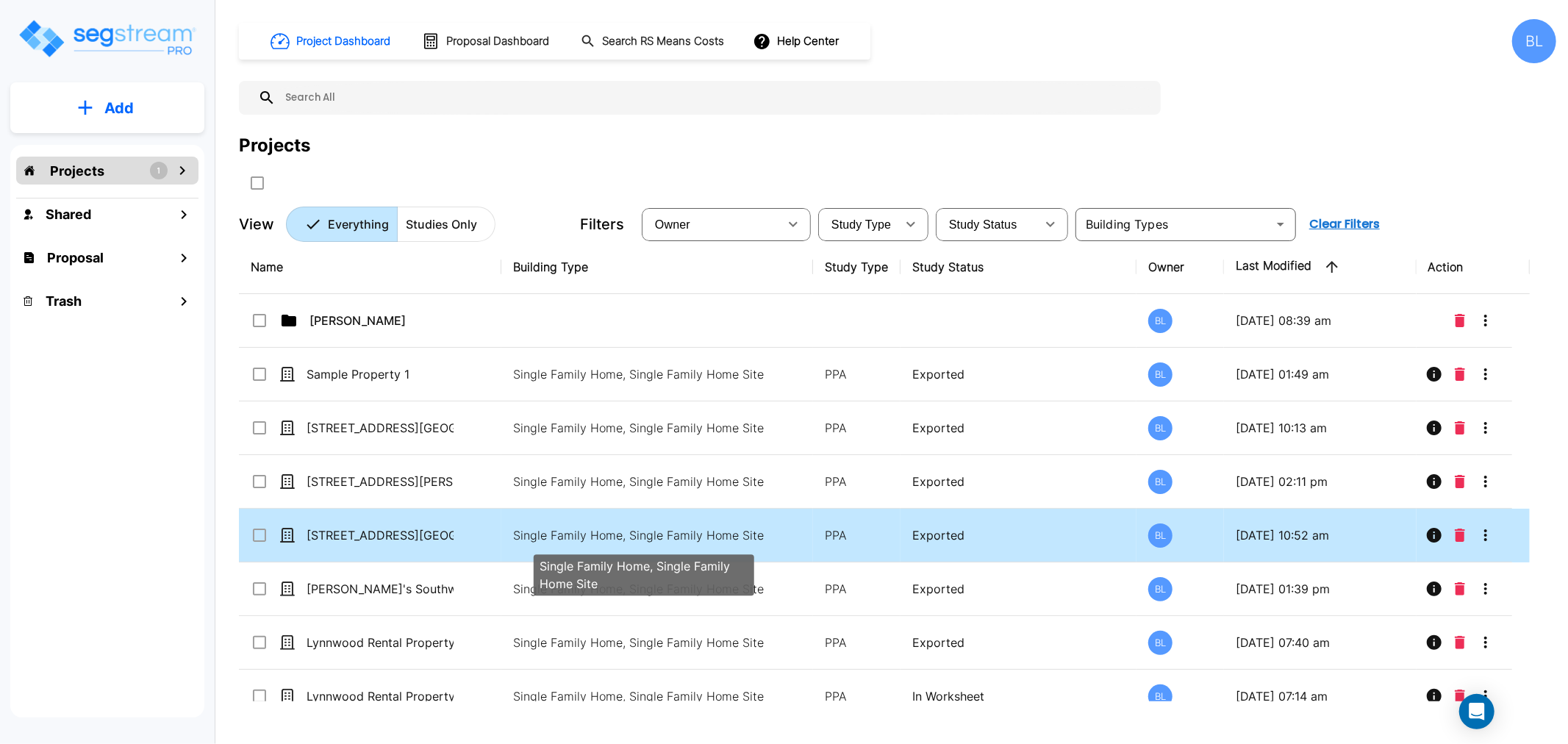
click at [546, 539] on p "Single Family Home, Single Family Home Site" at bounding box center [644, 535] width 262 height 17
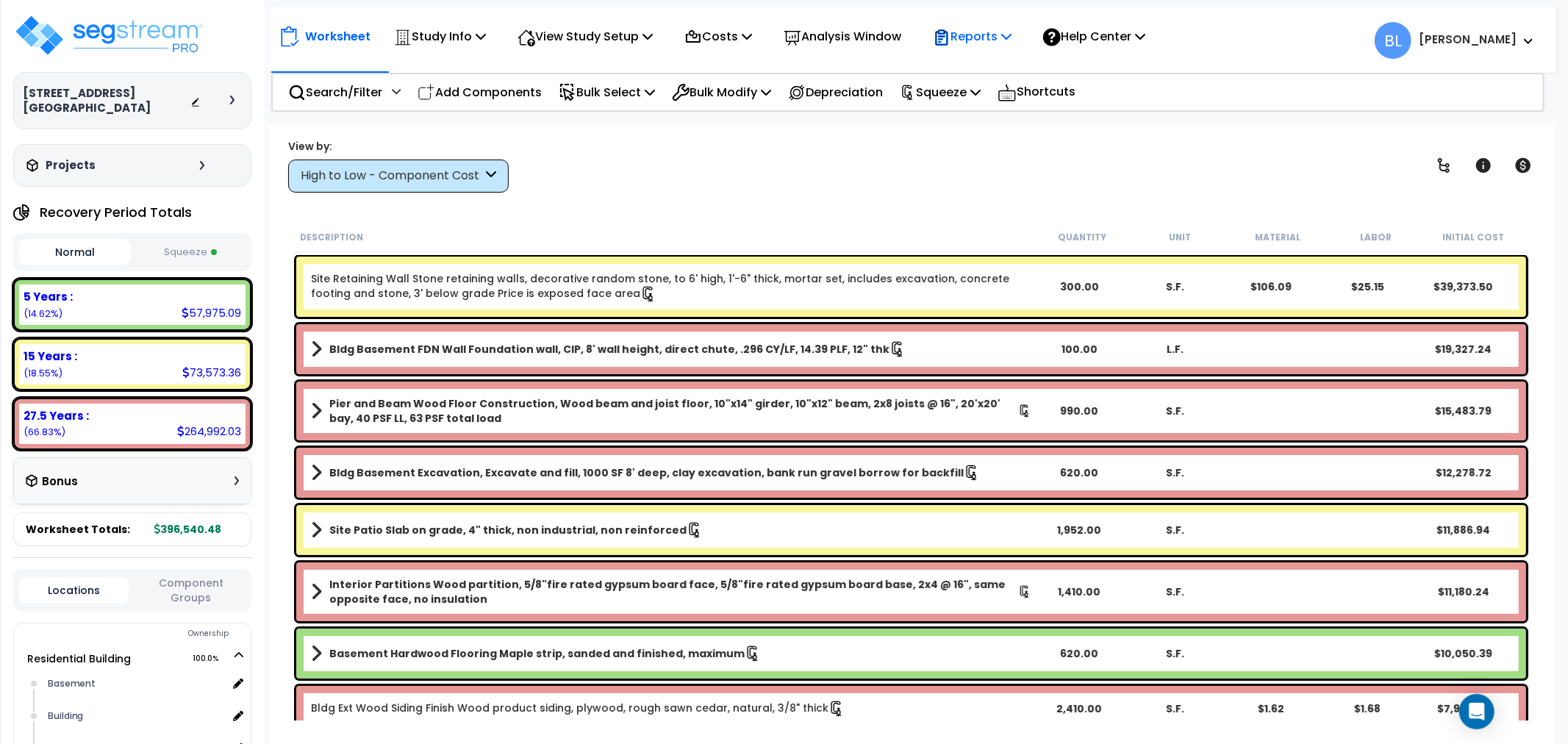
click at [997, 45] on p "Reports" at bounding box center [973, 37] width 79 height 20
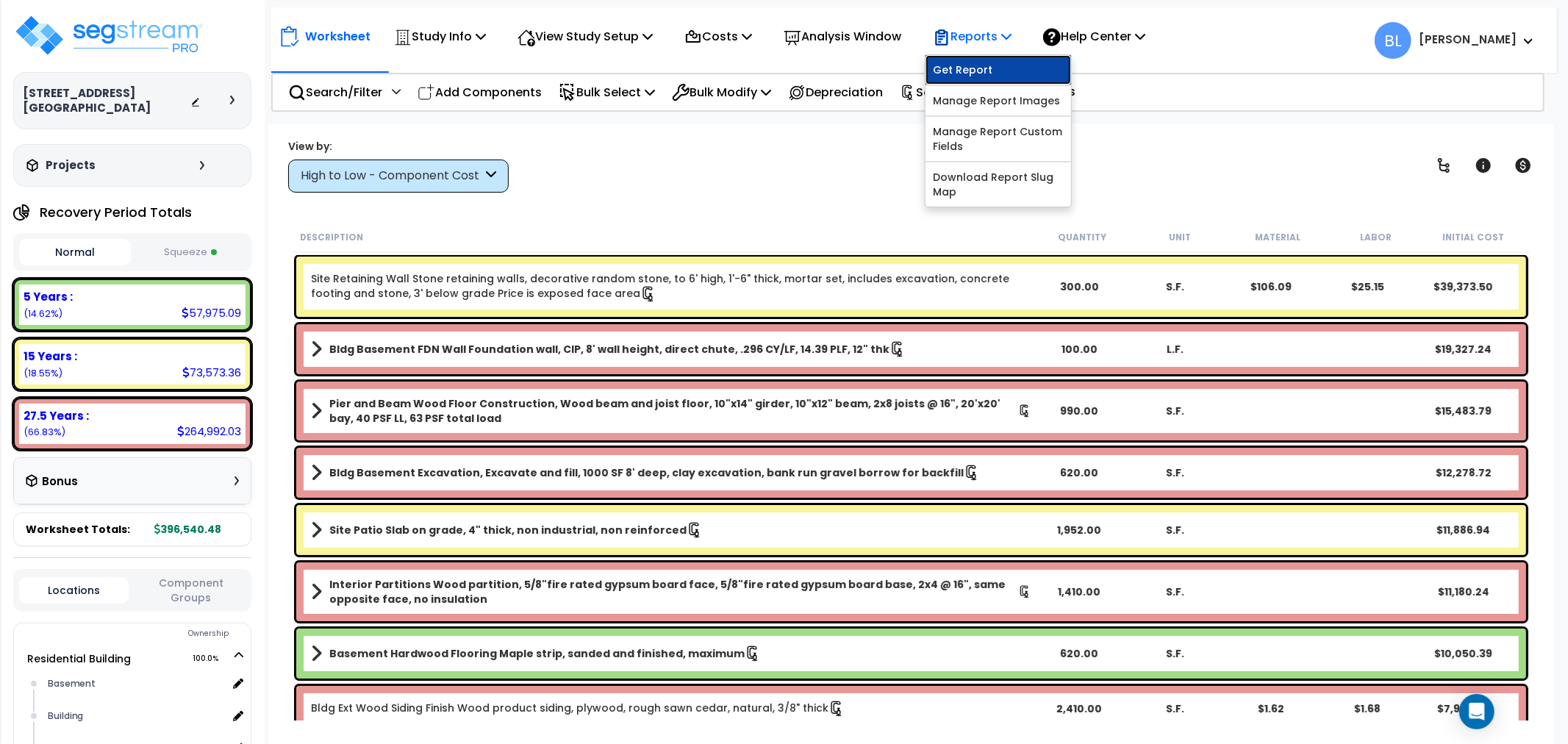
click at [1023, 74] on link "Get Report" at bounding box center [998, 70] width 146 height 29
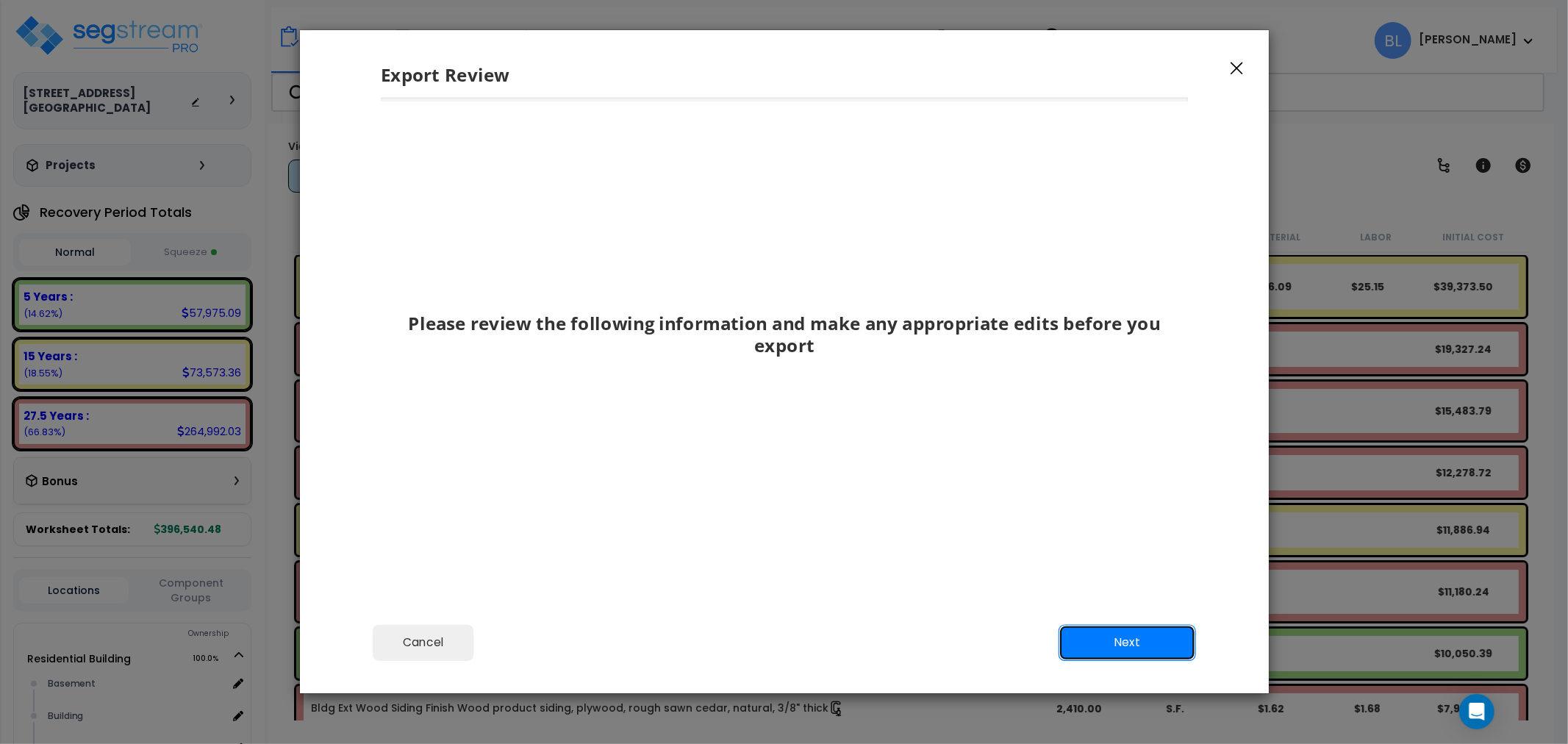
click at [1136, 639] on button "Next" at bounding box center [1127, 643] width 138 height 37
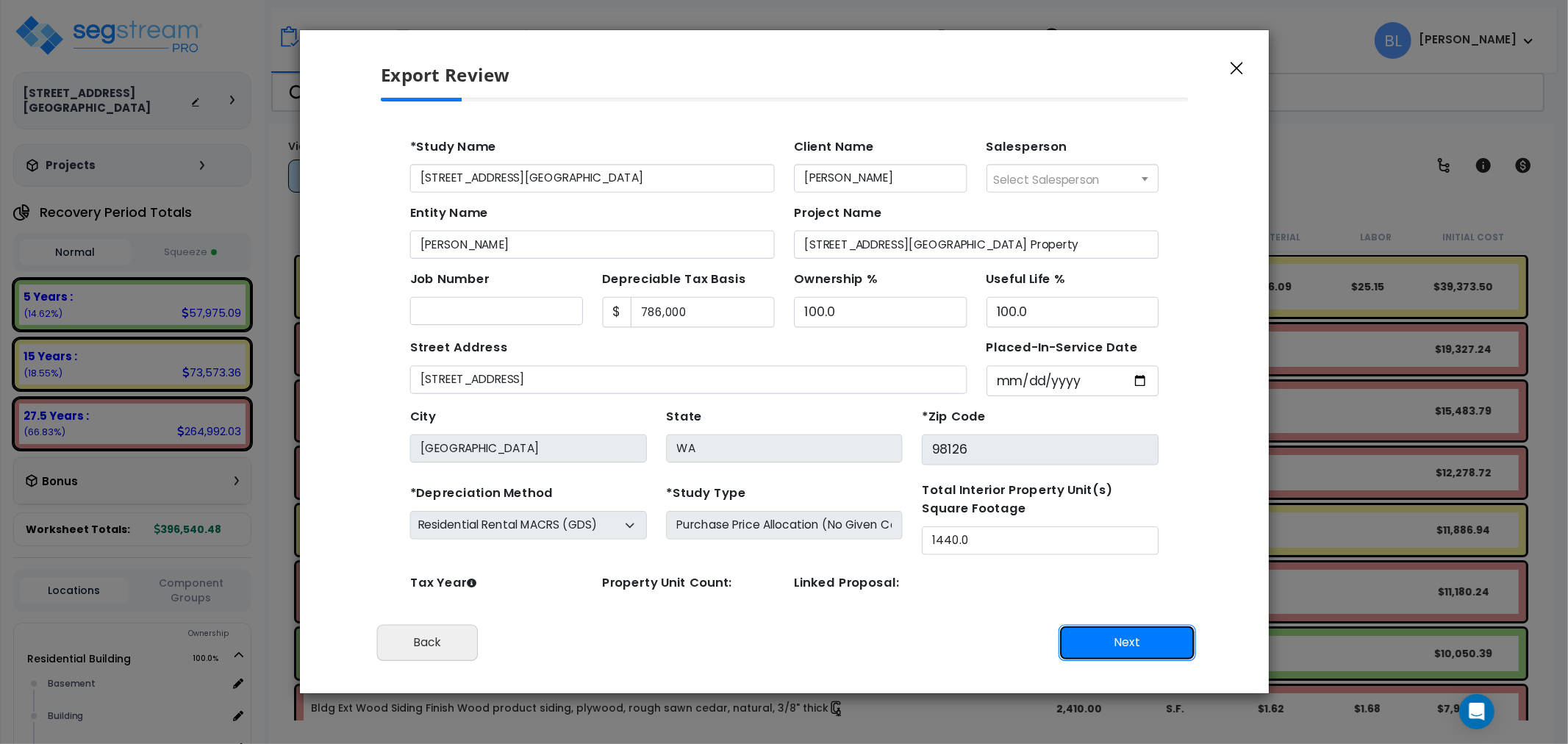
click at [1130, 635] on button "Next" at bounding box center [1127, 643] width 138 height 37
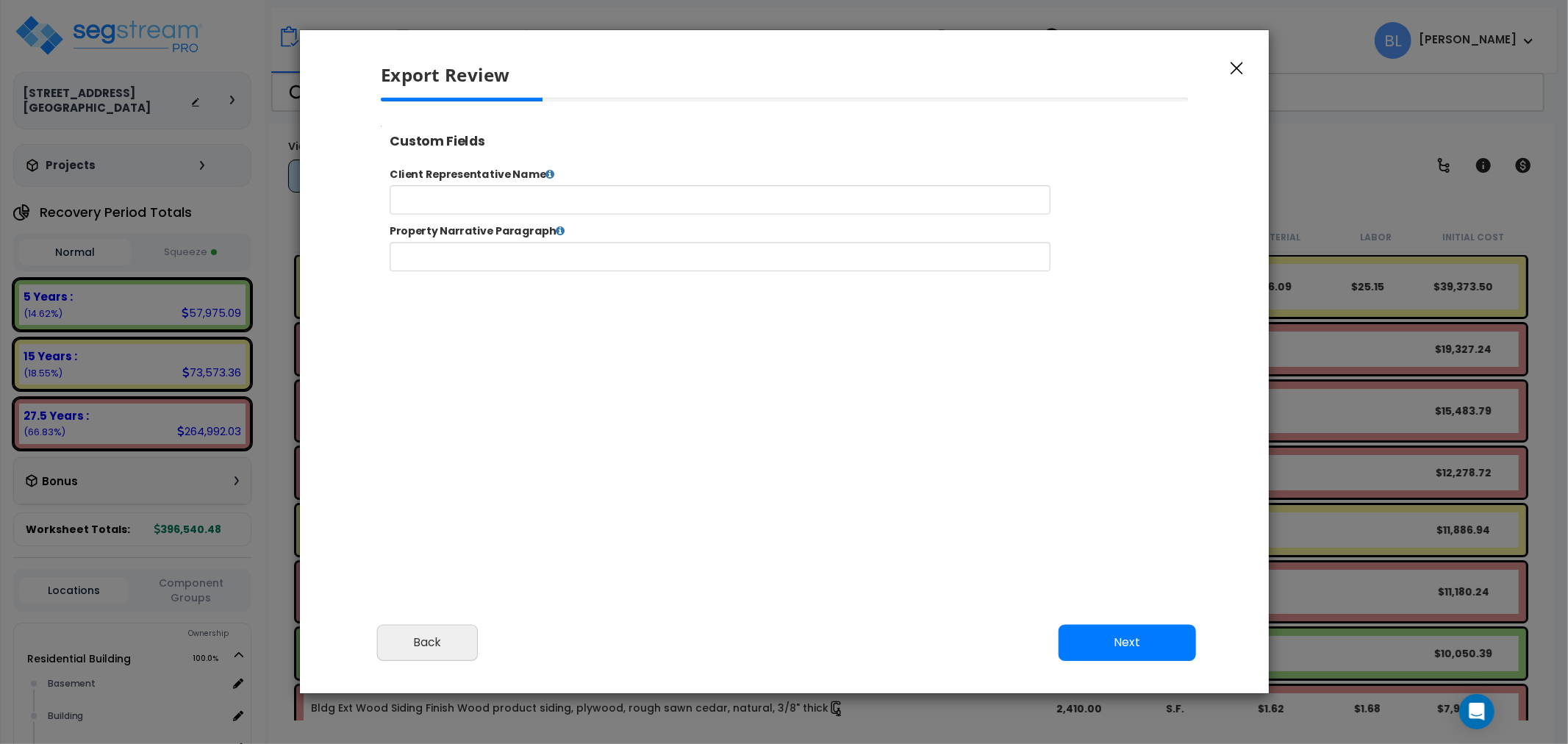
select select "2024"
click at [1129, 634] on button "Next" at bounding box center [1127, 643] width 138 height 37
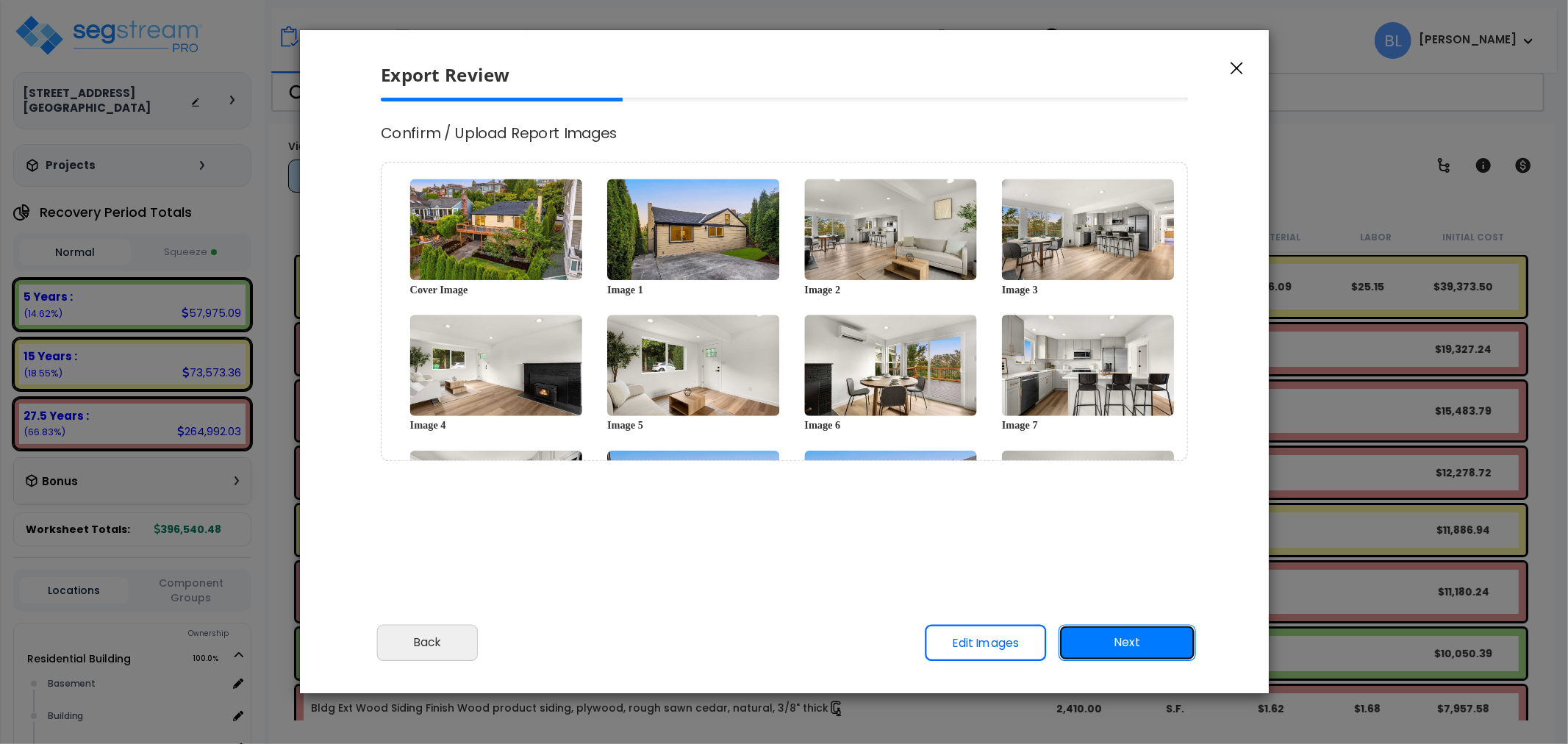
click at [1128, 634] on button "Next" at bounding box center [1127, 643] width 138 height 37
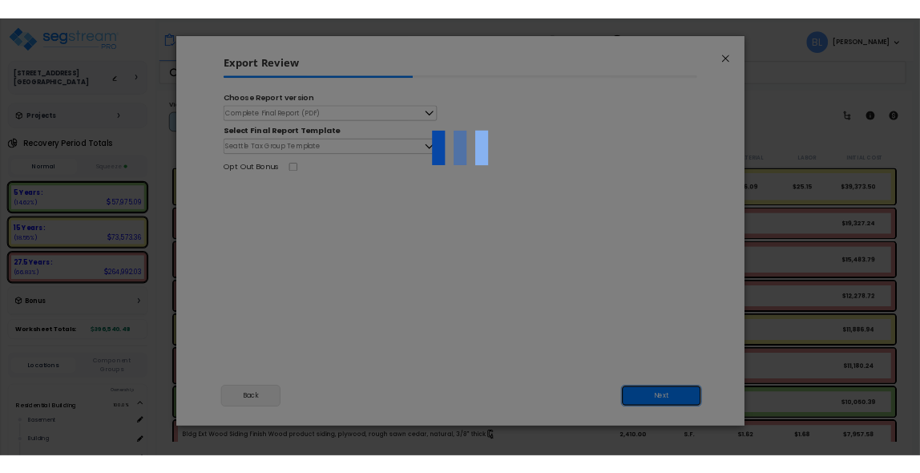
scroll to position [0, 0]
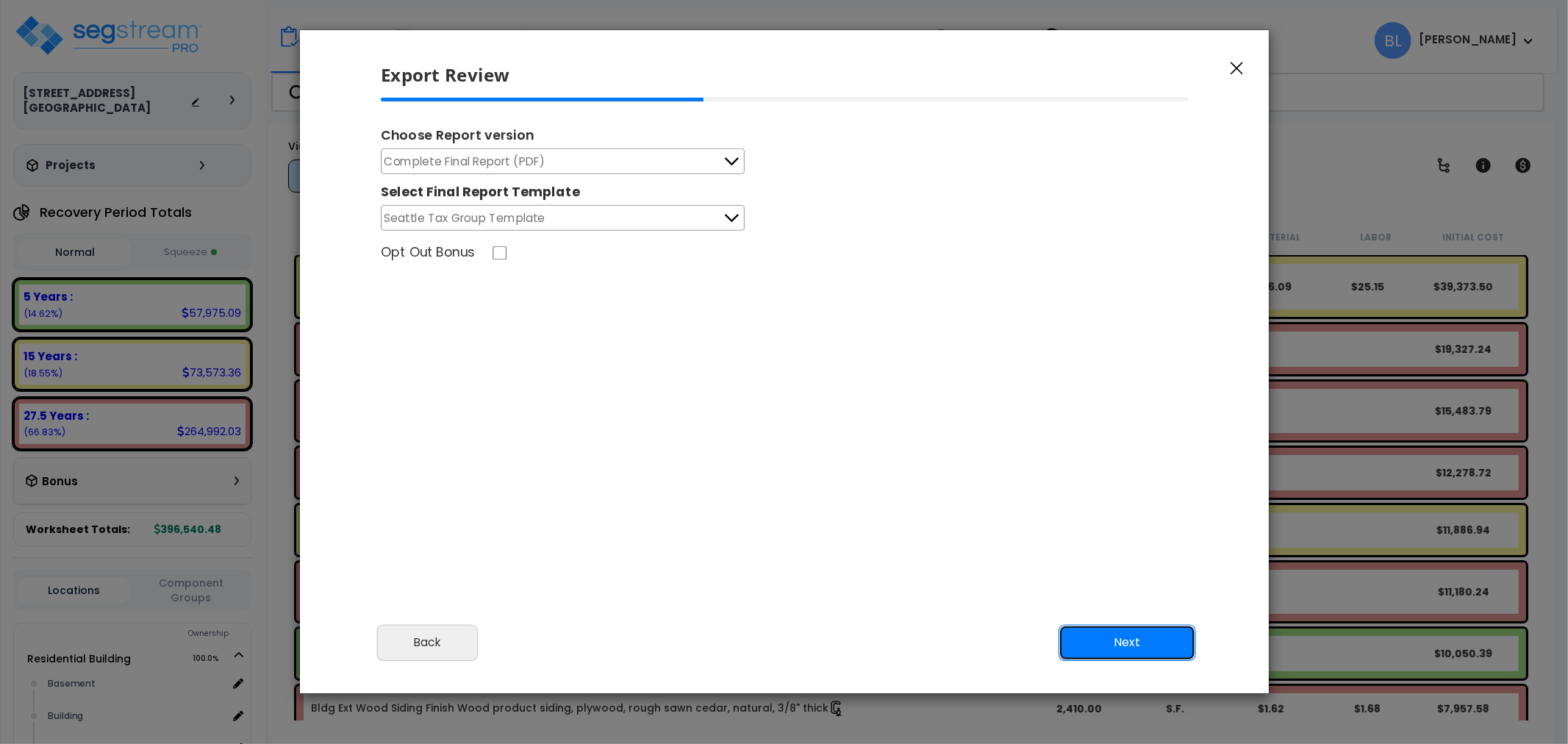
click at [1123, 638] on button "Next" at bounding box center [1127, 643] width 138 height 37
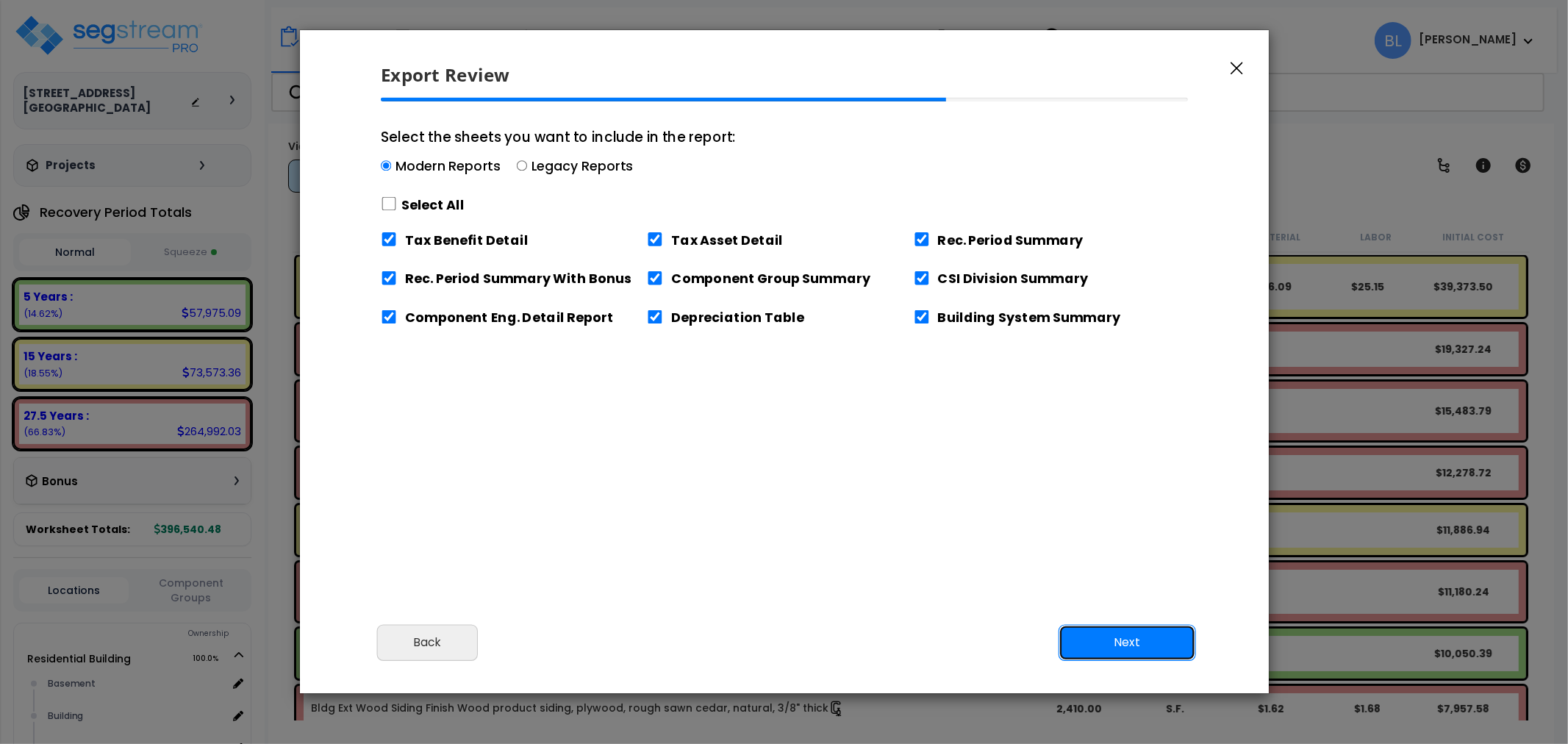
click at [1123, 638] on button "Next" at bounding box center [1127, 643] width 138 height 37
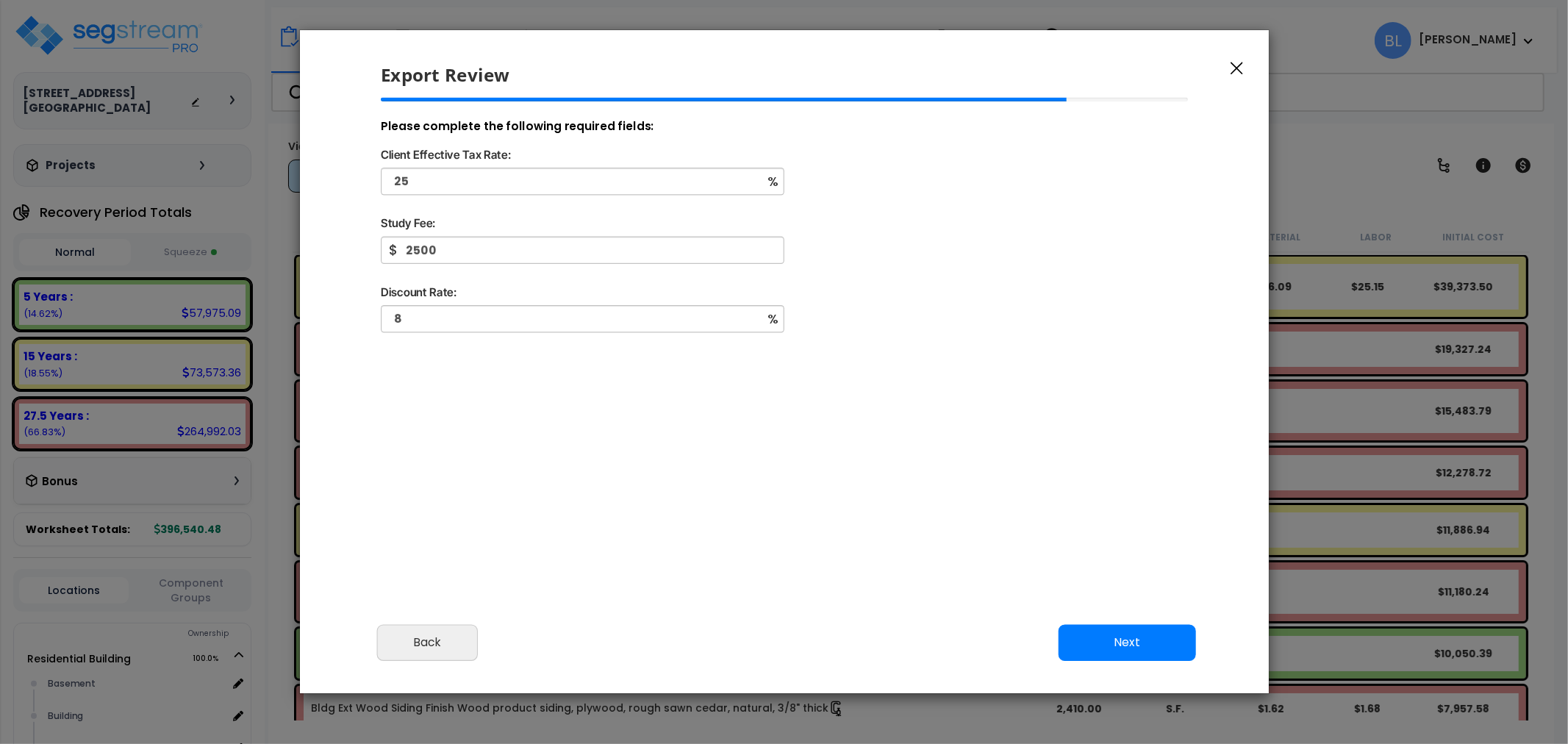
click at [1235, 61] on button "button" at bounding box center [1237, 67] width 22 height 17
